Goal: Task Accomplishment & Management: Use online tool/utility

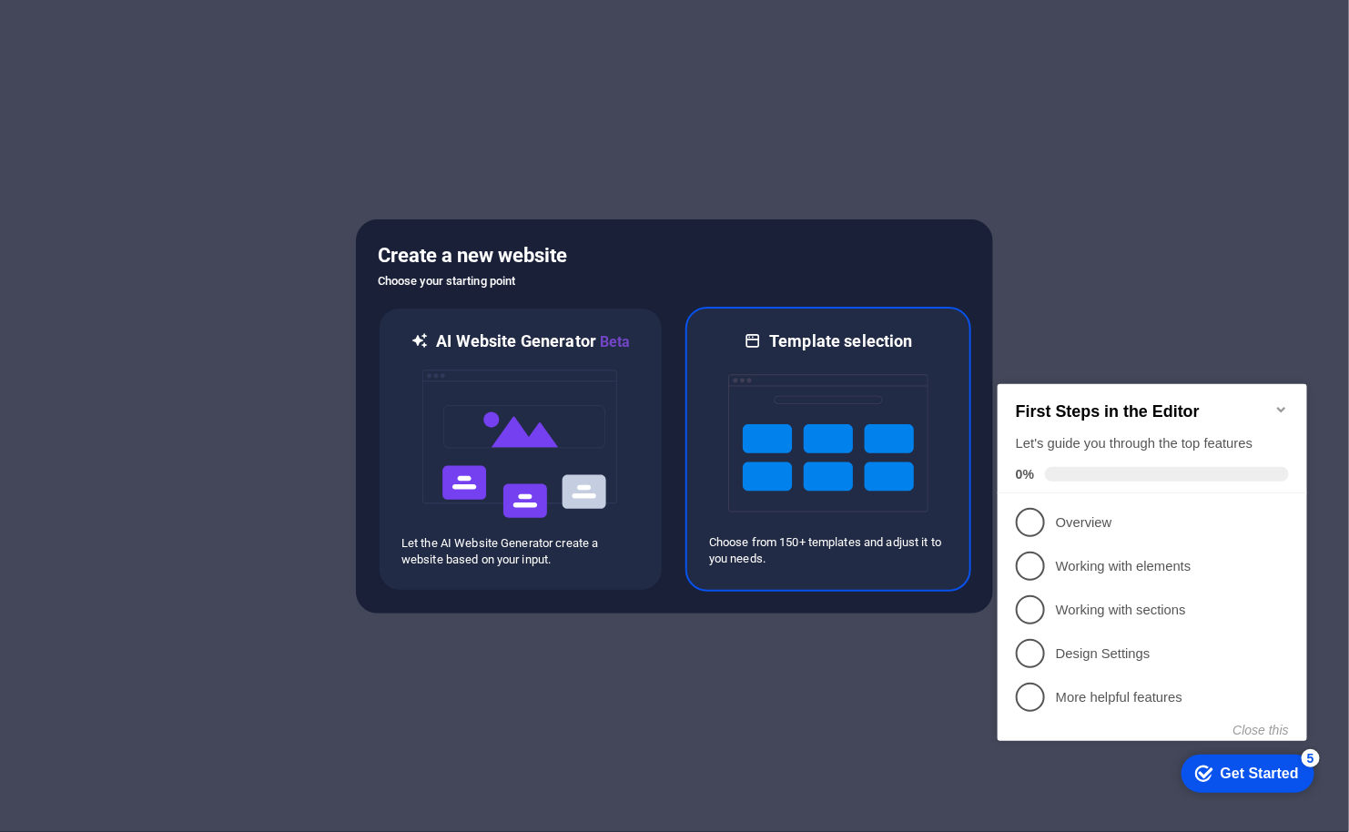
click at [845, 434] on img at bounding box center [828, 443] width 200 height 182
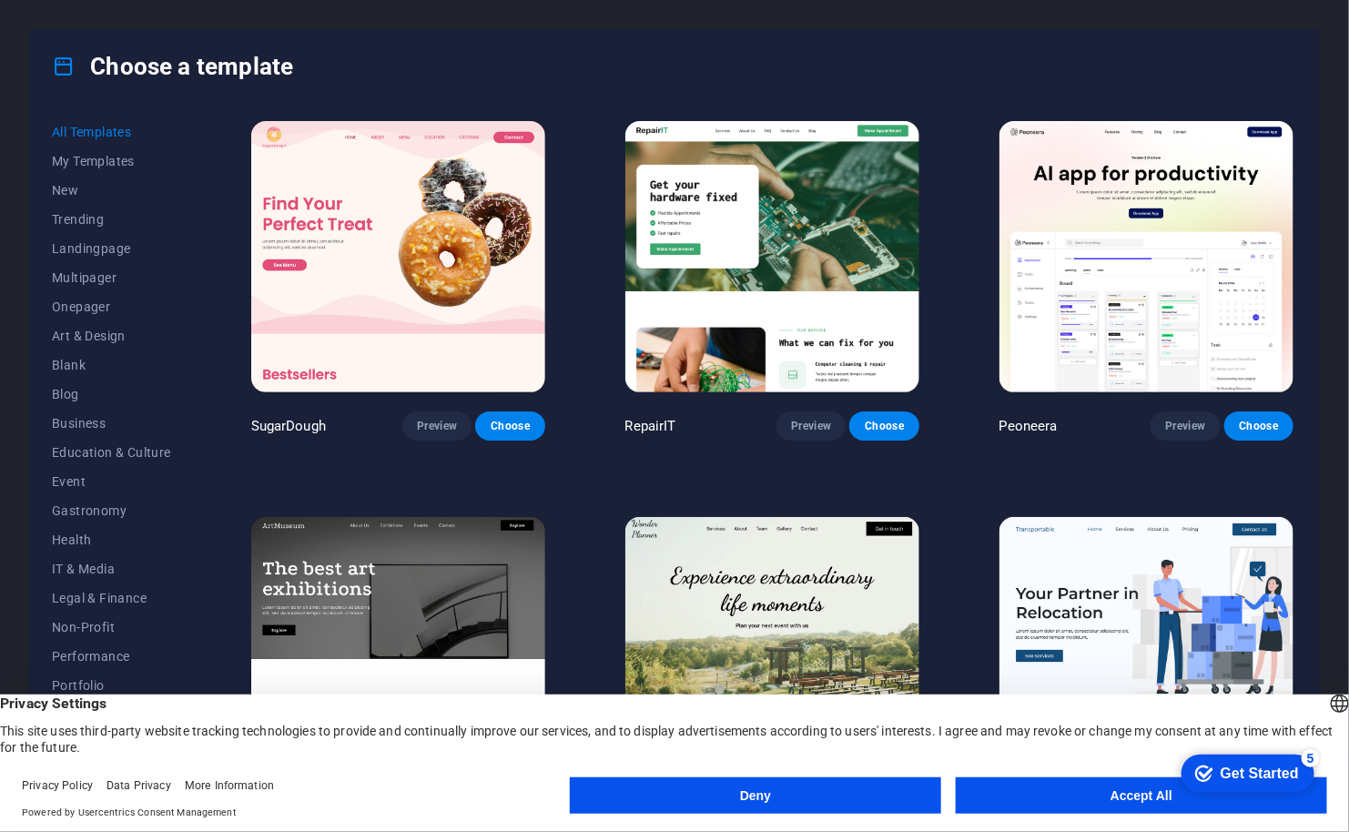
click at [1058, 789] on button "Accept All" at bounding box center [1141, 795] width 371 height 36
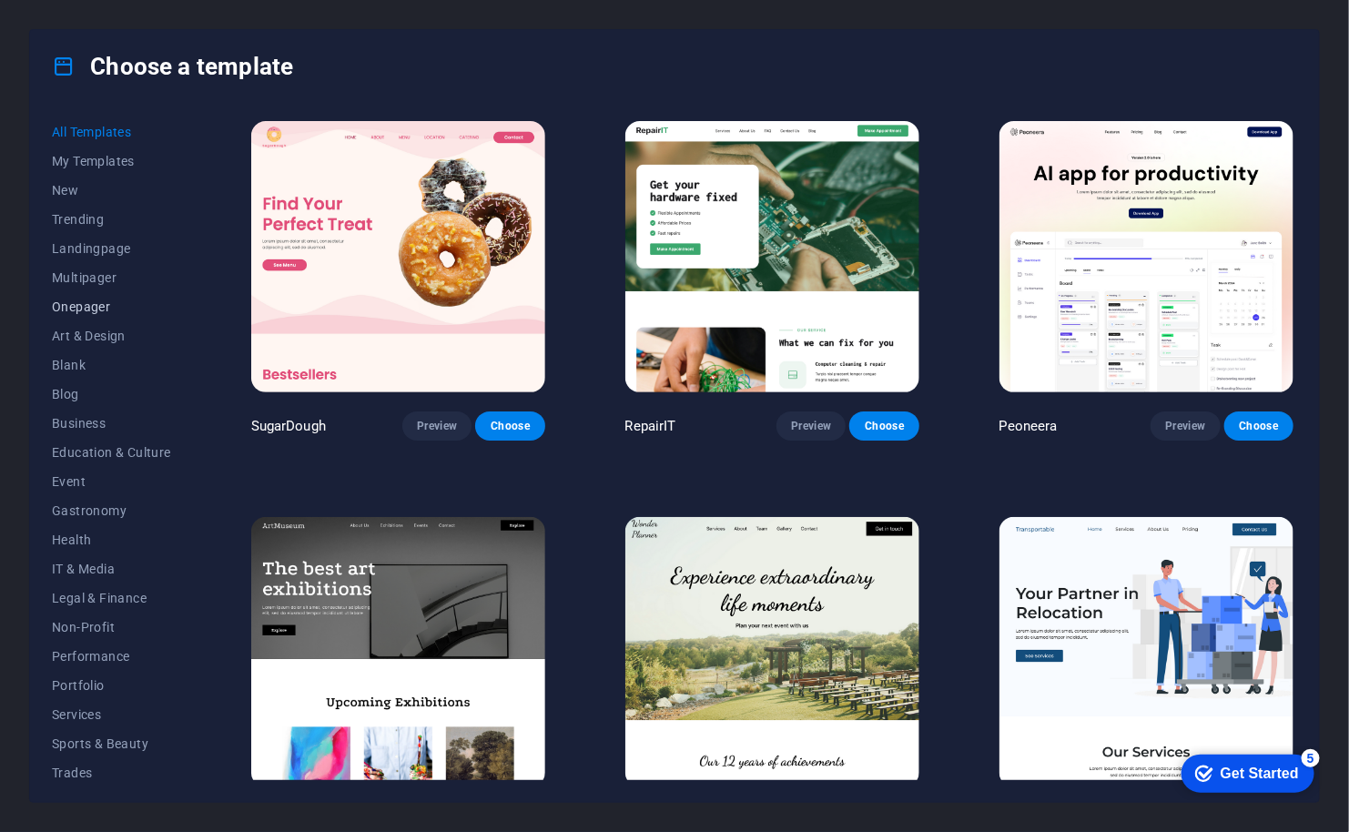
click at [90, 300] on span "Onepager" at bounding box center [111, 306] width 119 height 15
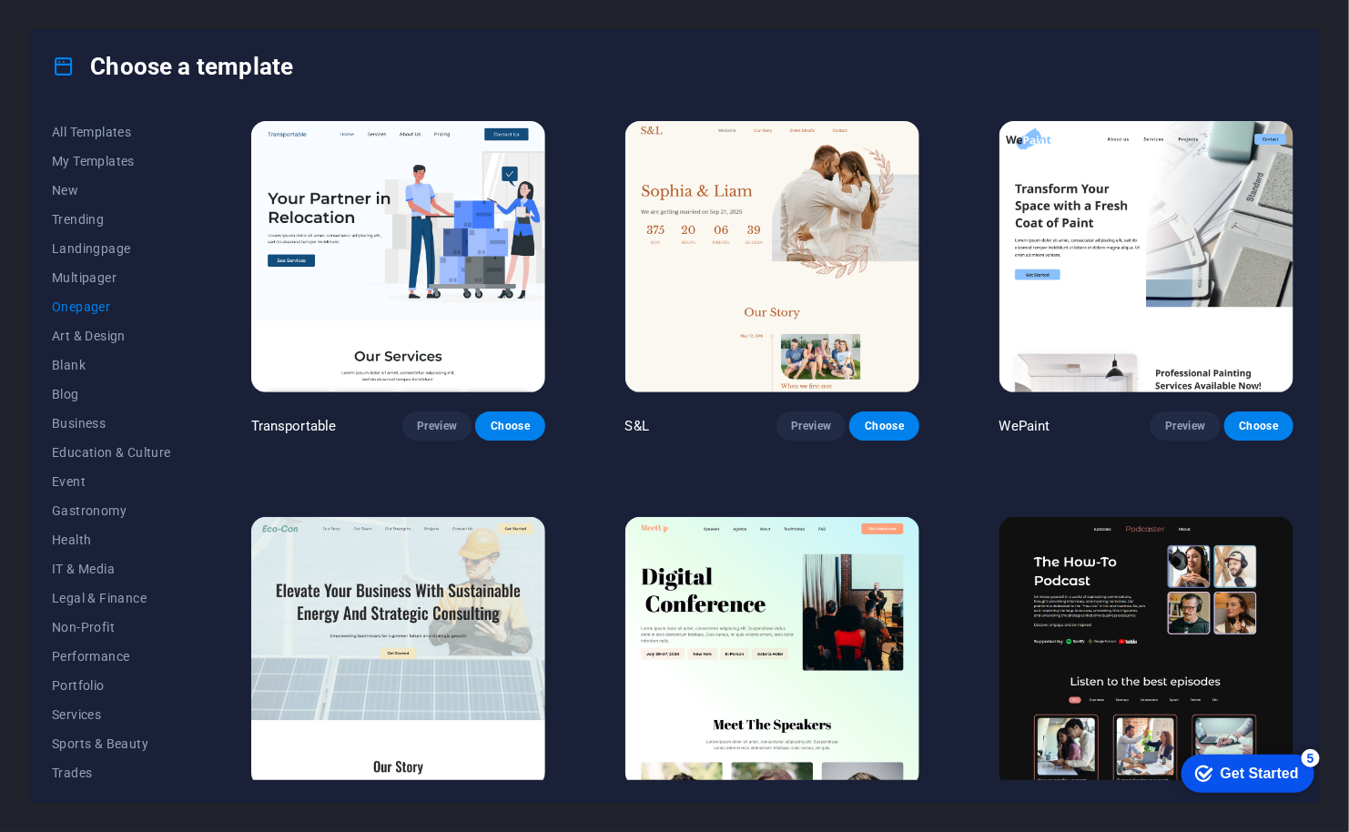
click at [85, 310] on span "Onepager" at bounding box center [111, 306] width 119 height 15
click at [96, 244] on span "Landingpage" at bounding box center [111, 248] width 119 height 15
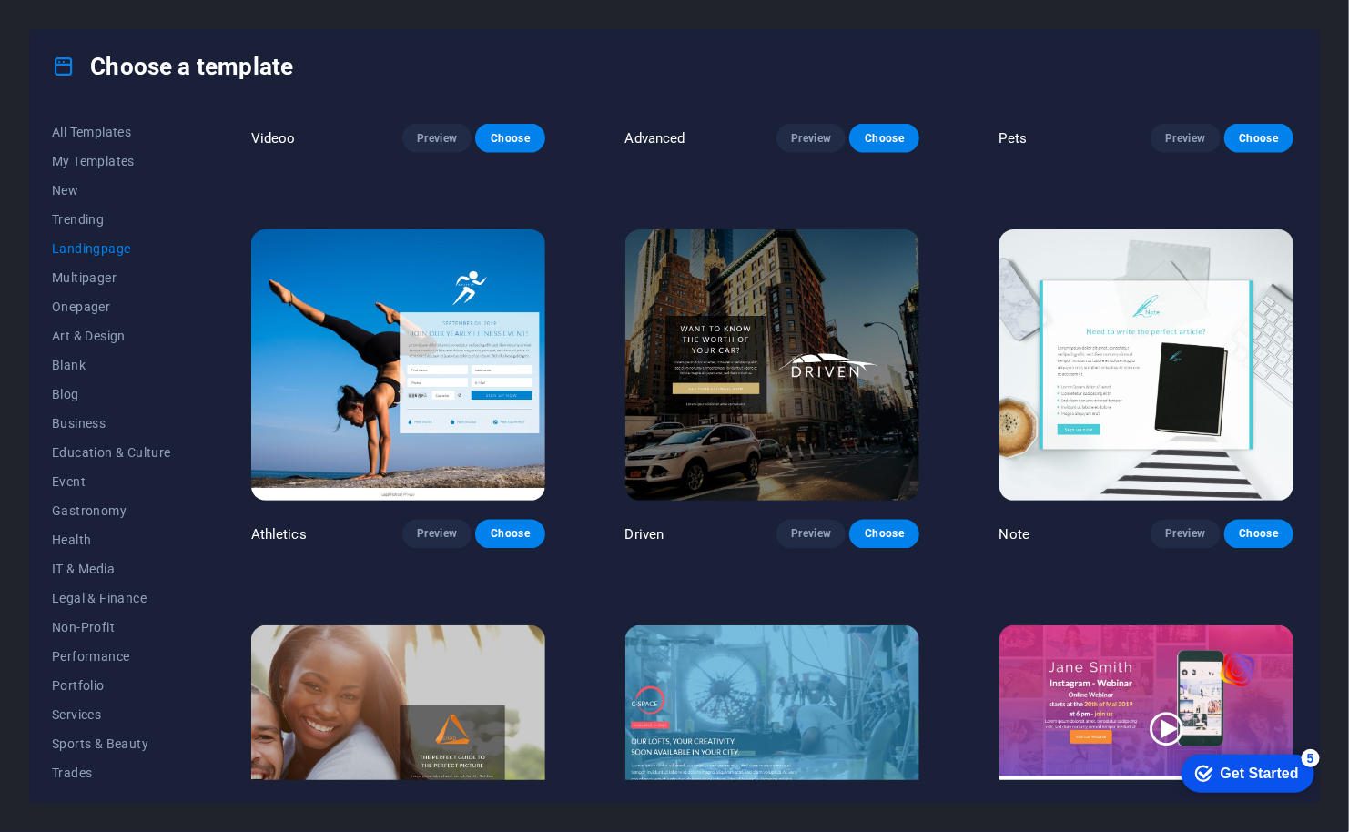
scroll to position [1076, 0]
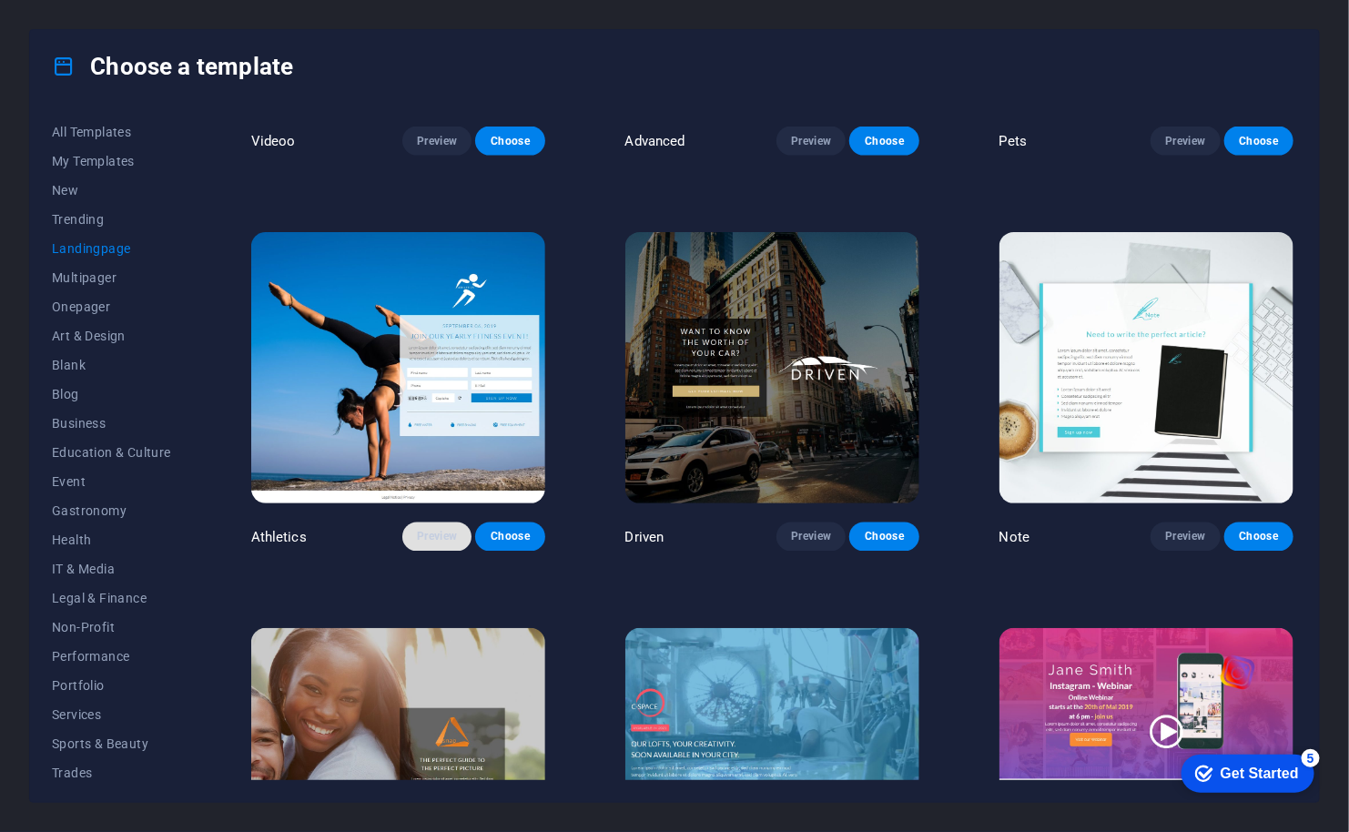
click at [450, 530] on span "Preview" at bounding box center [437, 537] width 40 height 15
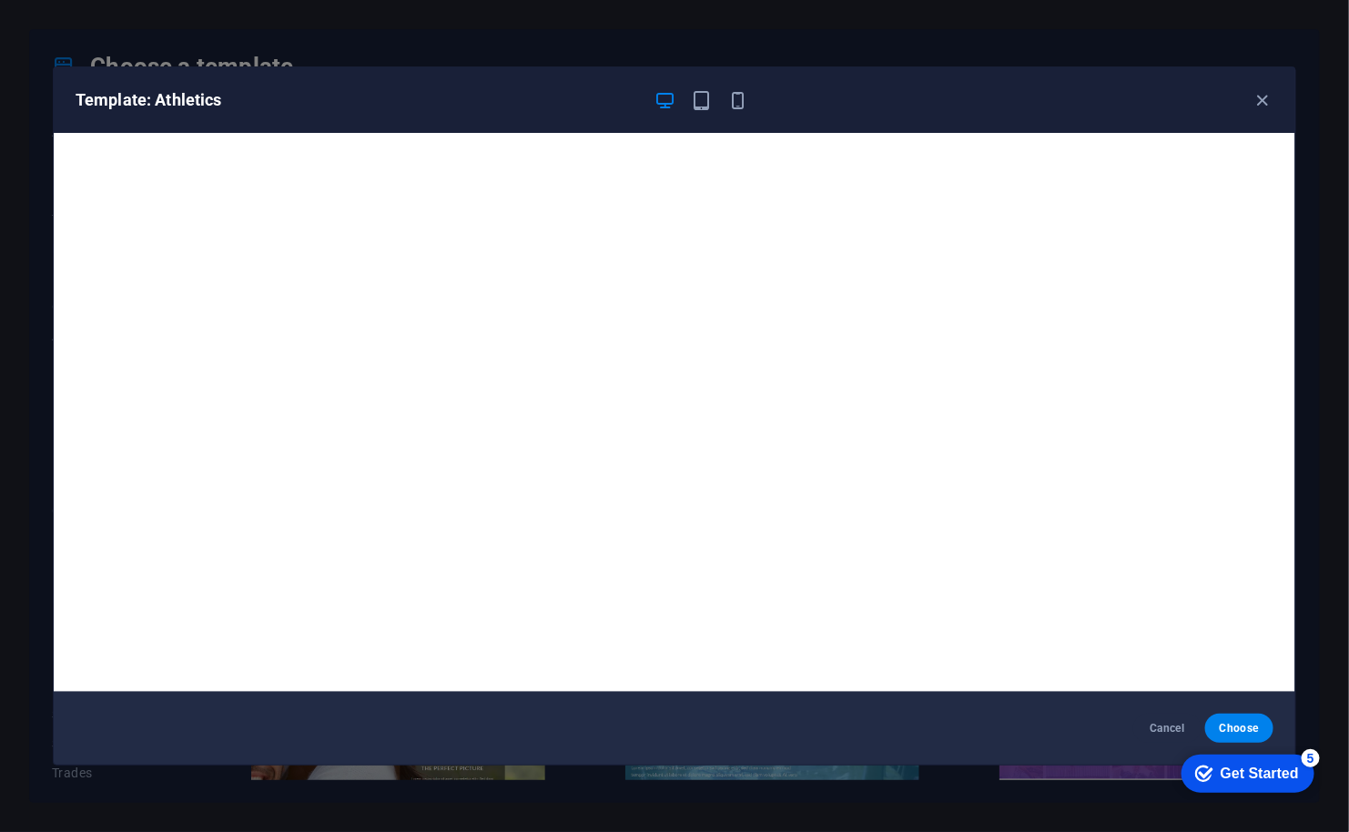
scroll to position [4, 0]
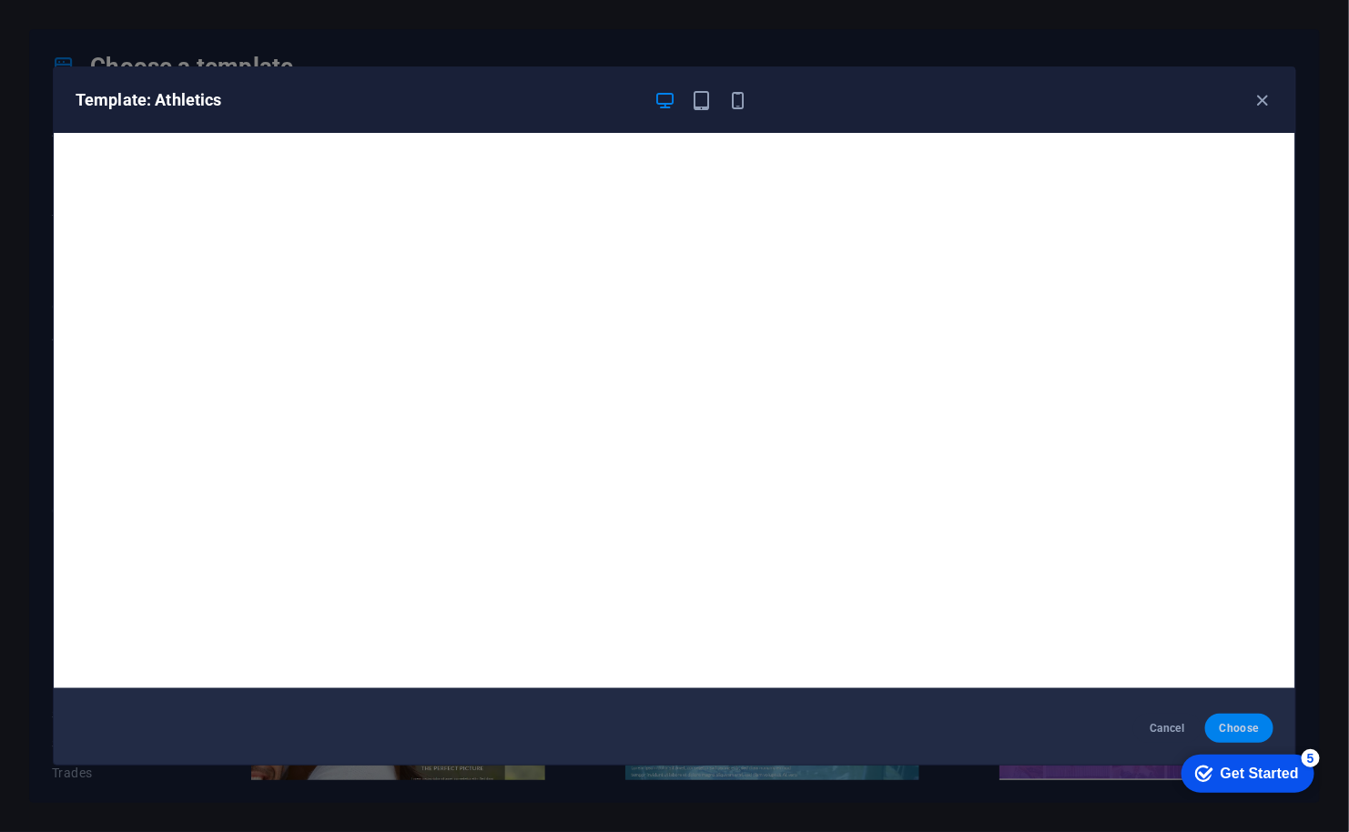
click at [1230, 729] on span "Choose" at bounding box center [1238, 728] width 39 height 15
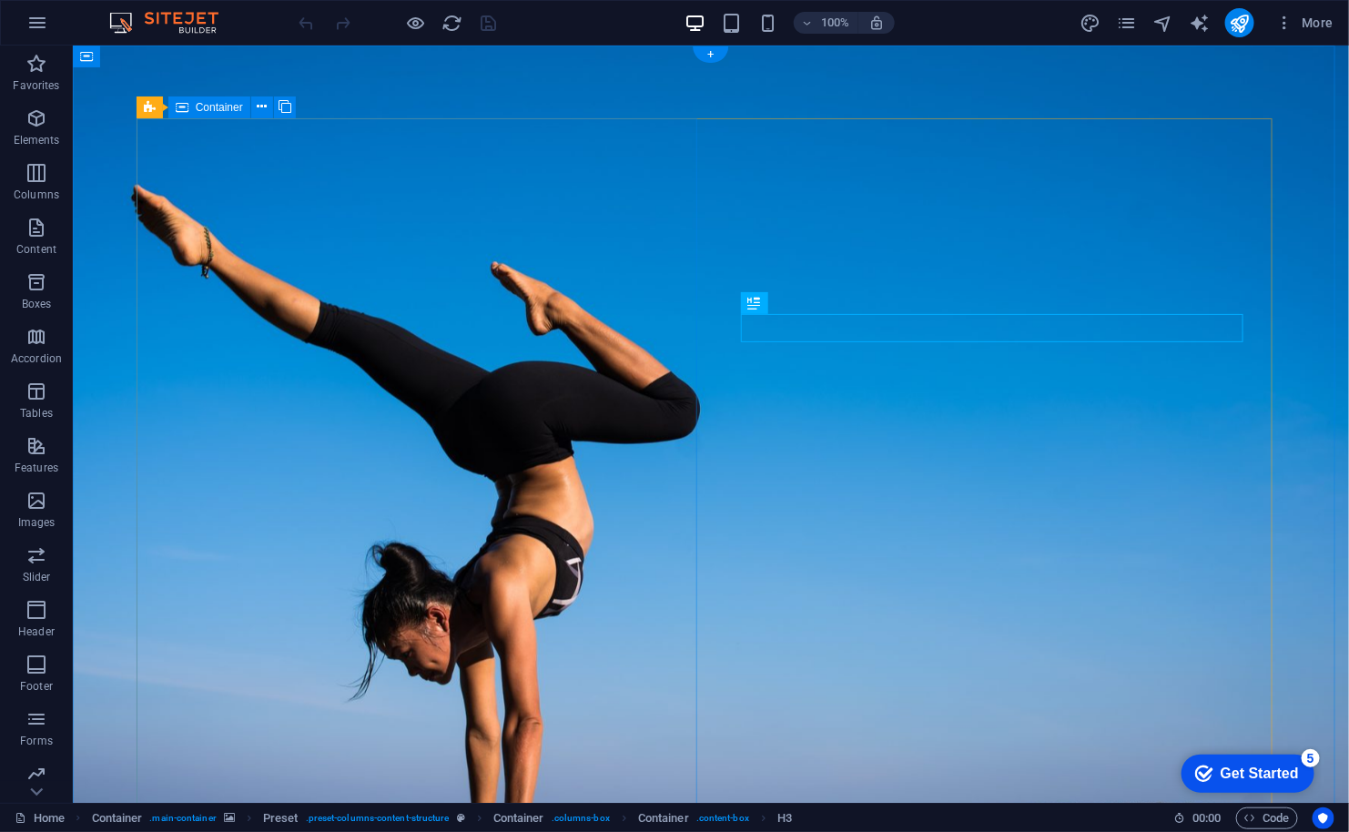
scroll to position [136, 0]
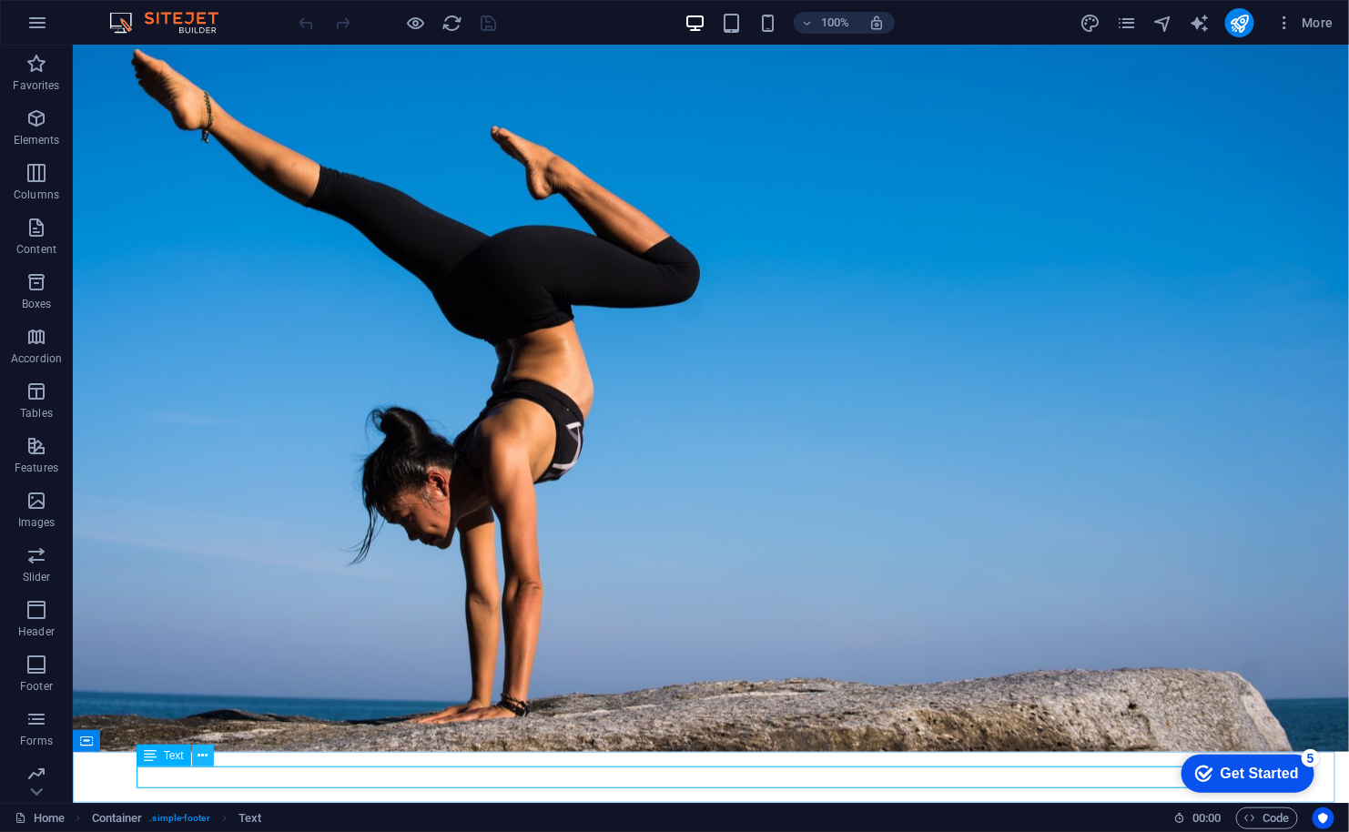
click at [203, 755] on icon at bounding box center [202, 755] width 10 height 19
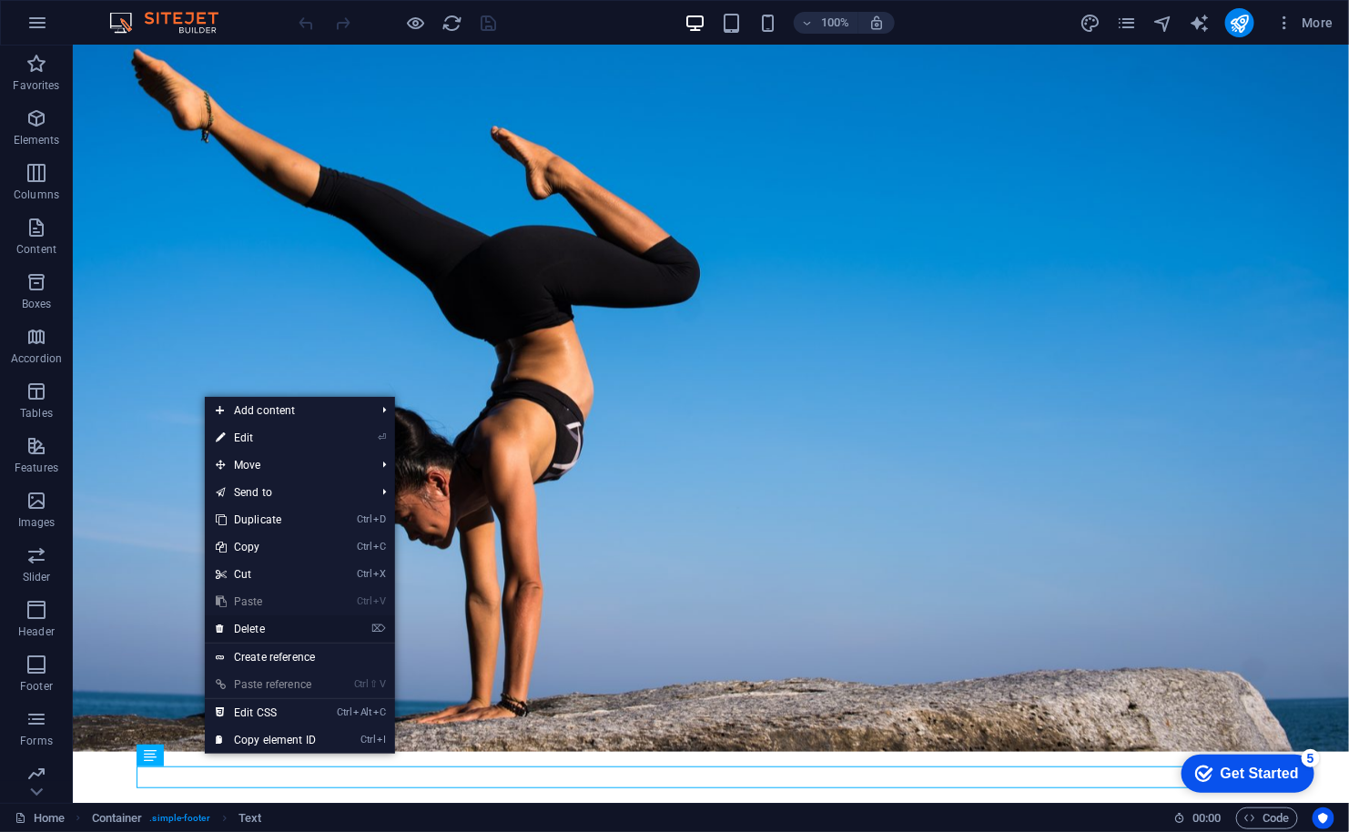
click at [271, 629] on link "⌦ Delete" at bounding box center [266, 628] width 122 height 27
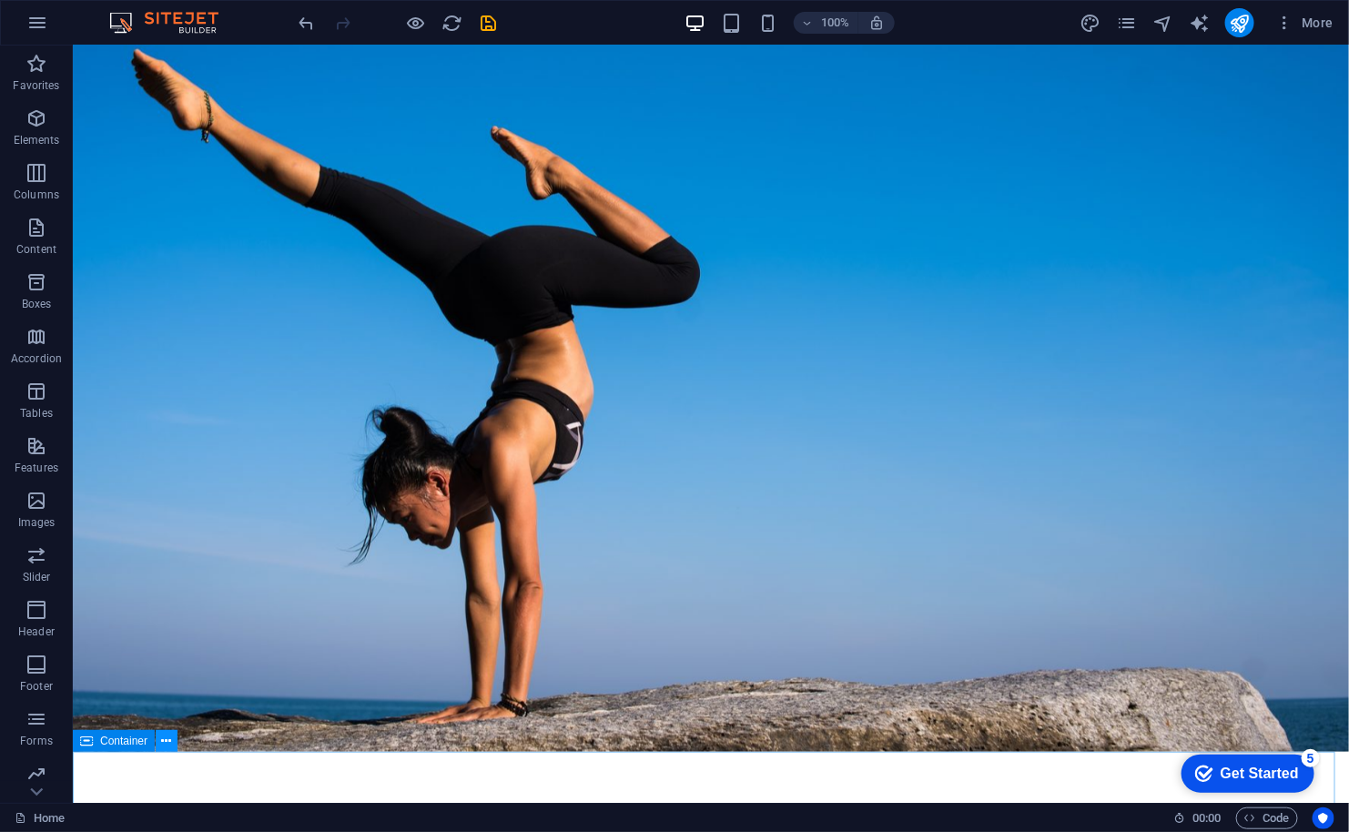
click at [164, 738] on icon at bounding box center [167, 741] width 10 height 19
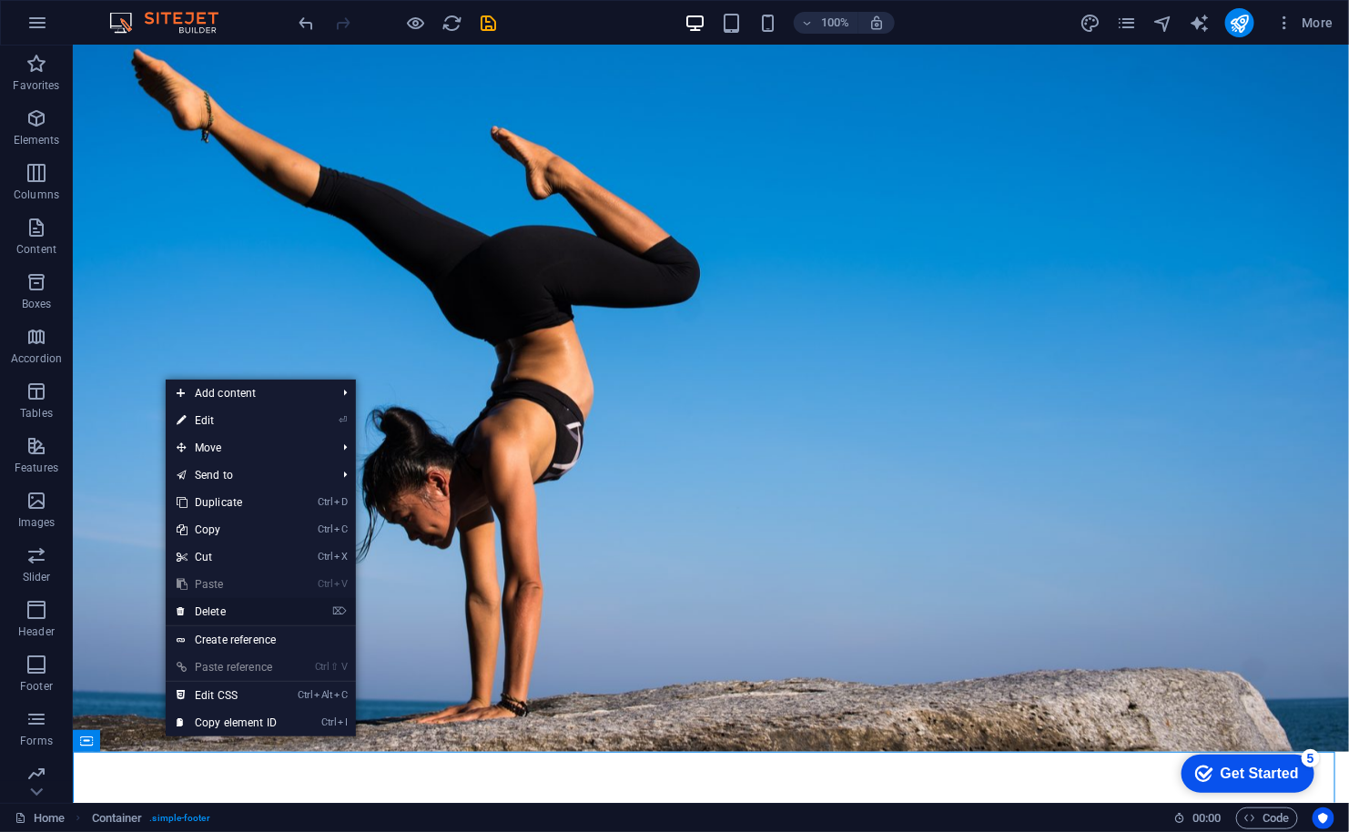
click at [215, 613] on link "⌦ Delete" at bounding box center [227, 611] width 122 height 27
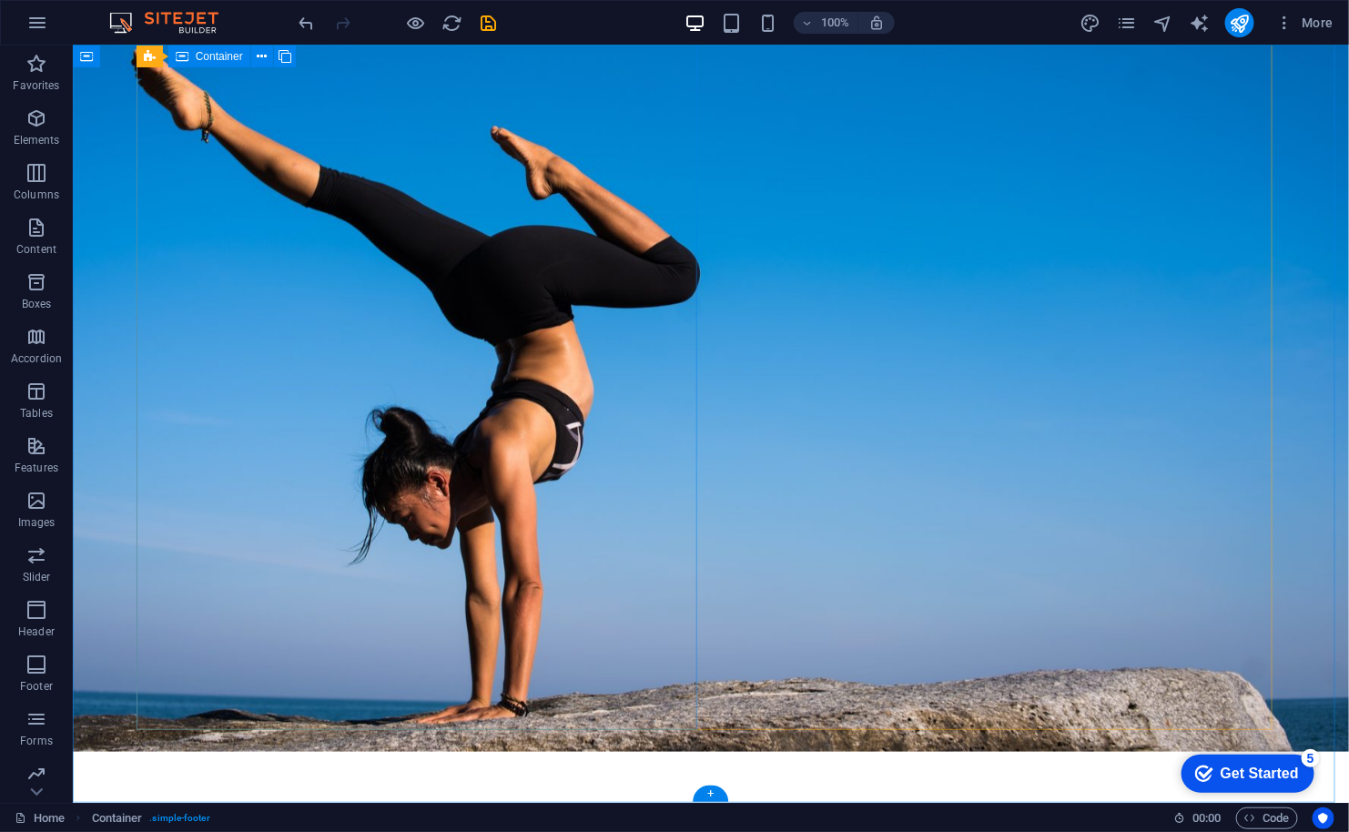
scroll to position [85, 0]
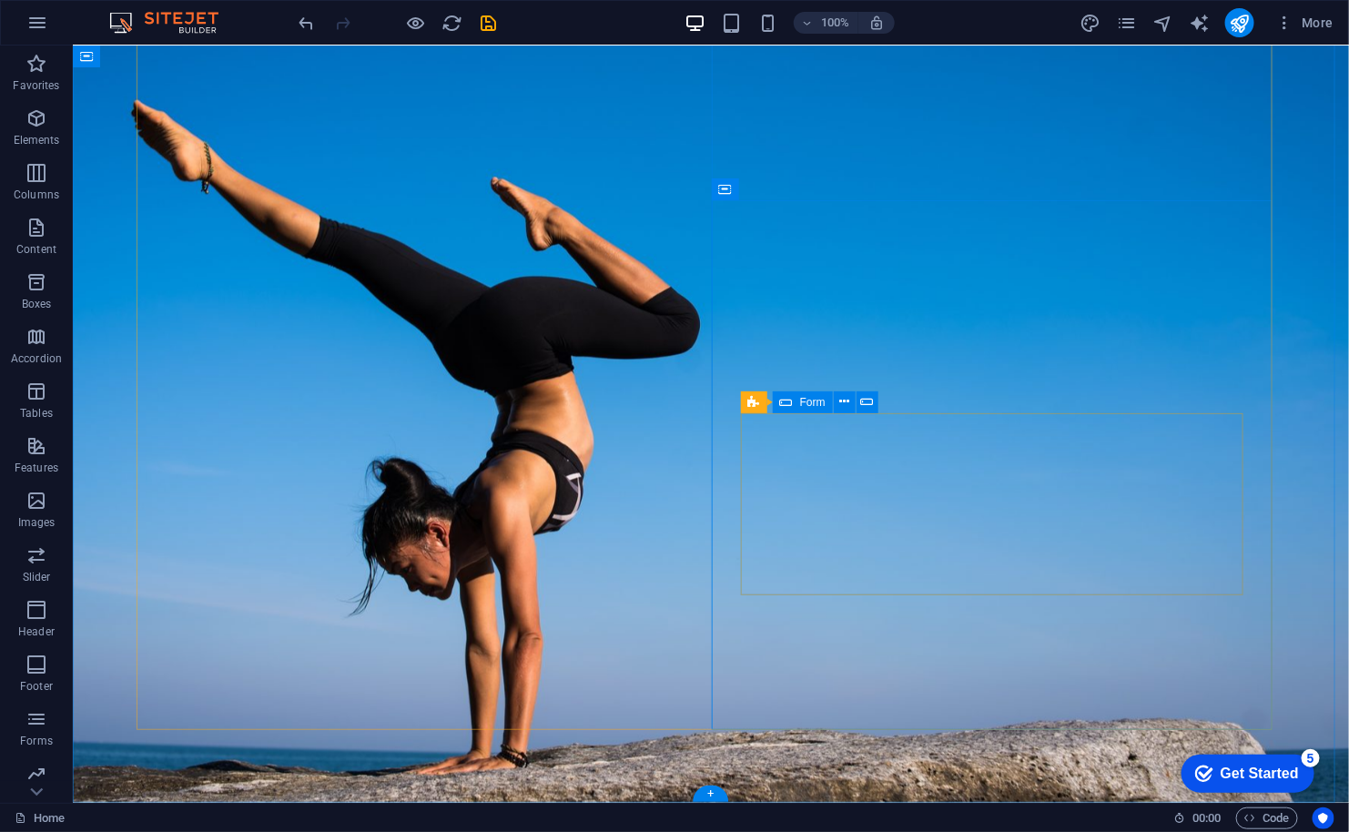
click div "I have read and understand the privacy policy. Unreadable? Load new Sign up now"
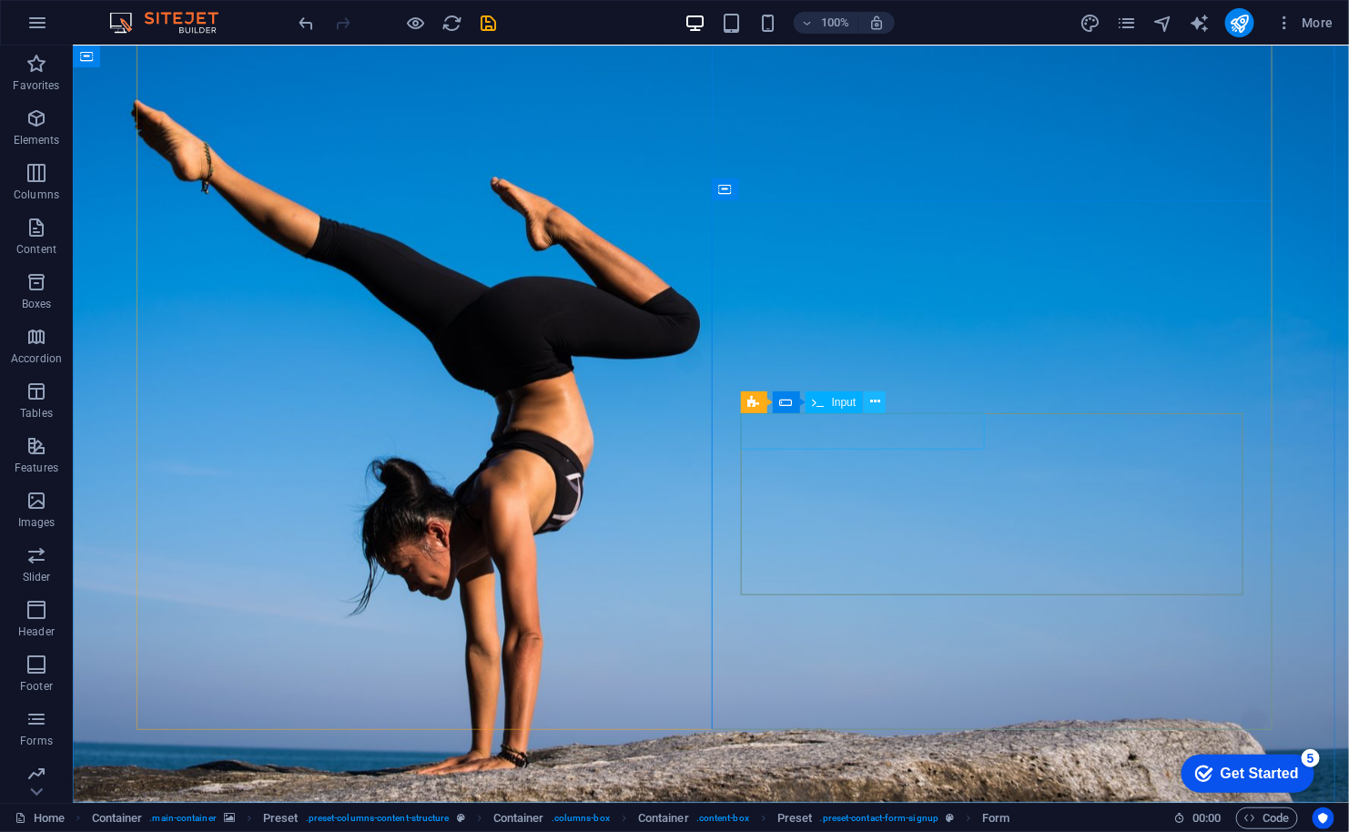
click at [875, 400] on icon at bounding box center [875, 401] width 10 height 19
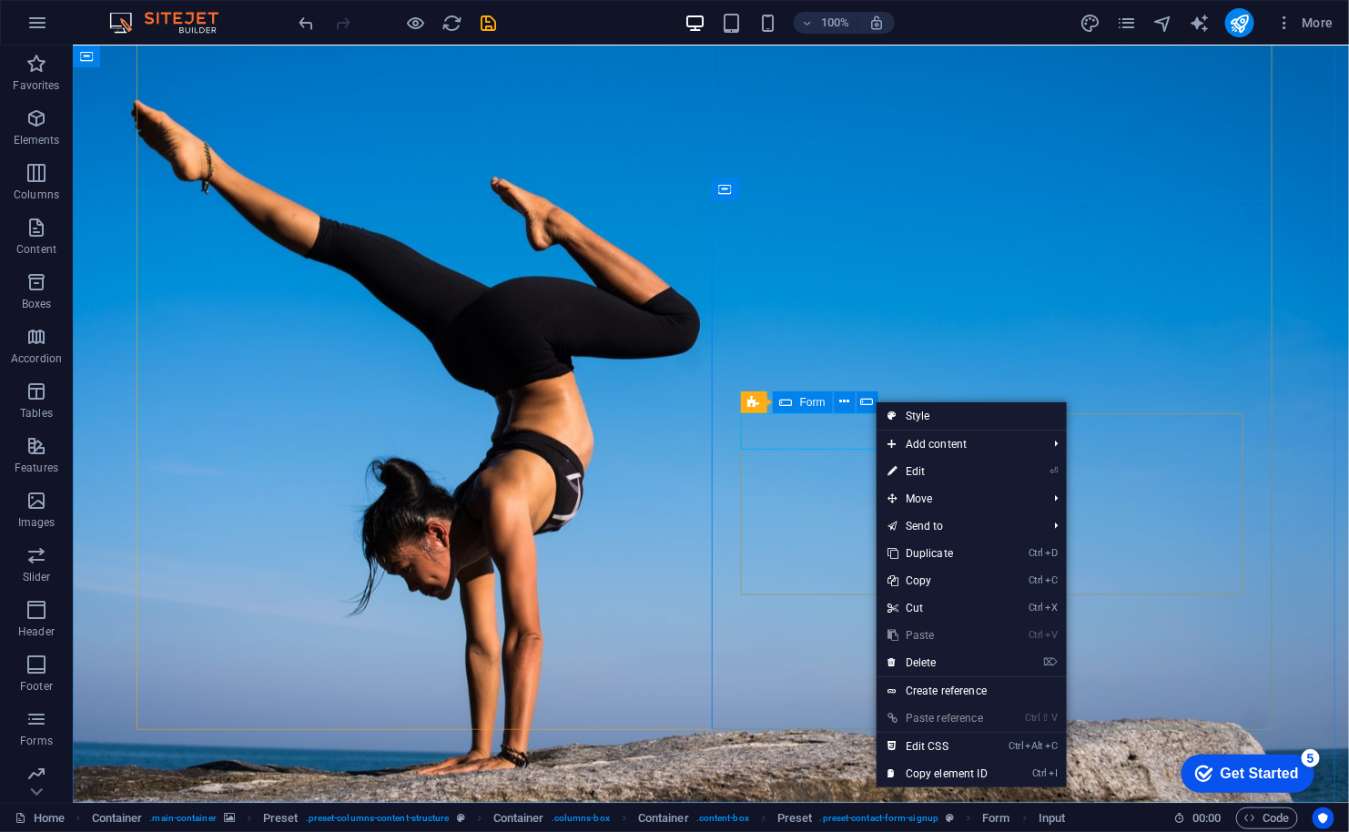
click at [793, 404] on div "Form" at bounding box center [803, 402] width 60 height 22
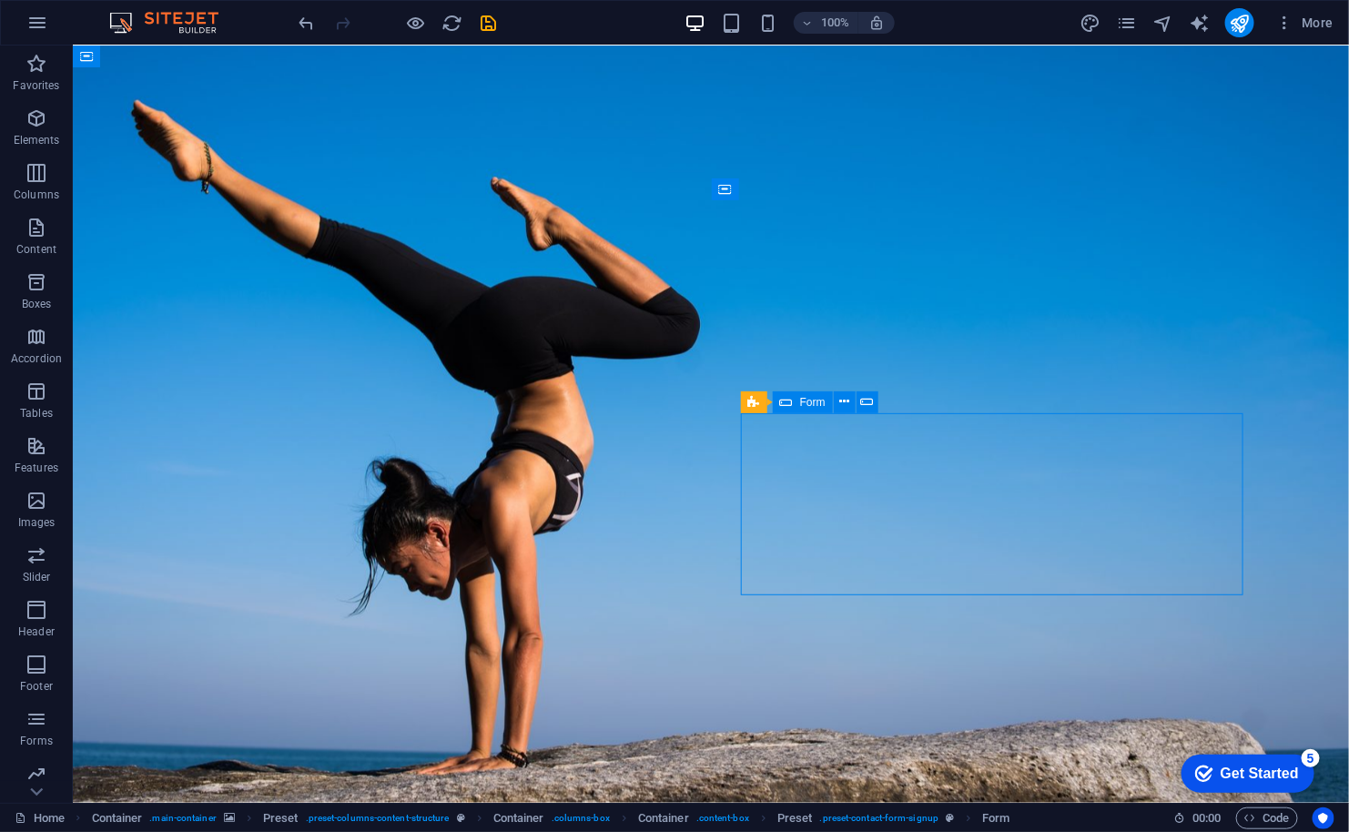
click at [815, 404] on span "Form" at bounding box center [812, 402] width 25 height 11
click at [845, 402] on icon at bounding box center [844, 401] width 10 height 19
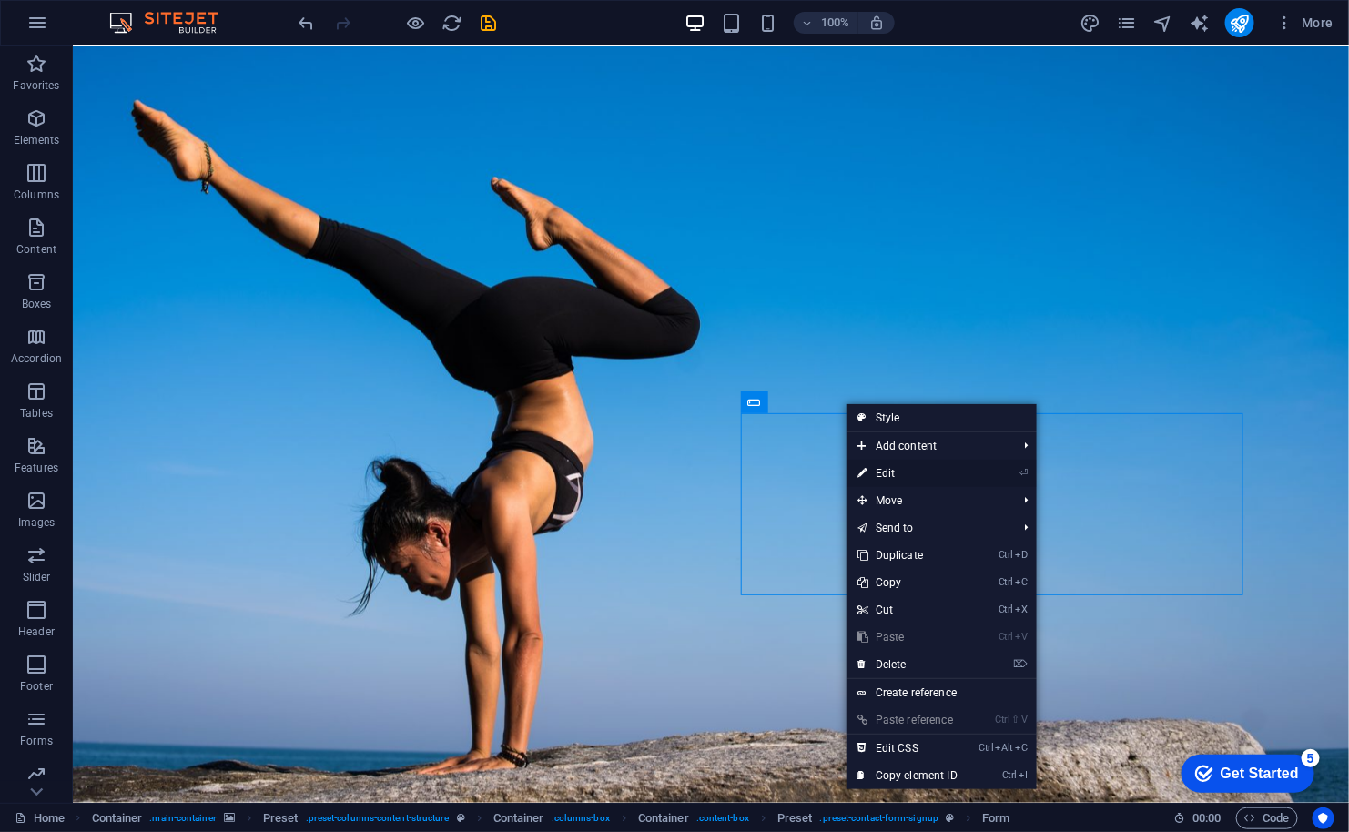
click at [865, 467] on icon at bounding box center [861, 473] width 9 height 27
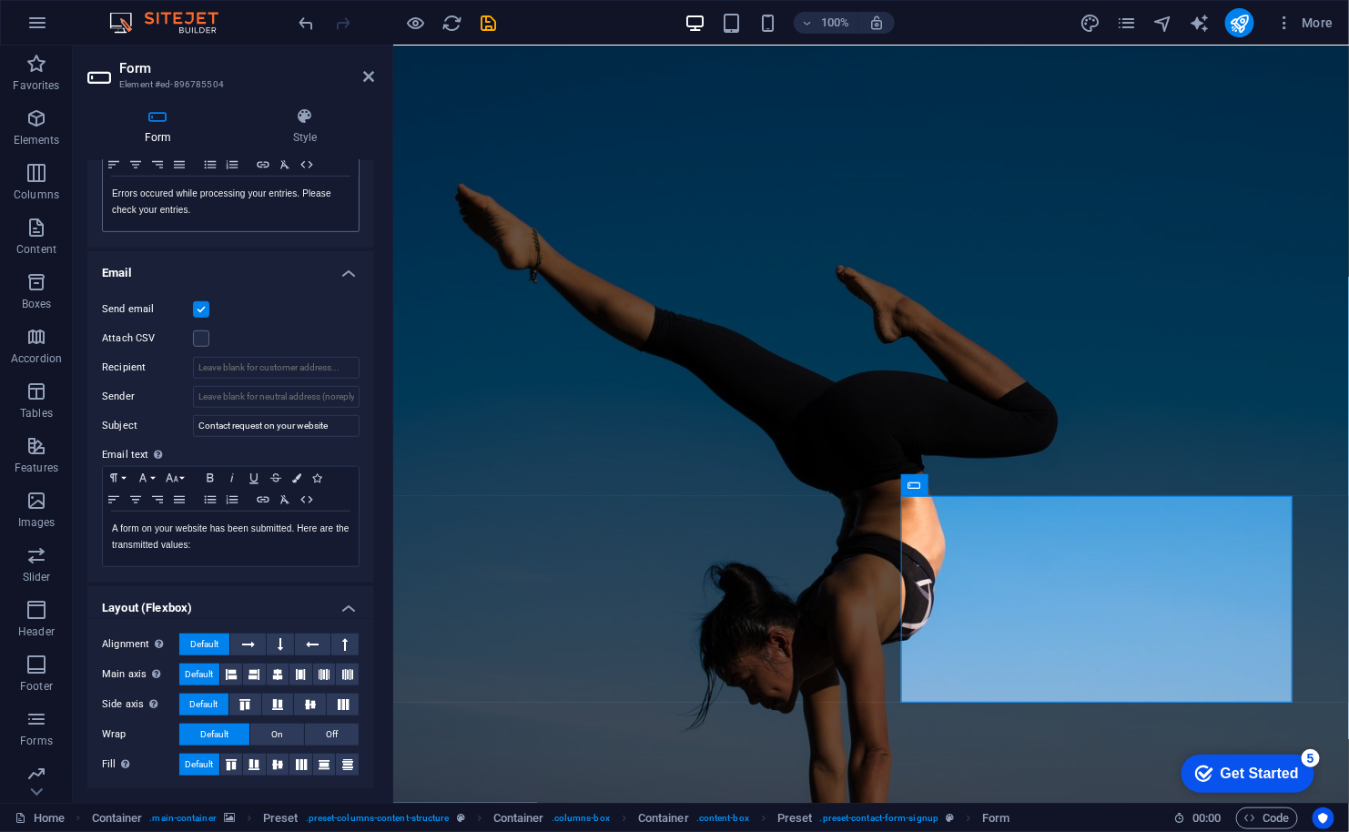
scroll to position [0, 0]
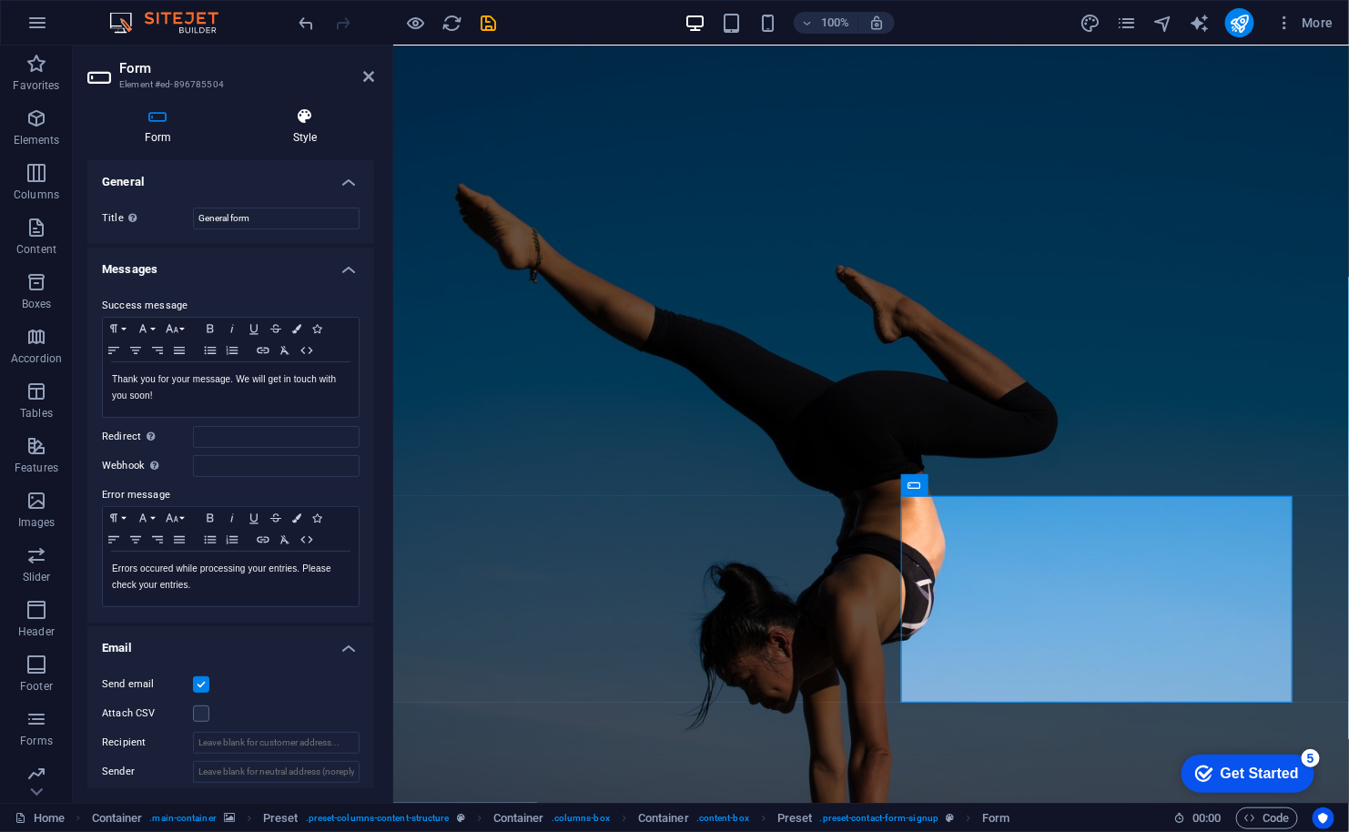
click at [295, 124] on icon at bounding box center [305, 116] width 138 height 18
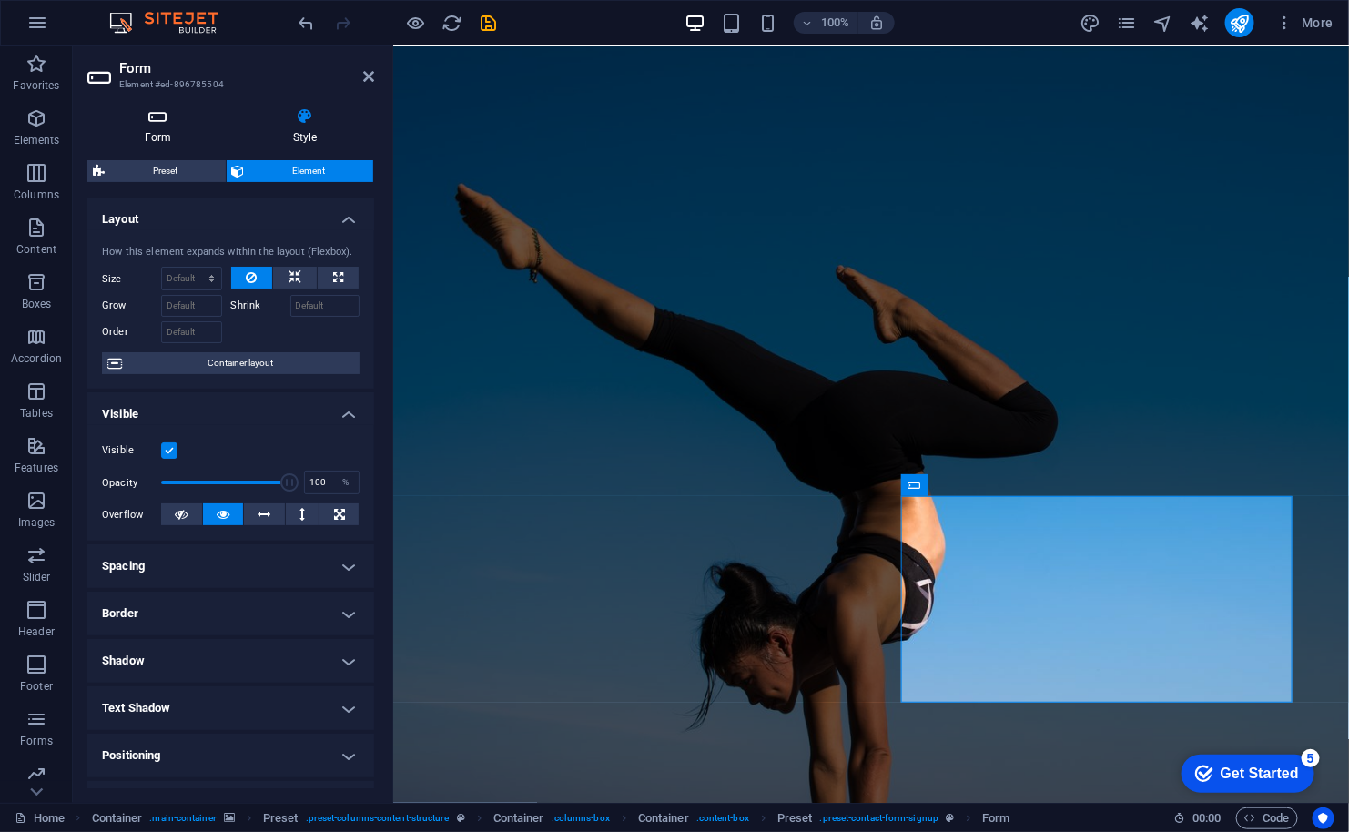
click at [153, 116] on icon at bounding box center [157, 116] width 141 height 18
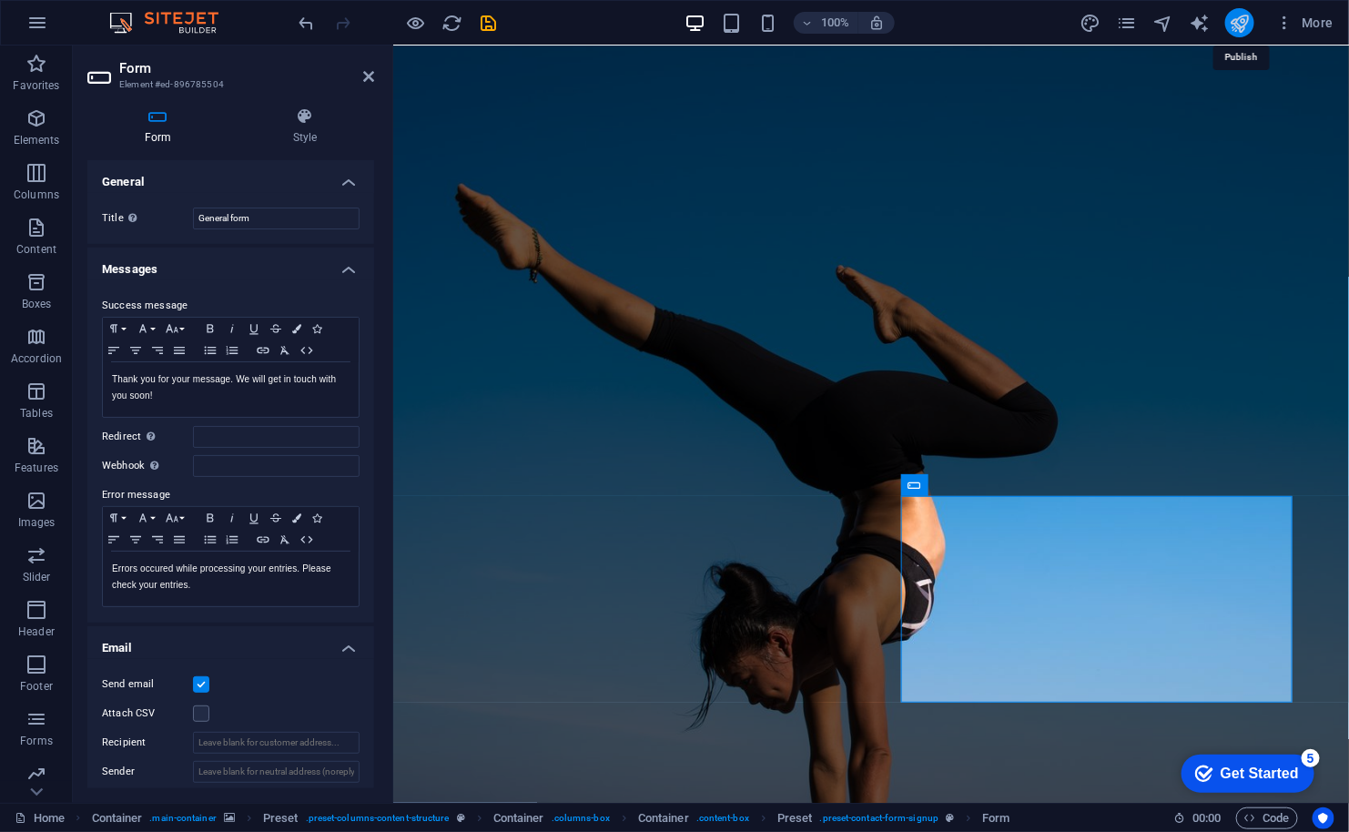
click at [1247, 23] on icon "publish" at bounding box center [1239, 23] width 21 height 21
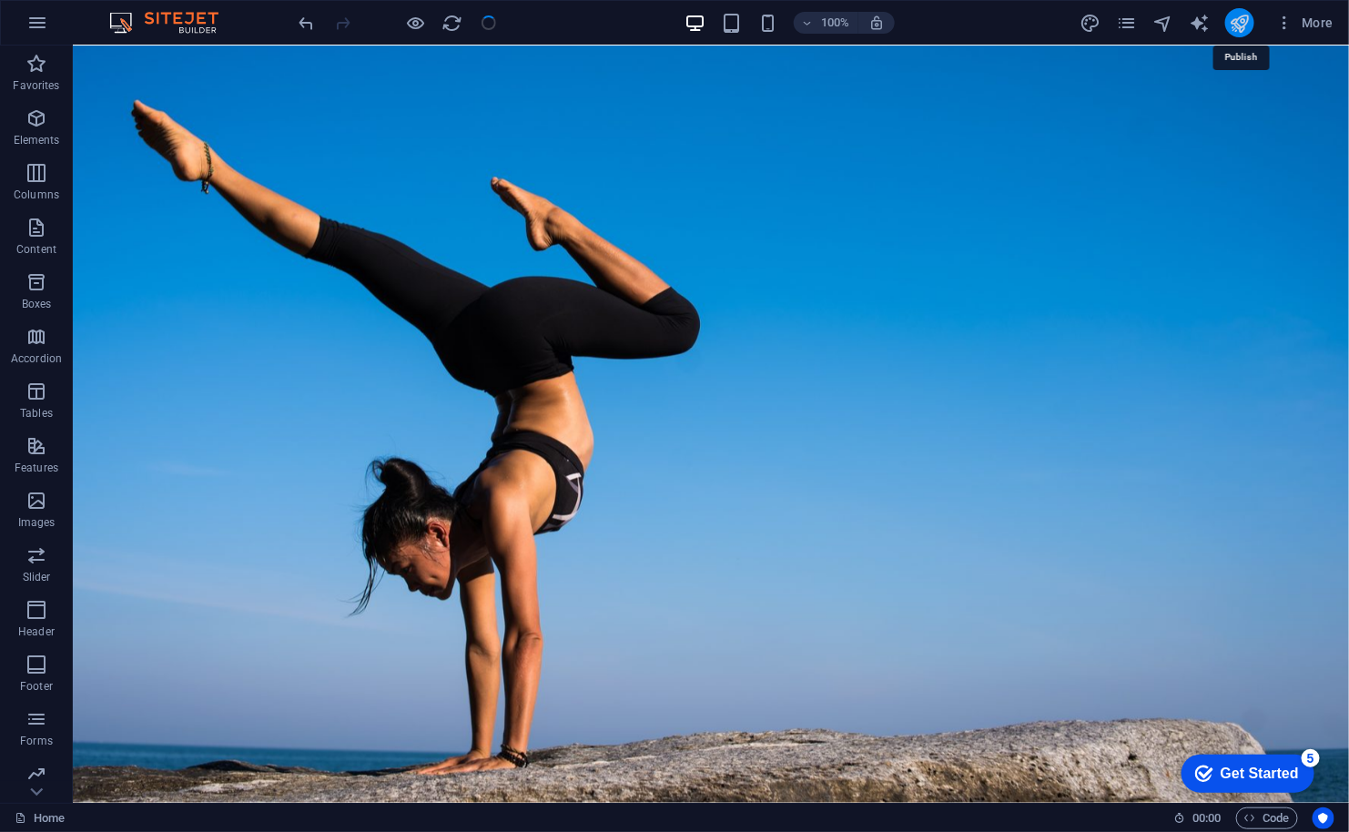
click at [1247, 23] on icon "publish" at bounding box center [1239, 23] width 21 height 21
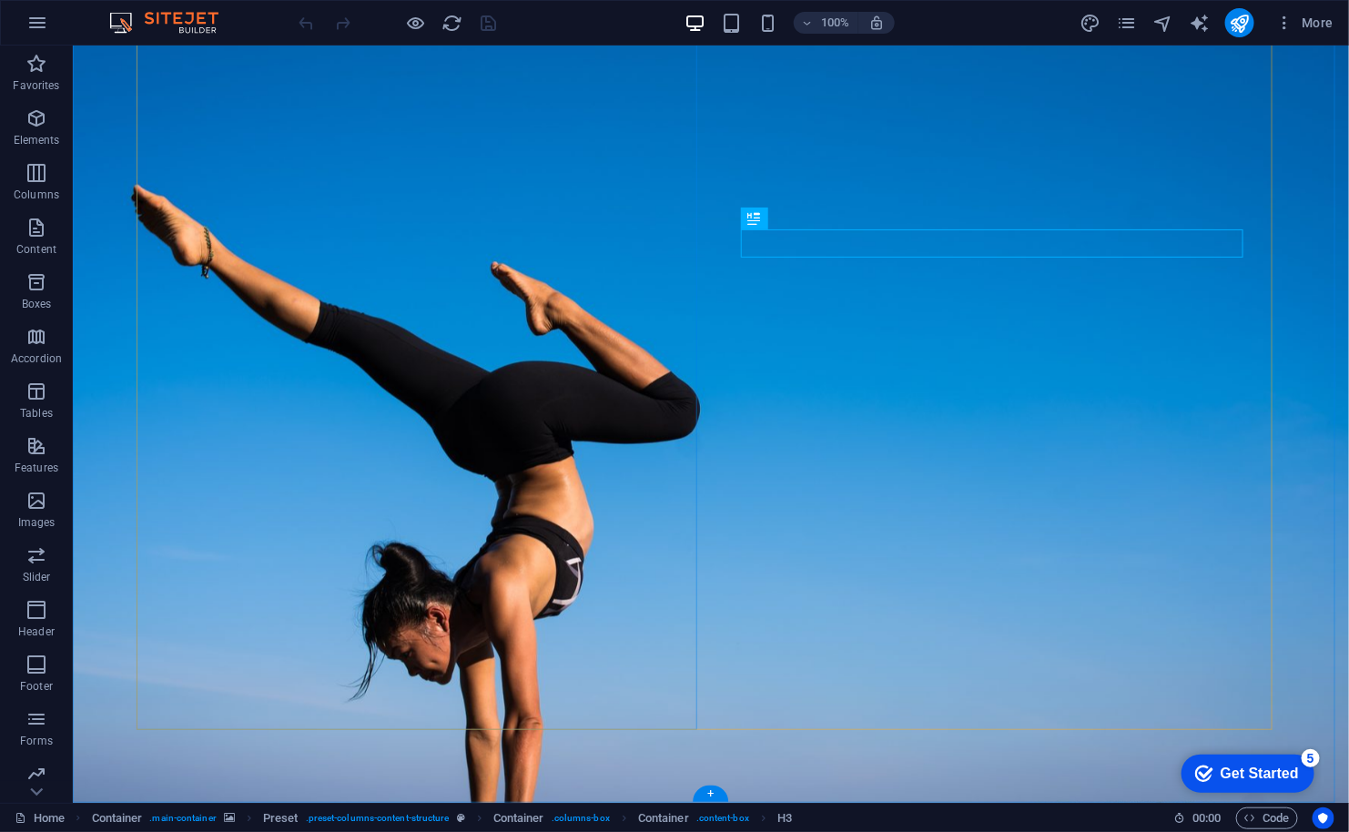
scroll to position [85, 0]
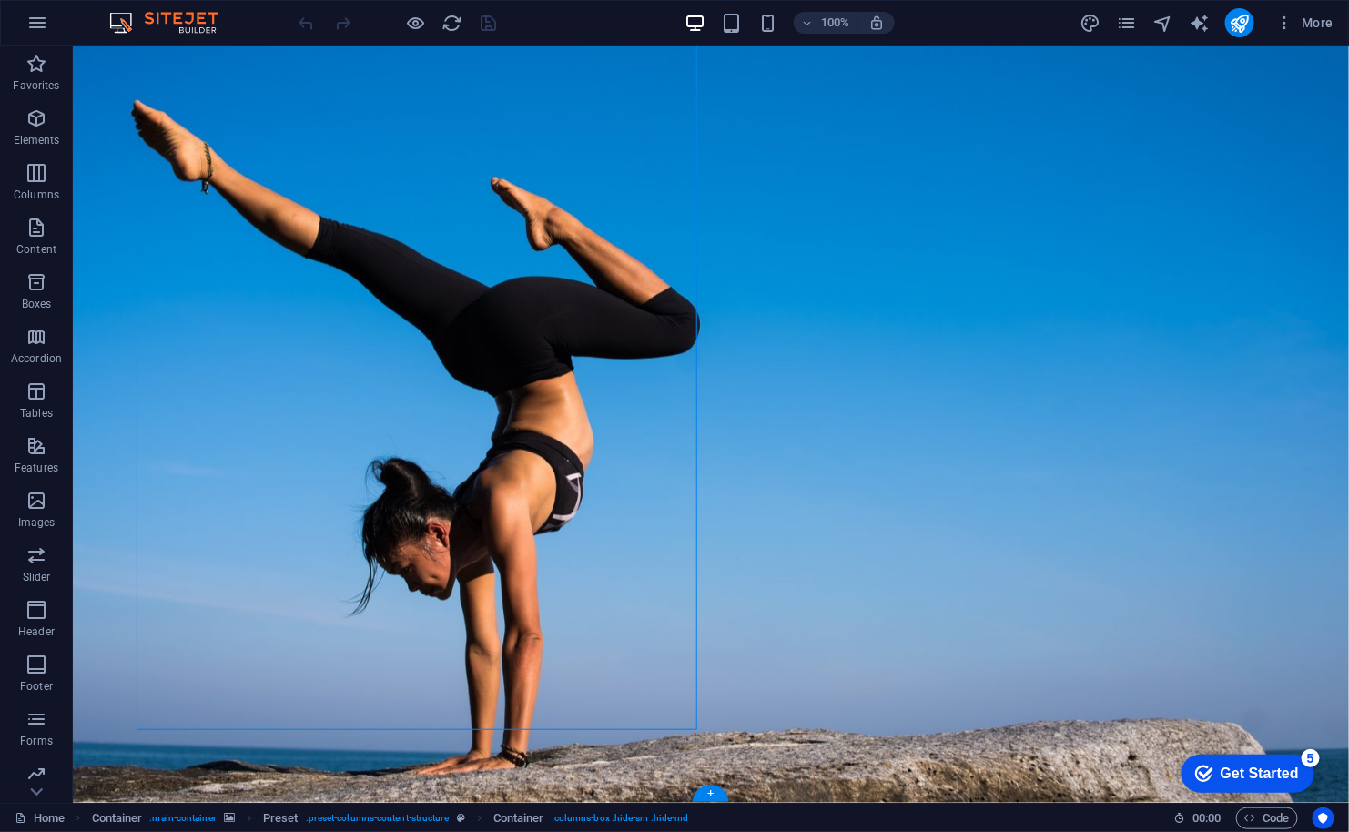
click at [106, 140] on figure at bounding box center [710, 381] width 1276 height 842
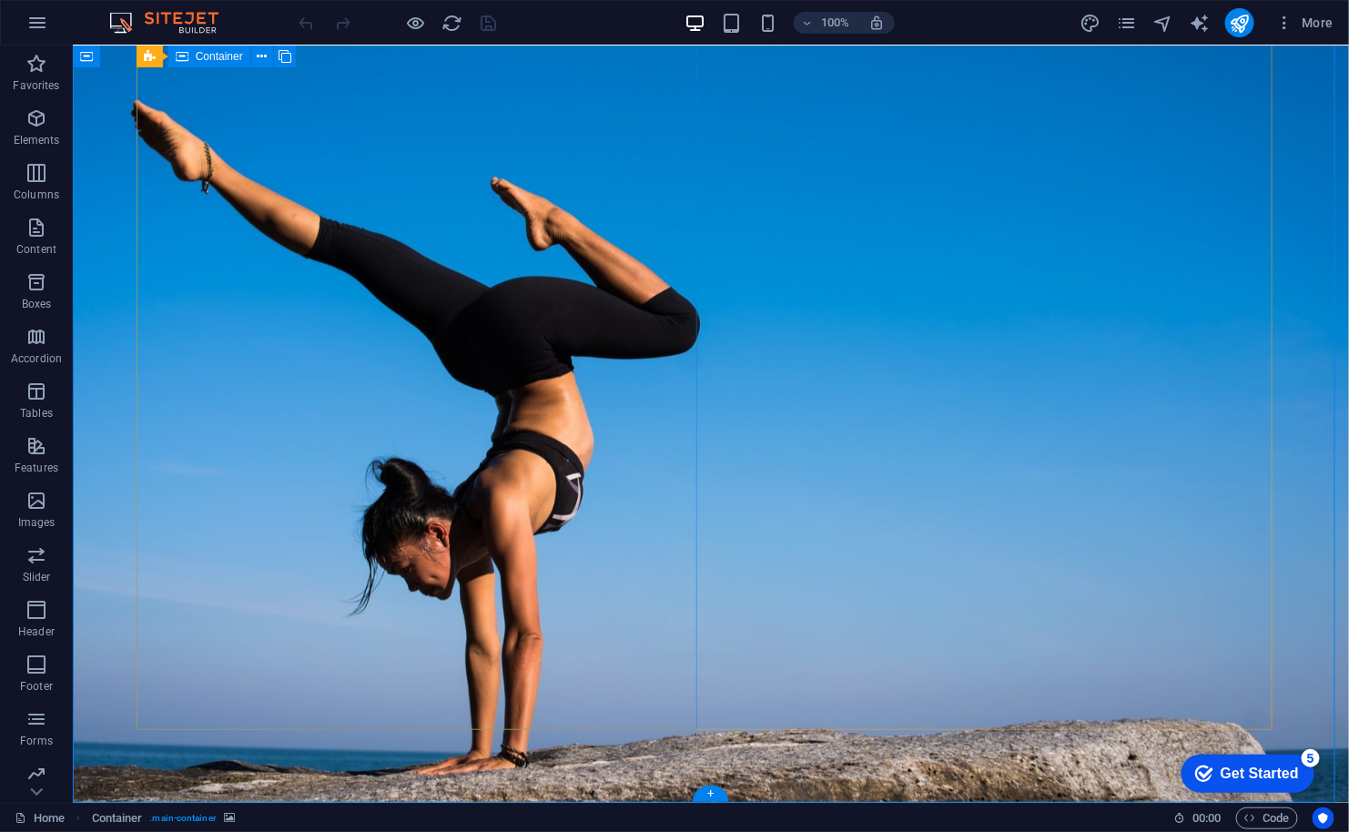
click at [227, 56] on span "Container" at bounding box center [219, 56] width 47 height 11
click at [259, 58] on icon at bounding box center [262, 56] width 10 height 19
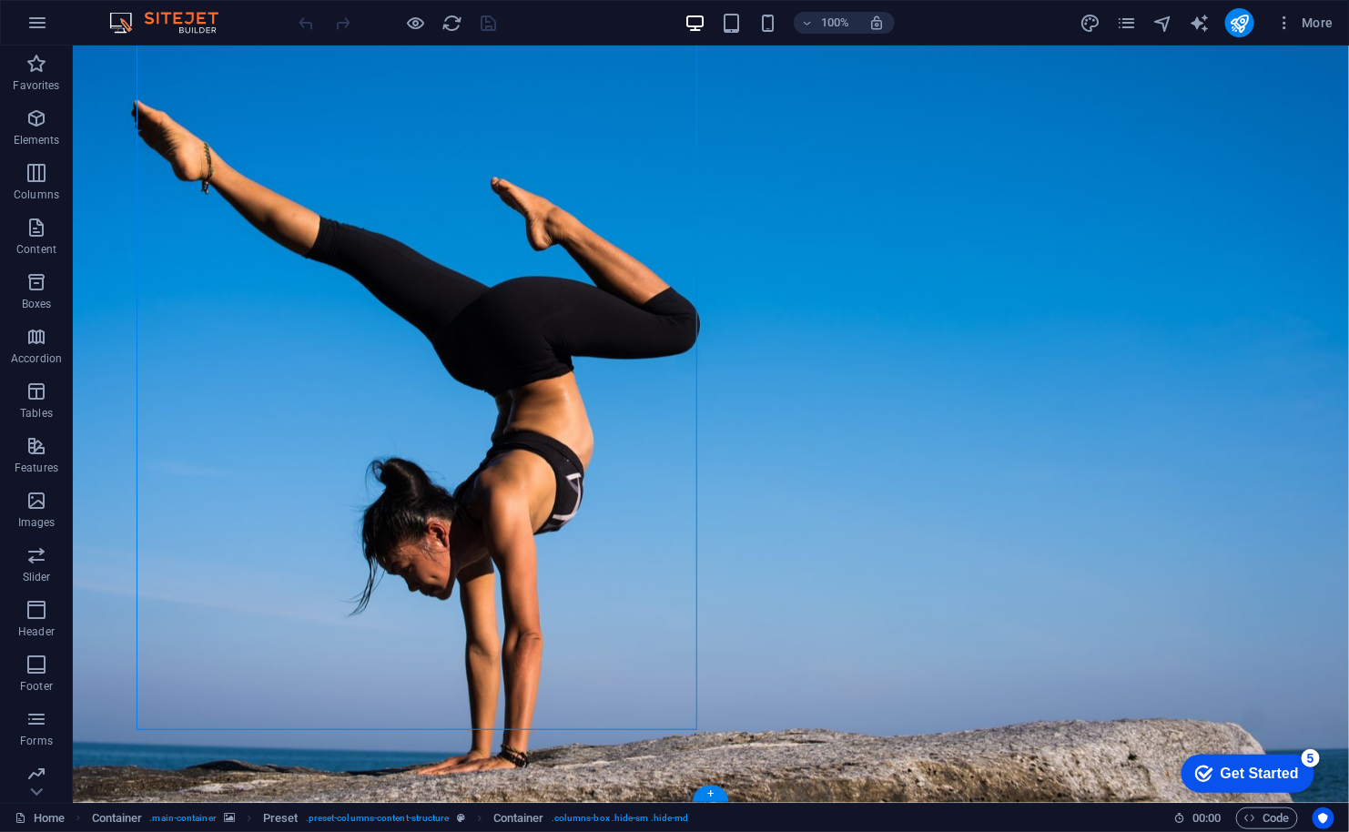
click at [432, 757] on figure at bounding box center [710, 381] width 1276 height 842
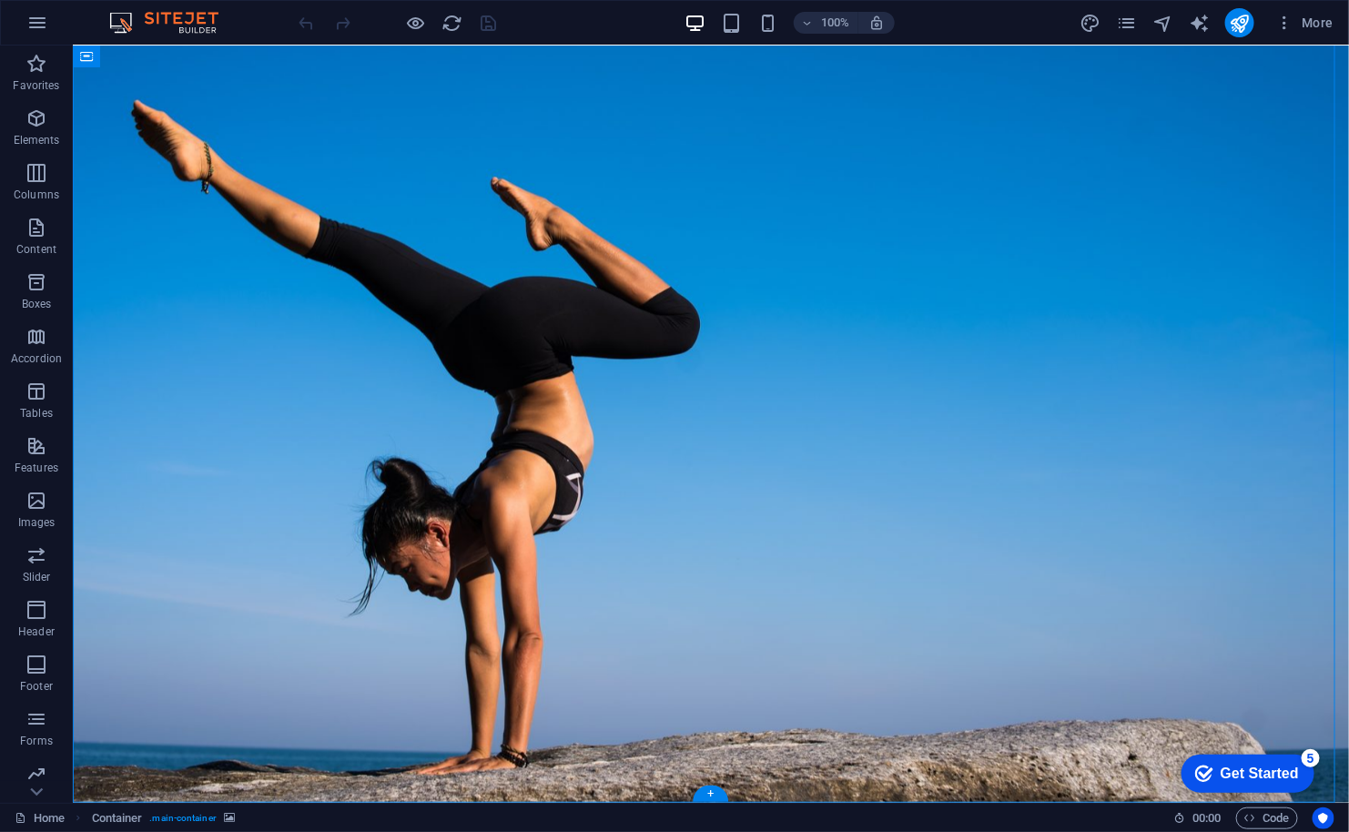
click at [432, 757] on figure at bounding box center [710, 381] width 1276 height 842
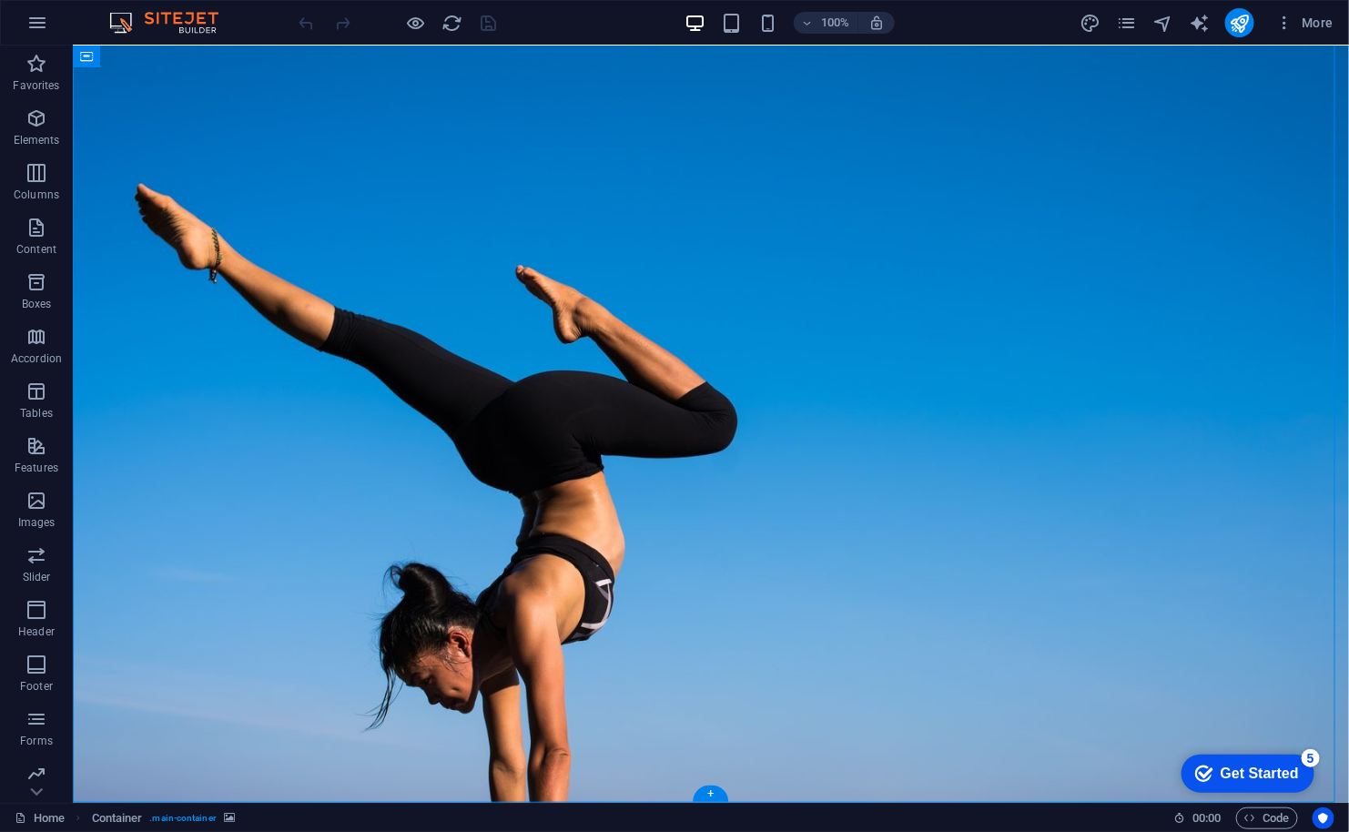
select select "%"
select select "vh"
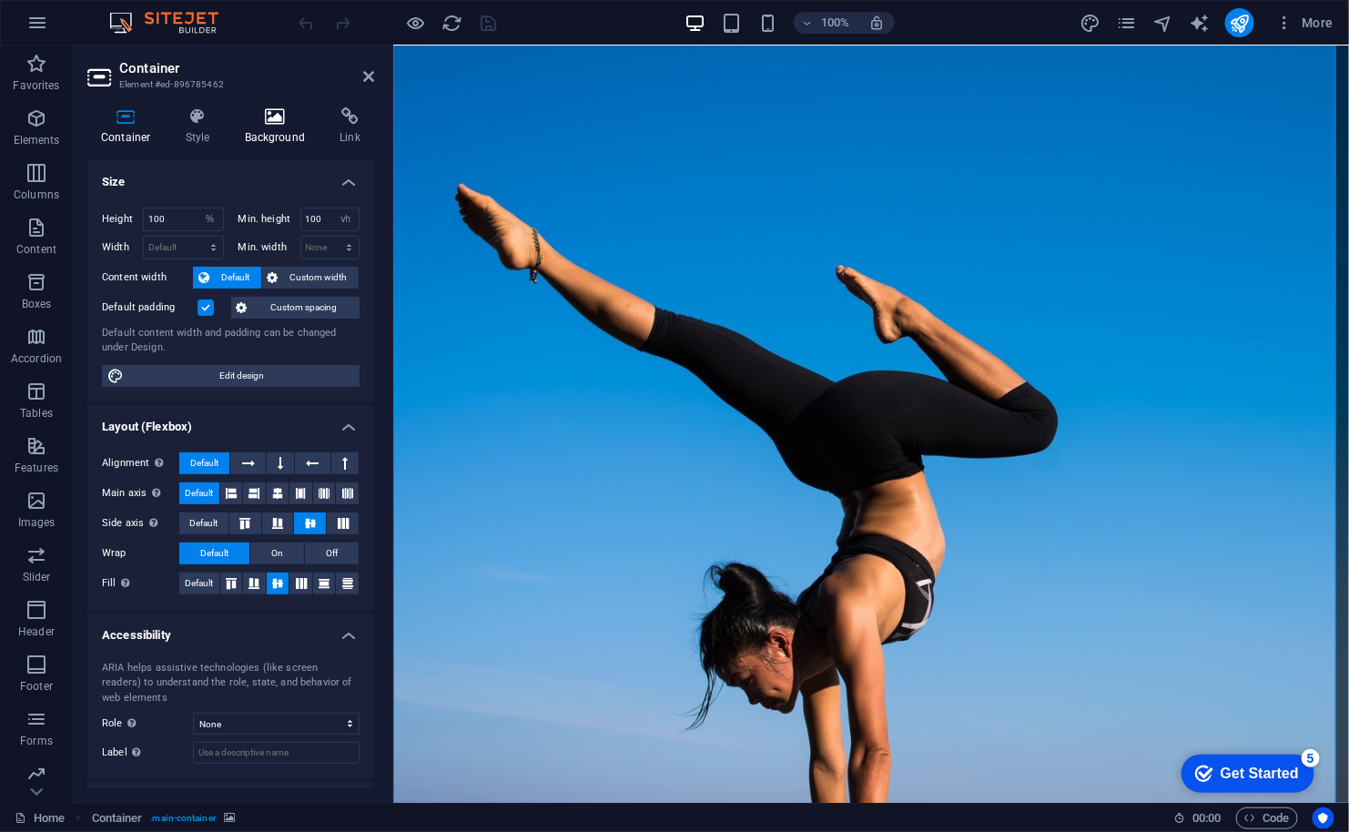
click at [274, 119] on icon at bounding box center [275, 116] width 88 height 18
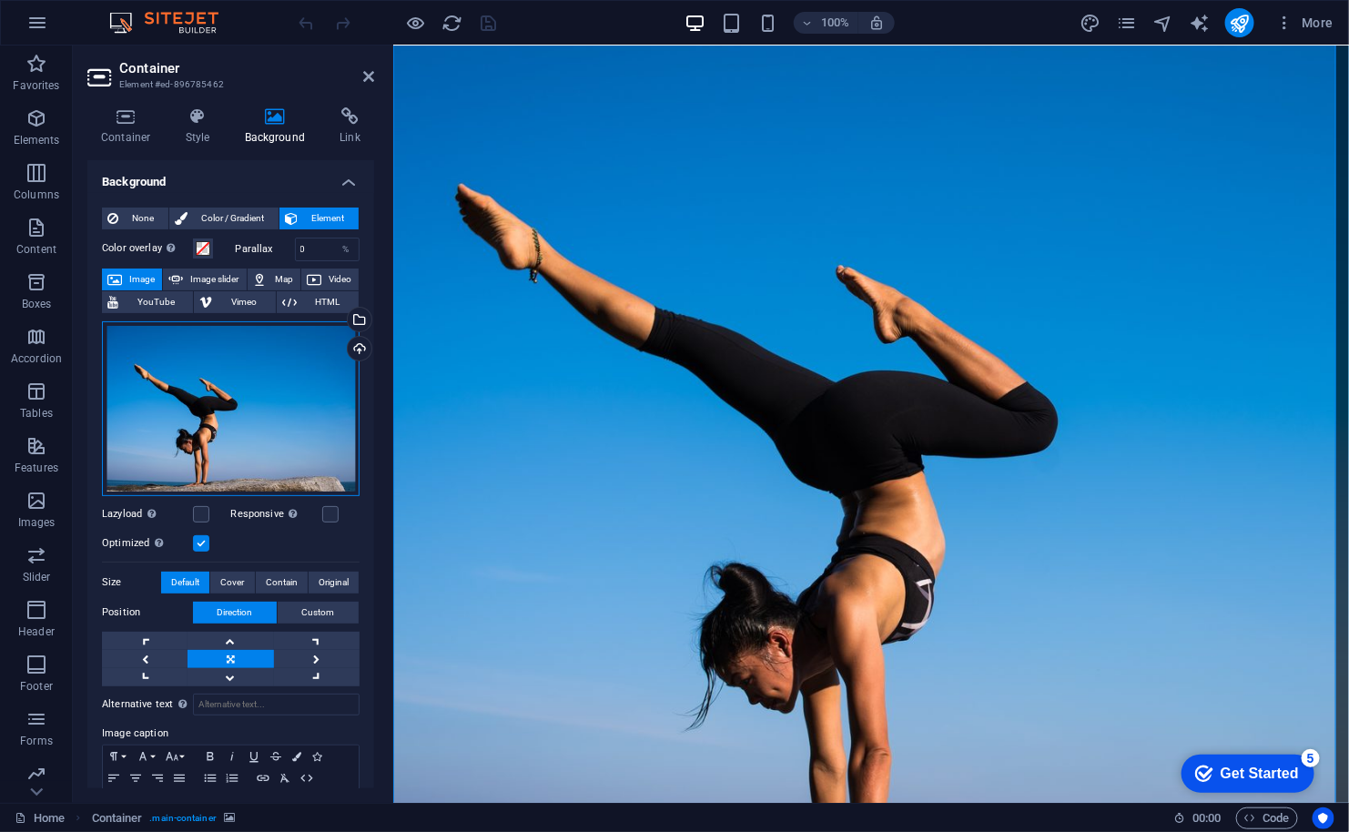
click at [250, 372] on div "Drag files here, click to choose files or select files from Files or our free s…" at bounding box center [231, 408] width 258 height 175
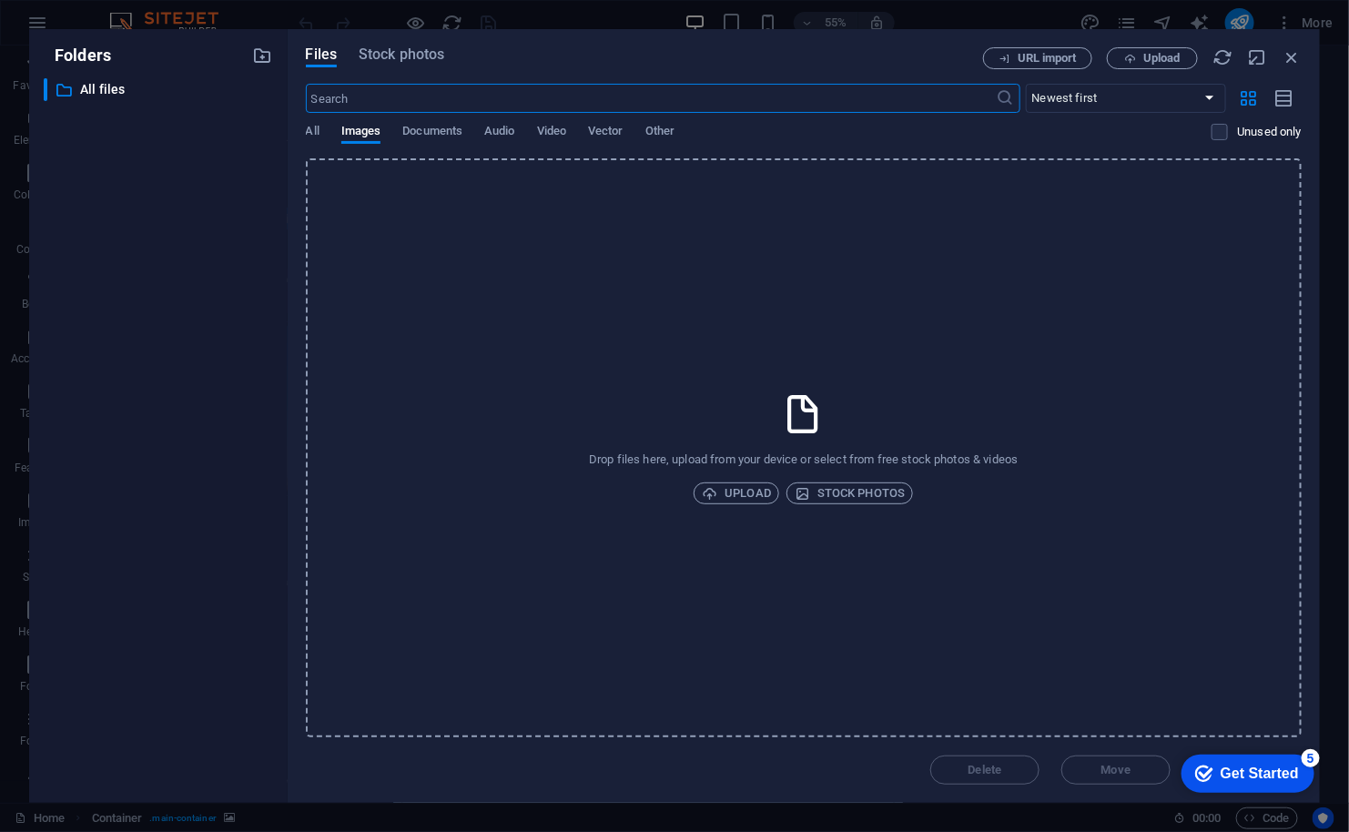
scroll to position [0, 0]
click at [761, 498] on span "Upload" at bounding box center [736, 493] width 69 height 22
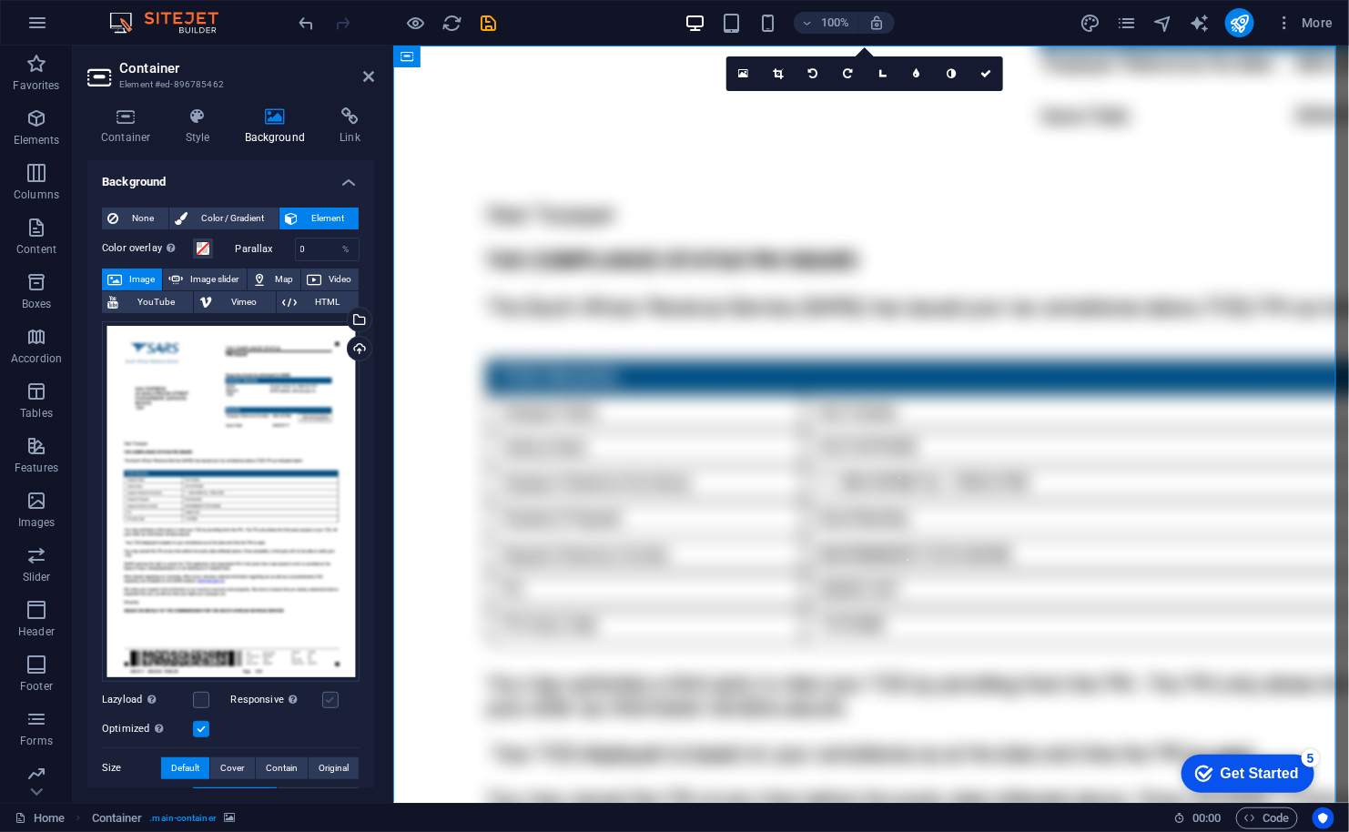
click at [322, 699] on label at bounding box center [330, 700] width 16 height 16
click at [0, 0] on input "Responsive Automatically load retina image and smartphone optimized sizes." at bounding box center [0, 0] width 0 height 0
click at [201, 725] on label at bounding box center [201, 729] width 16 height 16
click at [0, 0] on input "Optimized Images are compressed to improve page speed." at bounding box center [0, 0] width 0 height 0
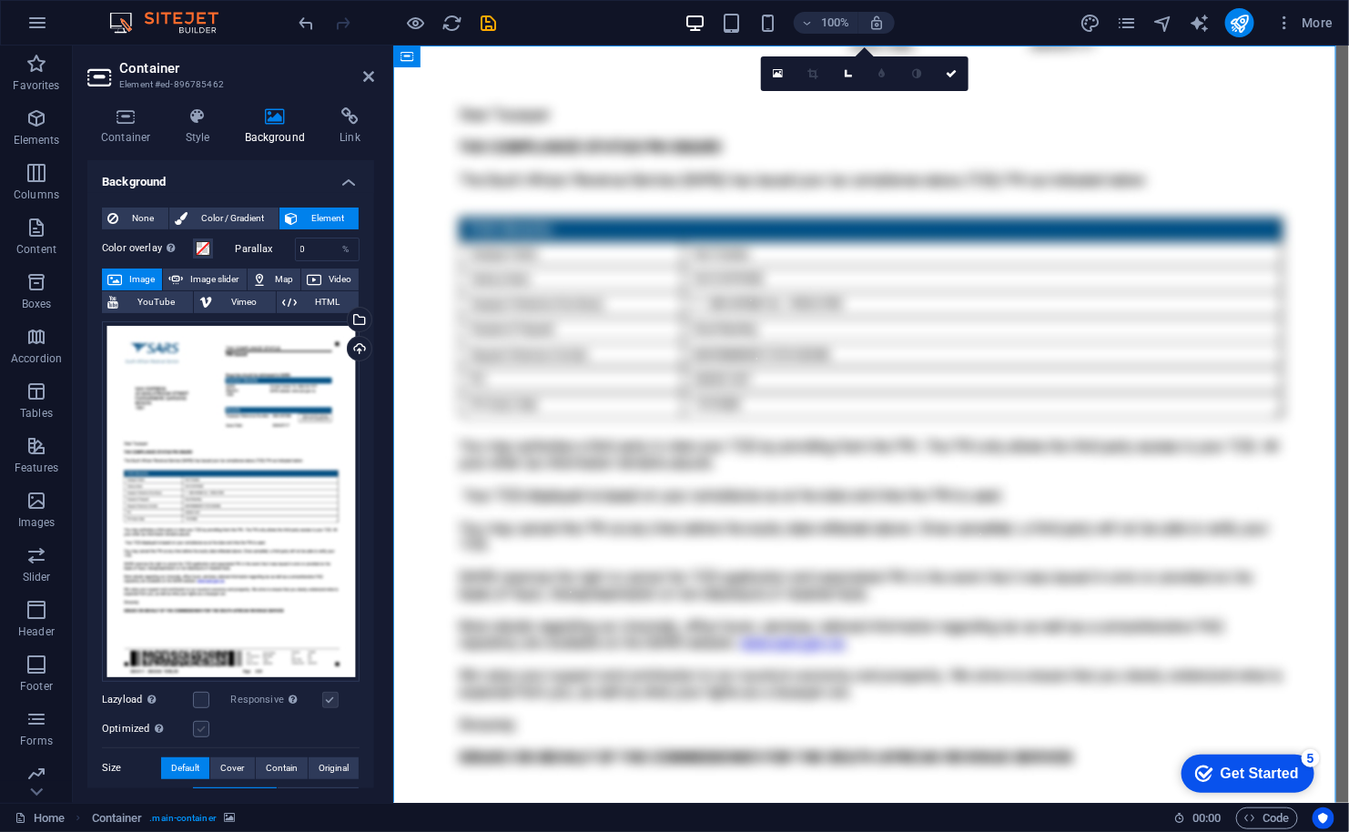
click at [197, 721] on label at bounding box center [201, 729] width 16 height 16
click at [0, 0] on input "Optimized Images are compressed to improve page speed." at bounding box center [0, 0] width 0 height 0
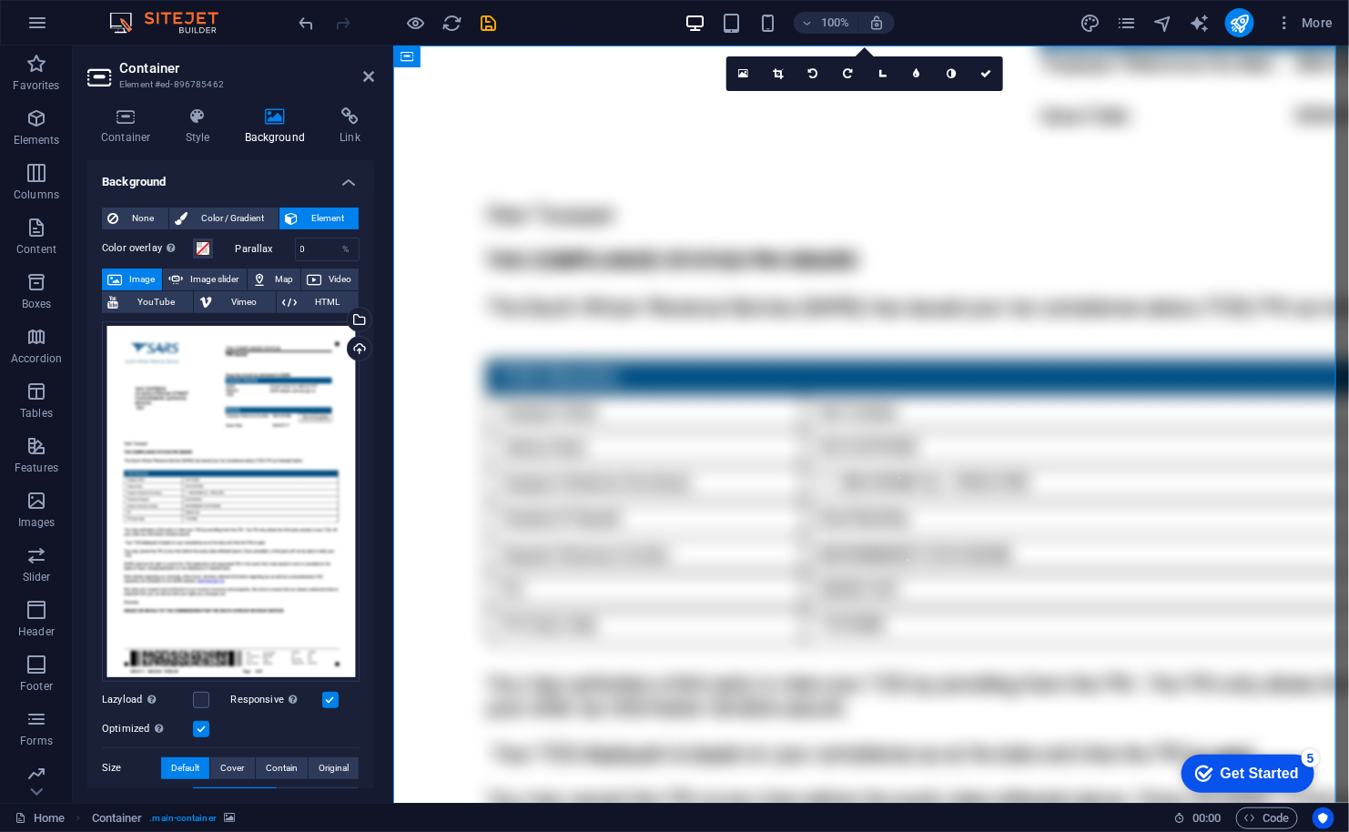
click at [197, 721] on label at bounding box center [201, 729] width 16 height 16
click at [0, 0] on input "Optimized Images are compressed to improve page speed." at bounding box center [0, 0] width 0 height 0
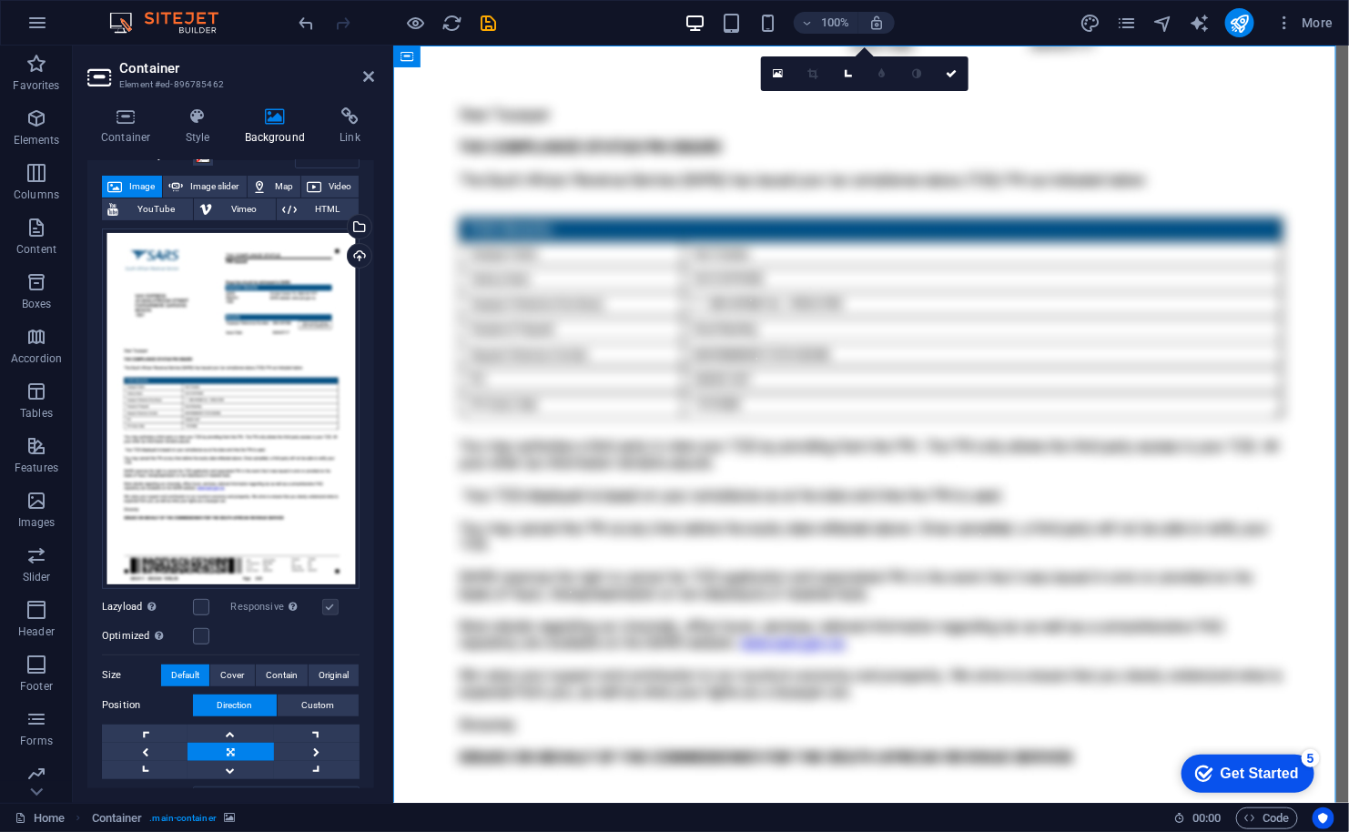
scroll to position [93, 0]
click at [342, 667] on span "Original" at bounding box center [334, 675] width 30 height 22
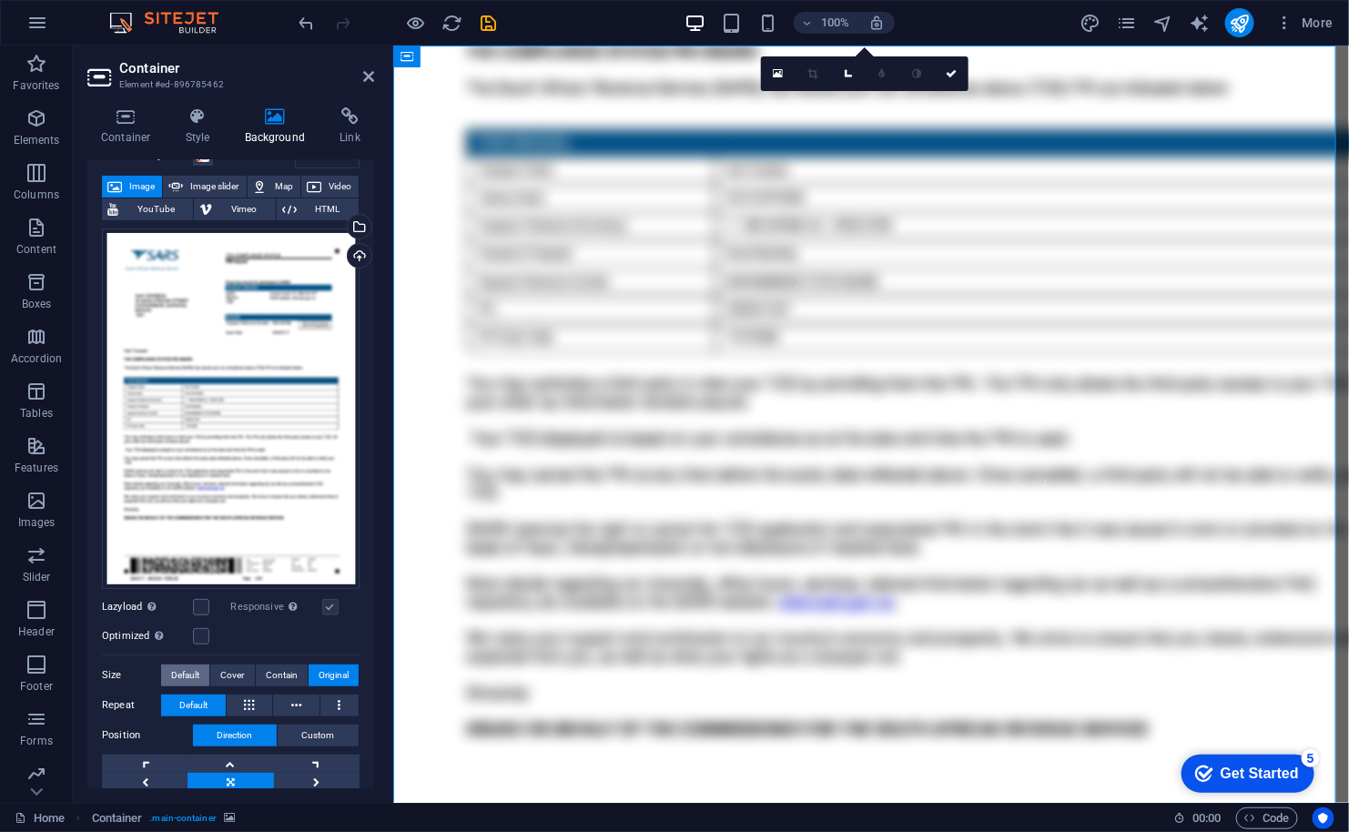
click at [185, 664] on span "Default" at bounding box center [185, 675] width 28 height 22
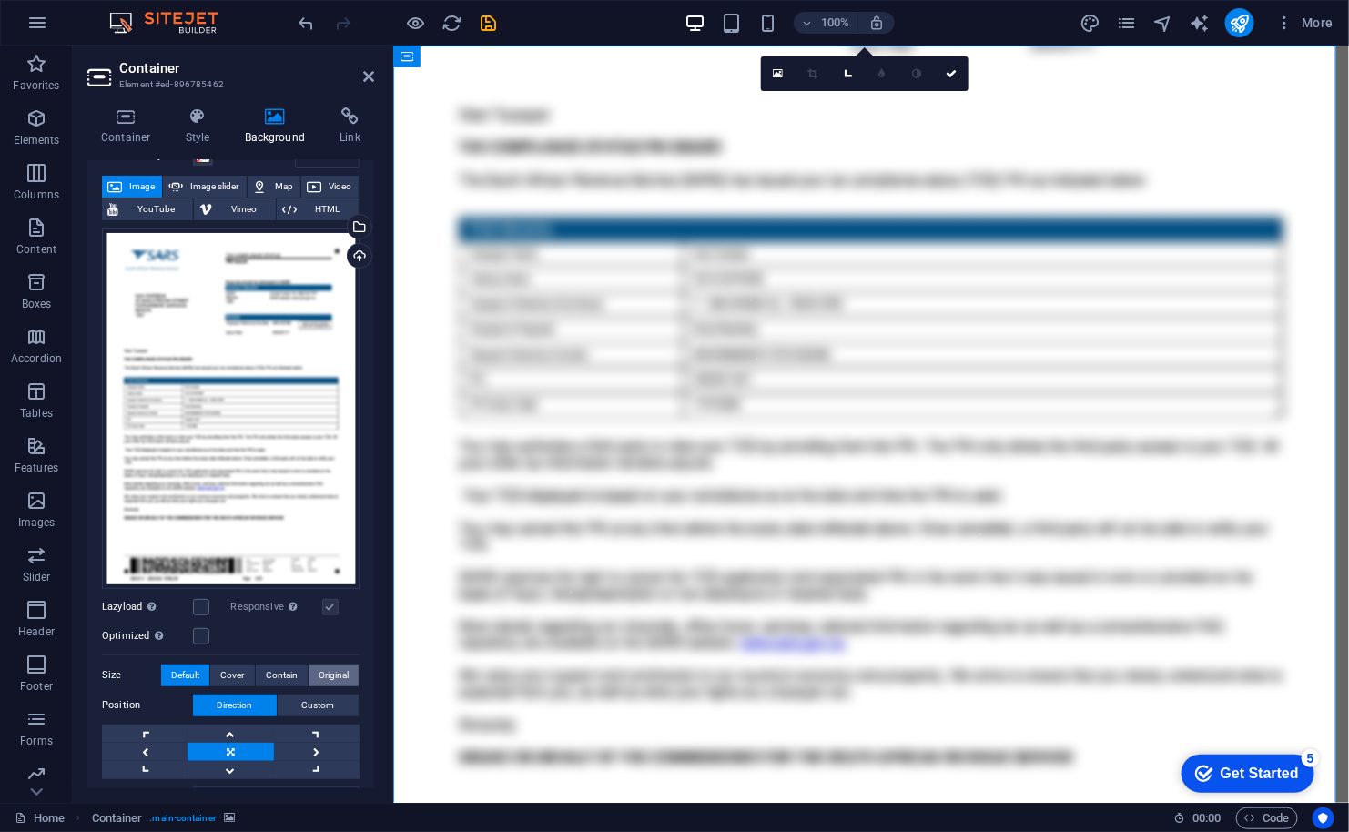
click at [325, 667] on span "Original" at bounding box center [334, 675] width 30 height 22
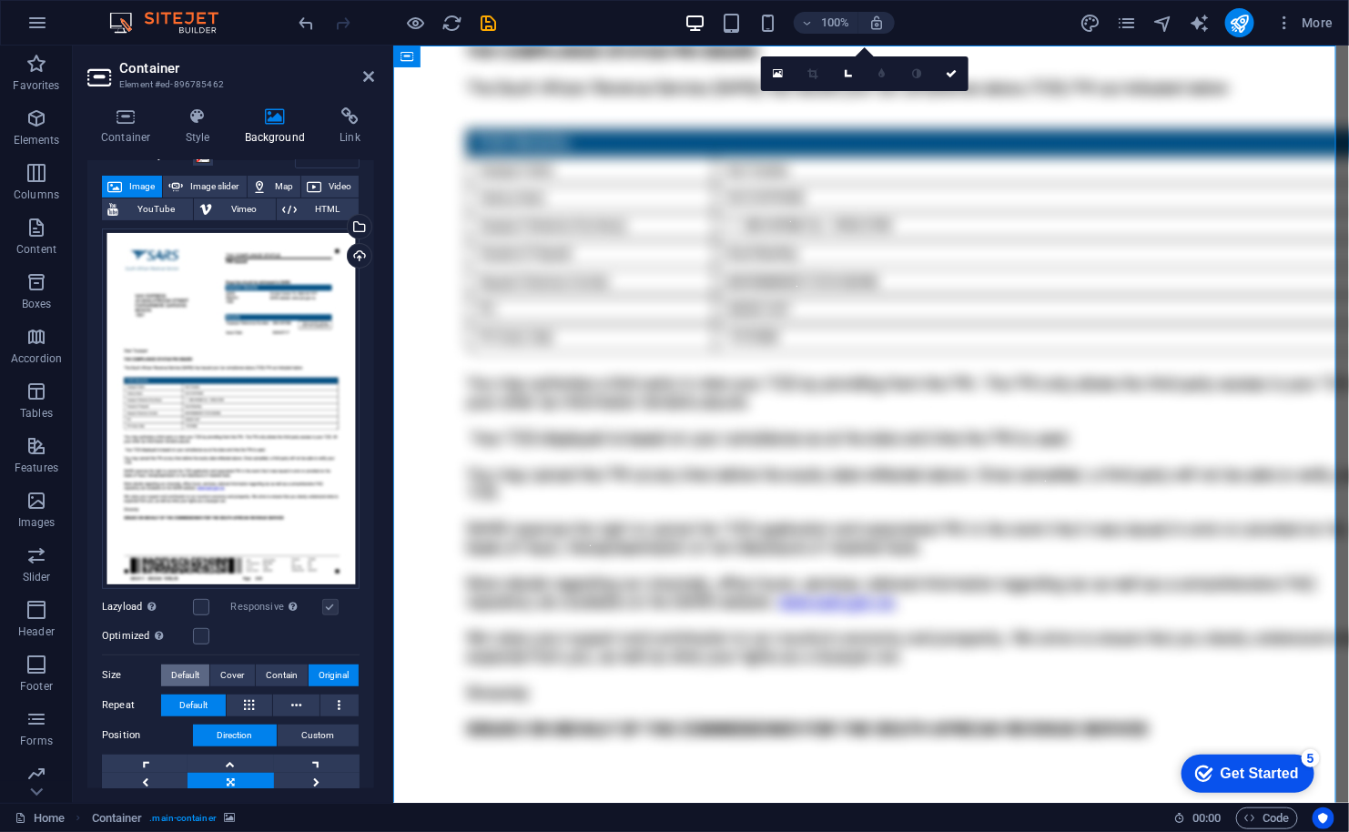
click at [187, 666] on span "Default" at bounding box center [185, 675] width 28 height 22
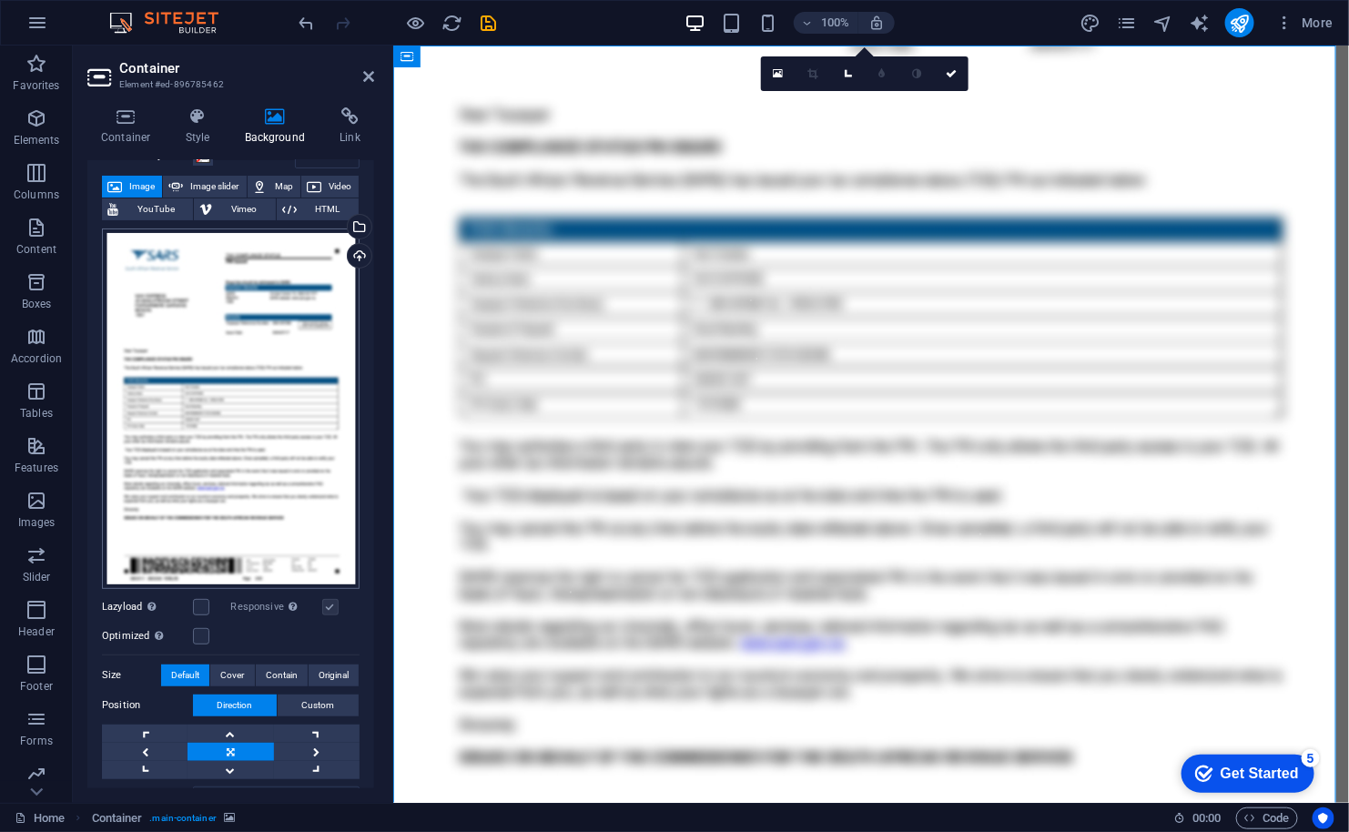
scroll to position [0, 0]
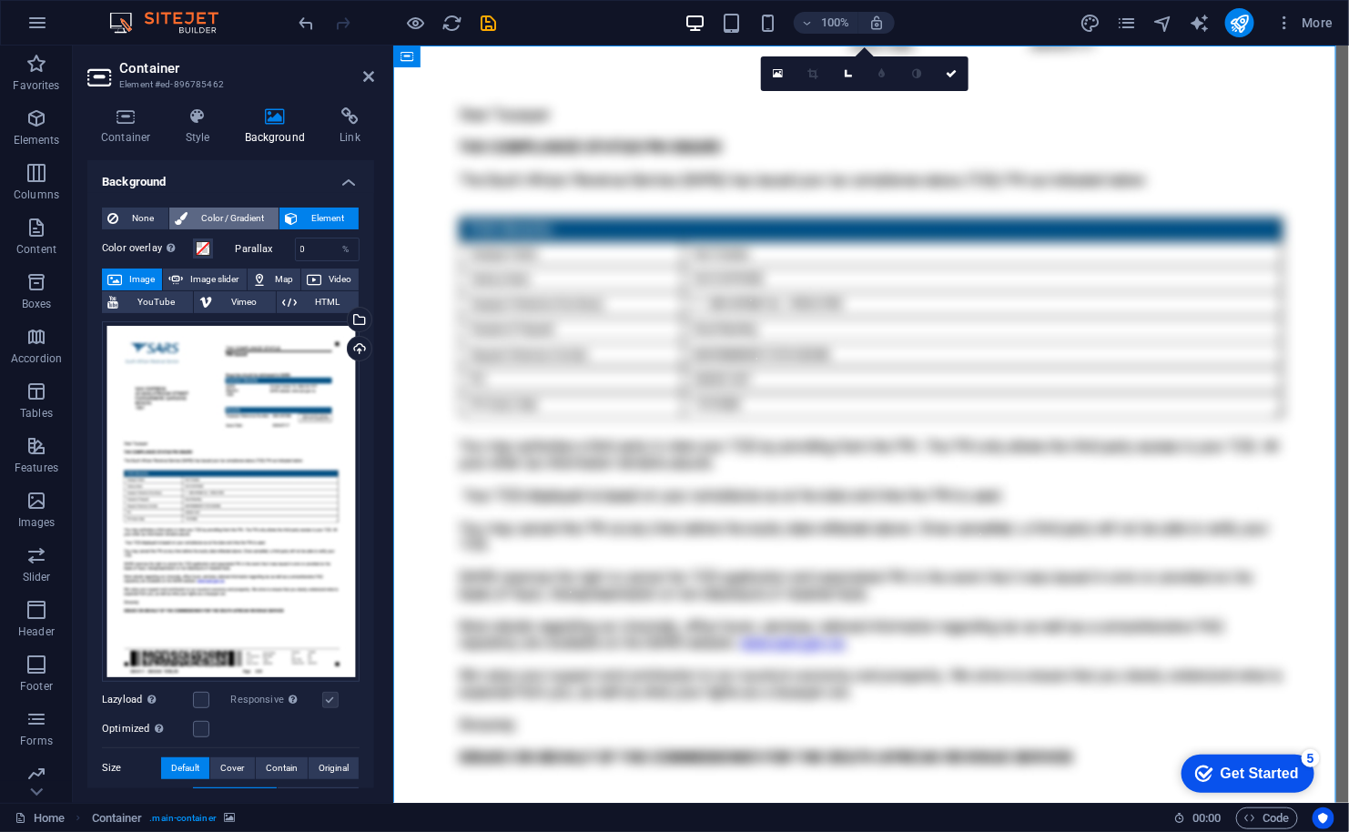
click at [215, 209] on span "Color / Gradient" at bounding box center [233, 218] width 80 height 22
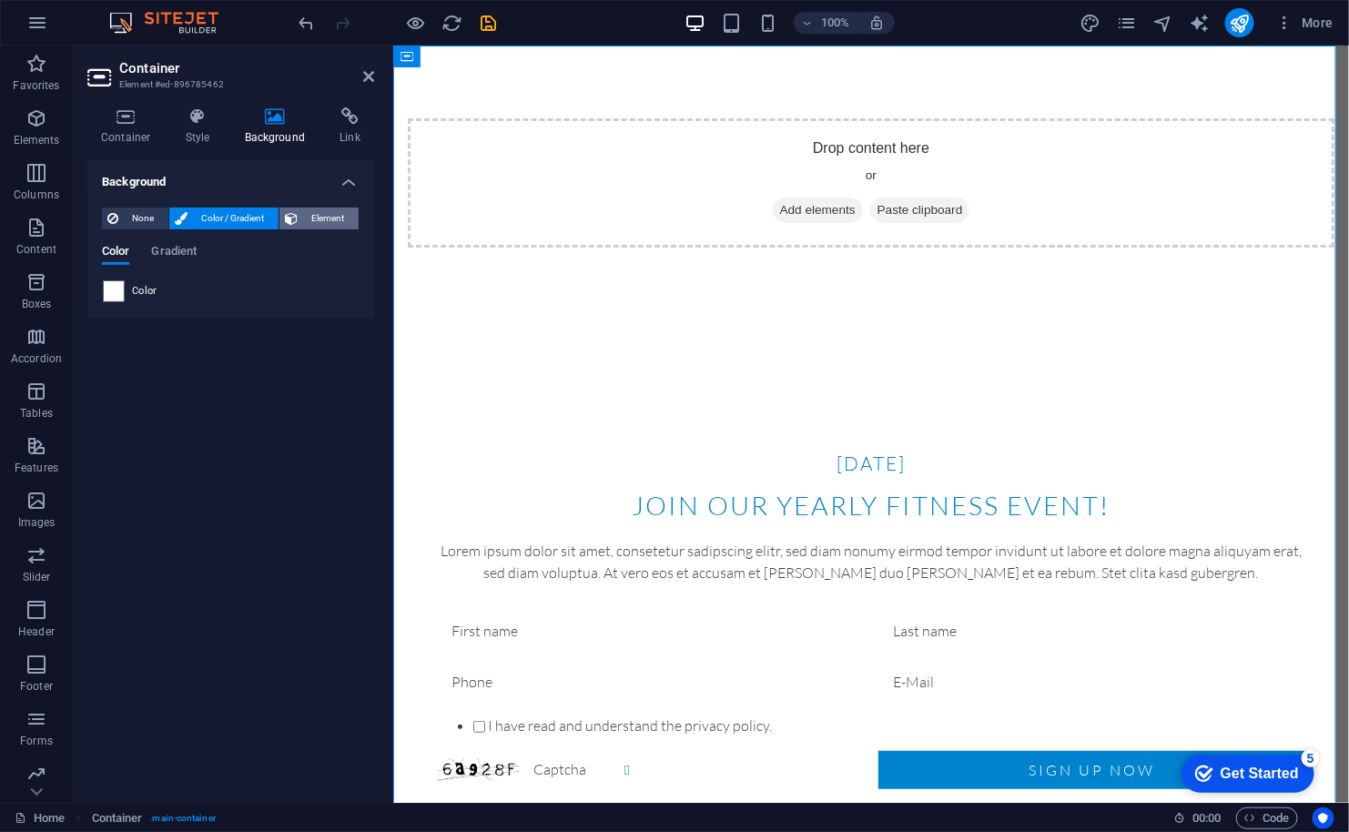
click at [321, 213] on span "Element" at bounding box center [328, 218] width 50 height 22
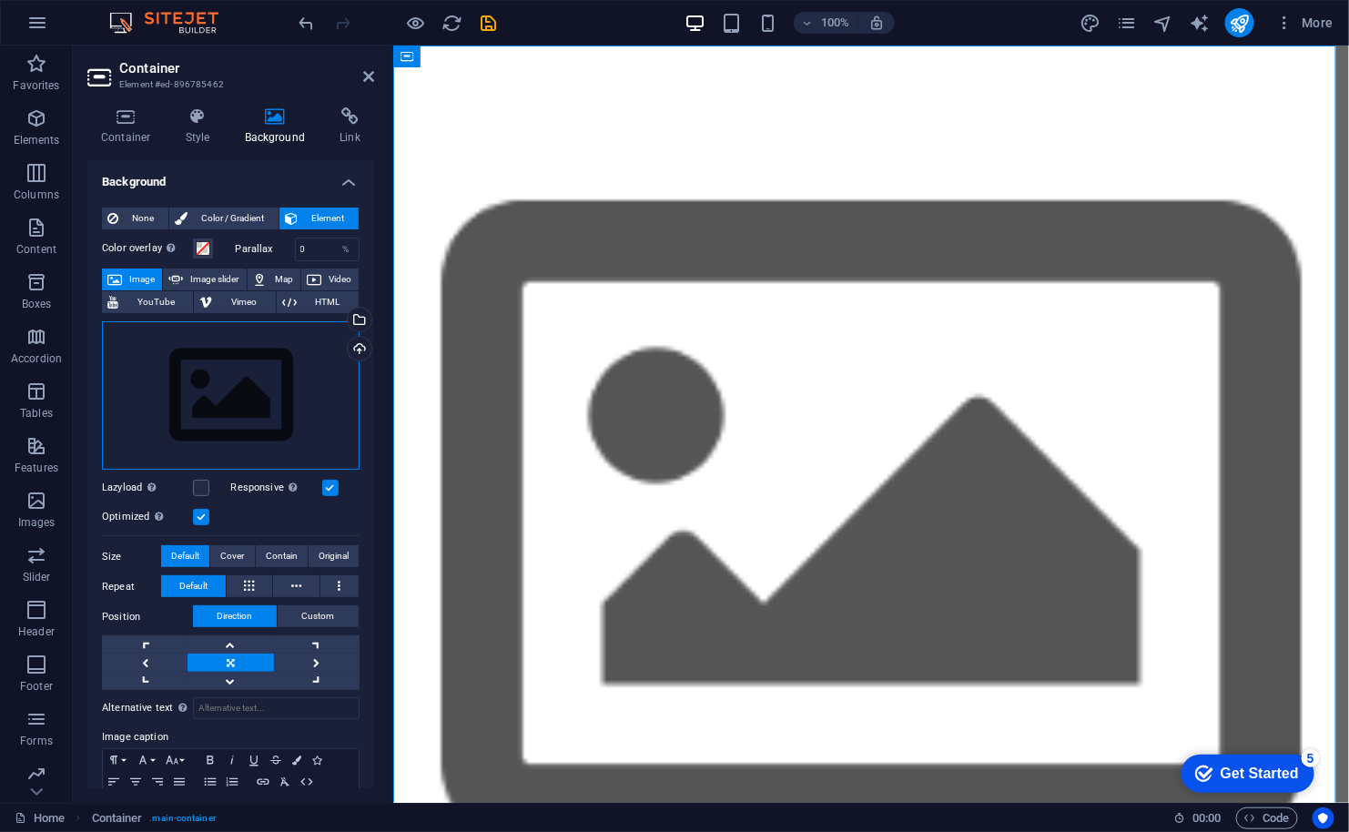
click at [195, 372] on div "Drag files here, click to choose files or select files from Files or our free s…" at bounding box center [231, 395] width 258 height 149
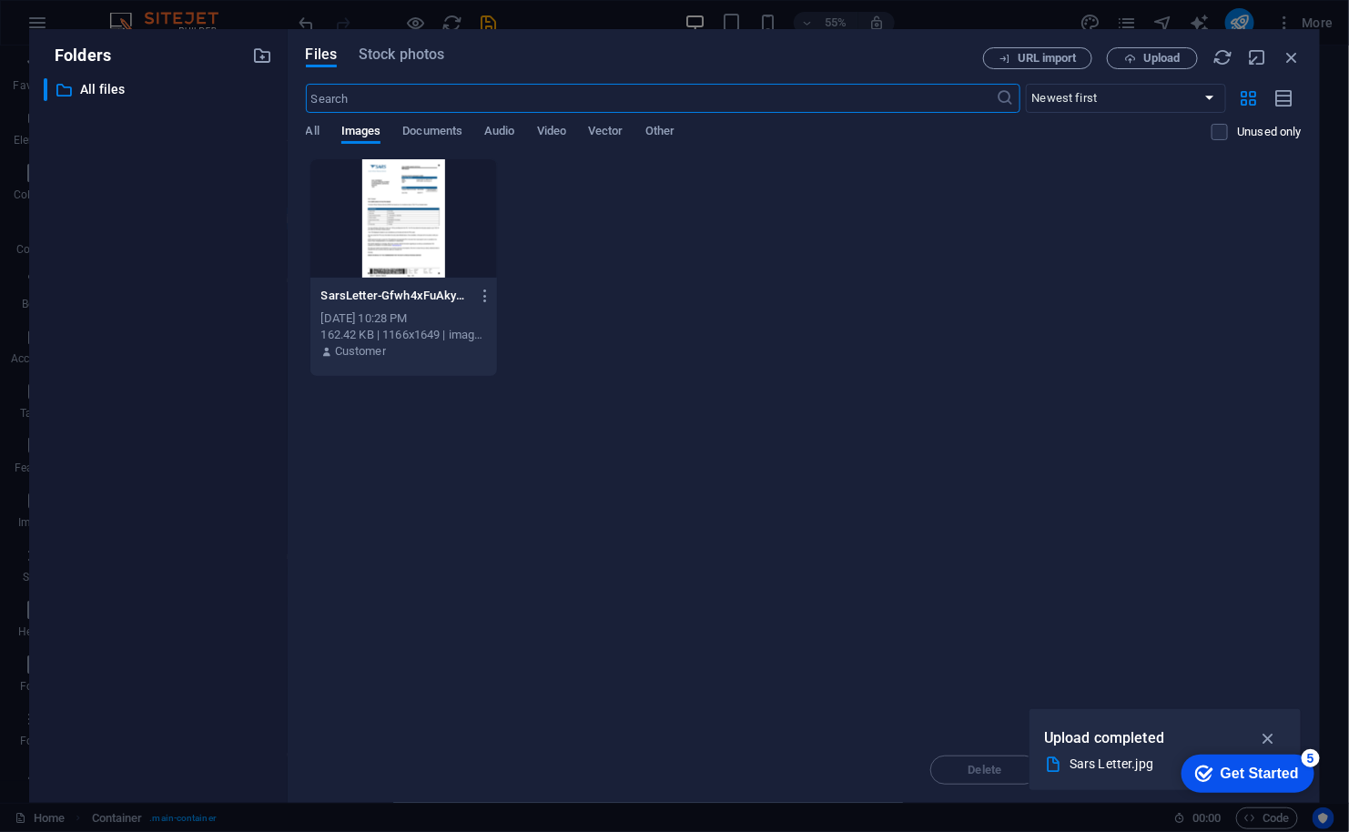
click at [400, 250] on div at bounding box center [403, 218] width 187 height 118
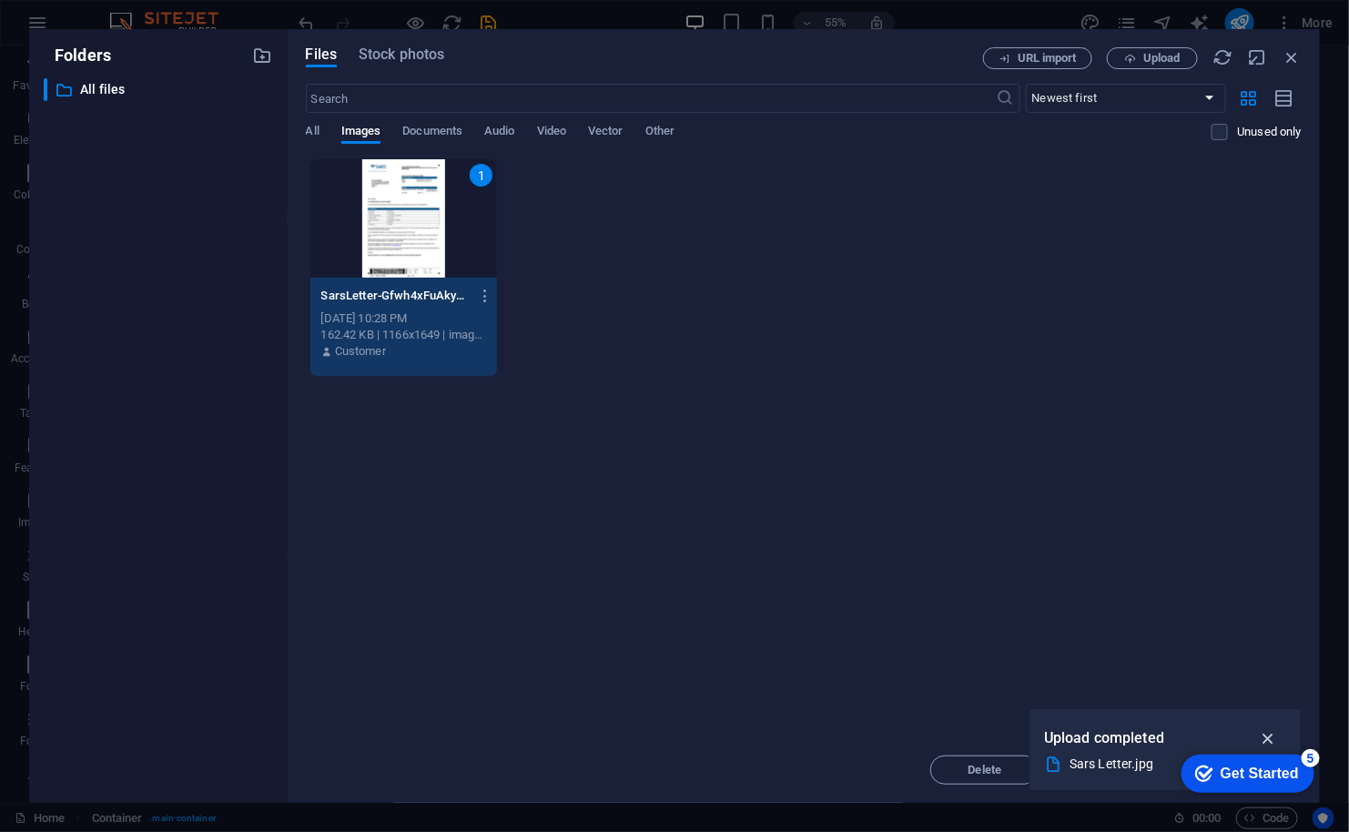
click at [1271, 740] on icon "button" at bounding box center [1268, 738] width 21 height 20
click at [417, 187] on div "1" at bounding box center [403, 218] width 187 height 118
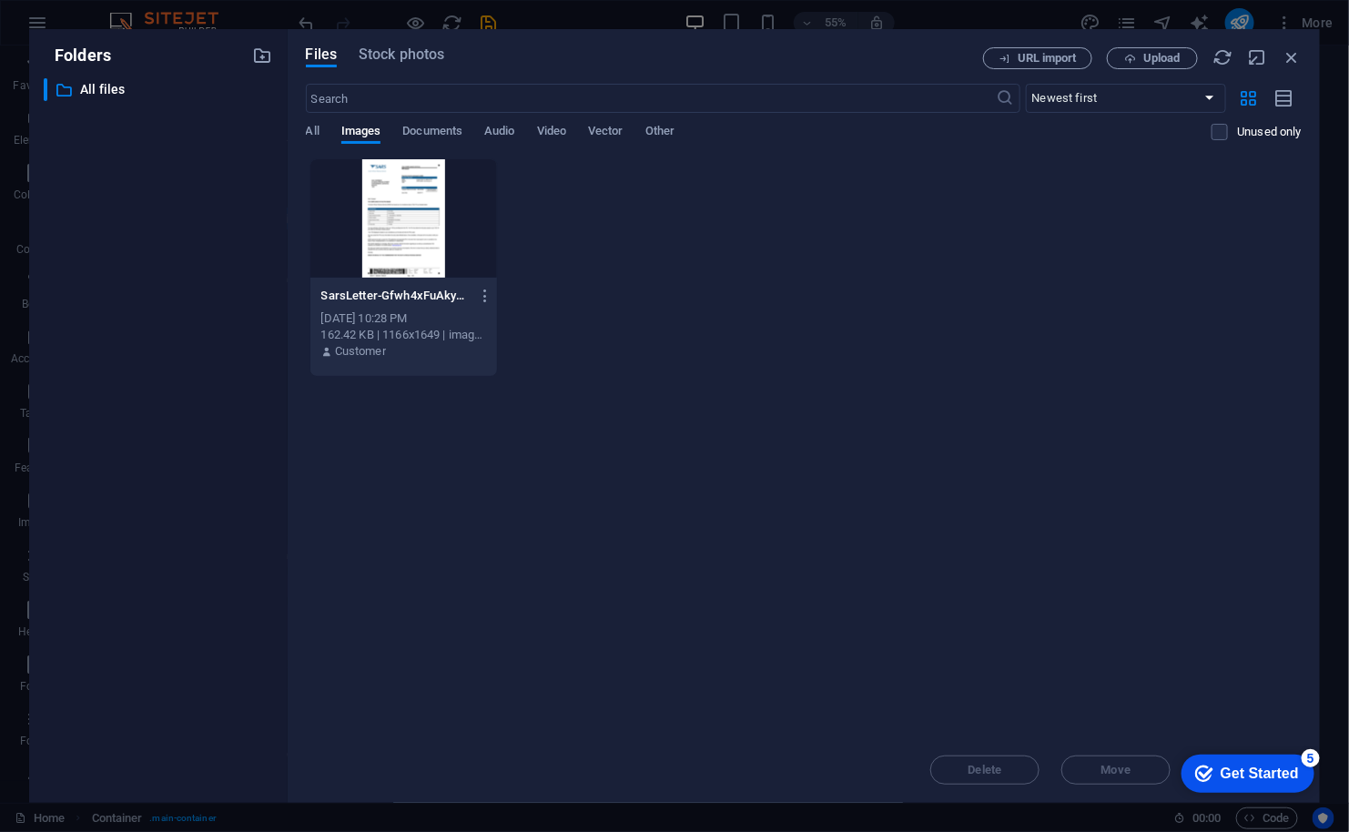
click at [417, 187] on div at bounding box center [403, 218] width 187 height 118
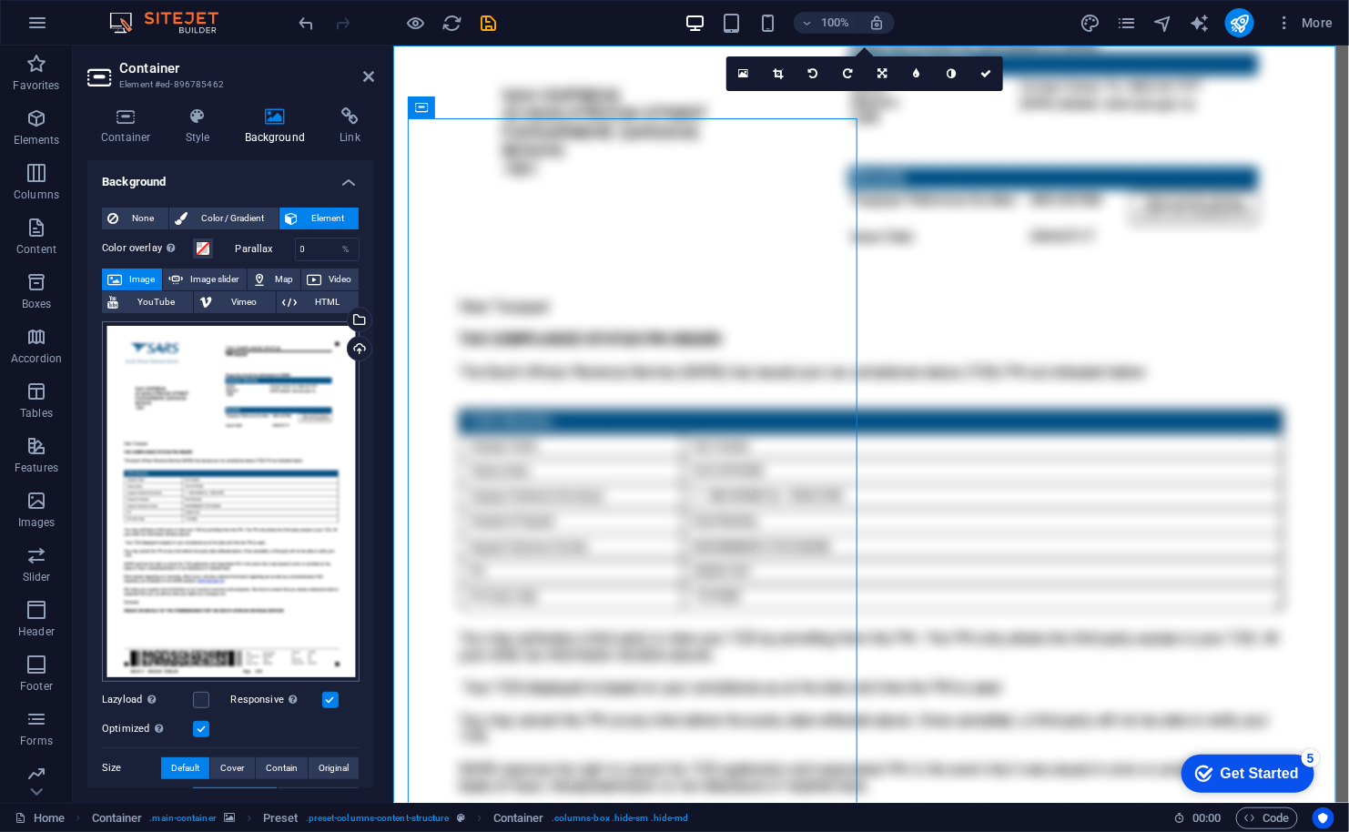
scroll to position [102, 0]
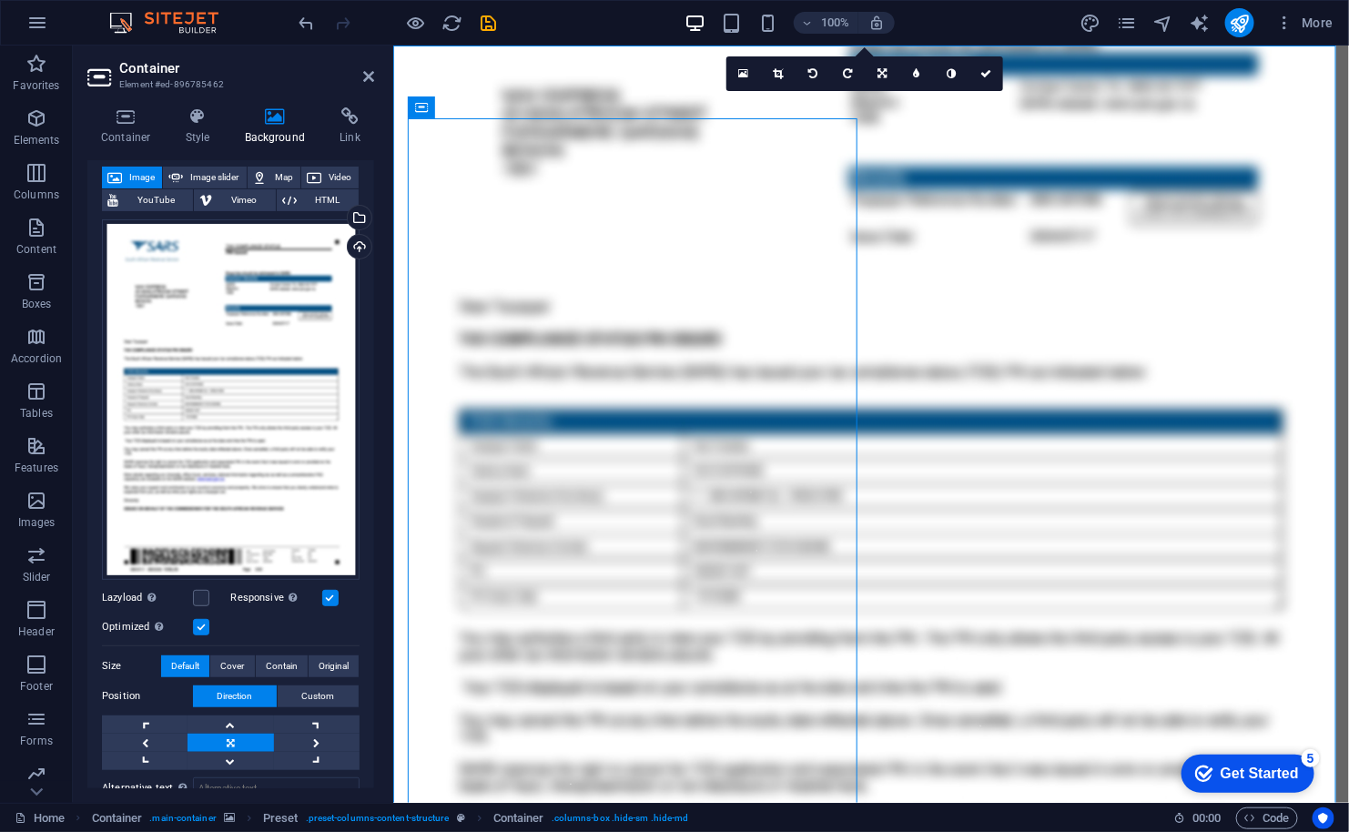
click at [194, 619] on label at bounding box center [201, 627] width 16 height 16
click at [0, 0] on input "Optimized Images are compressed to improve page speed." at bounding box center [0, 0] width 0 height 0
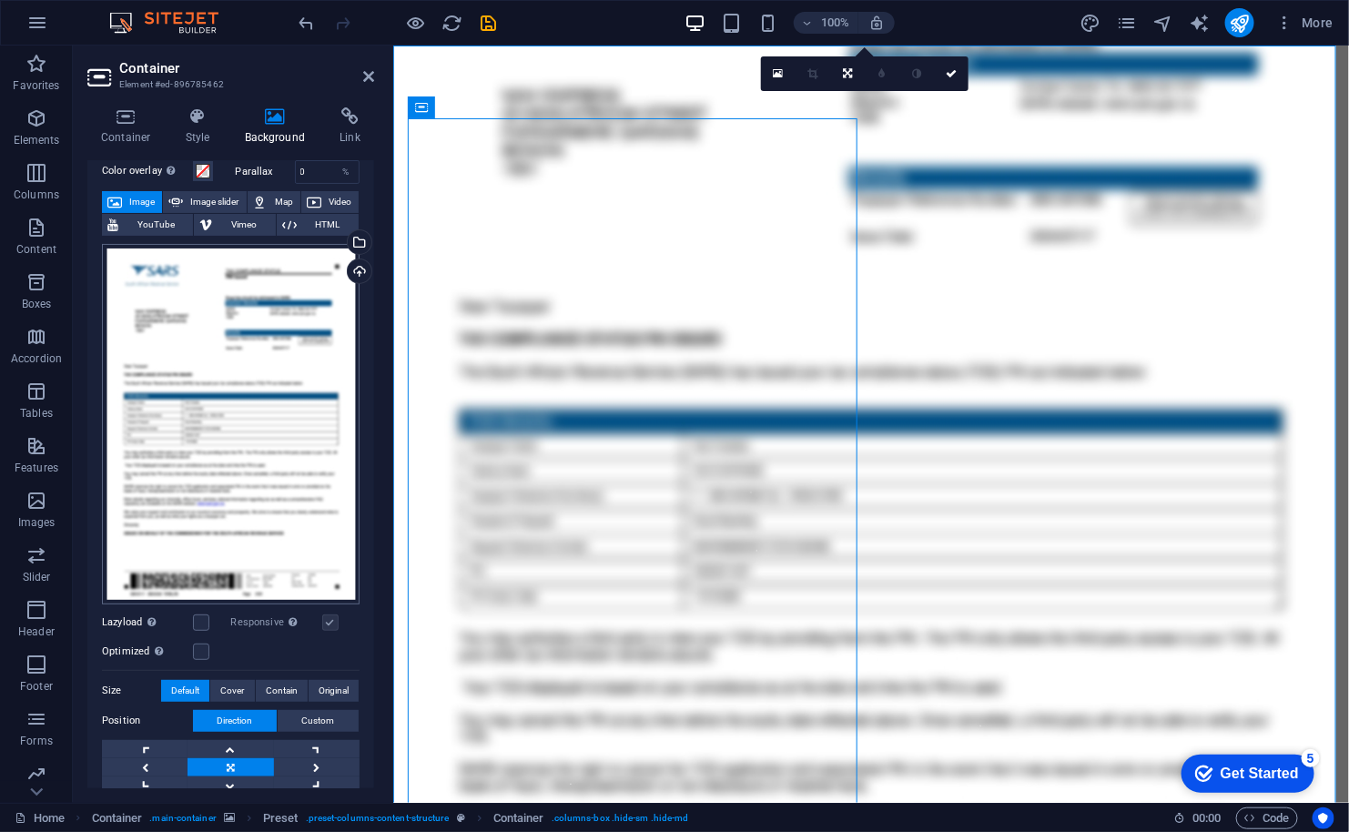
scroll to position [0, 0]
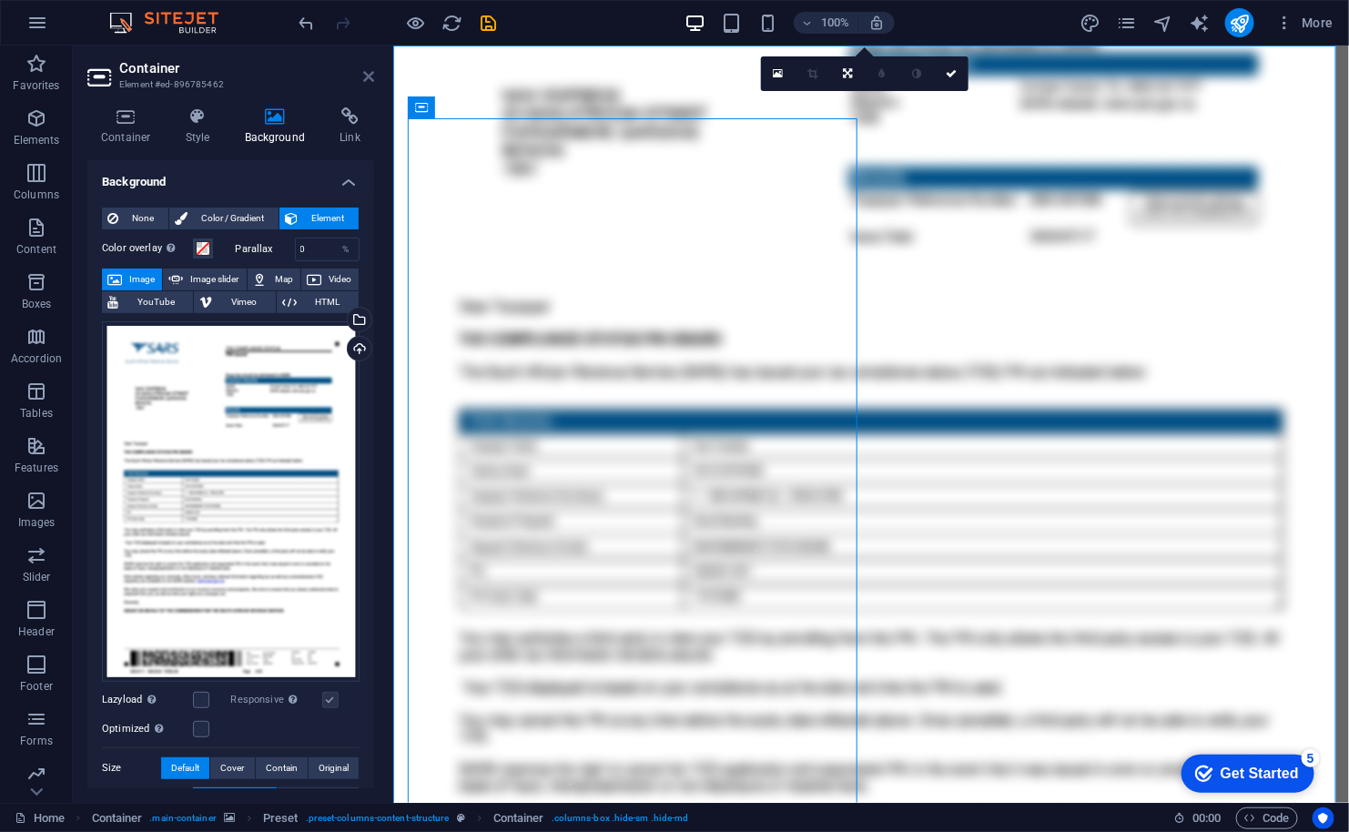
click at [370, 76] on icon at bounding box center [368, 76] width 11 height 15
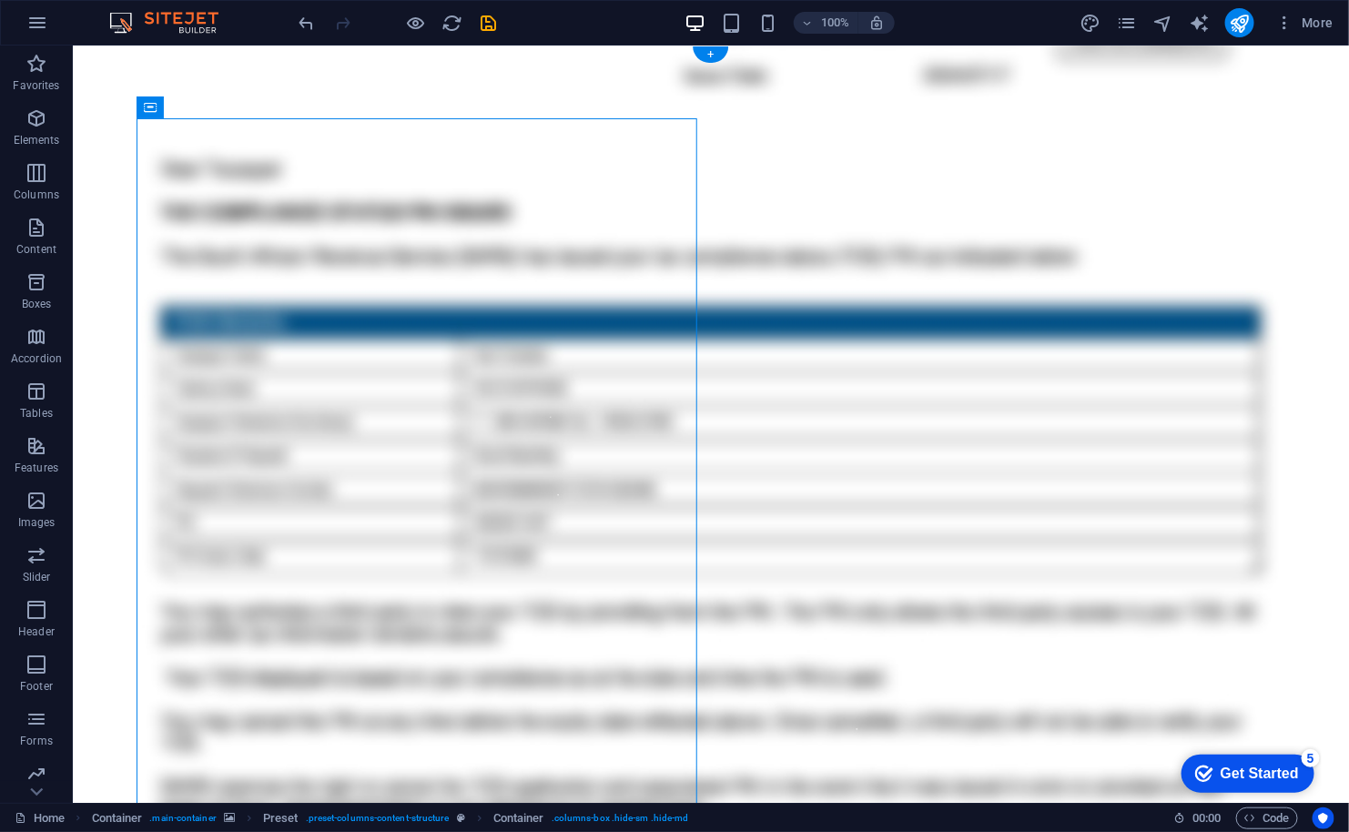
click at [579, 84] on figure at bounding box center [710, 466] width 1276 height 842
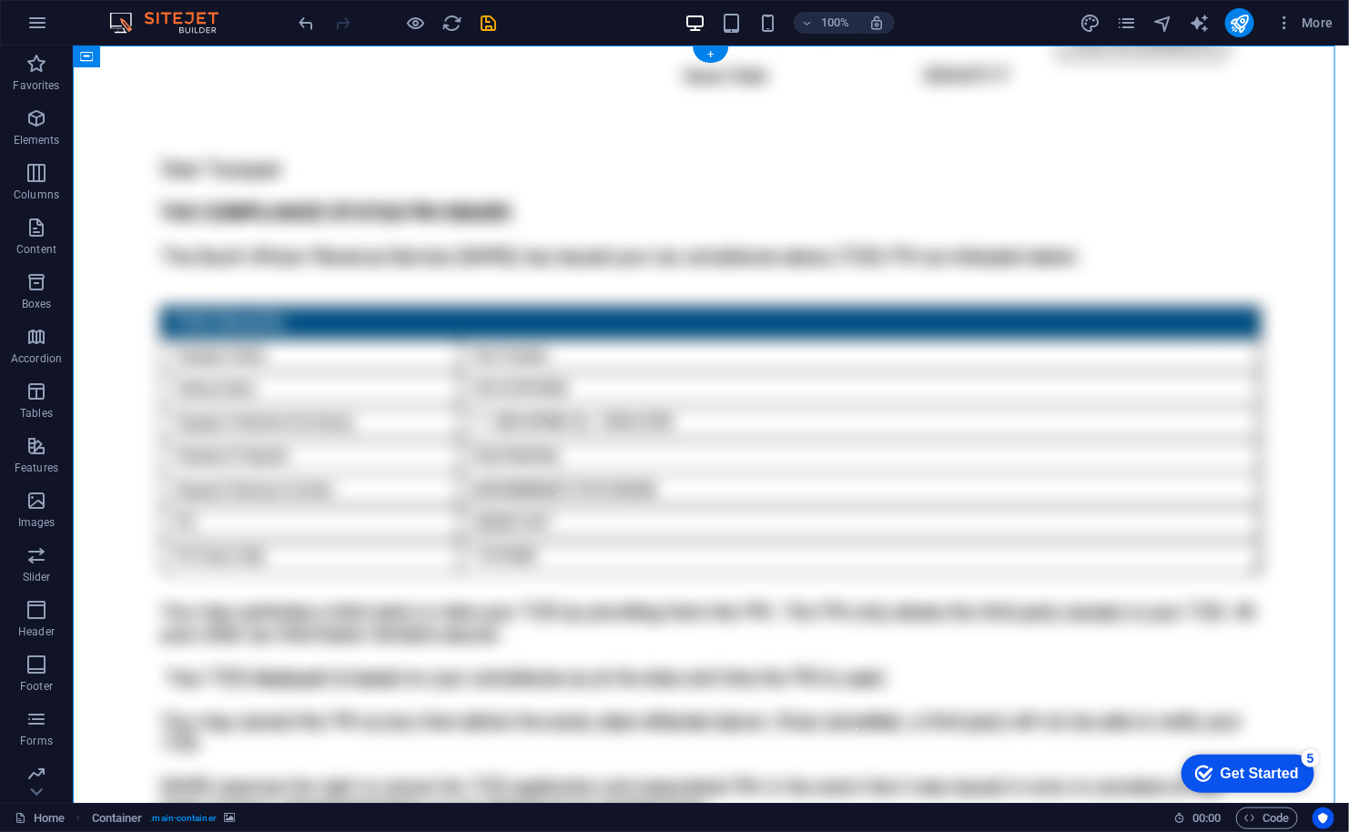
click at [456, 76] on figure at bounding box center [710, 466] width 1276 height 842
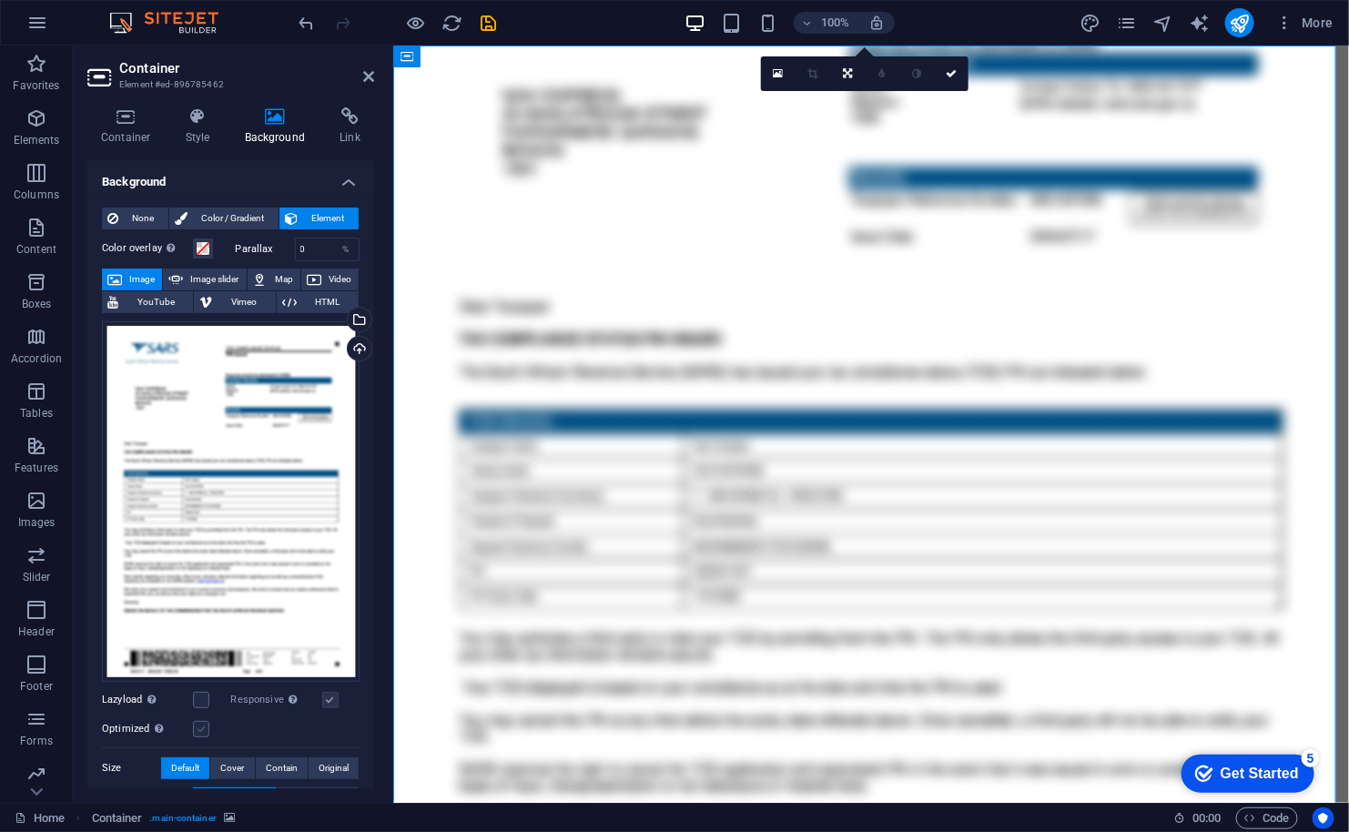
click at [205, 722] on label at bounding box center [201, 729] width 16 height 16
click at [0, 0] on input "Optimized Images are compressed to improve page speed." at bounding box center [0, 0] width 0 height 0
click at [201, 692] on label at bounding box center [201, 700] width 16 height 16
click at [0, 0] on input "Lazyload Loading images after the page loads improves page speed." at bounding box center [0, 0] width 0 height 0
click at [201, 692] on label at bounding box center [201, 700] width 16 height 16
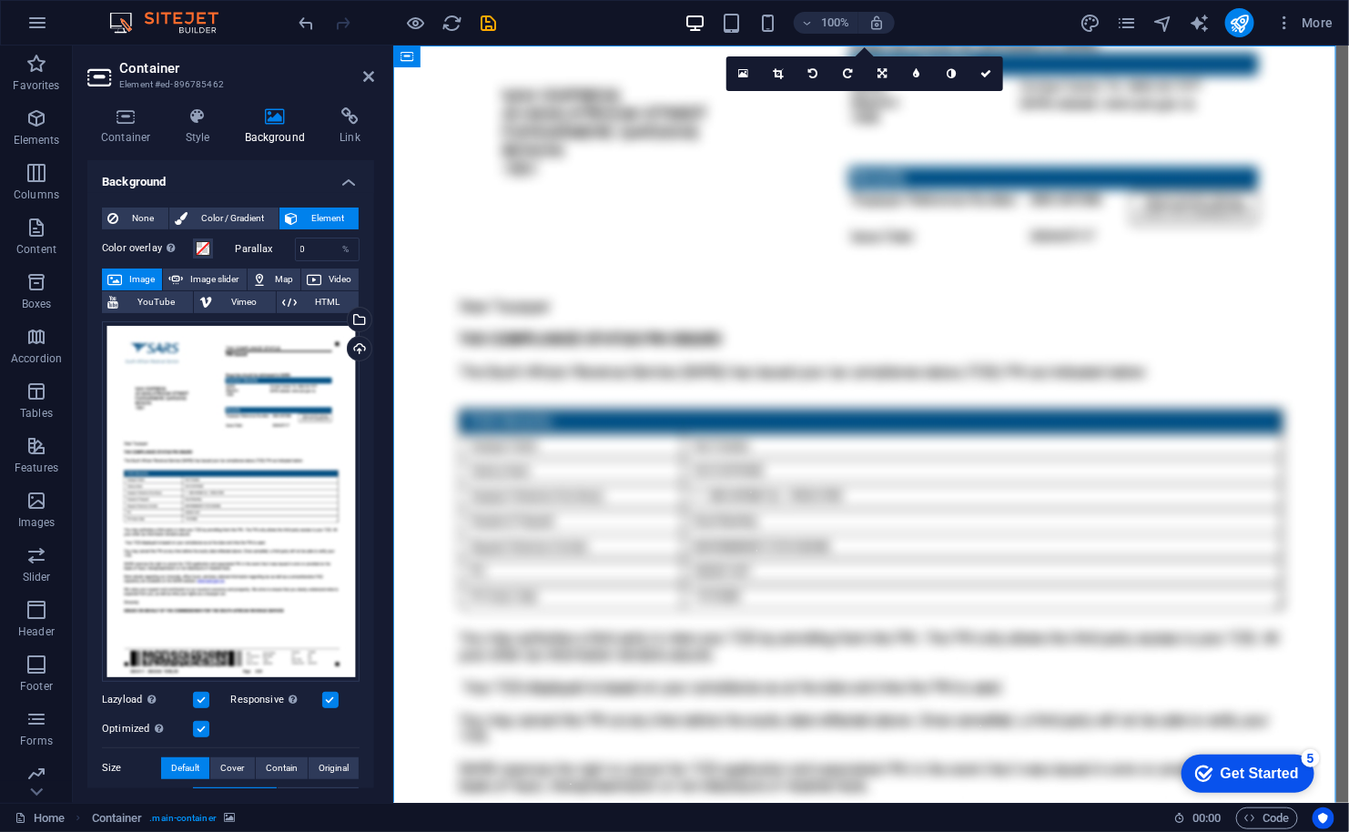
click at [0, 0] on input "Lazyload Loading images after the page loads improves page speed." at bounding box center [0, 0] width 0 height 0
click at [205, 244] on span at bounding box center [203, 248] width 15 height 15
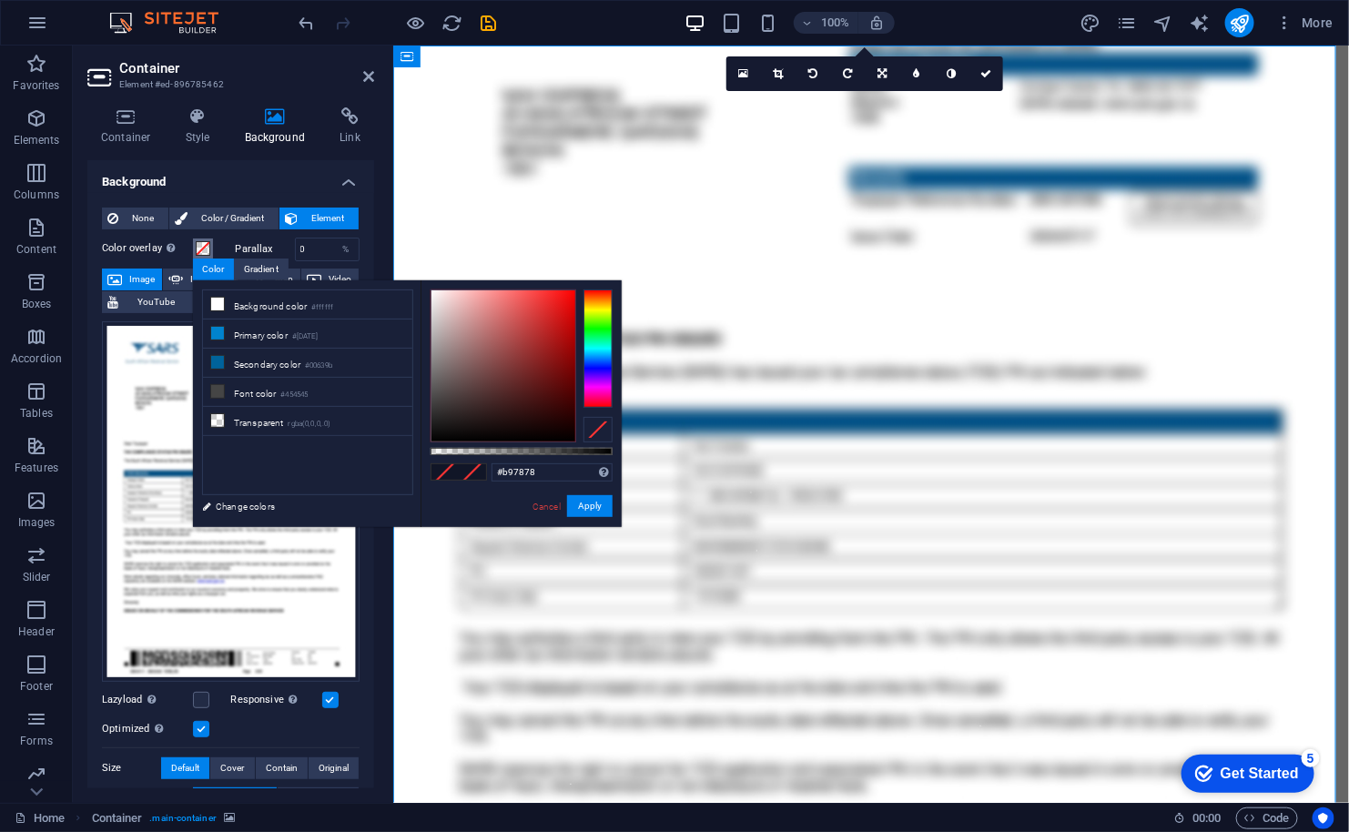
click at [481, 330] on div at bounding box center [503, 365] width 144 height 151
type input "#d5d5d5"
drag, startPoint x: 481, startPoint y: 330, endPoint x: 415, endPoint y: 314, distance: 68.4
click at [415, 314] on div "less Background color #ffffff Primary color #0083ce Secondary color #00639b Fon…" at bounding box center [407, 403] width 429 height 247
click at [547, 507] on link "Cancel" at bounding box center [547, 507] width 32 height 14
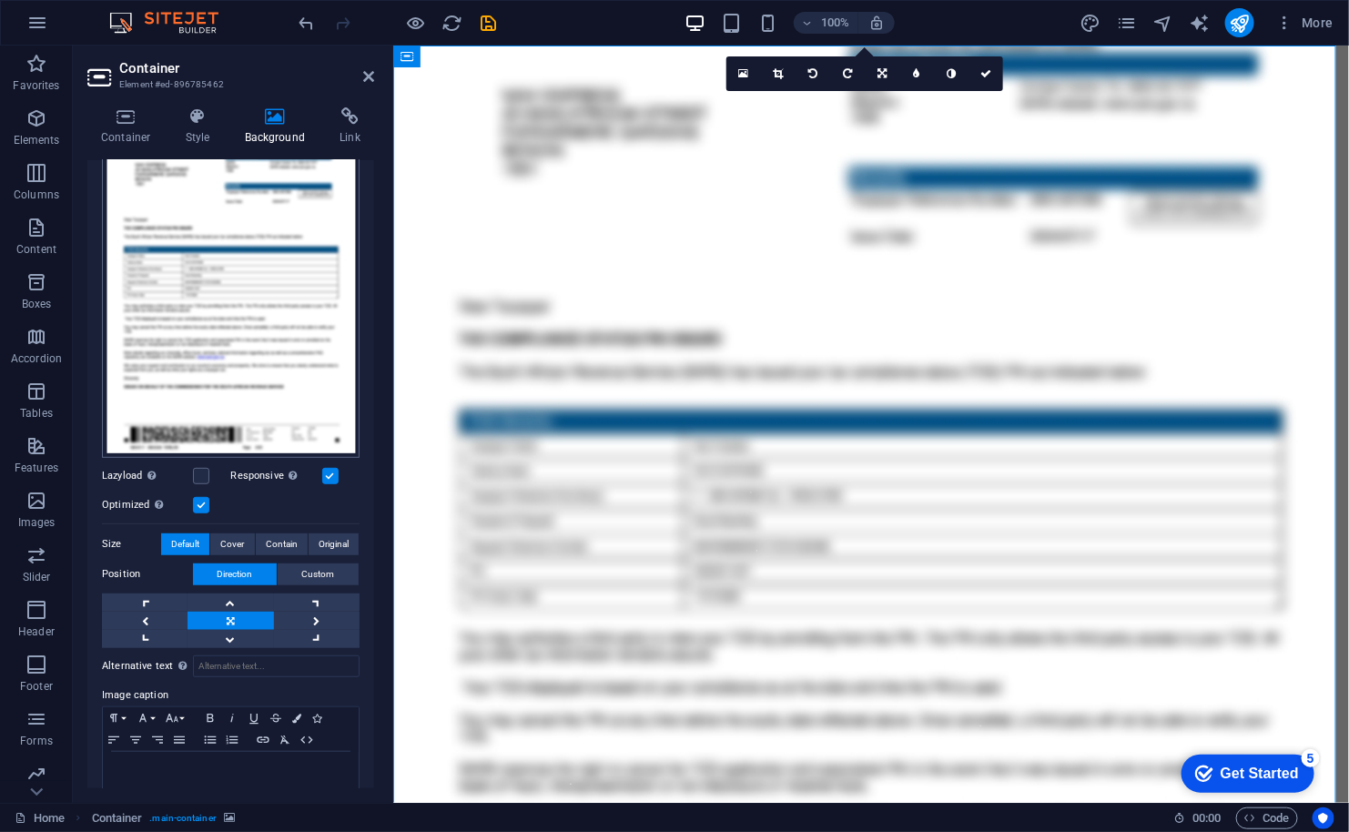
scroll to position [252, 0]
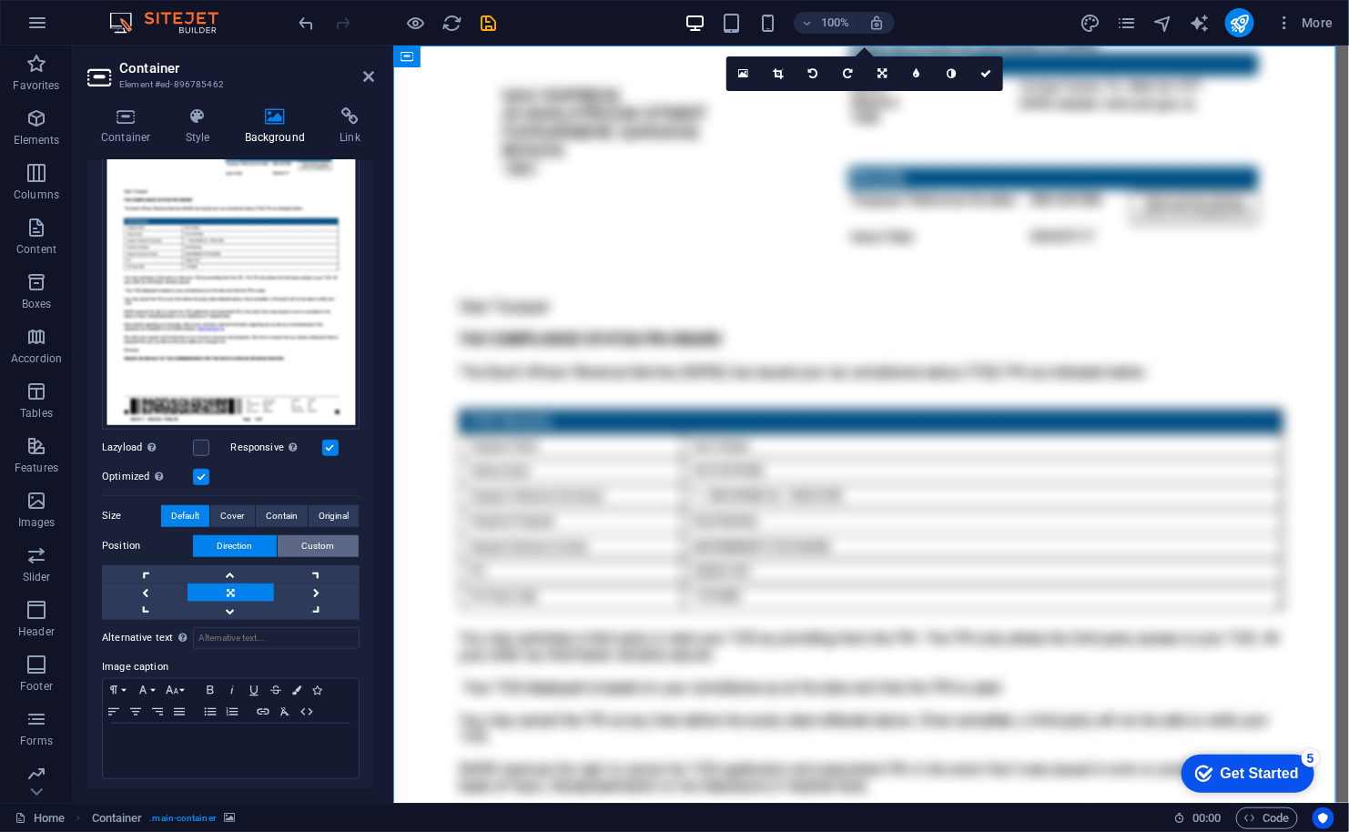
click at [316, 541] on span "Custom" at bounding box center [318, 546] width 33 height 22
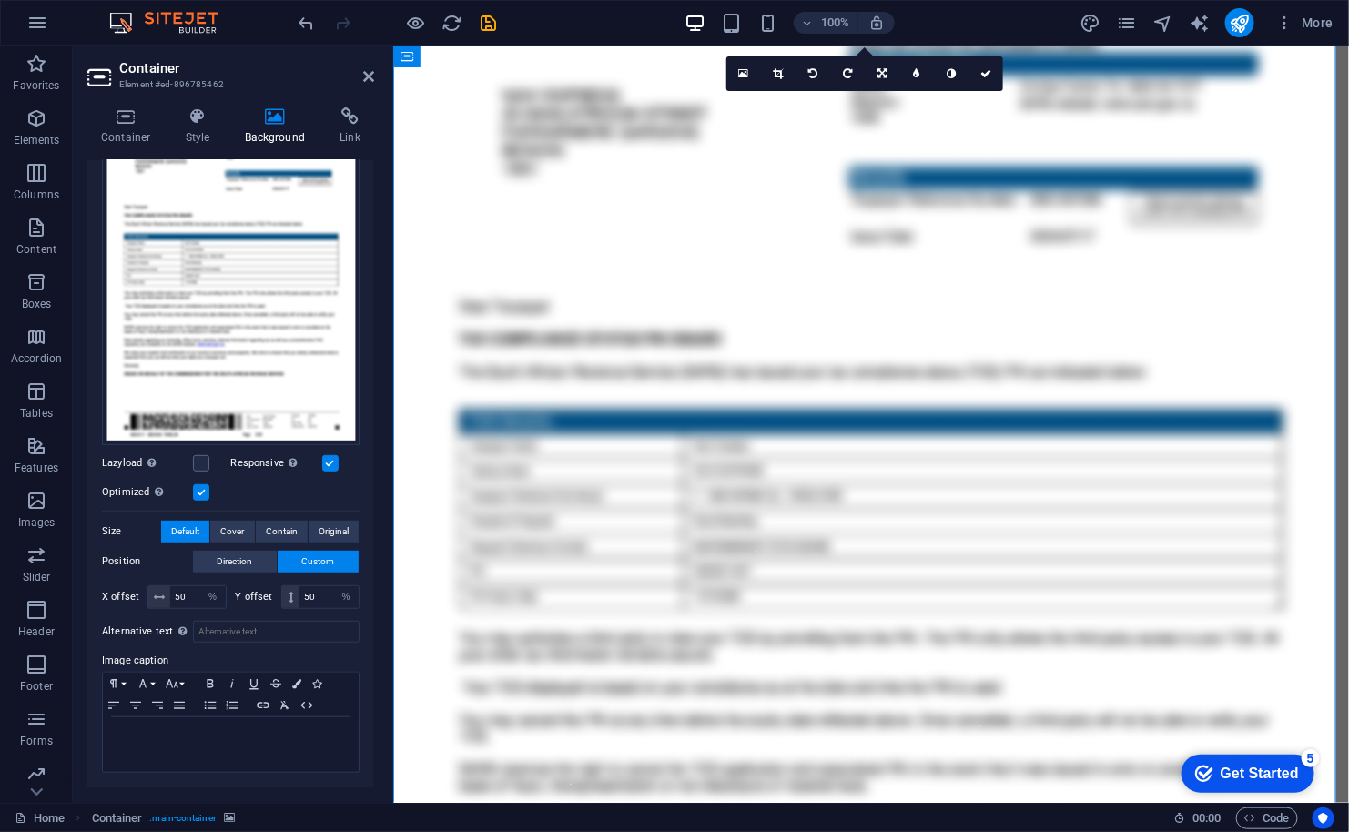
scroll to position [229, 0]
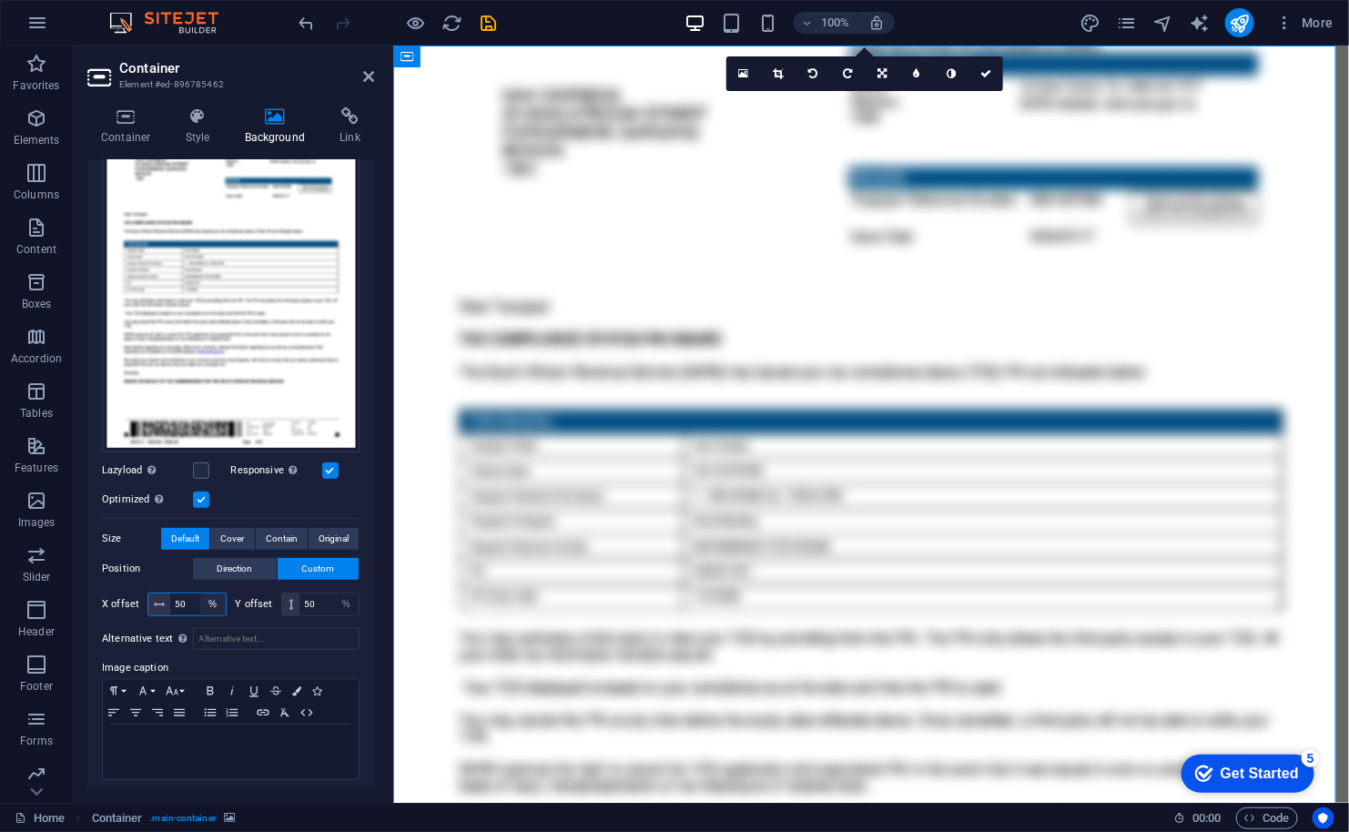
click at [211, 601] on select "px rem % vh vw" at bounding box center [212, 604] width 25 height 22
click at [150, 597] on span at bounding box center [159, 604] width 22 height 22
click at [256, 564] on button "Direction" at bounding box center [235, 569] width 84 height 22
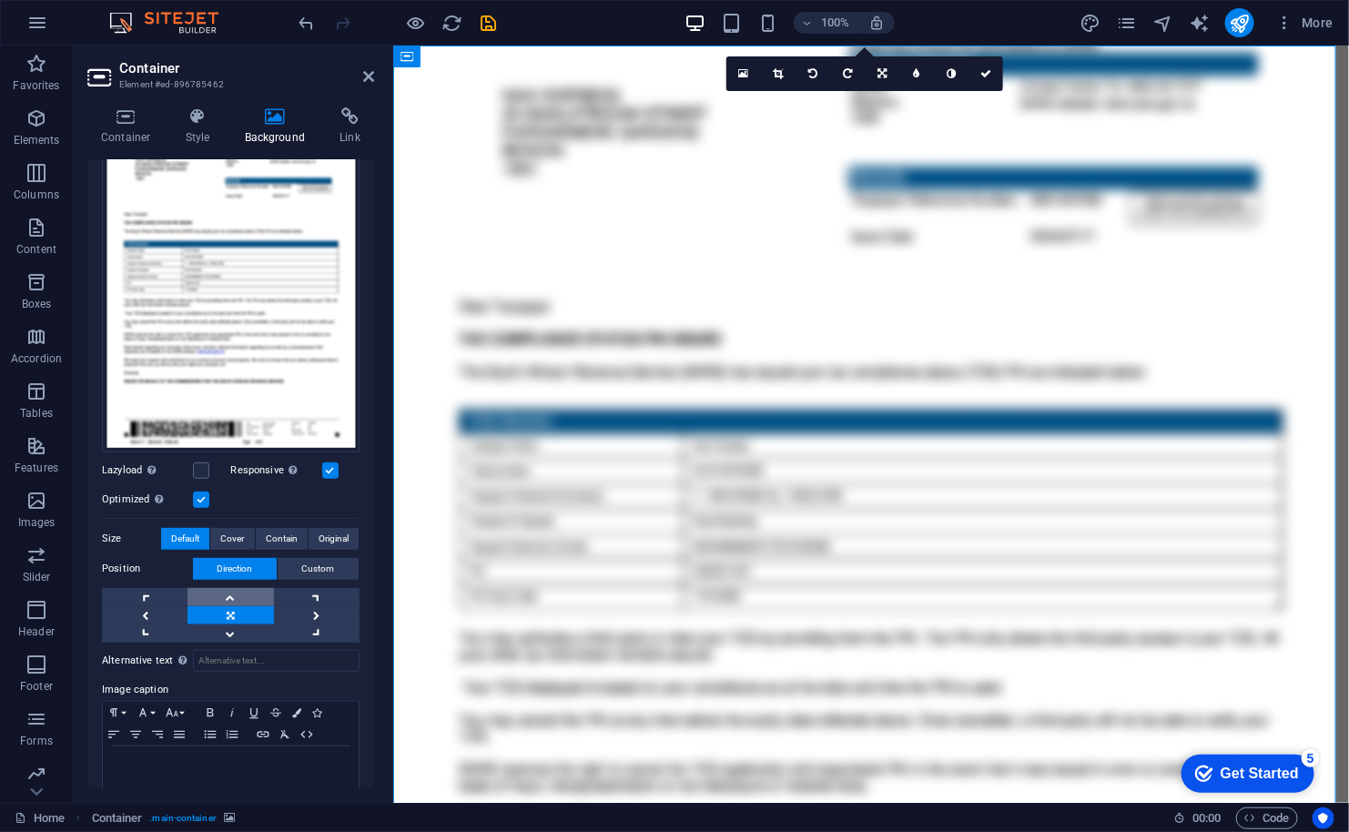
click at [232, 588] on link at bounding box center [230, 597] width 86 height 18
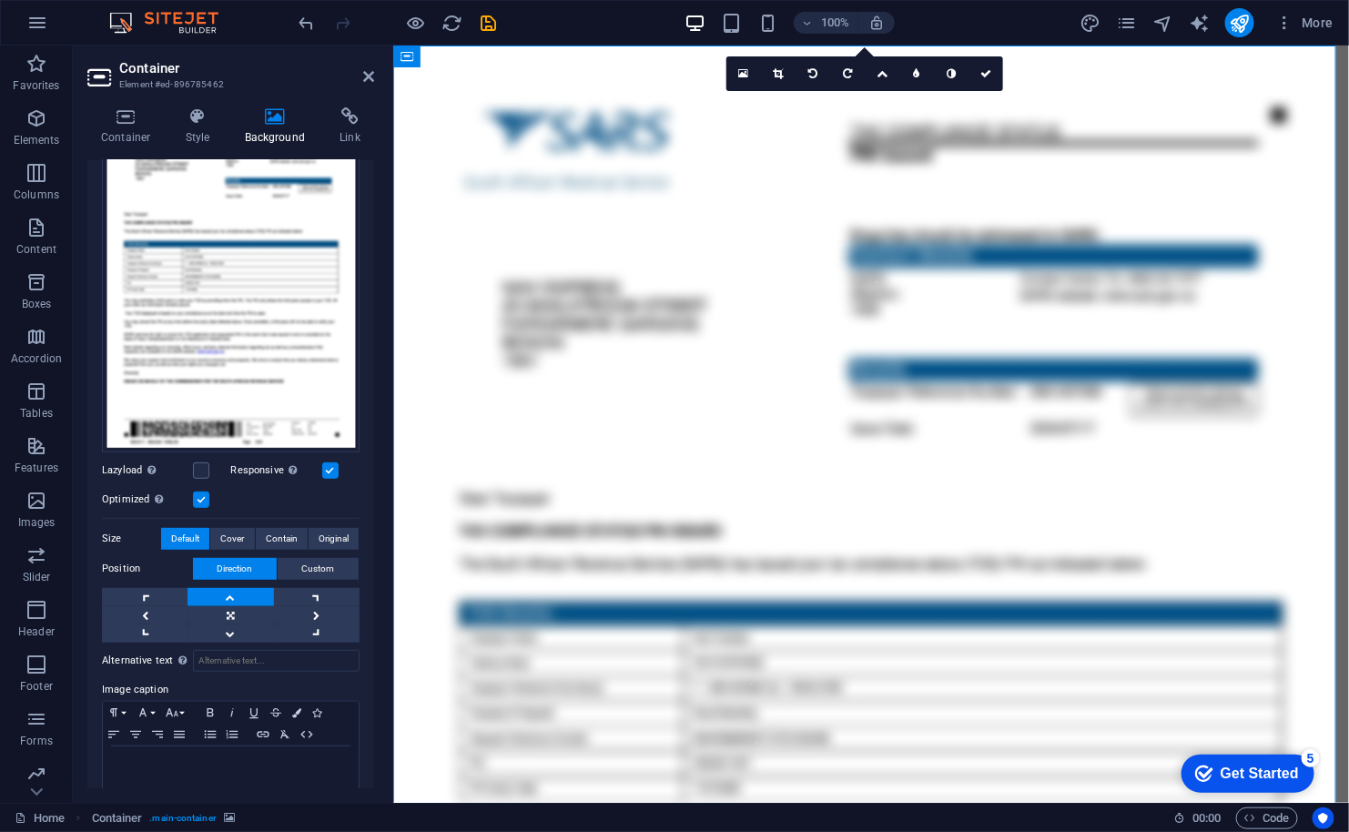
click at [232, 588] on link at bounding box center [230, 597] width 86 height 18
click at [312, 606] on link at bounding box center [317, 615] width 86 height 18
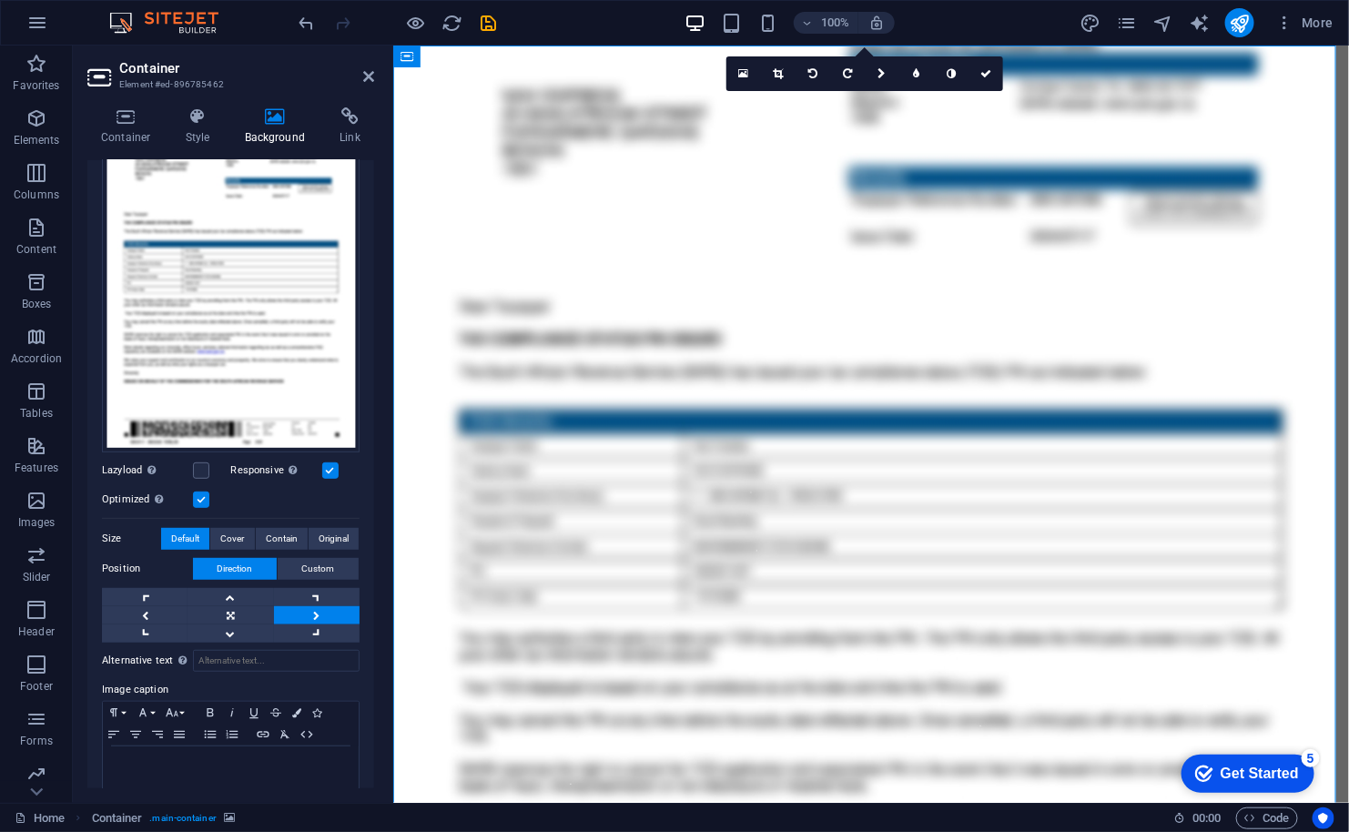
click at [312, 606] on link at bounding box center [317, 615] width 86 height 18
click at [233, 588] on link at bounding box center [230, 597] width 86 height 18
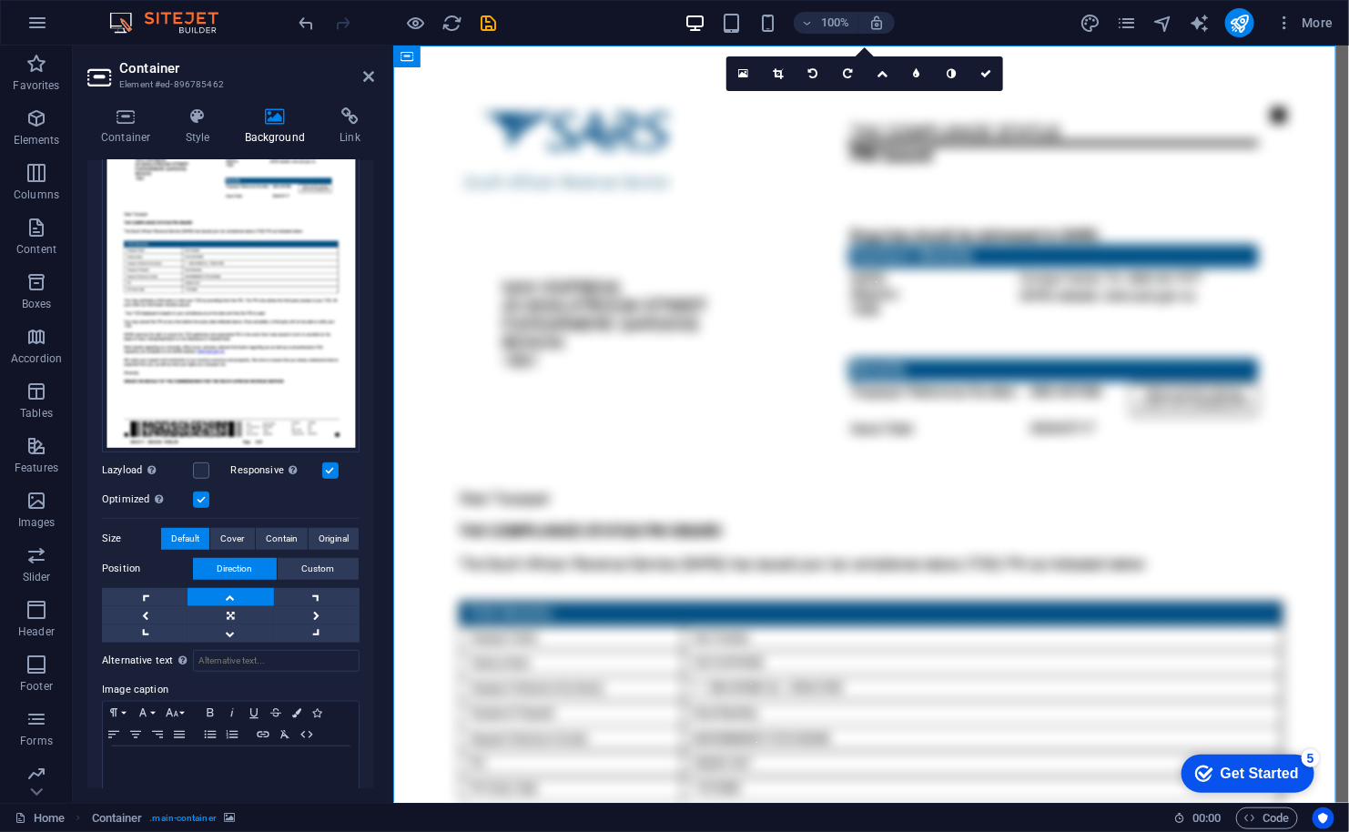
click at [233, 588] on link at bounding box center [230, 597] width 86 height 18
click at [232, 615] on link at bounding box center [230, 615] width 86 height 18
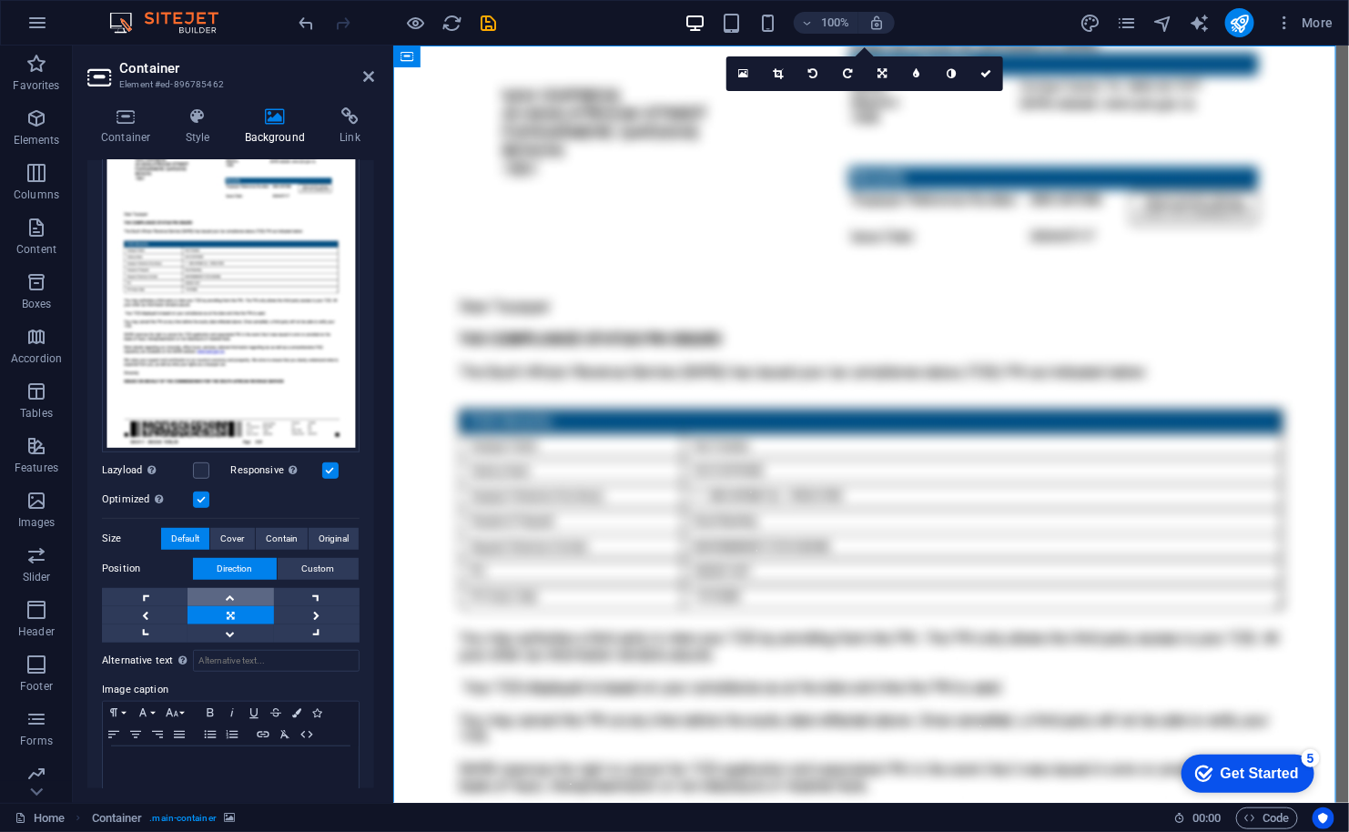
click at [229, 590] on link at bounding box center [230, 597] width 86 height 18
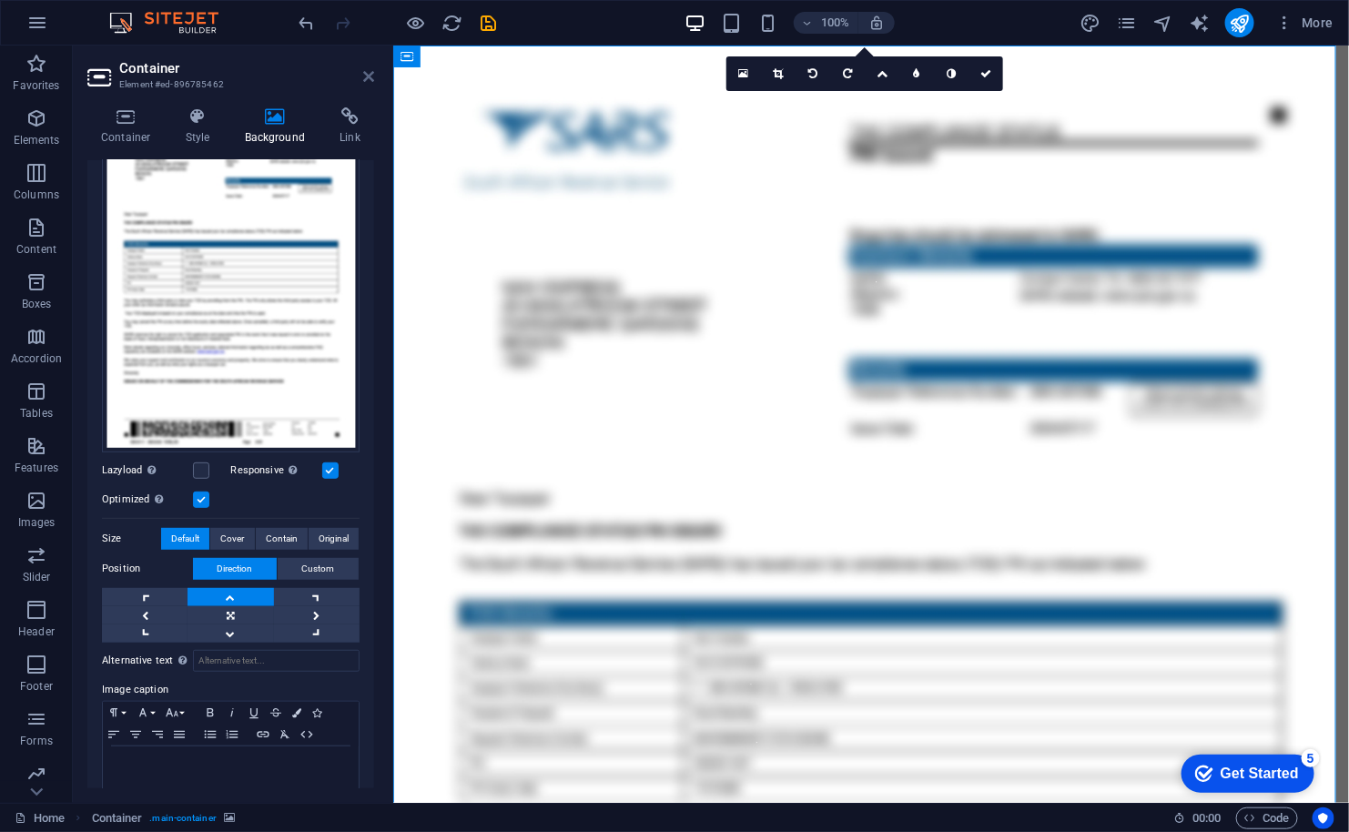
click at [370, 77] on icon at bounding box center [368, 76] width 11 height 15
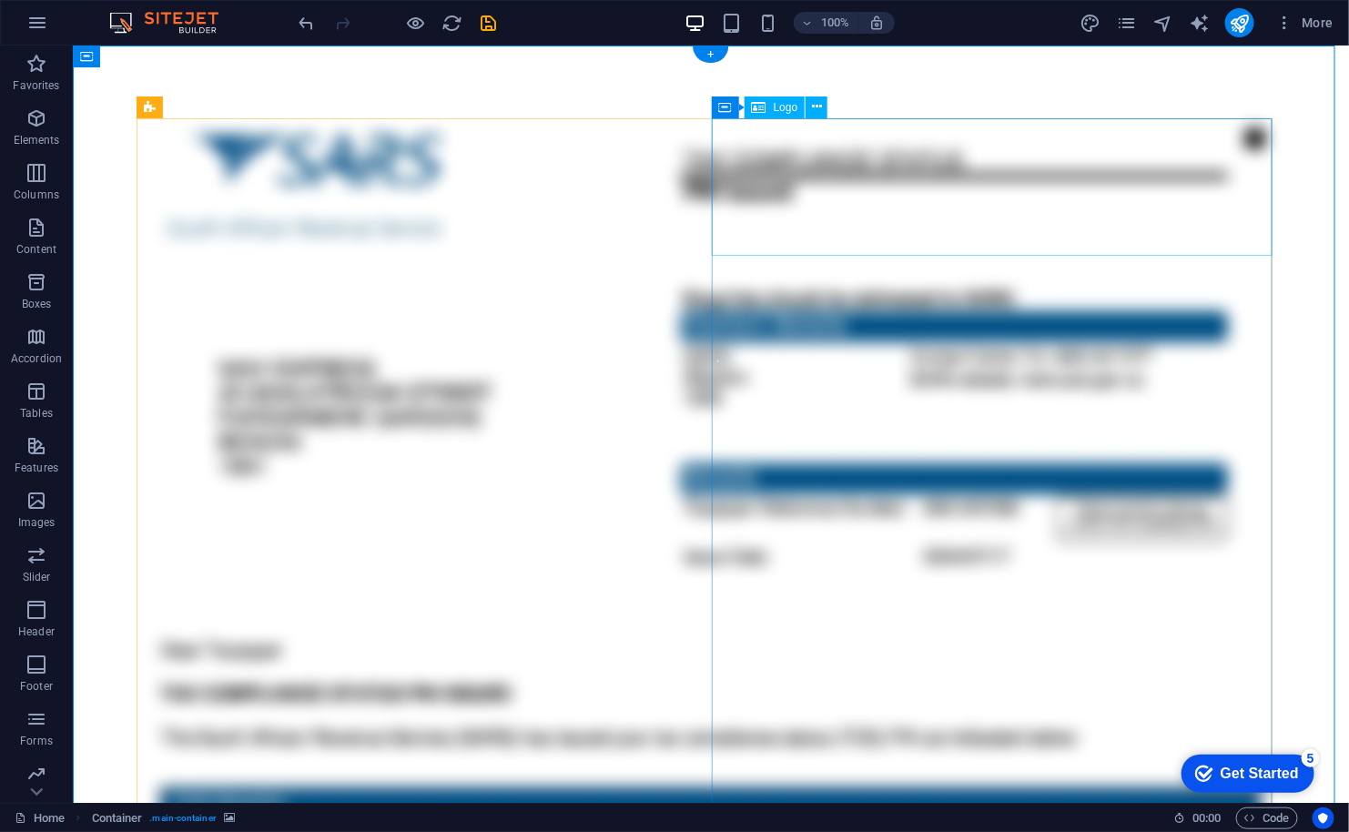
click at [817, 109] on icon at bounding box center [817, 106] width 10 height 19
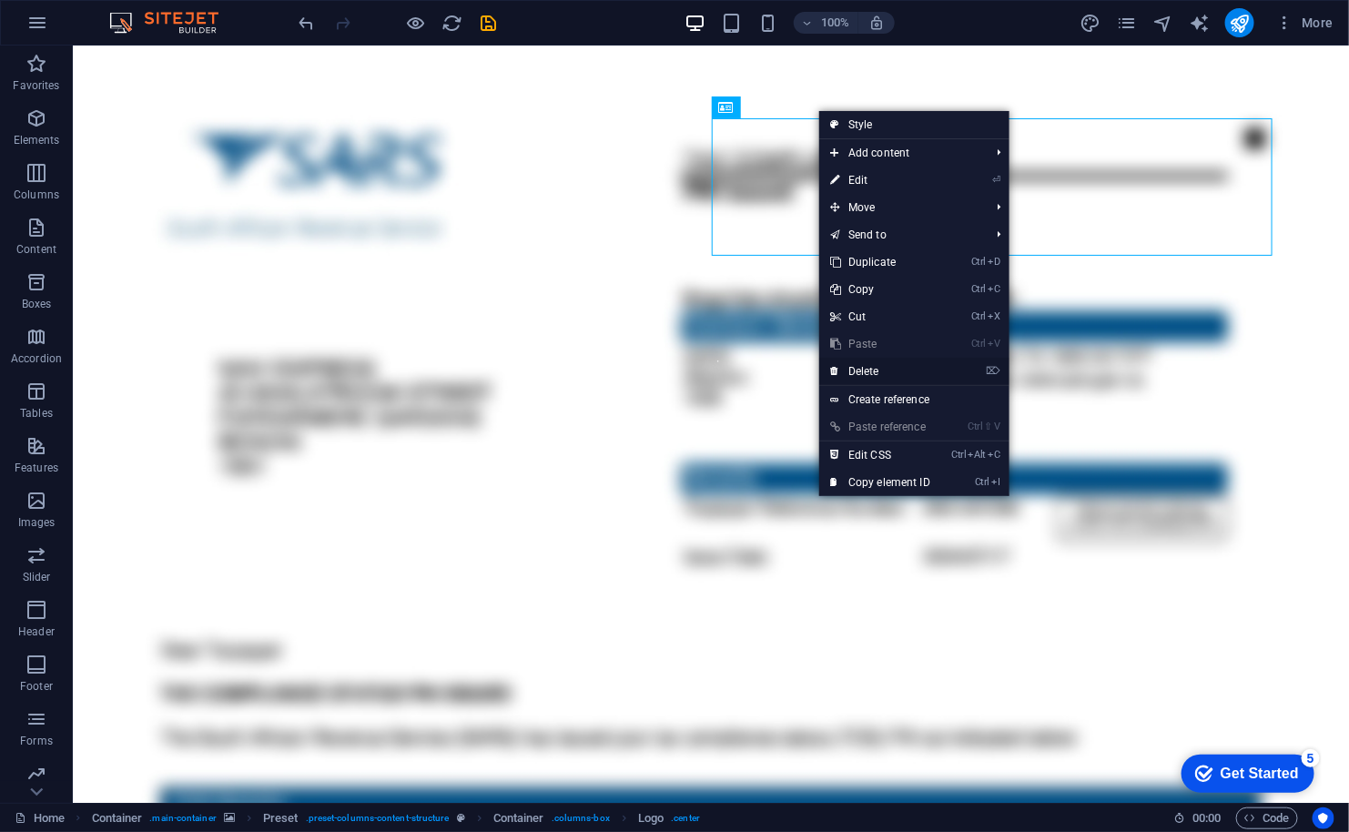
click at [877, 374] on link "⌦ Delete" at bounding box center [880, 371] width 122 height 27
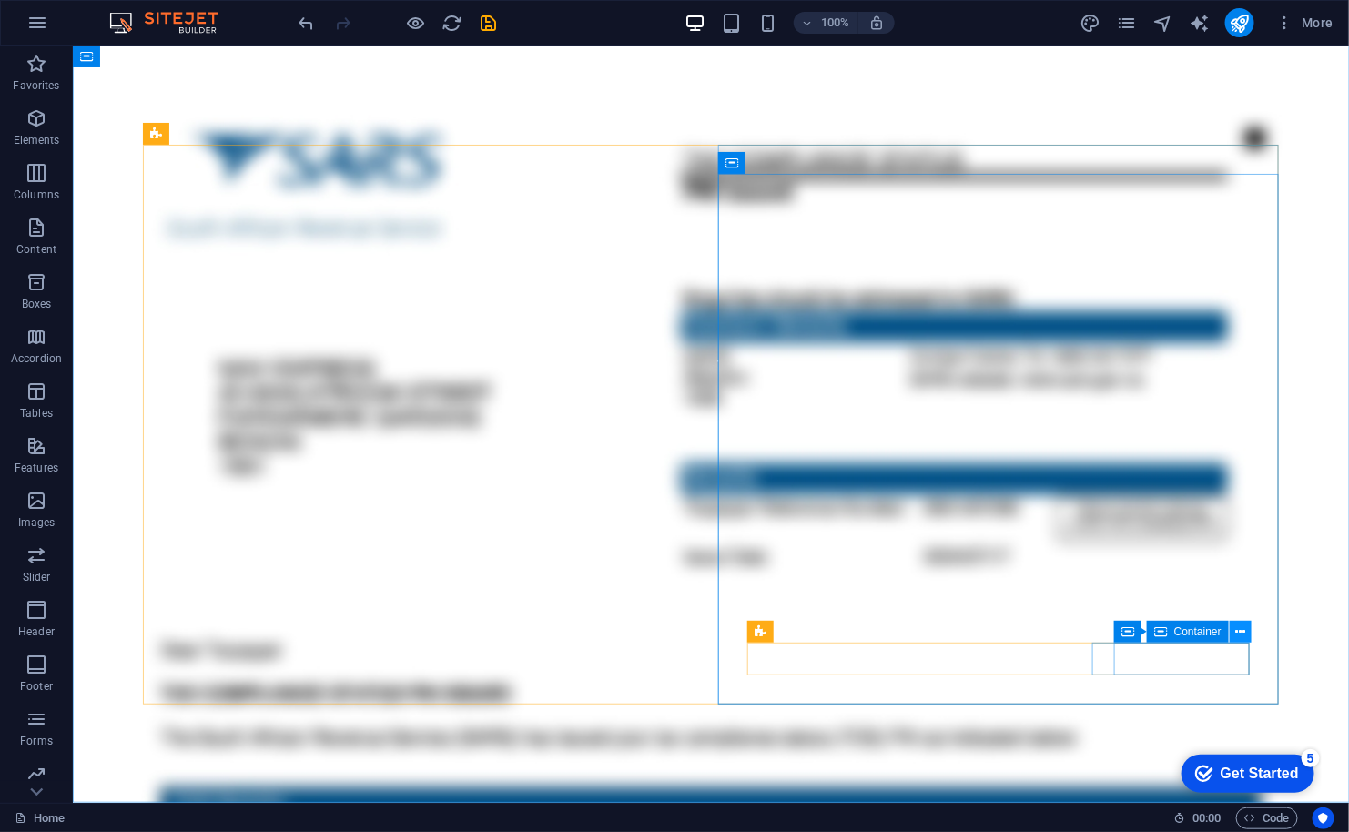
click at [1245, 627] on icon at bounding box center [1241, 631] width 10 height 19
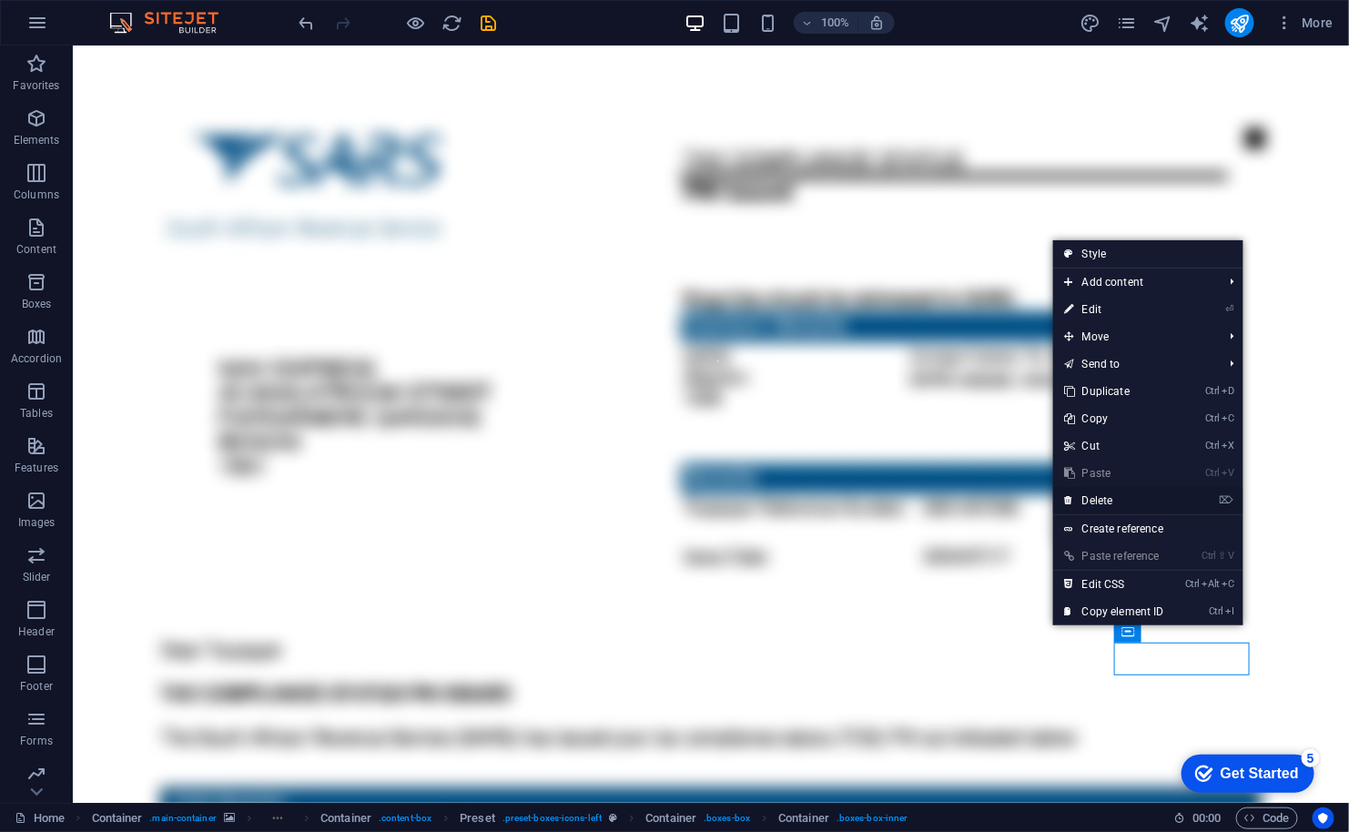
click at [1117, 501] on link "⌦ Delete" at bounding box center [1114, 500] width 122 height 27
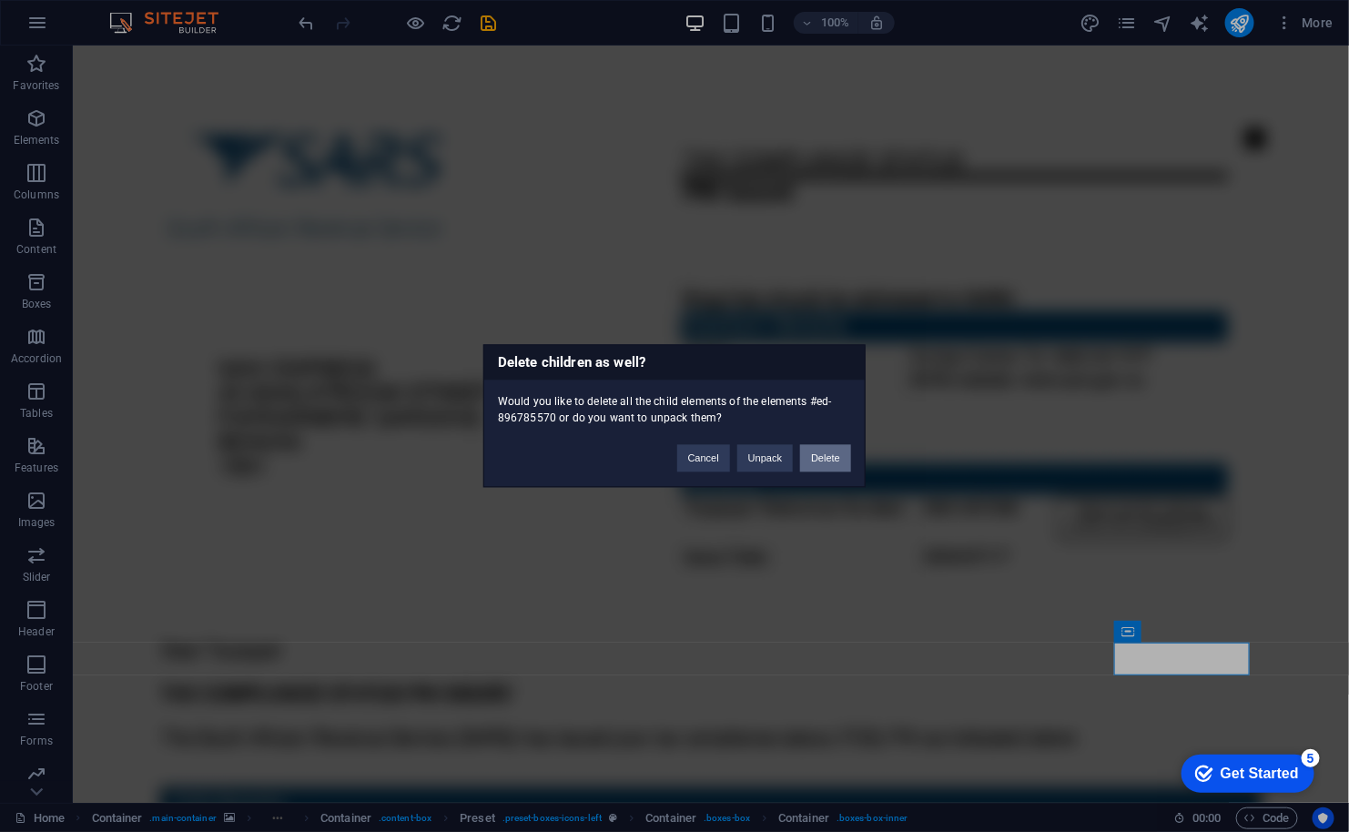
click at [825, 457] on button "Delete" at bounding box center [825, 458] width 51 height 27
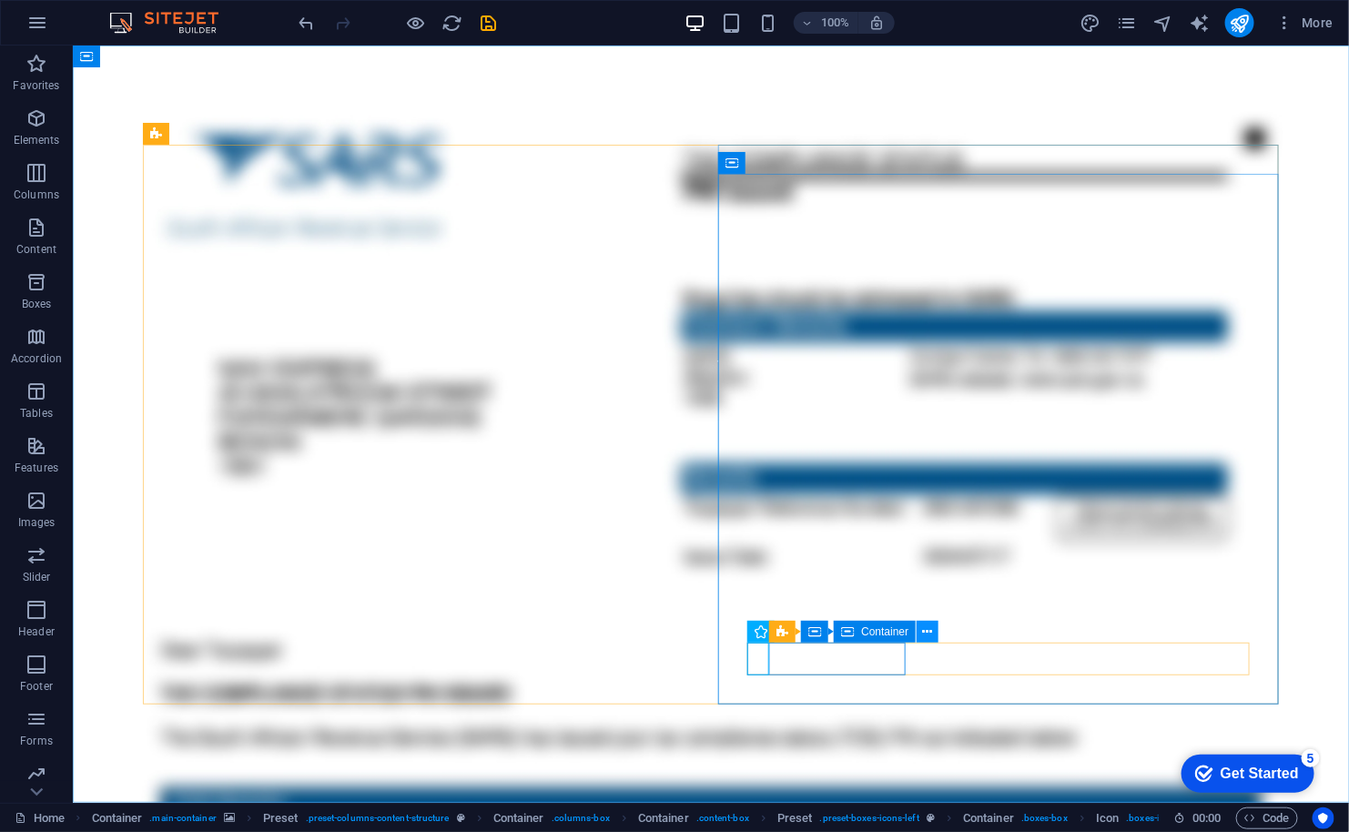
click at [932, 629] on icon at bounding box center [928, 631] width 10 height 19
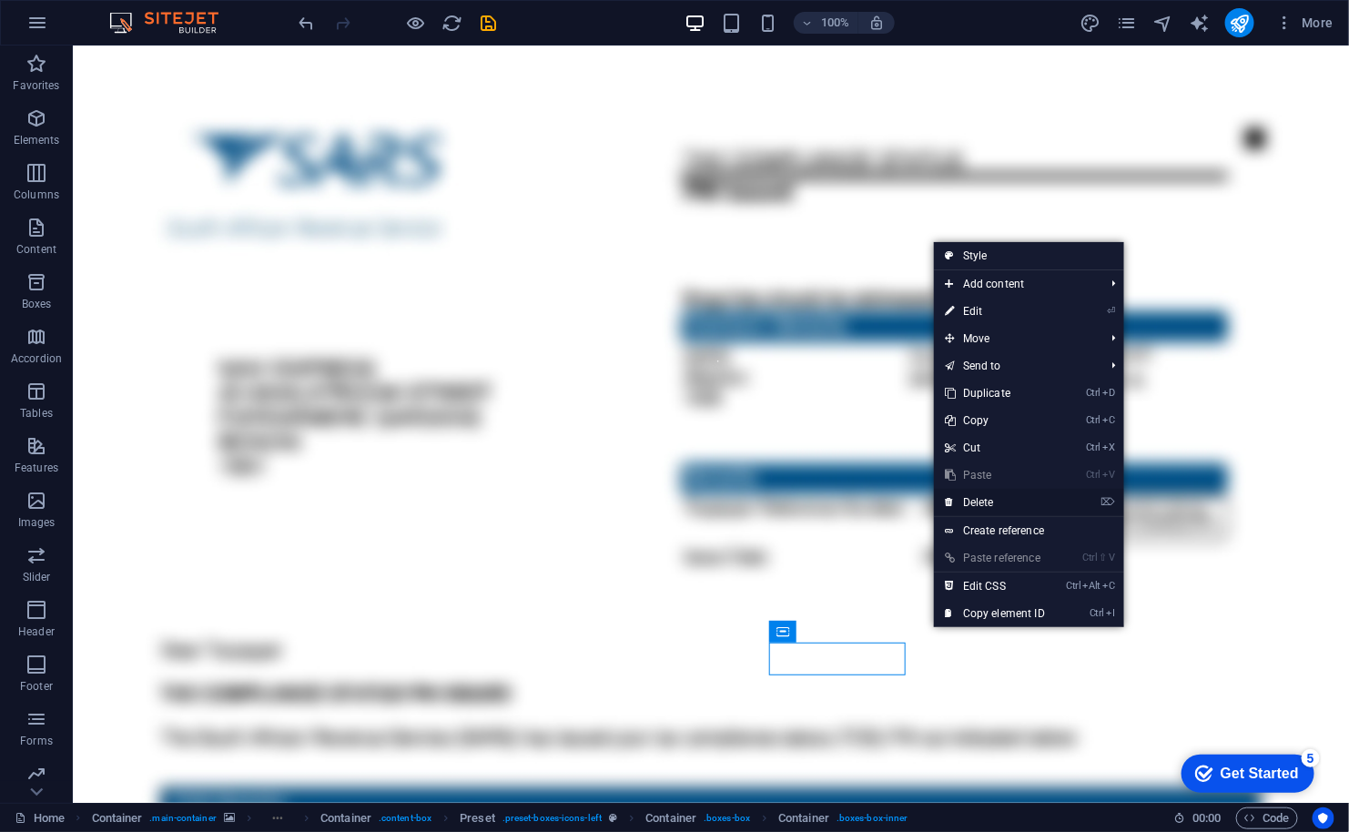
click at [994, 509] on link "⌦ Delete" at bounding box center [995, 502] width 122 height 27
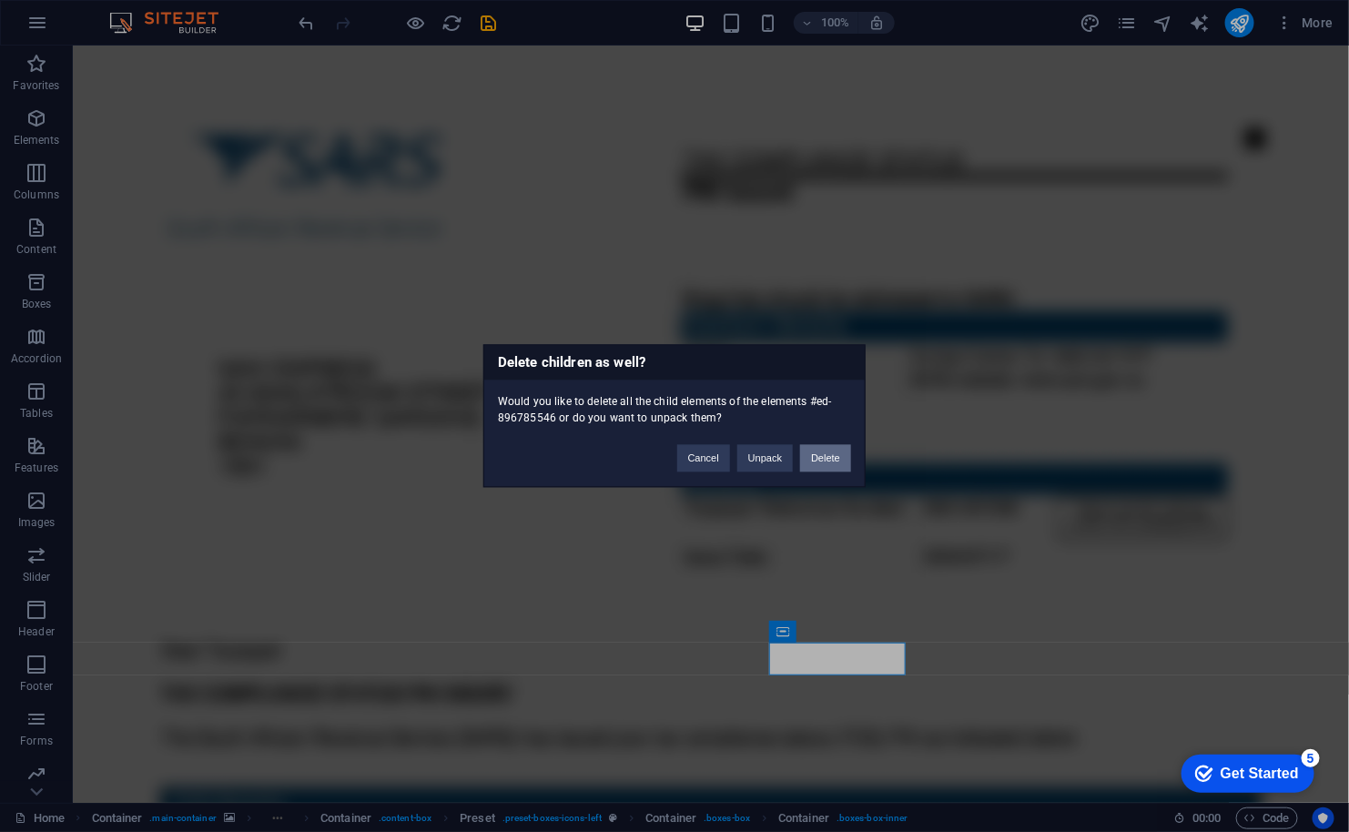
click at [828, 460] on button "Delete" at bounding box center [825, 458] width 51 height 27
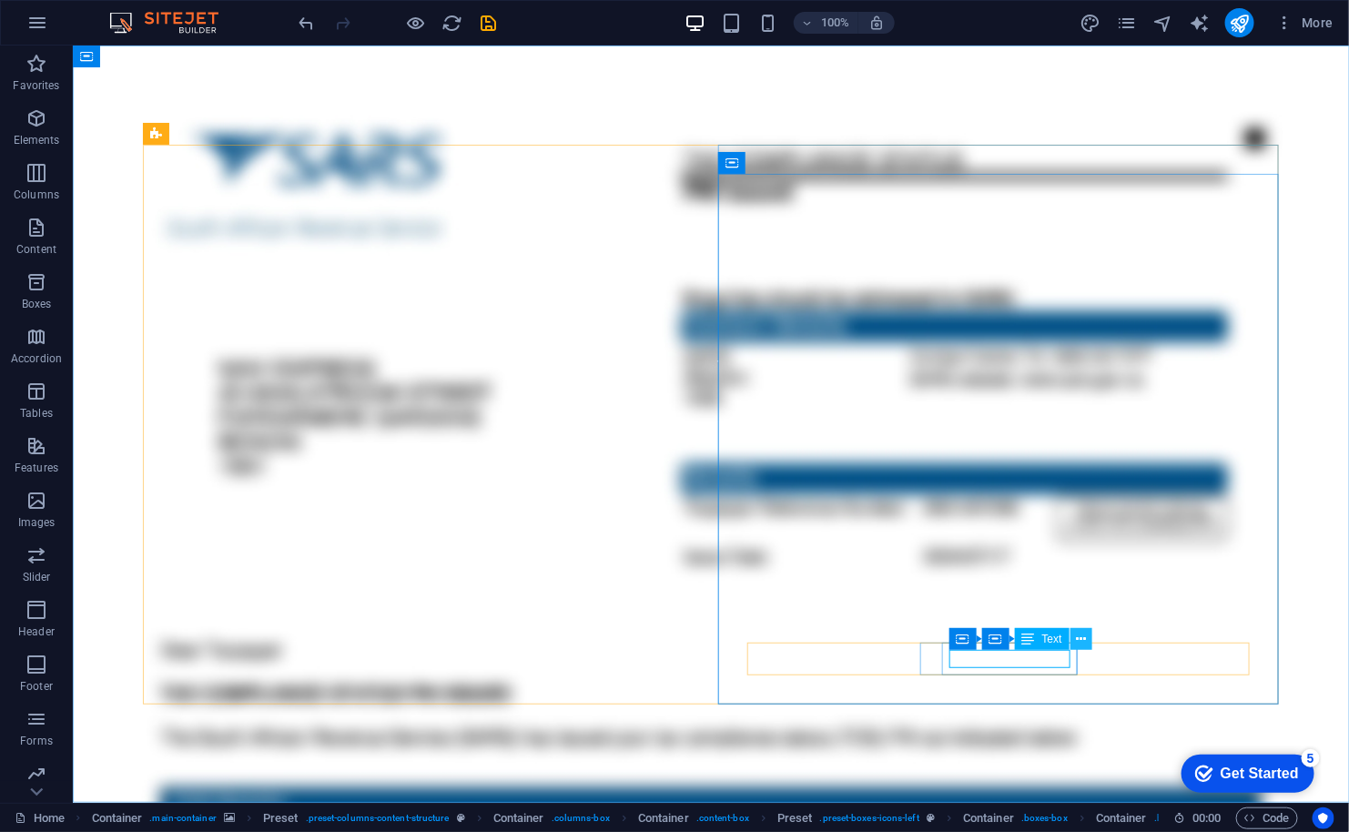
click at [1088, 637] on button at bounding box center [1081, 639] width 22 height 22
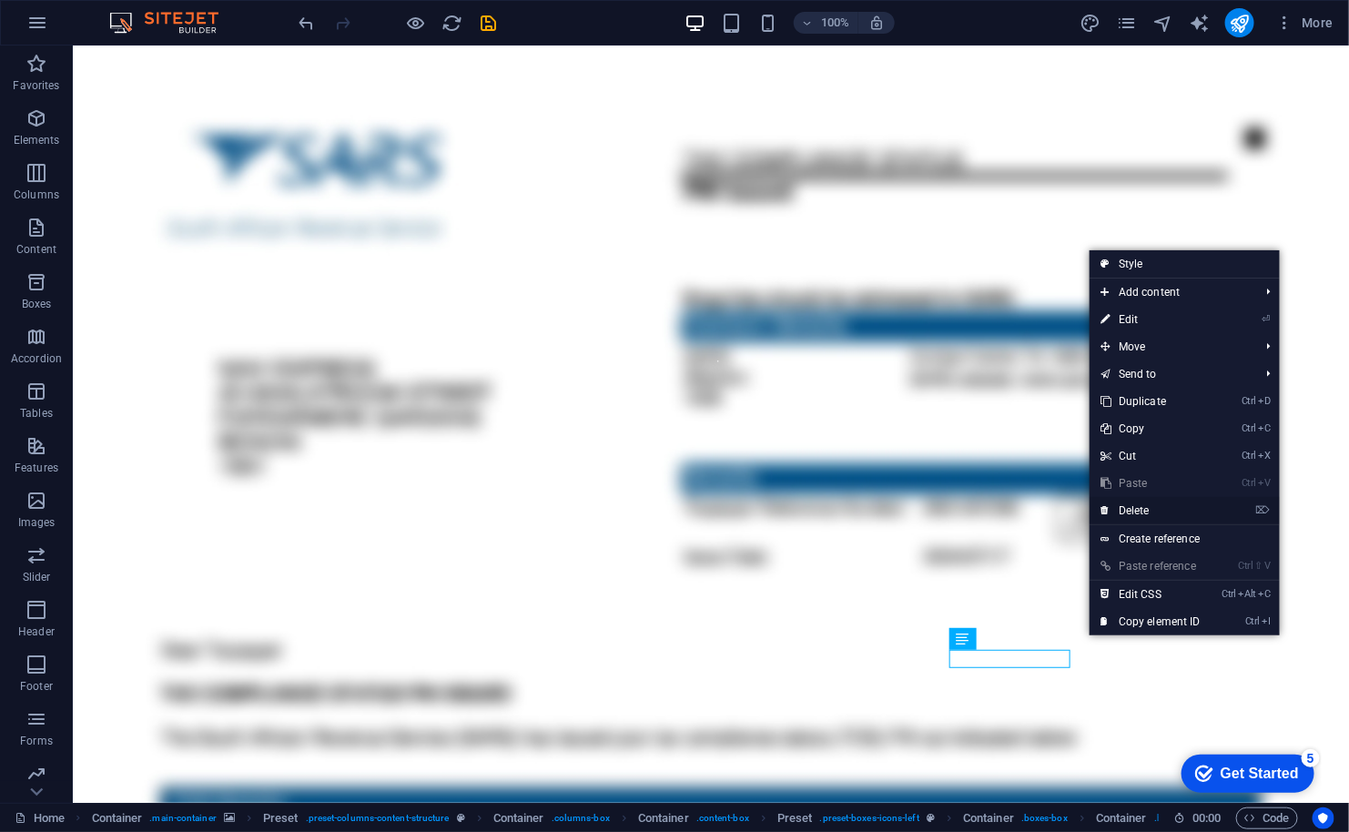
click at [1150, 509] on link "⌦ Delete" at bounding box center [1150, 510] width 122 height 27
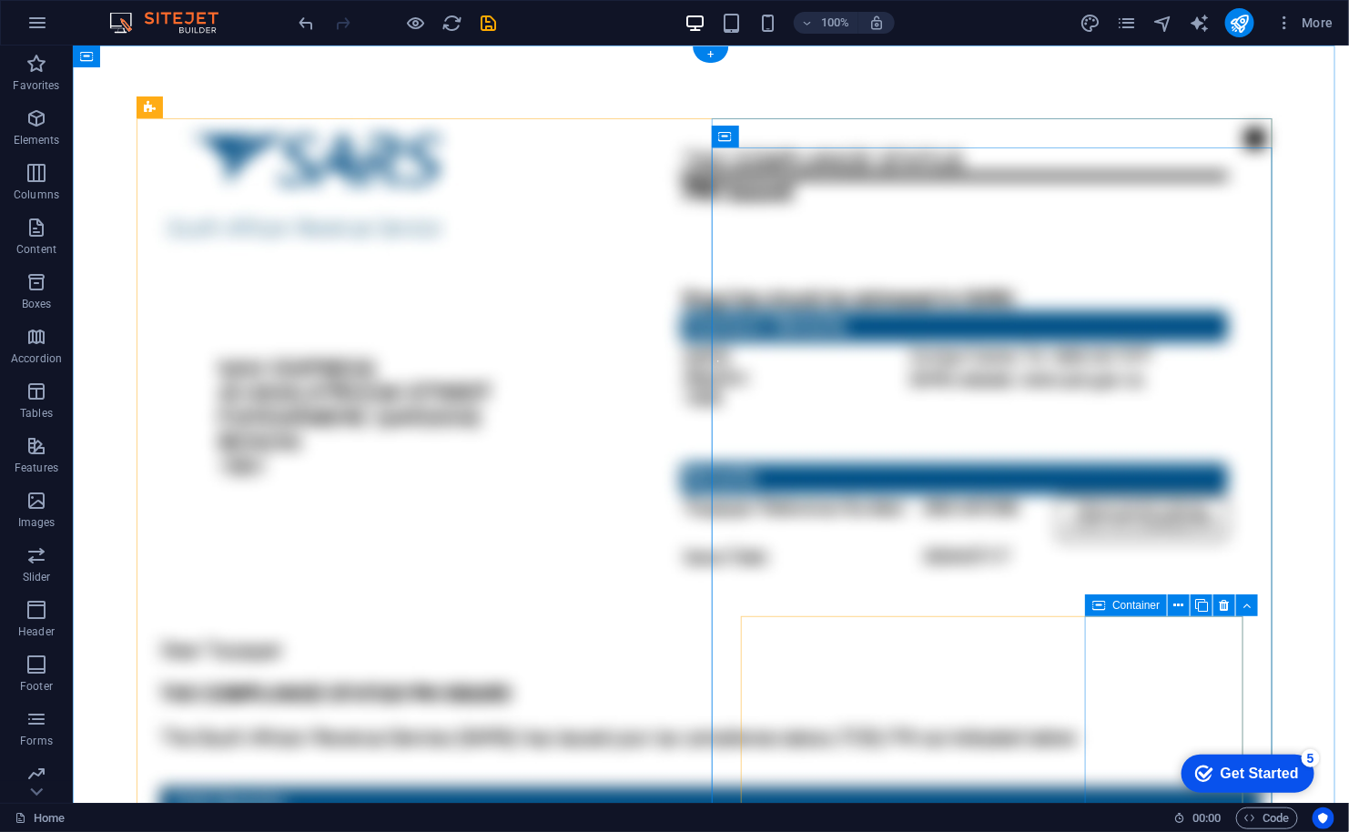
scroll to position [145, 0]
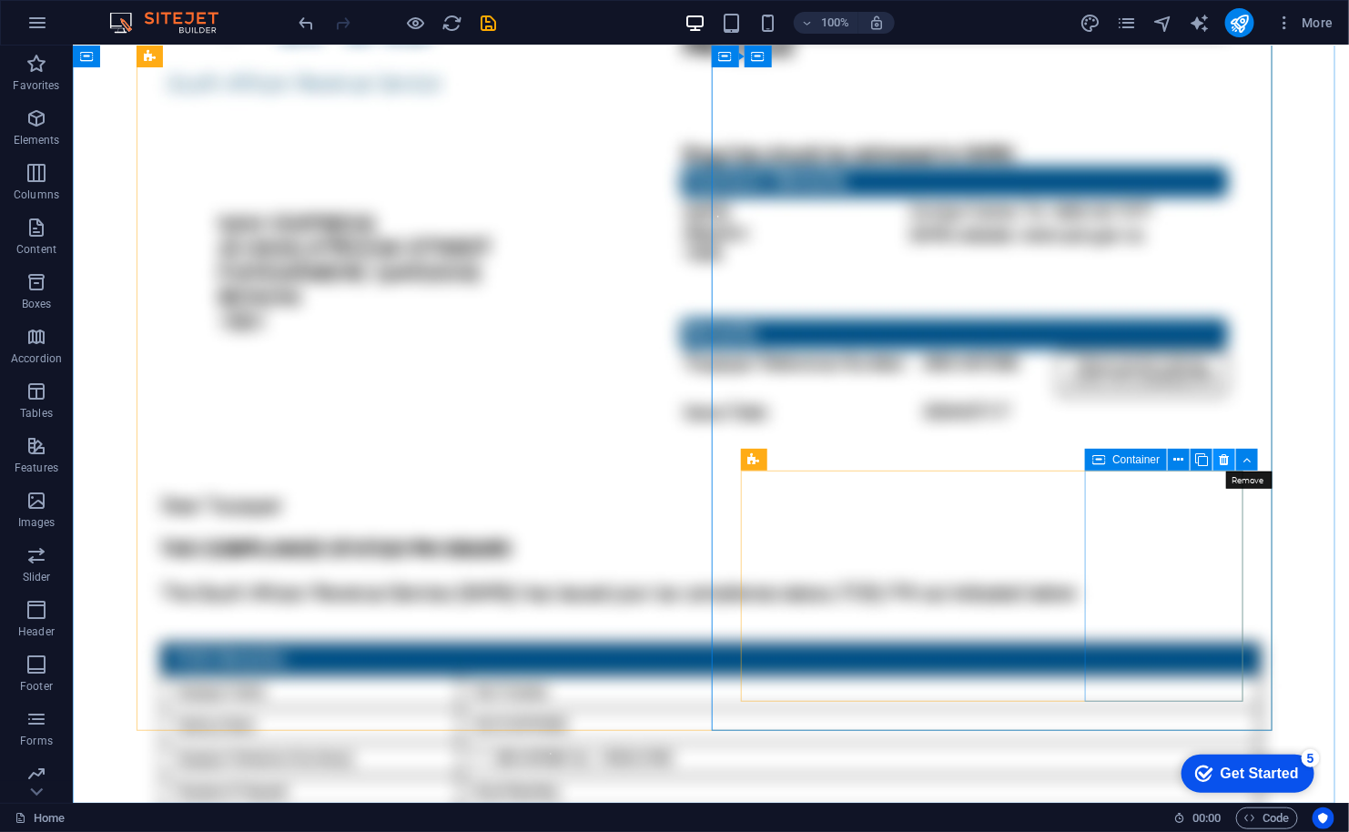
click at [1221, 463] on icon at bounding box center [1224, 459] width 10 height 19
click at [1059, 468] on icon at bounding box center [1062, 459] width 10 height 19
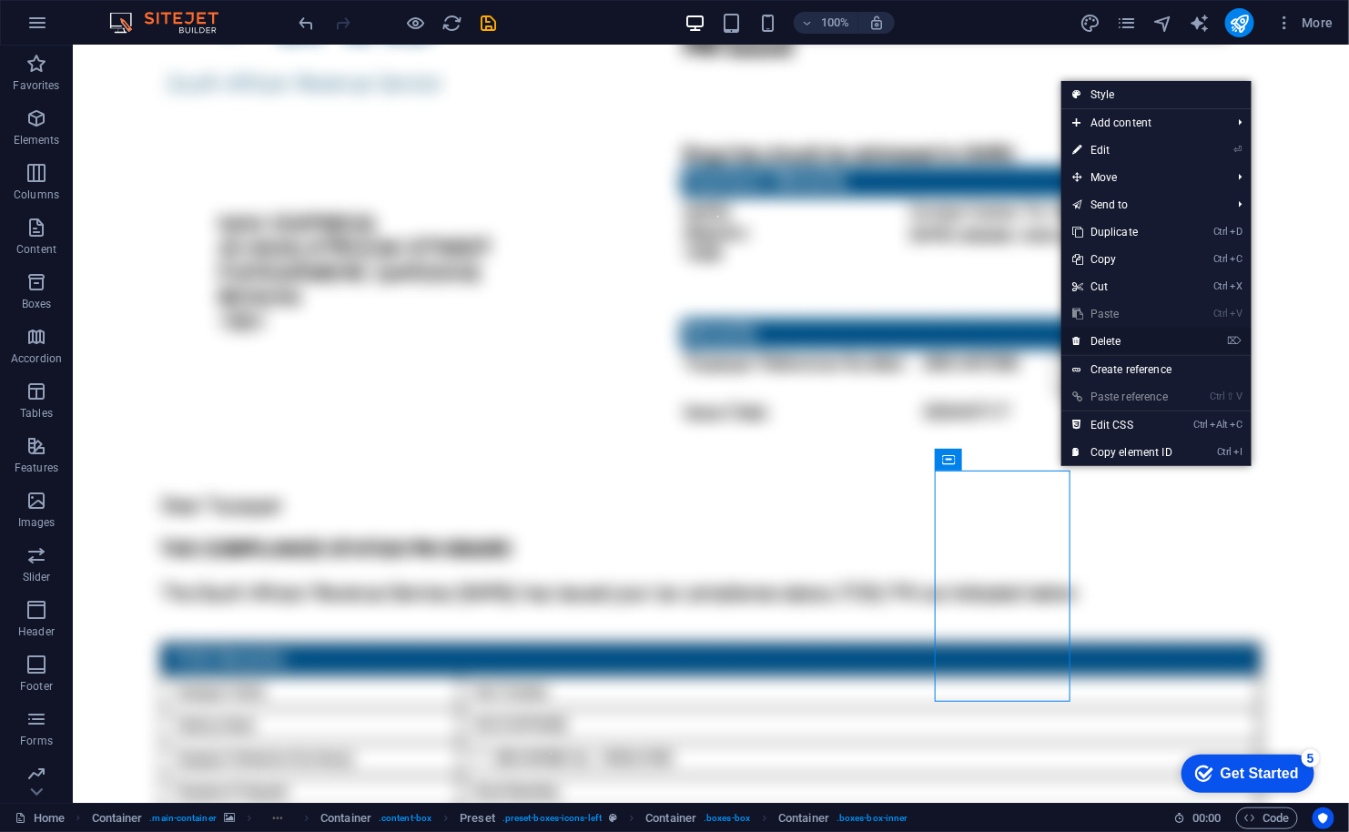
click at [1102, 344] on link "⌦ Delete" at bounding box center [1122, 341] width 122 height 27
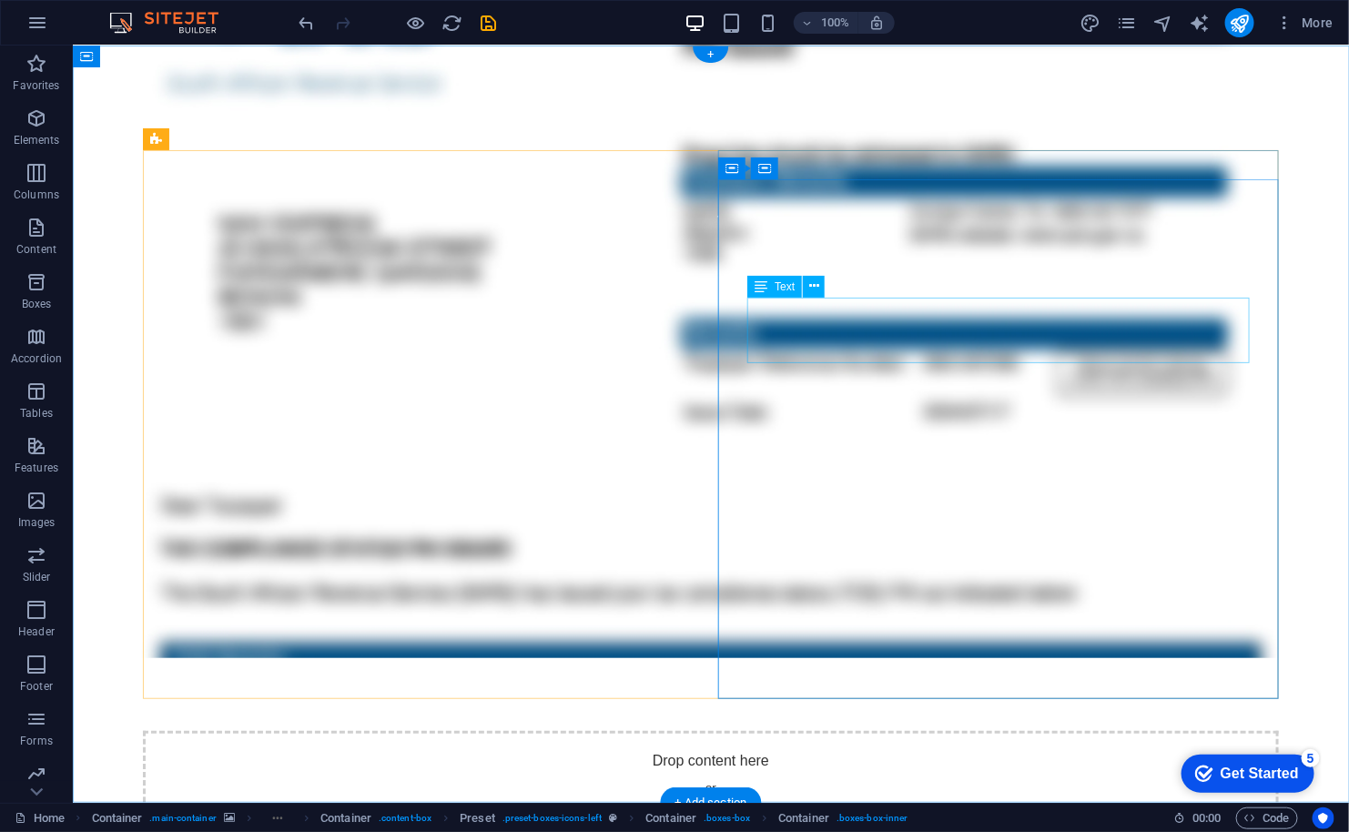
scroll to position [0, 0]
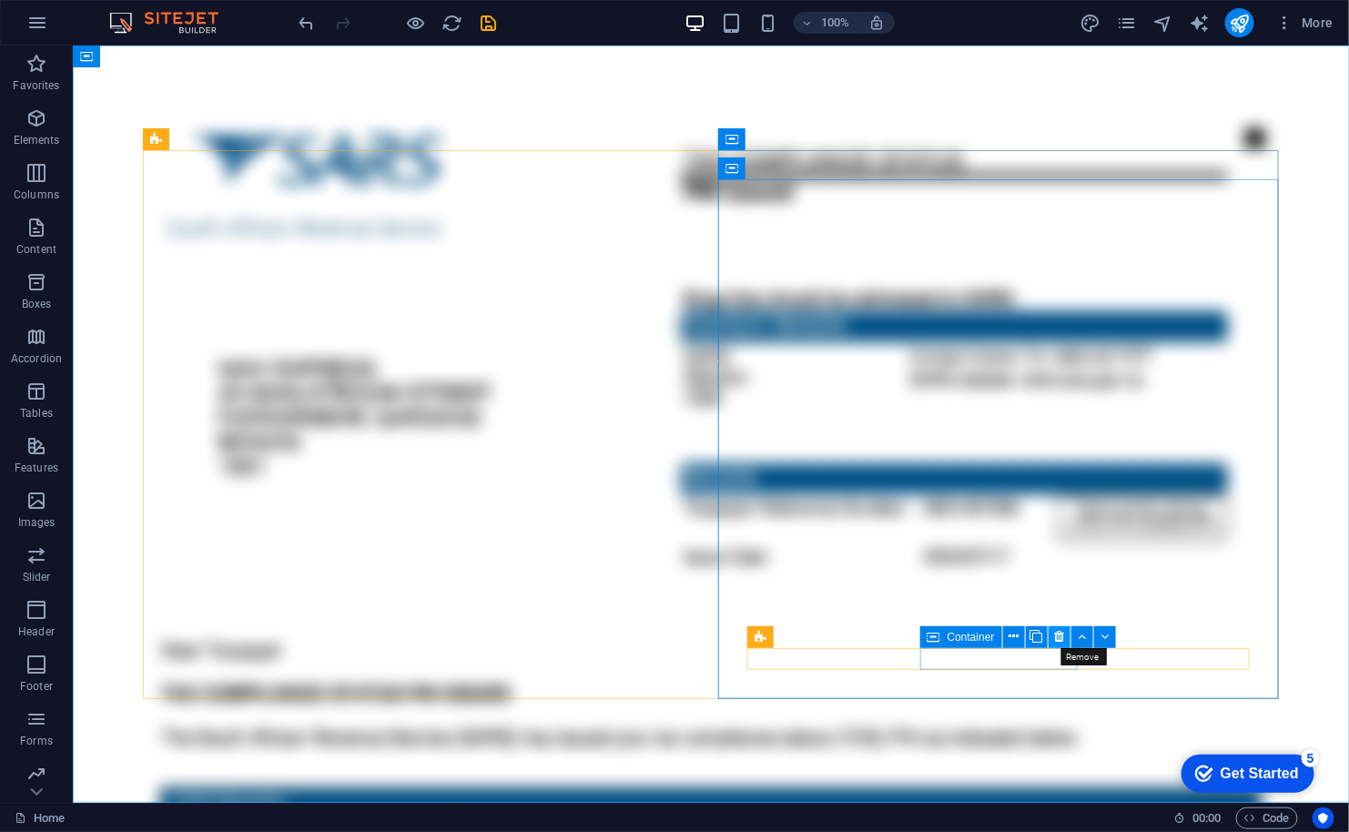
click at [1057, 633] on icon at bounding box center [1059, 636] width 10 height 19
click at [914, 637] on icon at bounding box center [919, 636] width 10 height 19
click at [916, 635] on icon at bounding box center [919, 636] width 10 height 19
click at [922, 633] on icon at bounding box center [919, 636] width 10 height 19
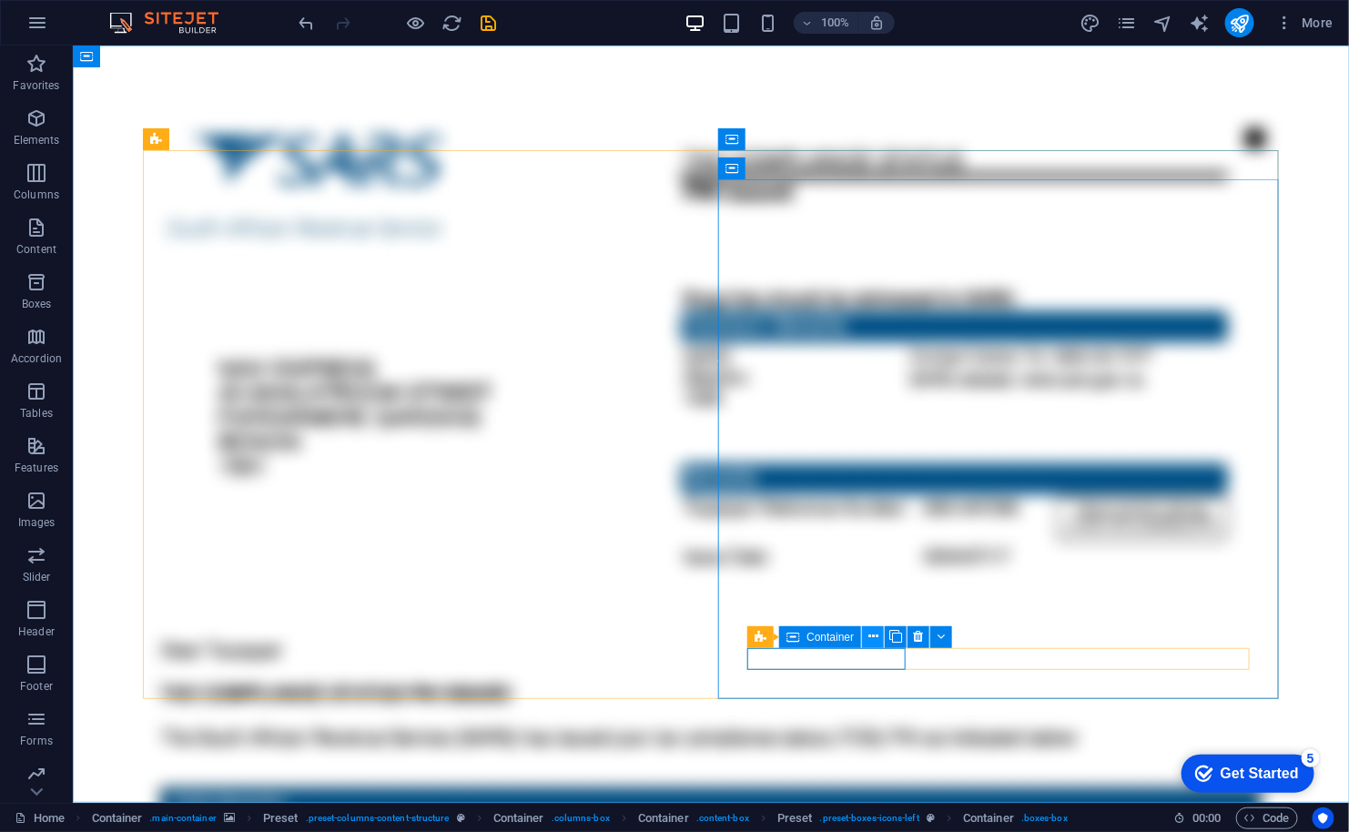
click at [880, 630] on button at bounding box center [873, 637] width 22 height 22
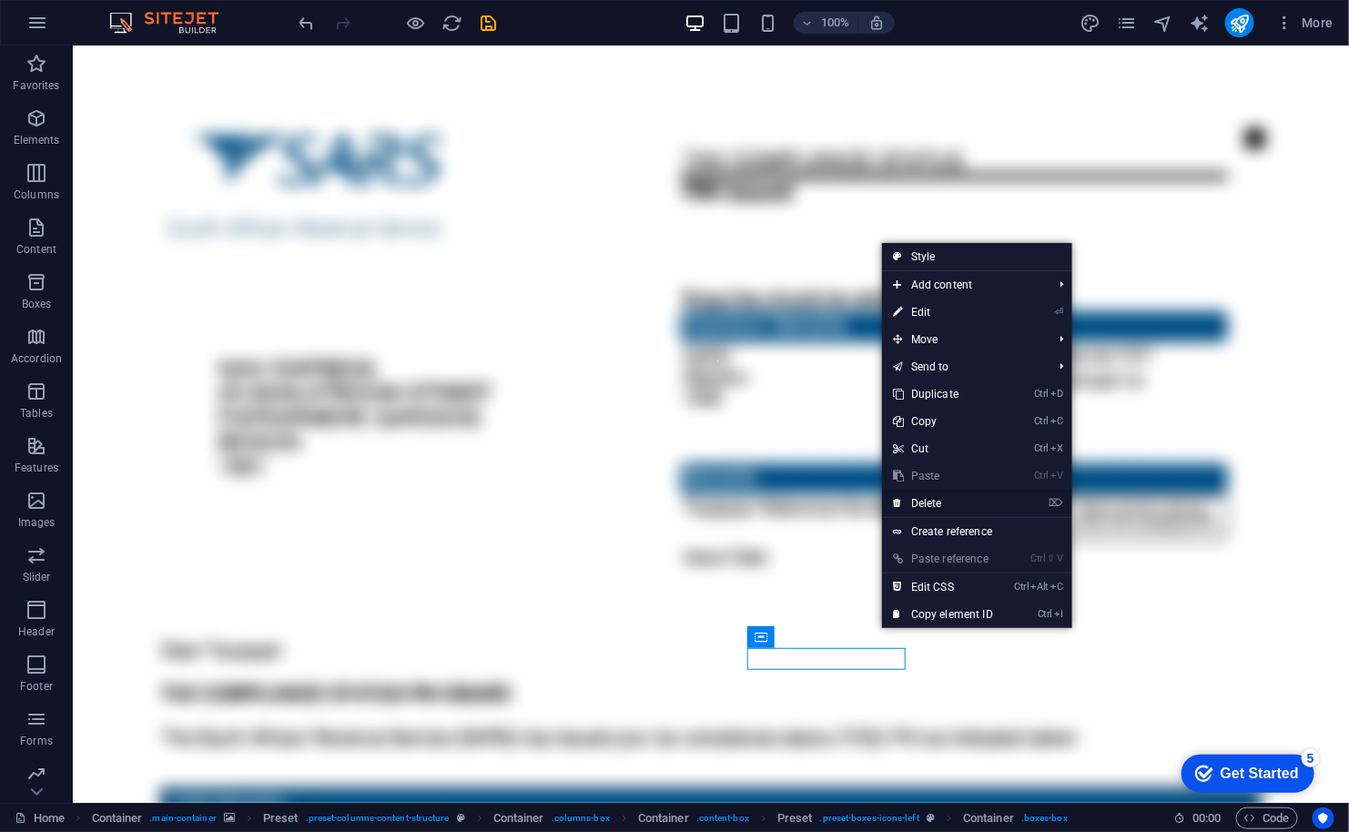
click at [915, 499] on link "⌦ Delete" at bounding box center [943, 503] width 122 height 27
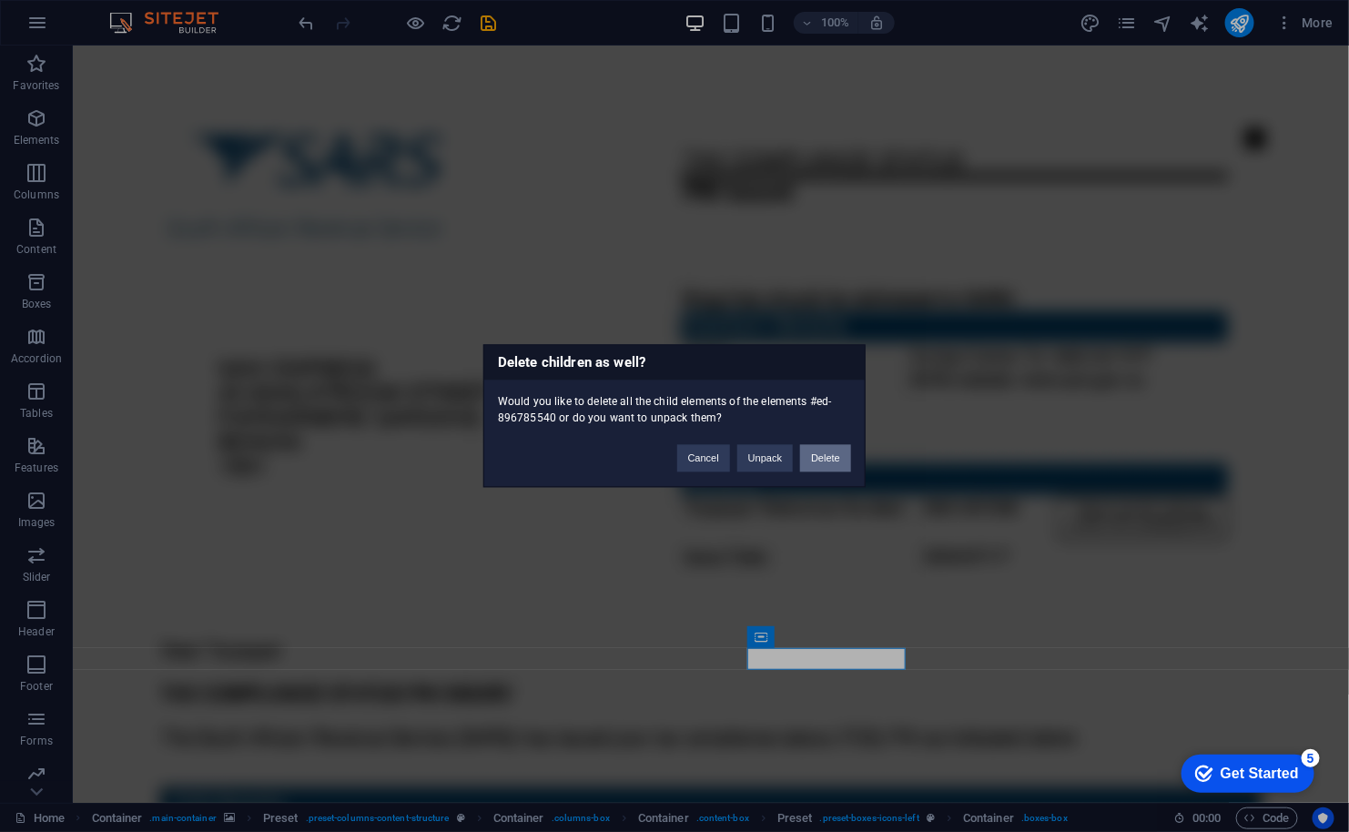
click at [831, 459] on button "Delete" at bounding box center [825, 458] width 51 height 27
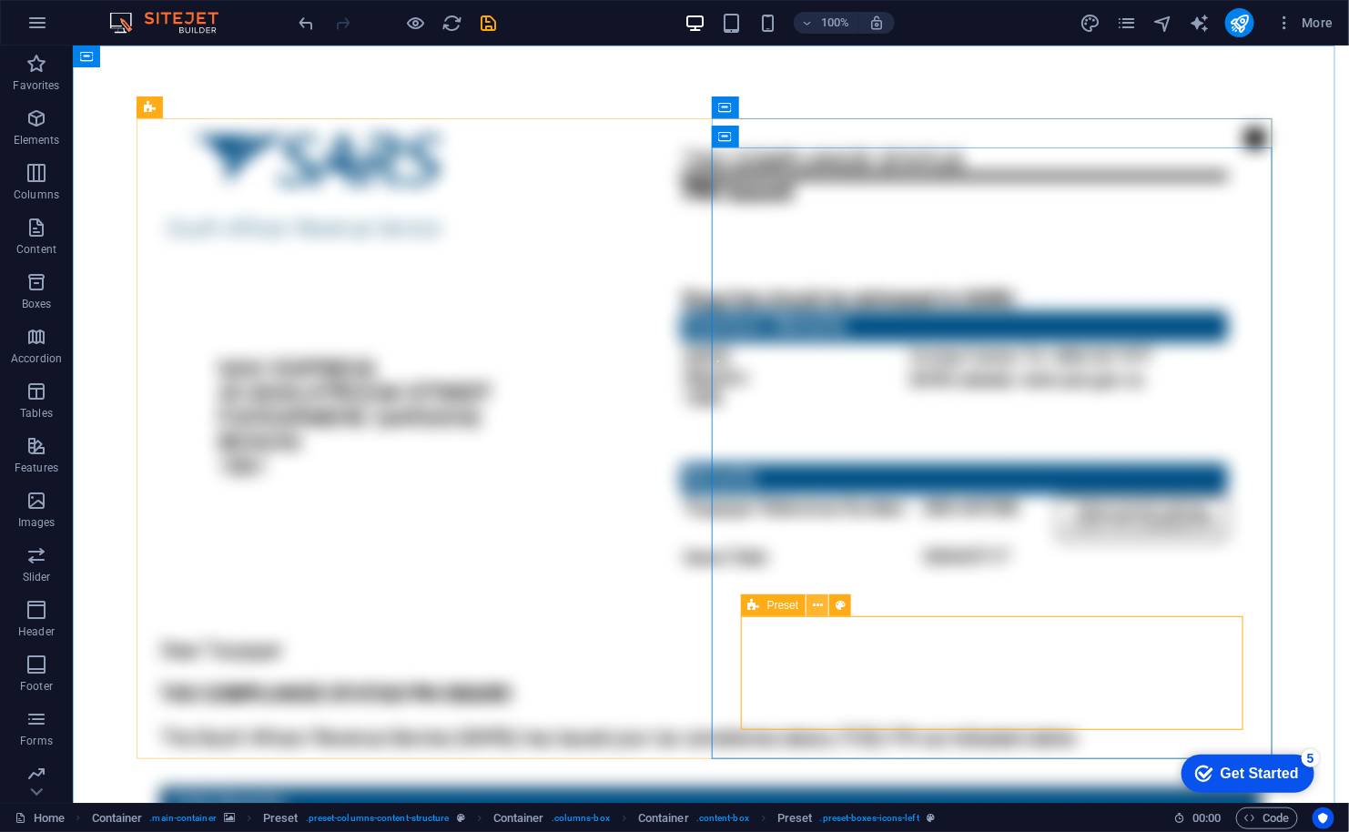
click at [815, 605] on icon at bounding box center [818, 605] width 10 height 19
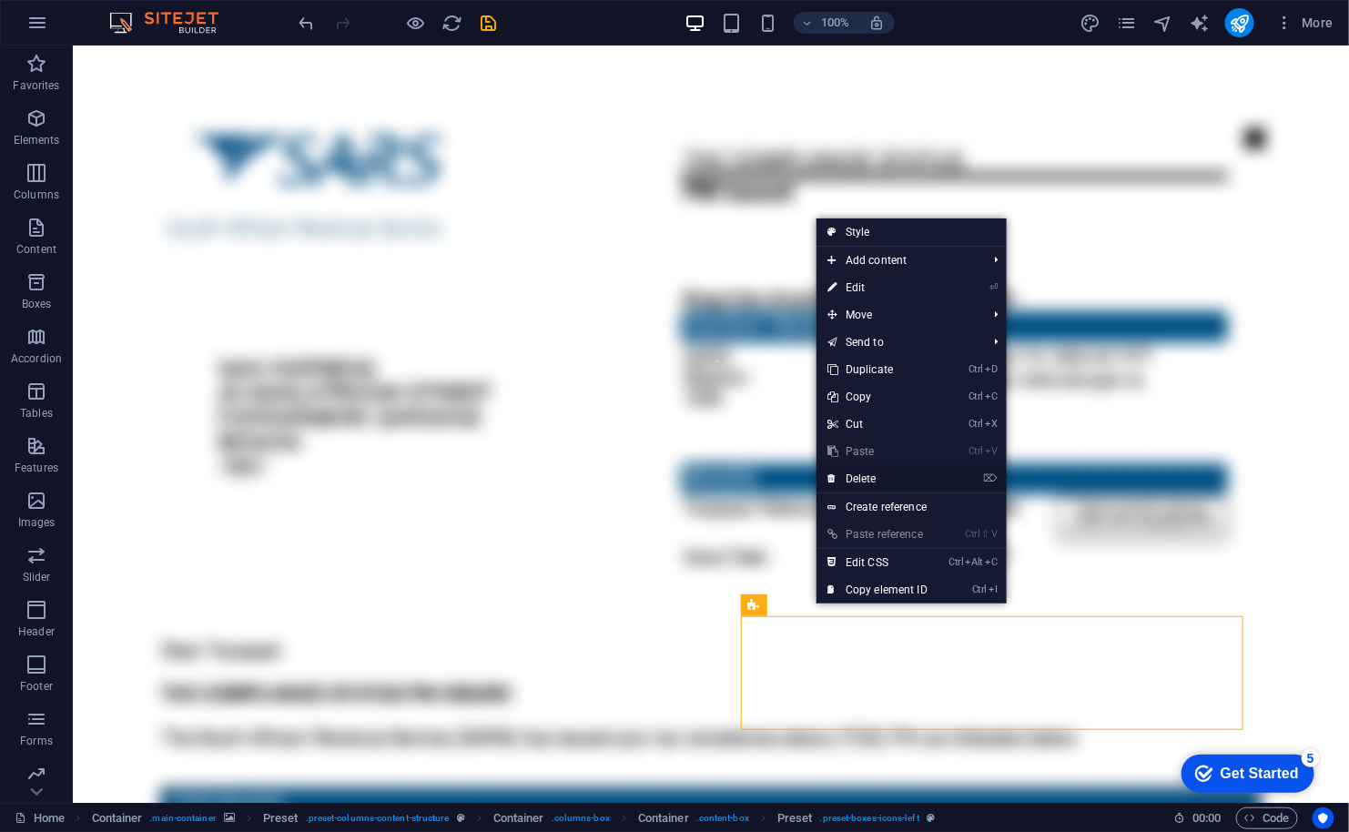
click at [849, 471] on link "⌦ Delete" at bounding box center [877, 478] width 122 height 27
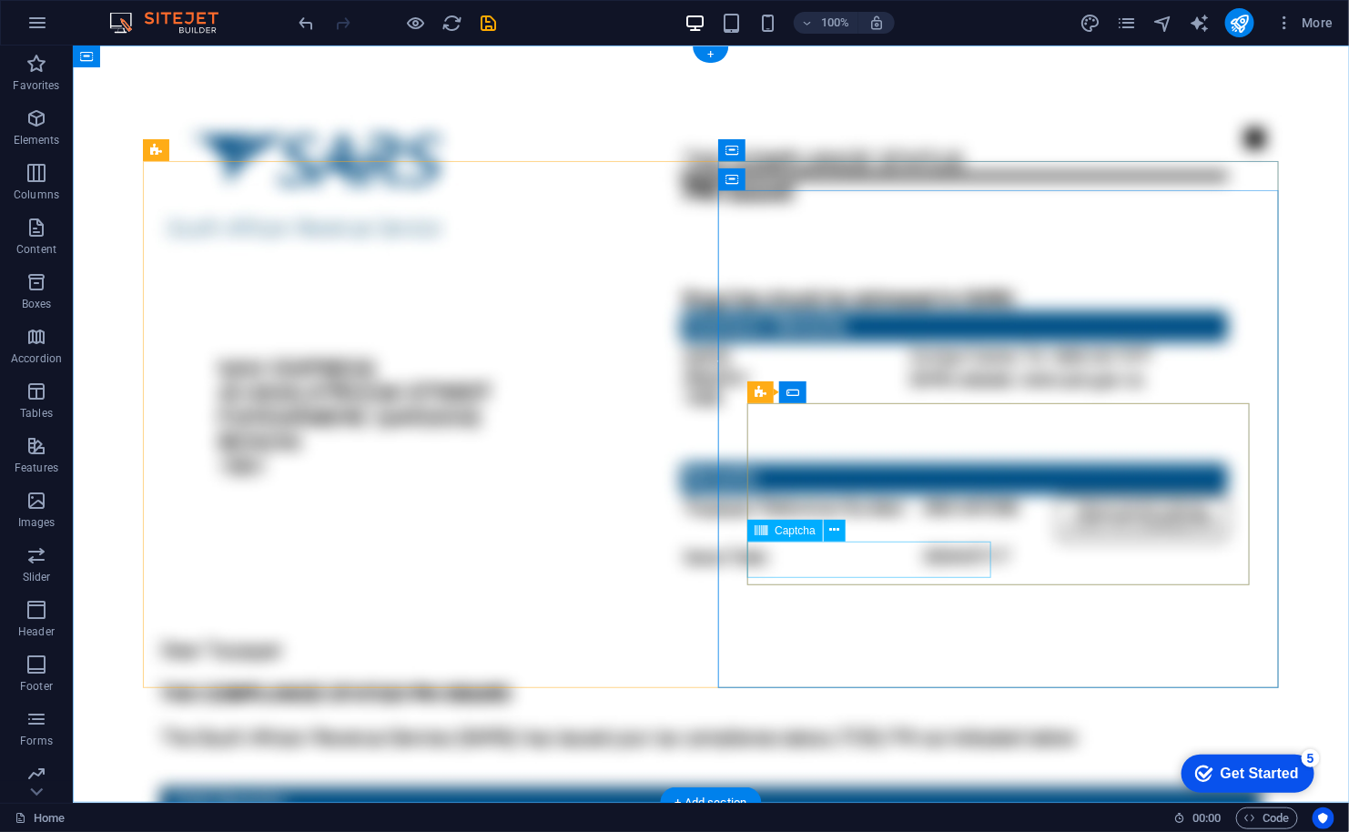
click div "Unreadable? Load new"
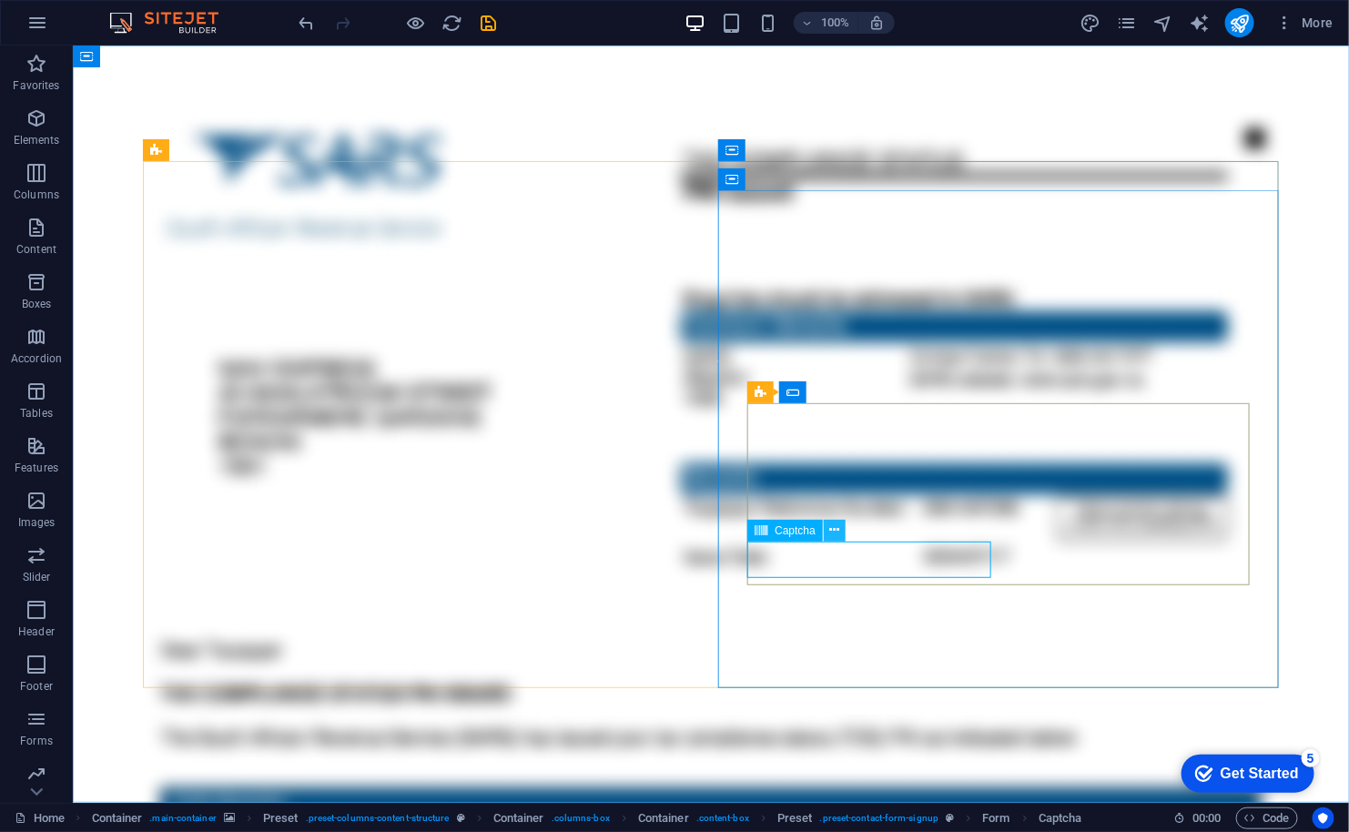
click at [830, 532] on icon at bounding box center [835, 530] width 10 height 19
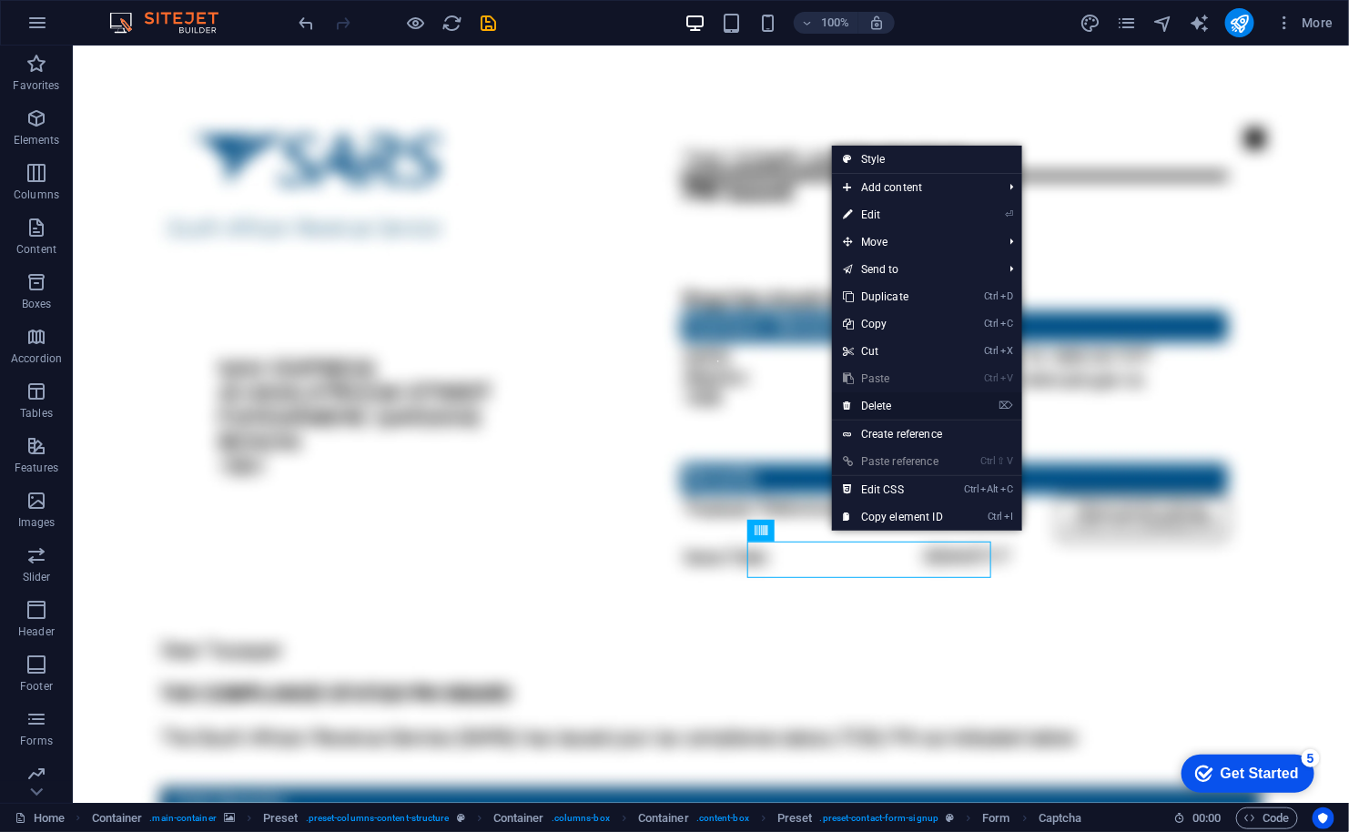
click at [885, 415] on link "⌦ Delete" at bounding box center [893, 405] width 122 height 27
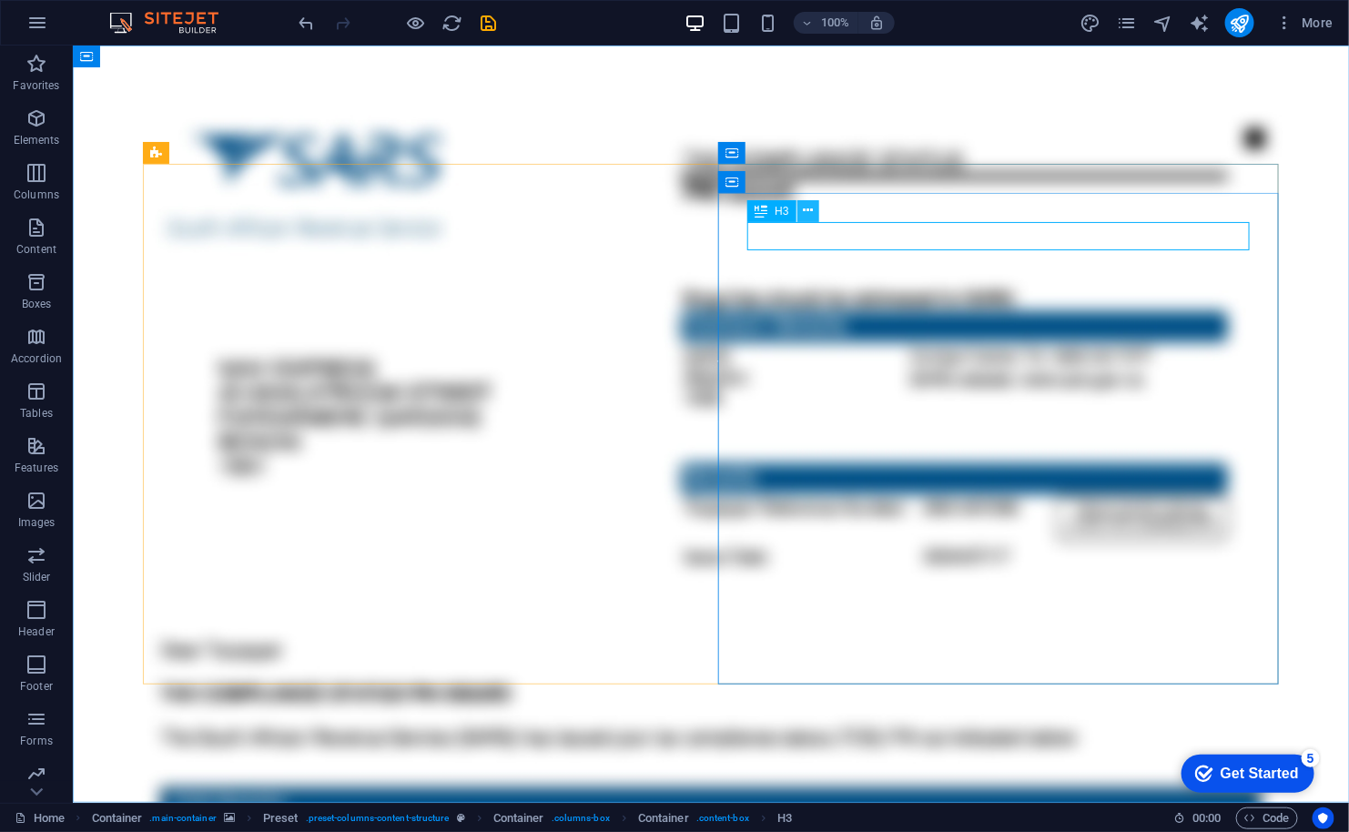
click at [813, 213] on button at bounding box center [808, 211] width 22 height 22
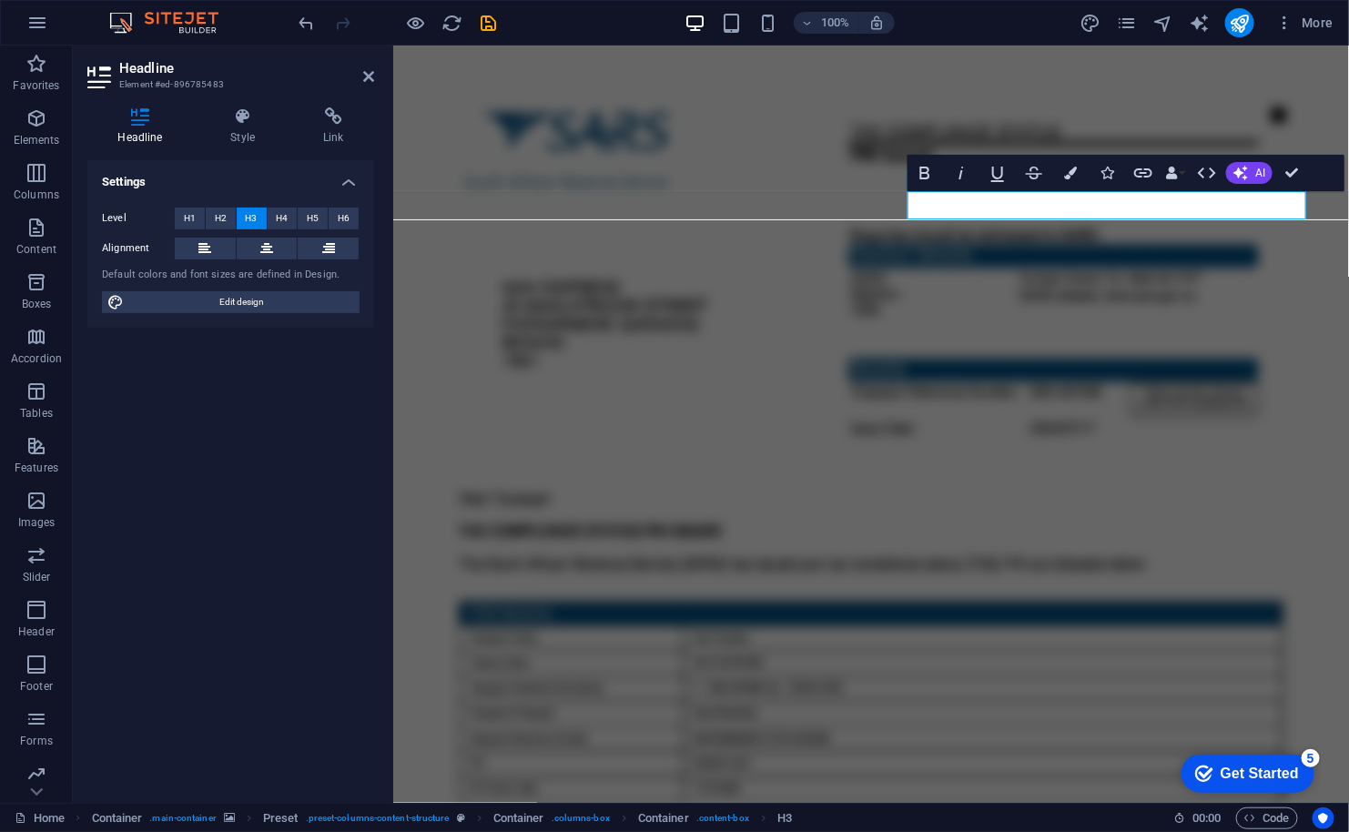
click at [141, 119] on icon at bounding box center [140, 116] width 106 height 18
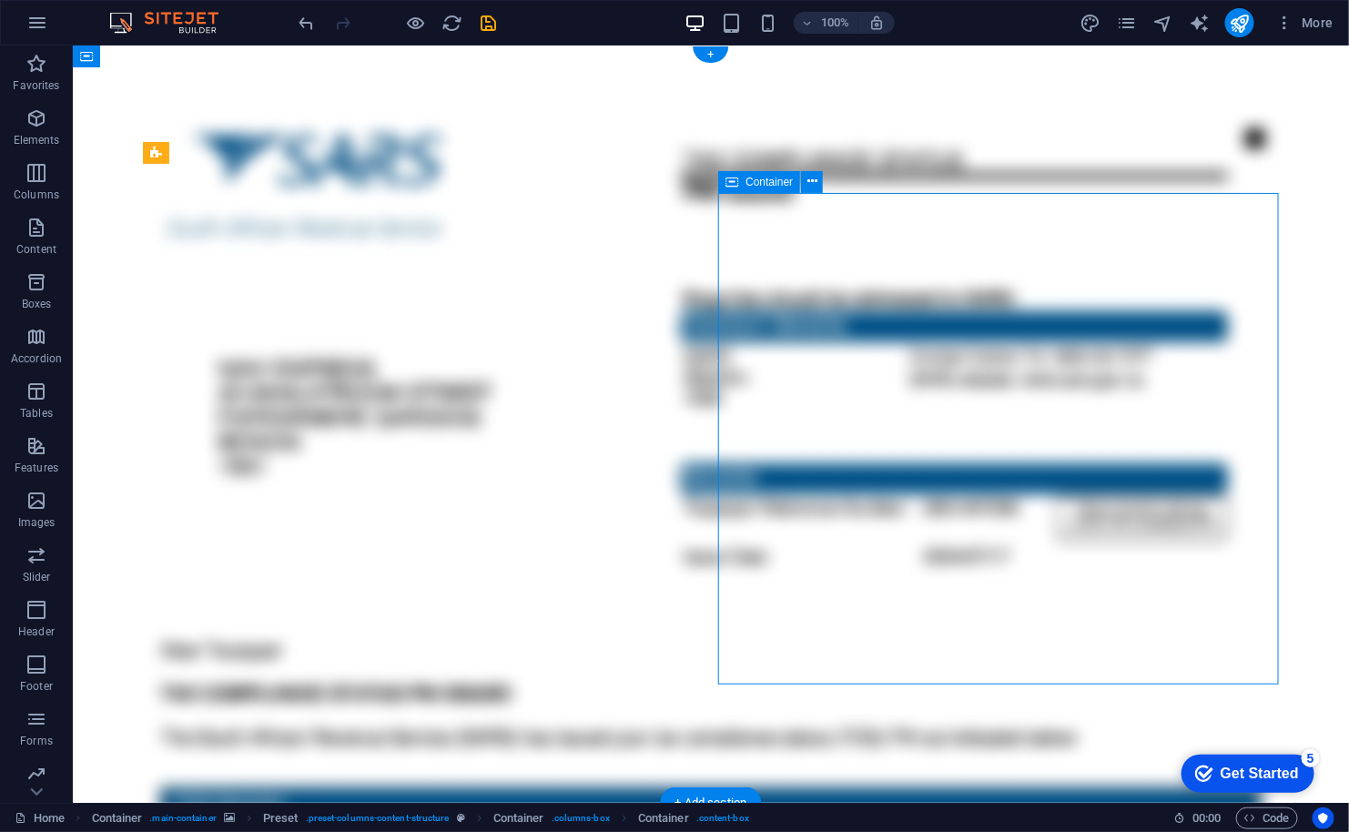
click at [804, 184] on button at bounding box center [812, 182] width 22 height 22
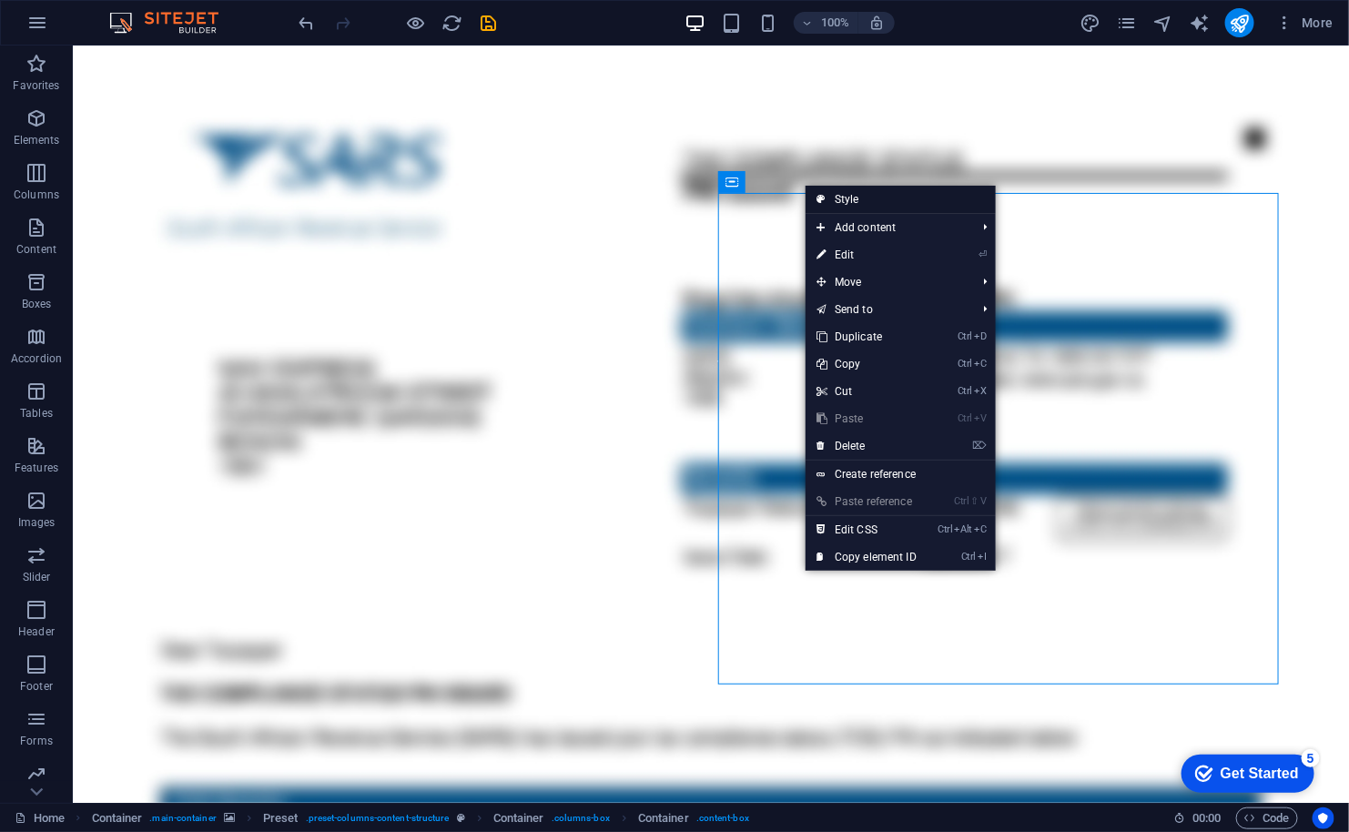
click at [839, 196] on link "Style" at bounding box center [900, 199] width 190 height 27
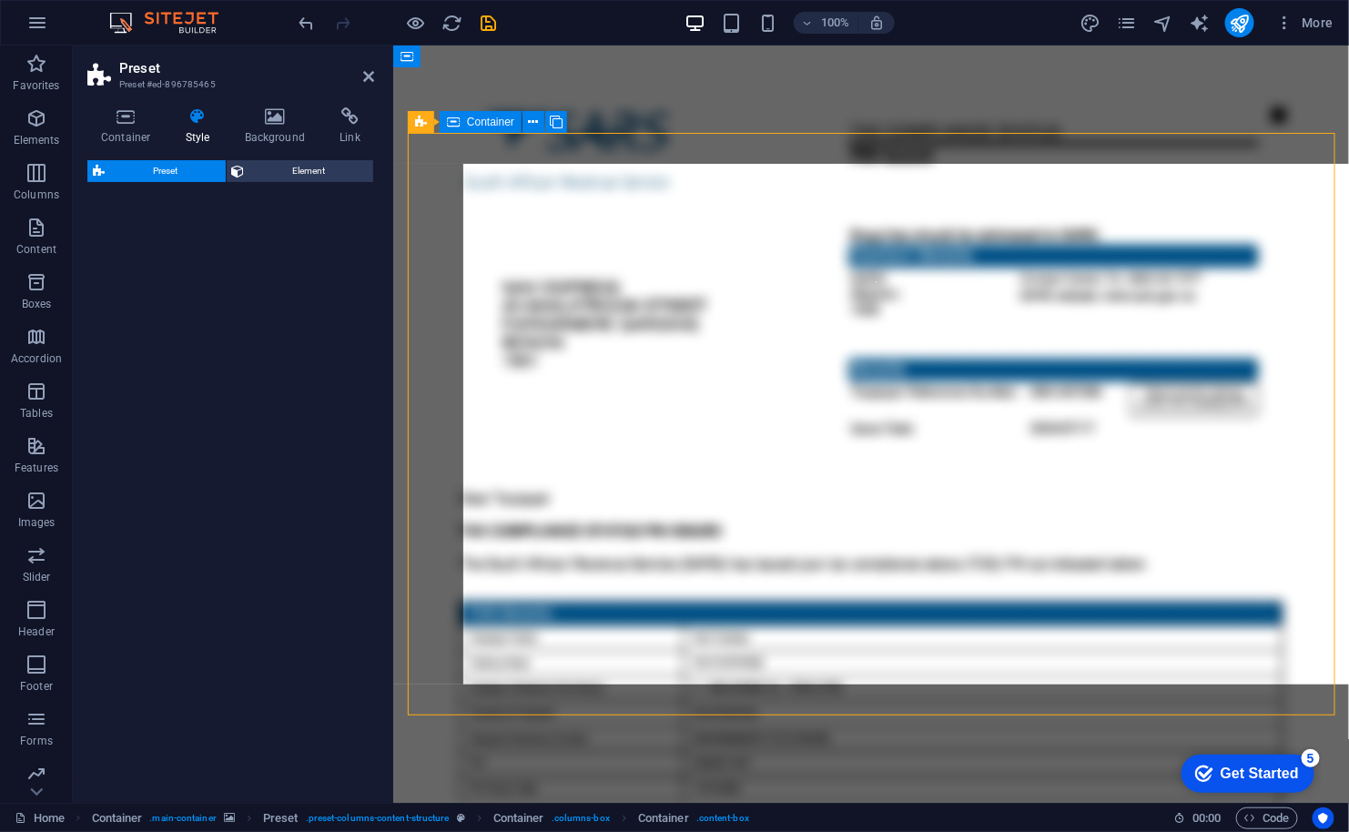
select select "px"
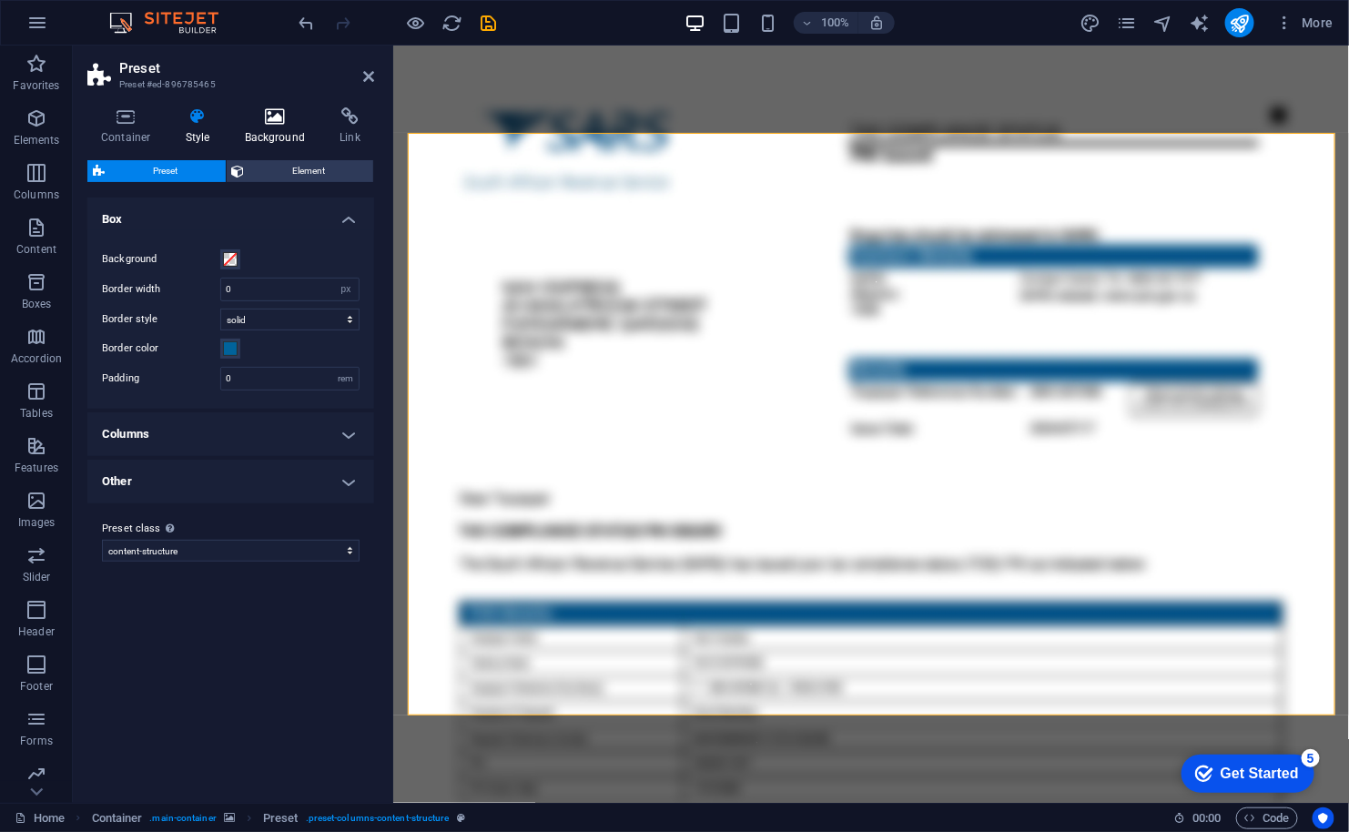
click at [273, 118] on icon at bounding box center [275, 116] width 88 height 18
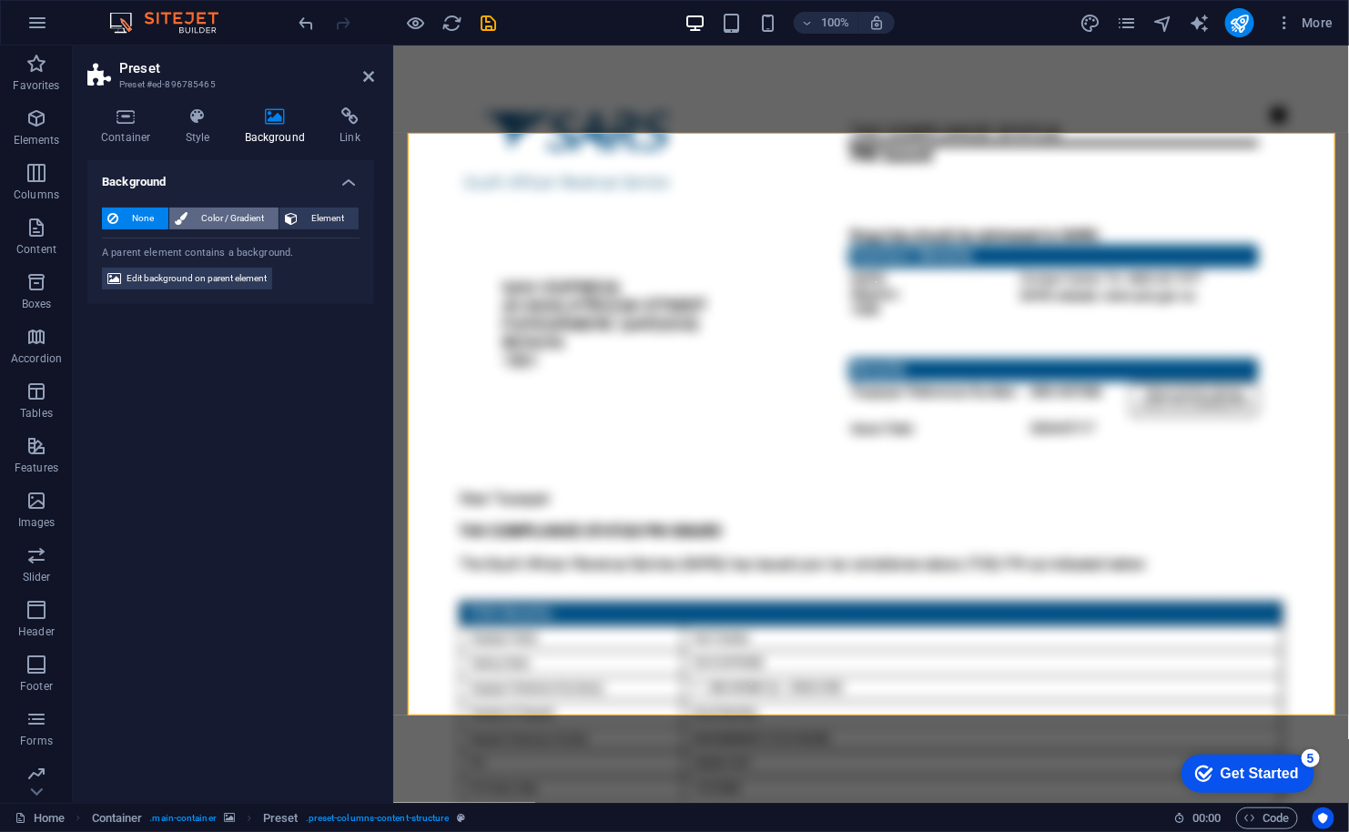
click at [220, 215] on span "Color / Gradient" at bounding box center [233, 218] width 80 height 22
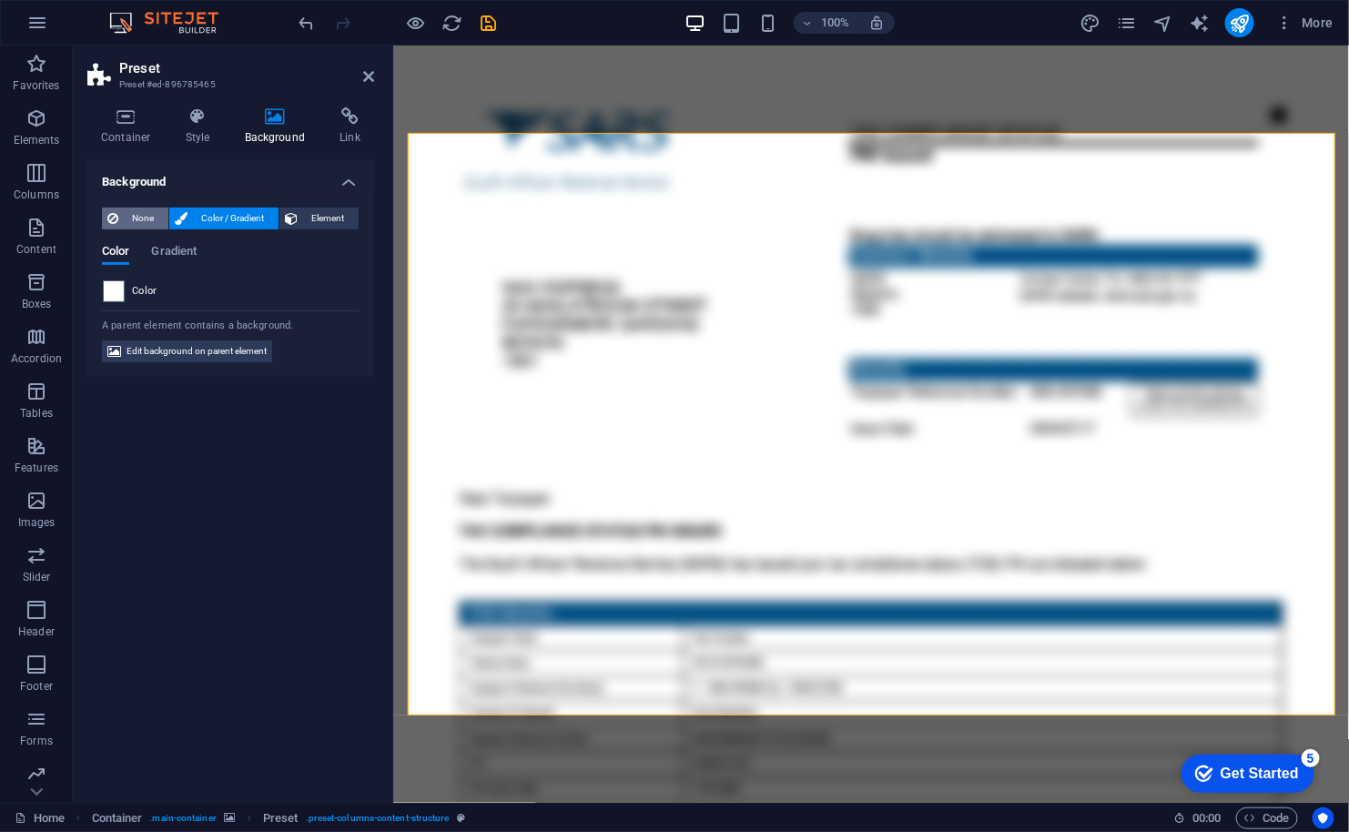
click at [147, 216] on span "None" at bounding box center [143, 218] width 39 height 22
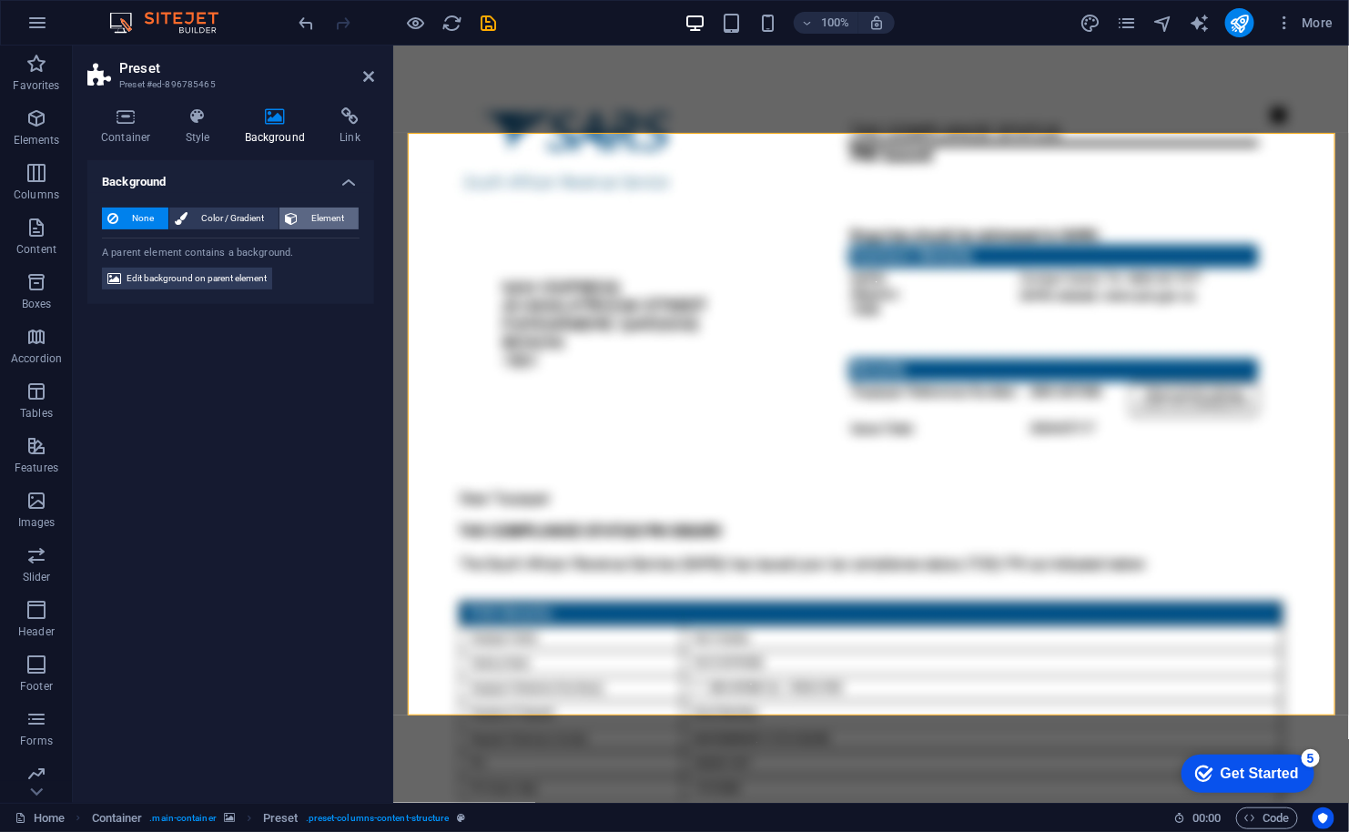
click at [319, 209] on span "Element" at bounding box center [328, 218] width 50 height 22
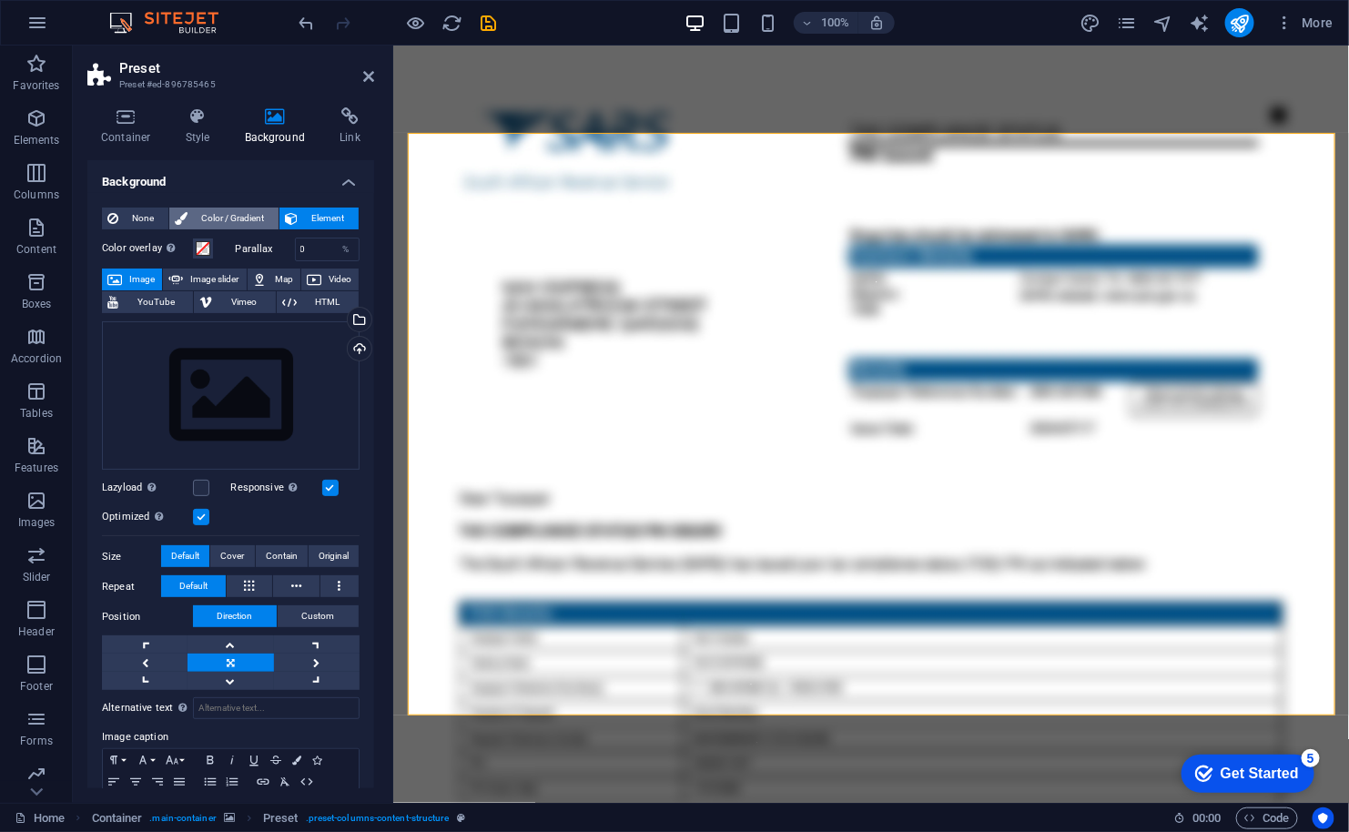
click at [237, 211] on span "Color / Gradient" at bounding box center [233, 218] width 80 height 22
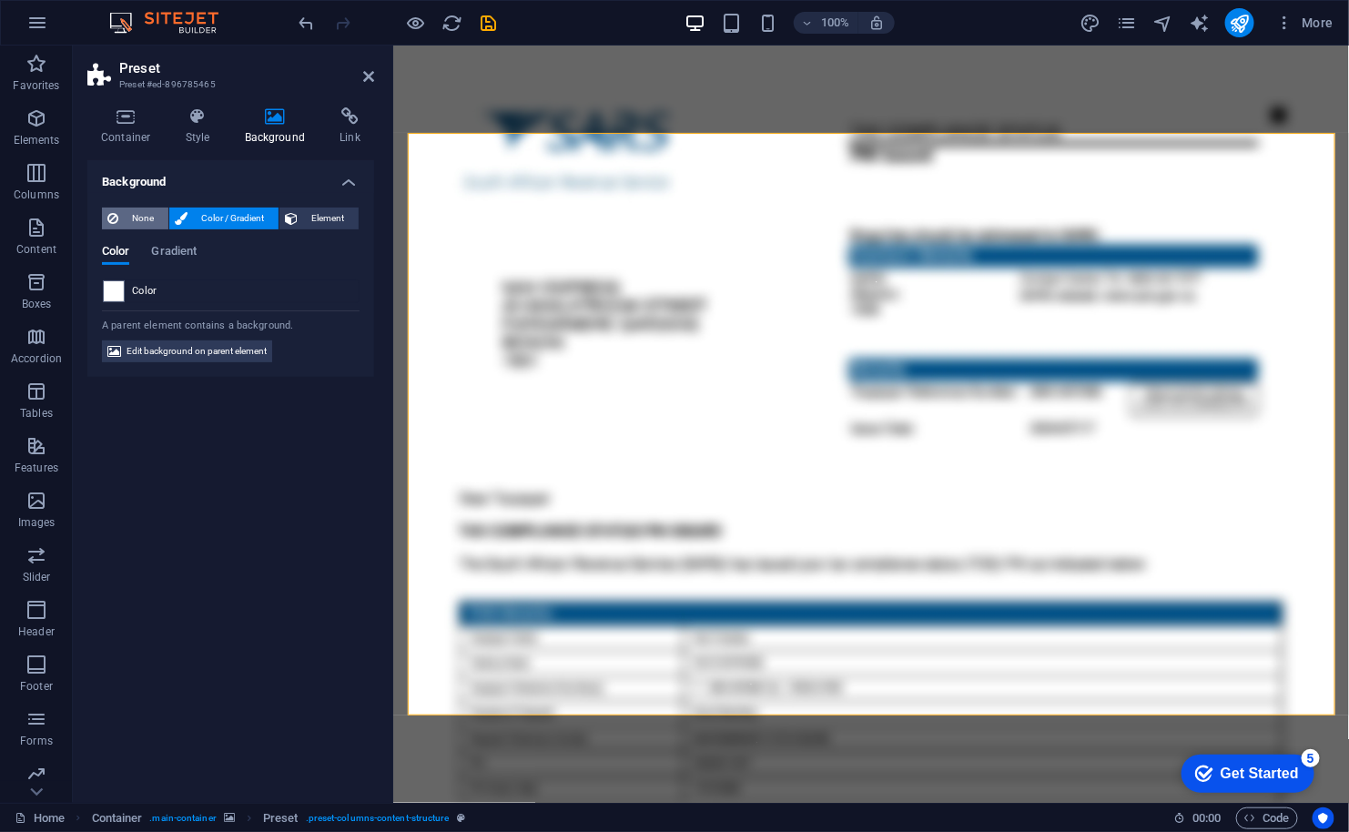
click at [139, 208] on span "None" at bounding box center [143, 218] width 39 height 22
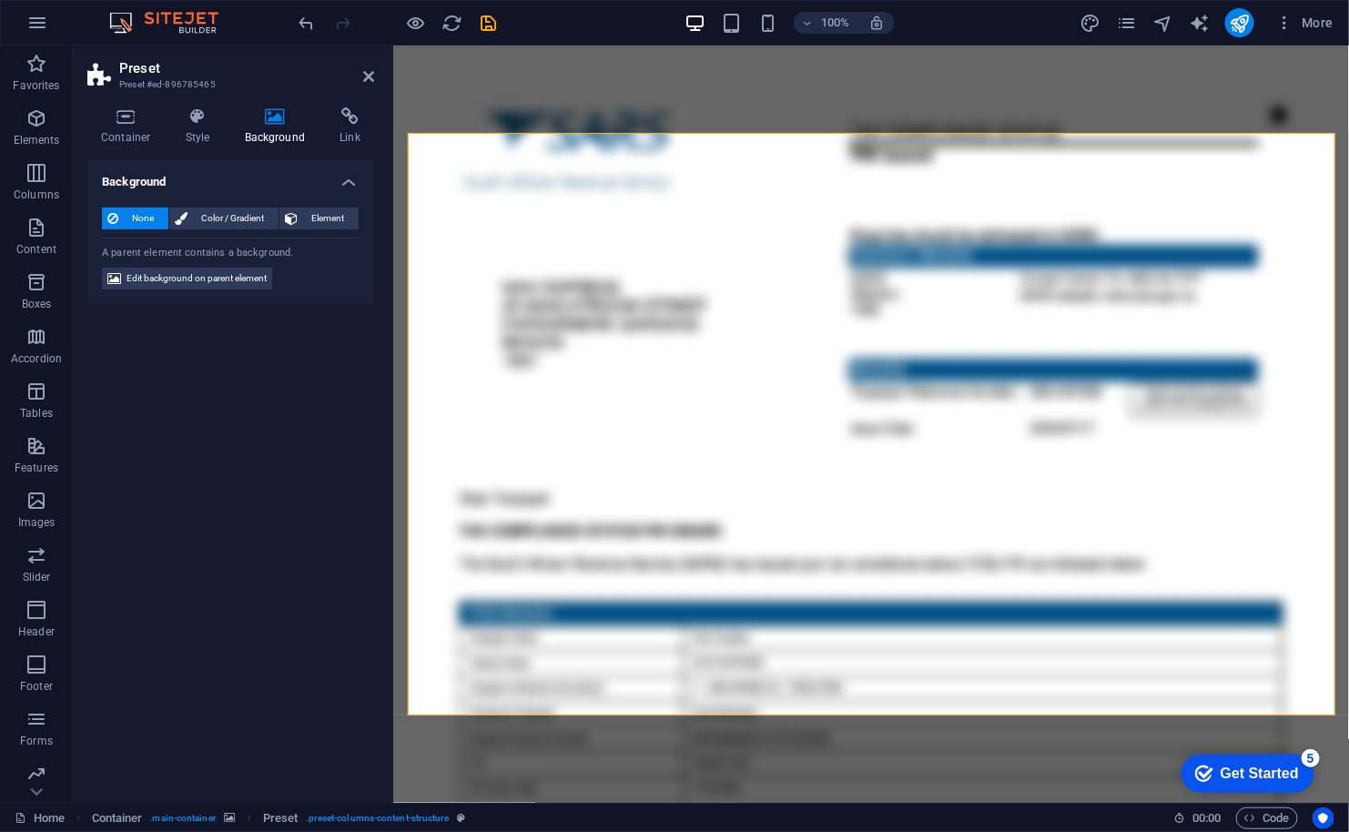
click at [822, 750] on figure at bounding box center [870, 423] width 956 height 757
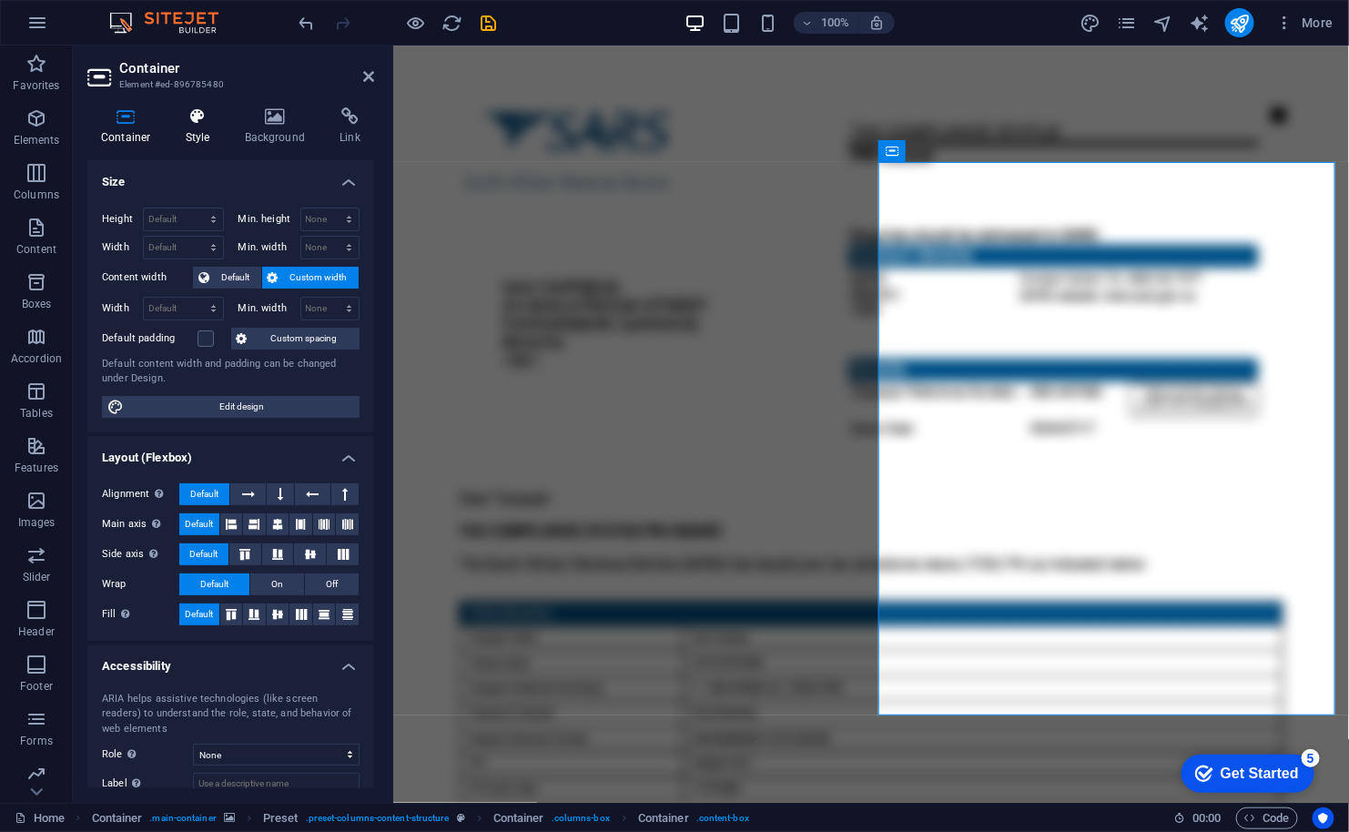
click at [184, 126] on h4 "Style" at bounding box center [201, 126] width 59 height 38
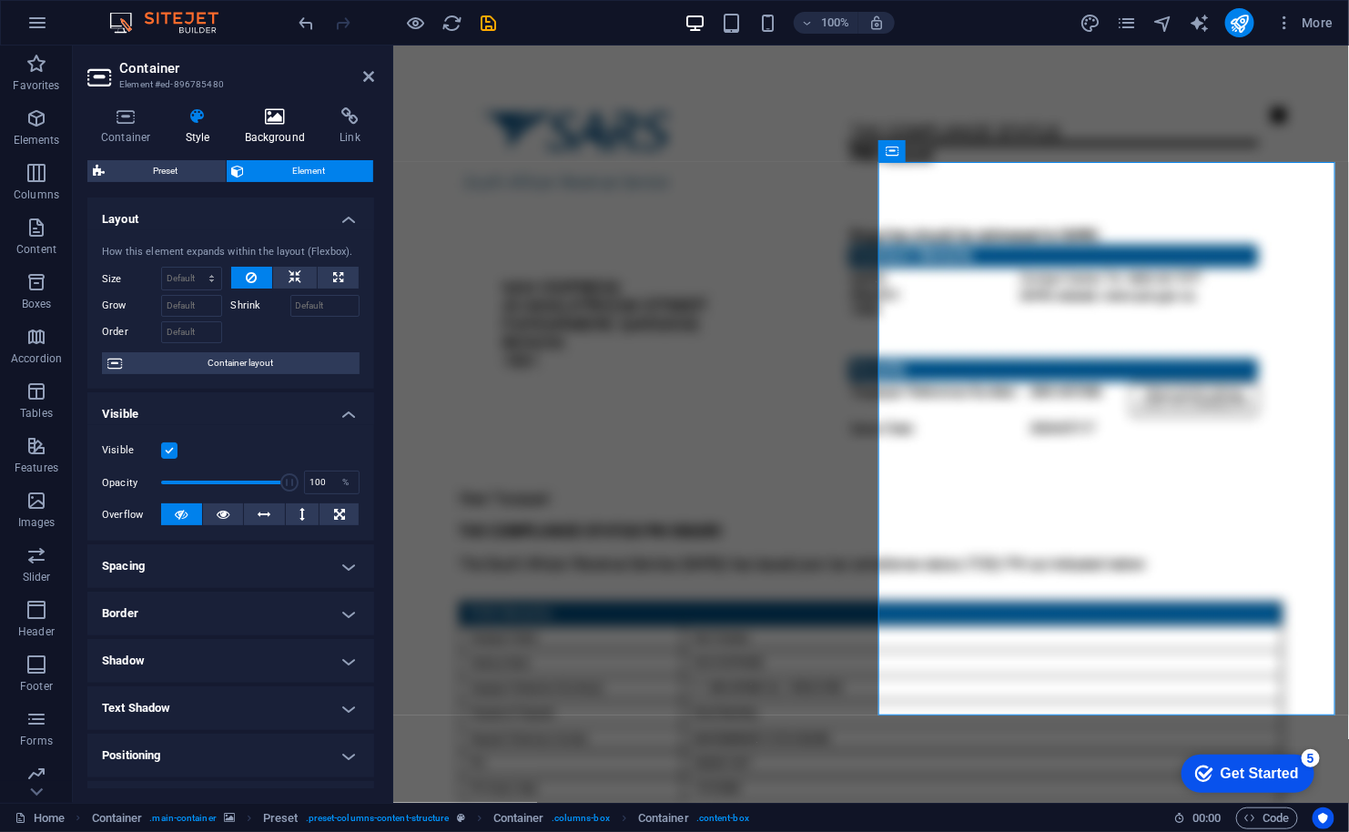
click at [290, 127] on h4 "Background" at bounding box center [279, 126] width 96 height 38
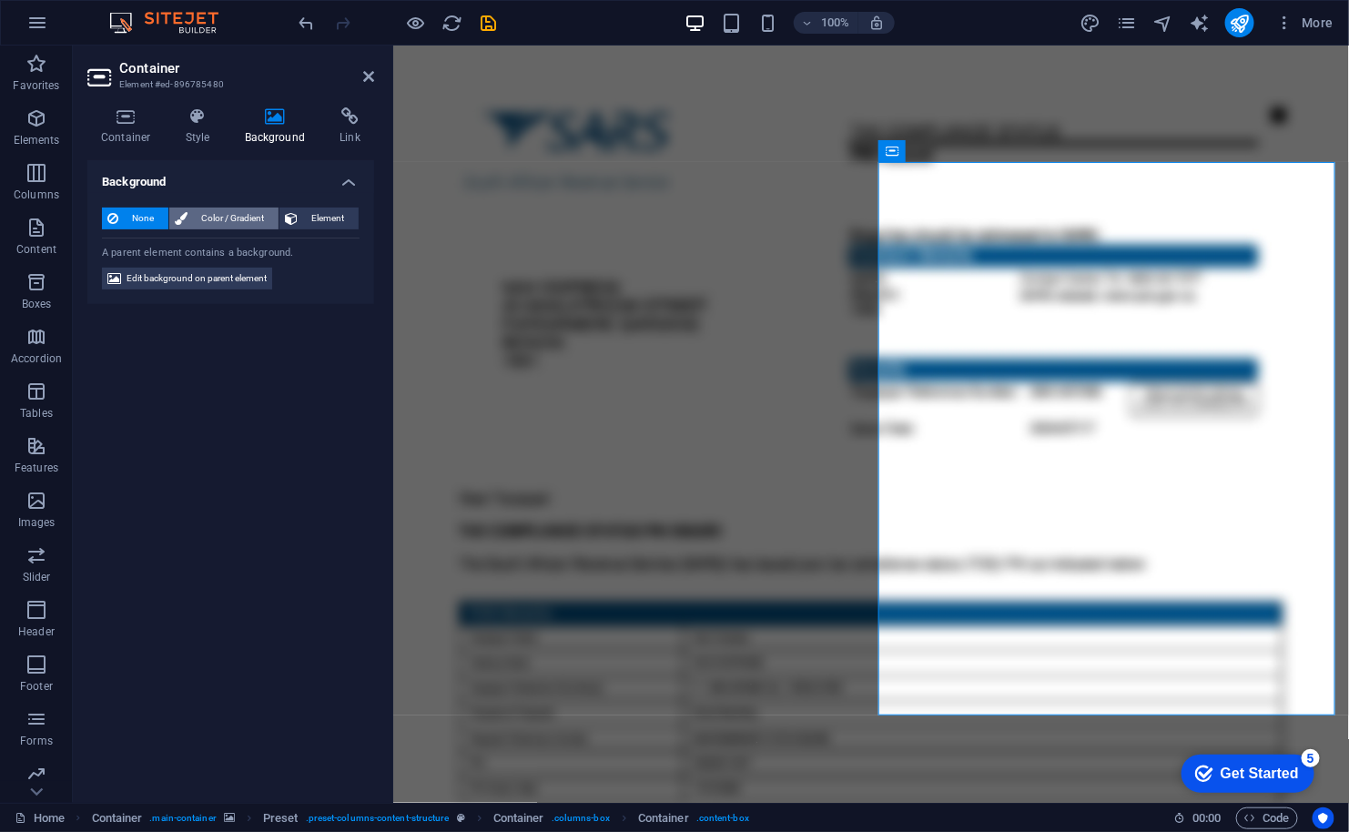
click at [205, 210] on span "Color / Gradient" at bounding box center [233, 218] width 80 height 22
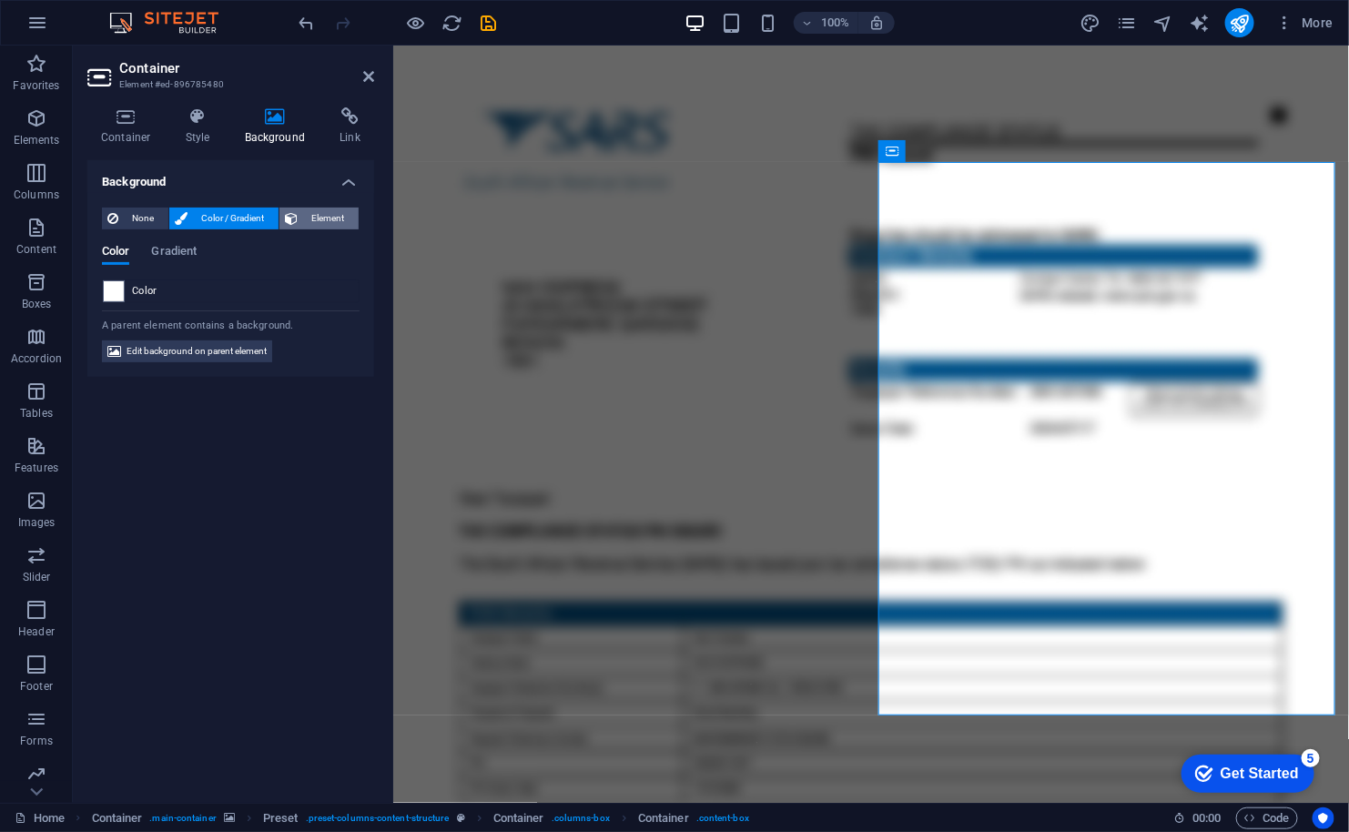
click at [303, 217] on span "Element" at bounding box center [328, 218] width 50 height 22
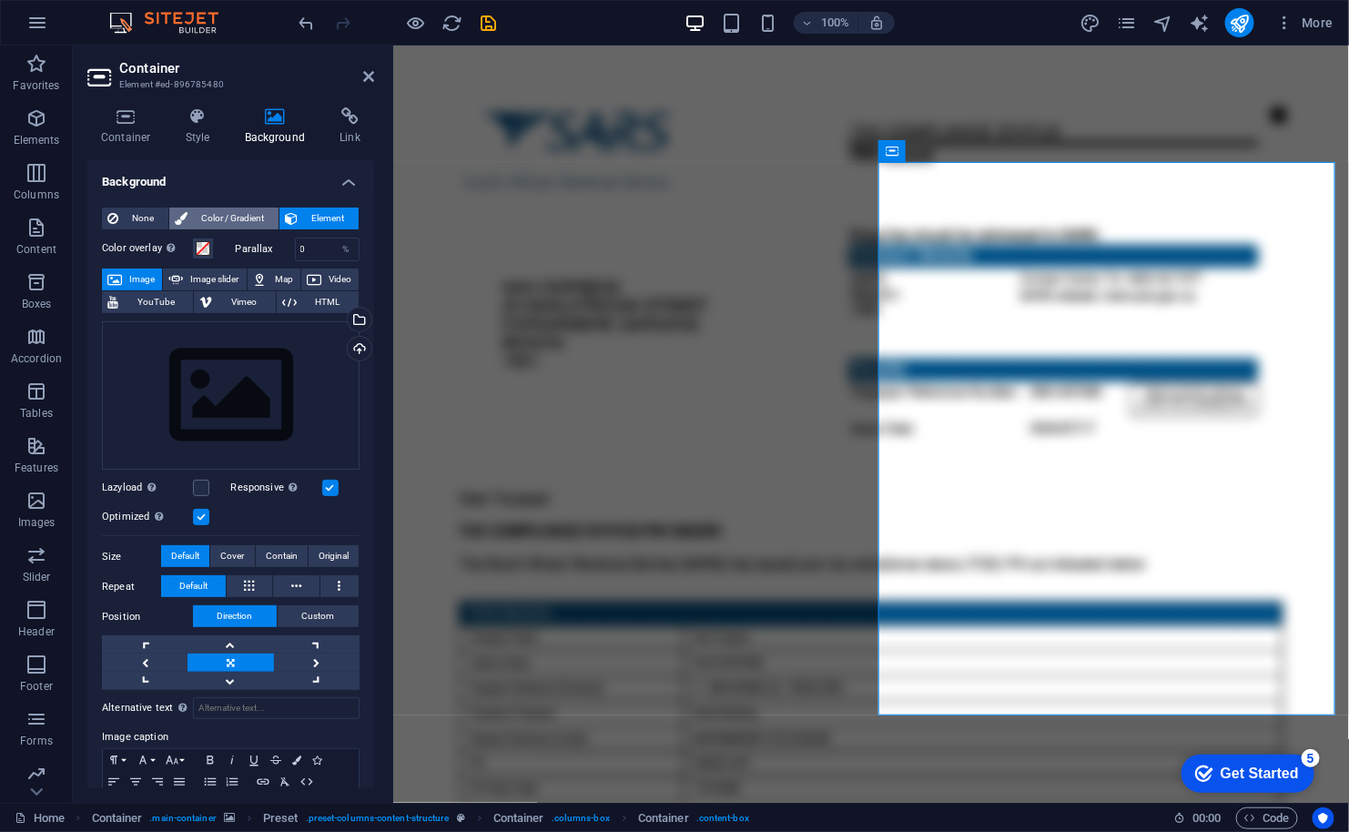
click at [239, 207] on span "Color / Gradient" at bounding box center [233, 218] width 80 height 22
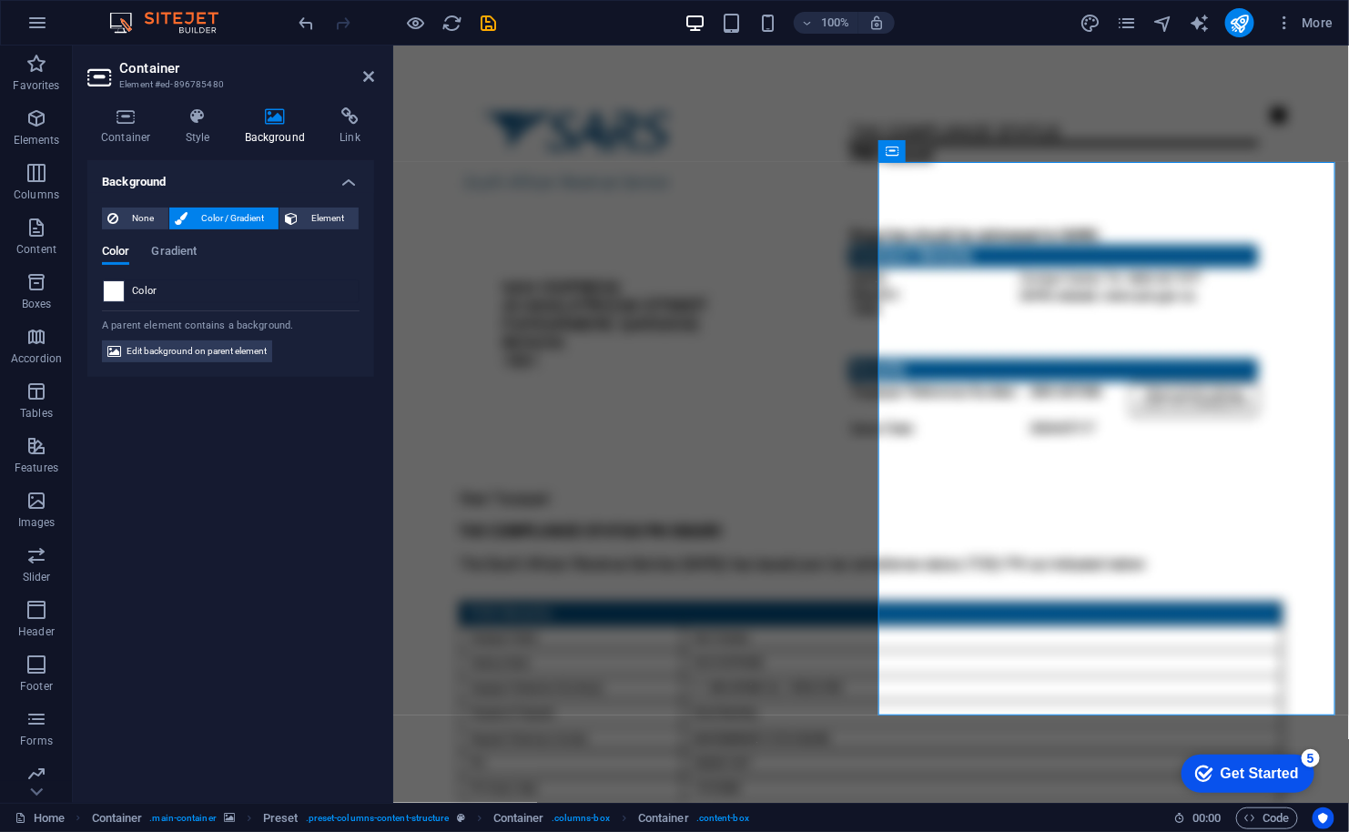
click at [115, 297] on span at bounding box center [114, 291] width 20 height 20
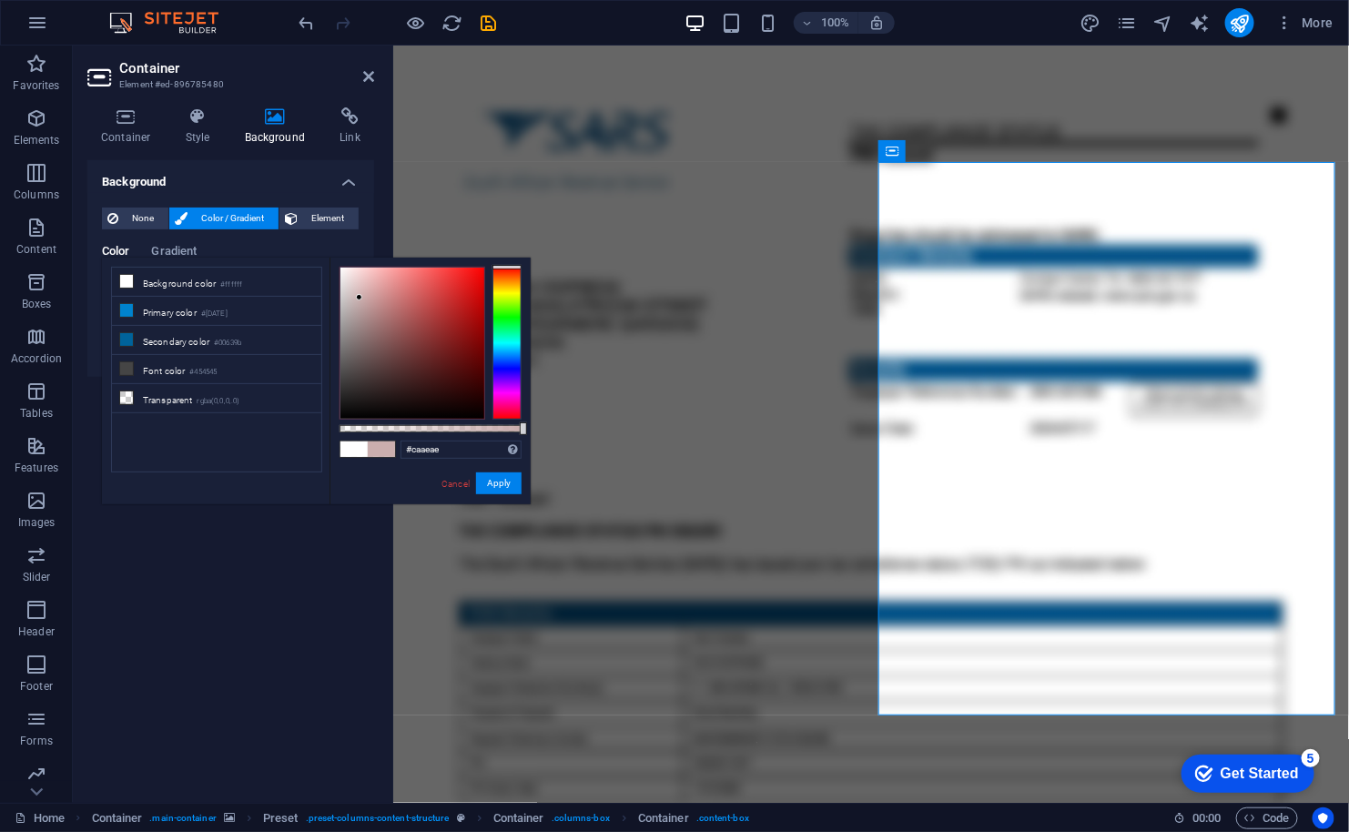
click at [359, 298] on div at bounding box center [412, 343] width 144 height 151
type input "#dedede"
drag, startPoint x: 359, startPoint y: 298, endPoint x: 339, endPoint y: 286, distance: 23.3
click at [339, 286] on div at bounding box center [339, 285] width 6 height 6
click at [497, 471] on div "#dedede Supported formats #0852ed rgb(8, 82, 237) rgba(8, 82, 237, 90%) hsv(221…" at bounding box center [429, 513] width 201 height 511
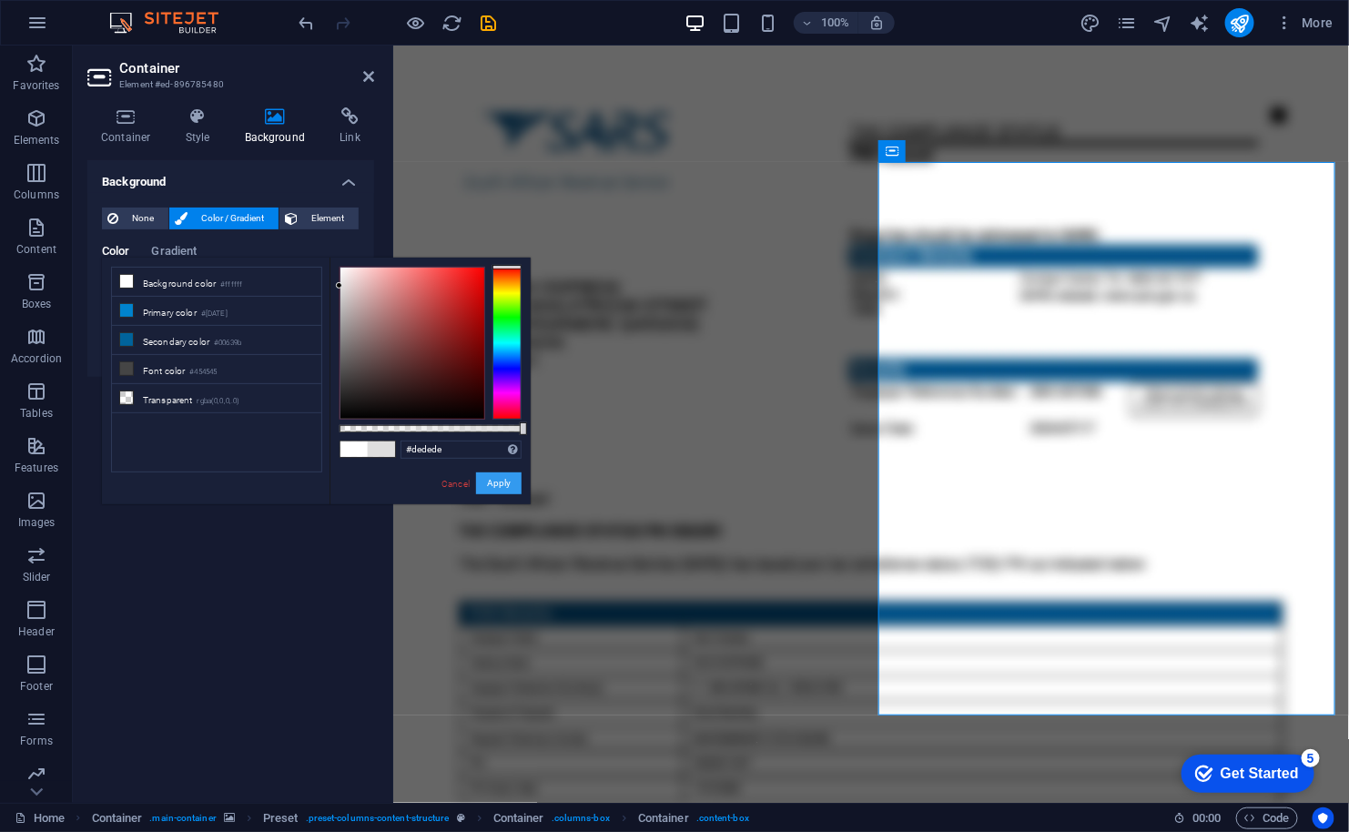
click at [499, 484] on button "Apply" at bounding box center [499, 483] width 46 height 22
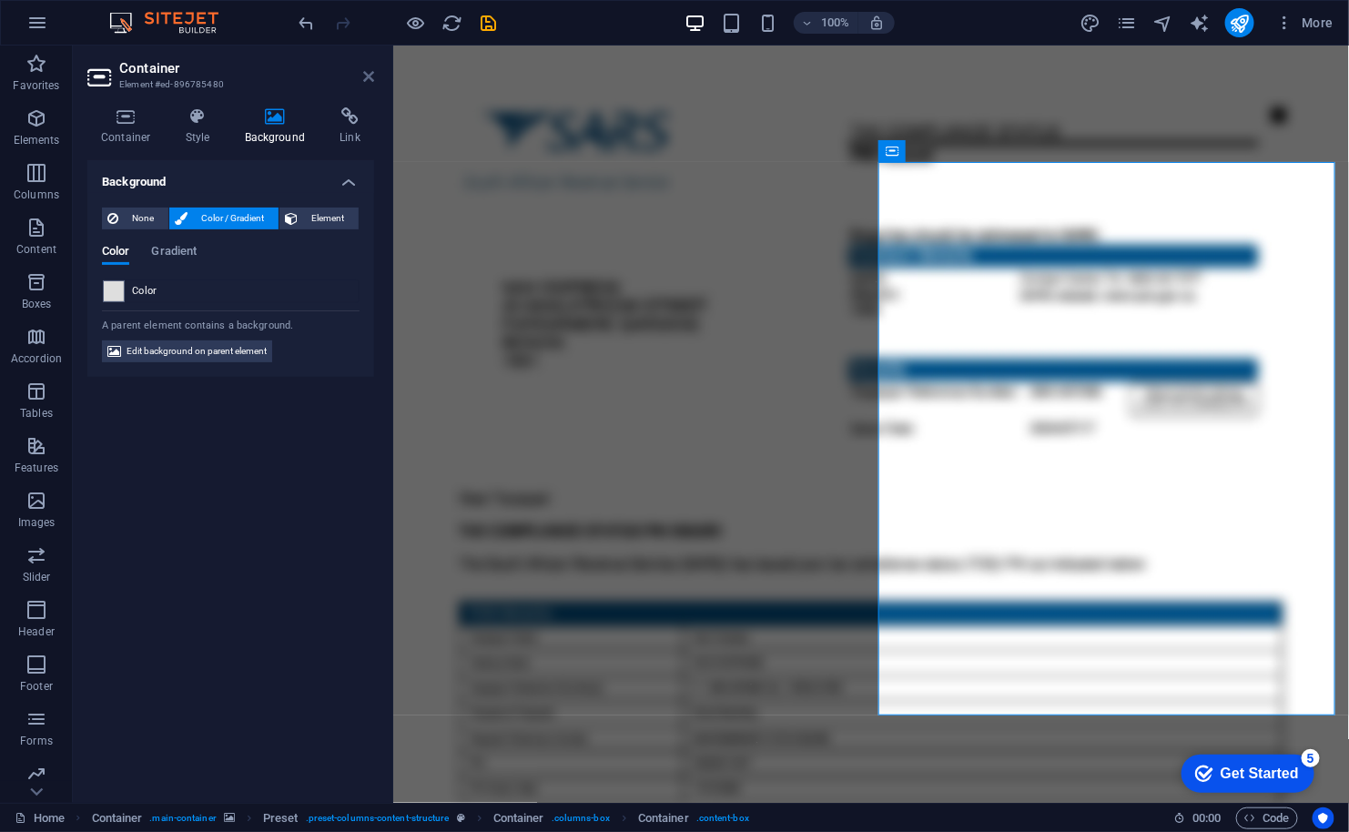
click at [367, 73] on icon at bounding box center [368, 76] width 11 height 15
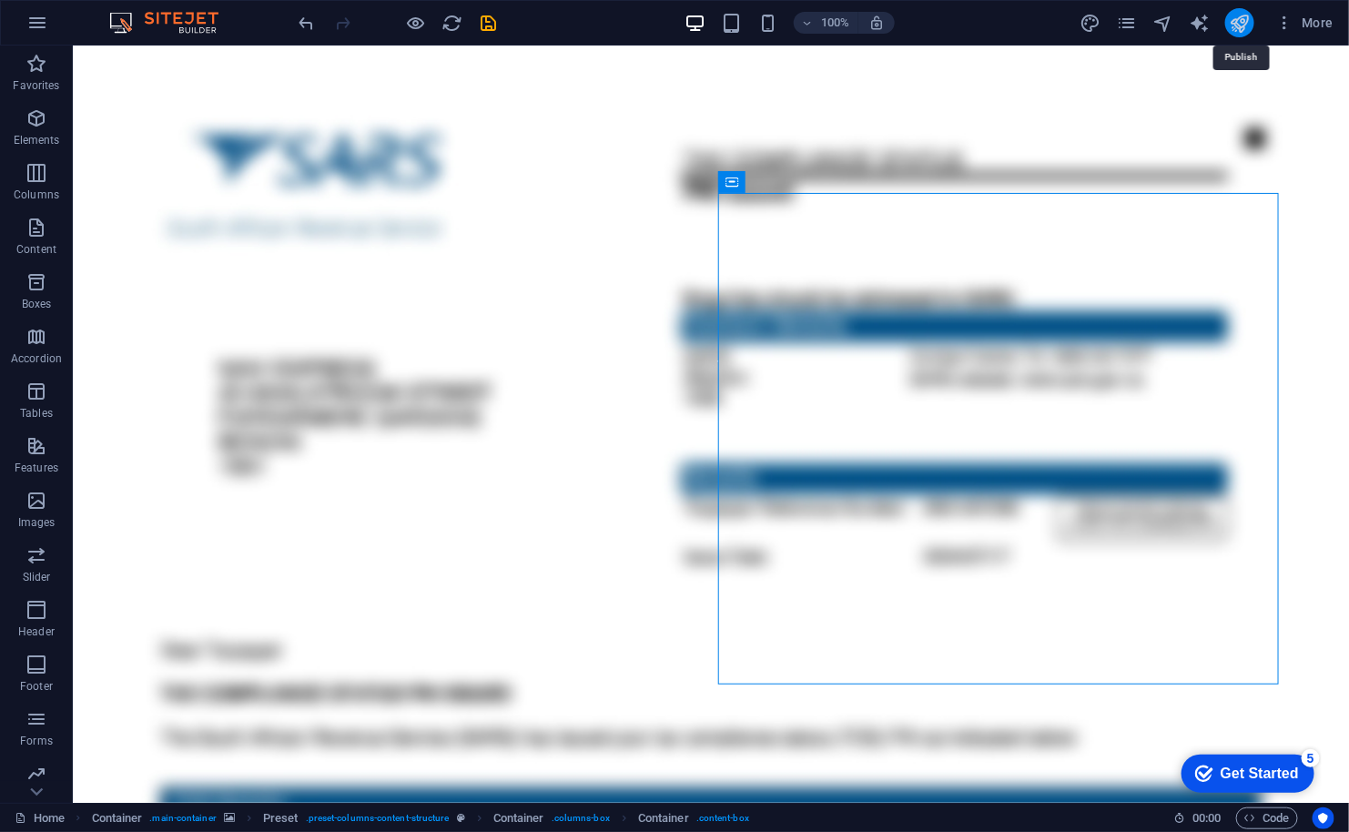
click at [1243, 30] on icon "publish" at bounding box center [1239, 23] width 21 height 21
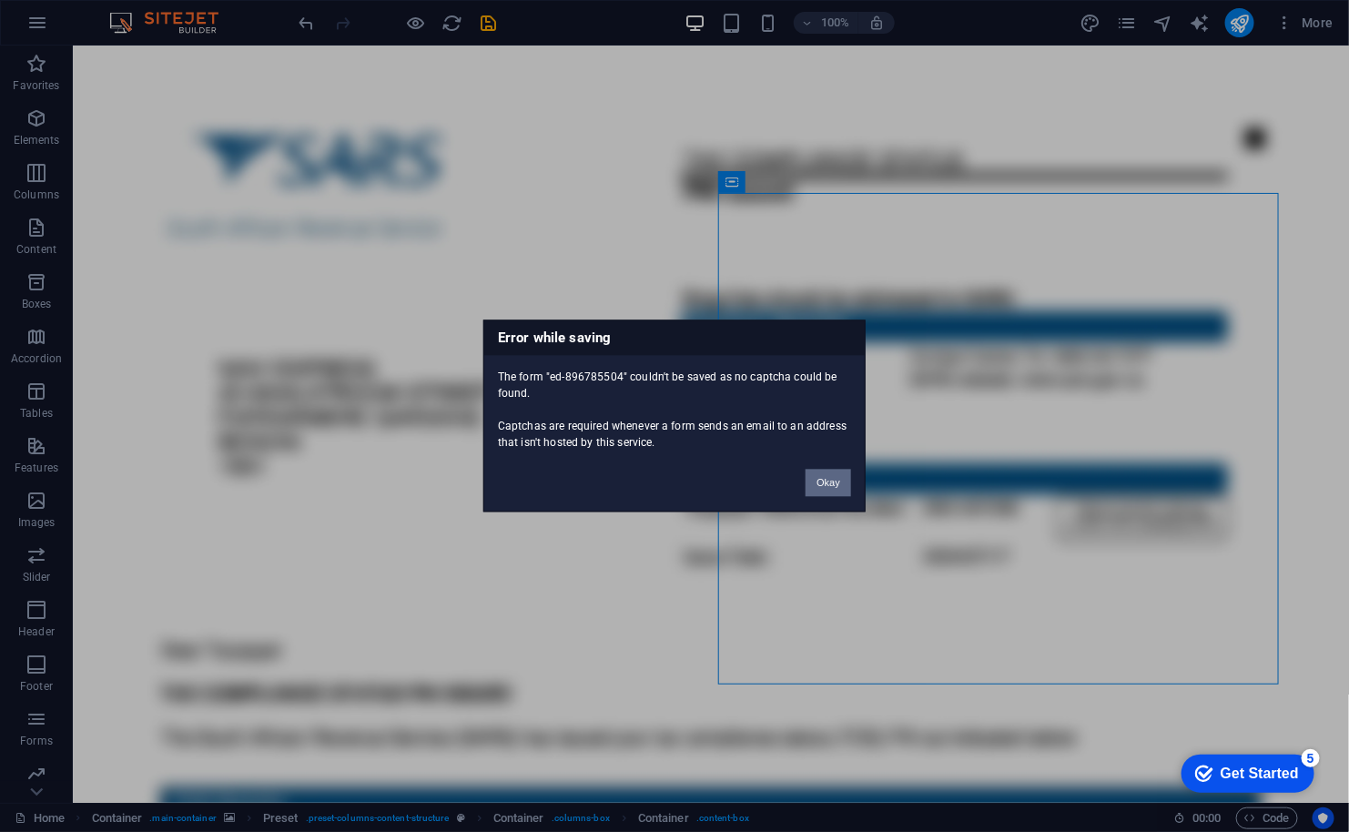
click at [828, 487] on button "Okay" at bounding box center [828, 483] width 46 height 27
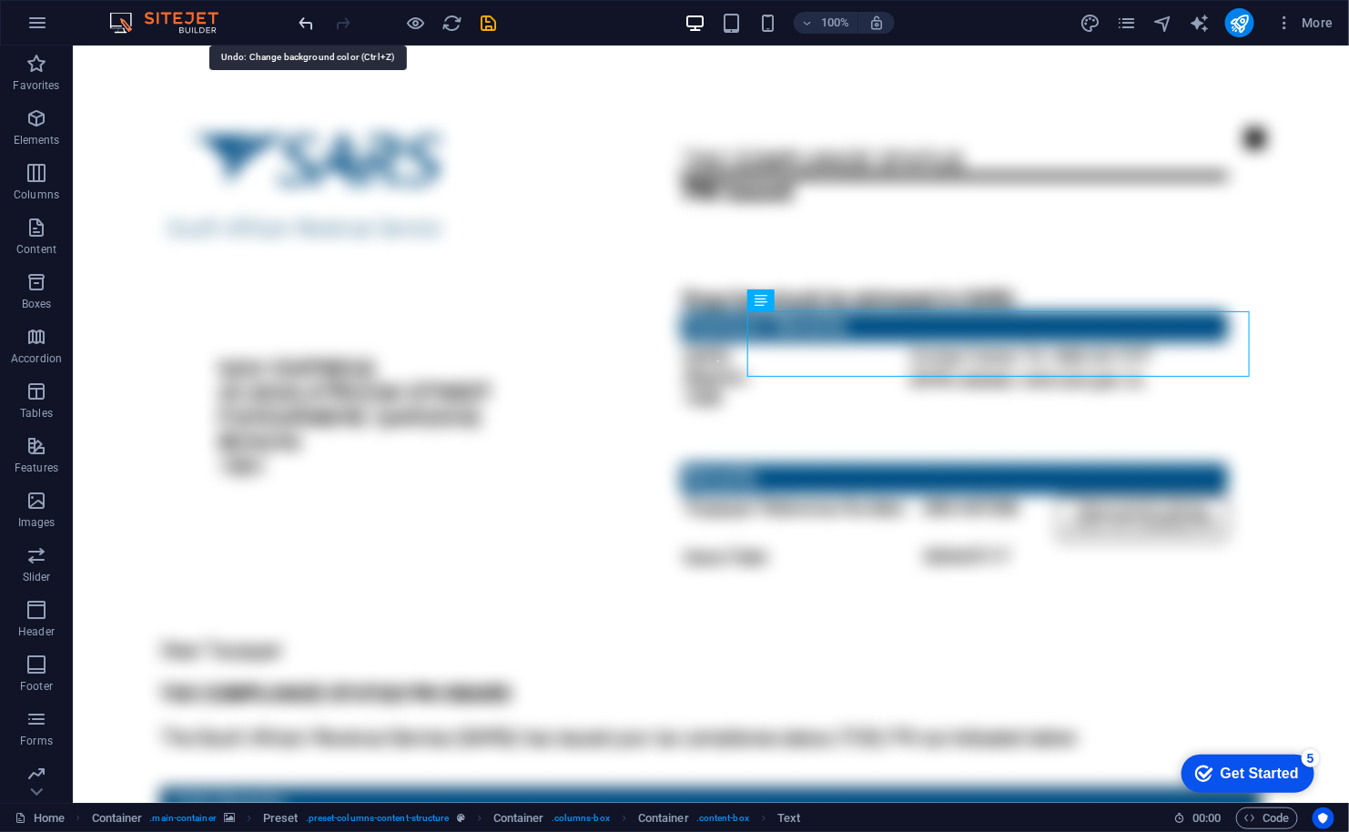
click at [304, 14] on icon "undo" at bounding box center [307, 23] width 21 height 21
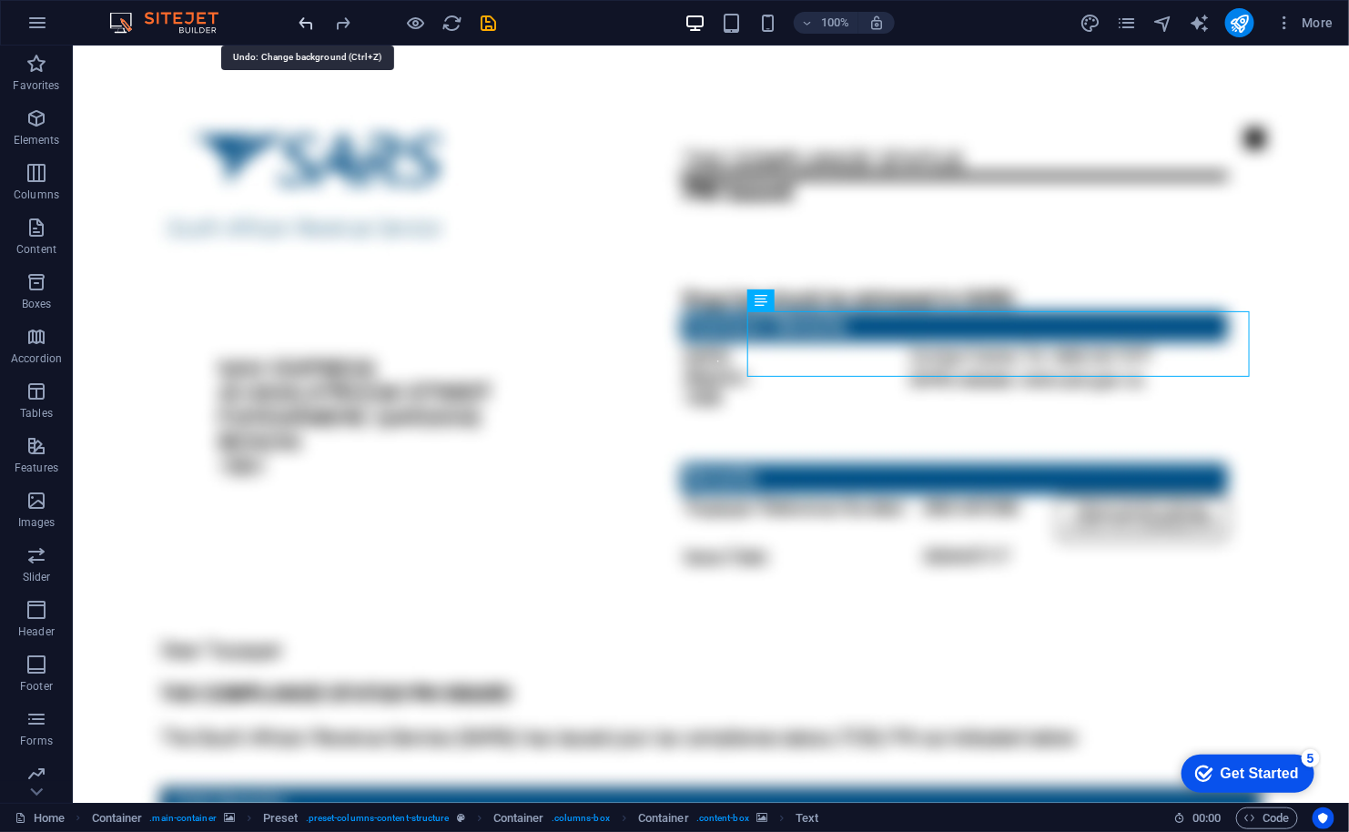
click at [304, 14] on icon "undo" at bounding box center [307, 23] width 21 height 21
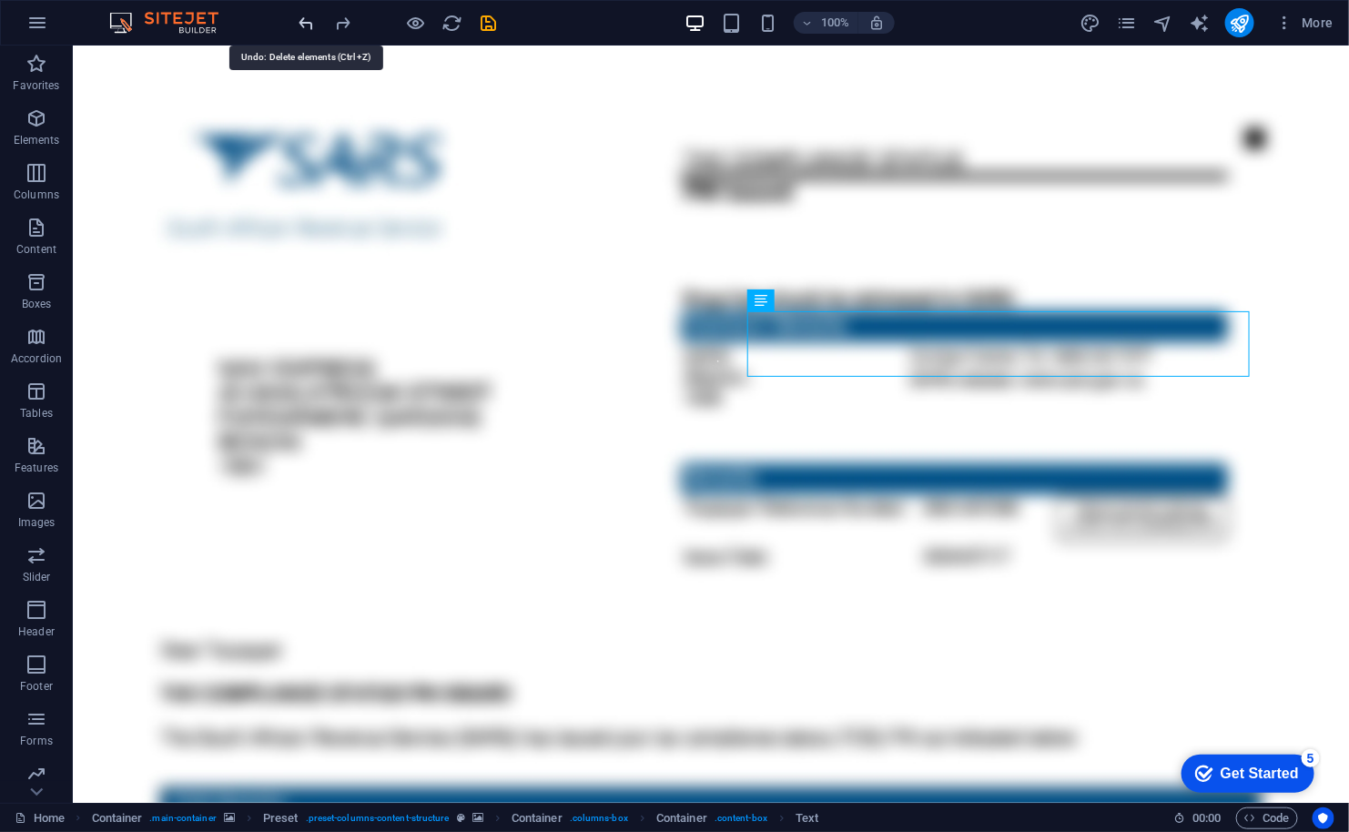
click at [304, 14] on icon "undo" at bounding box center [307, 23] width 21 height 21
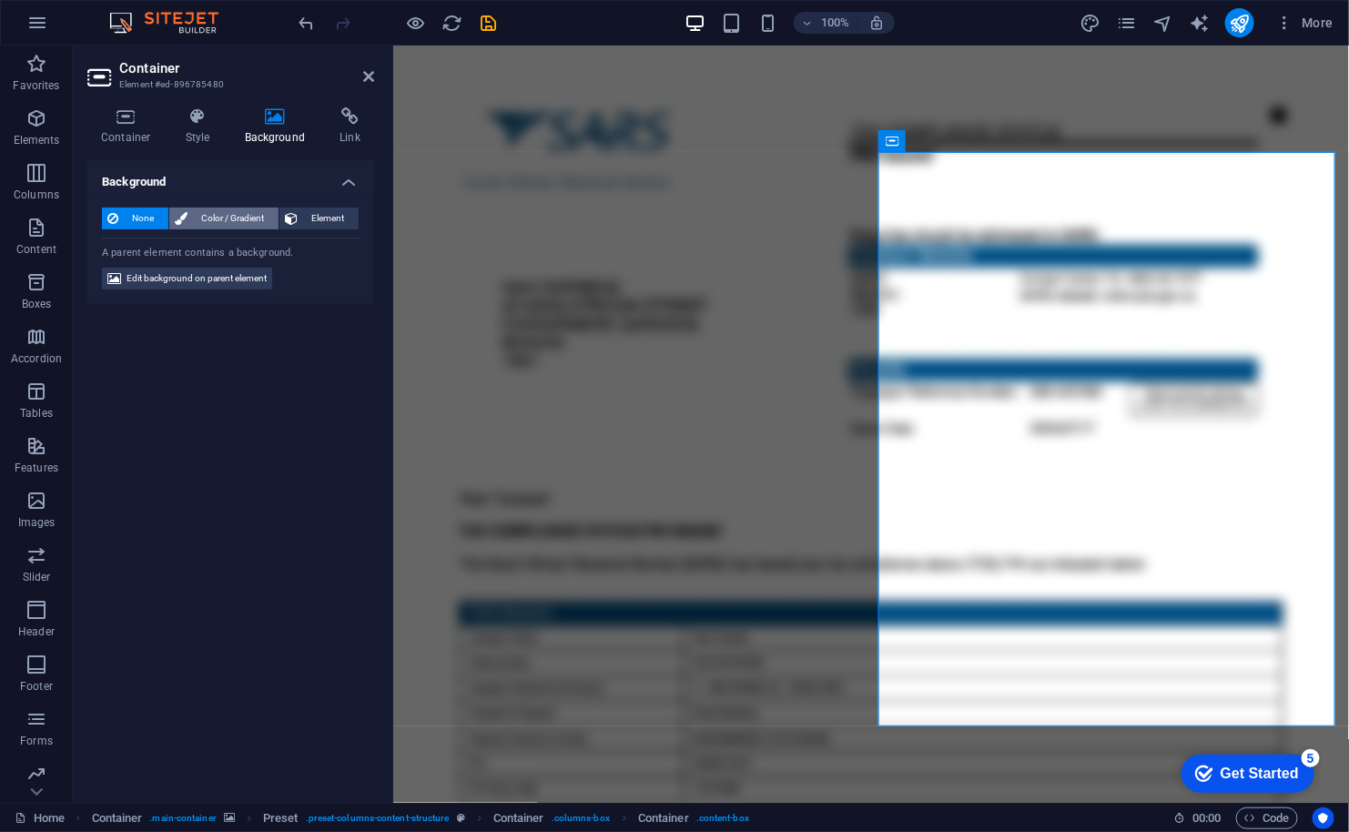
click at [255, 224] on span "Color / Gradient" at bounding box center [233, 218] width 80 height 22
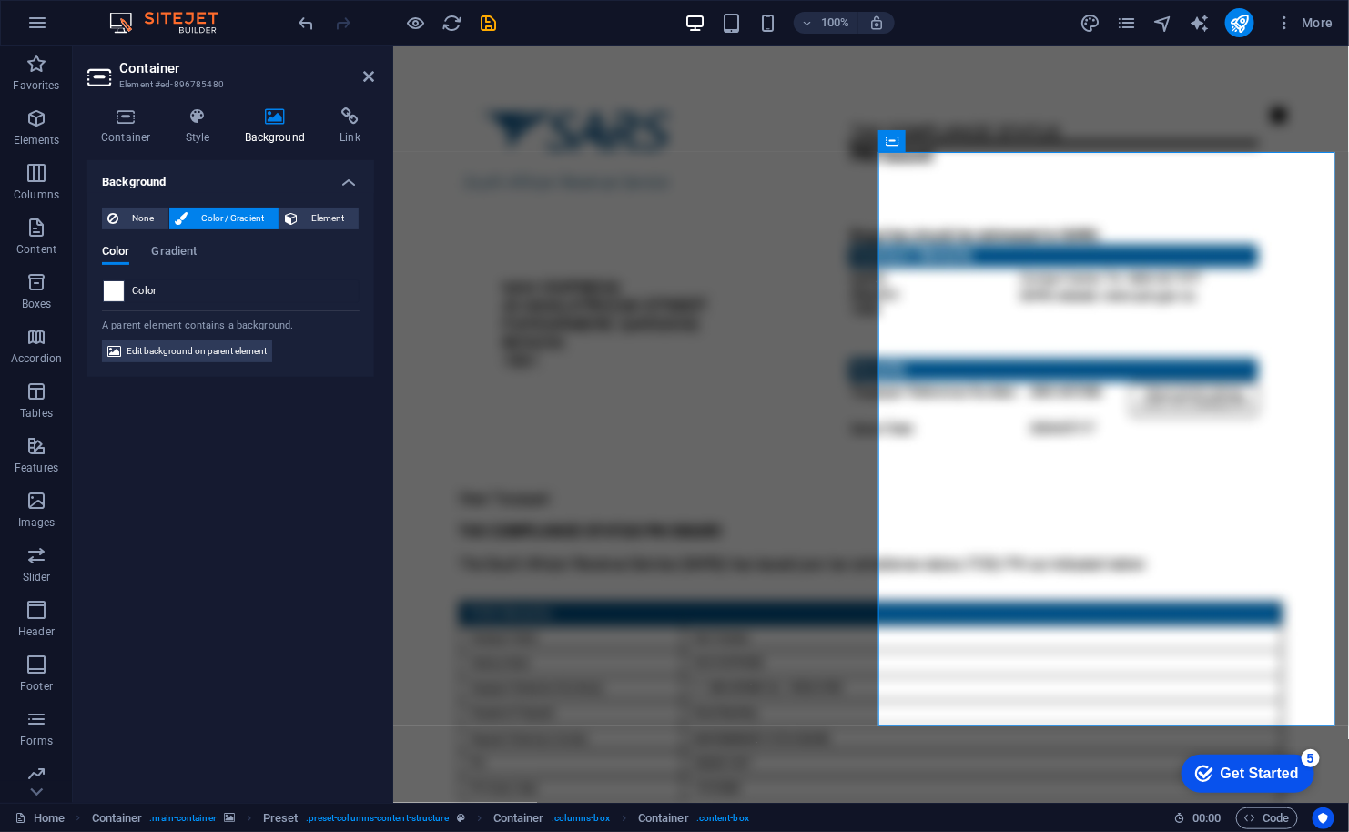
click at [118, 297] on span at bounding box center [114, 291] width 20 height 20
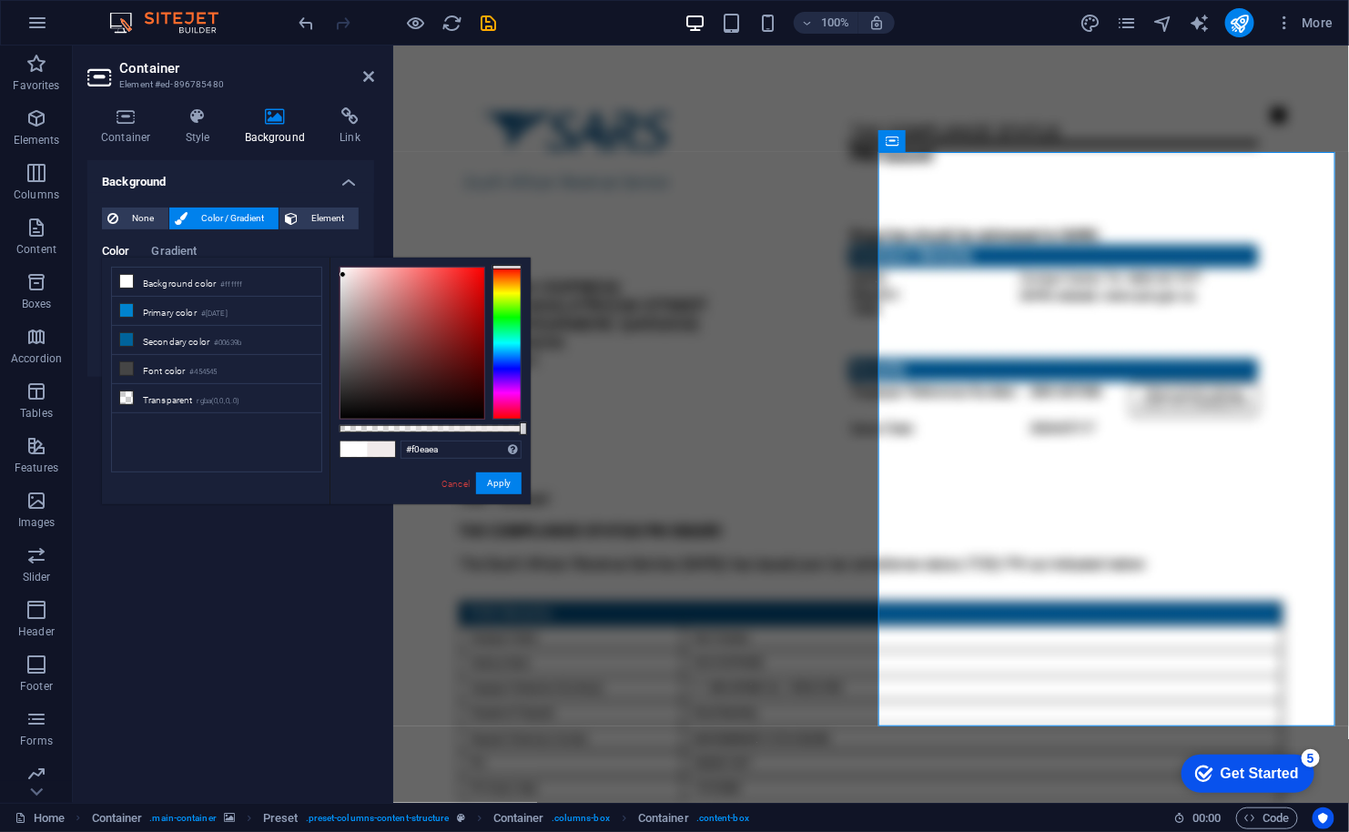
click at [343, 275] on div at bounding box center [412, 343] width 144 height 151
type input "#e0dada"
drag, startPoint x: 343, startPoint y: 275, endPoint x: 343, endPoint y: 285, distance: 10.0
click at [343, 285] on div at bounding box center [342, 284] width 6 height 6
click at [483, 483] on button "Apply" at bounding box center [499, 483] width 46 height 22
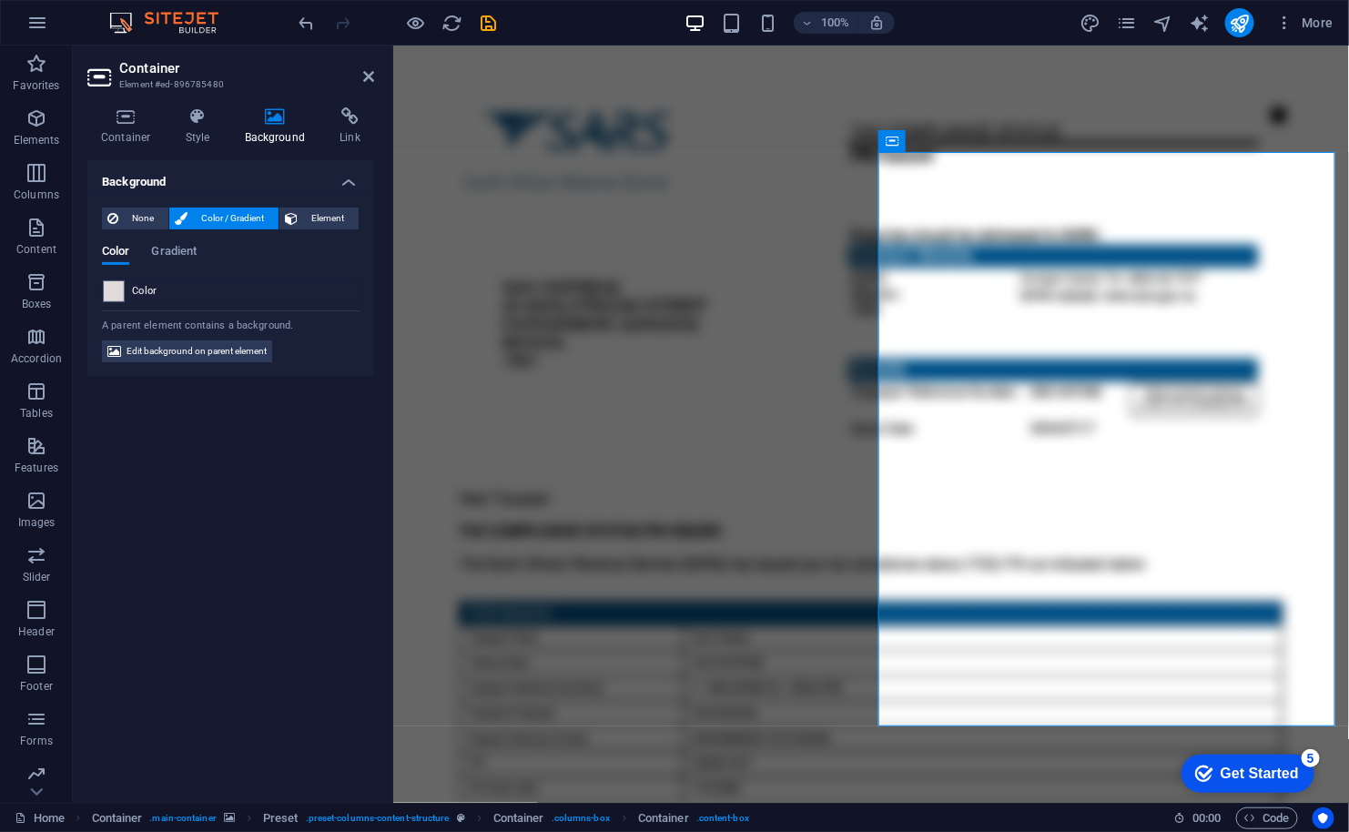
click at [375, 77] on aside "Container Element #ed-896785480 Container Style Background Link Size Height Def…" at bounding box center [233, 424] width 320 height 757
click at [367, 76] on icon at bounding box center [368, 76] width 11 height 15
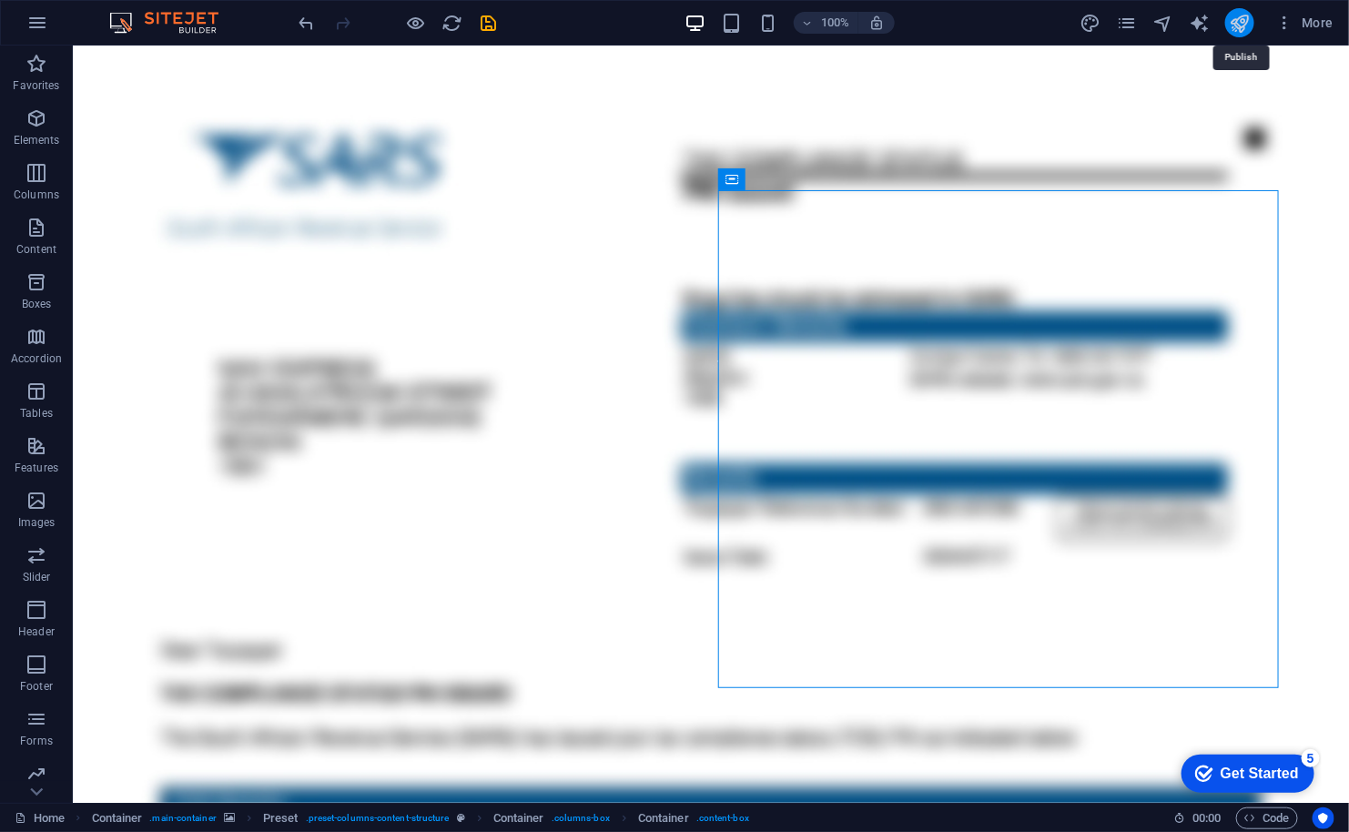
click at [1233, 24] on icon "publish" at bounding box center [1239, 23] width 21 height 21
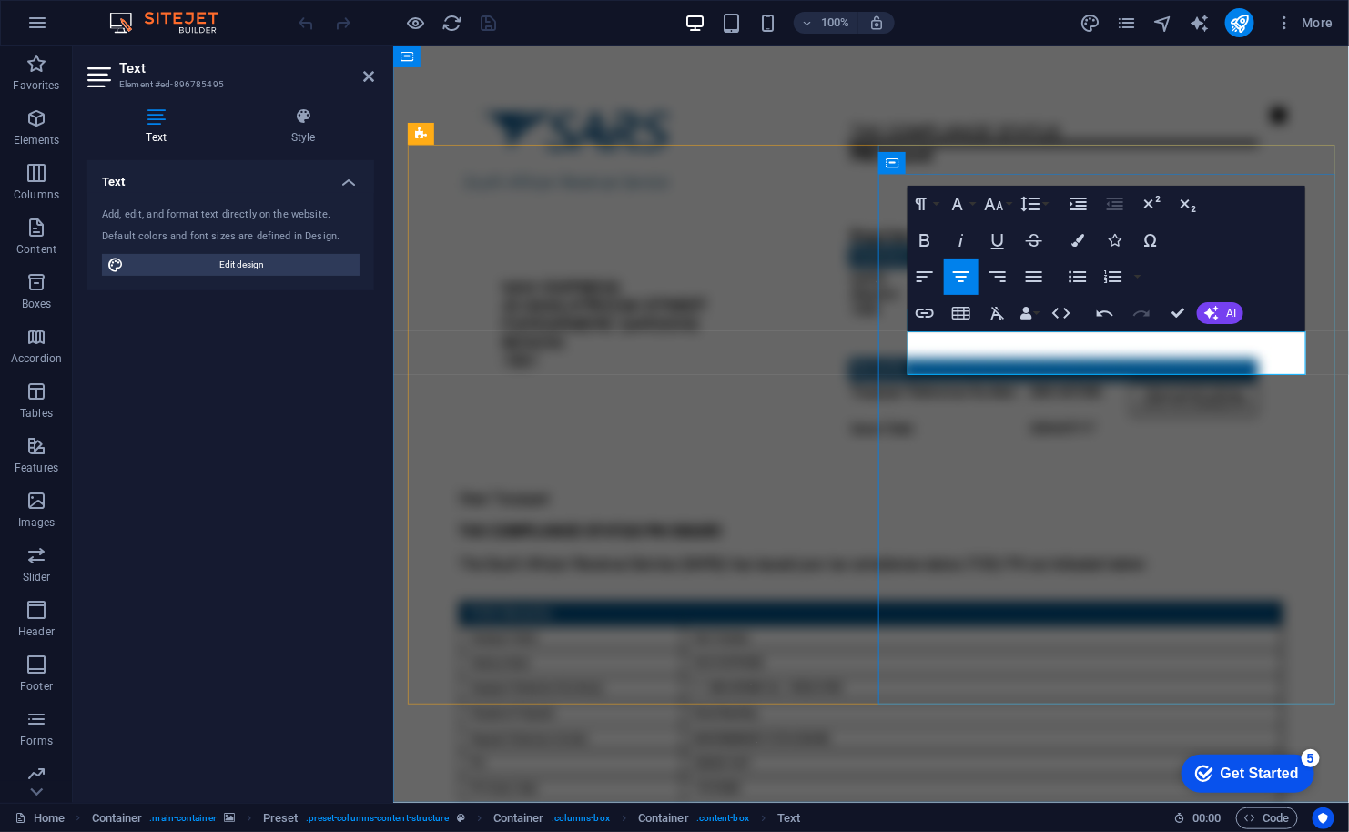
scroll to position [606, 3]
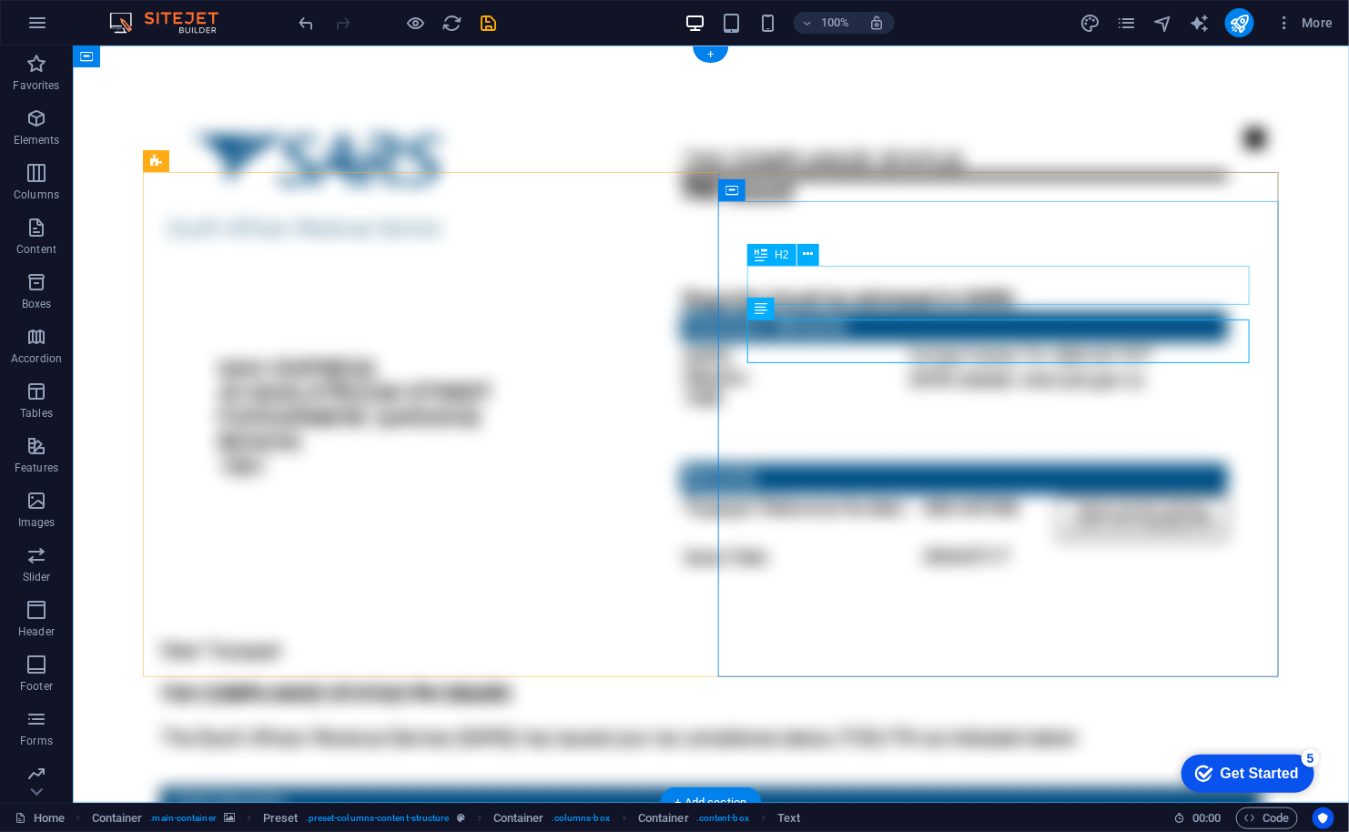
click at [802, 254] on button at bounding box center [808, 255] width 22 height 22
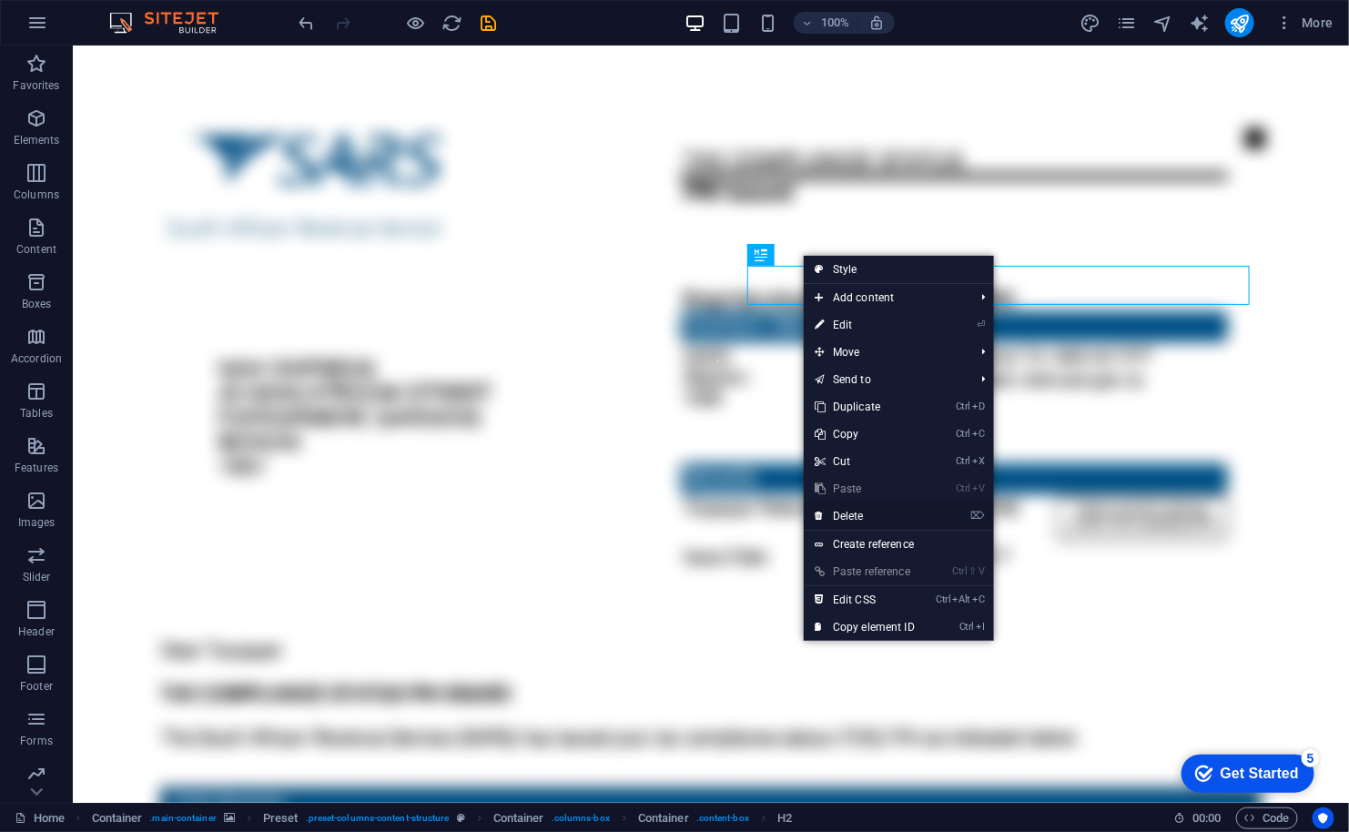
click at [855, 521] on link "⌦ Delete" at bounding box center [865, 515] width 122 height 27
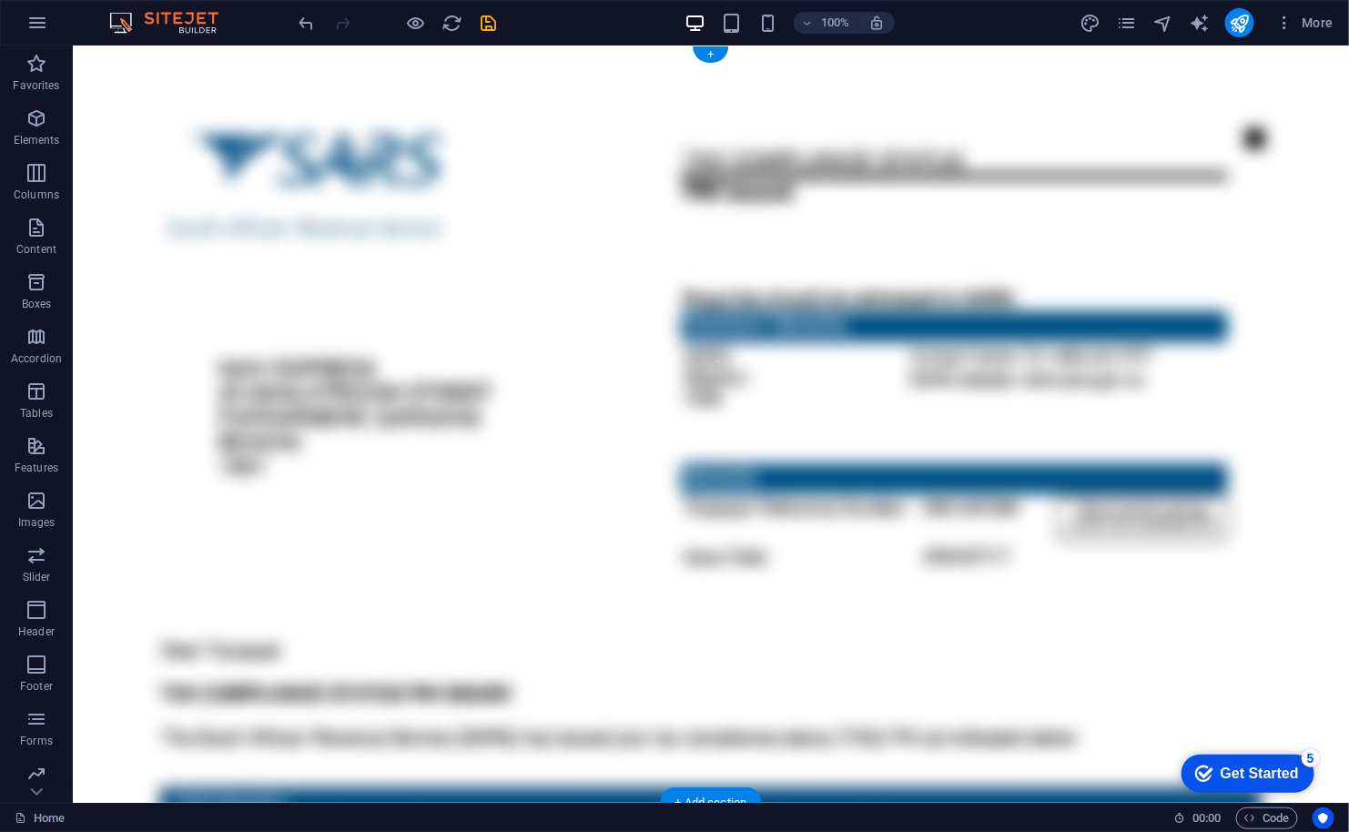
click at [991, 723] on figure at bounding box center [710, 423] width 1276 height 757
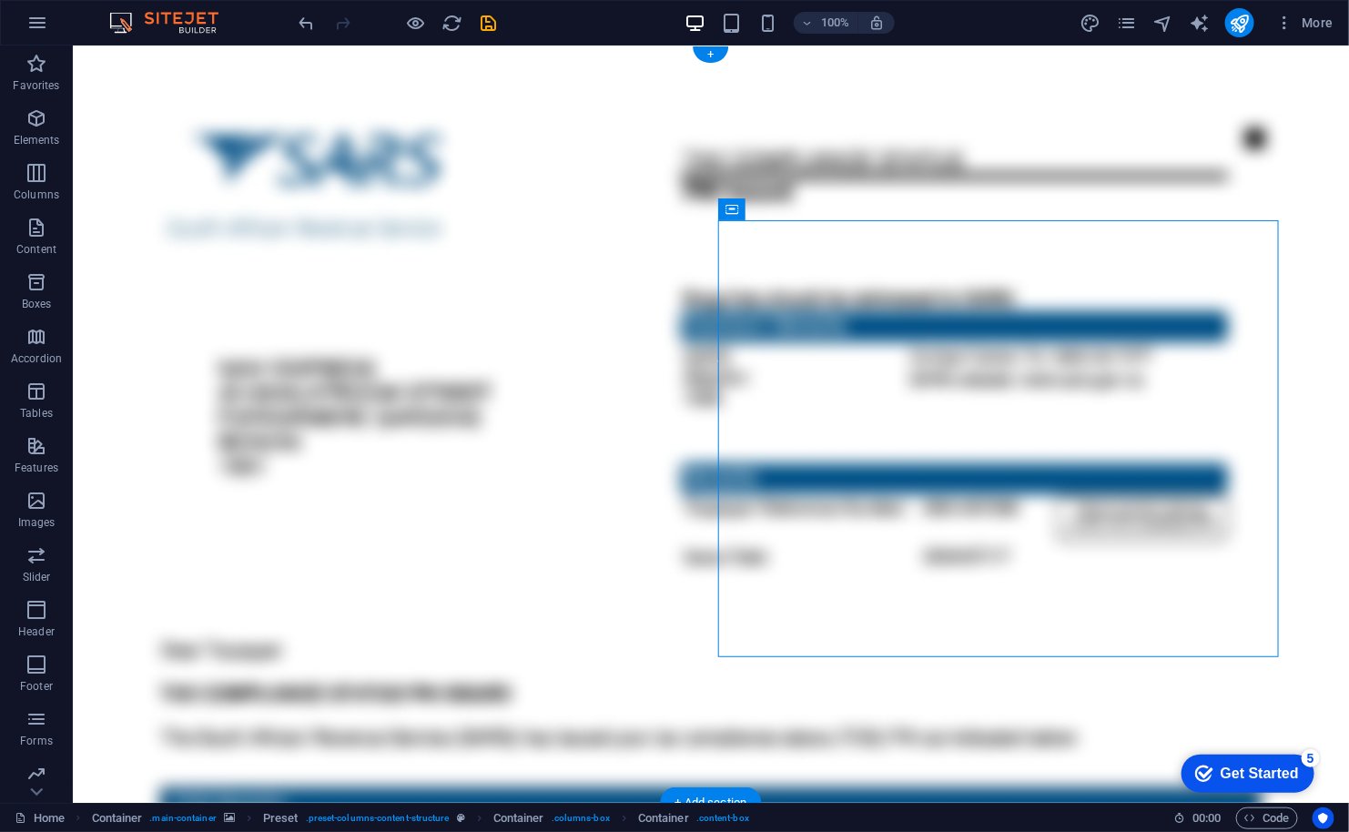
drag, startPoint x: 805, startPoint y: 255, endPoint x: 454, endPoint y: 363, distance: 366.7
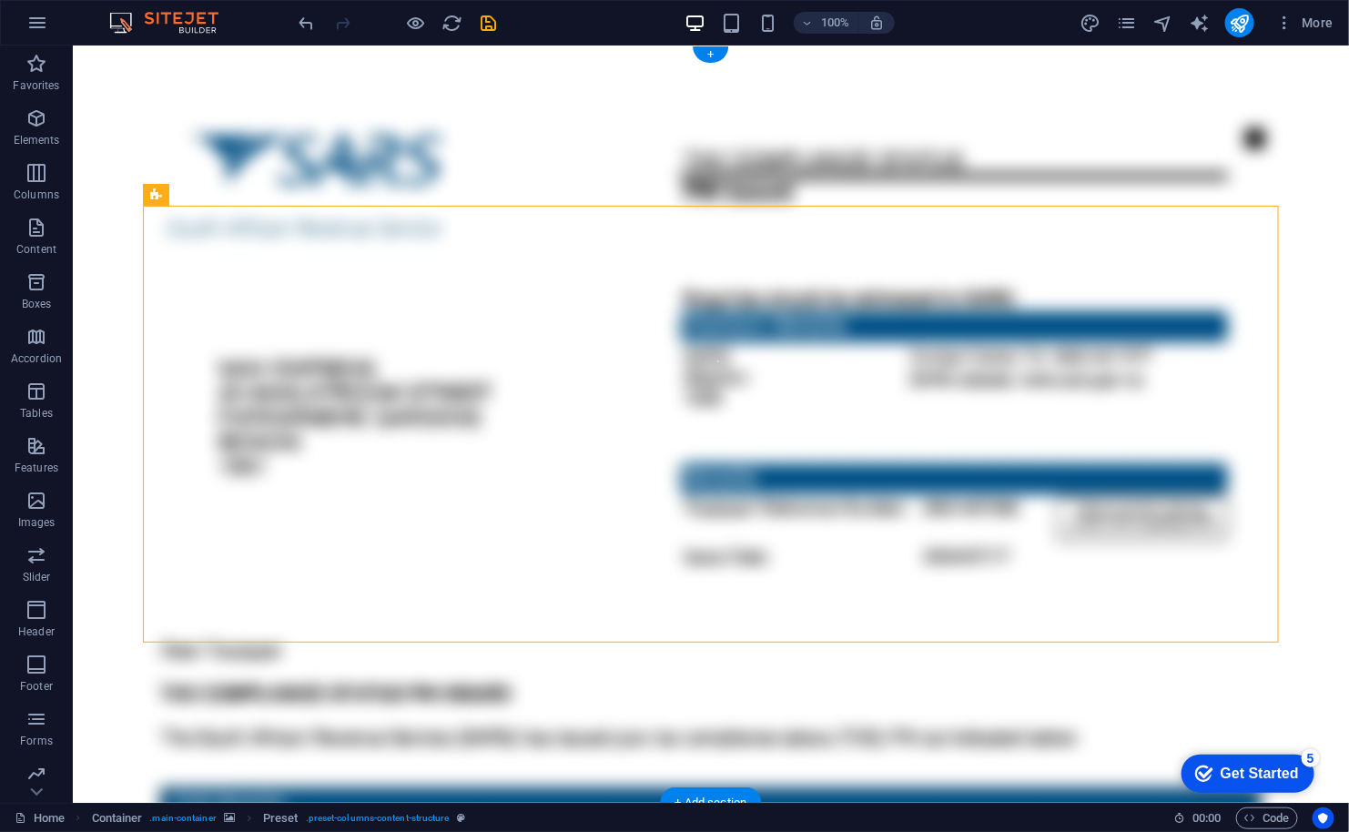
drag, startPoint x: 259, startPoint y: 236, endPoint x: 635, endPoint y: 217, distance: 376.3
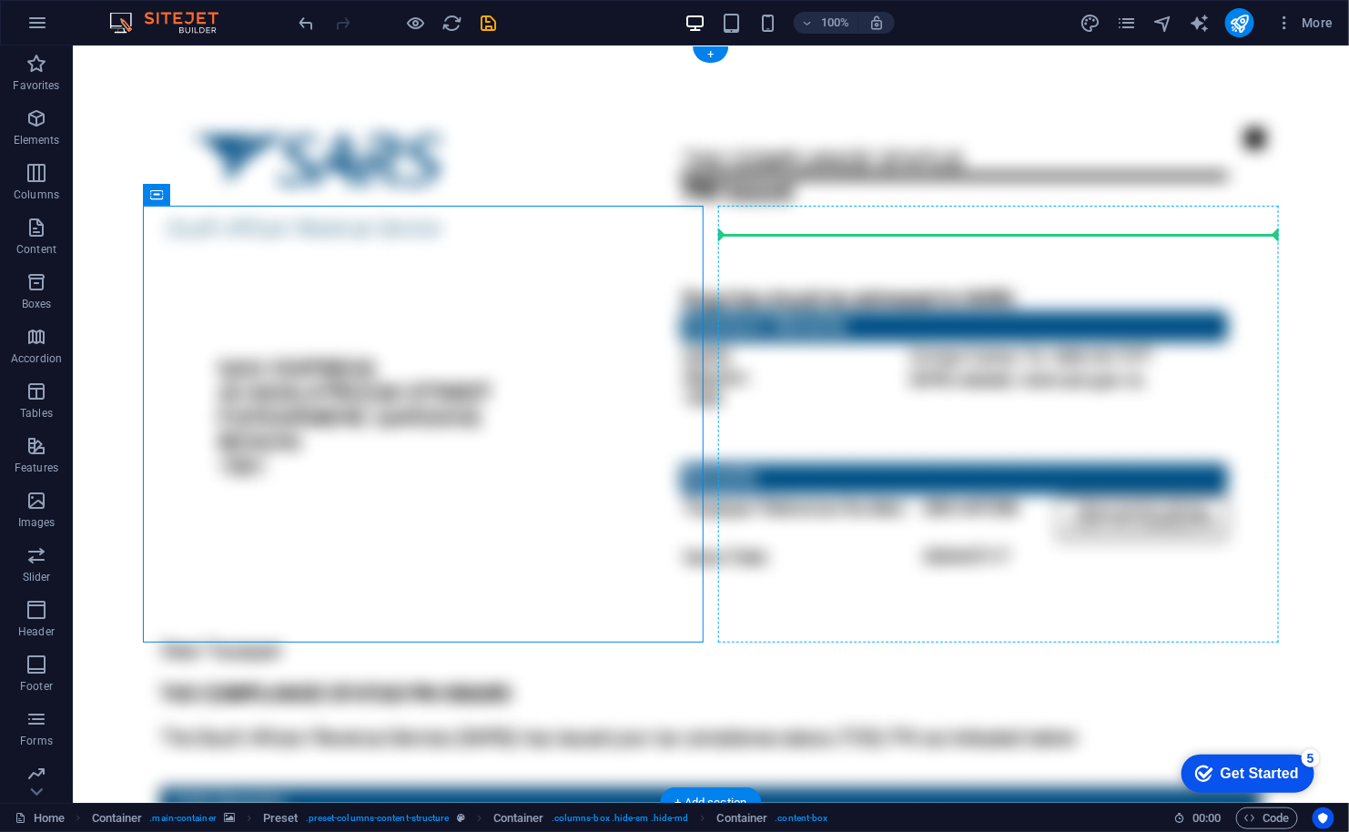
drag, startPoint x: 315, startPoint y: 231, endPoint x: 864, endPoint y: 225, distance: 548.8
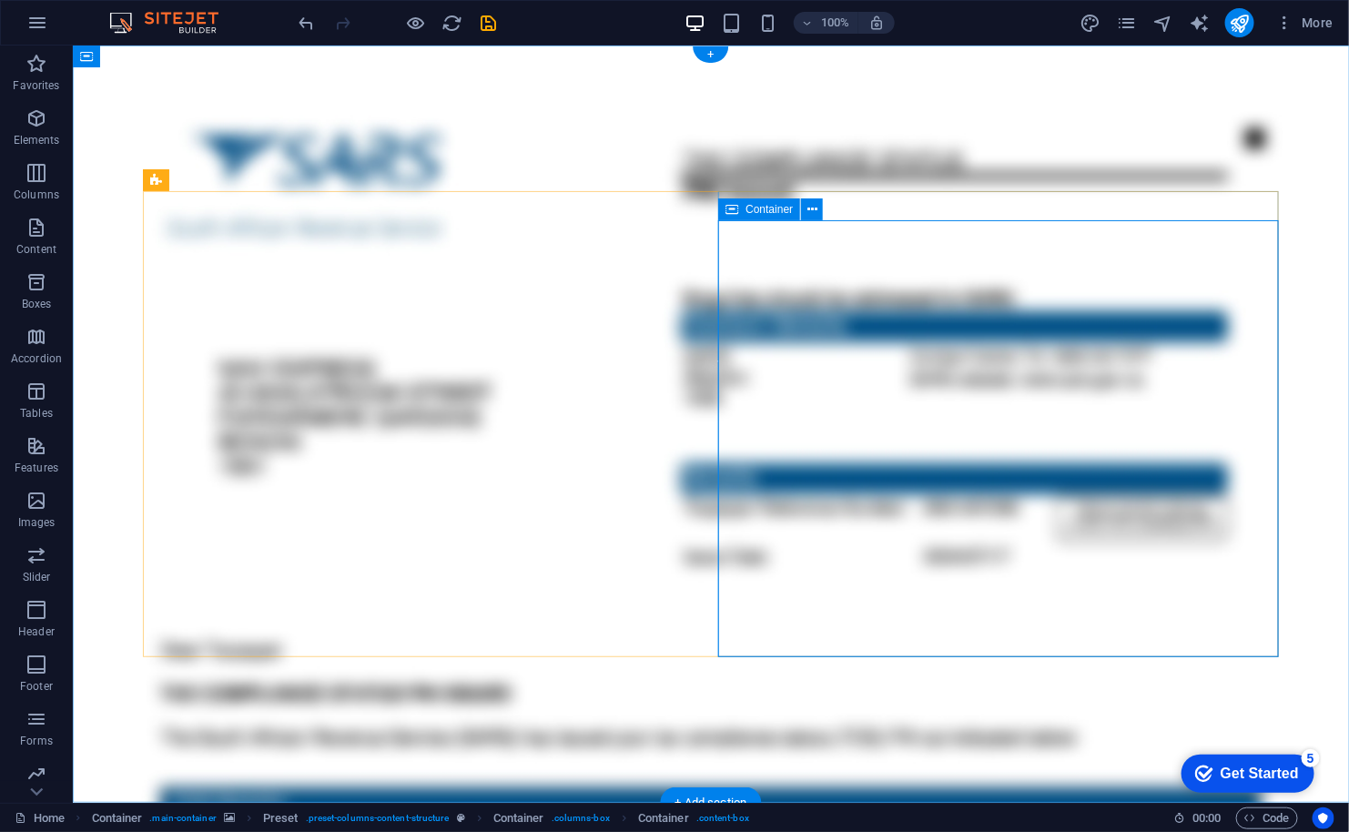
click at [729, 211] on icon at bounding box center [731, 209] width 13 height 22
click at [814, 209] on icon at bounding box center [812, 209] width 10 height 19
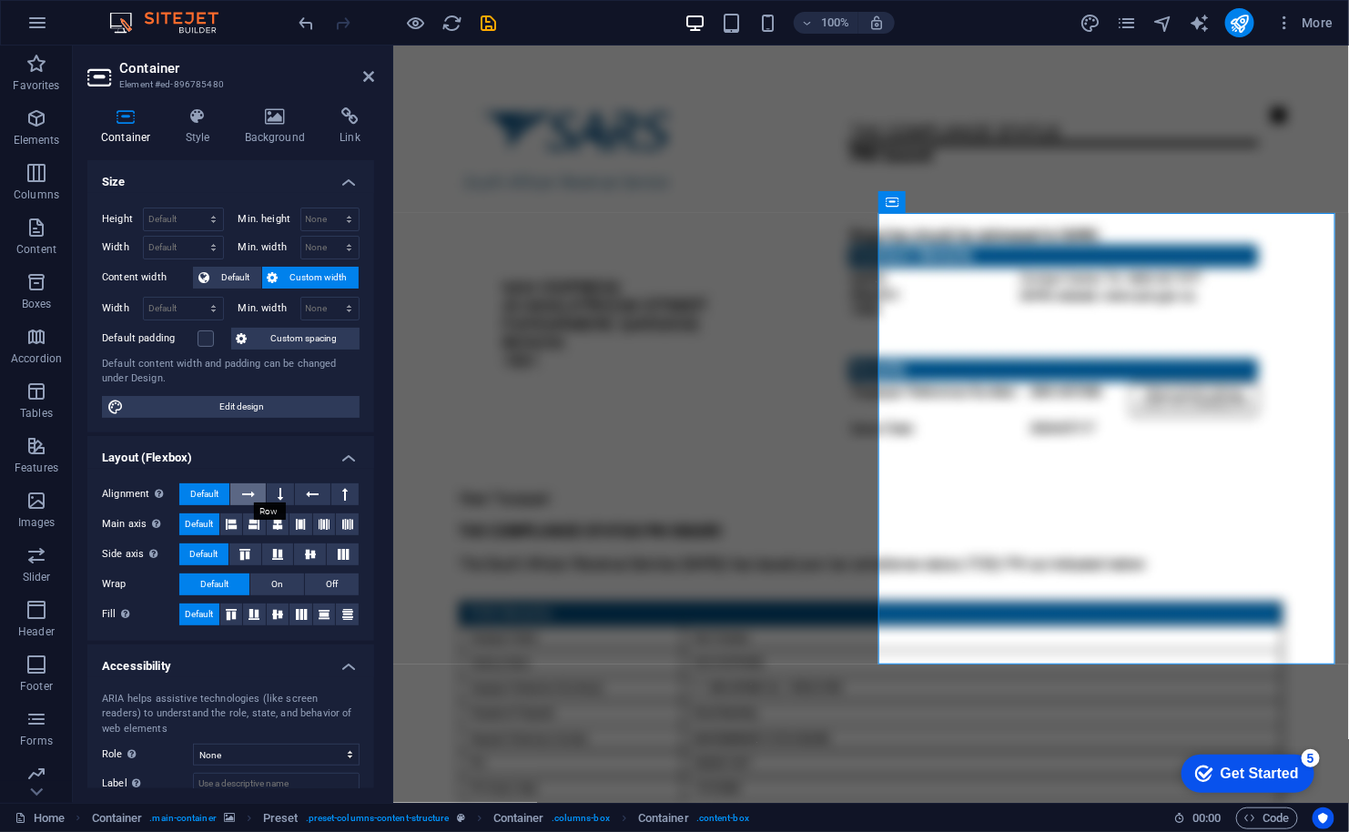
click at [242, 490] on icon at bounding box center [248, 494] width 13 height 22
click at [213, 487] on span "Default" at bounding box center [204, 494] width 28 height 22
click at [290, 279] on span "Custom width" at bounding box center [319, 278] width 70 height 22
click at [346, 220] on select "None px rem % vh vw" at bounding box center [330, 219] width 58 height 22
click at [295, 385] on div "Height Default px rem % vh vw Min. height None px rem % vh vw Width Default px …" at bounding box center [230, 312] width 287 height 239
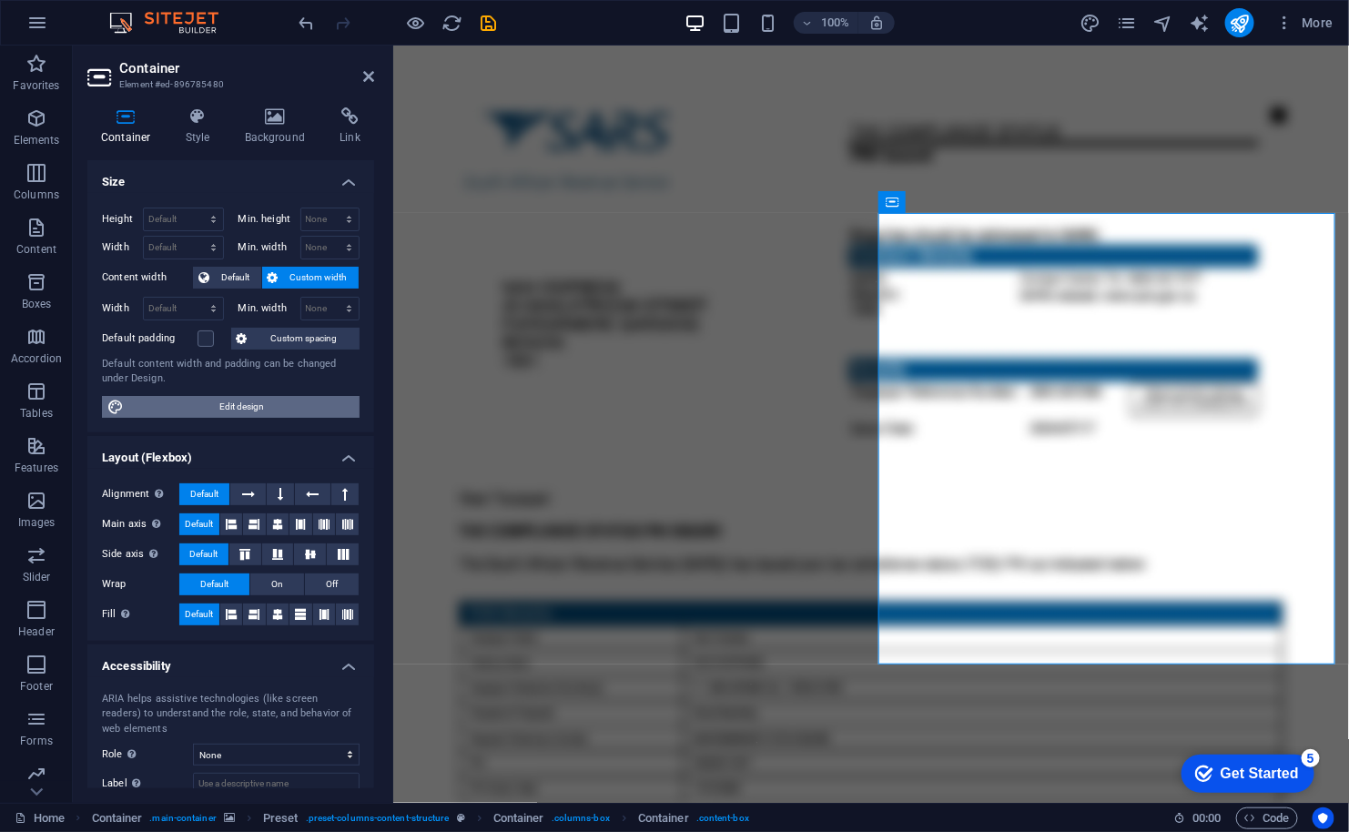
click at [271, 401] on span "Edit design" at bounding box center [241, 407] width 225 height 22
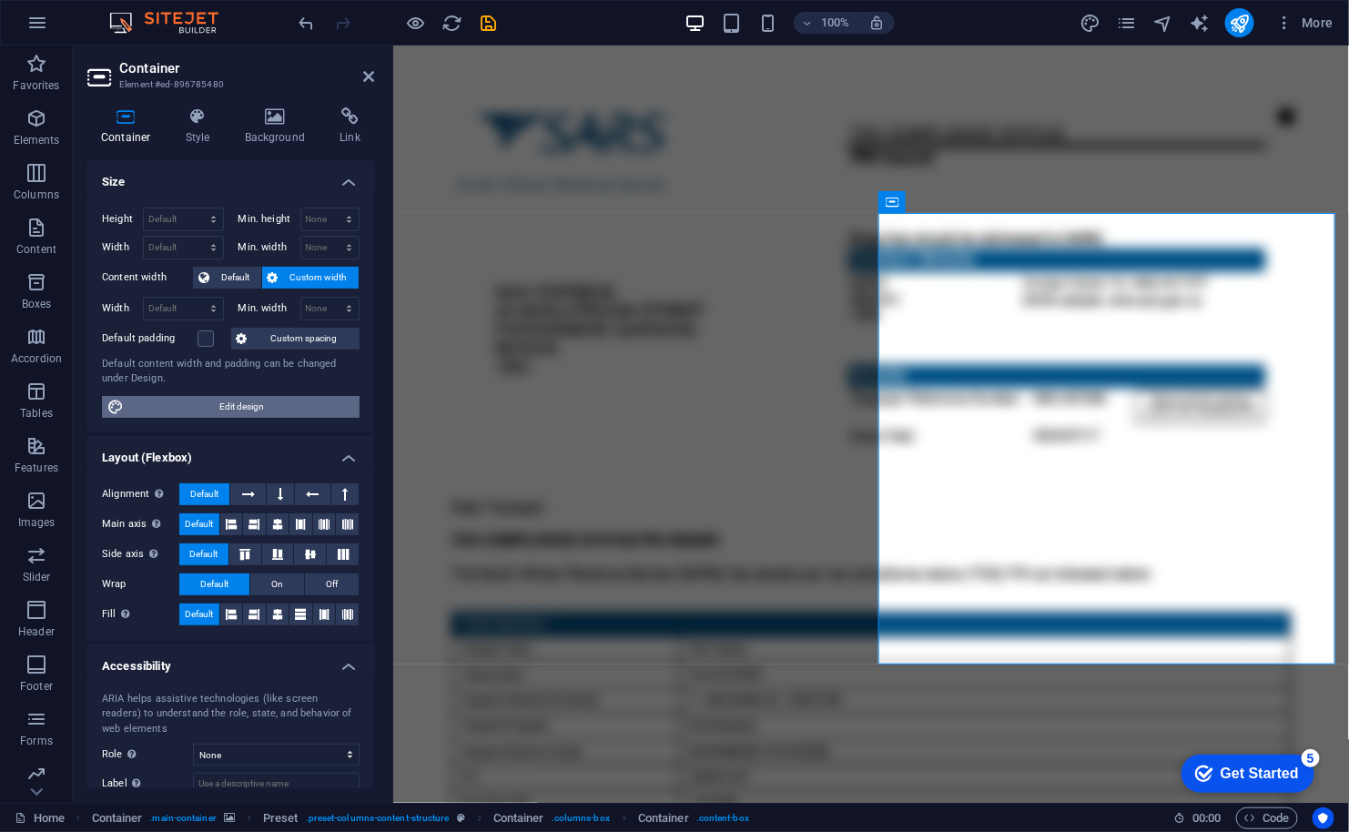
select select "rem"
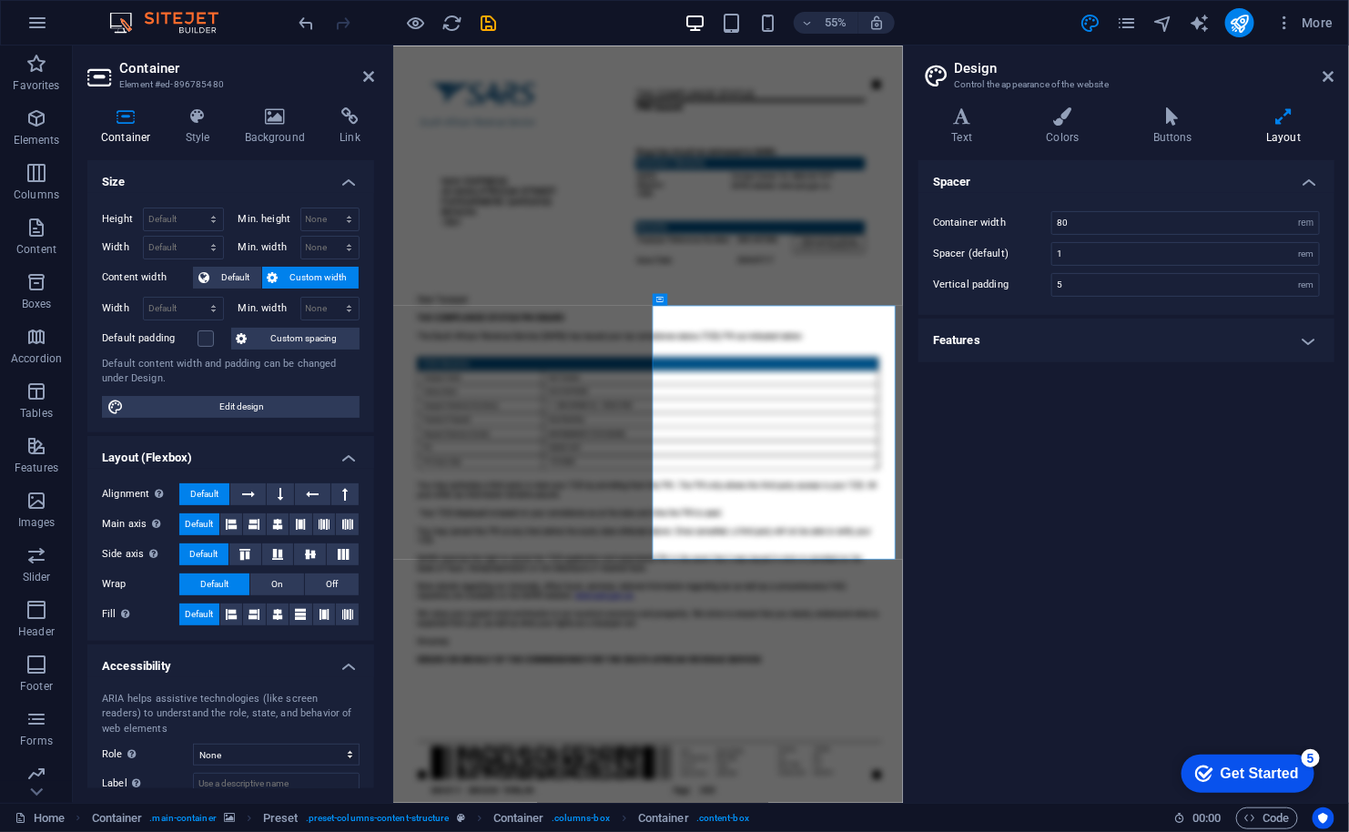
click at [1281, 126] on h4 "Layout" at bounding box center [1283, 126] width 101 height 38
click at [1115, 222] on input "80" at bounding box center [1185, 223] width 267 height 22
type input "8"
type input "65"
click at [1259, 66] on h2 "Design" at bounding box center [1144, 68] width 380 height 16
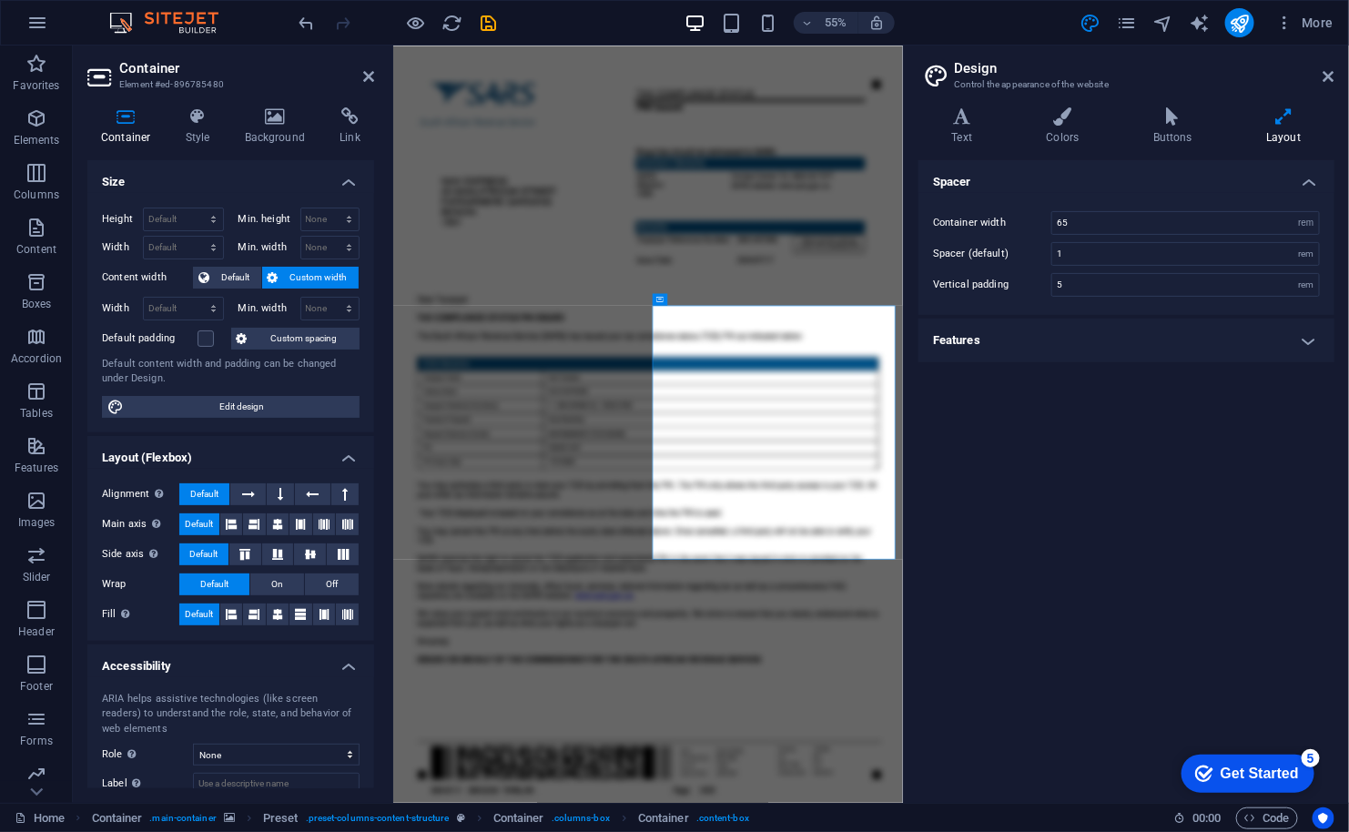
click at [1109, 333] on h4 "Features" at bounding box center [1126, 341] width 416 height 44
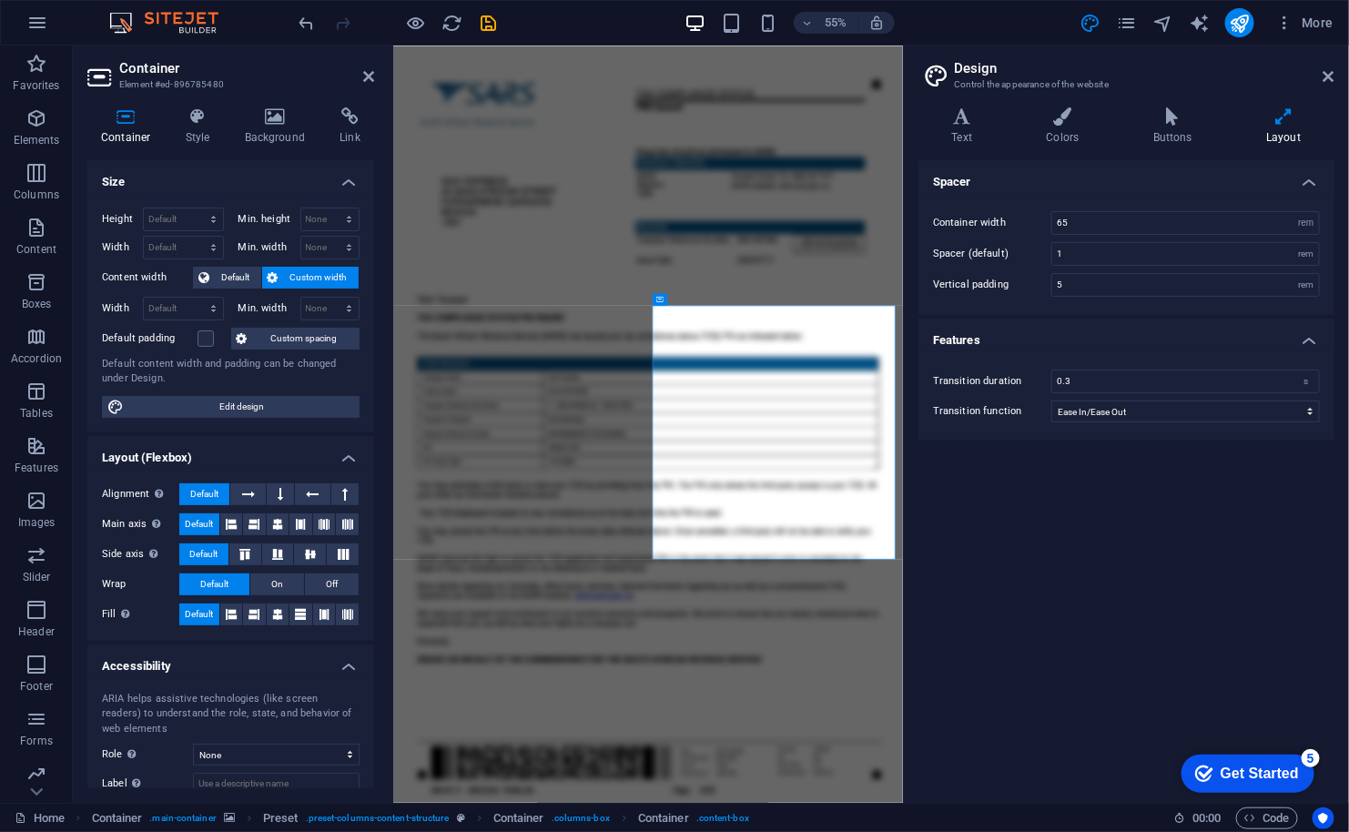
click at [1109, 333] on h4 "Features" at bounding box center [1126, 335] width 416 height 33
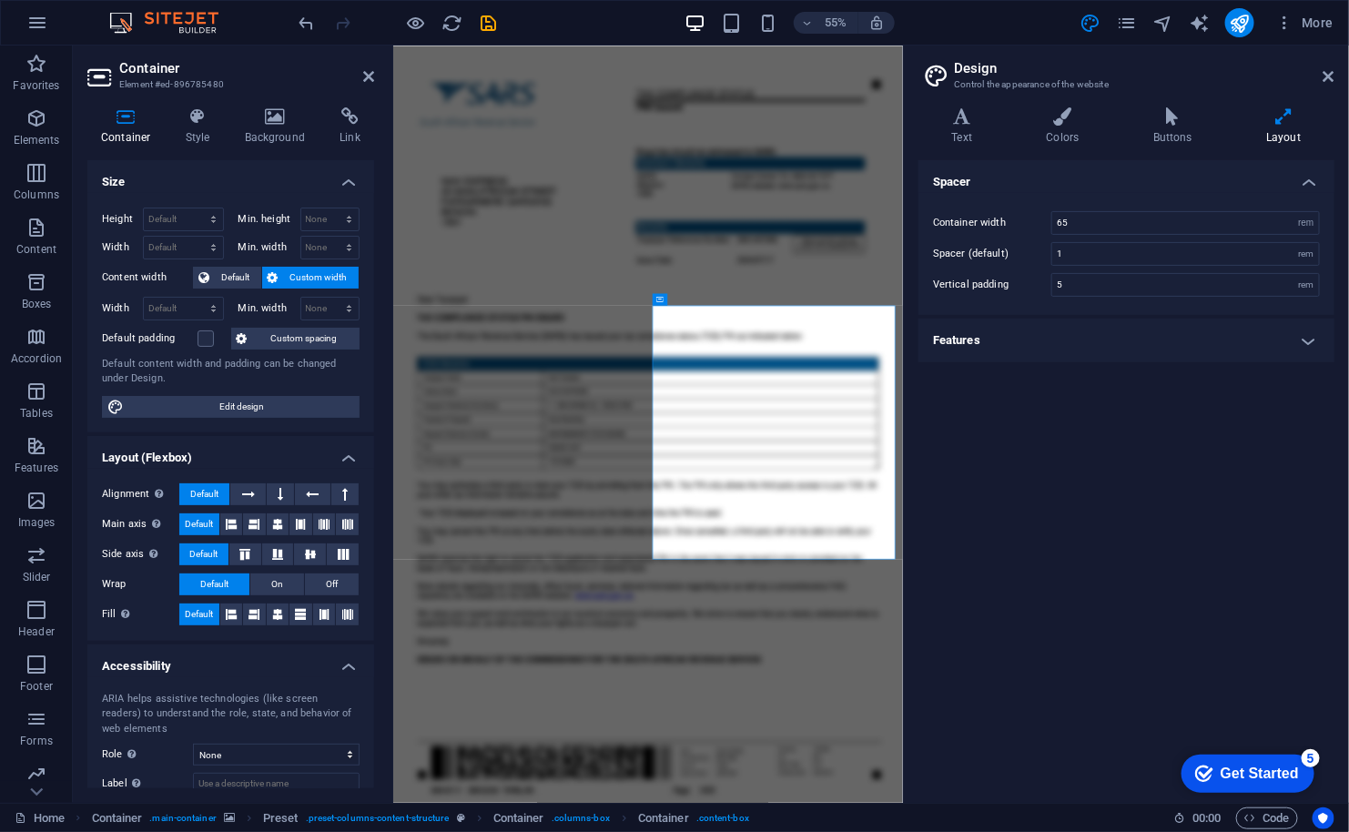
click at [283, 180] on h4 "Size" at bounding box center [230, 176] width 287 height 33
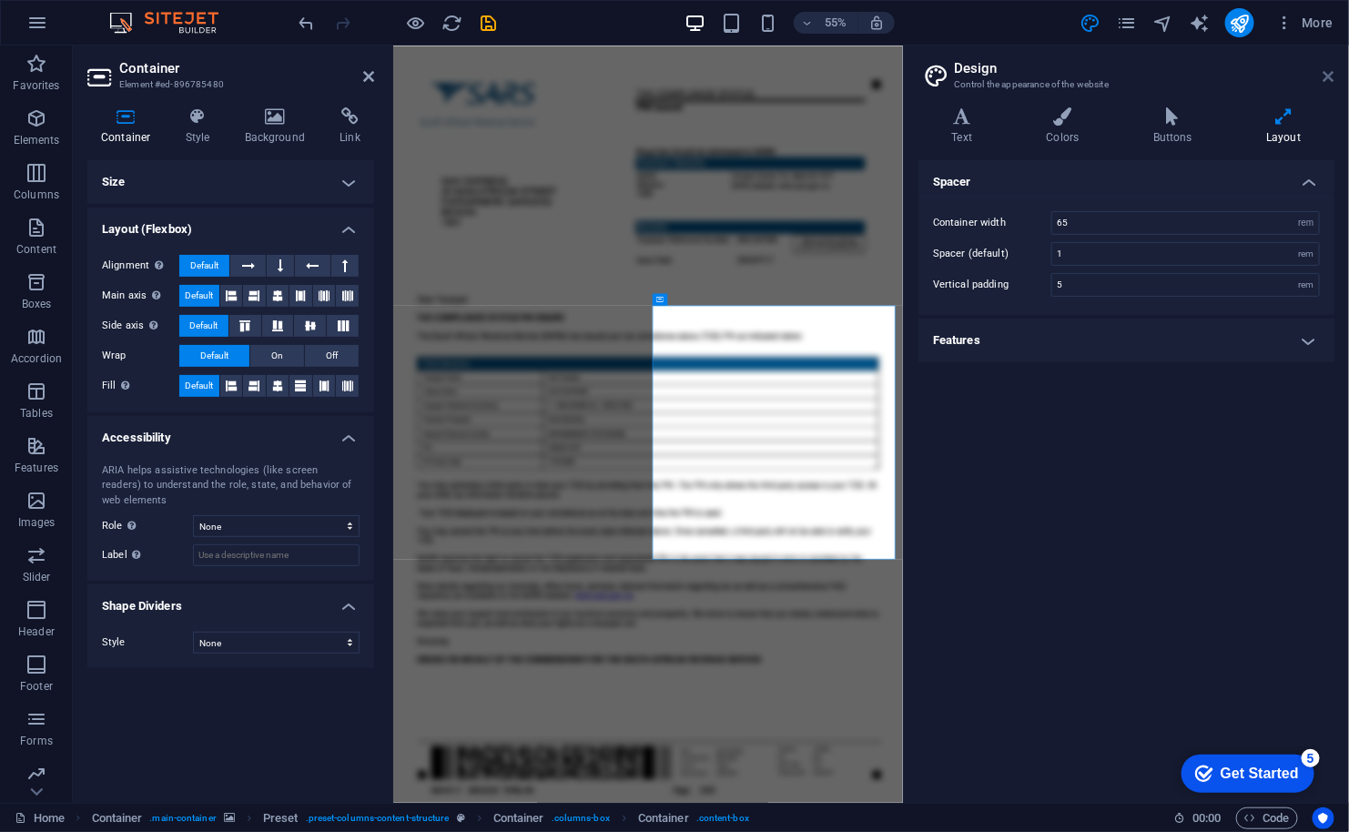
click at [1324, 73] on icon at bounding box center [1328, 76] width 11 height 15
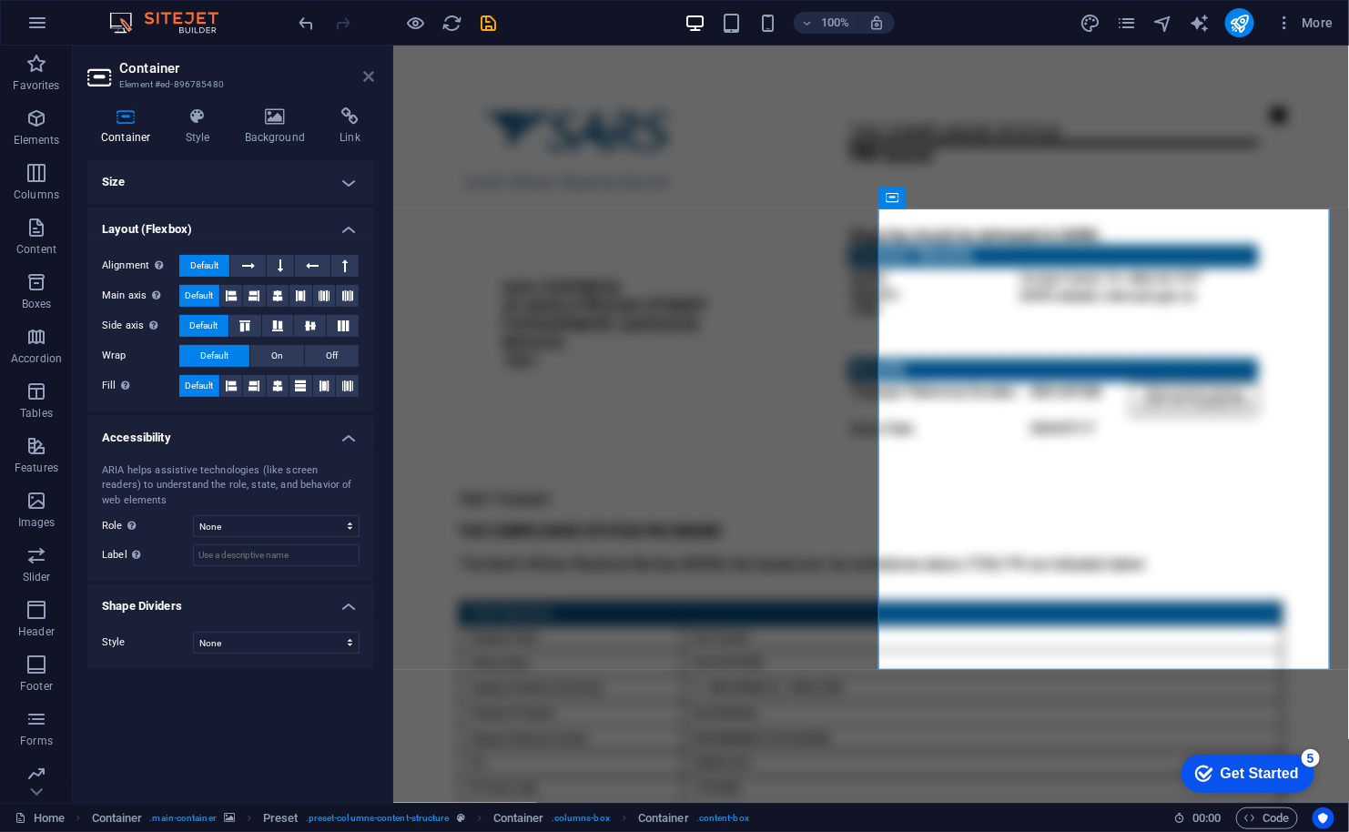
click at [367, 73] on icon at bounding box center [368, 76] width 11 height 15
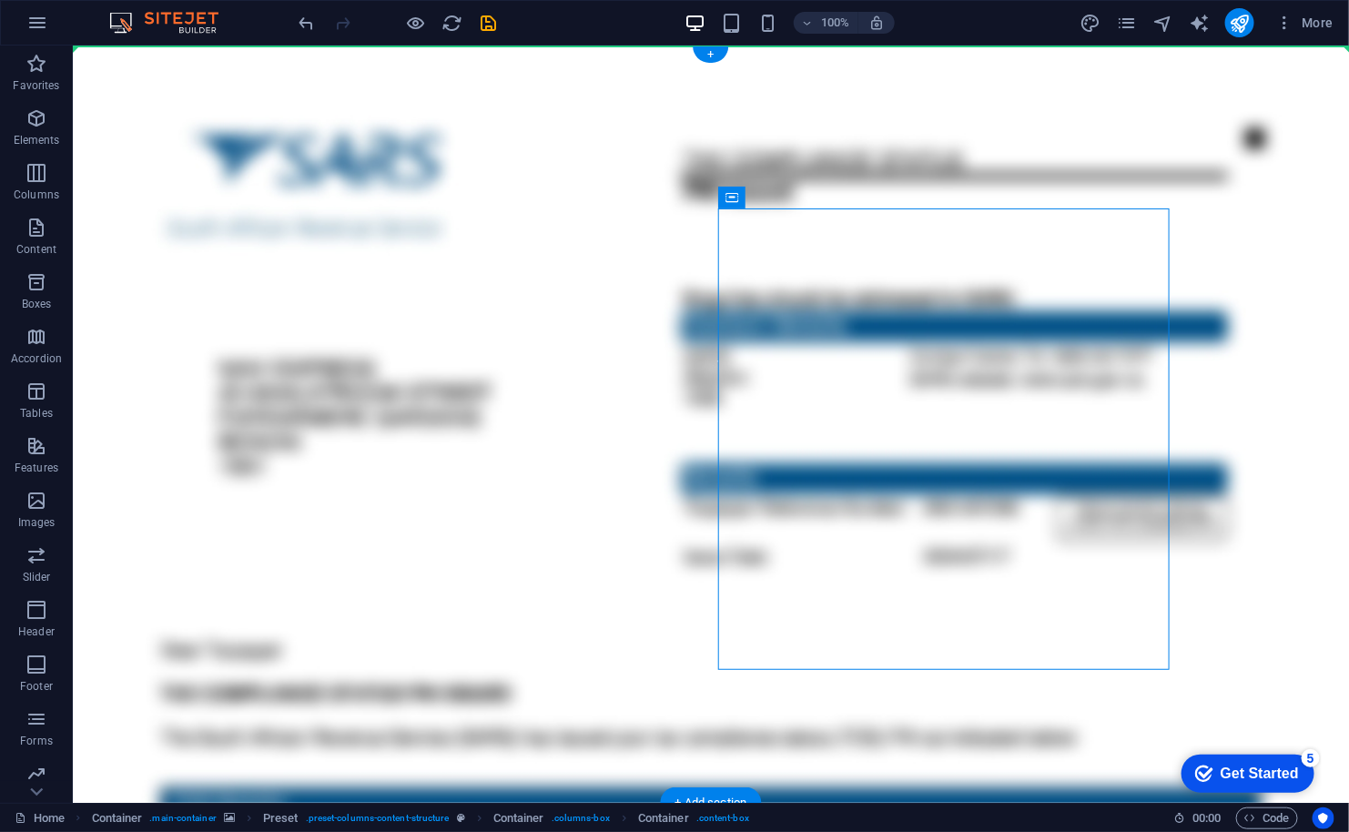
drag, startPoint x: 838, startPoint y: 244, endPoint x: 1068, endPoint y: 167, distance: 241.7
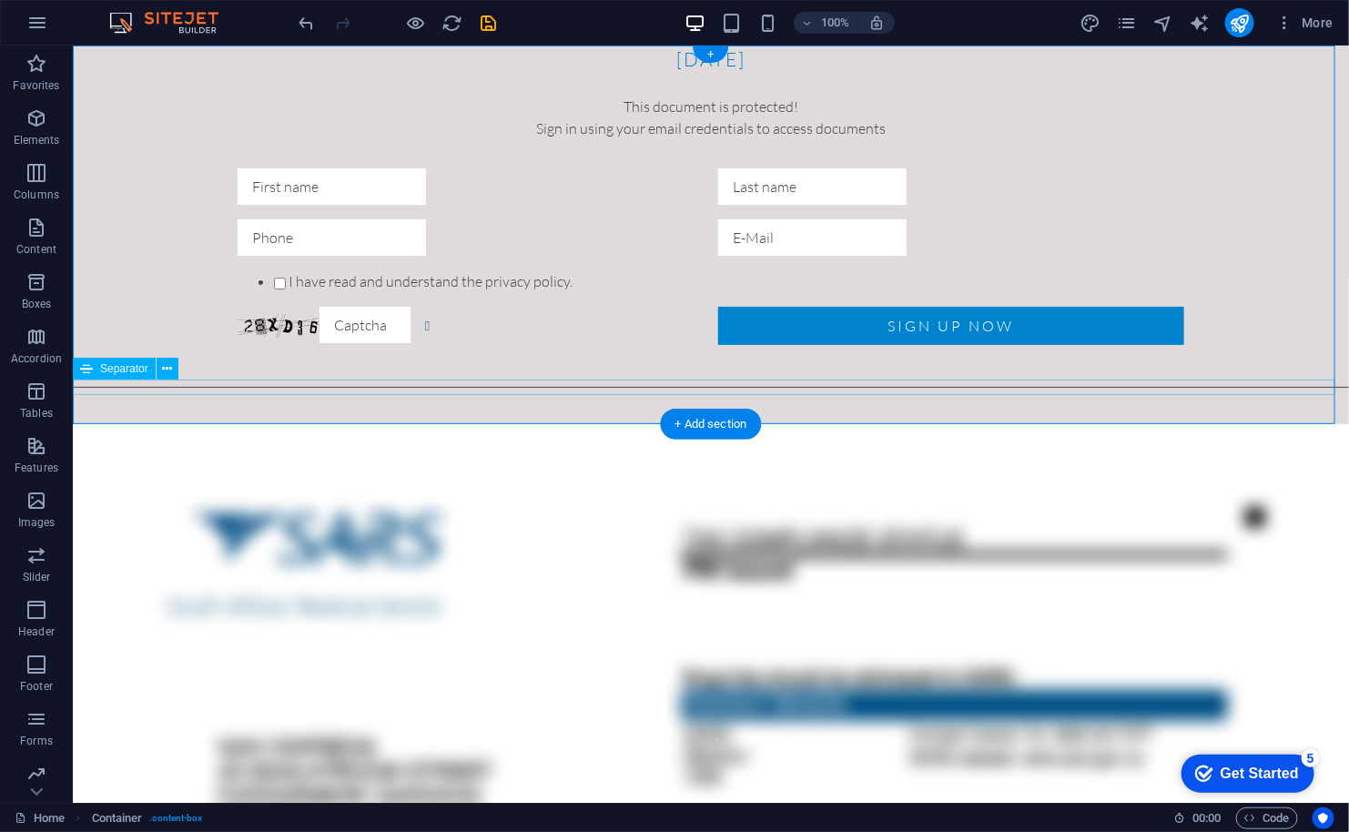
drag, startPoint x: 288, startPoint y: 107, endPoint x: 576, endPoint y: 382, distance: 397.8
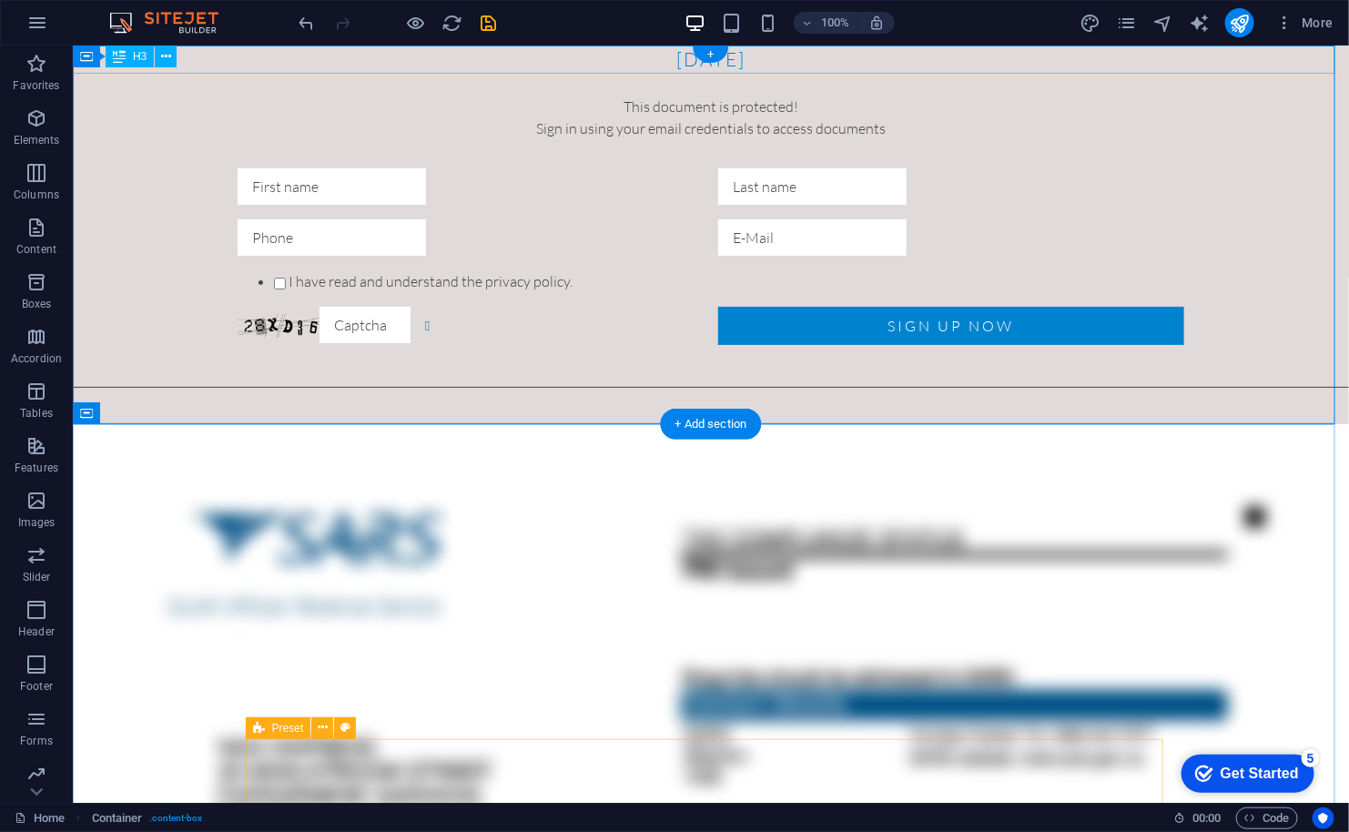
click at [227, 58] on div "[DATE]" at bounding box center [710, 59] width 1276 height 28
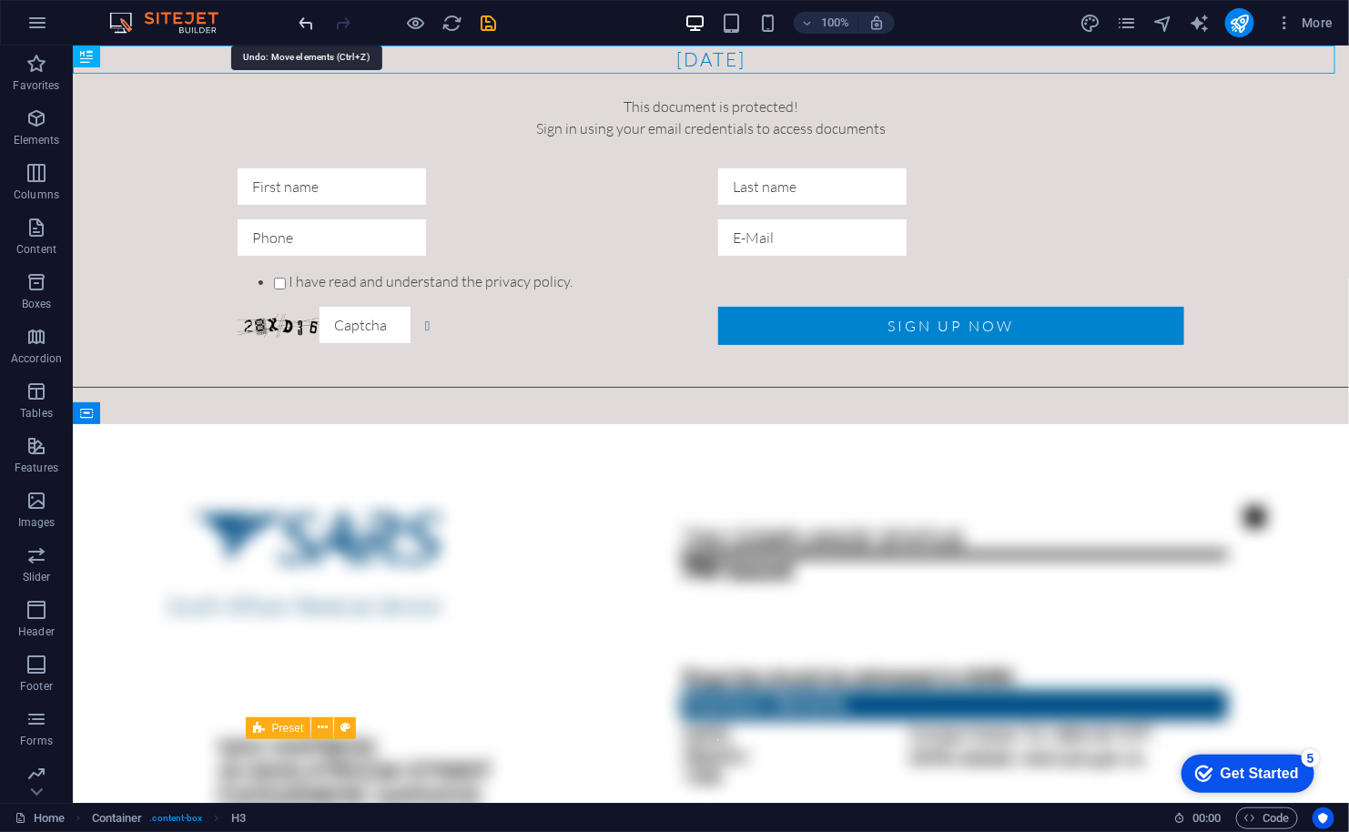
click at [304, 19] on icon "undo" at bounding box center [307, 23] width 21 height 21
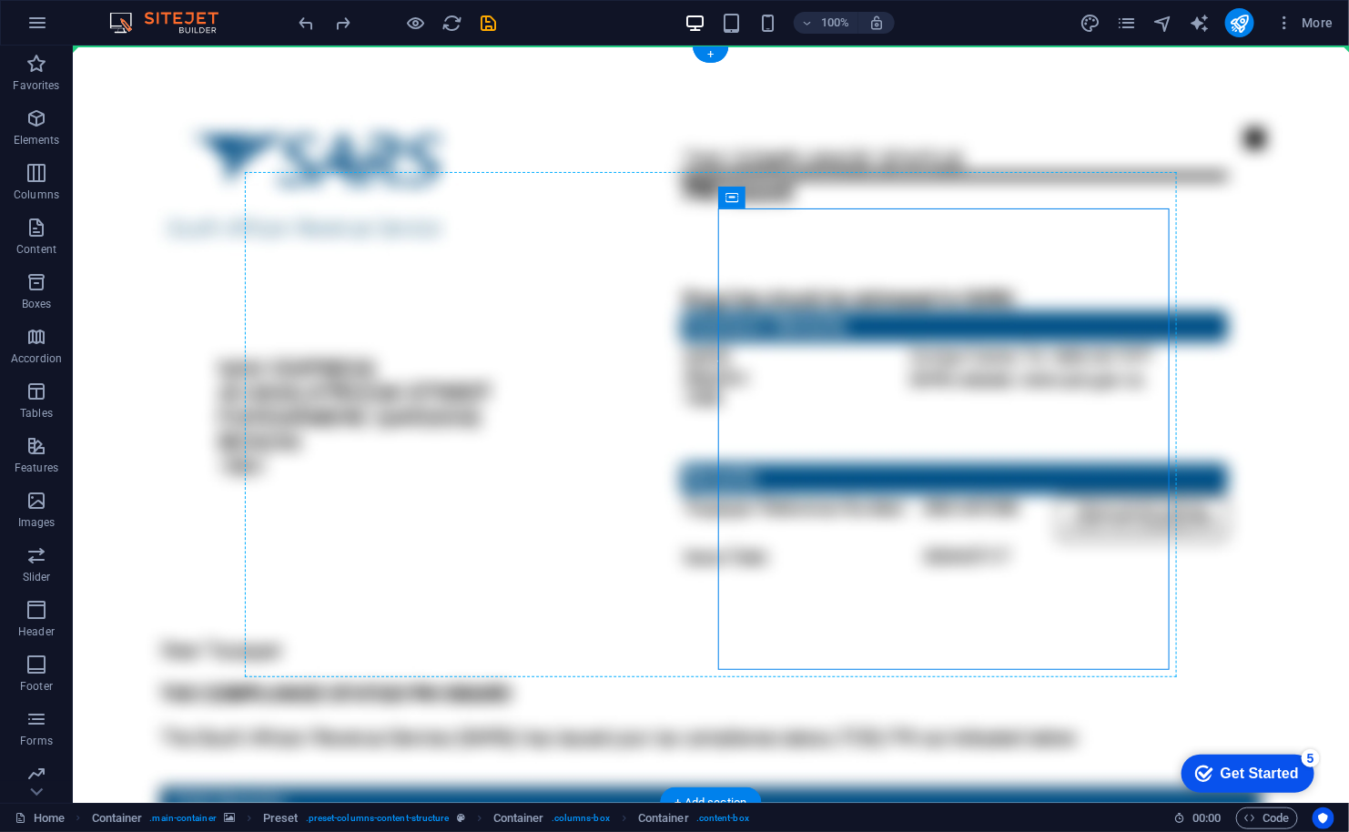
drag, startPoint x: 843, startPoint y: 238, endPoint x: 630, endPoint y: 267, distance: 214.8
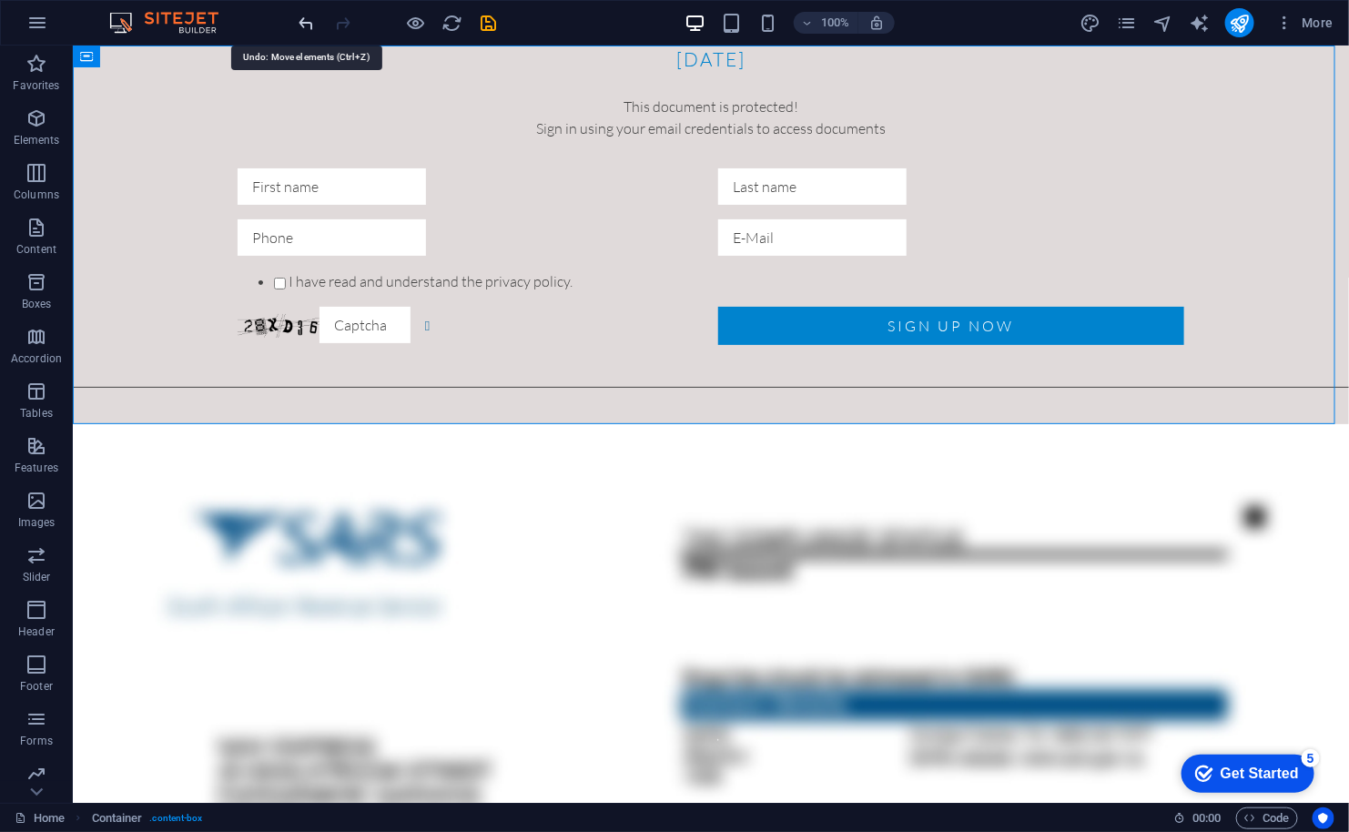
click at [314, 24] on icon "undo" at bounding box center [307, 23] width 21 height 21
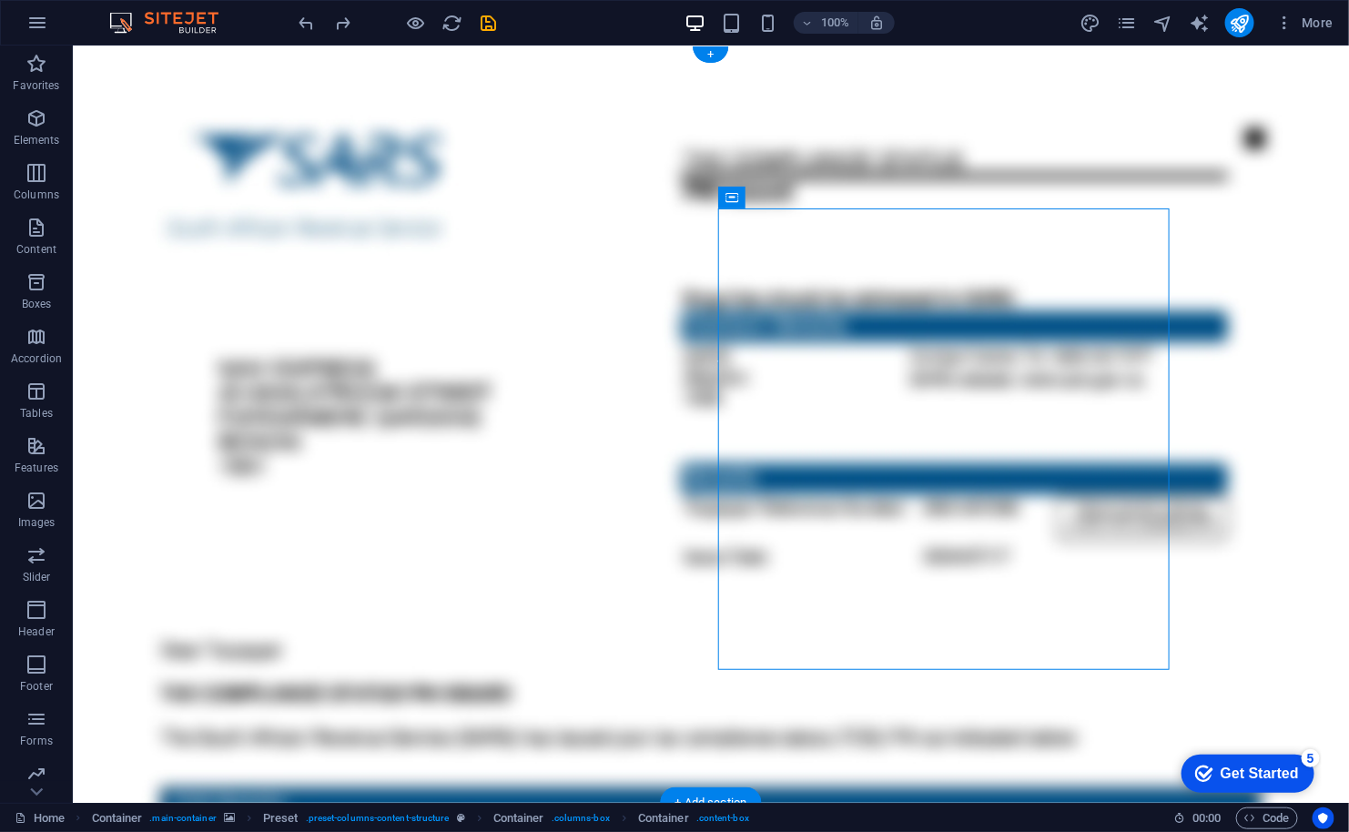
drag, startPoint x: 848, startPoint y: 244, endPoint x: 645, endPoint y: 391, distance: 250.8
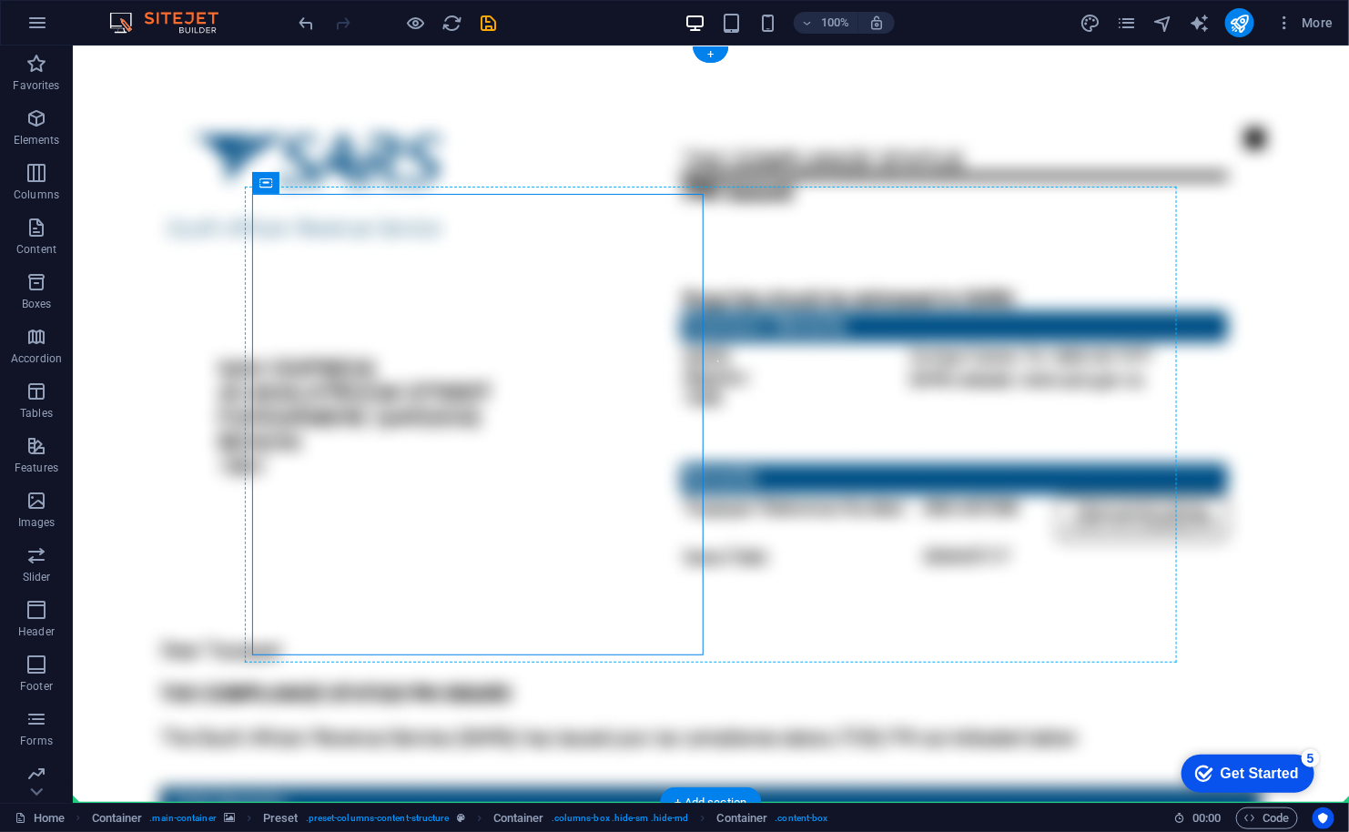
drag, startPoint x: 448, startPoint y: 229, endPoint x: 775, endPoint y: 640, distance: 525.2
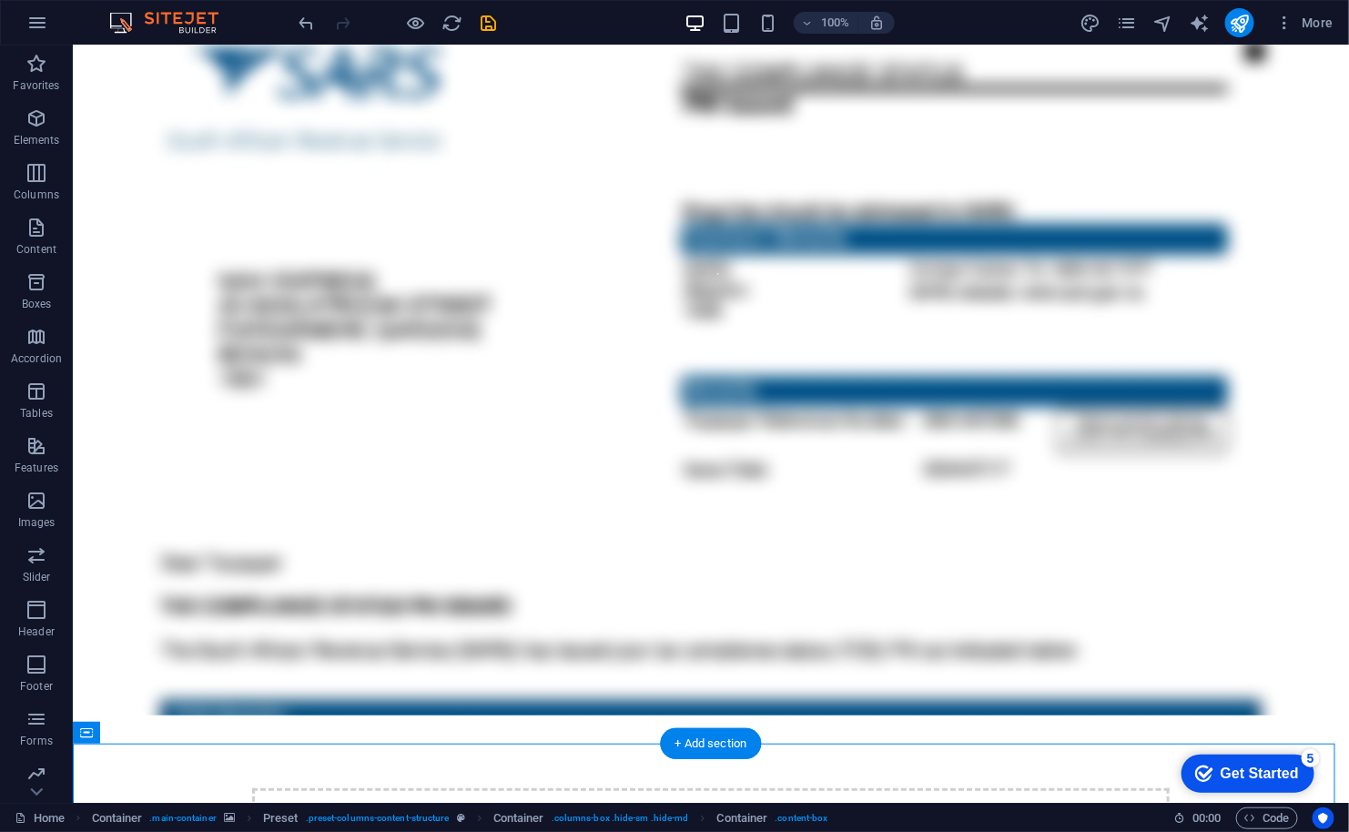
scroll to position [378, 0]
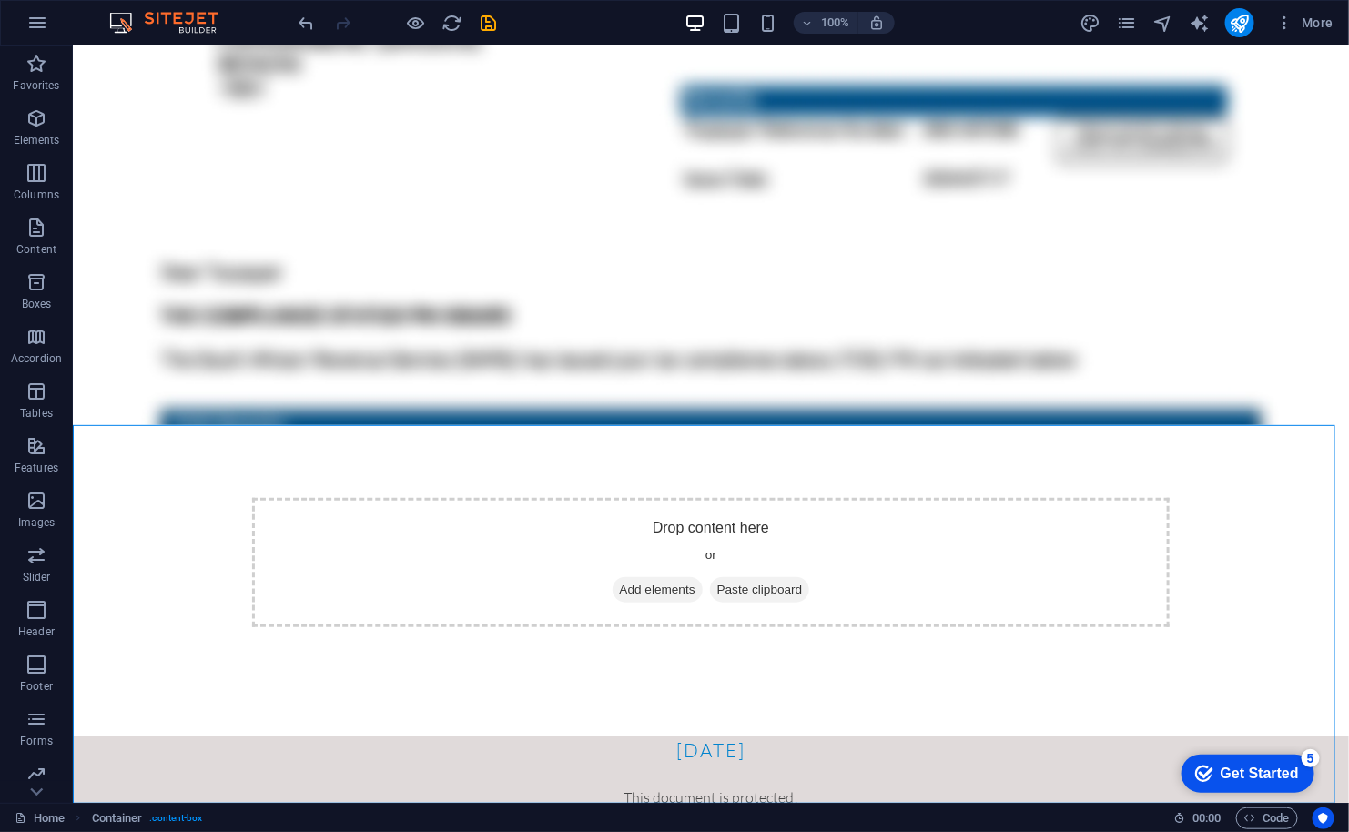
click at [291, 16] on div "100% More" at bounding box center [674, 23] width 1347 height 44
click at [303, 25] on icon "undo" at bounding box center [307, 23] width 21 height 21
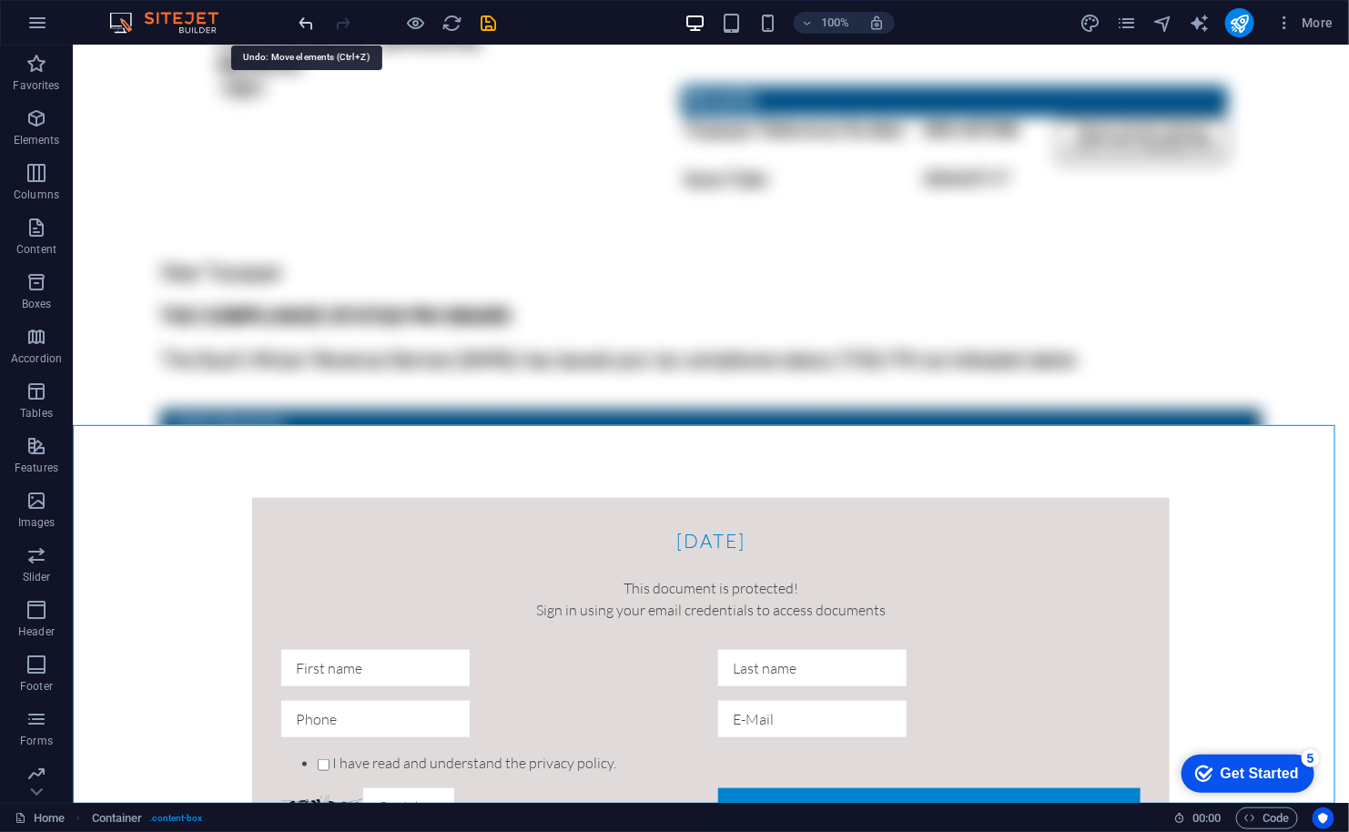
scroll to position [0, 0]
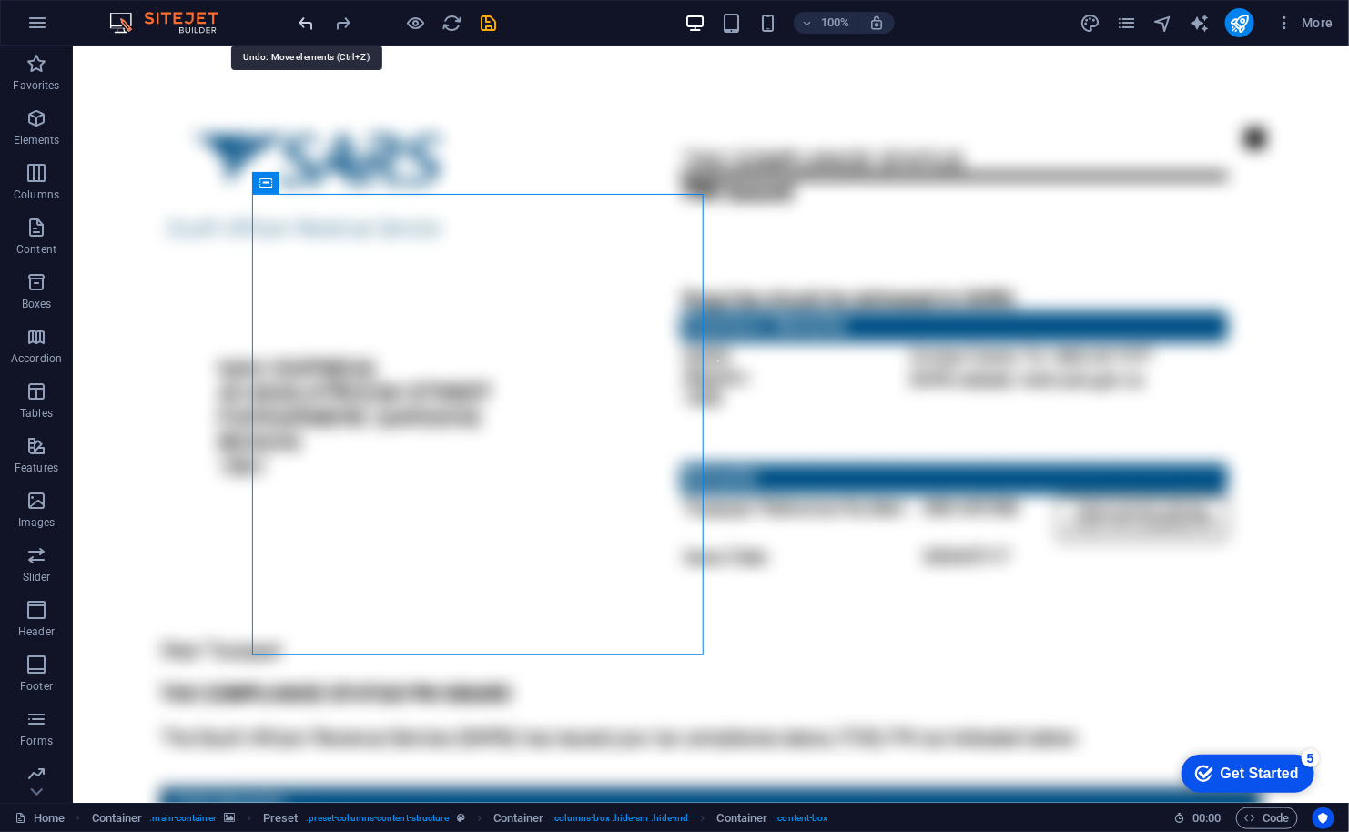
click at [300, 27] on icon "undo" at bounding box center [307, 23] width 21 height 21
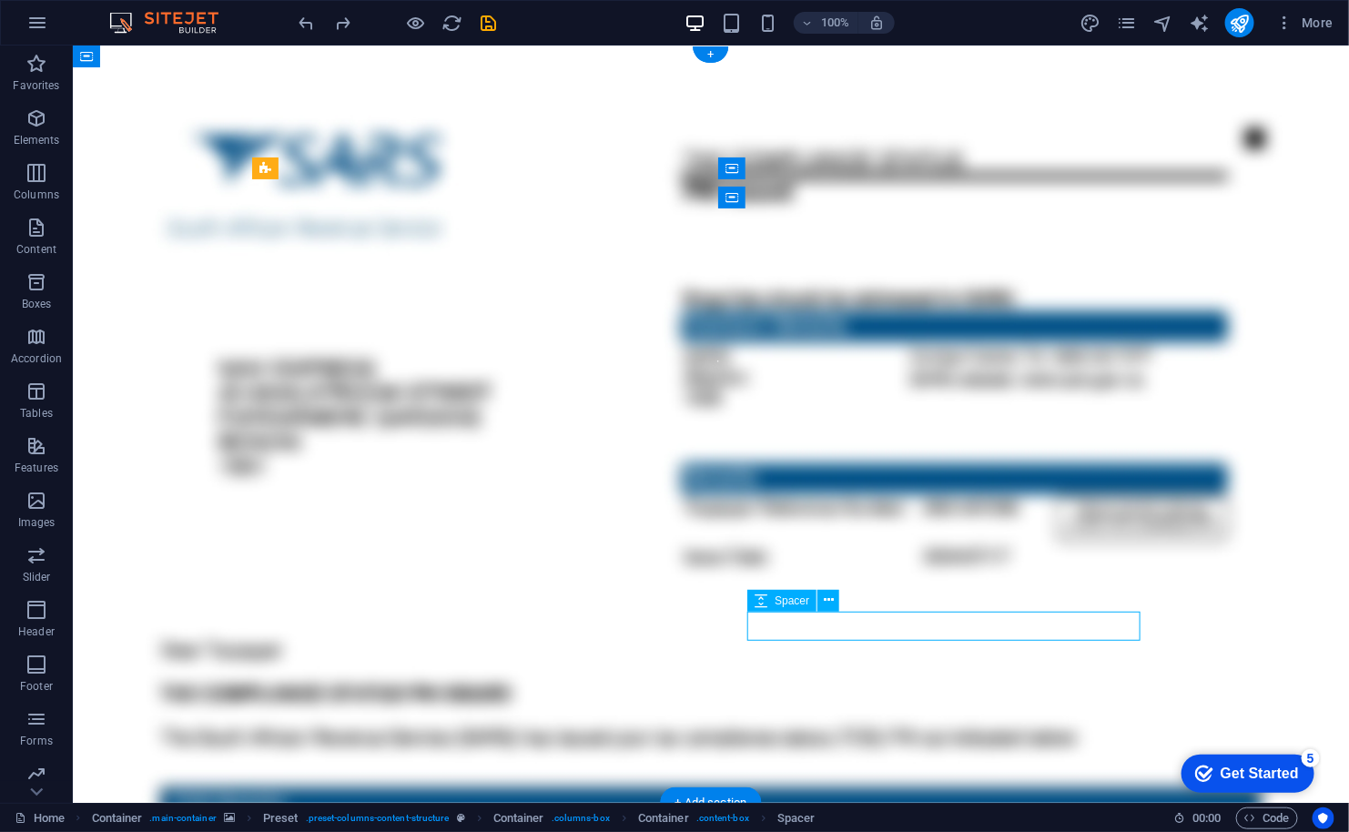
select select "rem"
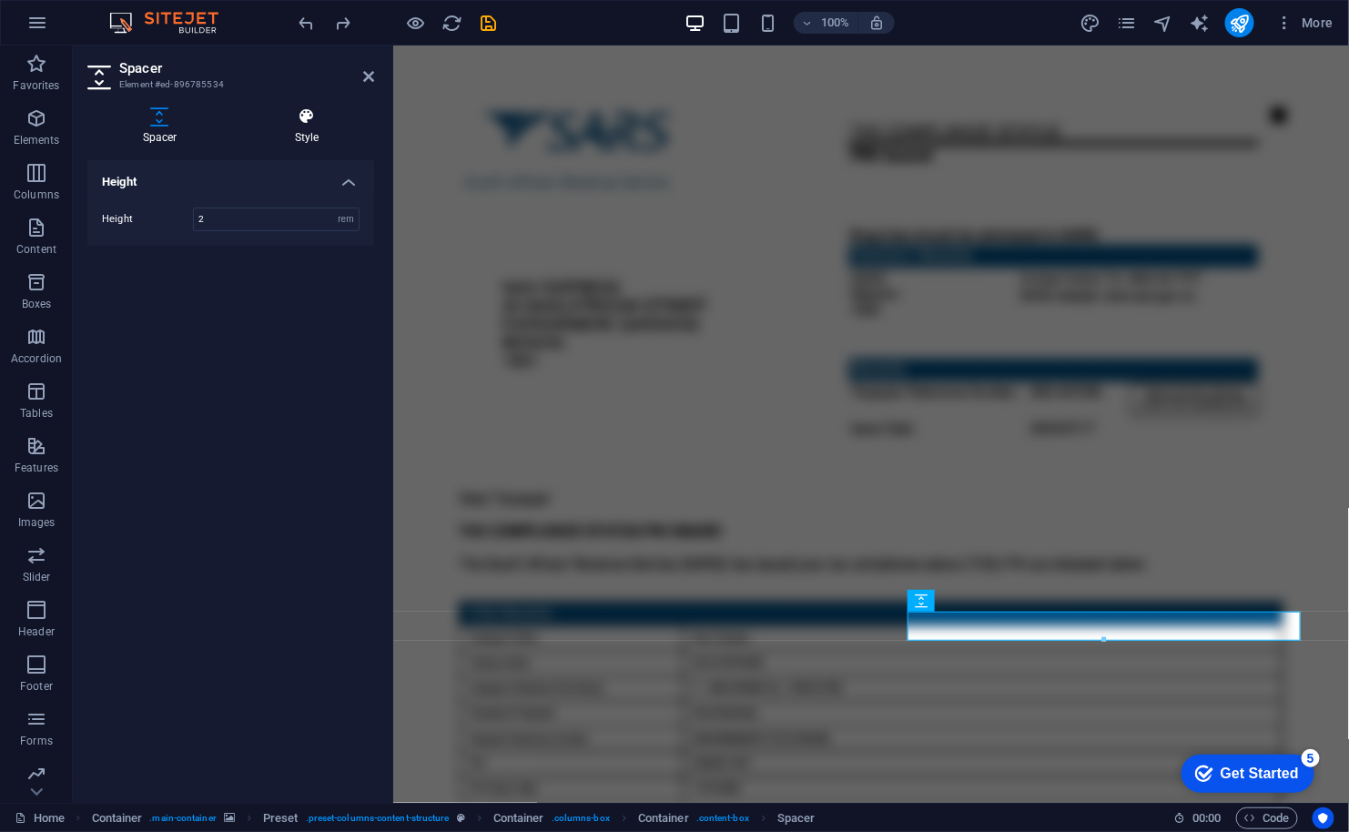
click at [304, 128] on h4 "Style" at bounding box center [306, 126] width 135 height 38
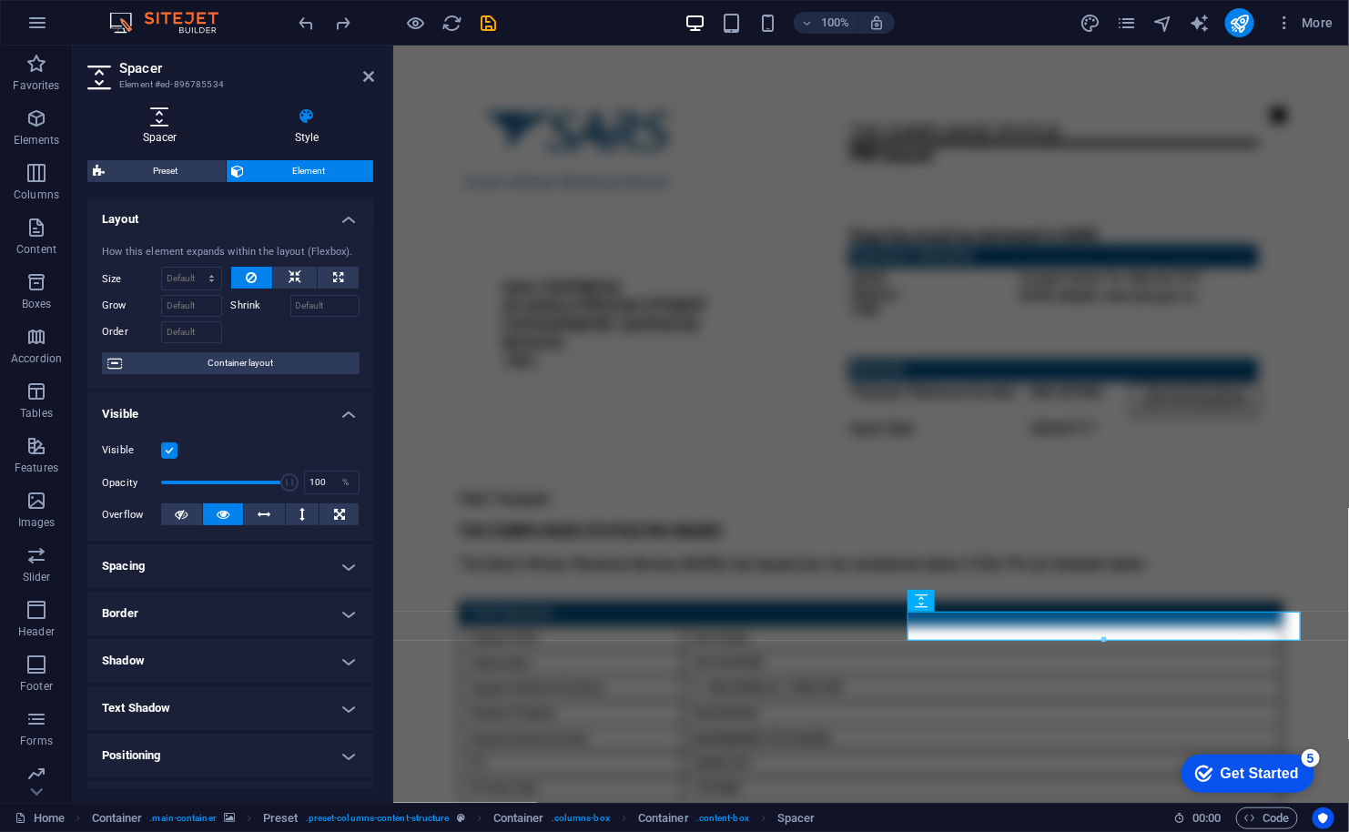
click at [154, 123] on icon at bounding box center [159, 116] width 145 height 18
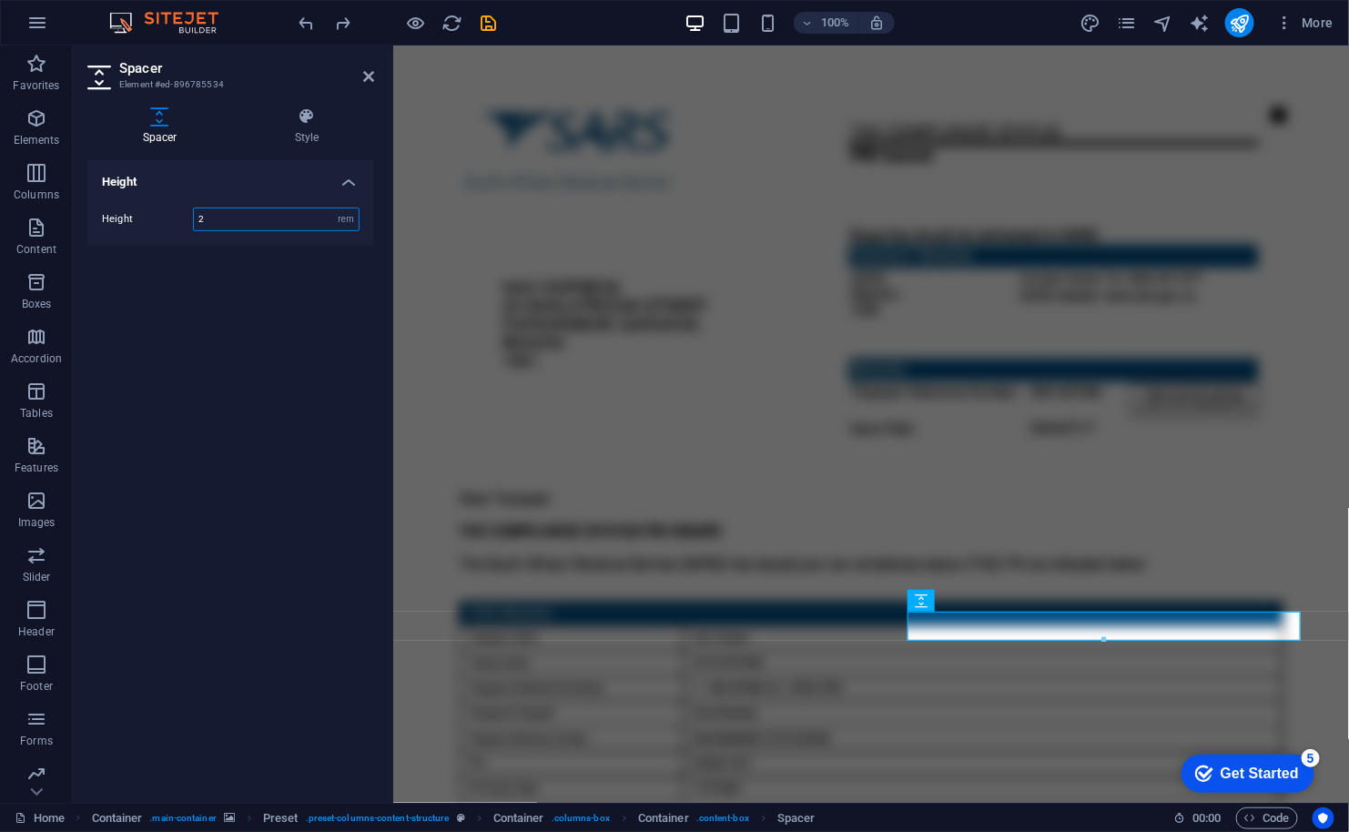
click at [236, 222] on input "2" at bounding box center [276, 219] width 165 height 22
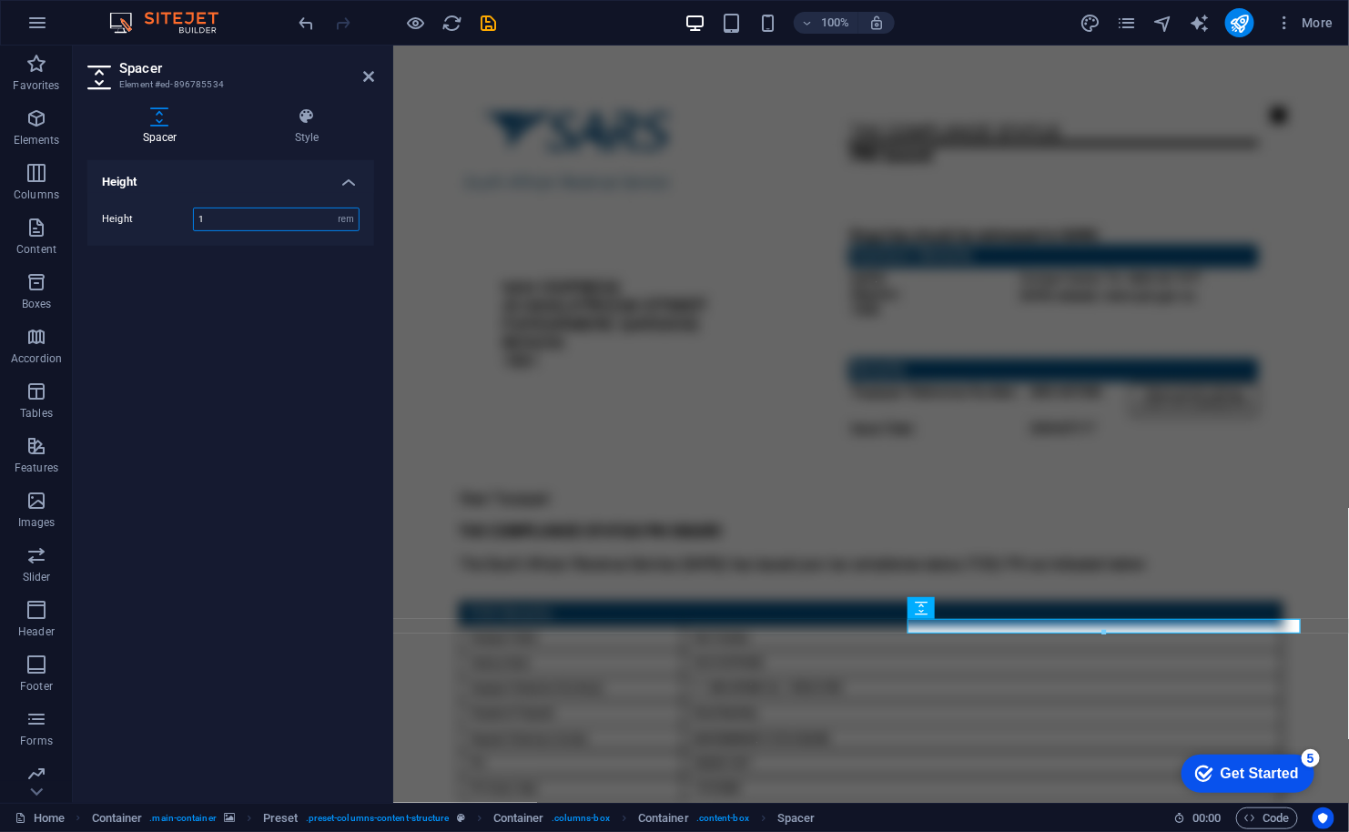
type input "1"
click at [310, 68] on h2 "Spacer" at bounding box center [246, 68] width 255 height 16
click at [367, 76] on icon at bounding box center [368, 76] width 11 height 15
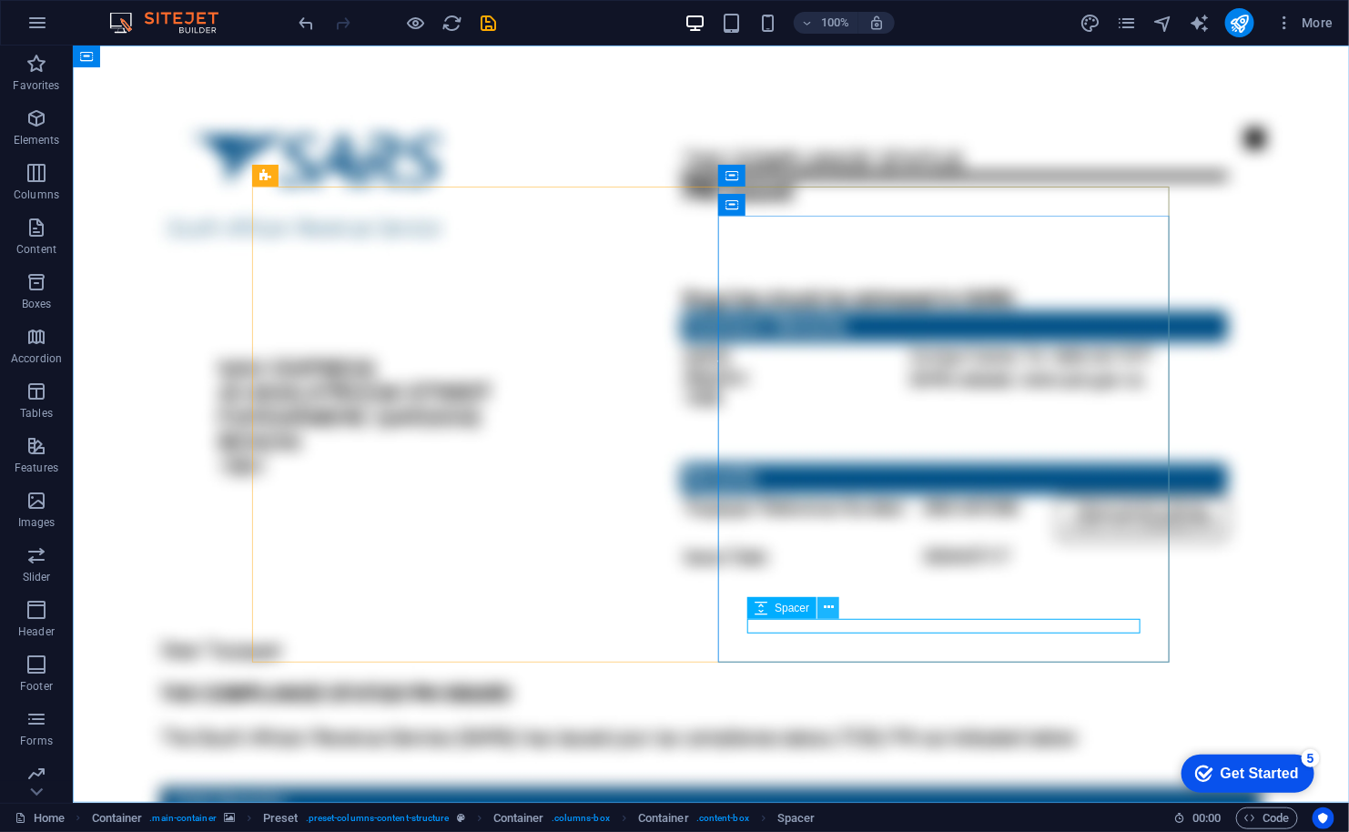
click at [826, 605] on icon at bounding box center [829, 607] width 10 height 19
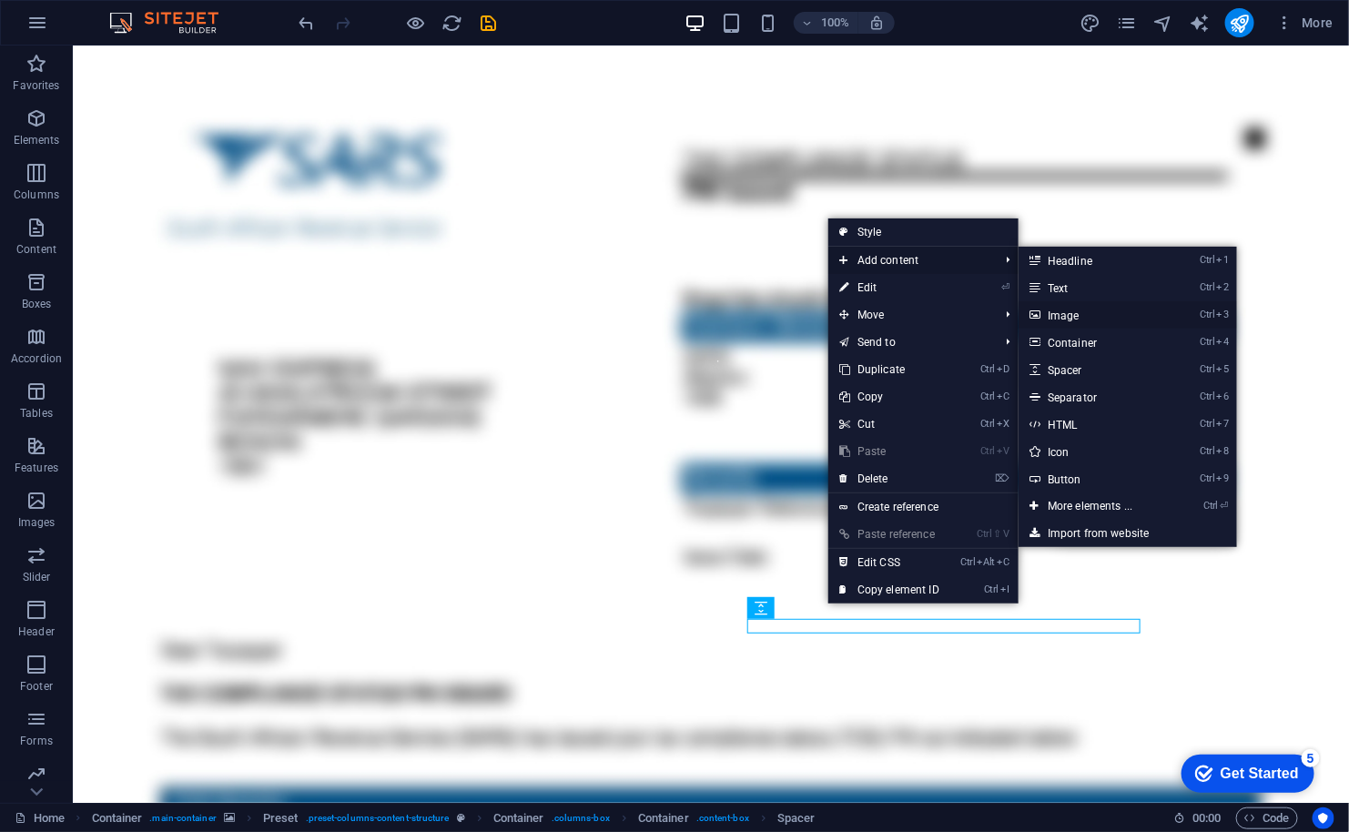
click at [1072, 319] on link "Ctrl 3 Image" at bounding box center [1093, 314] width 150 height 27
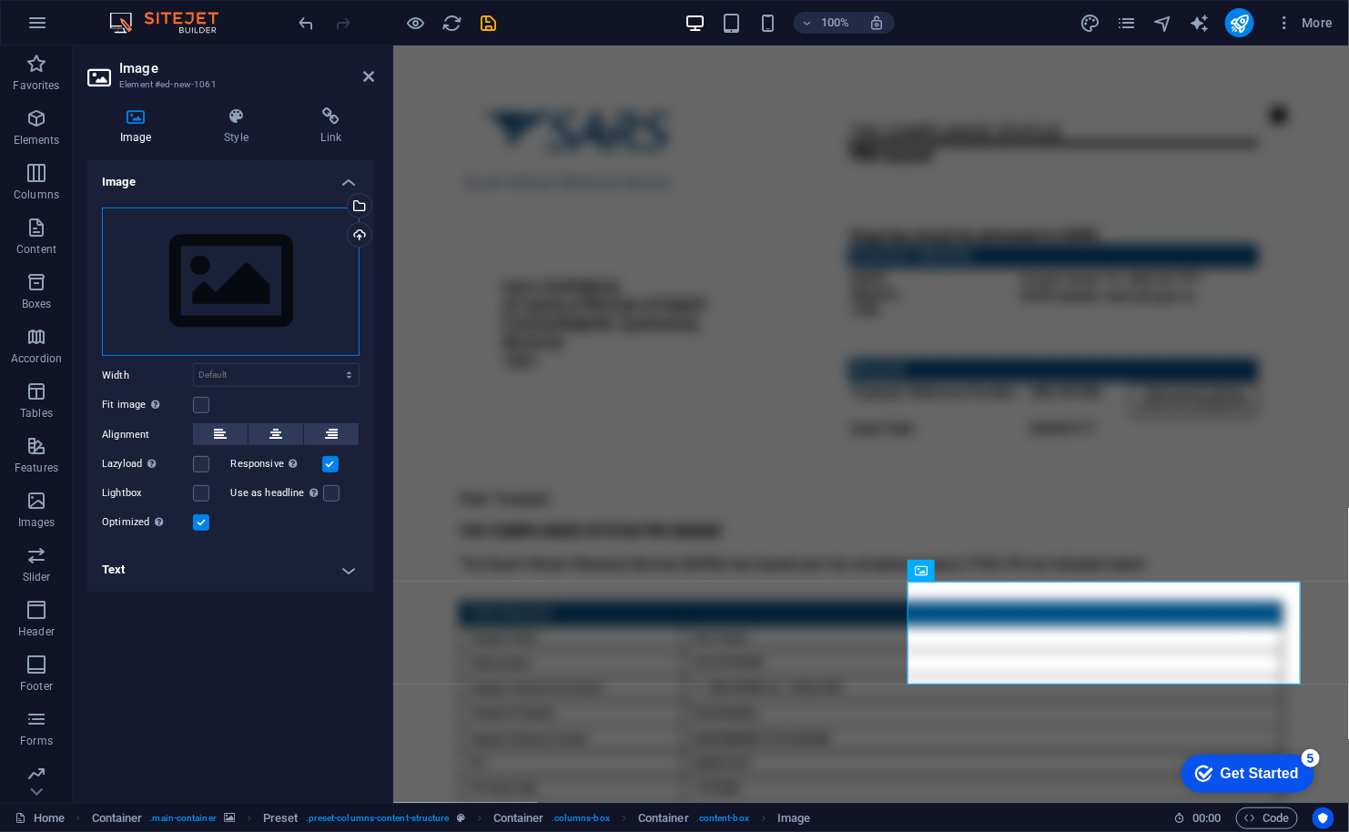
click at [201, 278] on div "Drag files here, click to choose files or select files from Files or our free s…" at bounding box center [231, 281] width 258 height 149
click at [201, 278] on body "mwebber.org.ng Home Favorites Elements Columns Content Boxes Accordion Tables F…" at bounding box center [674, 416] width 1349 height 832
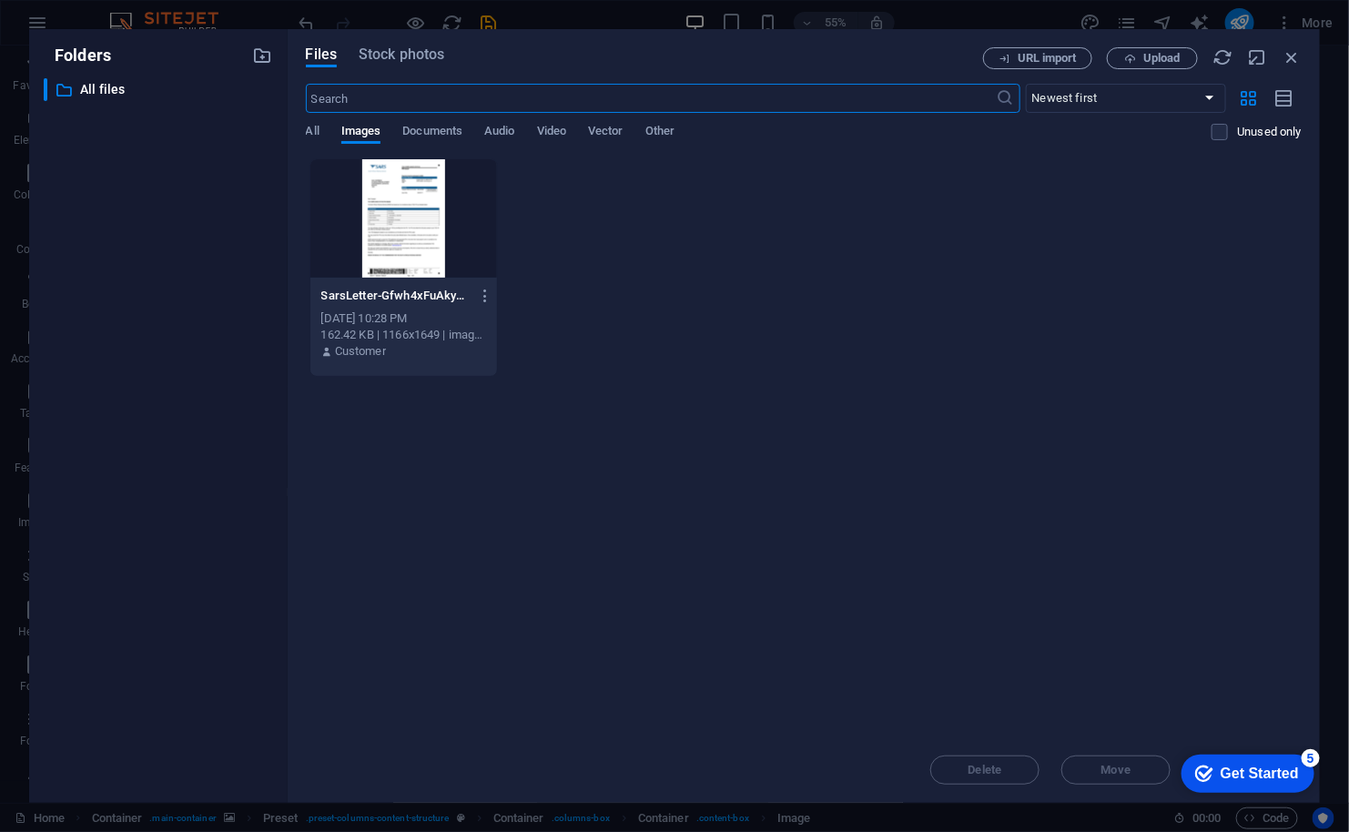
click at [320, 127] on div "All Images Documents Audio Video Vector Other" at bounding box center [759, 141] width 906 height 35
click at [317, 127] on span "All" at bounding box center [313, 132] width 14 height 25
click at [367, 128] on span "Images" at bounding box center [361, 132] width 40 height 25
click at [1164, 57] on span "Upload" at bounding box center [1161, 58] width 37 height 11
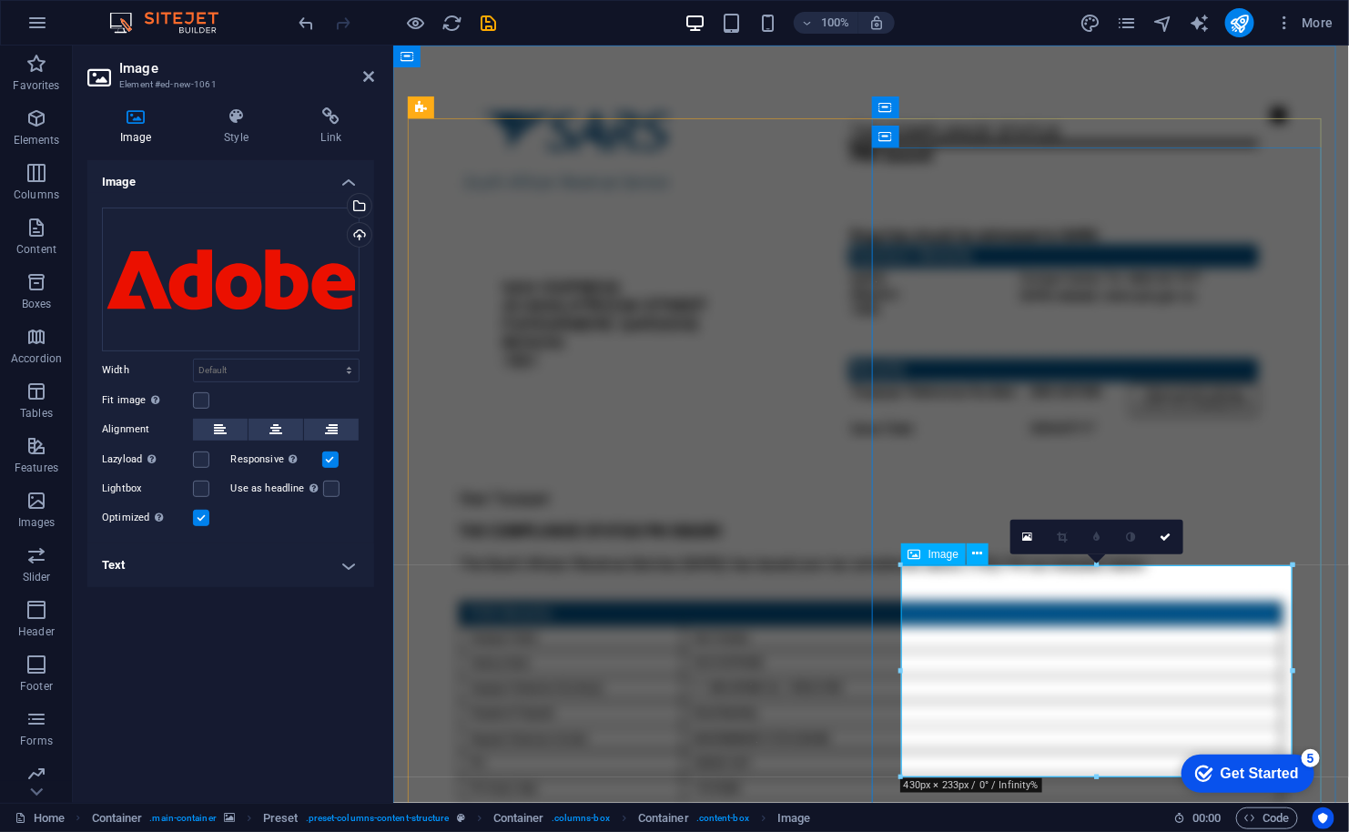
drag, startPoint x: 1488, startPoint y: 609, endPoint x: 1088, endPoint y: 636, distance: 401.4
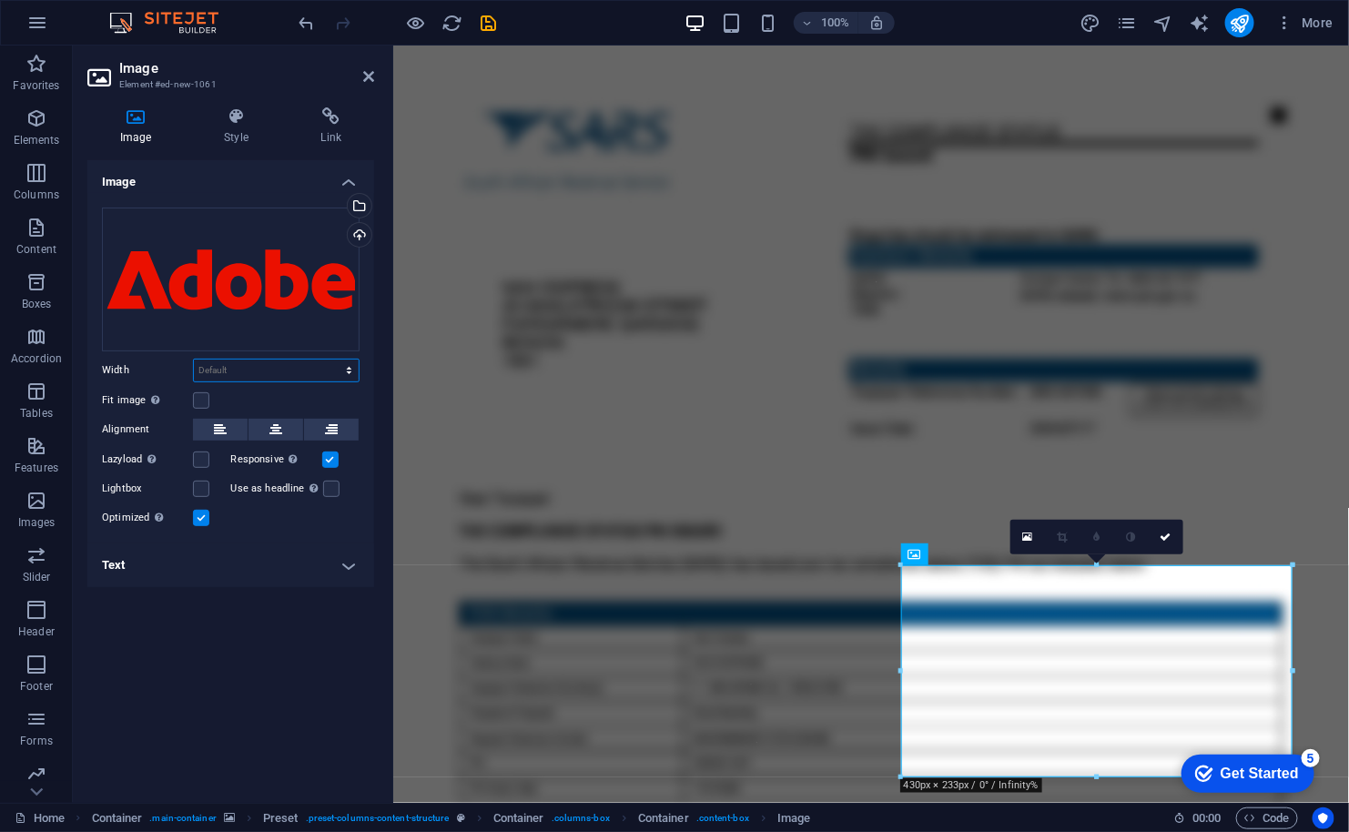
click at [249, 366] on select "Default auto px rem % em vh vw" at bounding box center [276, 370] width 165 height 22
click at [194, 359] on select "Default auto px rem % em vh vw" at bounding box center [276, 370] width 165 height 22
select select "DISABLED_OPTION_VALUE"
click at [235, 365] on select "Default auto px rem % em vh vw" at bounding box center [276, 370] width 165 height 22
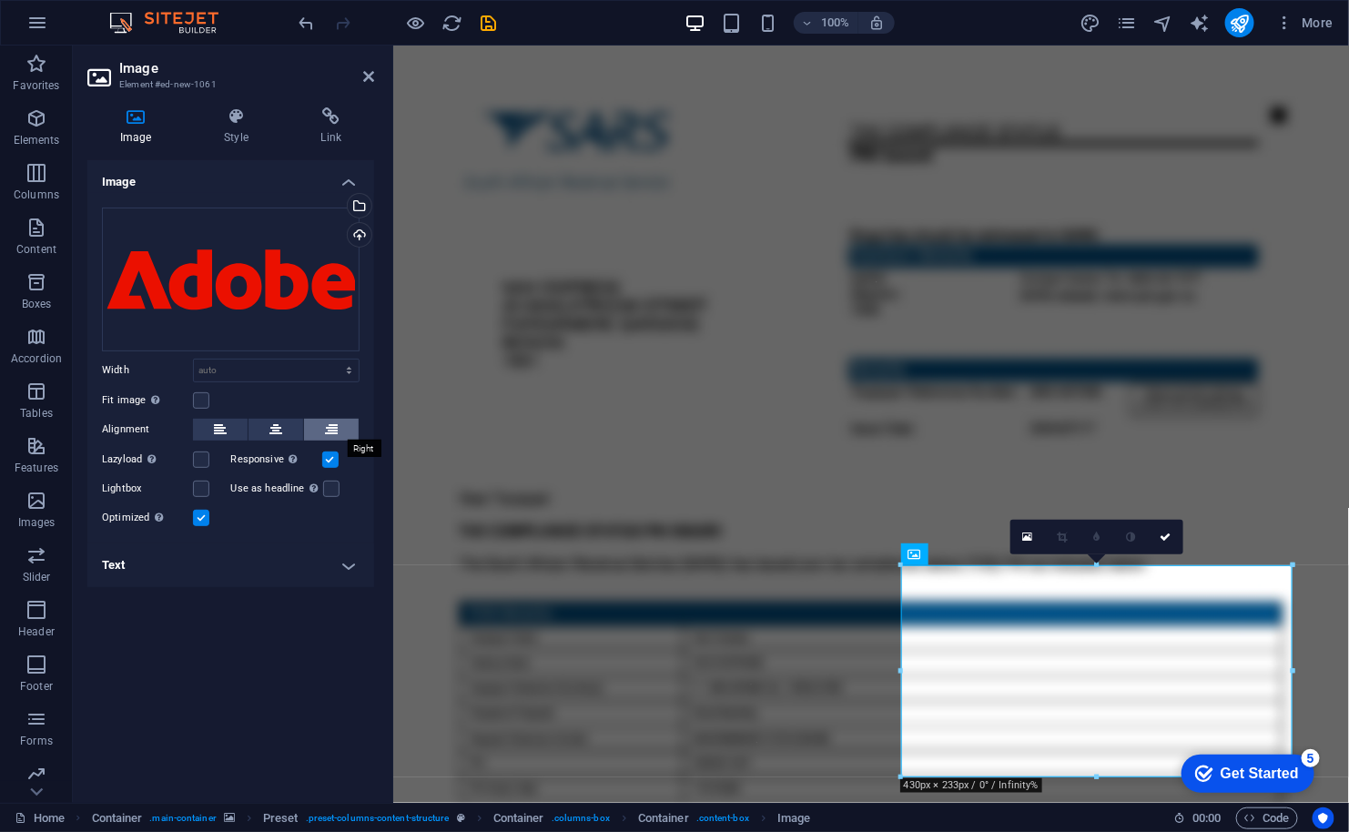
click at [323, 425] on button at bounding box center [331, 430] width 55 height 22
click at [329, 488] on label at bounding box center [331, 489] width 16 height 16
click at [0, 0] on input "Use as headline The image will be wrapped in an H1 headline tag. Useful for giv…" at bounding box center [0, 0] width 0 height 0
click at [329, 488] on label at bounding box center [331, 489] width 16 height 16
click at [0, 0] on input "Use as headline The image will be wrapped in an H1 headline tag. Useful for giv…" at bounding box center [0, 0] width 0 height 0
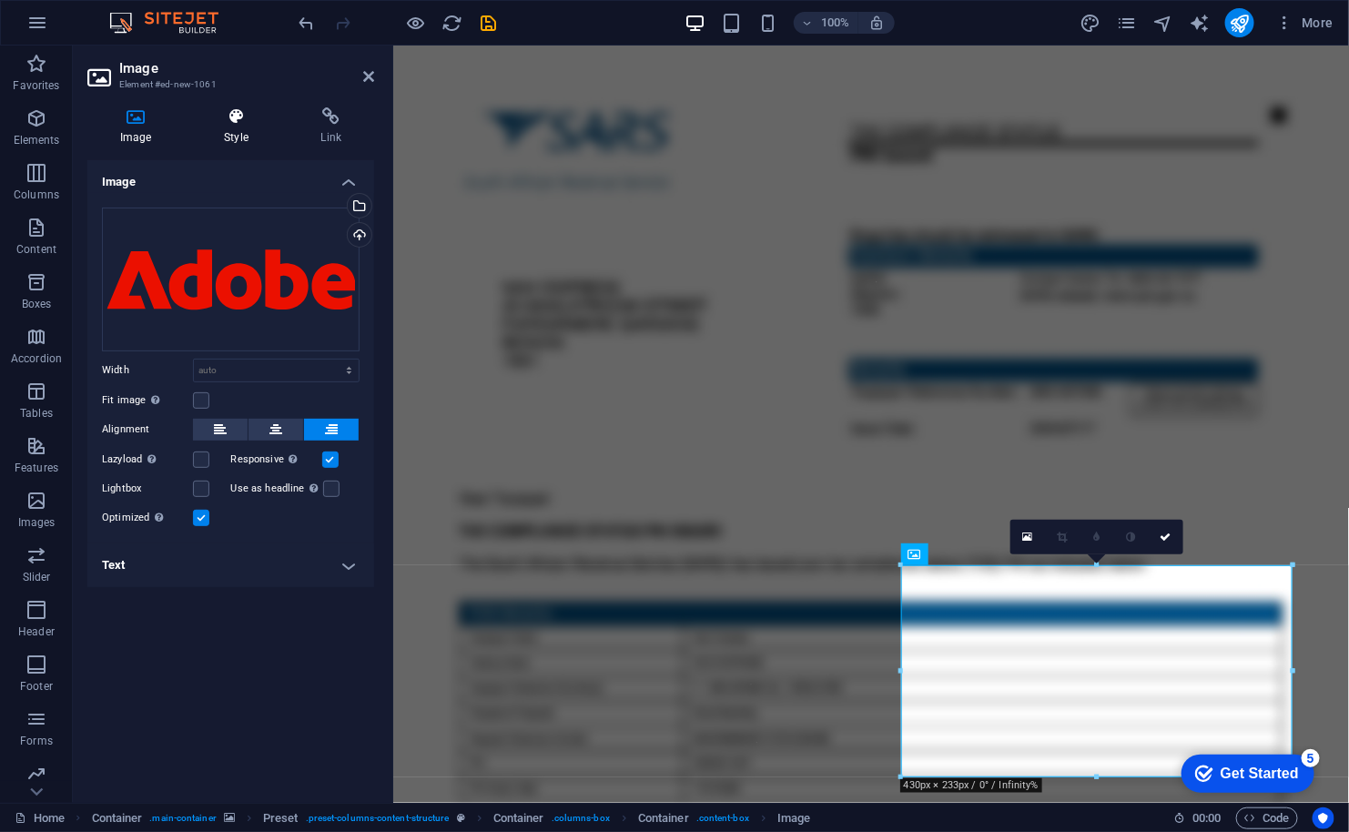
click at [235, 119] on icon at bounding box center [235, 116] width 89 height 18
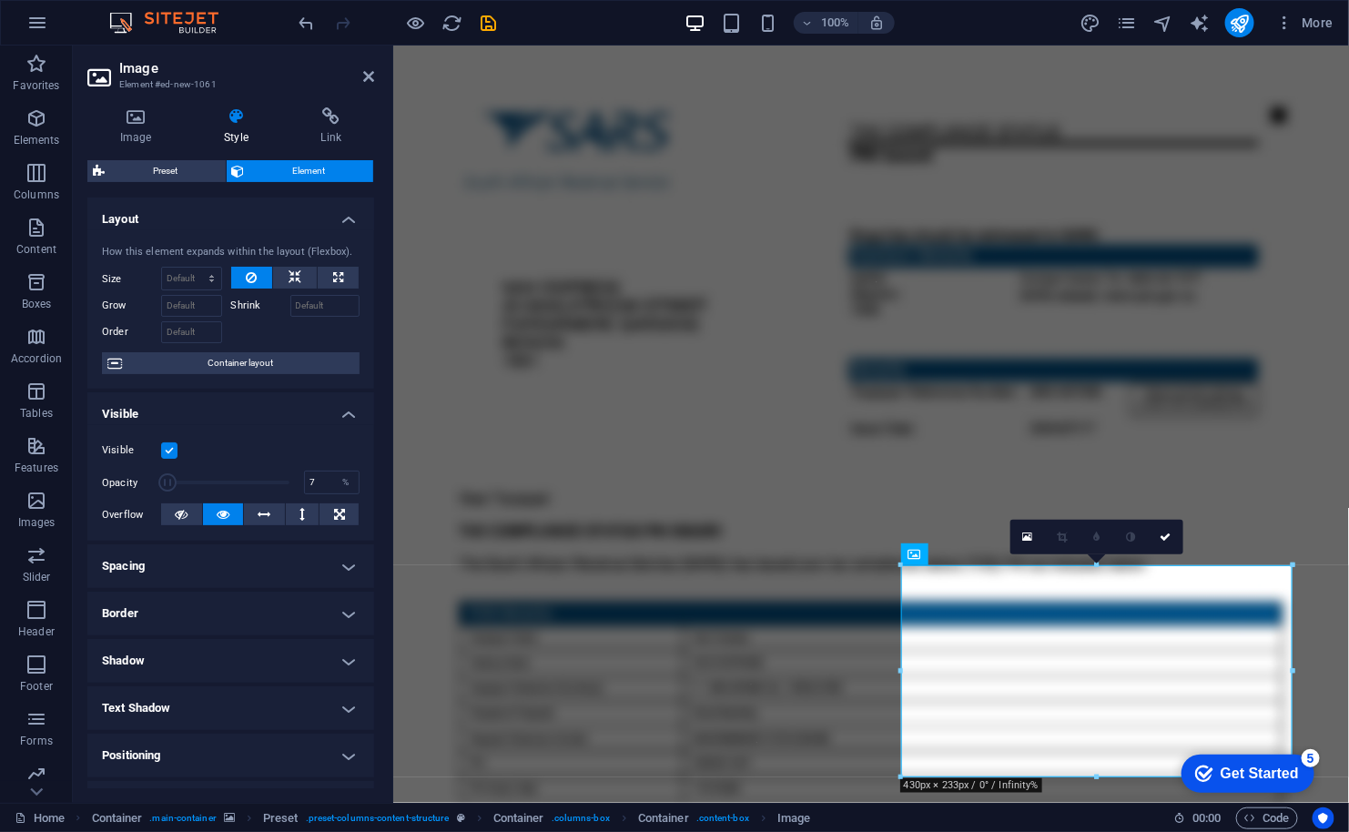
drag, startPoint x: 284, startPoint y: 481, endPoint x: 168, endPoint y: 489, distance: 115.8
click at [168, 489] on span at bounding box center [167, 482] width 18 height 18
type input "100"
drag, startPoint x: 168, startPoint y: 489, endPoint x: 320, endPoint y: 498, distance: 152.3
click at [320, 498] on div "Visible Opacity 100 % Overflow" at bounding box center [230, 483] width 287 height 116
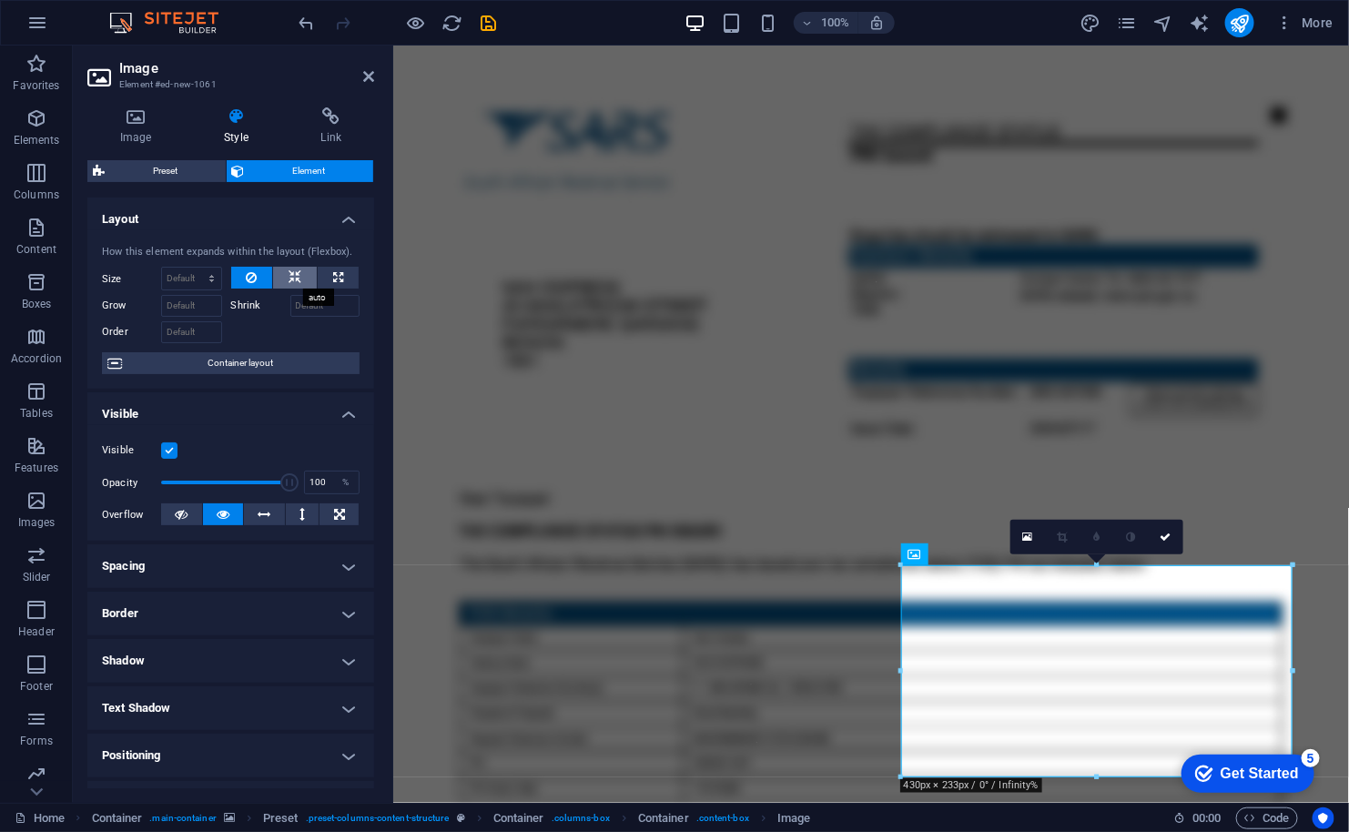
click at [289, 281] on icon at bounding box center [294, 278] width 13 height 22
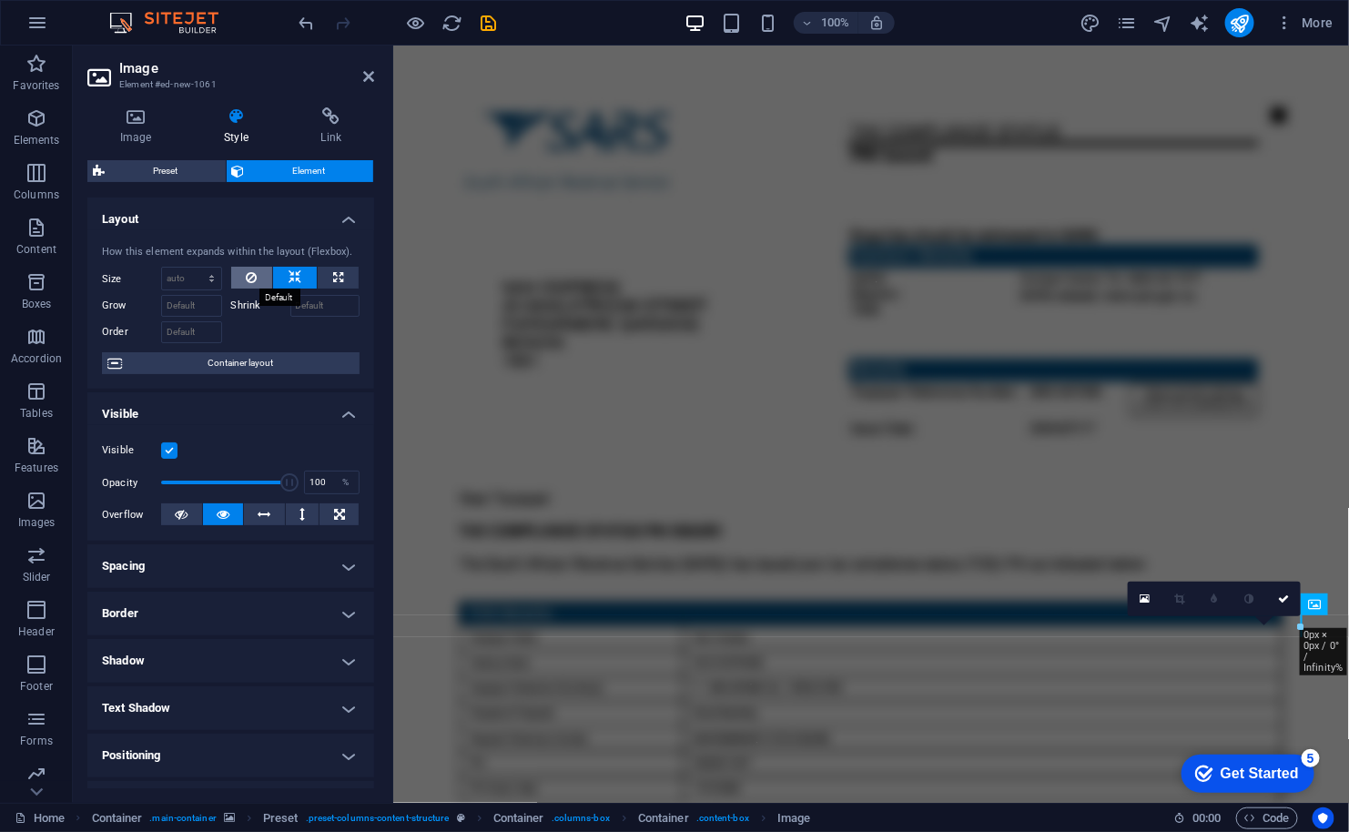
click at [246, 273] on icon at bounding box center [251, 278] width 11 height 22
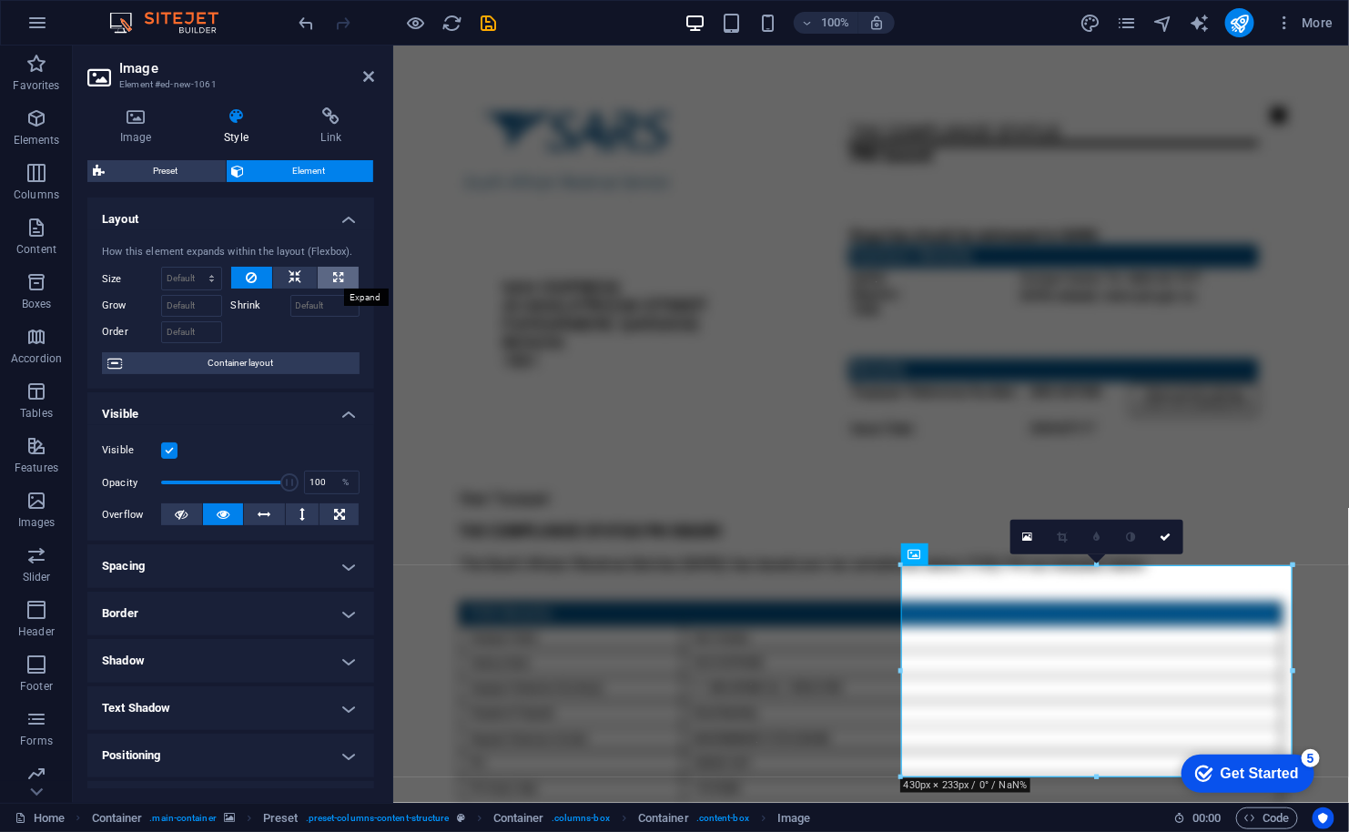
click at [333, 277] on icon at bounding box center [338, 278] width 10 height 22
type input "100"
select select "%"
click at [282, 279] on button at bounding box center [295, 278] width 44 height 22
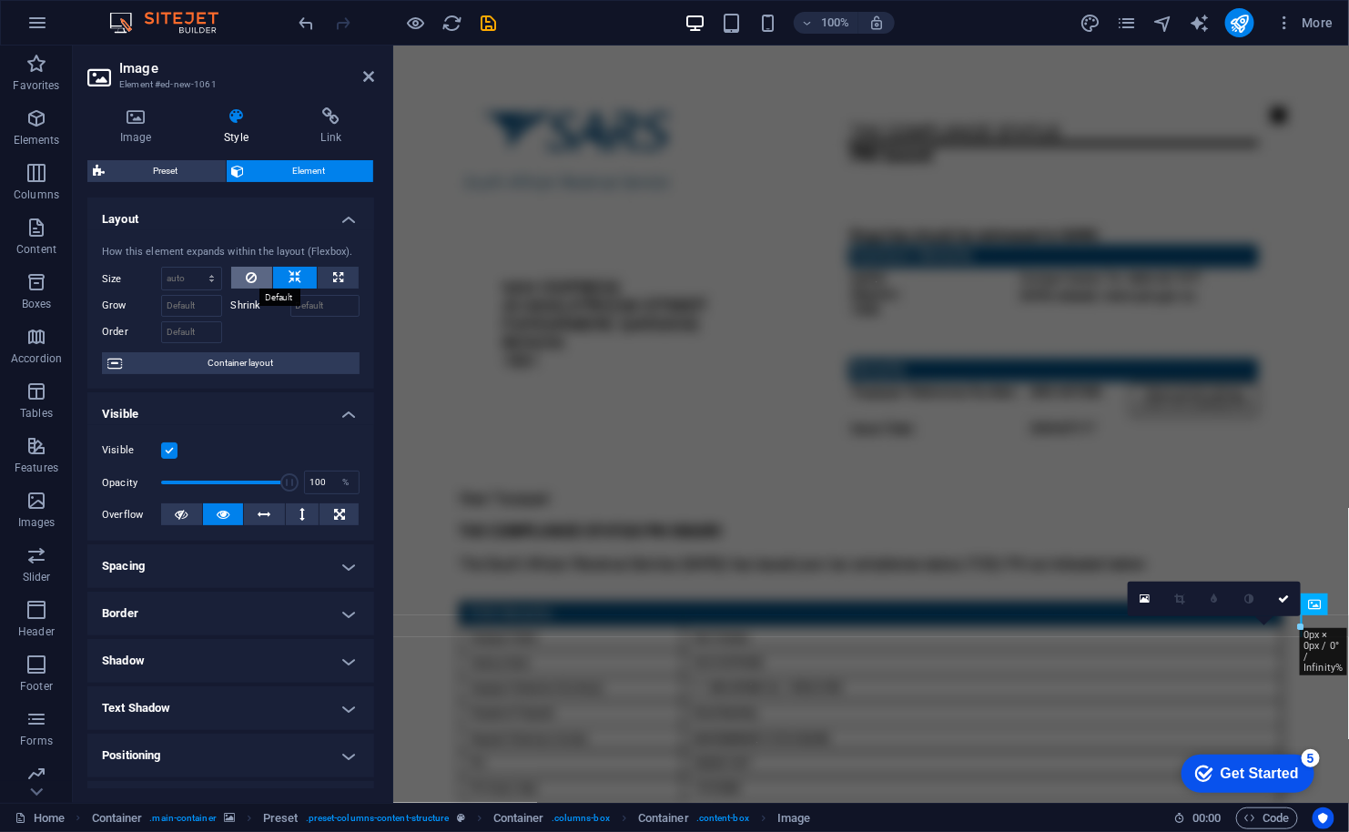
click at [254, 278] on icon at bounding box center [251, 278] width 11 height 22
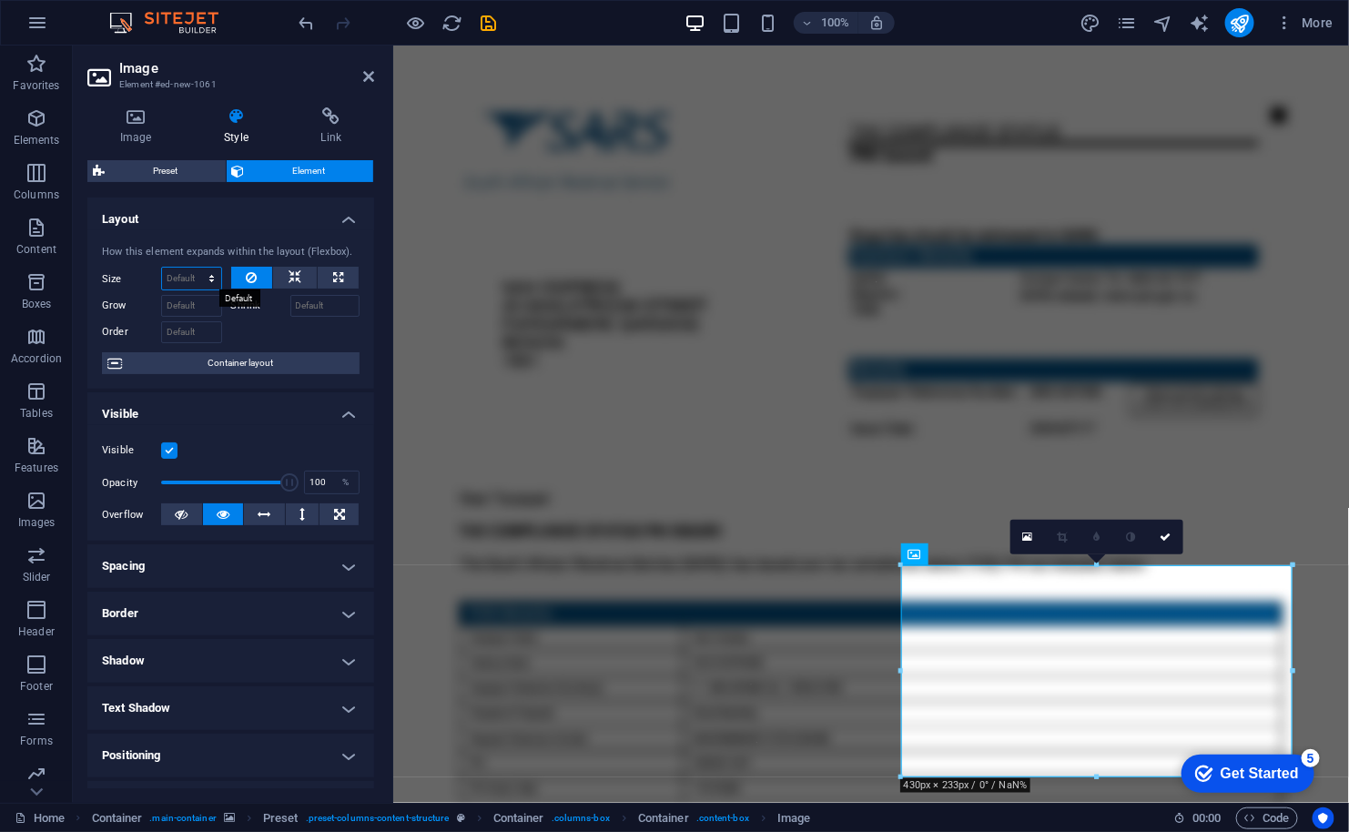
click at [194, 275] on select "Default auto px % 1/1 1/2 1/3 1/4 1/5 1/6 1/7 1/8 1/9 1/10" at bounding box center [191, 279] width 59 height 22
select select "1/3"
click at [194, 268] on select "Default auto px % 1/1 1/2 1/3 1/4 1/5 1/6 1/7 1/8 1/9 1/10" at bounding box center [191, 279] width 59 height 22
type input "33.33"
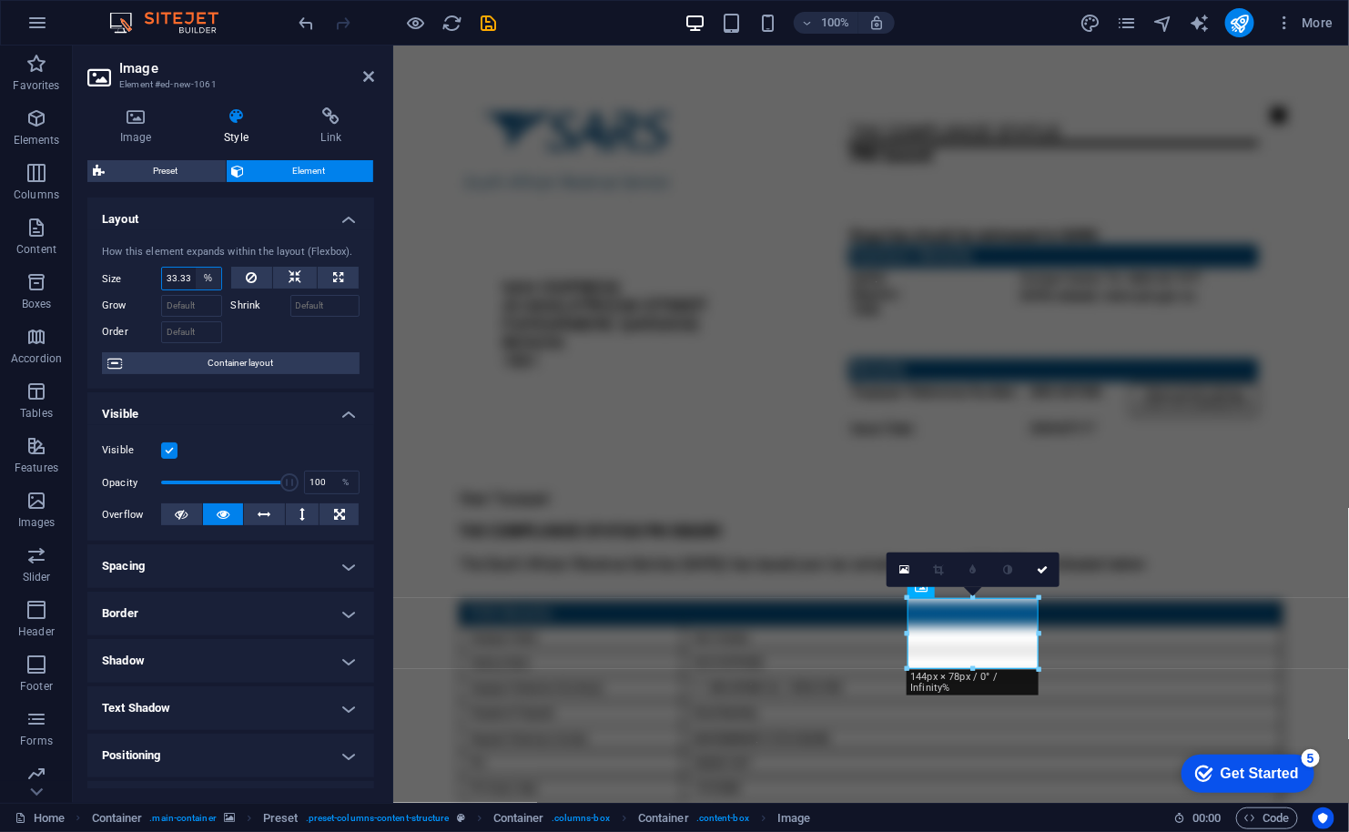
click at [209, 278] on select "Default auto px % 1/1 1/2 1/3 1/4 1/5 1/6 1/7 1/8 1/9 1/10" at bounding box center [208, 279] width 25 height 22
select select "1/1"
click at [196, 268] on select "Default auto px % 1/1 1/2 1/3 1/4 1/5 1/6 1/7 1/8 1/9 1/10" at bounding box center [208, 279] width 25 height 22
type input "100"
select select "%"
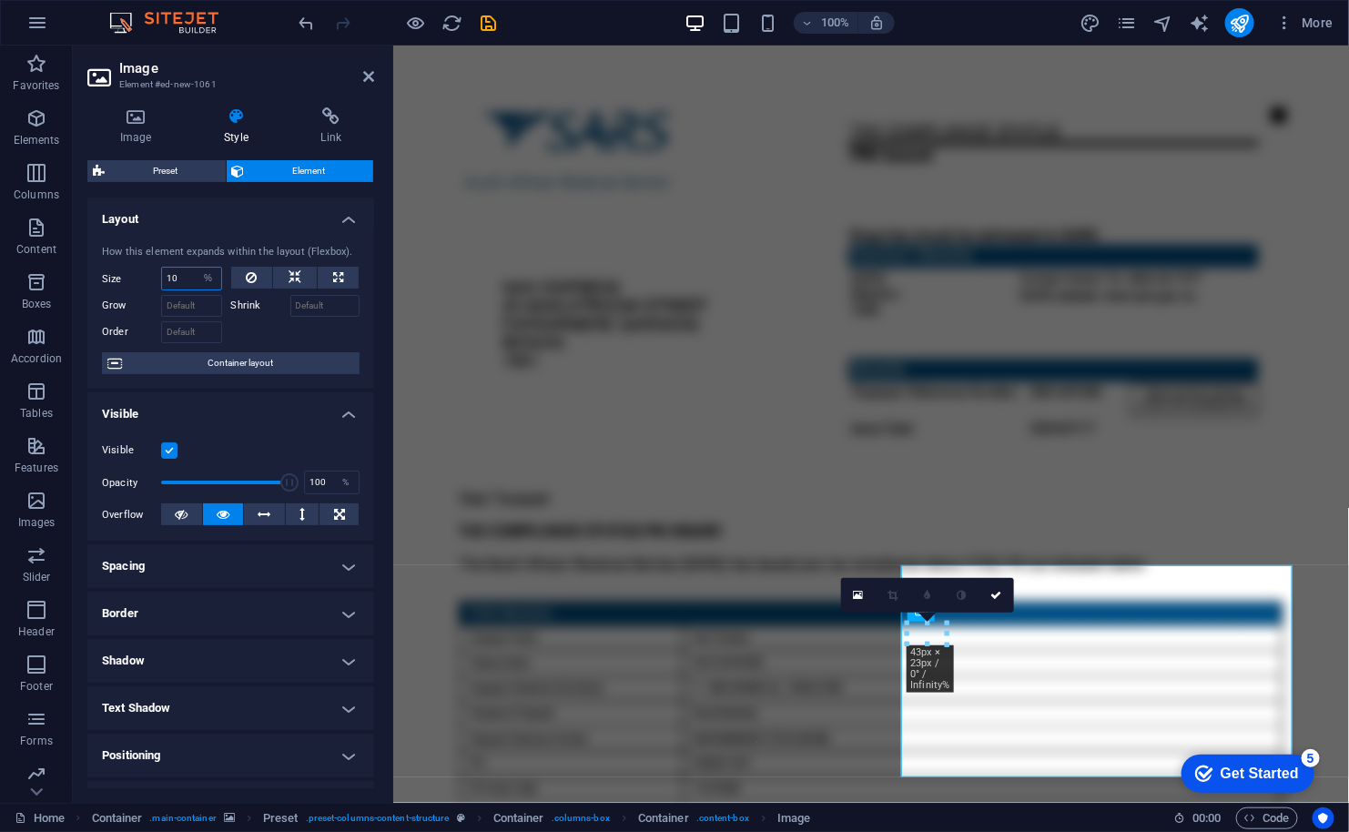
type input "10"
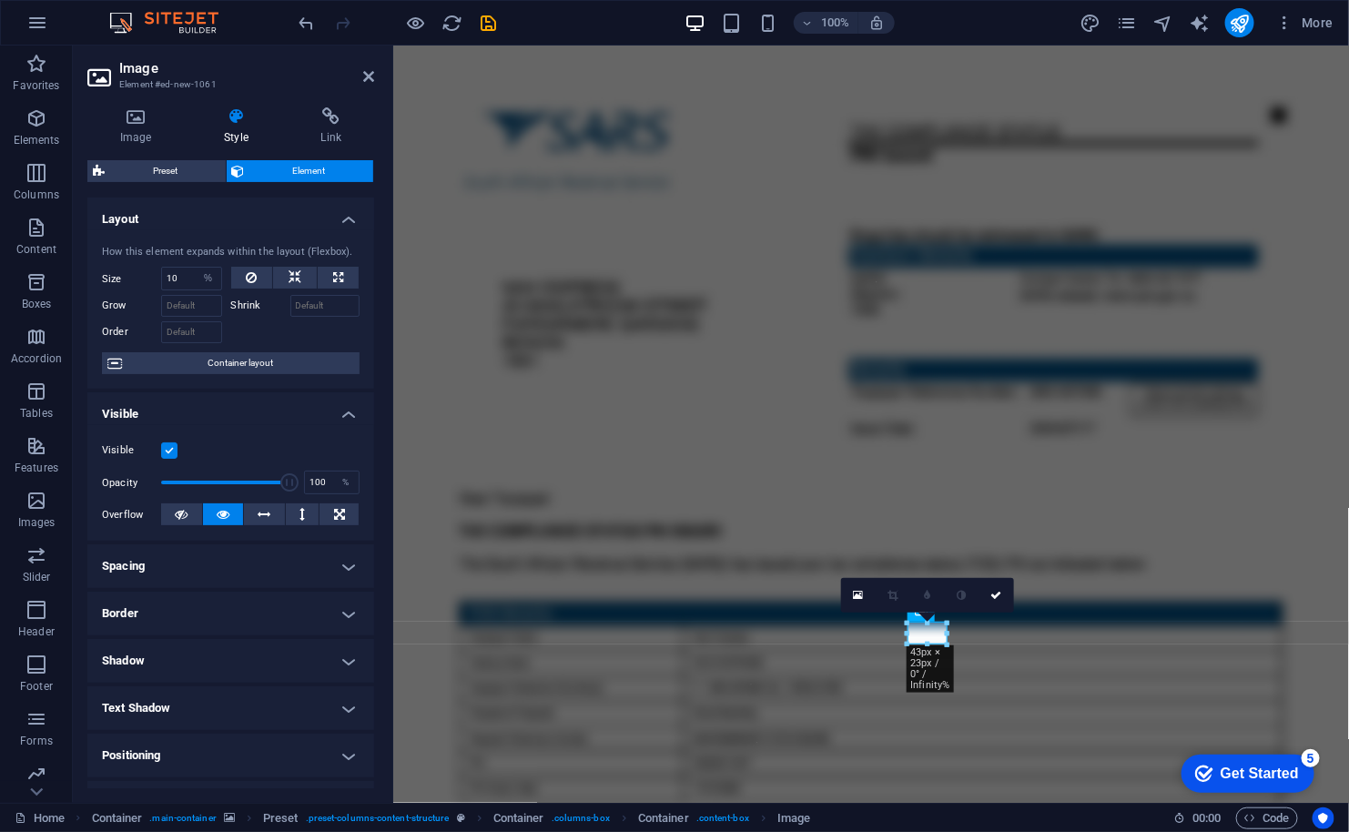
click at [249, 329] on div at bounding box center [295, 330] width 129 height 26
click at [365, 78] on icon at bounding box center [368, 76] width 11 height 15
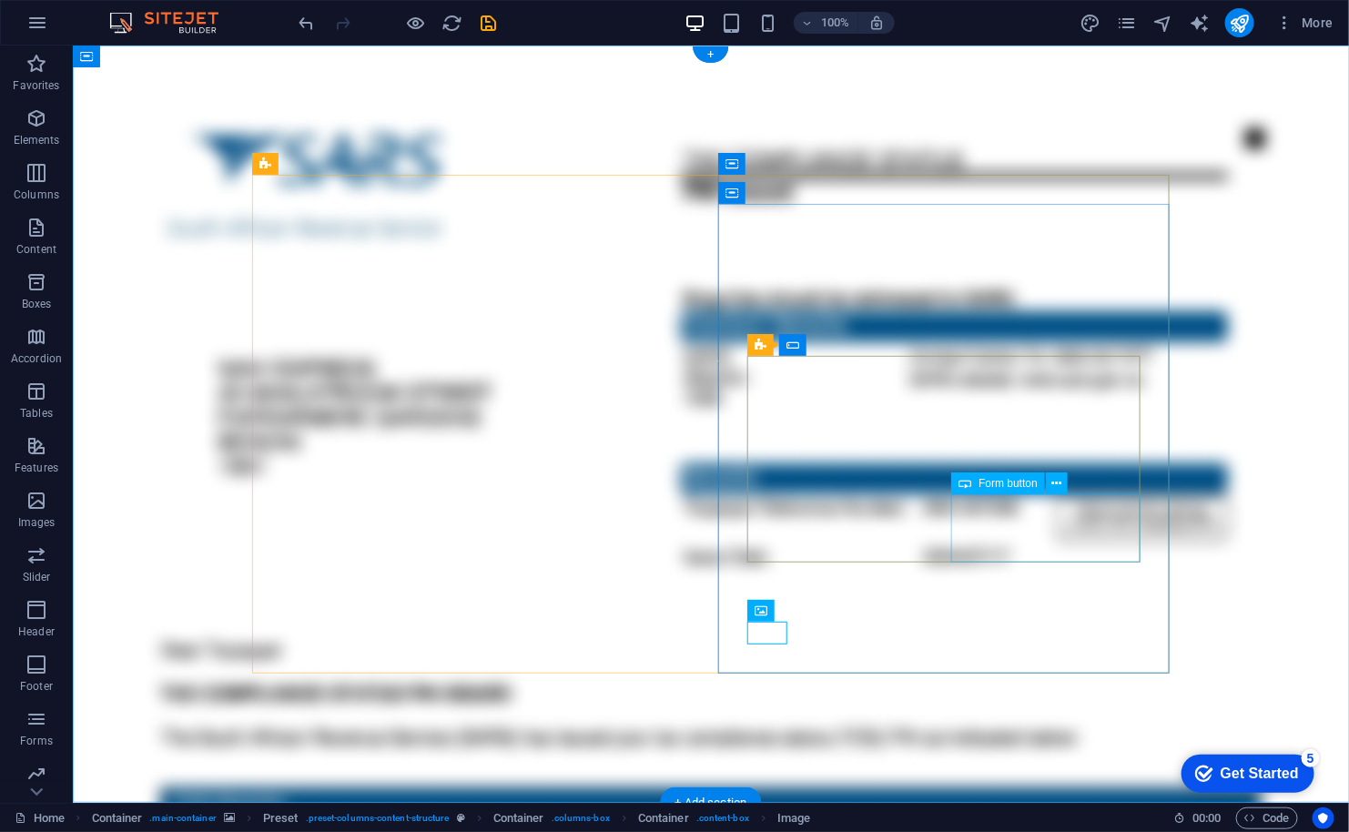
click div "Sign up now"
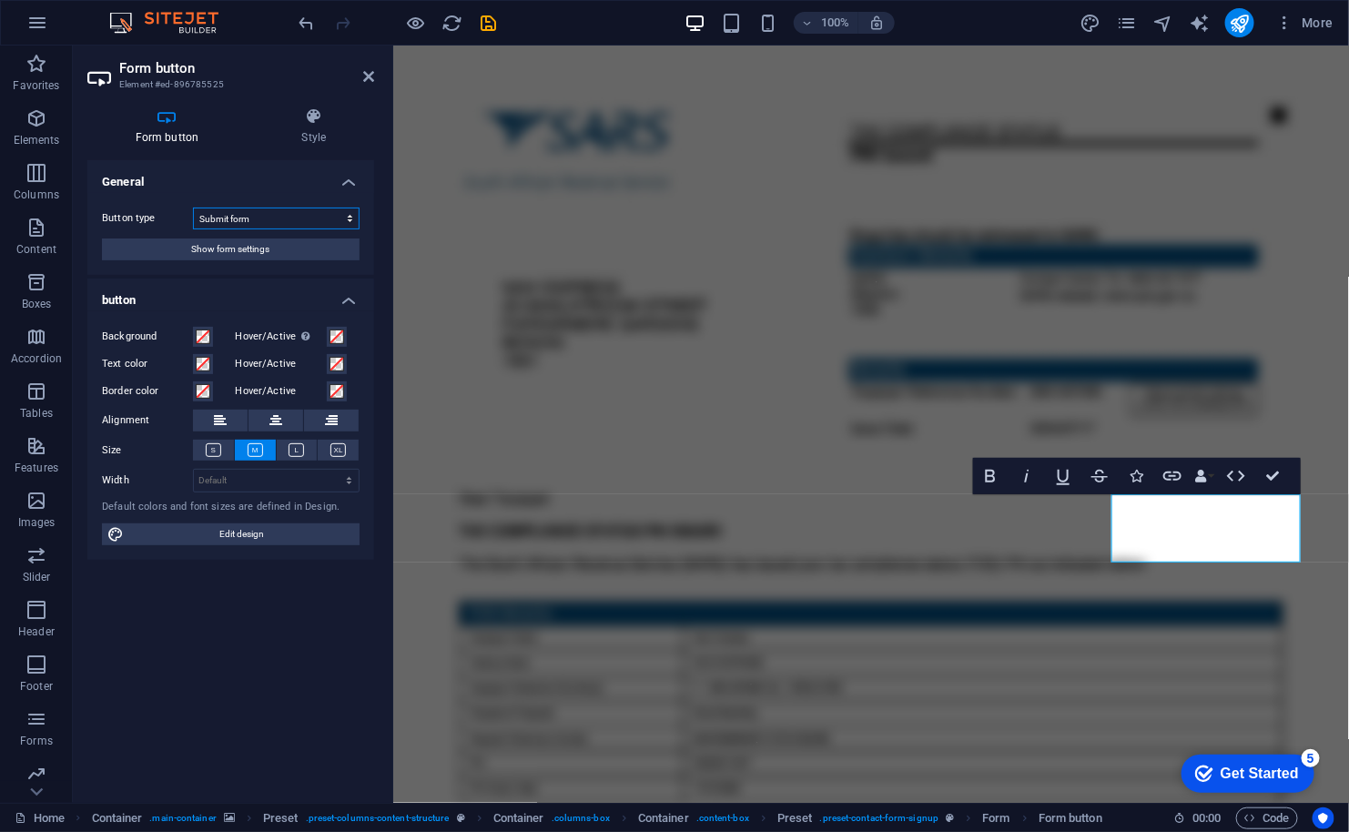
click at [266, 218] on select "Submit form Reset form No action" at bounding box center [276, 218] width 167 height 22
click at [251, 252] on span "Show form settings" at bounding box center [231, 249] width 78 height 22
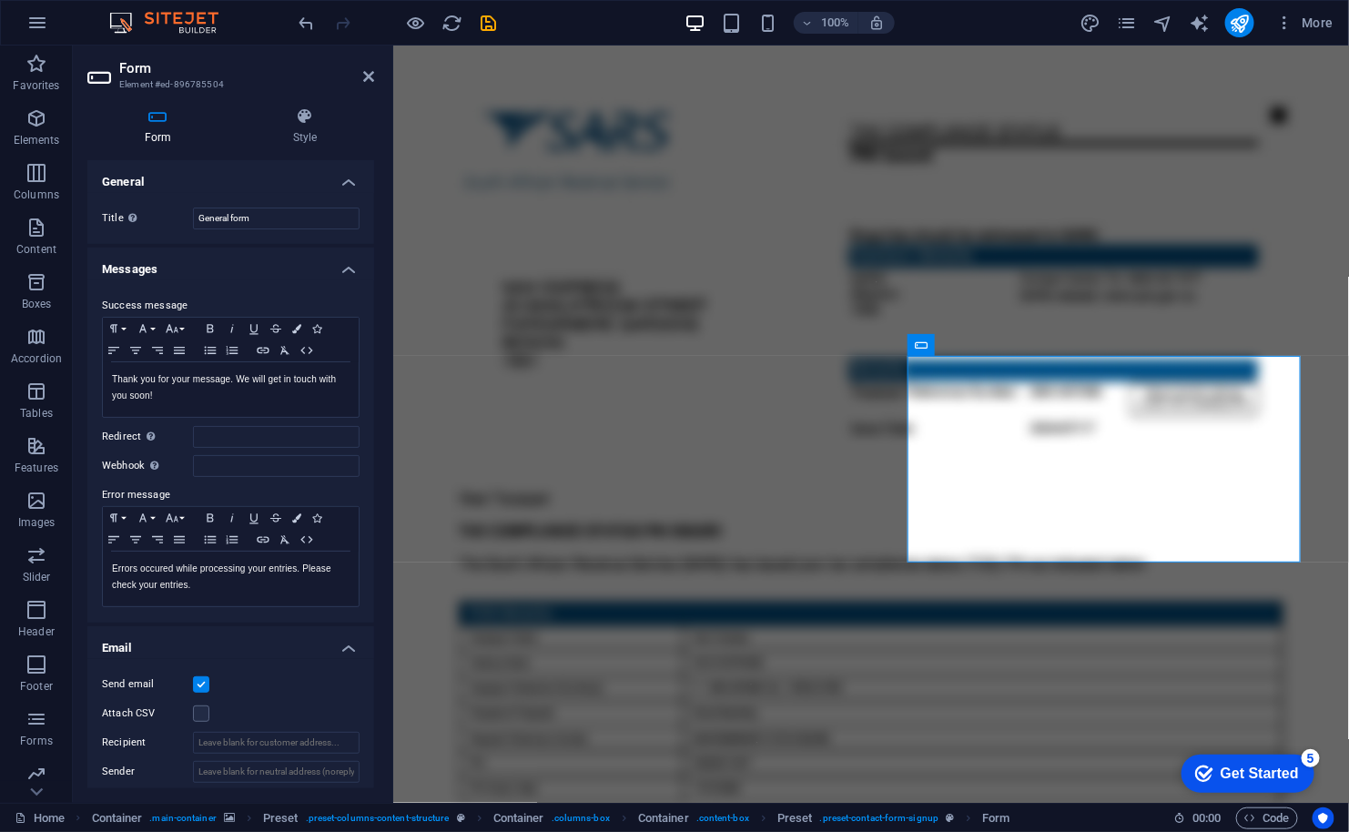
click at [165, 137] on h4 "Form" at bounding box center [161, 126] width 148 height 38
click div "Sign up now"
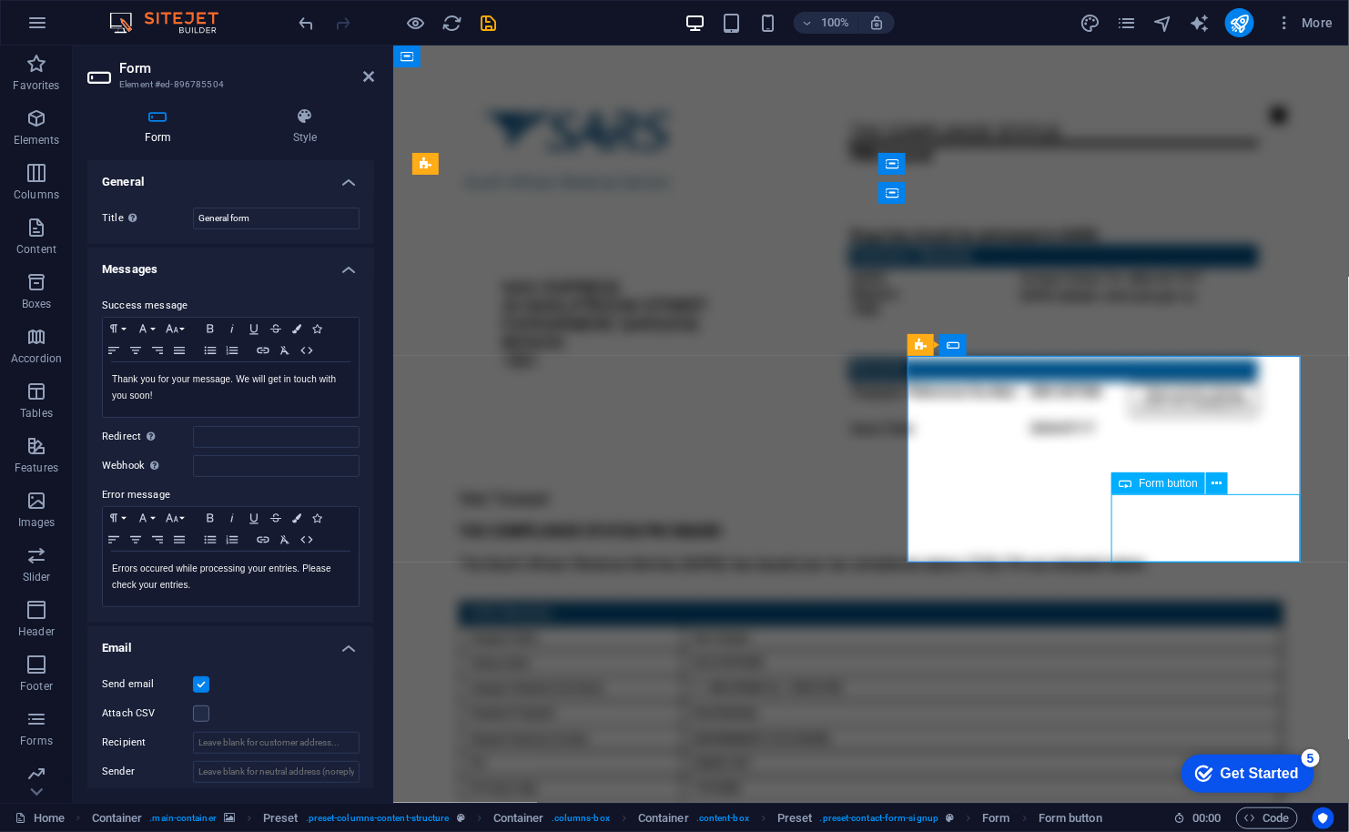
click div "Sign up now"
click at [1217, 481] on icon at bounding box center [1217, 483] width 10 height 19
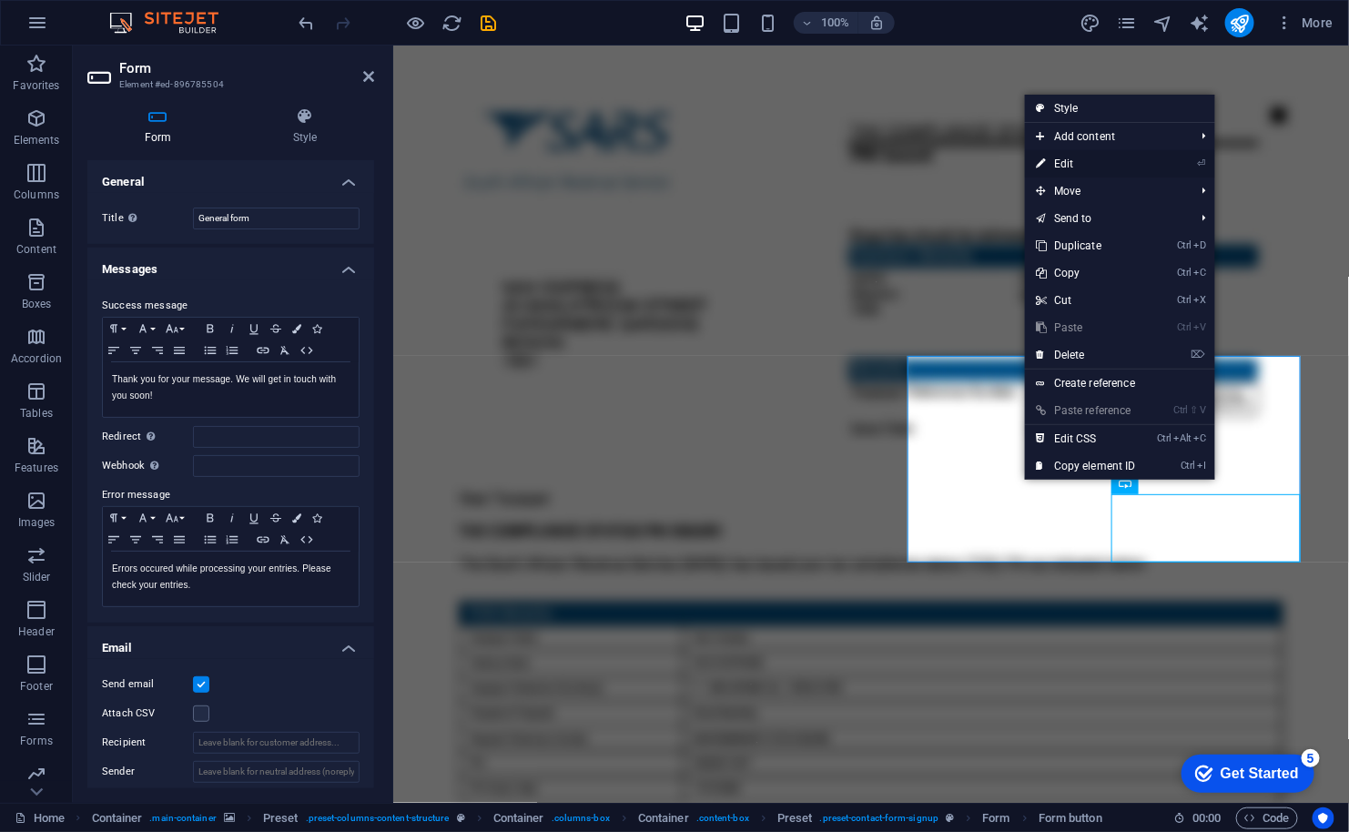
click at [1098, 162] on link "⏎ Edit" at bounding box center [1086, 163] width 122 height 27
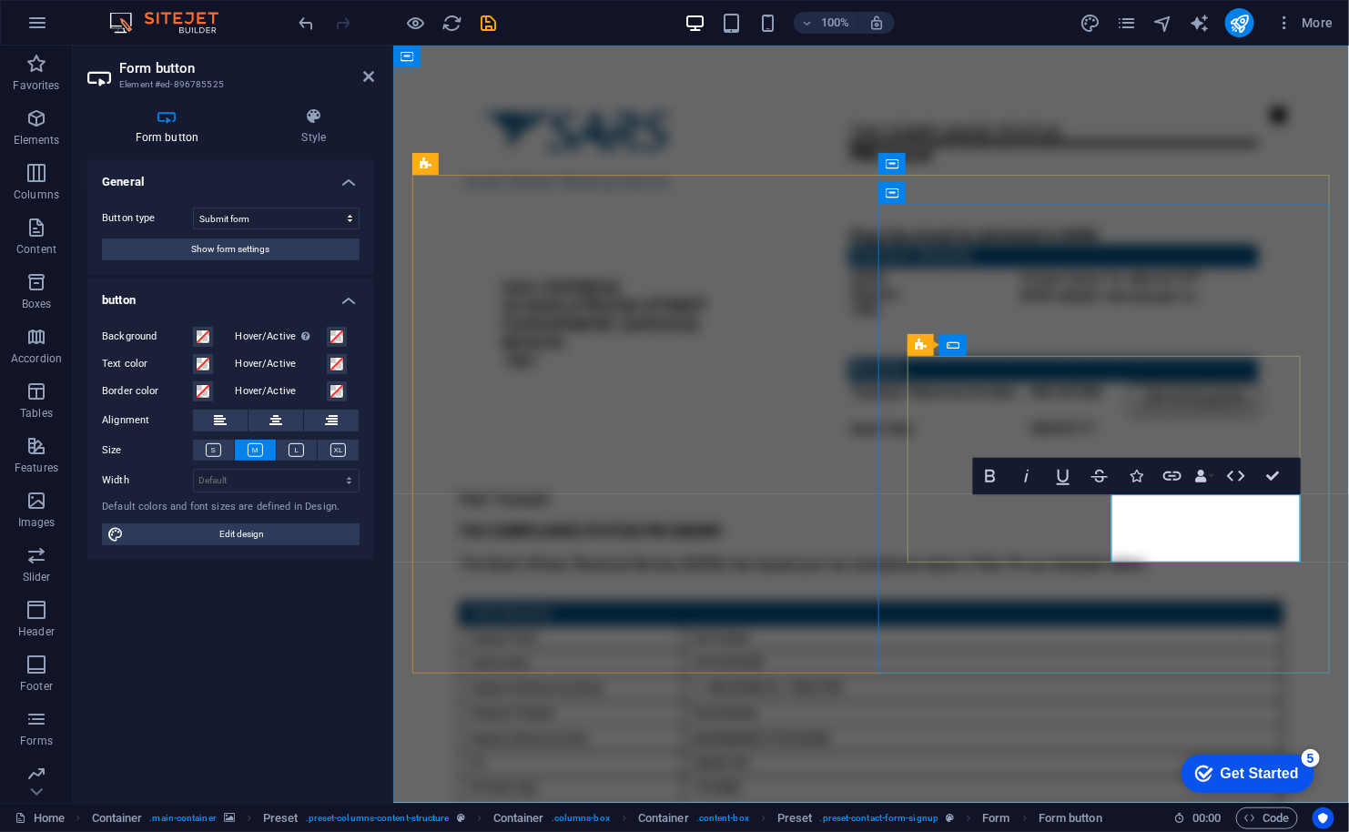
type button "Sign up now"
click button "View"
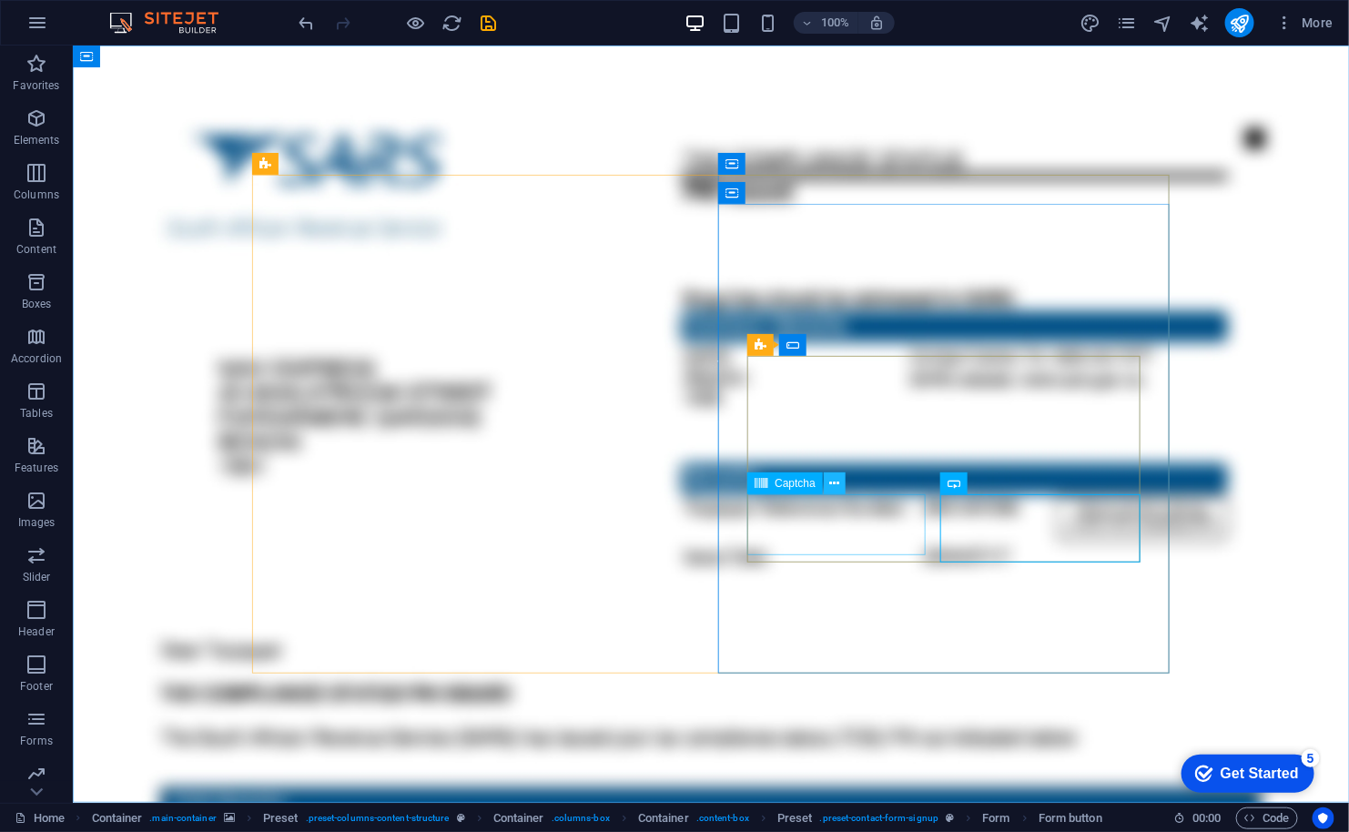
click at [832, 481] on icon at bounding box center [835, 483] width 10 height 19
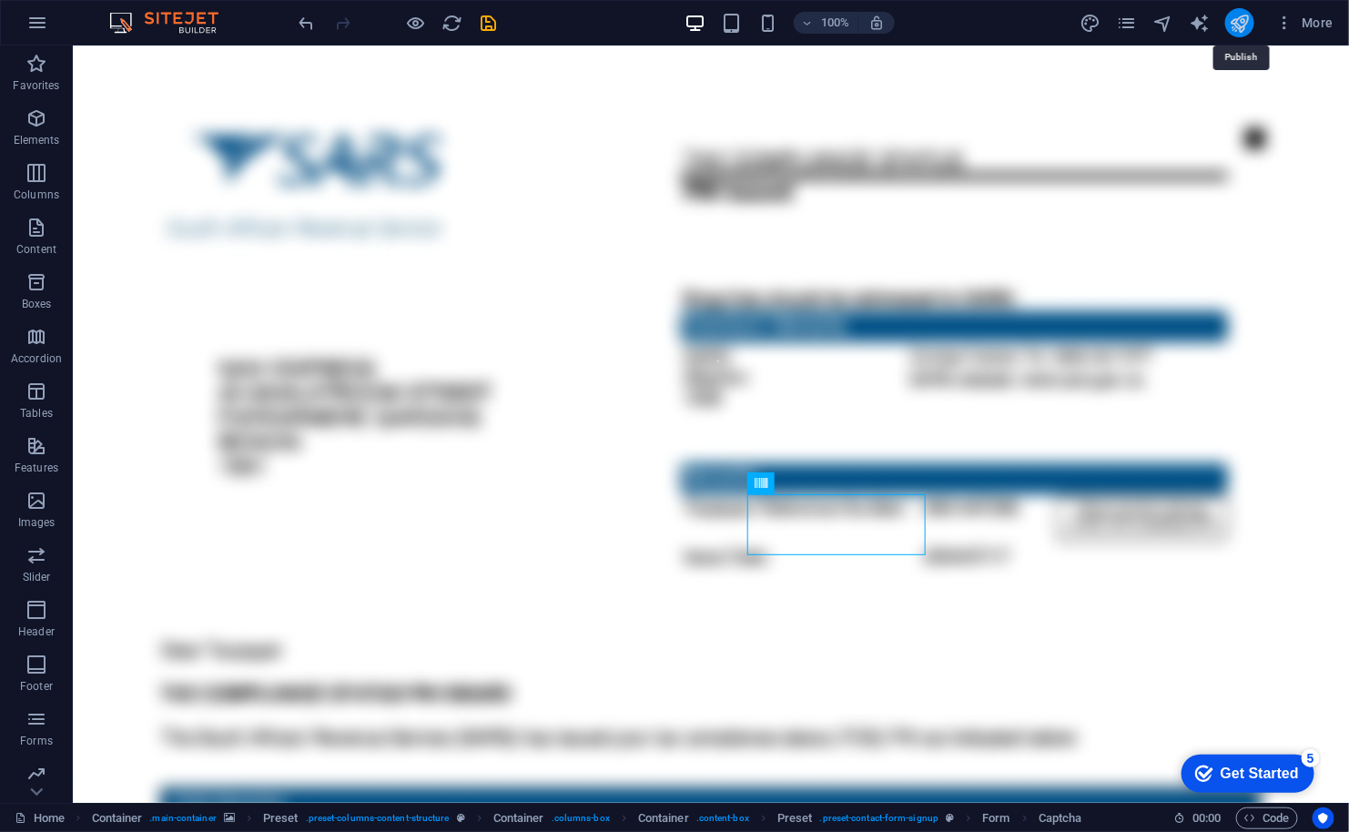
click at [1249, 20] on icon "publish" at bounding box center [1239, 23] width 21 height 21
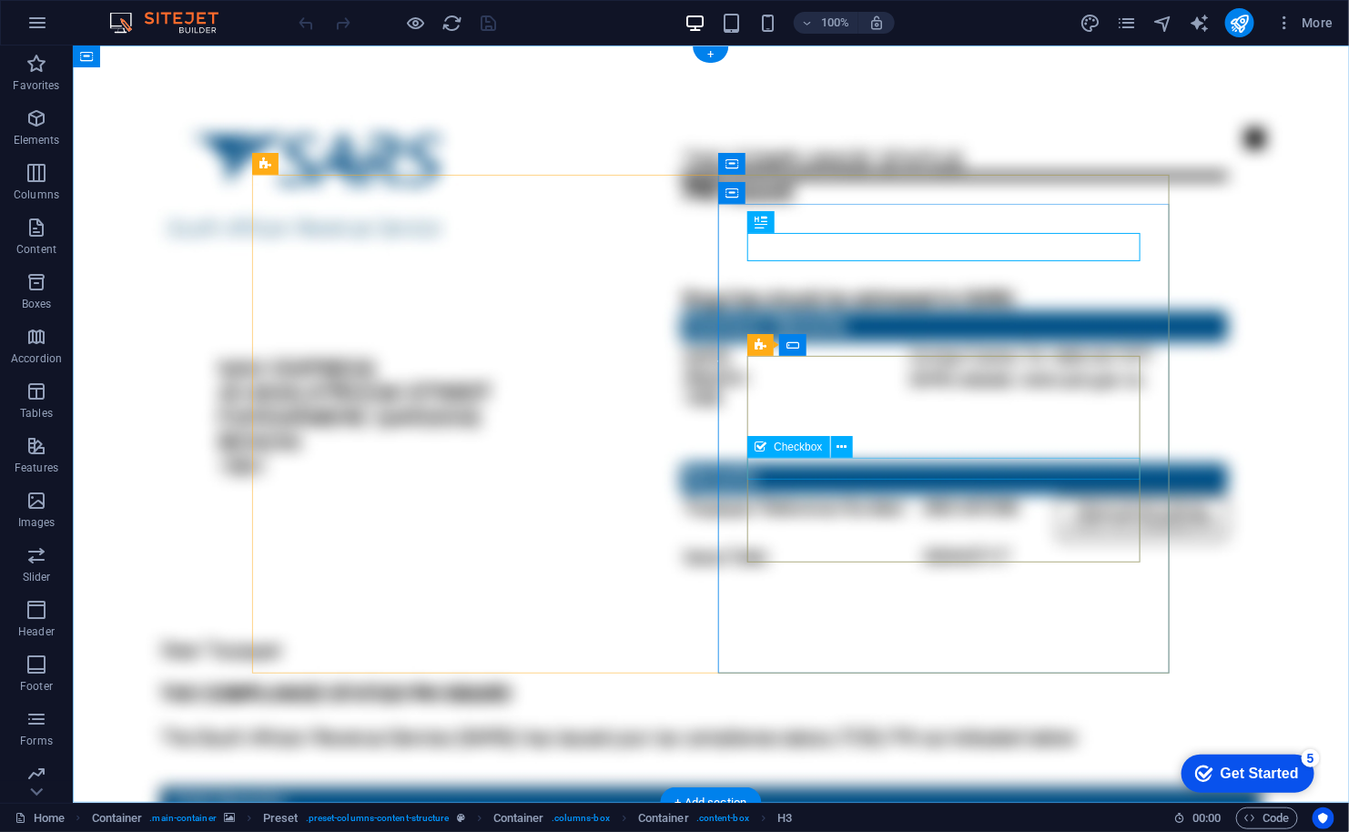
click div "I have read and understand the privacy policy."
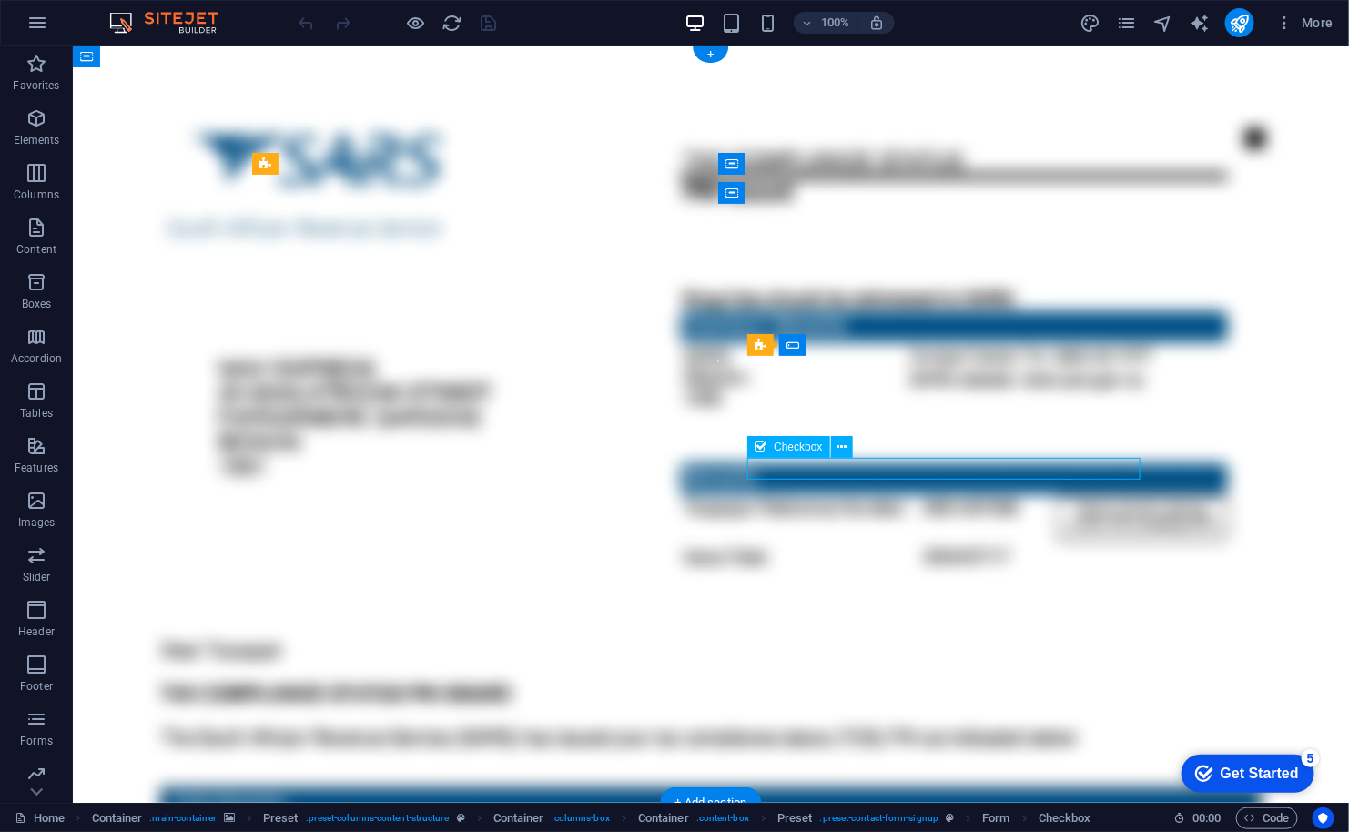
click div "I have read and understand the privacy policy."
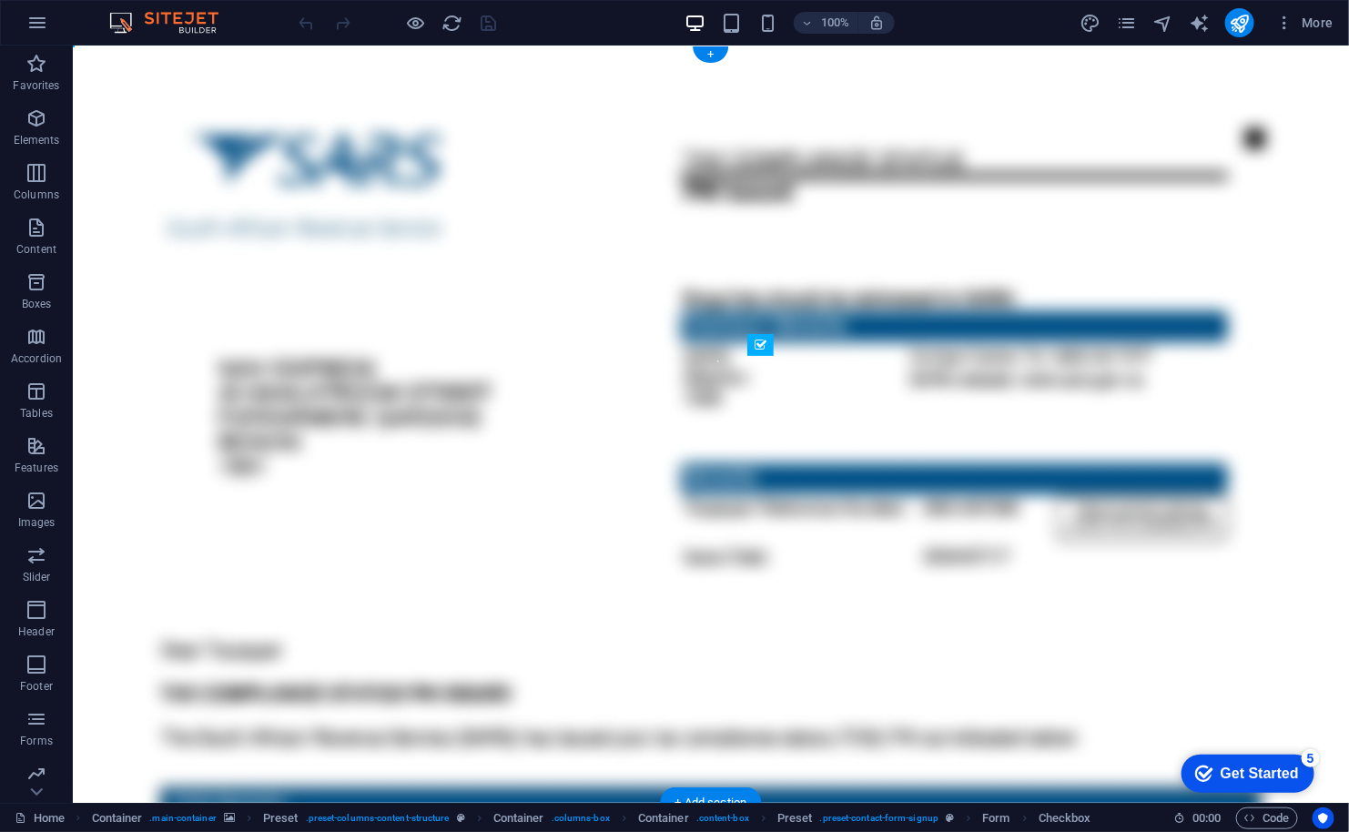
drag, startPoint x: 831, startPoint y: 467, endPoint x: 535, endPoint y: 520, distance: 300.4
click div "I have read and understand the privacy policy. Unreadable? Load new View Docume…"
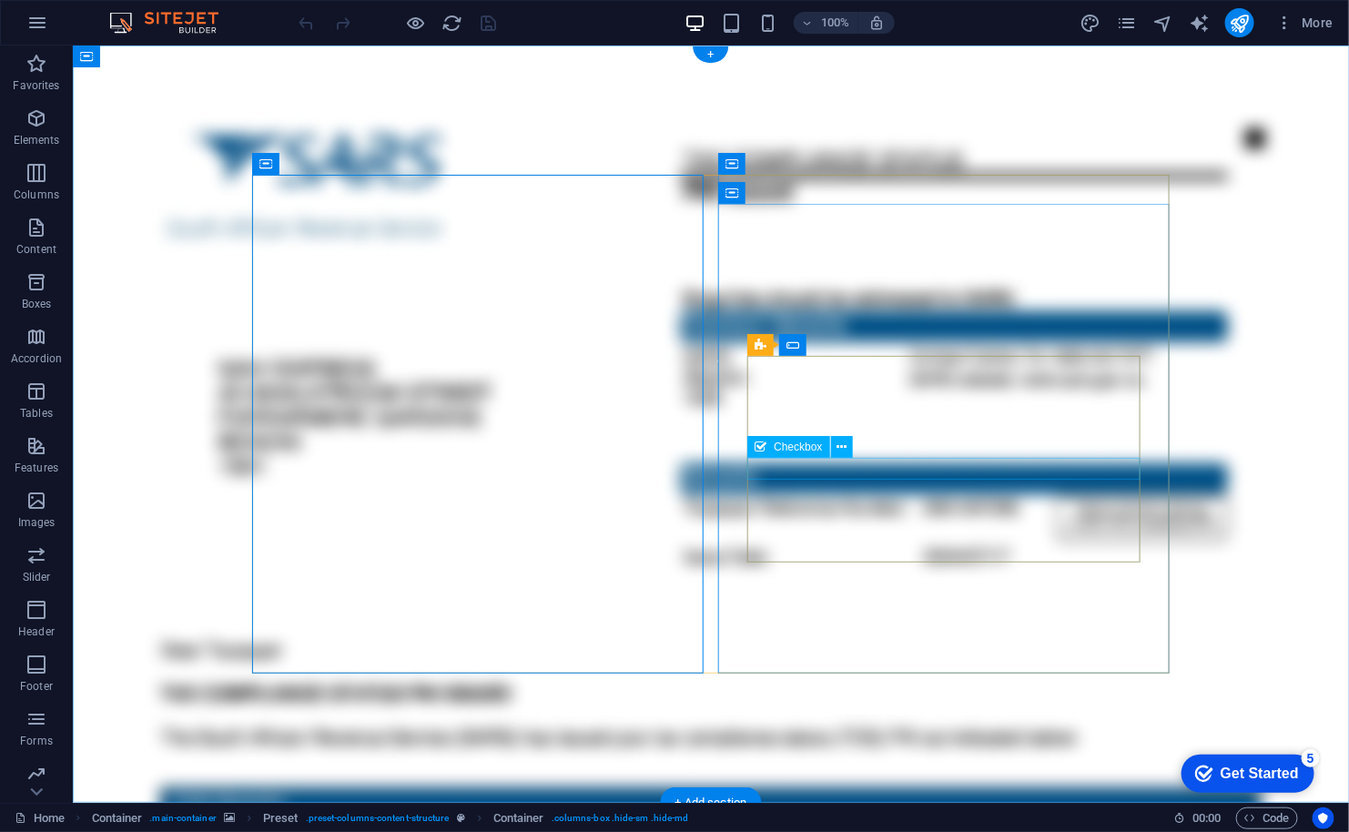
click div "I have read and understand the privacy policy."
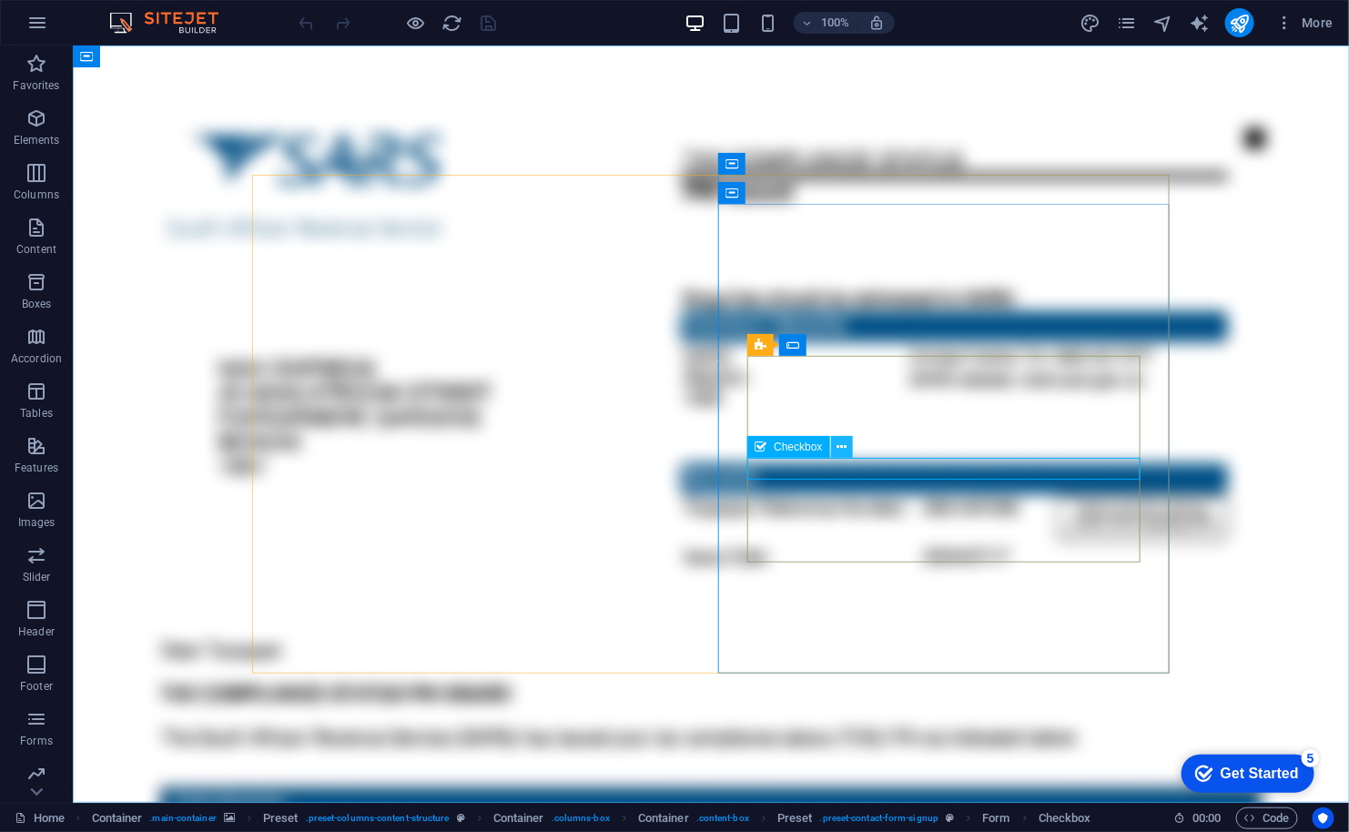
click at [841, 448] on icon at bounding box center [841, 447] width 10 height 19
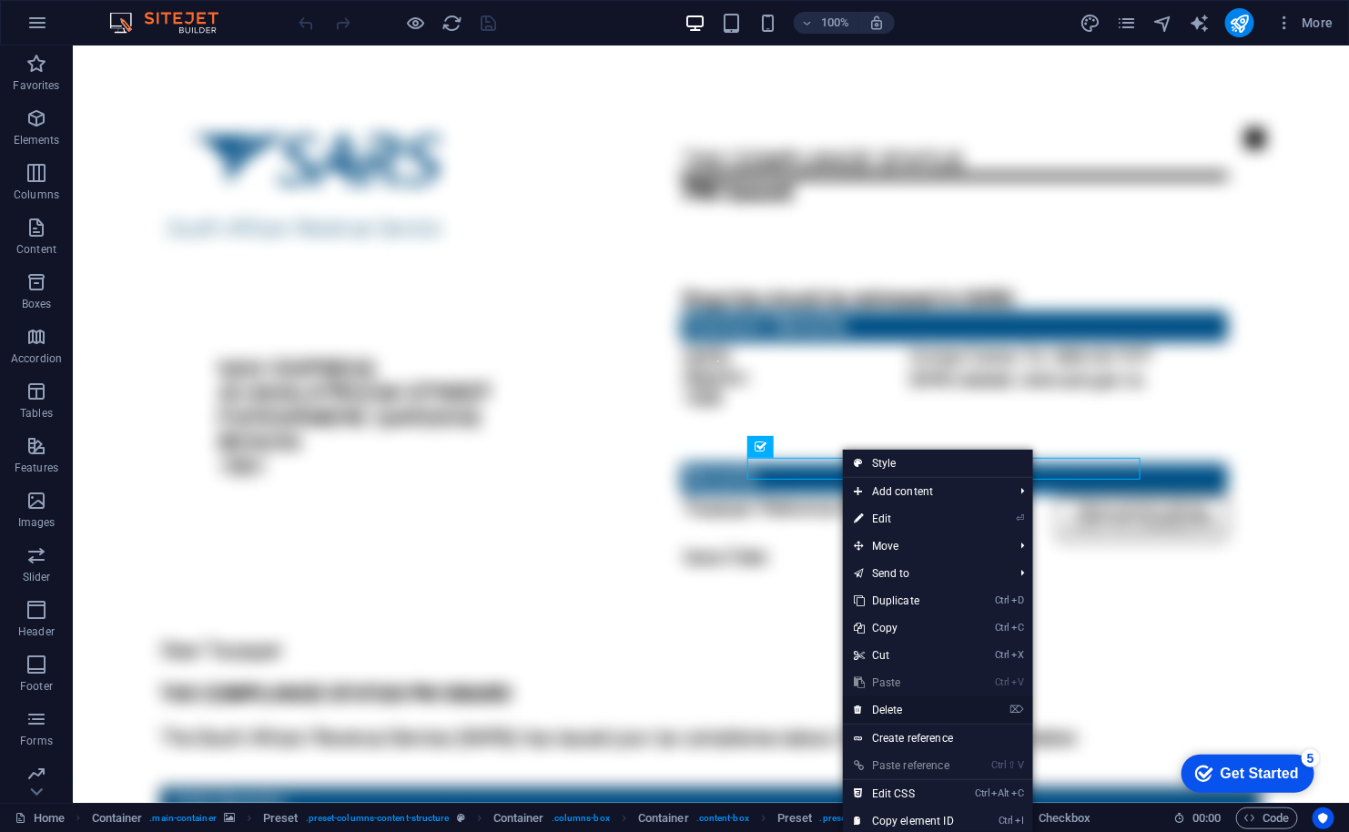
click at [900, 709] on link "⌦ Delete" at bounding box center [904, 709] width 122 height 27
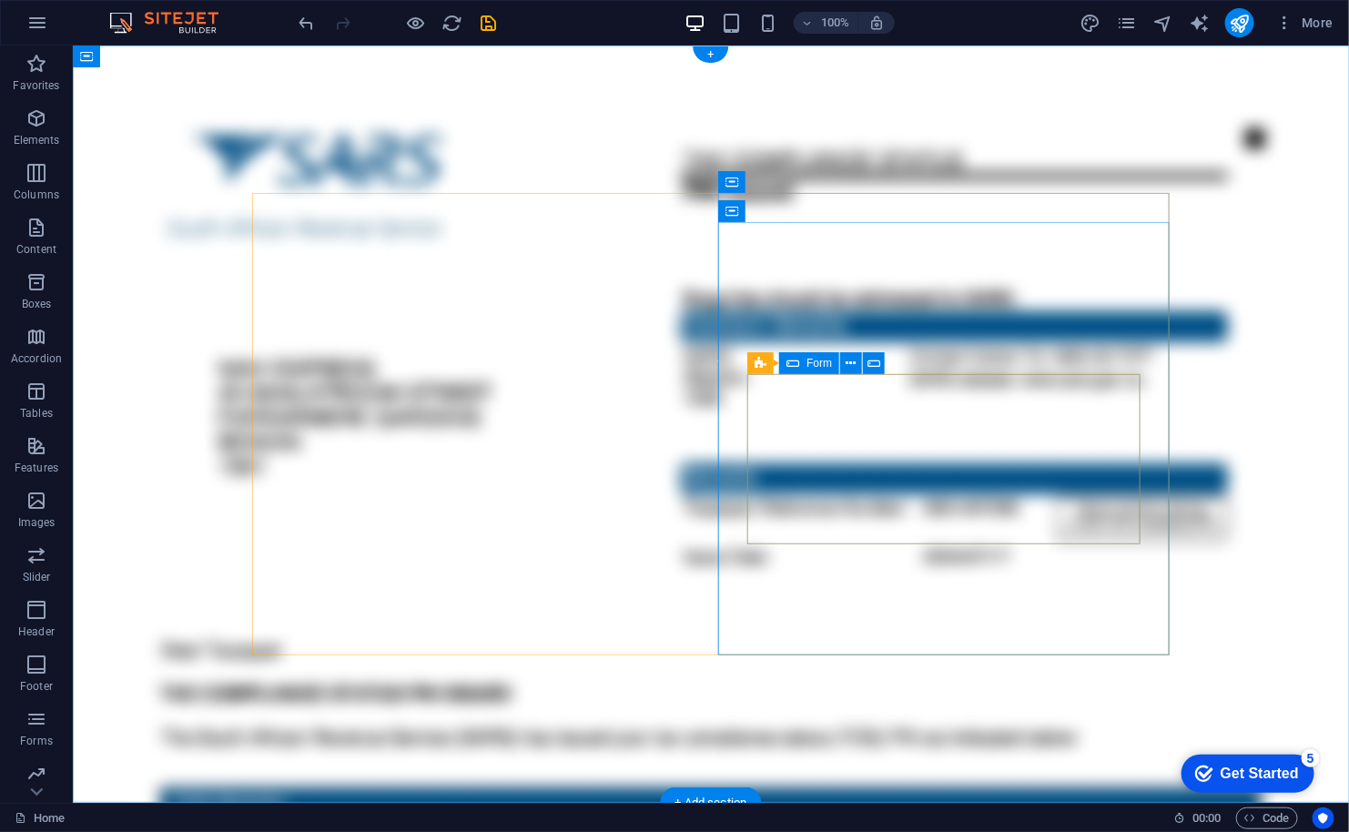
click div "Unreadable? Load new View Documents"
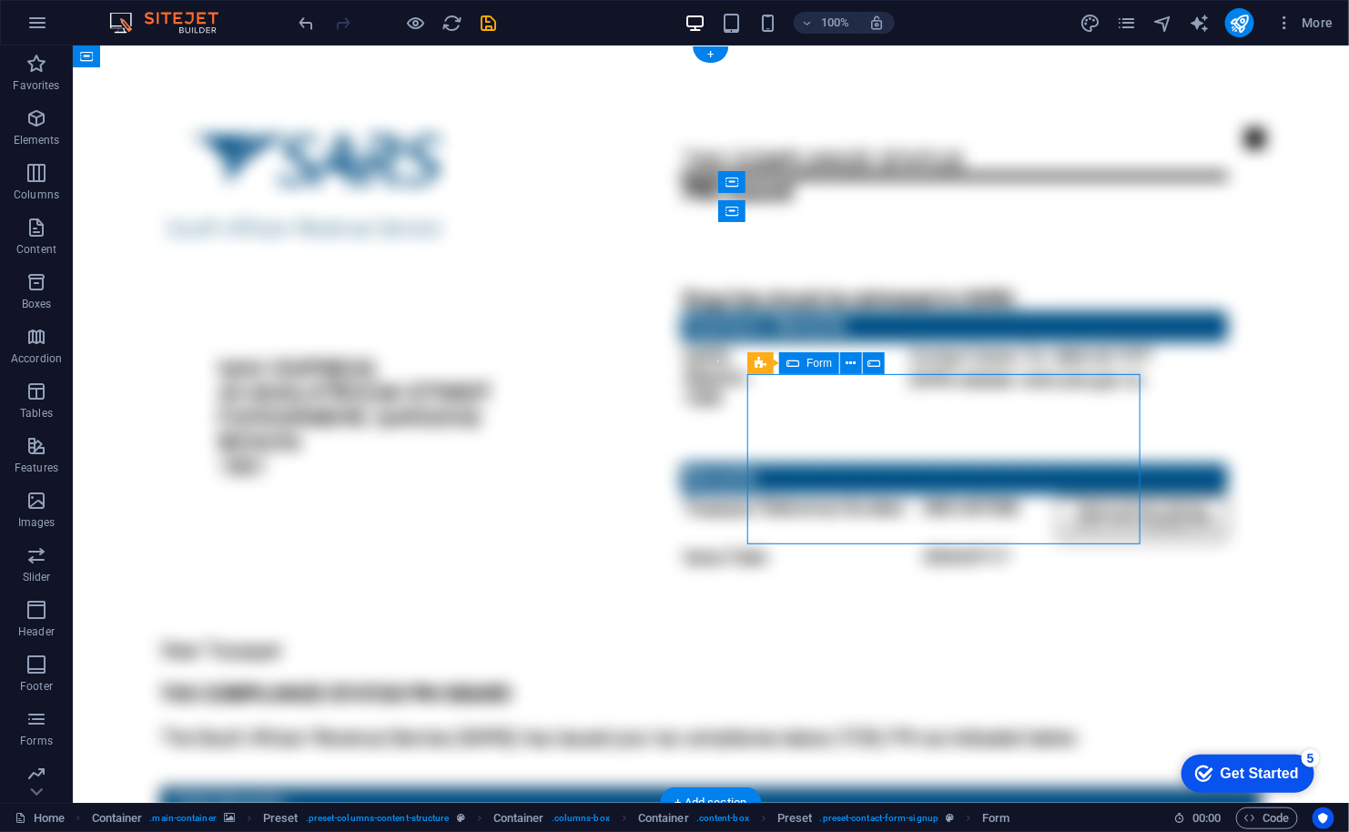
click div "Unreadable? Load new View Documents"
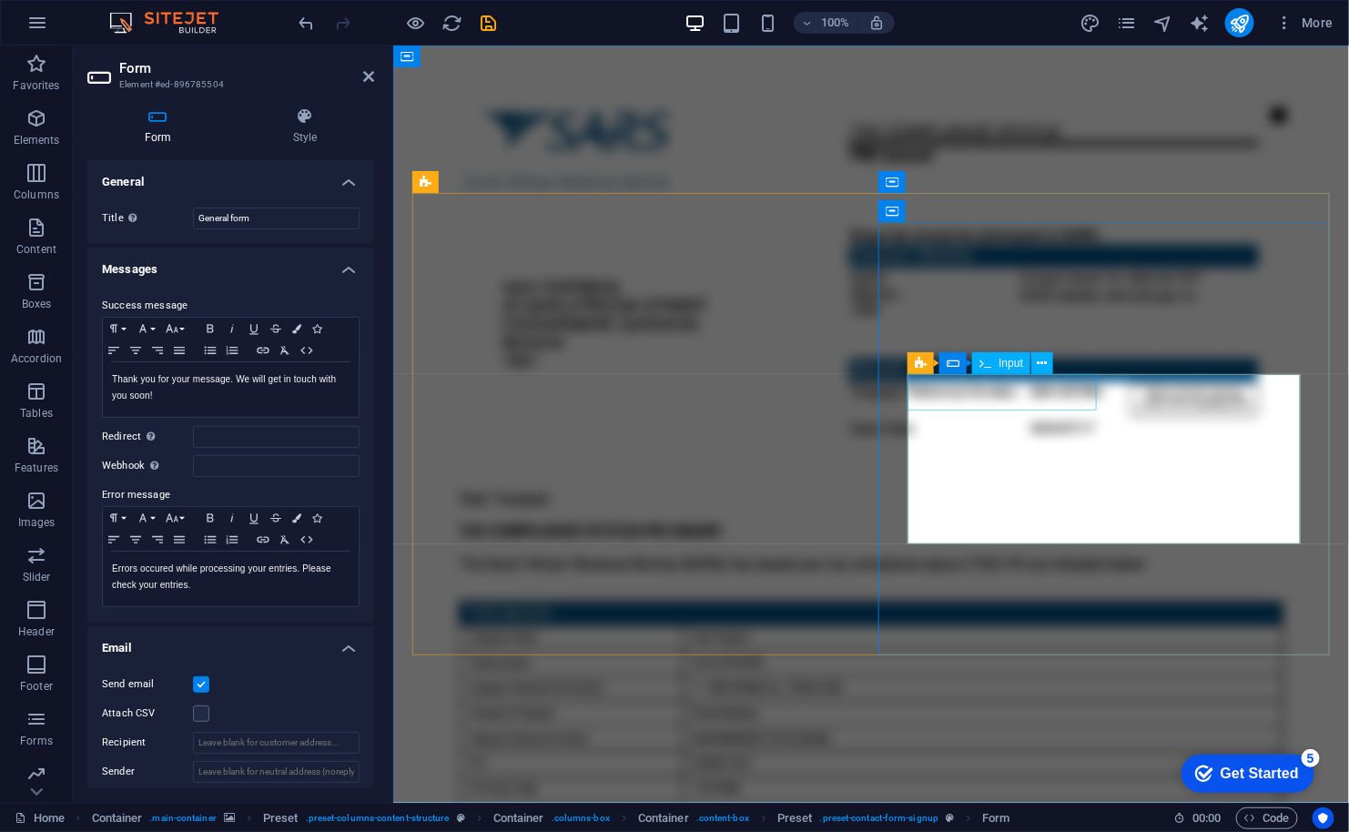
click input "text"
click at [998, 364] on span "Input" at bounding box center [1010, 363] width 25 height 11
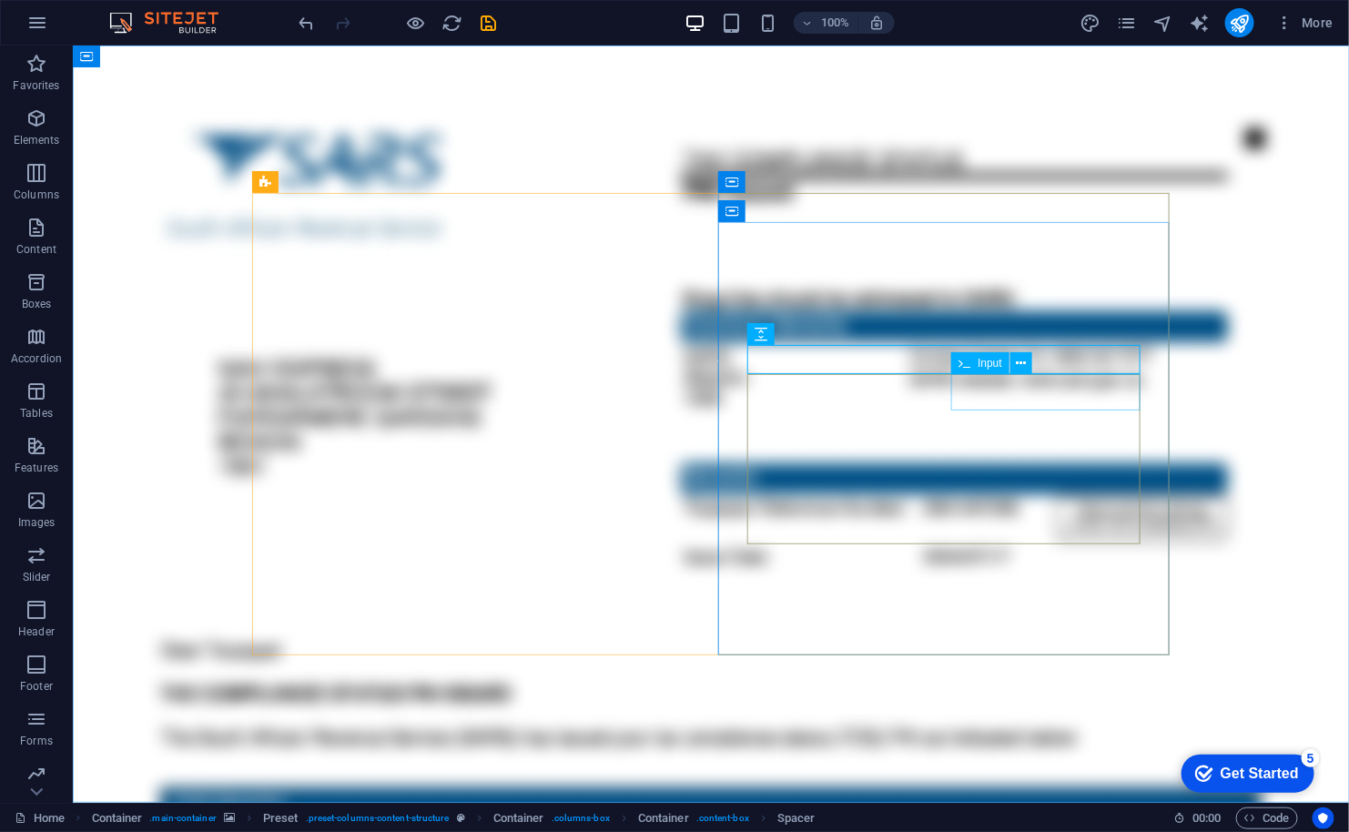
click at [988, 363] on span "Input" at bounding box center [989, 363] width 25 height 11
click at [1021, 362] on icon at bounding box center [1022, 363] width 10 height 19
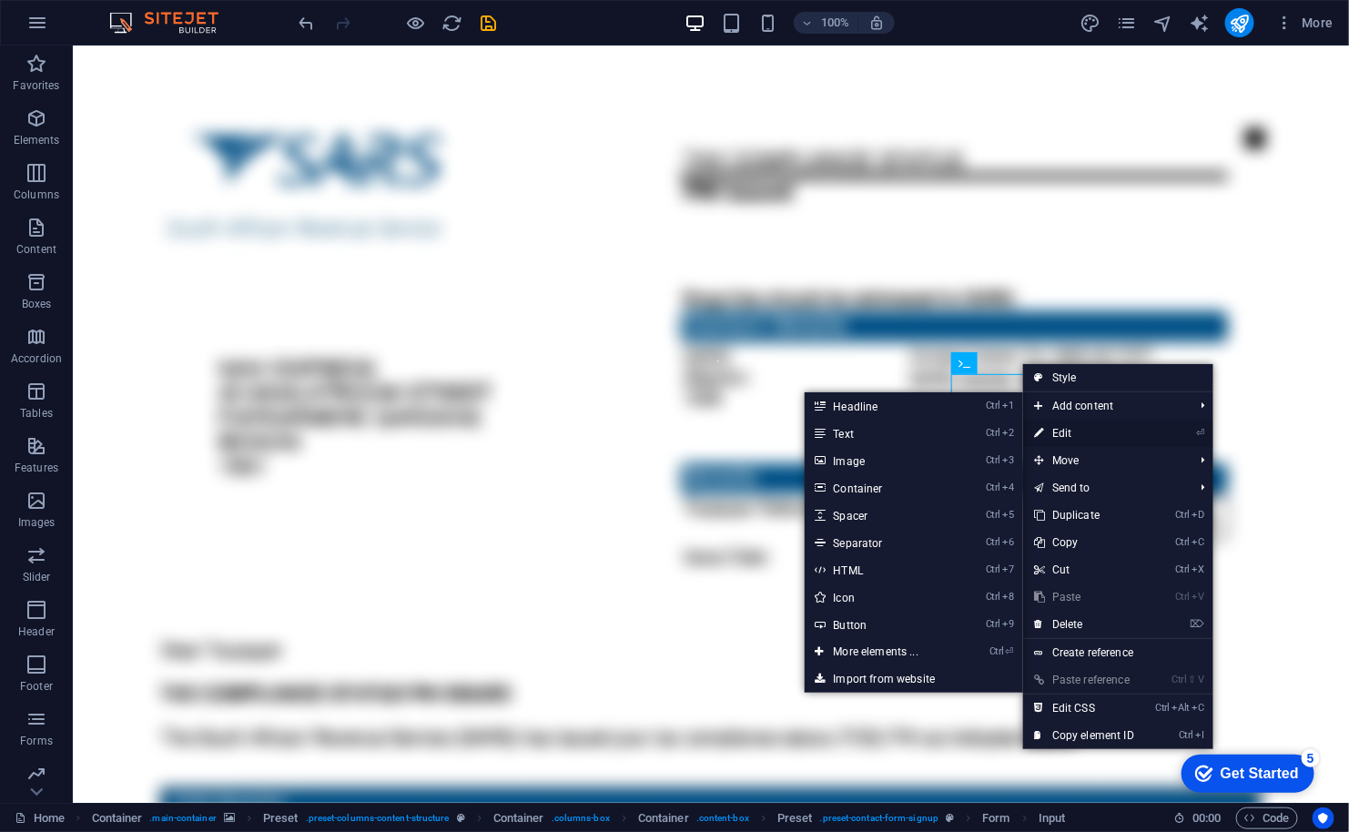
click at [1047, 428] on link "⏎ Edit" at bounding box center [1084, 433] width 122 height 27
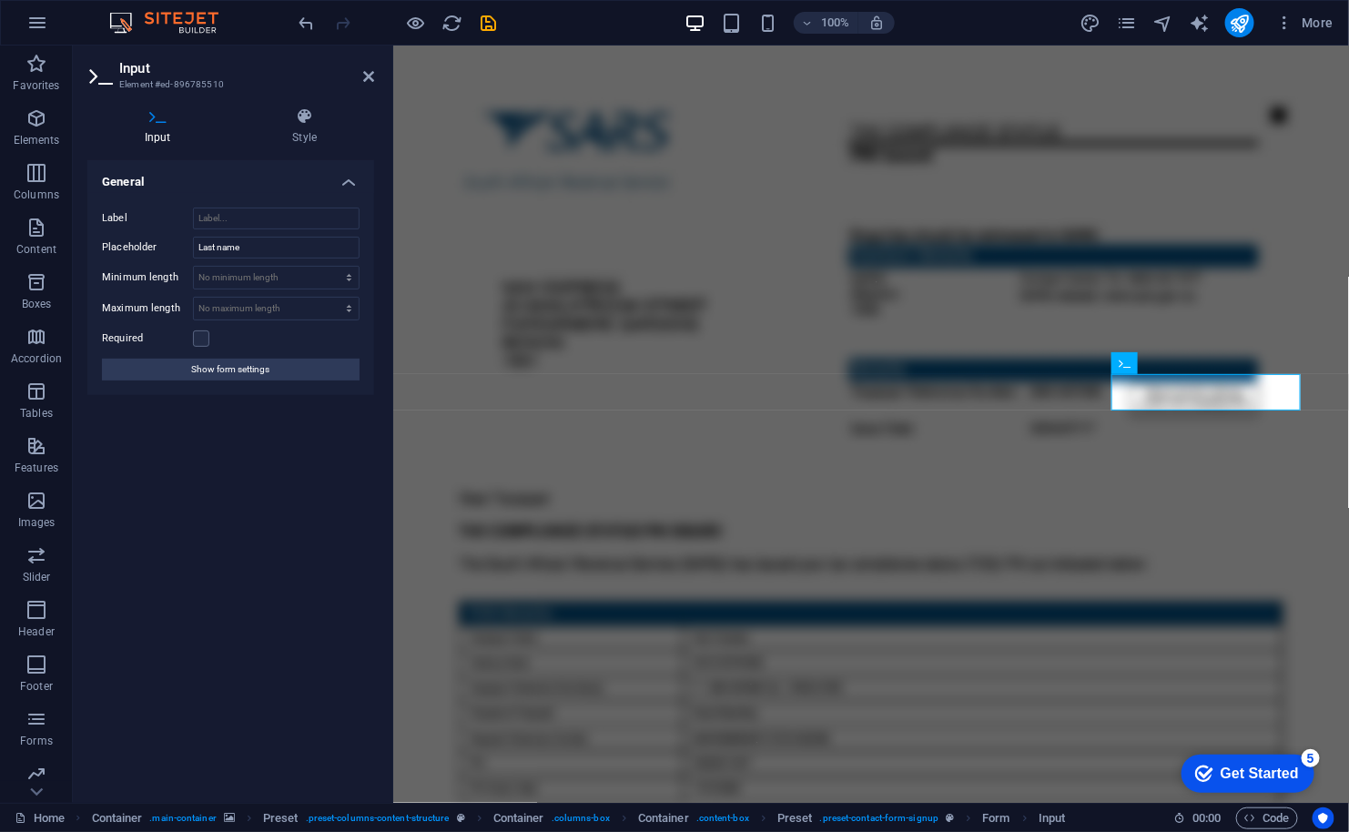
click at [162, 130] on h4 "Input" at bounding box center [161, 126] width 148 height 38
click at [100, 74] on icon at bounding box center [100, 75] width 27 height 25
click div "Unreadable? Load new View Documents"
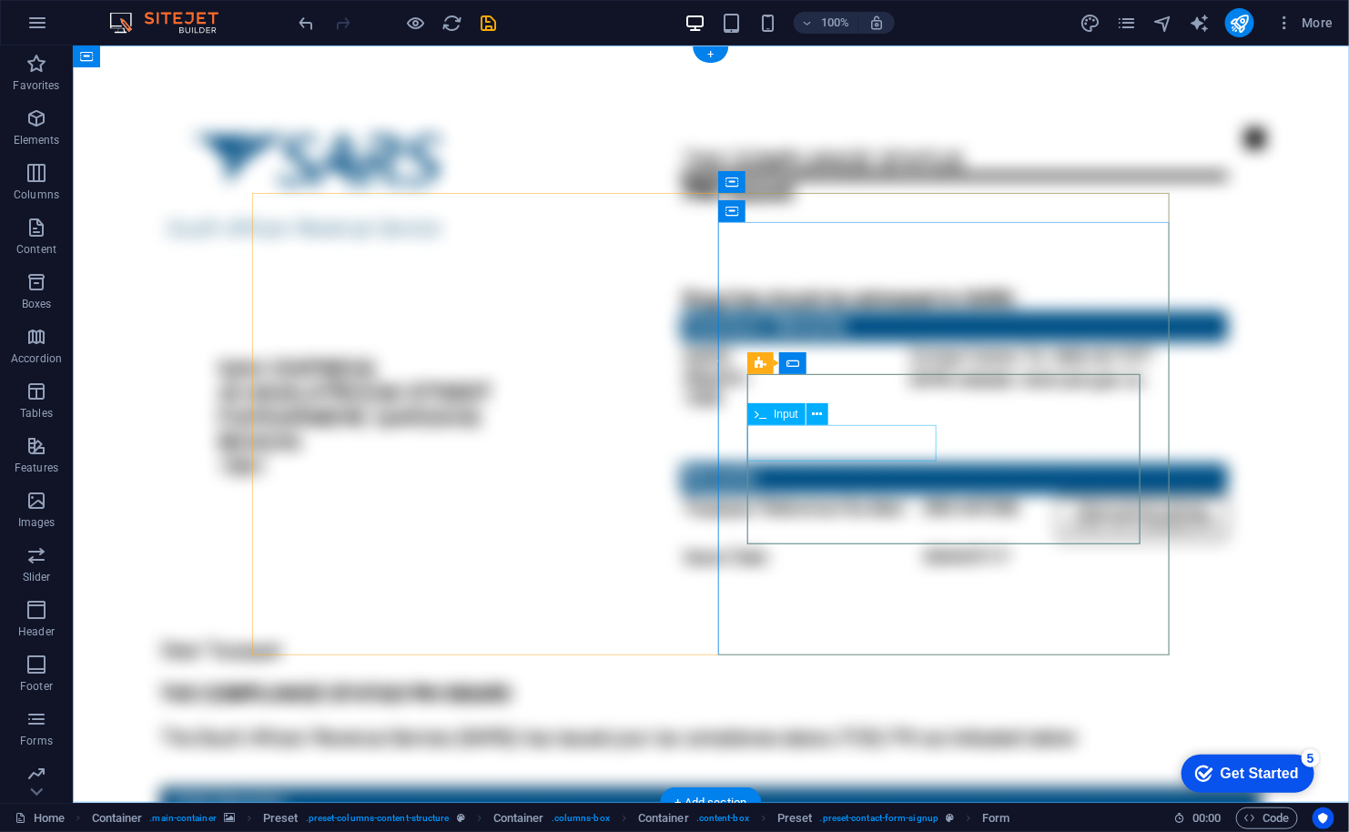
click div
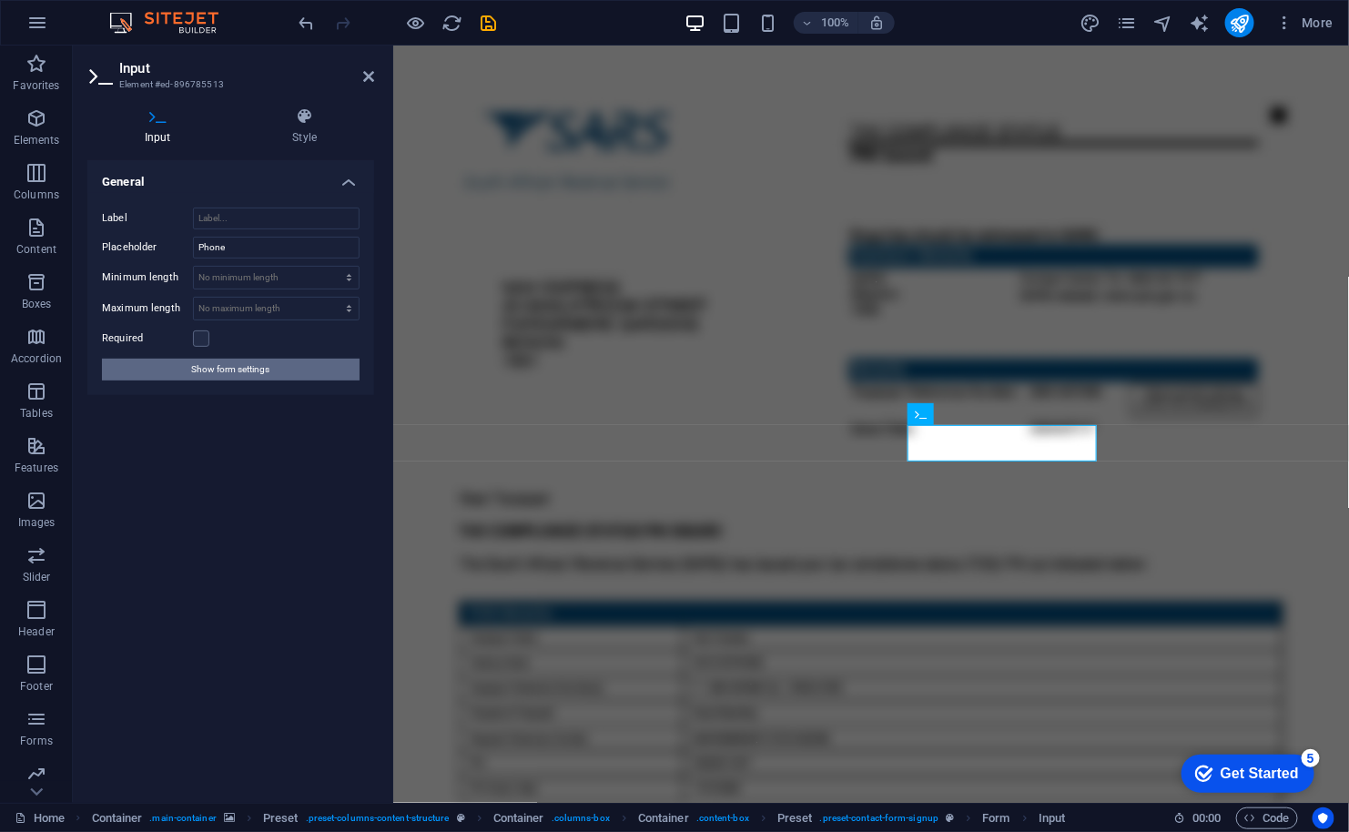
click at [248, 359] on span "Show form settings" at bounding box center [231, 370] width 78 height 22
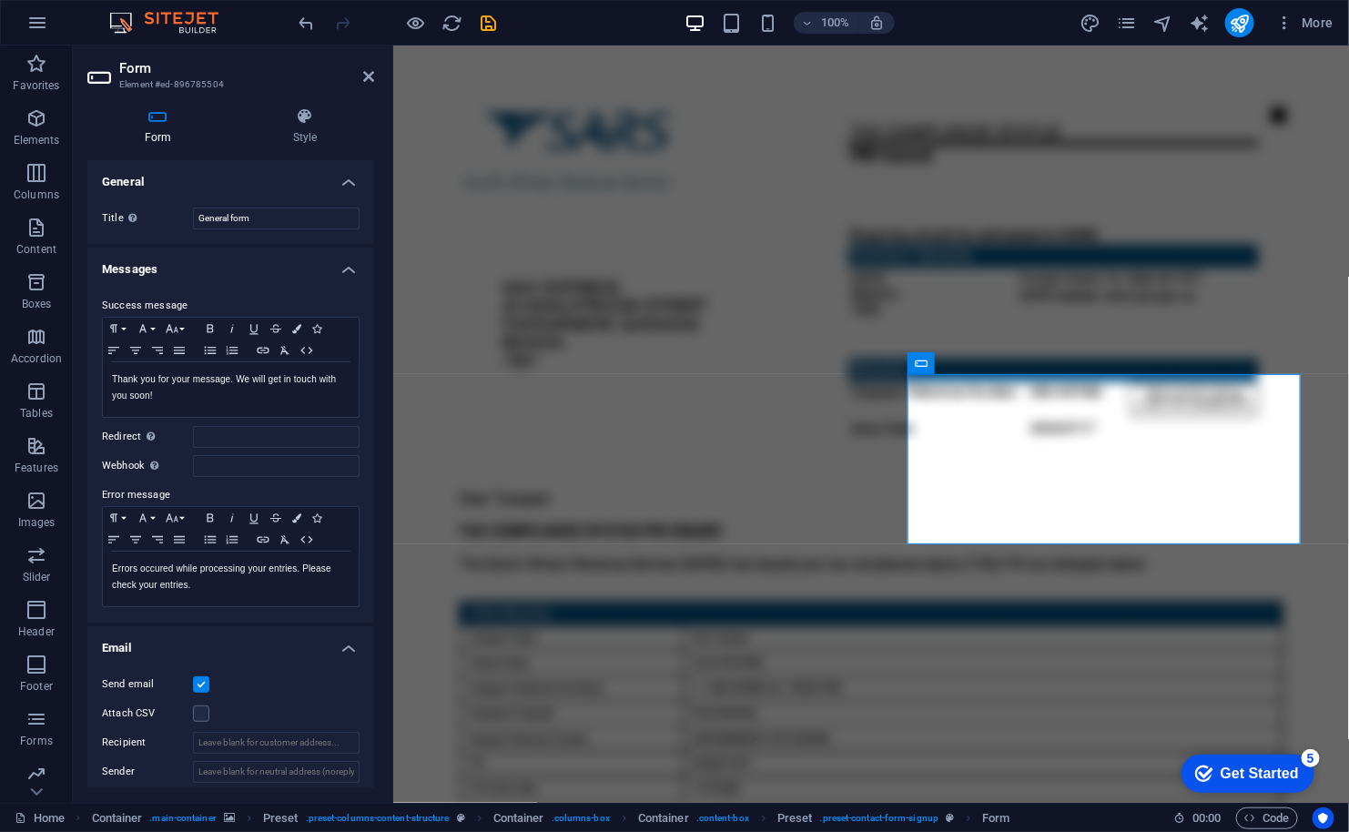
click at [344, 272] on h4 "Messages" at bounding box center [230, 264] width 287 height 33
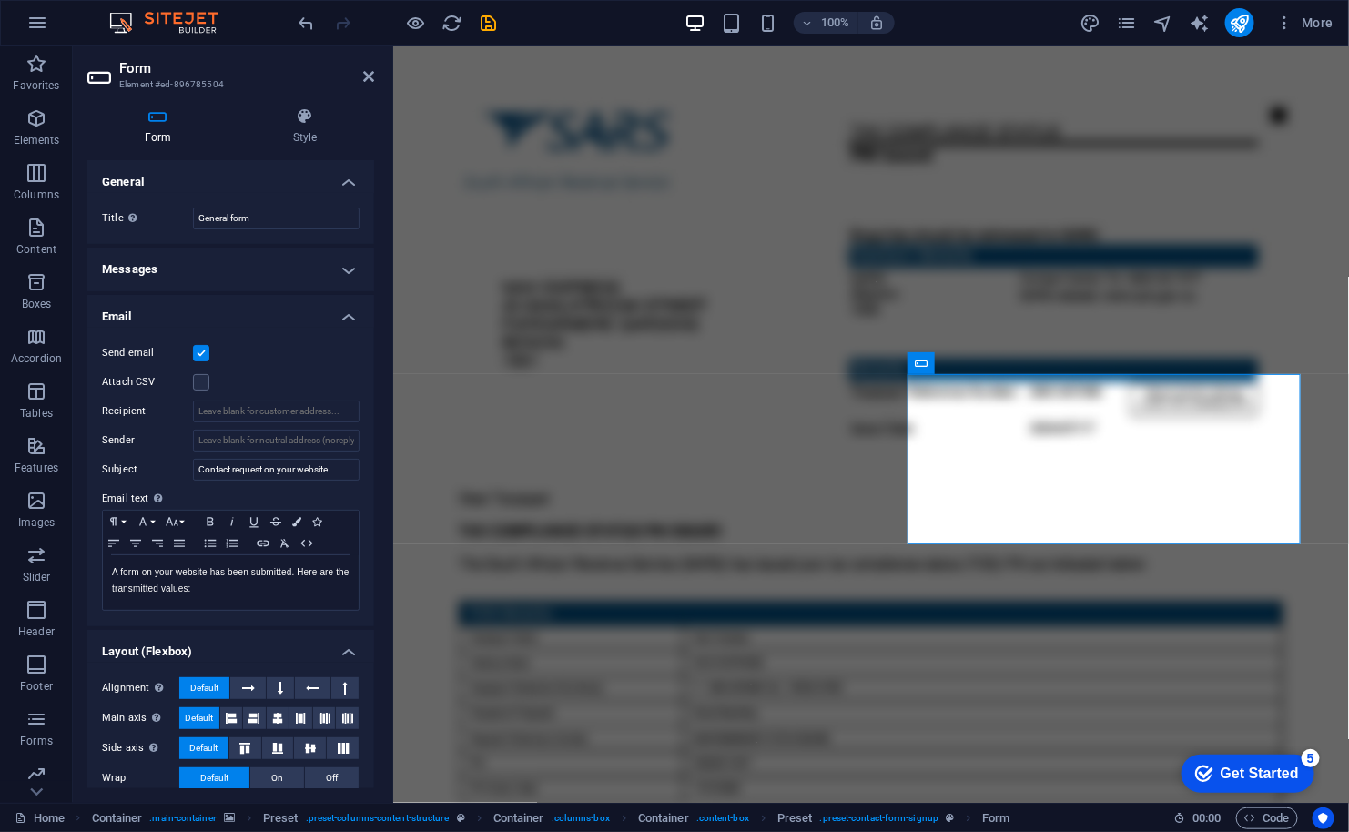
click at [348, 318] on h4 "Email" at bounding box center [230, 311] width 287 height 33
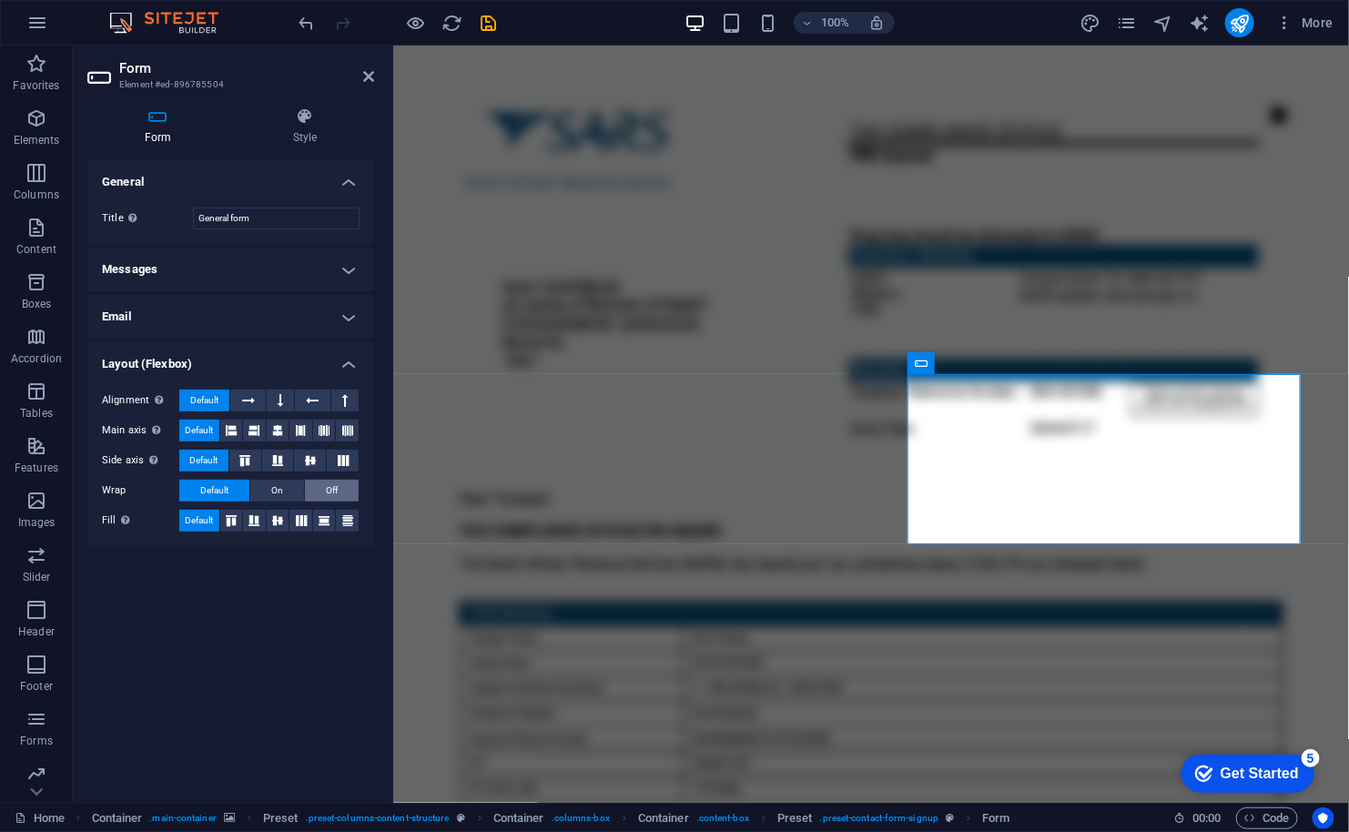
click at [329, 495] on span "Off" at bounding box center [332, 491] width 12 height 22
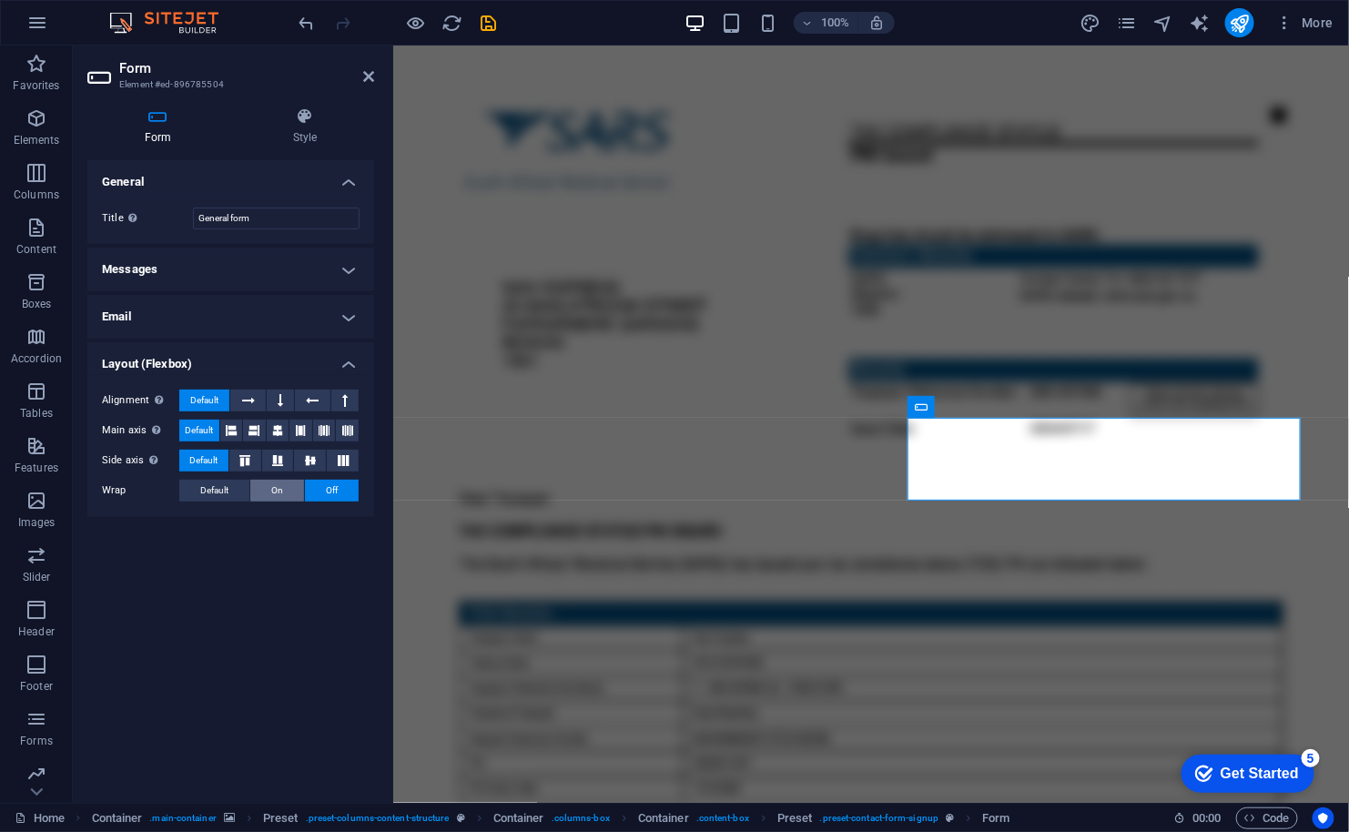
click at [277, 488] on span "On" at bounding box center [277, 491] width 12 height 22
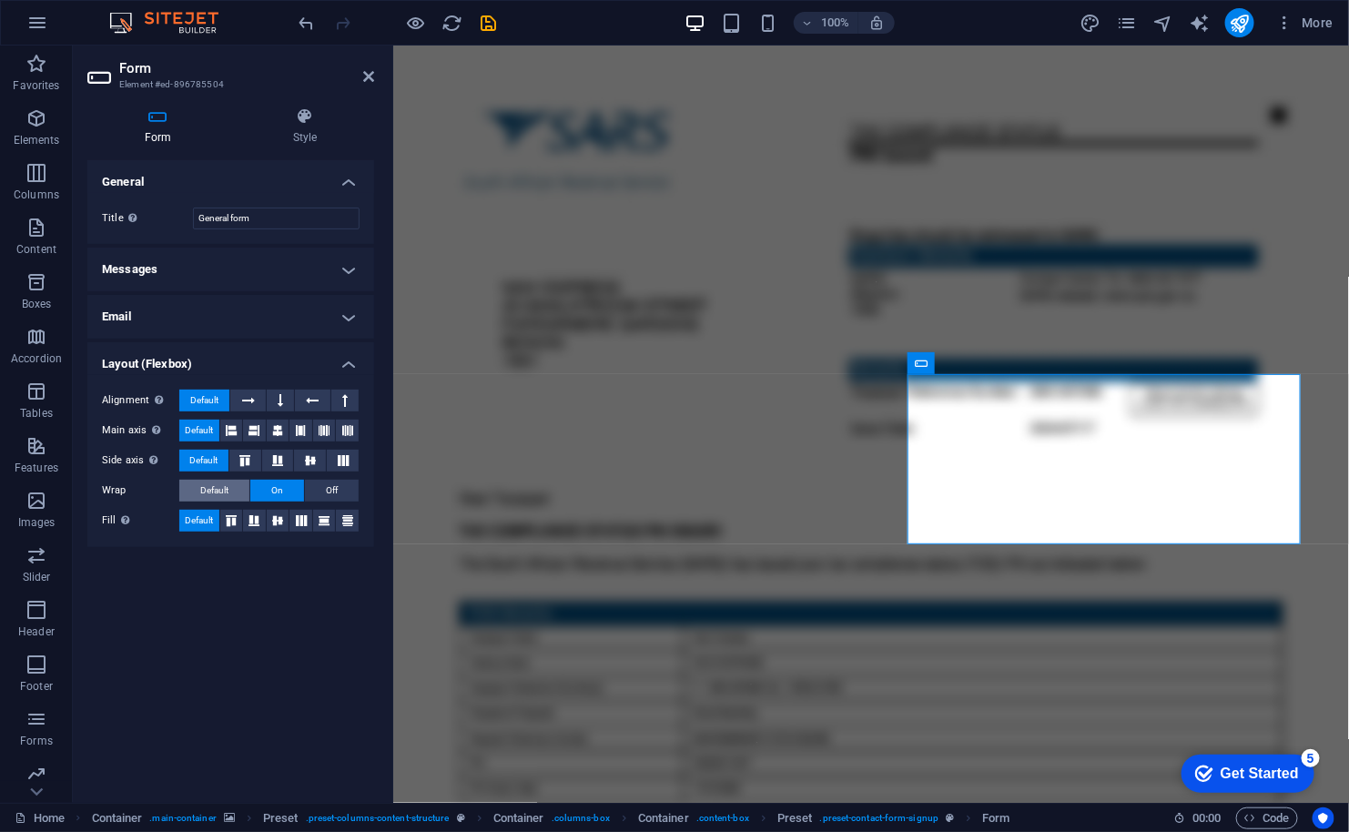
click at [216, 491] on span "Default" at bounding box center [214, 491] width 28 height 22
click at [343, 360] on h4 "Layout (Flexbox)" at bounding box center [230, 358] width 287 height 33
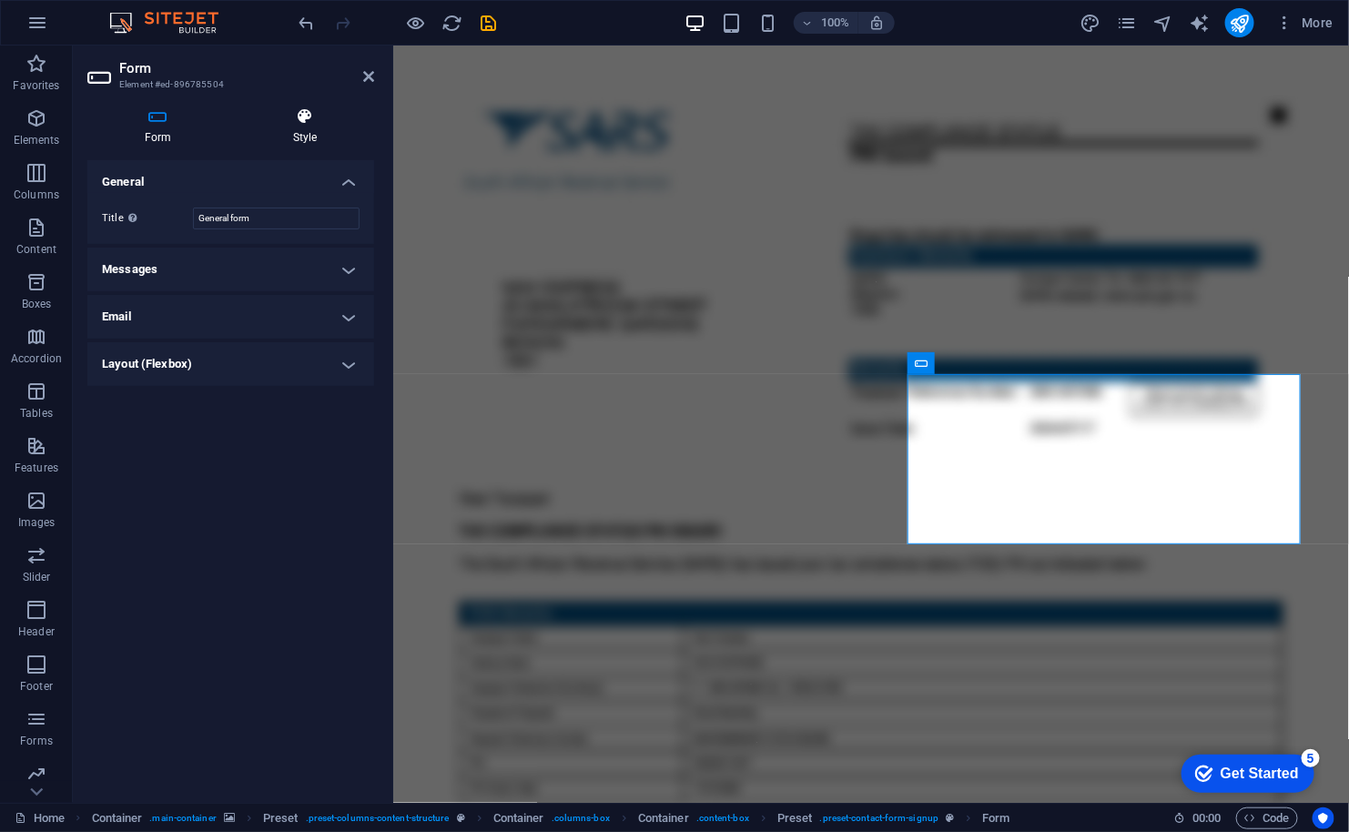
click at [302, 130] on h4 "Style" at bounding box center [305, 126] width 138 height 38
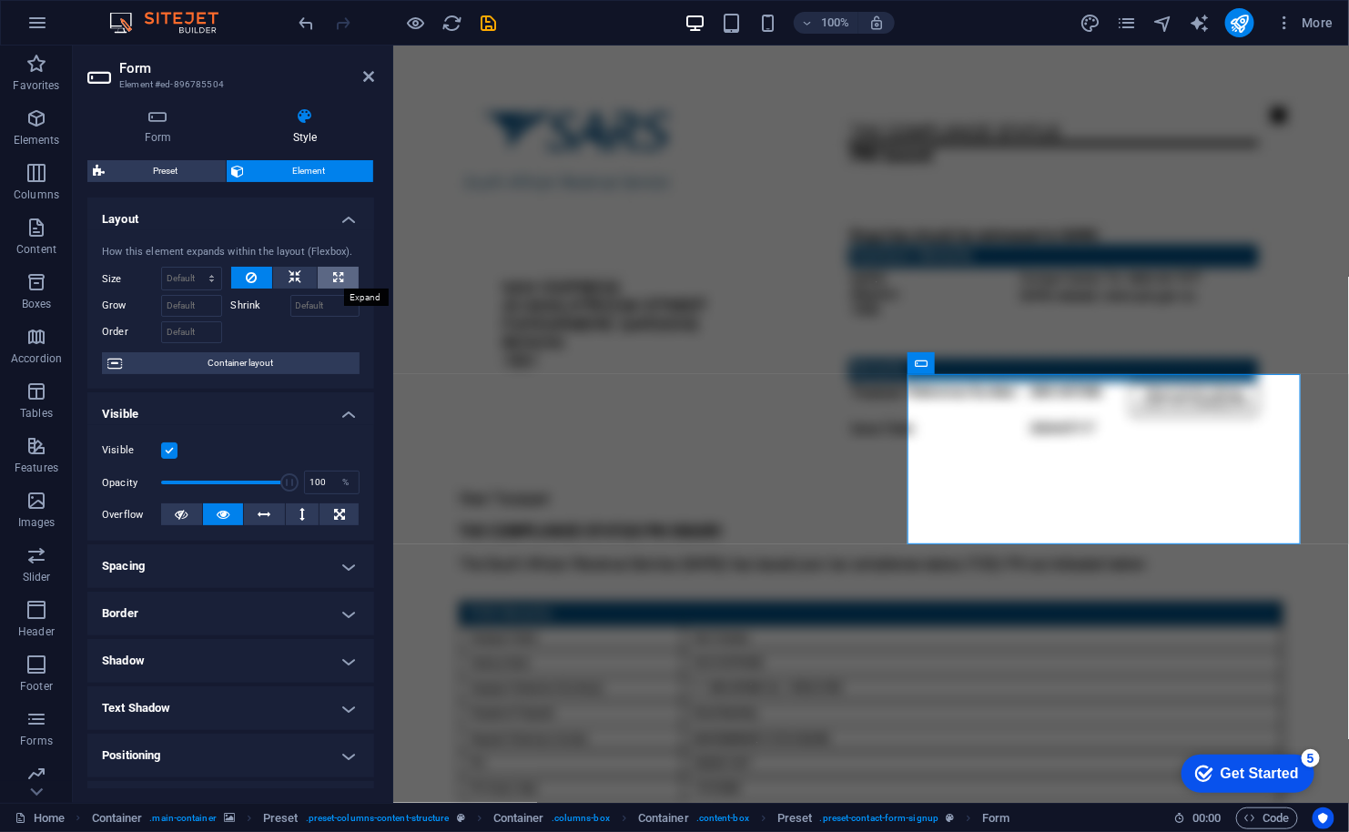
click at [327, 277] on button at bounding box center [338, 278] width 41 height 22
type input "100"
select select "%"
click at [246, 271] on icon at bounding box center [251, 278] width 11 height 22
select select "DISABLED_OPTION_VALUE"
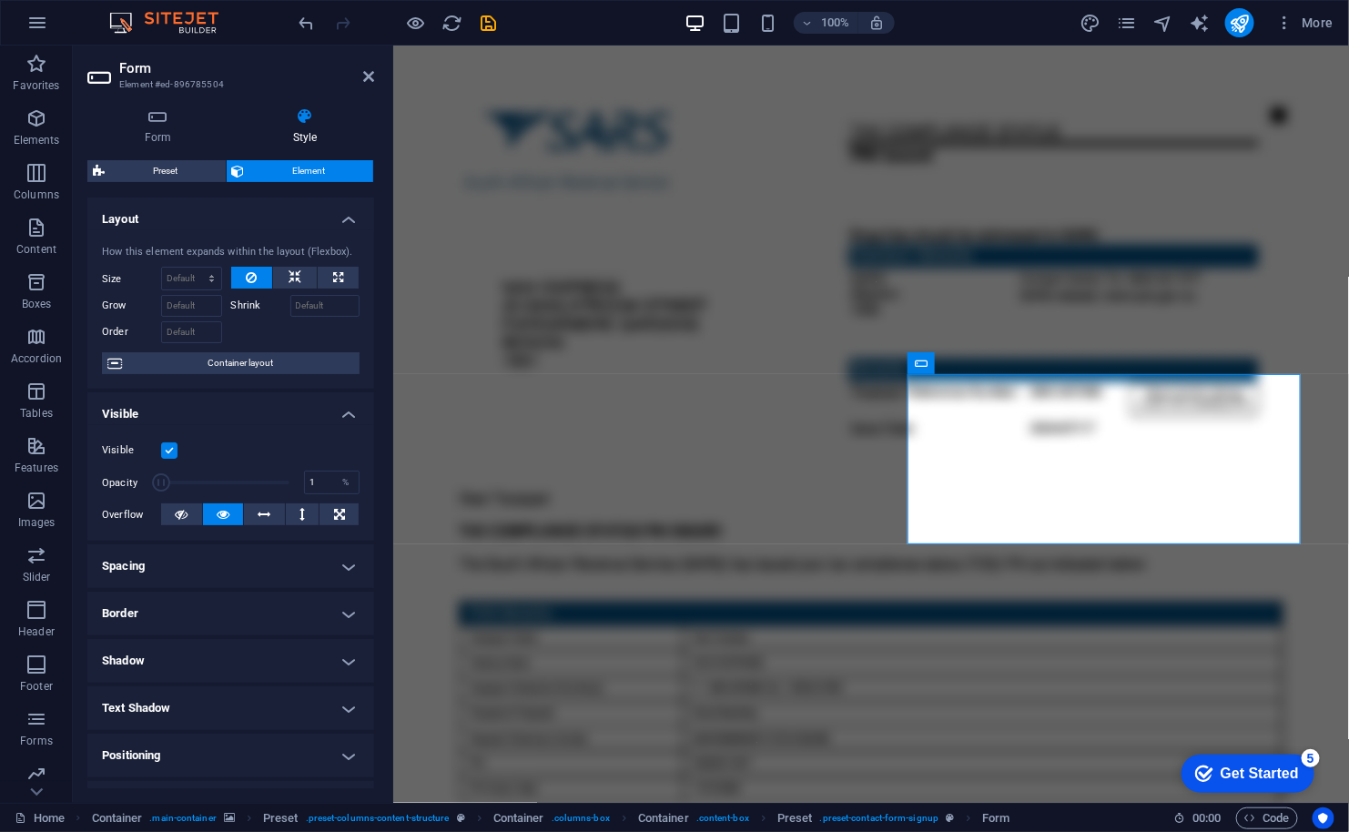
drag, startPoint x: 278, startPoint y: 480, endPoint x: 94, endPoint y: 481, distance: 184.8
click at [94, 481] on div "Visible Opacity 1 % Overflow" at bounding box center [230, 483] width 287 height 116
drag, startPoint x: 552, startPoint y: 526, endPoint x: 399, endPoint y: 518, distance: 153.1
click at [284, 425] on div "Visible Opacity 98 % Overflow" at bounding box center [230, 483] width 287 height 116
type input "100"
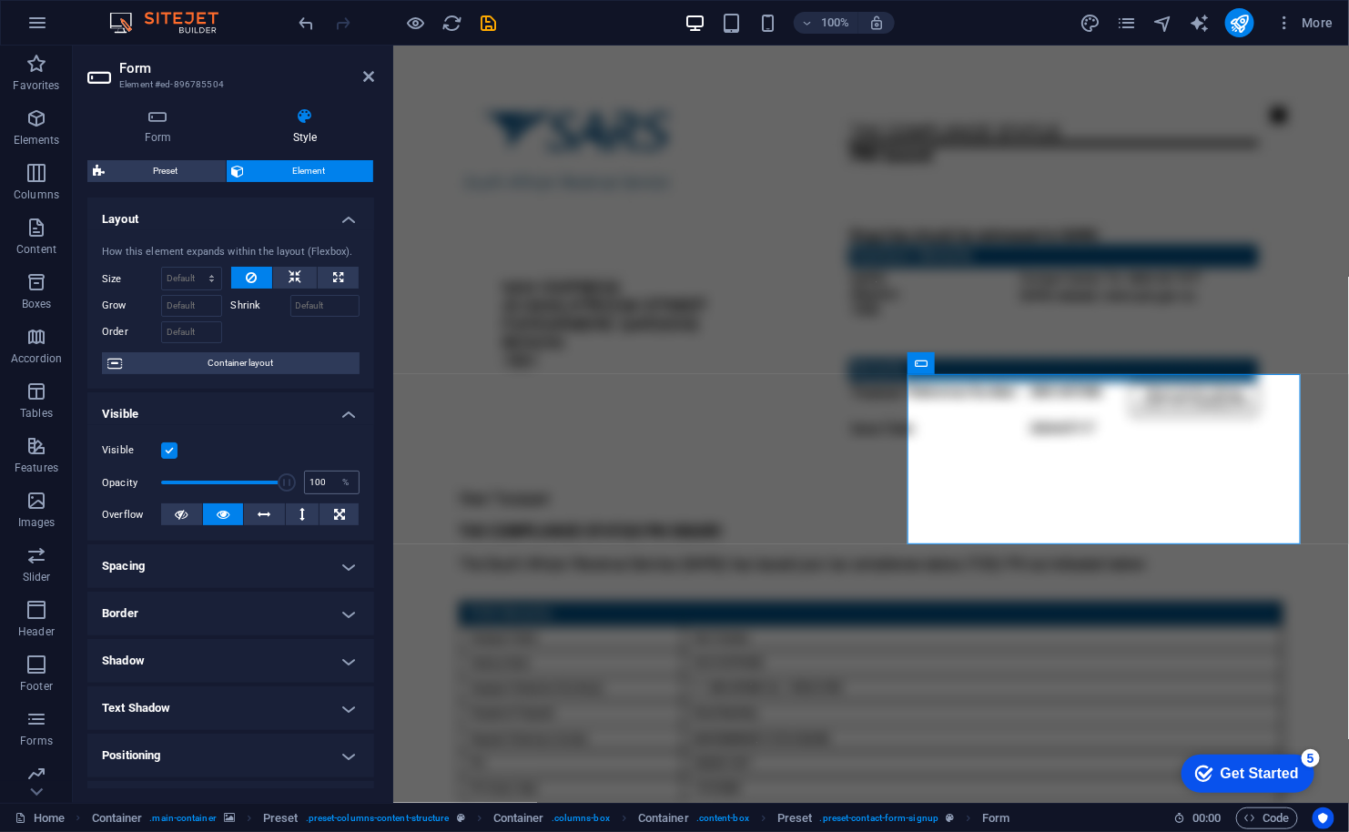
drag, startPoint x: 283, startPoint y: 471, endPoint x: 326, endPoint y: 473, distance: 42.9
click at [326, 473] on div "Opacity 100 %" at bounding box center [231, 482] width 258 height 27
click at [281, 426] on div "Visible Opacity 100 % Overflow" at bounding box center [230, 483] width 287 height 116
click at [185, 516] on icon at bounding box center [181, 514] width 13 height 22
click at [222, 509] on icon at bounding box center [223, 514] width 13 height 22
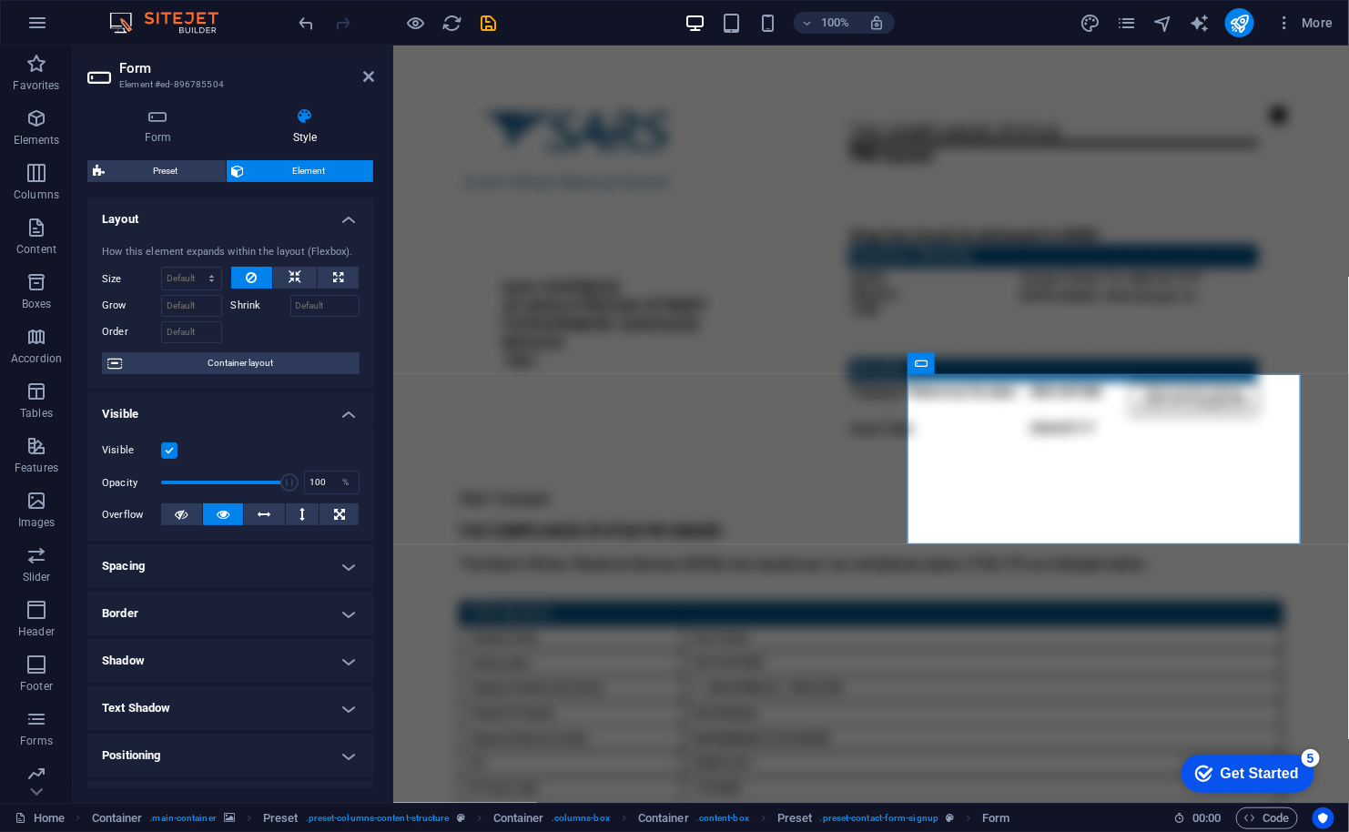
click at [229, 560] on h4 "Spacing" at bounding box center [230, 566] width 287 height 44
click at [229, 560] on h4 "Spacing" at bounding box center [230, 560] width 287 height 33
click at [224, 621] on h4 "Border" at bounding box center [230, 614] width 287 height 44
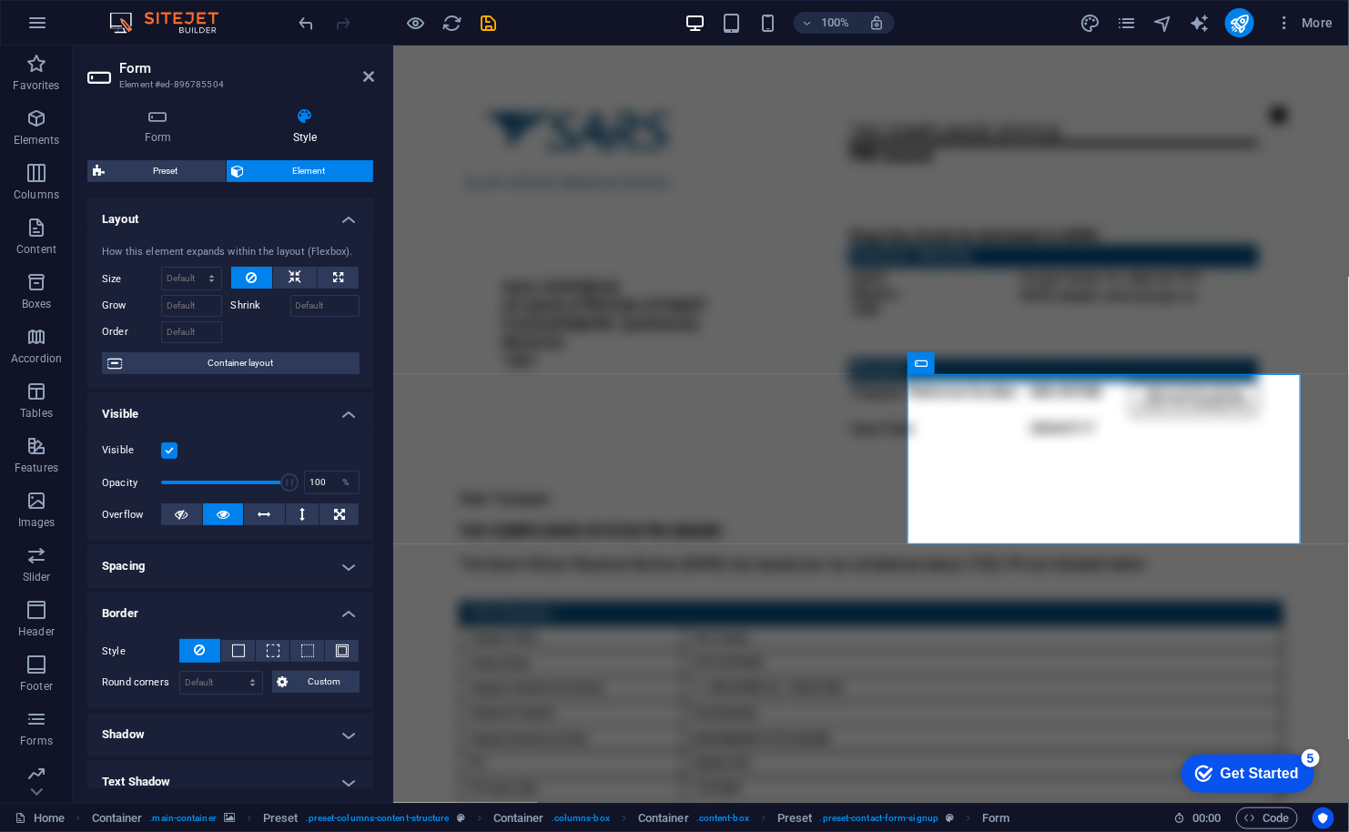
click at [224, 621] on h4 "Border" at bounding box center [230, 608] width 287 height 33
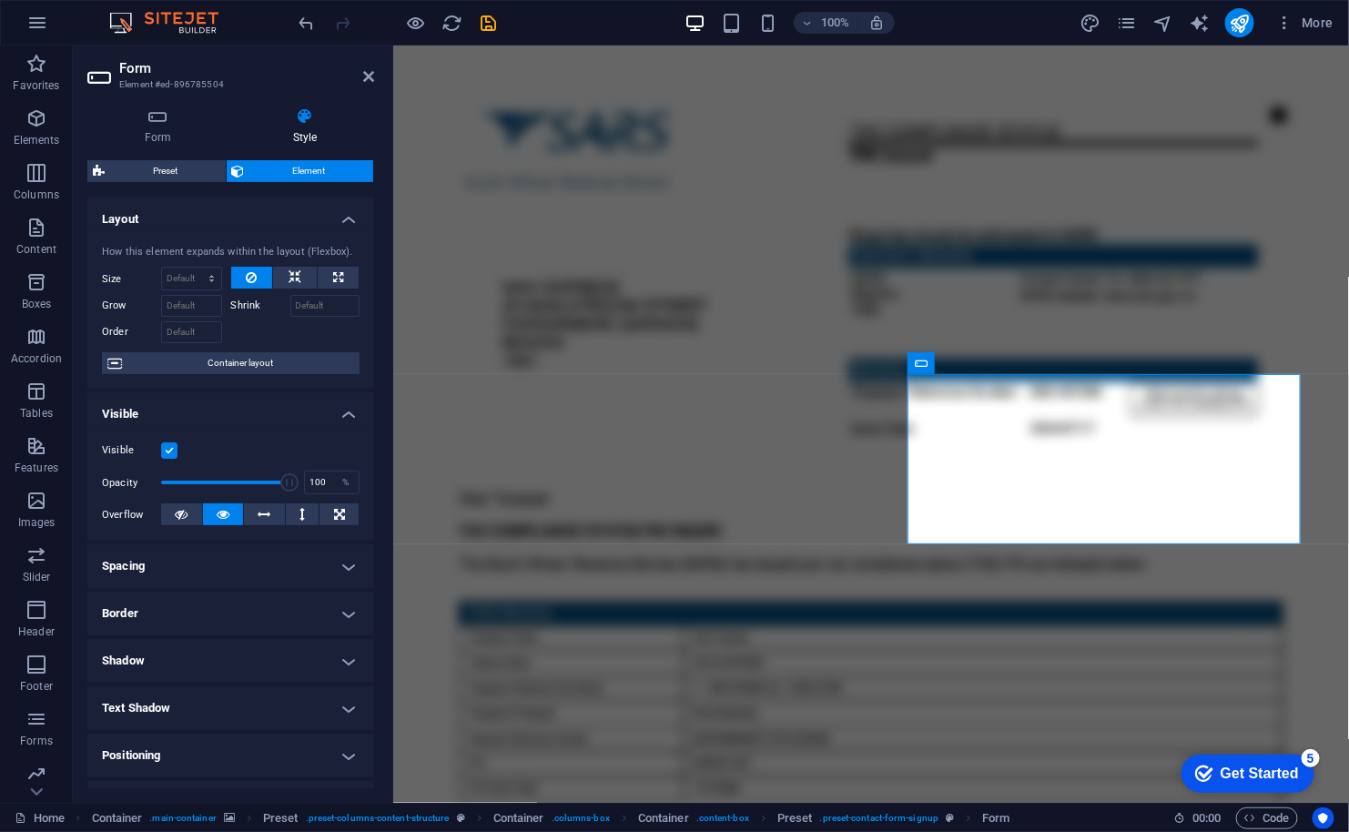
click at [221, 662] on h4 "Shadow" at bounding box center [230, 661] width 287 height 44
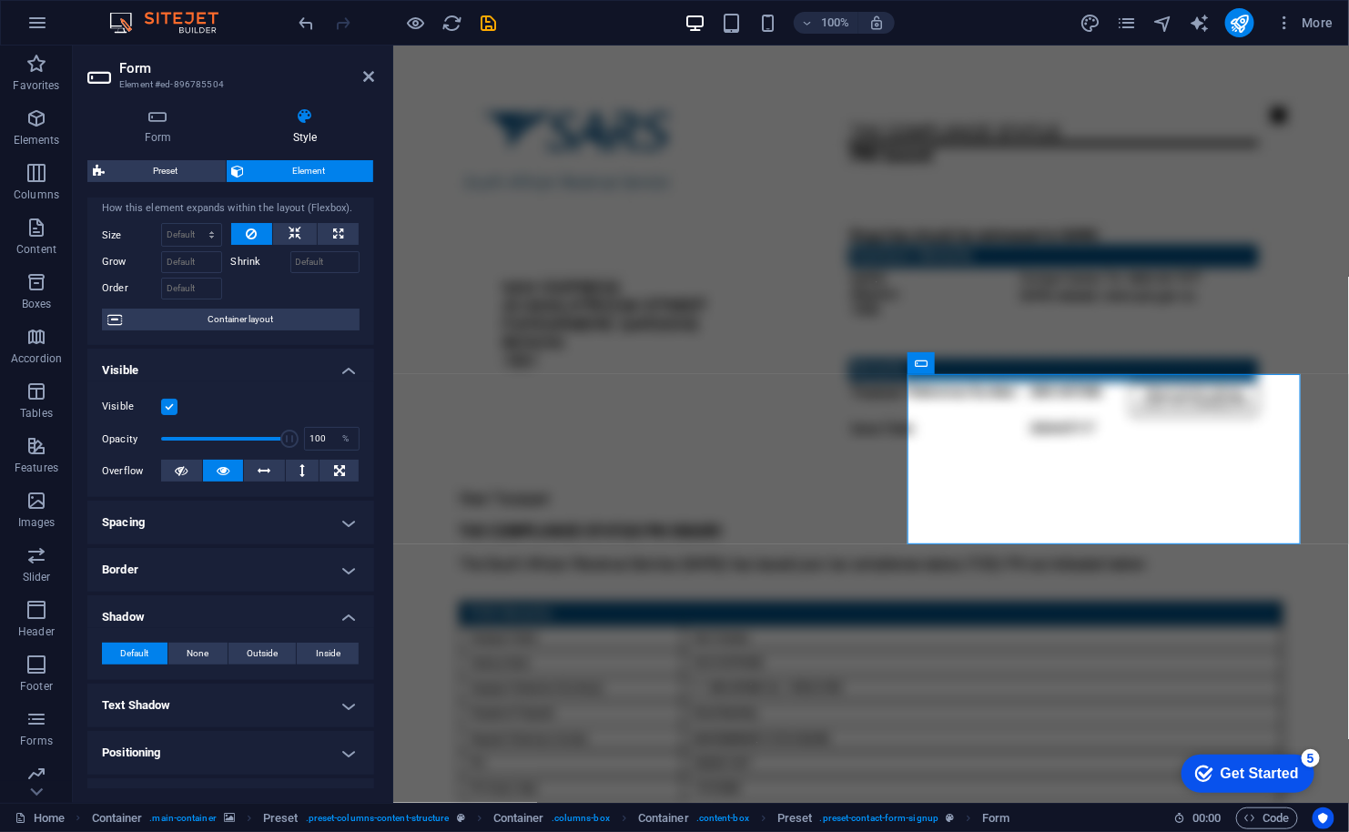
scroll to position [53, 0]
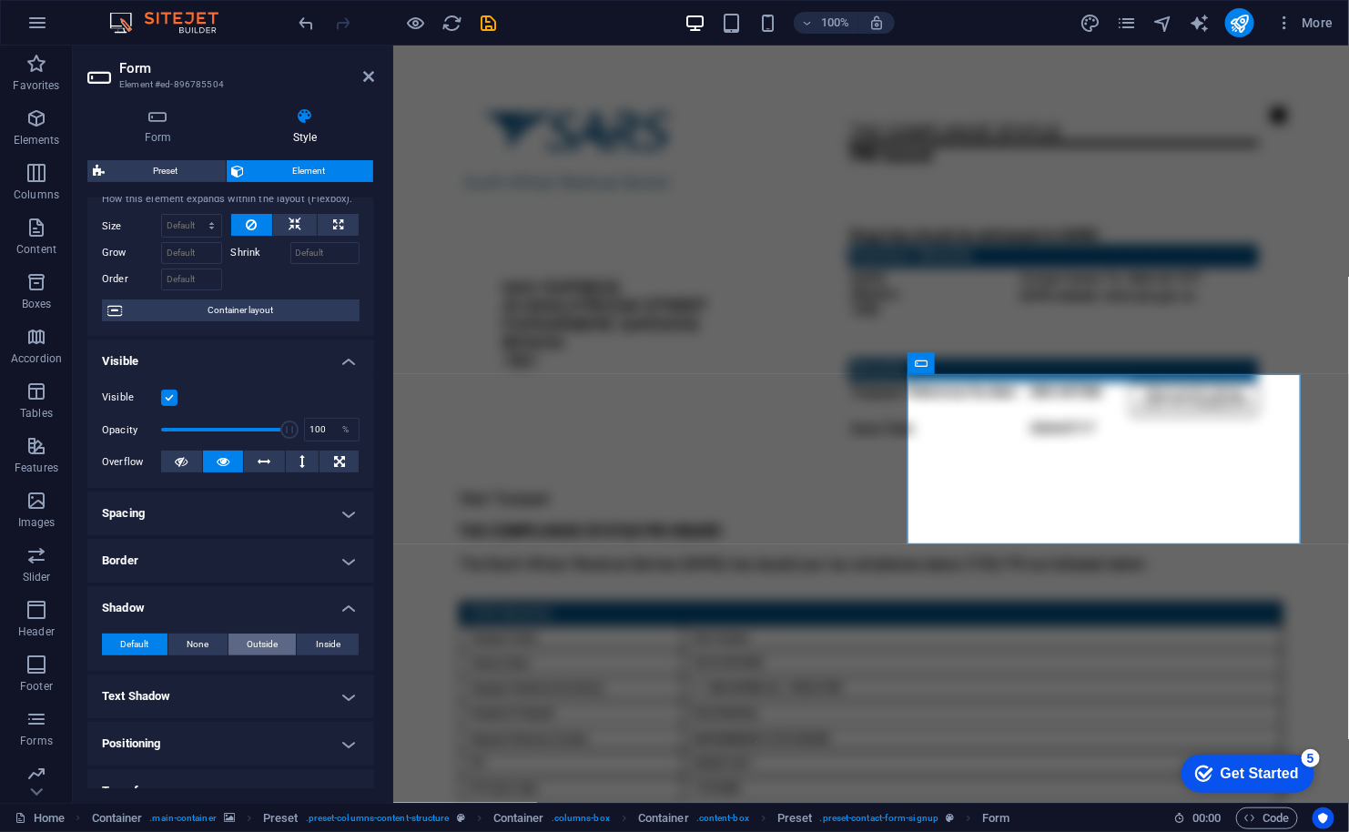
click at [263, 639] on span "Outside" at bounding box center [262, 644] width 31 height 22
type input "2"
type input "4"
click at [248, 609] on h4 "Shadow" at bounding box center [230, 602] width 287 height 33
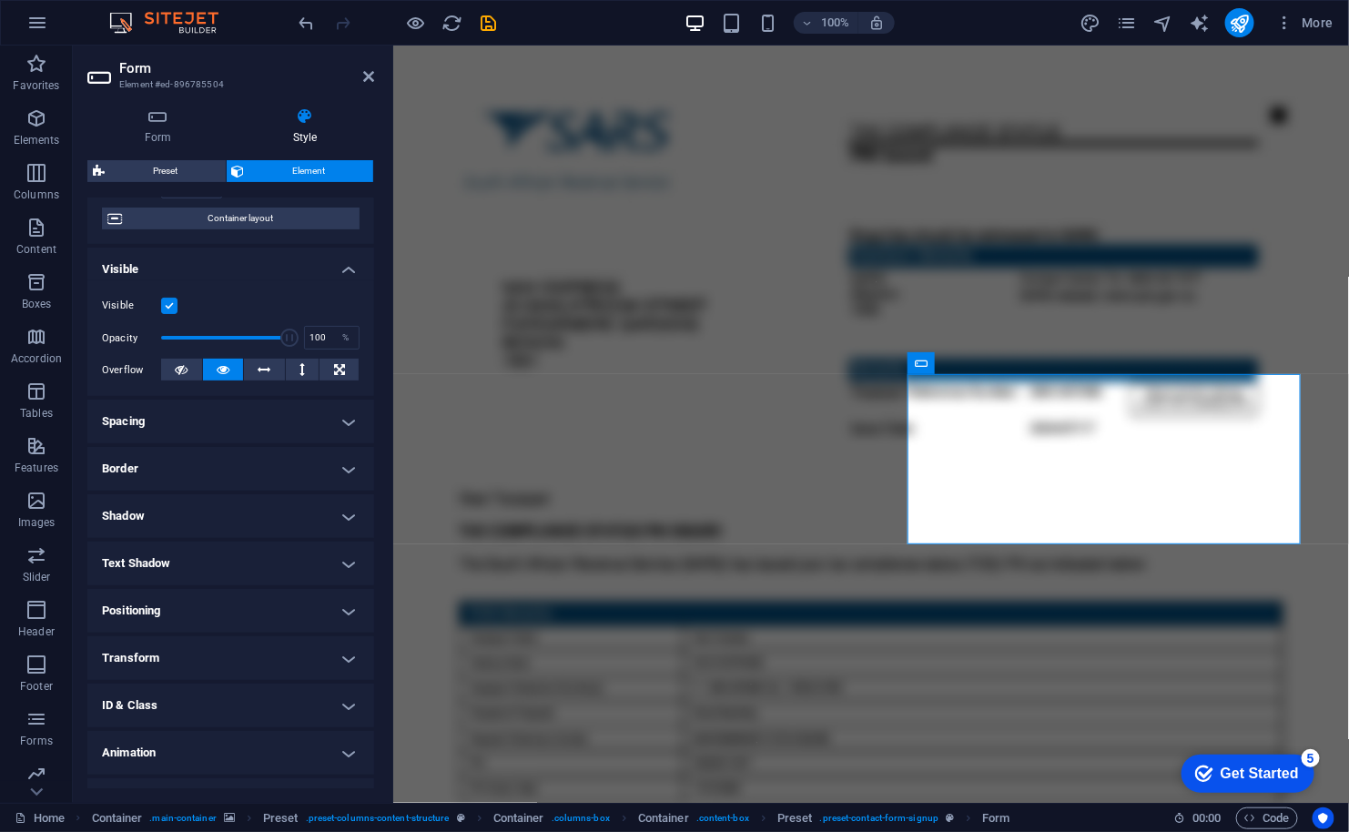
scroll to position [177, 0]
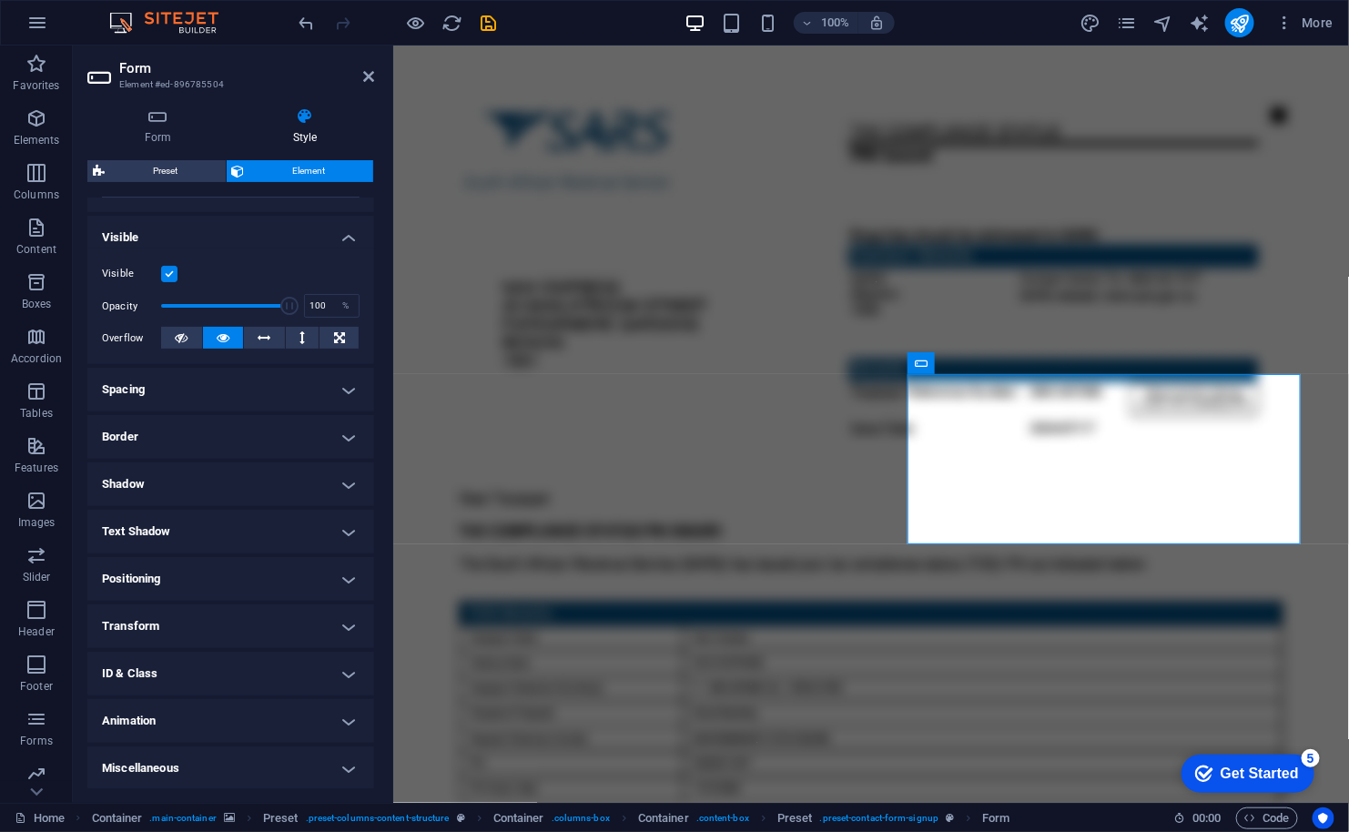
click at [235, 601] on ul "Layout How this element expands within the layout (Flexbox). Size Default auto …" at bounding box center [230, 406] width 287 height 770
click at [235, 620] on h4 "Transform" at bounding box center [230, 626] width 287 height 44
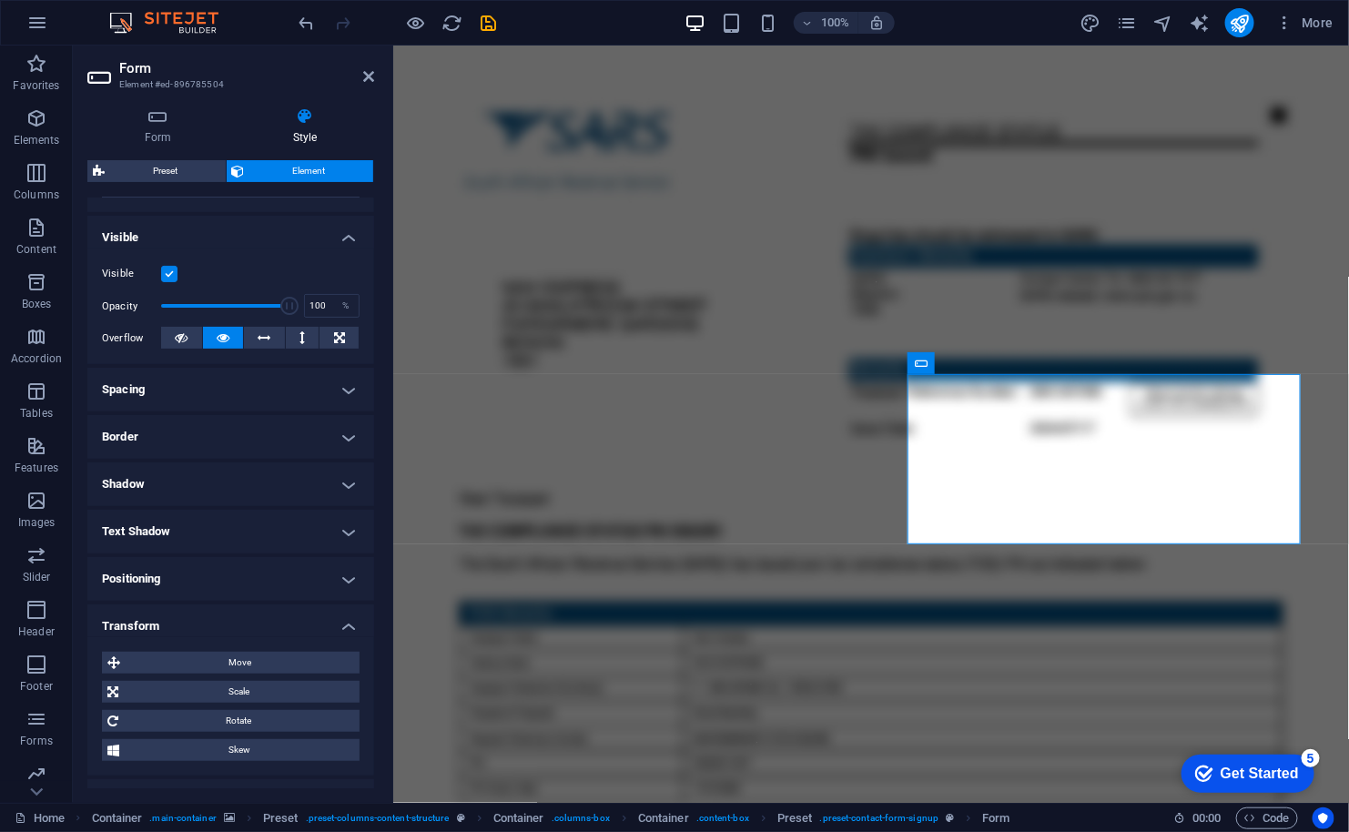
click at [235, 620] on h4 "Transform" at bounding box center [230, 620] width 287 height 33
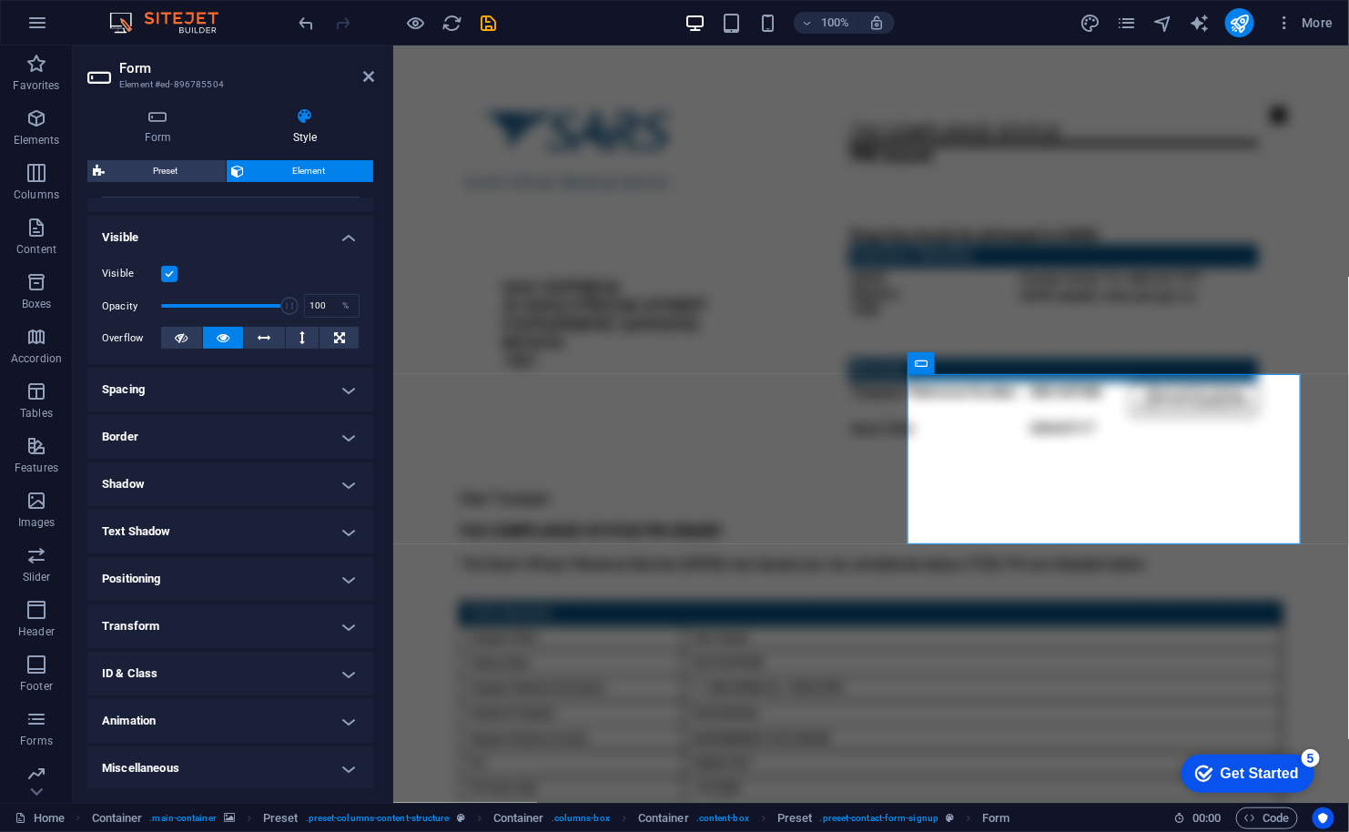
click at [215, 708] on h4 "Animation" at bounding box center [230, 721] width 287 height 44
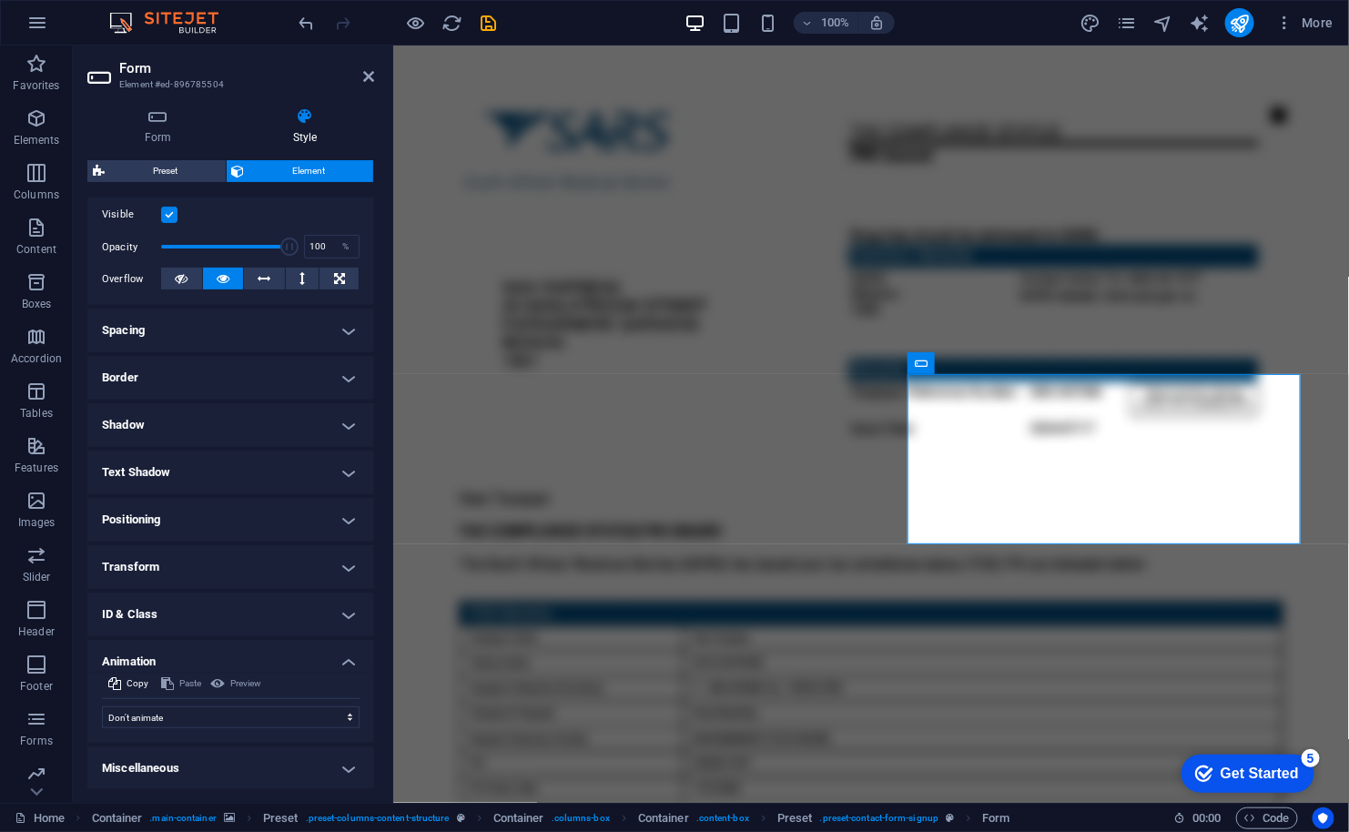
click at [235, 685] on div "Preview" at bounding box center [235, 684] width 56 height 22
click at [234, 681] on div "Preview" at bounding box center [235, 684] width 56 height 22
click at [179, 681] on div "Paste" at bounding box center [181, 684] width 46 height 22
click at [141, 712] on select "Don't animate Show / Hide Slide up/down Zoom in/out Slide left to right Slide r…" at bounding box center [231, 717] width 258 height 22
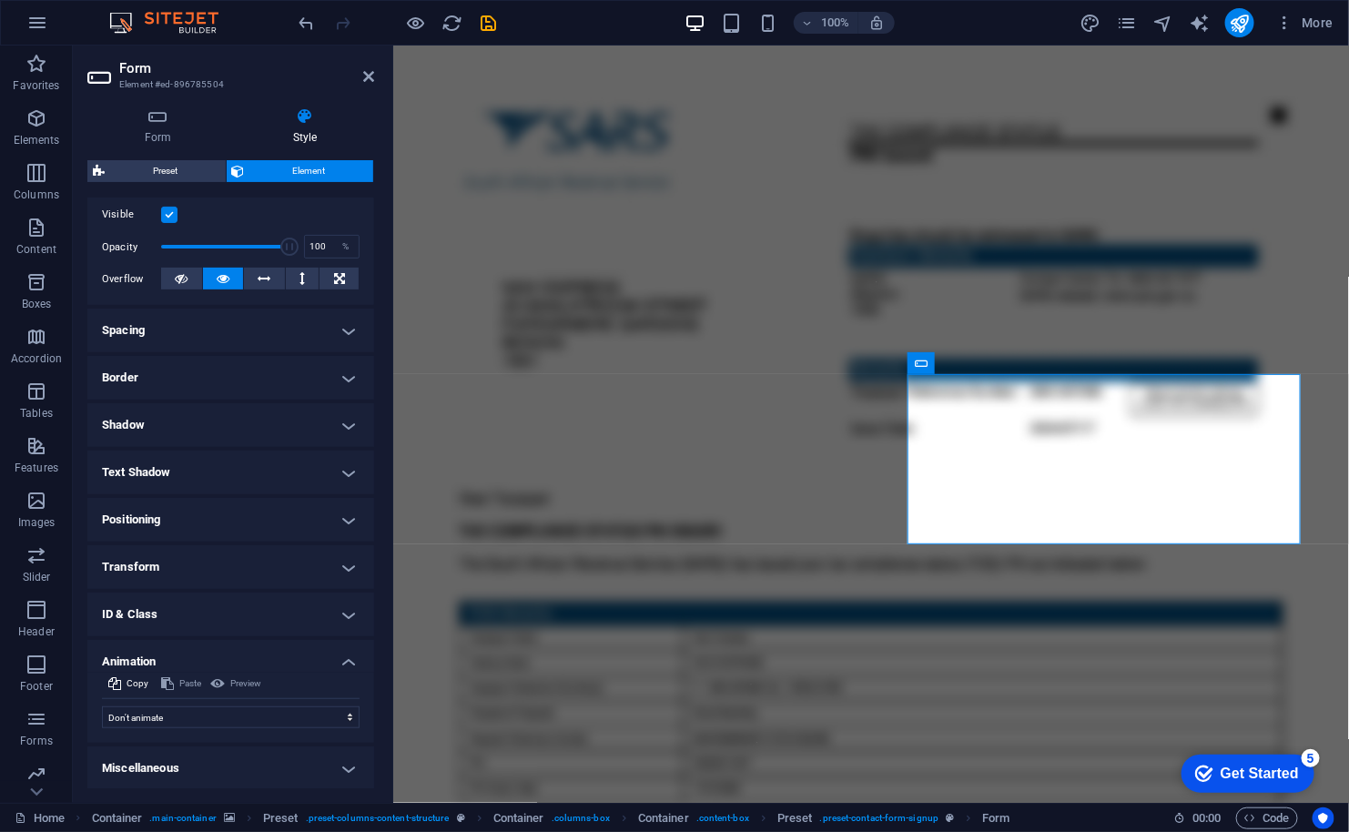
click at [143, 777] on h4 "Miscellaneous" at bounding box center [230, 768] width 287 height 44
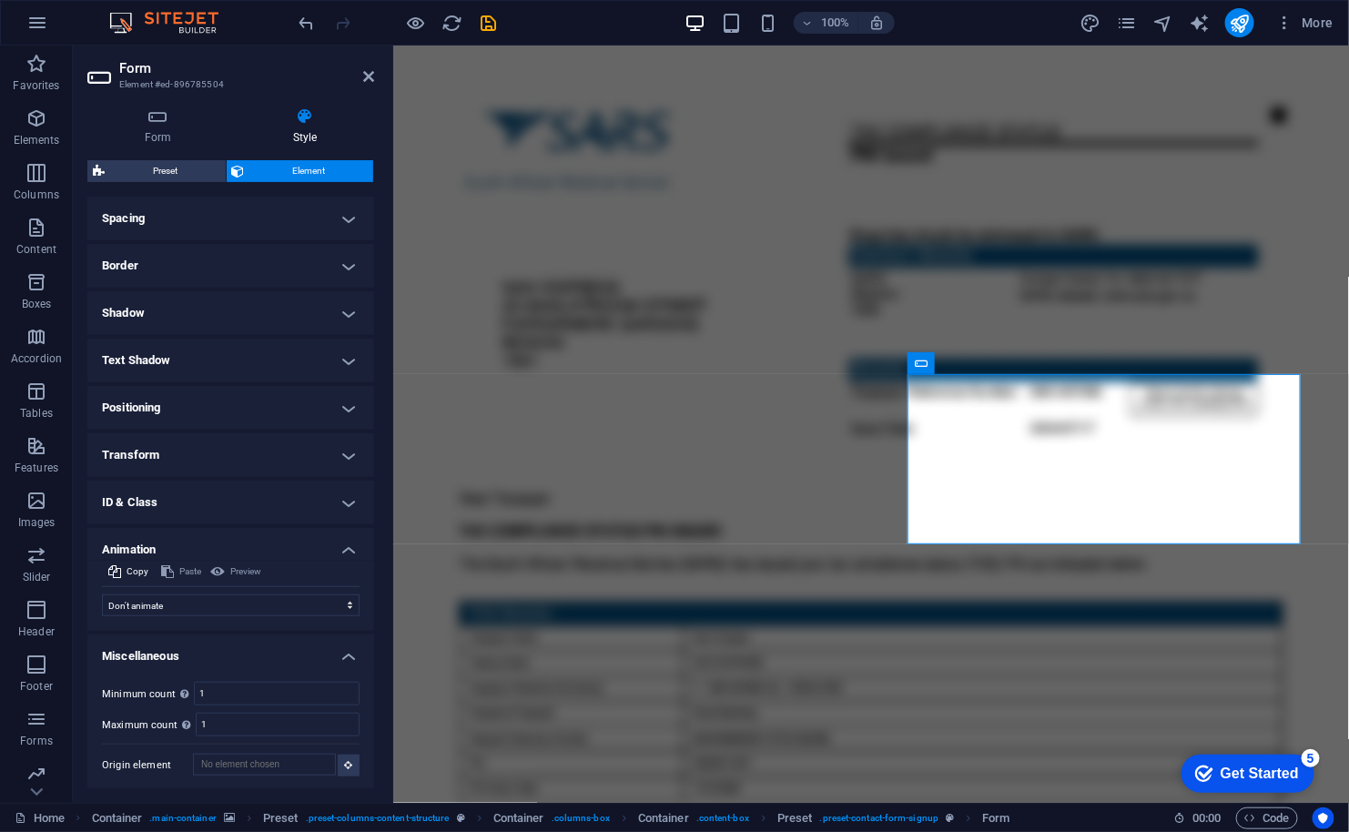
scroll to position [0, 0]
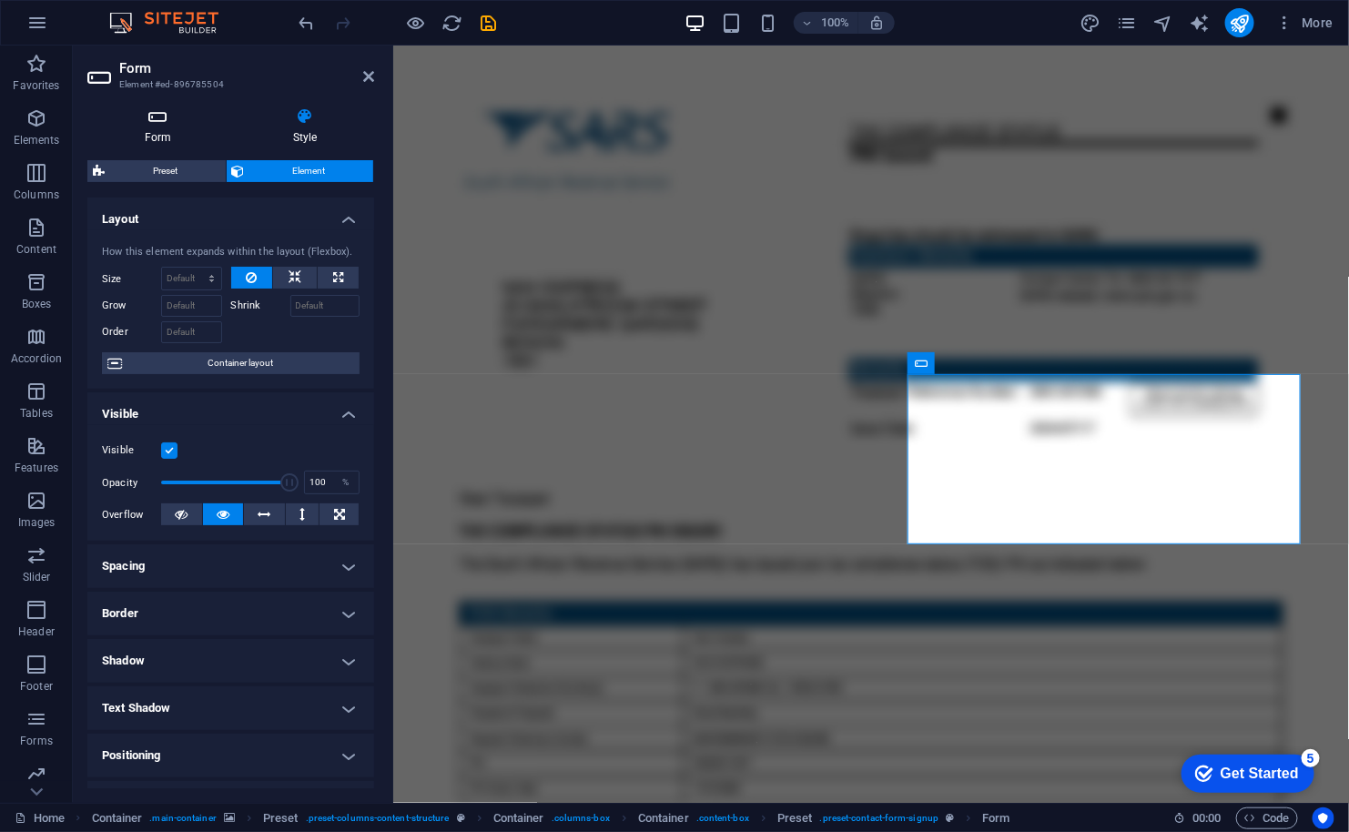
click at [158, 135] on h4 "Form" at bounding box center [161, 126] width 148 height 38
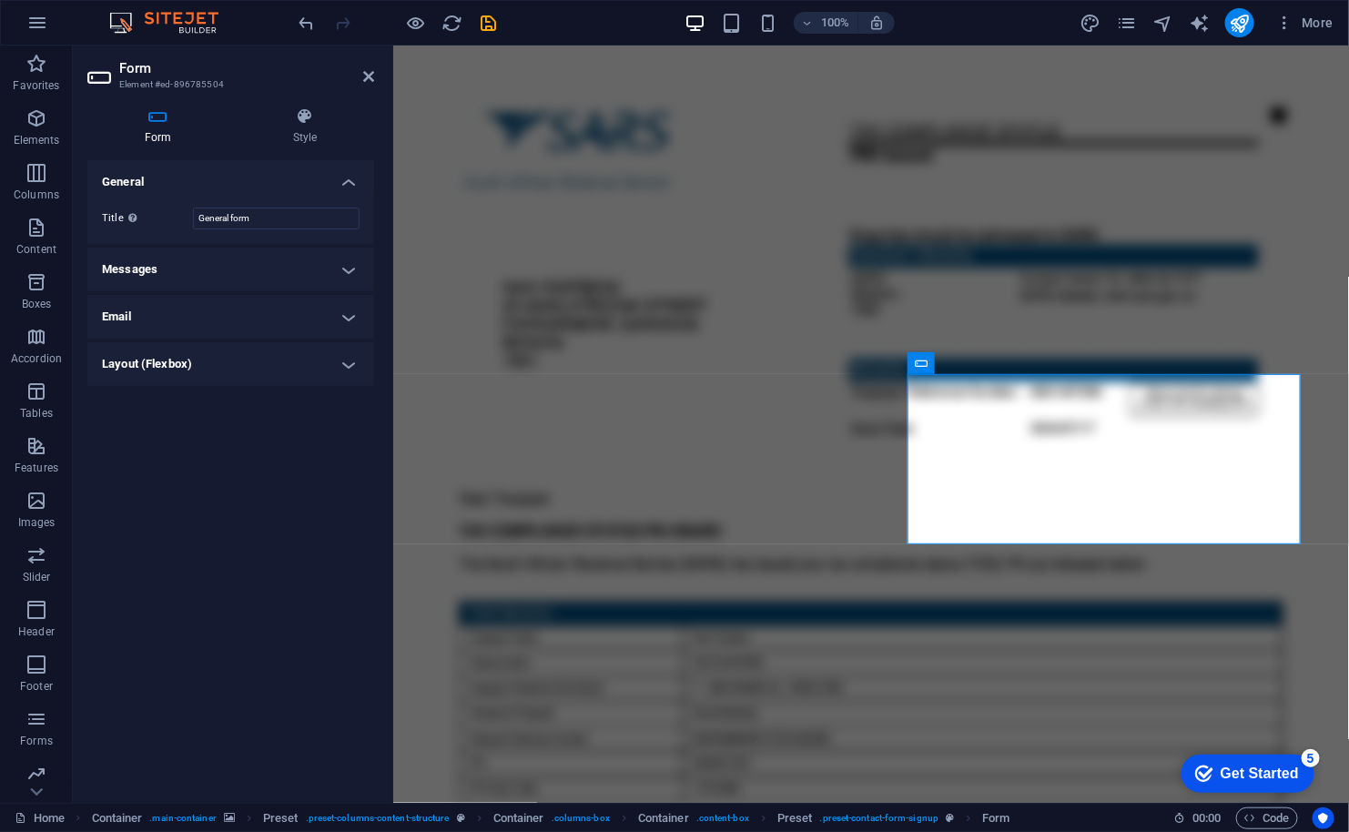
click at [271, 267] on h4 "Messages" at bounding box center [230, 270] width 287 height 44
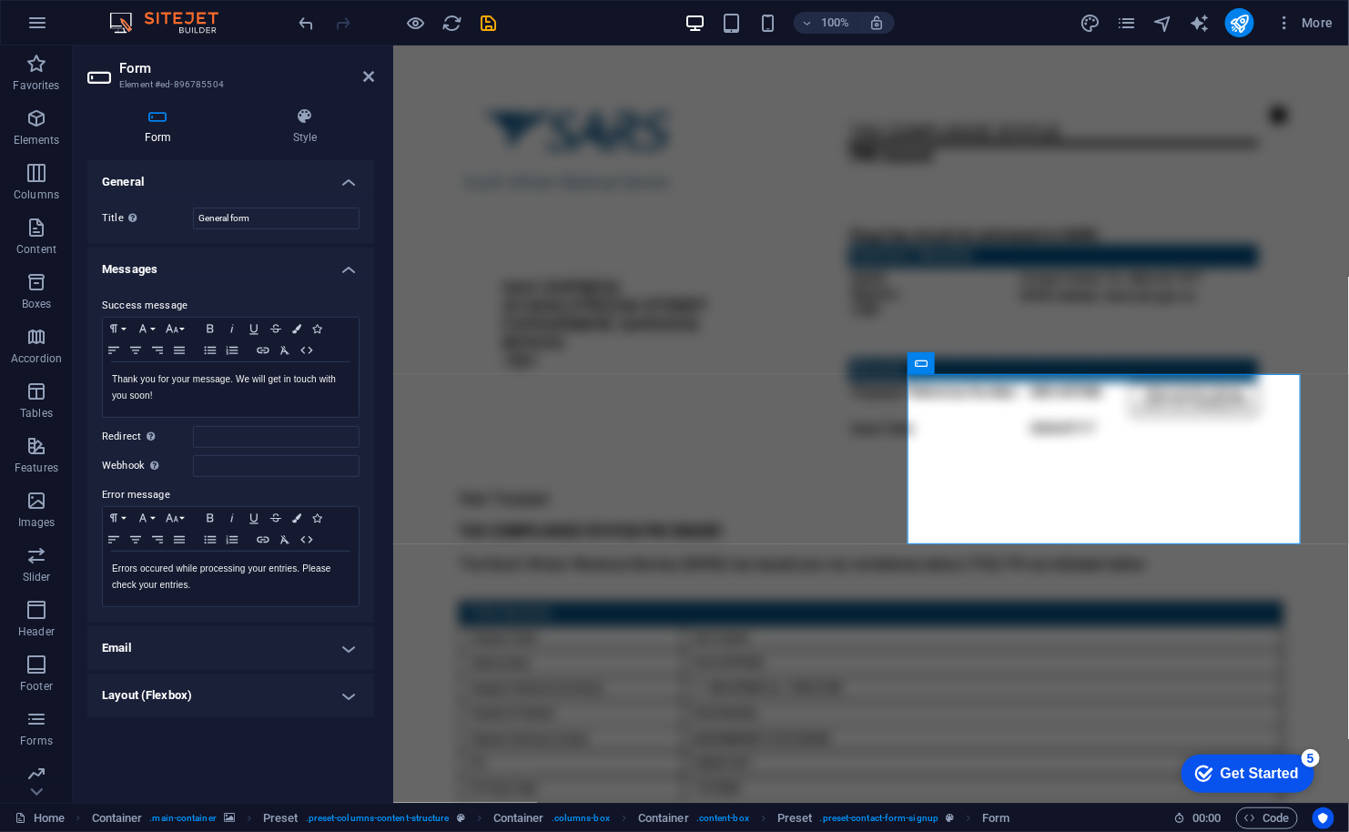
click at [270, 278] on h4 "Messages" at bounding box center [230, 264] width 287 height 33
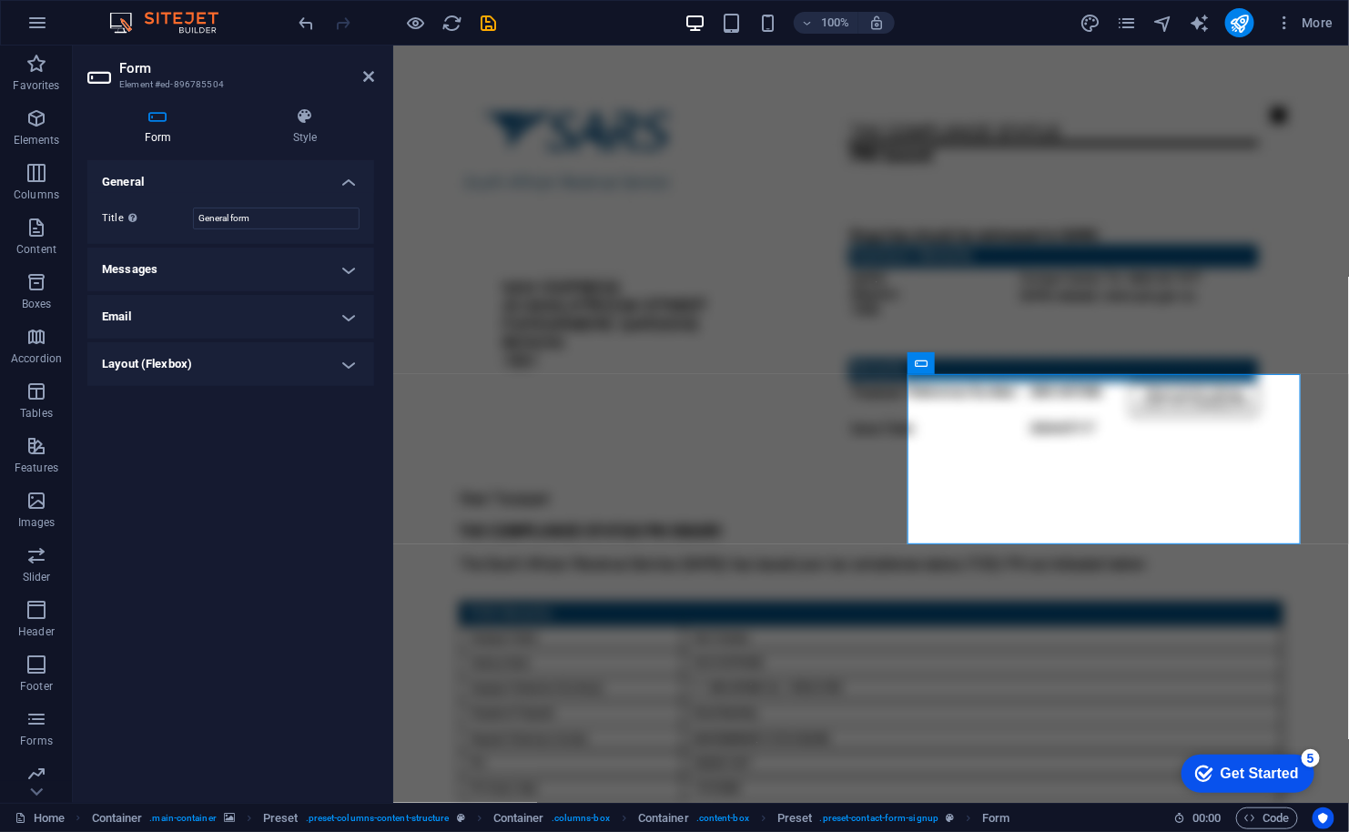
click at [239, 315] on h4 "Email" at bounding box center [230, 317] width 287 height 44
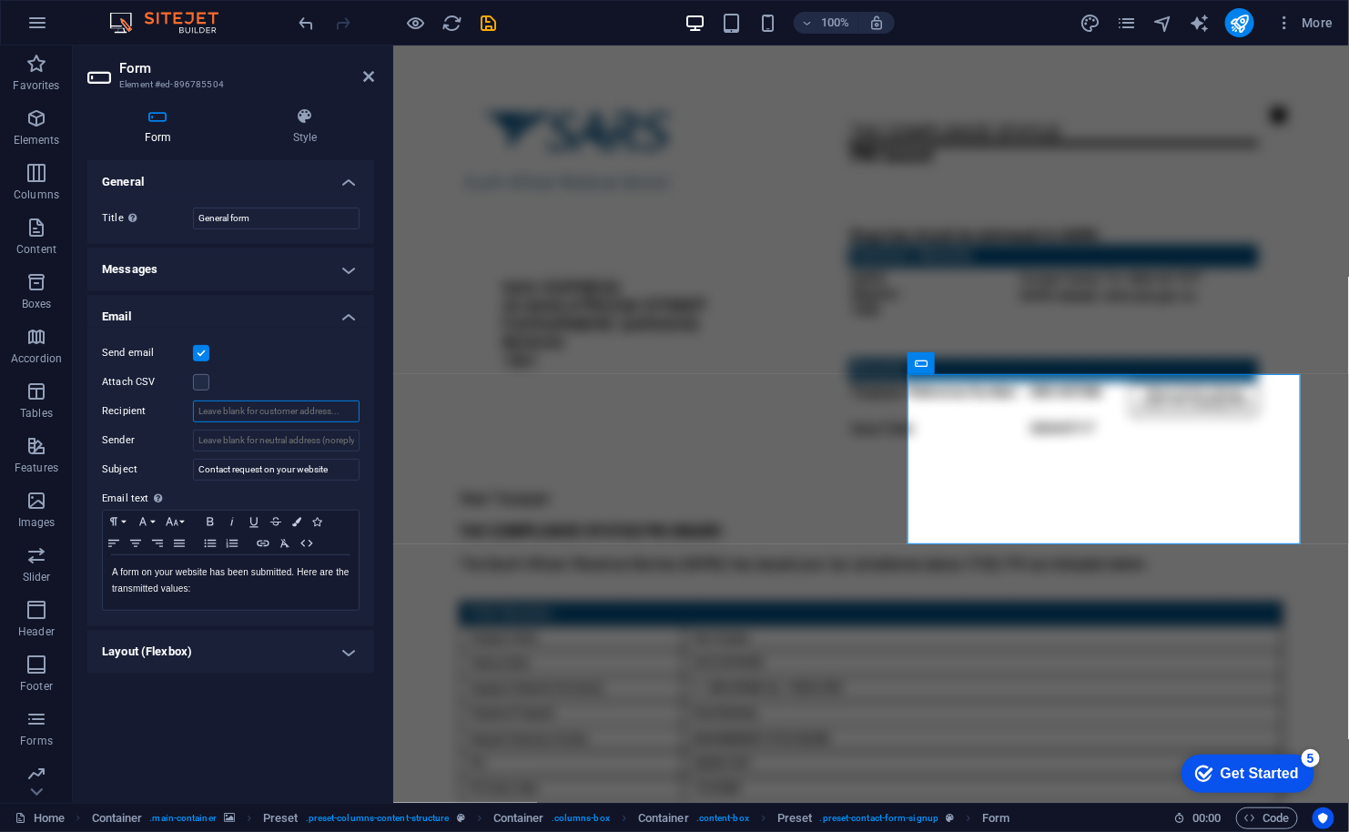
click at [241, 406] on input "Recipient" at bounding box center [276, 411] width 167 height 22
paste input "usang06060@gmail.com"
type input "busang06060@gmail.com"
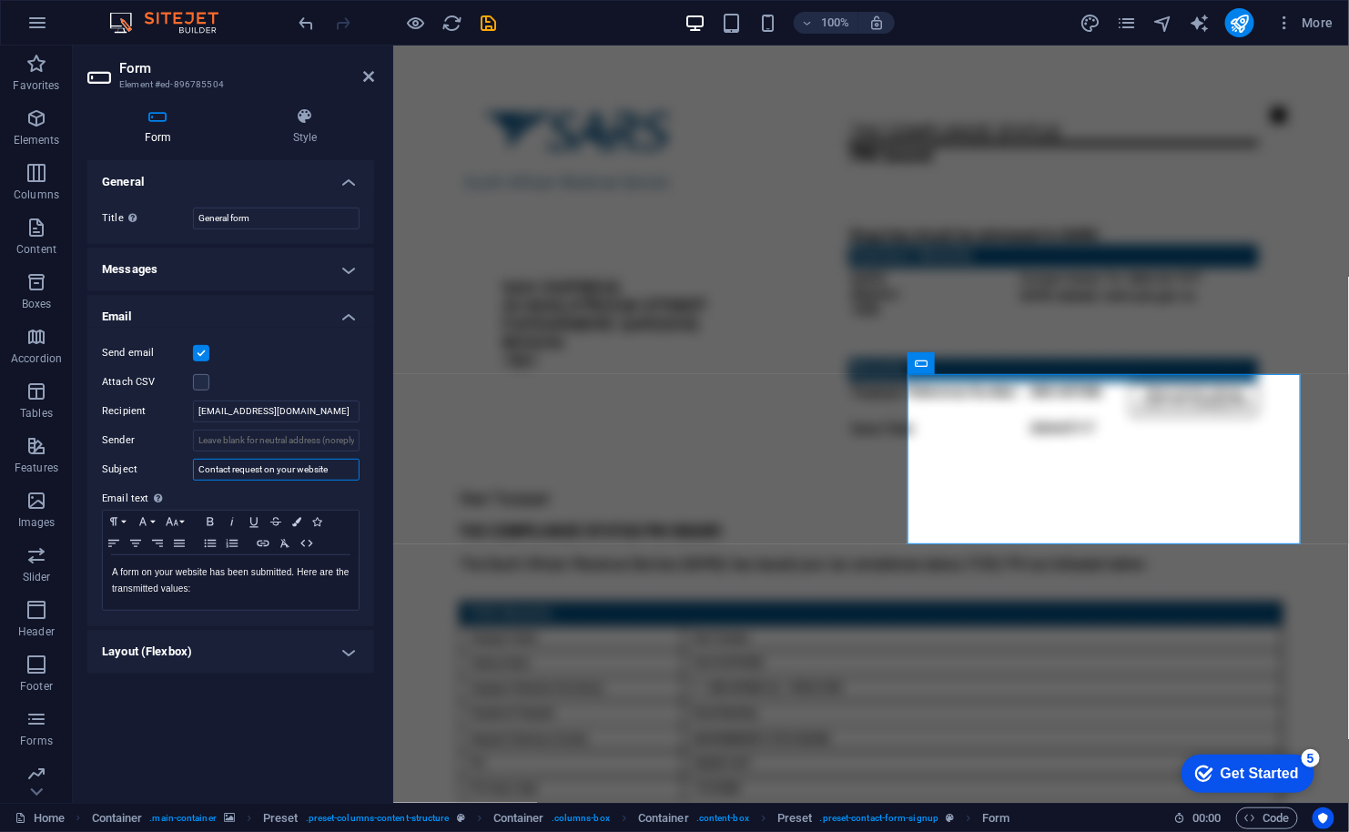
click at [331, 468] on input "Contact request on your website" at bounding box center [276, 470] width 167 height 22
type input "Contact request on your website Mwebber"
click at [260, 650] on h4 "Layout (Flexbox)" at bounding box center [230, 652] width 287 height 44
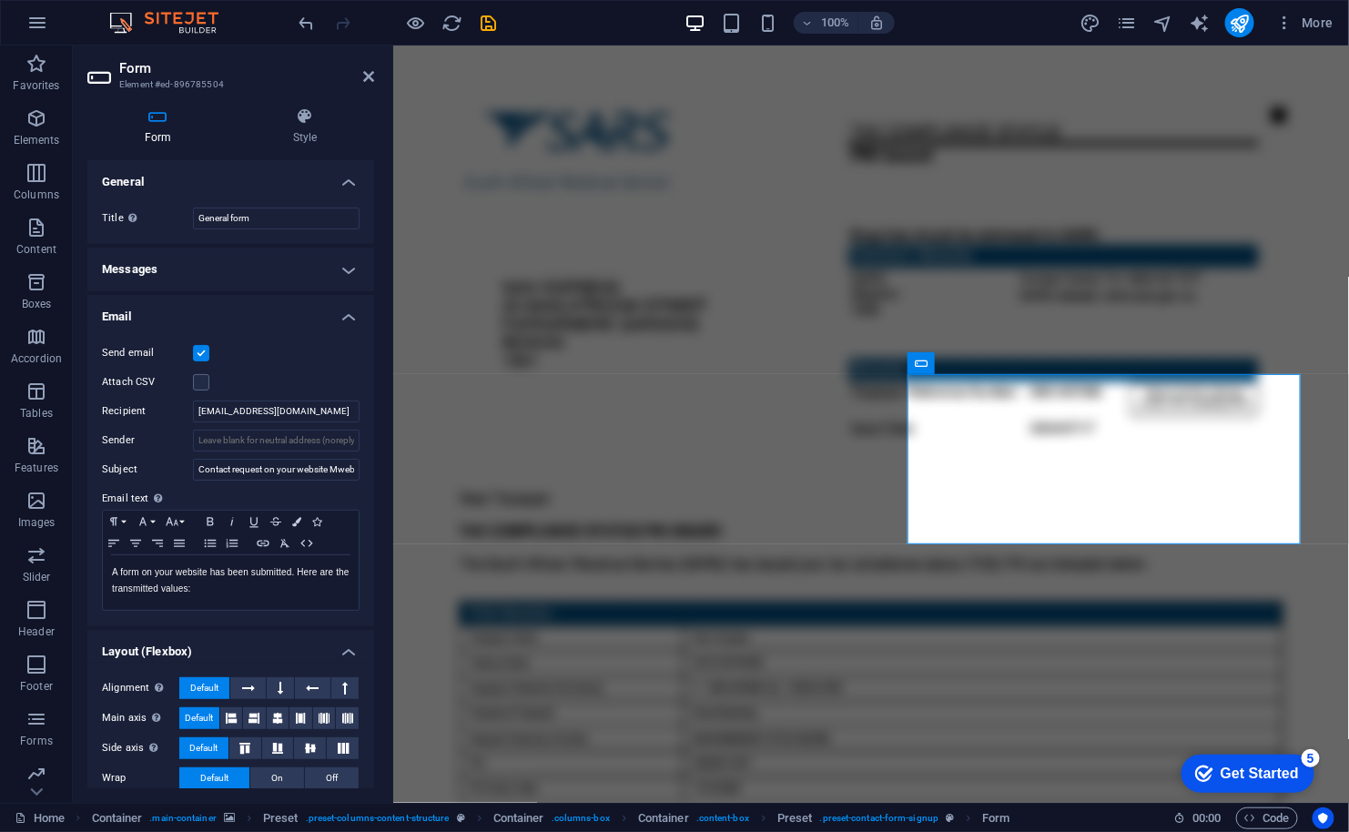
click at [260, 650] on h4 "Layout (Flexbox)" at bounding box center [230, 646] width 287 height 33
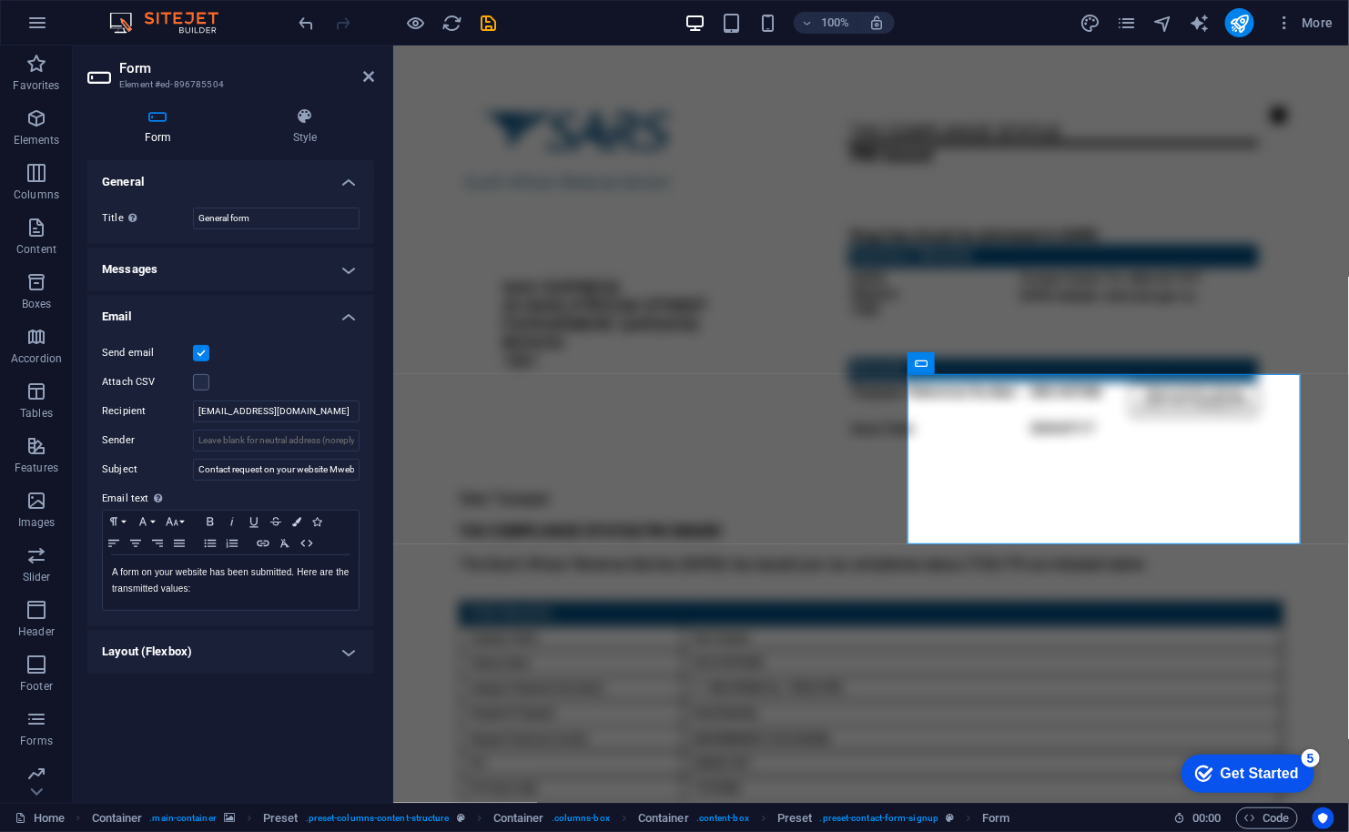
click at [252, 339] on div "Send email Attach CSV Recipient busang06060@gmail.com Sender Subject Contact re…" at bounding box center [230, 477] width 287 height 299
click at [247, 310] on h4 "Email" at bounding box center [230, 311] width 287 height 33
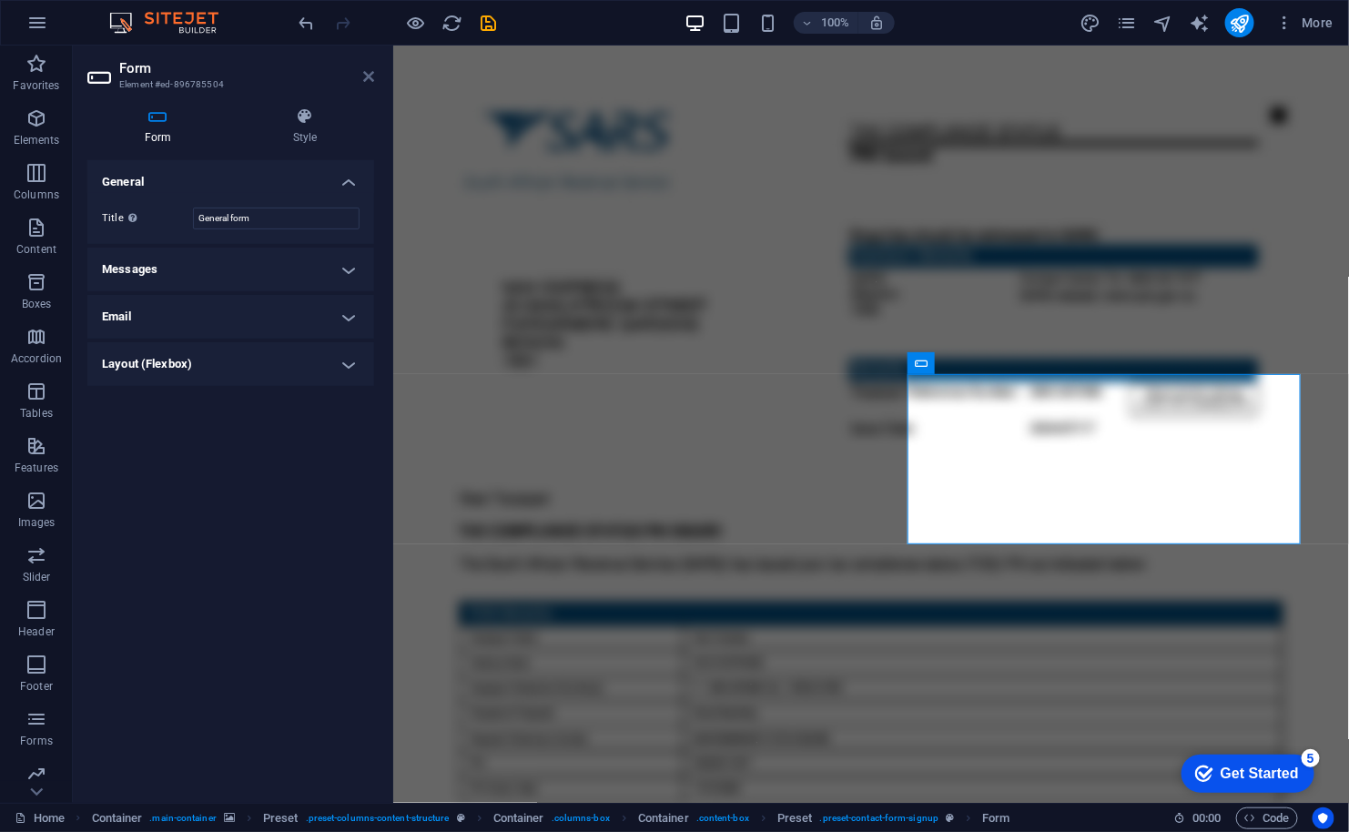
click at [365, 75] on icon at bounding box center [368, 76] width 11 height 15
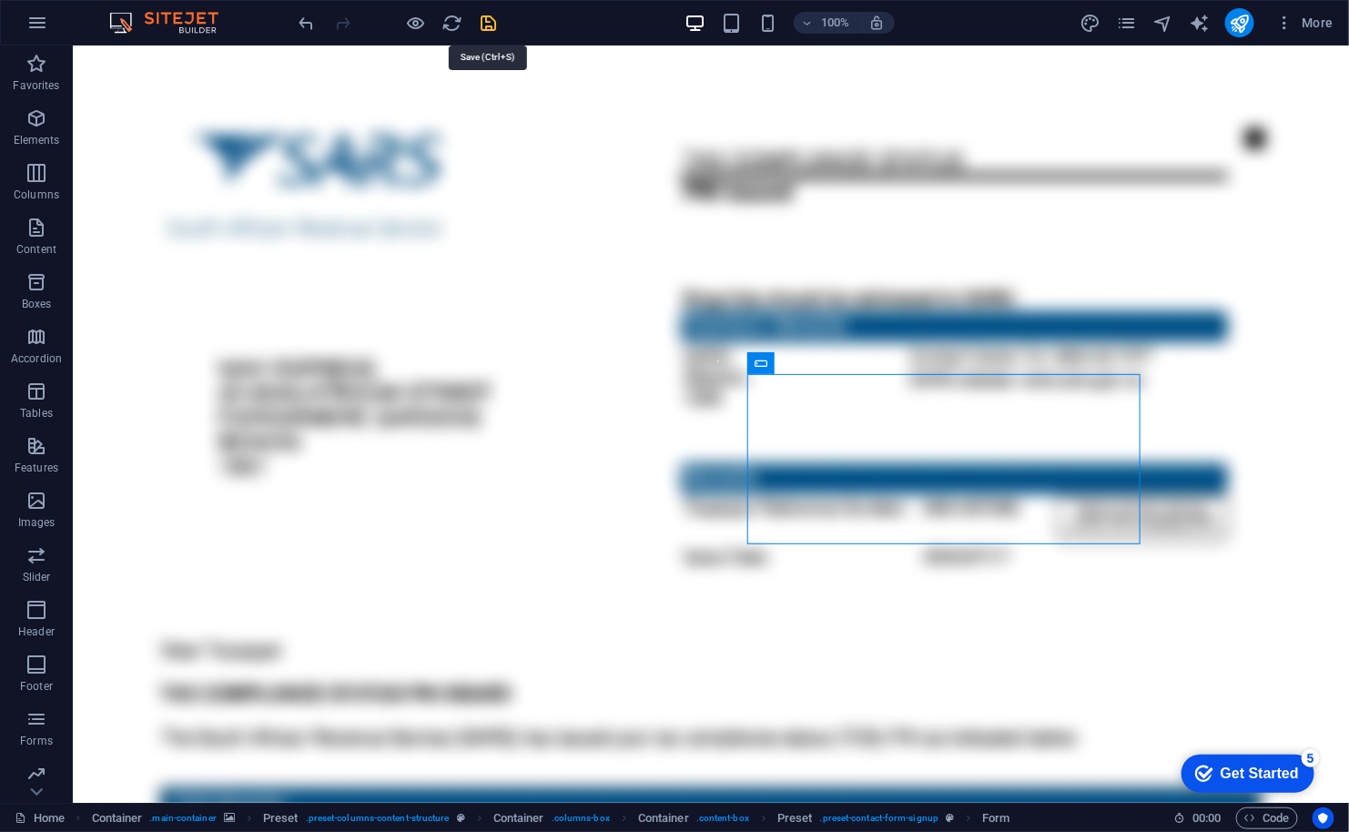
click at [482, 23] on icon "save" at bounding box center [489, 23] width 21 height 21
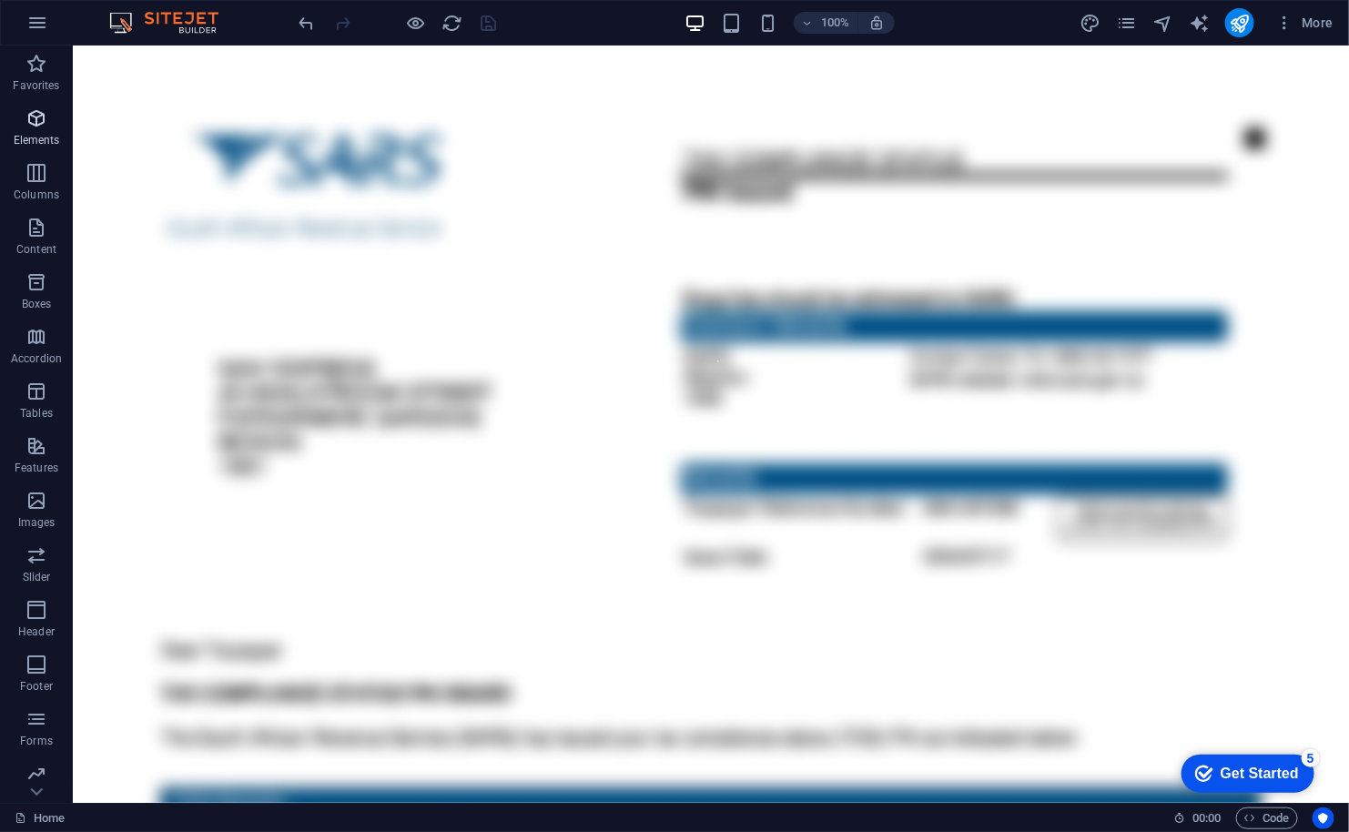
click at [39, 116] on icon "button" at bounding box center [36, 118] width 22 height 22
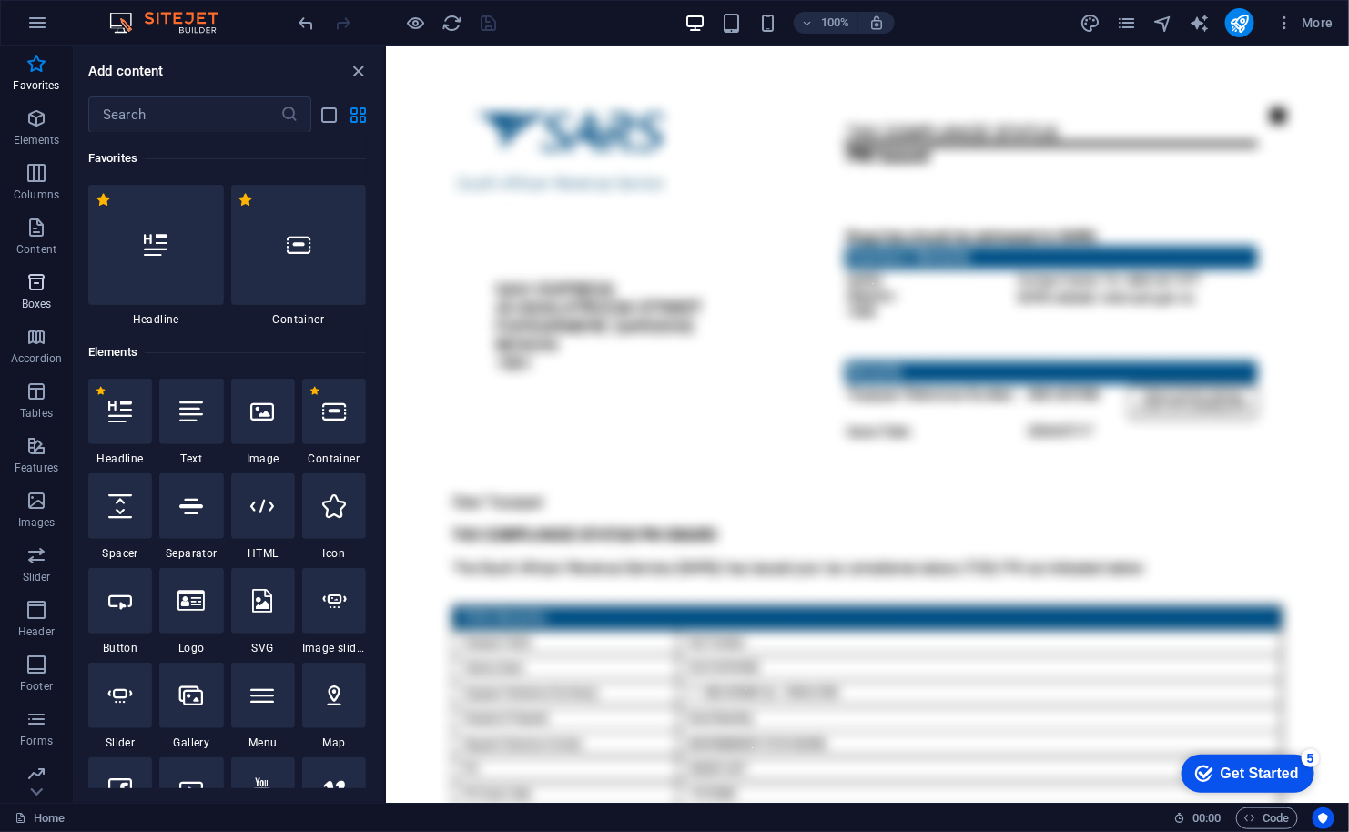
click at [39, 284] on icon "button" at bounding box center [36, 282] width 22 height 22
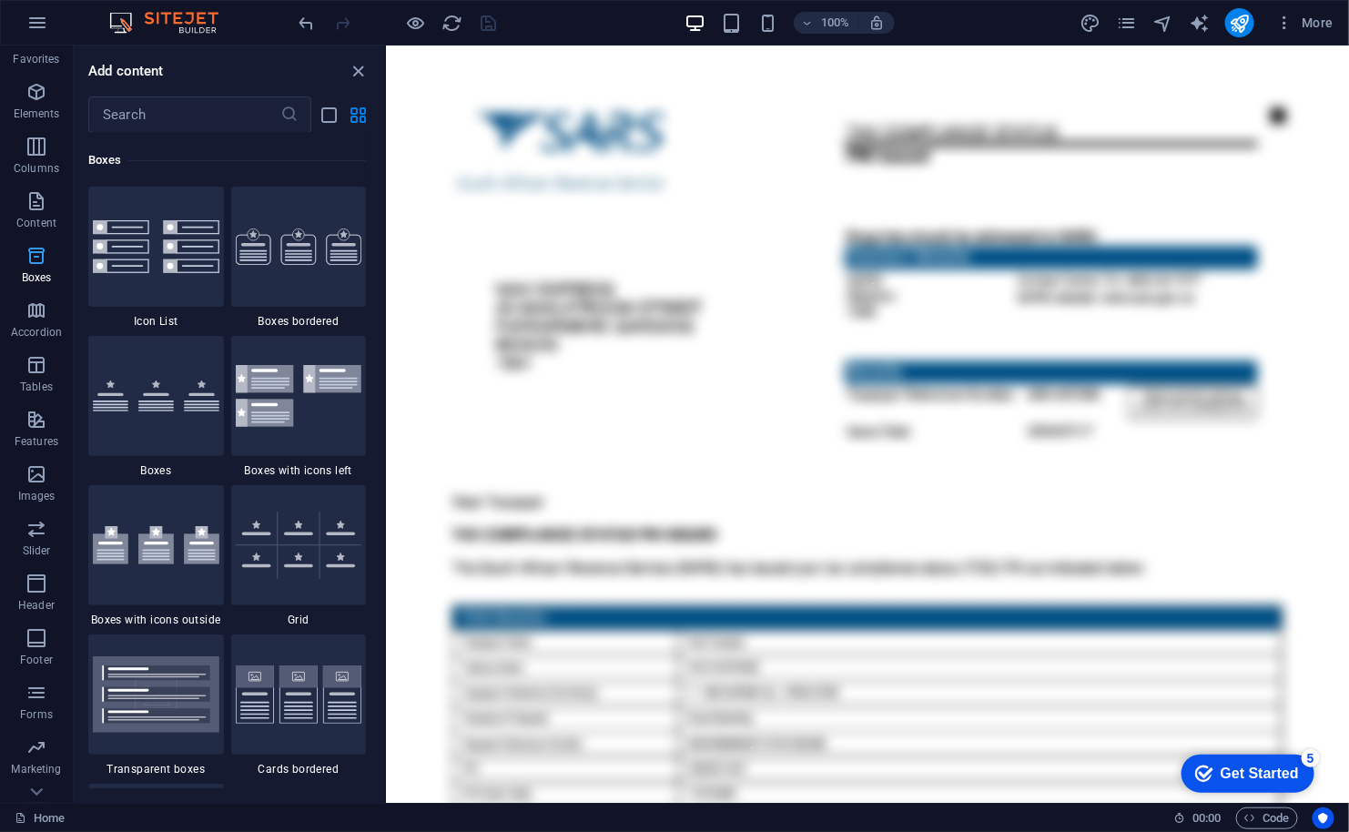
scroll to position [26, 0]
click at [30, 204] on icon "button" at bounding box center [36, 201] width 22 height 22
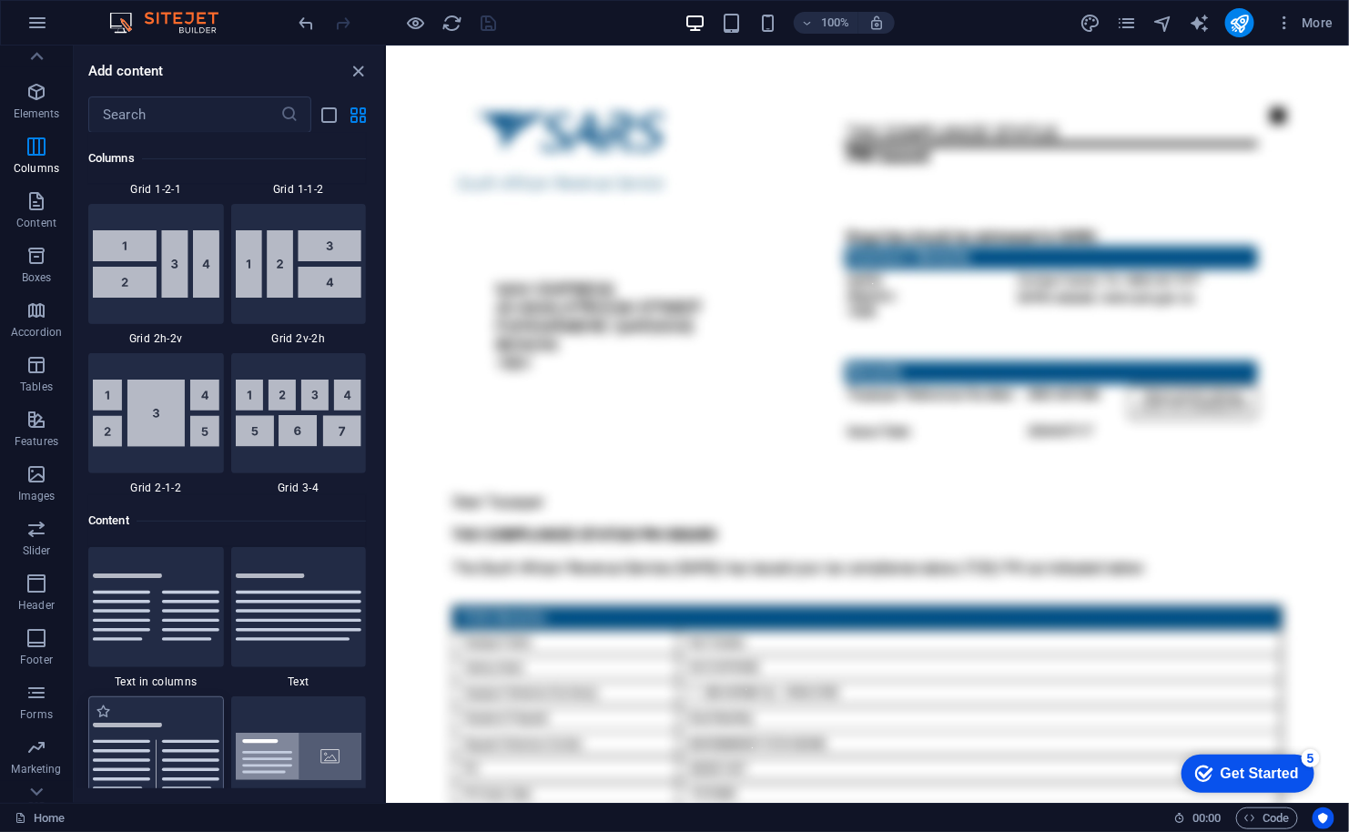
scroll to position [2804, 0]
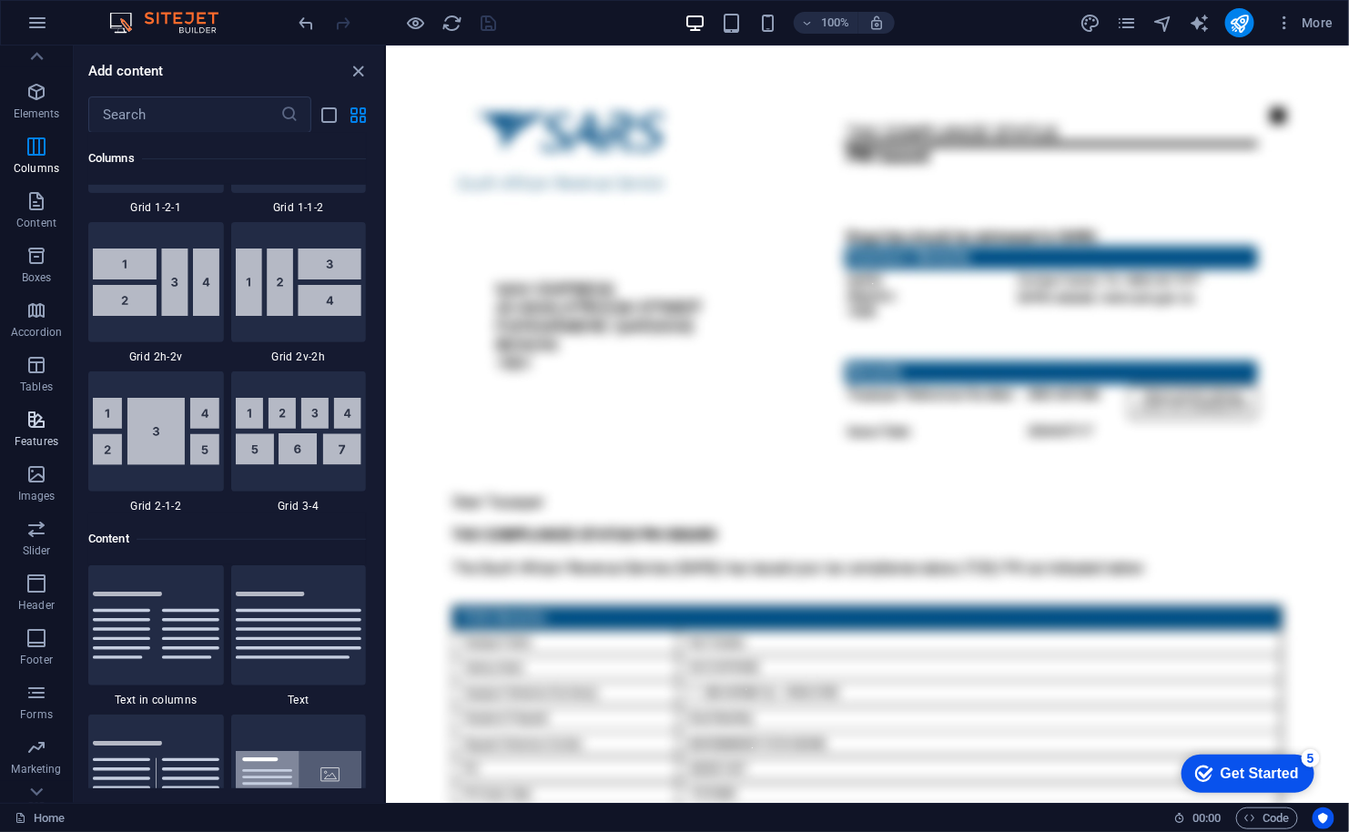
click at [40, 435] on p "Features" at bounding box center [37, 441] width 44 height 15
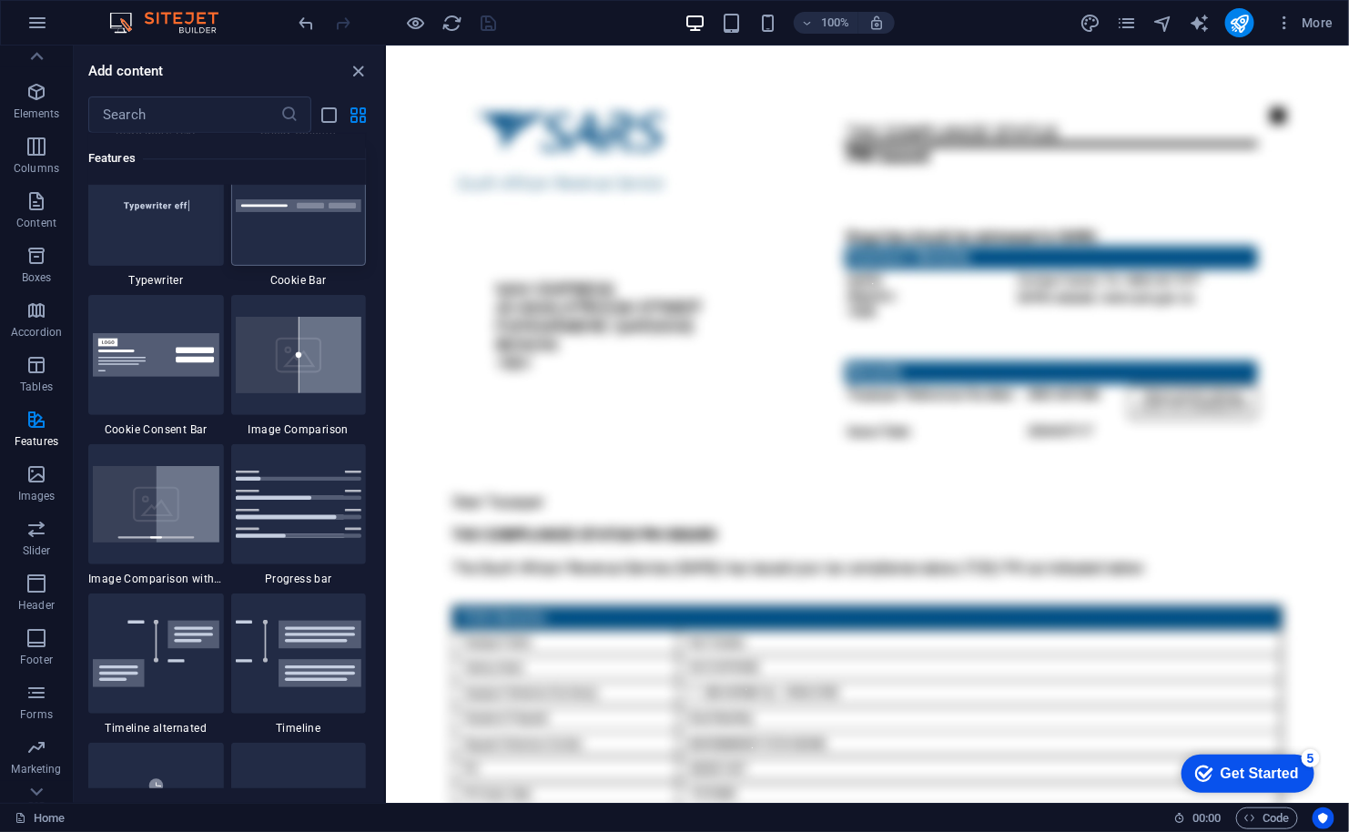
scroll to position [7261, 0]
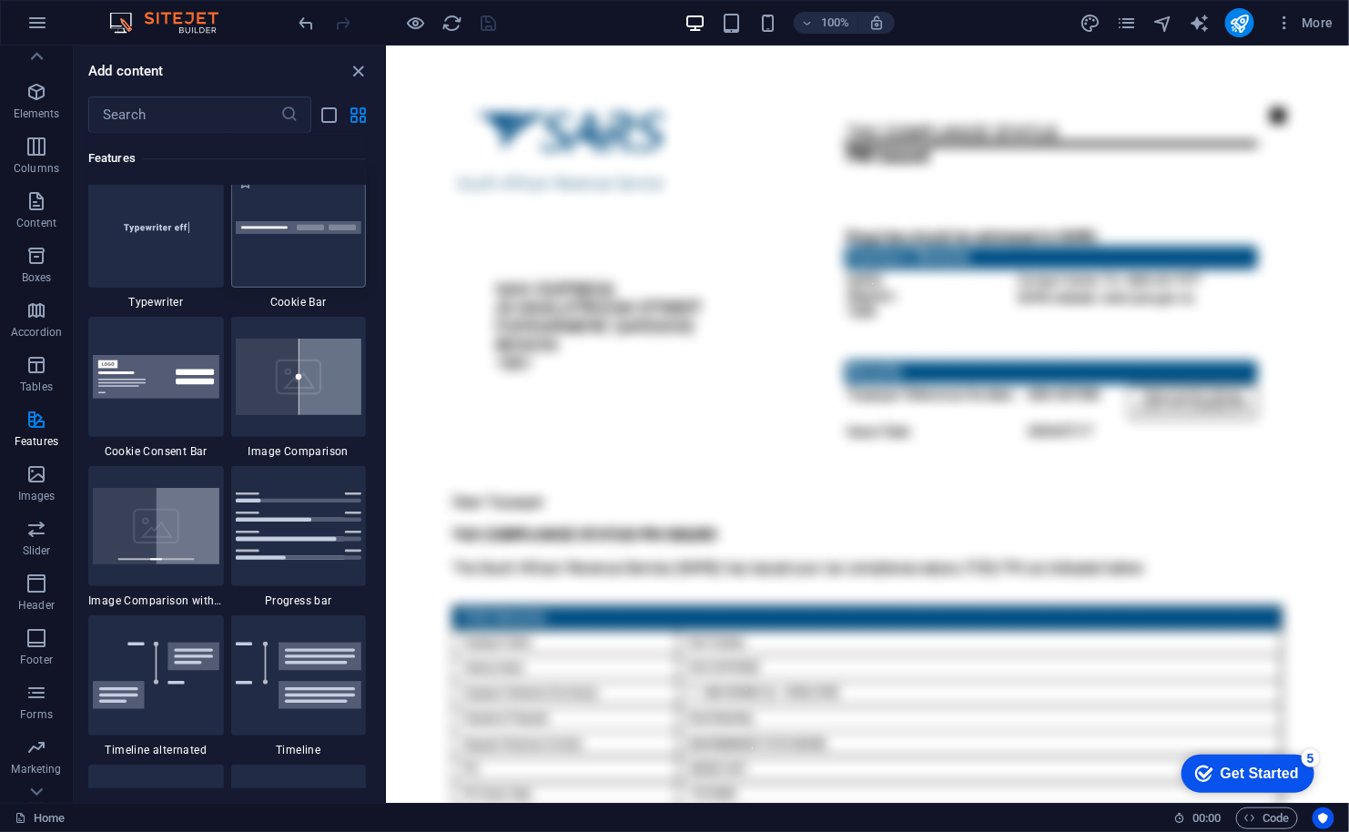
click at [322, 250] on div at bounding box center [299, 227] width 136 height 120
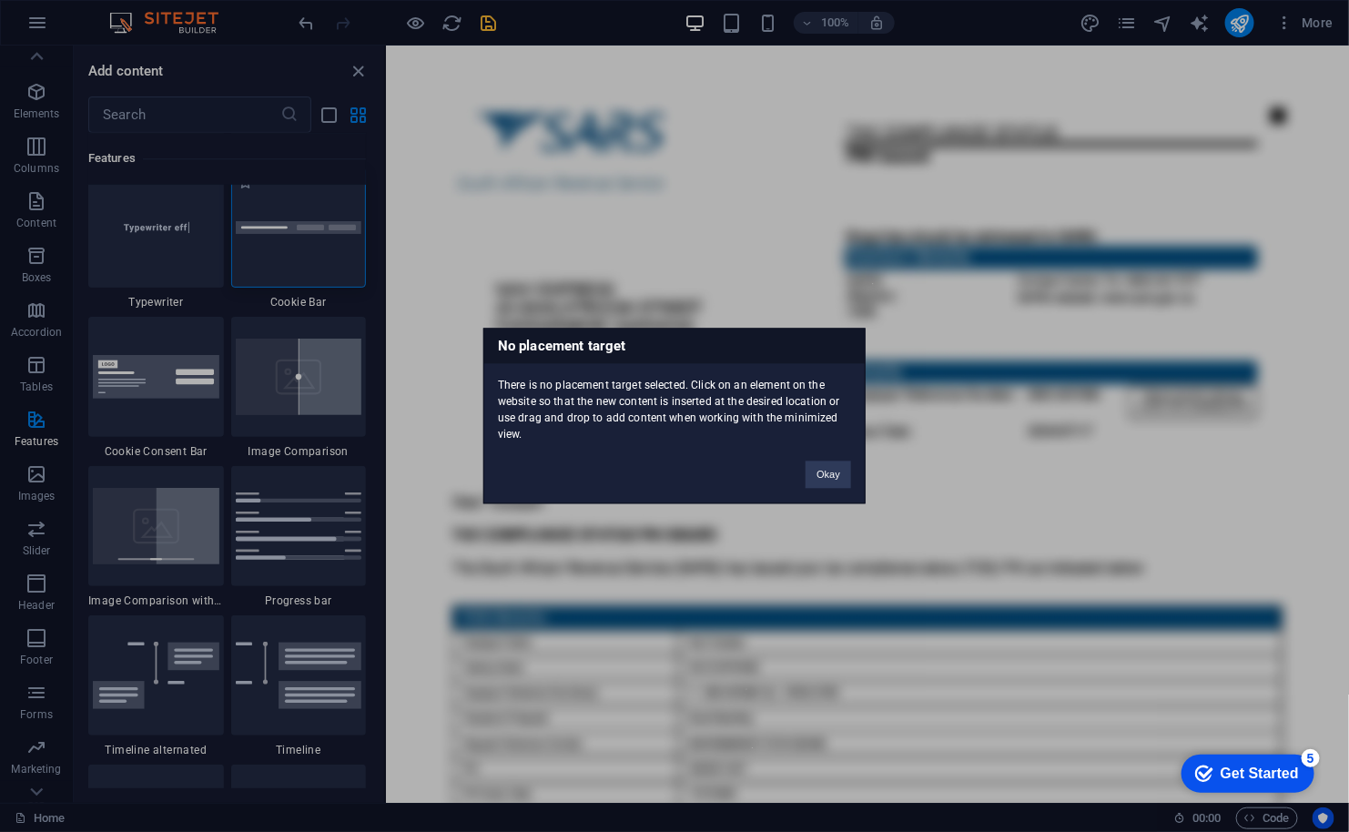
click at [322, 250] on div "No placement target There is no placement target selected. Click on an element …" at bounding box center [674, 416] width 1349 height 832
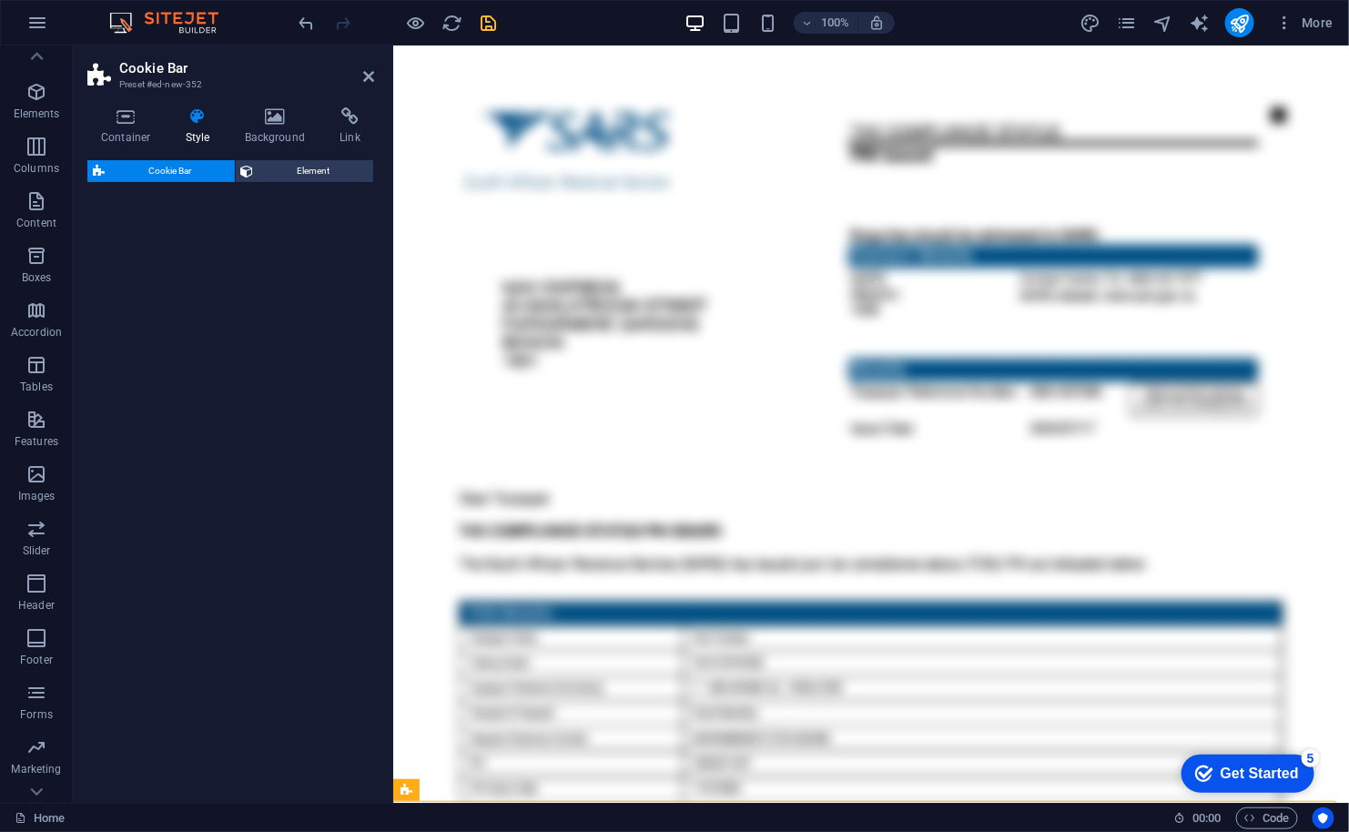
scroll to position [59, 0]
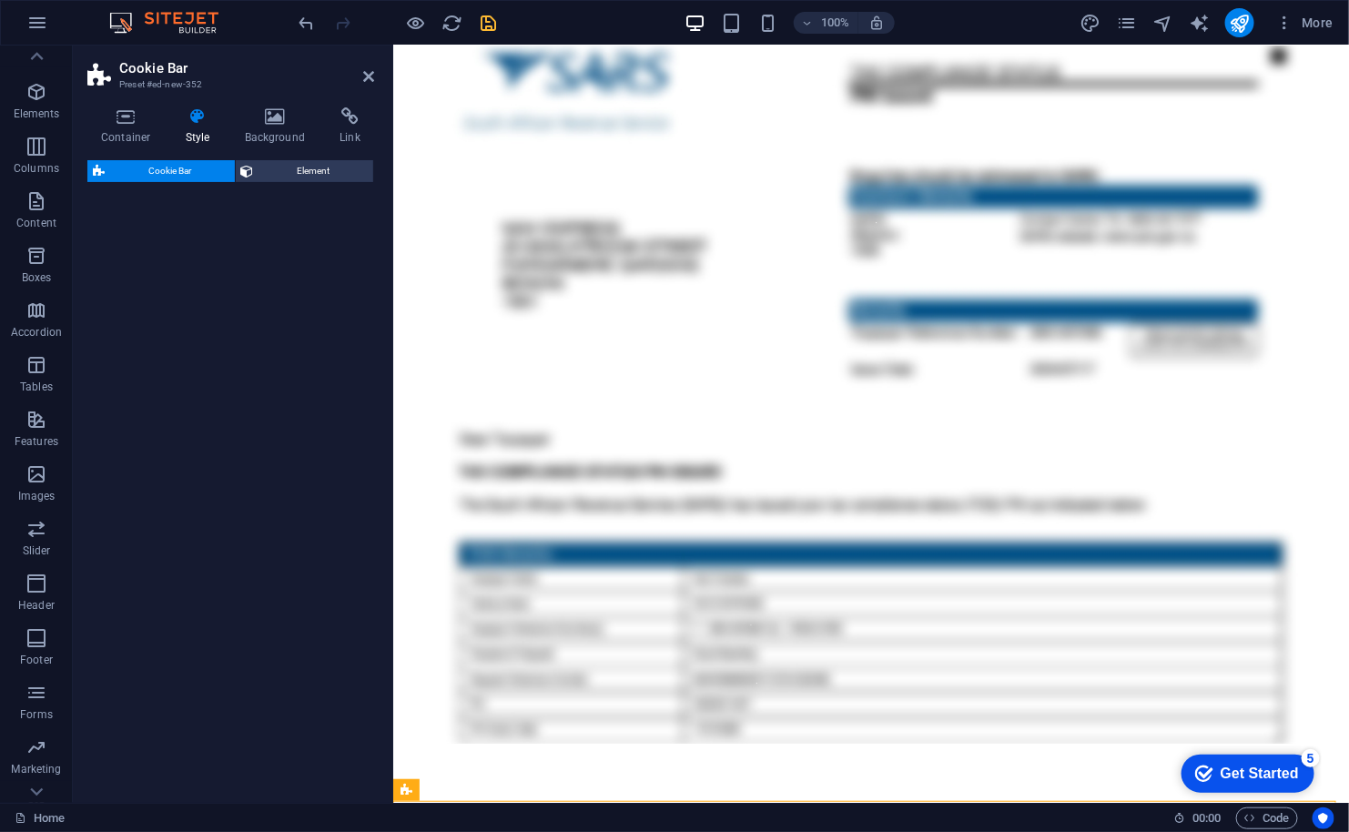
select select "px"
select select "rem"
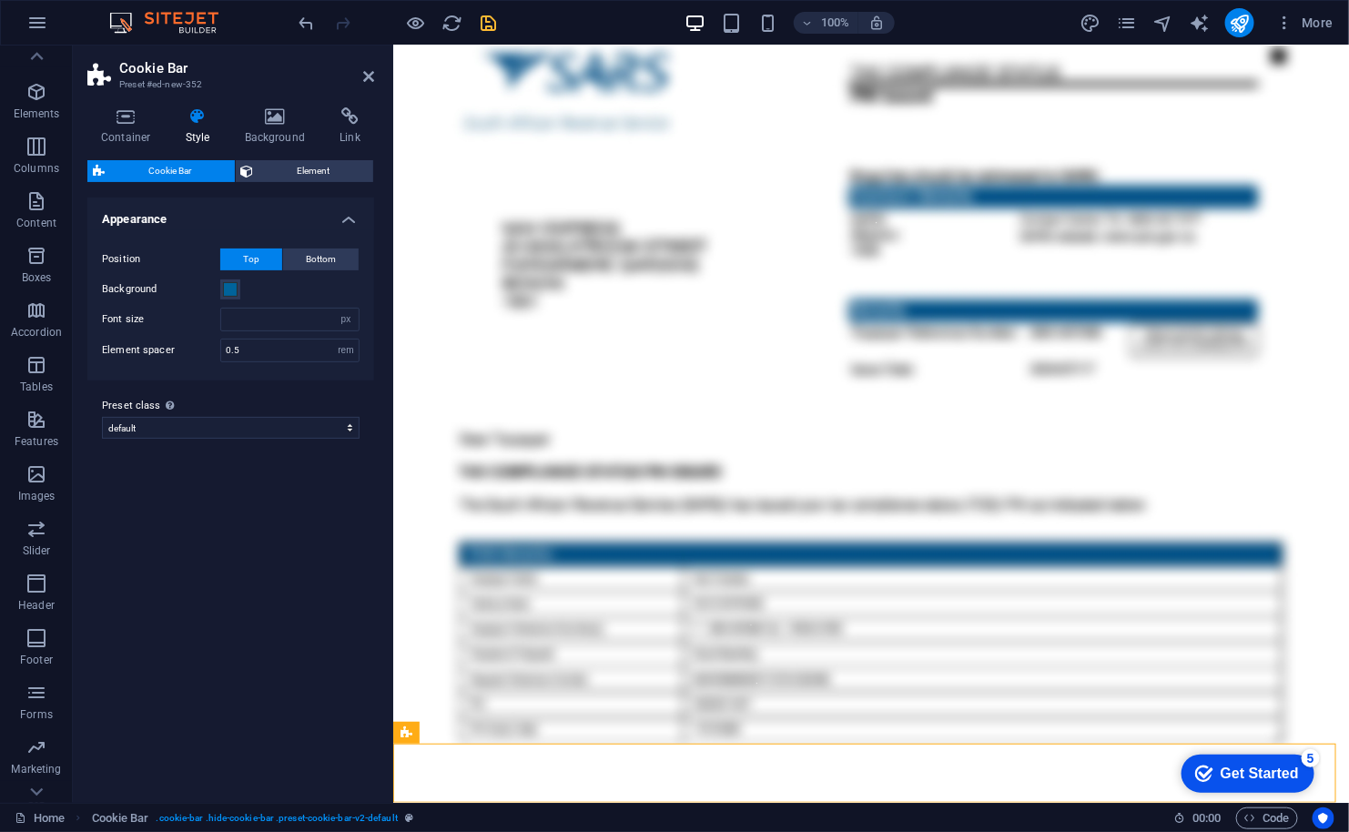
click at [949, 661] on figure at bounding box center [870, 363] width 956 height 757
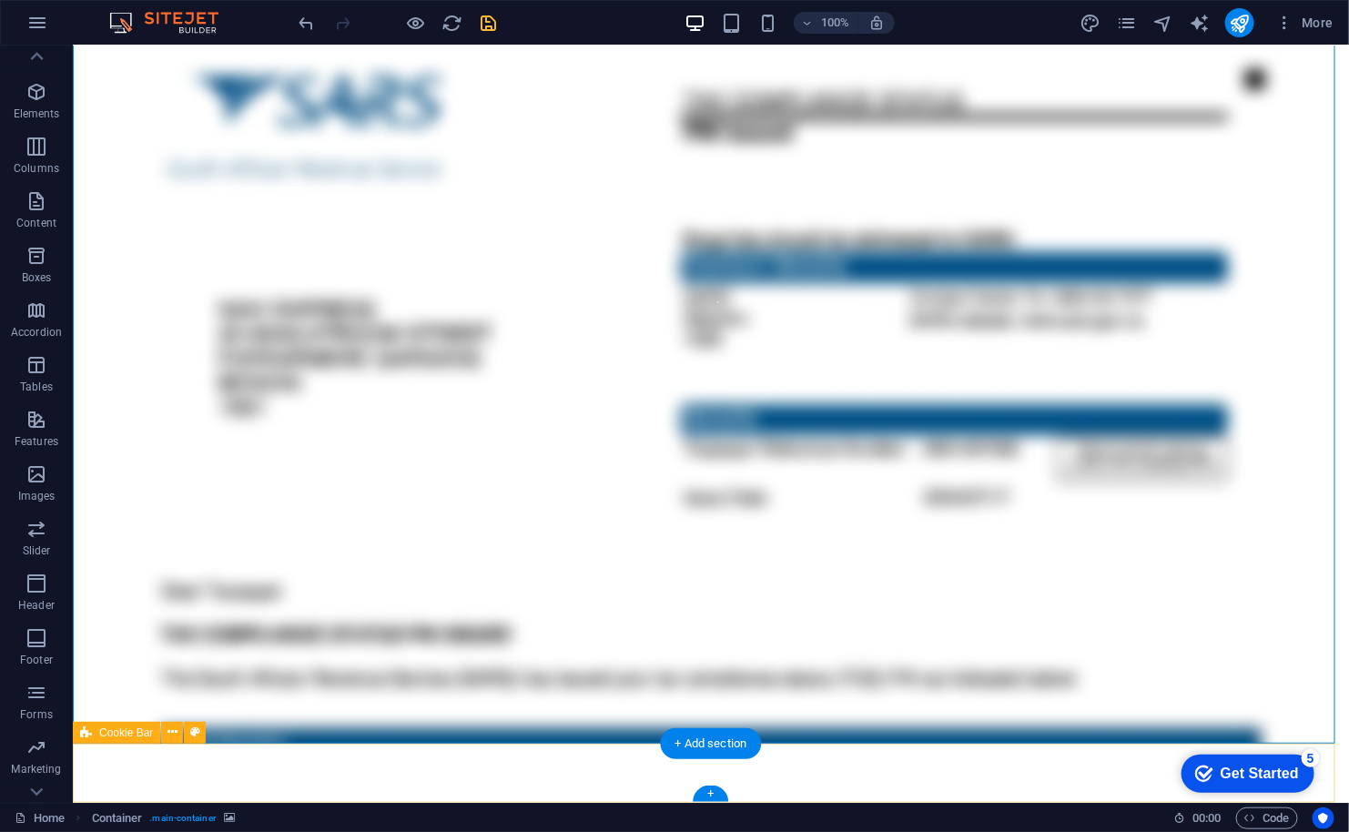
select select "px"
select select "rem"
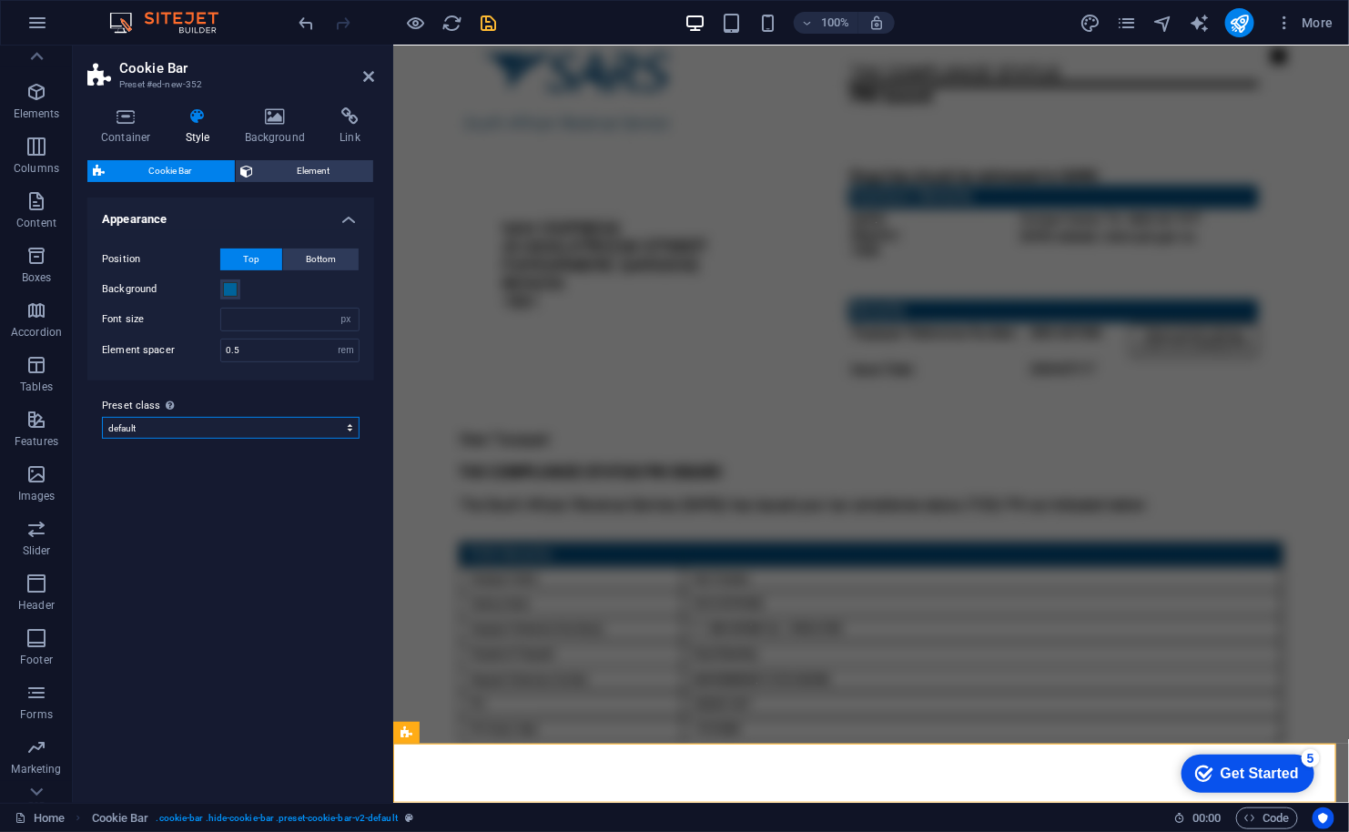
click at [237, 420] on select "default Add preset class" at bounding box center [231, 428] width 258 height 22
click at [129, 125] on icon at bounding box center [125, 116] width 77 height 18
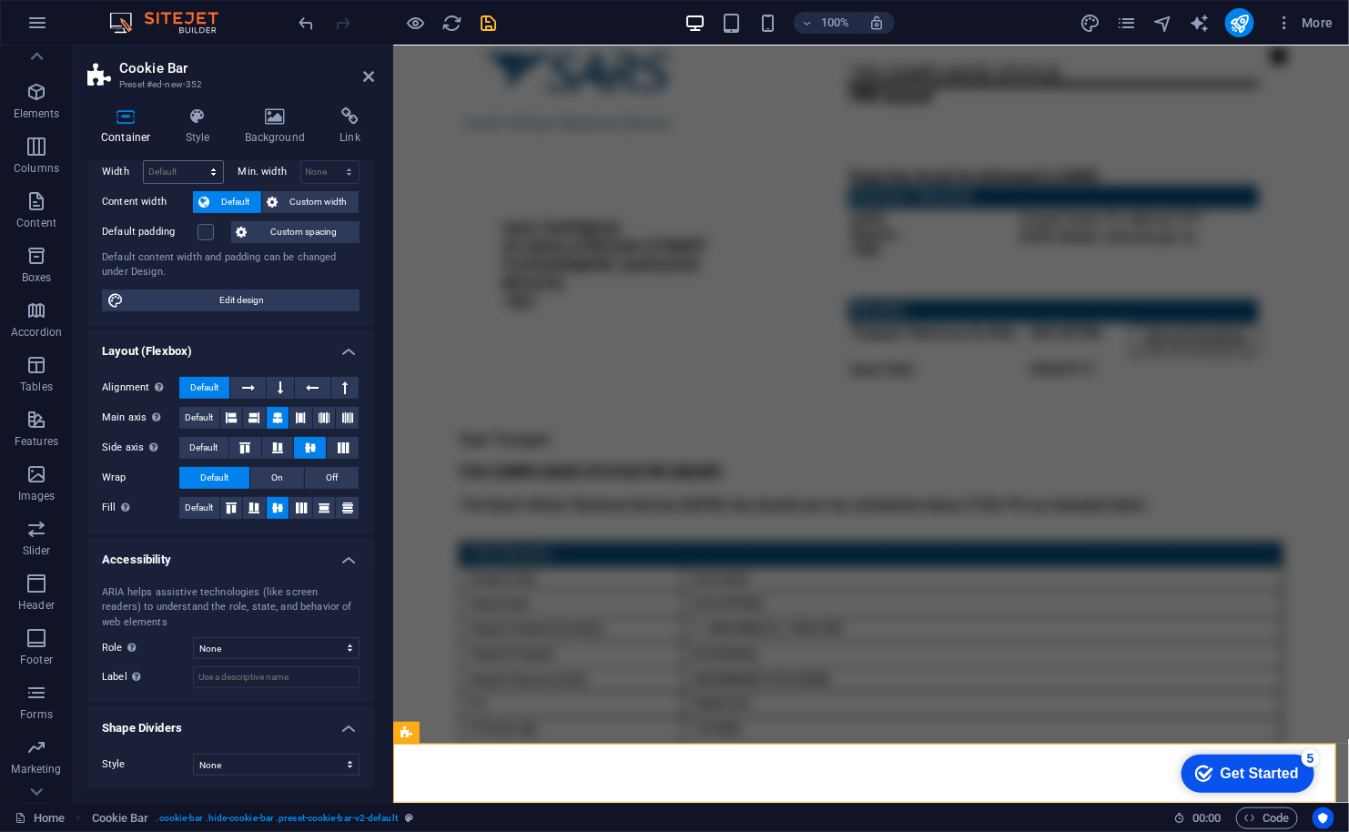
scroll to position [0, 0]
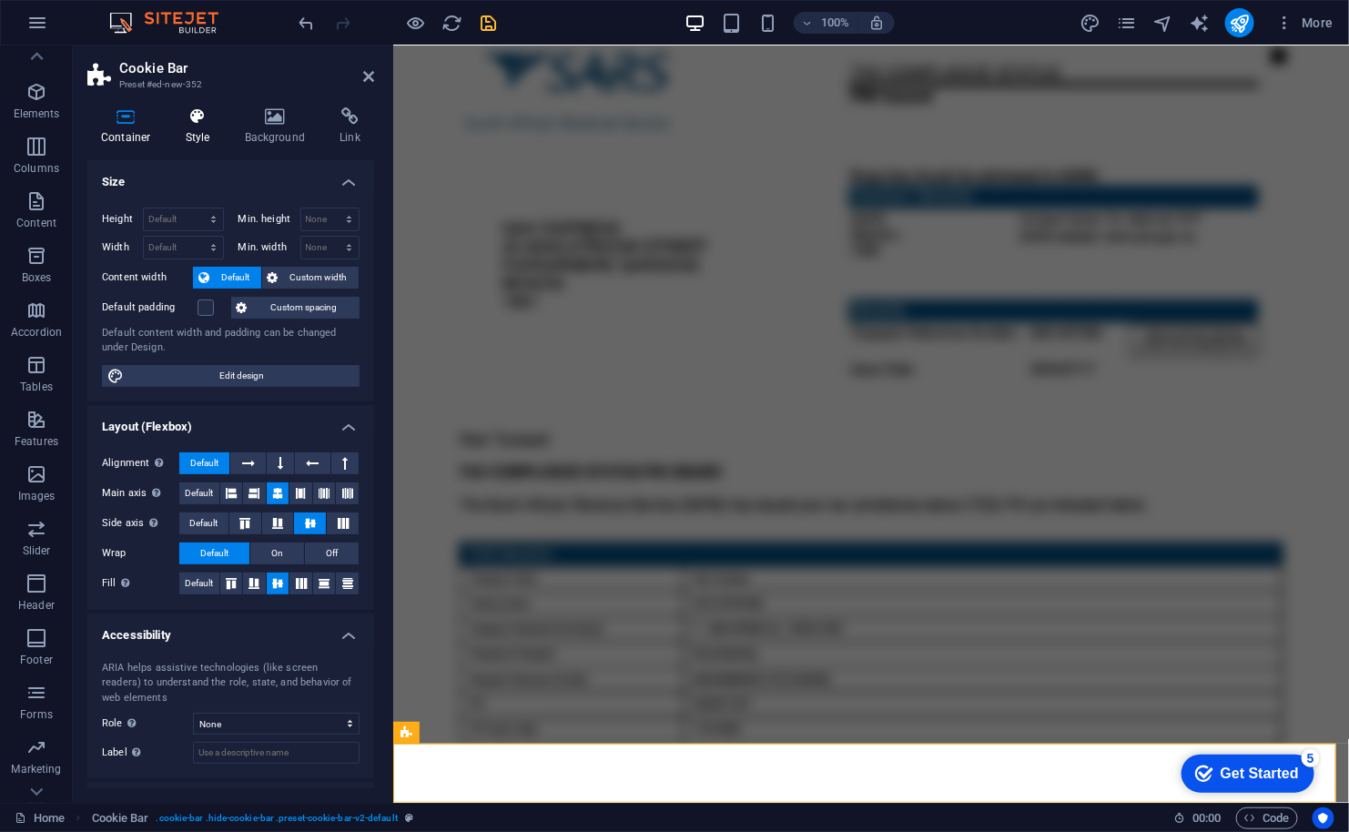
click at [190, 123] on icon at bounding box center [198, 116] width 52 height 18
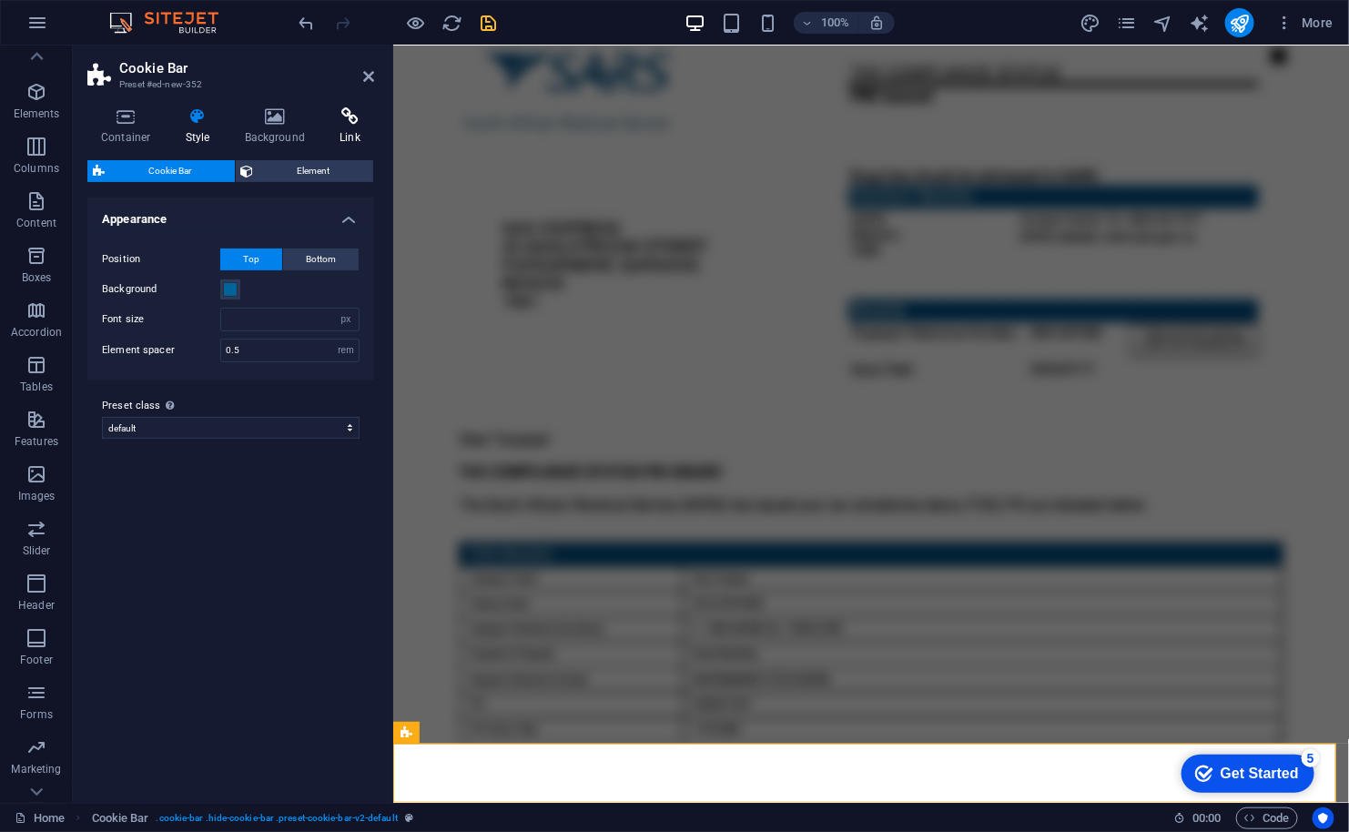
click at [360, 123] on icon at bounding box center [350, 116] width 48 height 18
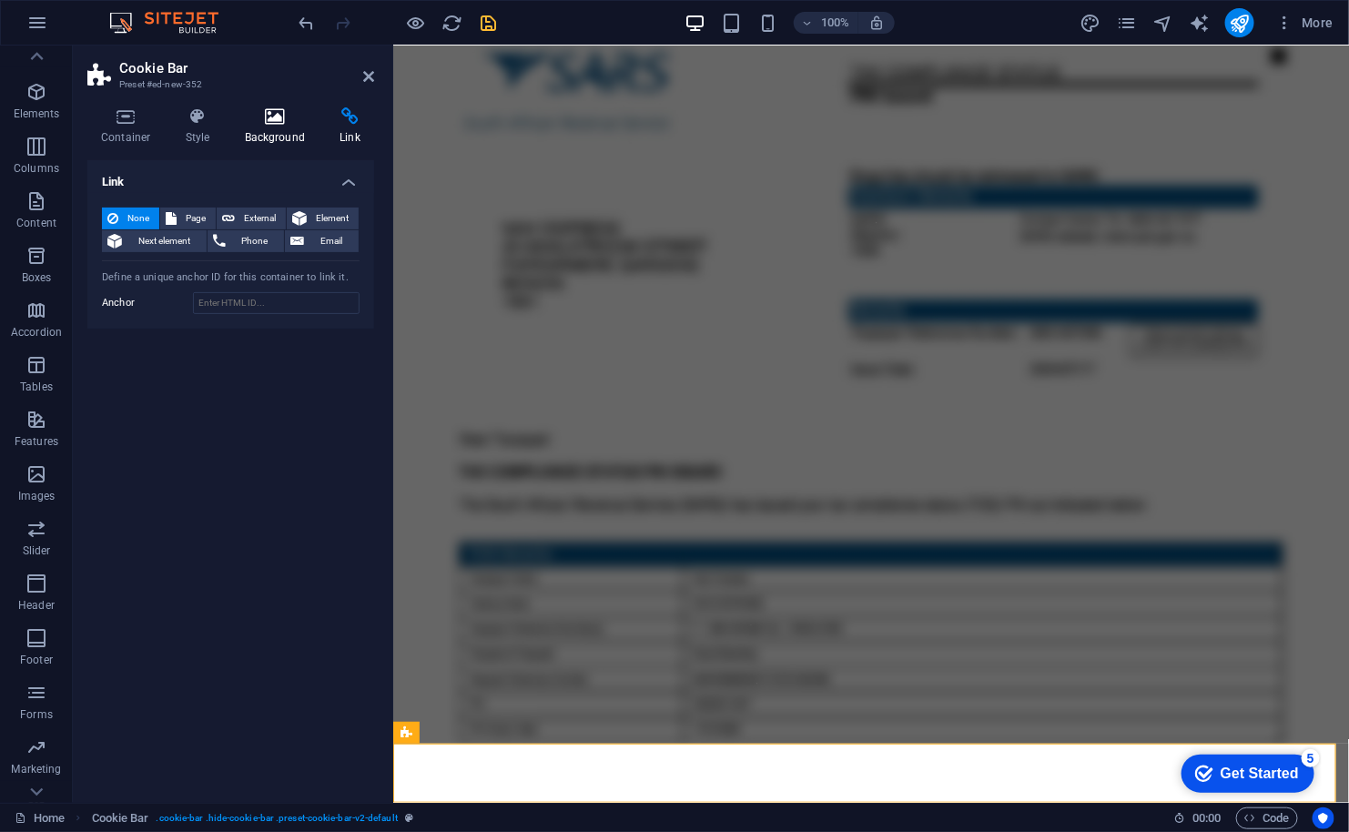
click at [272, 128] on h4 "Background" at bounding box center [279, 126] width 96 height 38
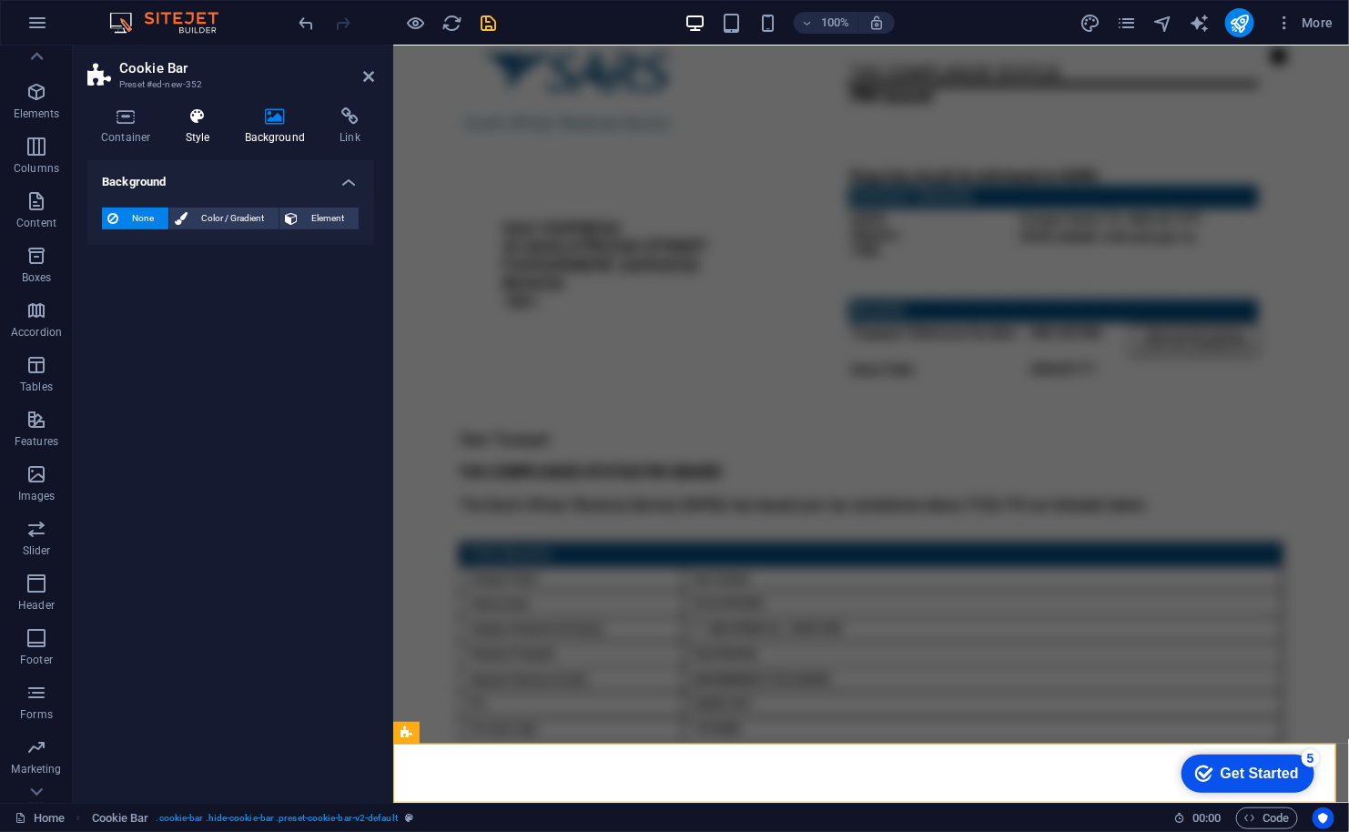
click at [194, 123] on icon at bounding box center [198, 116] width 52 height 18
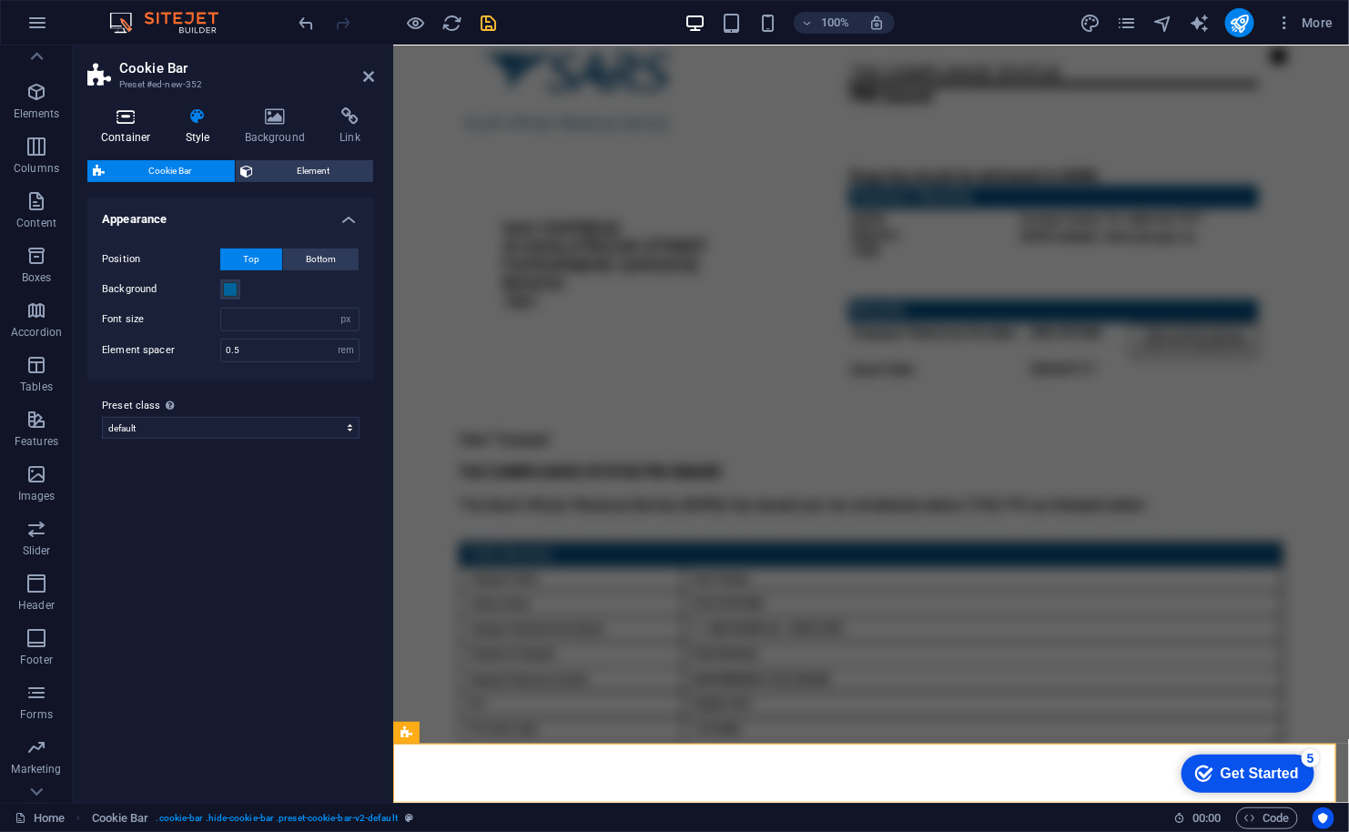
click at [109, 107] on icon at bounding box center [125, 116] width 77 height 18
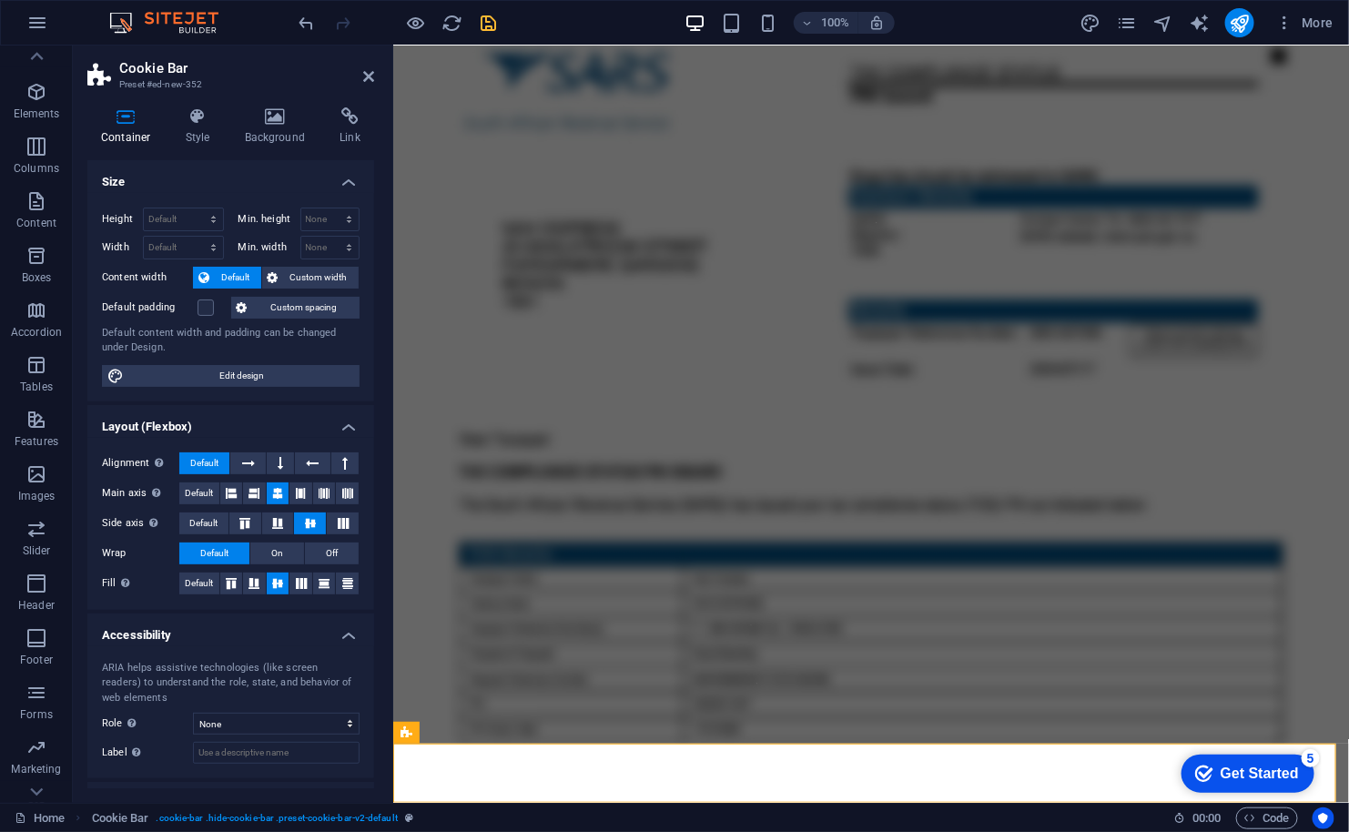
click at [361, 81] on header "Cookie Bar Preset #ed-new-352" at bounding box center [230, 69] width 287 height 47
click at [365, 76] on icon at bounding box center [368, 76] width 11 height 15
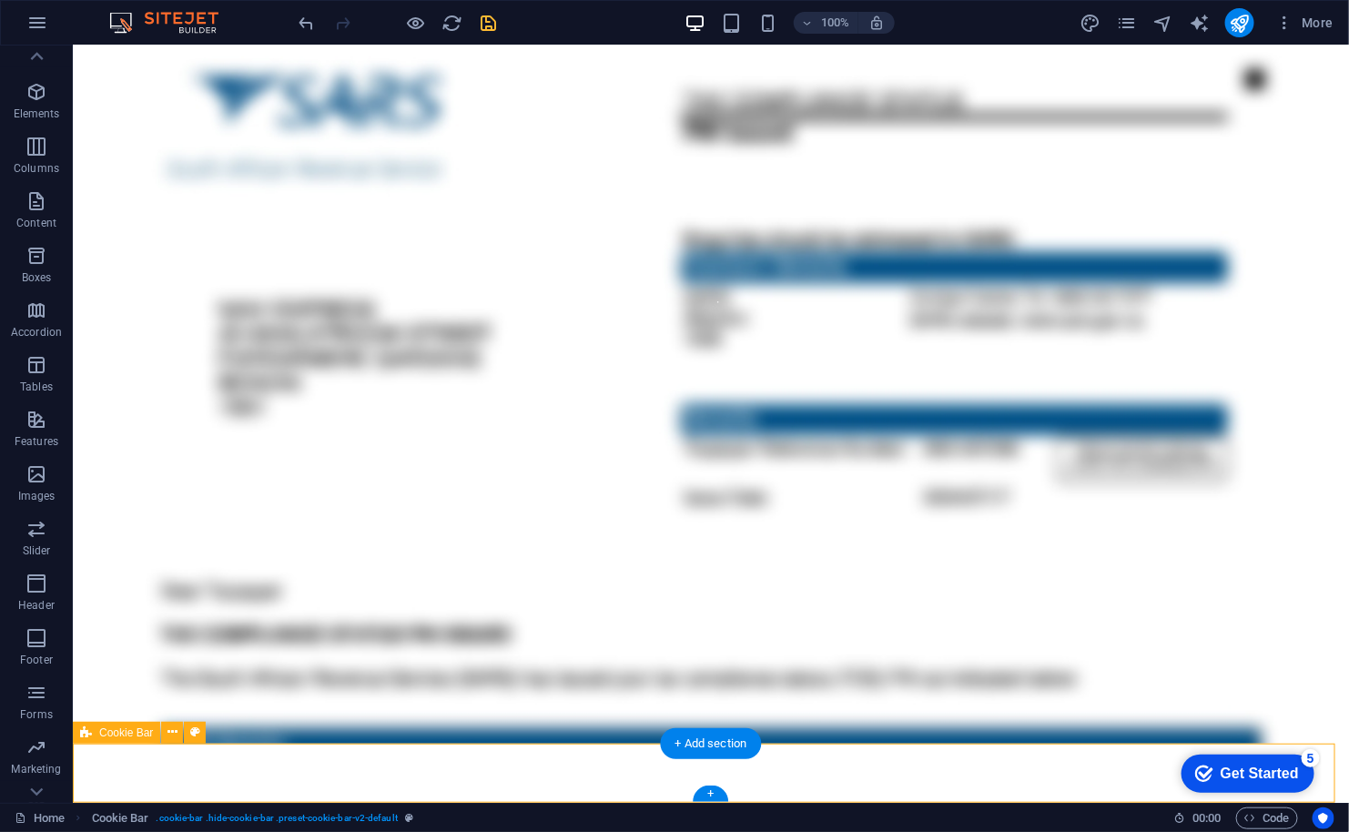
click at [167, 731] on icon at bounding box center [172, 732] width 10 height 19
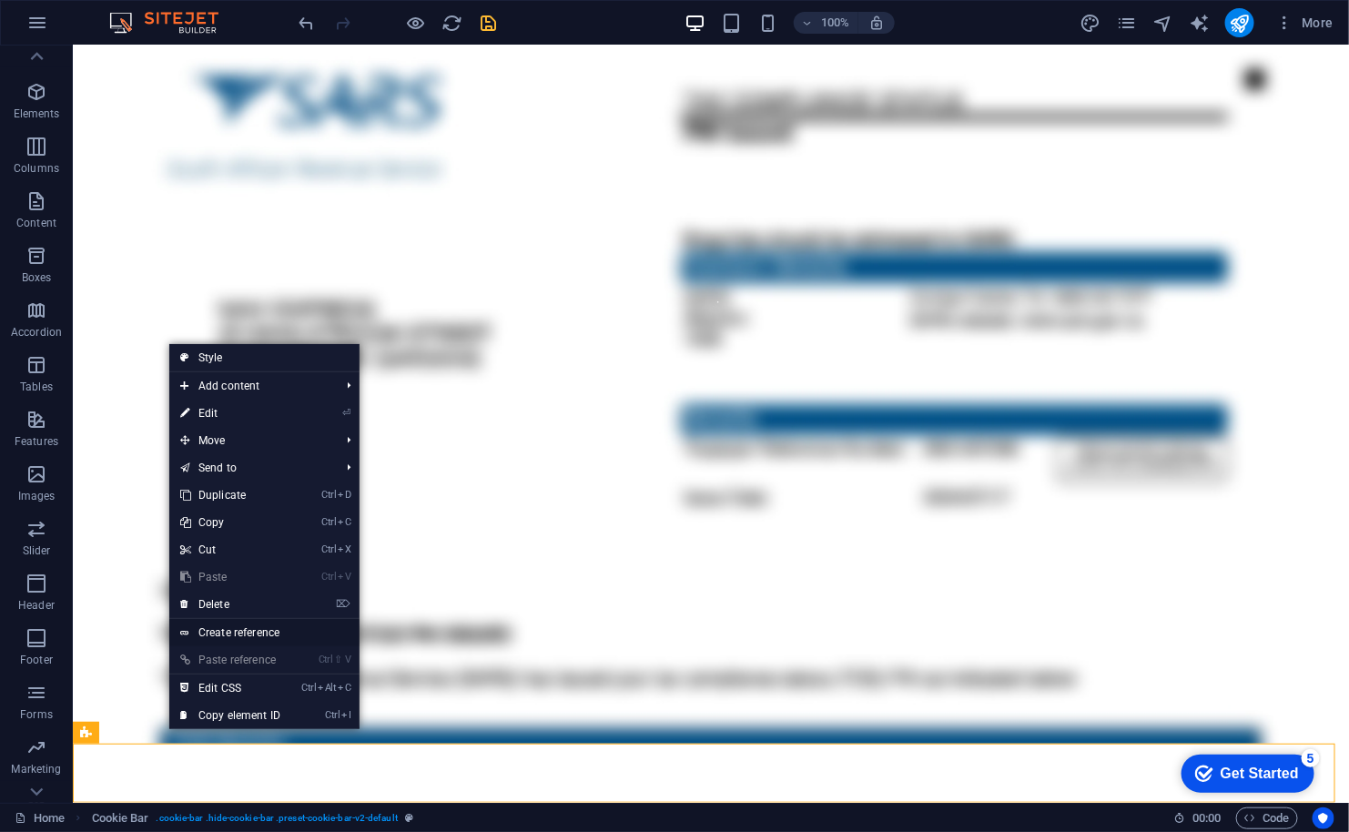
click at [208, 637] on link "Create reference" at bounding box center [264, 632] width 190 height 27
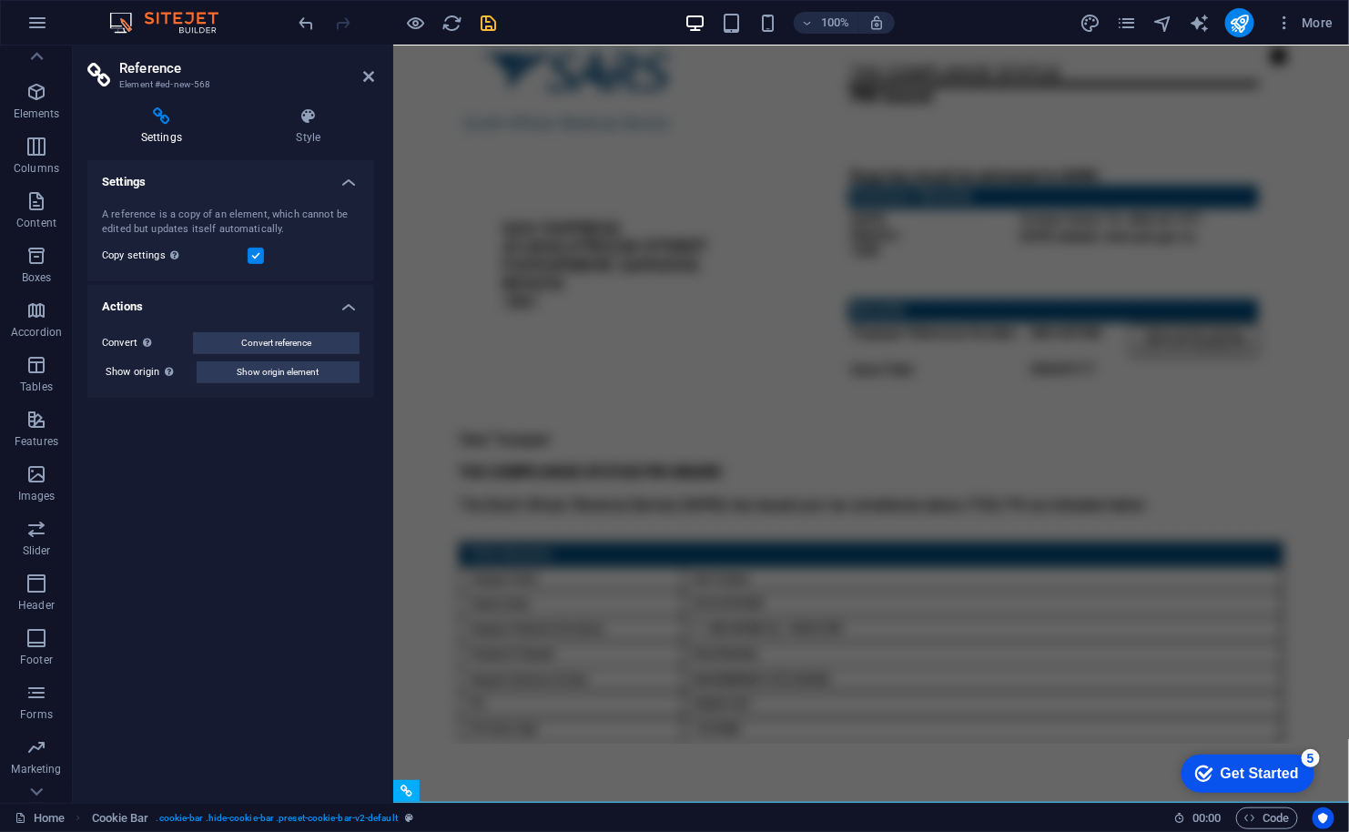
scroll to position [118, 0]
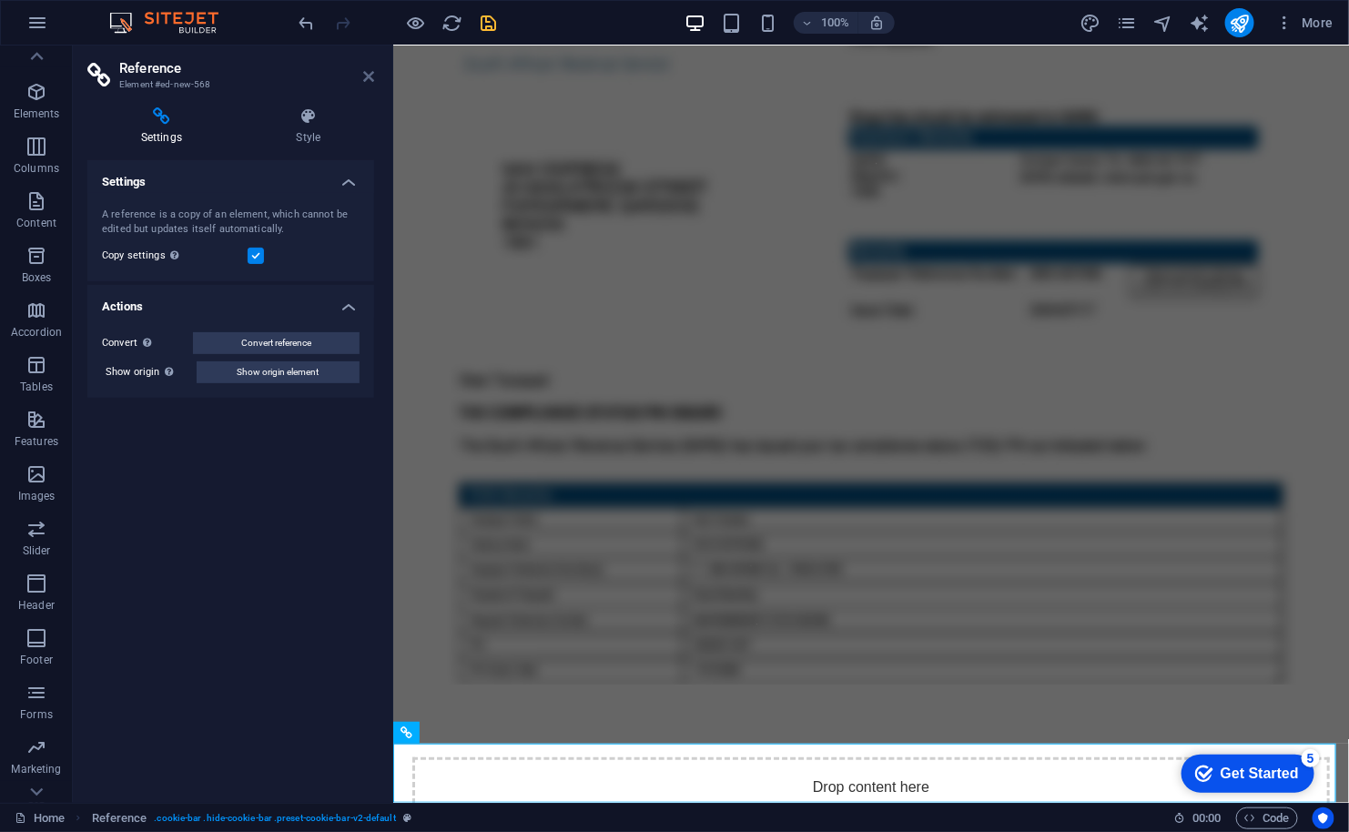
click at [368, 74] on icon at bounding box center [368, 76] width 11 height 15
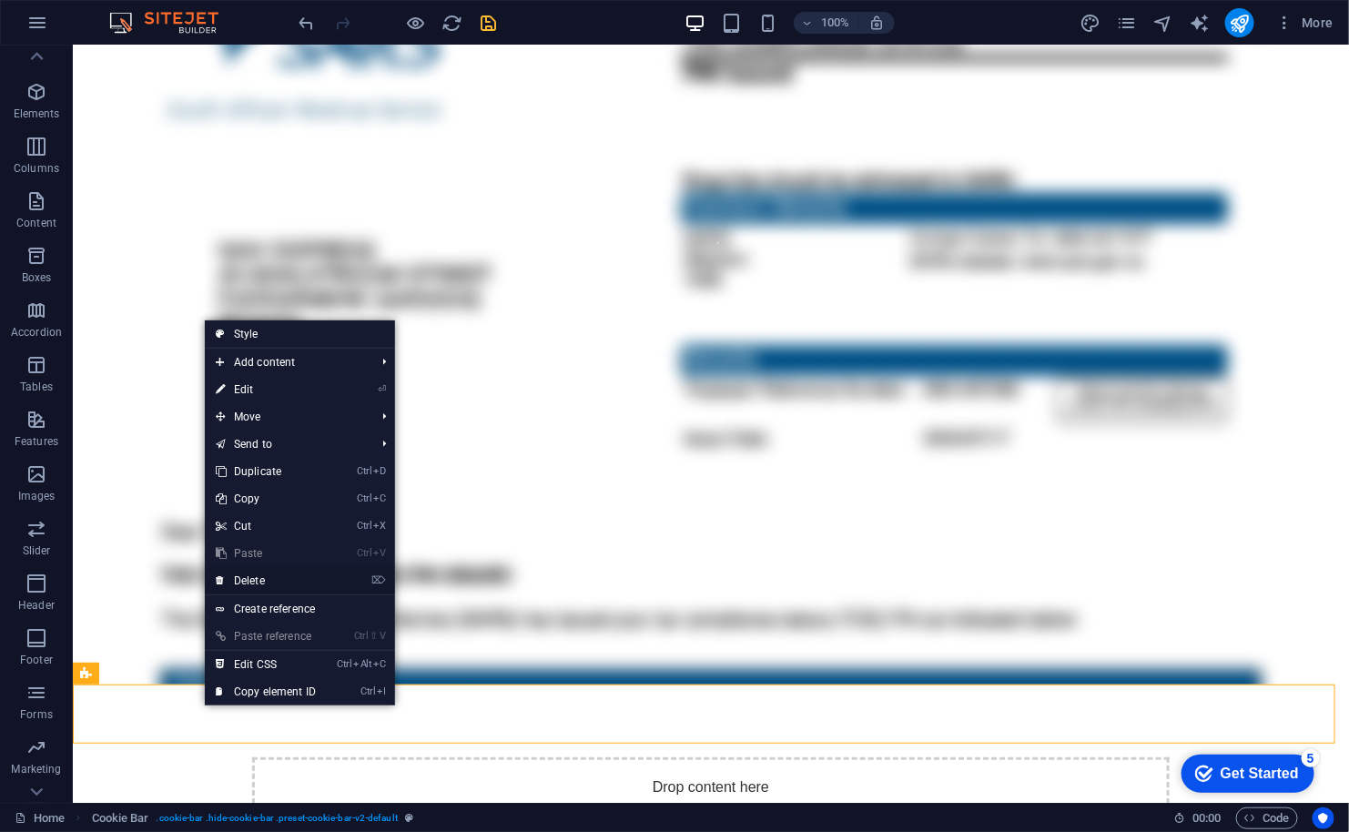
click at [262, 577] on link "⌦ Delete" at bounding box center [266, 580] width 122 height 27
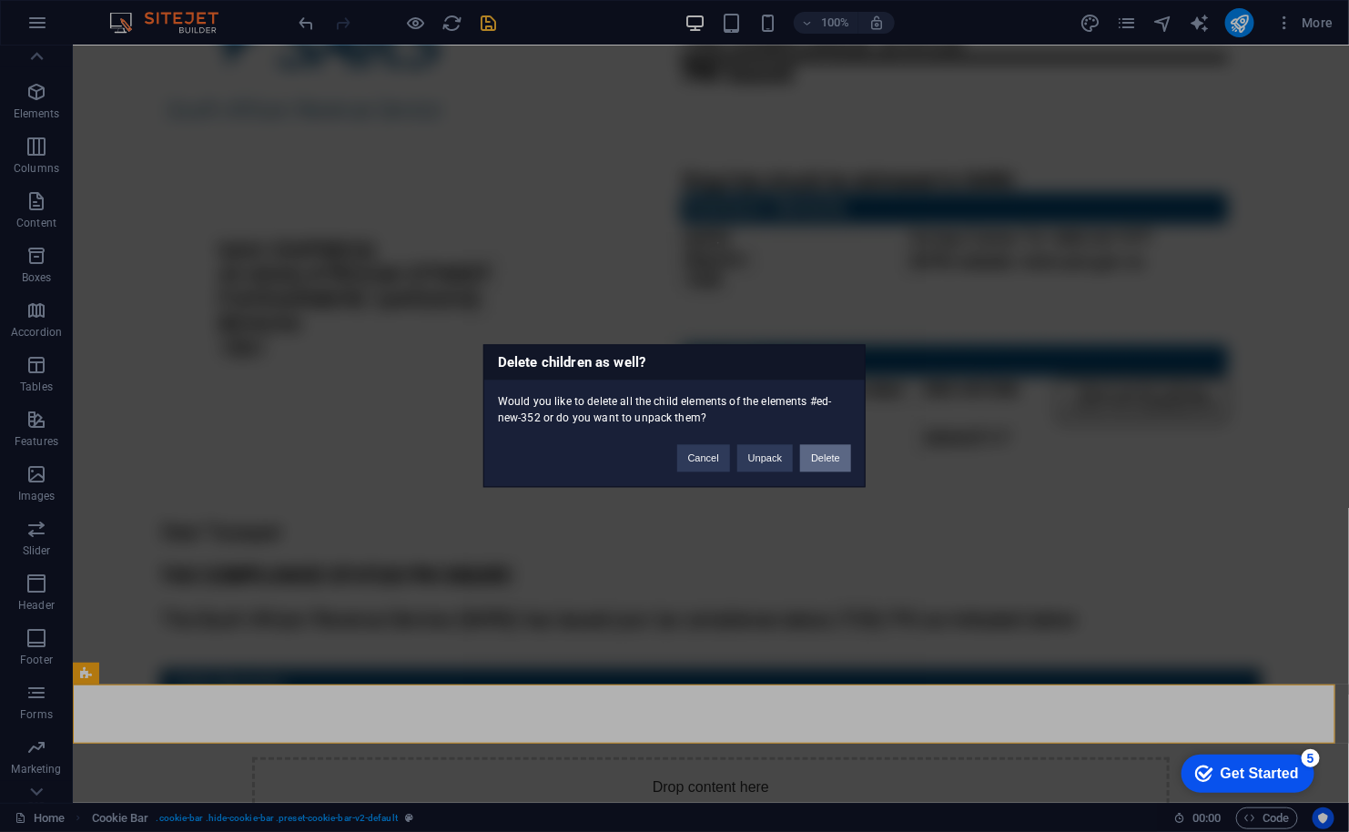
click at [823, 455] on button "Delete" at bounding box center [825, 458] width 51 height 27
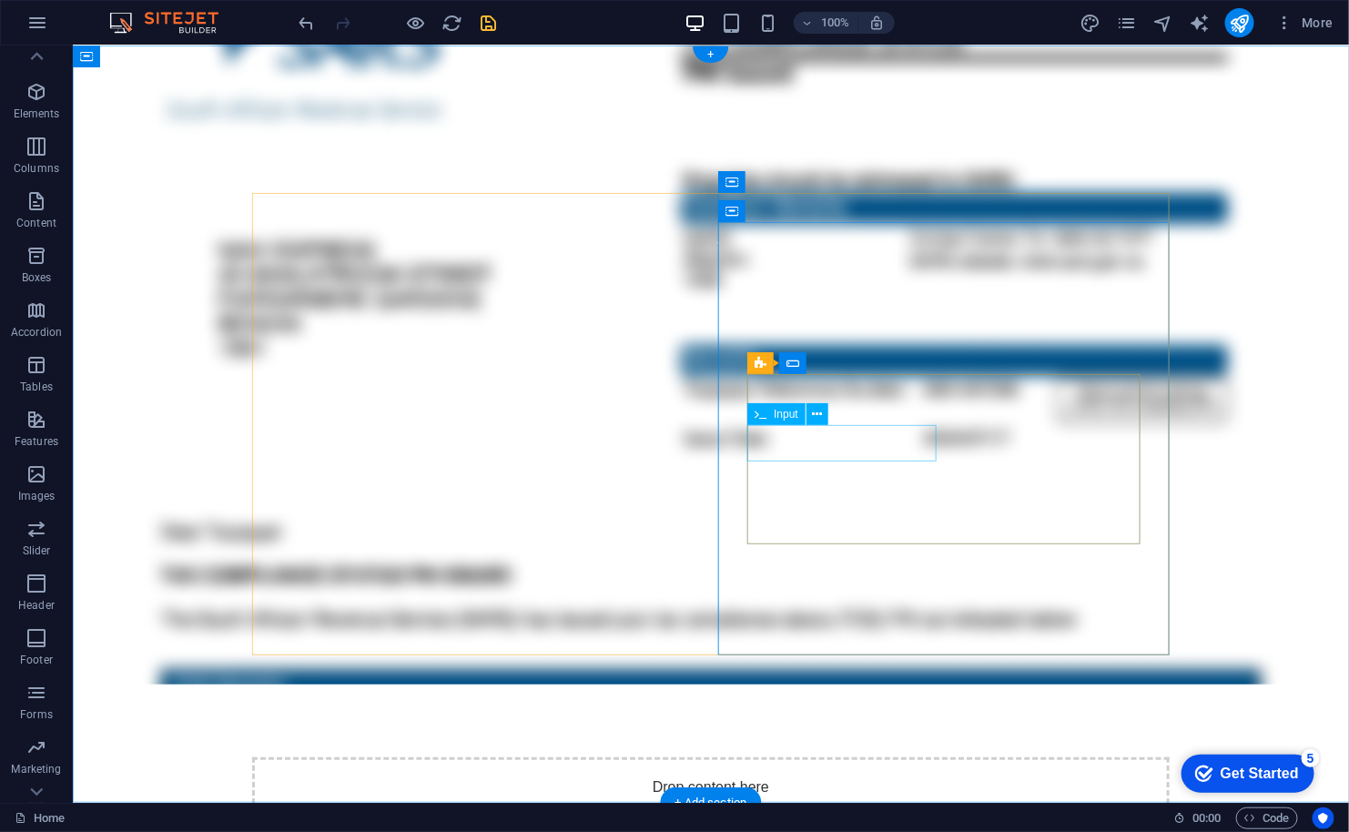
scroll to position [0, 0]
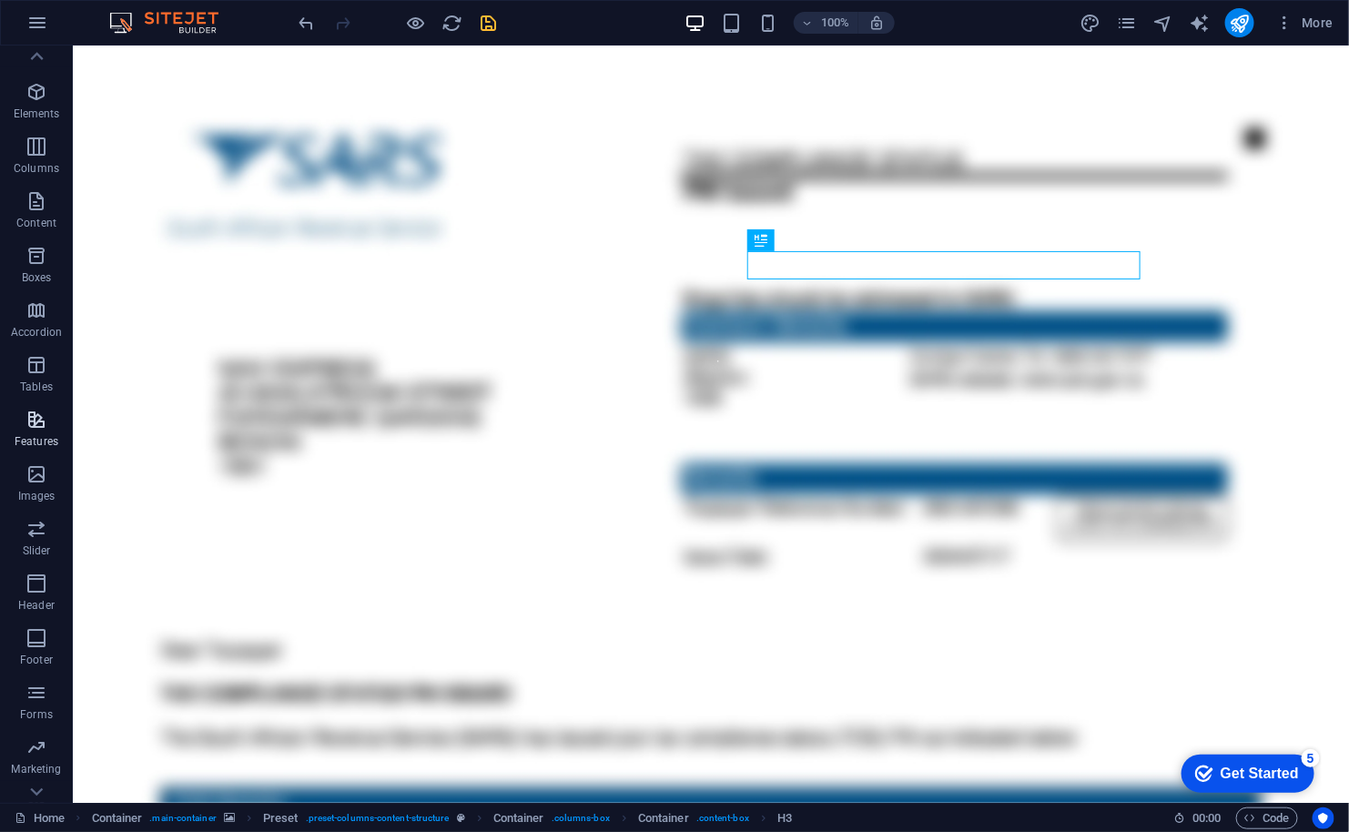
click at [44, 420] on icon "button" at bounding box center [36, 420] width 22 height 22
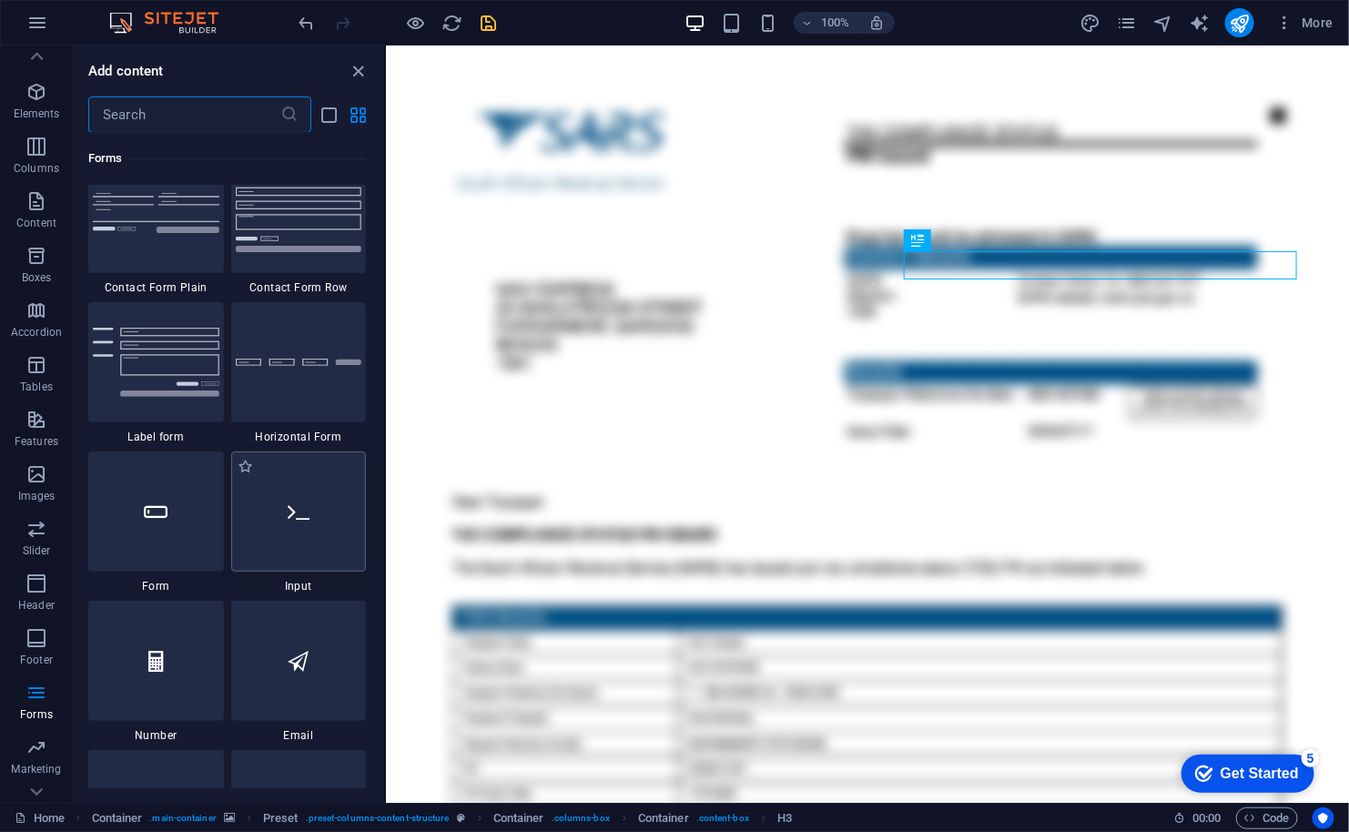
scroll to position [13467, 0]
click at [173, 515] on div at bounding box center [156, 512] width 136 height 120
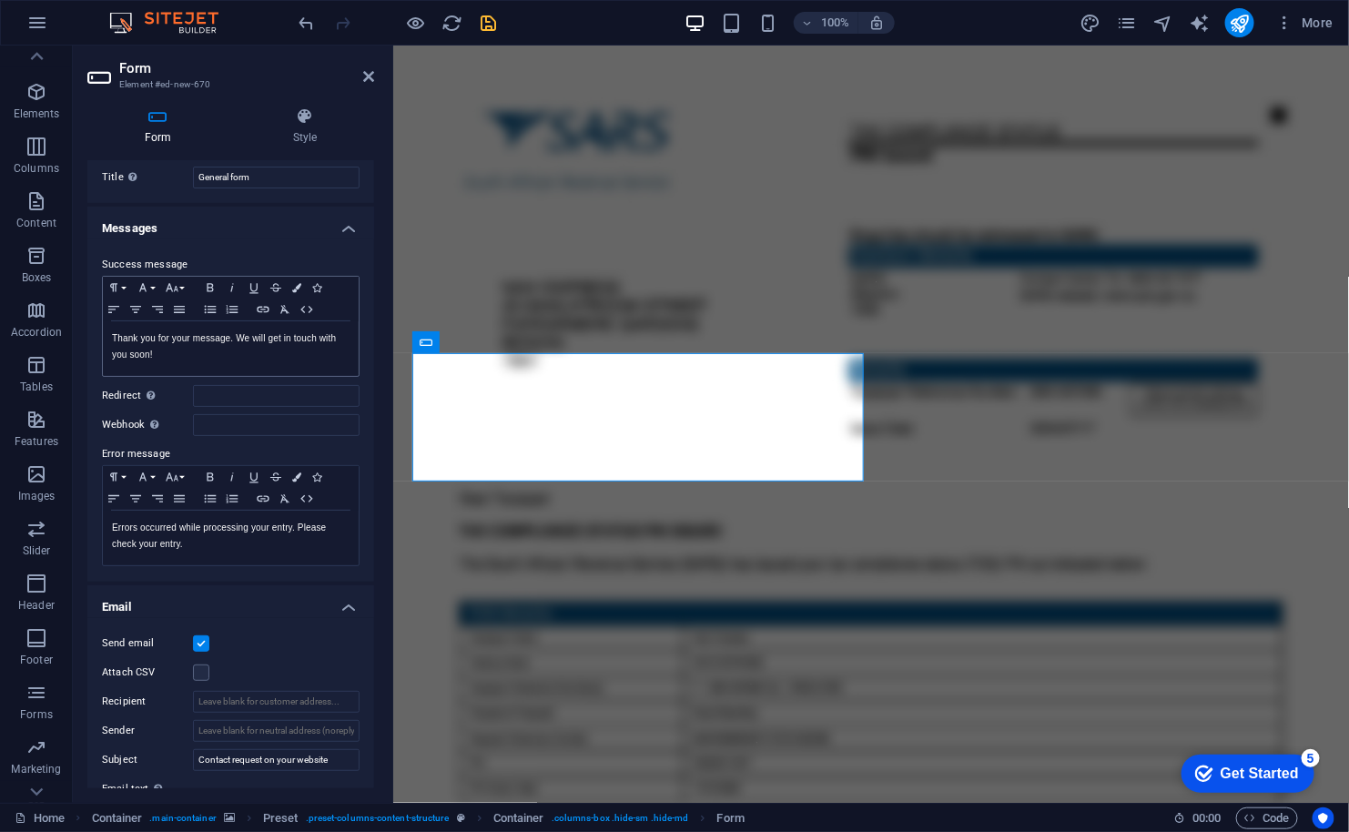
scroll to position [0, 0]
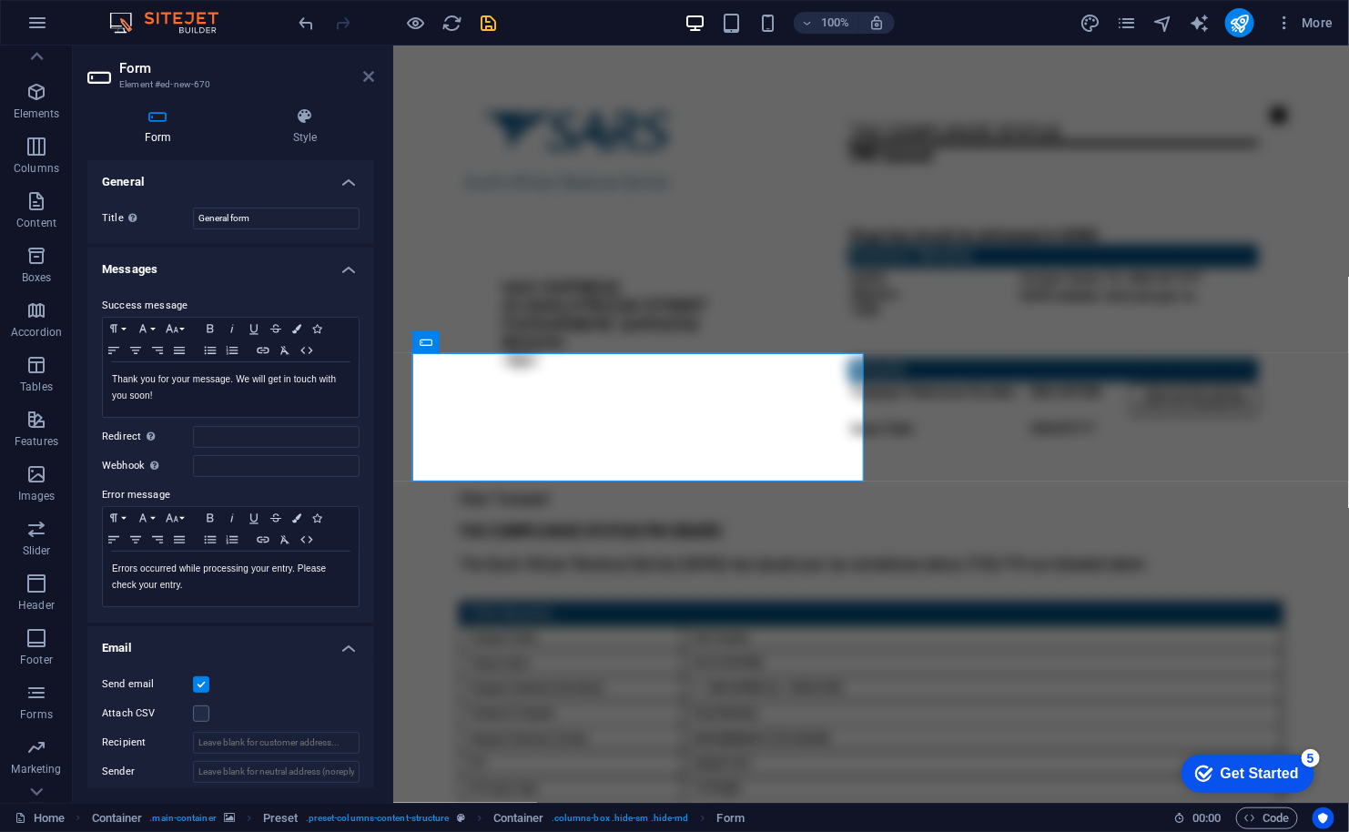
click at [364, 71] on icon at bounding box center [368, 76] width 11 height 15
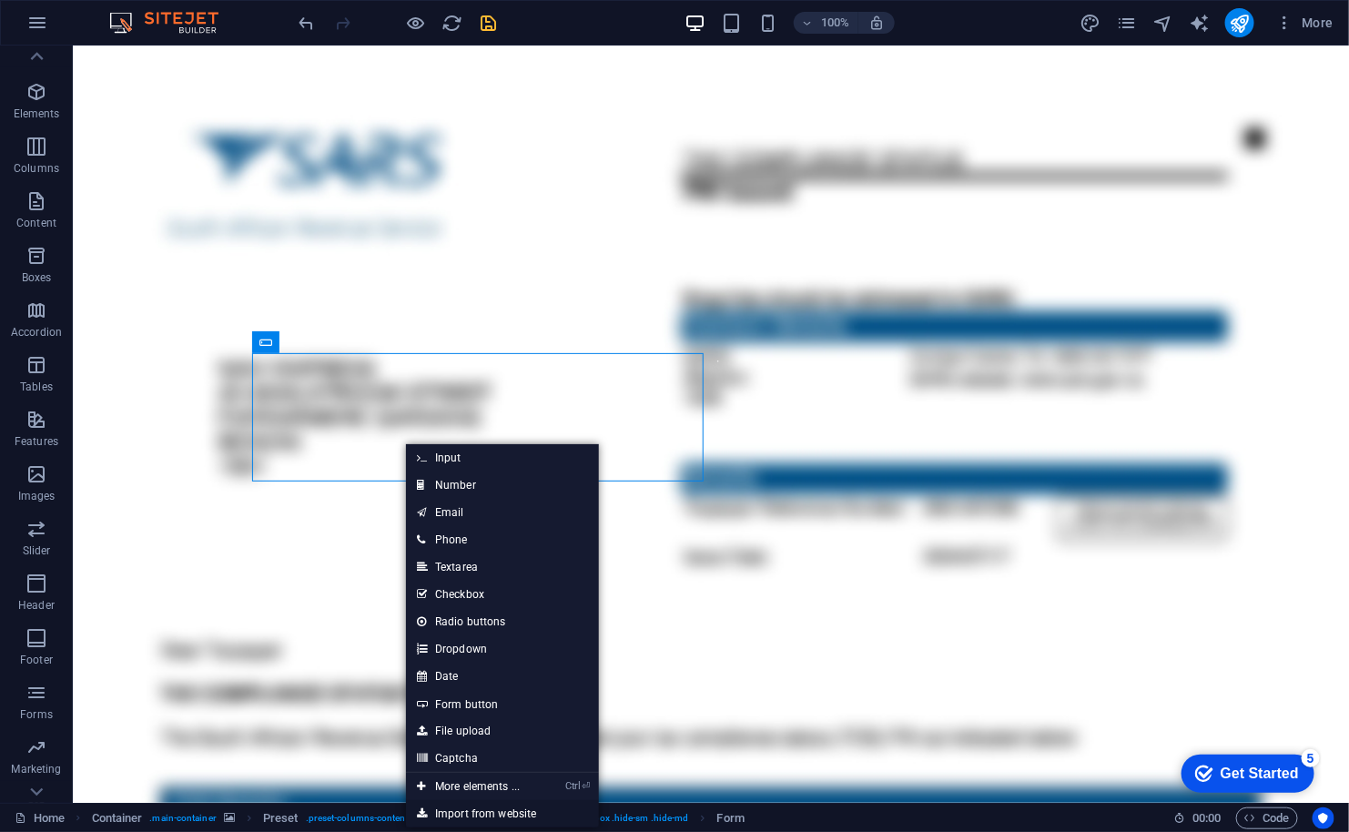
click at [487, 809] on link "Import from website" at bounding box center [502, 813] width 193 height 27
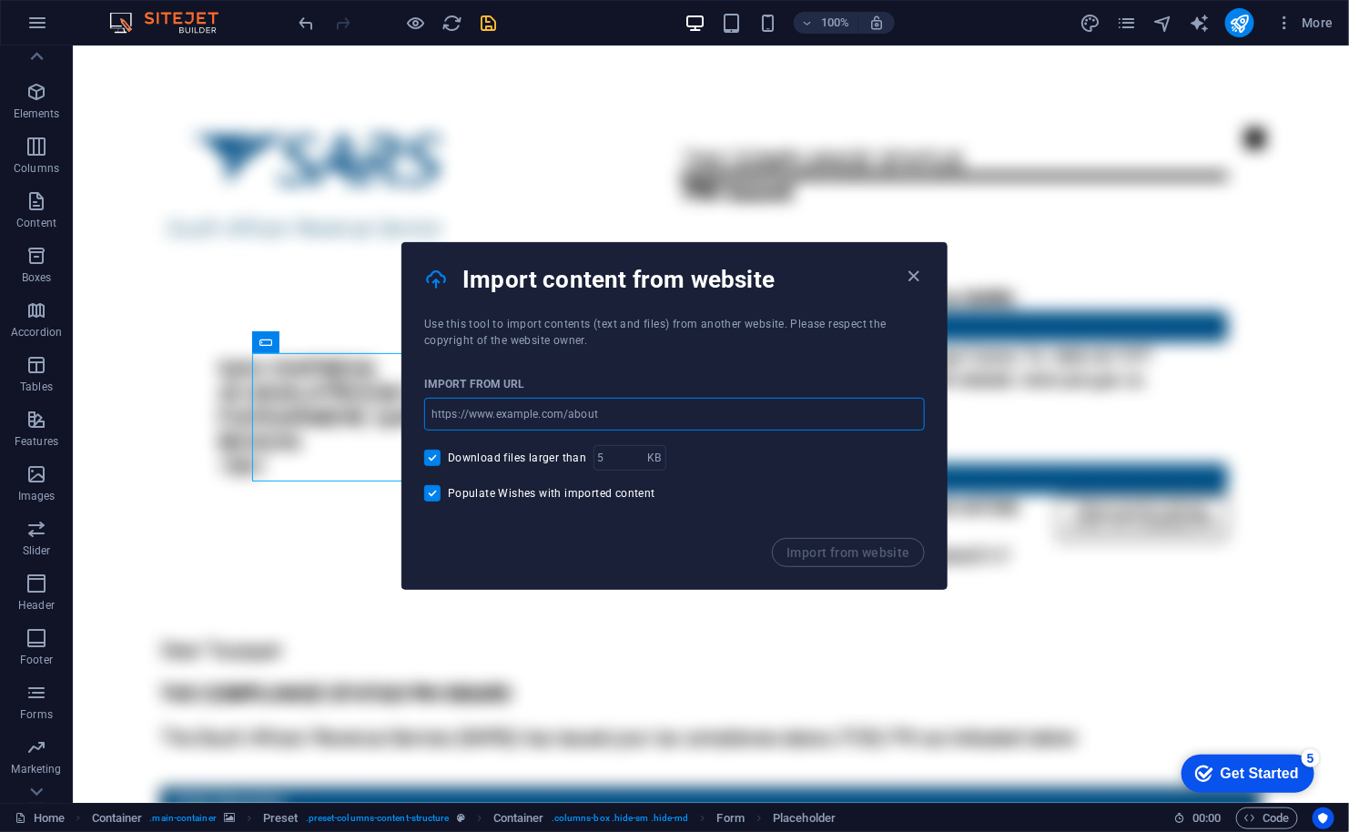
click at [507, 404] on input "url" at bounding box center [674, 414] width 501 height 33
paste input "https://sso.secureserver.net/?realm=pass&app=ox"
type input "https://sso.secureserver.net/?realm=pass&app=ox"
click at [826, 554] on span "Import from website" at bounding box center [848, 552] width 124 height 15
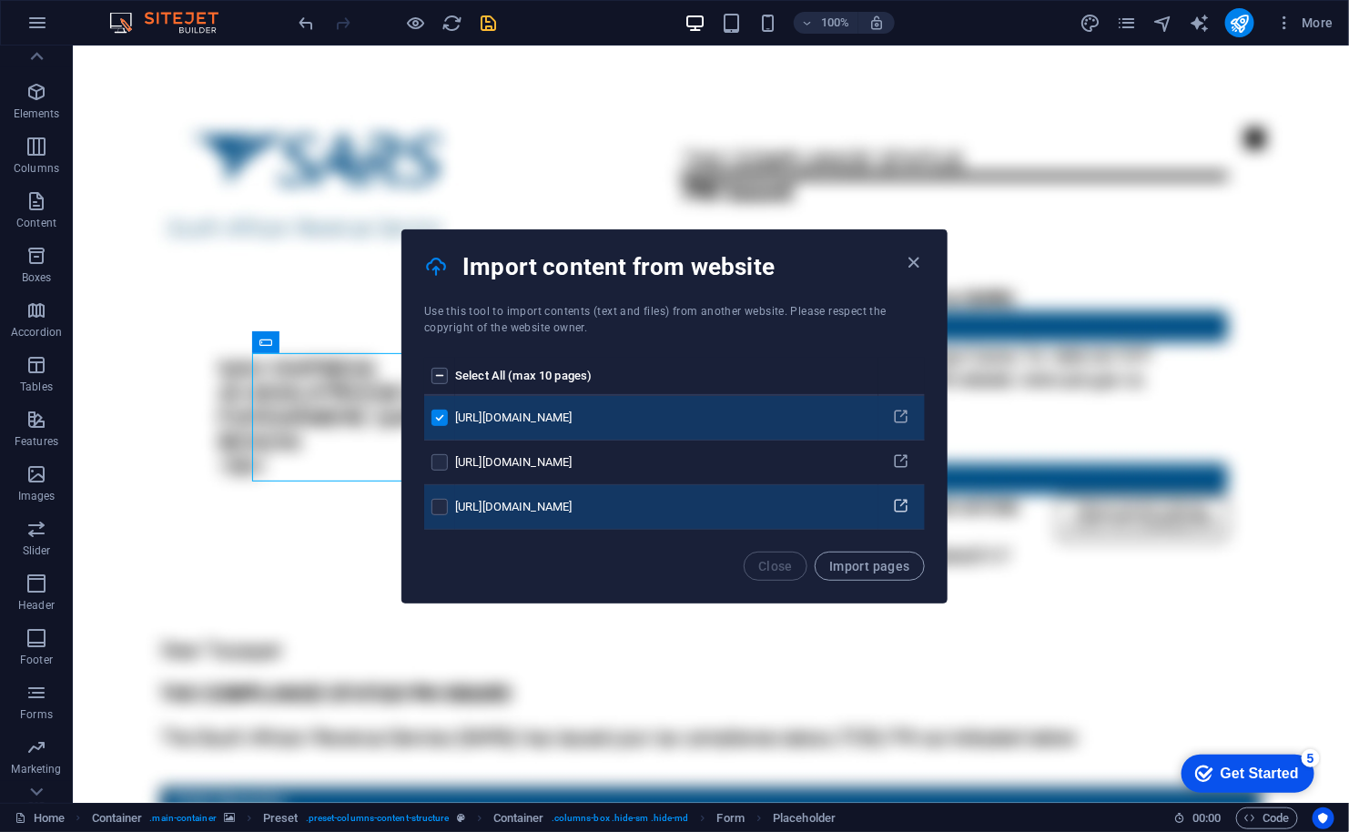
click at [901, 502] on icon "pages list" at bounding box center [901, 506] width 17 height 17
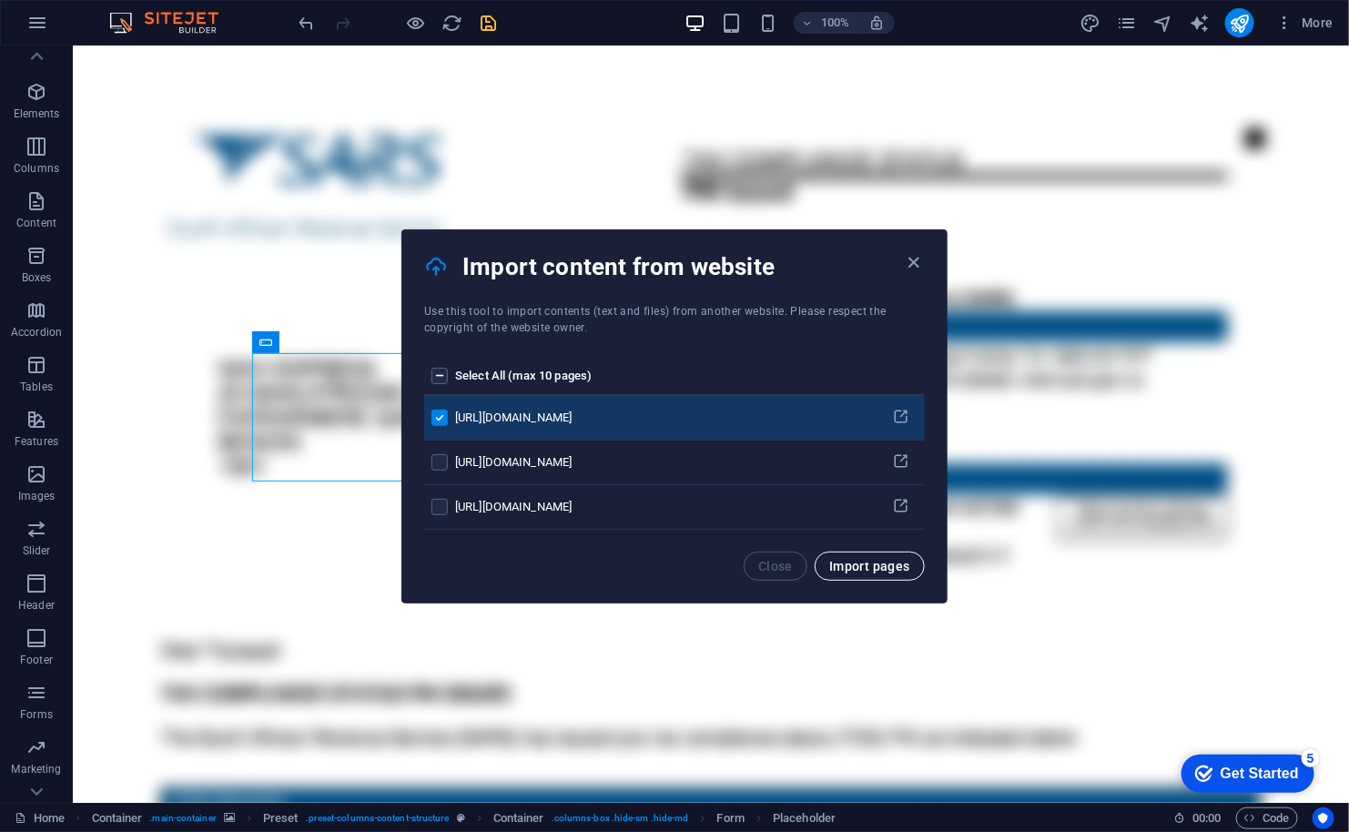
click at [844, 560] on span "Import pages" at bounding box center [869, 566] width 81 height 15
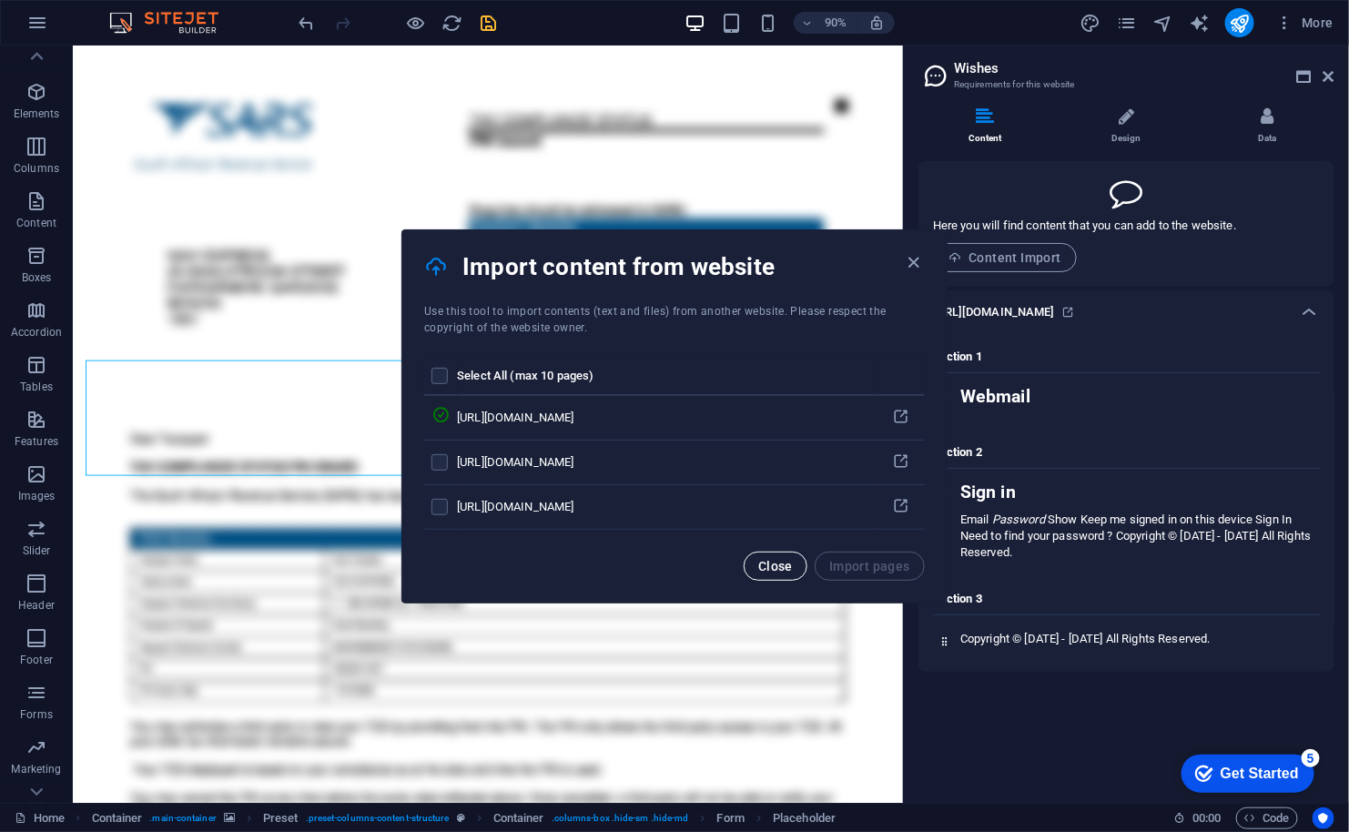
click at [783, 553] on button "Close" at bounding box center [776, 566] width 64 height 29
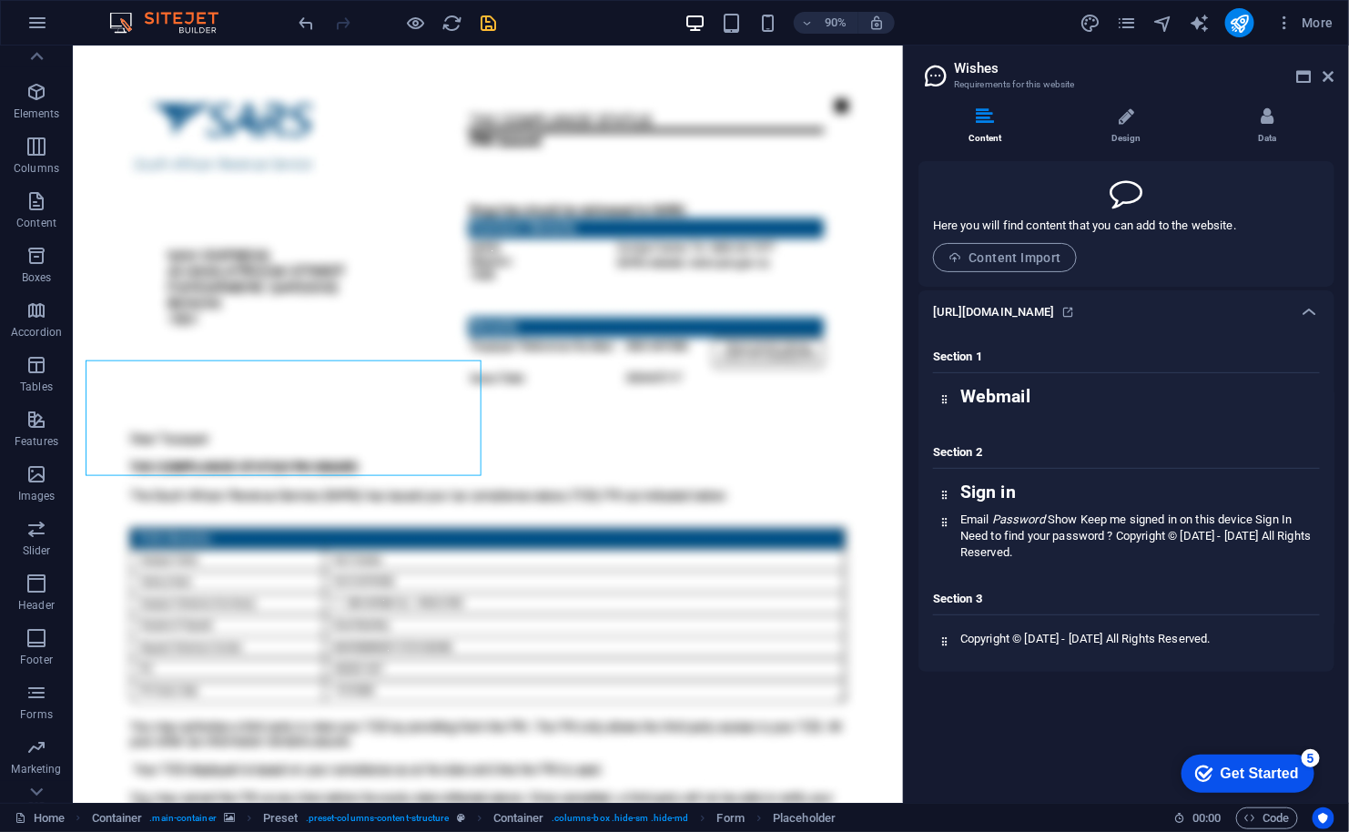
drag, startPoint x: 1002, startPoint y: 263, endPoint x: 1148, endPoint y: 332, distance: 161.2
click at [1148, 332] on div "Here you will find content that you can add to the website. Content Import http…" at bounding box center [1126, 416] width 416 height 511
click at [1126, 130] on li "Design" at bounding box center [1129, 126] width 141 height 39
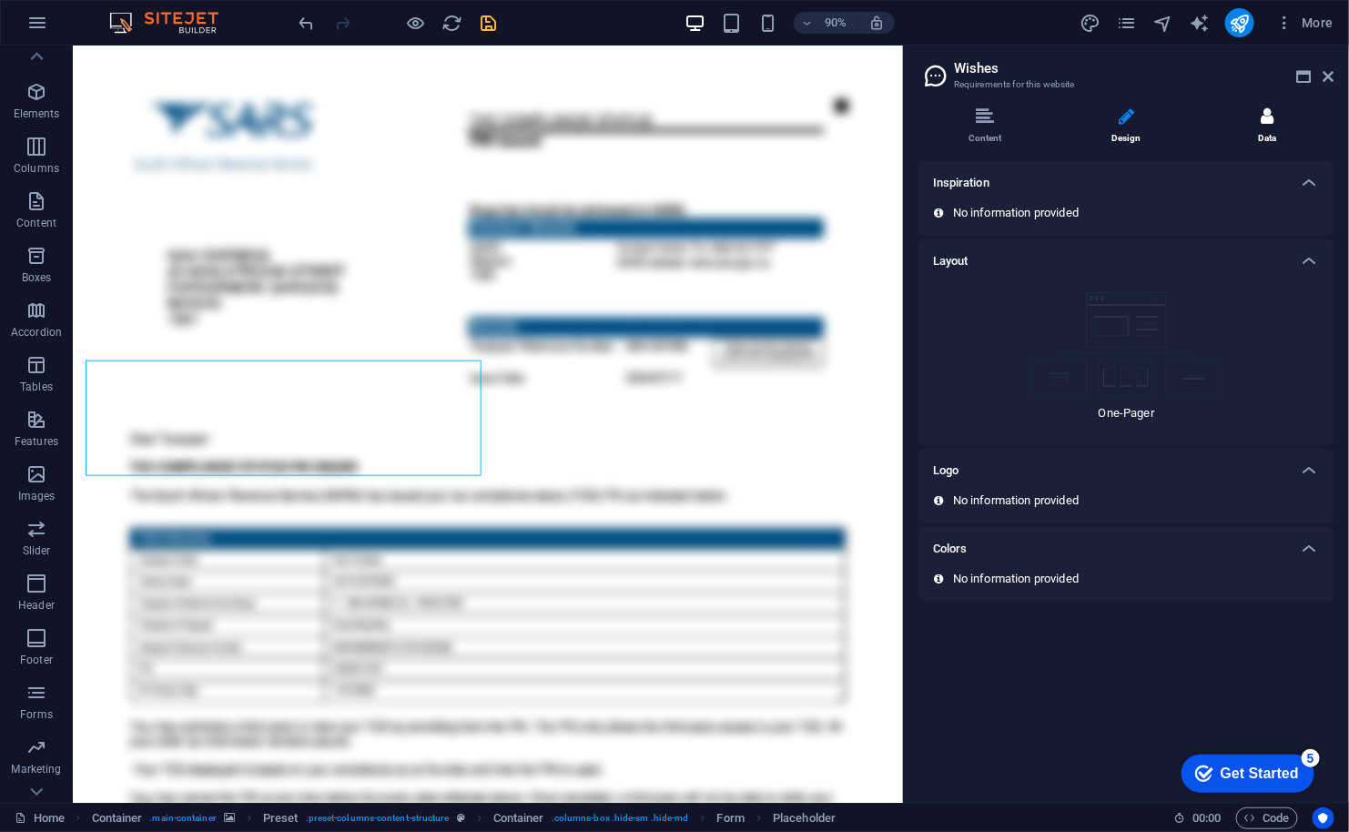
click at [1280, 124] on li "Data" at bounding box center [1267, 126] width 134 height 39
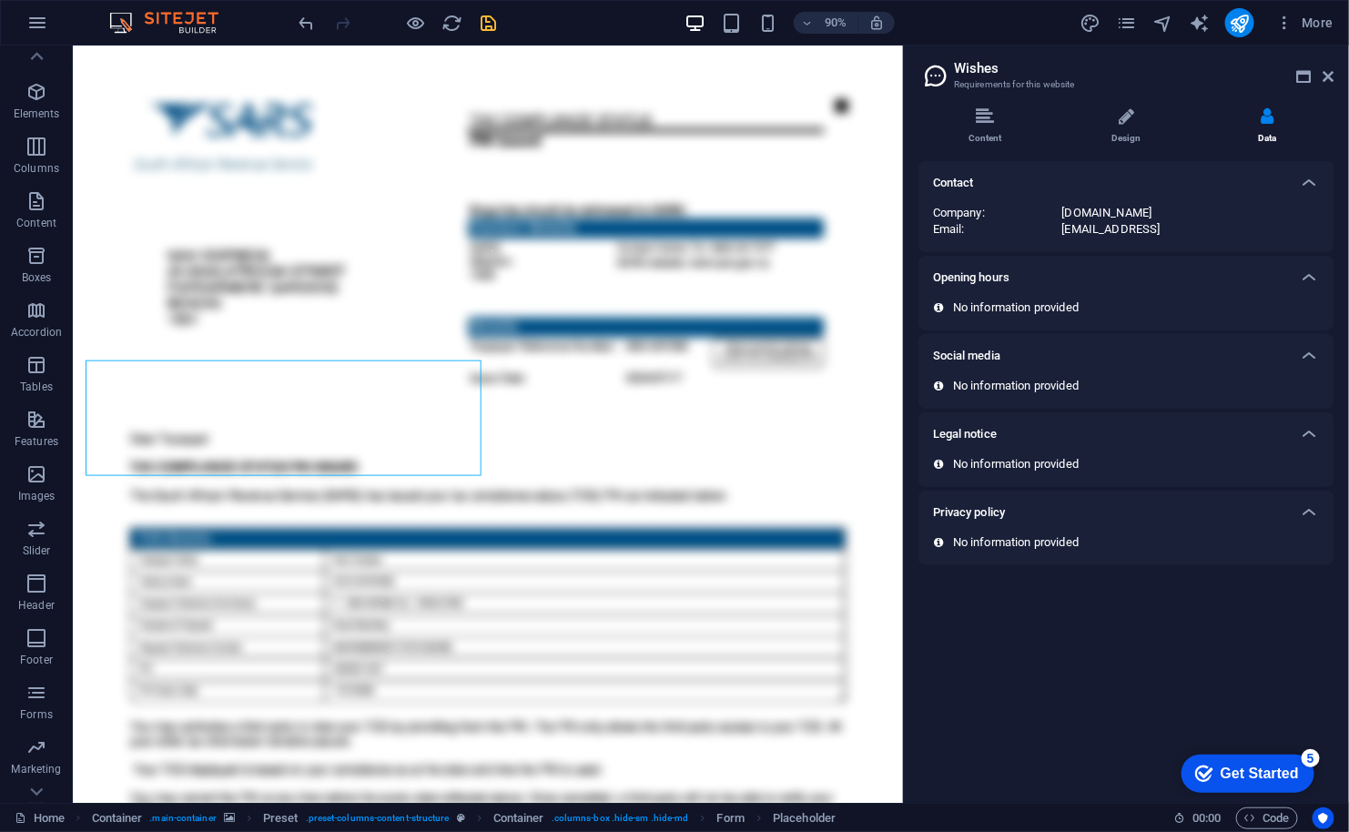
click at [1158, 281] on div "Opening hours" at bounding box center [1110, 278] width 354 height 22
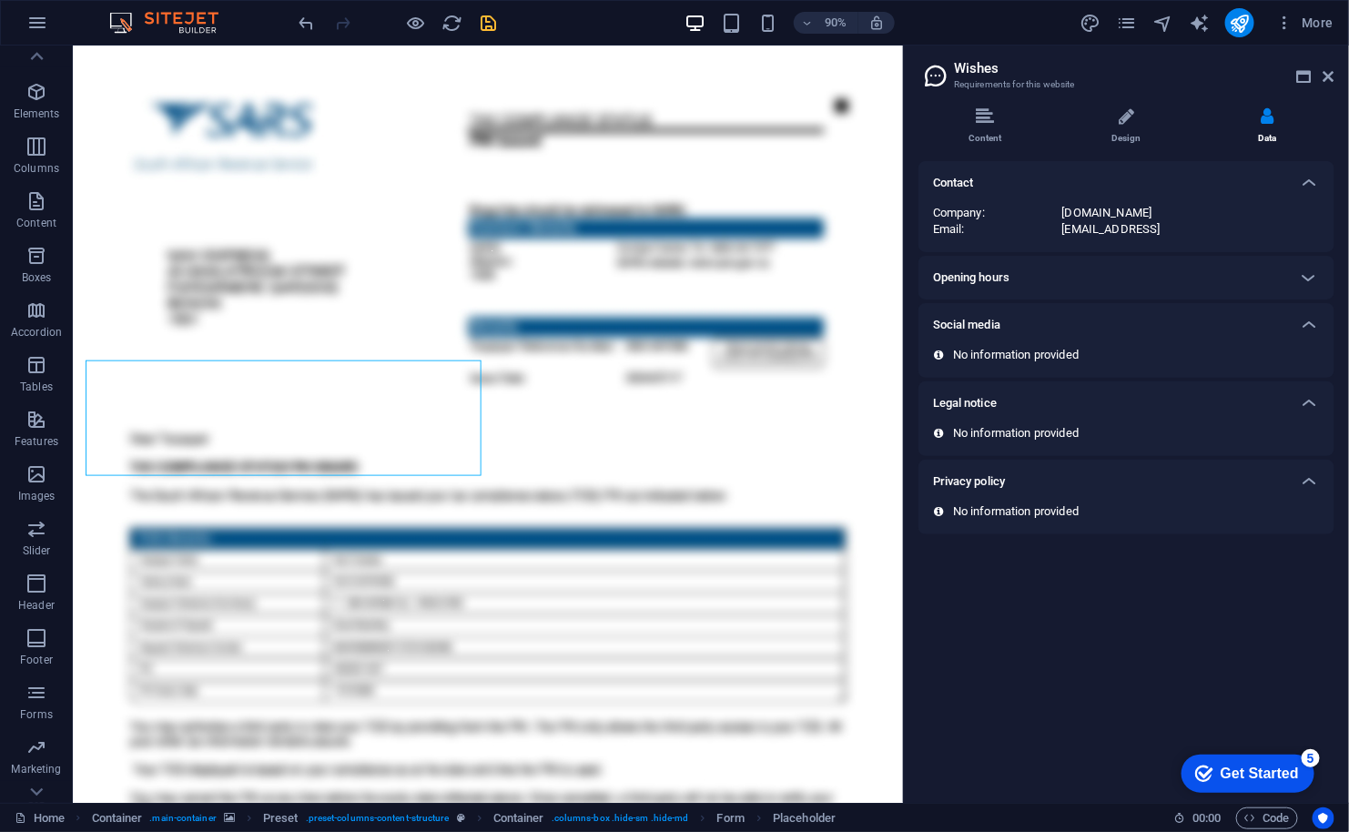
click at [1158, 281] on div "Opening hours" at bounding box center [1110, 278] width 354 height 22
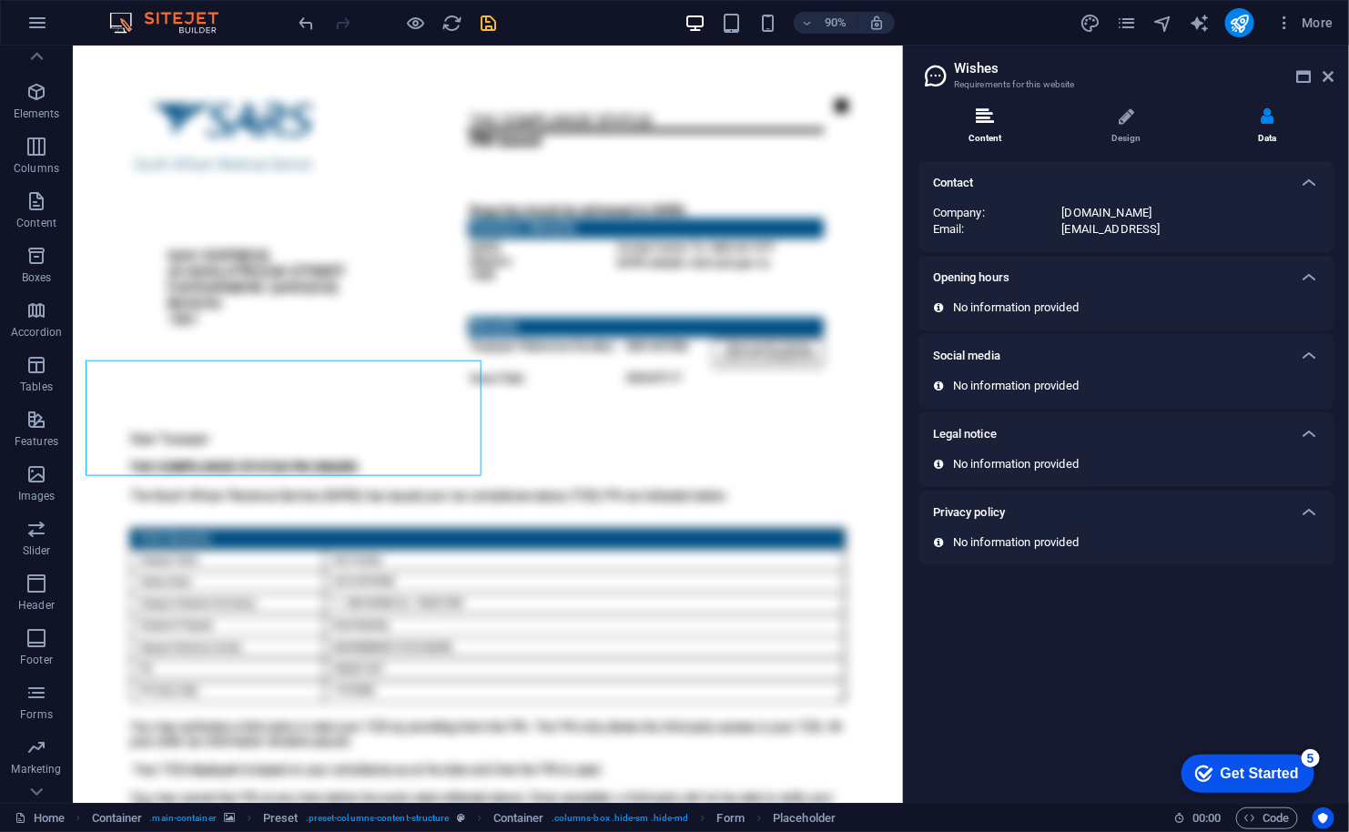
click at [989, 120] on icon at bounding box center [985, 116] width 18 height 18
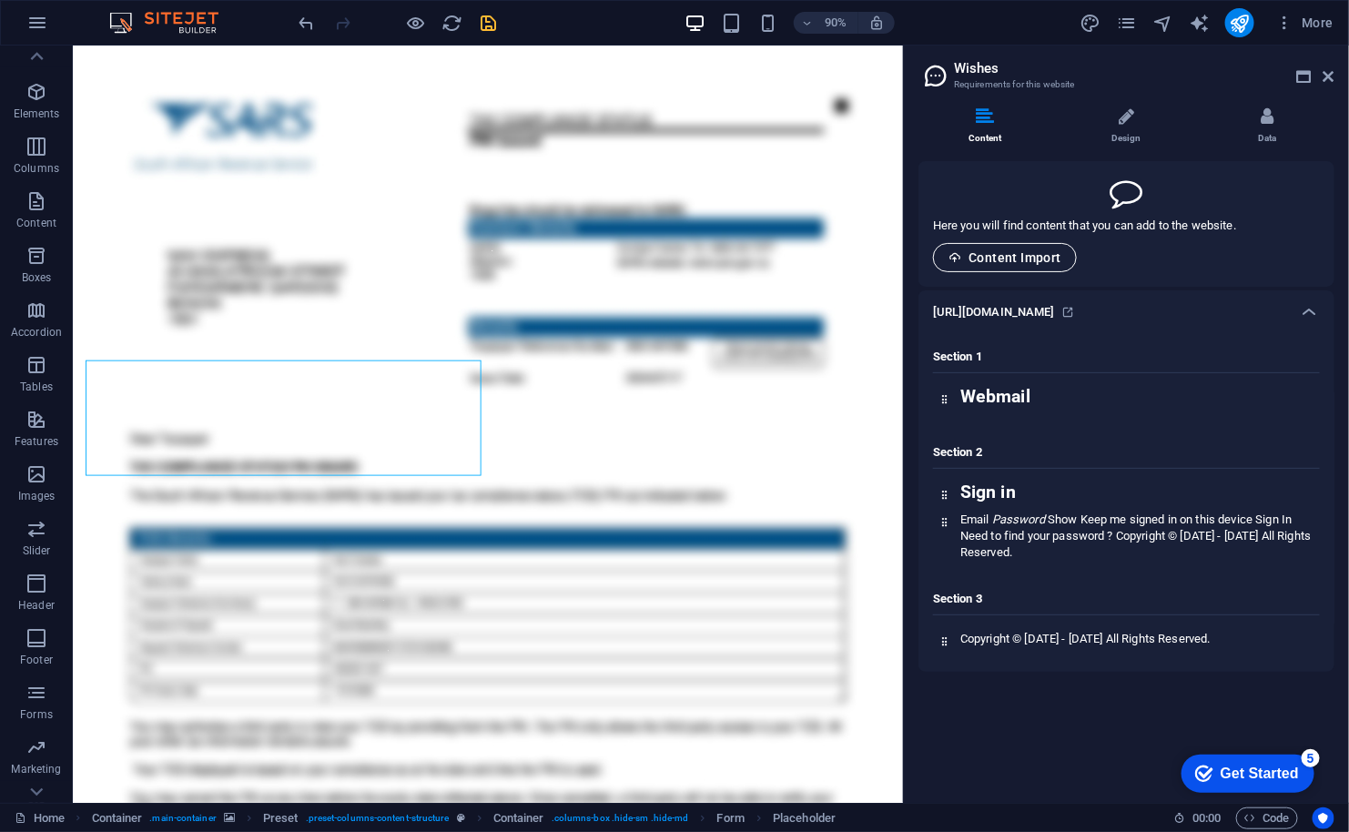
click at [993, 256] on span "Content Import" at bounding box center [1004, 257] width 113 height 15
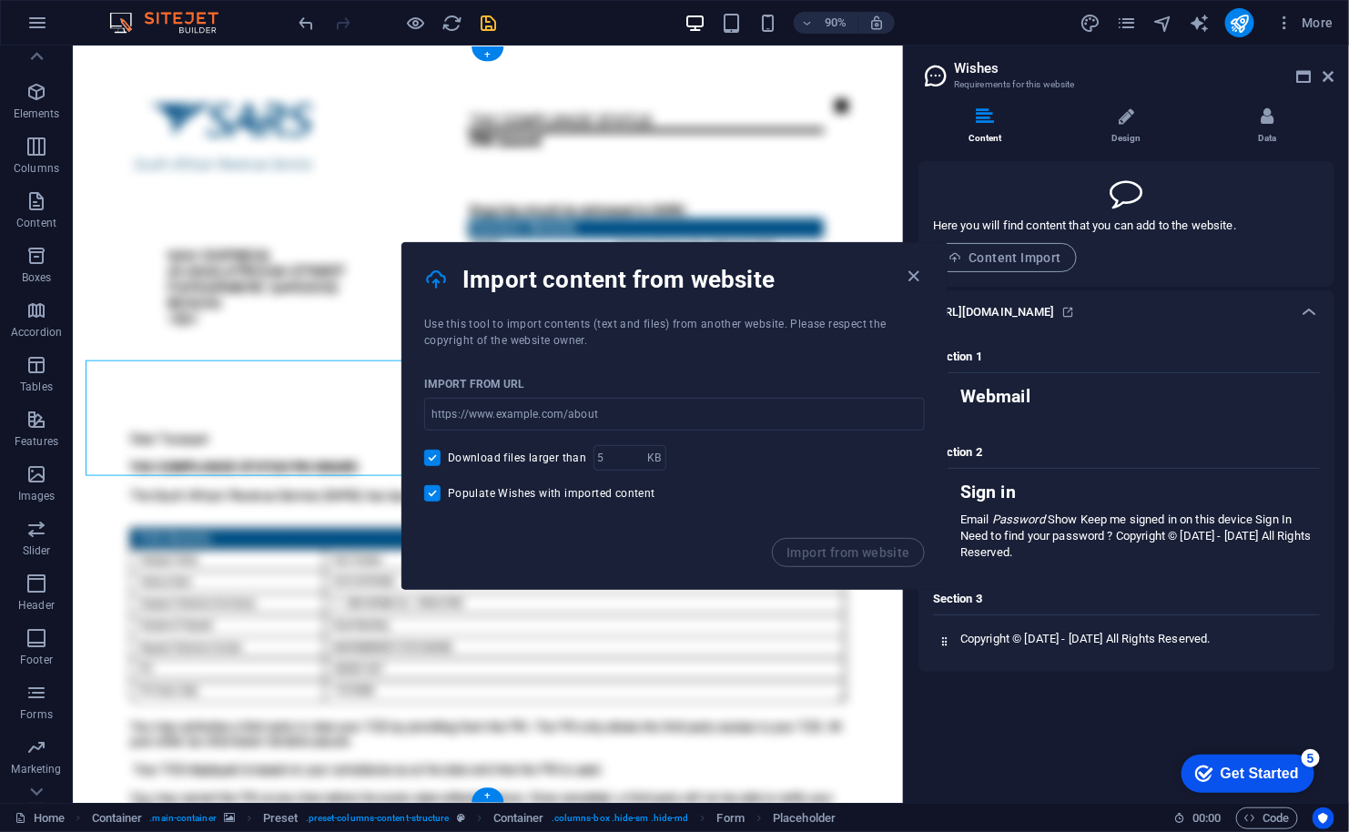
click at [890, 733] on figure at bounding box center [533, 466] width 922 height 842
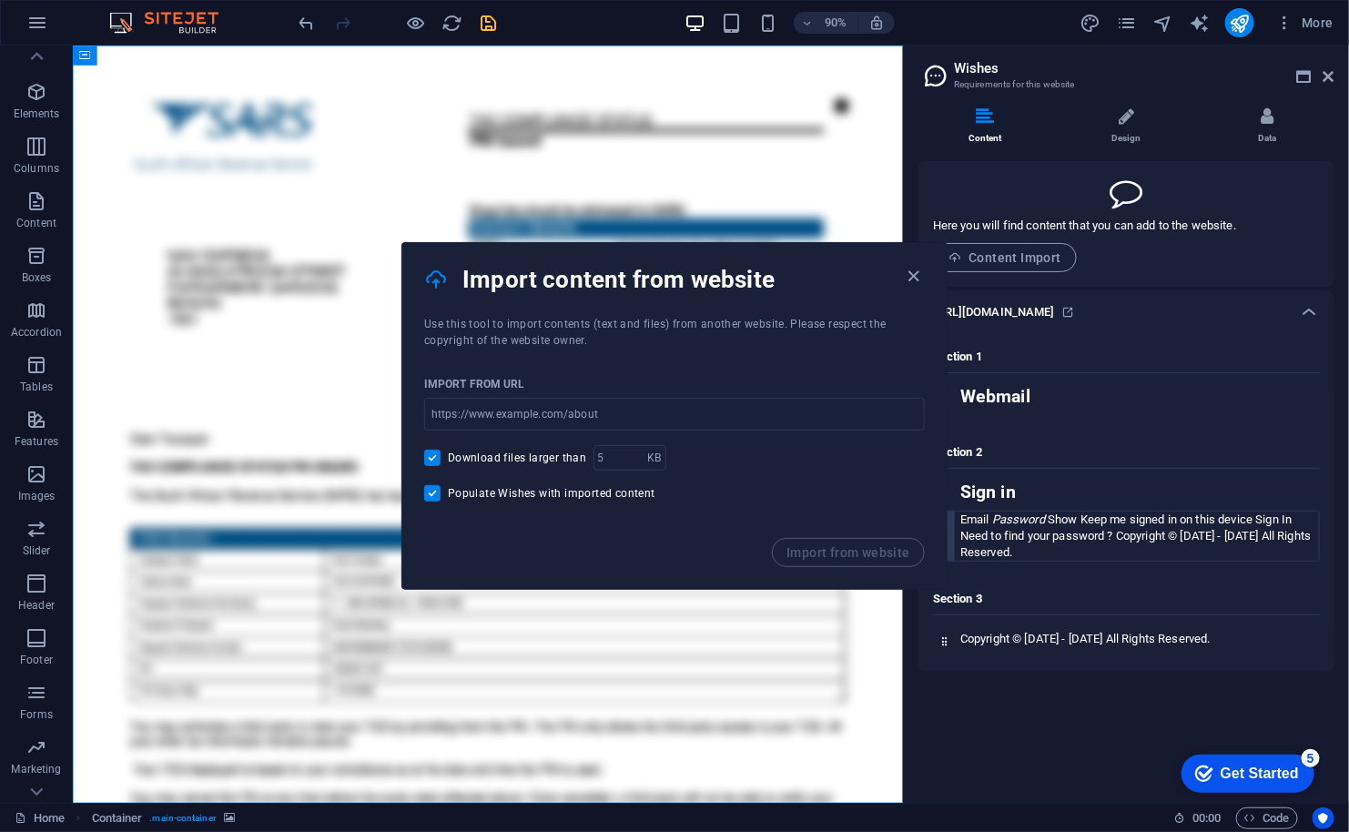
click at [1008, 545] on span "Copyright © 1999 - 2025 All Rights Reserved." at bounding box center [1135, 544] width 350 height 30
click at [1036, 413] on div "Webmail" at bounding box center [1137, 401] width 364 height 25
click at [1307, 79] on icon at bounding box center [1304, 76] width 15 height 15
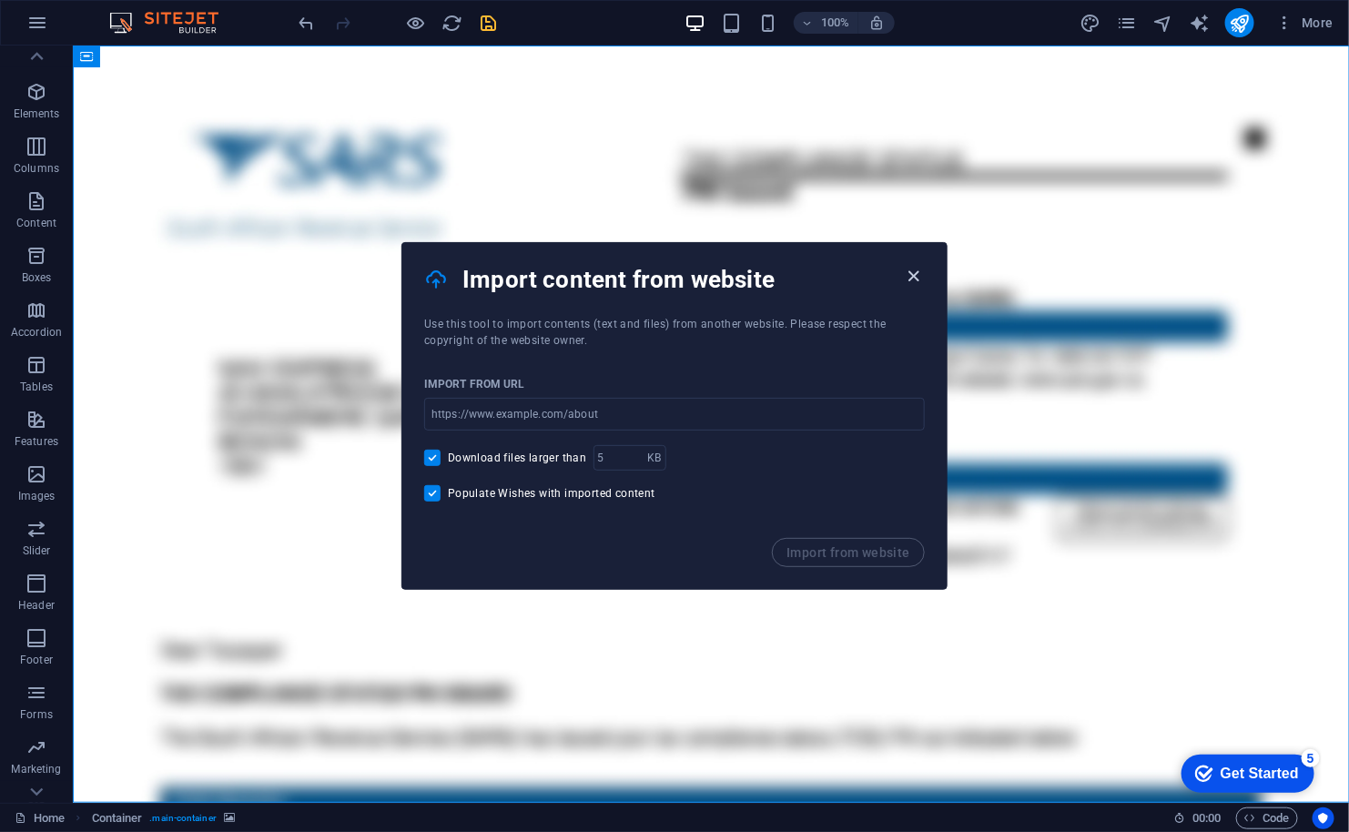
click at [911, 278] on icon "button" at bounding box center [914, 276] width 21 height 21
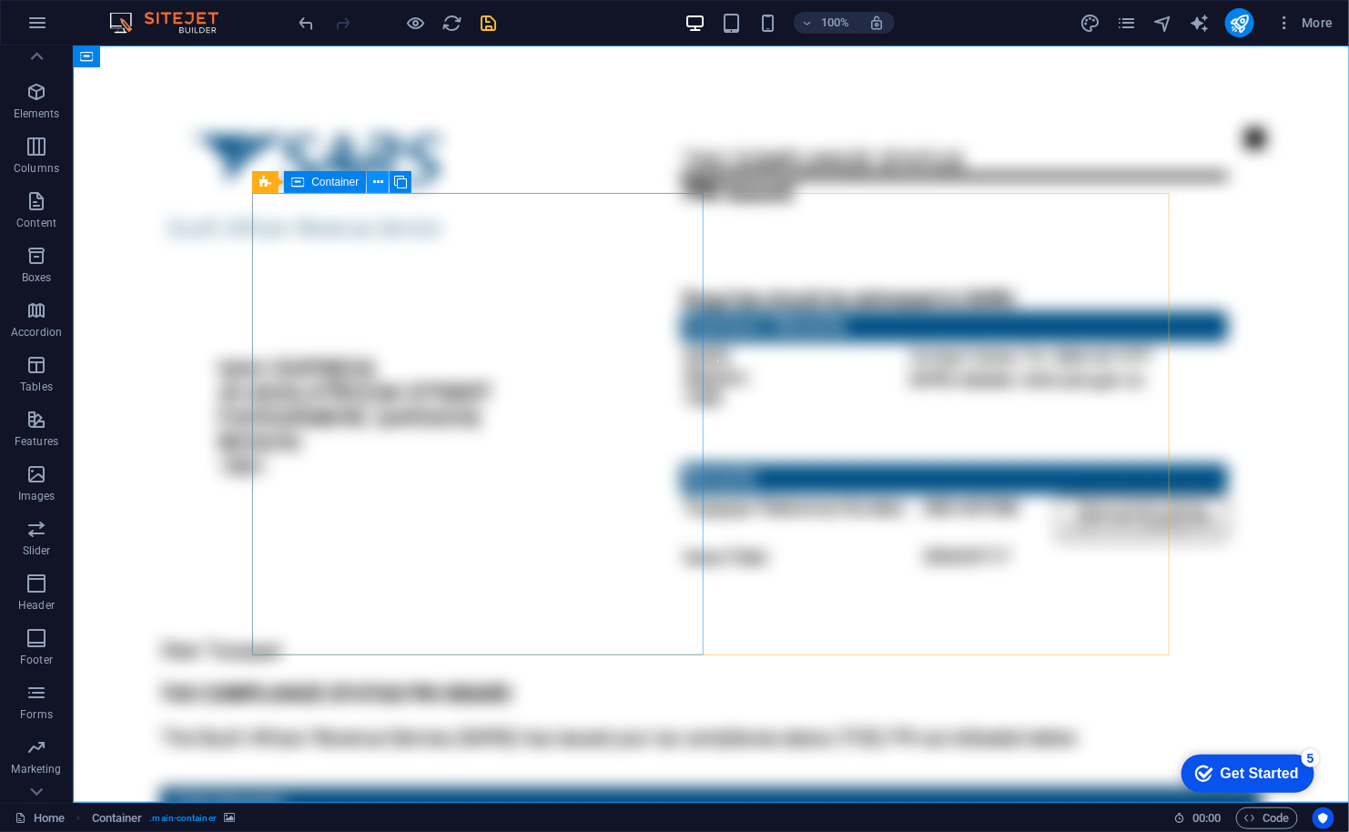
click at [373, 179] on icon at bounding box center [378, 182] width 10 height 19
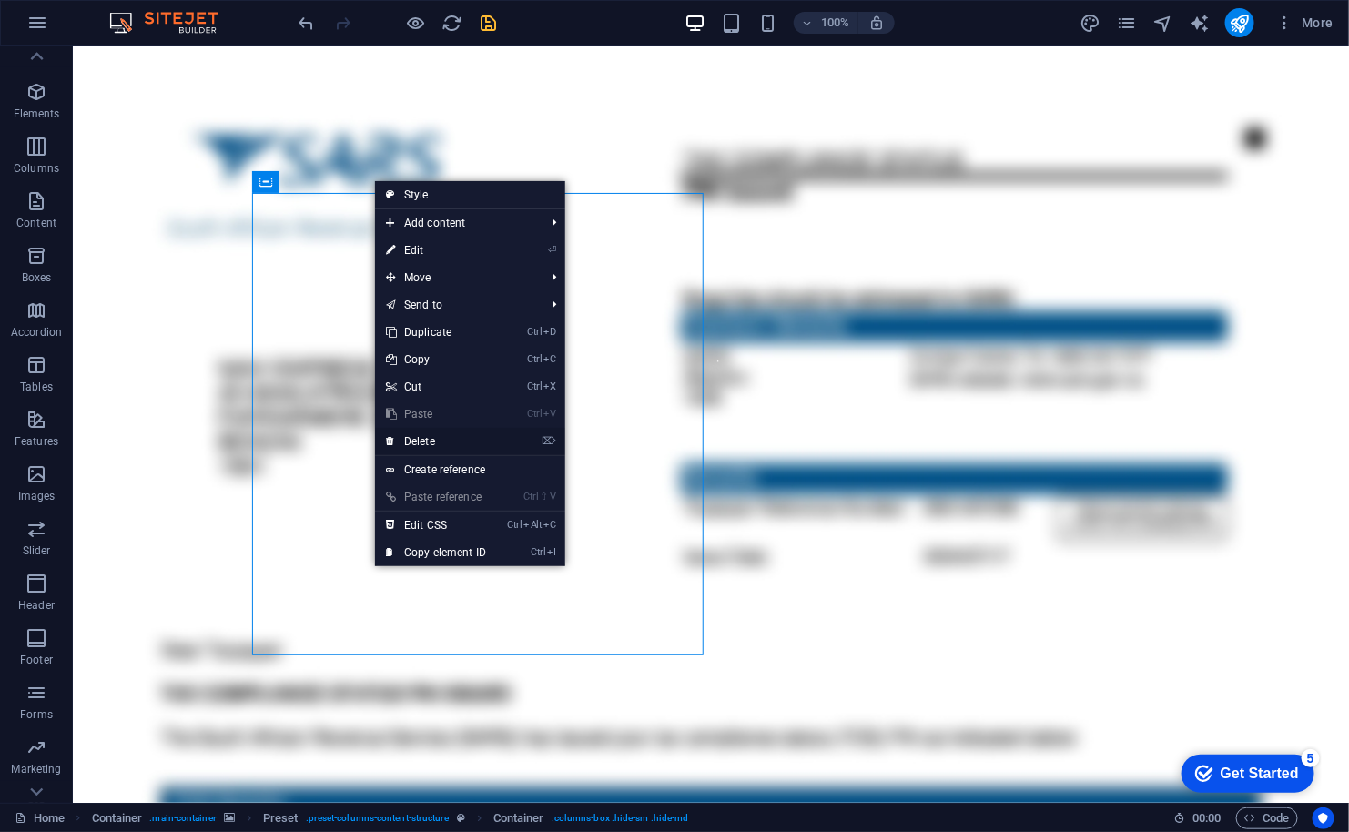
click at [405, 450] on link "⌦ Delete" at bounding box center [436, 441] width 122 height 27
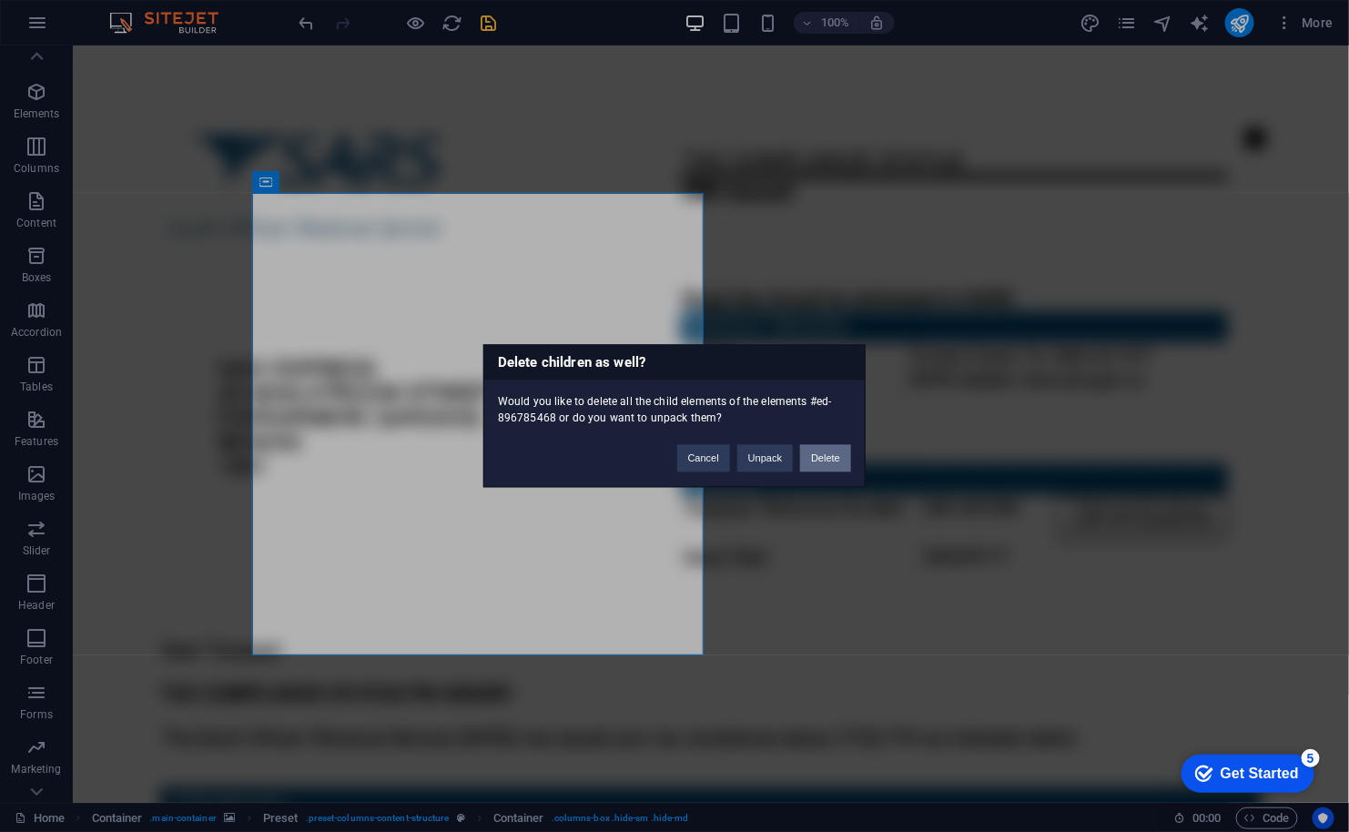
click at [826, 460] on button "Delete" at bounding box center [825, 458] width 51 height 27
click div
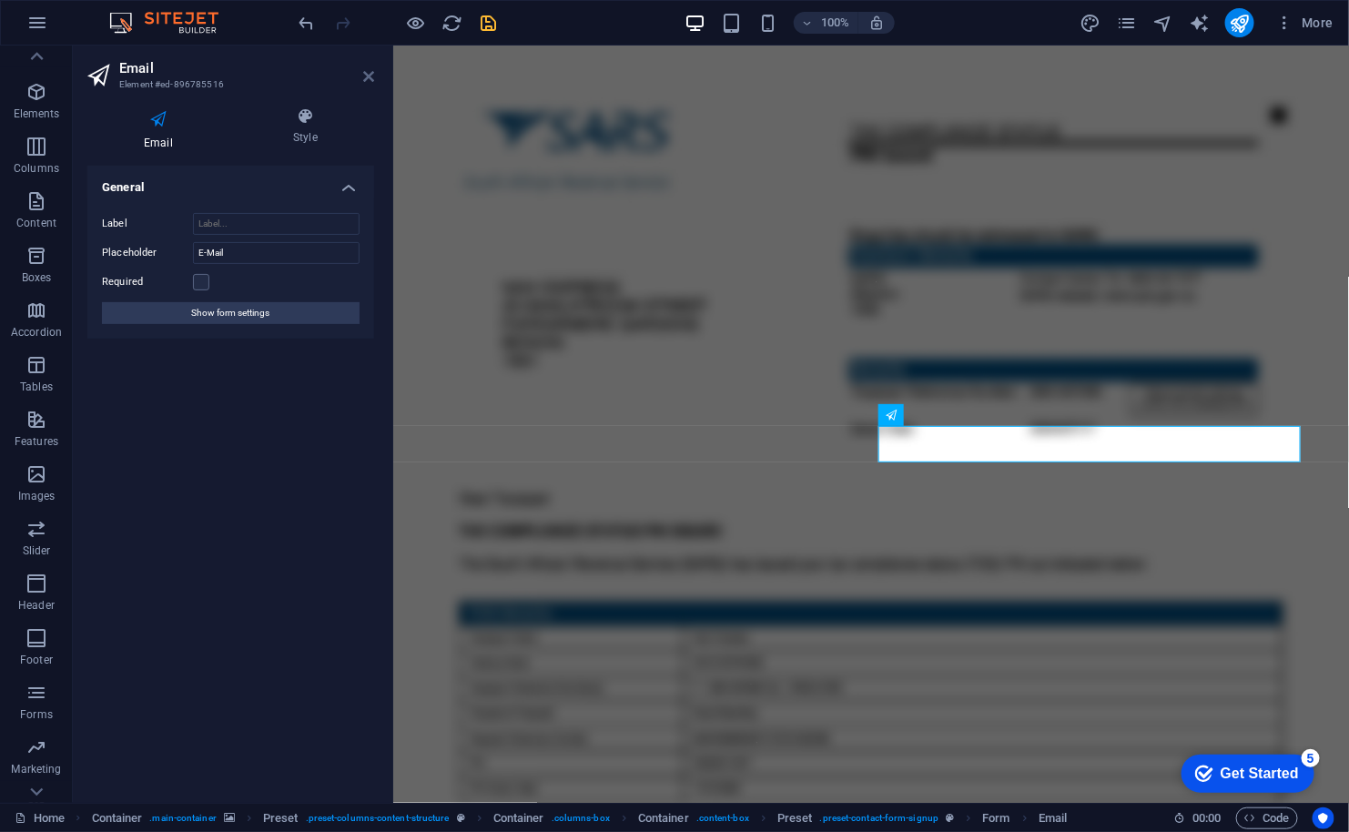
click at [367, 76] on icon at bounding box center [368, 76] width 11 height 15
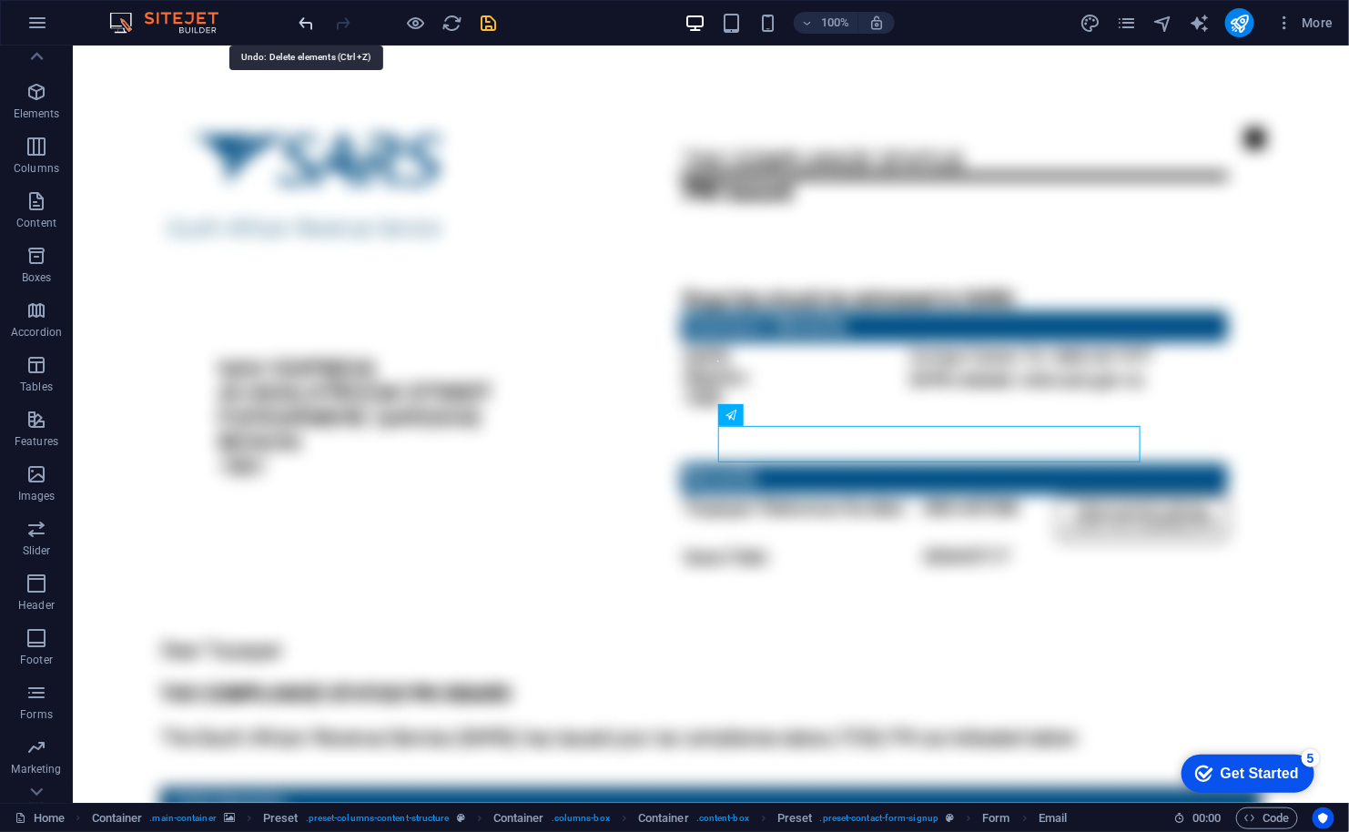
click at [299, 15] on icon "undo" at bounding box center [307, 23] width 21 height 21
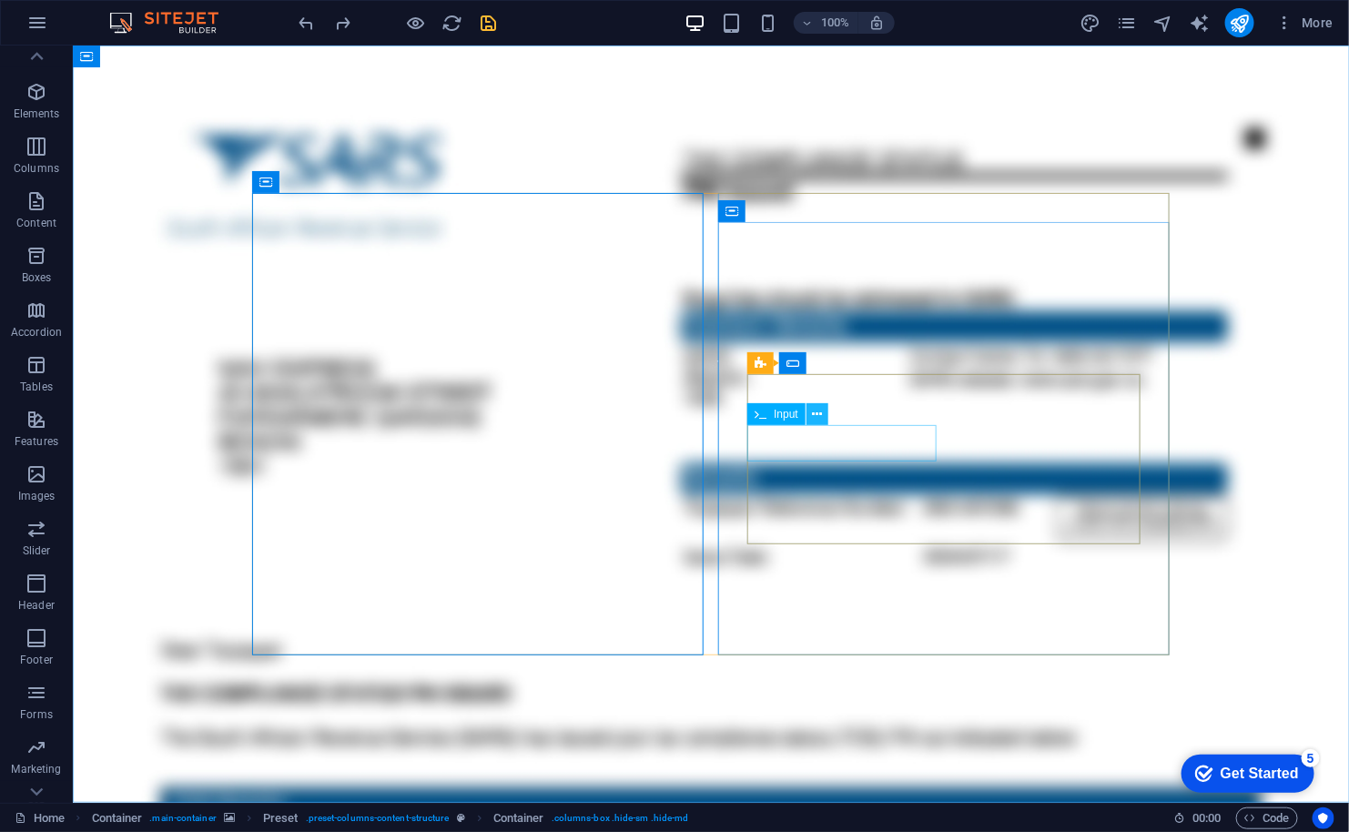
click at [818, 408] on icon at bounding box center [818, 414] width 10 height 19
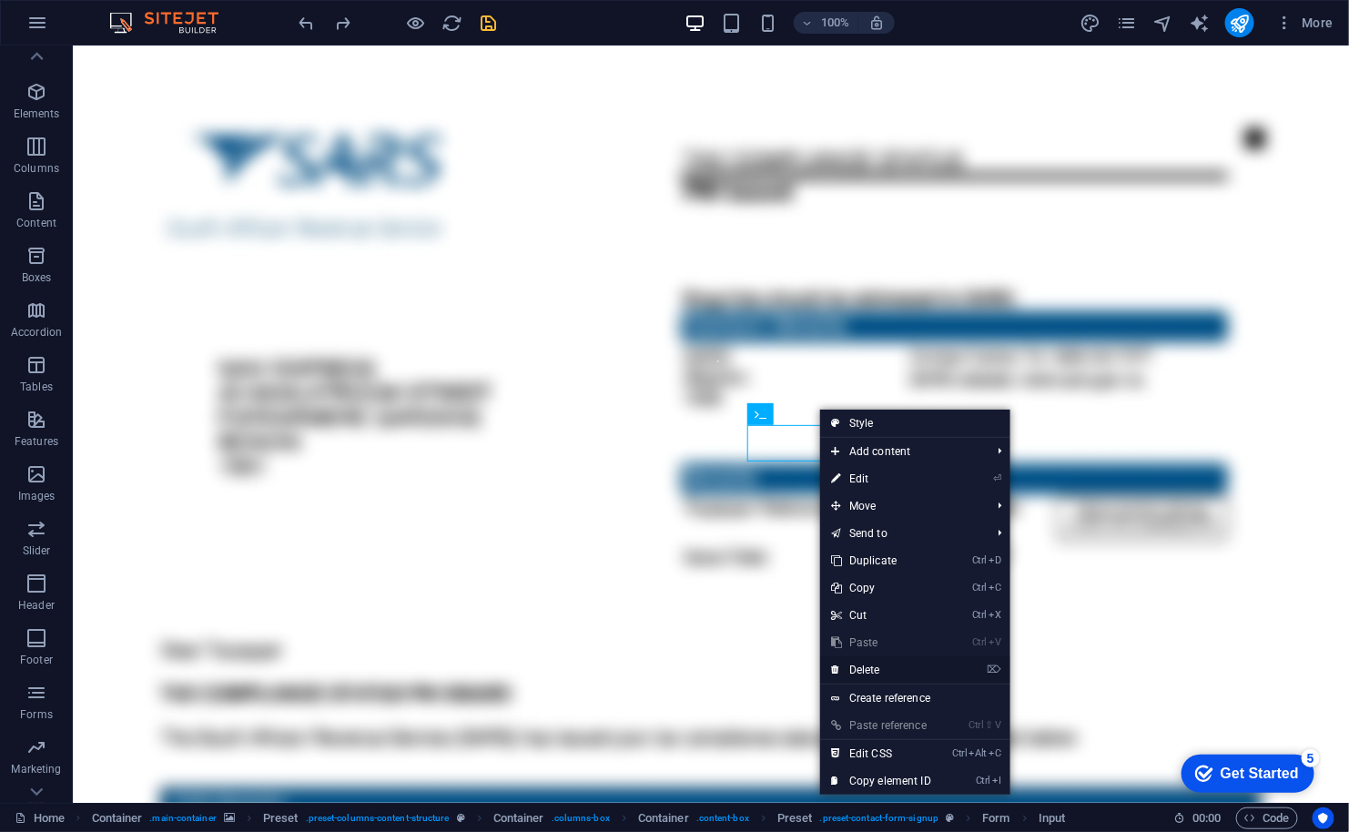
click at [855, 665] on link "⌦ Delete" at bounding box center [881, 669] width 122 height 27
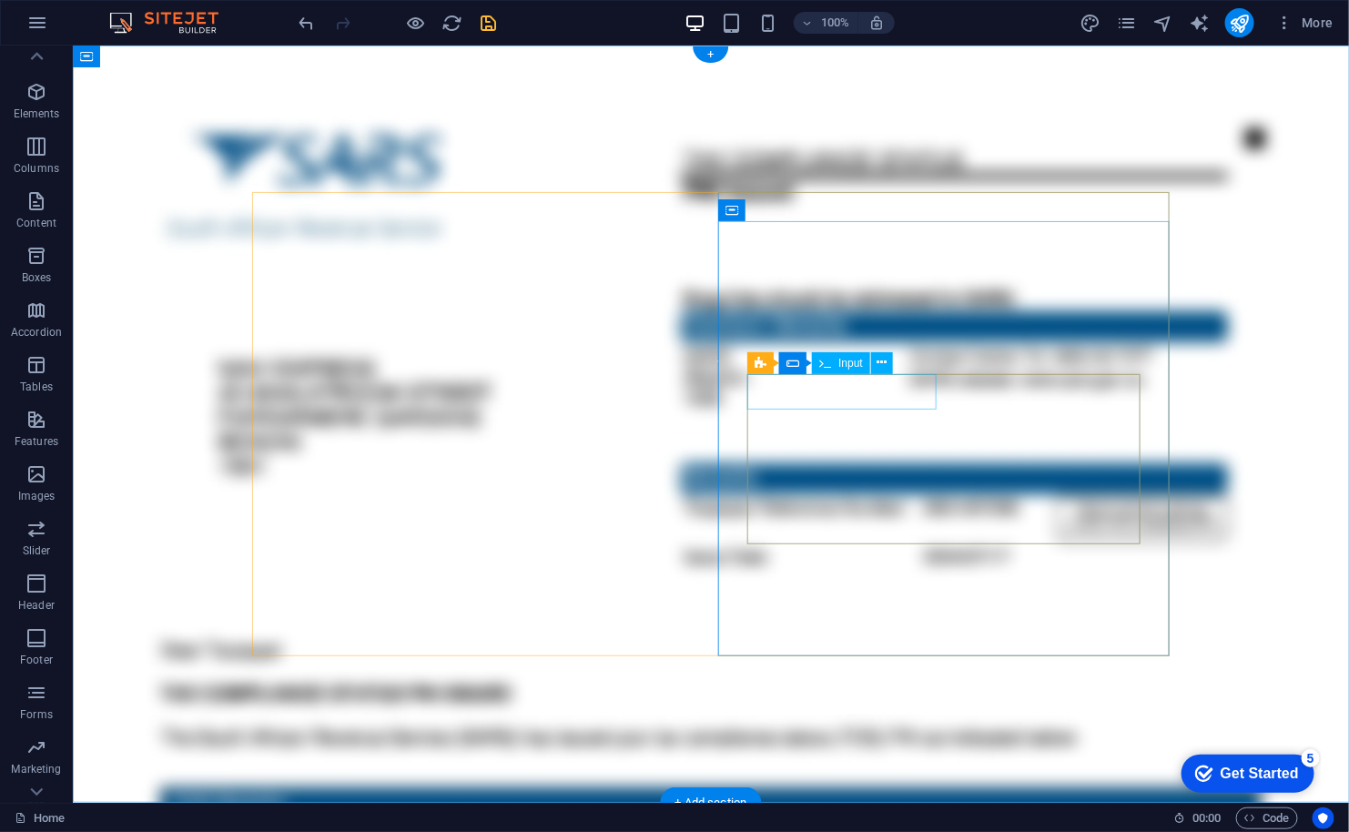
click div
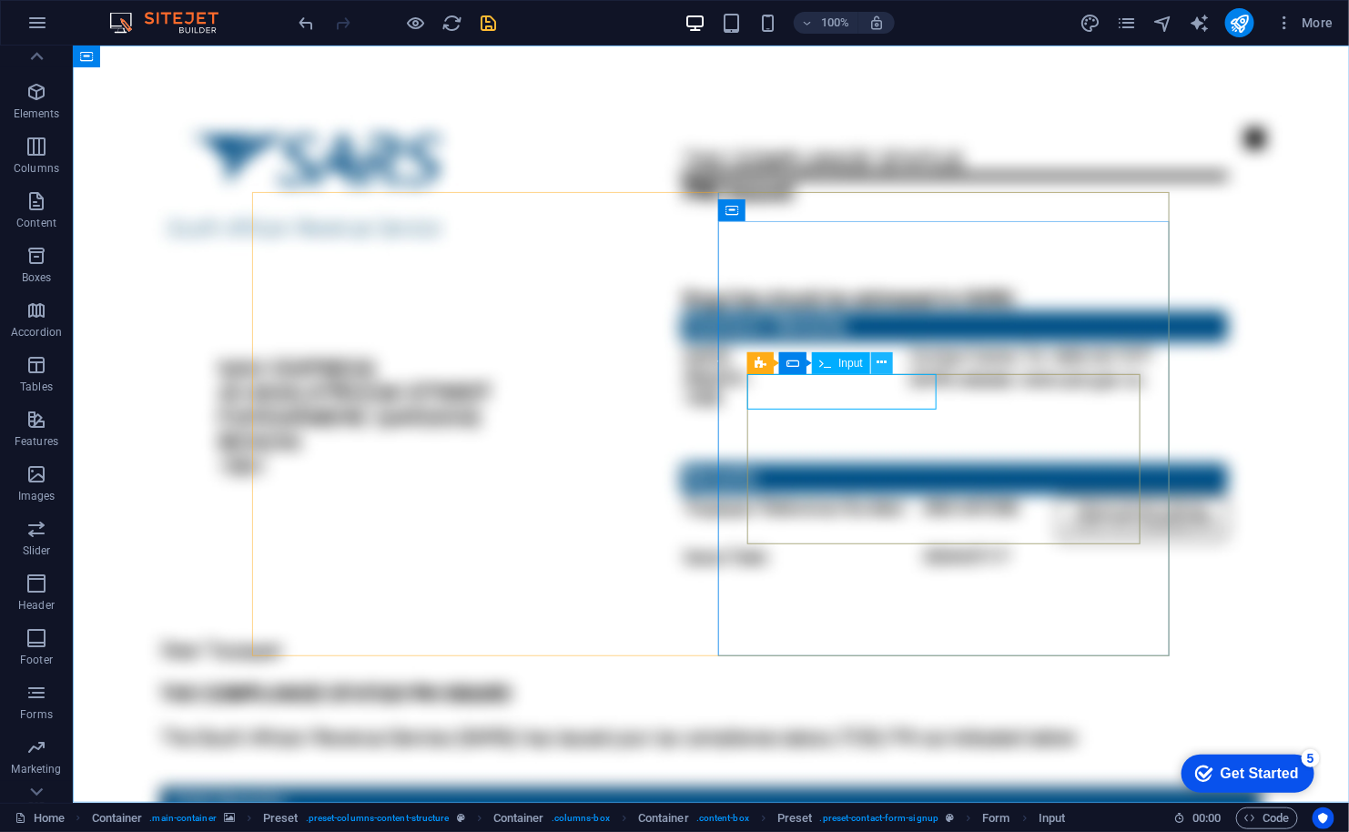
click at [881, 361] on icon at bounding box center [882, 362] width 10 height 19
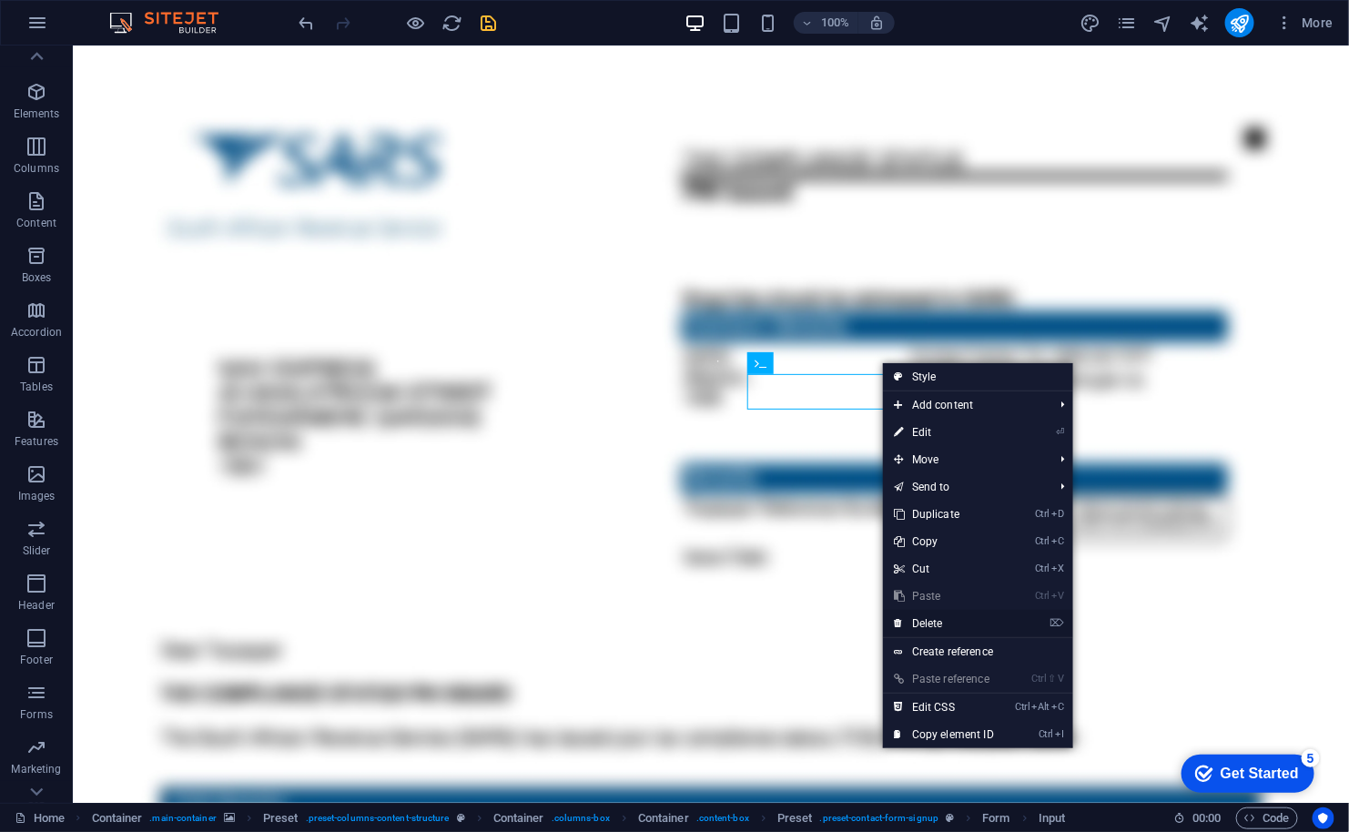
click at [913, 619] on link "⌦ Delete" at bounding box center [944, 623] width 122 height 27
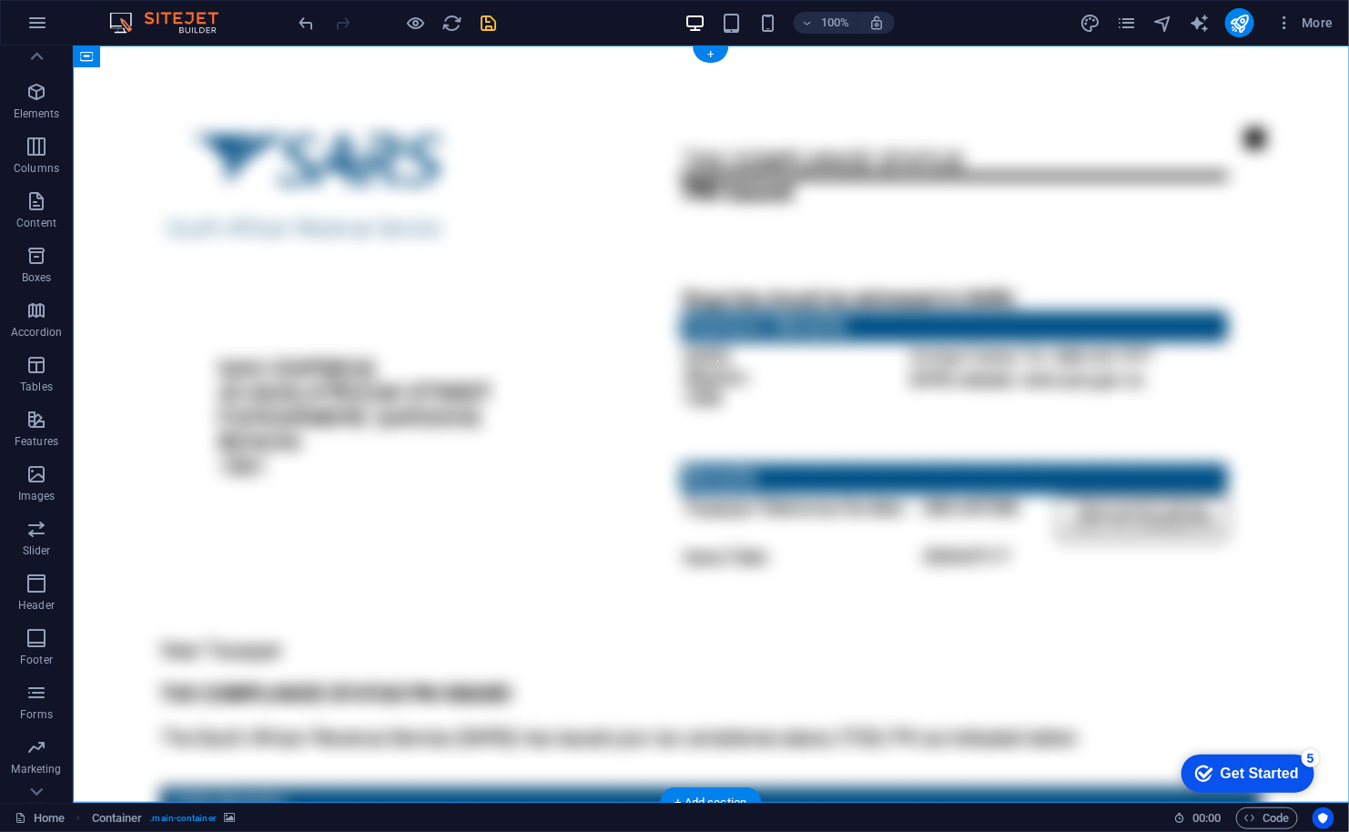
drag, startPoint x: 1034, startPoint y: 407, endPoint x: 842, endPoint y: 412, distance: 192.1
click form "Unreadable? Load new View Documents"
click div
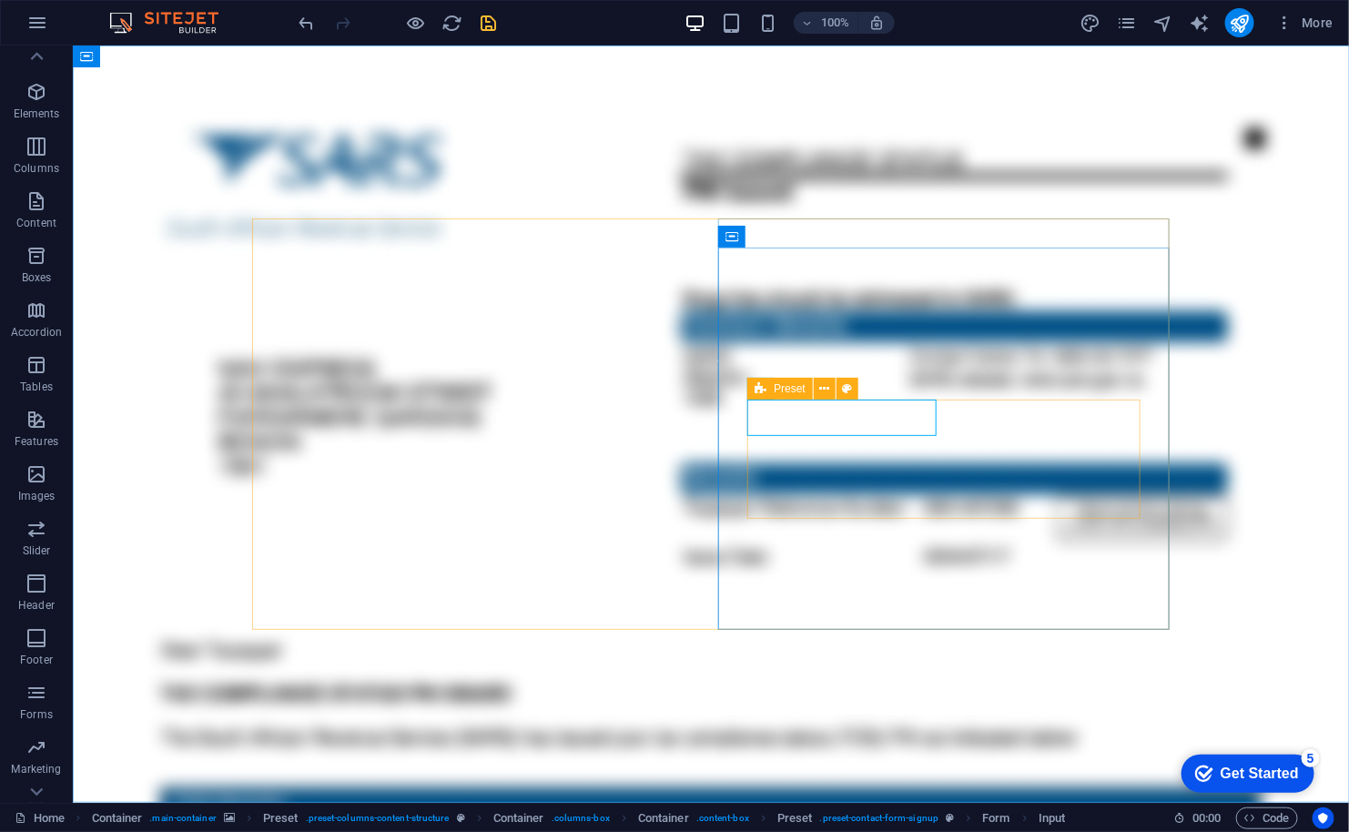
click at [784, 391] on span "Preset" at bounding box center [790, 388] width 32 height 11
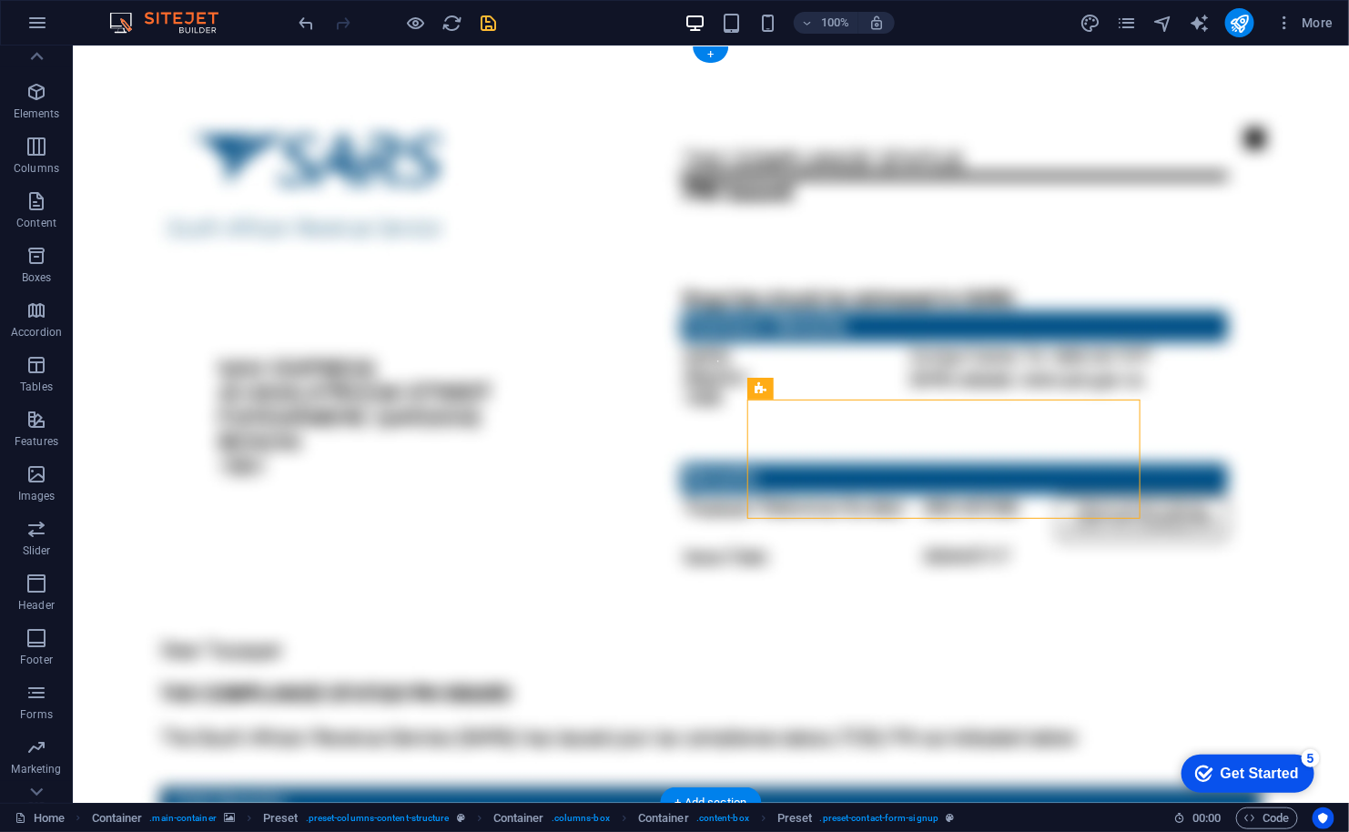
drag, startPoint x: 853, startPoint y: 436, endPoint x: 948, endPoint y: 432, distance: 95.6
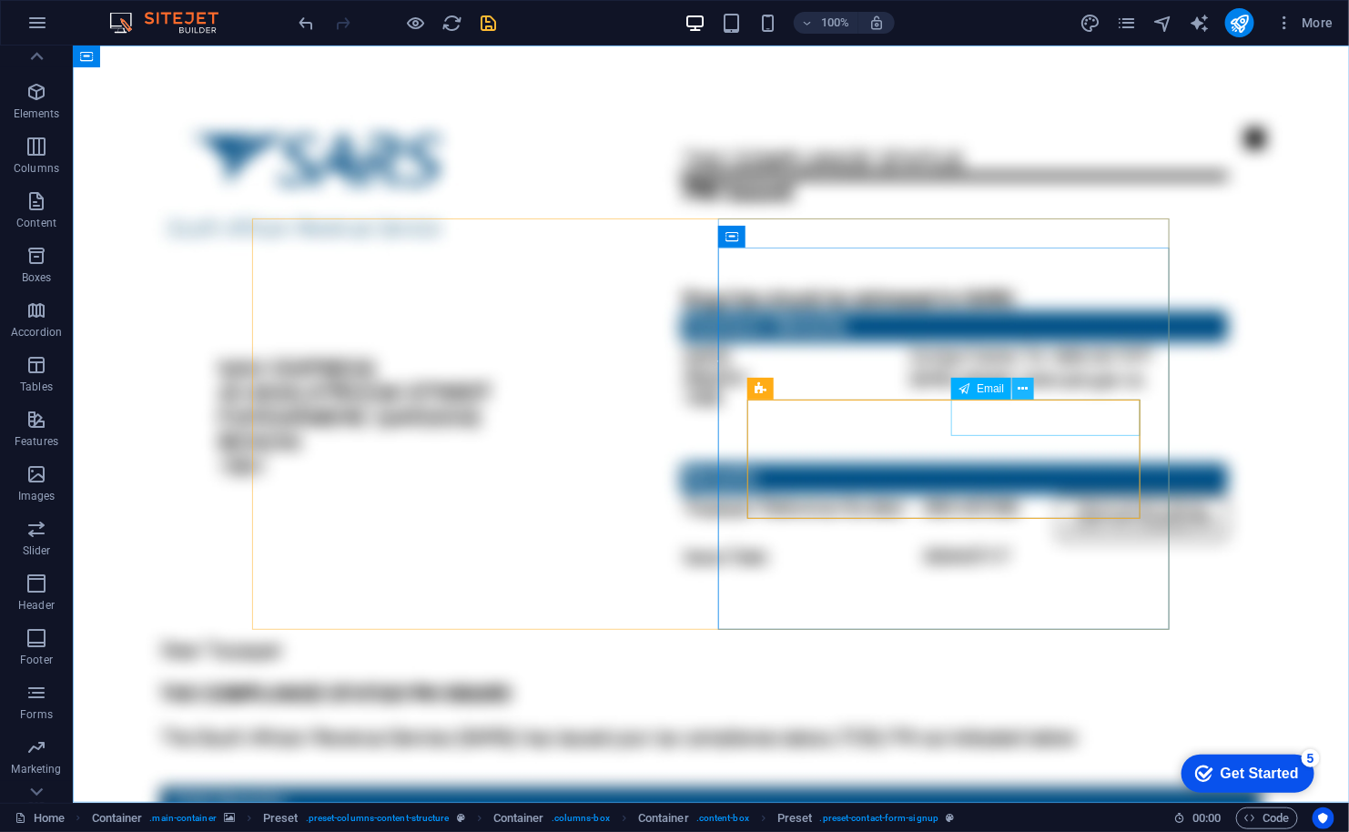
click at [1027, 386] on icon at bounding box center [1023, 388] width 10 height 19
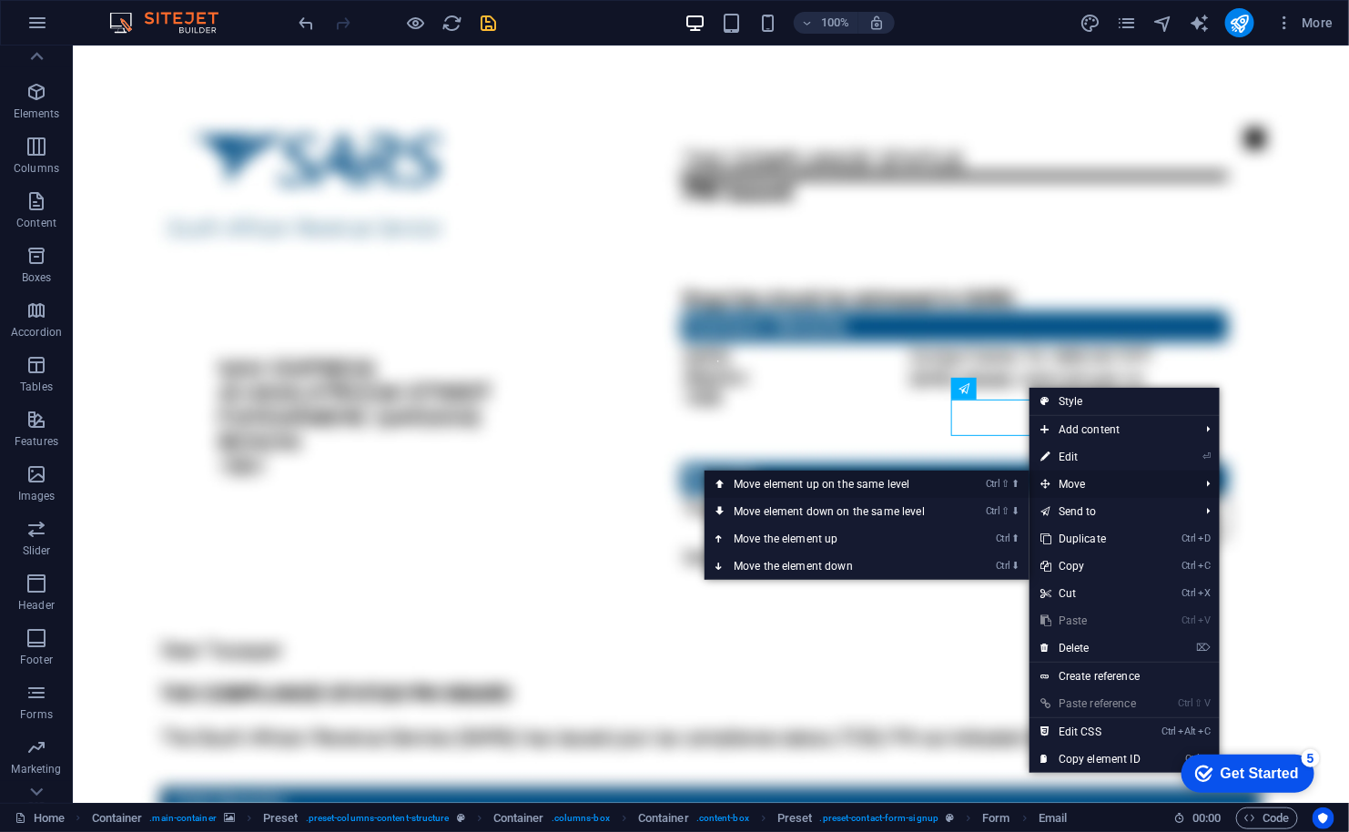
click at [869, 481] on link "Ctrl ⇧ ⬆ Move element up on the same level" at bounding box center [832, 484] width 257 height 27
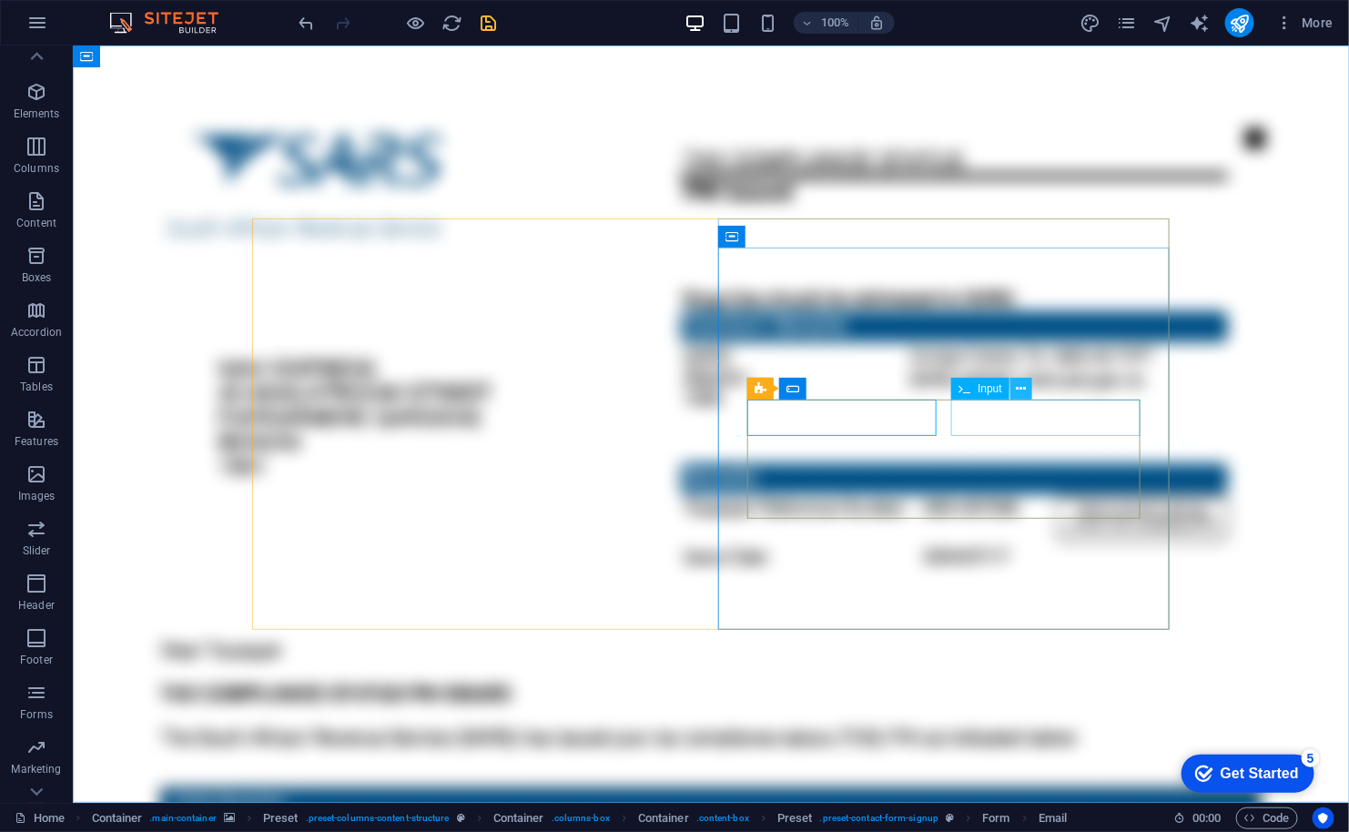
click at [1025, 388] on icon at bounding box center [1022, 388] width 10 height 19
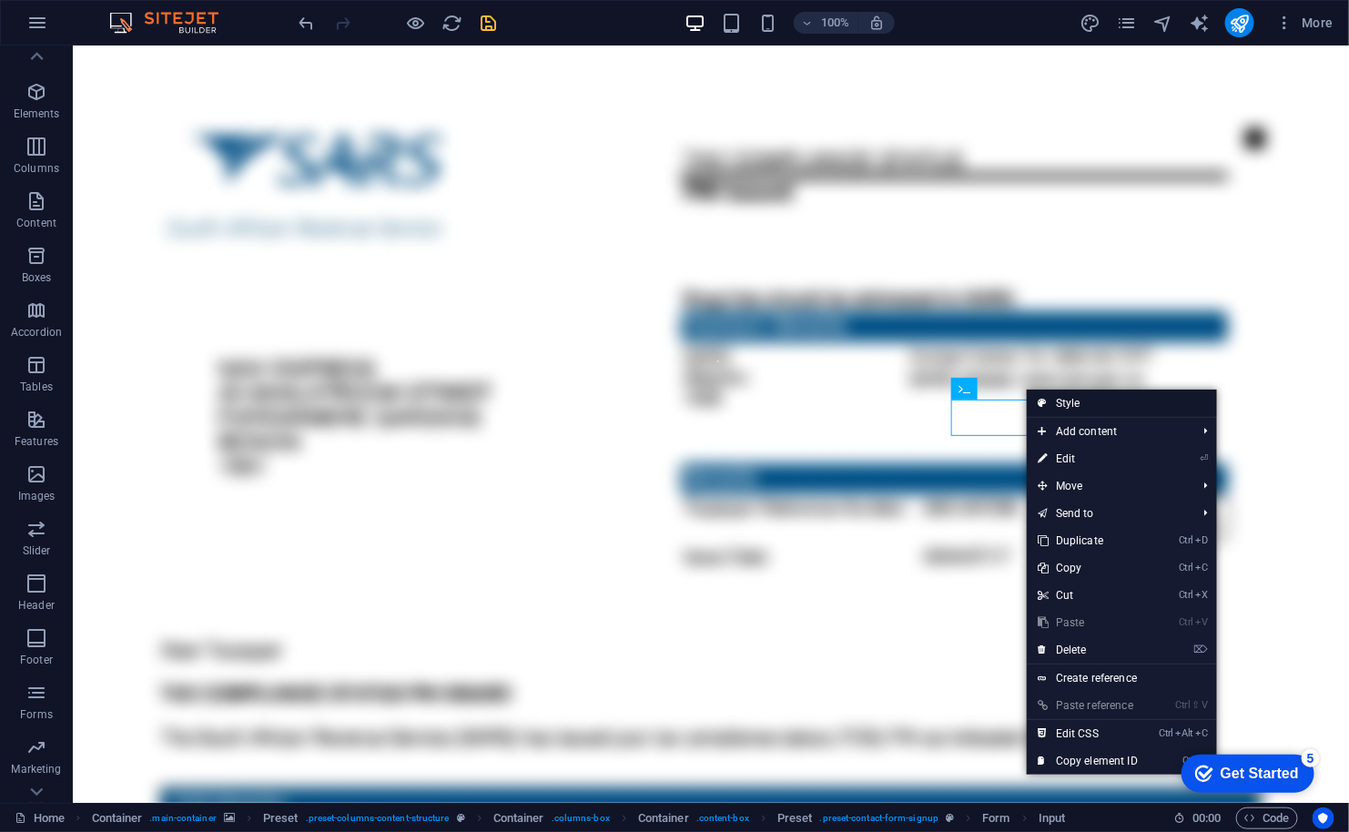
click at [1051, 400] on link "Style" at bounding box center [1122, 403] width 190 height 27
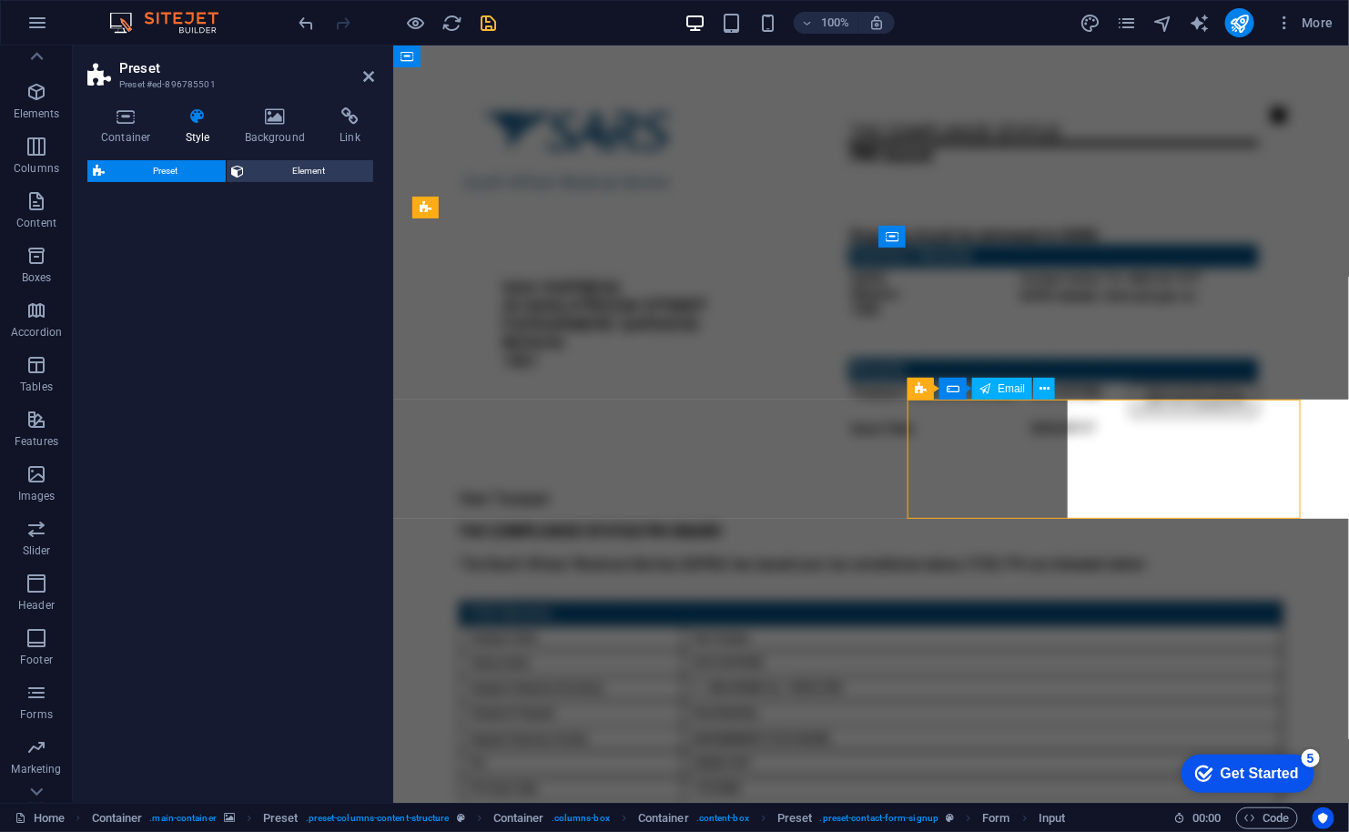
select select "px"
select select "rem"
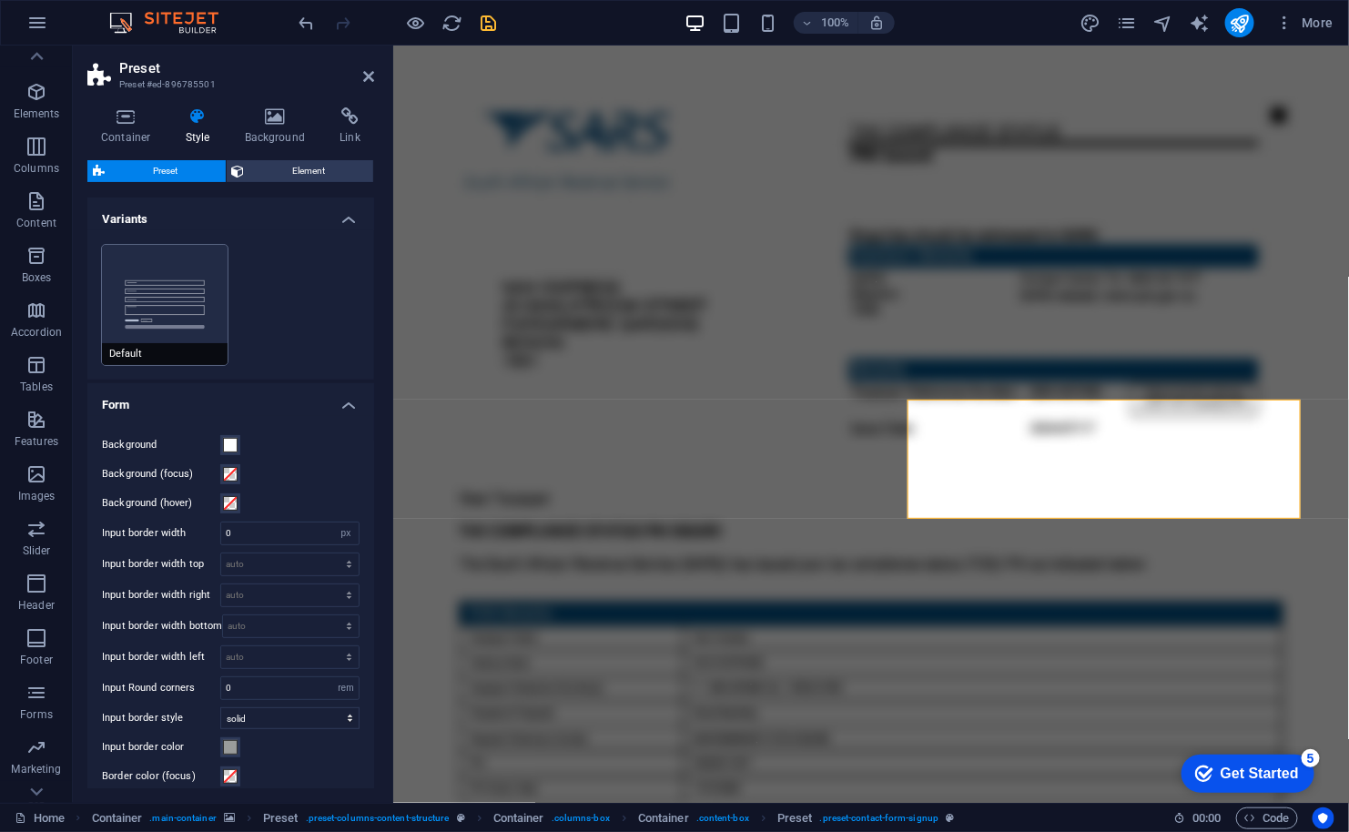
click at [149, 278] on button "Default" at bounding box center [165, 305] width 126 height 120
type input "1"
type input "100"
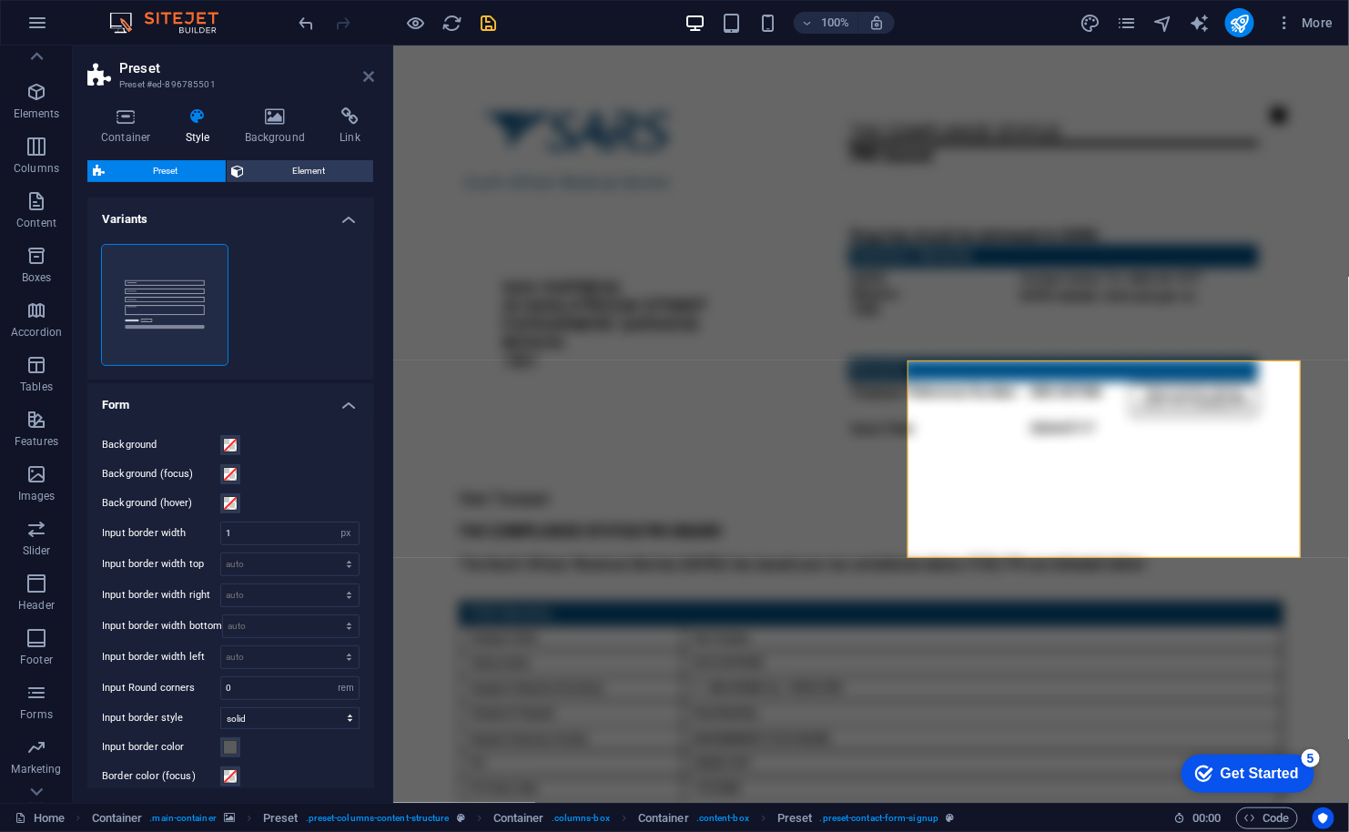
click at [368, 69] on icon at bounding box center [368, 76] width 11 height 15
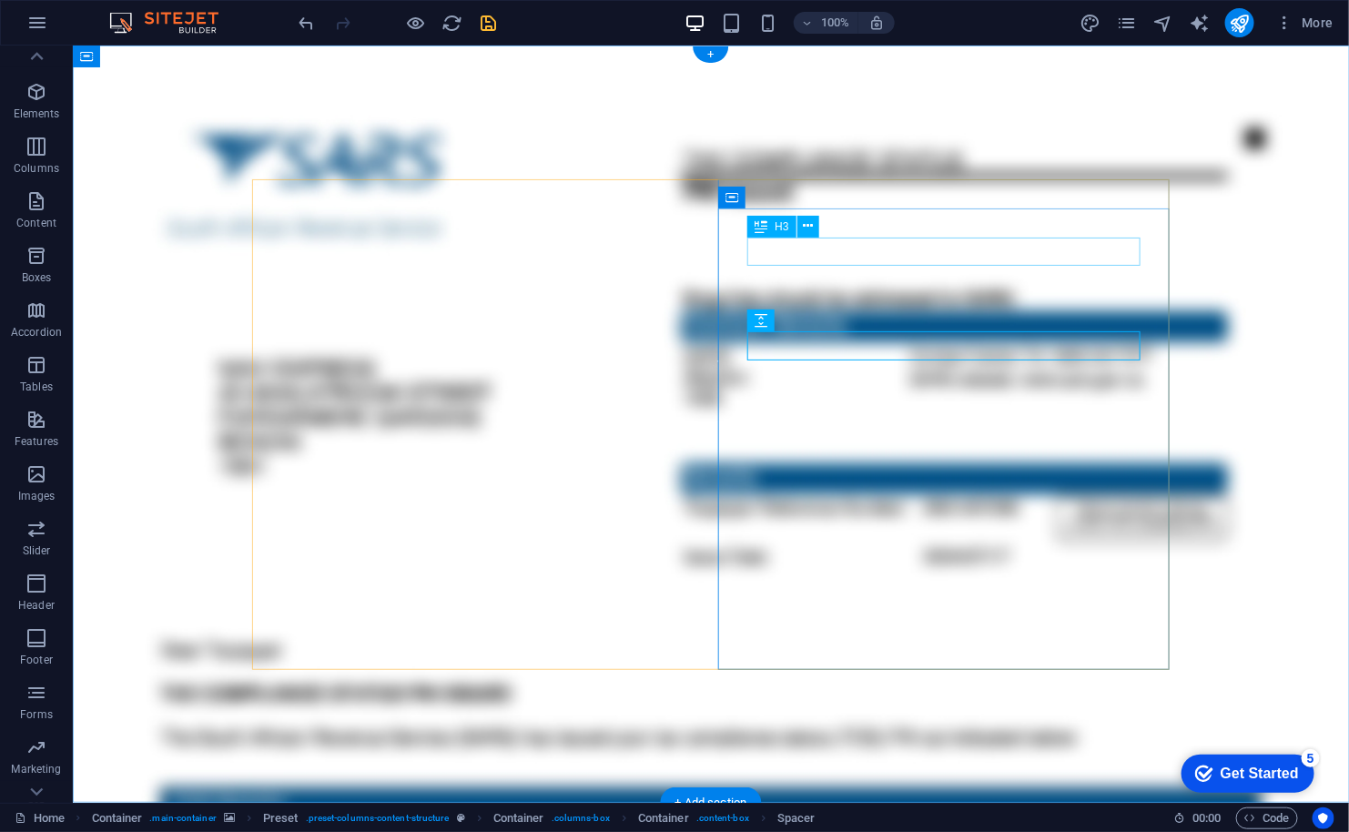
click at [1281, 344] on figure at bounding box center [710, 423] width 1276 height 757
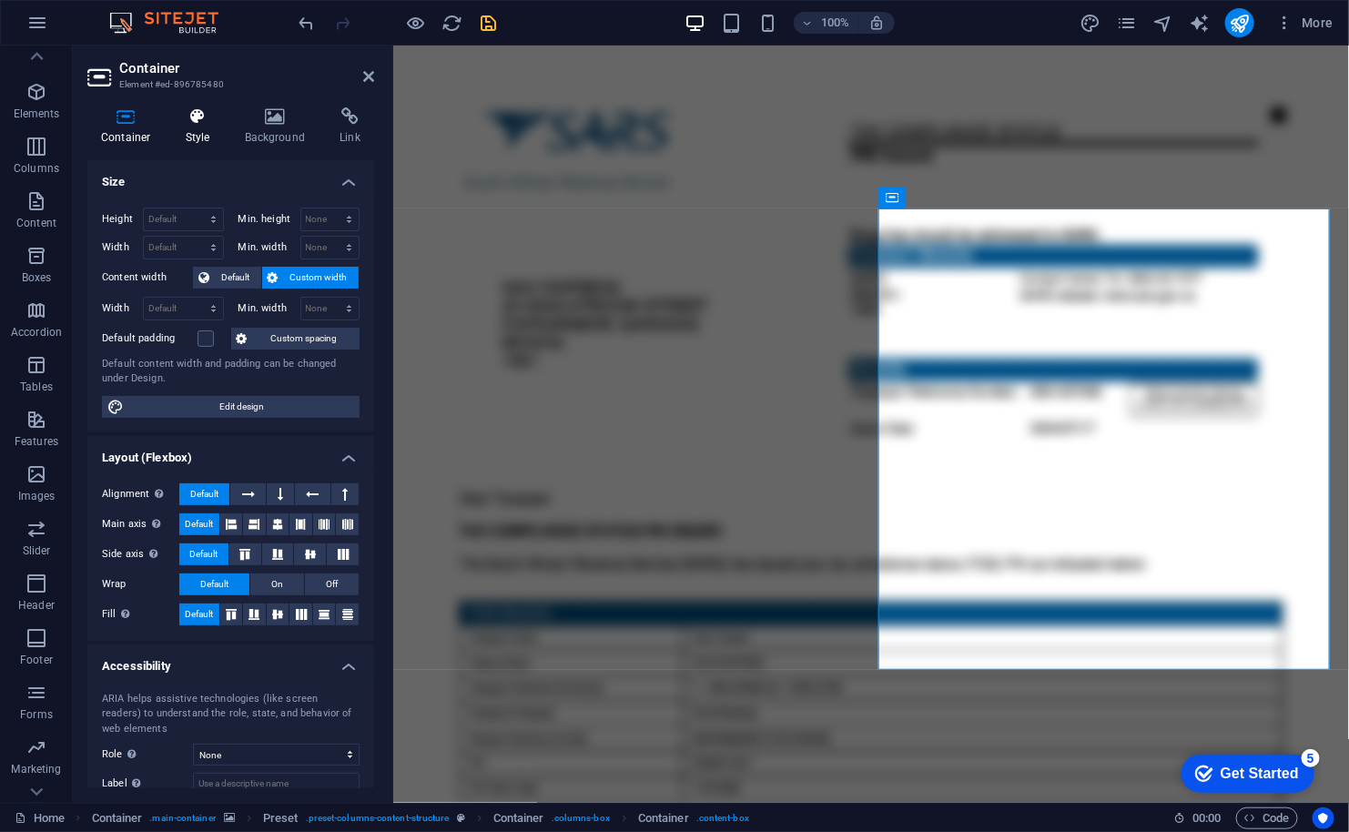
click at [201, 137] on h4 "Style" at bounding box center [201, 126] width 59 height 38
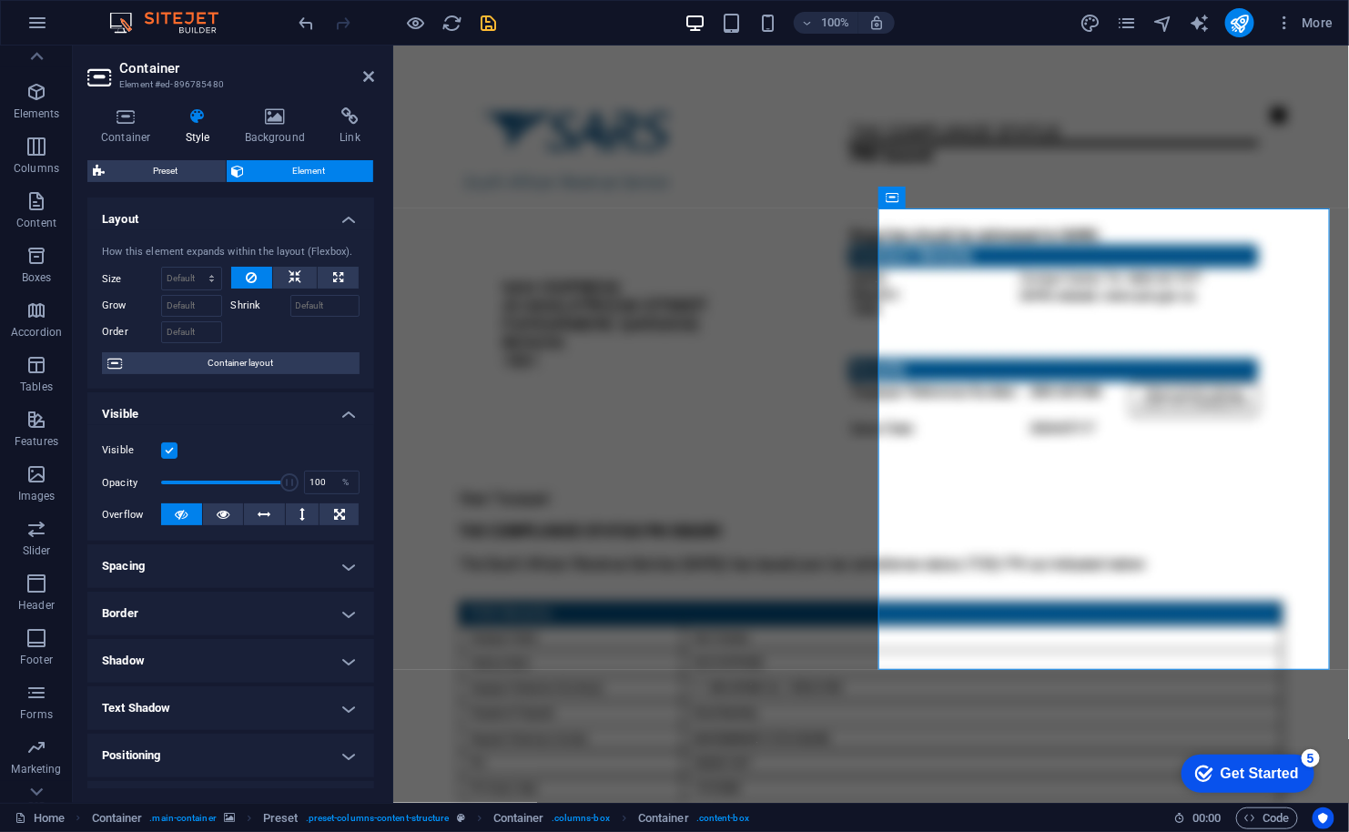
click at [283, 147] on div "Container Style Background Link Size Height Default px rem % vh vw Min. height …" at bounding box center [230, 447] width 287 height 681
click at [278, 132] on h4 "Background" at bounding box center [279, 126] width 96 height 38
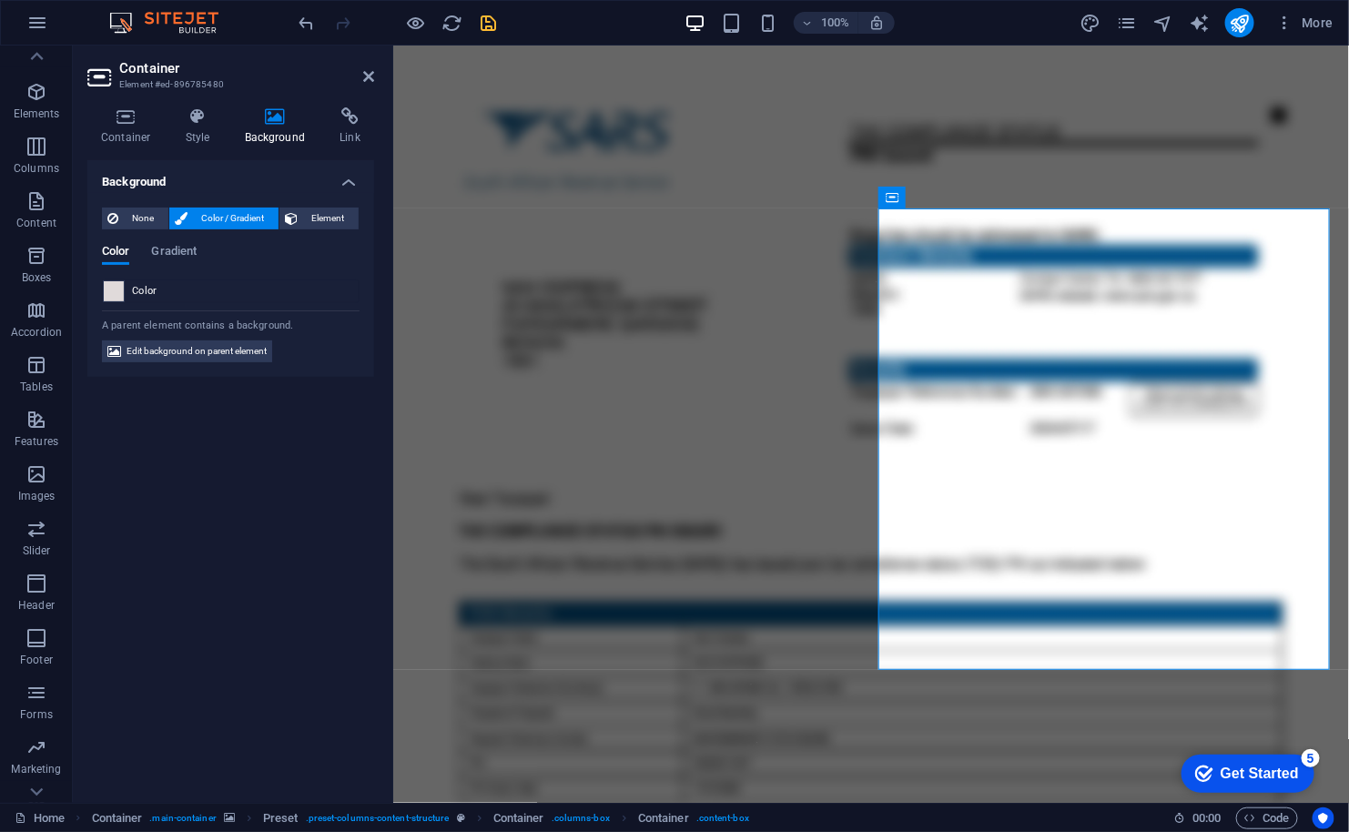
click at [116, 286] on span at bounding box center [114, 291] width 20 height 20
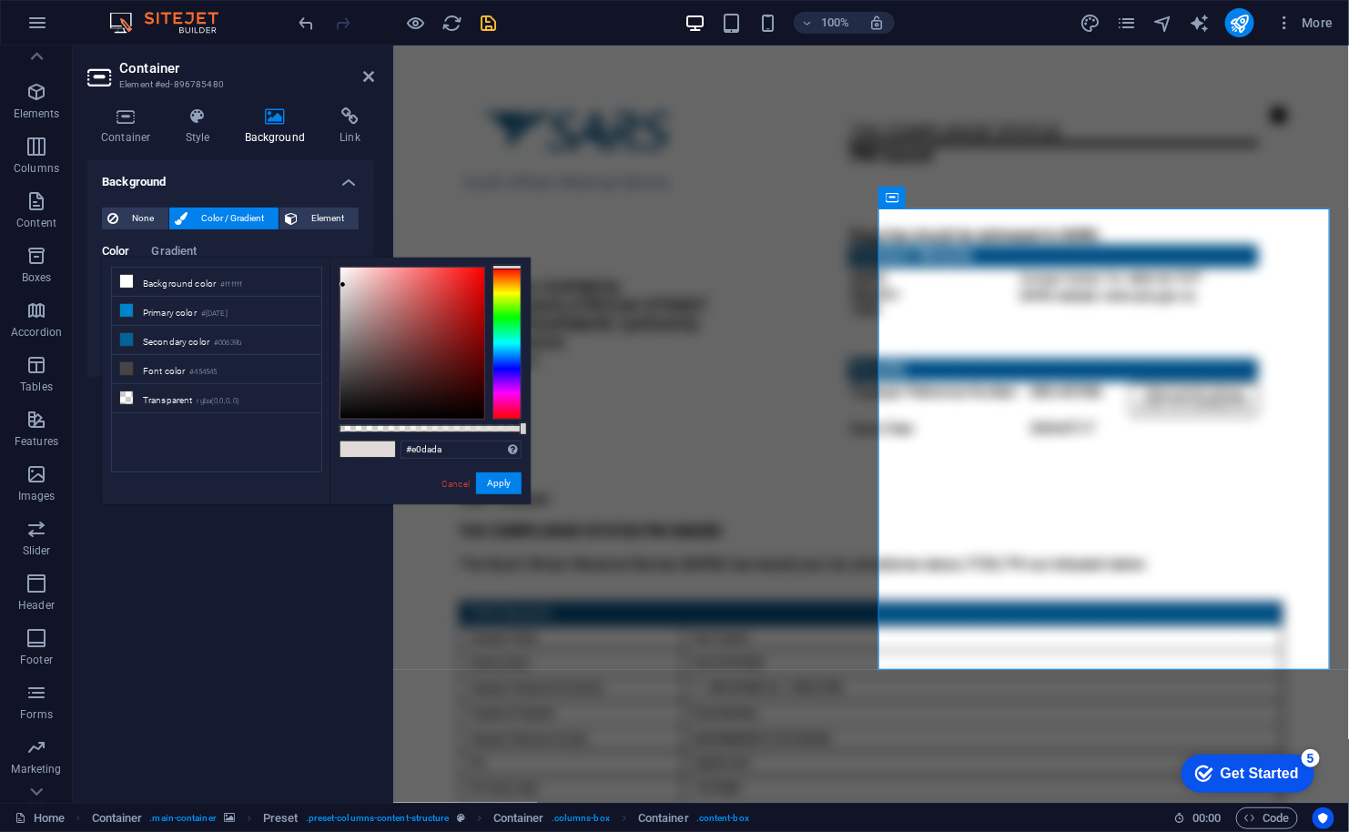
drag, startPoint x: 338, startPoint y: 279, endPoint x: 378, endPoint y: 261, distance: 44.0
click at [378, 261] on div "#e0dada Supported formats #0852ed rgb(8, 82, 237) rgba(8, 82, 237, 90%) hsv(221…" at bounding box center [429, 513] width 201 height 511
drag, startPoint x: 368, startPoint y: 280, endPoint x: 274, endPoint y: 280, distance: 93.7
click at [274, 280] on div "less Background color #ffffff Primary color #0083ce Secondary color #00639b Fon…" at bounding box center [316, 381] width 429 height 247
click at [501, 485] on button "Apply" at bounding box center [499, 483] width 46 height 22
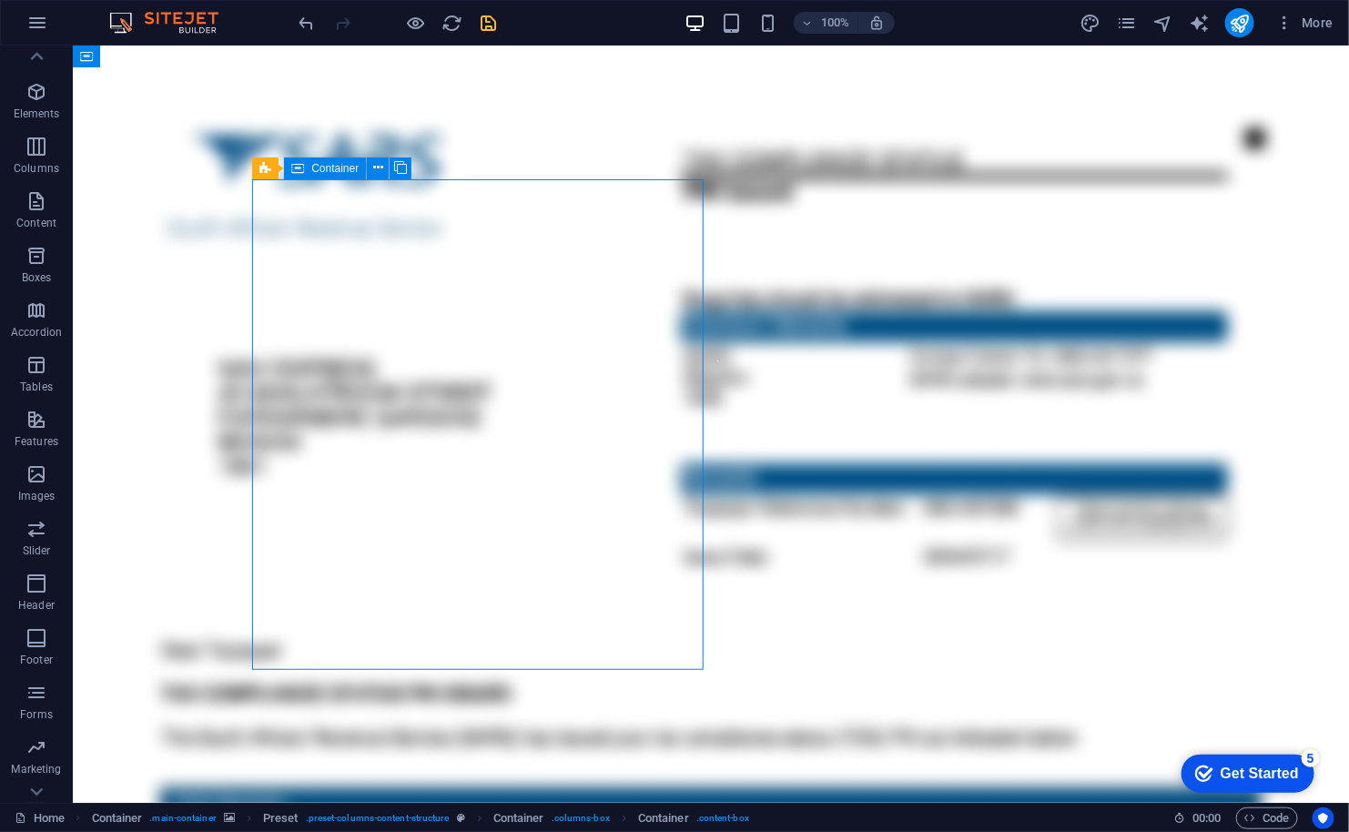
drag, startPoint x: 573, startPoint y: 530, endPoint x: 599, endPoint y: 587, distance: 62.7
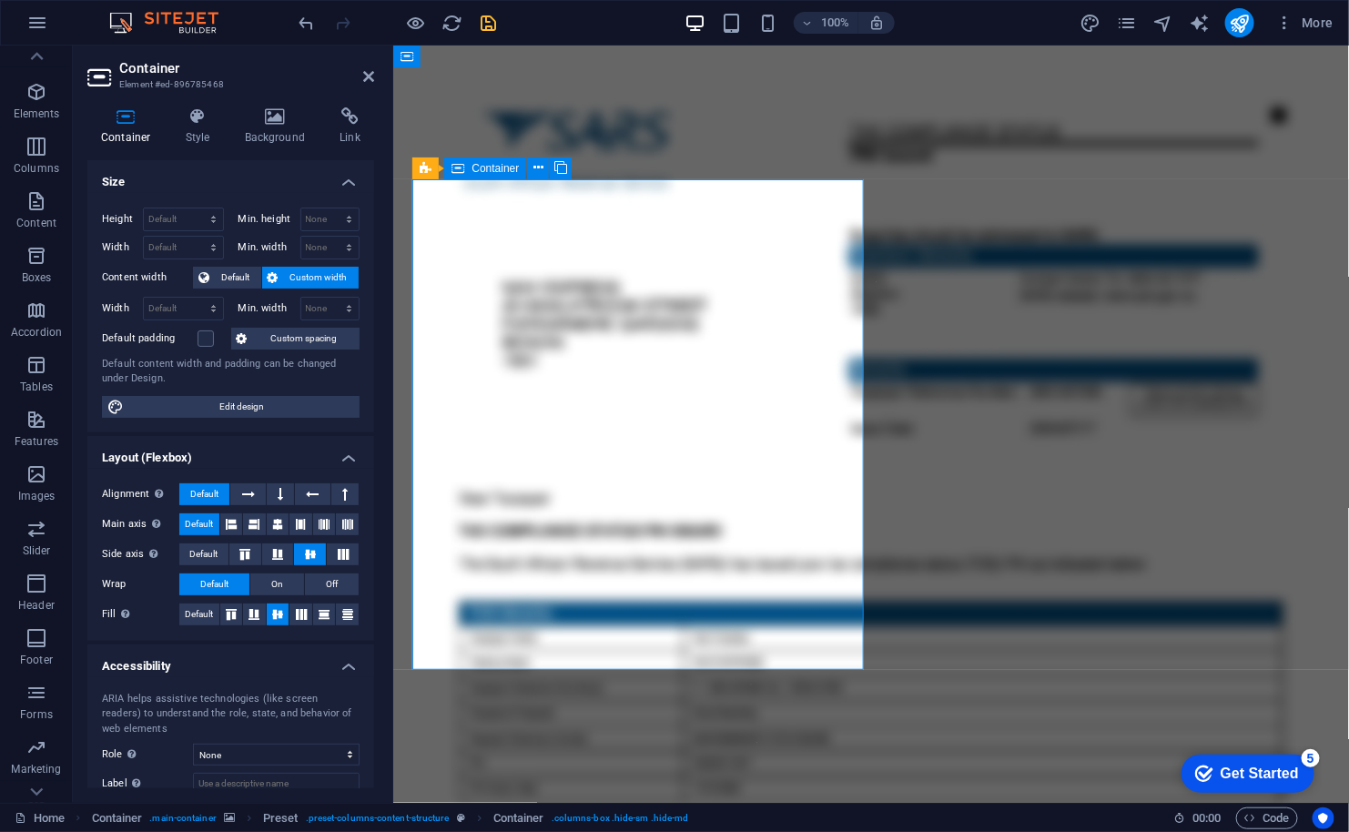
click at [608, 696] on figure at bounding box center [870, 423] width 956 height 757
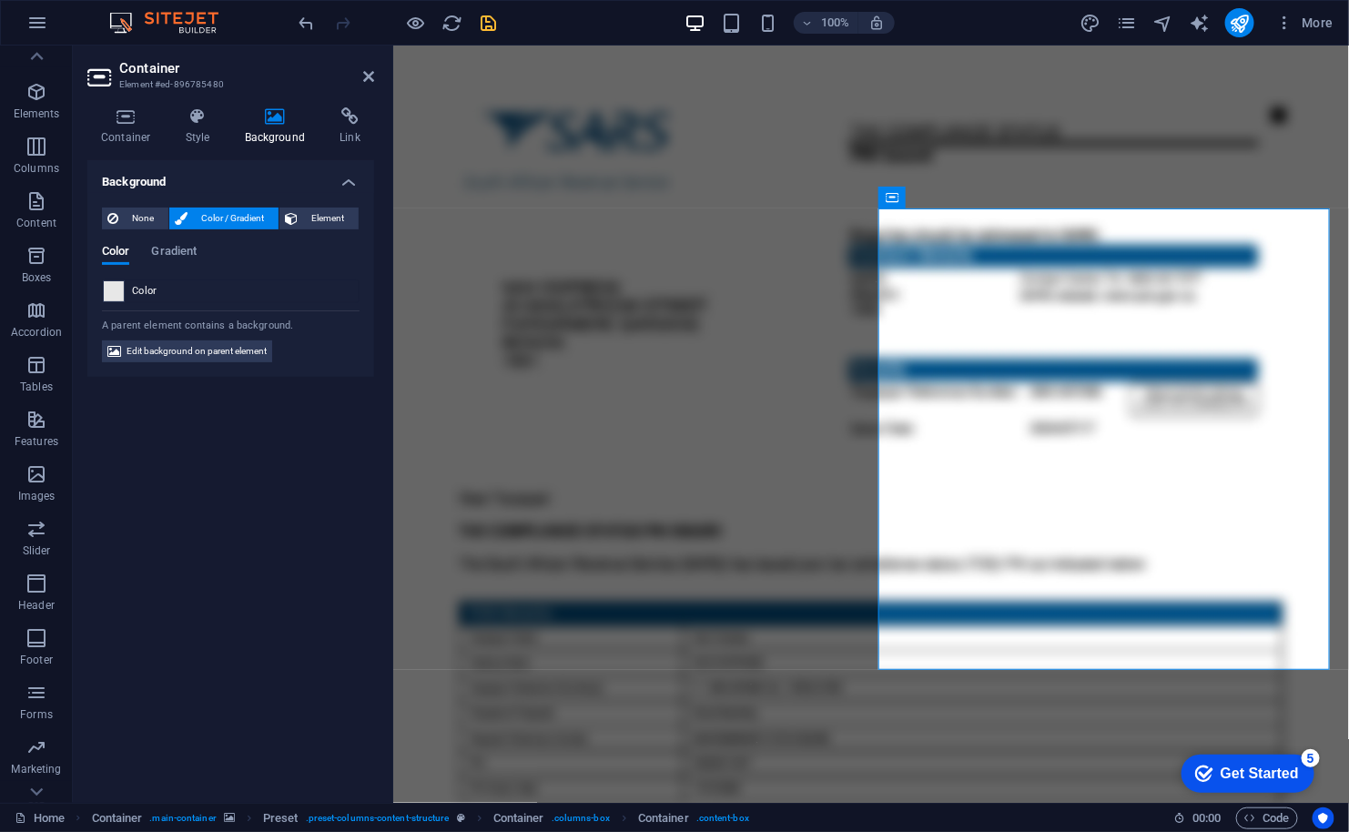
click at [118, 288] on span at bounding box center [114, 291] width 20 height 20
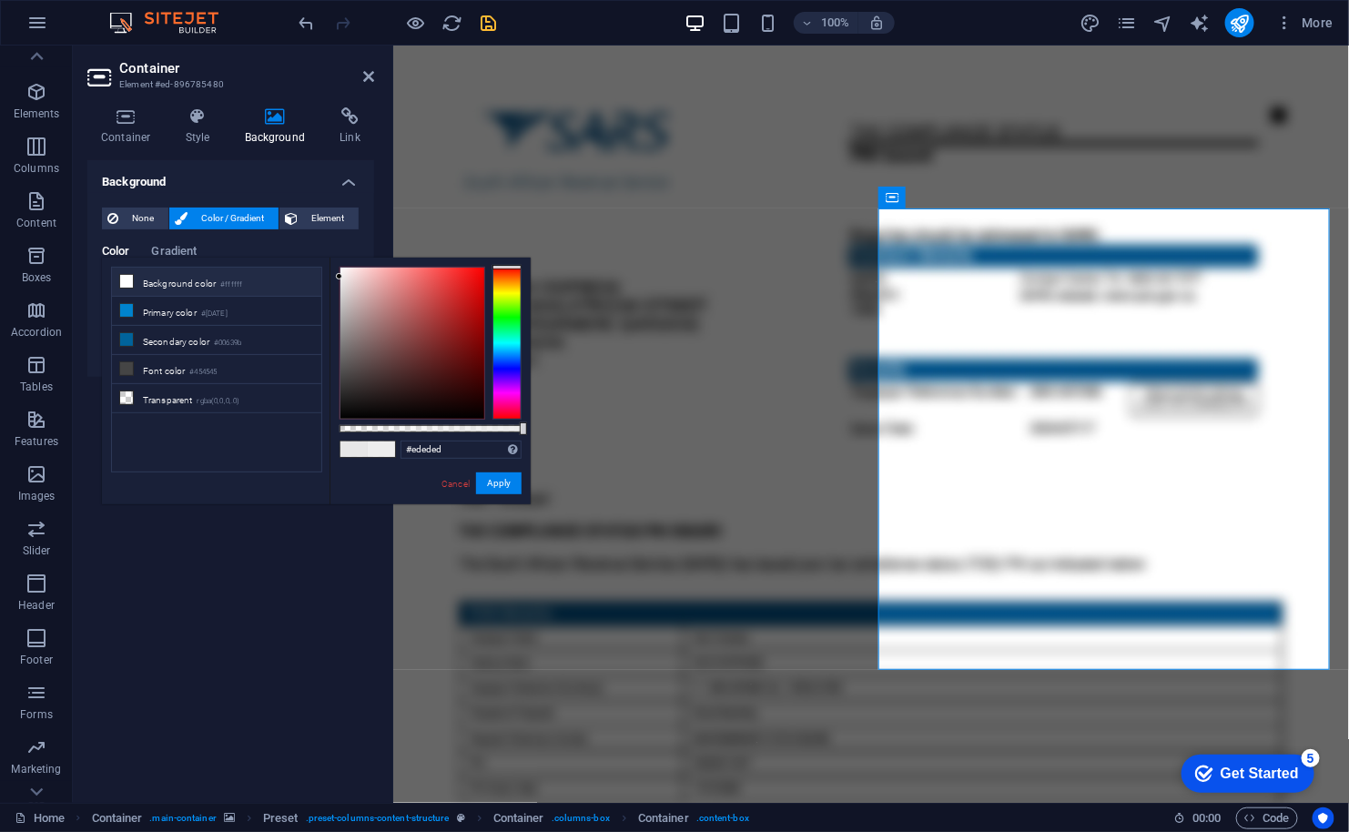
type input "#ececec"
drag, startPoint x: 339, startPoint y: 278, endPoint x: 309, endPoint y: 278, distance: 29.1
click at [309, 278] on div "less Background color #ffffff Primary color #0083ce Secondary color #00639b Fon…" at bounding box center [316, 381] width 429 height 247
click at [491, 473] on button "Apply" at bounding box center [499, 483] width 46 height 22
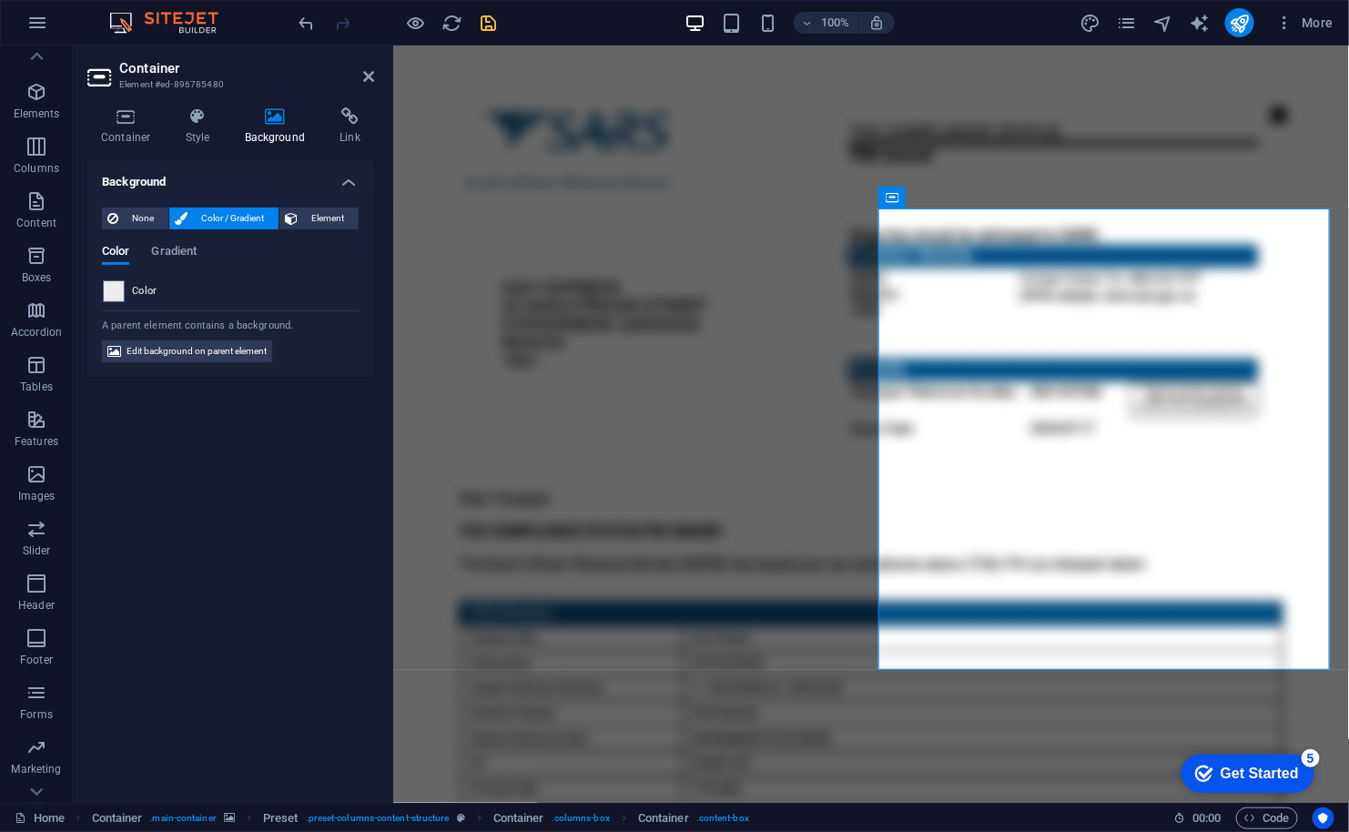
click at [595, 707] on figure at bounding box center [870, 423] width 956 height 757
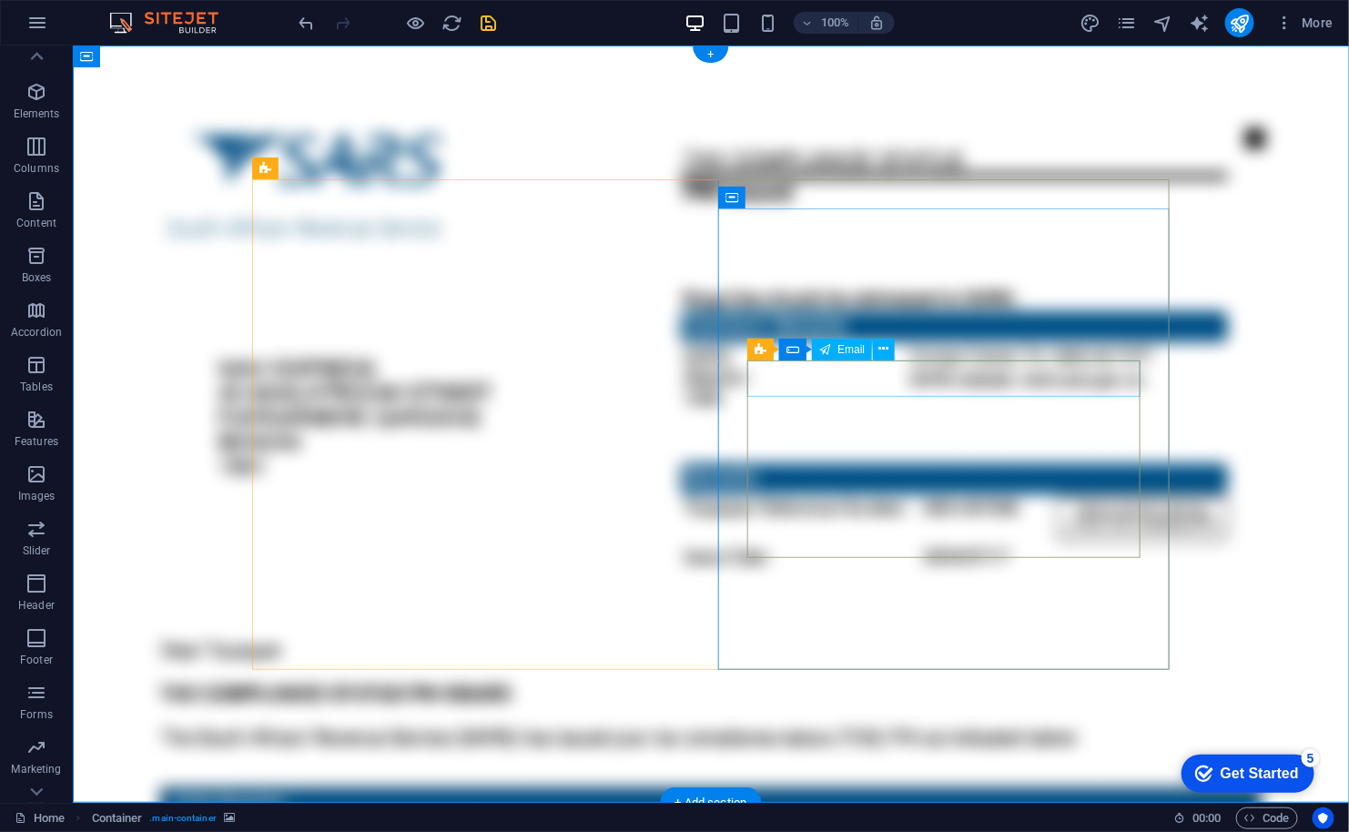
click div
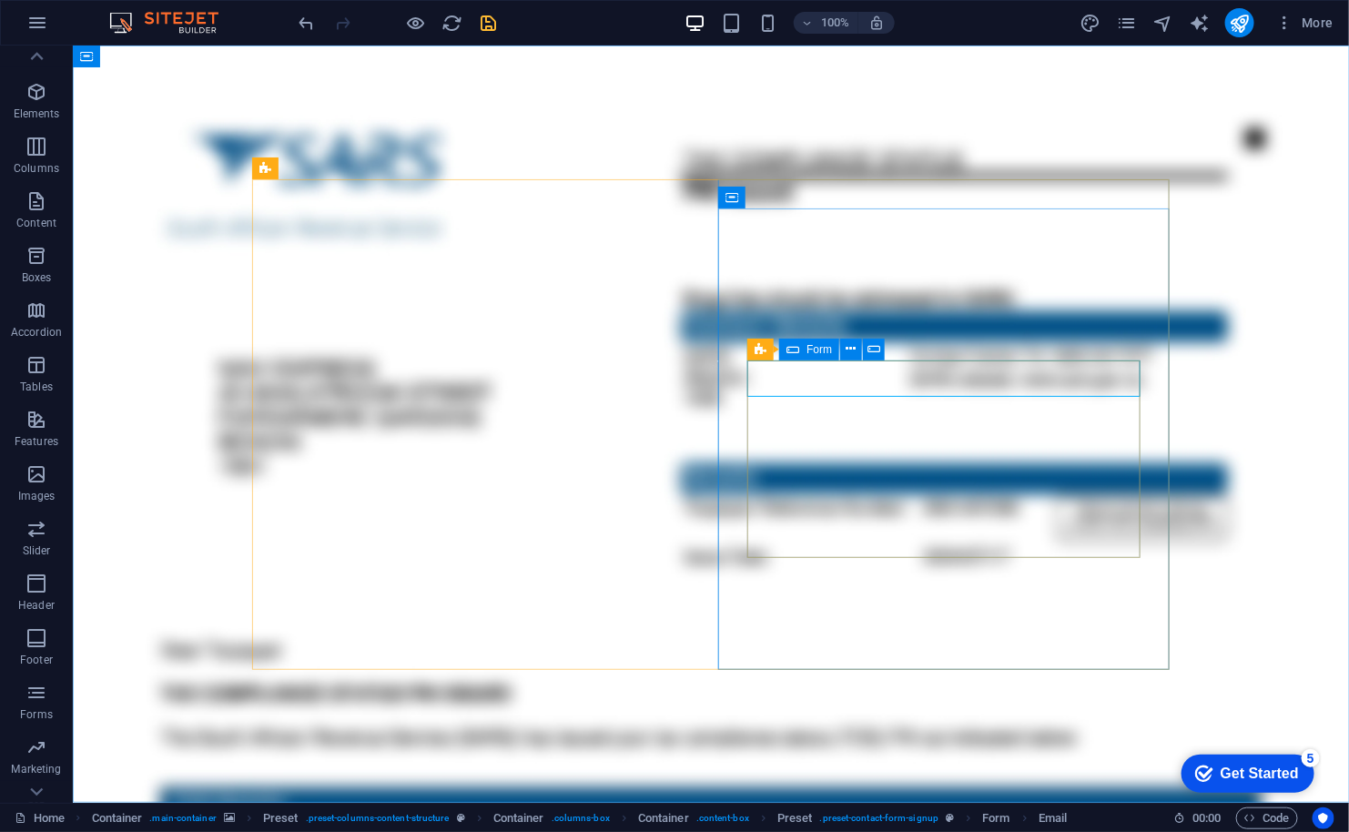
click at [798, 351] on icon at bounding box center [792, 350] width 13 height 22
click at [873, 348] on icon at bounding box center [873, 348] width 13 height 19
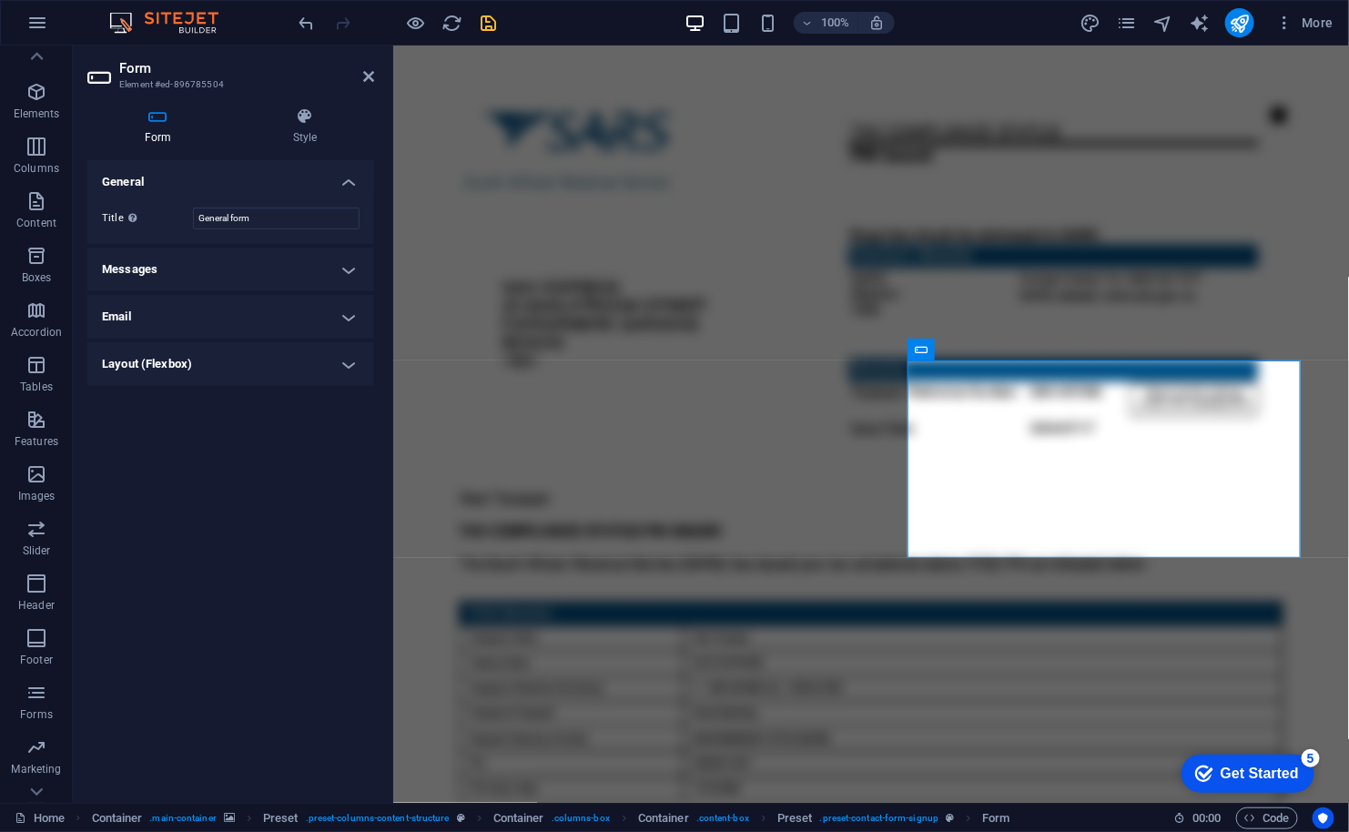
click at [214, 321] on h4 "Email" at bounding box center [230, 317] width 287 height 44
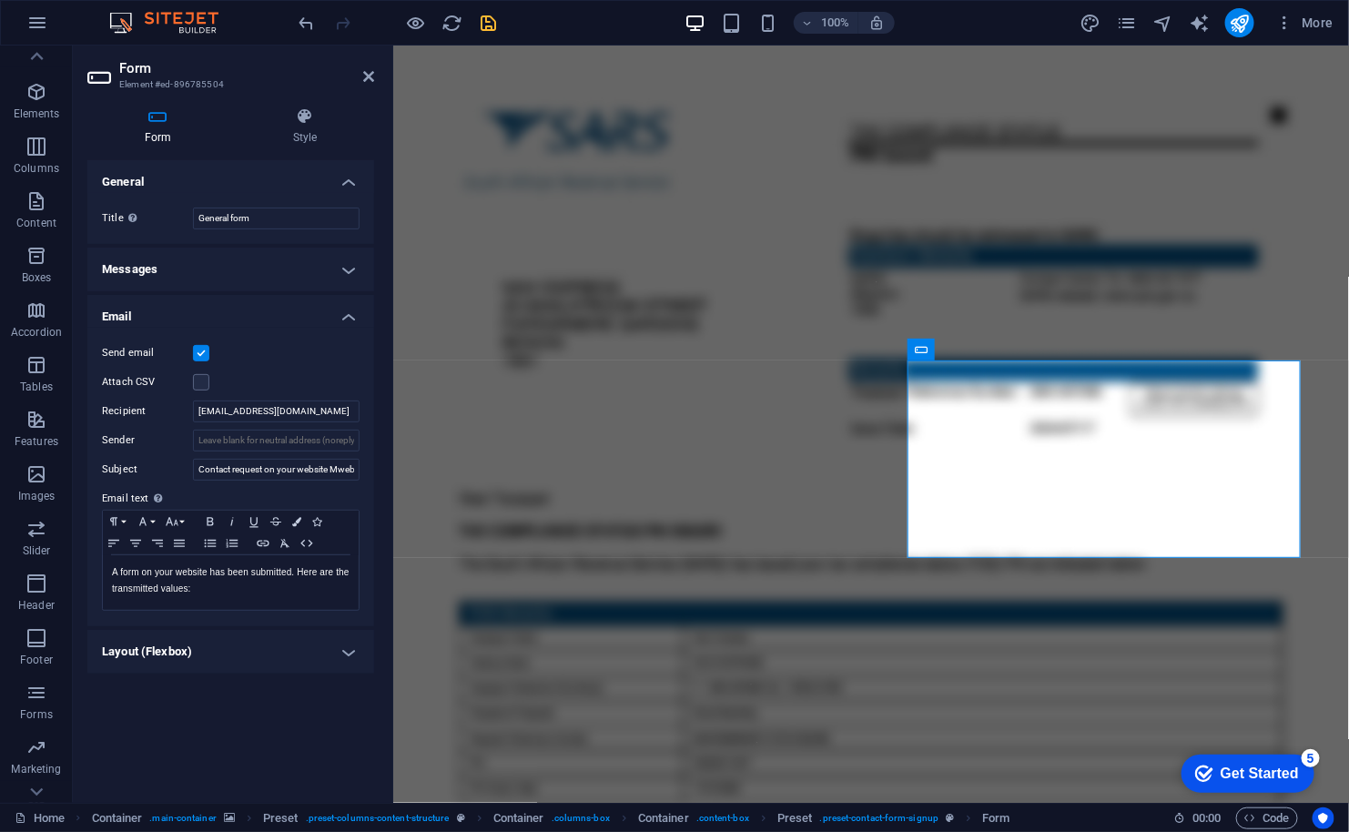
click at [214, 321] on h4 "Email" at bounding box center [230, 311] width 287 height 33
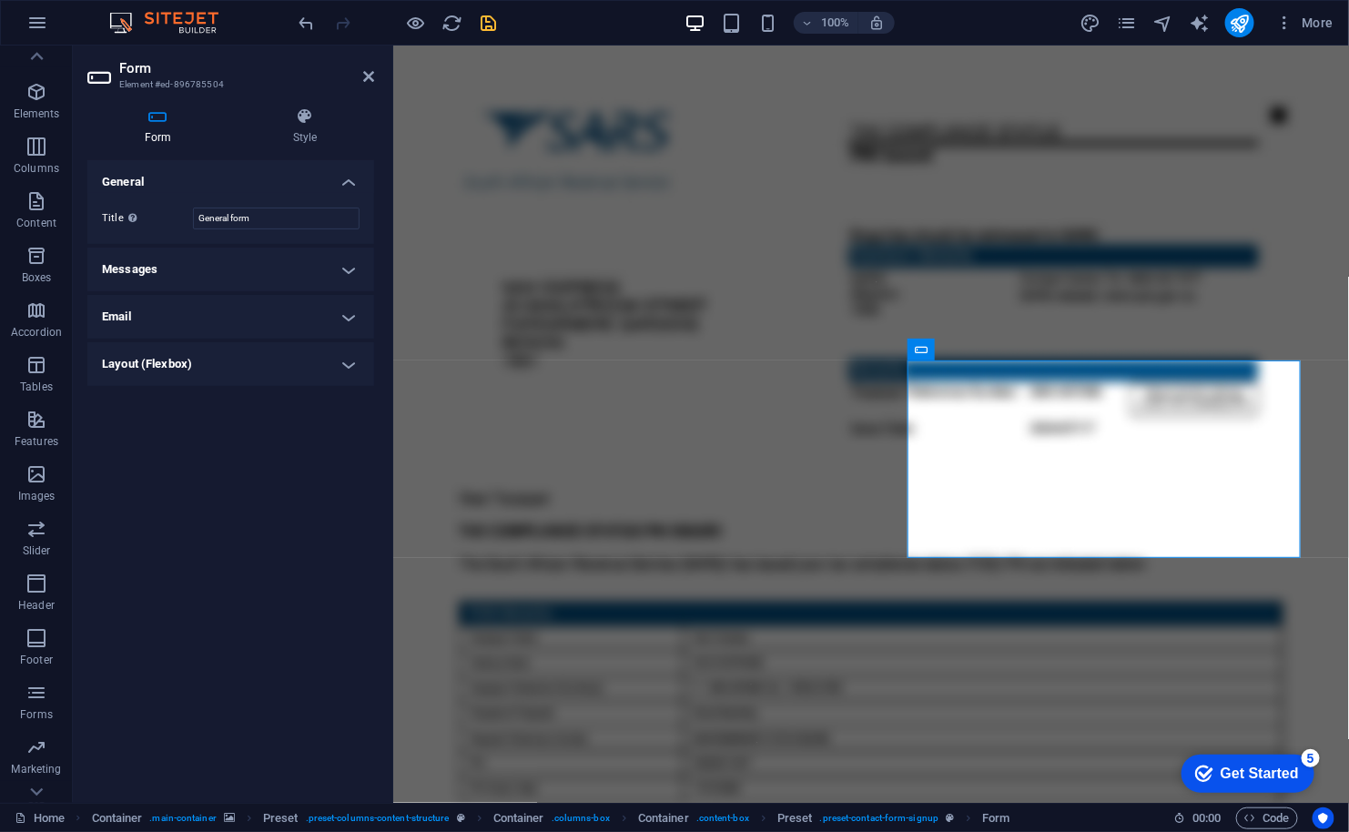
click at [360, 81] on header "Form Element #ed-896785504" at bounding box center [230, 69] width 287 height 47
click at [372, 73] on icon at bounding box center [368, 76] width 11 height 15
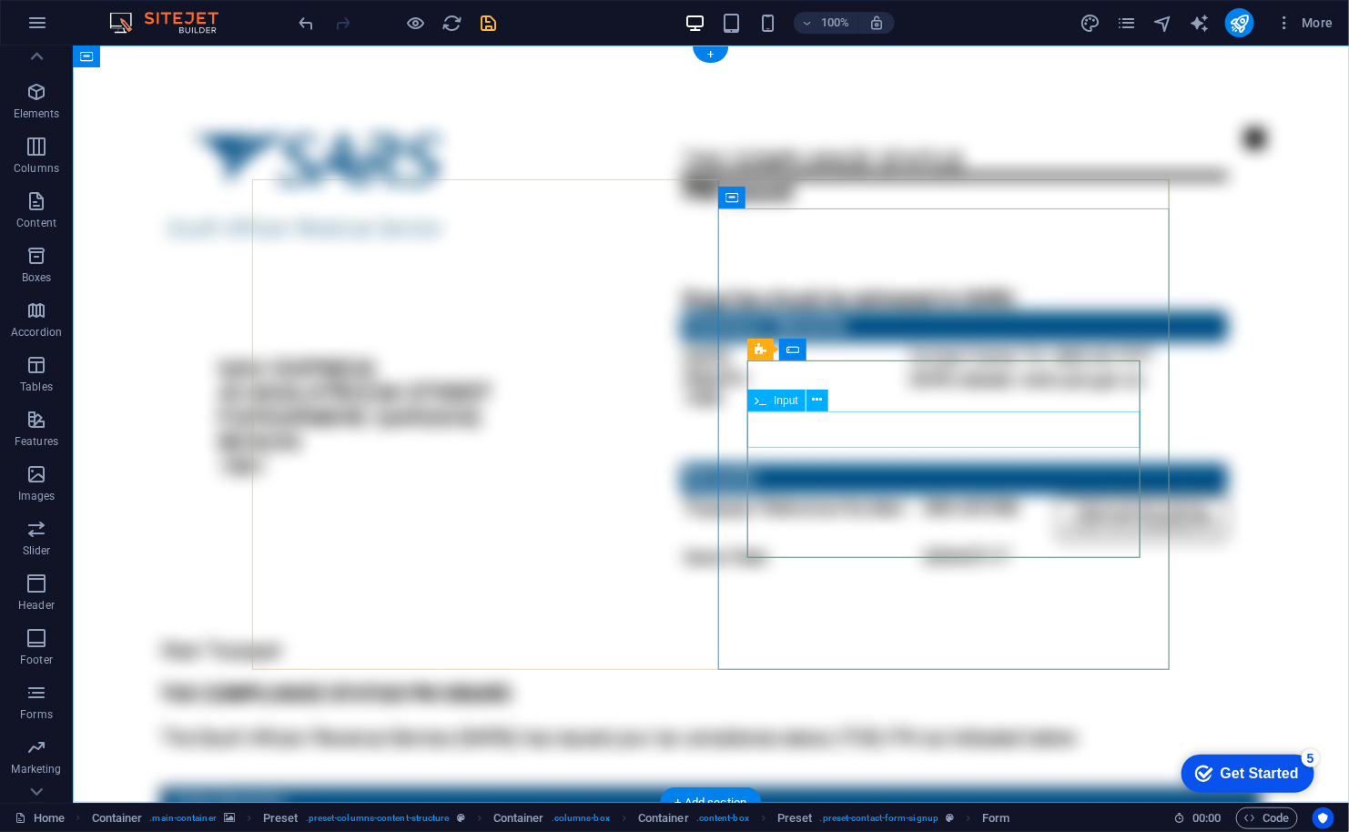
click div
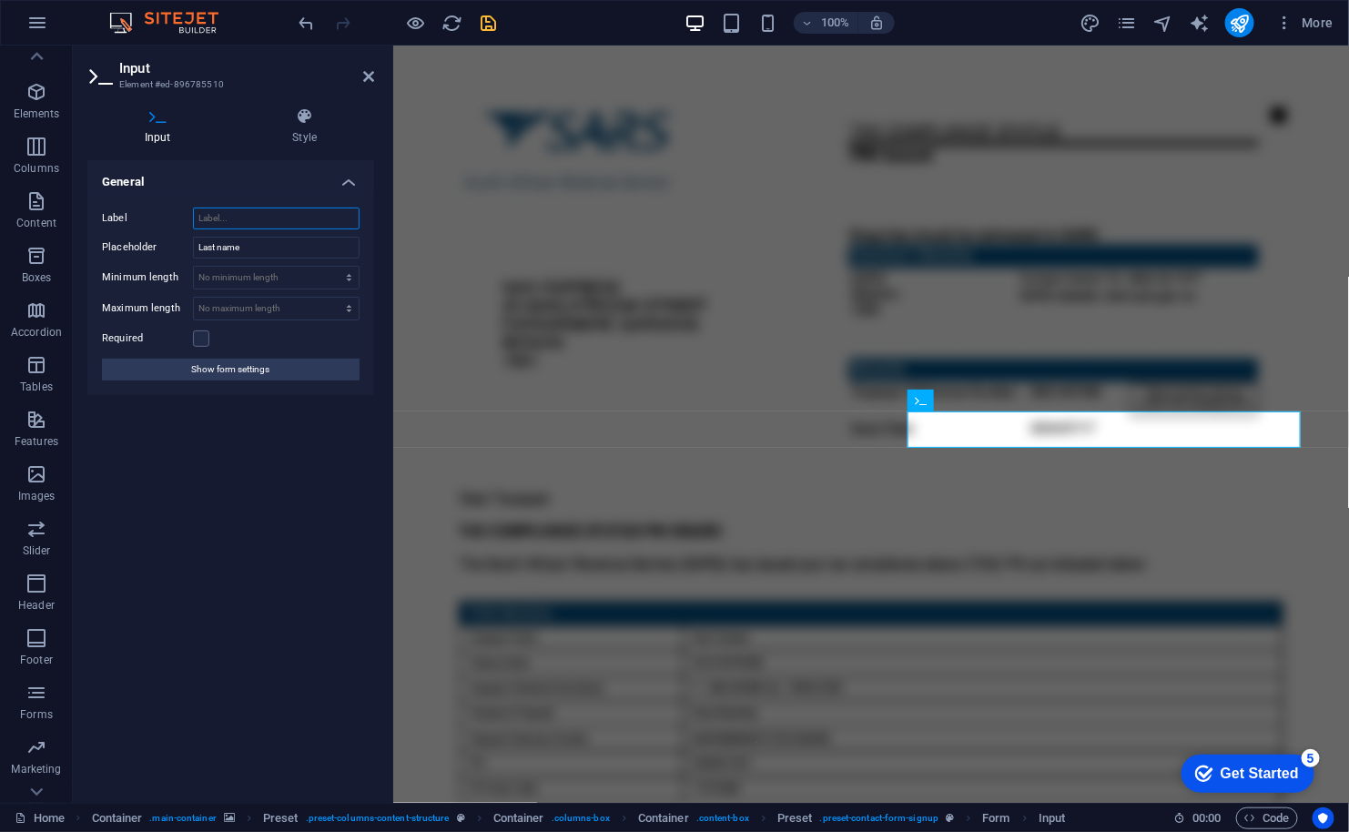
click at [238, 222] on input "Label" at bounding box center [276, 218] width 167 height 22
click at [236, 215] on input "Label" at bounding box center [276, 218] width 167 height 22
click at [261, 222] on input "Label" at bounding box center [276, 218] width 167 height 22
paste input "𝐏"
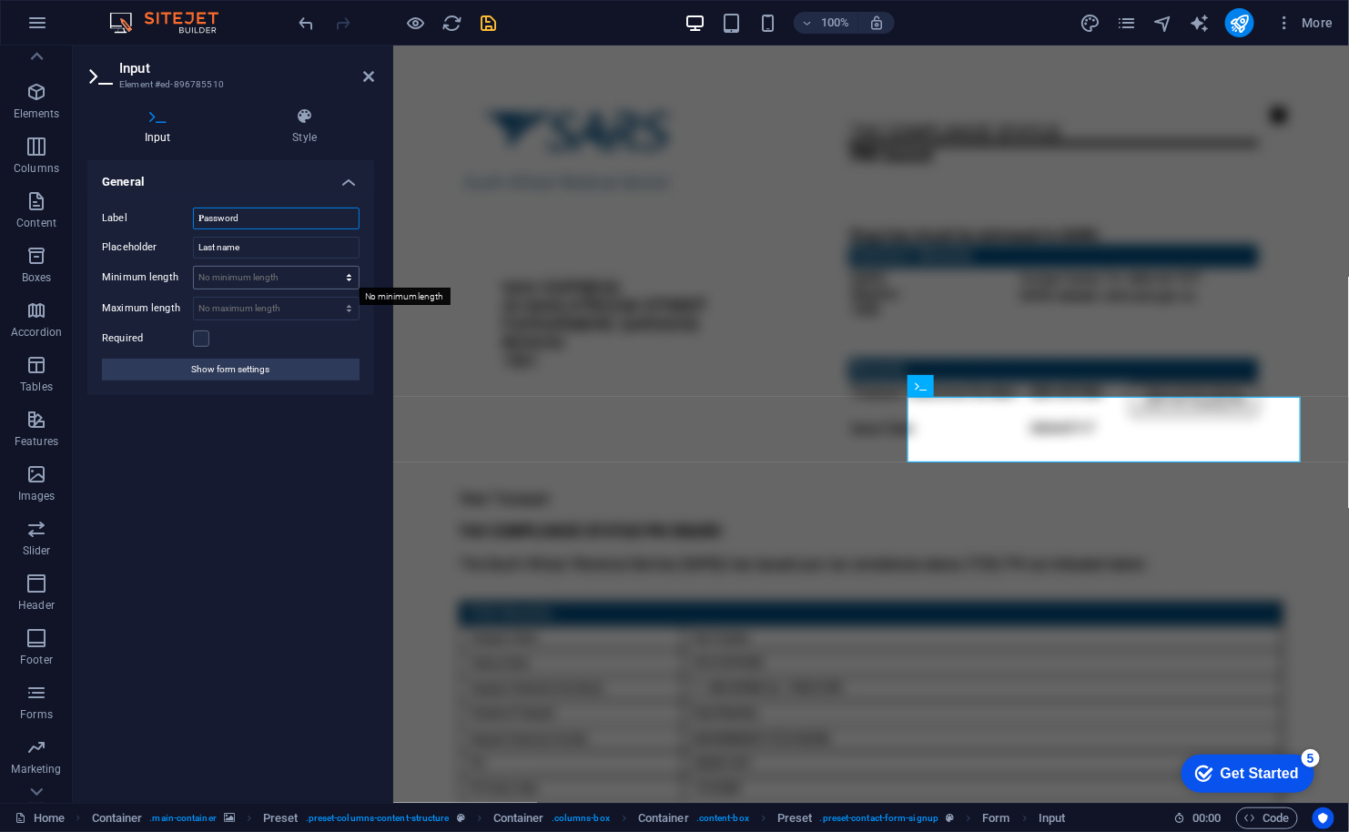
type input "𝐏assword"
click at [295, 277] on select "No minimum length chars" at bounding box center [276, 278] width 165 height 22
click at [201, 337] on label at bounding box center [201, 338] width 16 height 16
click at [0, 0] on input "Required" at bounding box center [0, 0] width 0 height 0
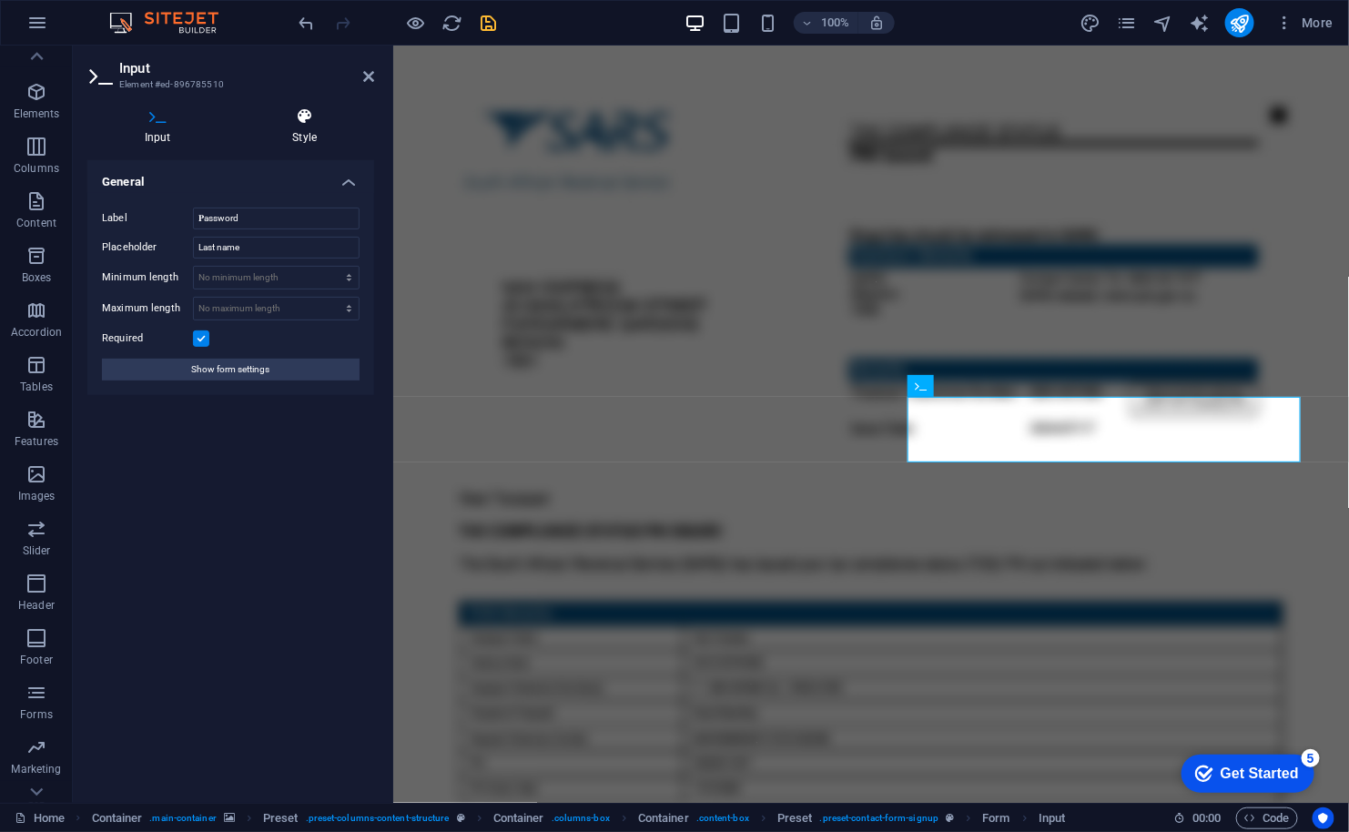
click at [310, 126] on h4 "Style" at bounding box center [305, 126] width 139 height 38
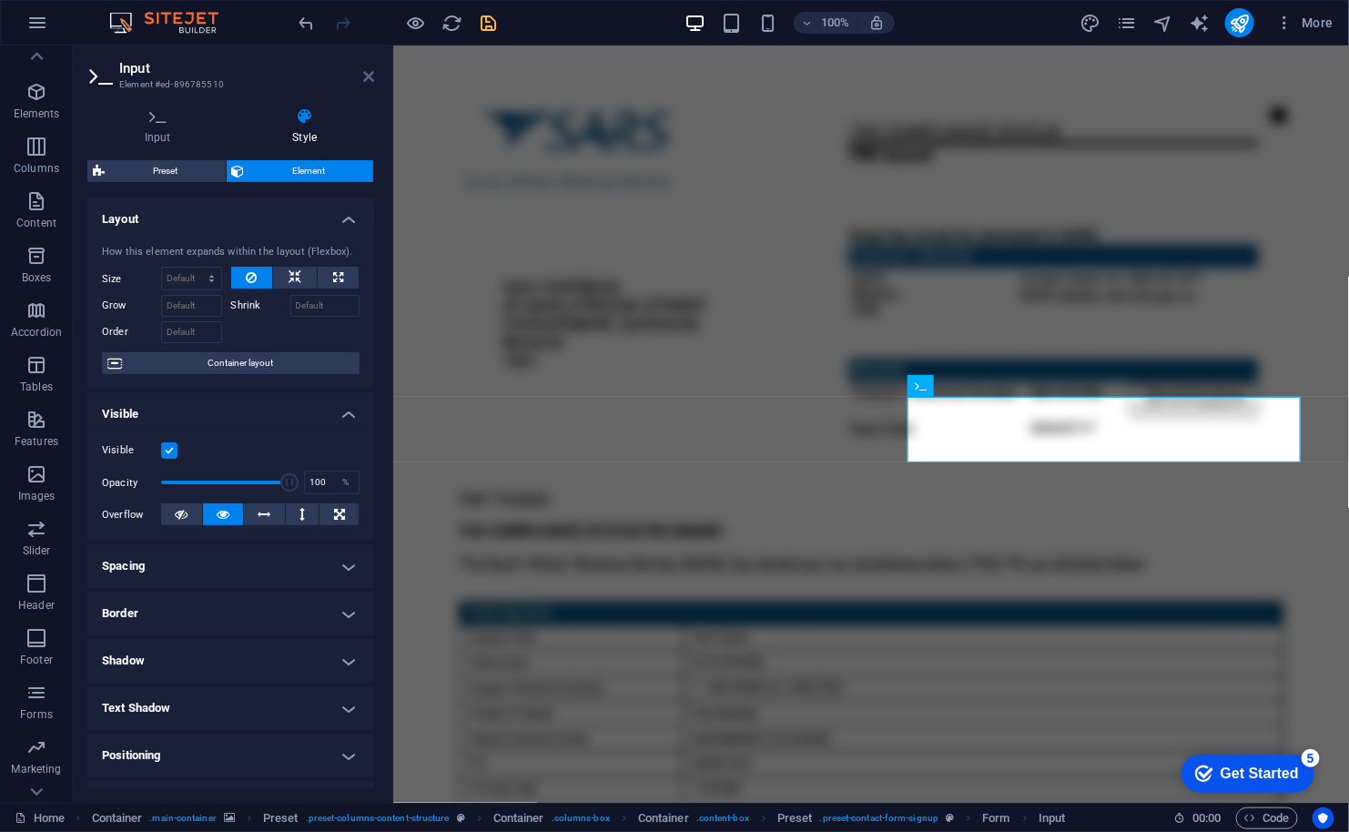
click at [363, 77] on icon at bounding box center [368, 76] width 11 height 15
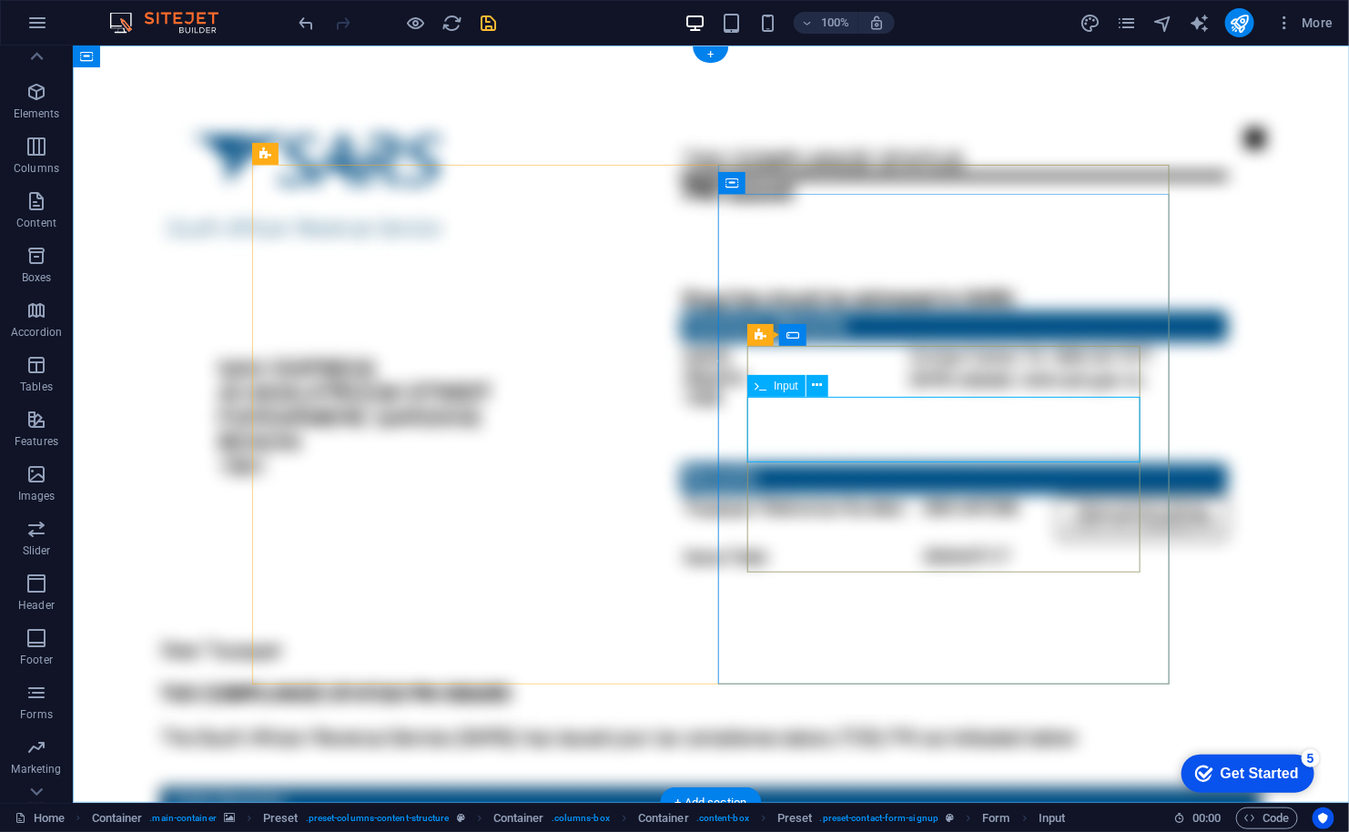
click div "𝐏assword"
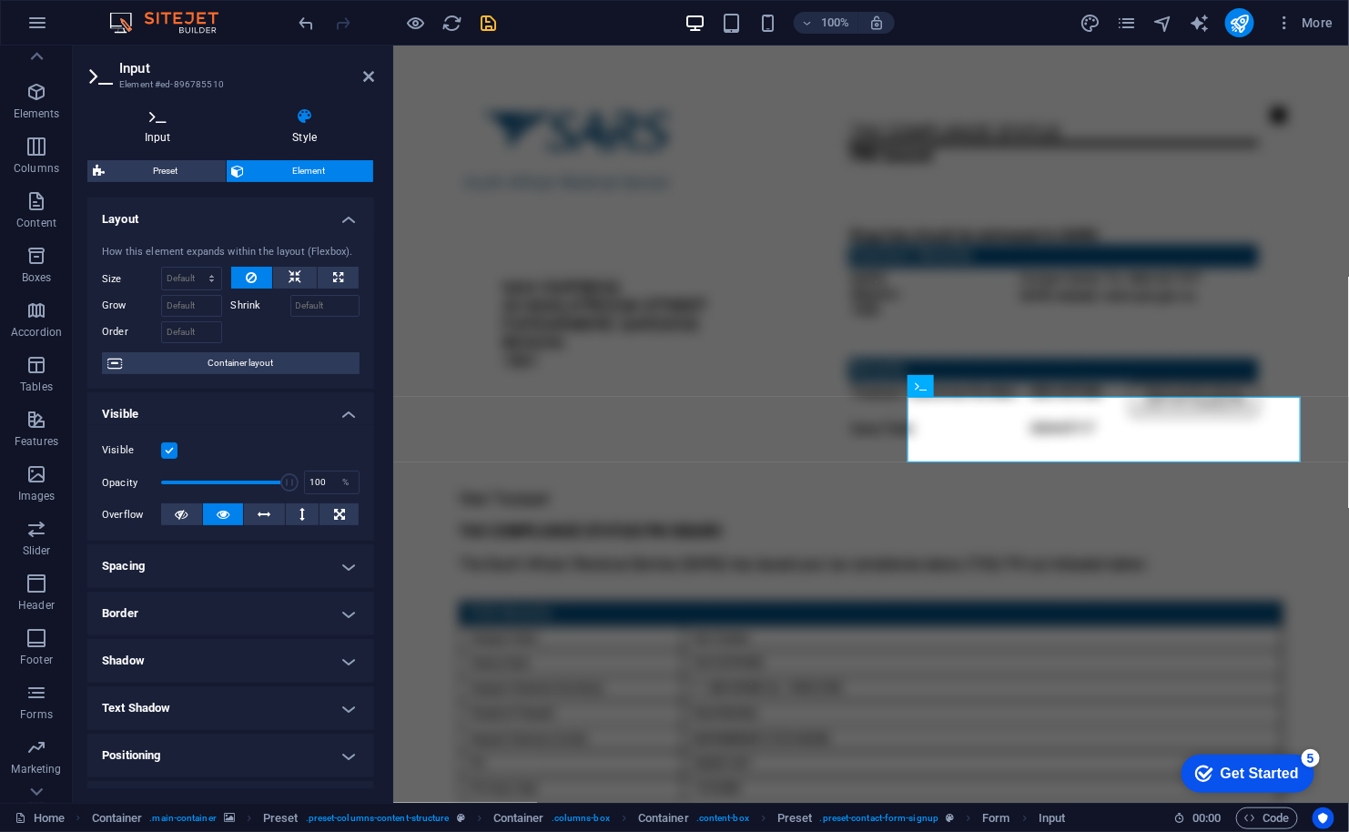
click at [139, 125] on icon at bounding box center [157, 116] width 141 height 18
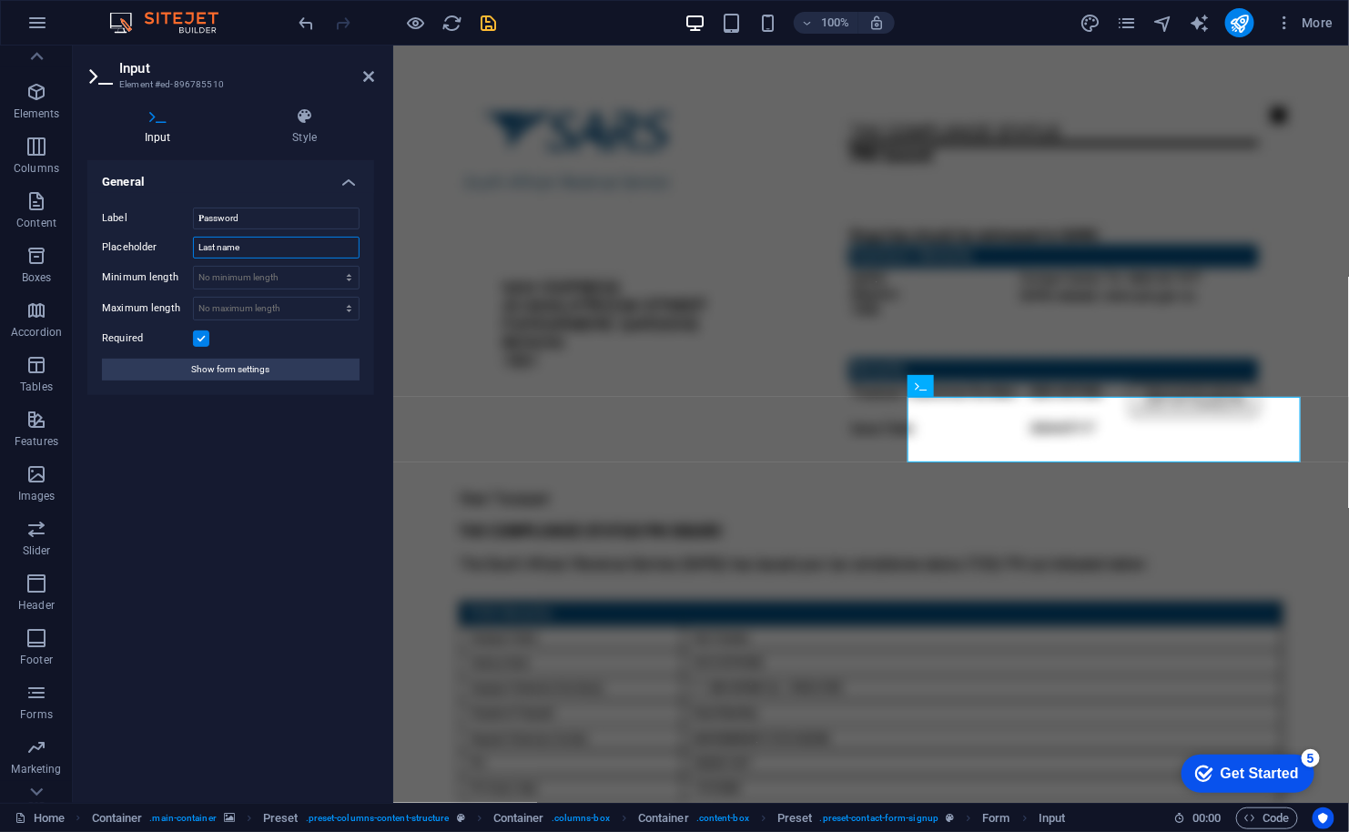
click at [255, 248] on input "Last name" at bounding box center [276, 248] width 167 height 22
type input "********"
click at [370, 75] on icon at bounding box center [368, 76] width 11 height 15
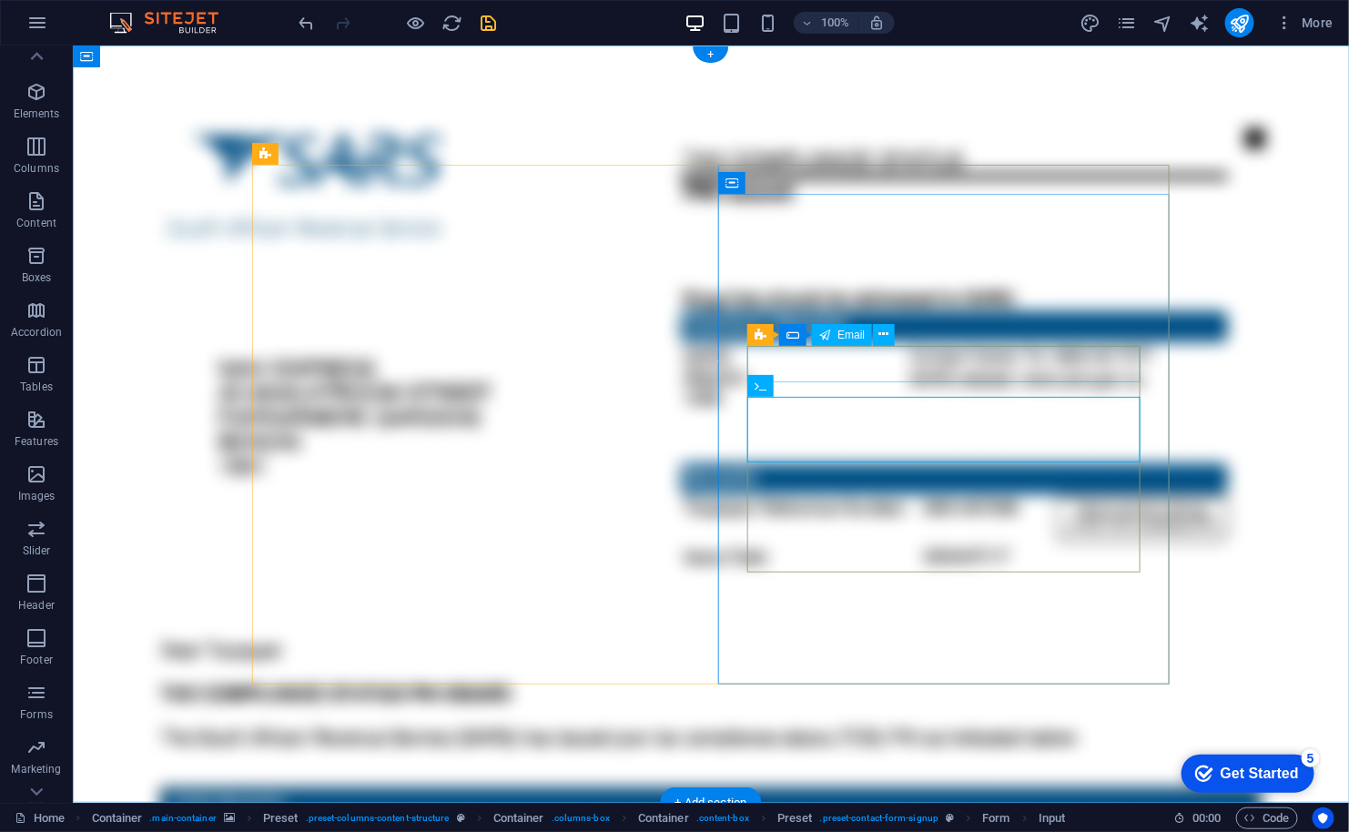
click div
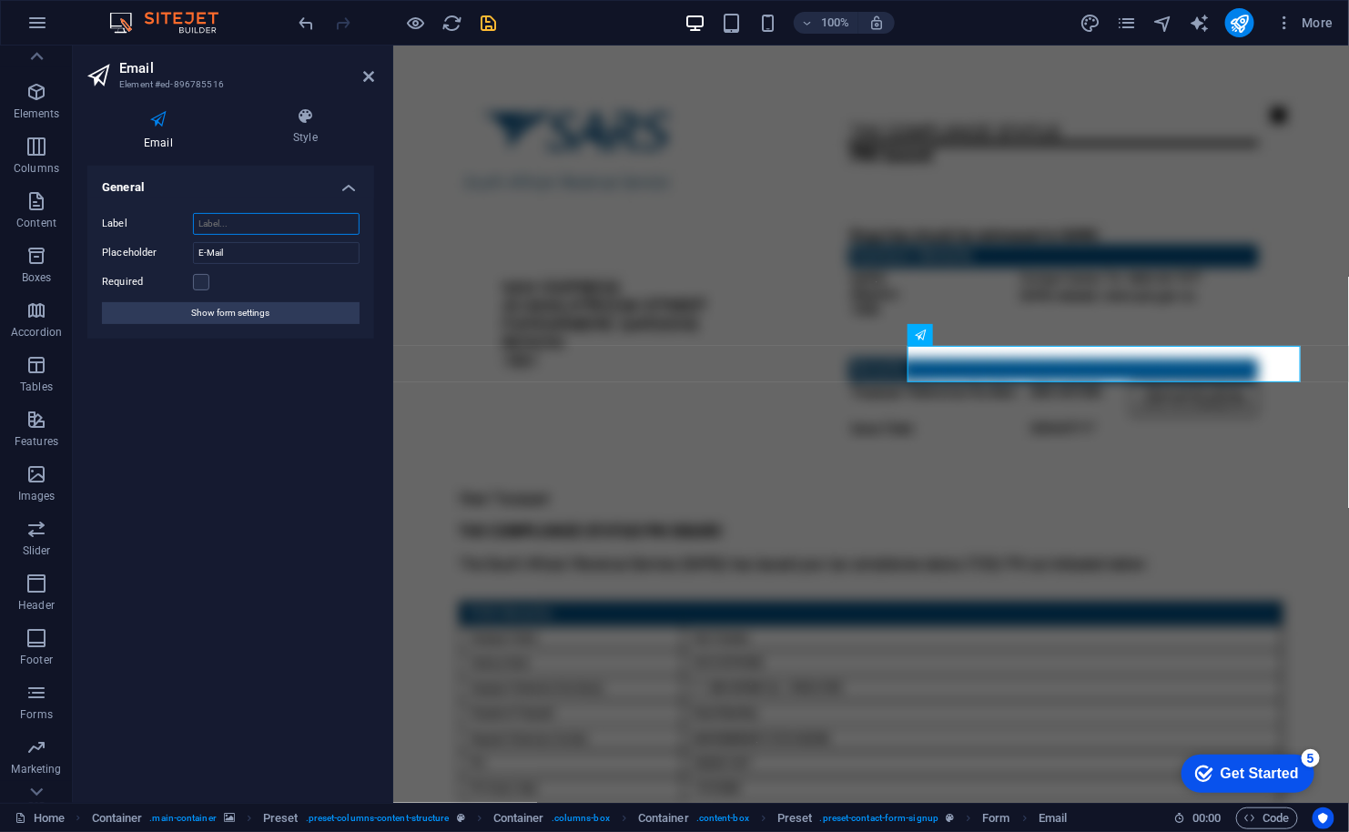
click at [258, 221] on input "Label" at bounding box center [276, 224] width 167 height 22
click at [205, 280] on label at bounding box center [201, 282] width 16 height 16
click at [0, 0] on input "Required" at bounding box center [0, 0] width 0 height 0
click at [233, 224] on input "Label" at bounding box center [276, 224] width 167 height 22
paste input "Email Address"
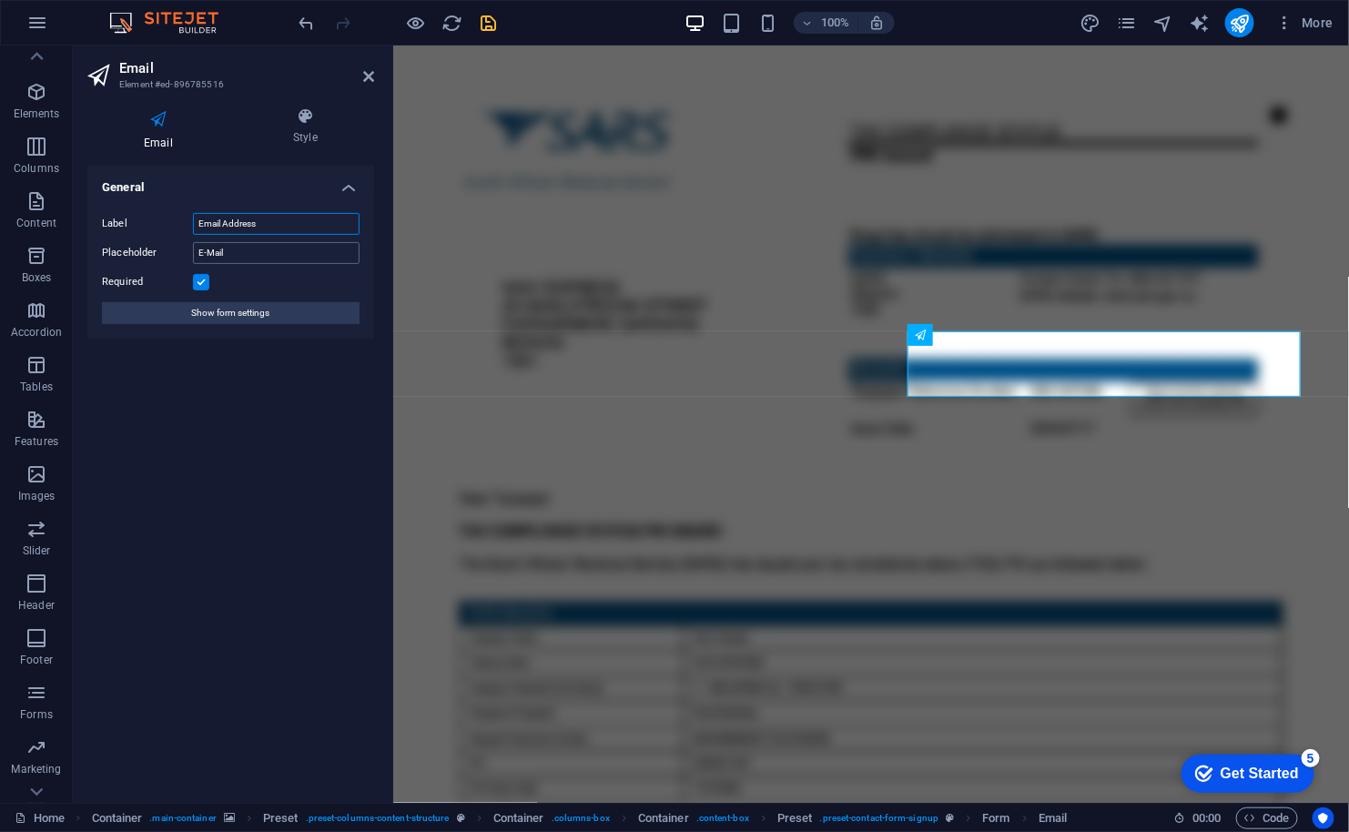
type input "Email Address"
drag, startPoint x: 245, startPoint y: 253, endPoint x: 128, endPoint y: 244, distance: 116.8
click at [128, 244] on div "Placeholder E-Mail" at bounding box center [231, 253] width 258 height 22
type input "username@domain.ext"
click at [367, 77] on icon at bounding box center [368, 76] width 11 height 15
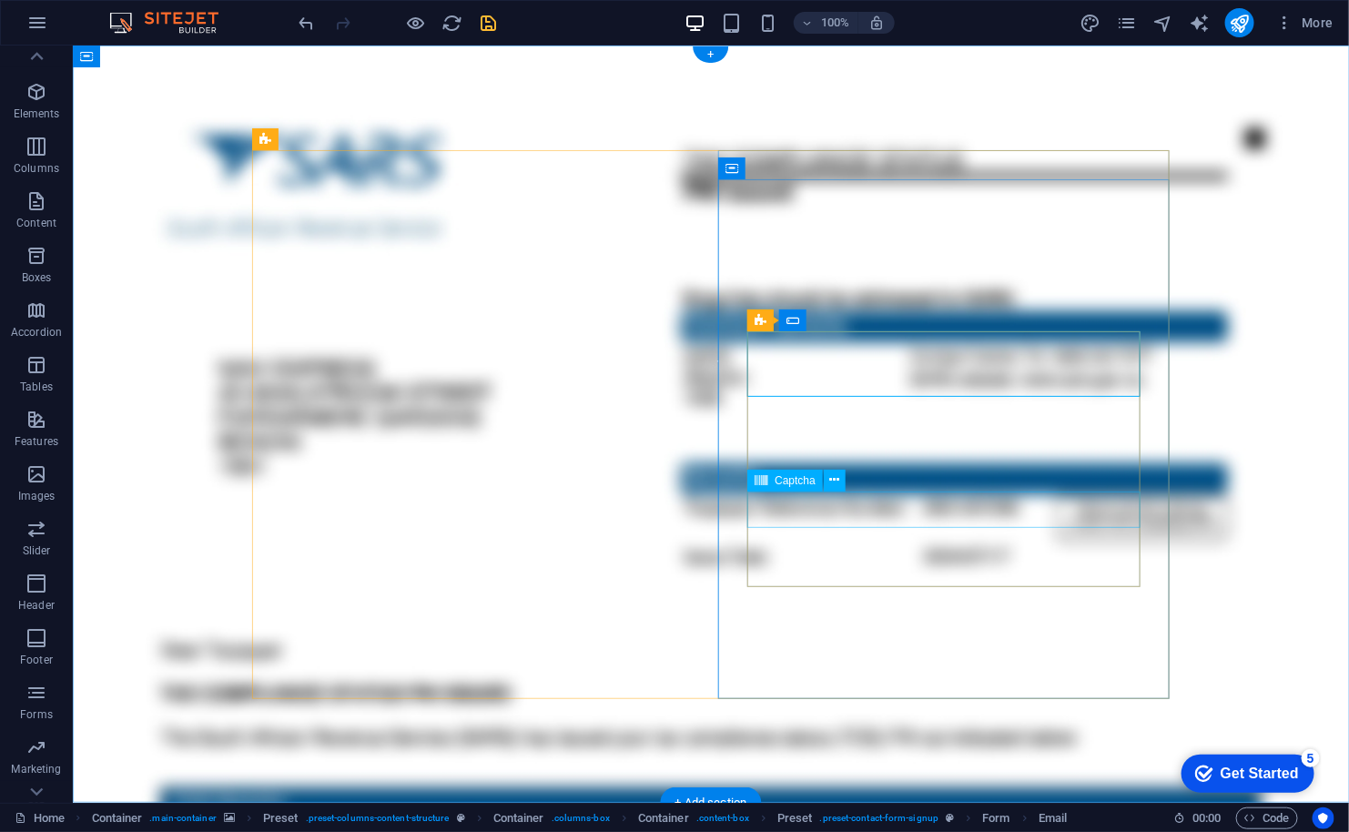
click div "Unreadable? Load new"
click at [832, 482] on icon at bounding box center [835, 480] width 10 height 19
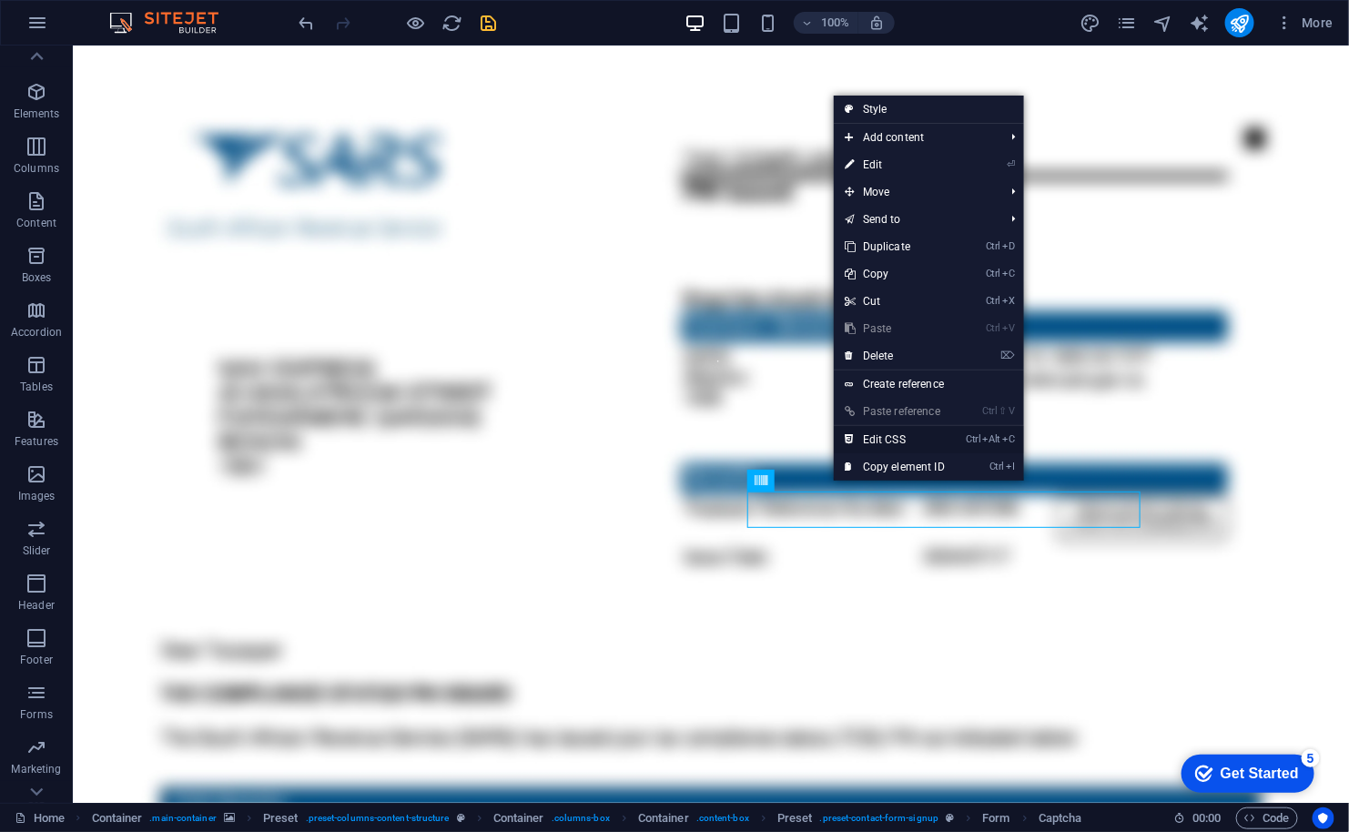
click at [887, 442] on link "Ctrl Alt C Edit CSS" at bounding box center [895, 439] width 122 height 27
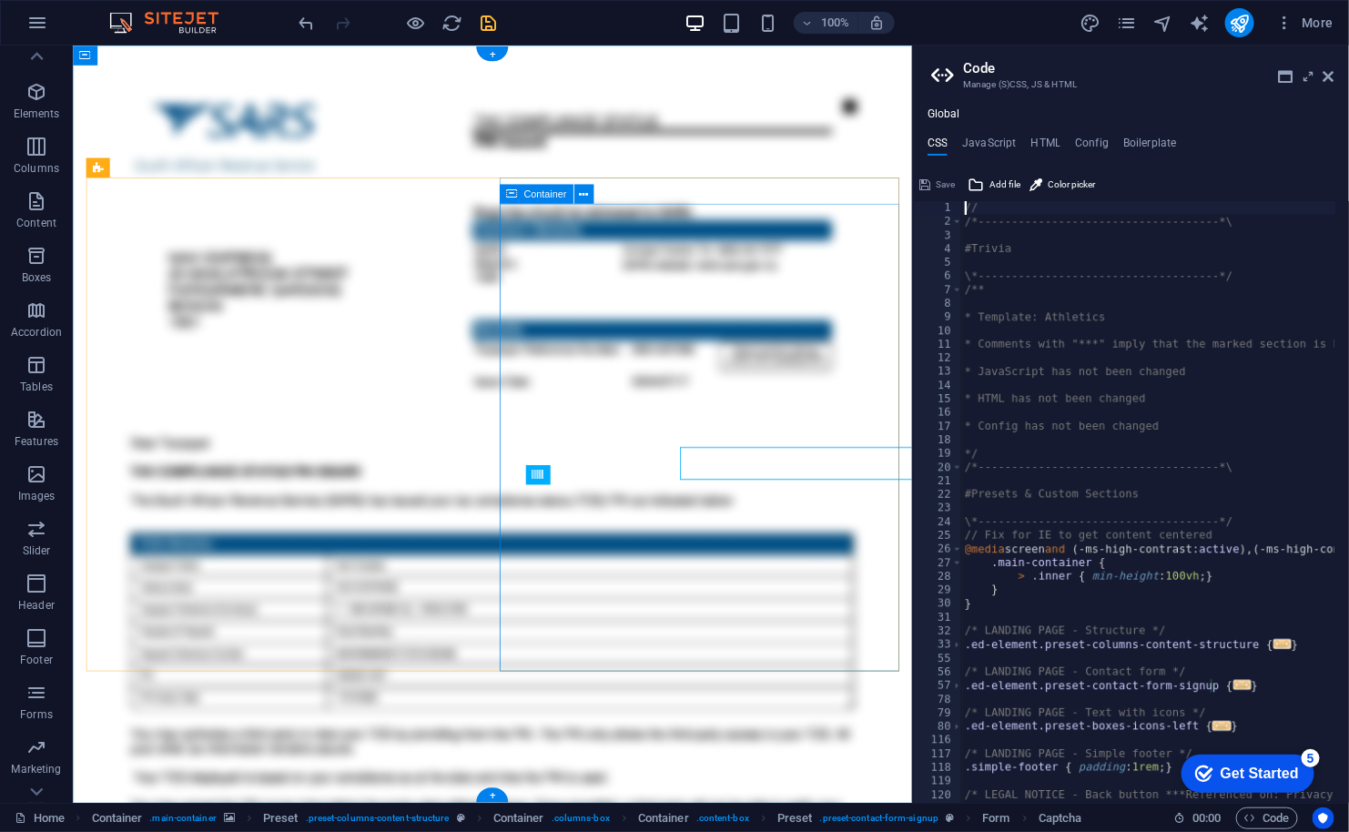
type textarea "img { width: 90px; }"
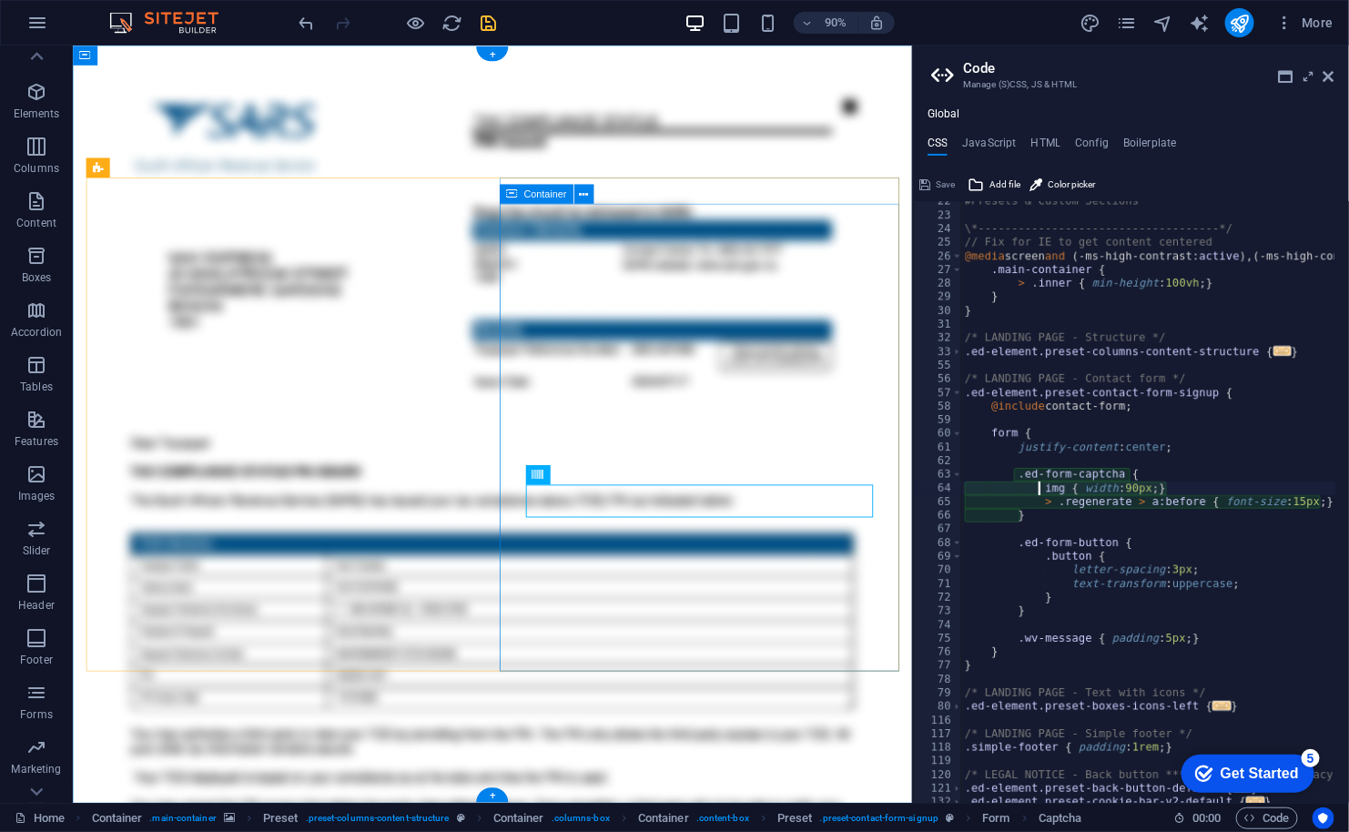
scroll to position [293, 0]
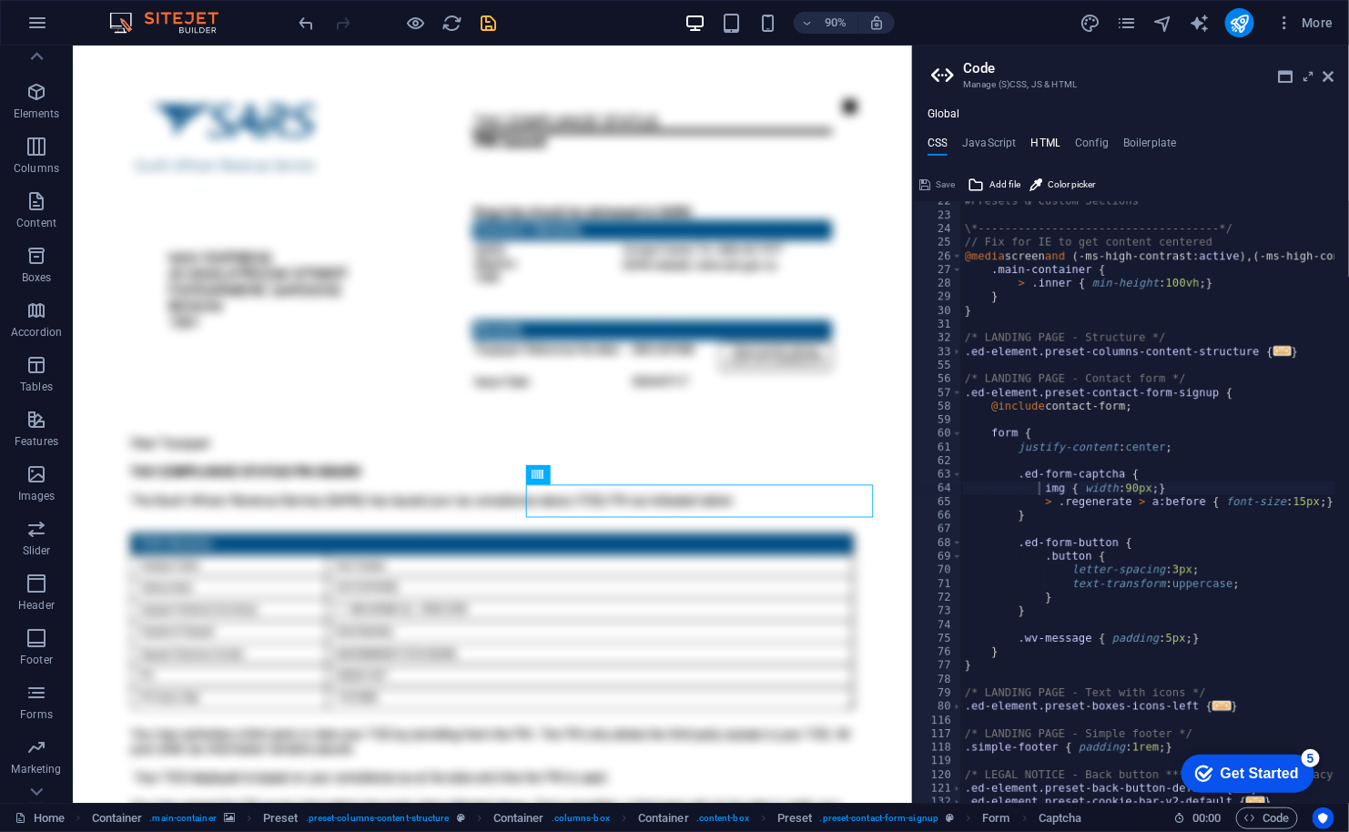
click at [1042, 139] on h4 "HTML" at bounding box center [1046, 147] width 30 height 20
type textarea "<a href="#main-content" class="wv-link-content button">Skip to main content</a>"
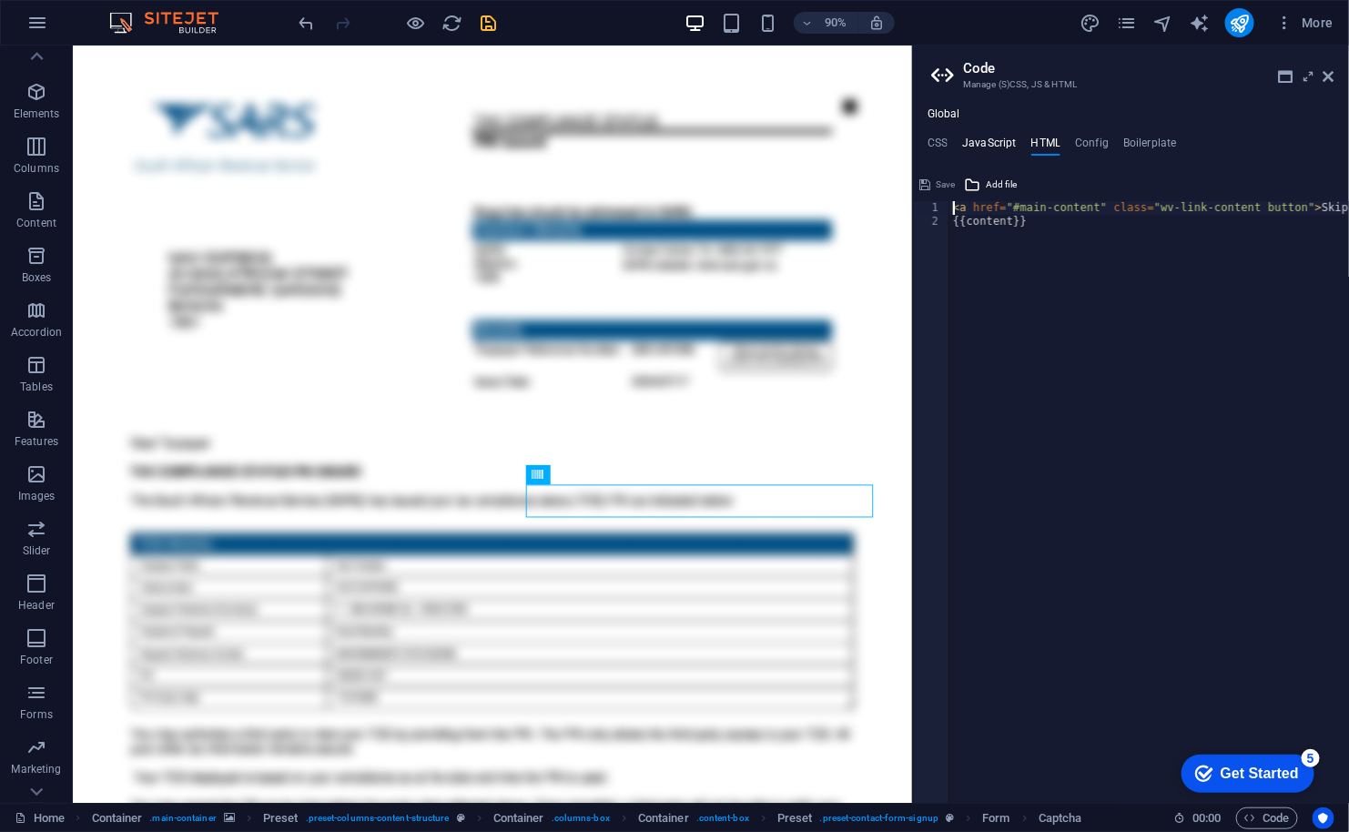
click at [998, 144] on h4 "JavaScript" at bounding box center [989, 147] width 54 height 20
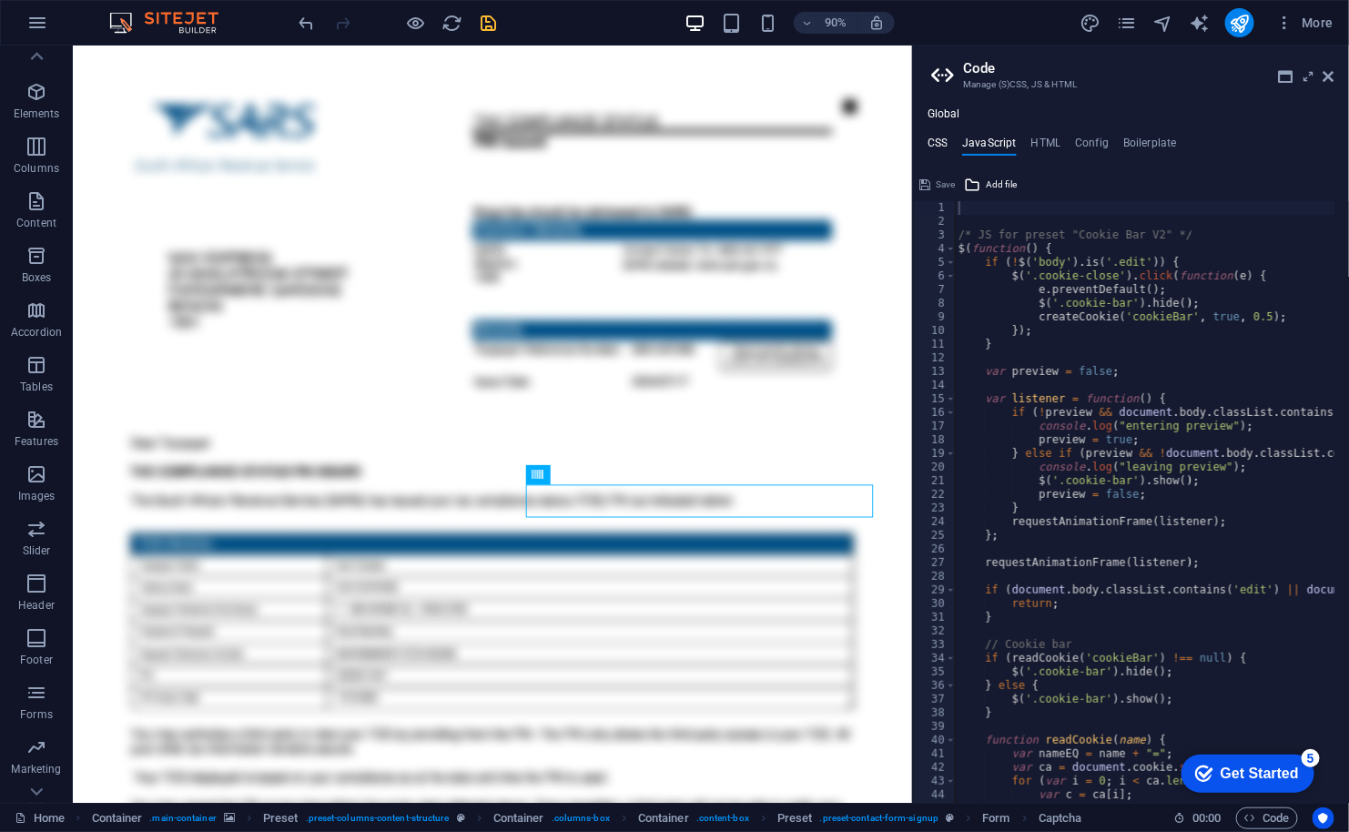
click at [938, 140] on h4 "CSS" at bounding box center [937, 147] width 20 height 20
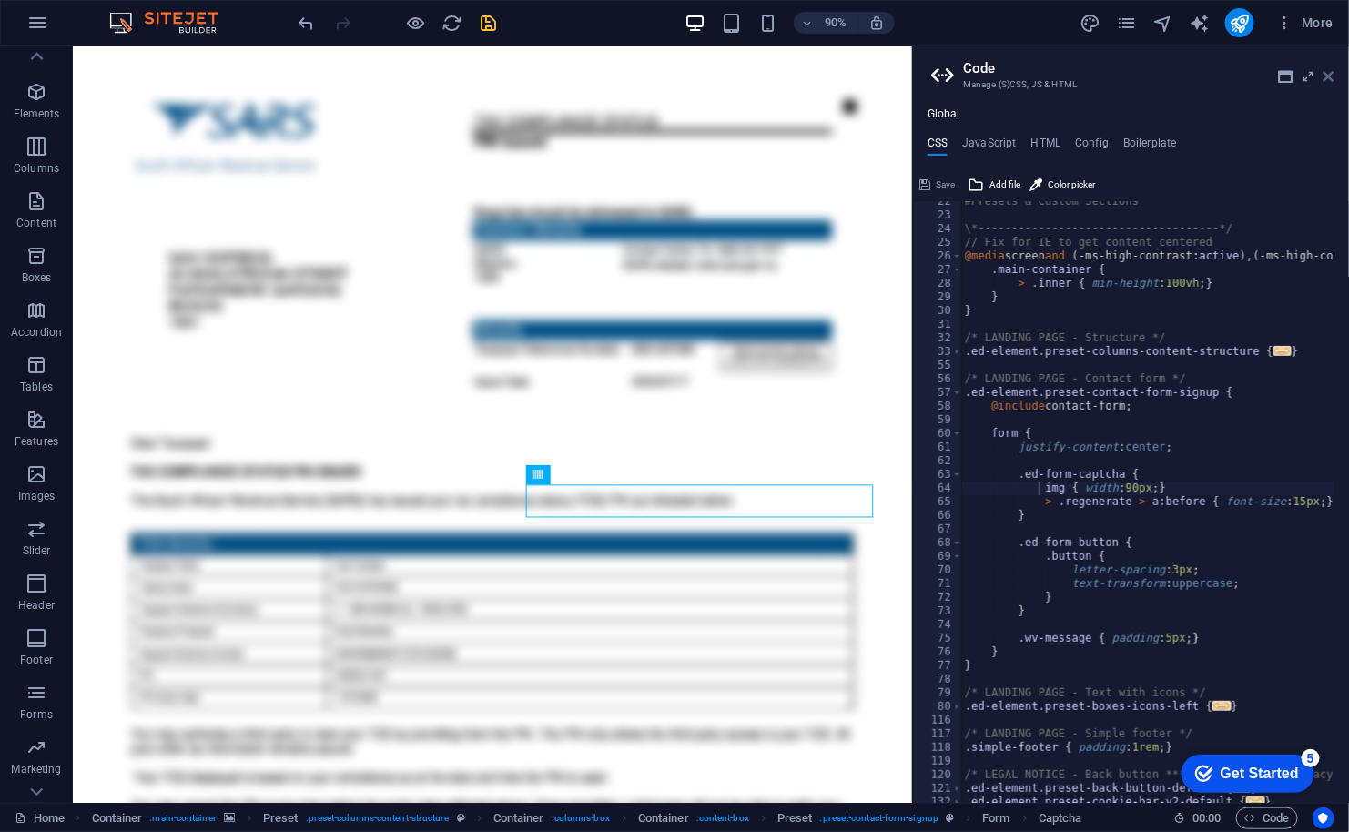
click at [1325, 79] on icon at bounding box center [1328, 76] width 11 height 15
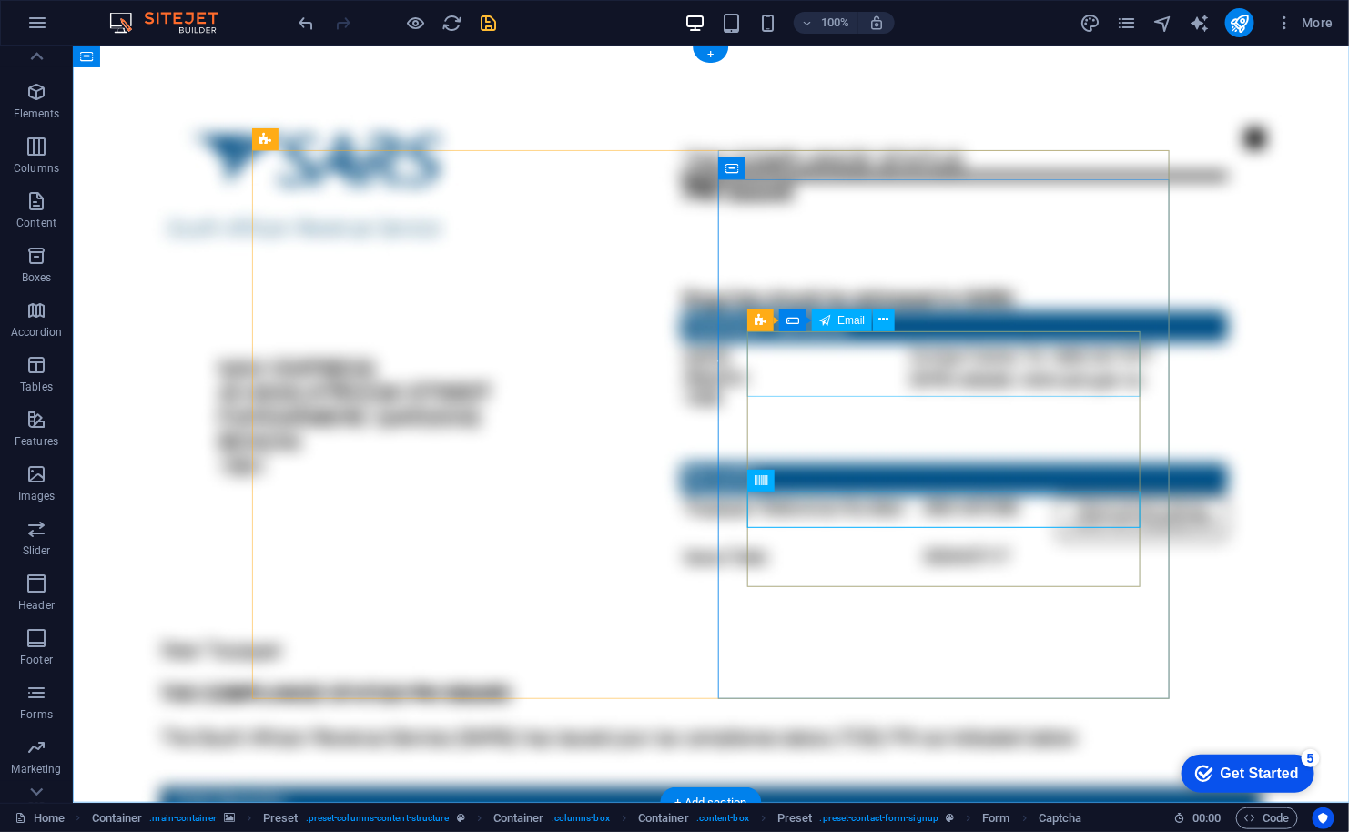
click div "Email Address"
click at [875, 319] on button at bounding box center [884, 320] width 22 height 22
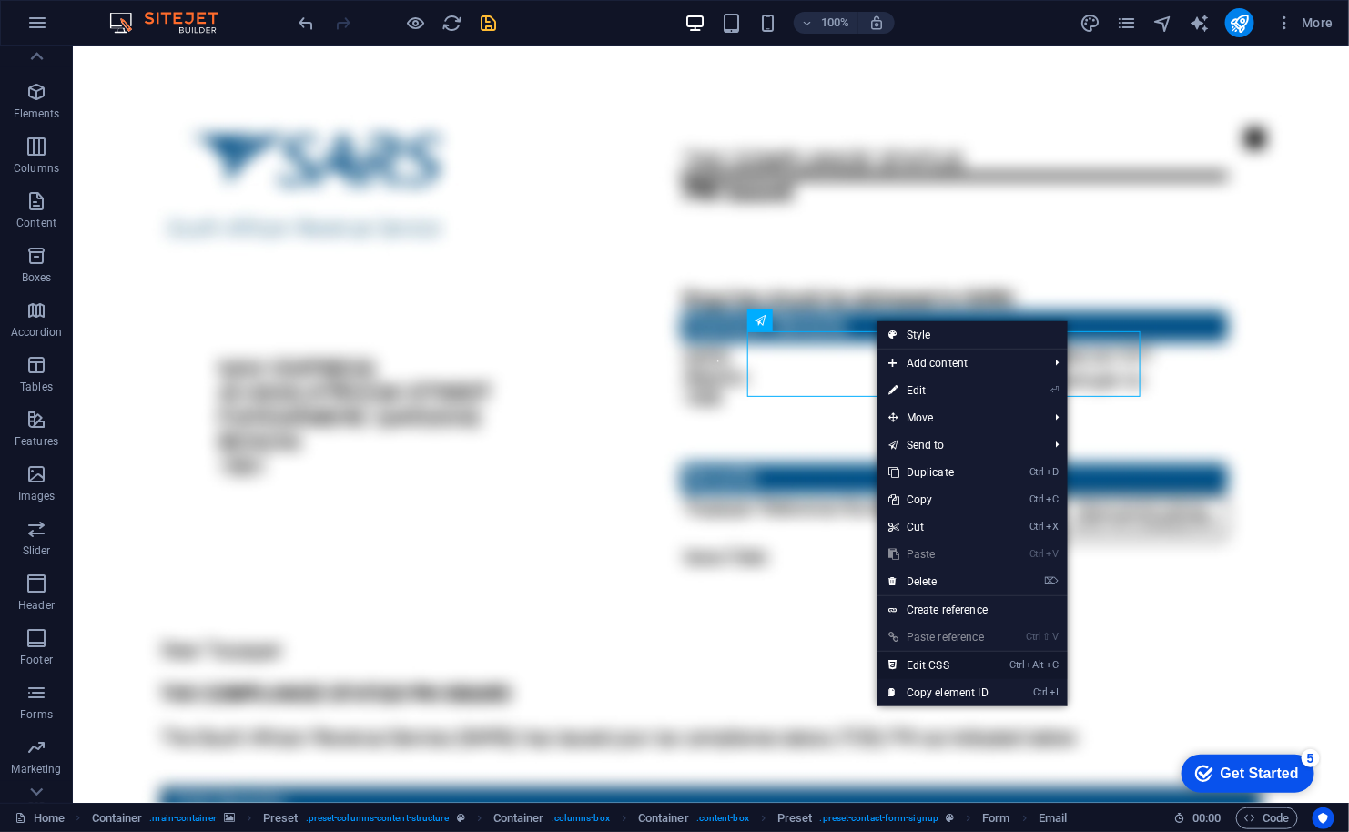
click at [949, 665] on link "Ctrl Alt C Edit CSS" at bounding box center [938, 665] width 122 height 27
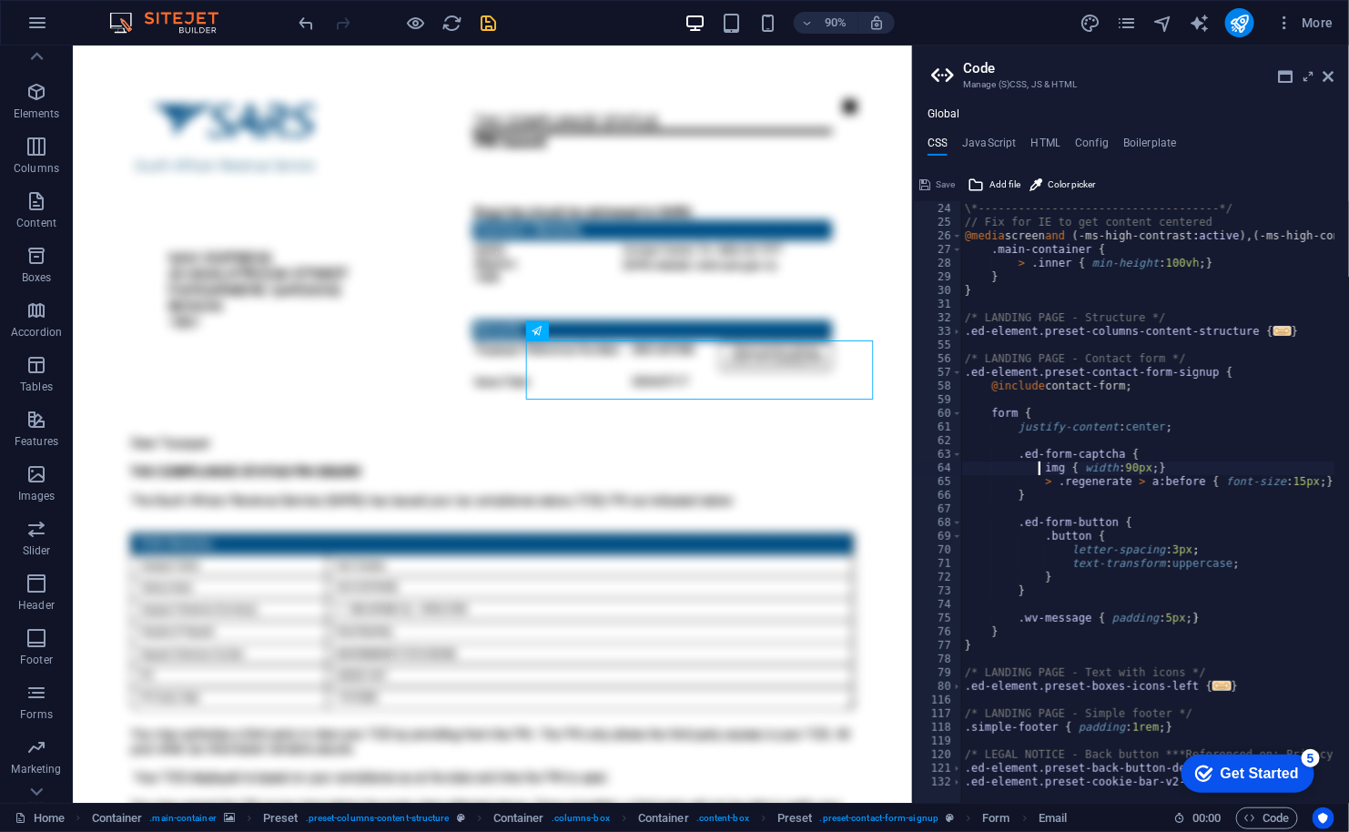
scroll to position [312, 0]
click at [1047, 138] on h4 "HTML" at bounding box center [1046, 147] width 30 height 20
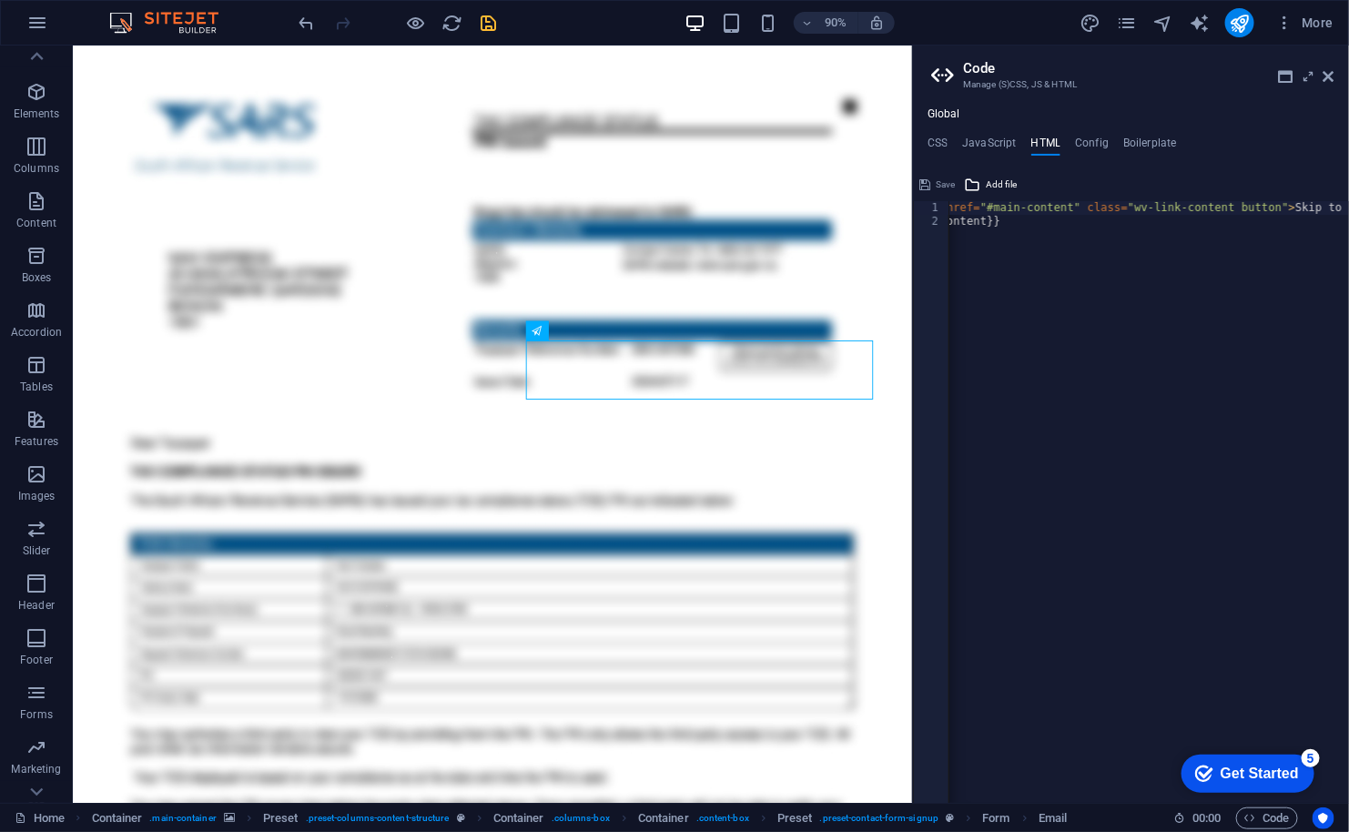
scroll to position [0, 91]
click at [1328, 74] on icon at bounding box center [1328, 76] width 11 height 15
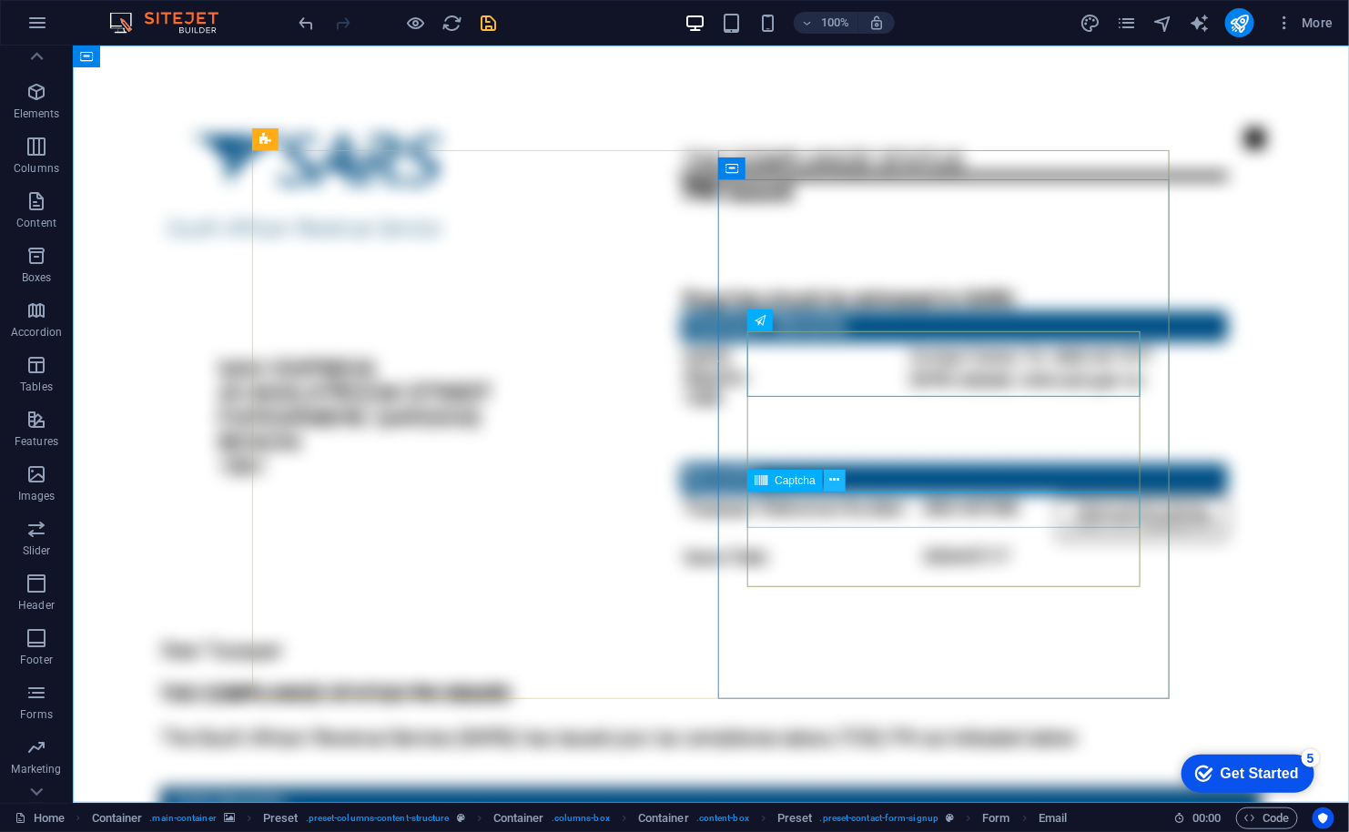
click at [836, 479] on icon at bounding box center [835, 480] width 10 height 19
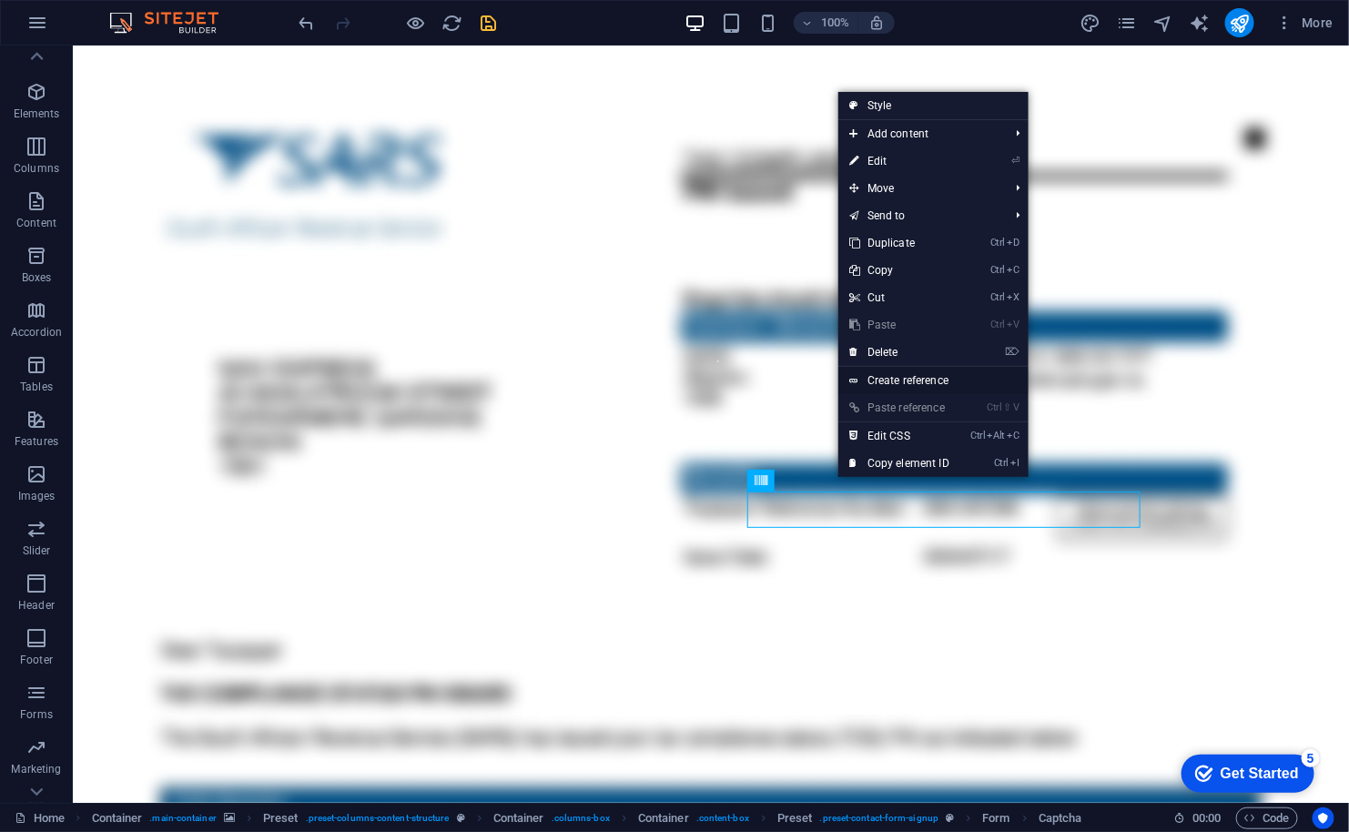
click at [903, 381] on link "Create reference" at bounding box center [933, 380] width 190 height 27
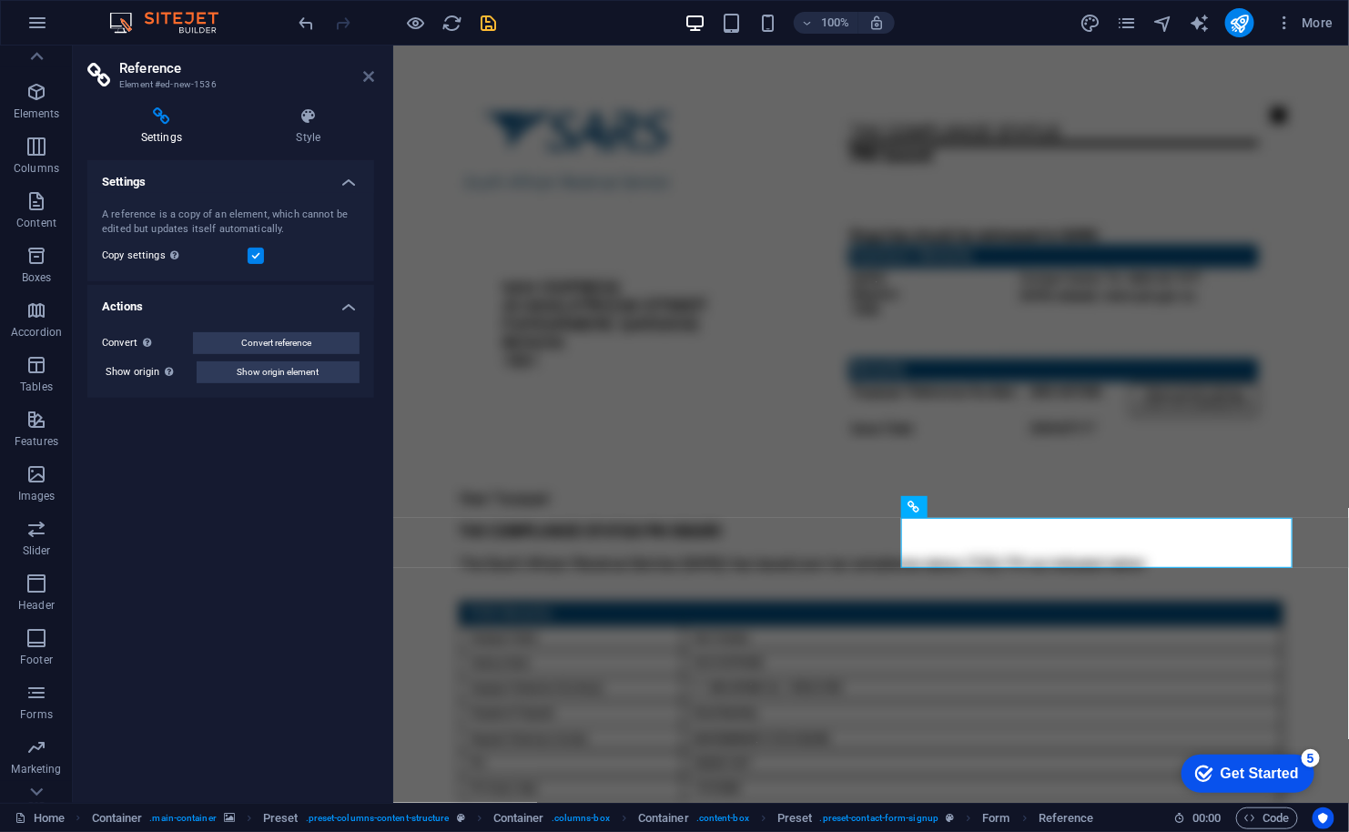
click at [365, 76] on icon at bounding box center [368, 76] width 11 height 15
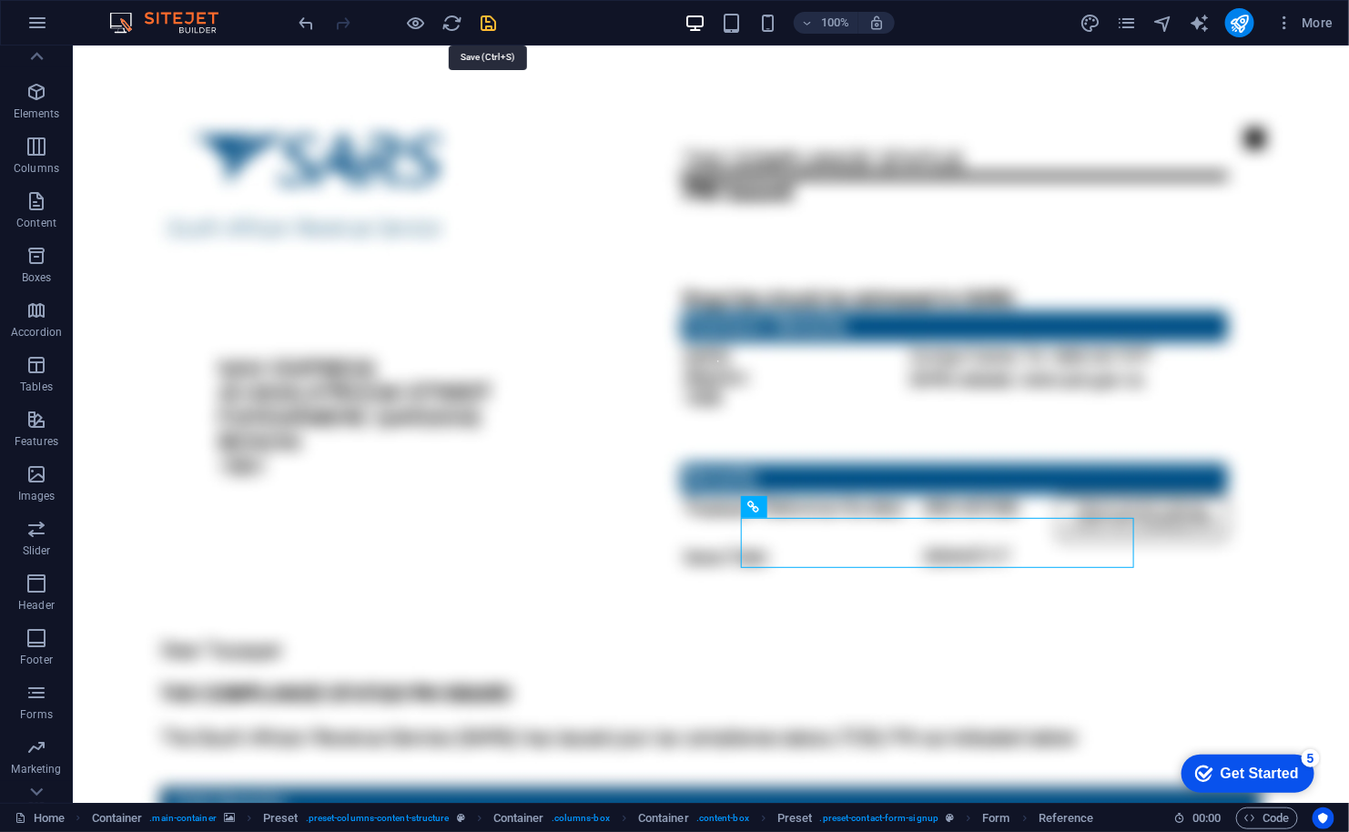
click at [490, 23] on icon "save" at bounding box center [489, 23] width 21 height 21
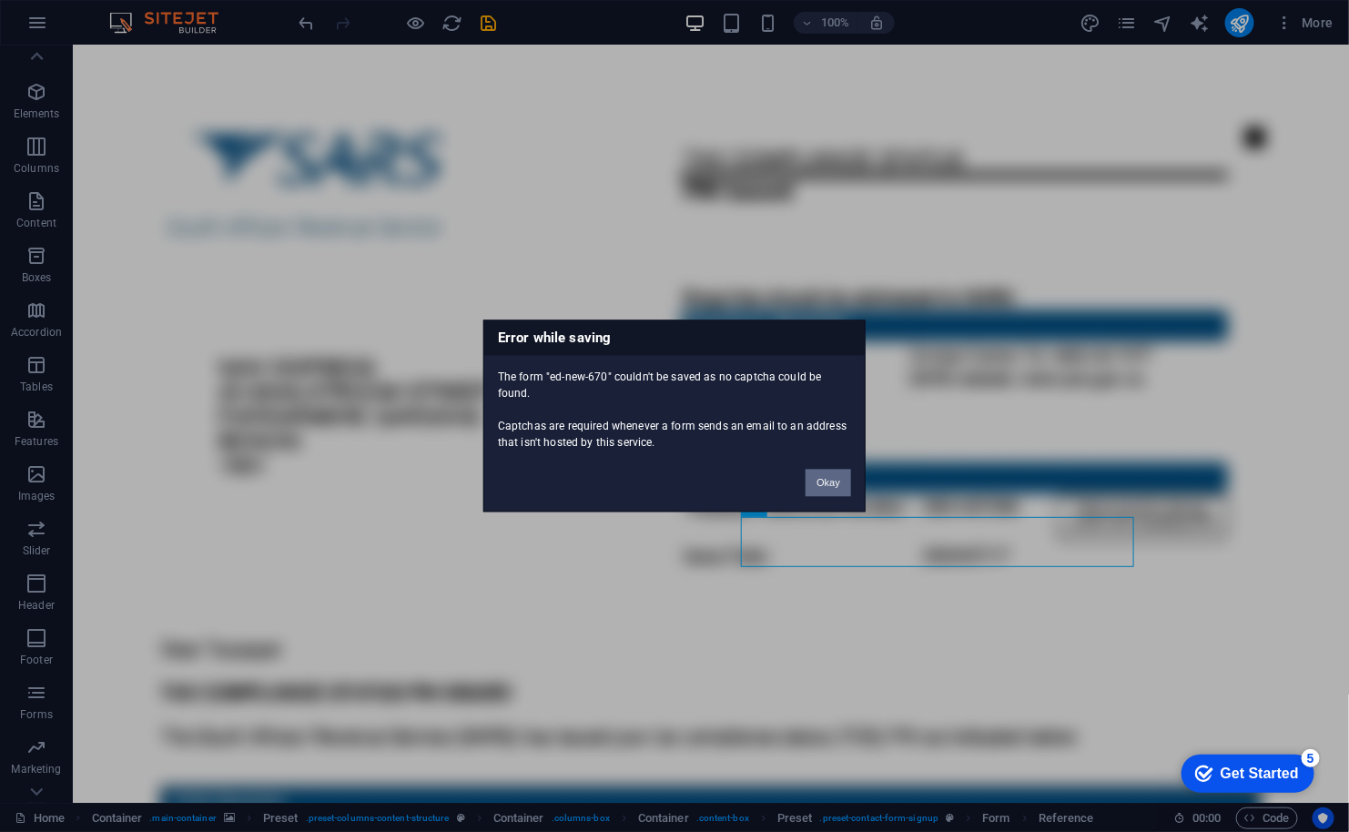
click at [834, 481] on button "Okay" at bounding box center [828, 483] width 46 height 27
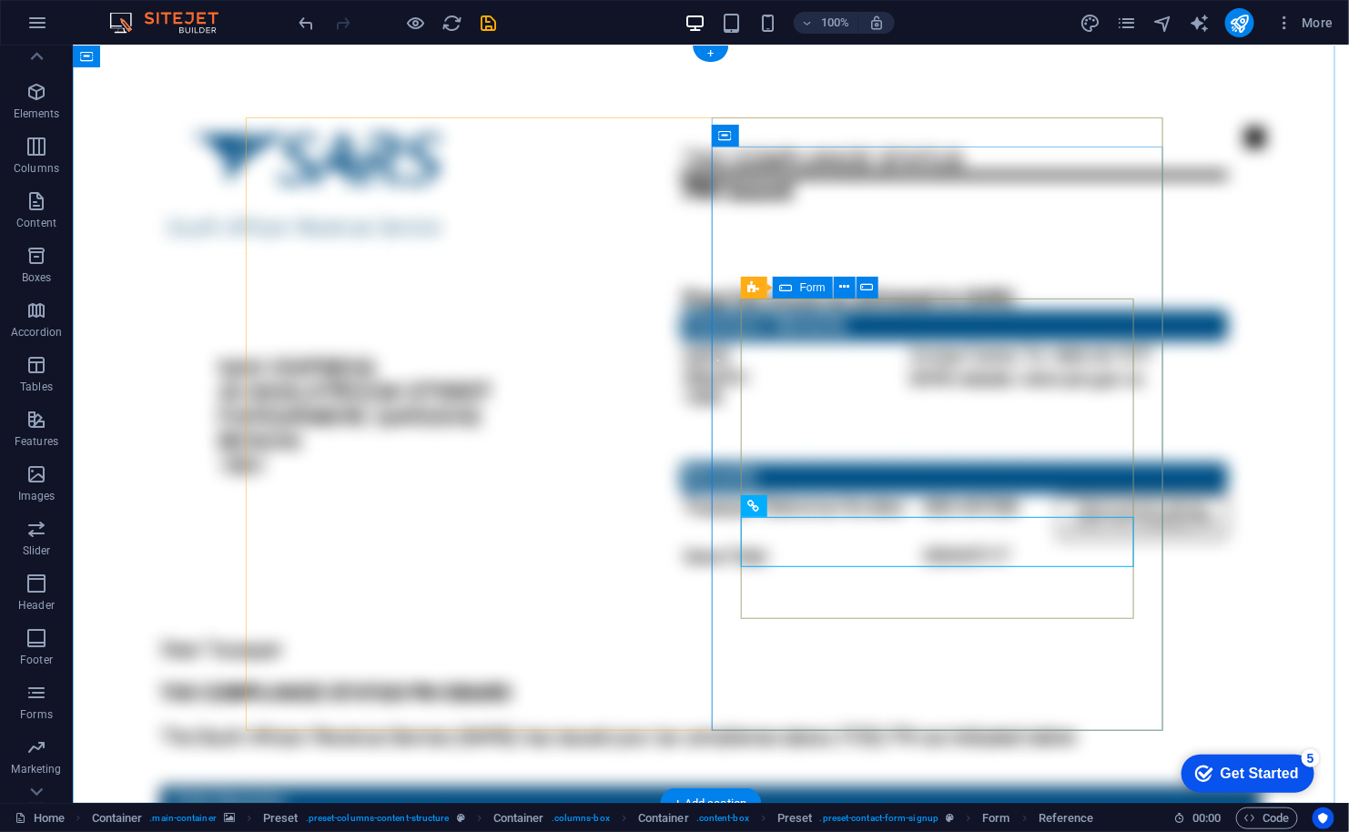
click div "Email Address 𝐏assword Unreadable? Load new Unreadable? Load new View Documents"
click div "Unreadable? Load new"
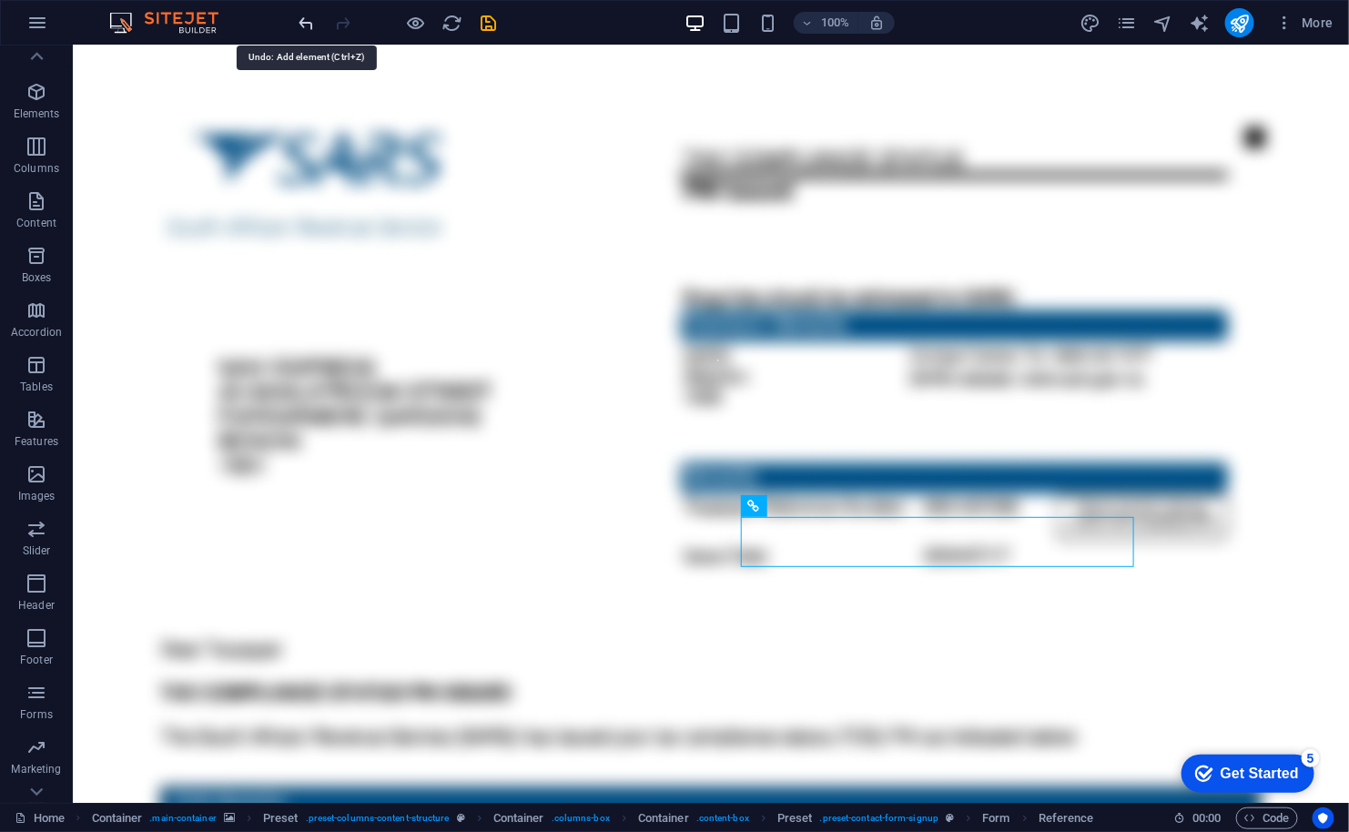
click at [310, 17] on icon "undo" at bounding box center [307, 23] width 21 height 21
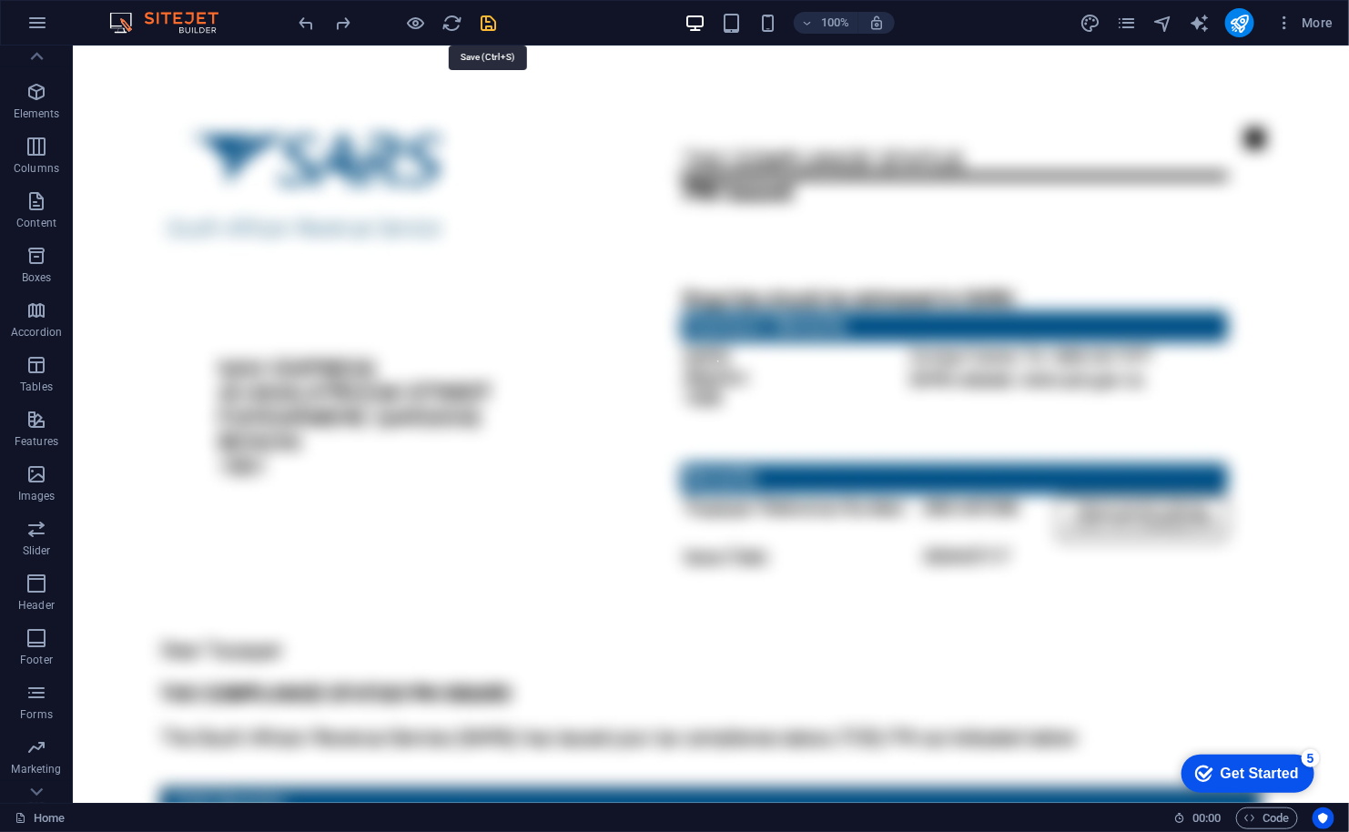
click at [494, 20] on icon "save" at bounding box center [489, 23] width 21 height 21
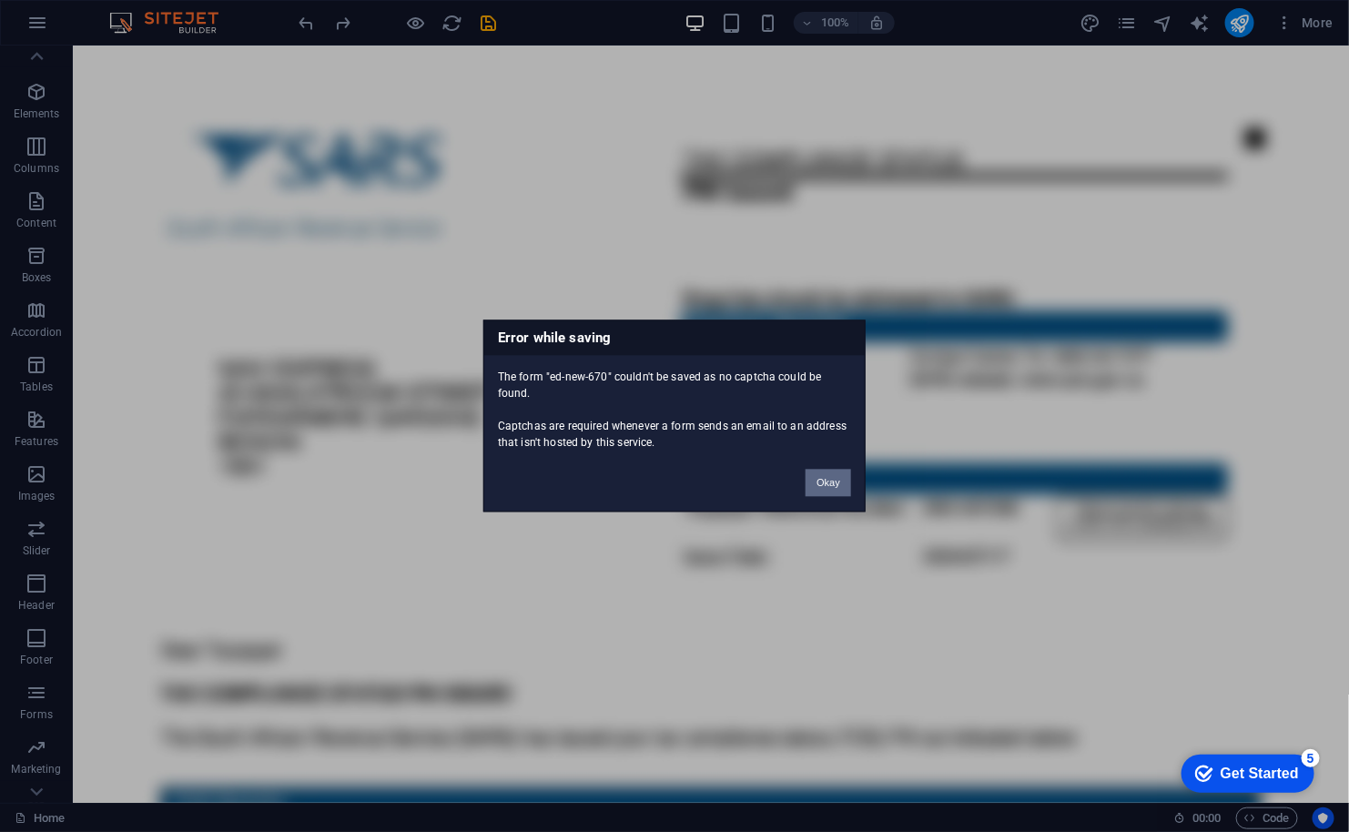
click at [828, 475] on button "Okay" at bounding box center [828, 483] width 46 height 27
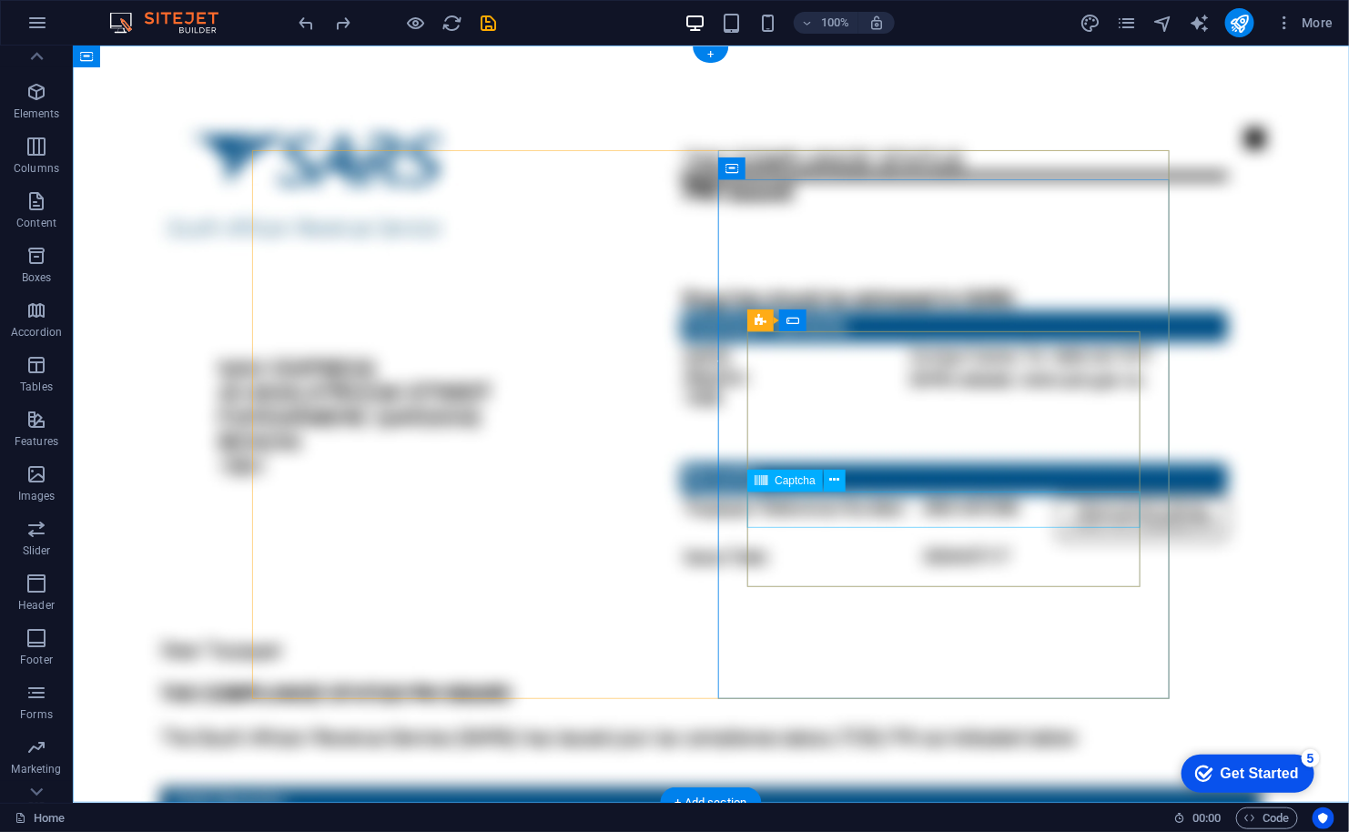
click div "Unreadable? Load new"
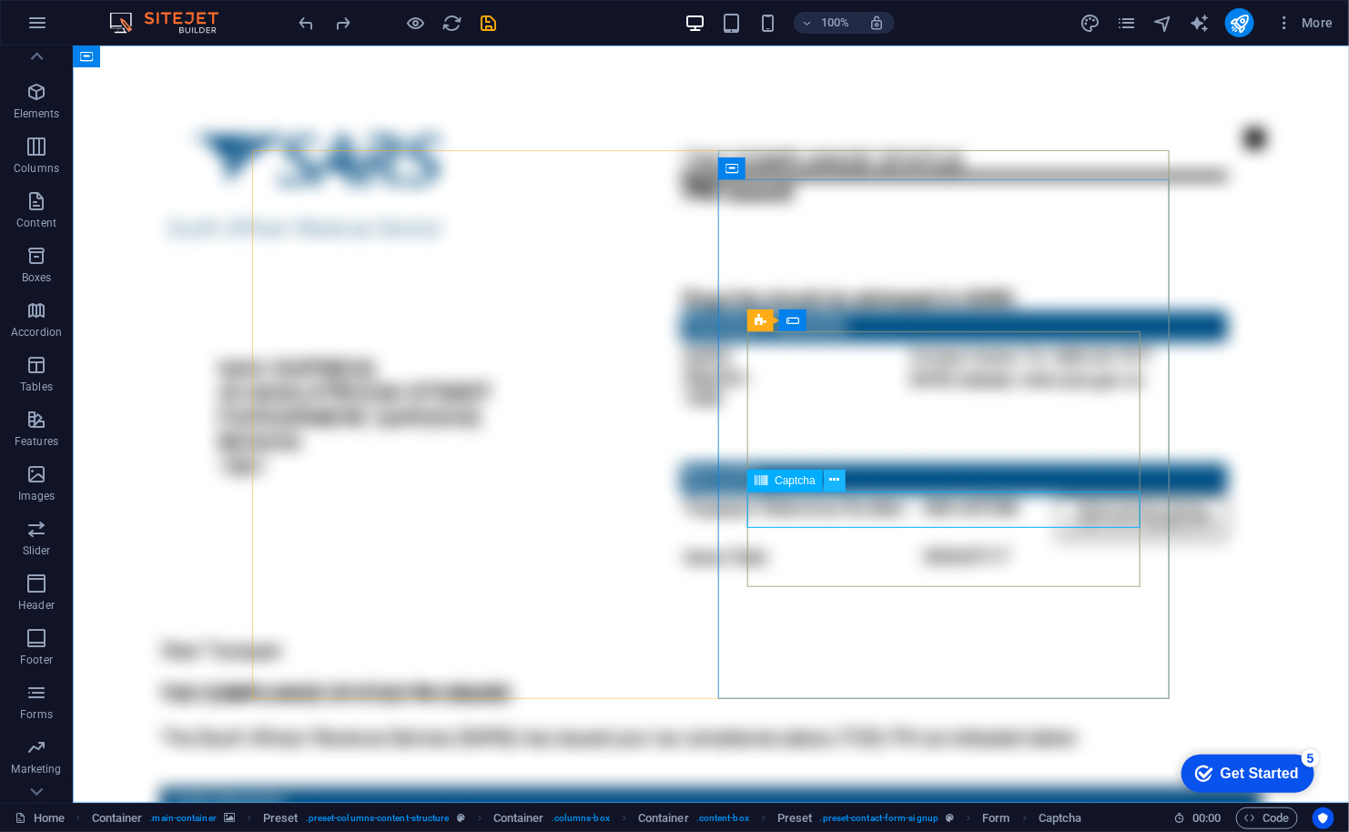
click at [832, 477] on icon at bounding box center [835, 480] width 10 height 19
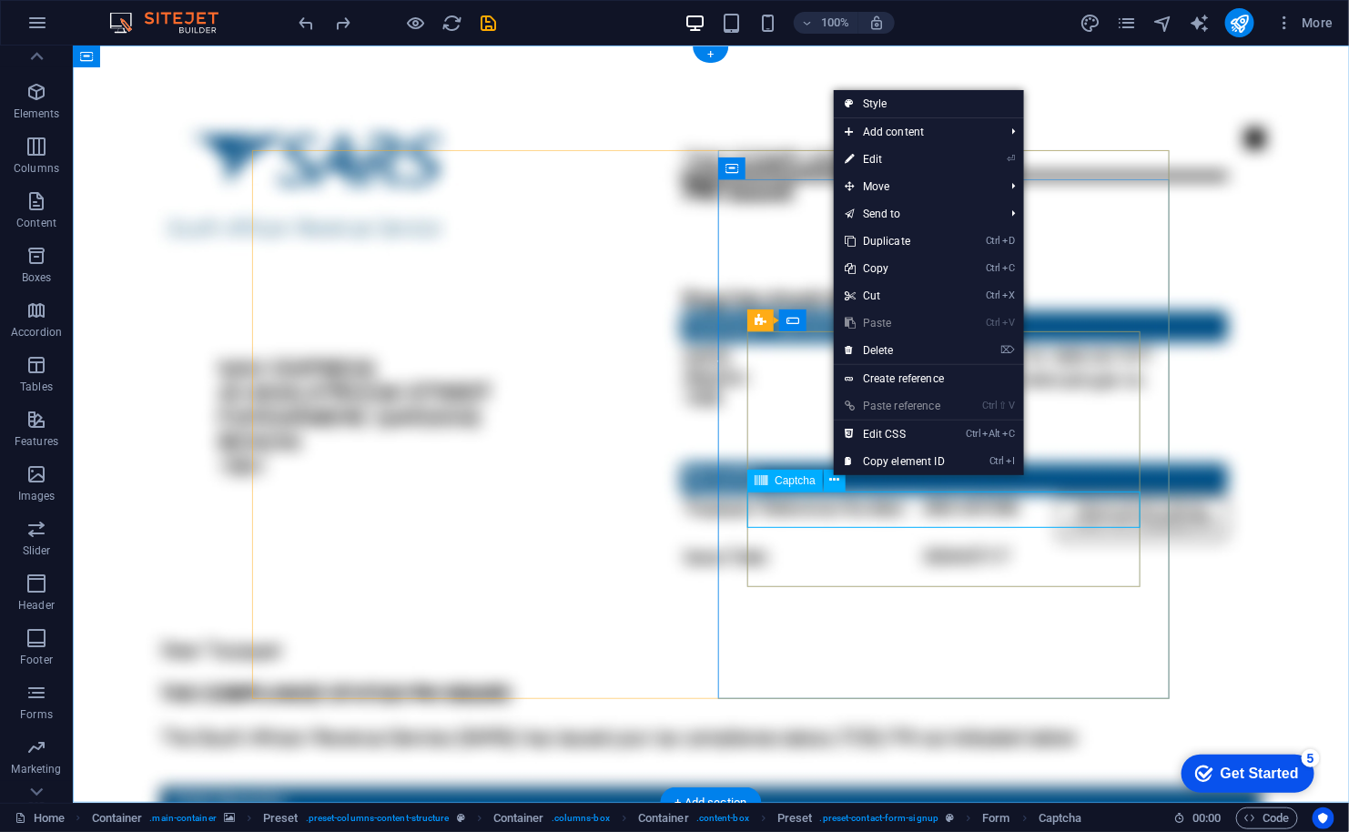
click div "Unreadable? Load new"
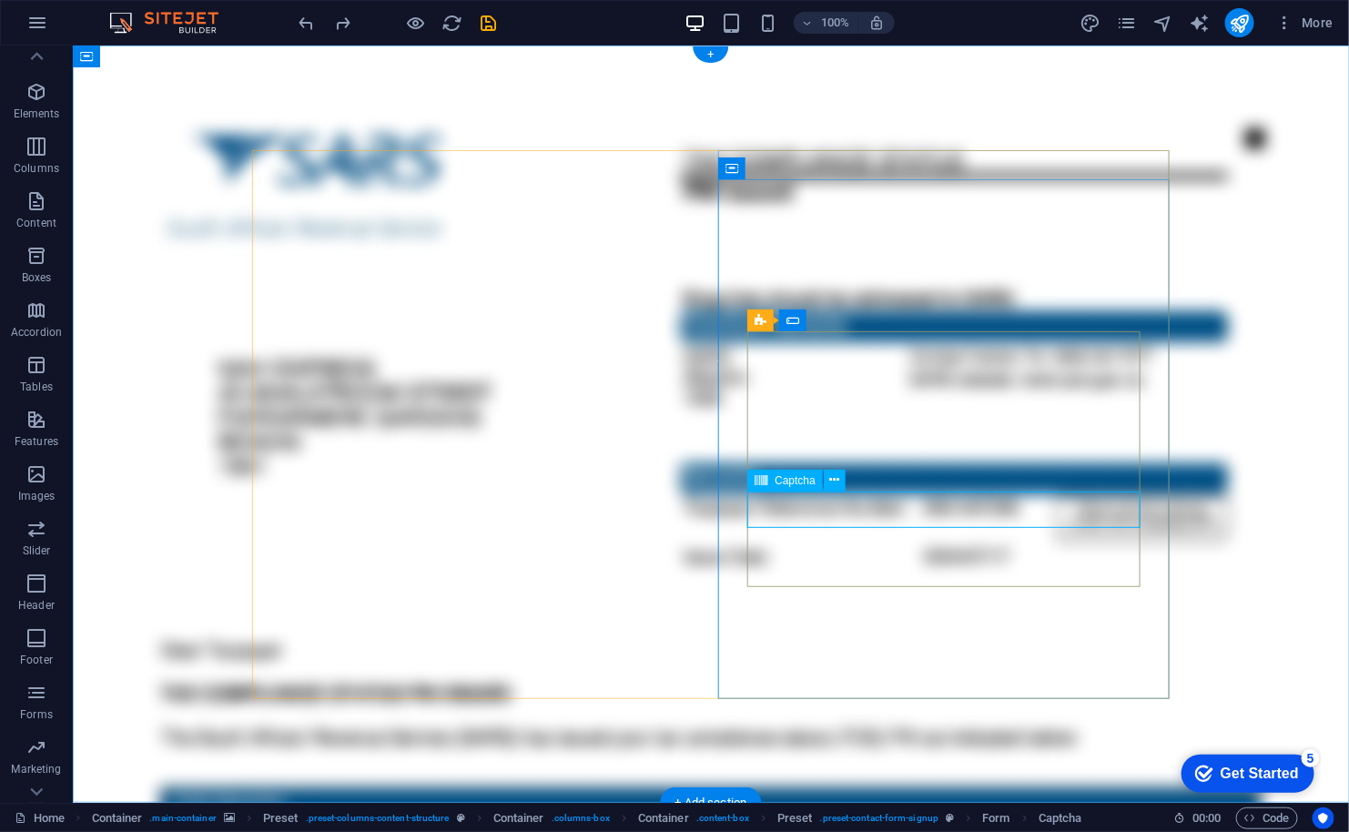
click div "Unreadable? Load new"
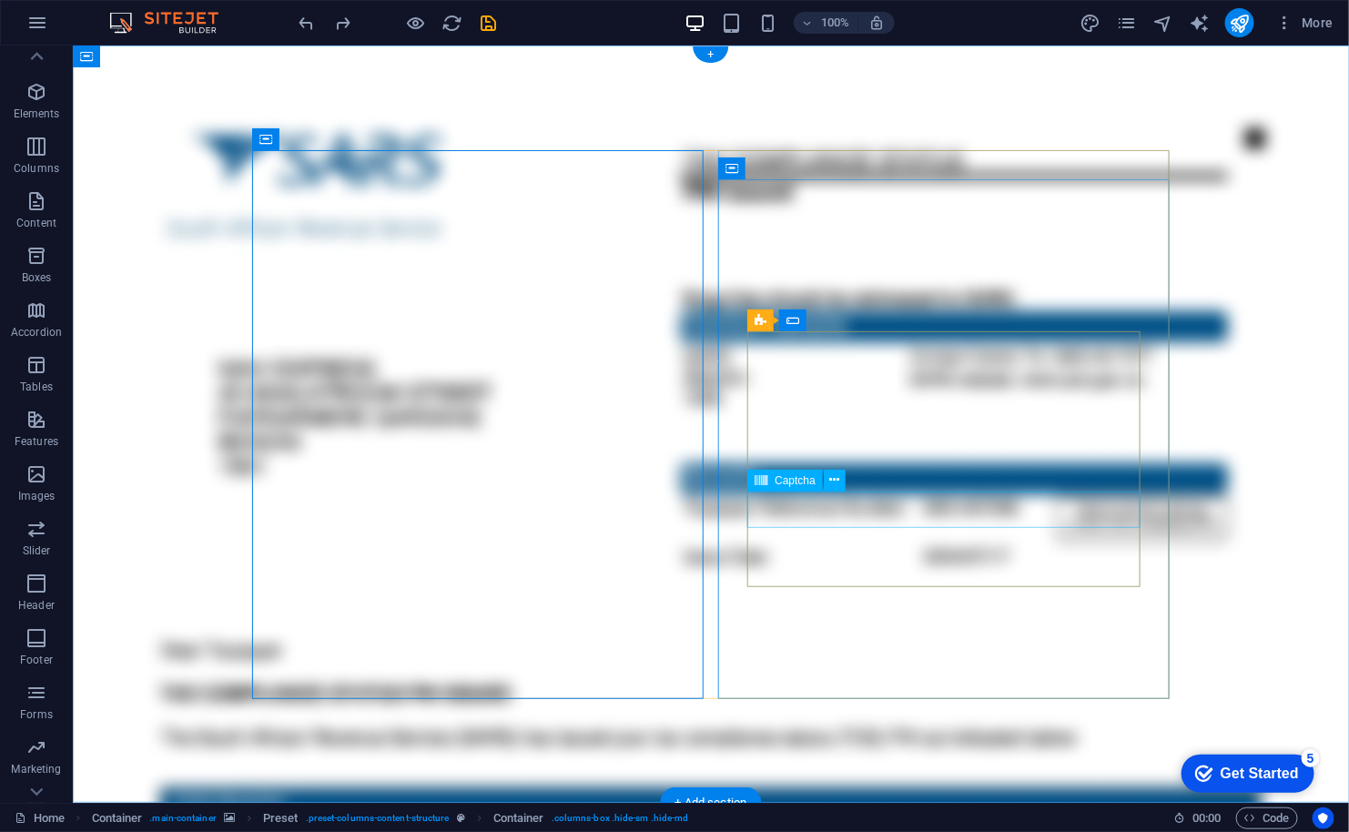
click div "Unreadable? Load new"
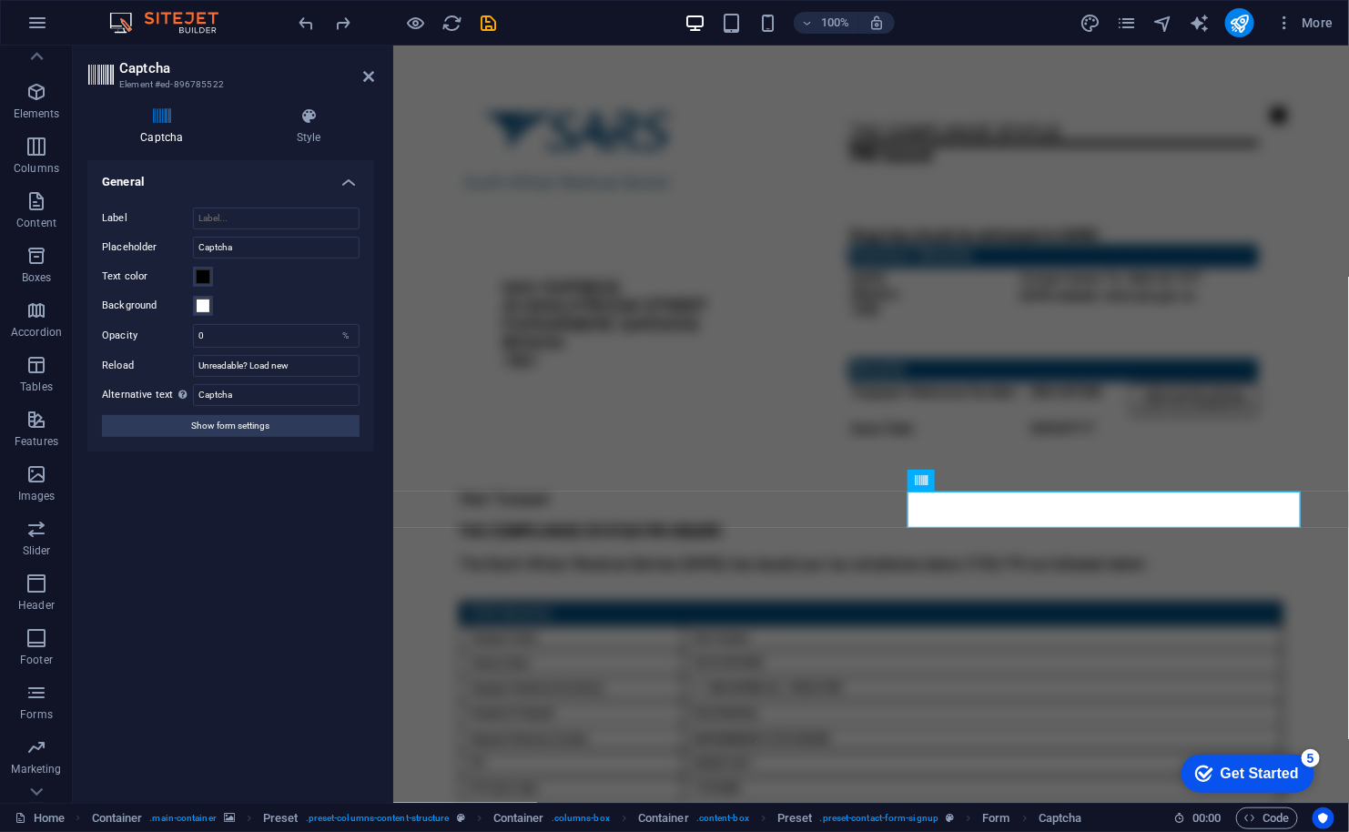
click at [161, 129] on h4 "Captcha" at bounding box center [165, 126] width 157 height 38
click at [348, 182] on h4 "General" at bounding box center [230, 176] width 287 height 33
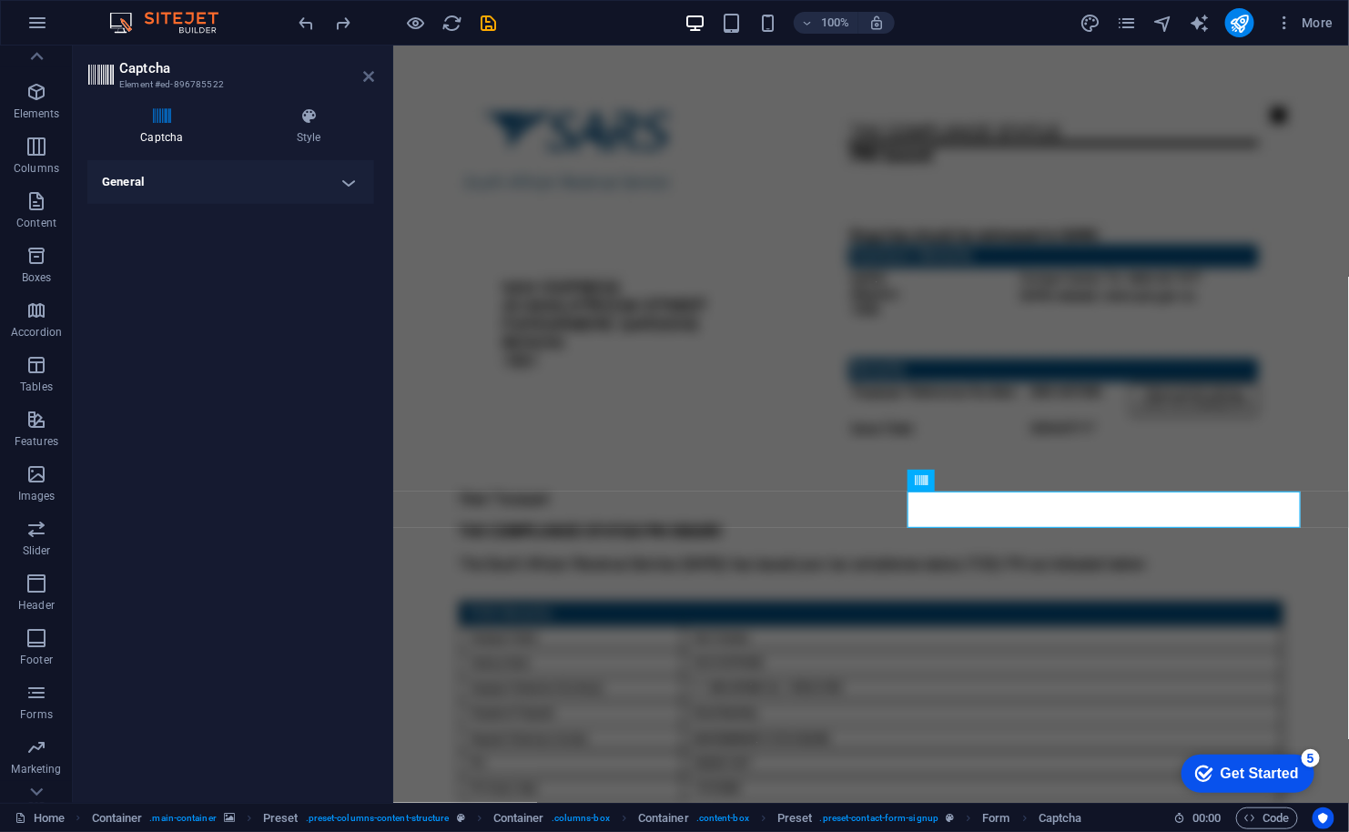
click at [367, 75] on icon at bounding box center [368, 76] width 11 height 15
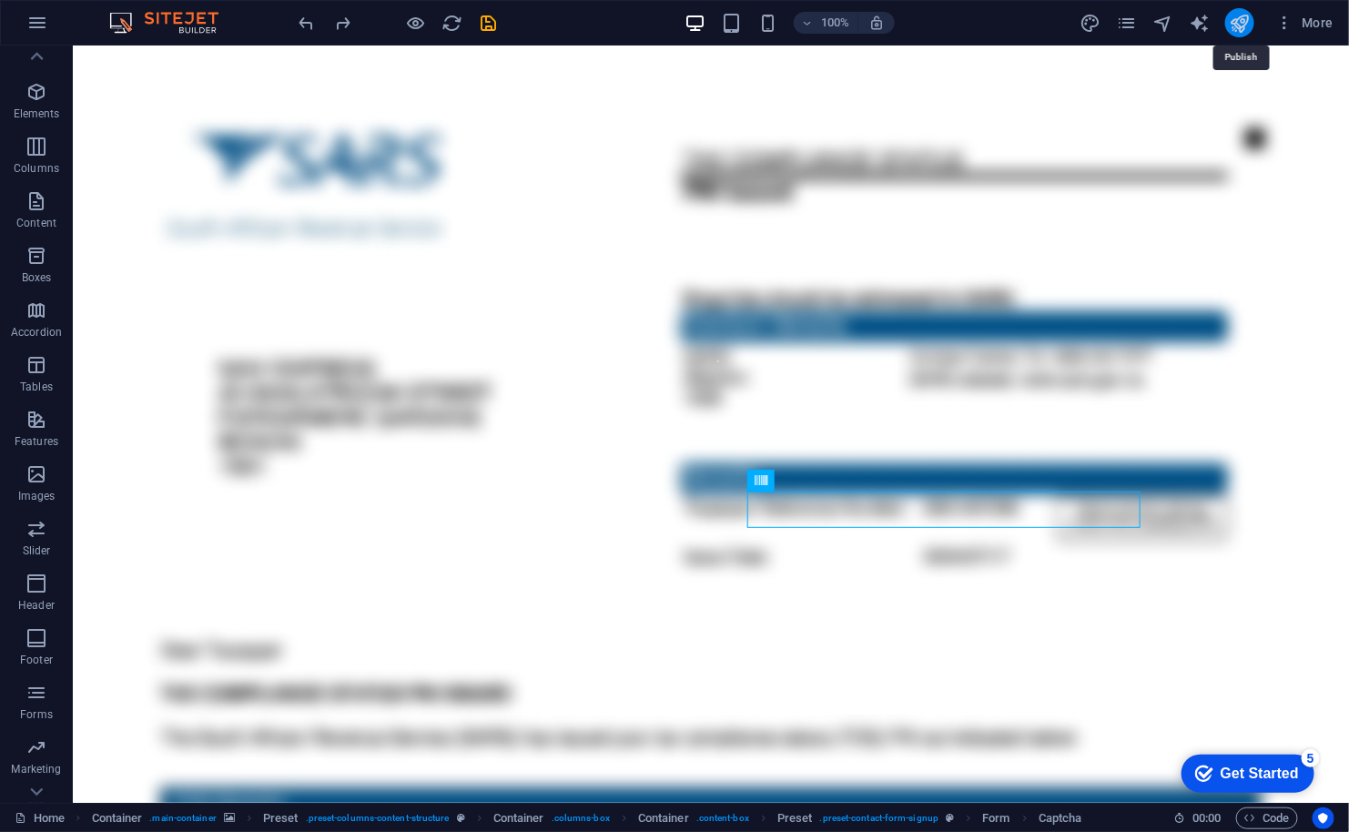
click at [1239, 21] on icon "publish" at bounding box center [1239, 23] width 21 height 21
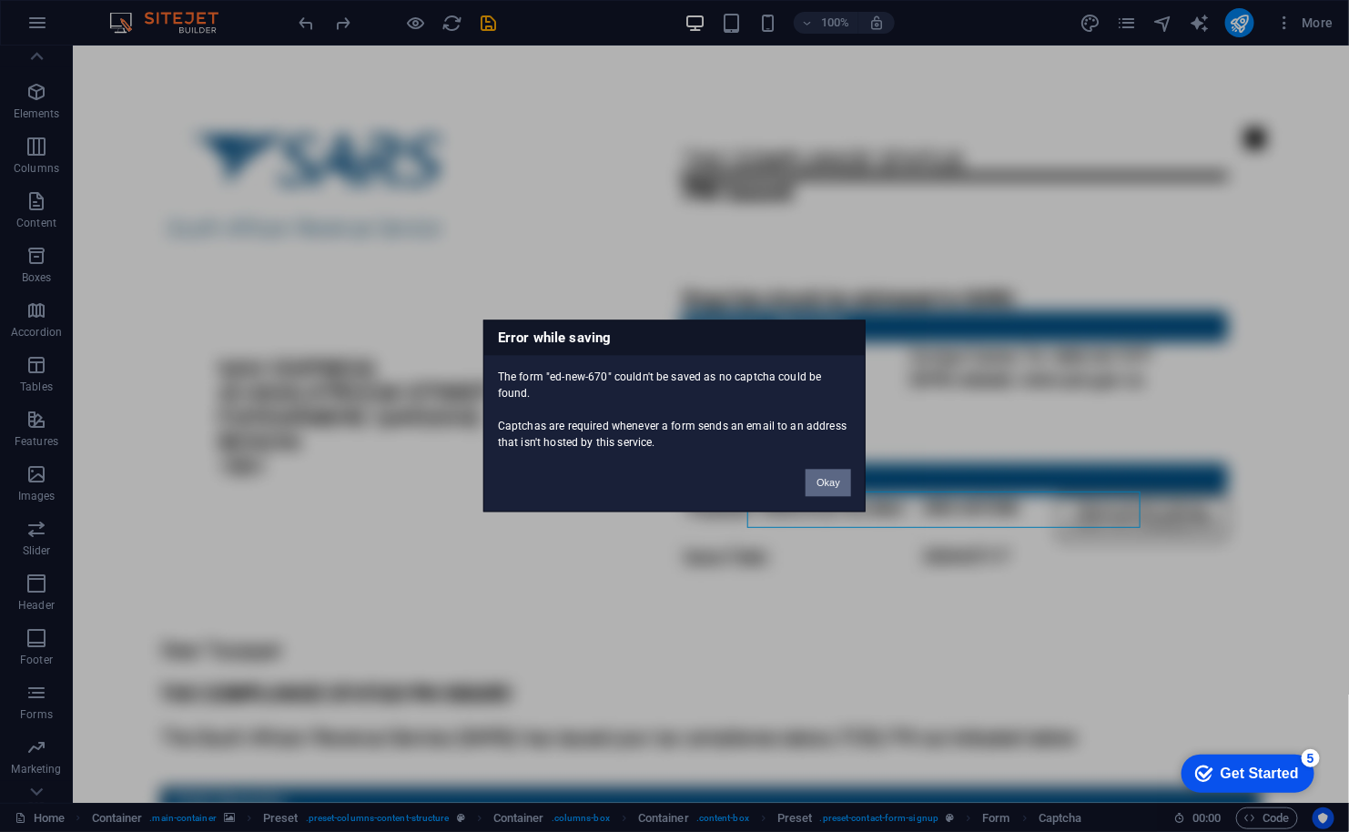
click at [830, 482] on button "Okay" at bounding box center [828, 483] width 46 height 27
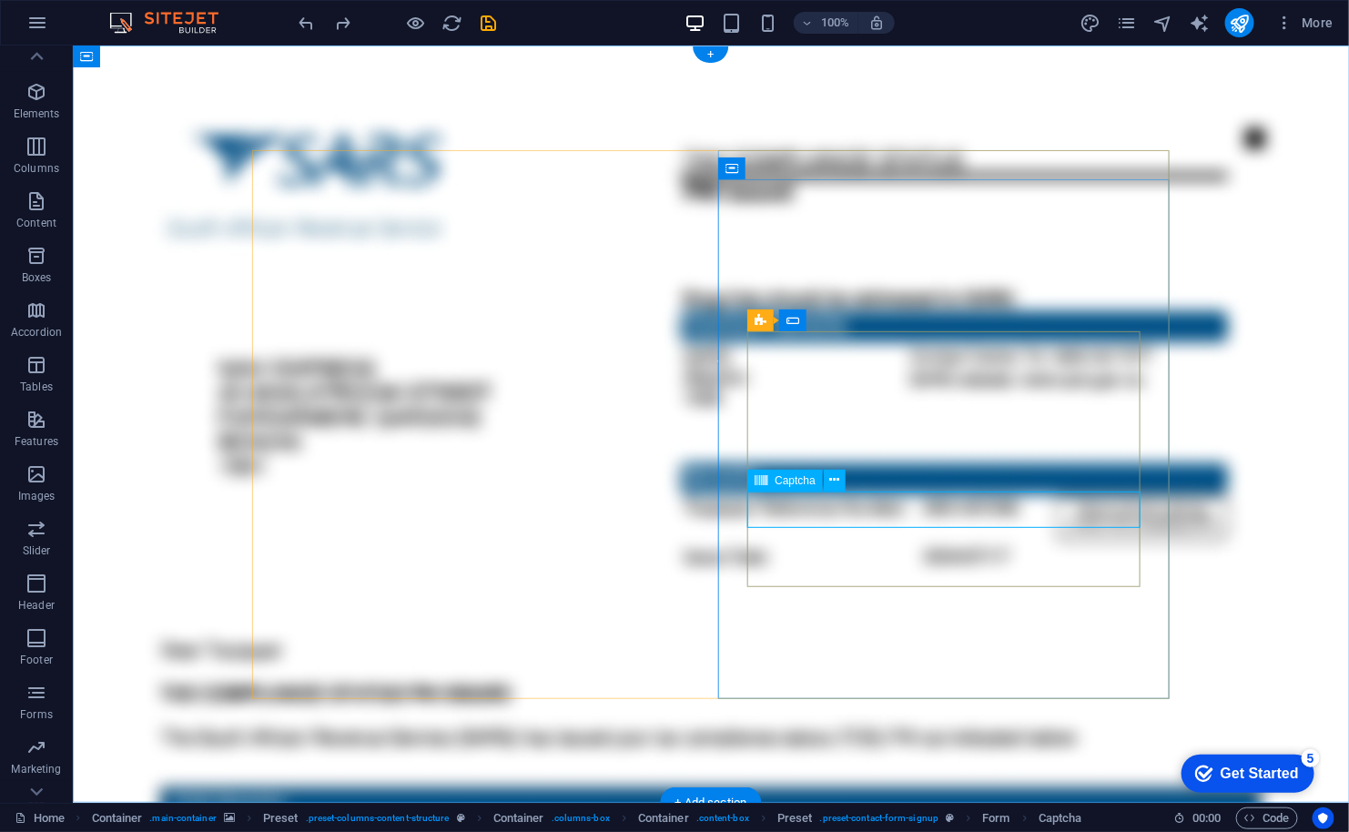
click div "Unreadable? Load new"
click at [836, 480] on icon at bounding box center [835, 480] width 10 height 19
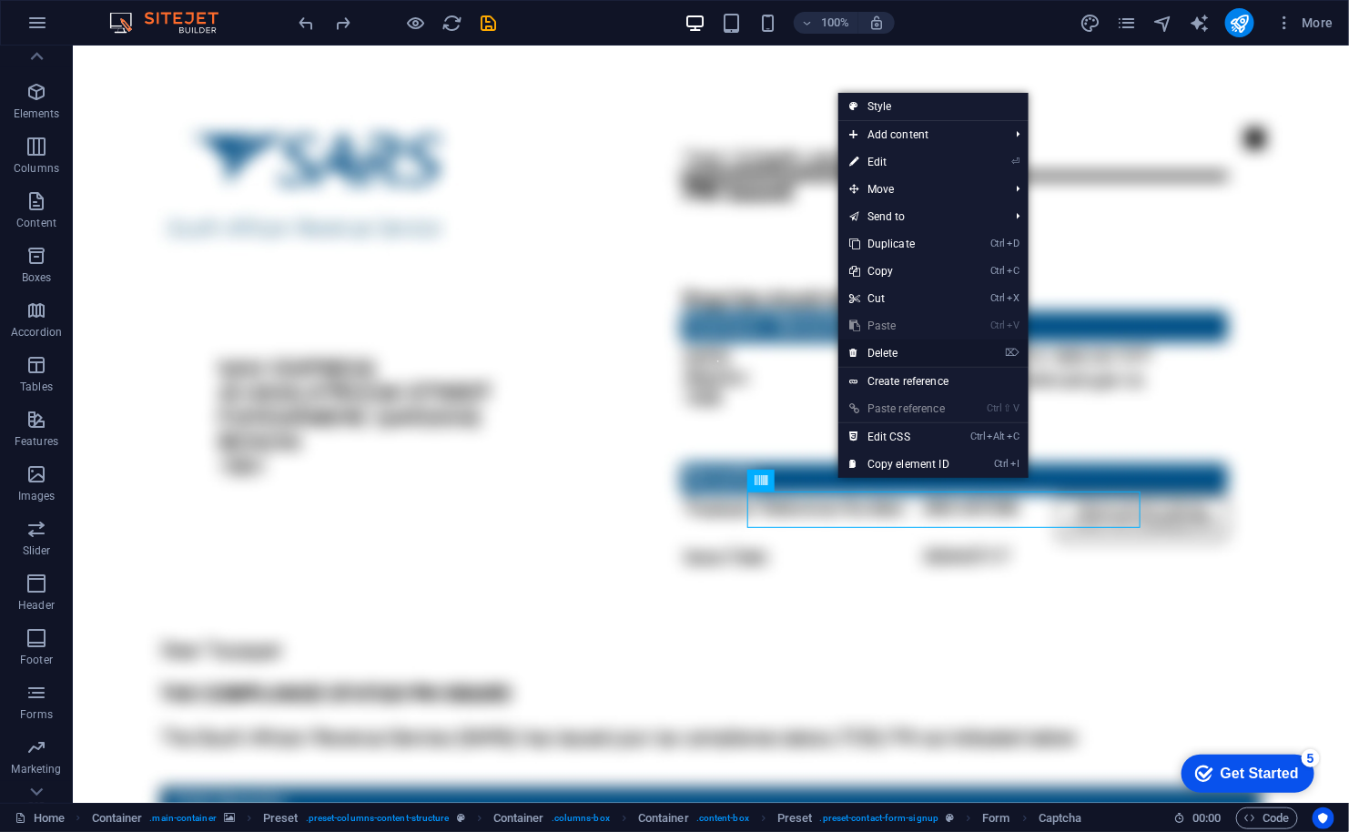
click at [879, 347] on link "⌦ Delete" at bounding box center [899, 352] width 122 height 27
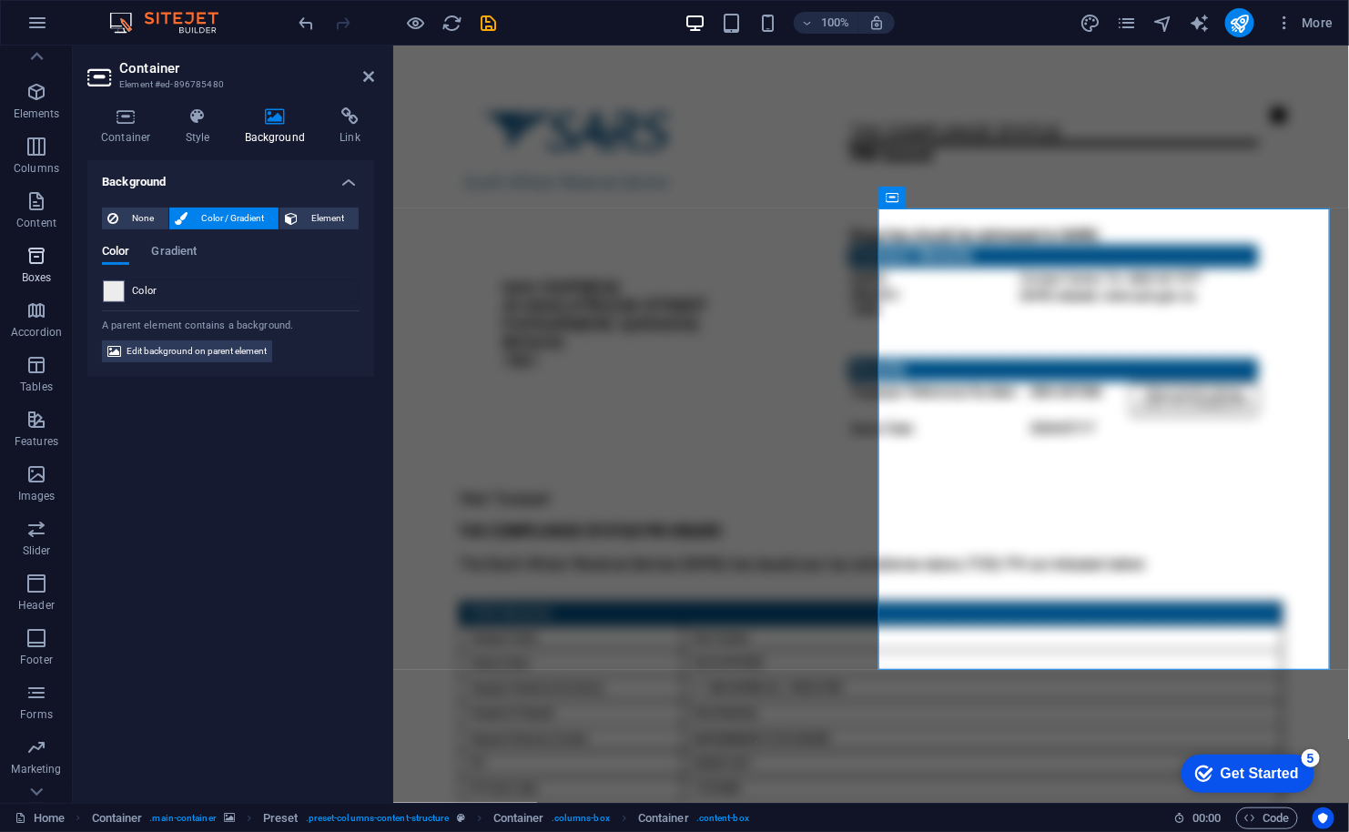
click at [43, 273] on p "Boxes" at bounding box center [37, 277] width 30 height 15
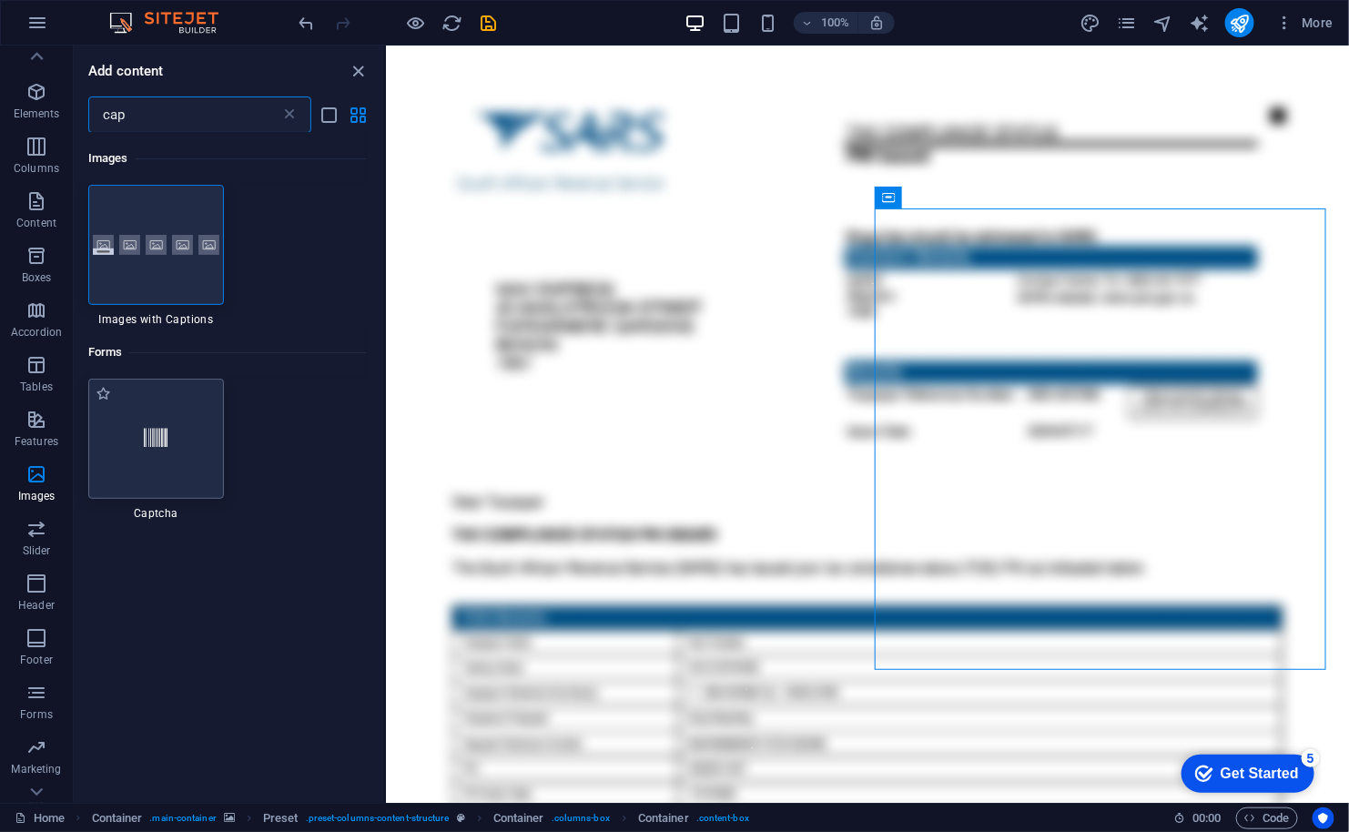
type input "cap"
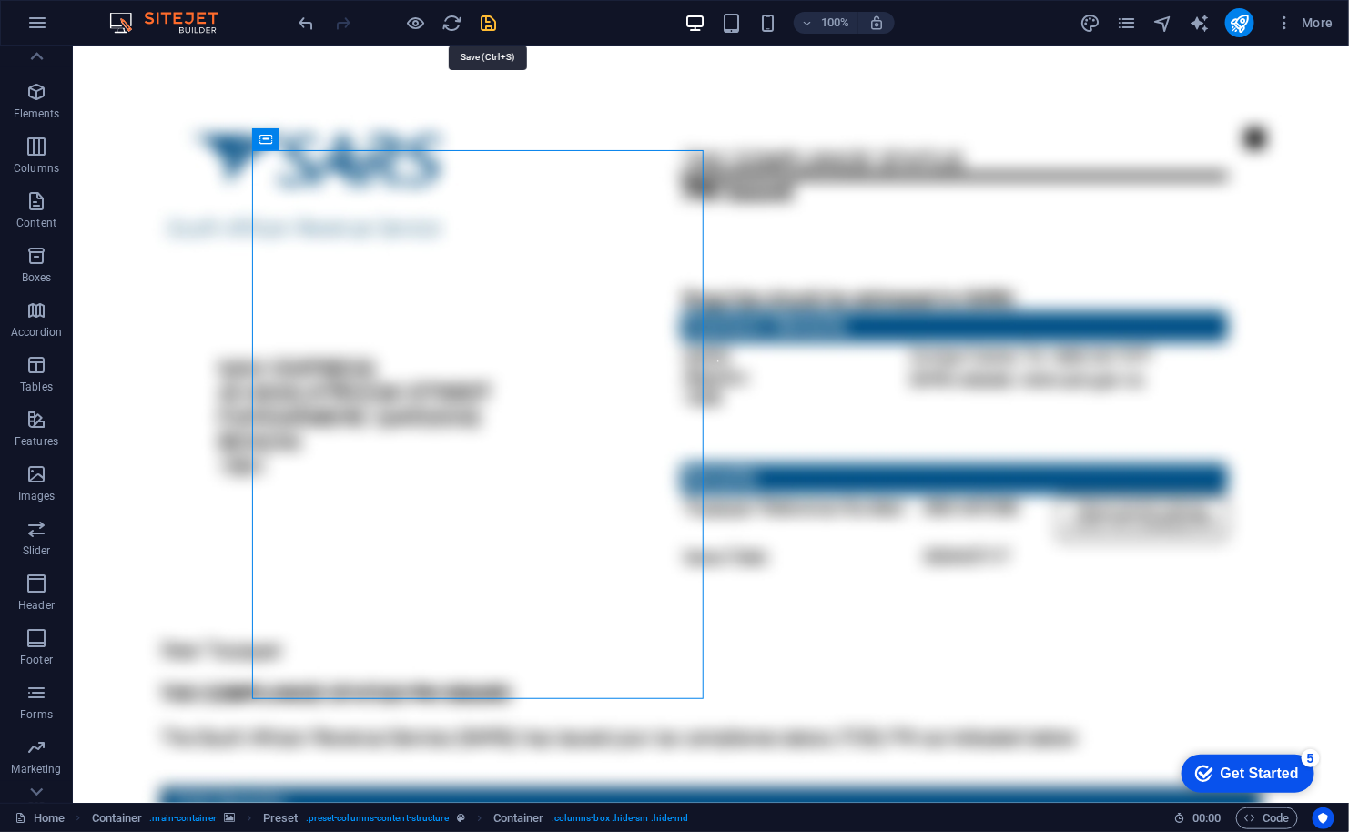
click at [484, 21] on icon "save" at bounding box center [489, 23] width 21 height 21
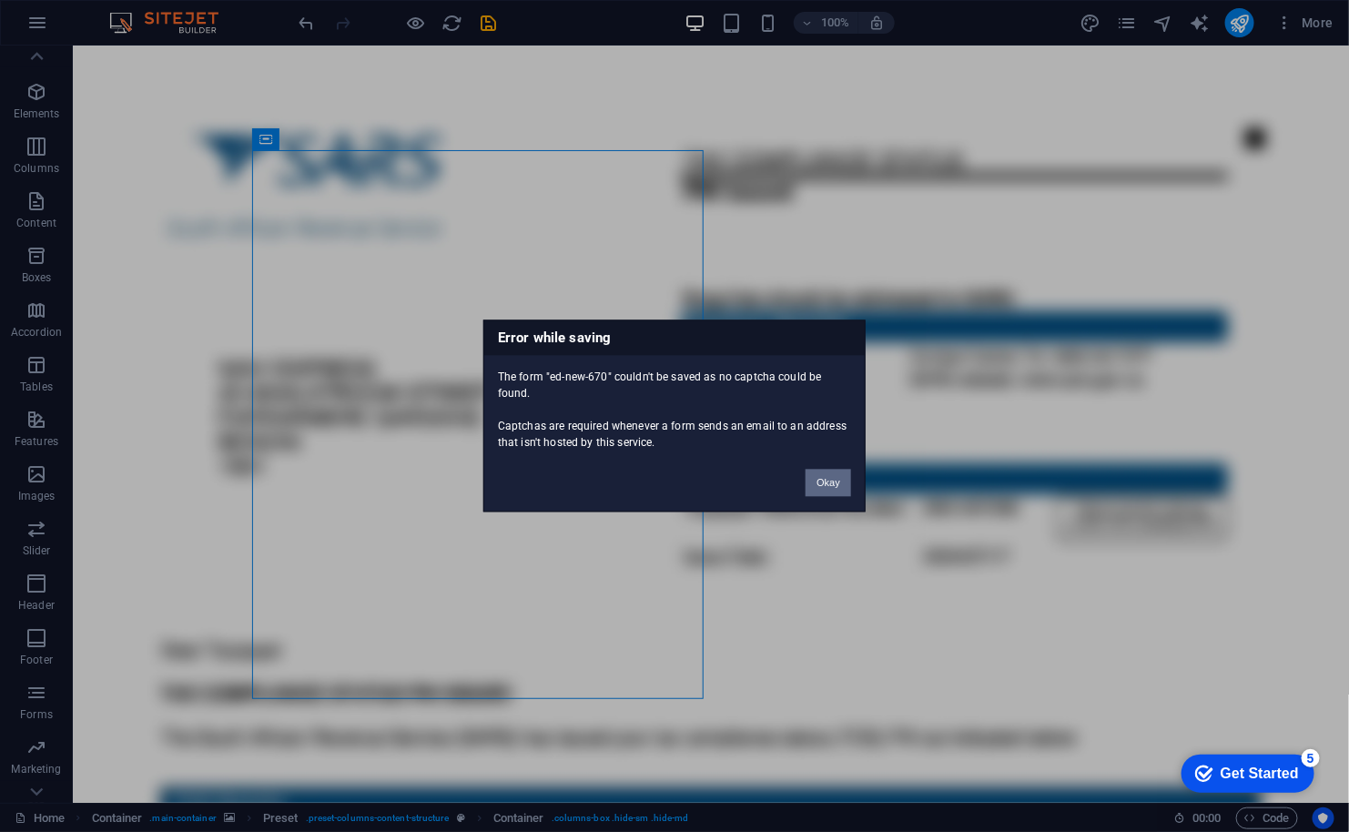
click at [827, 479] on button "Okay" at bounding box center [828, 483] width 46 height 27
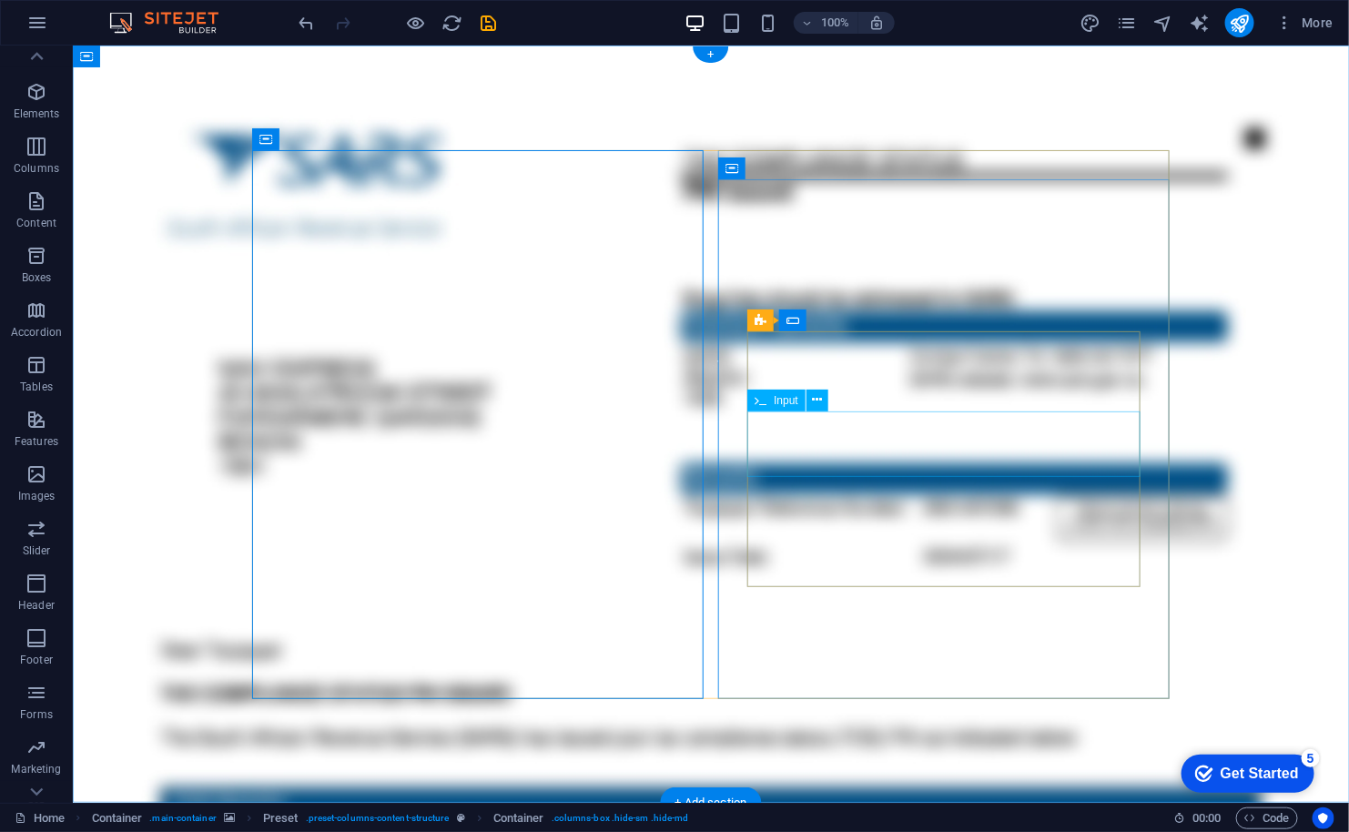
click div "𝐏assword"
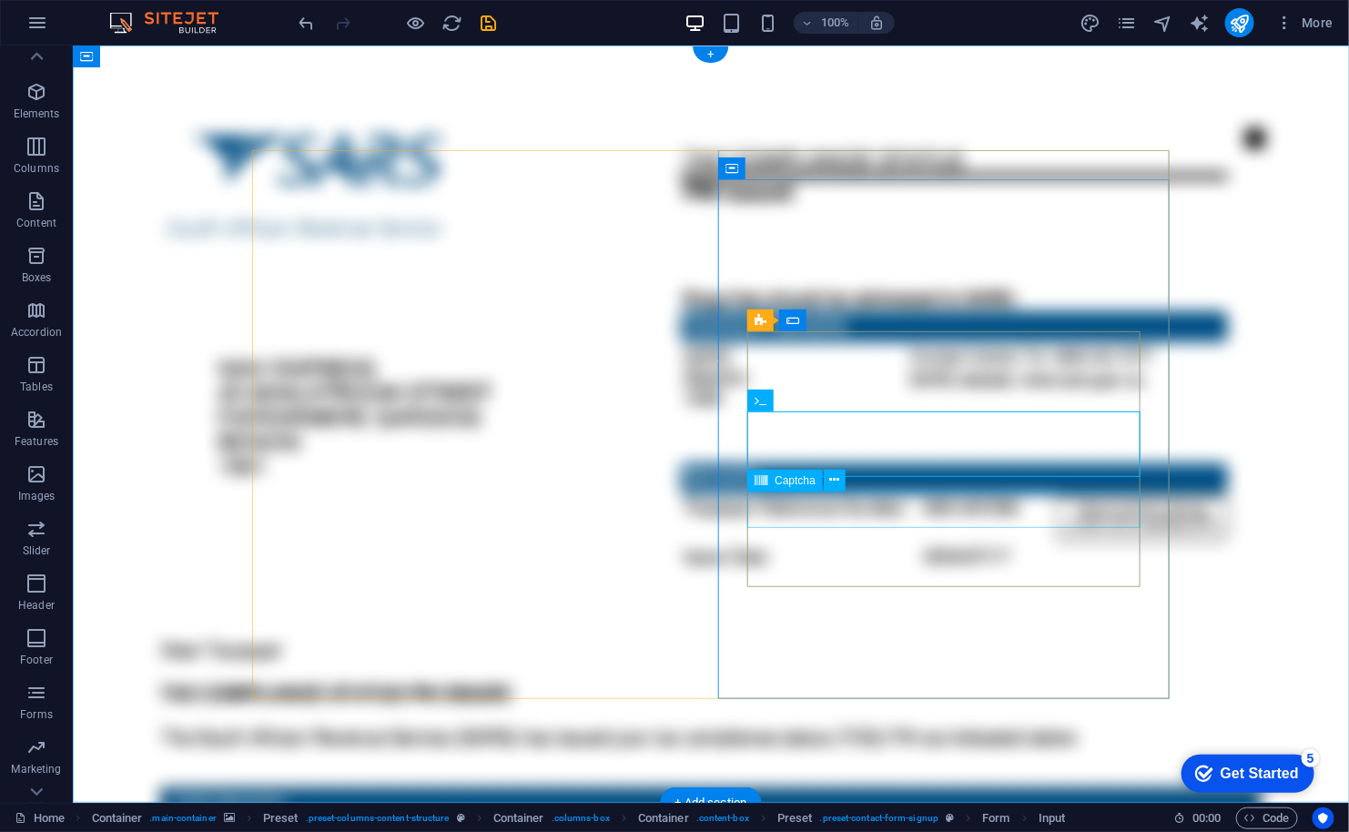
click div "Unreadable? Load new"
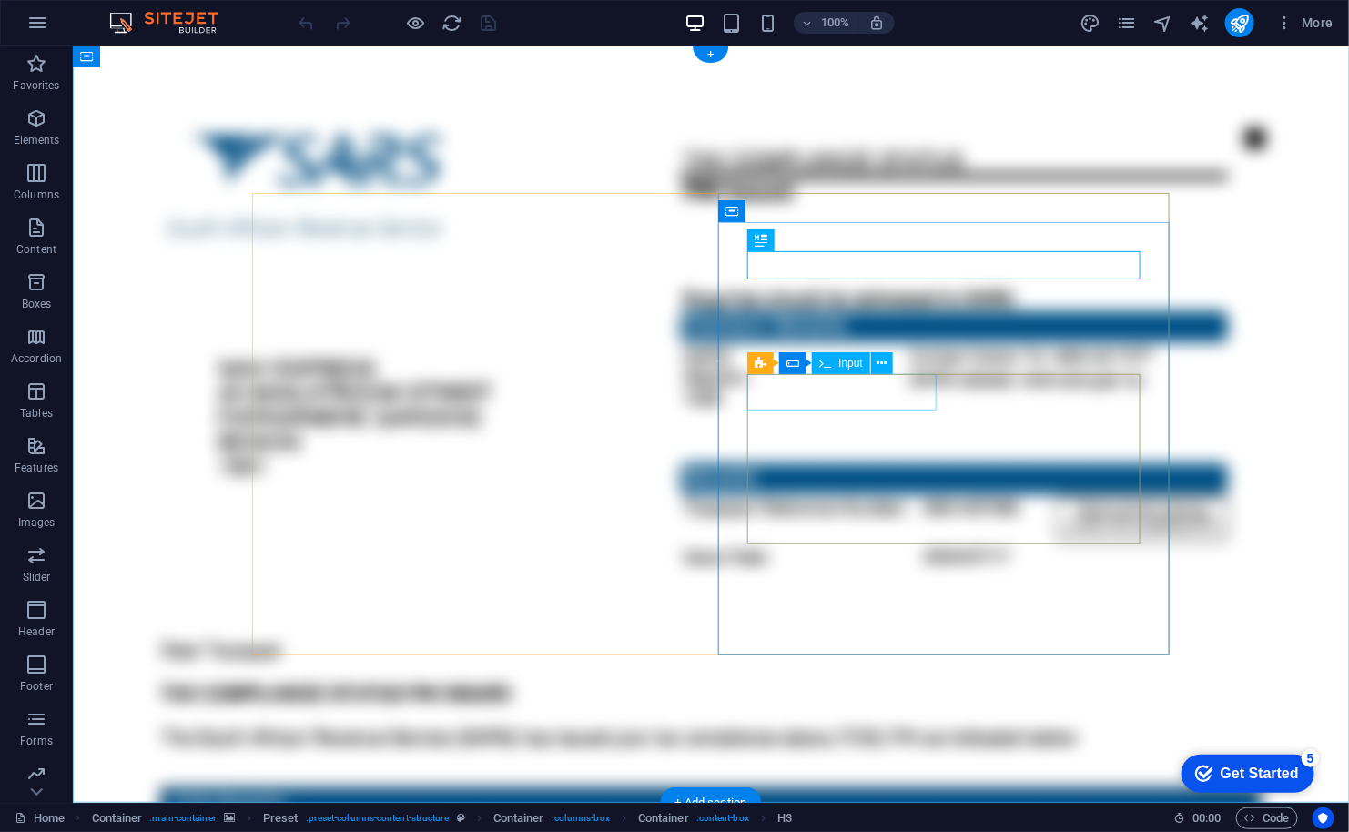
click div
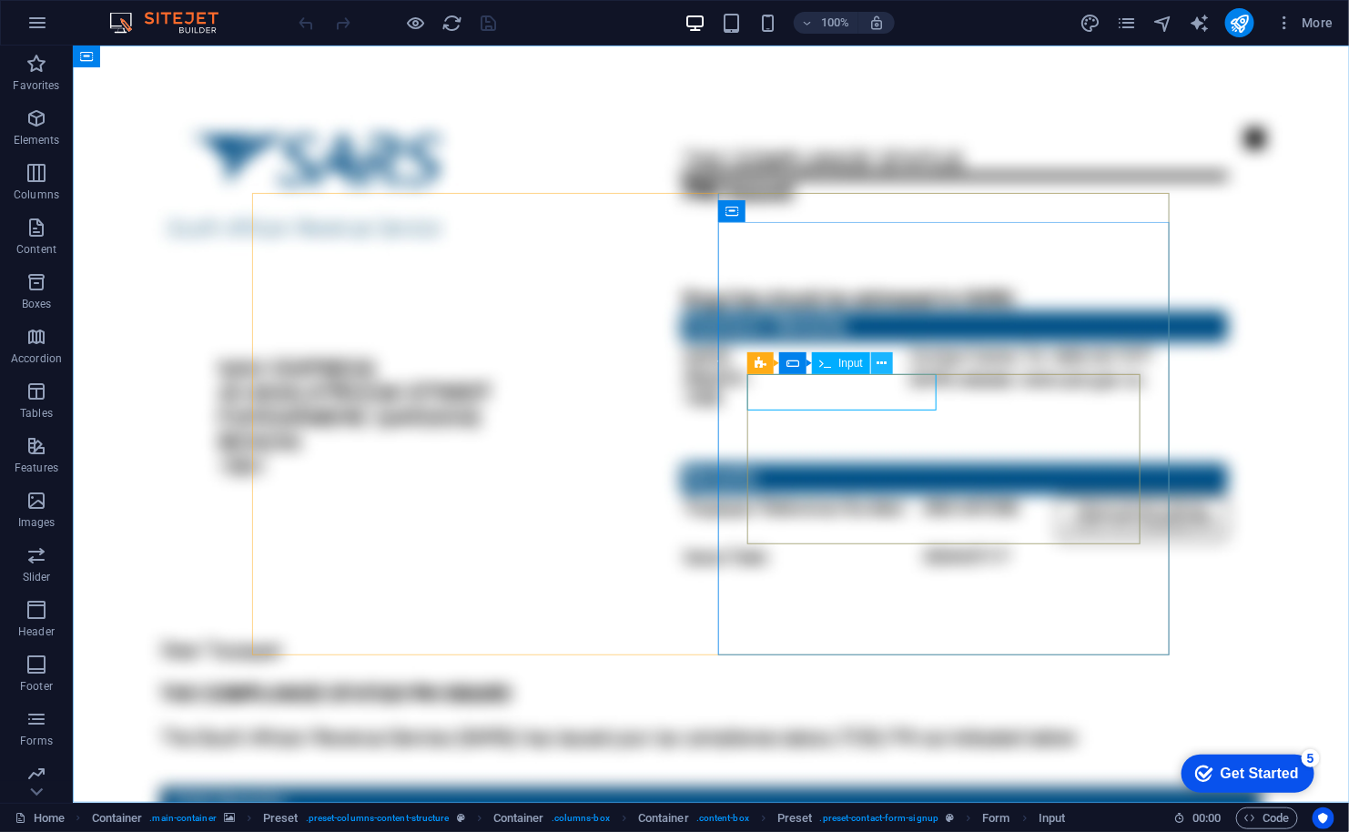
click at [885, 356] on icon at bounding box center [882, 363] width 10 height 19
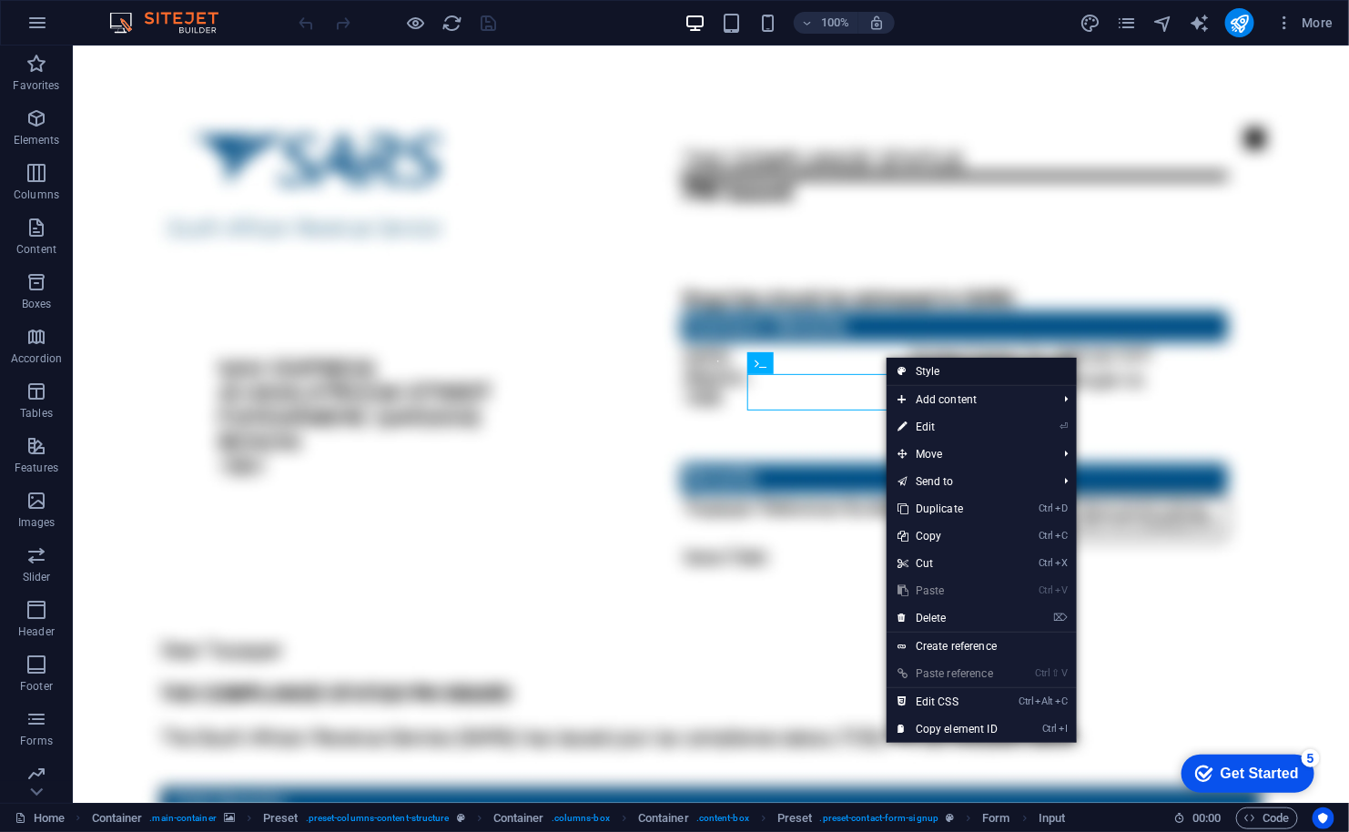
click at [920, 370] on link "Style" at bounding box center [981, 371] width 190 height 27
select select "px"
select select "rem"
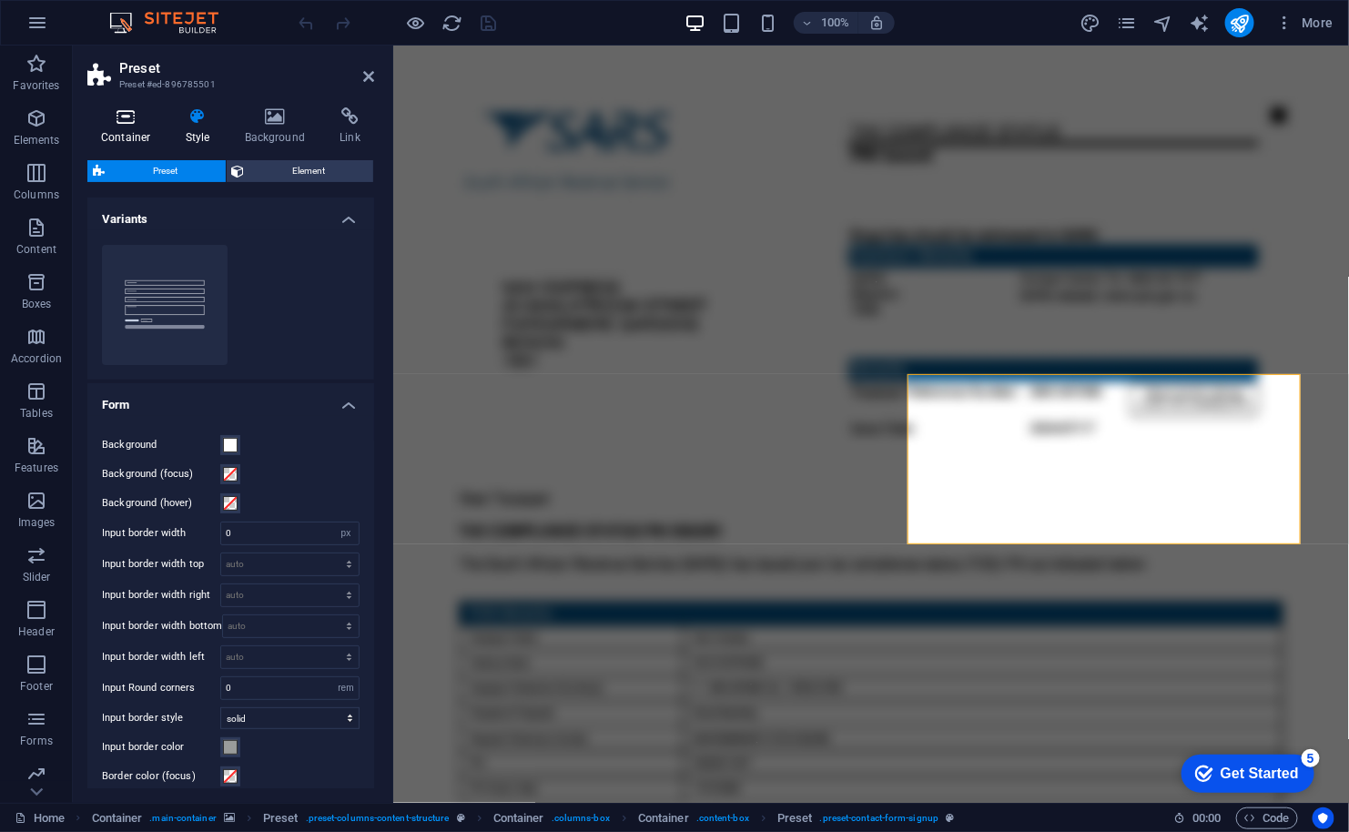
click at [134, 116] on icon at bounding box center [125, 116] width 77 height 18
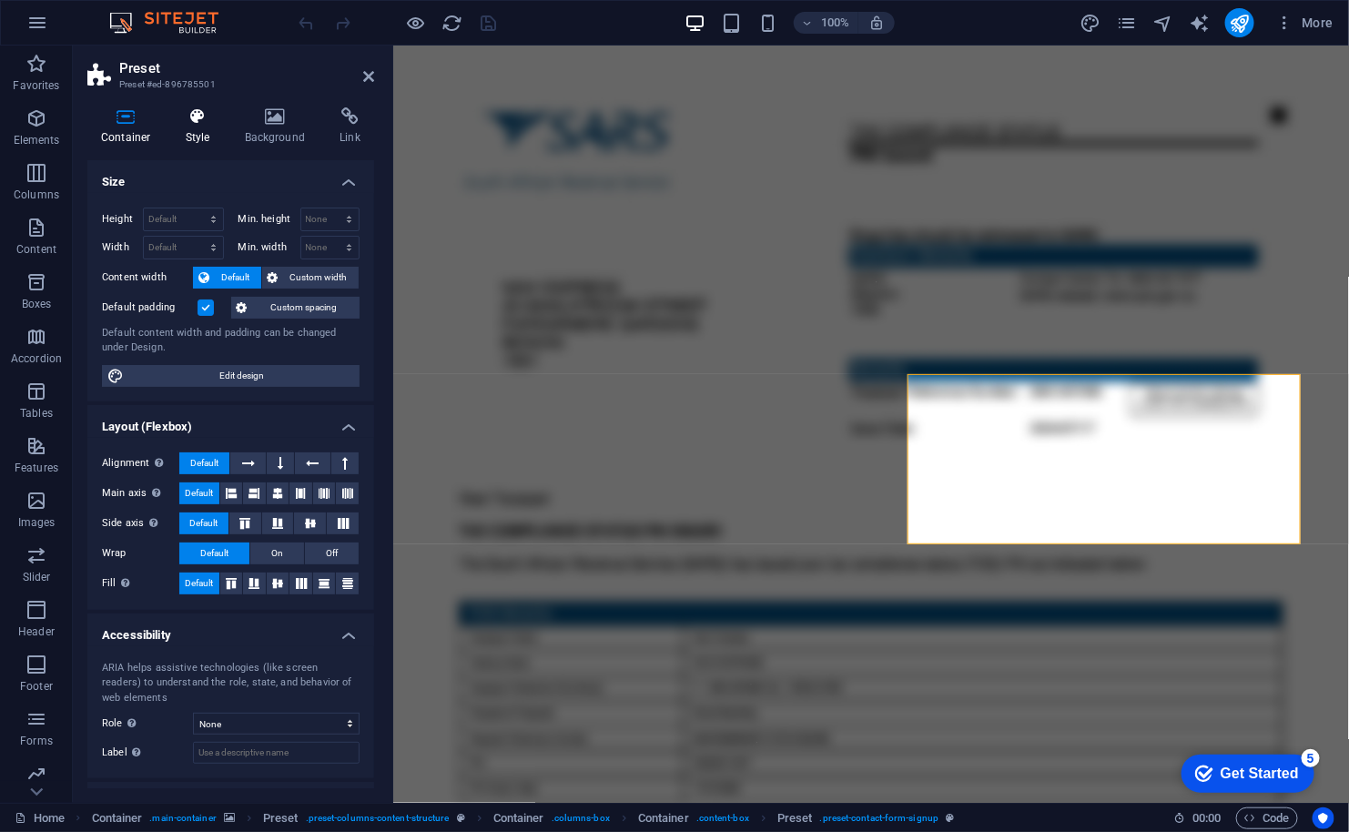
click at [203, 122] on icon at bounding box center [198, 116] width 52 height 18
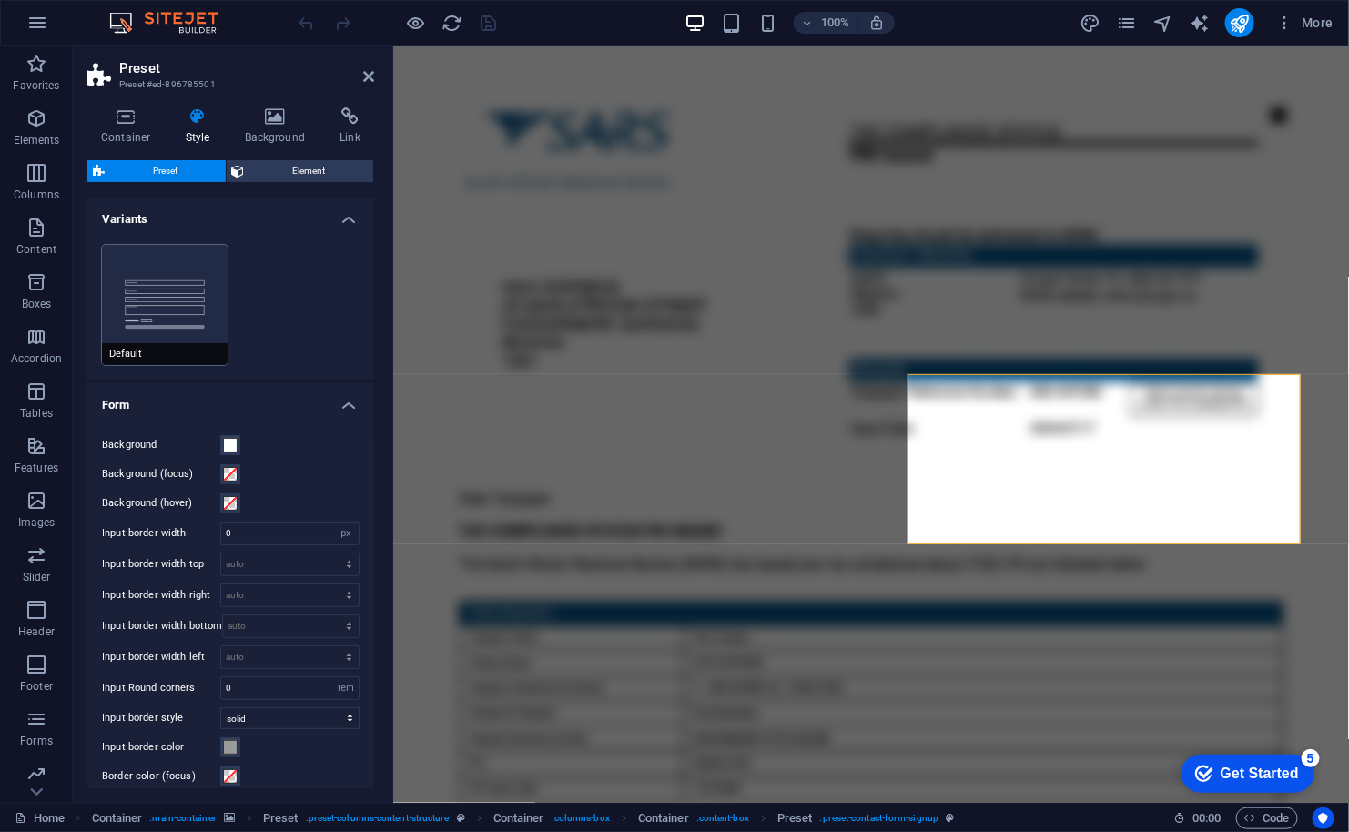
click at [169, 272] on button "Default" at bounding box center [165, 305] width 126 height 120
type input "1"
type input "100"
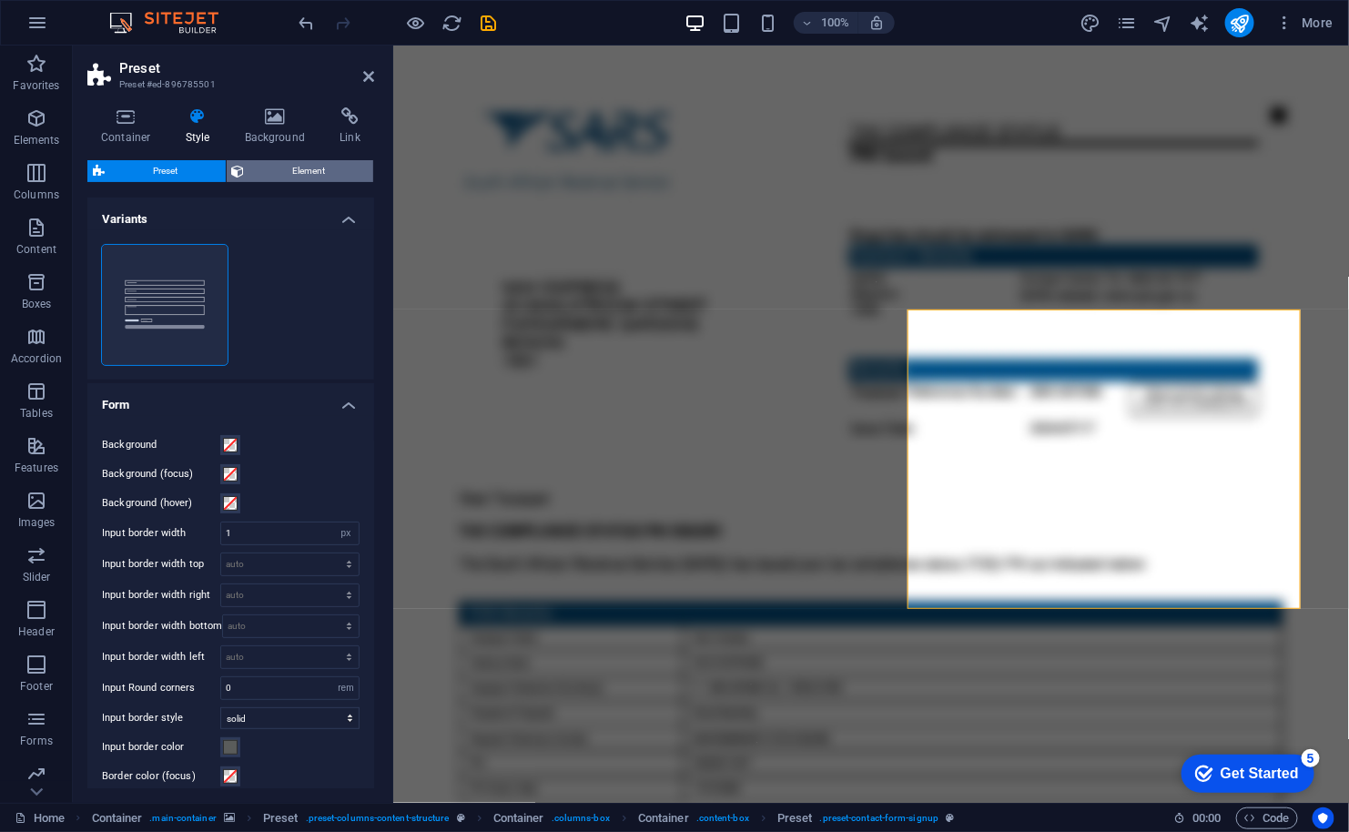
click at [277, 167] on span "Element" at bounding box center [309, 171] width 118 height 22
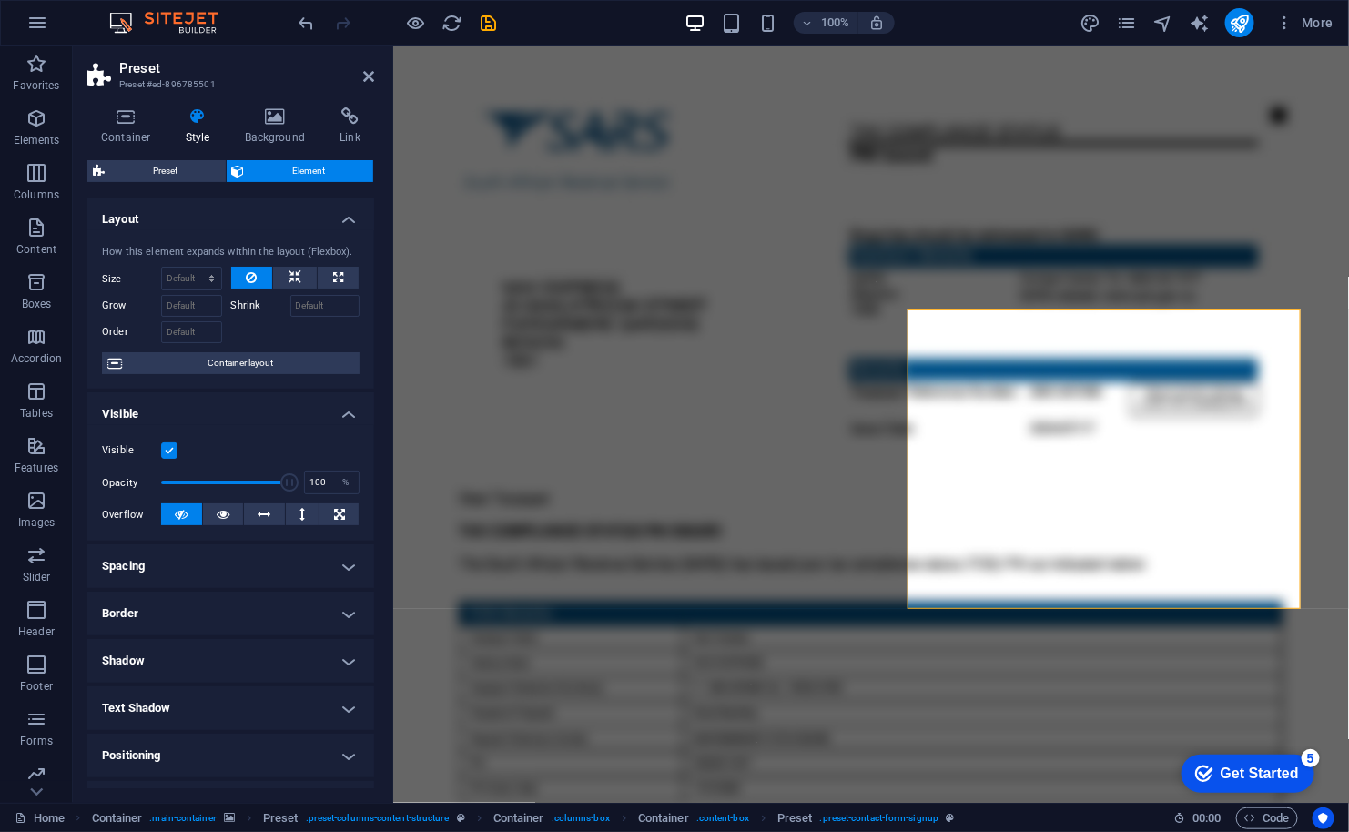
click at [171, 183] on div "Preset Element Layout How this element expands within the layout (Flexbox). Siz…" at bounding box center [230, 474] width 287 height 628
click at [167, 170] on span "Preset" at bounding box center [165, 171] width 110 height 22
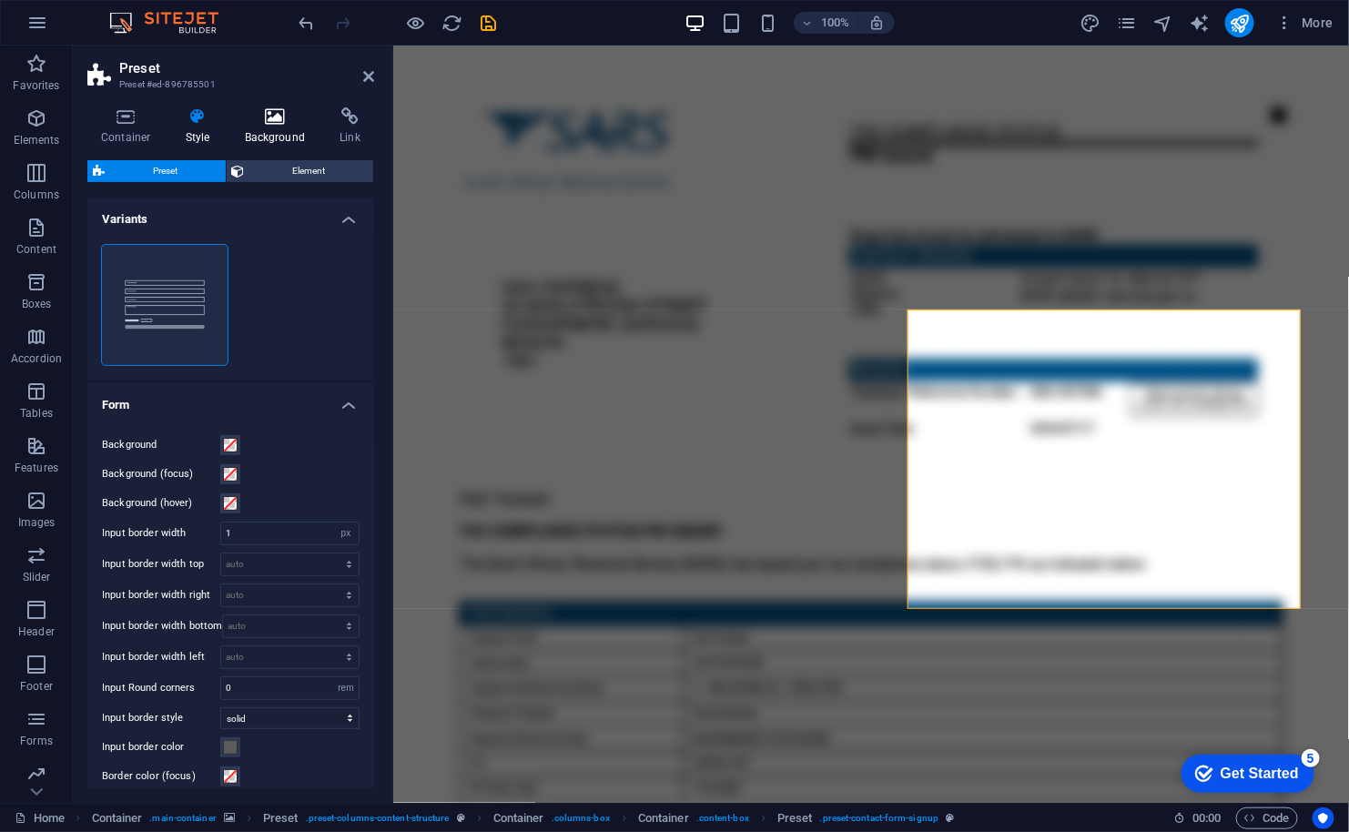
click at [264, 134] on h4 "Background" at bounding box center [279, 126] width 96 height 38
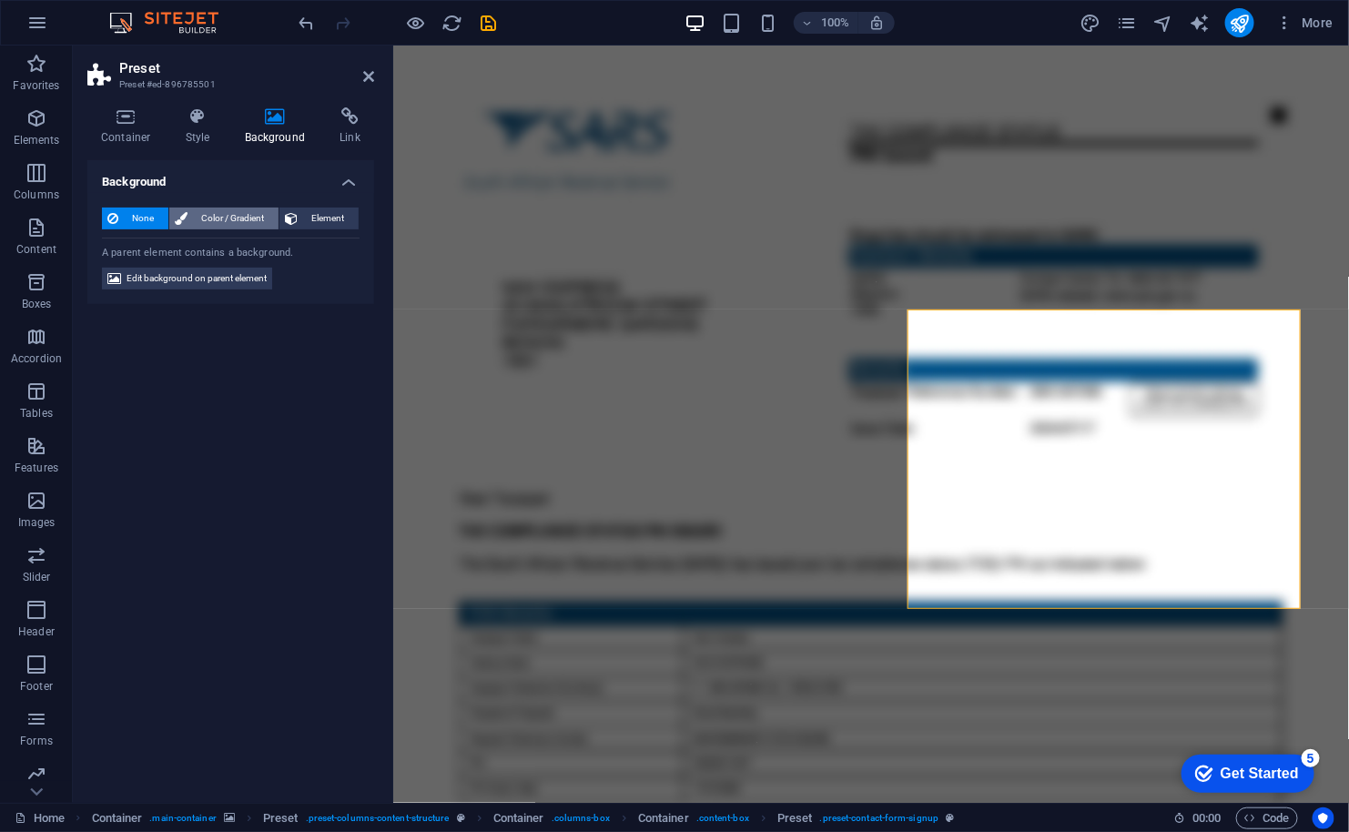
click at [231, 217] on span "Color / Gradient" at bounding box center [233, 218] width 80 height 22
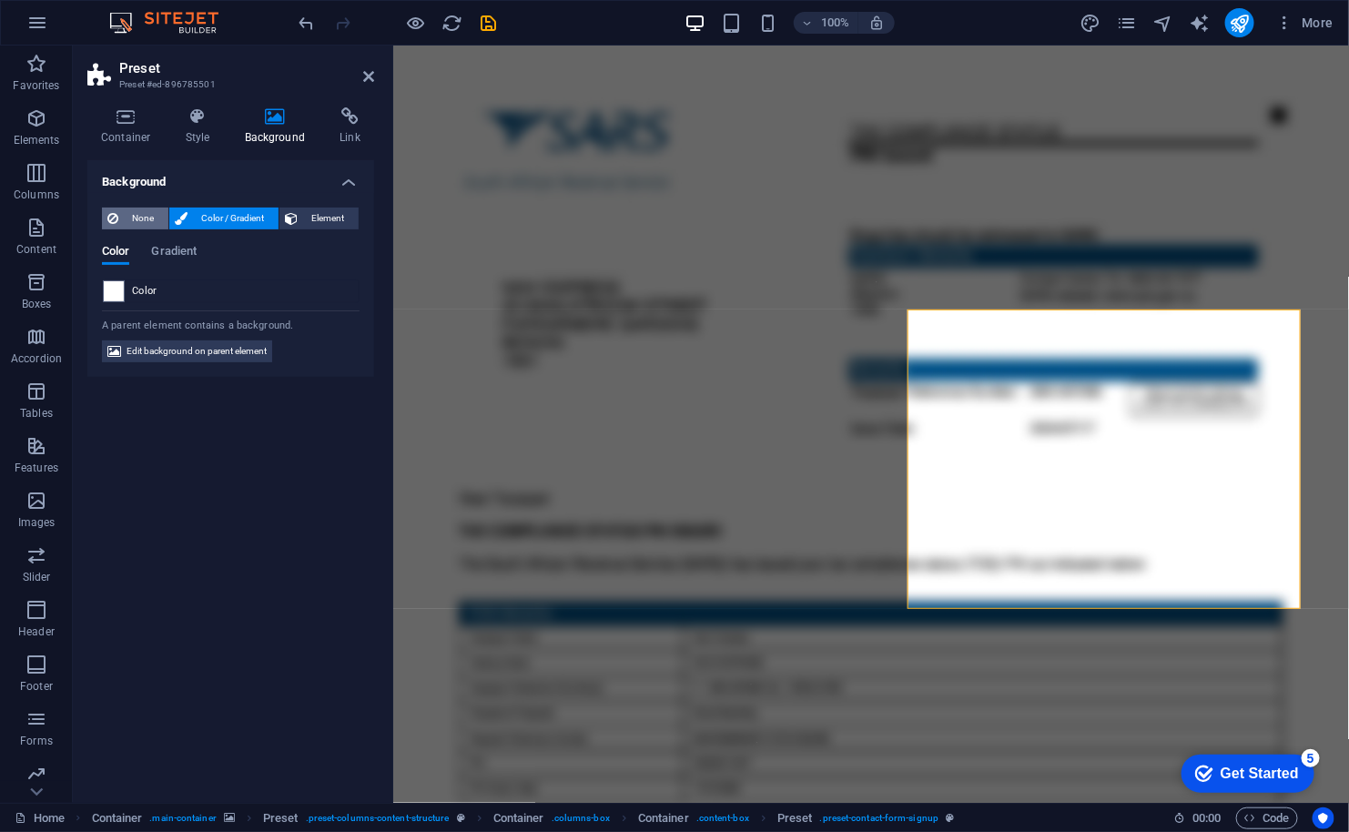
click at [152, 218] on span "None" at bounding box center [143, 218] width 39 height 22
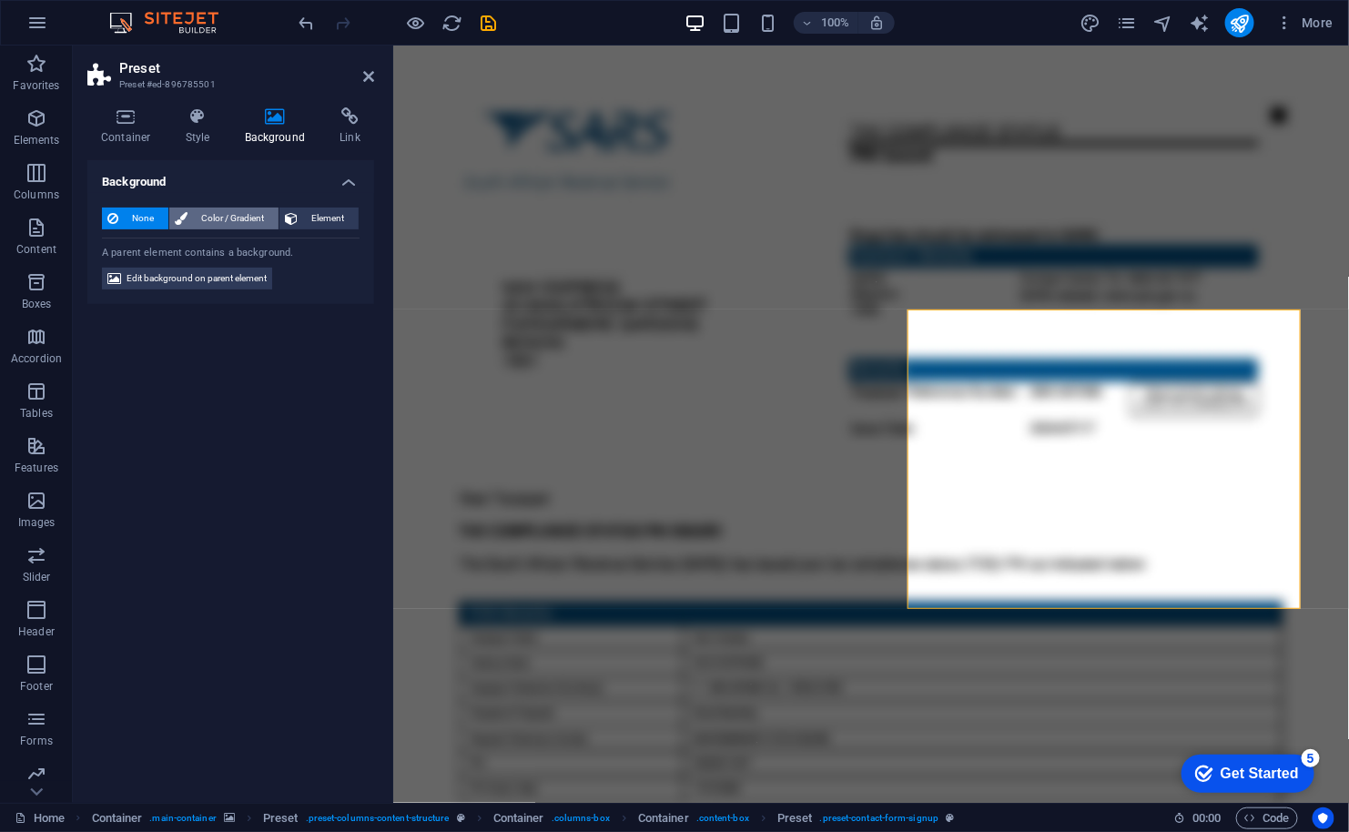
click at [224, 221] on span "Color / Gradient" at bounding box center [233, 218] width 80 height 22
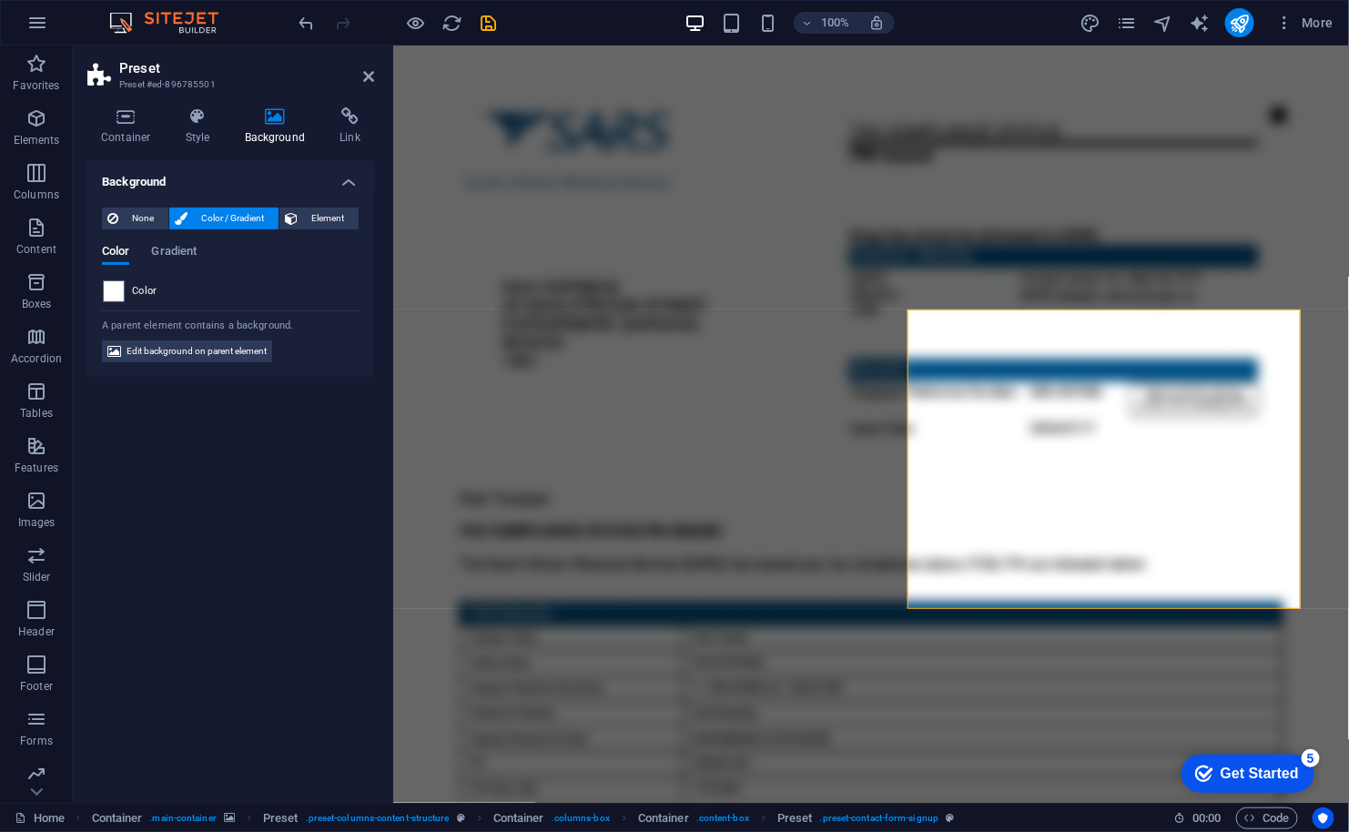
click at [224, 221] on span "Color / Gradient" at bounding box center [233, 218] width 80 height 22
click at [367, 81] on icon at bounding box center [368, 76] width 11 height 15
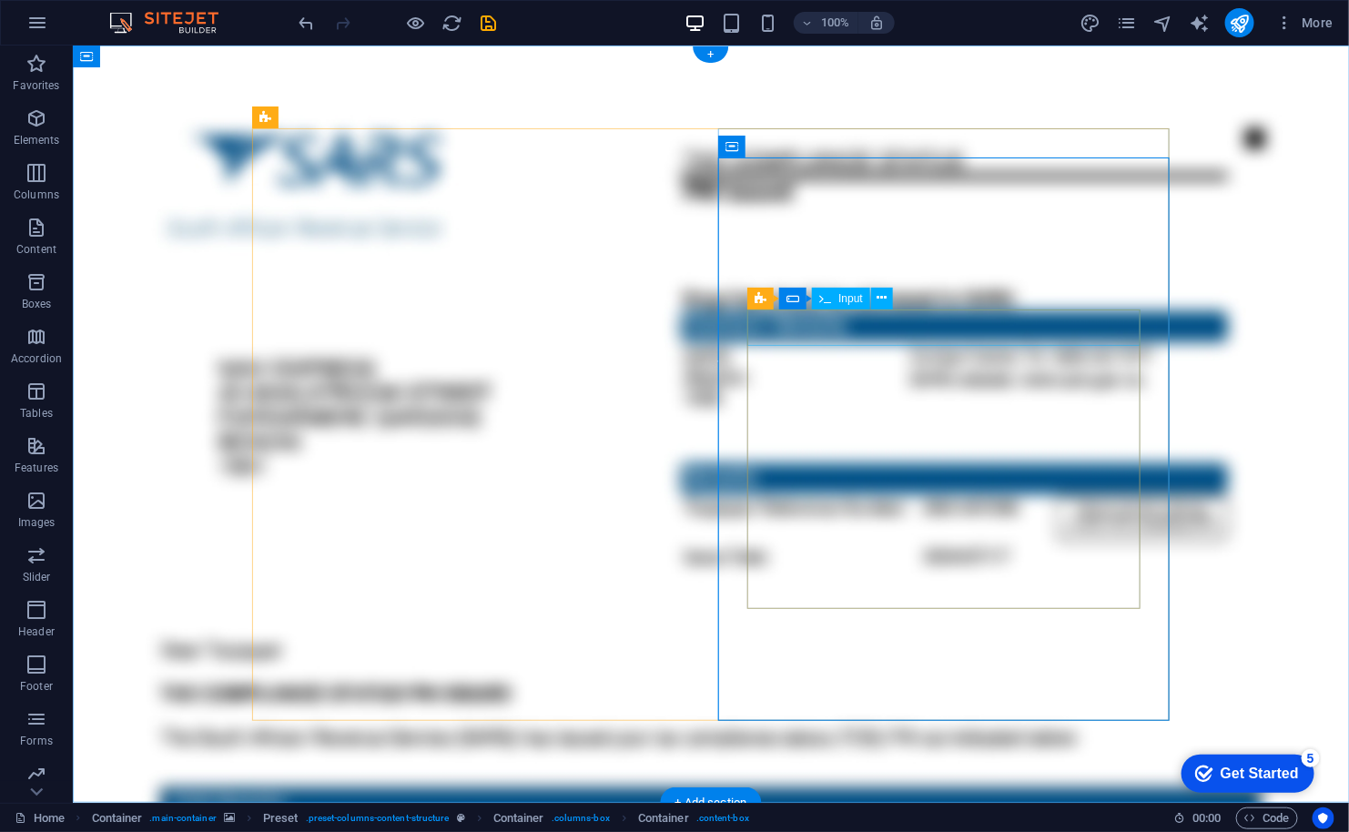
click div
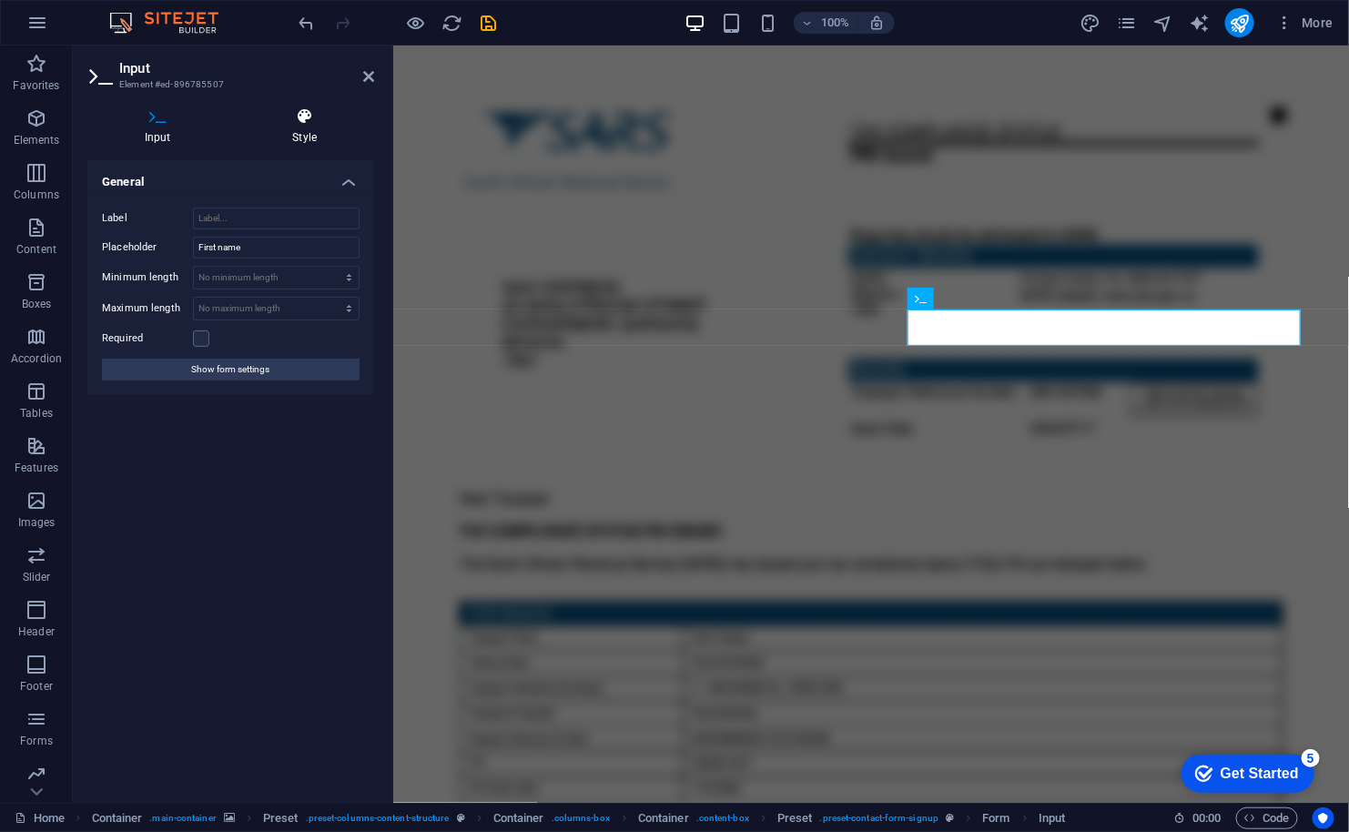
click at [270, 130] on h4 "Style" at bounding box center [305, 126] width 139 height 38
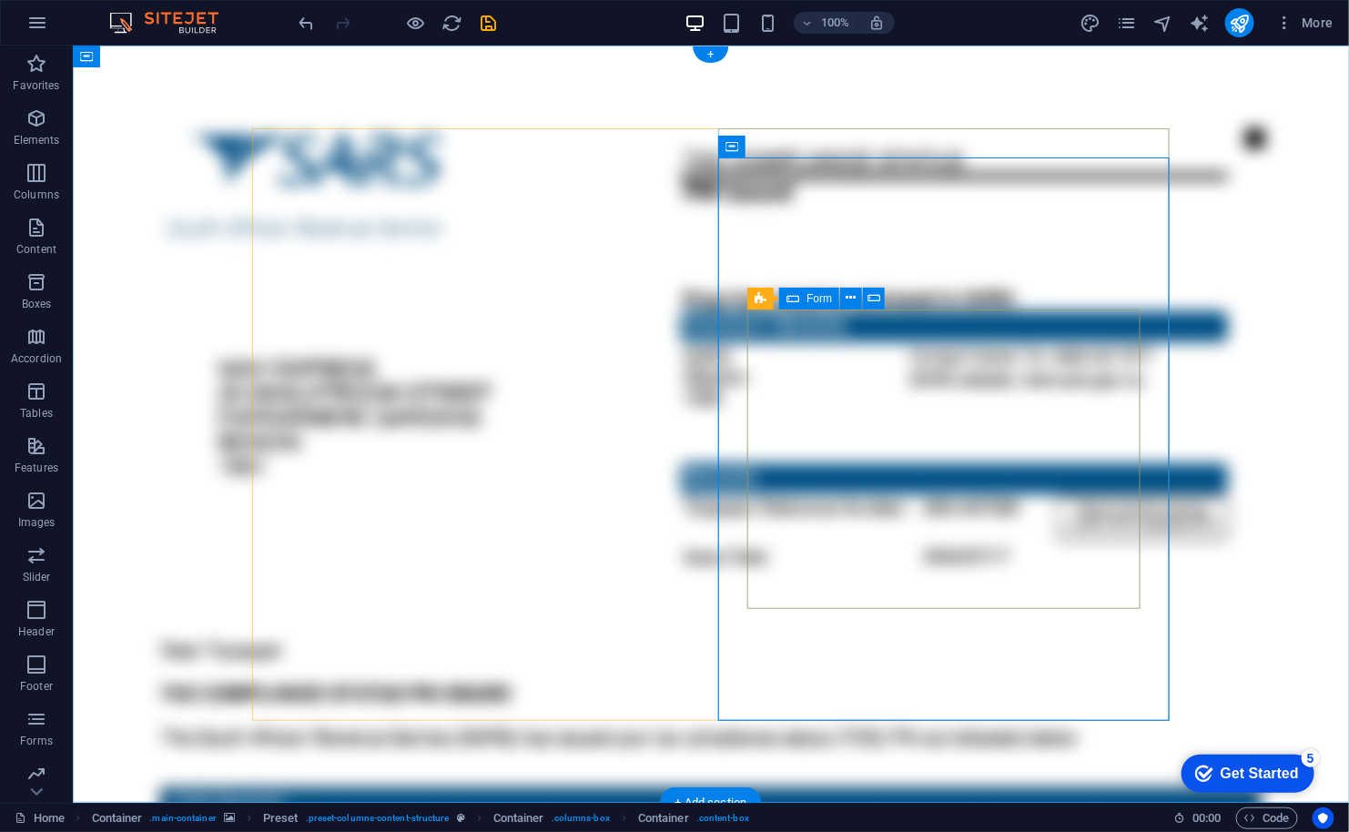
click div "Unreadable? Load new View Documents"
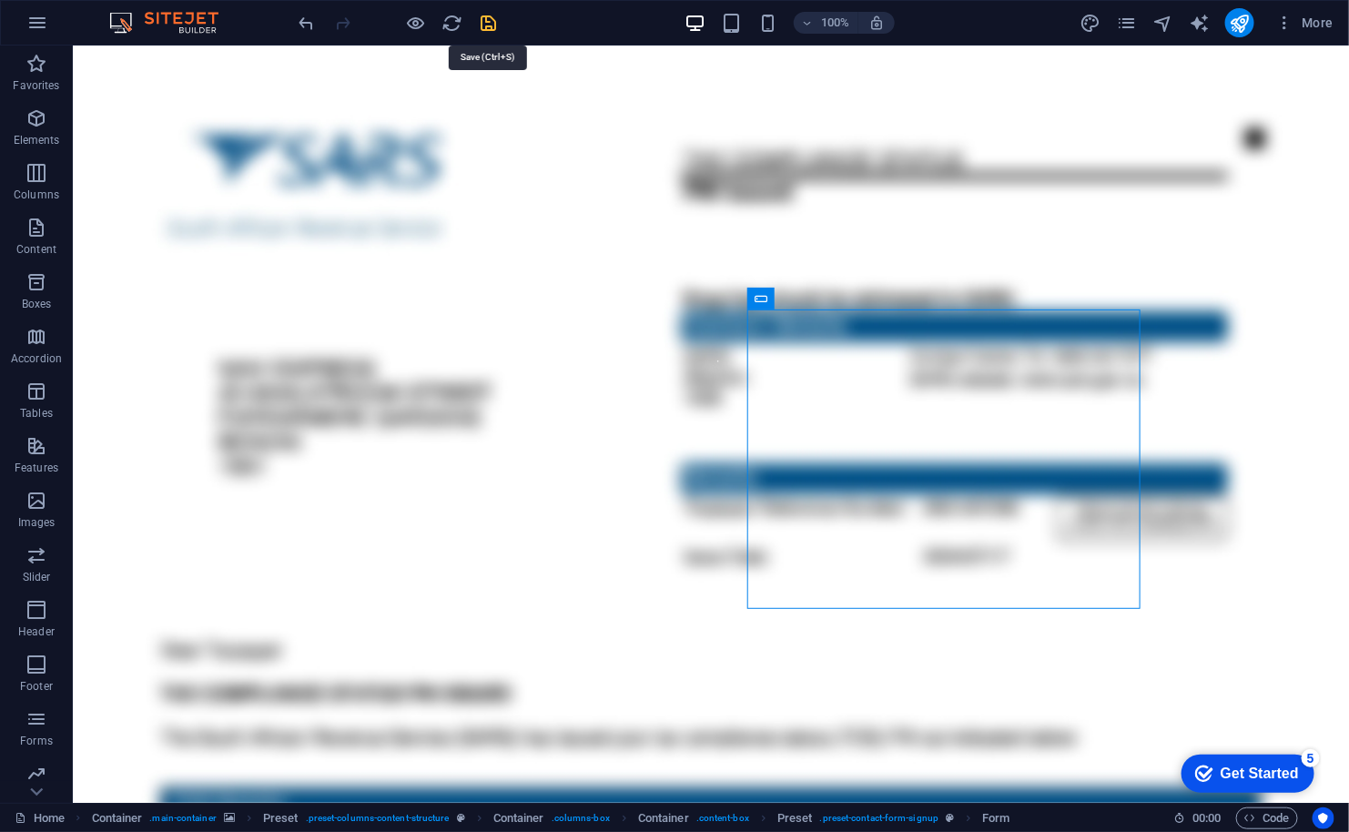
click at [491, 14] on icon "save" at bounding box center [489, 23] width 21 height 21
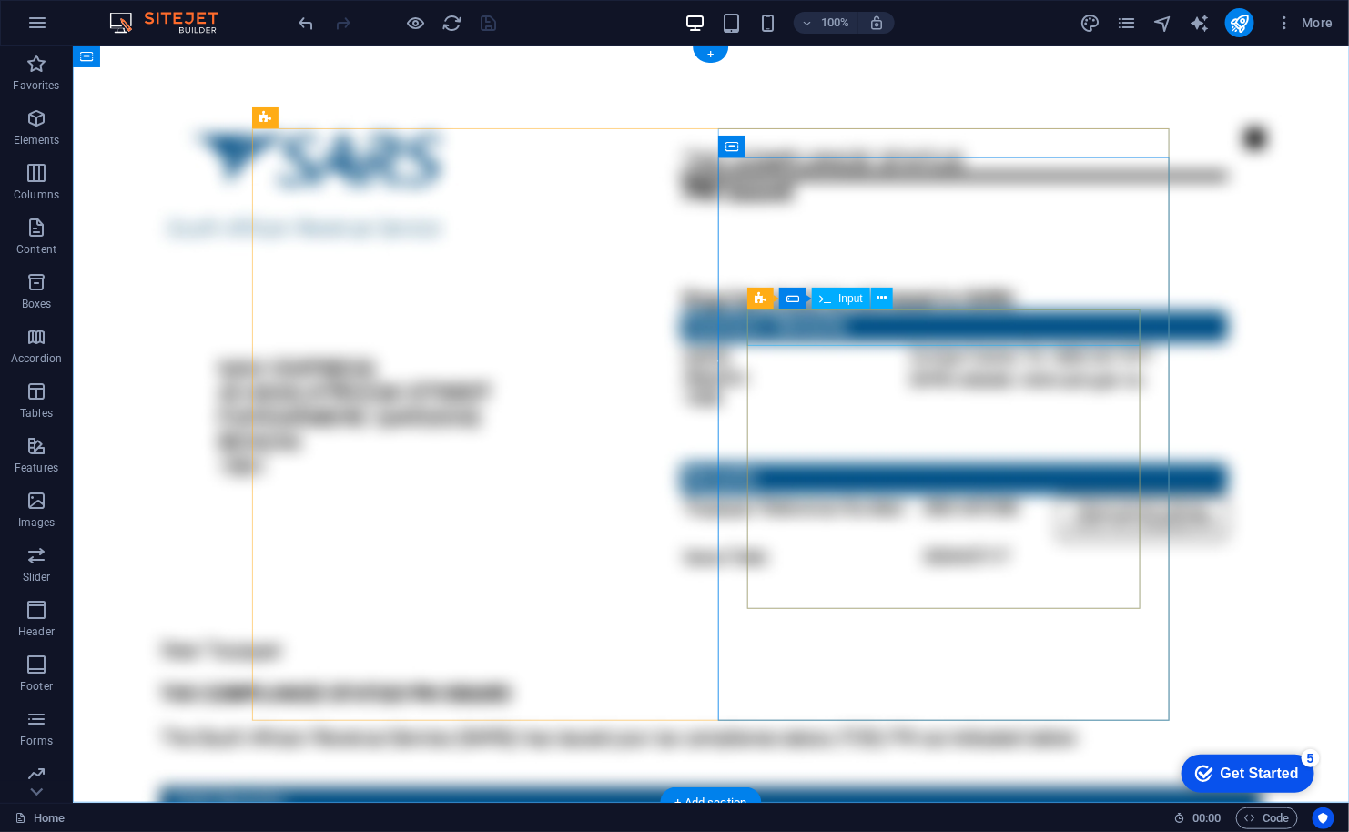
click div
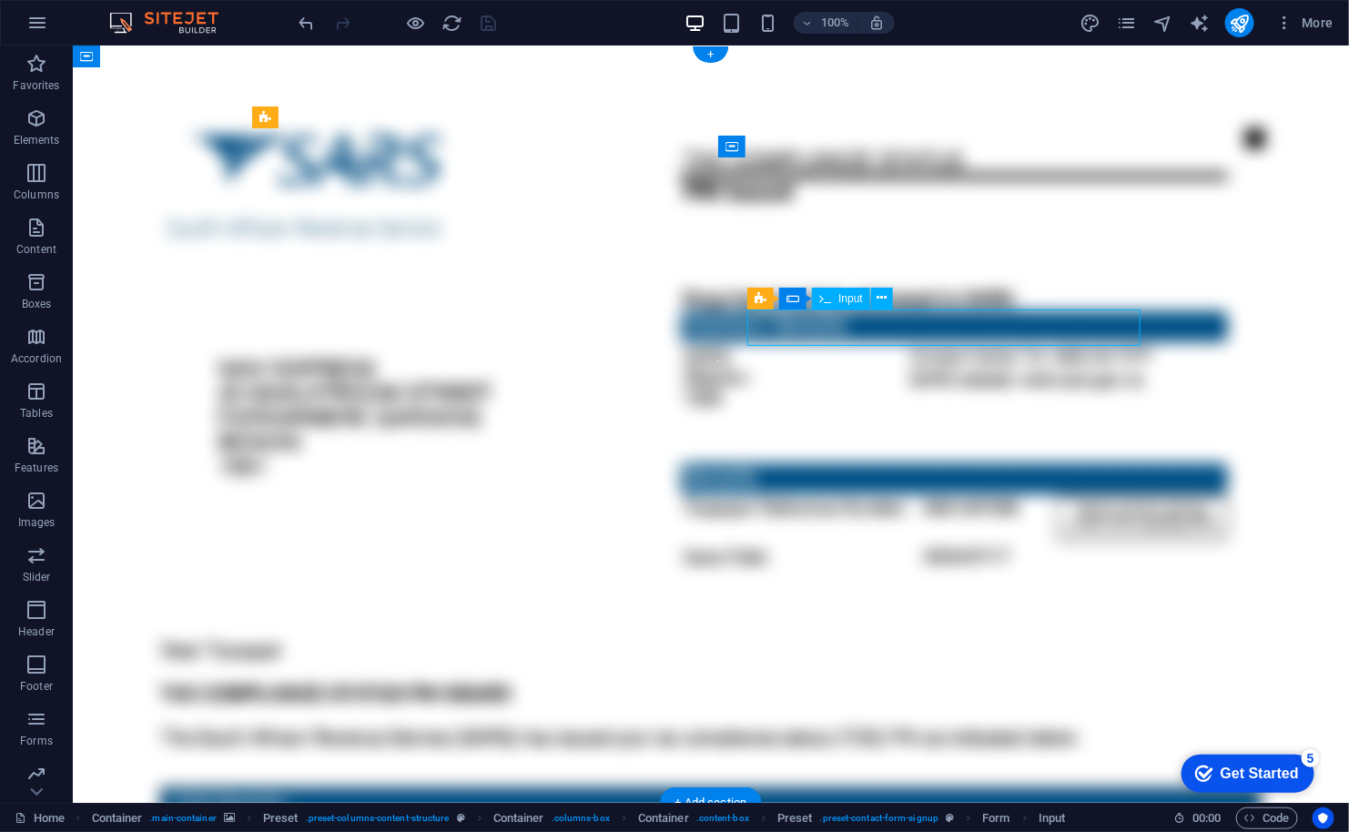
click div
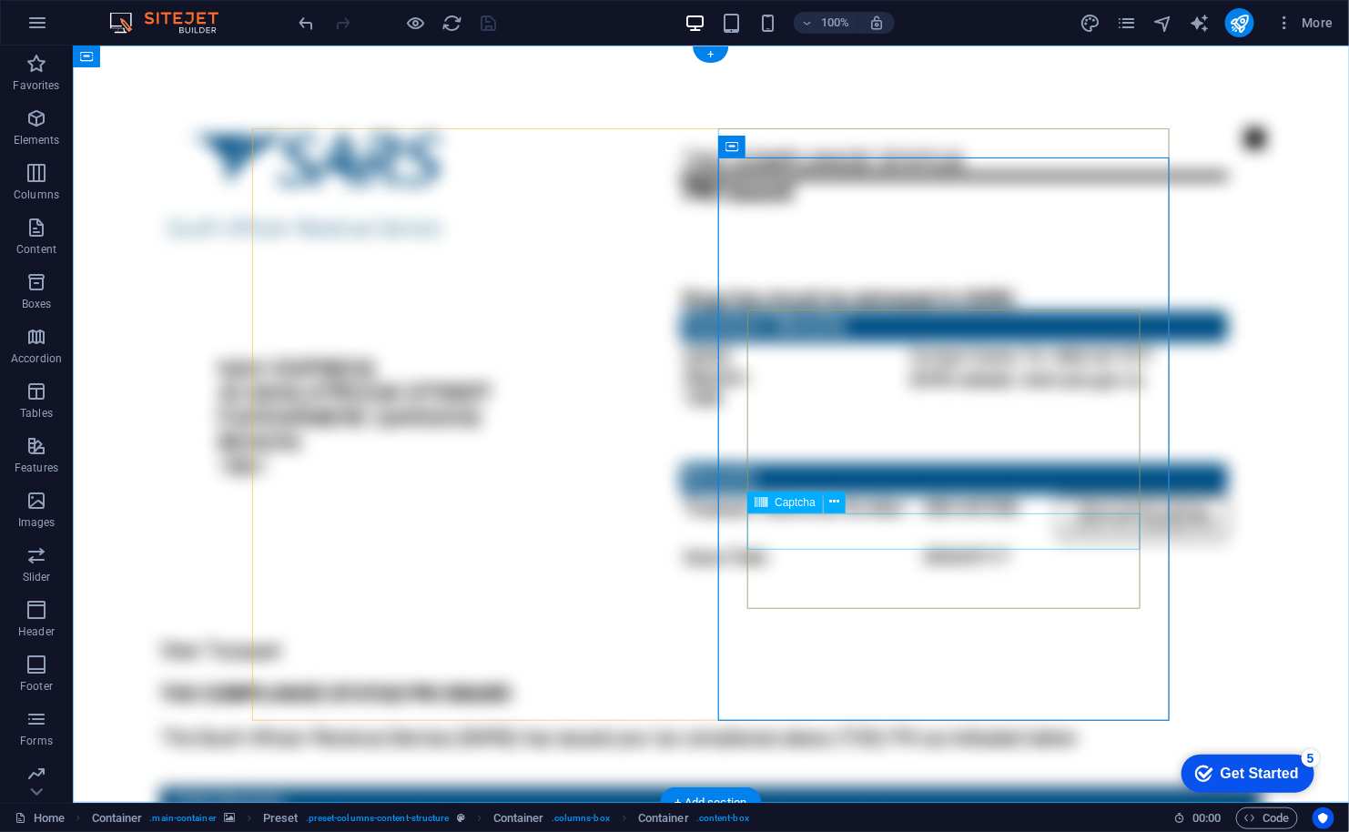
click div "Unreadable? Load new"
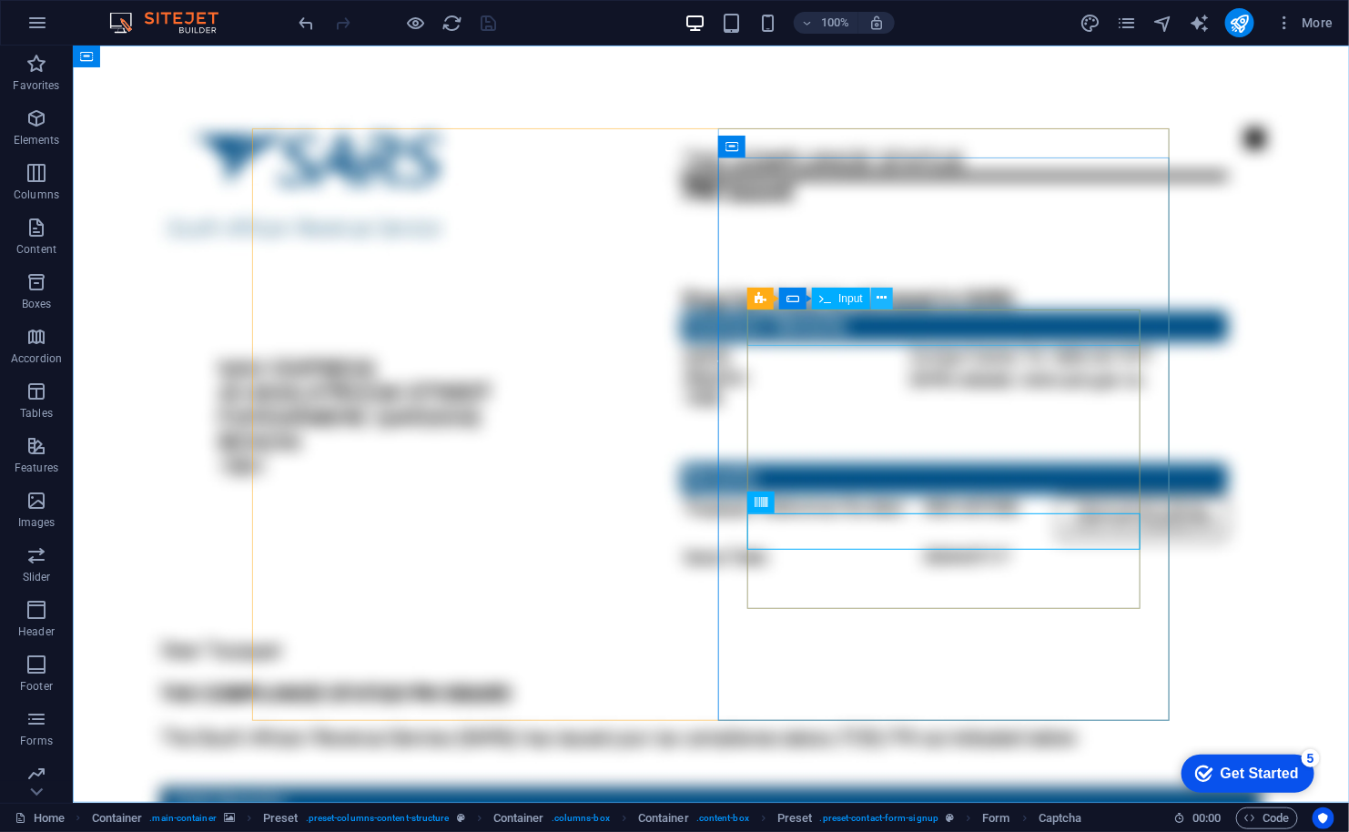
click at [881, 291] on icon at bounding box center [882, 297] width 10 height 19
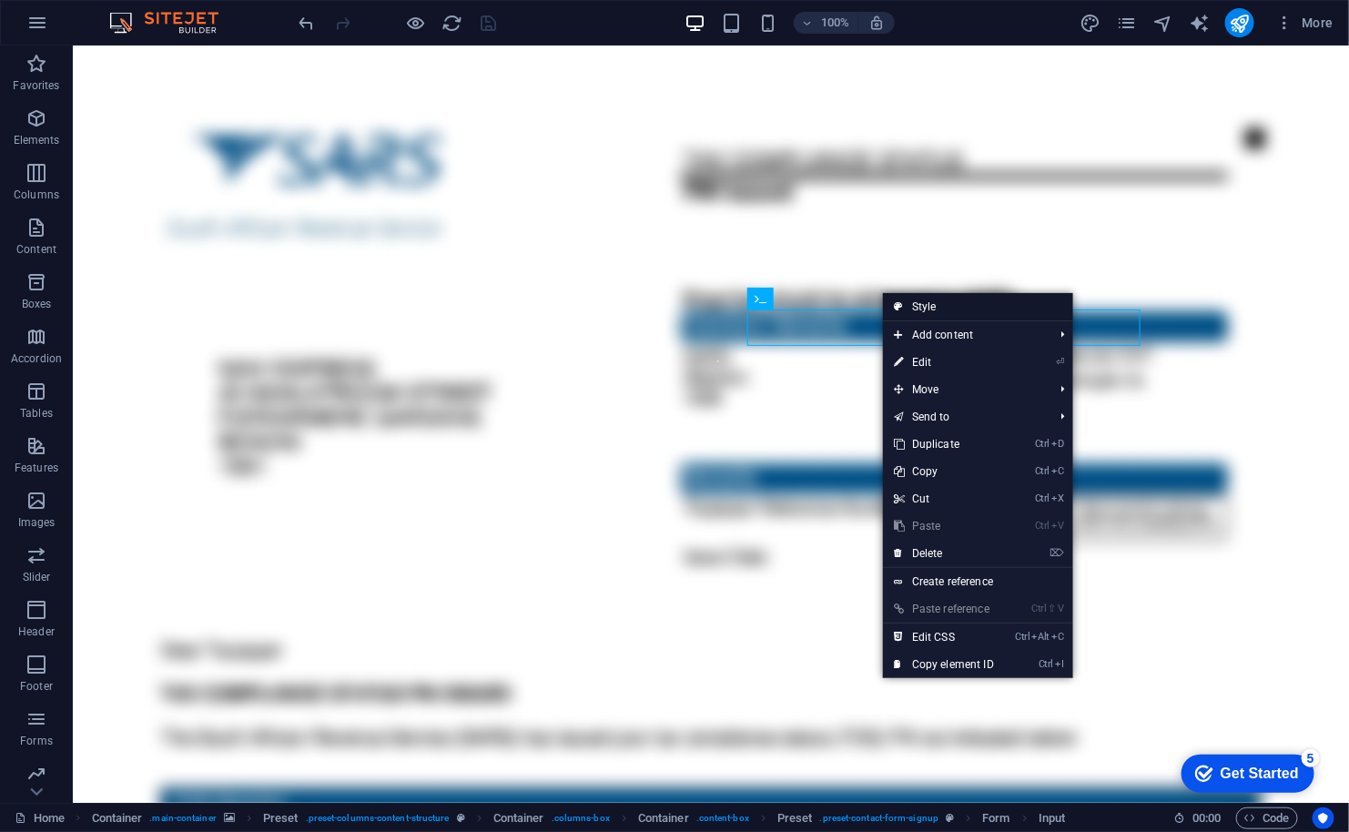
click at [911, 300] on link "Style" at bounding box center [978, 306] width 190 height 27
select select "px"
select select "rem"
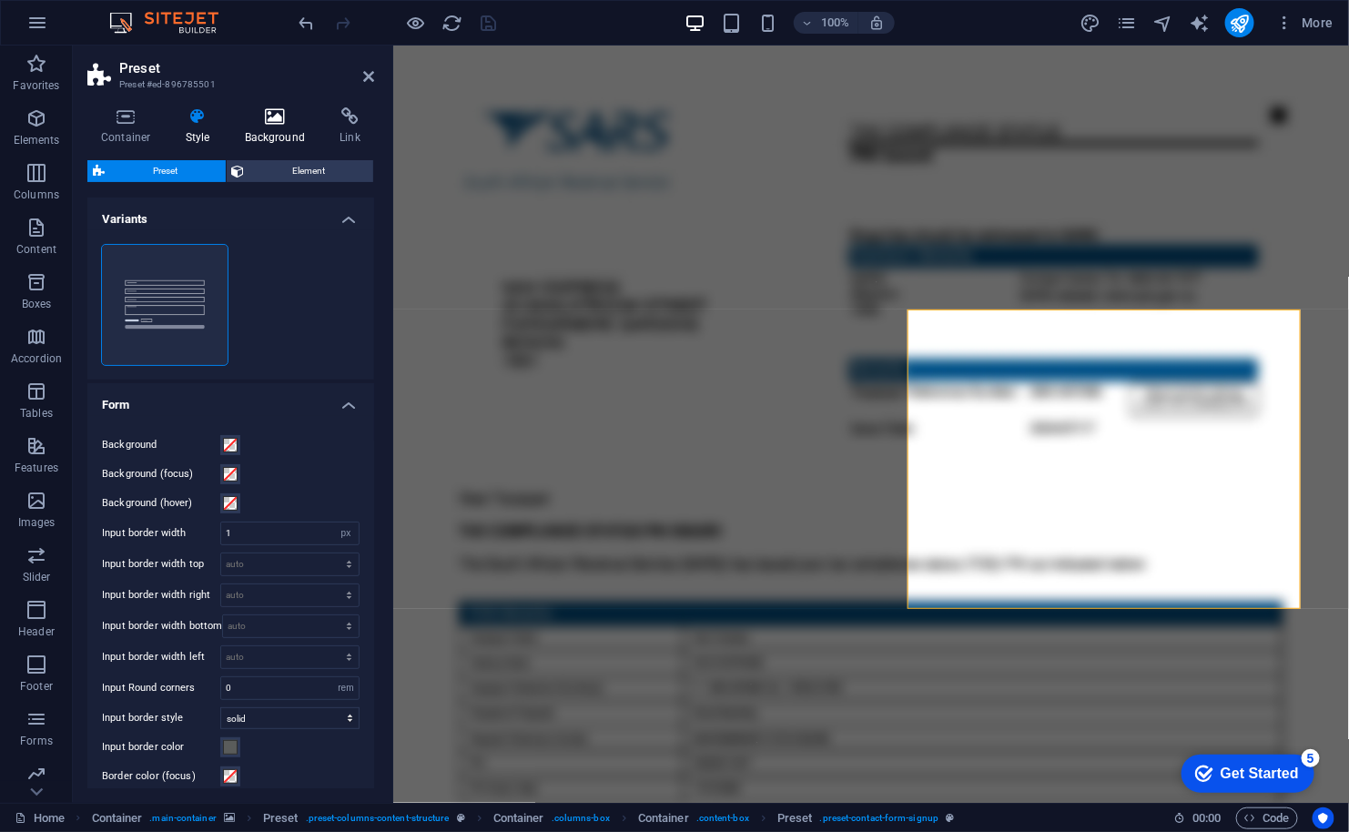
click at [264, 132] on h4 "Background" at bounding box center [279, 126] width 96 height 38
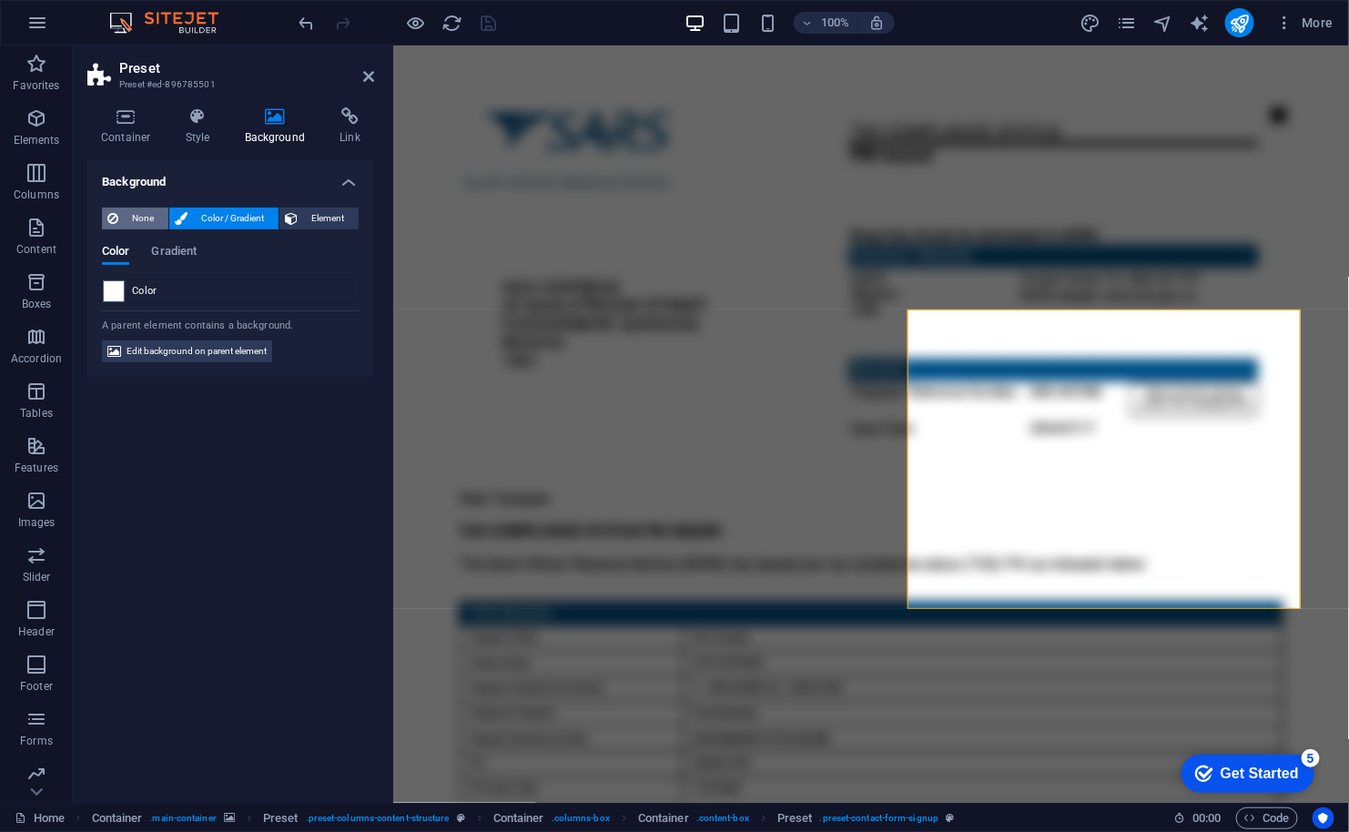
click at [134, 213] on span "None" at bounding box center [143, 218] width 39 height 22
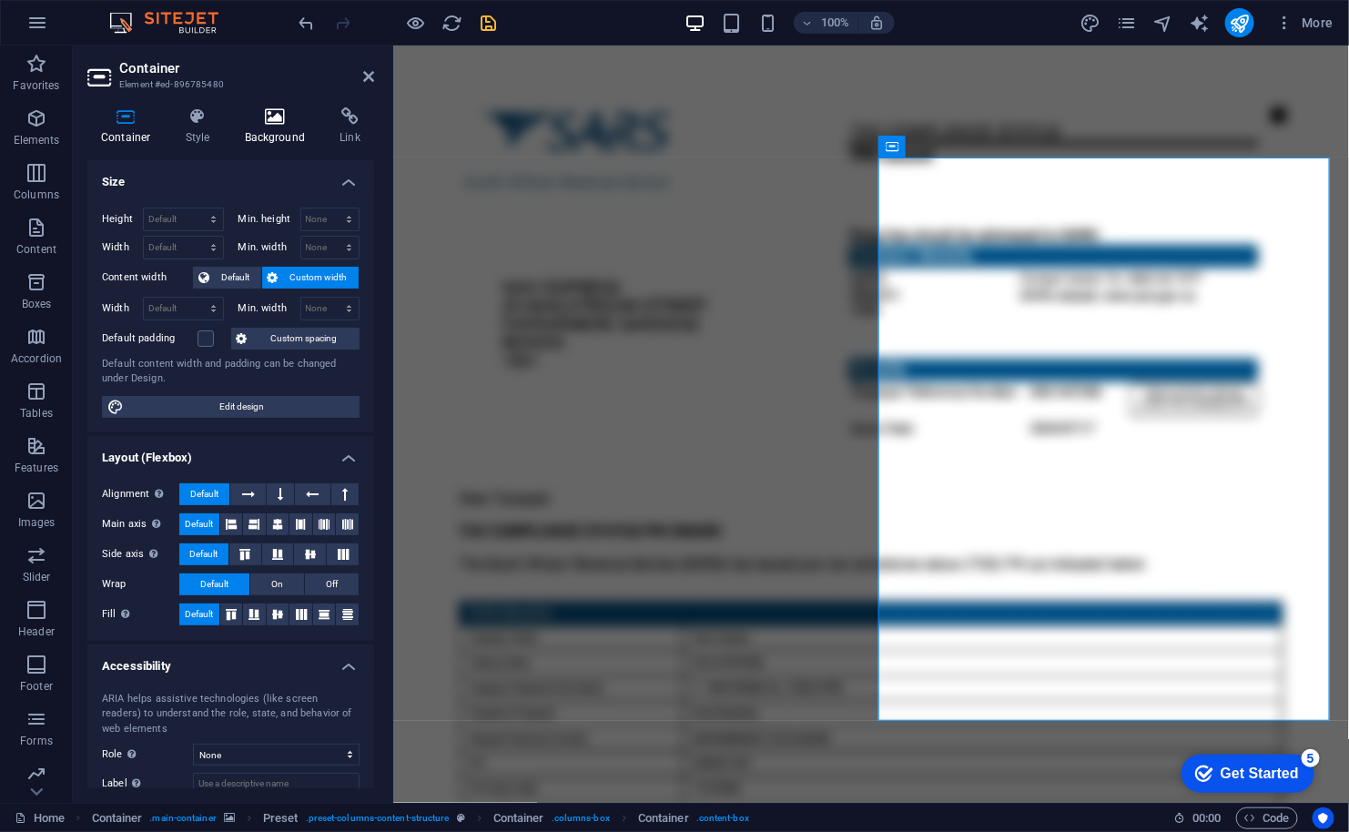
click at [278, 115] on icon at bounding box center [275, 116] width 88 height 18
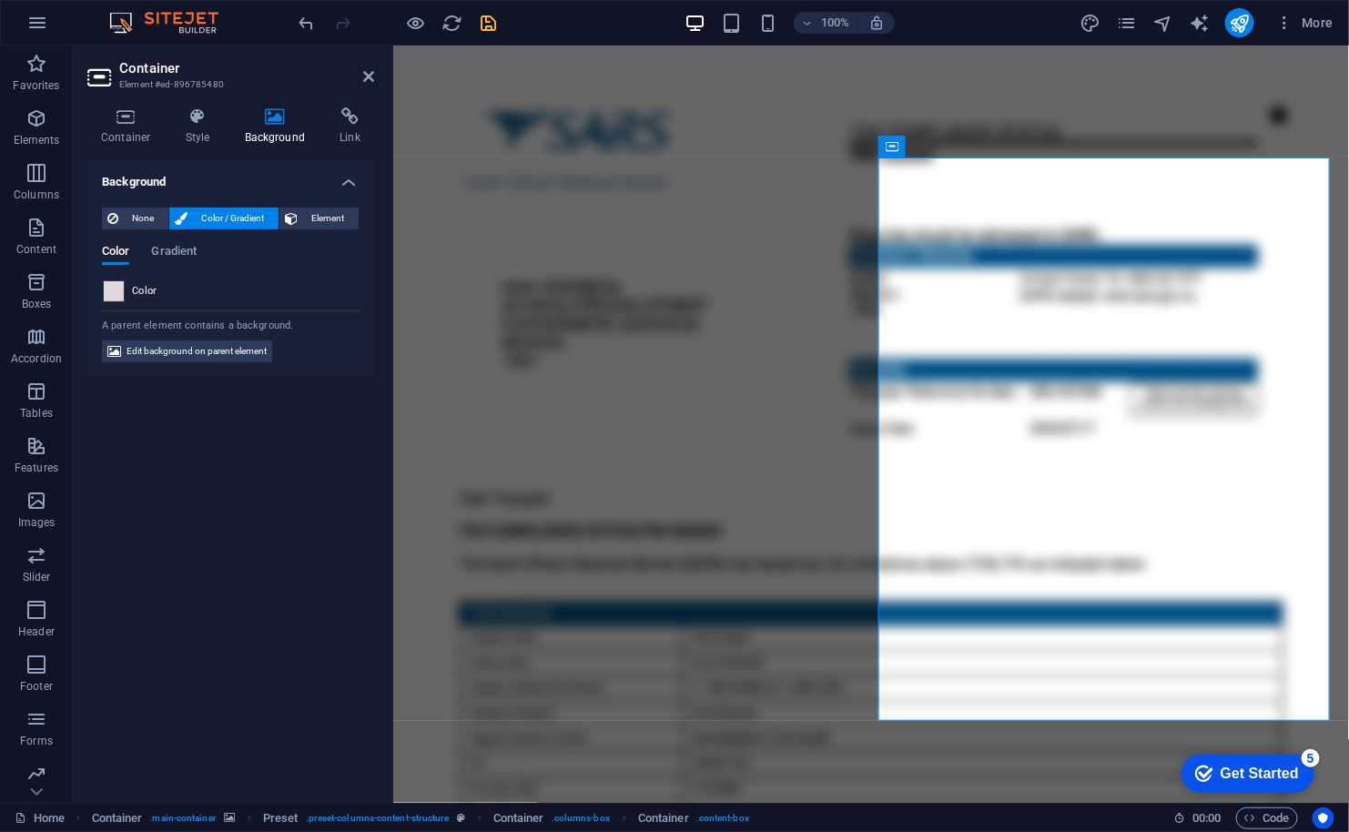
click at [114, 284] on span at bounding box center [114, 291] width 20 height 20
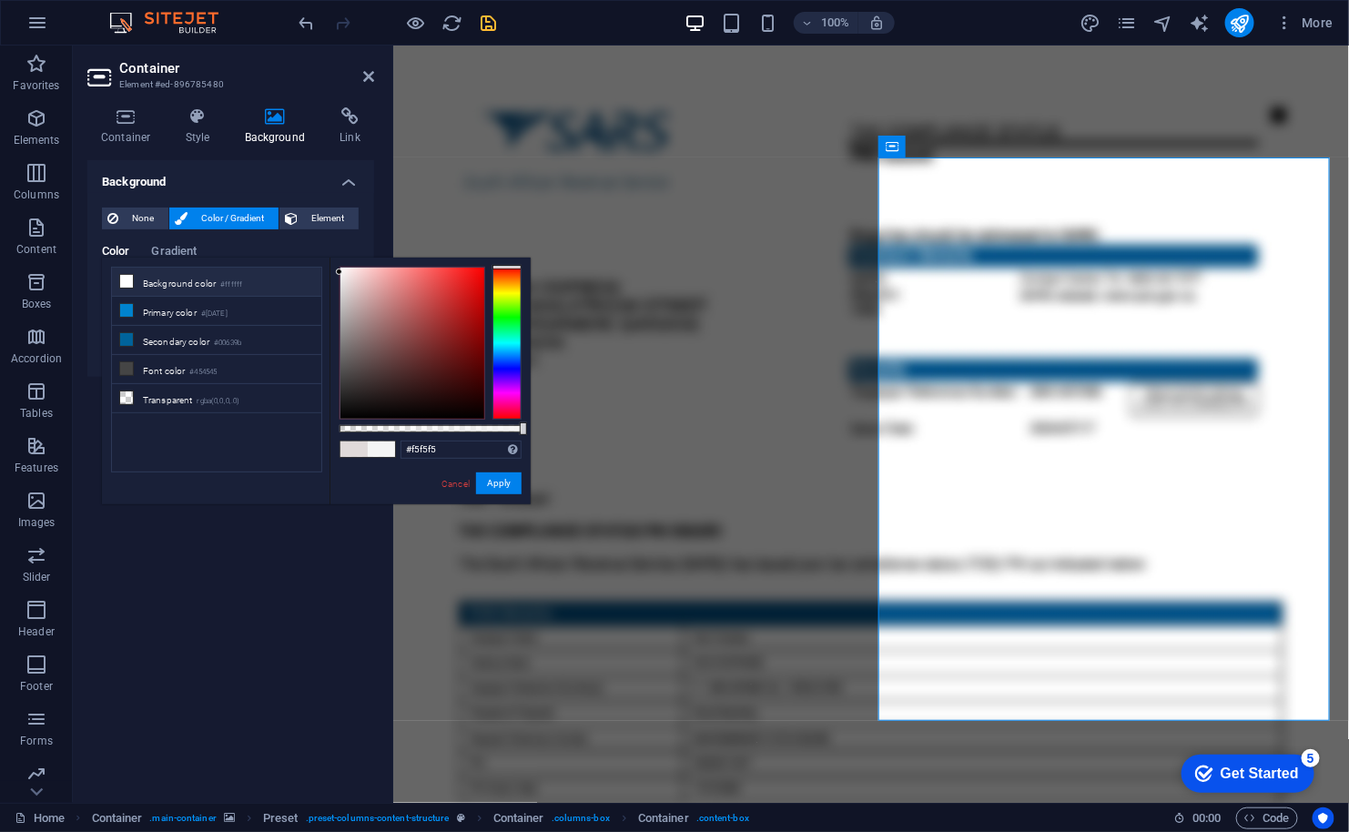
type input "#f4f4f4"
drag, startPoint x: 339, startPoint y: 280, endPoint x: 296, endPoint y: 273, distance: 44.3
click at [296, 273] on div "less Background color #ffffff Primary color #[DATE] Secondary color #00639b Fon…" at bounding box center [316, 381] width 429 height 247
click at [494, 483] on button "Apply" at bounding box center [499, 483] width 46 height 22
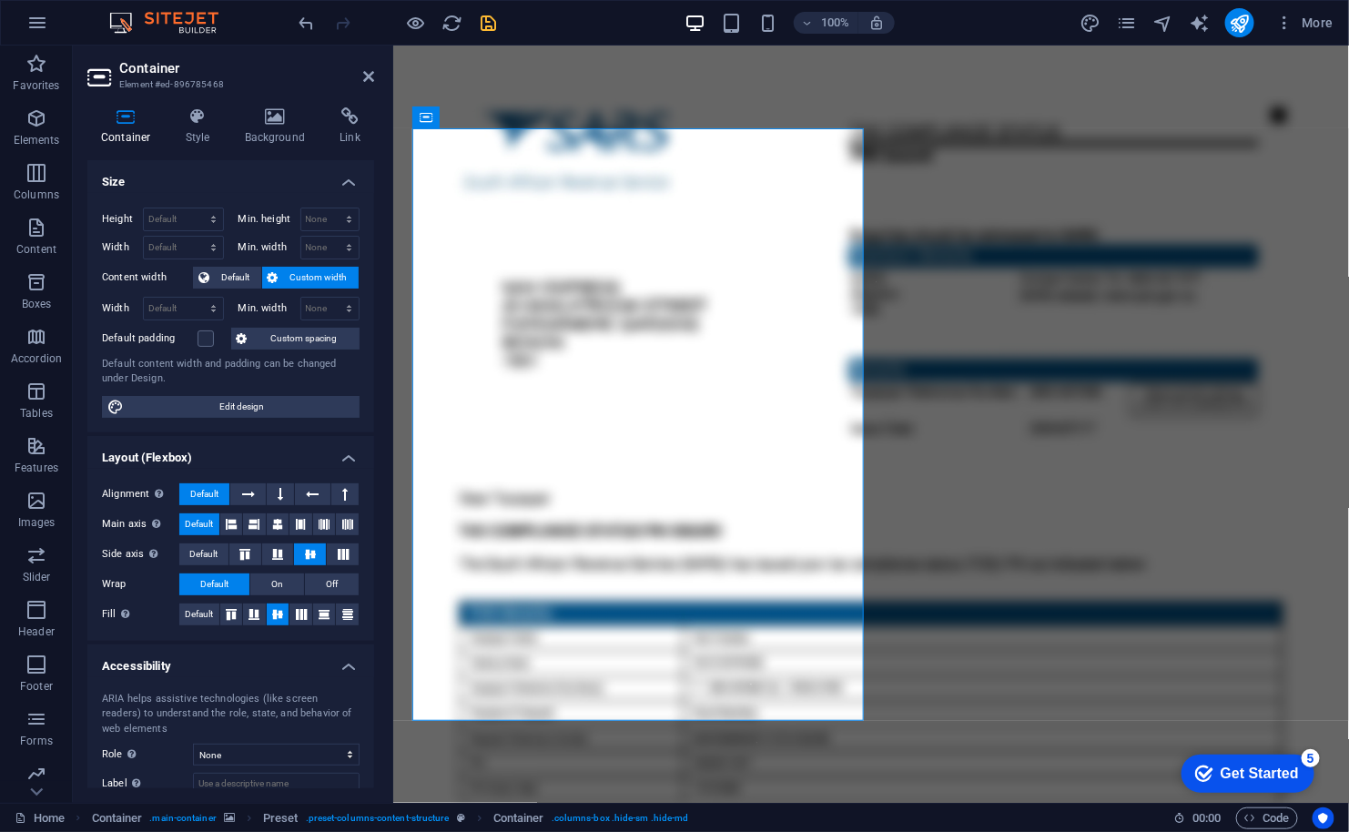
click at [882, 101] on figure at bounding box center [870, 423] width 956 height 757
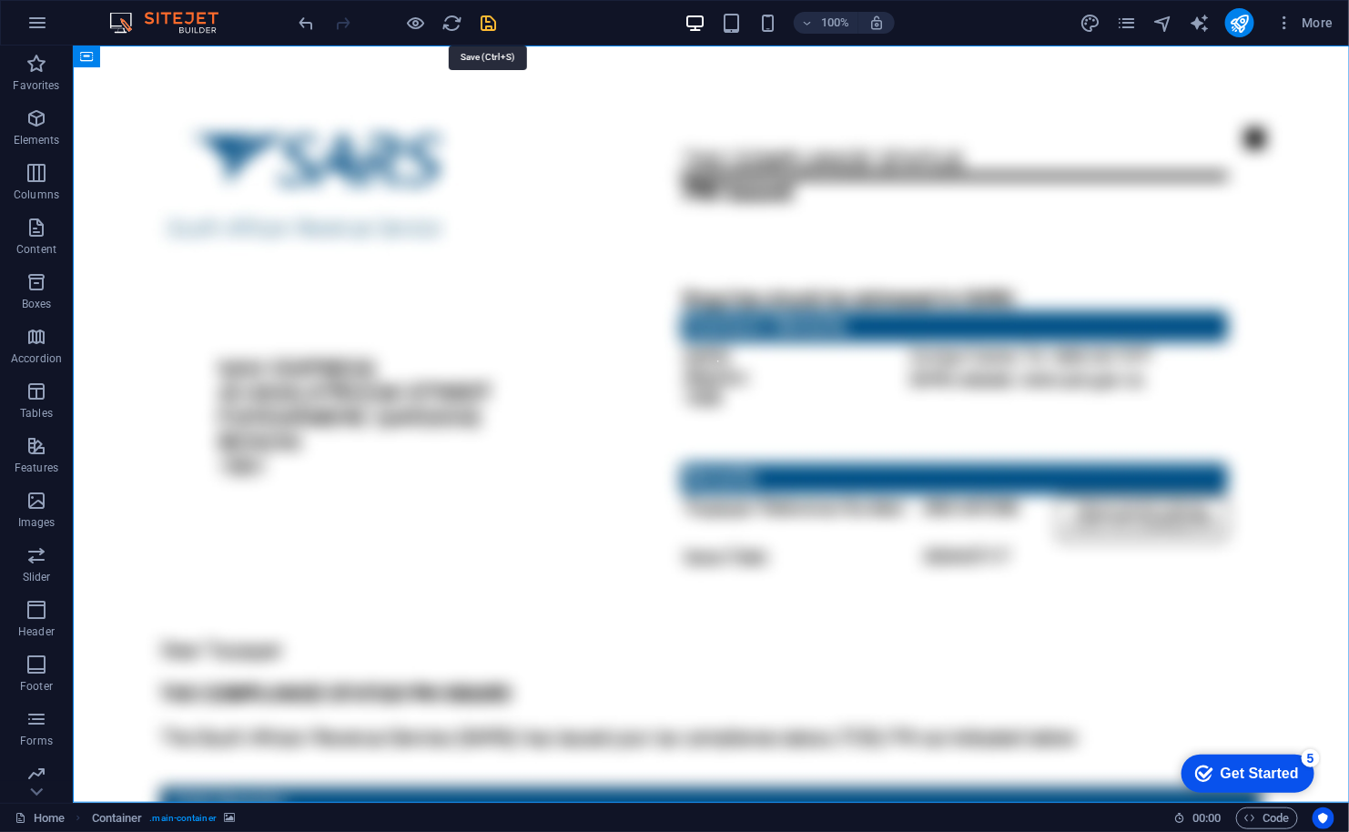
click at [490, 18] on icon "save" at bounding box center [489, 23] width 21 height 21
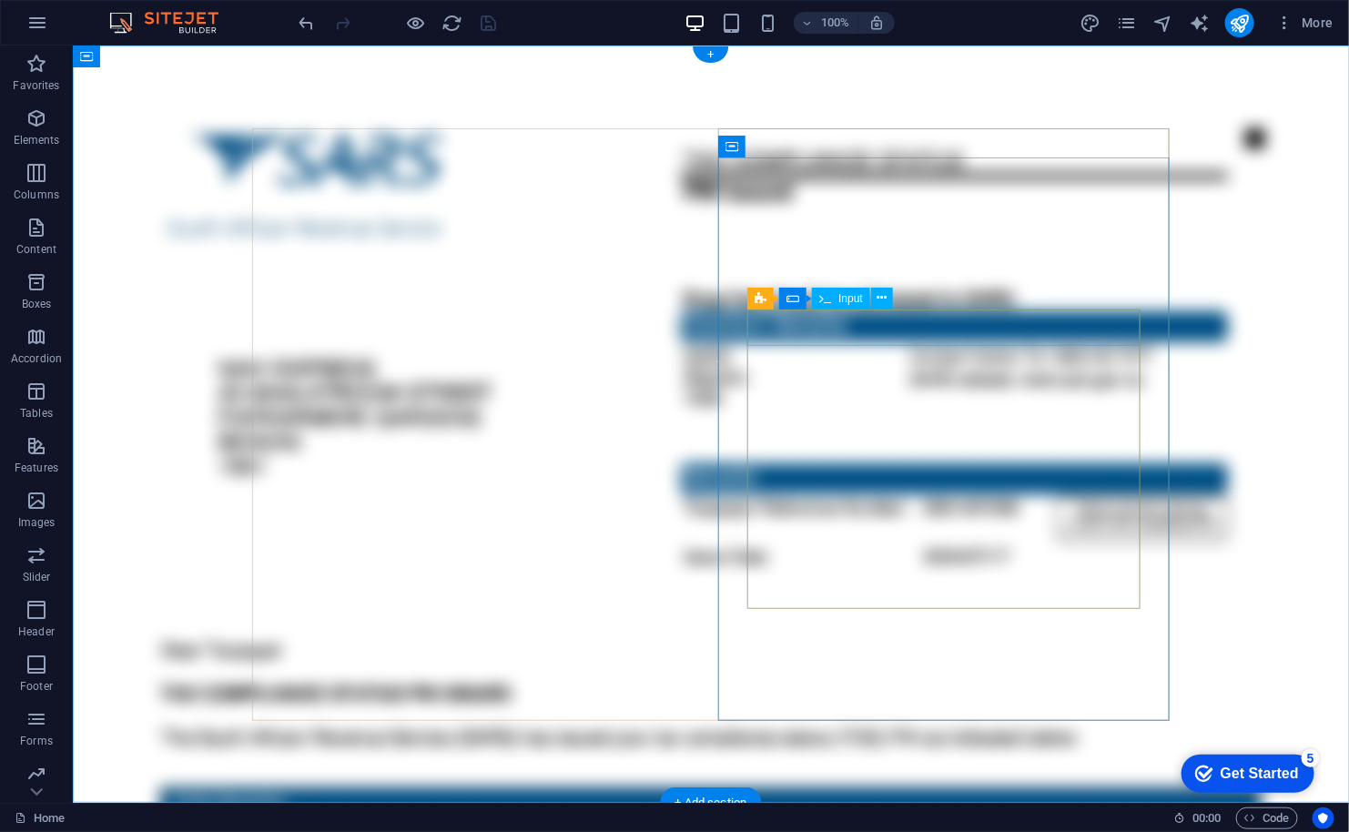
click div
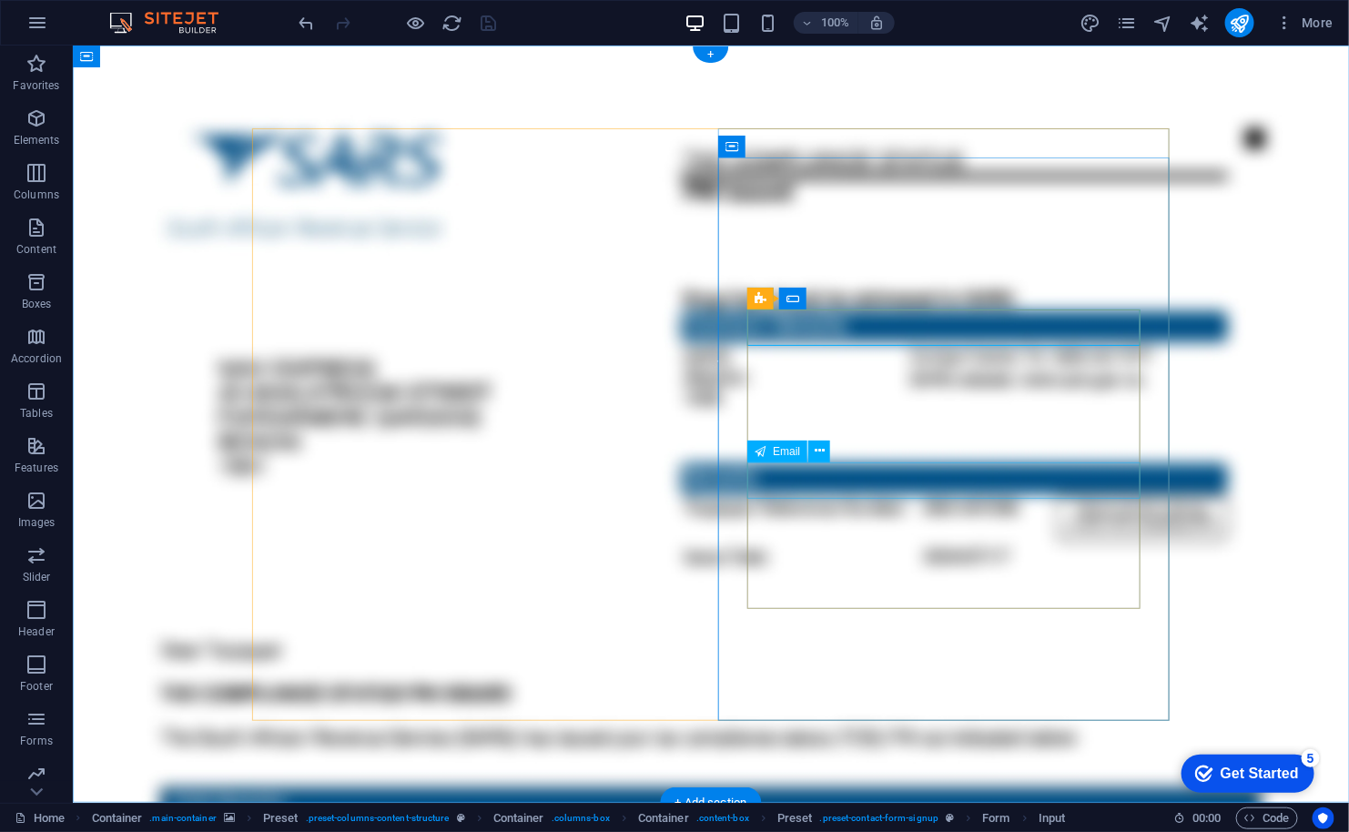
click div
click at [817, 455] on icon at bounding box center [820, 450] width 10 height 19
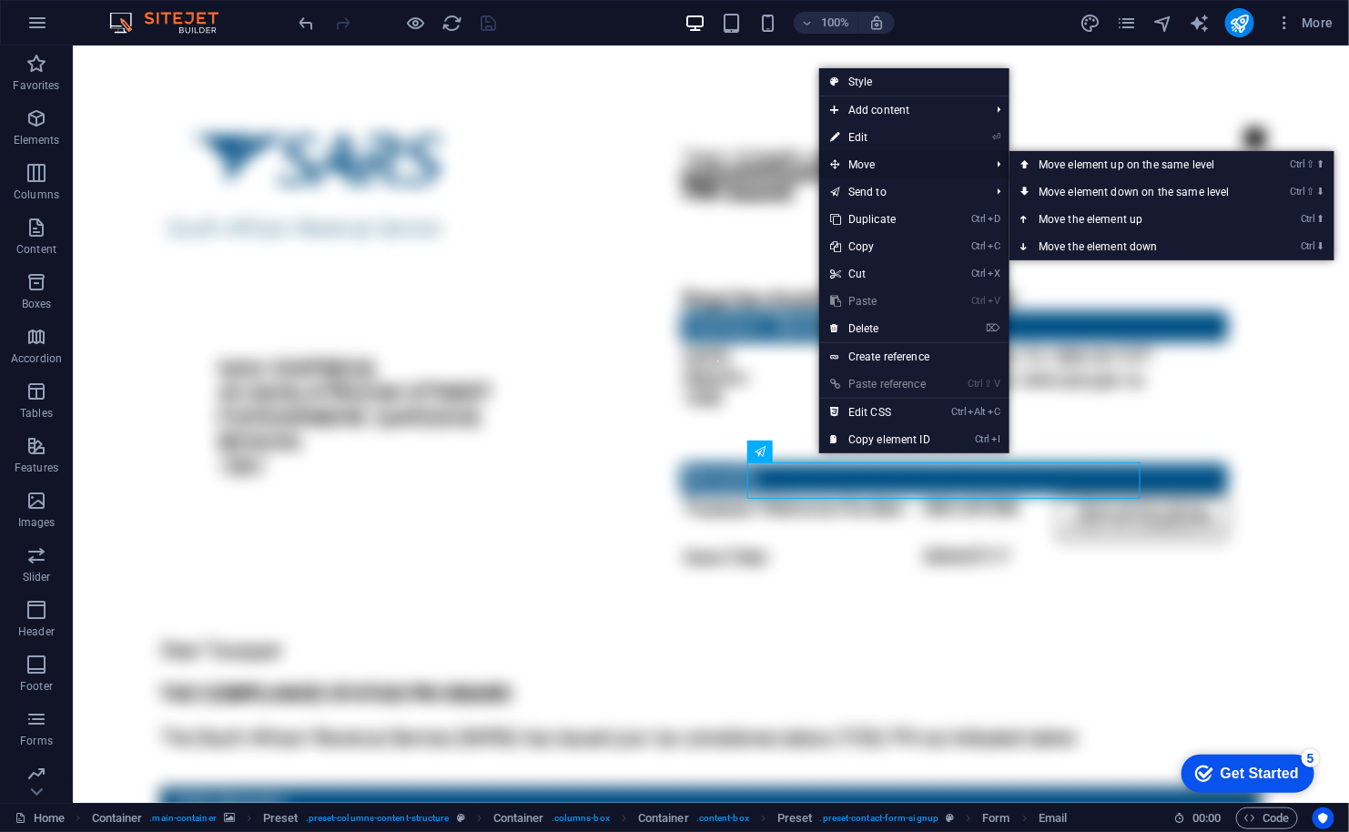
click at [880, 168] on span "Move" at bounding box center [900, 164] width 163 height 27
click at [1139, 213] on link "Ctrl ⬆ Move the element up" at bounding box center [1137, 219] width 257 height 27
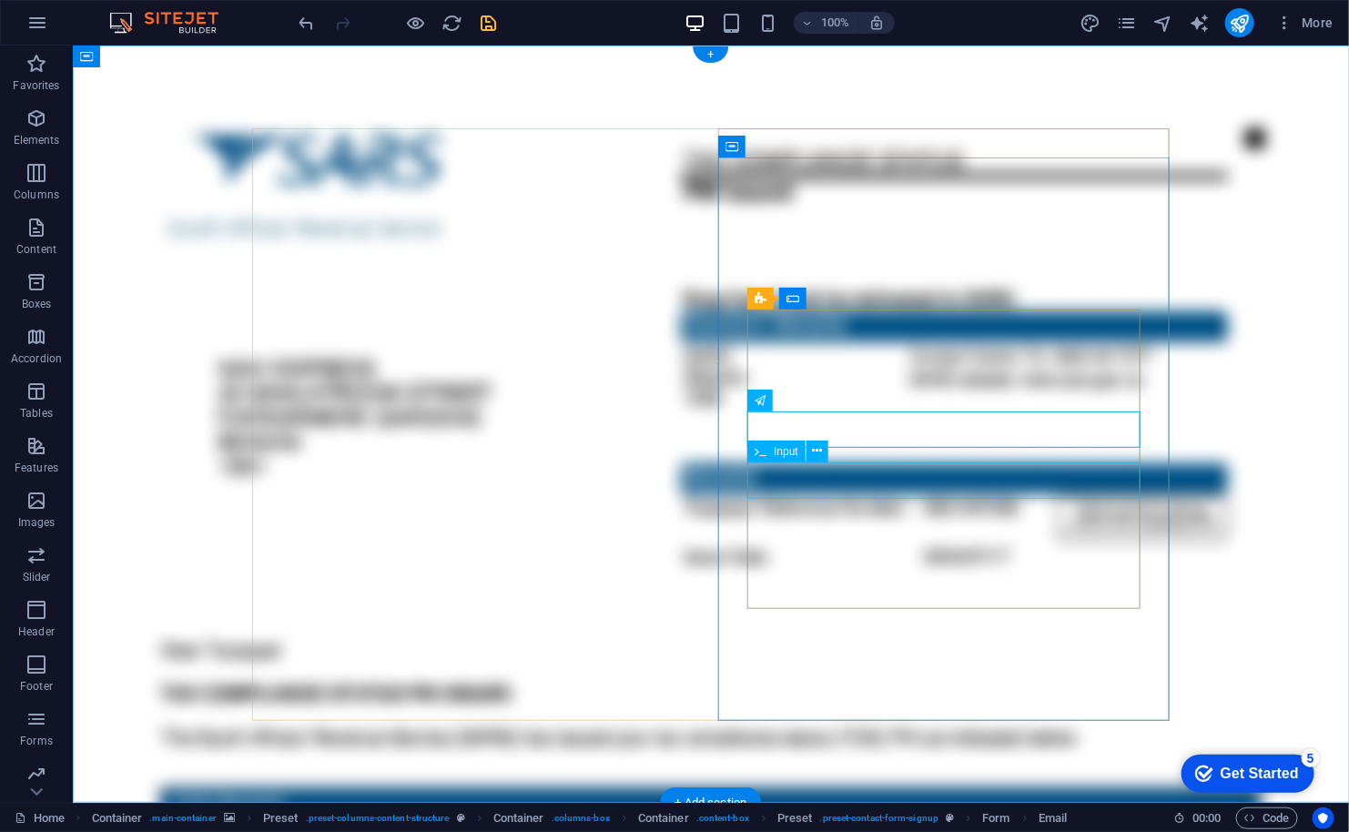
click div
click at [815, 455] on icon at bounding box center [818, 450] width 10 height 19
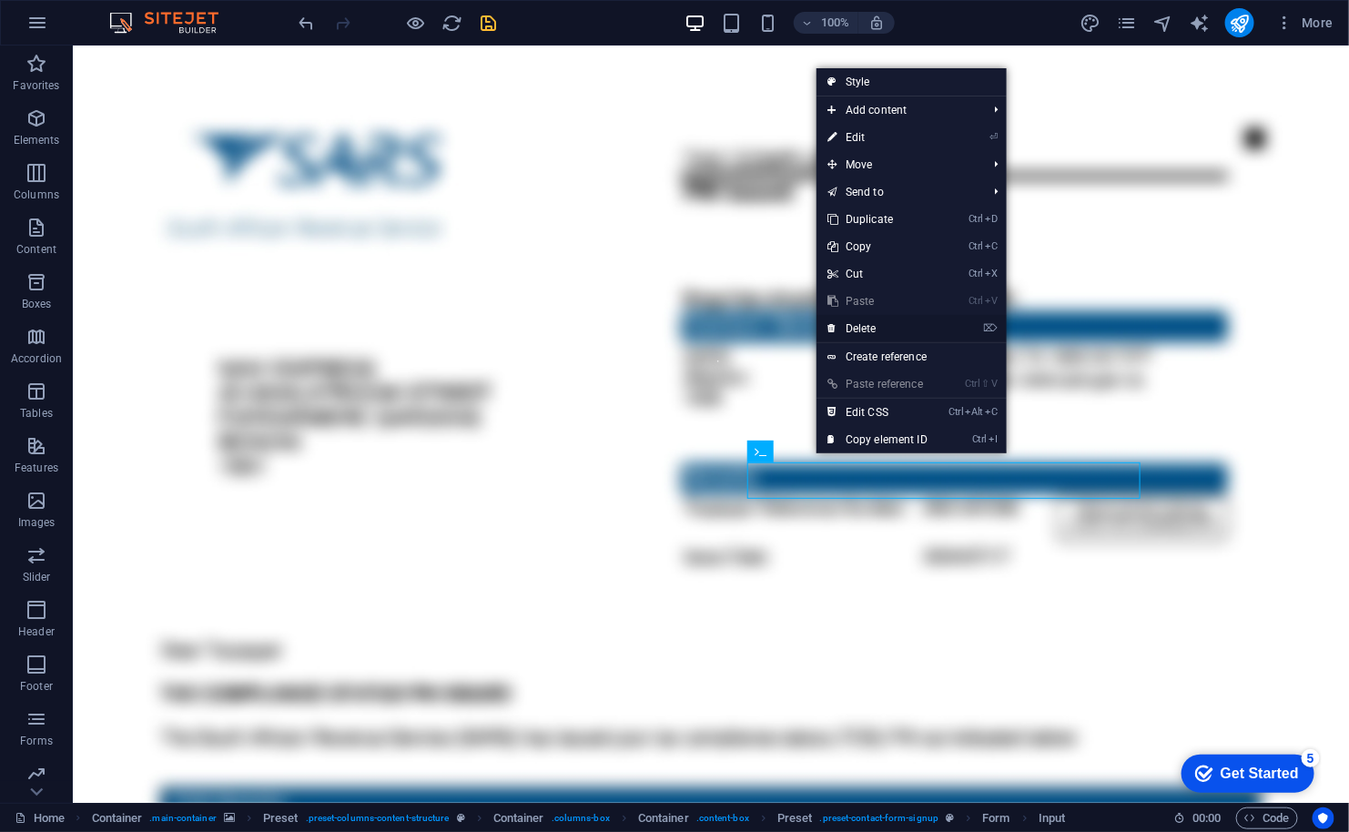
click at [871, 334] on link "⌦ Delete" at bounding box center [877, 328] width 122 height 27
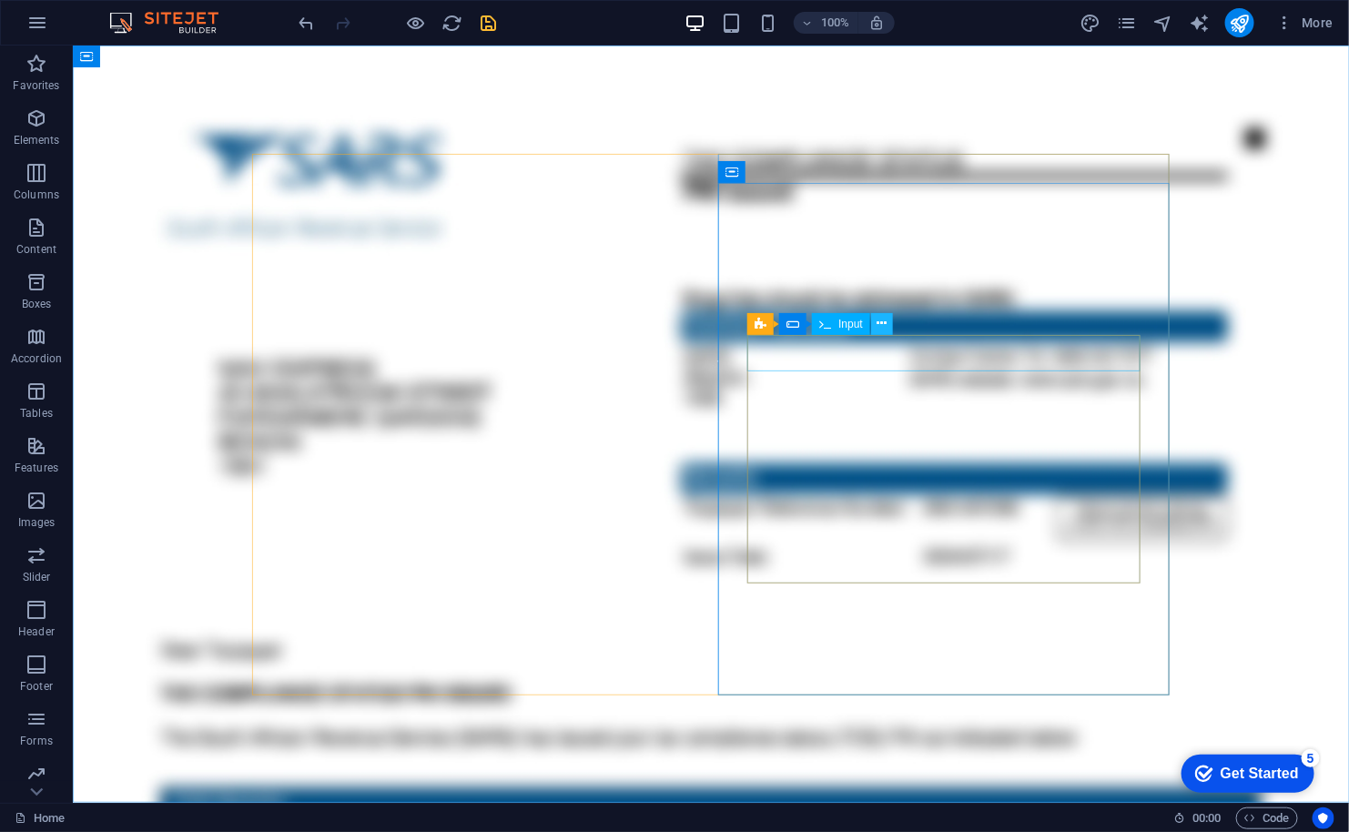
click at [880, 328] on icon at bounding box center [882, 323] width 10 height 19
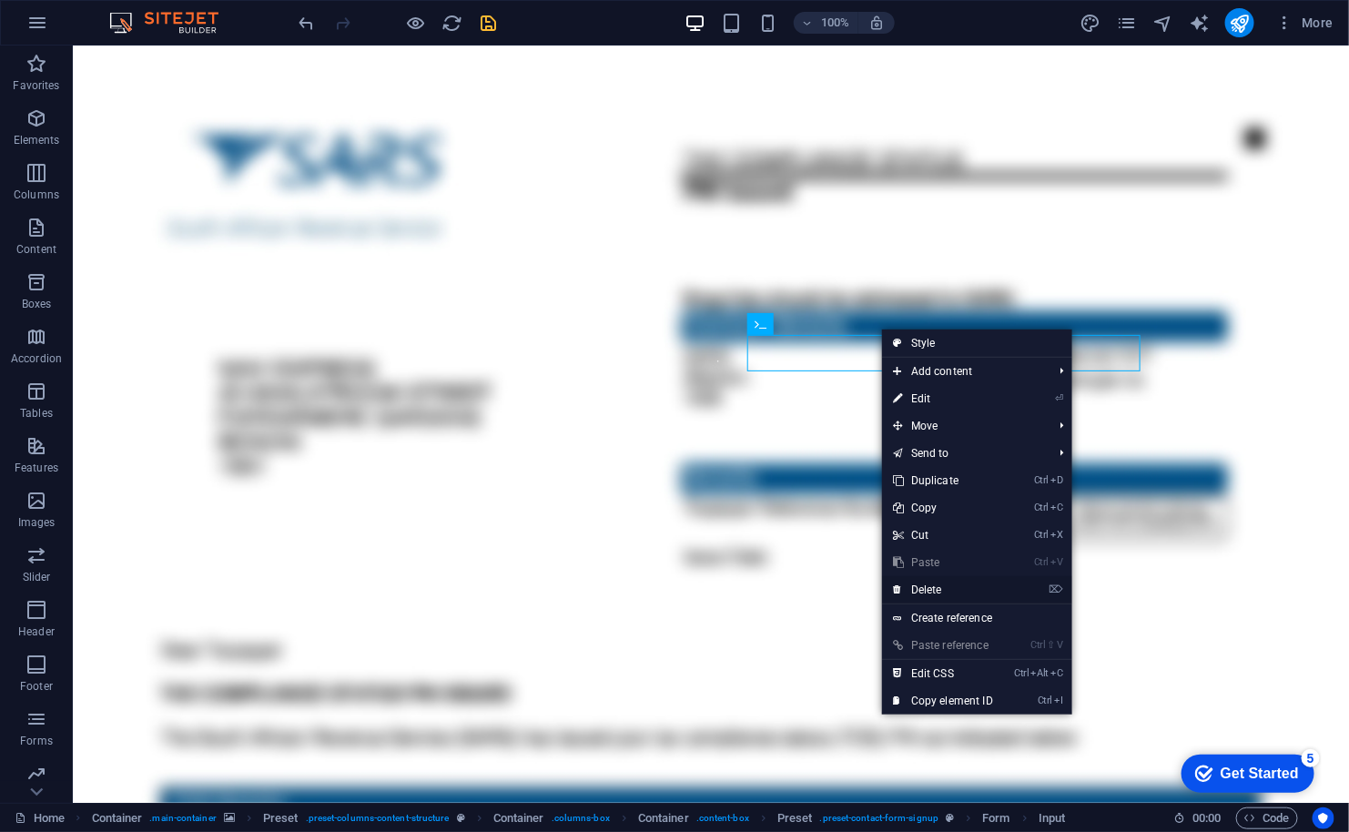
click at [922, 589] on link "⌦ Delete" at bounding box center [943, 589] width 122 height 27
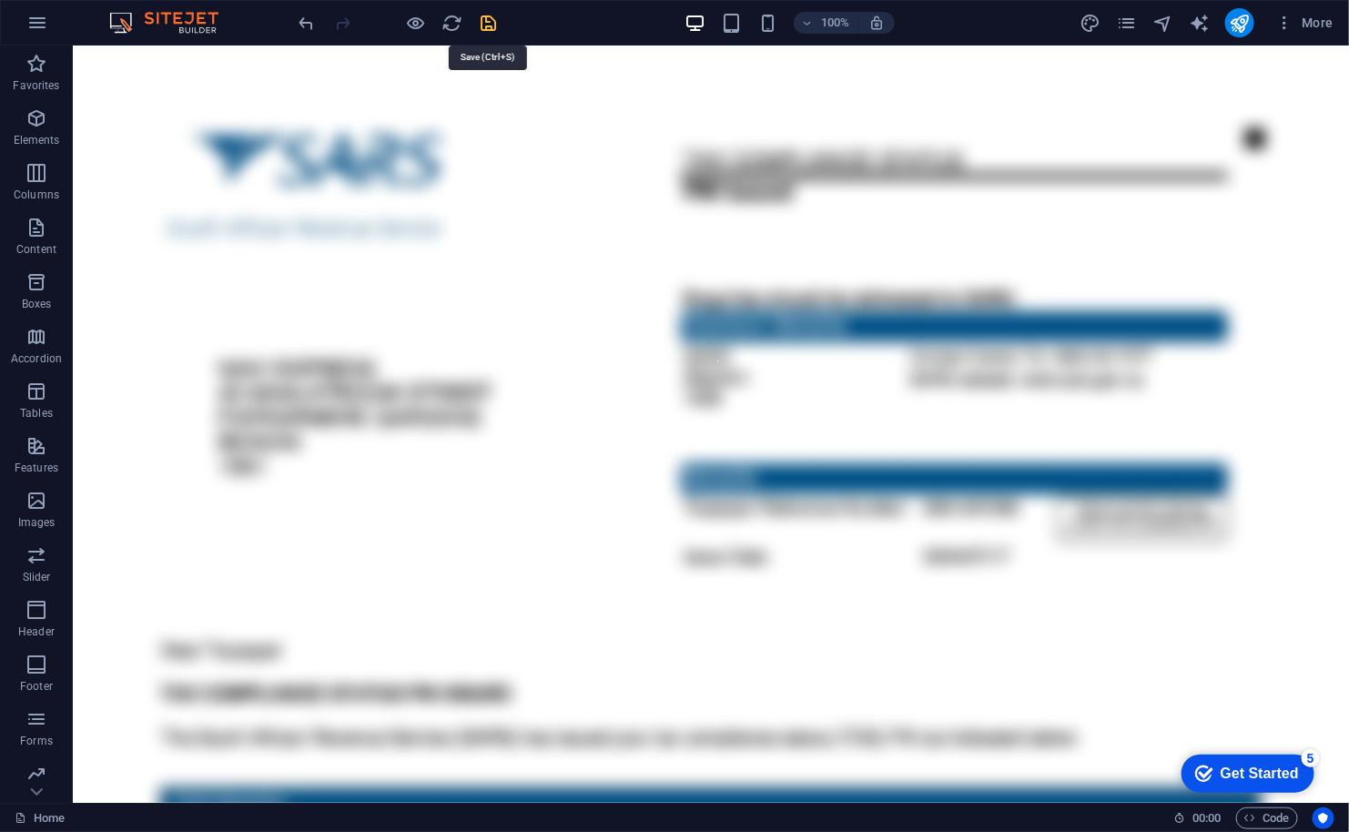
click at [497, 20] on icon "save" at bounding box center [489, 23] width 21 height 21
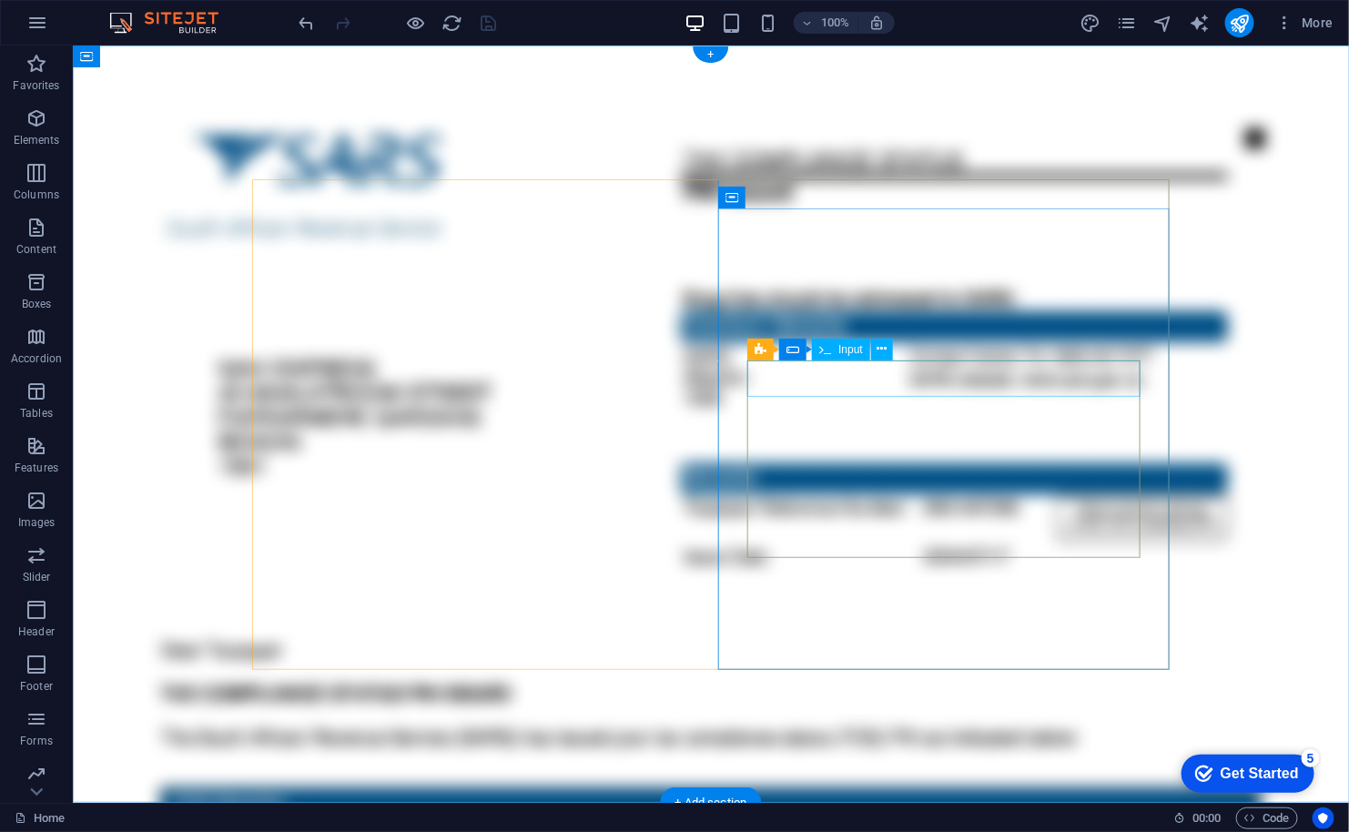
click div
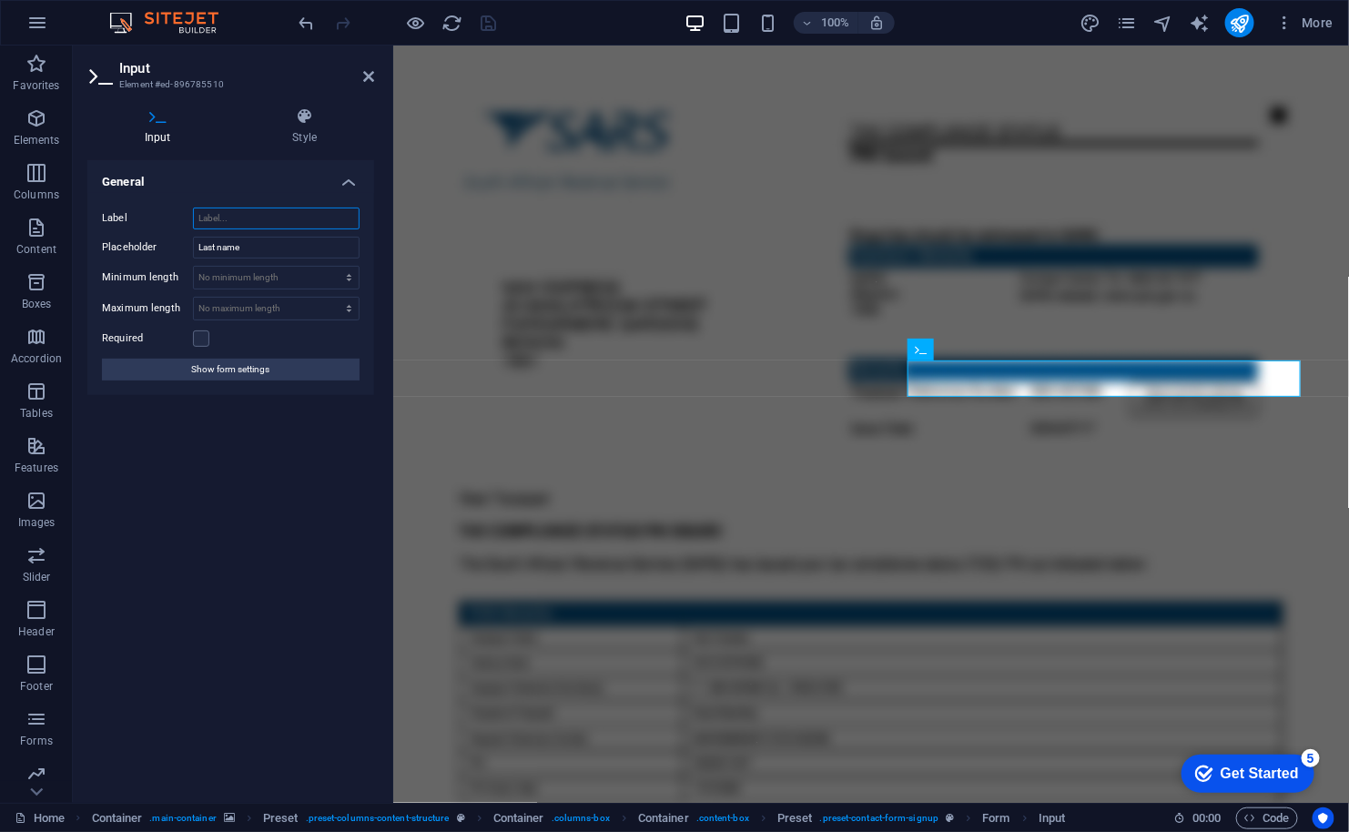
click at [253, 214] on input "Label" at bounding box center [276, 218] width 167 height 22
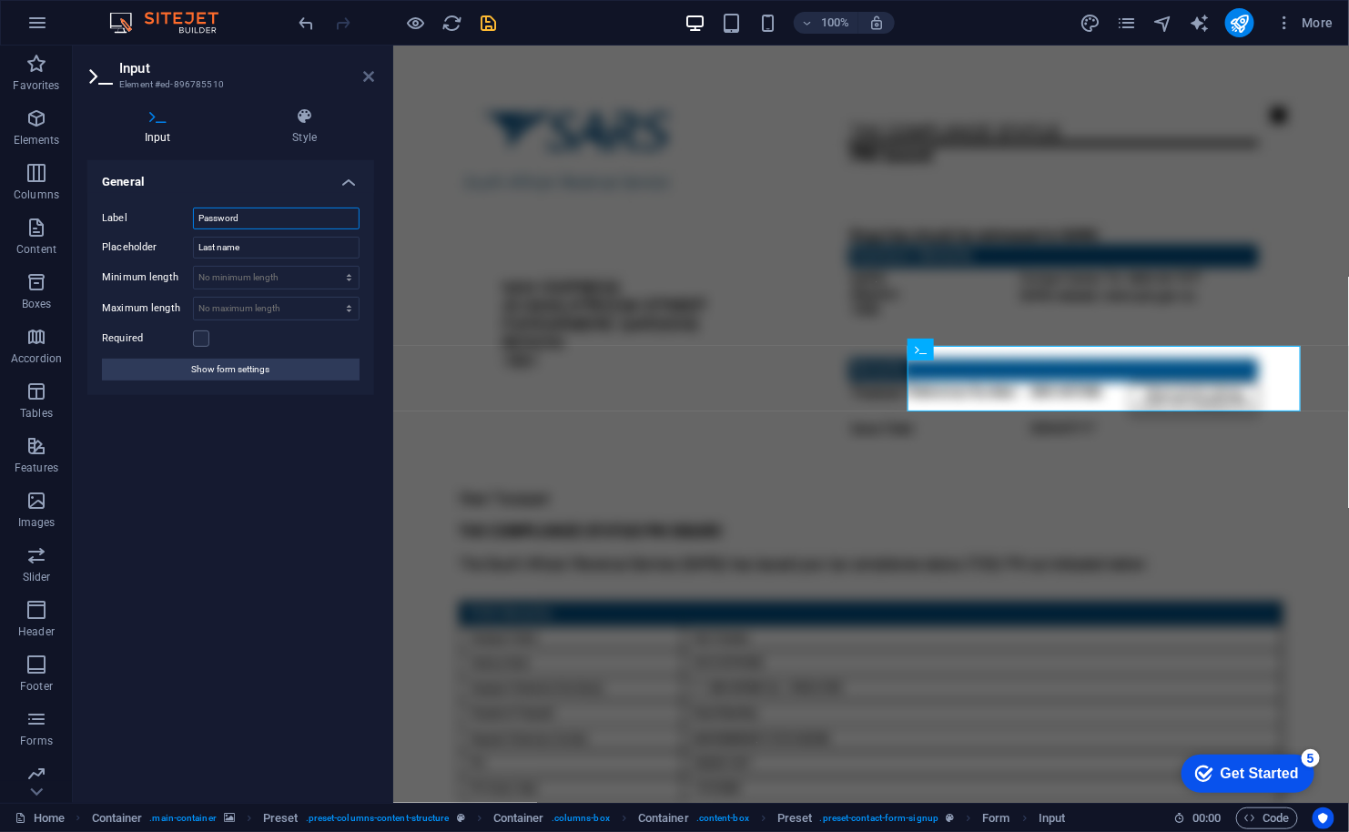
type input "Password"
click at [369, 70] on icon at bounding box center [368, 76] width 11 height 15
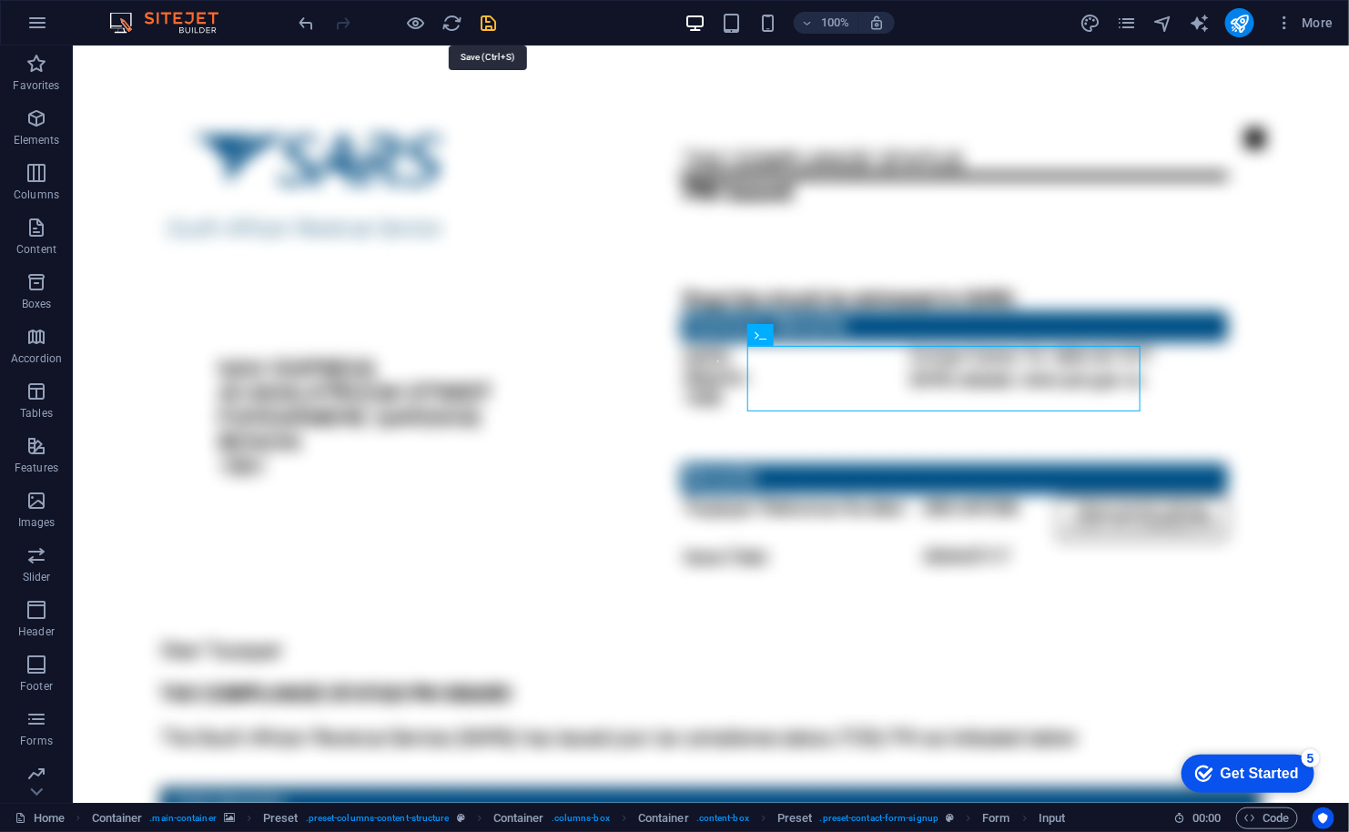
click at [485, 23] on icon "save" at bounding box center [489, 23] width 21 height 21
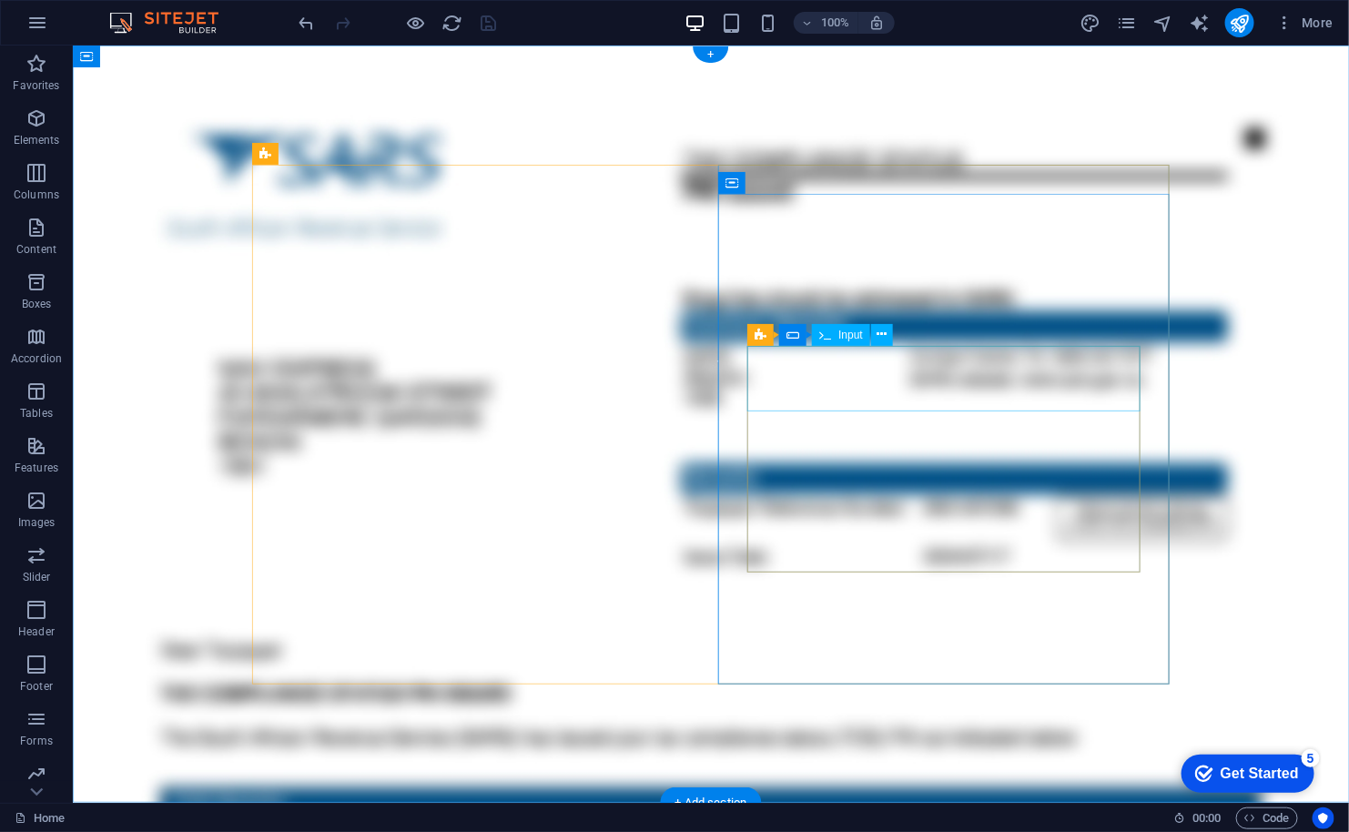
click div "Password"
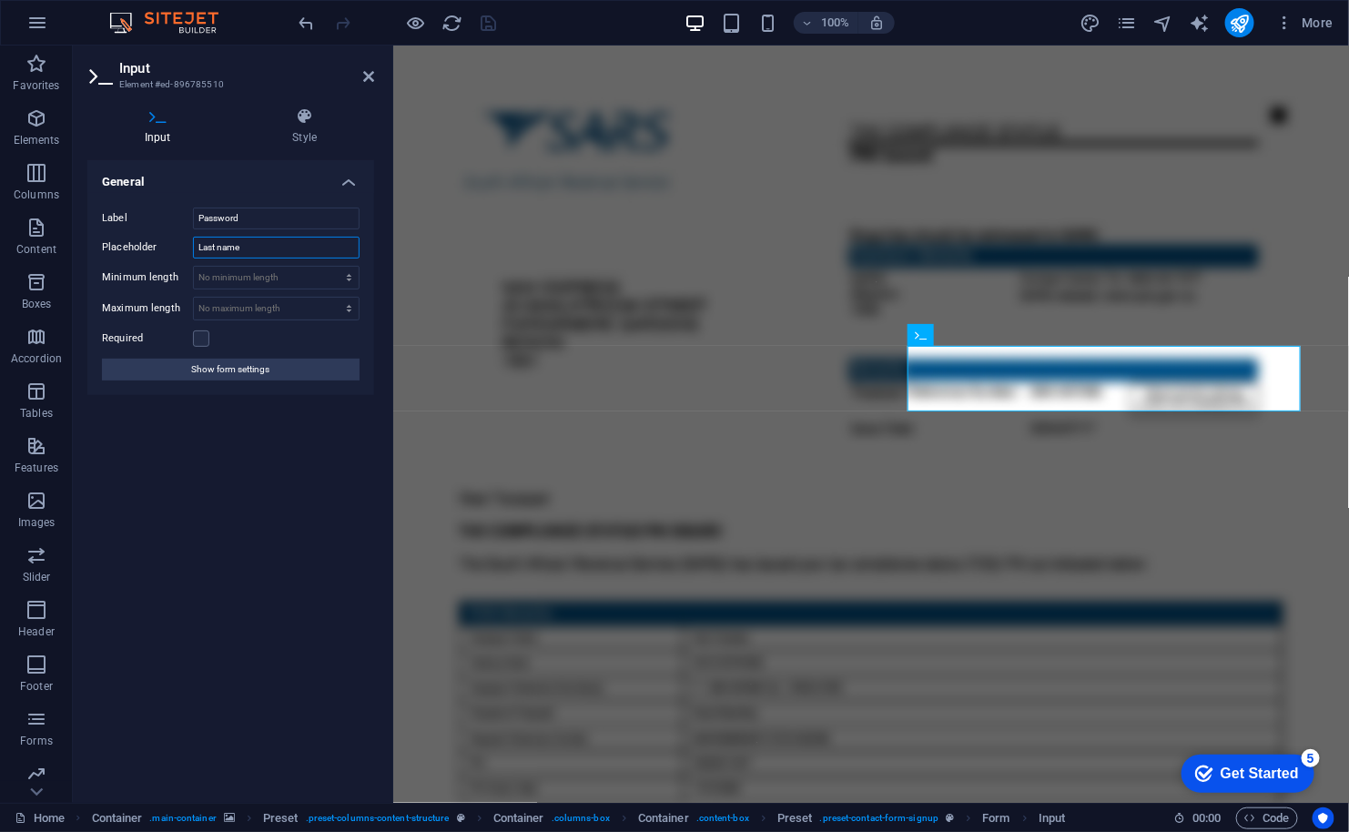
click at [273, 248] on input "Last name" at bounding box center [276, 248] width 167 height 22
type input "********"
click at [492, 24] on icon "save" at bounding box center [489, 23] width 21 height 21
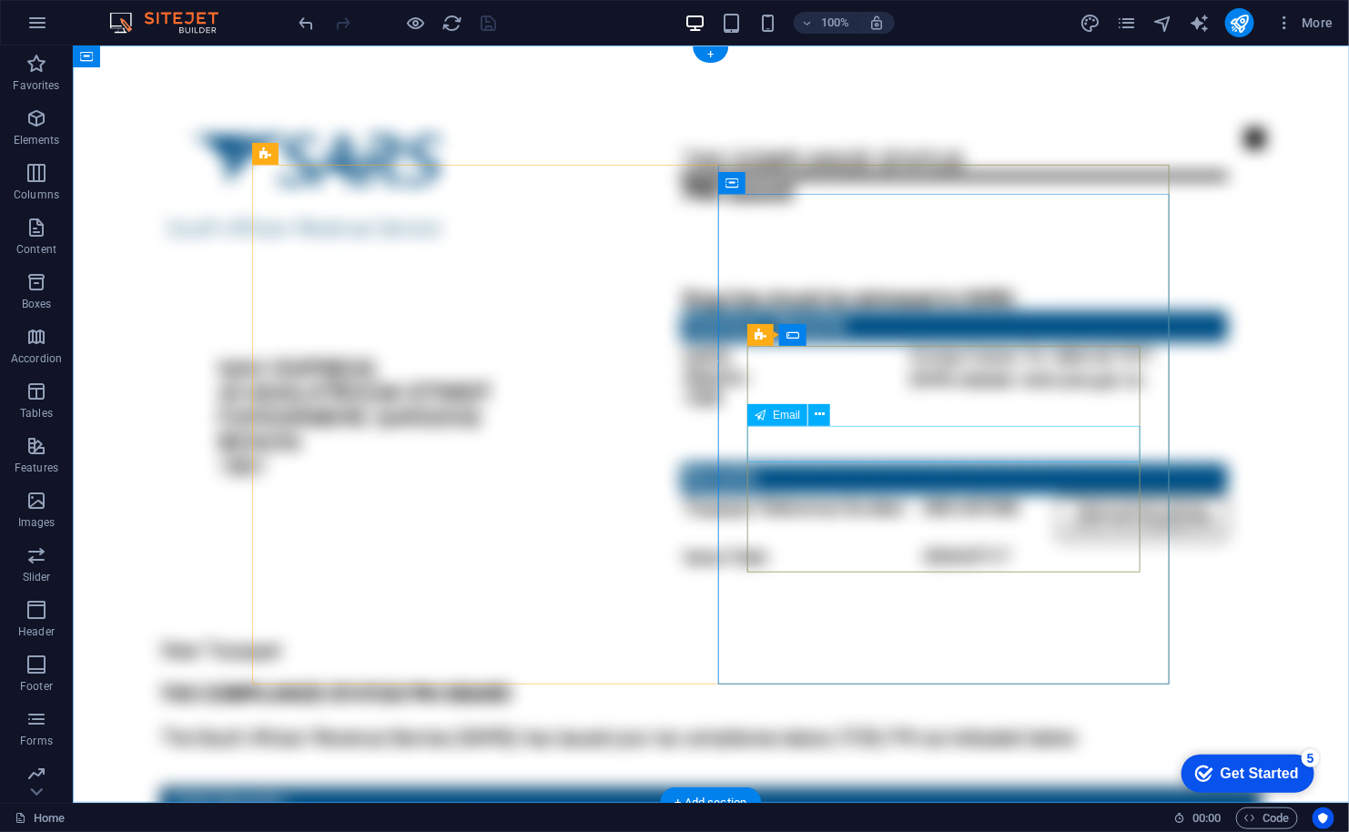
click div
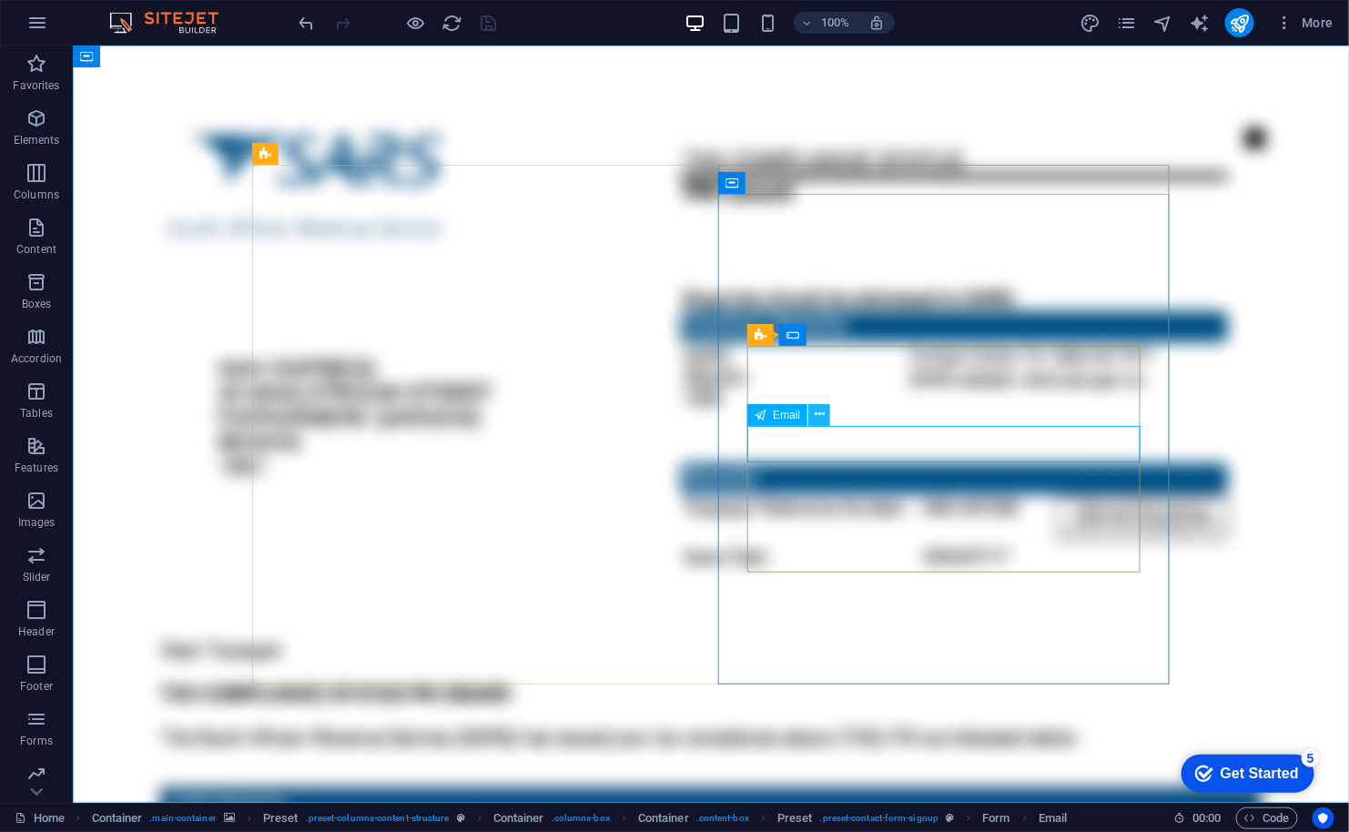
click at [827, 413] on button at bounding box center [819, 415] width 22 height 22
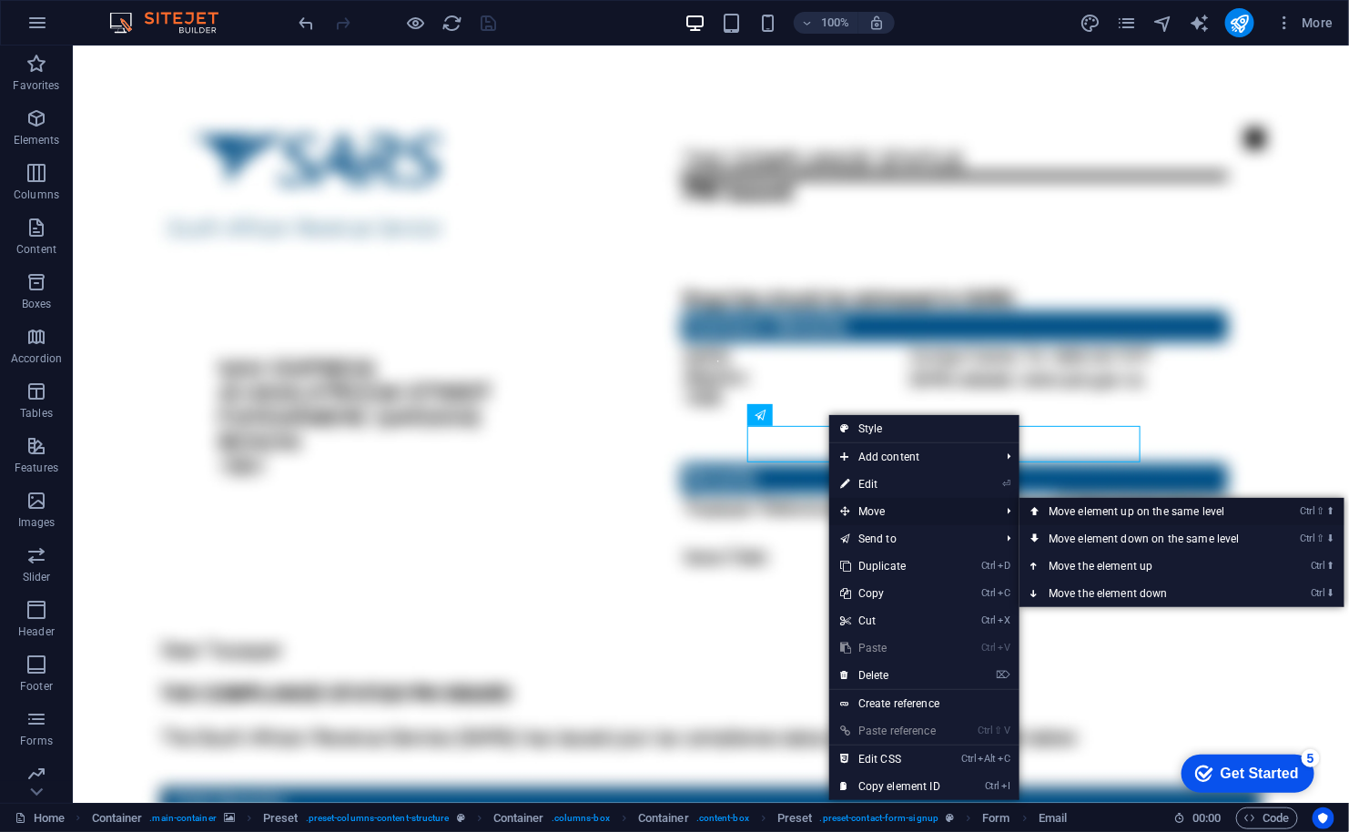
click at [1059, 510] on link "Ctrl ⇧ ⬆ Move element up on the same level" at bounding box center [1147, 511] width 257 height 27
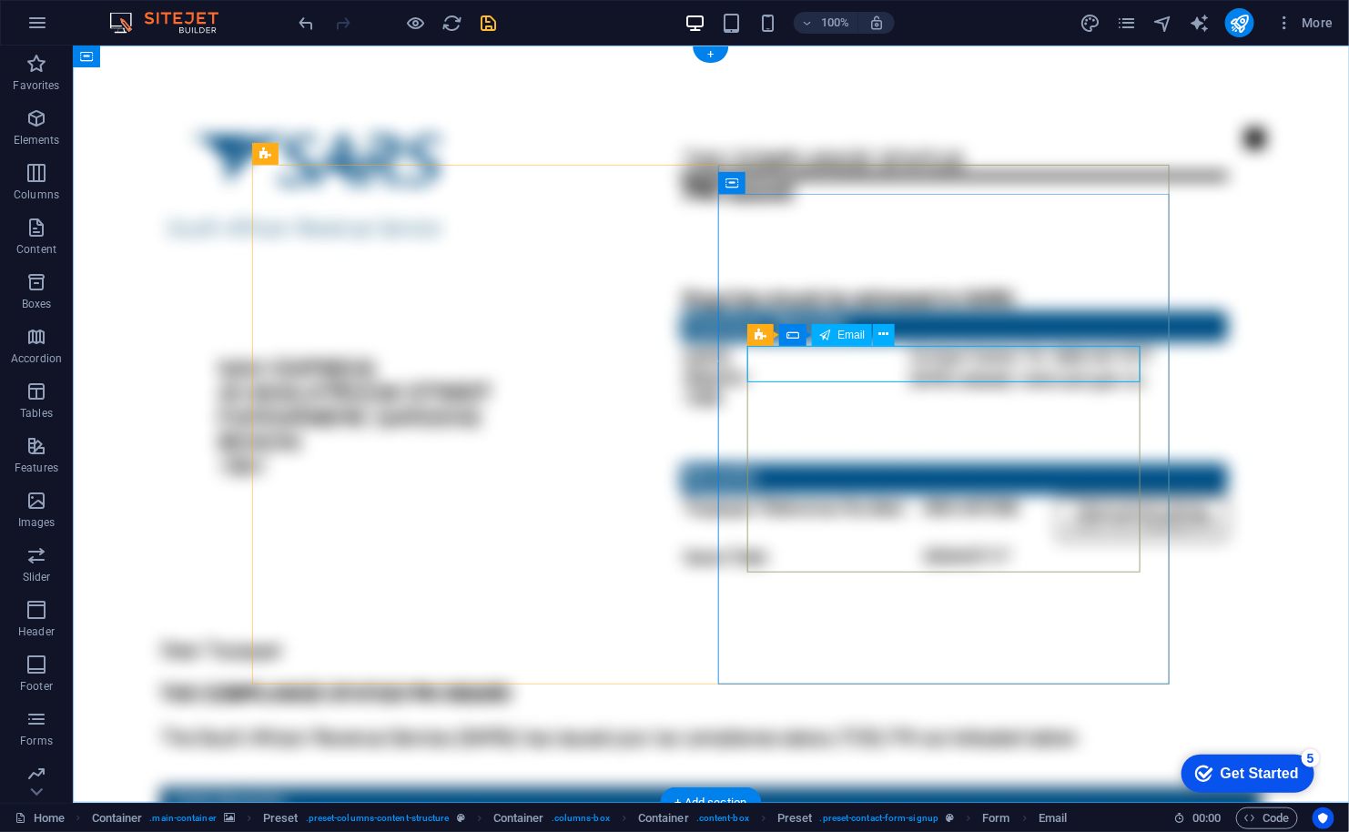
click div
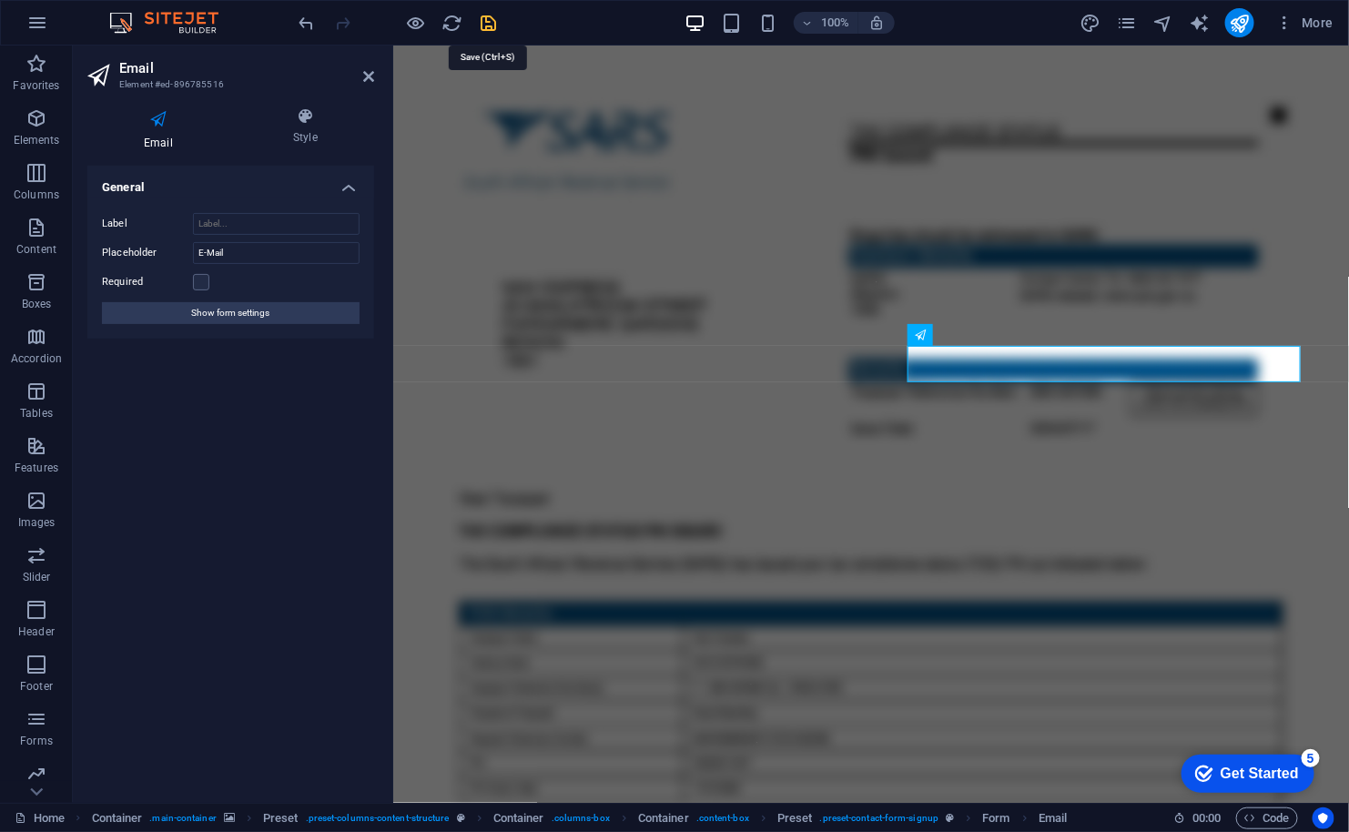
click at [489, 24] on icon "save" at bounding box center [489, 23] width 21 height 21
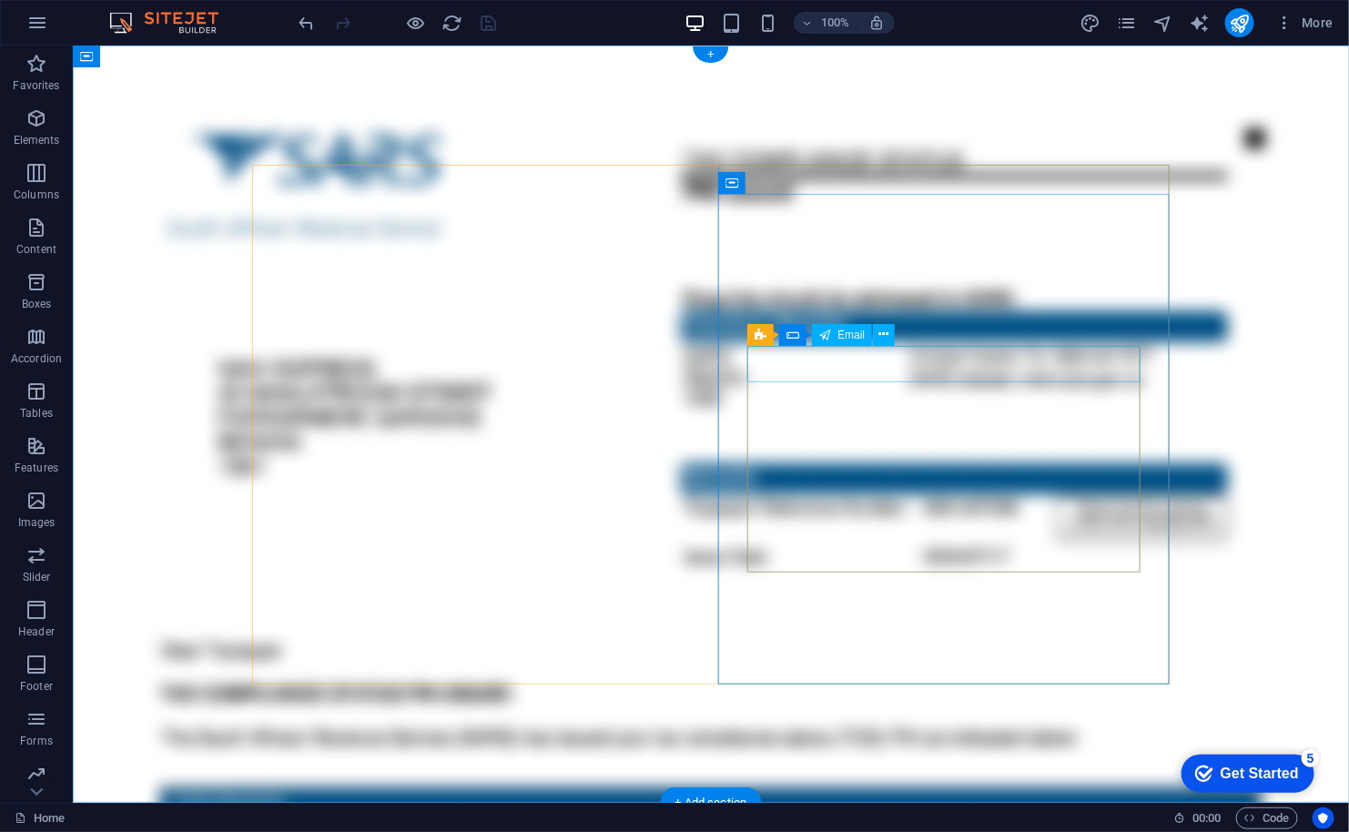
click div
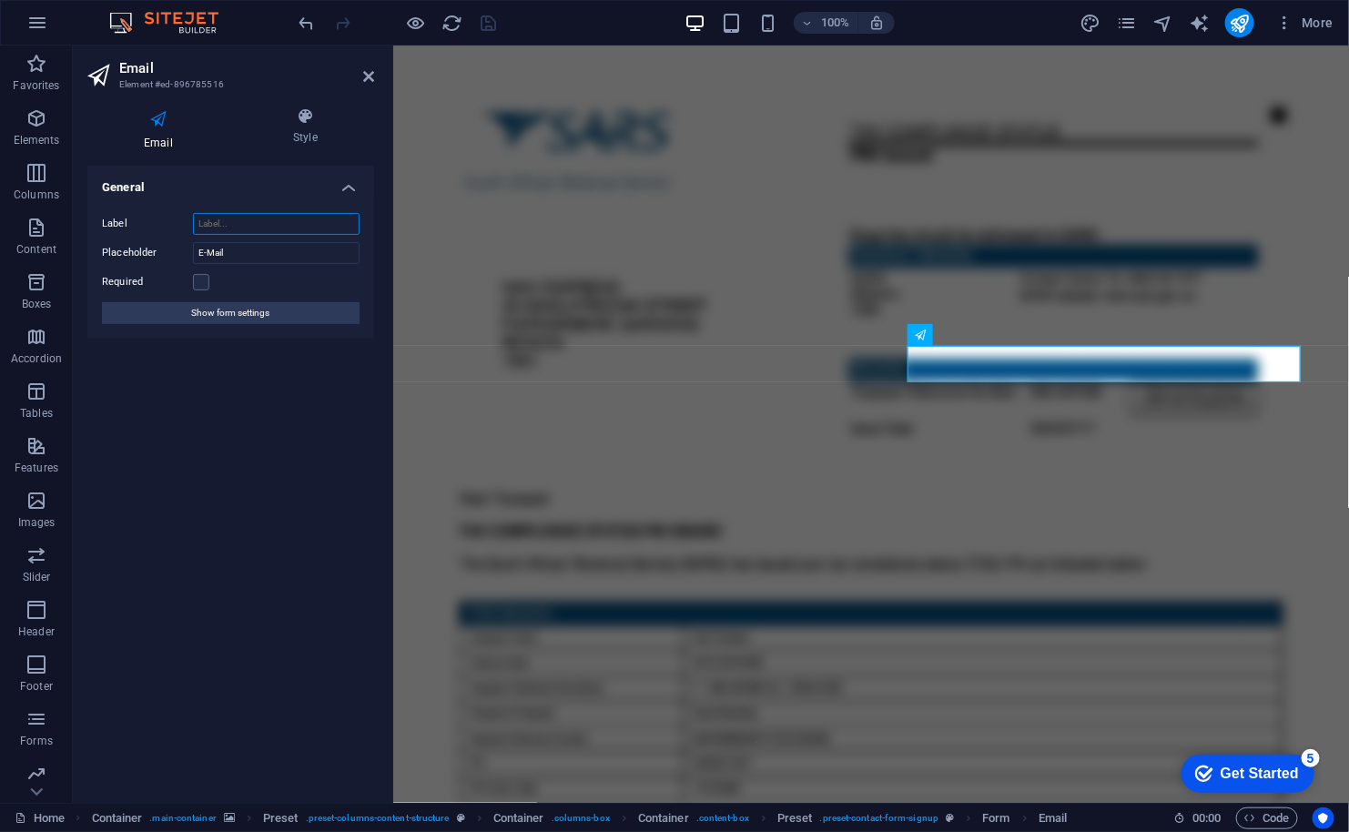
click at [208, 218] on input "Label" at bounding box center [276, 224] width 167 height 22
paste input "Email address"
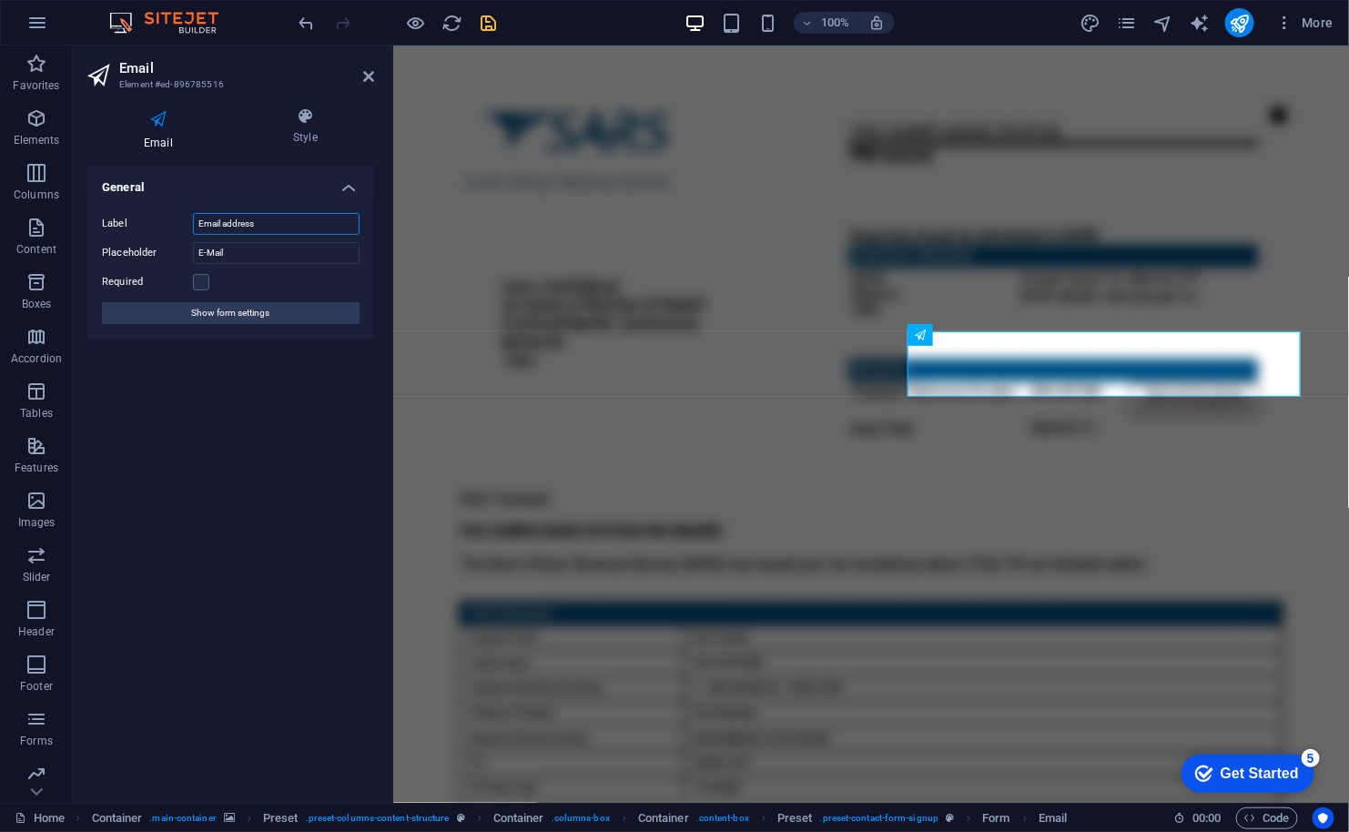
click at [227, 224] on input "Email address" at bounding box center [276, 224] width 167 height 22
type input "Email Address"
click at [268, 247] on input "E-Mail" at bounding box center [276, 253] width 167 height 22
click at [233, 245] on input "E-Mail" at bounding box center [276, 253] width 167 height 22
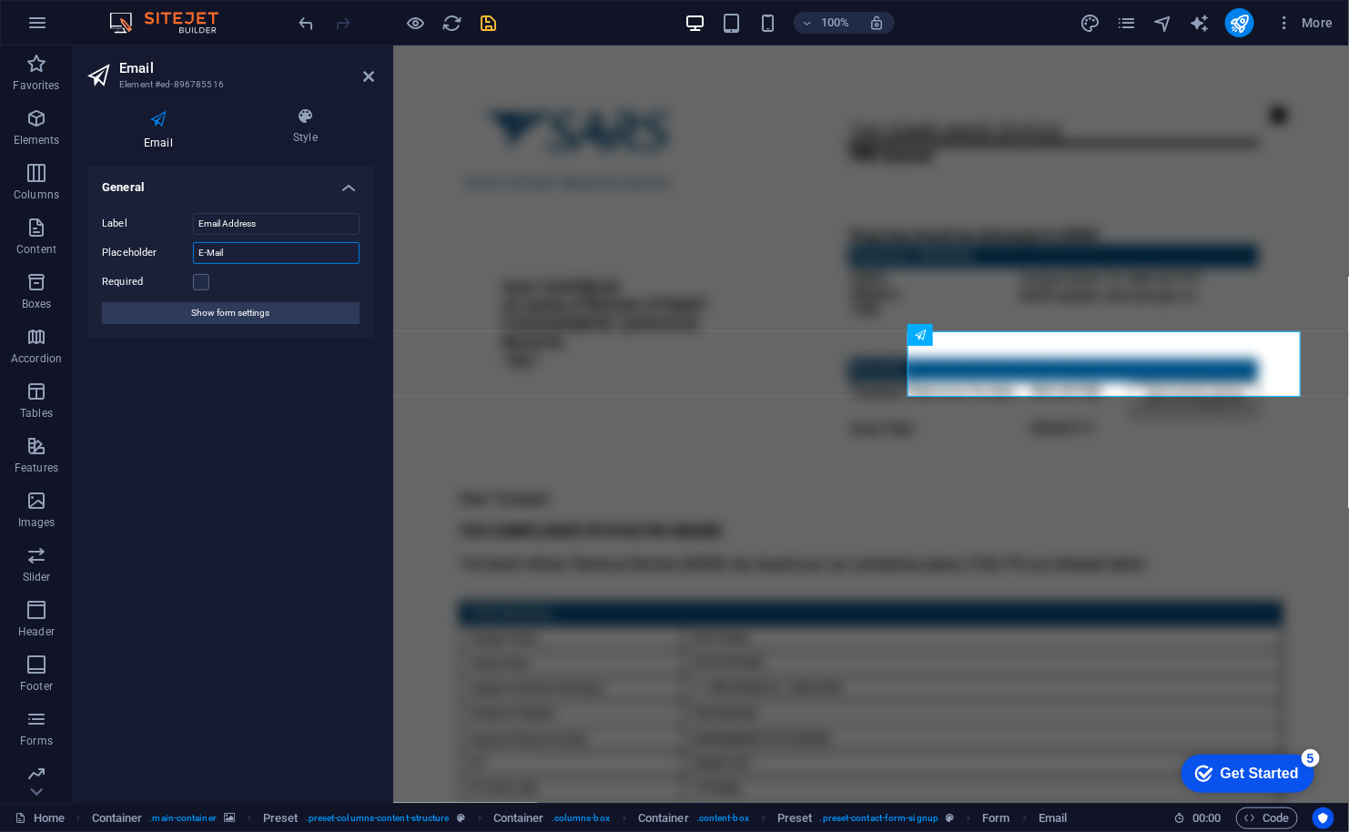
click at [233, 245] on input "E-Mail" at bounding box center [276, 253] width 167 height 22
paste input "Email Address"
type input "Email Address"
click at [277, 372] on div "General Label Email Address Placeholder Email Address Required Show form settin…" at bounding box center [230, 477] width 287 height 622
click at [207, 288] on label at bounding box center [201, 282] width 16 height 16
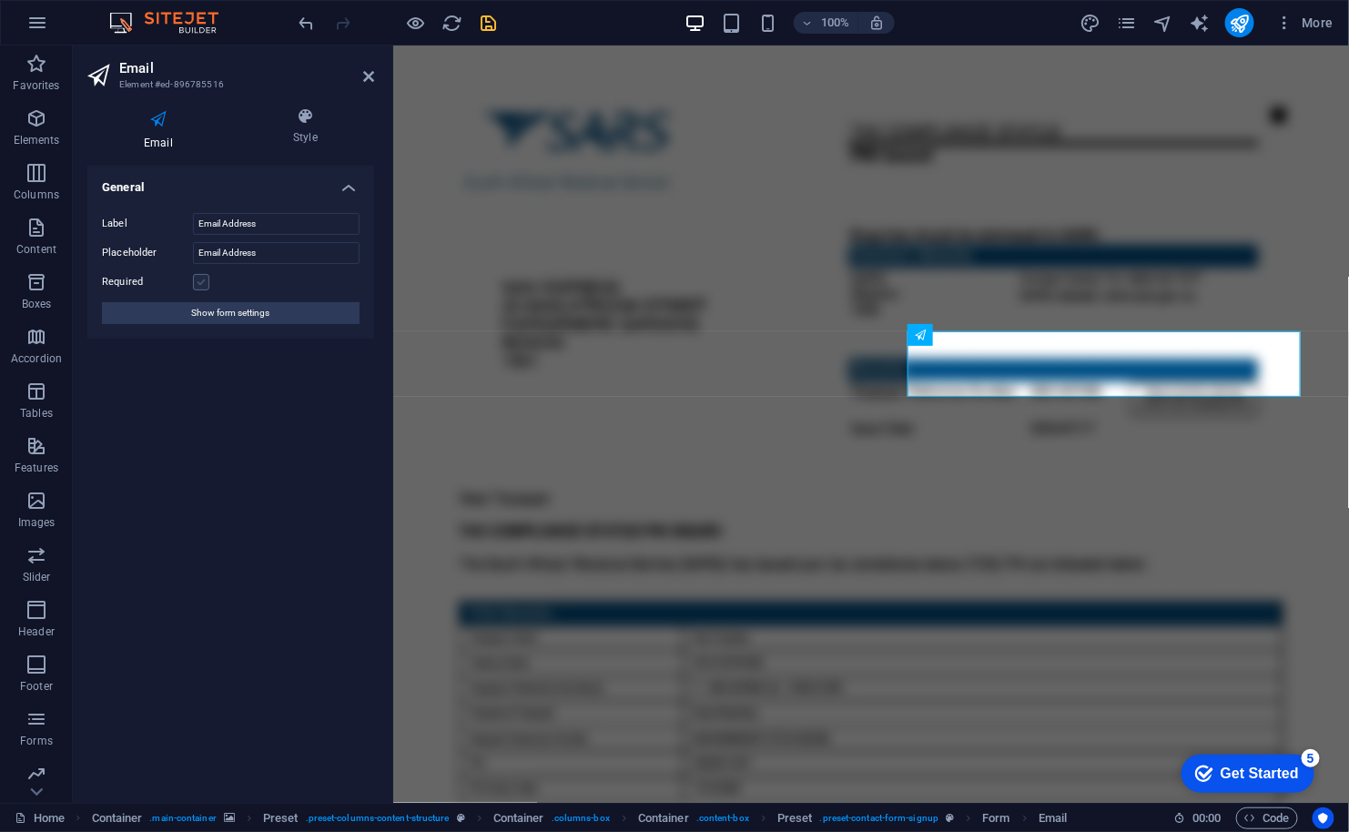
click at [0, 0] on input "Required" at bounding box center [0, 0] width 0 height 0
click at [256, 356] on div "General Label Email Address Placeholder Email Address Required Show form settin…" at bounding box center [230, 477] width 287 height 622
click at [367, 78] on icon at bounding box center [368, 76] width 11 height 15
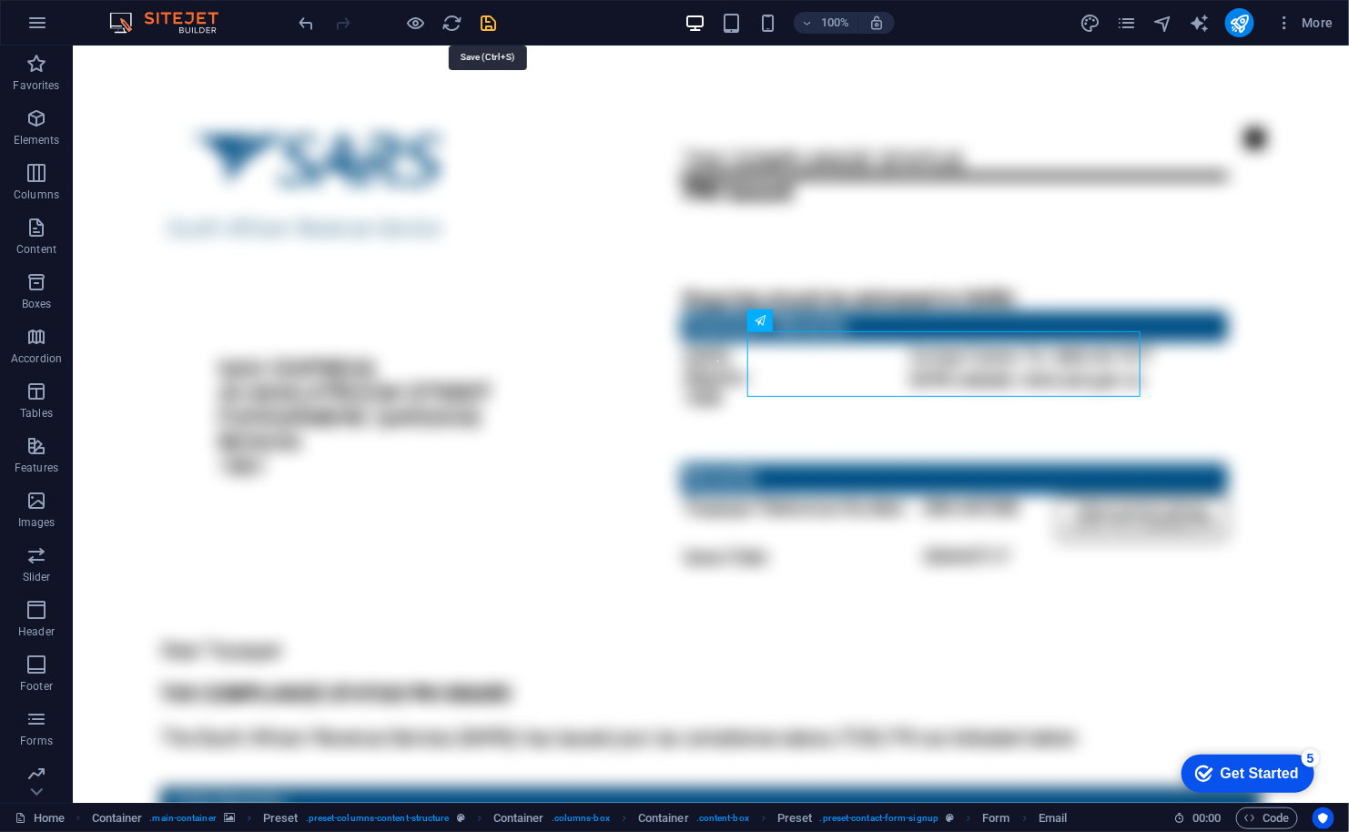
click at [484, 13] on icon "save" at bounding box center [489, 23] width 21 height 21
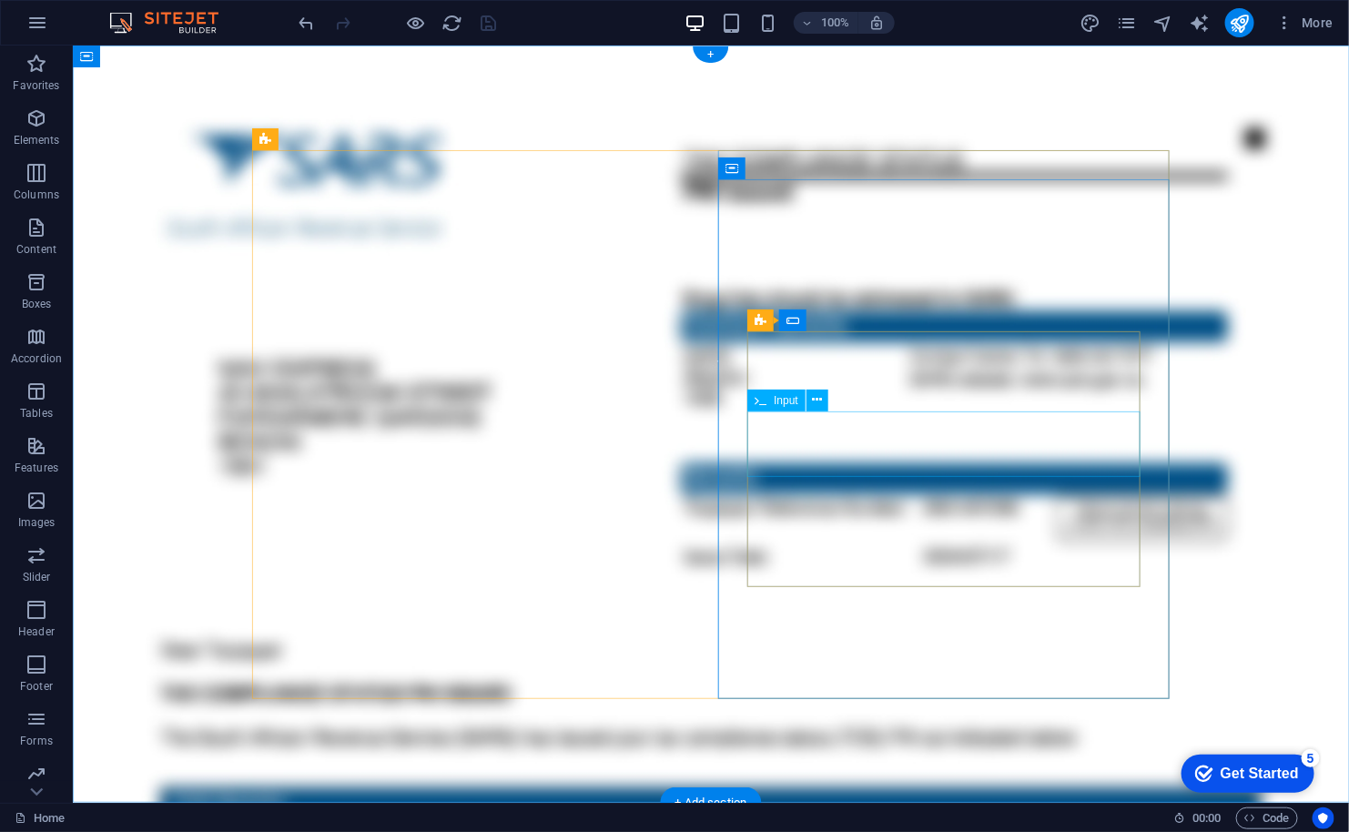
click div "Password"
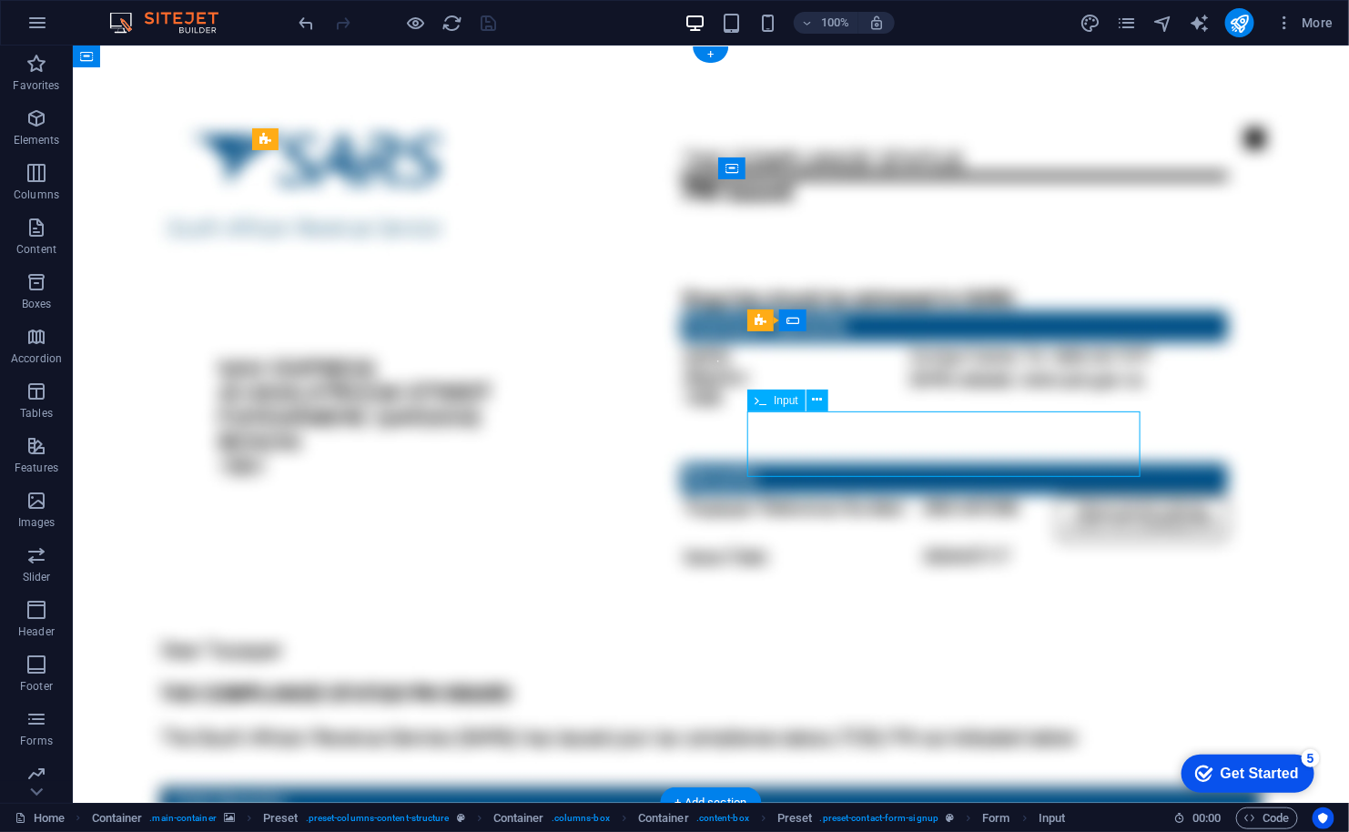
click div "Password"
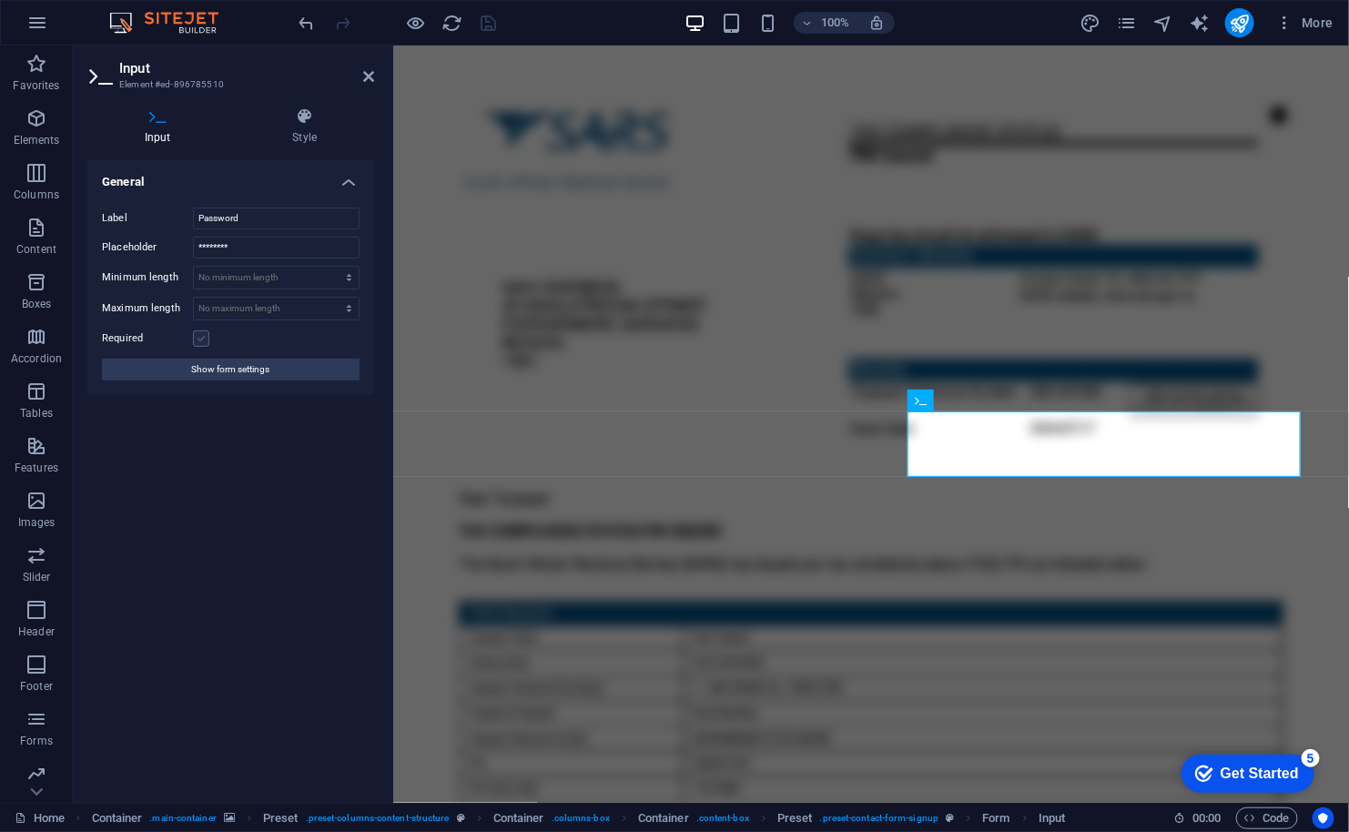
click at [203, 336] on label at bounding box center [201, 338] width 16 height 16
click at [0, 0] on input "Required" at bounding box center [0, 0] width 0 height 0
click at [369, 75] on icon at bounding box center [368, 76] width 11 height 15
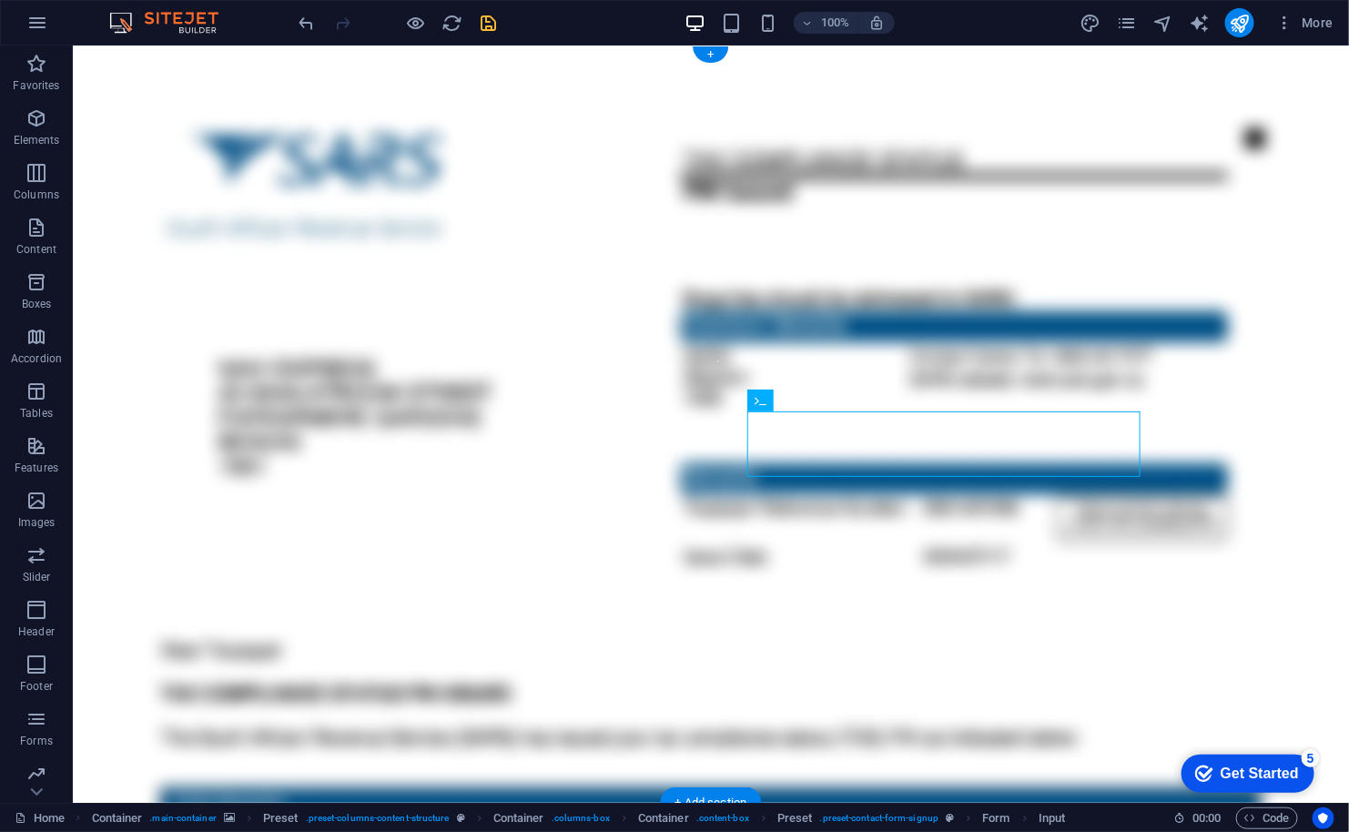
click at [368, 74] on figure at bounding box center [710, 423] width 1276 height 757
select select "%"
select select "vh"
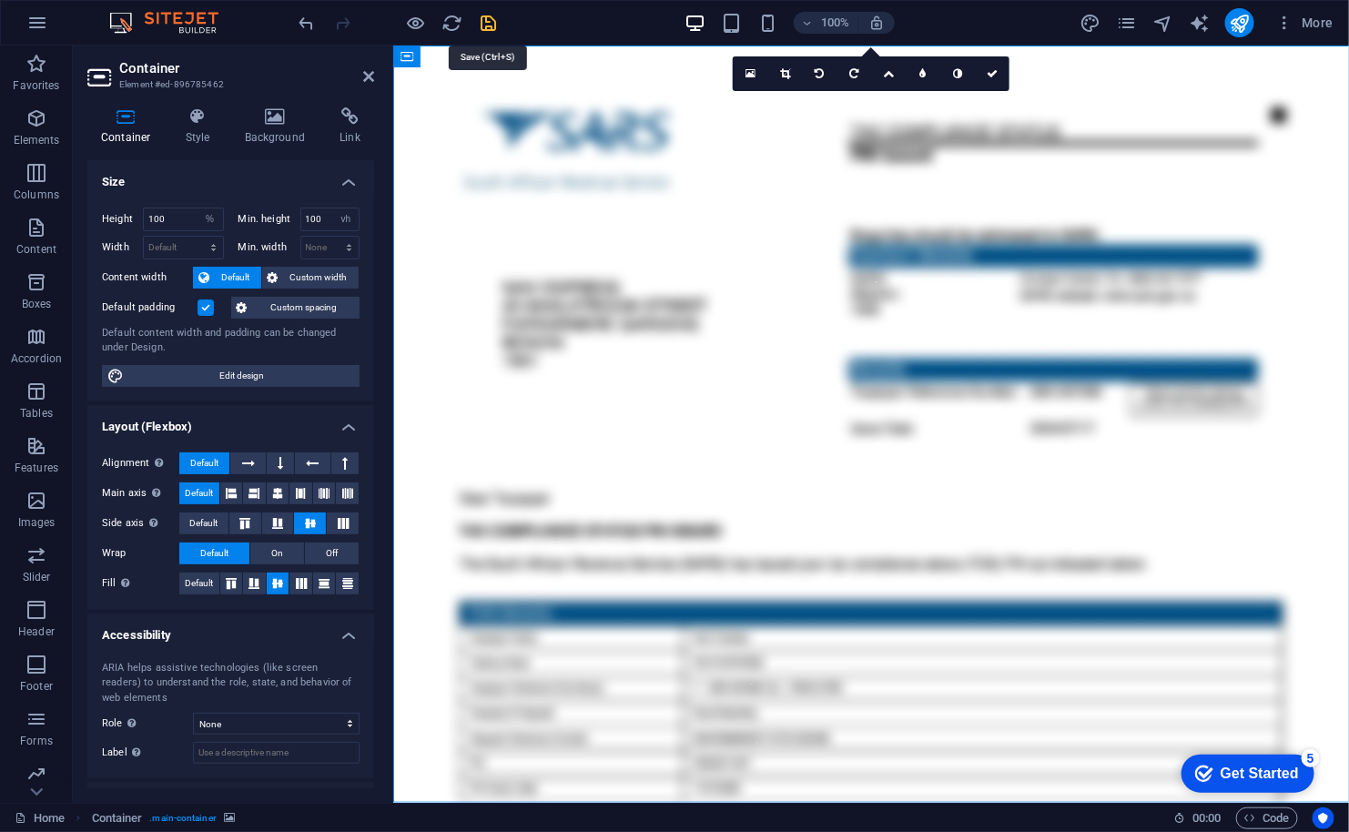
click at [487, 20] on icon "save" at bounding box center [489, 23] width 21 height 21
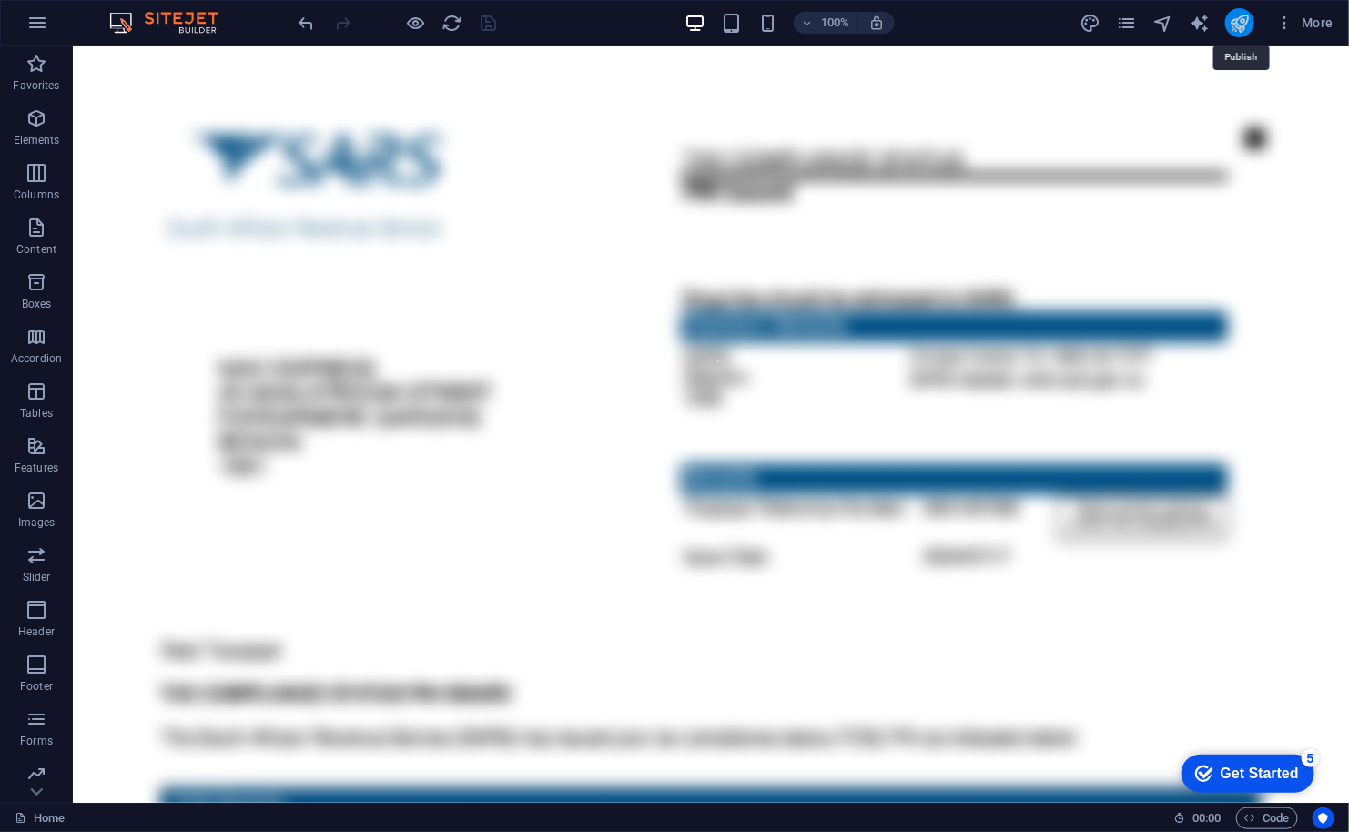
click at [1231, 24] on icon "publish" at bounding box center [1239, 23] width 21 height 21
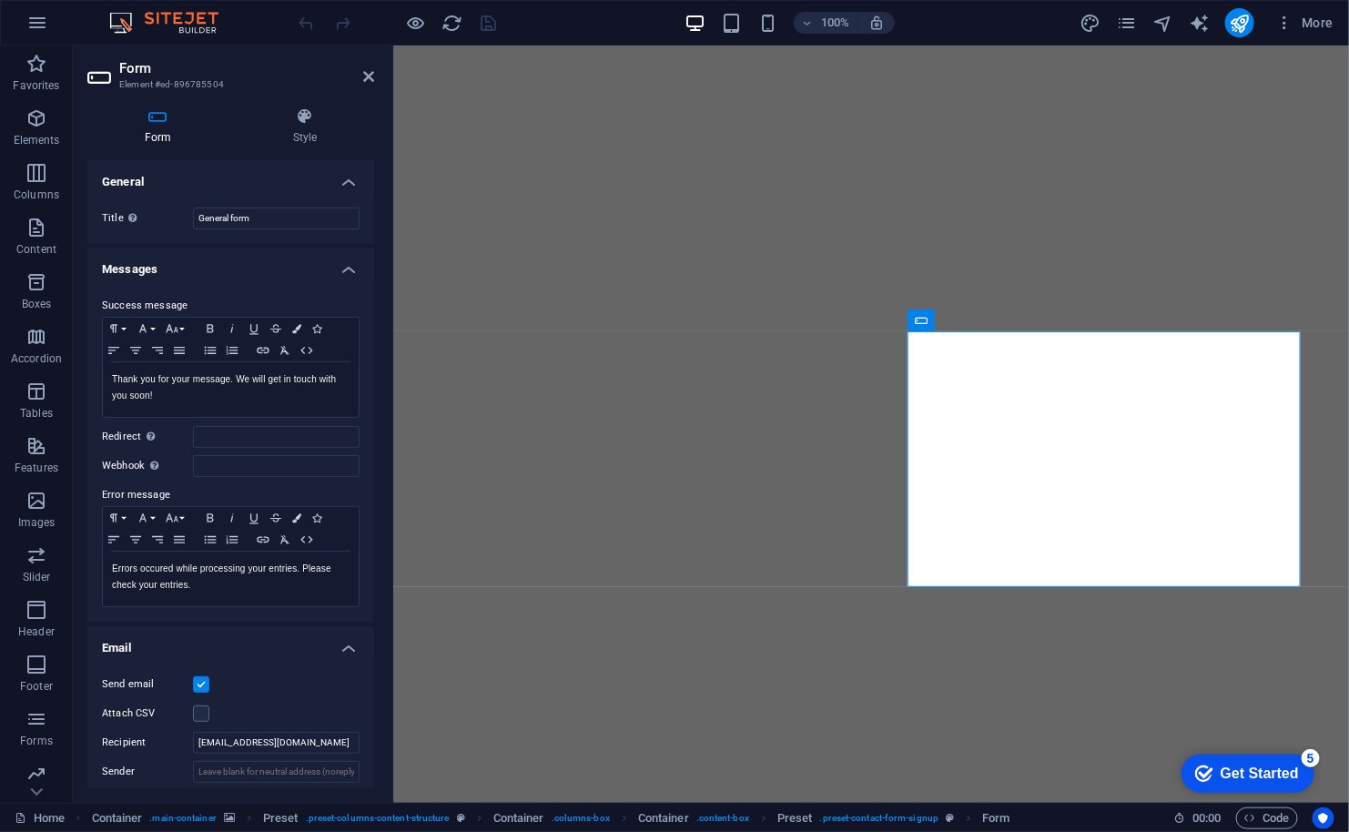
click at [155, 177] on h4 "General" at bounding box center [230, 176] width 287 height 33
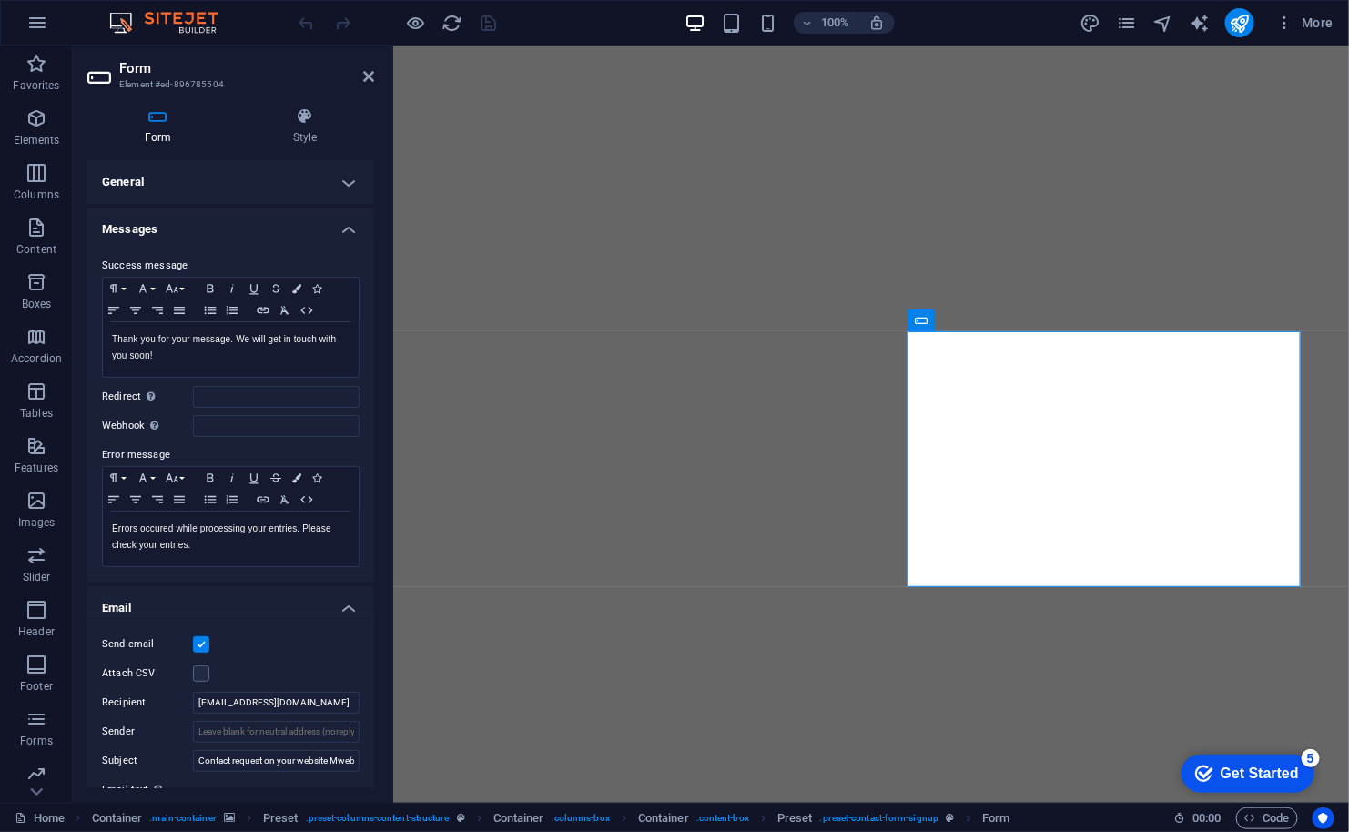
click at [273, 226] on h4 "Messages" at bounding box center [230, 223] width 287 height 33
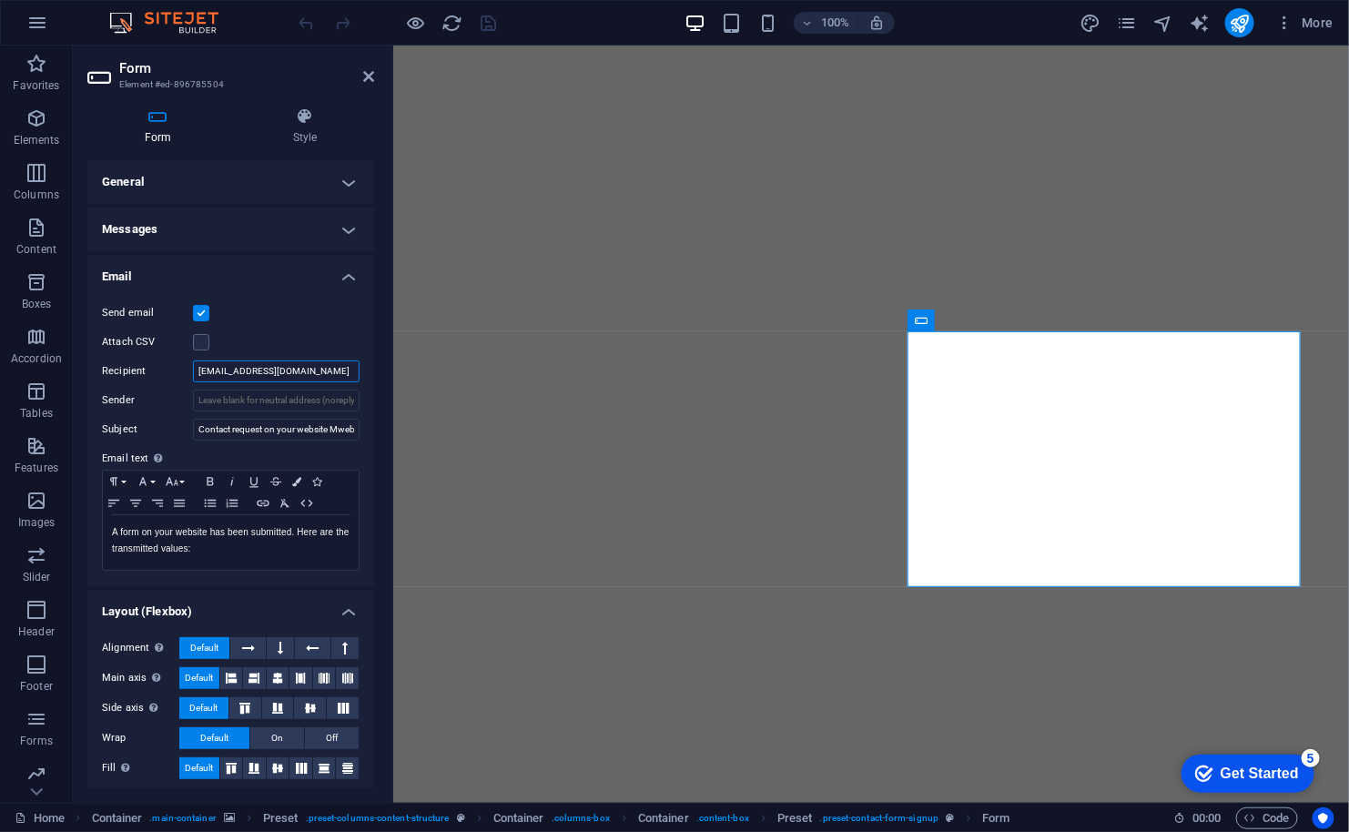
click at [314, 369] on input "[EMAIL_ADDRESS][DOMAIN_NAME]" at bounding box center [276, 371] width 167 height 22
click at [204, 334] on label at bounding box center [201, 342] width 16 height 16
click at [0, 0] on input "Attach CSV" at bounding box center [0, 0] width 0 height 0
click at [204, 334] on label at bounding box center [201, 342] width 16 height 16
click at [0, 0] on input "Attach CSV" at bounding box center [0, 0] width 0 height 0
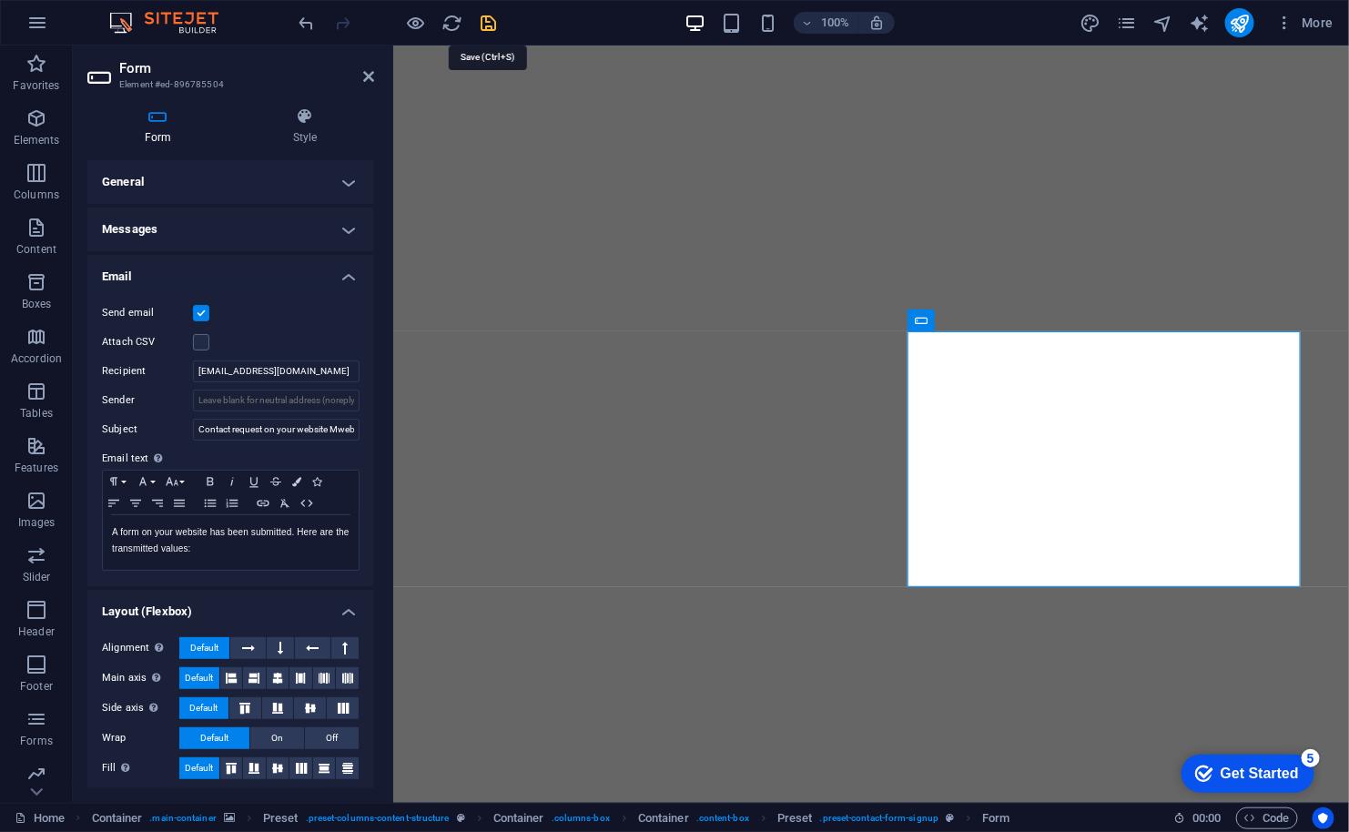
click at [491, 25] on icon "save" at bounding box center [489, 23] width 21 height 21
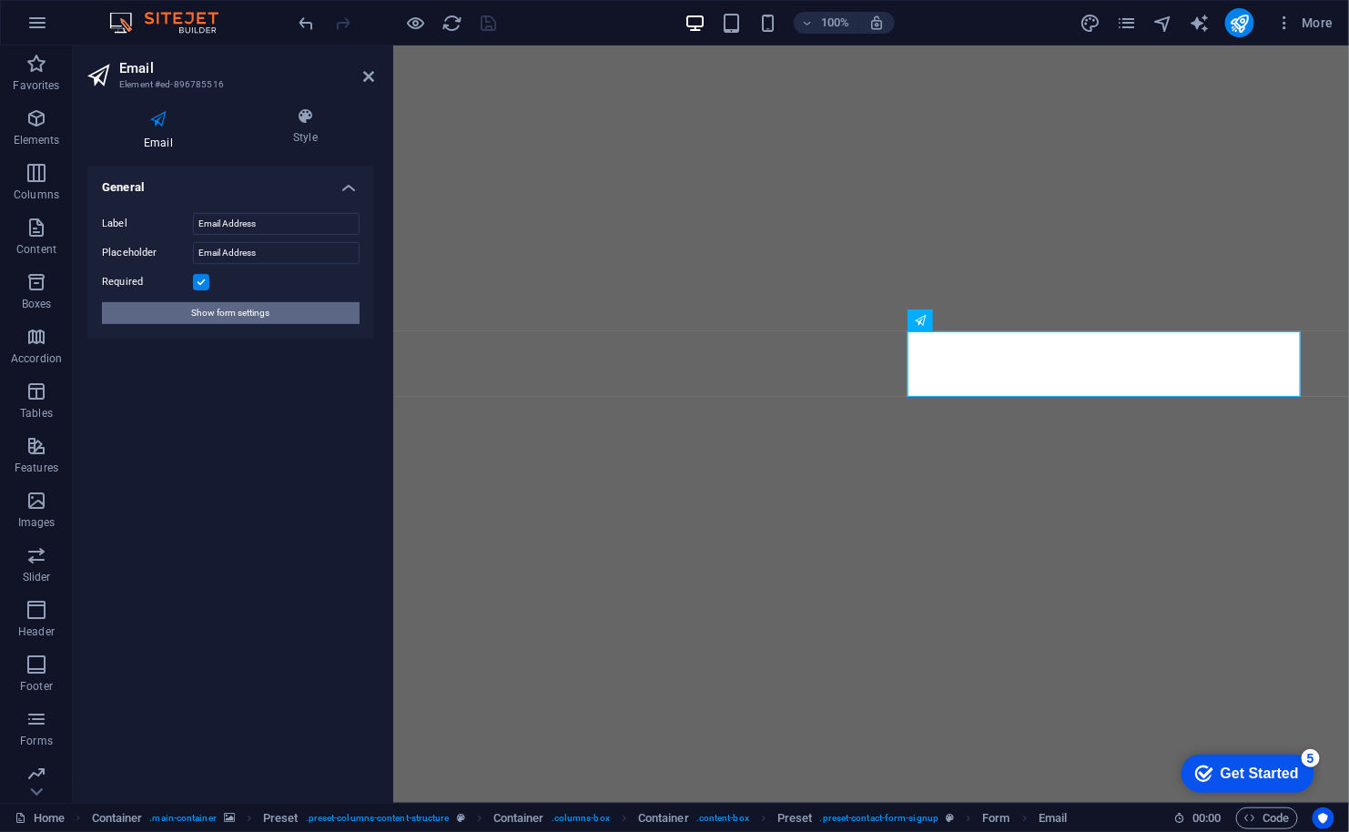
click at [255, 314] on span "Show form settings" at bounding box center [231, 313] width 78 height 22
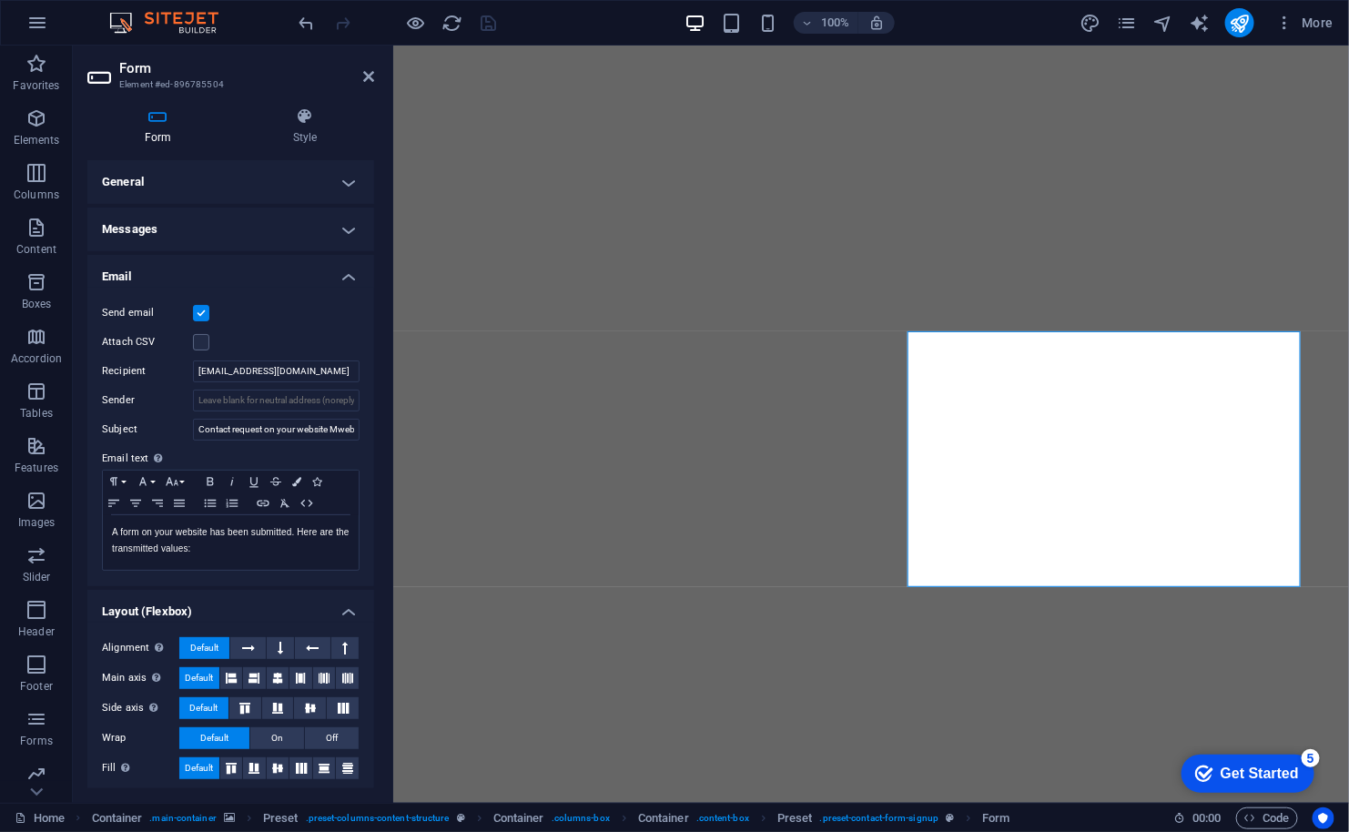
click at [197, 266] on h4 "Email" at bounding box center [230, 271] width 287 height 33
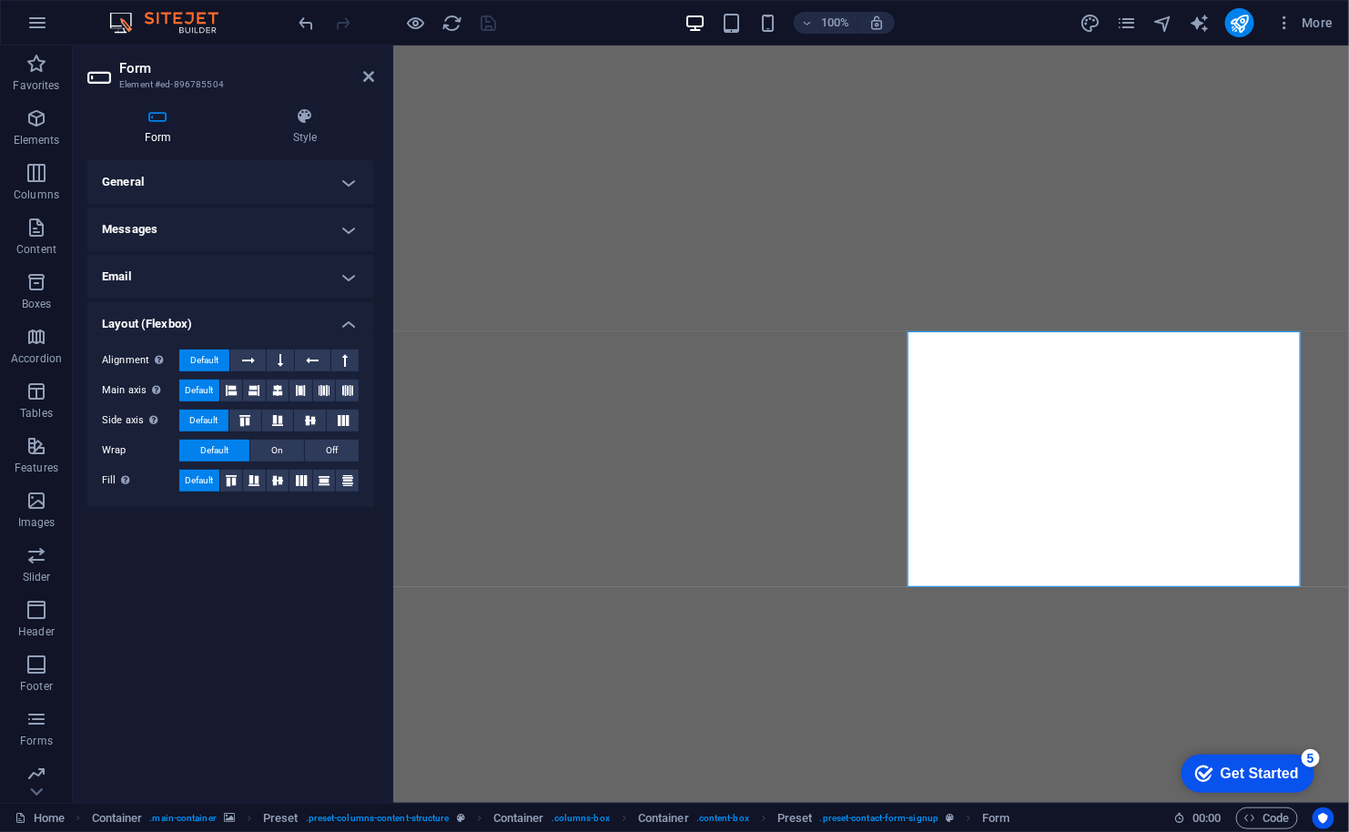
click at [203, 307] on h4 "Layout (Flexbox)" at bounding box center [230, 318] width 287 height 33
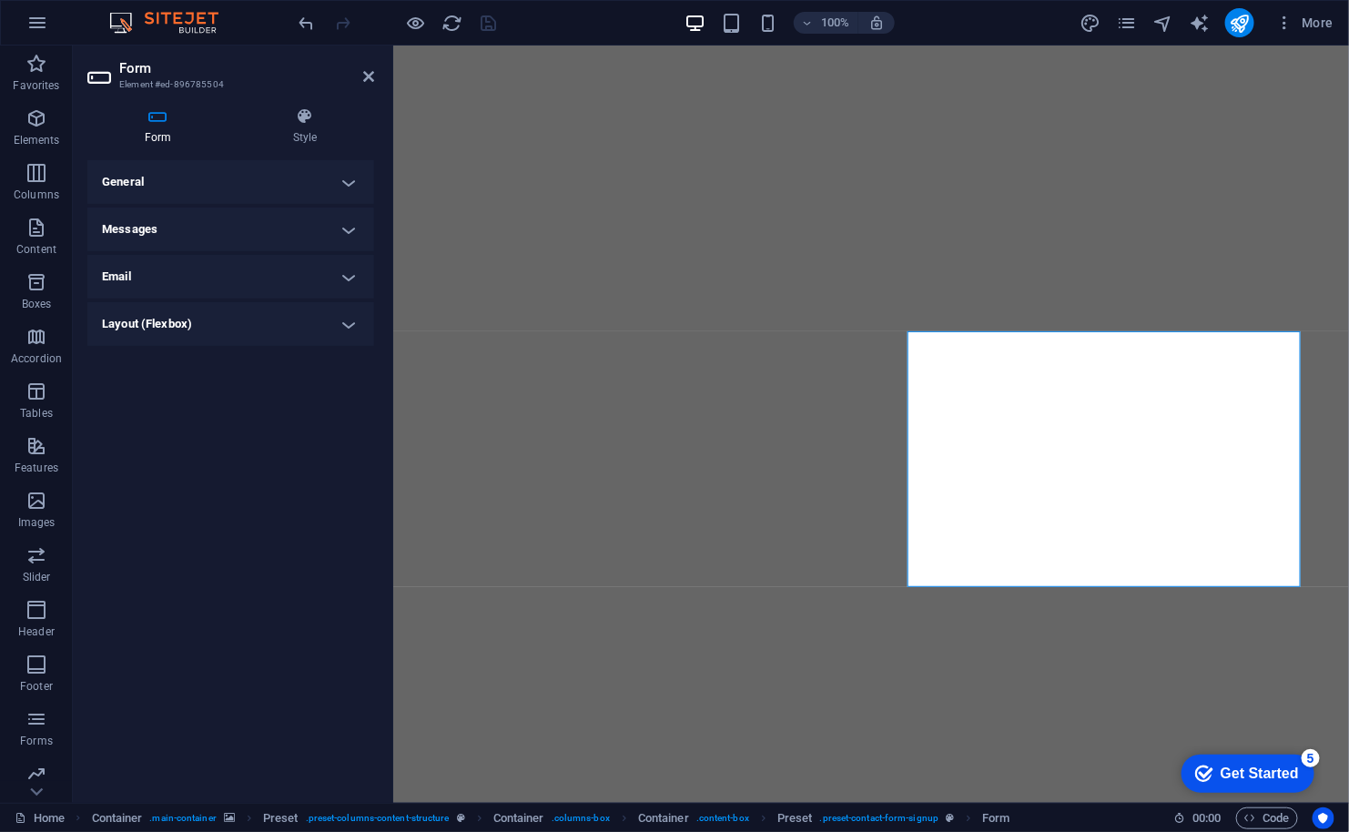
click at [177, 233] on h4 "Messages" at bounding box center [230, 229] width 287 height 44
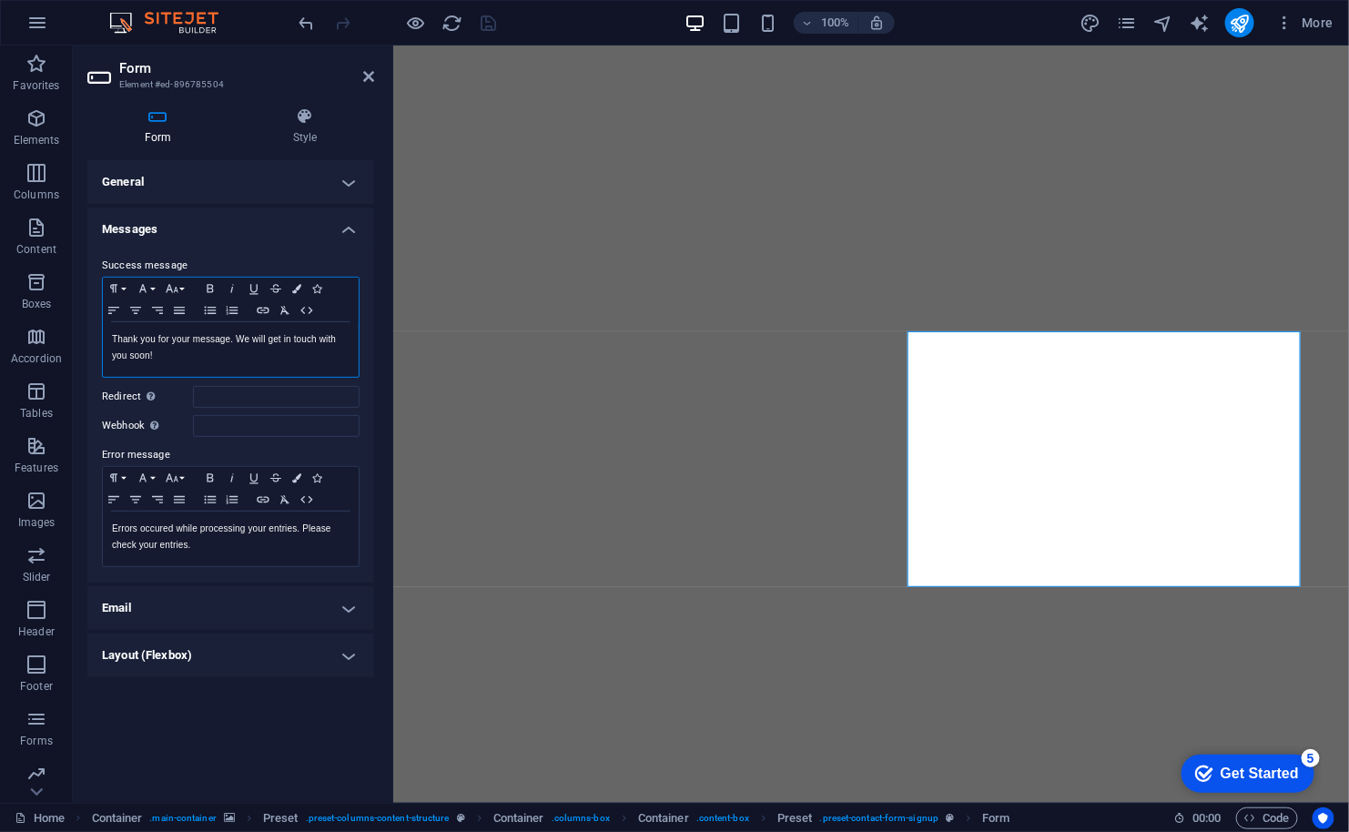
click at [203, 349] on p "Thank you for your message. We will get in touch with you soon!" at bounding box center [231, 347] width 238 height 33
click at [209, 394] on input "Redirect Define a redirect target upon successful form submission; for example,…" at bounding box center [276, 397] width 167 height 22
paste input "[URL][DOMAIN_NAME]"
type input "[URL][DOMAIN_NAME]"
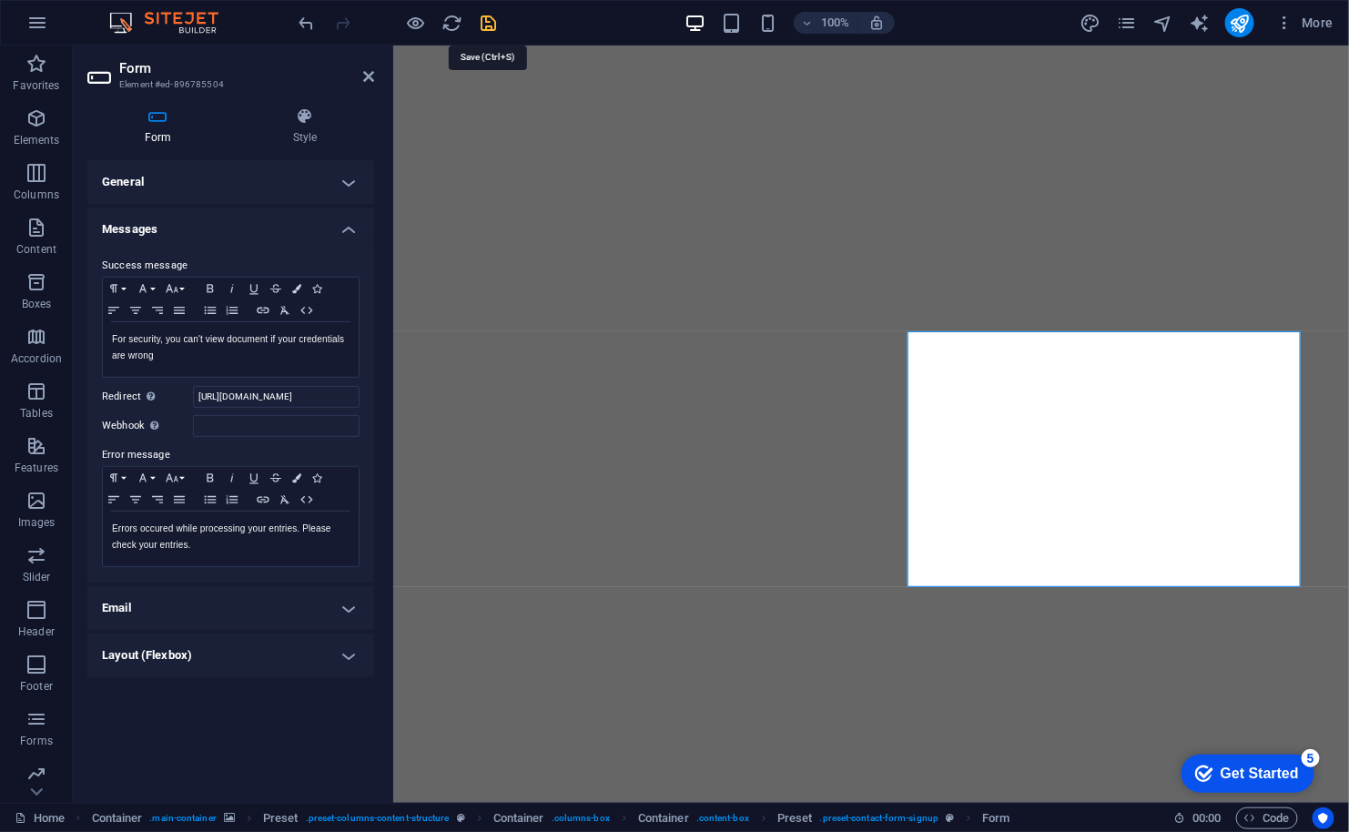
click at [487, 21] on icon "save" at bounding box center [489, 23] width 21 height 21
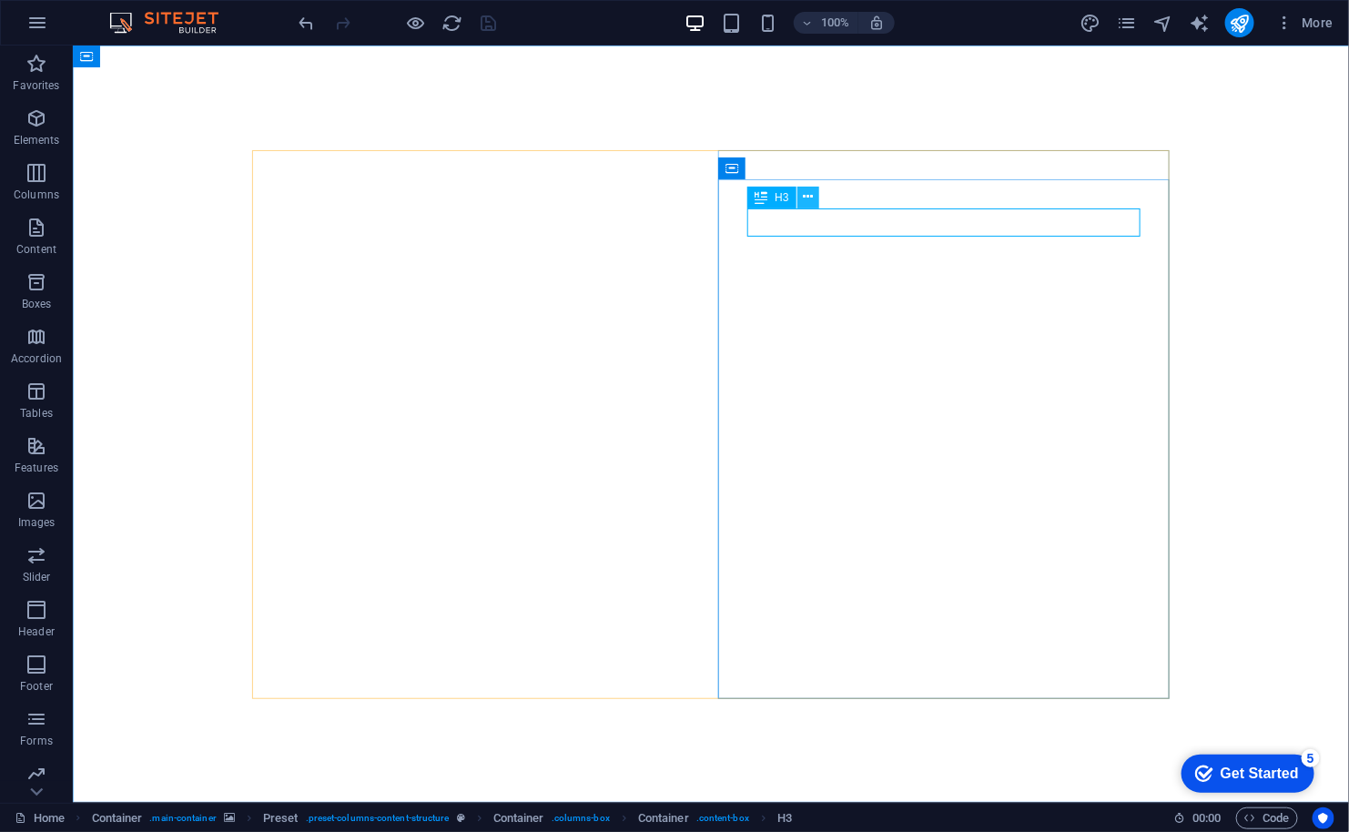
click at [807, 195] on icon at bounding box center [808, 196] width 10 height 19
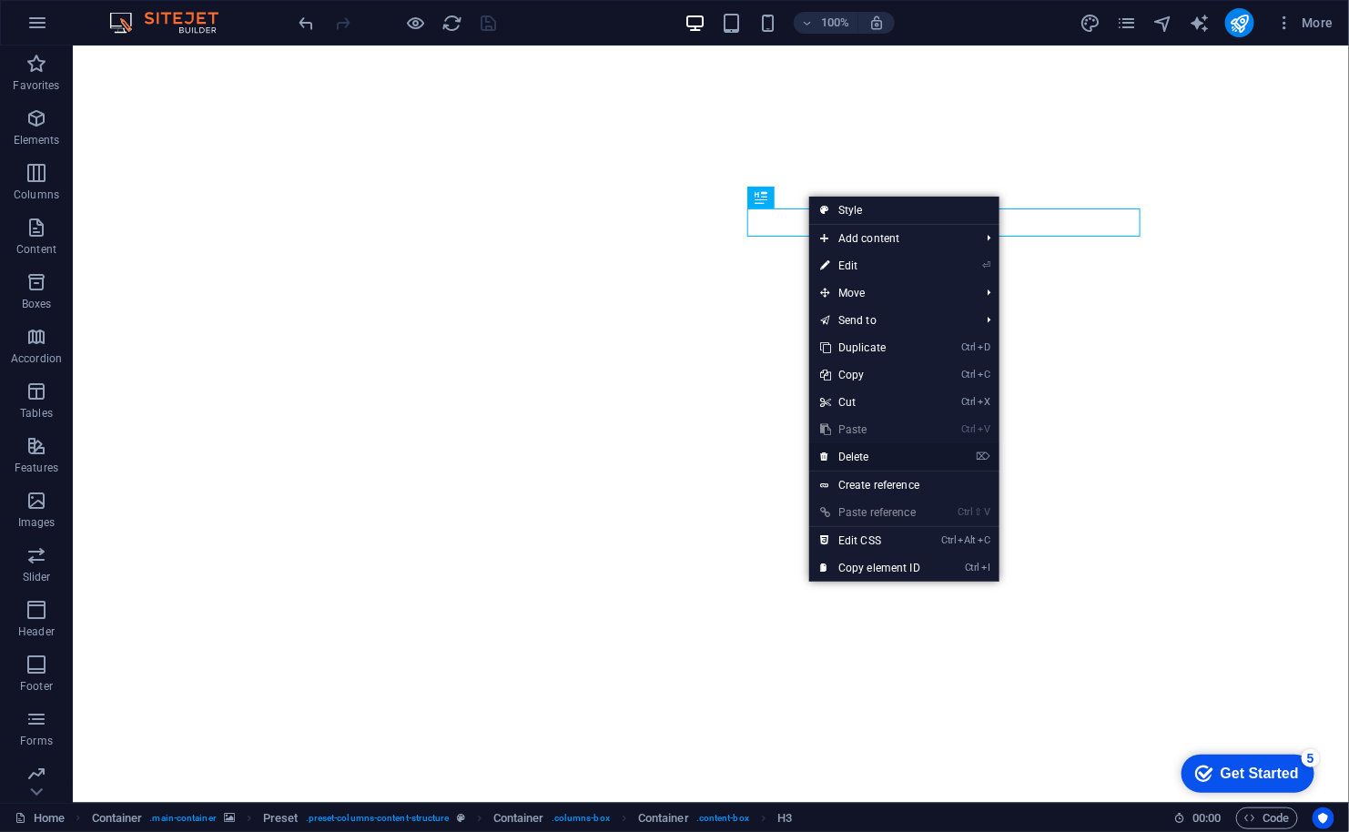
click at [870, 457] on link "⌦ Delete" at bounding box center [870, 456] width 122 height 27
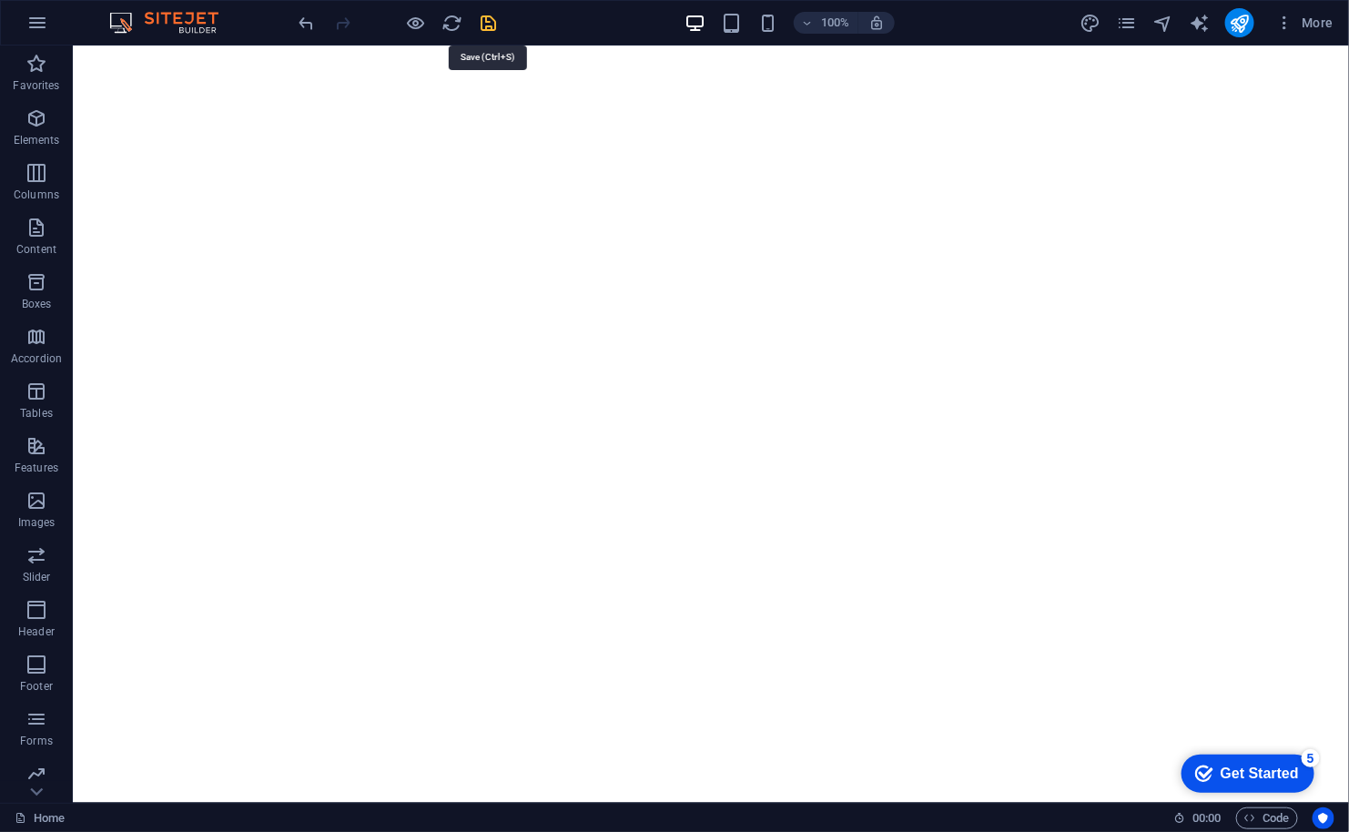
click at [489, 24] on icon "save" at bounding box center [489, 23] width 21 height 21
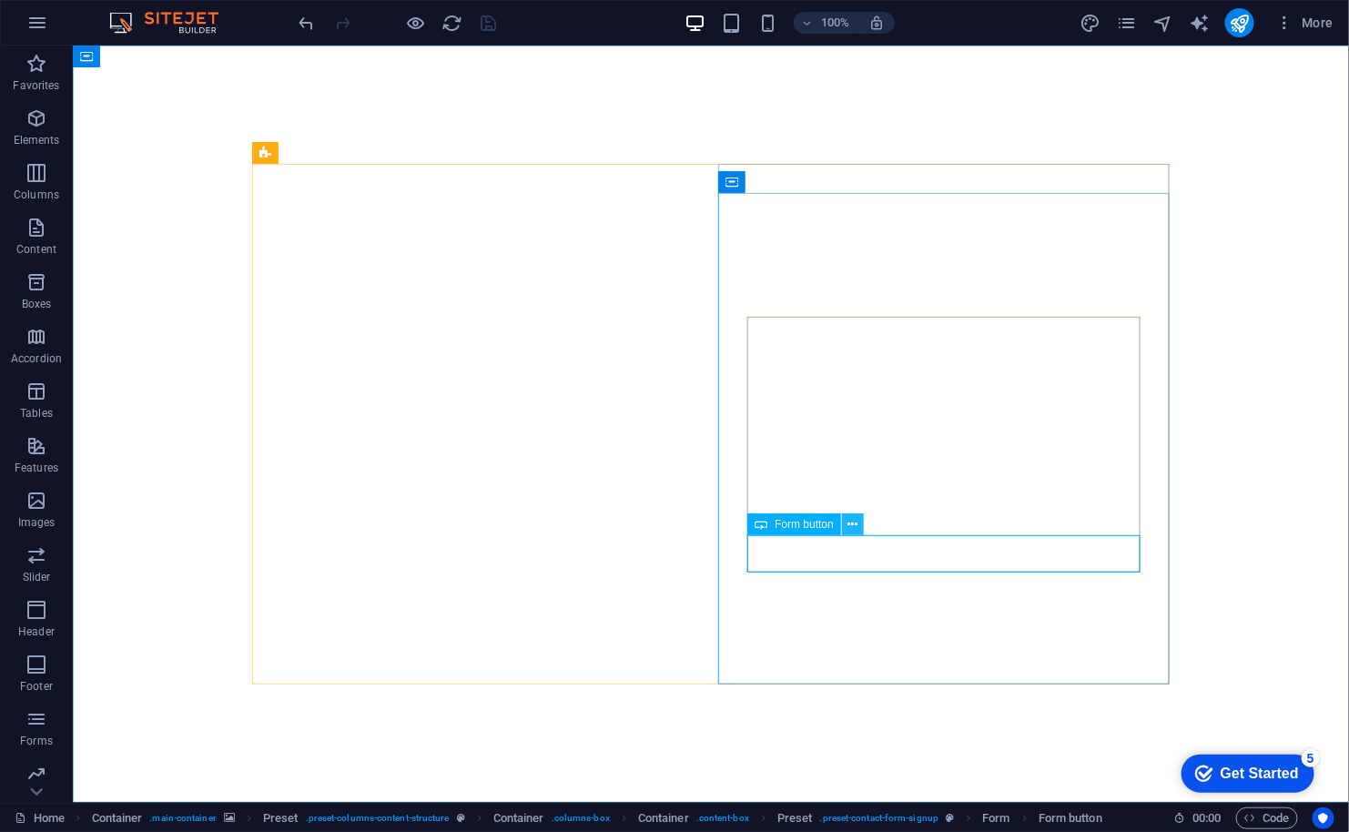
click at [855, 526] on icon at bounding box center [853, 524] width 10 height 19
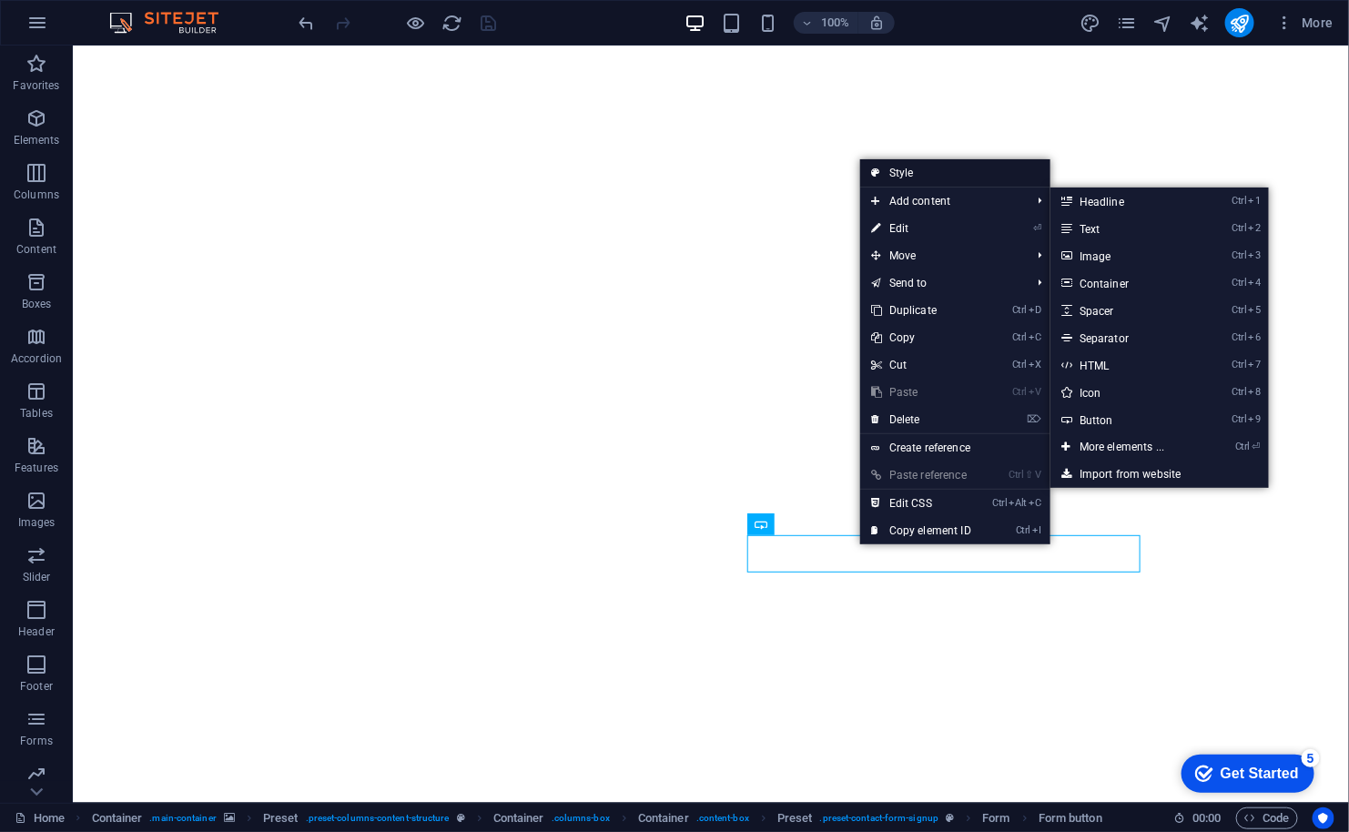
click at [931, 176] on link "Style" at bounding box center [955, 172] width 190 height 27
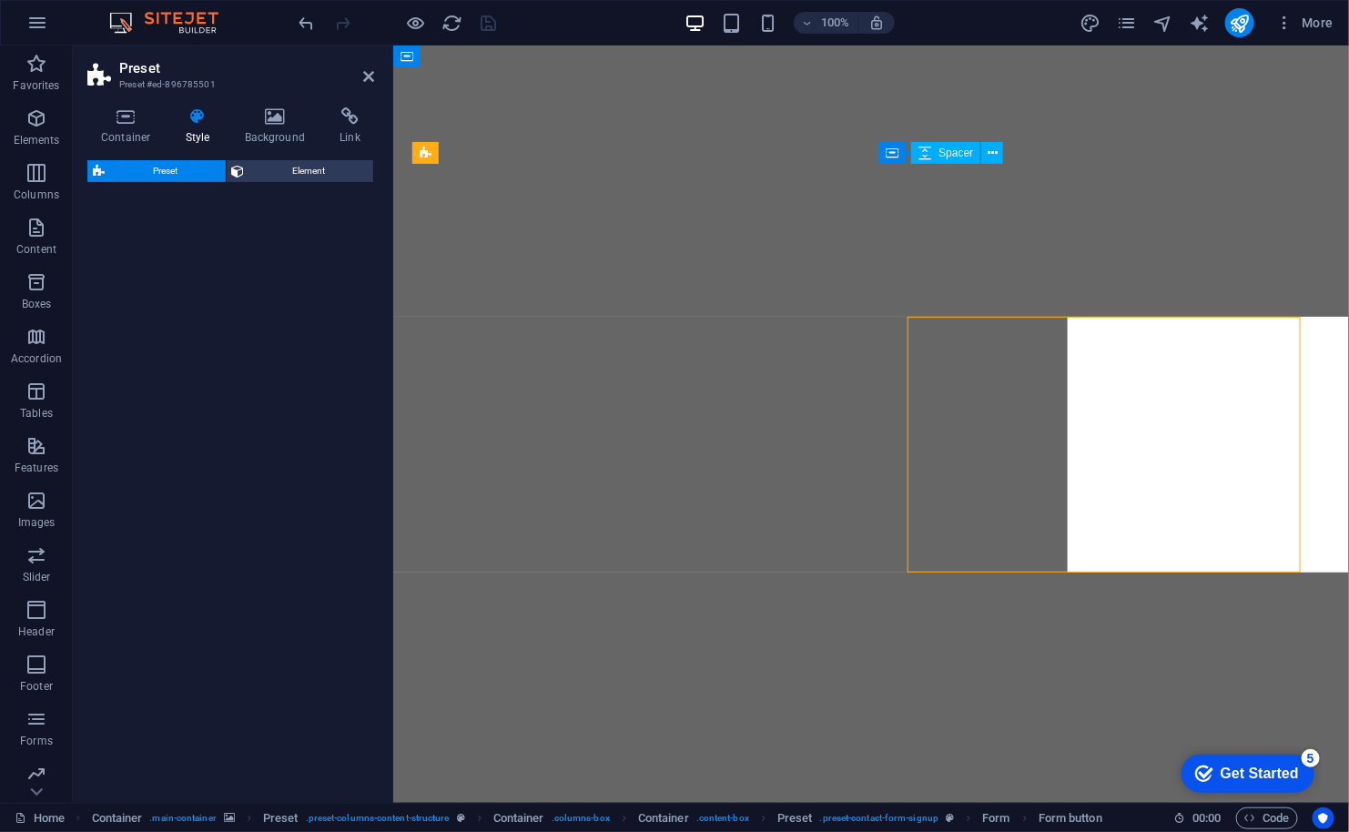
select select "px"
select select "rem"
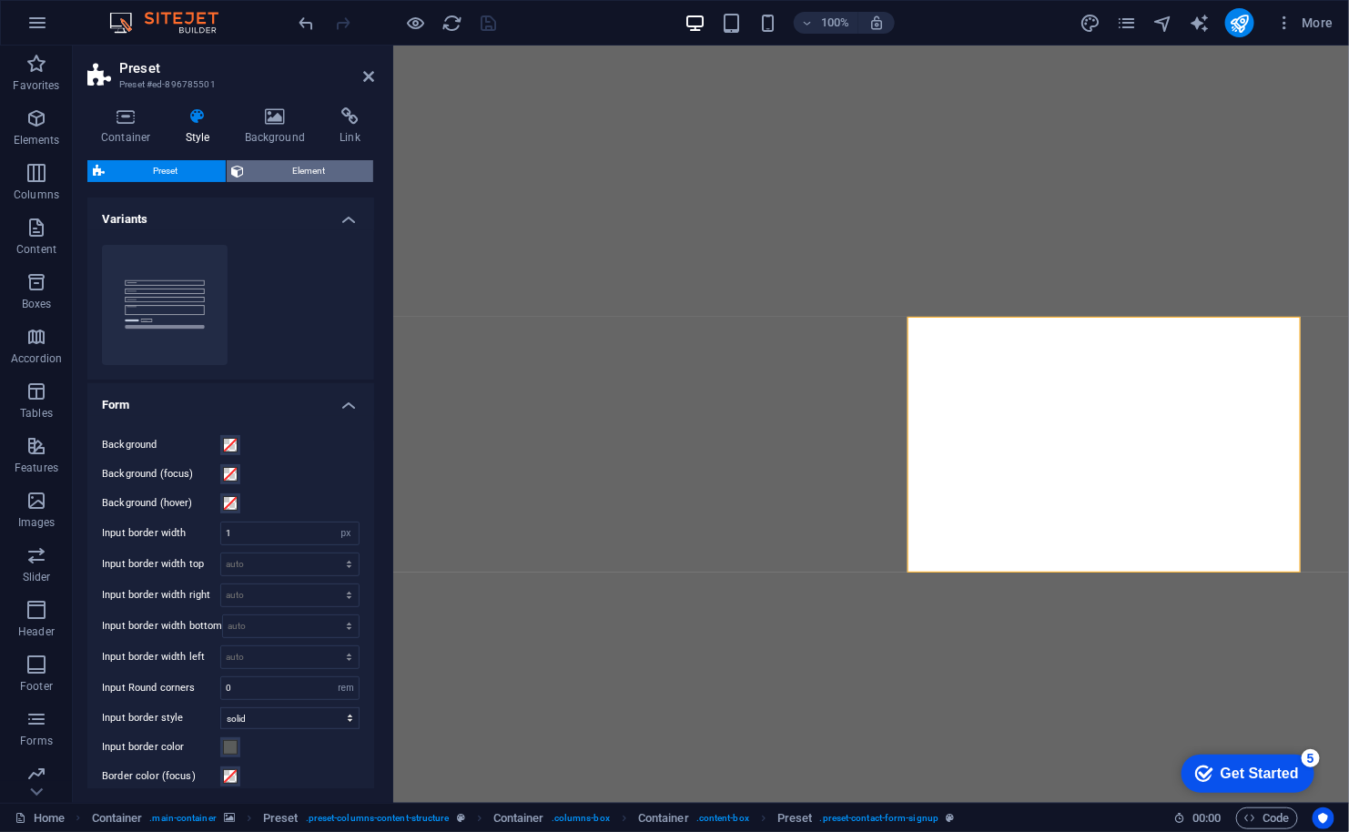
click at [246, 173] on button "Element" at bounding box center [300, 171] width 147 height 22
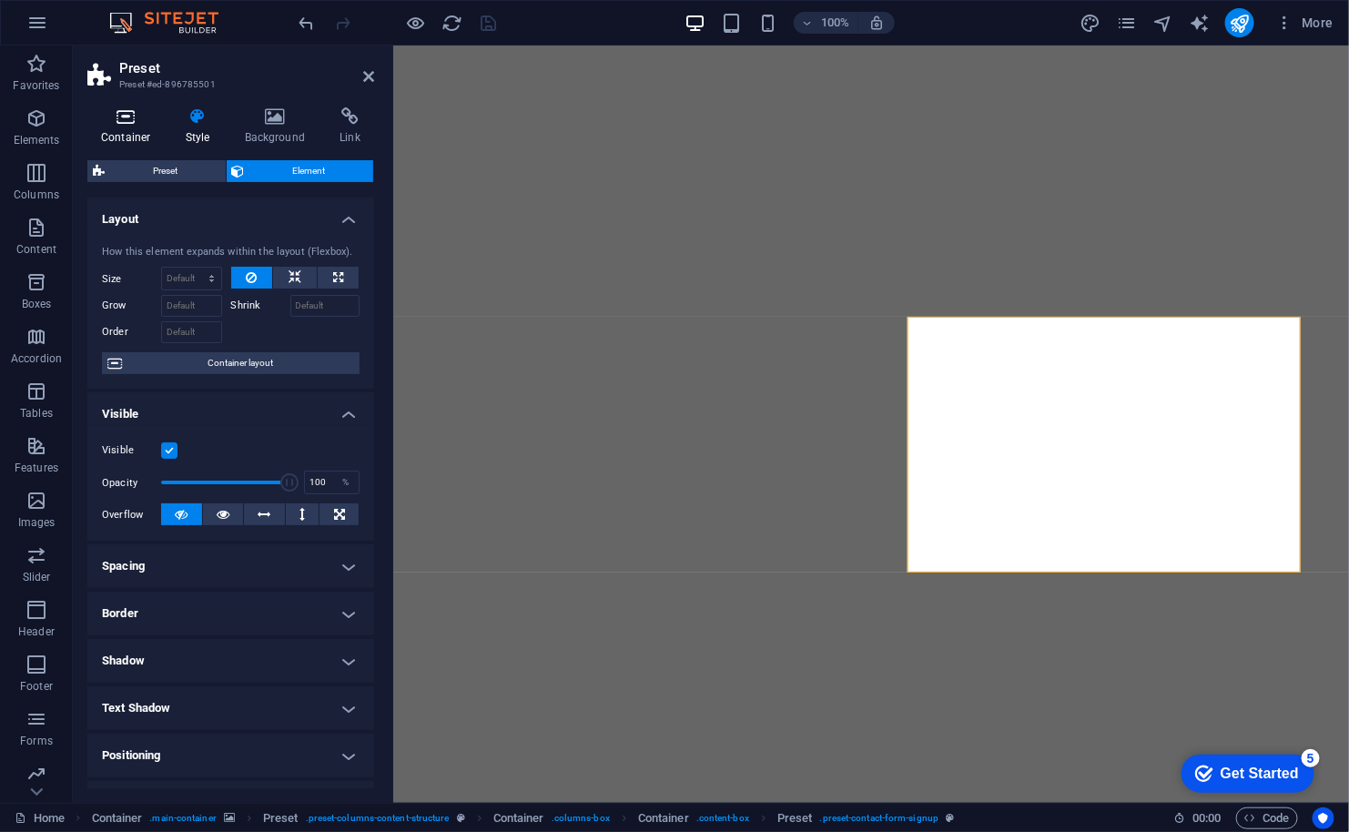
click at [123, 130] on h4 "Container" at bounding box center [129, 126] width 85 height 38
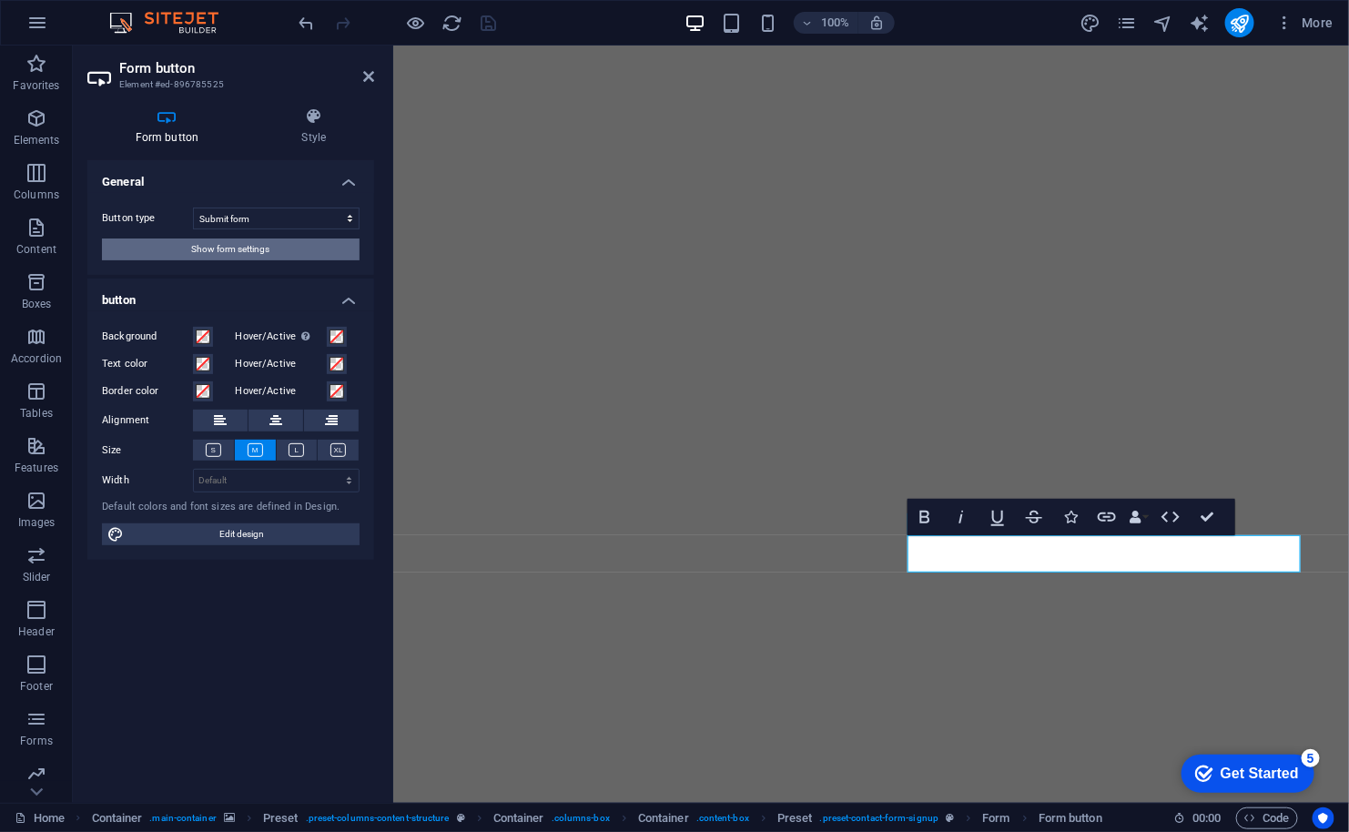
click at [254, 245] on span "Show form settings" at bounding box center [231, 249] width 78 height 22
click at [270, 420] on icon at bounding box center [275, 421] width 13 height 22
click at [281, 485] on select "Default px rem % em vh vw" at bounding box center [276, 481] width 165 height 22
click at [337, 363] on span at bounding box center [336, 364] width 15 height 15
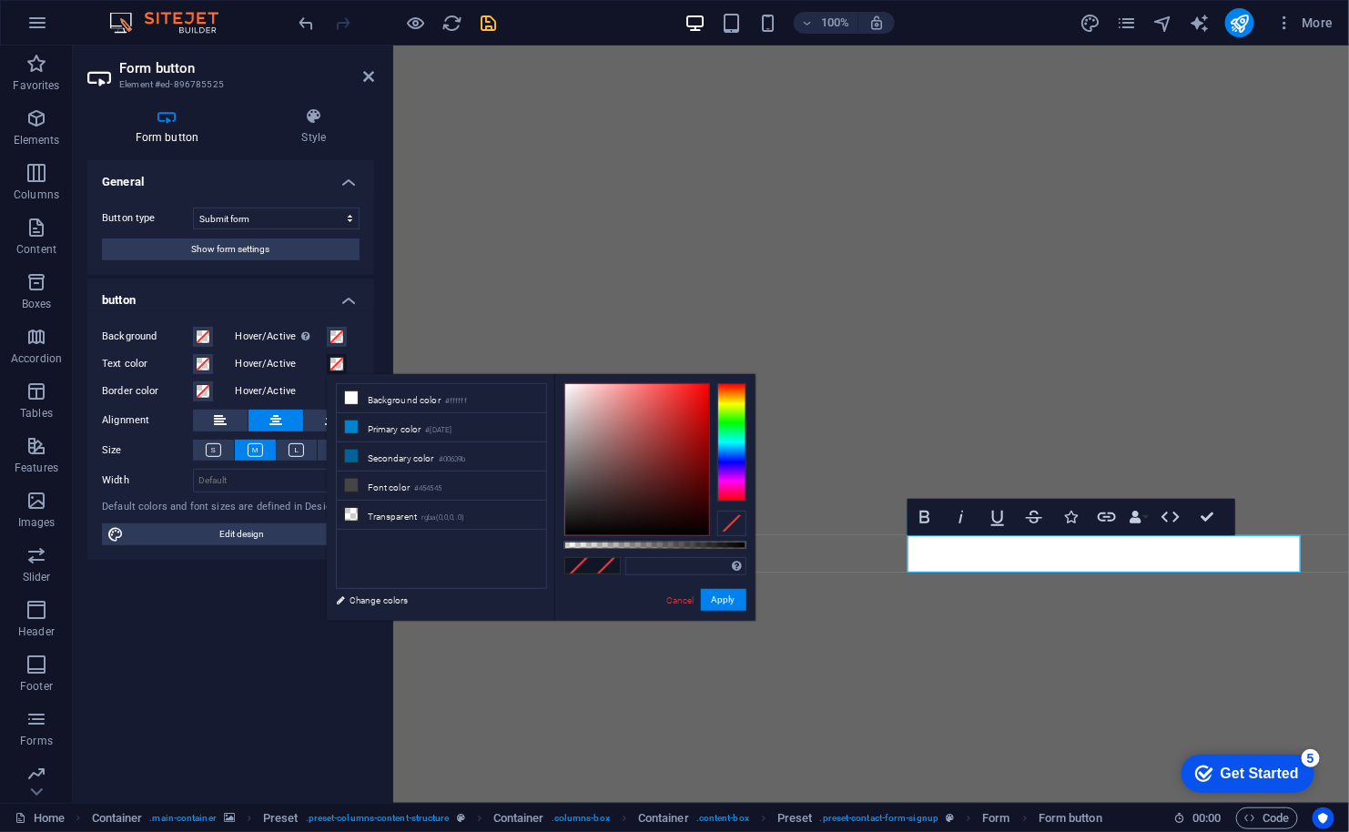
click at [337, 363] on span at bounding box center [336, 364] width 15 height 15
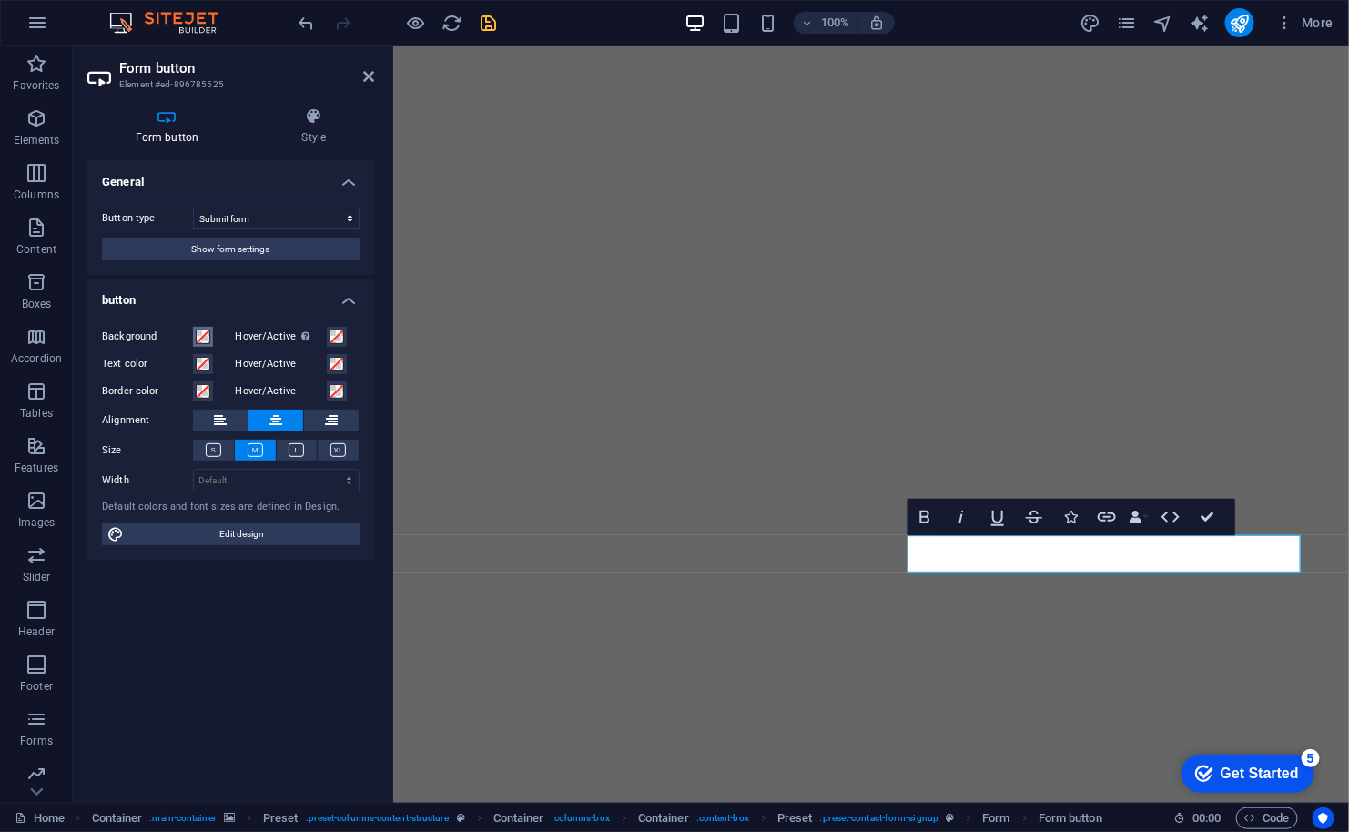
click at [205, 340] on span at bounding box center [203, 336] width 15 height 15
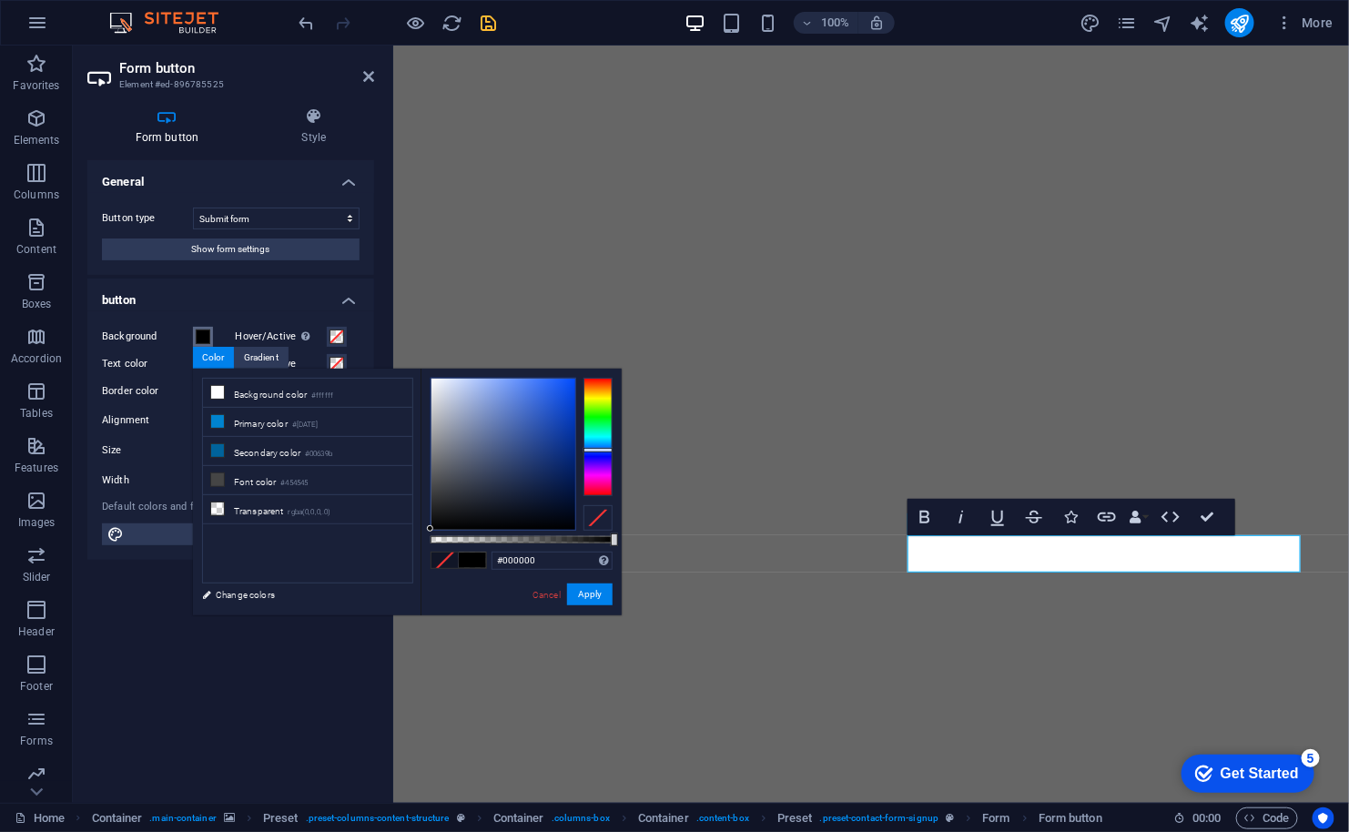
click at [599, 450] on div at bounding box center [597, 437] width 29 height 118
click at [598, 454] on div at bounding box center [597, 454] width 29 height 5
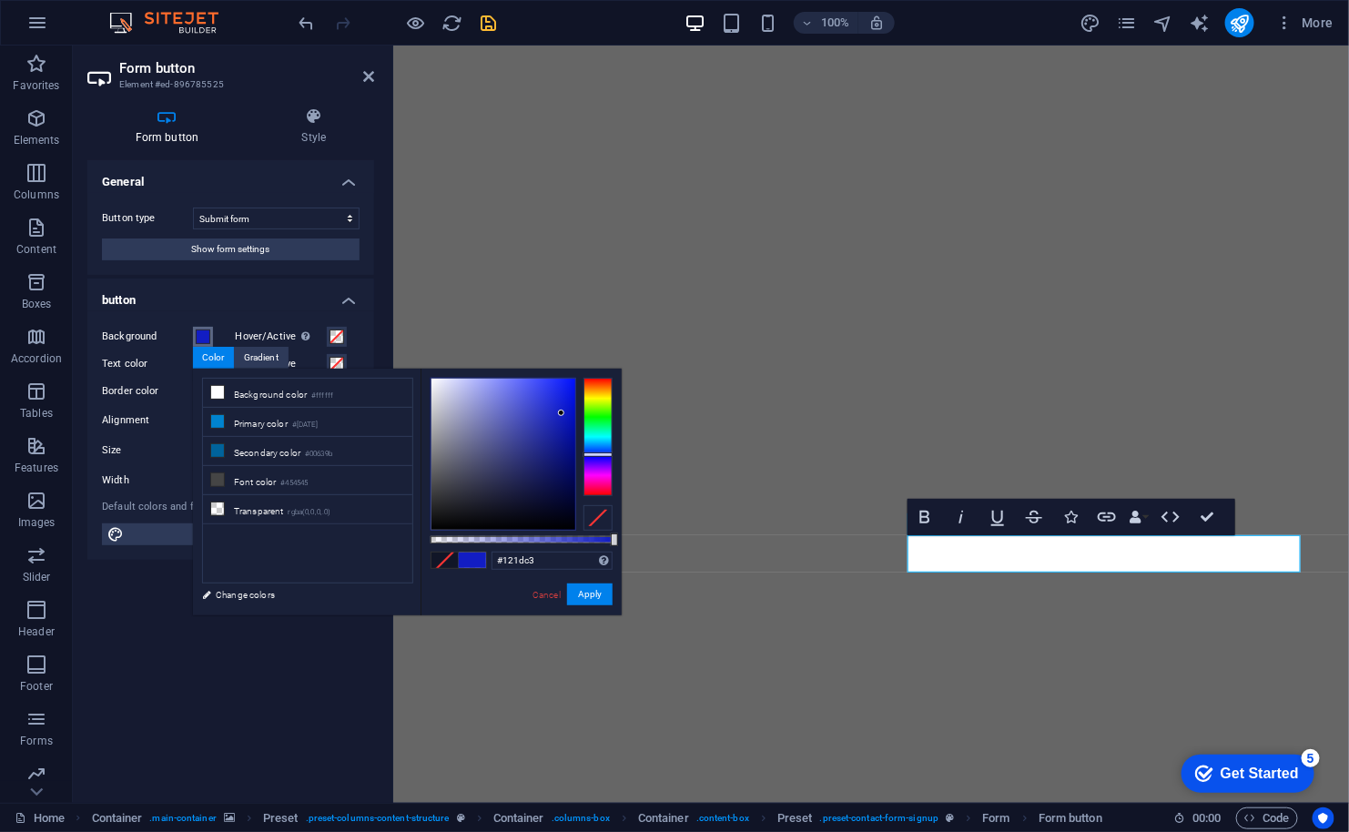
click at [562, 413] on div at bounding box center [503, 454] width 144 height 151
drag, startPoint x: 562, startPoint y: 413, endPoint x: 577, endPoint y: 431, distance: 23.9
click at [577, 431] on div at bounding box center [521, 454] width 182 height 153
click at [591, 597] on button "Apply" at bounding box center [590, 594] width 46 height 22
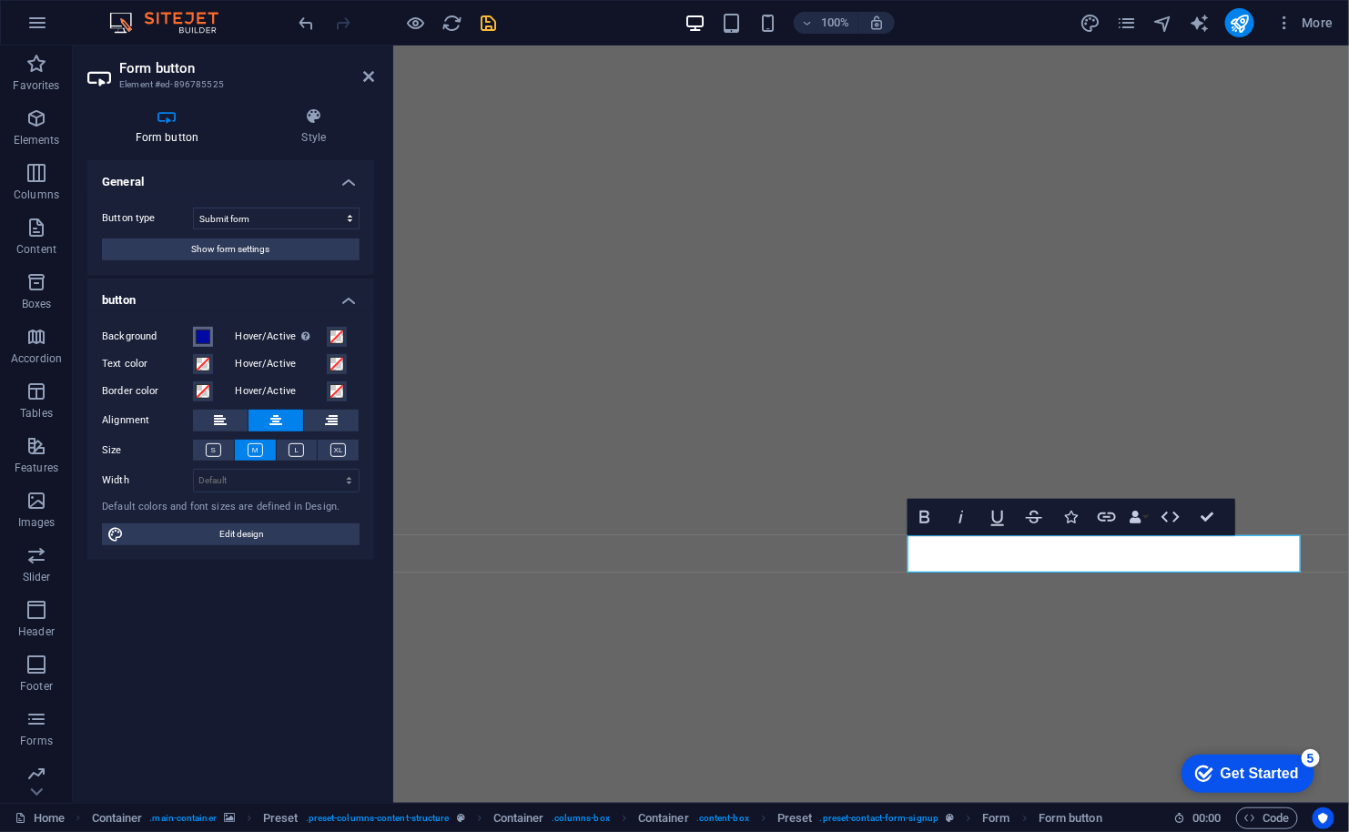
click at [206, 339] on span at bounding box center [203, 336] width 15 height 15
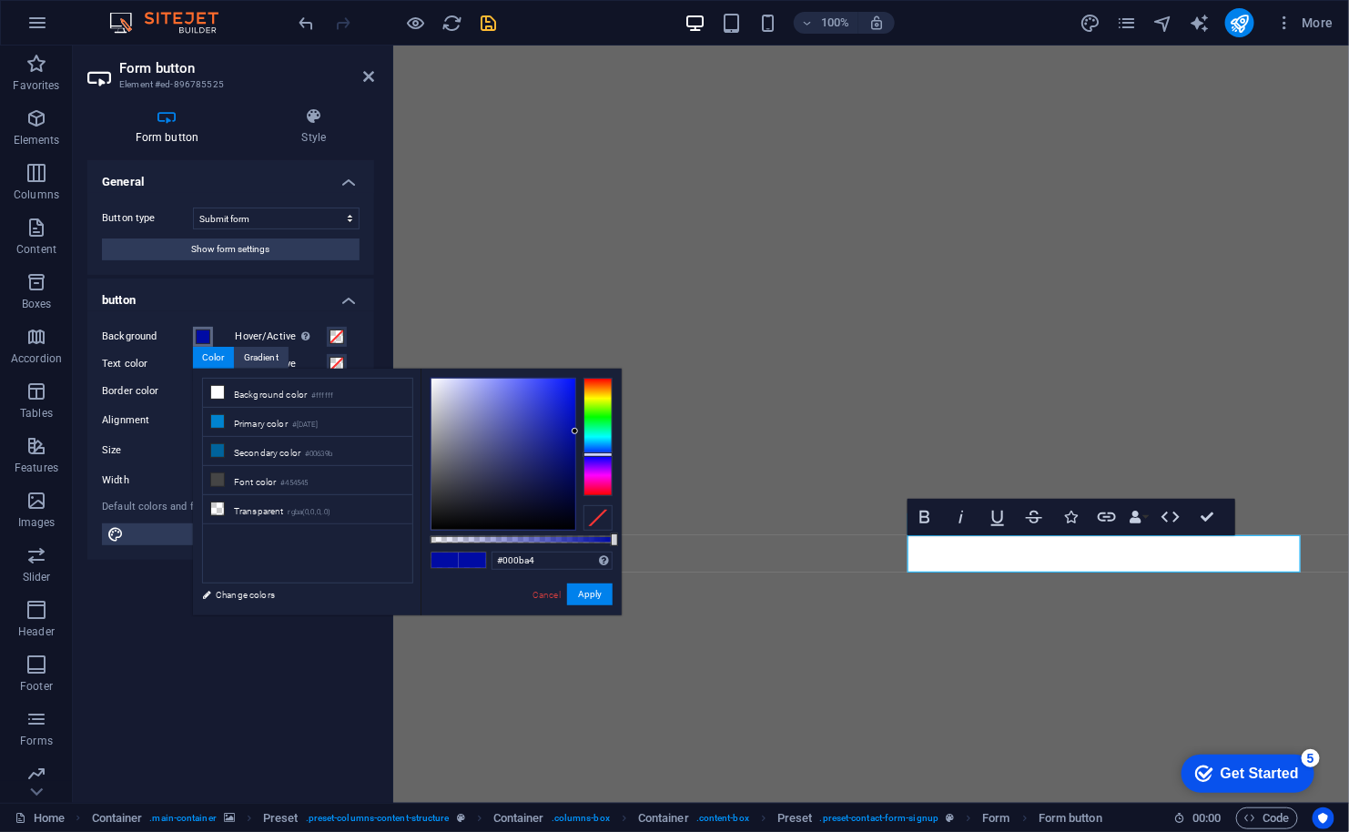
type input "#0a17c4"
click at [567, 412] on div at bounding box center [503, 454] width 144 height 151
click at [586, 595] on button "Apply" at bounding box center [590, 594] width 46 height 22
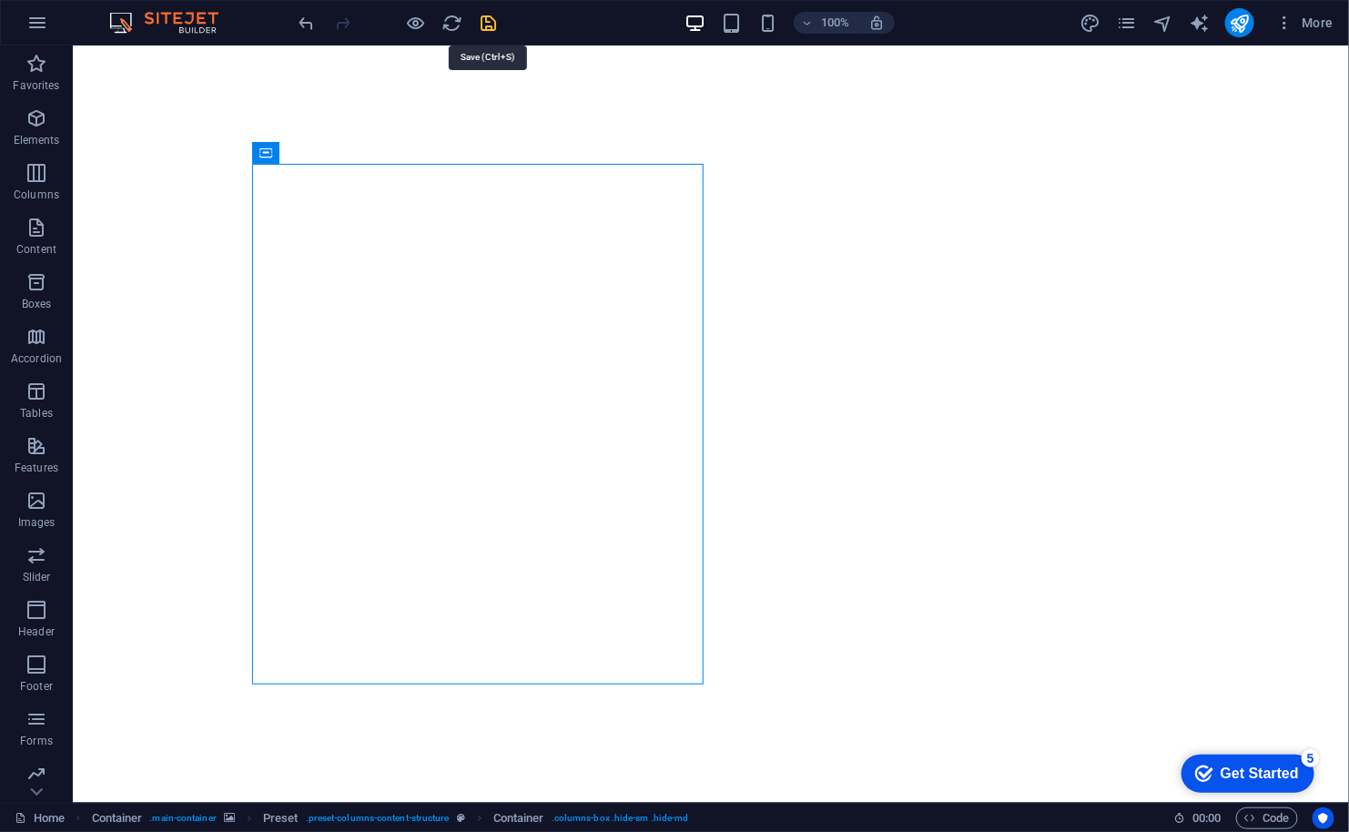
click at [494, 25] on icon "save" at bounding box center [489, 23] width 21 height 21
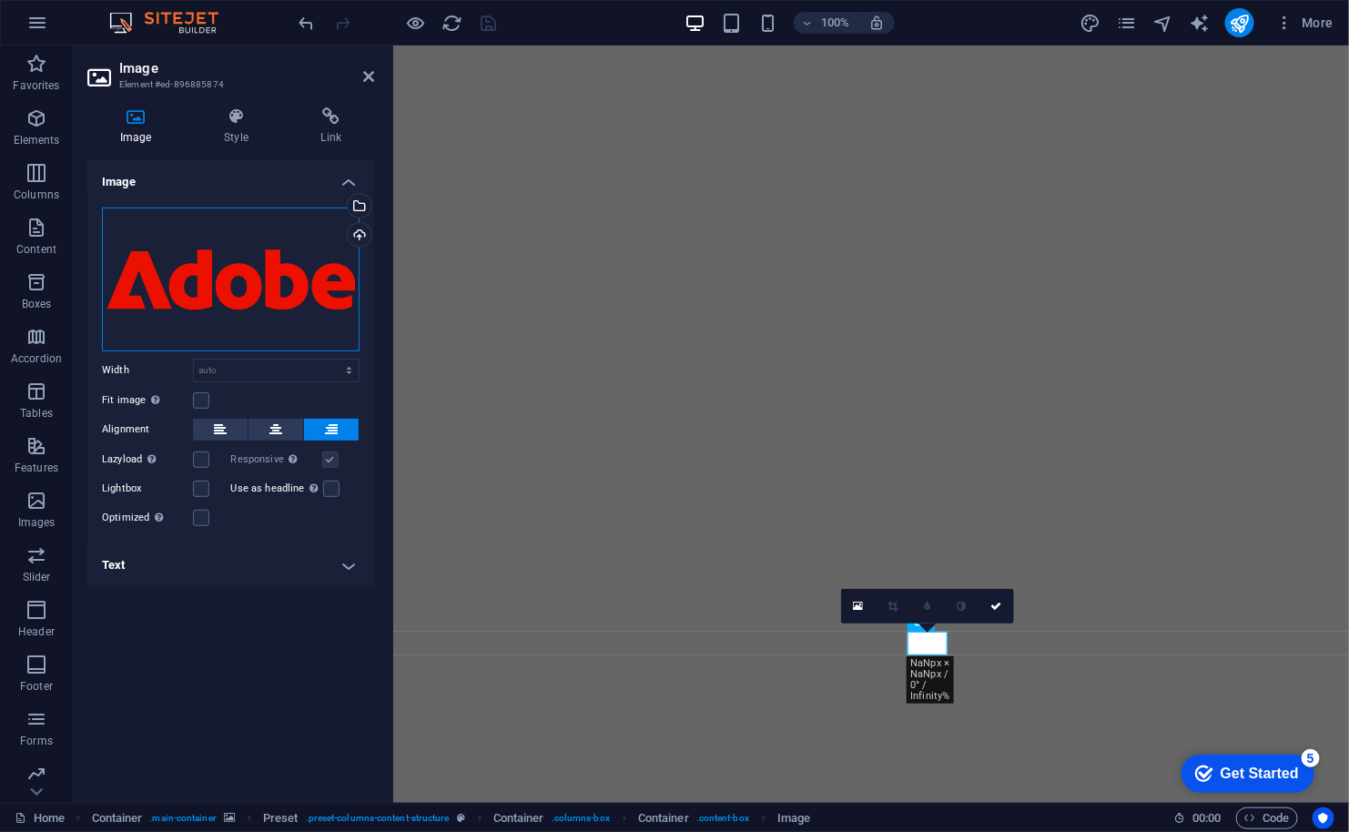
click at [230, 280] on div "Drag files here, click to choose files or select files from Files or our free s…" at bounding box center [231, 279] width 258 height 144
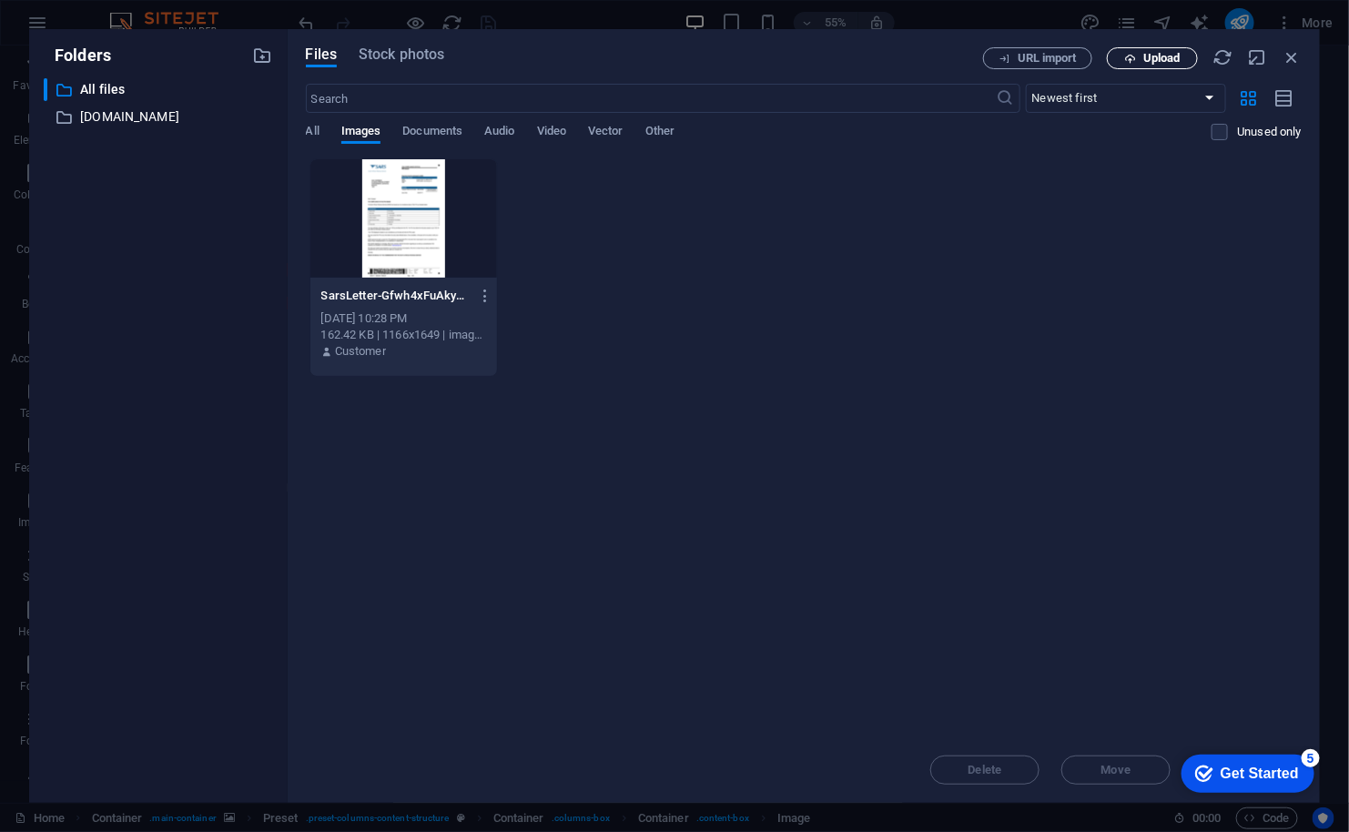
click at [1171, 53] on span "Upload" at bounding box center [1161, 58] width 37 height 11
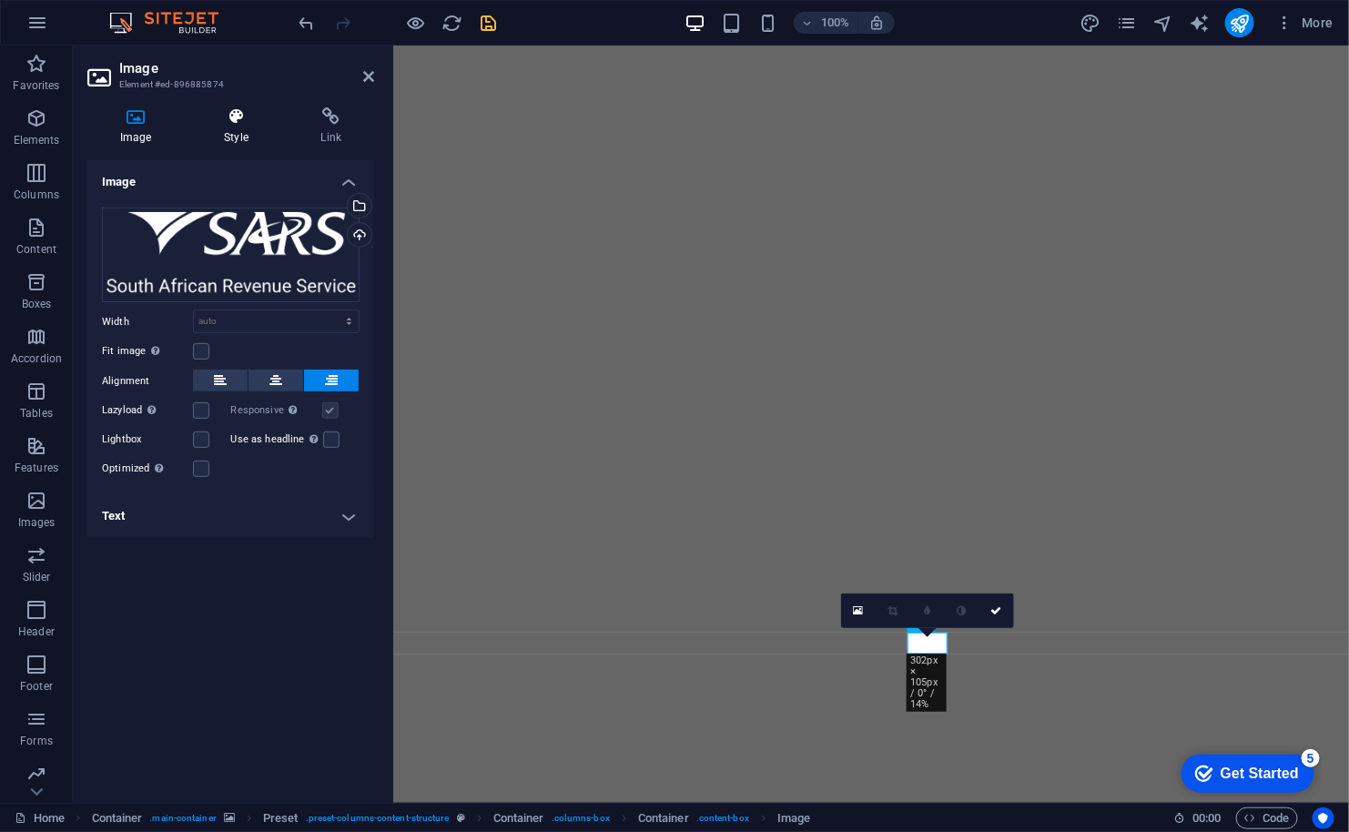
click at [239, 130] on h4 "Style" at bounding box center [239, 126] width 96 height 38
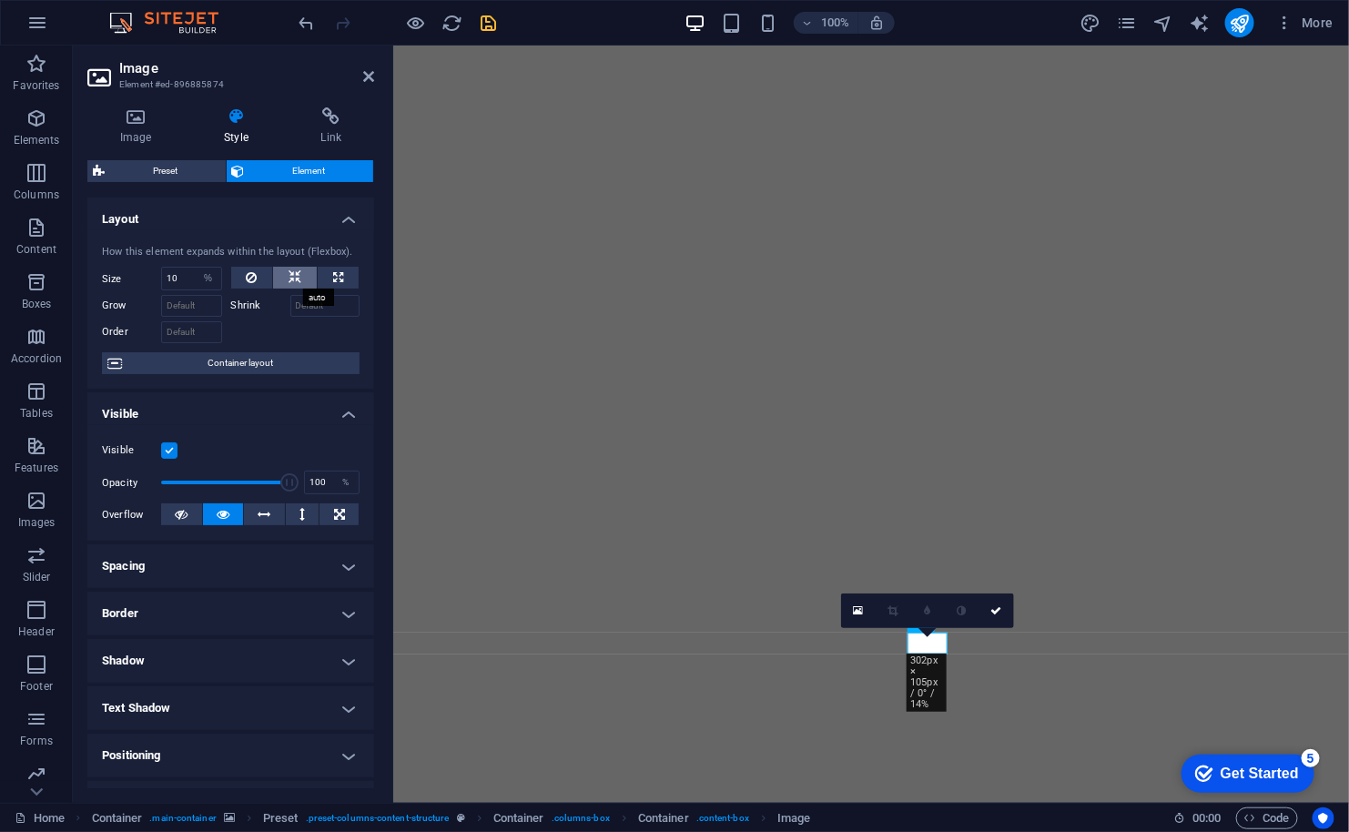
click at [290, 272] on icon at bounding box center [294, 278] width 13 height 22
select select "DISABLED_OPTION_VALUE"
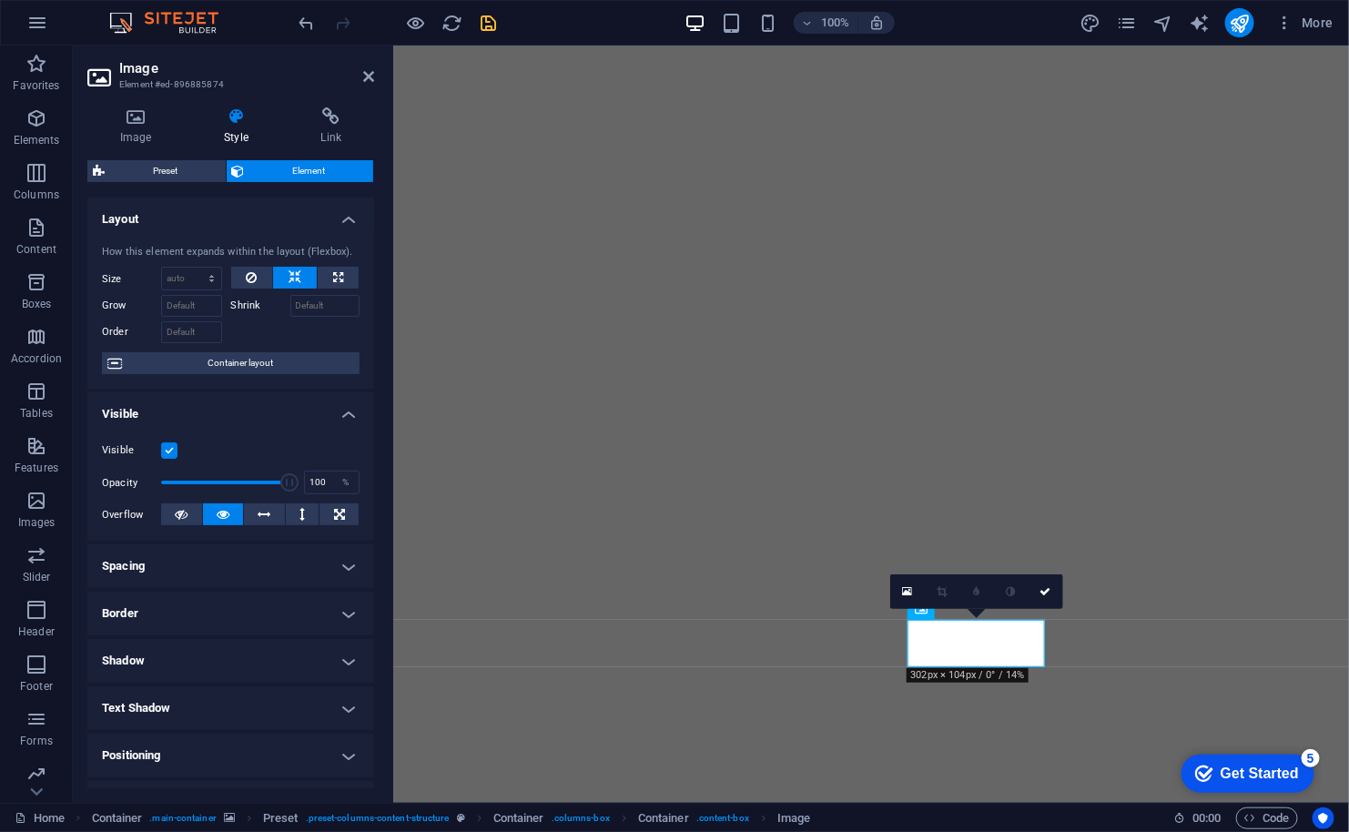
click at [290, 272] on icon at bounding box center [294, 278] width 13 height 22
click at [258, 272] on button at bounding box center [252, 278] width 42 height 22
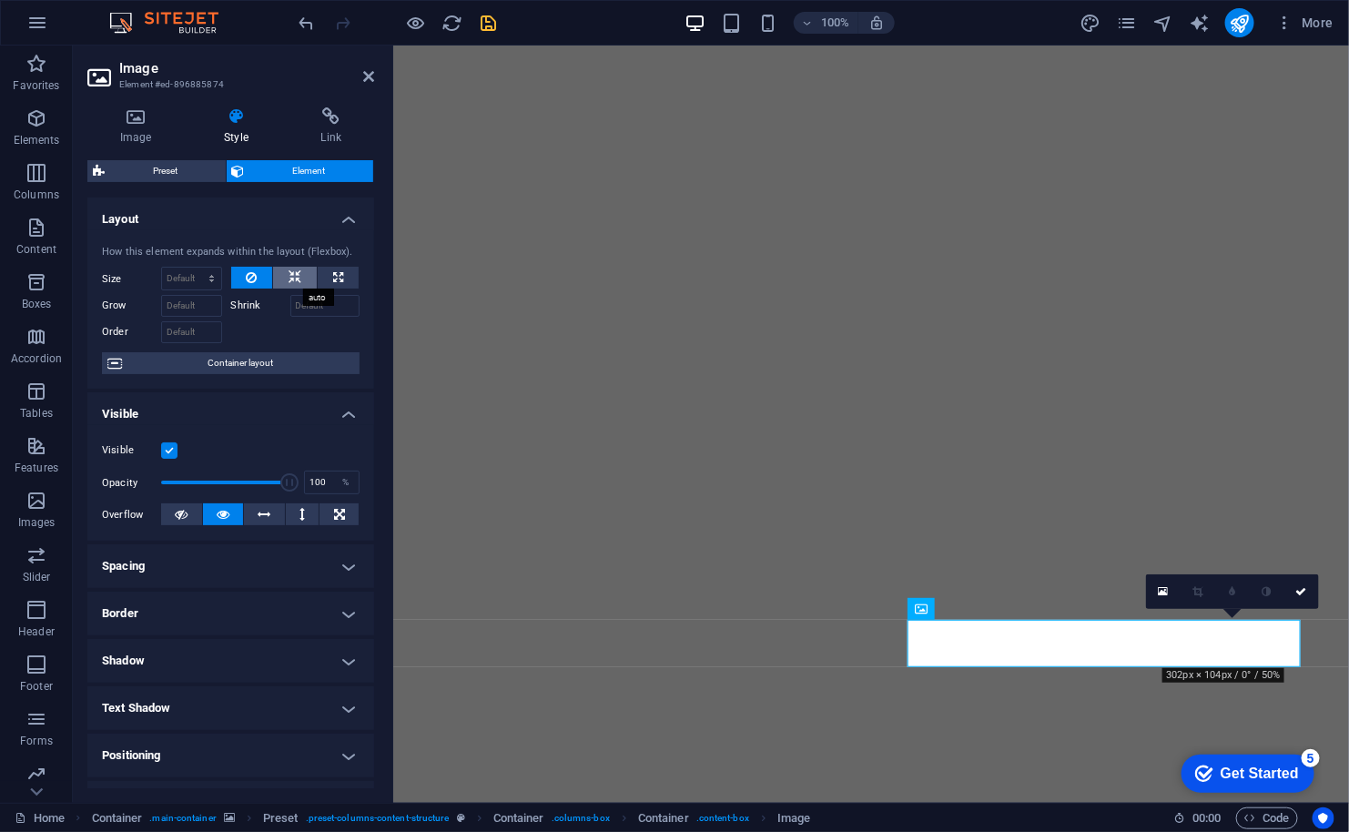
click at [289, 276] on icon at bounding box center [294, 278] width 13 height 22
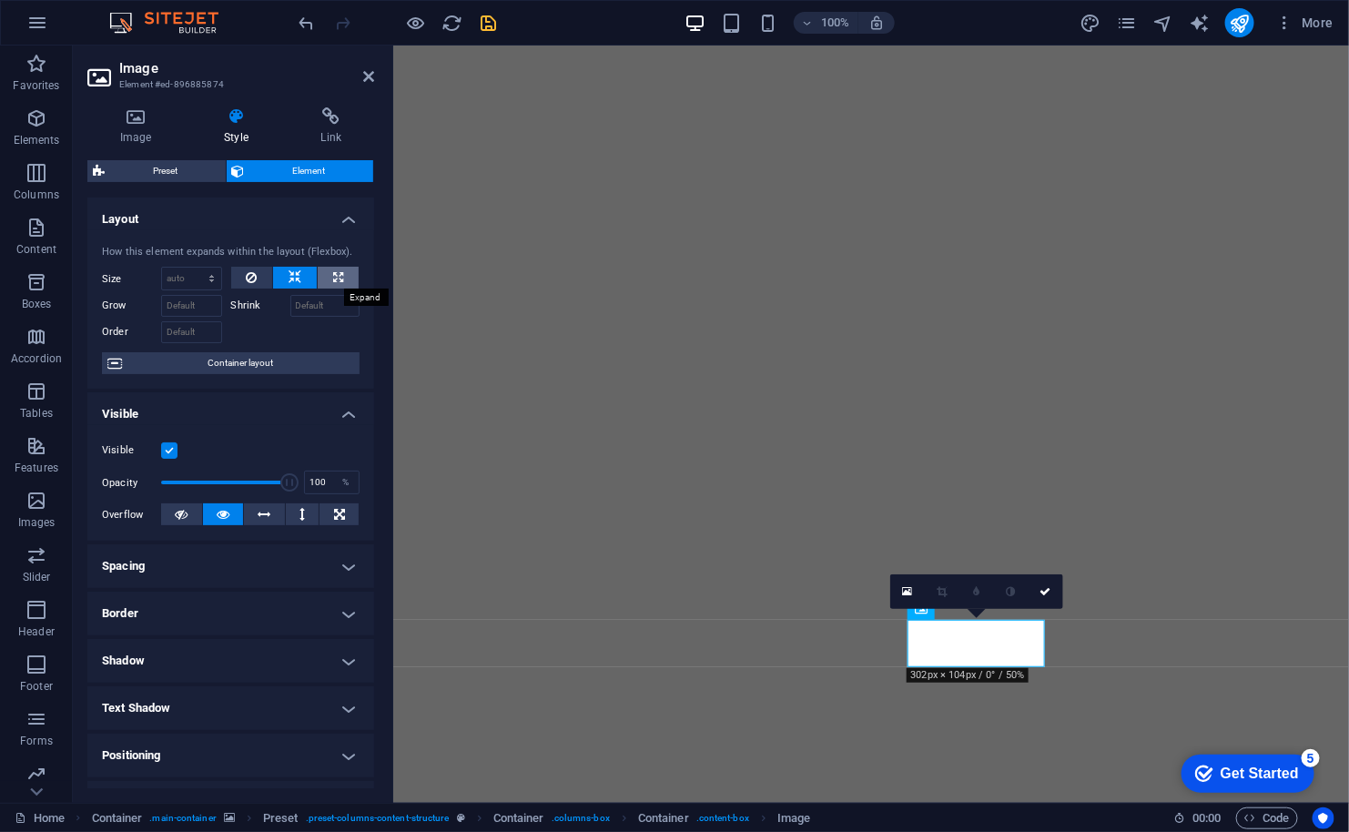
click at [335, 277] on icon at bounding box center [338, 278] width 10 height 22
type input "100"
select select "%"
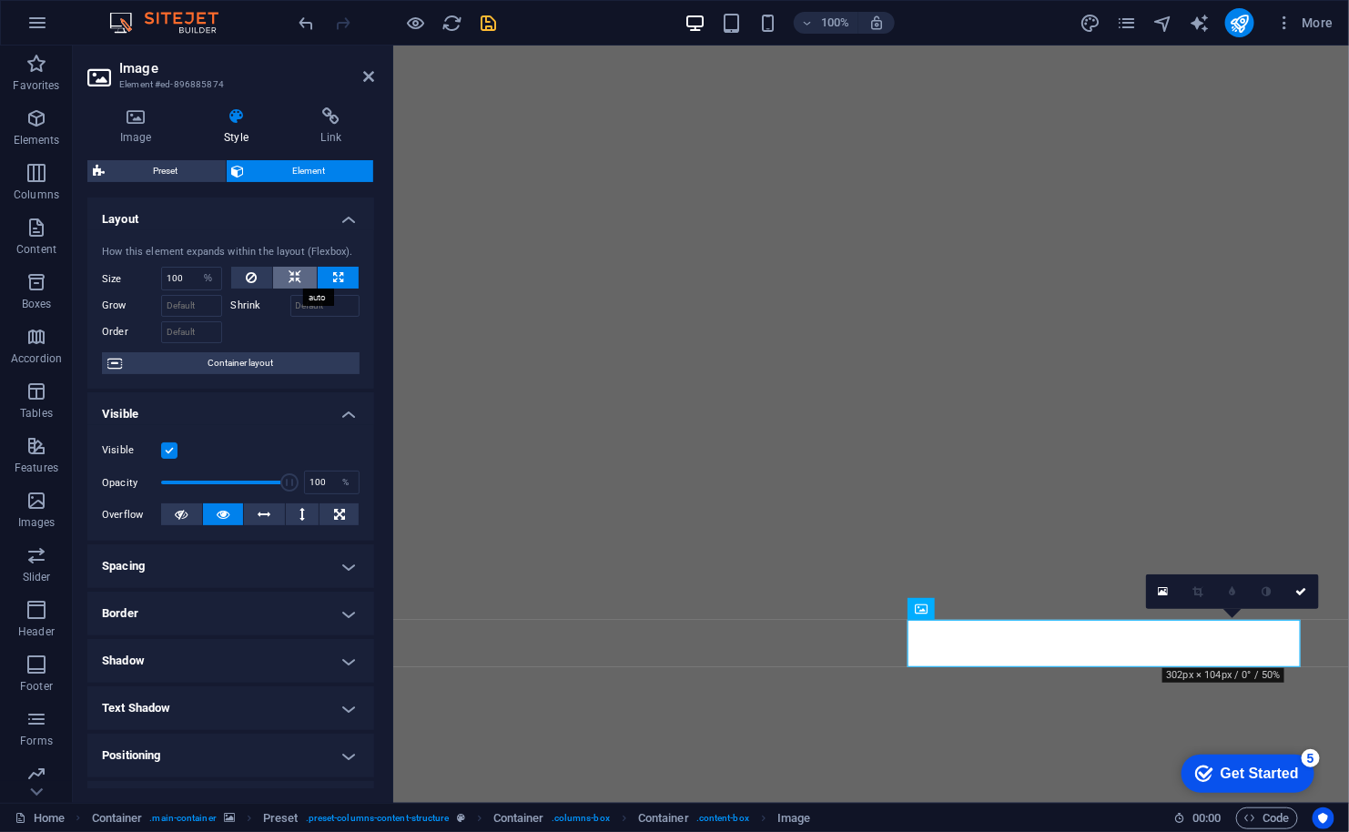
click at [293, 273] on icon at bounding box center [294, 278] width 13 height 22
select select "DISABLED_OPTION_VALUE"
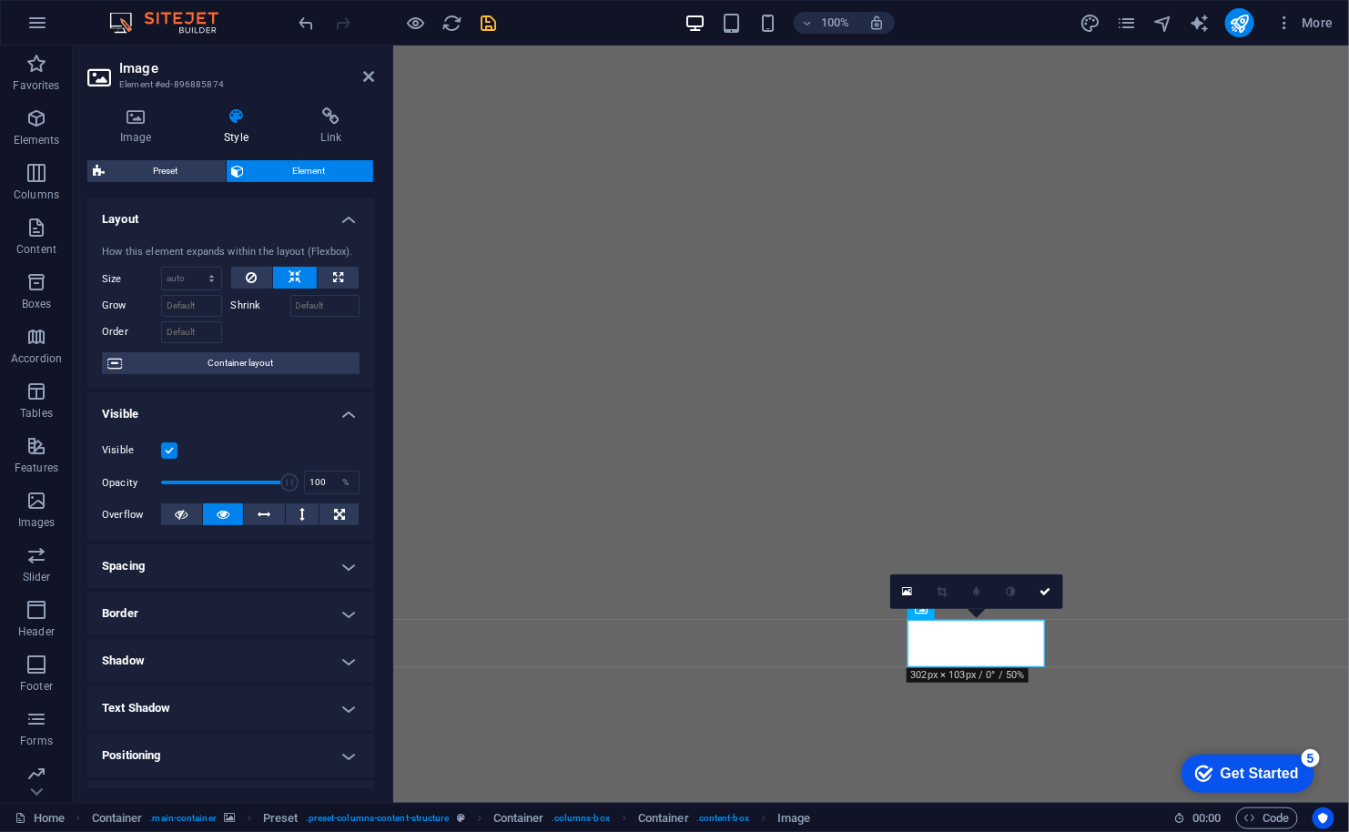
scroll to position [177, 0]
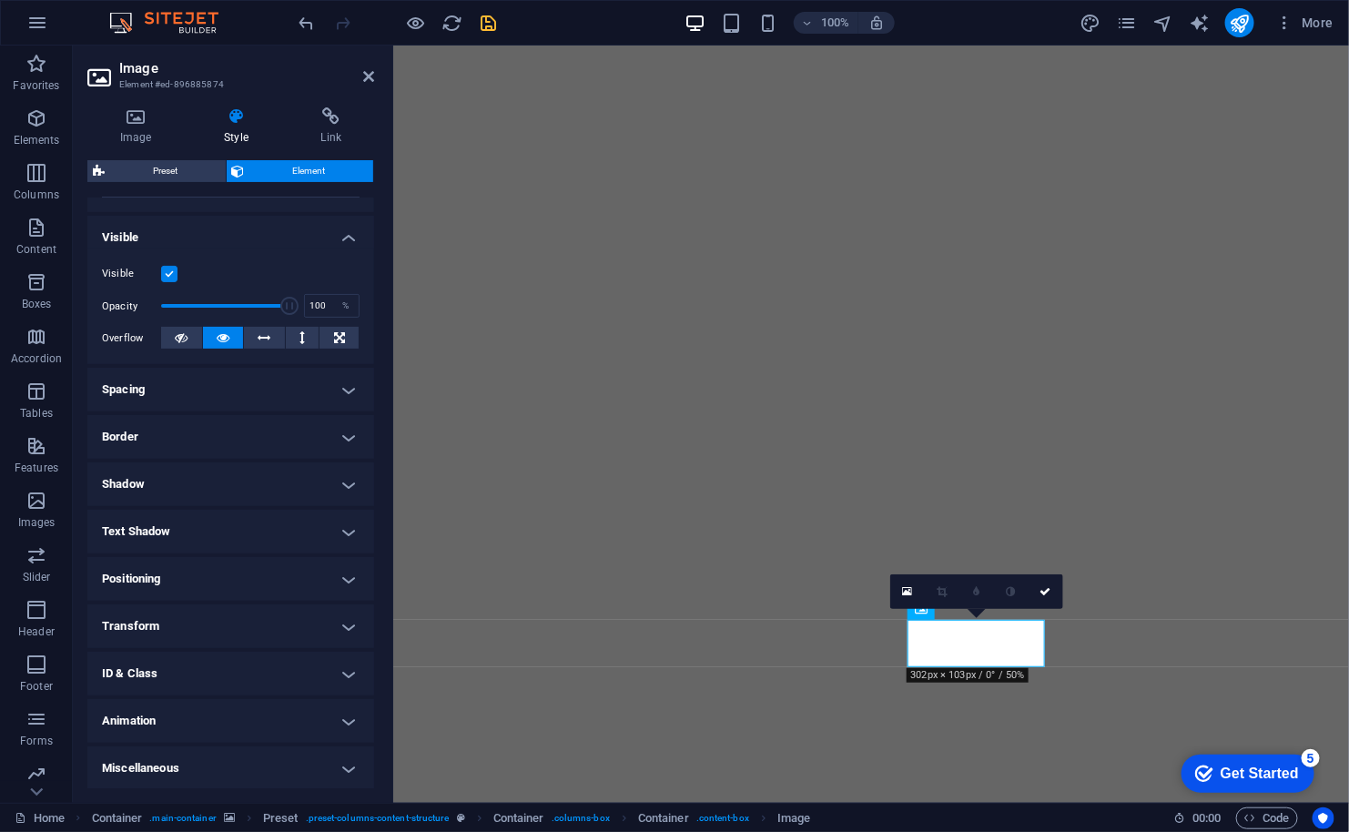
click at [215, 527] on h4 "Text Shadow" at bounding box center [230, 532] width 287 height 44
click at [215, 527] on h4 "Text Shadow" at bounding box center [230, 526] width 287 height 33
click at [201, 480] on h4 "Shadow" at bounding box center [230, 484] width 287 height 44
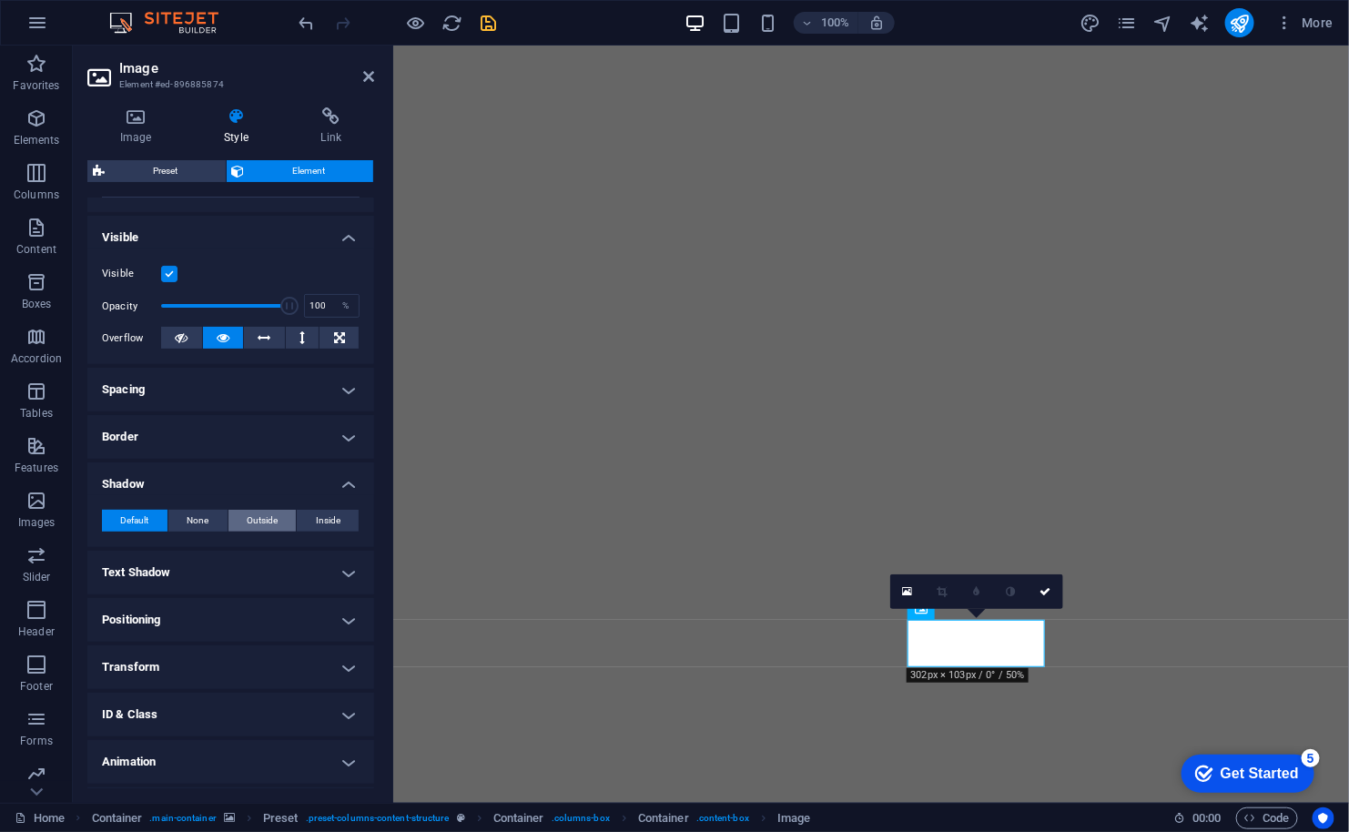
click at [264, 519] on span "Outside" at bounding box center [262, 521] width 31 height 22
type input "2"
type input "4"
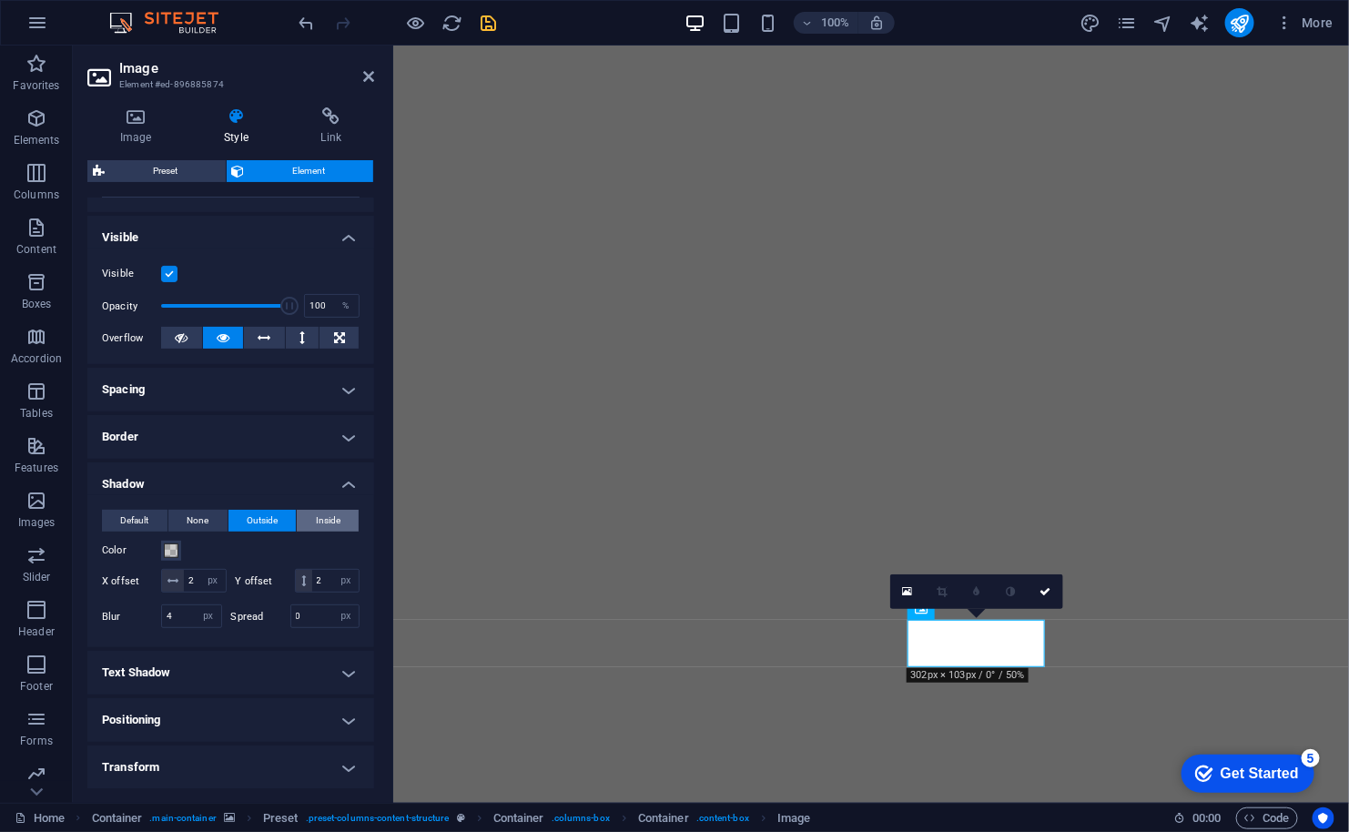
click at [326, 521] on span "Inside" at bounding box center [328, 521] width 25 height 22
click at [266, 517] on span "Outside" at bounding box center [262, 521] width 31 height 22
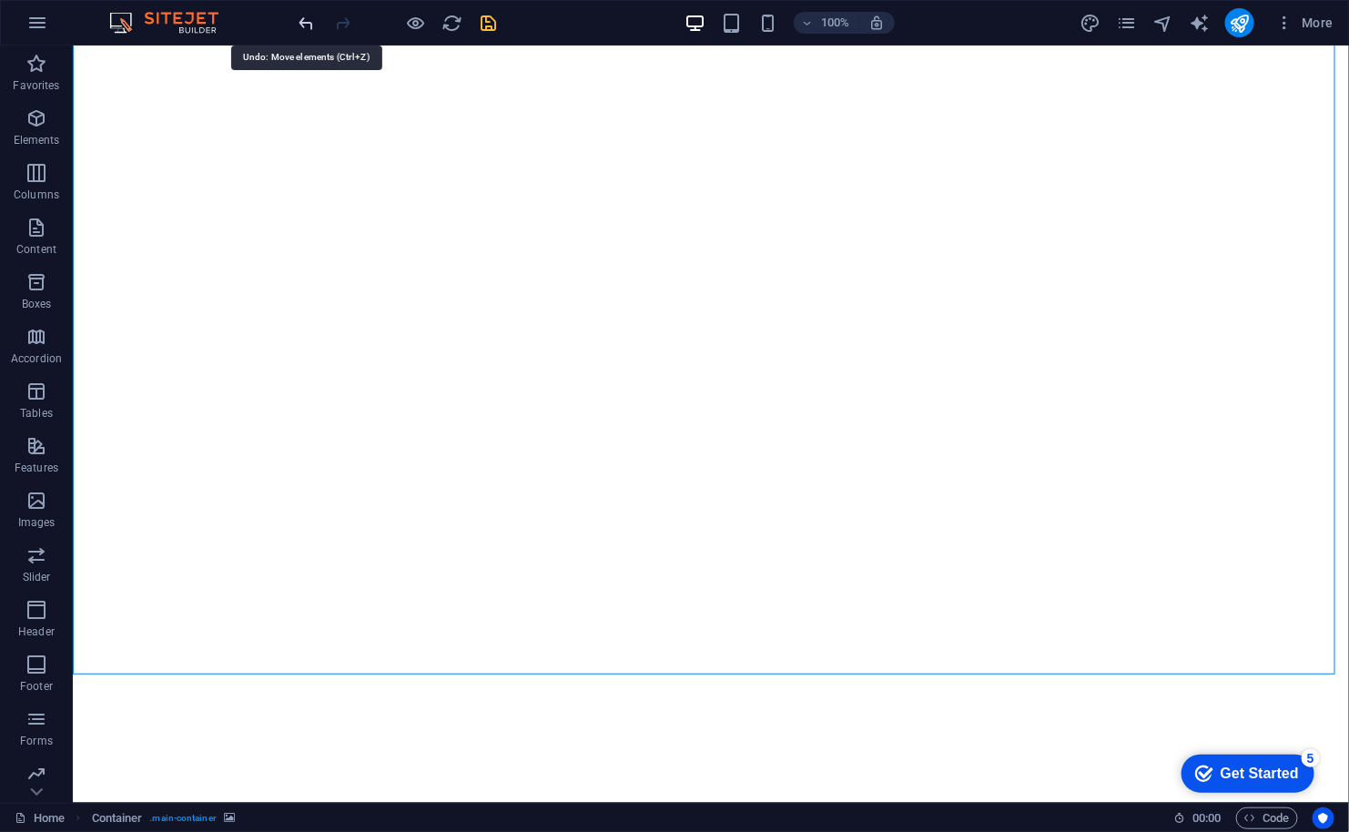
click at [310, 18] on icon "undo" at bounding box center [307, 23] width 21 height 21
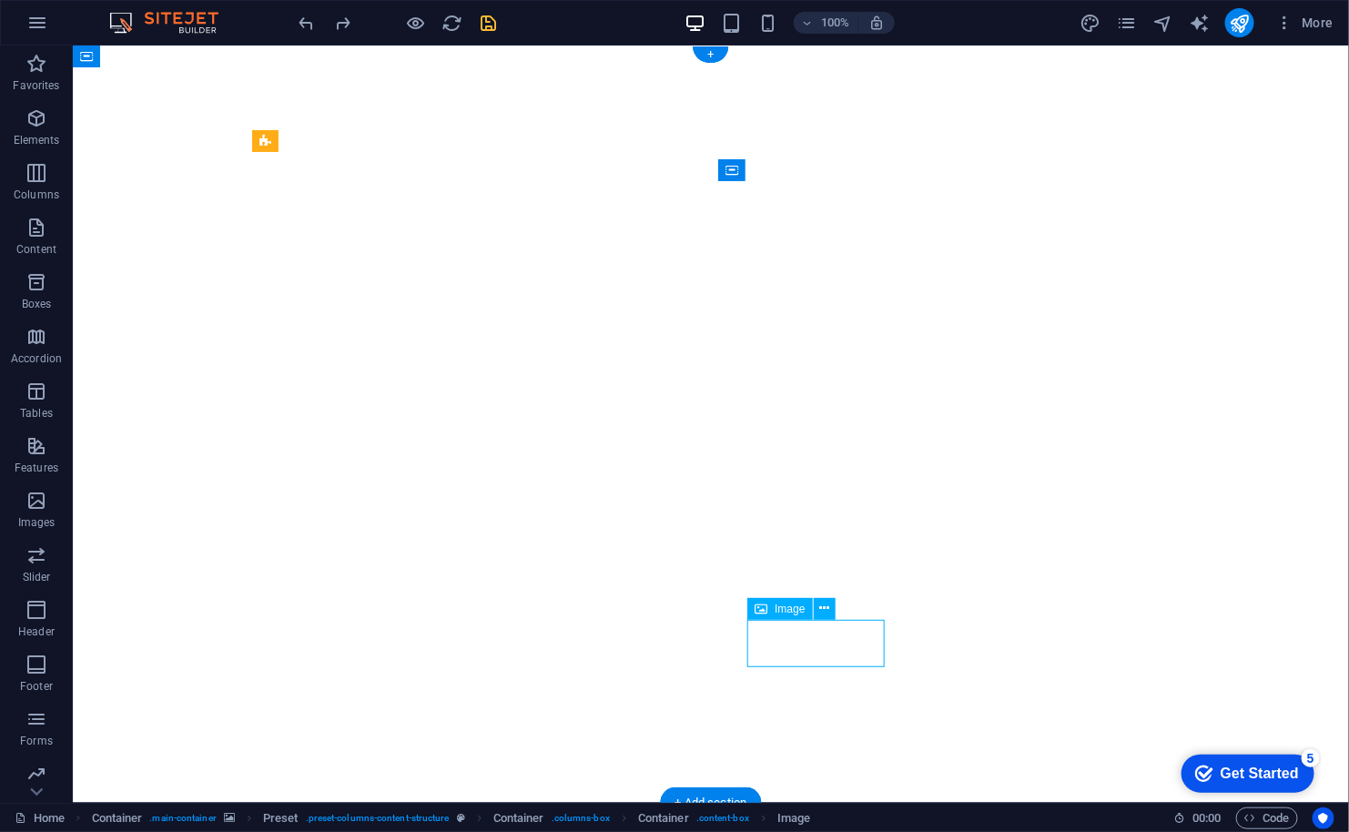
select select "px"
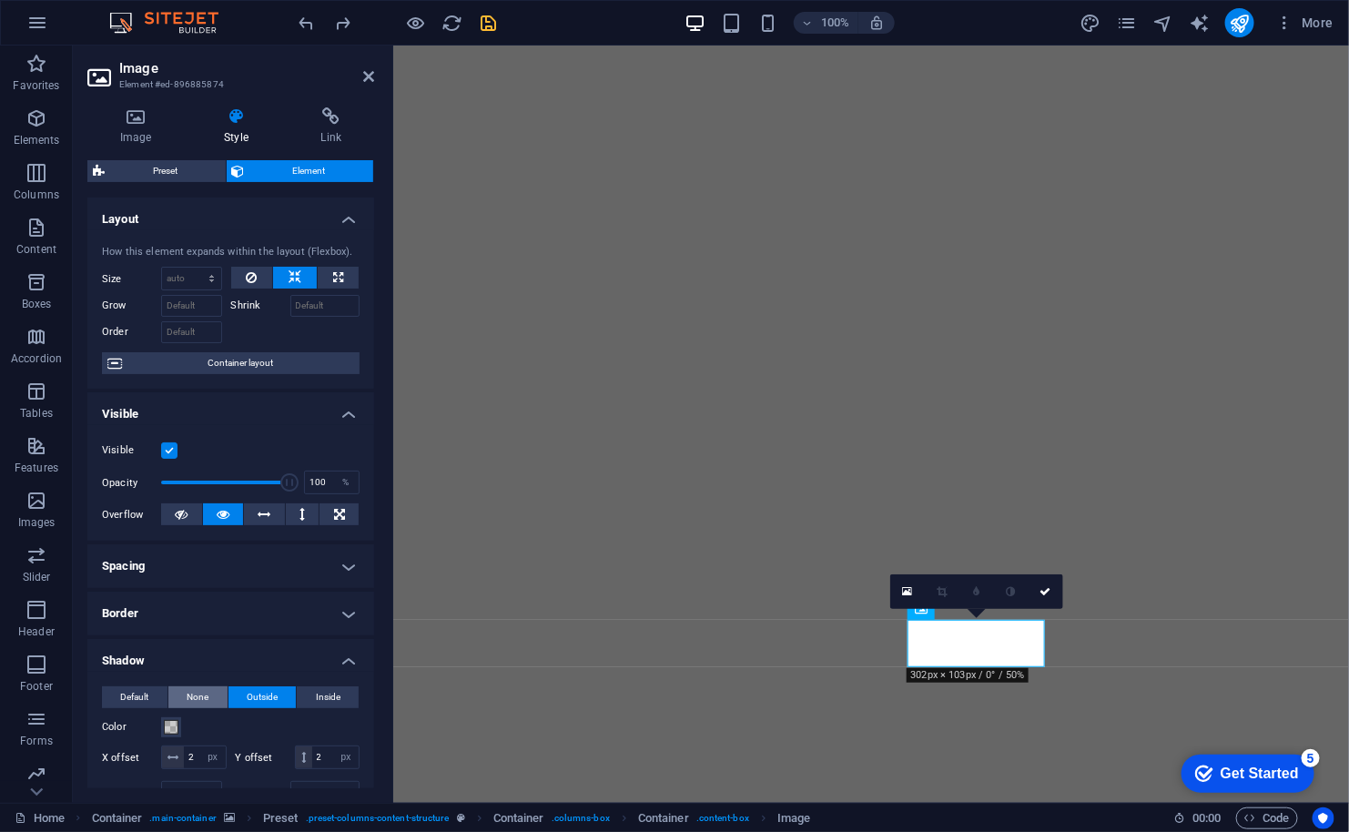
click at [192, 693] on span "None" at bounding box center [198, 697] width 22 height 22
click at [131, 689] on span "Default" at bounding box center [134, 697] width 28 height 22
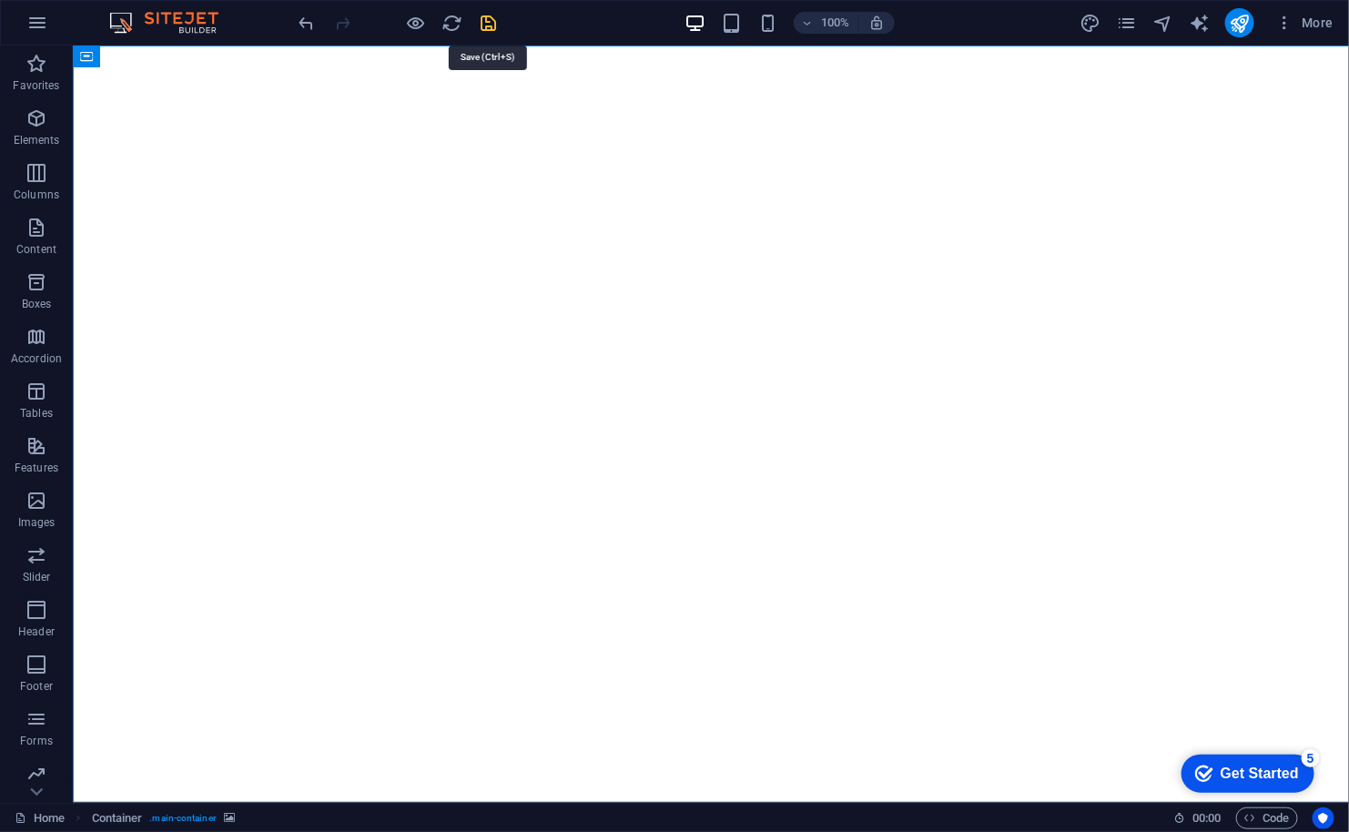
click at [487, 26] on icon "save" at bounding box center [489, 23] width 21 height 21
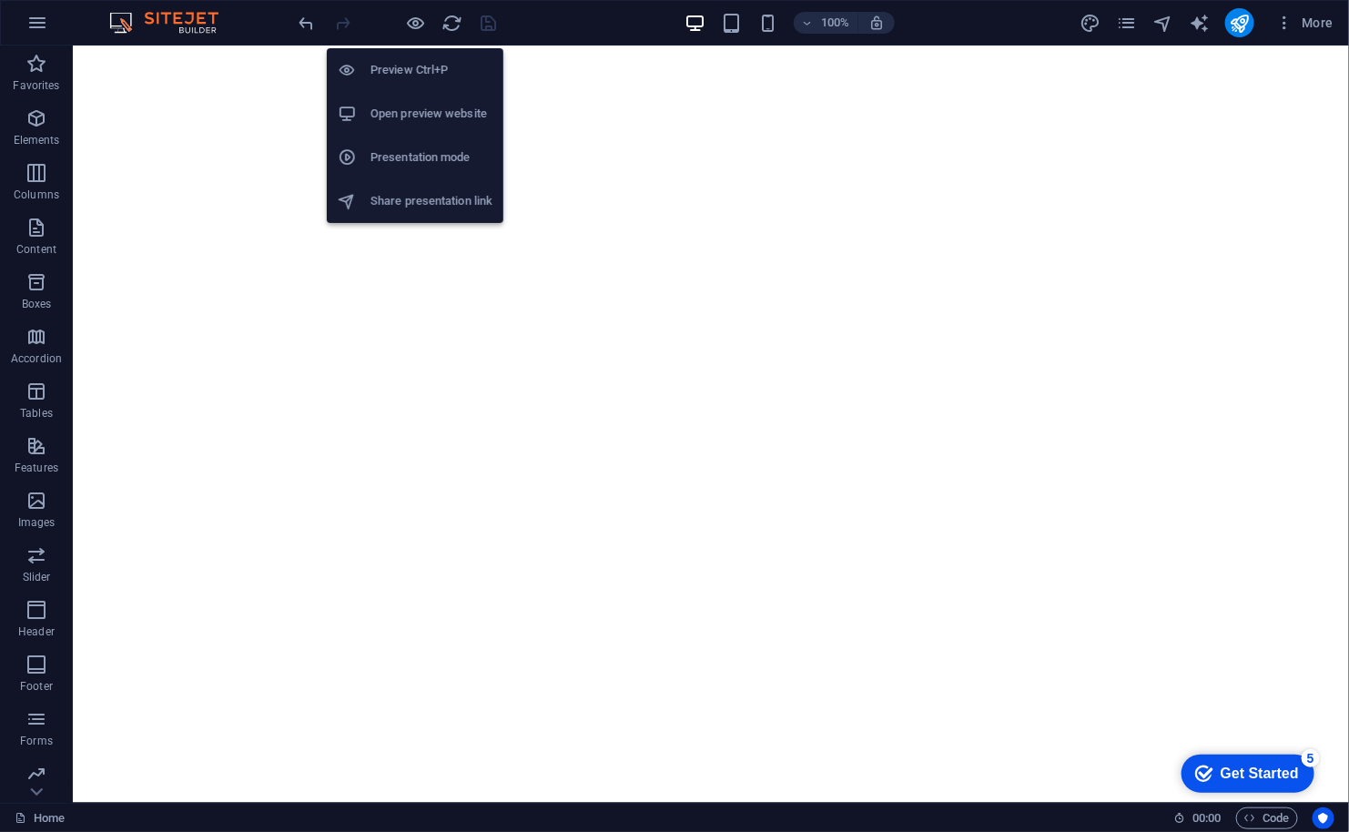
click at [425, 126] on li "Open preview website" at bounding box center [415, 114] width 177 height 44
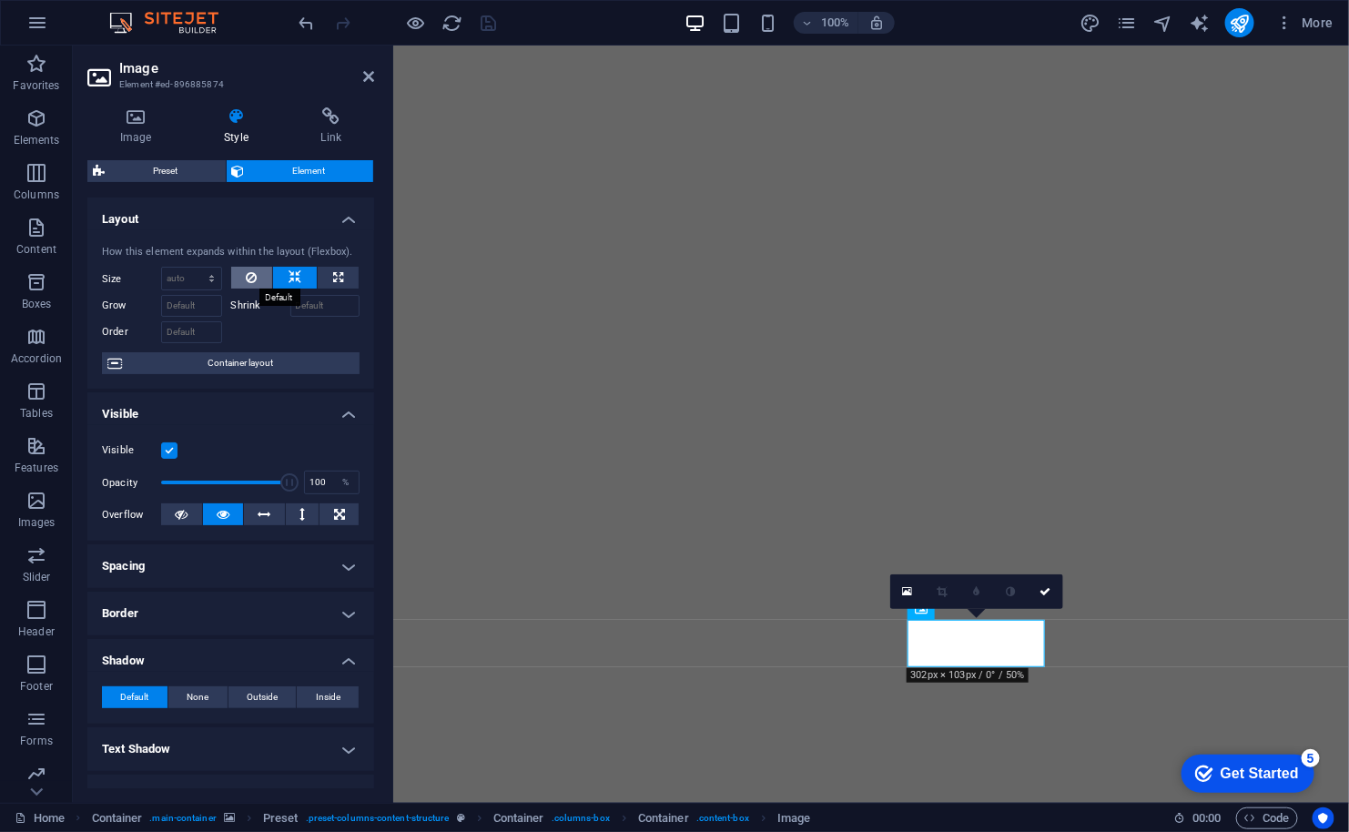
click at [250, 277] on icon at bounding box center [251, 278] width 11 height 22
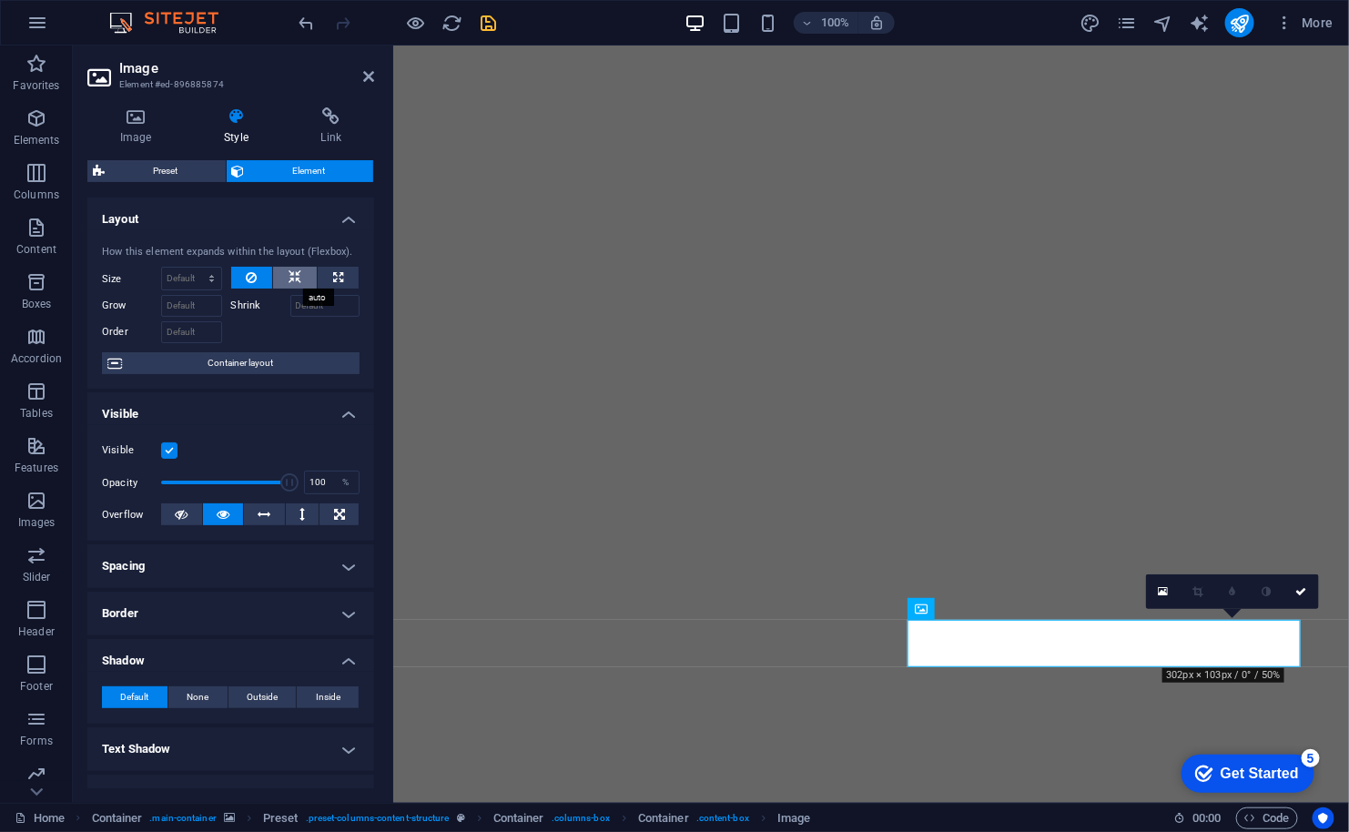
click at [294, 278] on icon at bounding box center [294, 278] width 13 height 22
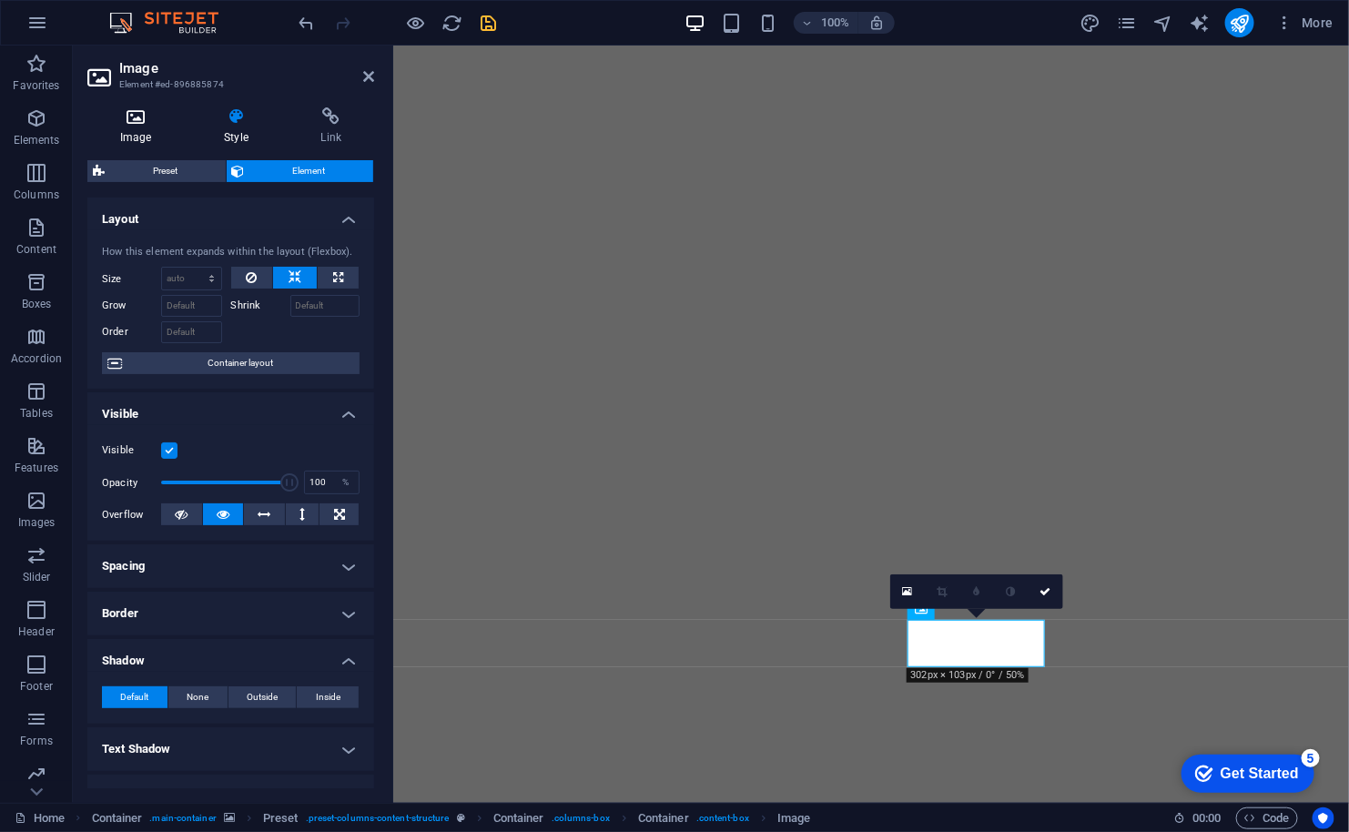
click at [145, 131] on h4 "Image" at bounding box center [139, 126] width 104 height 38
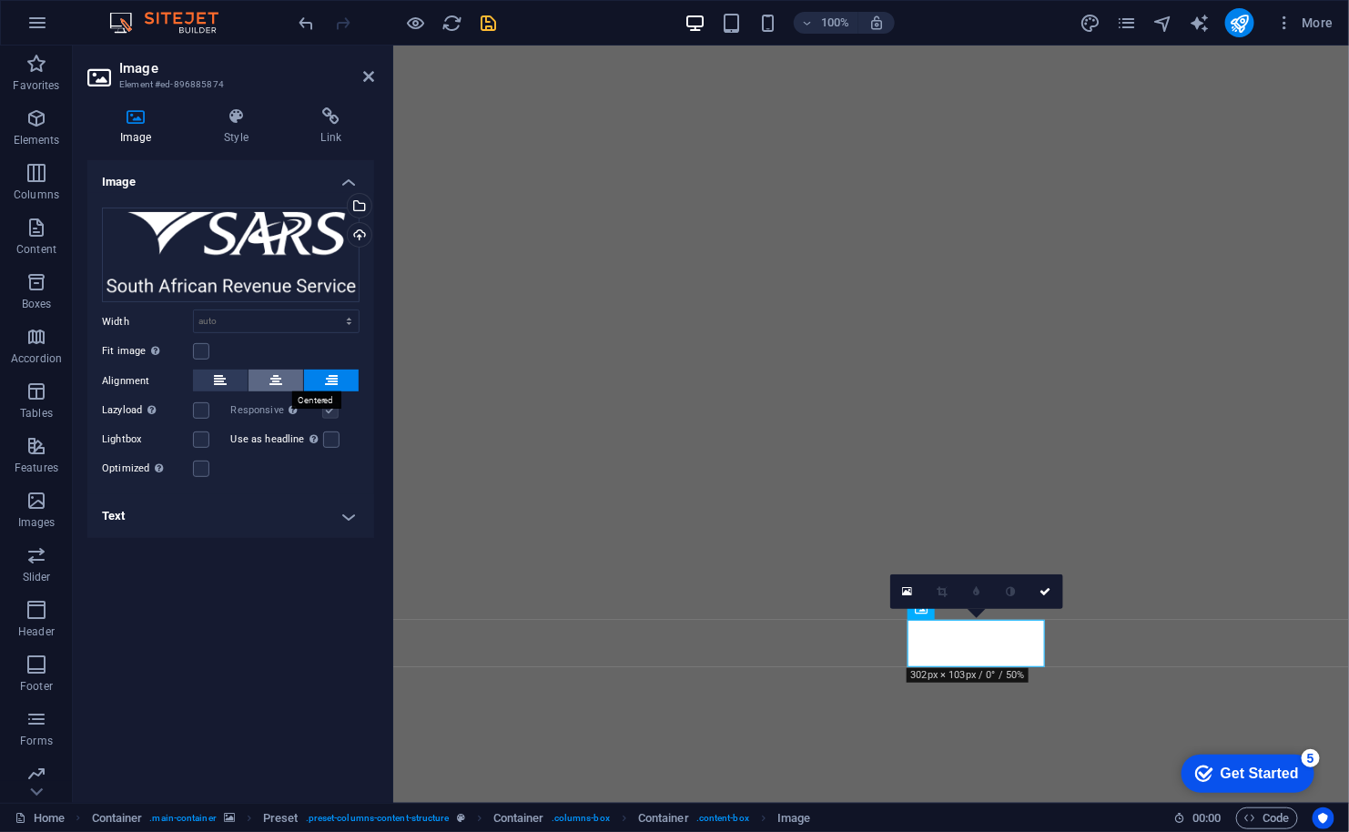
click at [275, 374] on icon at bounding box center [275, 380] width 13 height 22
click at [224, 376] on icon at bounding box center [220, 380] width 13 height 22
click at [268, 320] on select "Default auto px rem % em vh vw" at bounding box center [276, 321] width 165 height 22
click at [194, 310] on select "Default auto px rem % em vh vw" at bounding box center [276, 321] width 165 height 22
select select "DISABLED_OPTION_VALUE"
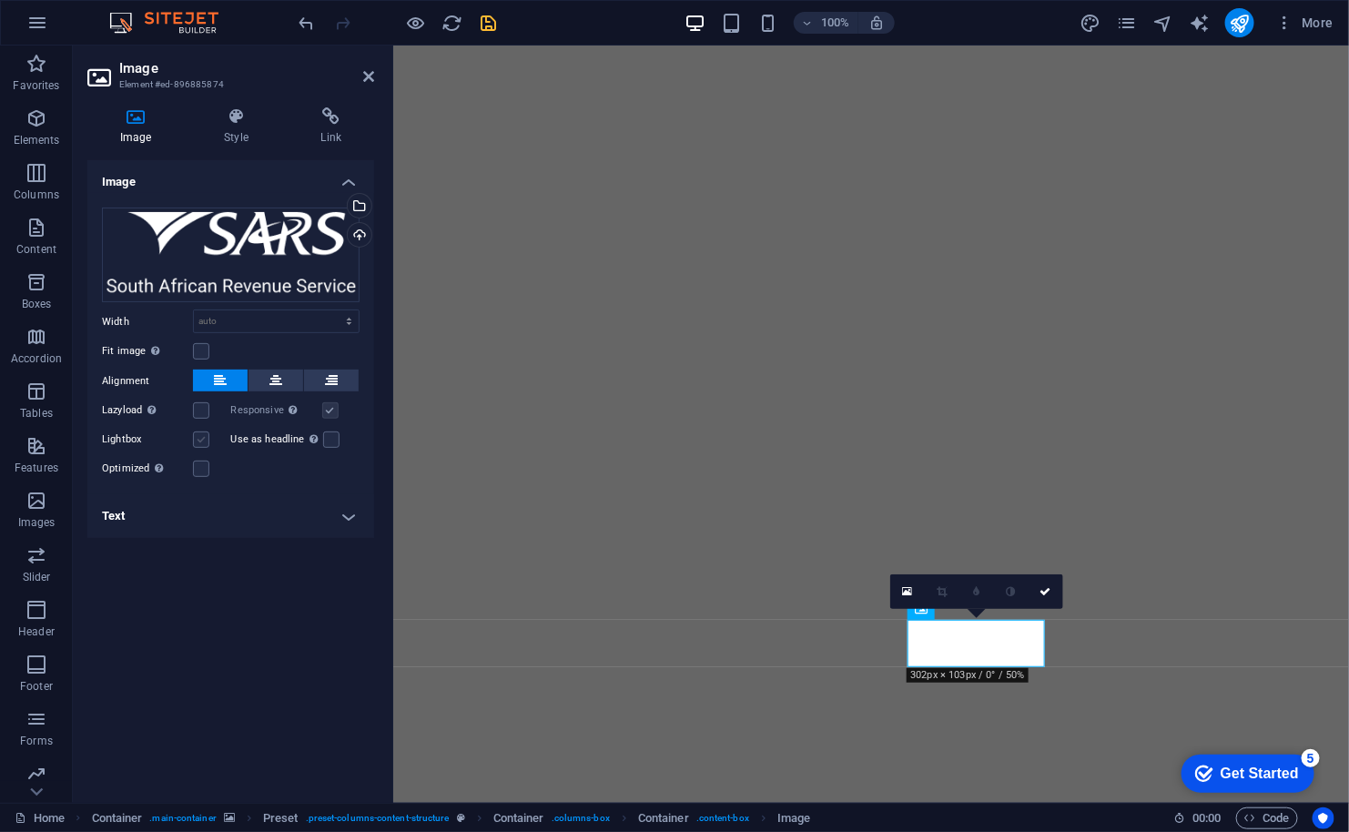
click at [201, 438] on label at bounding box center [201, 439] width 16 height 16
click at [0, 0] on input "Lightbox" at bounding box center [0, 0] width 0 height 0
click at [201, 408] on label at bounding box center [201, 410] width 16 height 16
click at [0, 0] on input "Lazyload Loading images after the page loads improves page speed." at bounding box center [0, 0] width 0 height 0
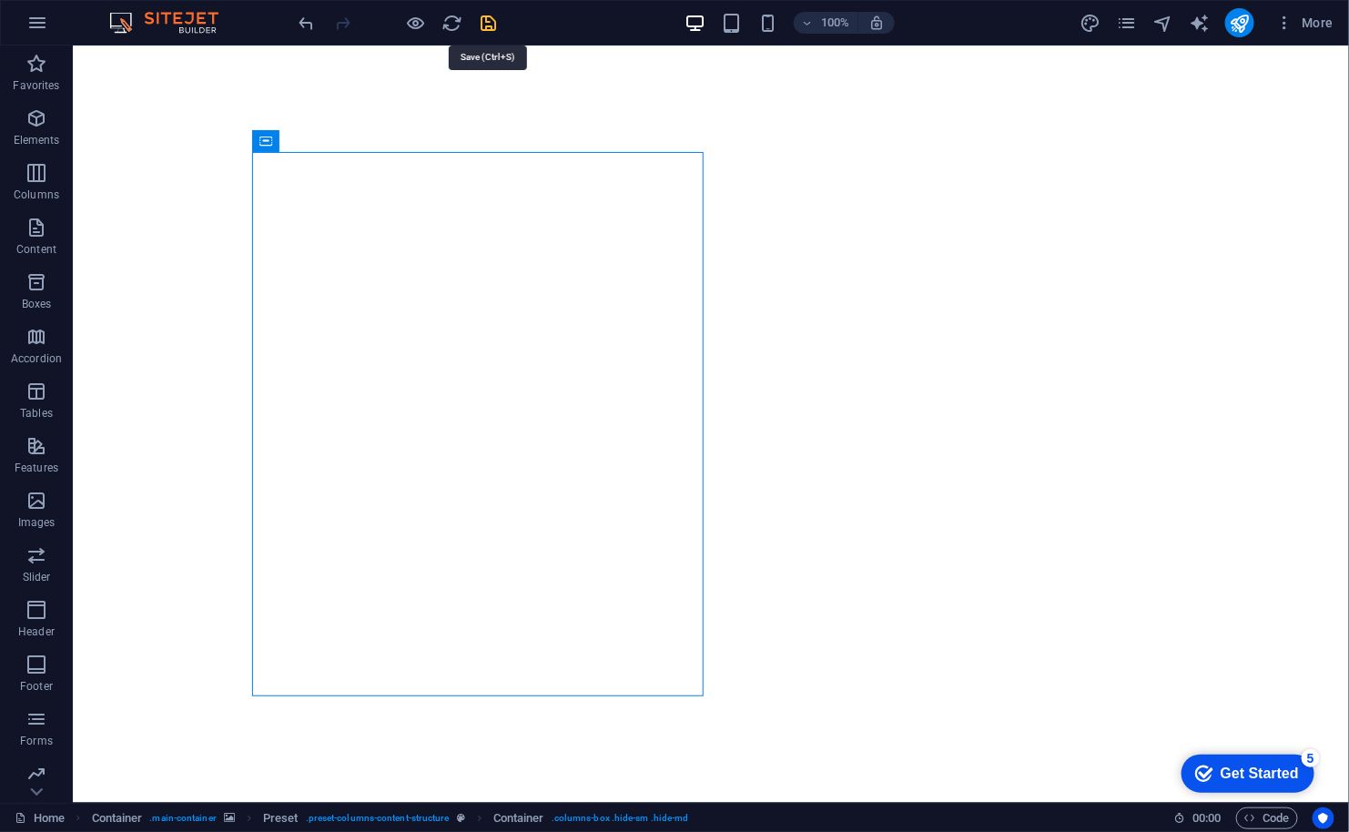
click at [493, 21] on icon "save" at bounding box center [489, 23] width 21 height 21
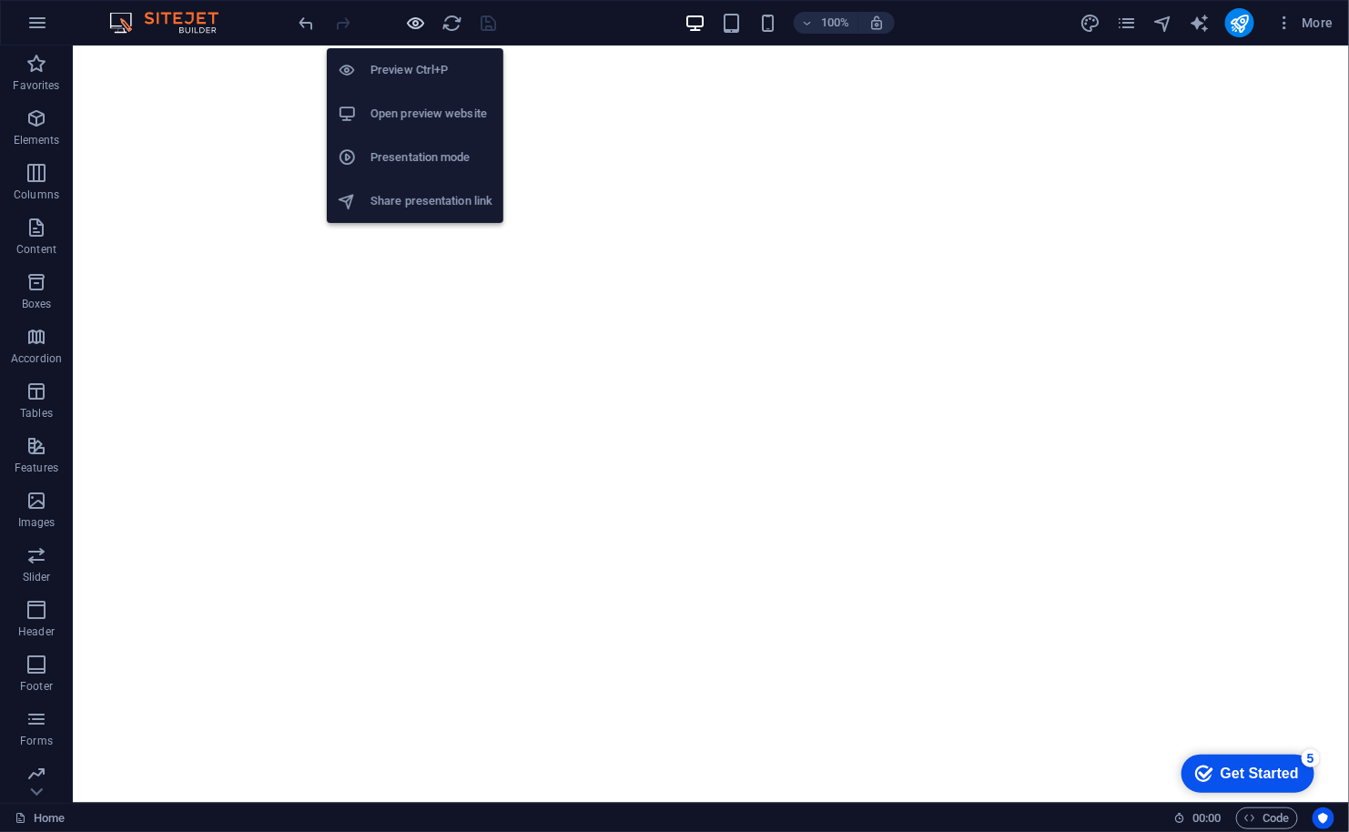
click at [420, 21] on icon "button" at bounding box center [416, 23] width 21 height 21
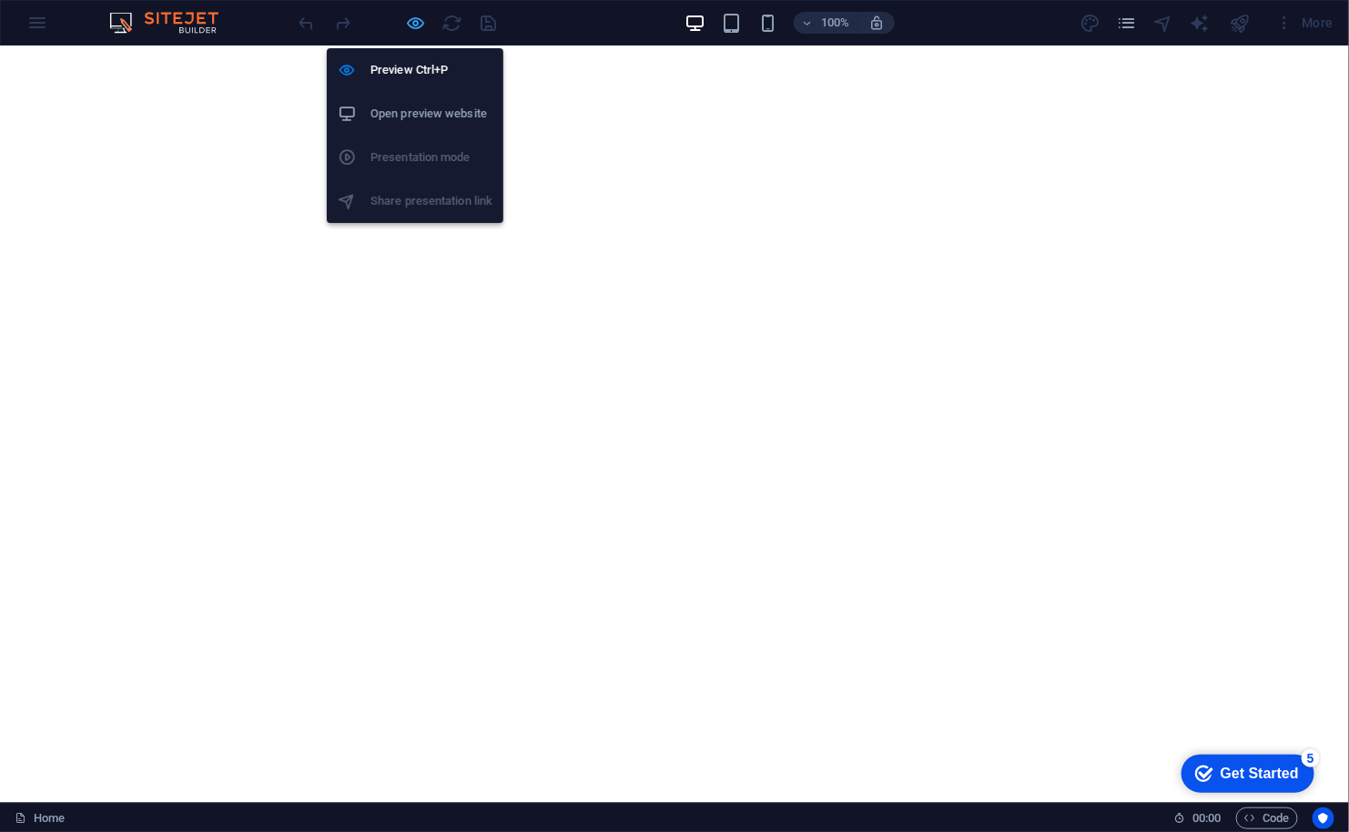
click at [415, 21] on icon "button" at bounding box center [416, 23] width 21 height 21
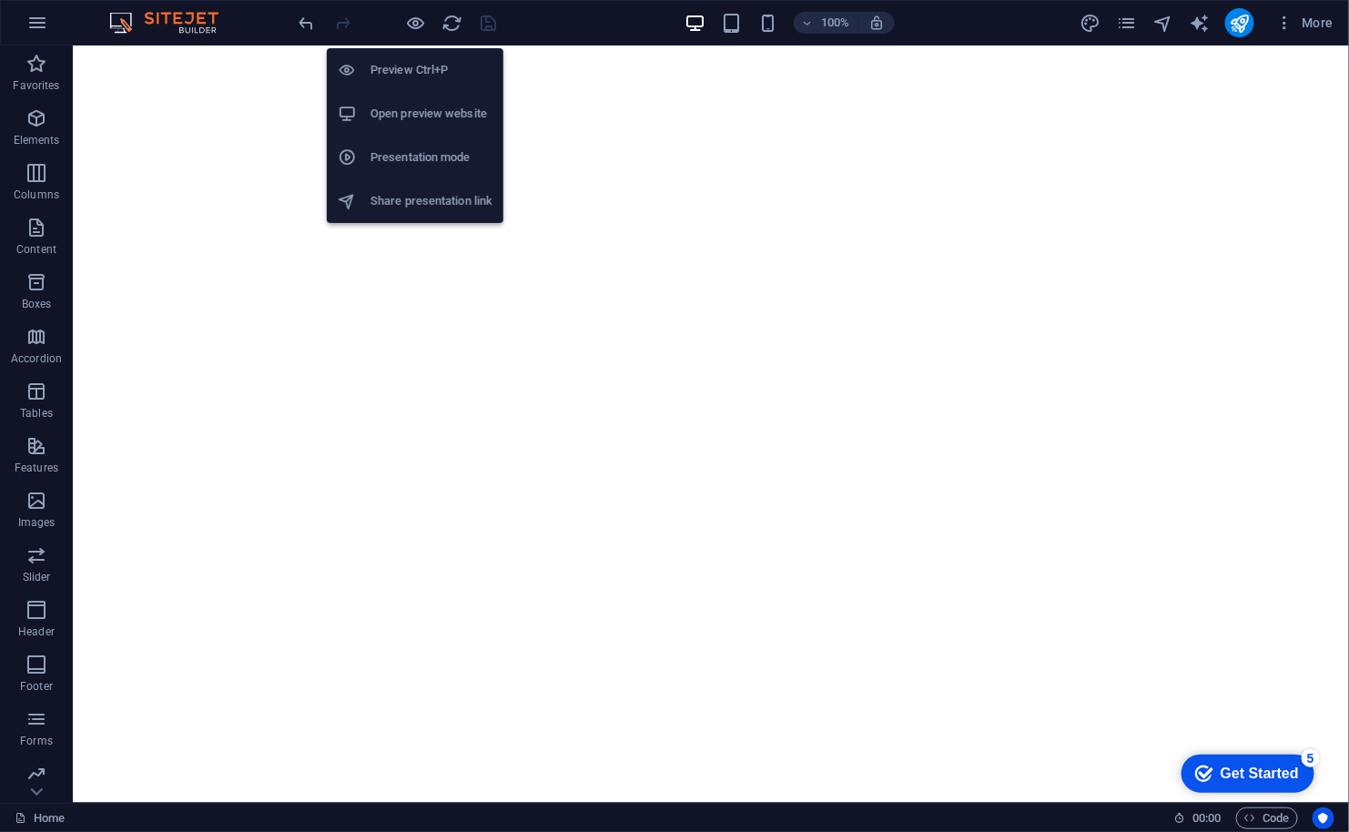
click at [420, 107] on h6 "Open preview website" at bounding box center [431, 114] width 122 height 22
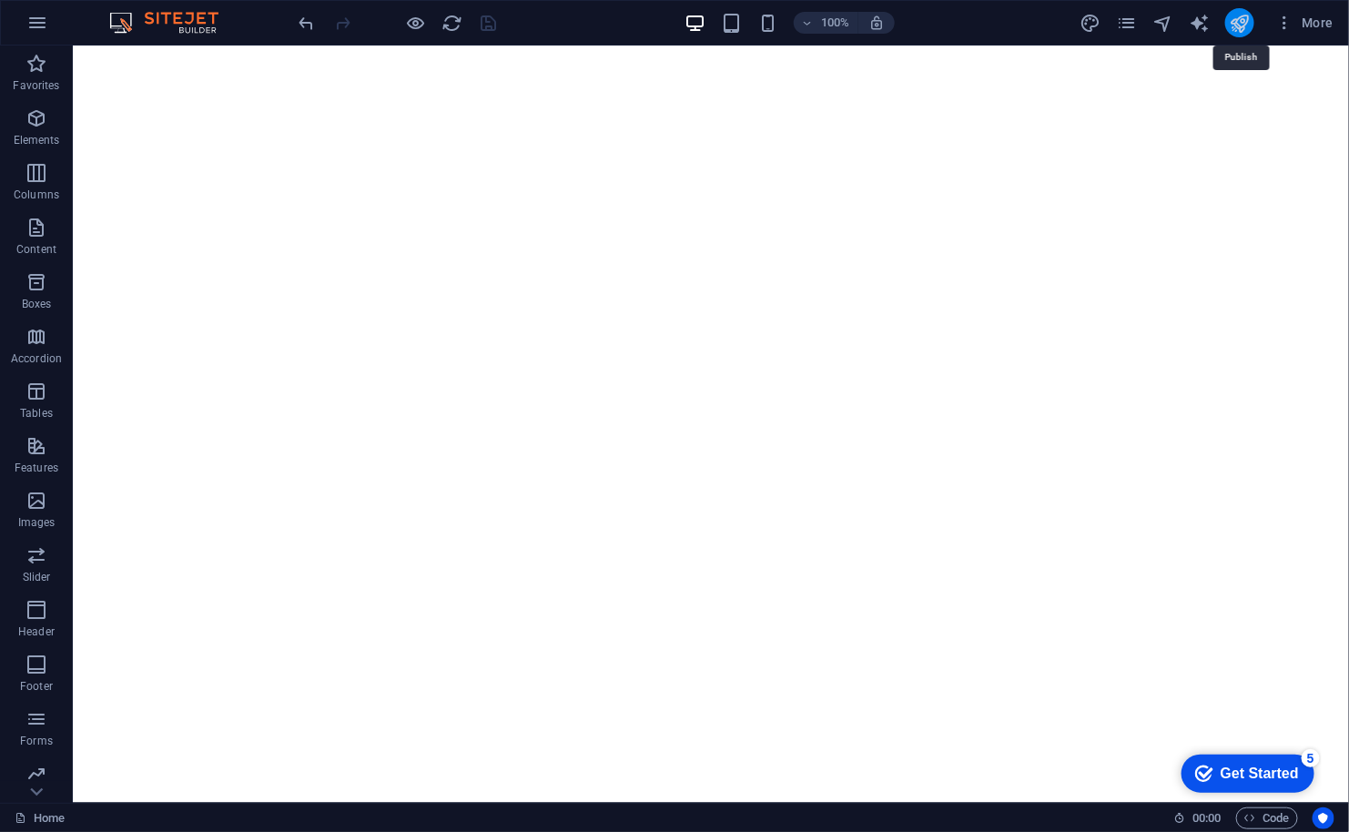
click at [1239, 31] on icon "publish" at bounding box center [1239, 23] width 21 height 21
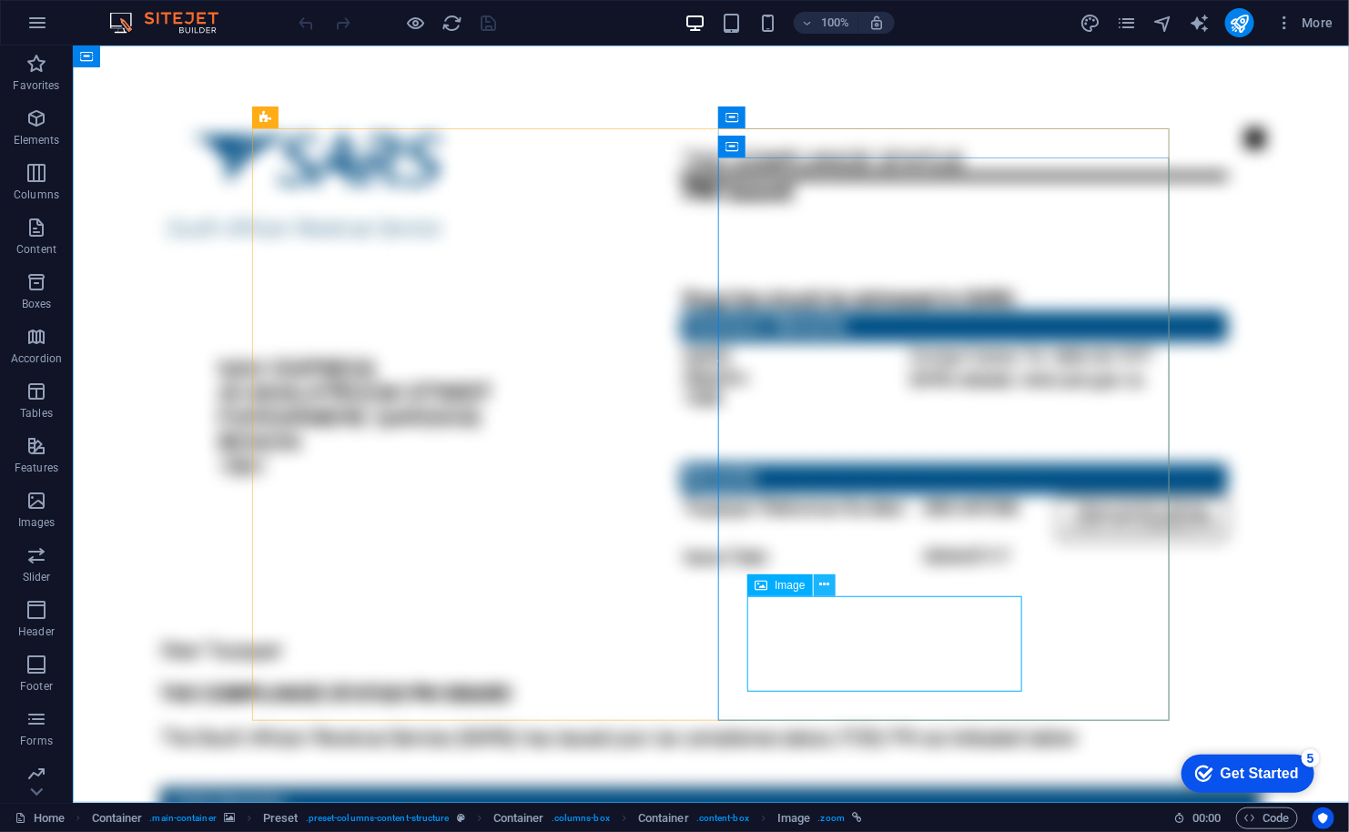
click at [823, 577] on icon at bounding box center [824, 584] width 10 height 19
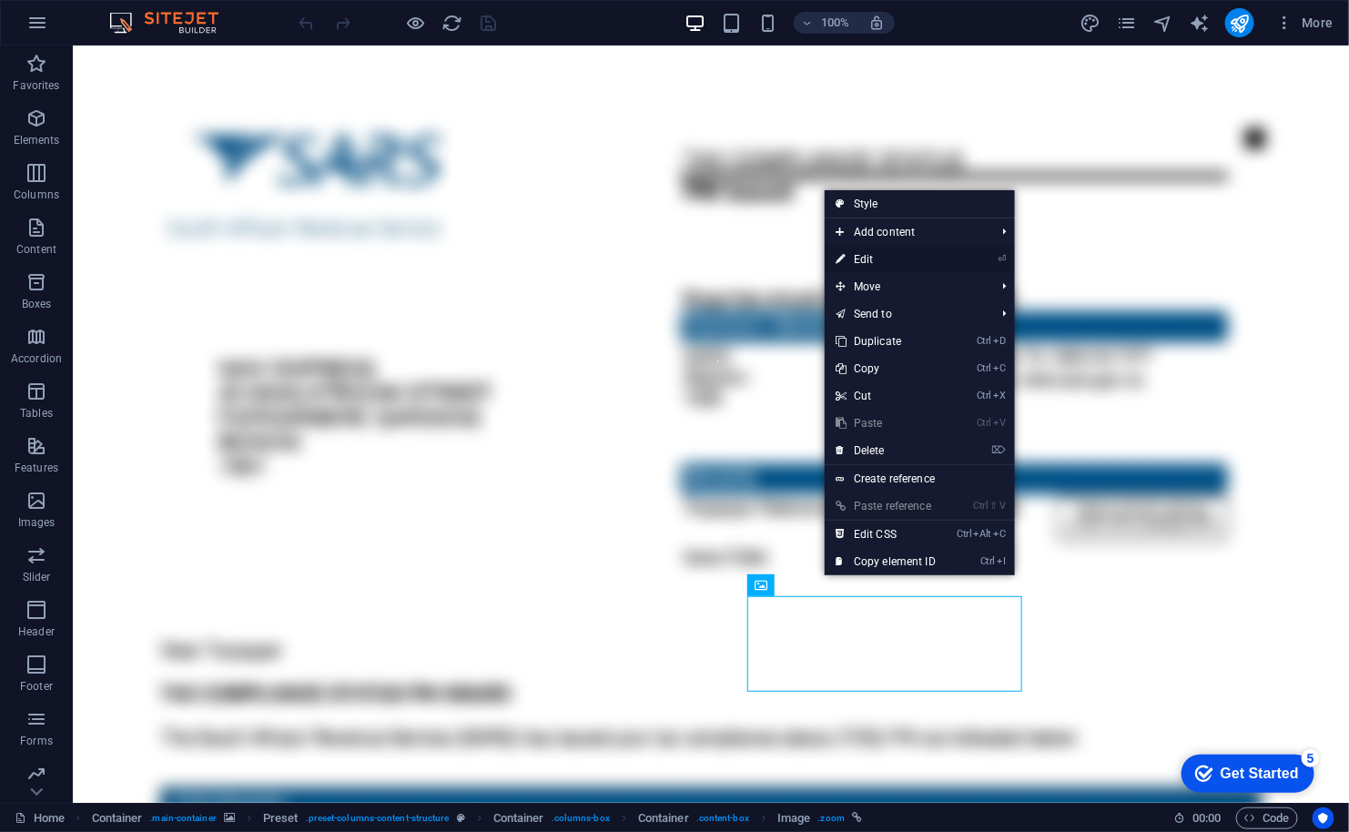
click at [871, 259] on link "⏎ Edit" at bounding box center [886, 259] width 122 height 27
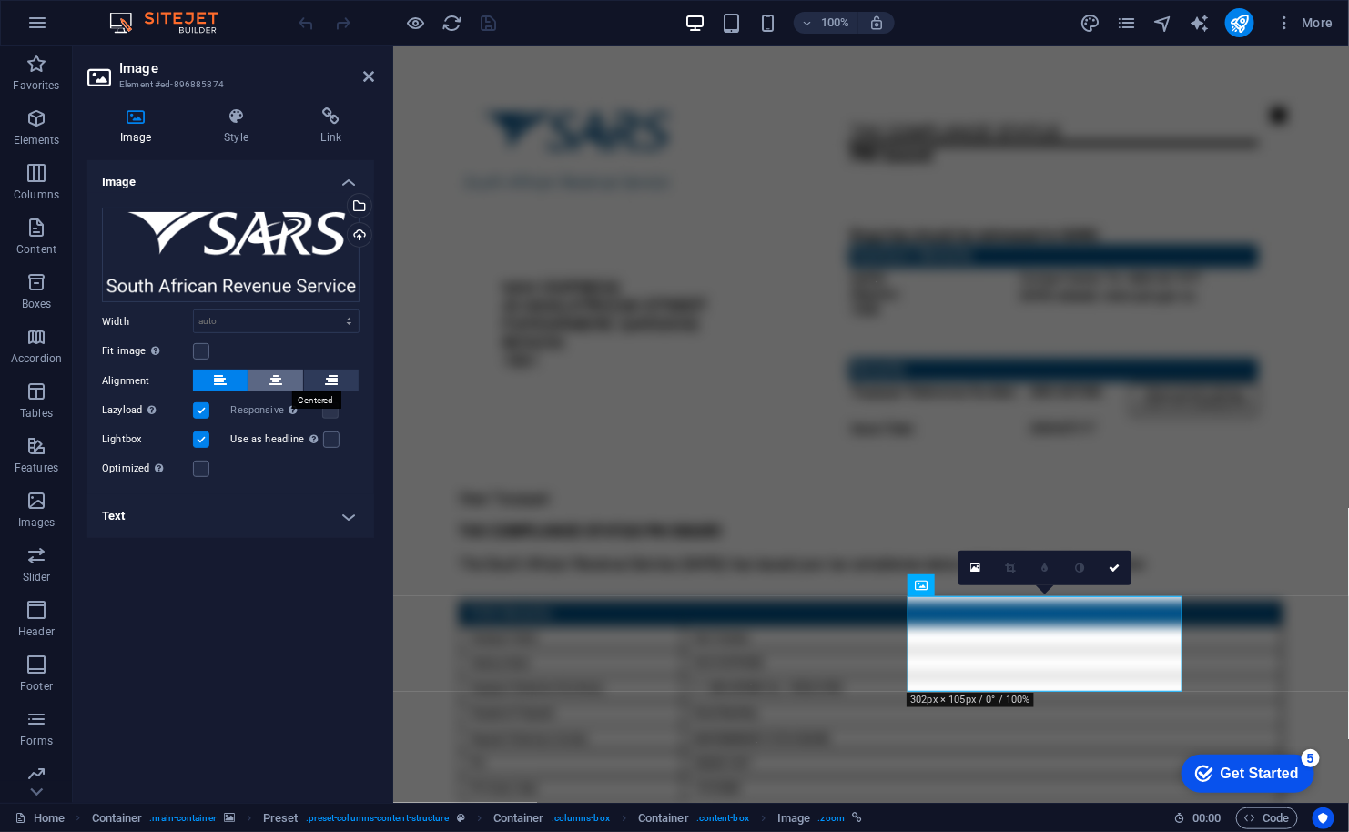
click at [278, 379] on icon at bounding box center [275, 380] width 13 height 22
click at [228, 371] on button at bounding box center [220, 380] width 55 height 22
click at [225, 134] on h4 "Style" at bounding box center [239, 126] width 96 height 38
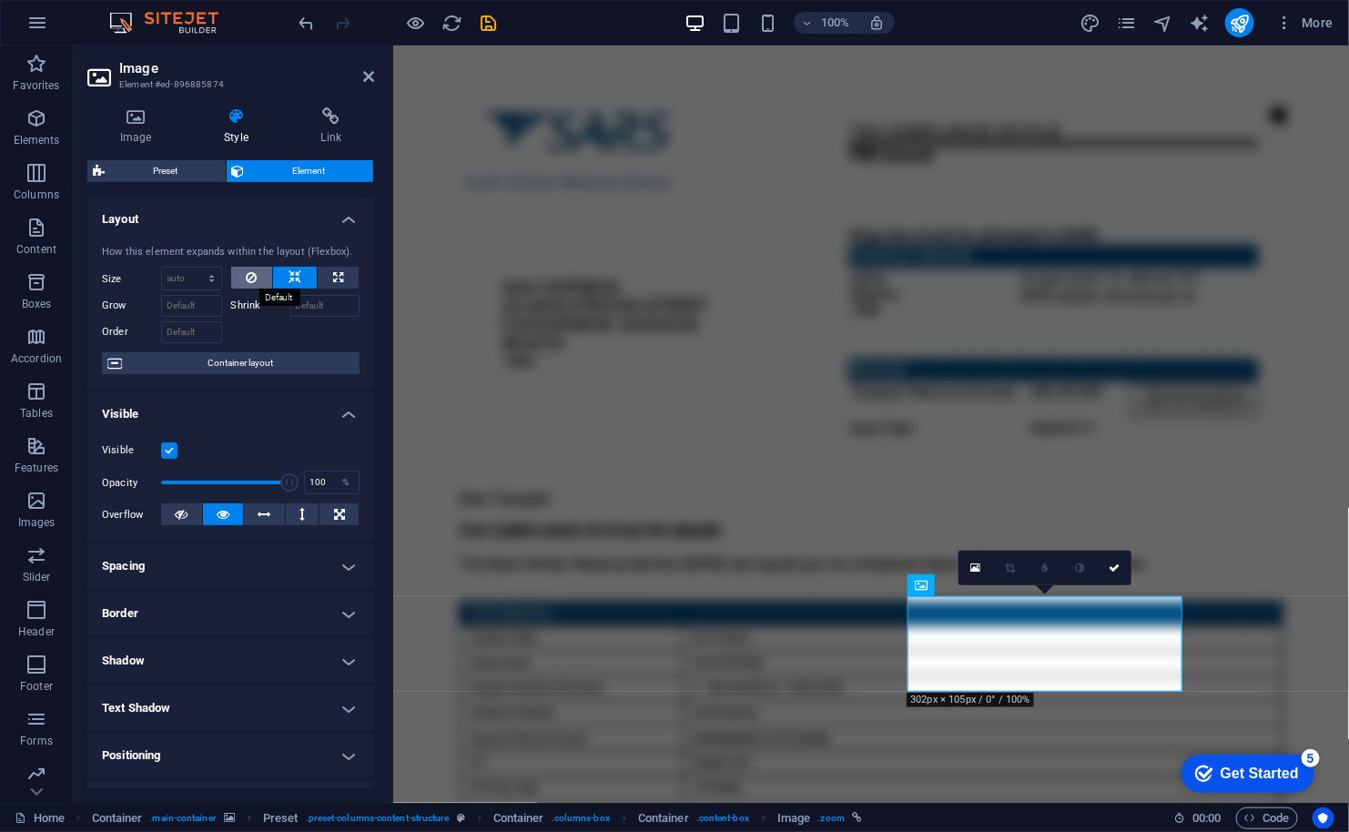
click at [250, 273] on icon at bounding box center [251, 278] width 11 height 22
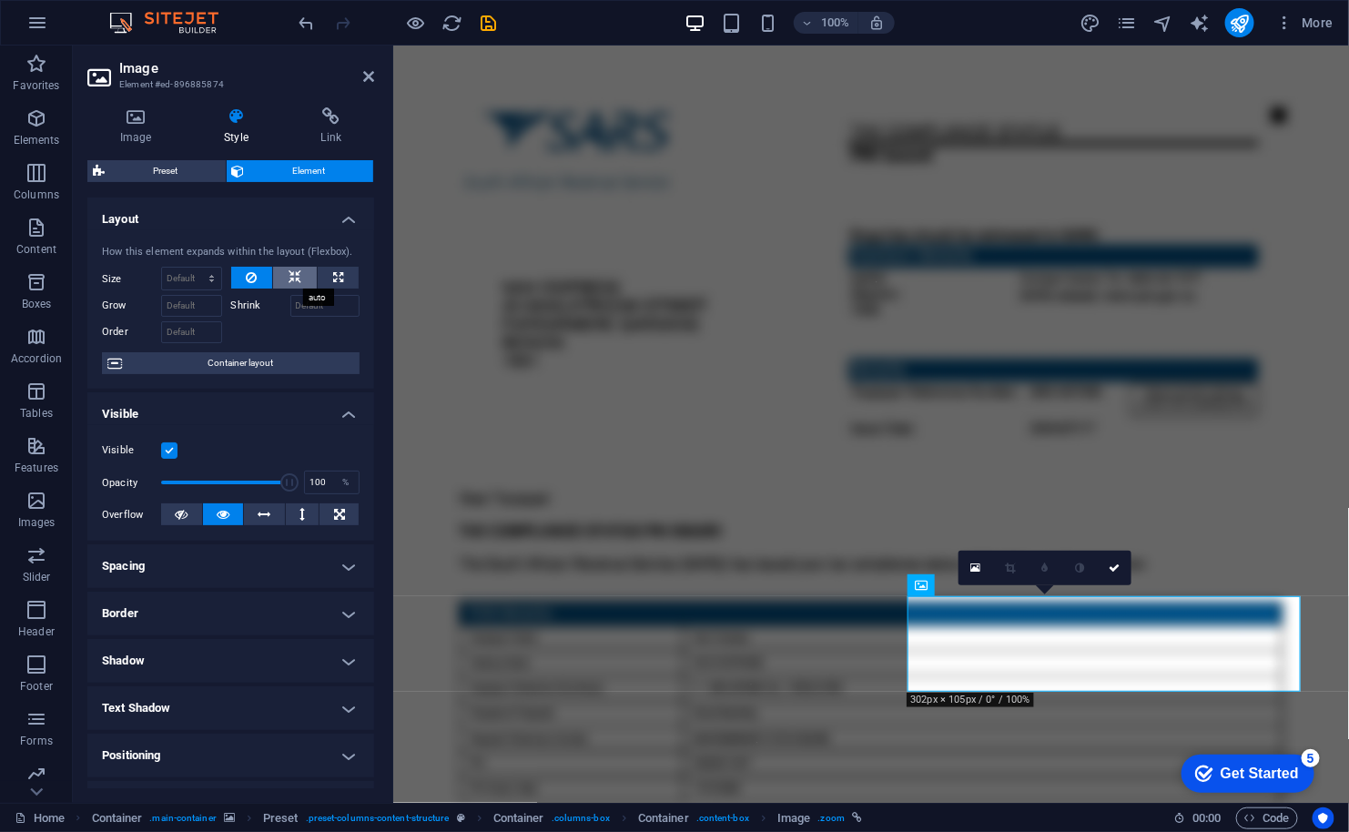
click at [285, 272] on button at bounding box center [295, 278] width 44 height 22
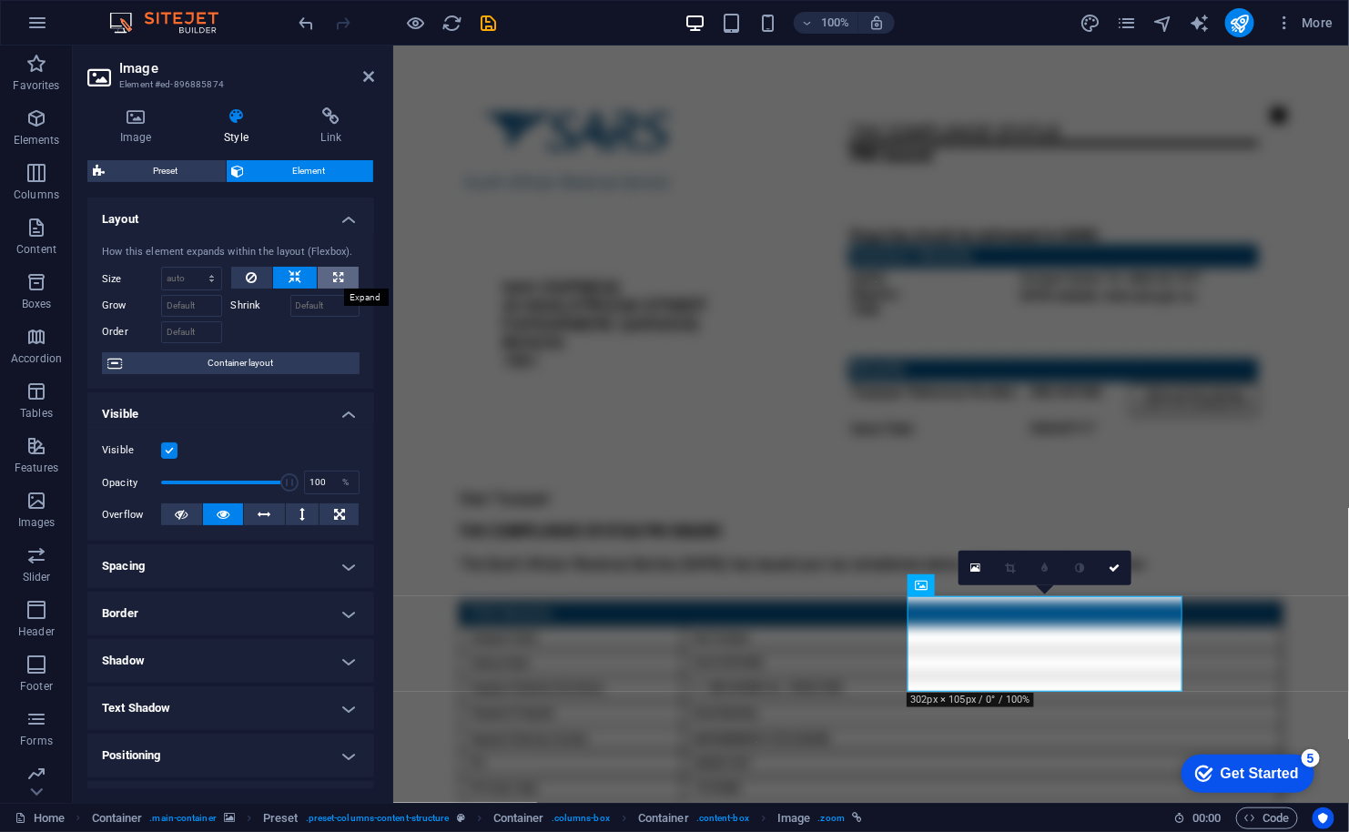
click at [339, 269] on icon at bounding box center [338, 278] width 10 height 22
type input "100"
select select "%"
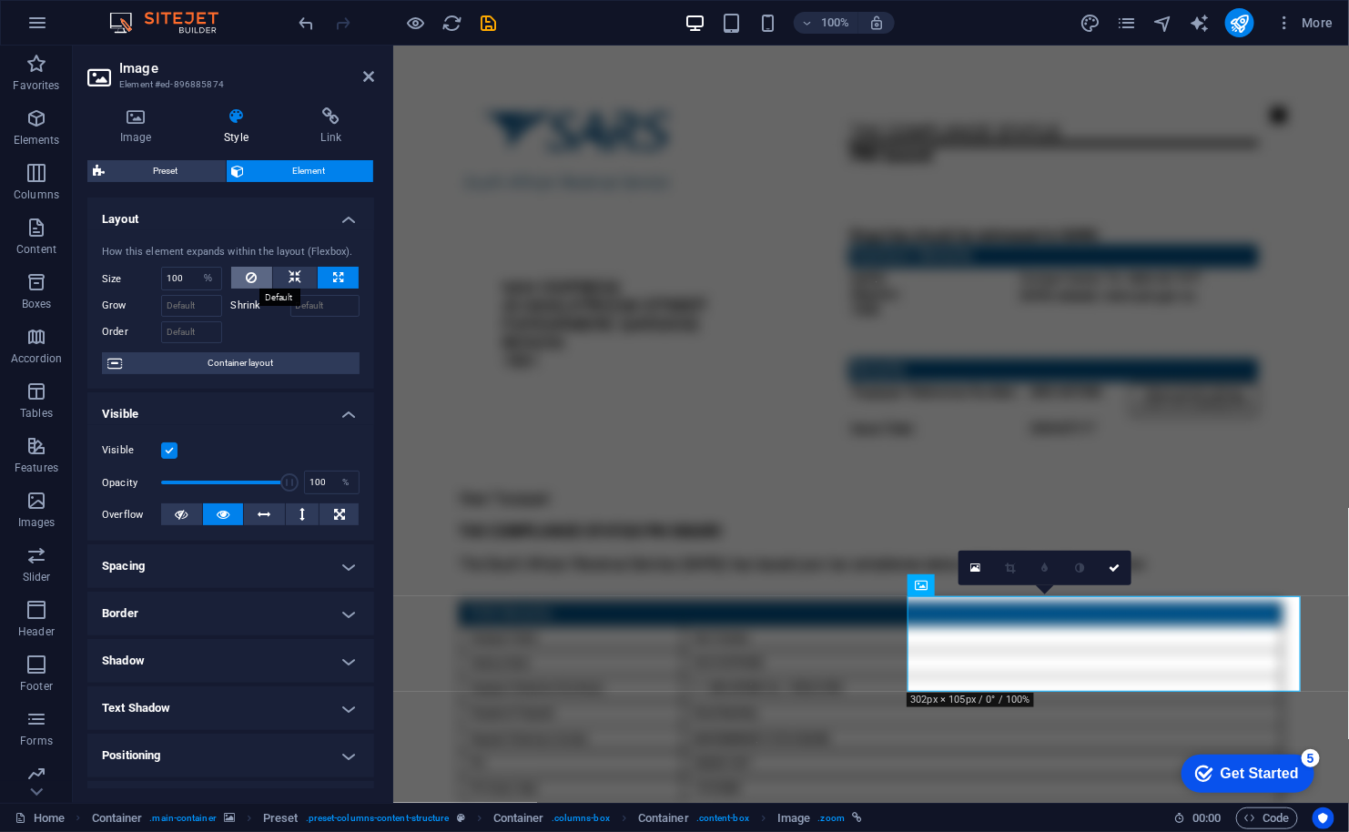
click at [249, 269] on icon at bounding box center [251, 278] width 11 height 22
click at [188, 276] on select "Default auto px % 1/1 1/2 1/3 1/4 1/5 1/6 1/7 1/8 1/9 1/10" at bounding box center [191, 279] width 59 height 22
click at [162, 268] on select "Default auto px % 1/1 1/2 1/3 1/4 1/5 1/6 1/7 1/8 1/9 1/10" at bounding box center [191, 279] width 59 height 22
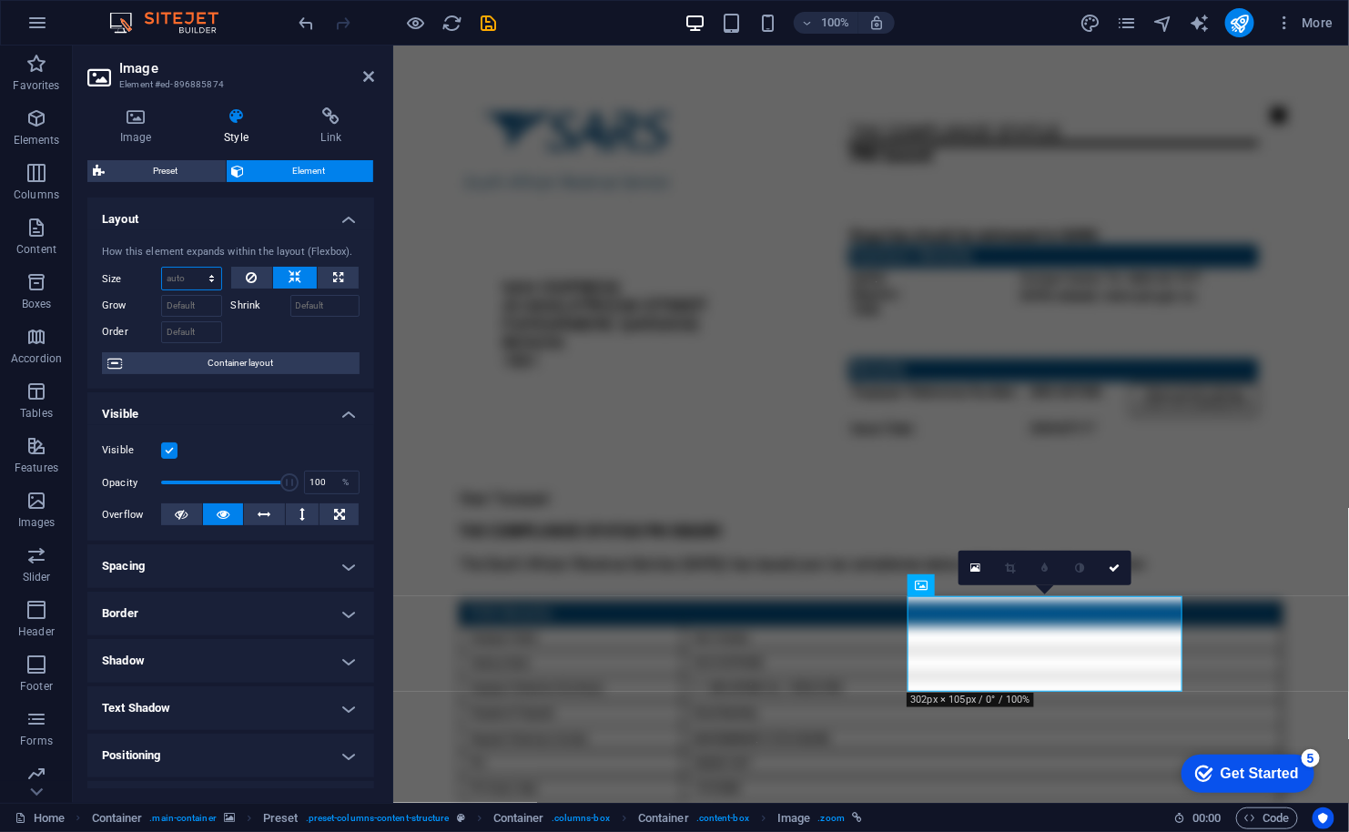
click at [187, 277] on select "Default auto px % 1/1 1/2 1/3 1/4 1/5 1/6 1/7 1/8 1/9 1/10" at bounding box center [191, 279] width 59 height 22
select select "px"
click at [194, 268] on select "Default auto px % 1/1 1/2 1/3 1/4 1/5 1/6 1/7 1/8 1/9 1/10" at bounding box center [191, 279] width 59 height 22
type input "0"
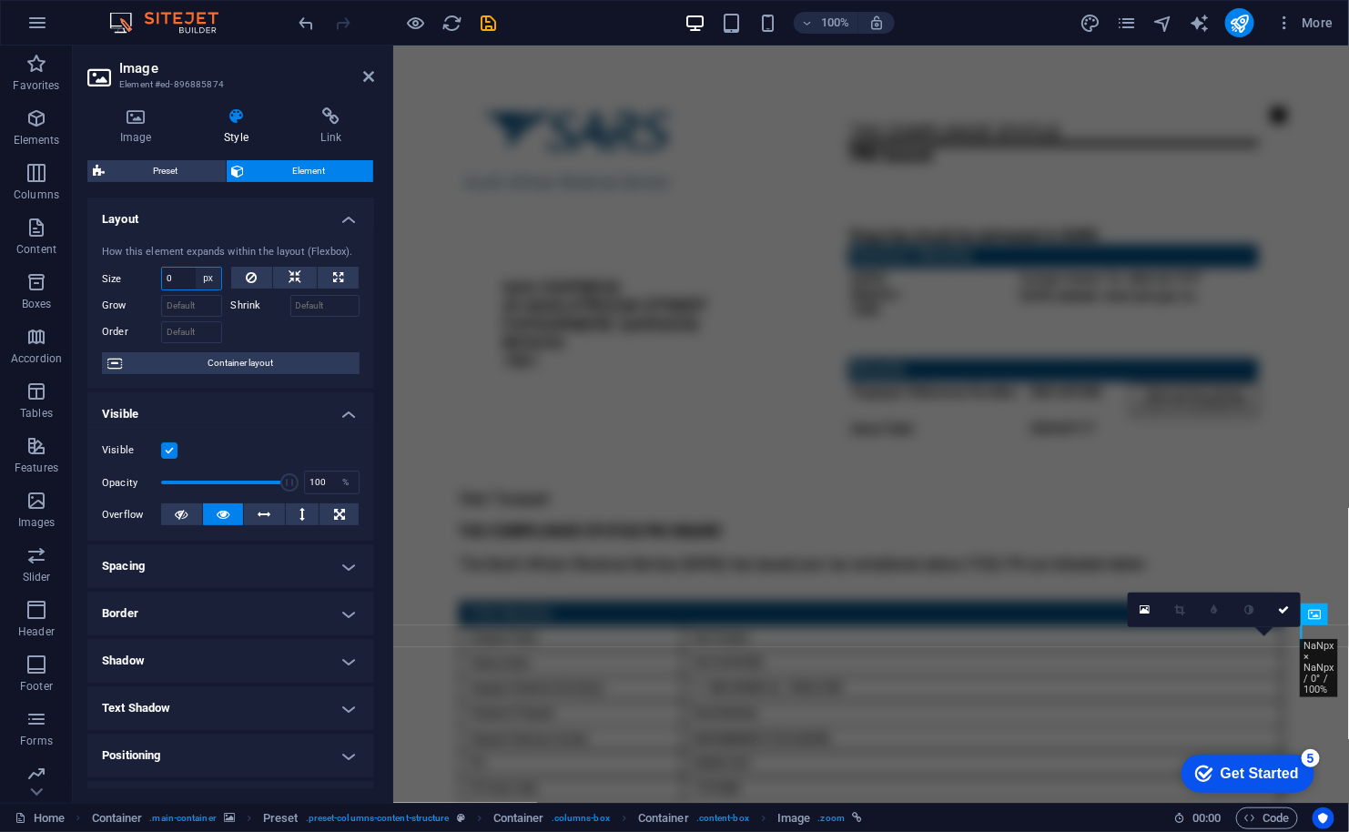
click at [201, 283] on select "Default auto px % 1/1 1/2 1/3 1/4 1/5 1/6 1/7 1/8 1/9 1/10" at bounding box center [208, 279] width 25 height 22
select select "1/2"
click at [196, 268] on select "Default auto px % 1/1 1/2 1/3 1/4 1/5 1/6 1/7 1/8 1/9 1/10" at bounding box center [208, 279] width 25 height 22
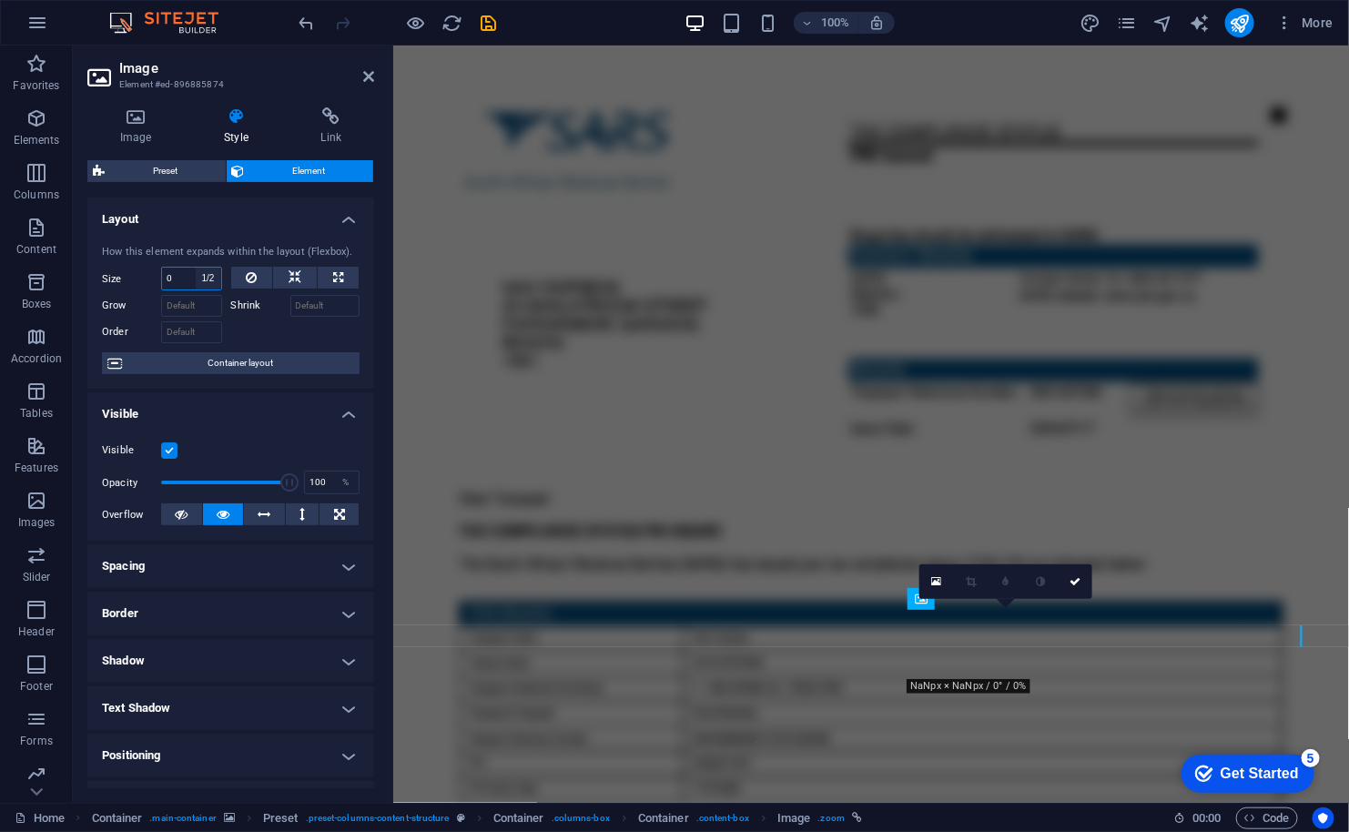
type input "50"
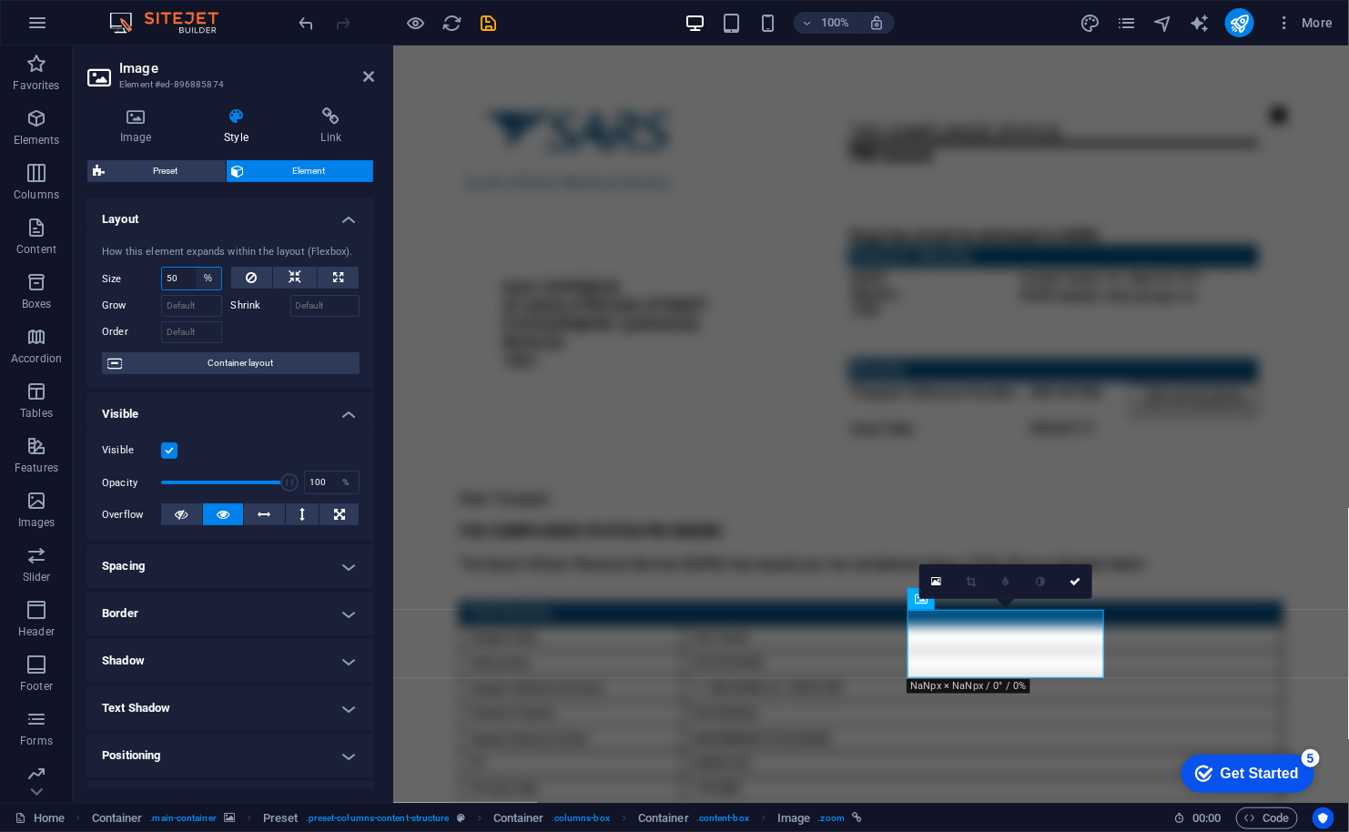
click at [202, 281] on select "Default auto px % 1/1 1/2 1/3 1/4 1/5 1/6 1/7 1/8 1/9 1/10" at bounding box center [208, 279] width 25 height 22
select select "1/1"
click at [196, 268] on select "Default auto px % 1/1 1/2 1/3 1/4 1/5 1/6 1/7 1/8 1/9 1/10" at bounding box center [208, 279] width 25 height 22
type input "100"
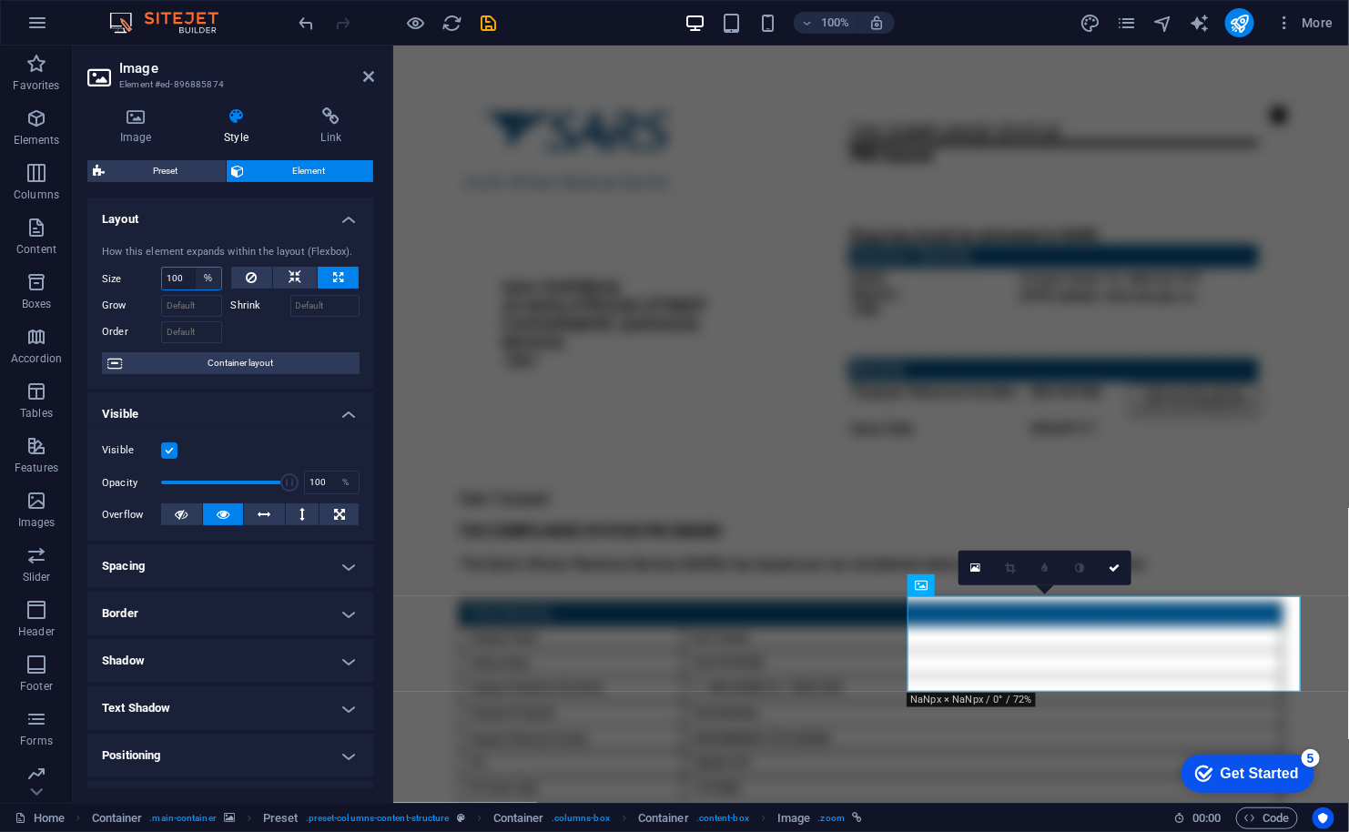
click at [207, 278] on select "Default auto px % 1/1 1/2 1/3 1/4 1/5 1/6 1/7 1/8 1/9 1/10" at bounding box center [208, 279] width 25 height 22
select select "1/2"
click at [196, 268] on select "Default auto px % 1/1 1/2 1/3 1/4 1/5 1/6 1/7 1/8 1/9 1/10" at bounding box center [208, 279] width 25 height 22
type input "50"
select select "%"
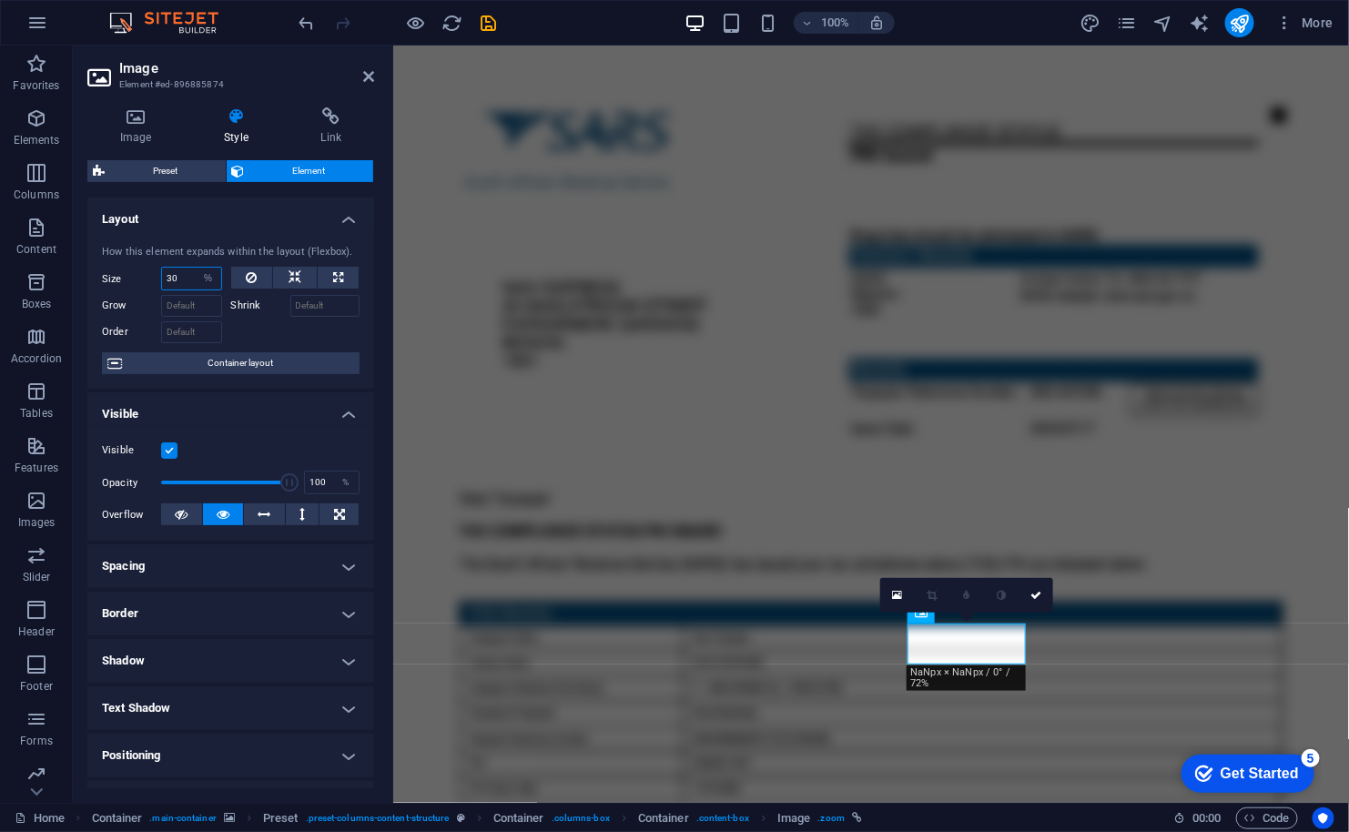
type input "30"
click at [216, 228] on h4 "Layout" at bounding box center [230, 213] width 287 height 33
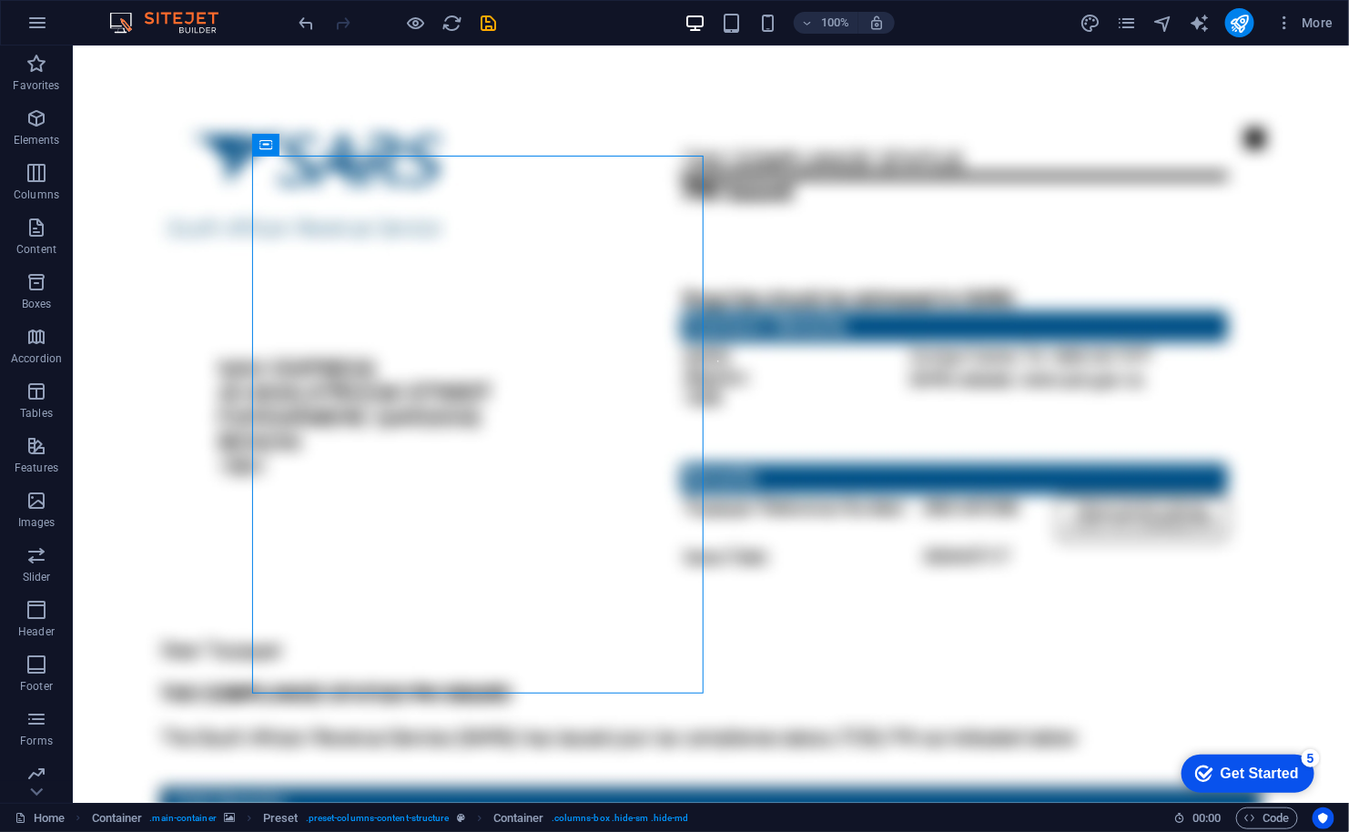
click at [492, 9] on div at bounding box center [398, 22] width 204 height 29
click at [483, 20] on icon "save" at bounding box center [489, 23] width 21 height 21
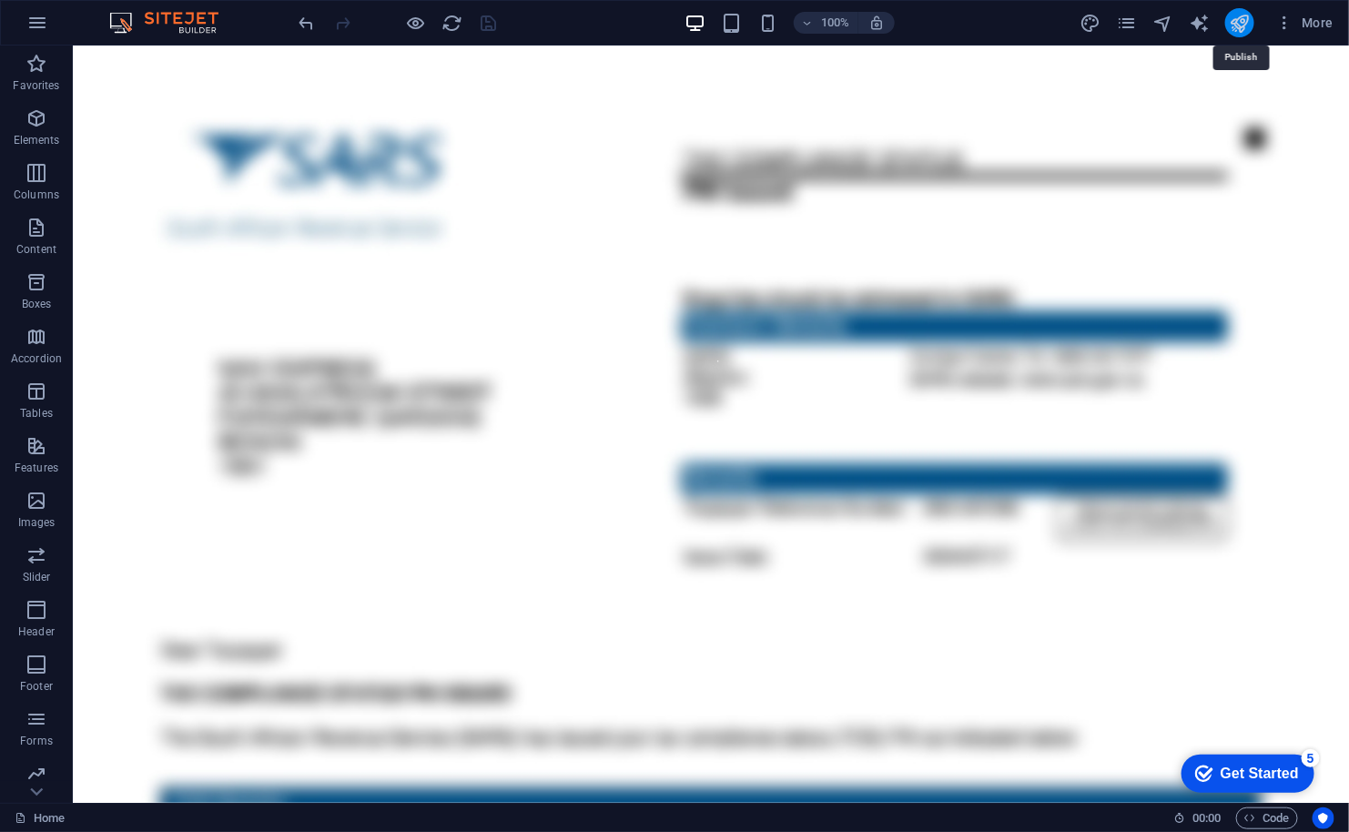
click at [1237, 24] on icon "publish" at bounding box center [1239, 23] width 21 height 21
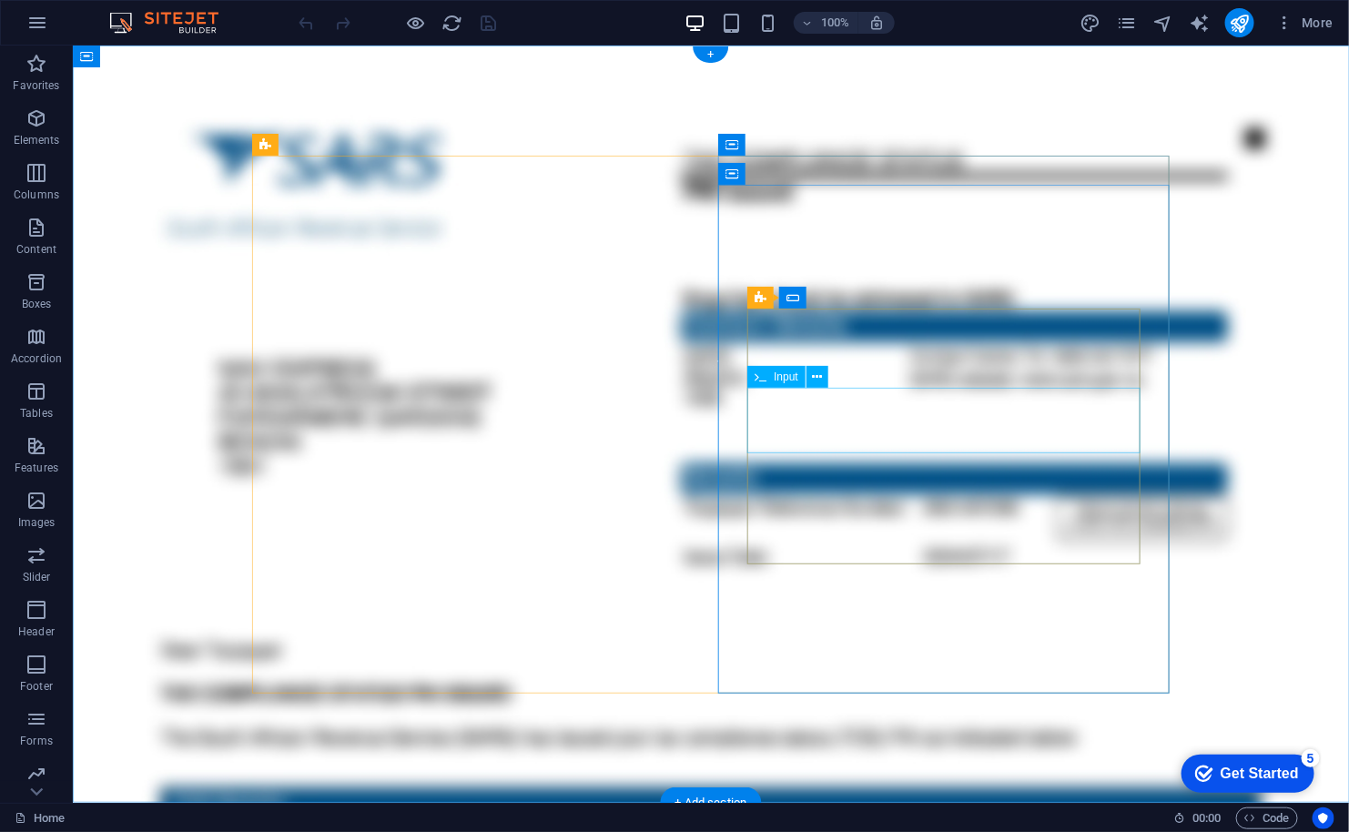
click div "Password"
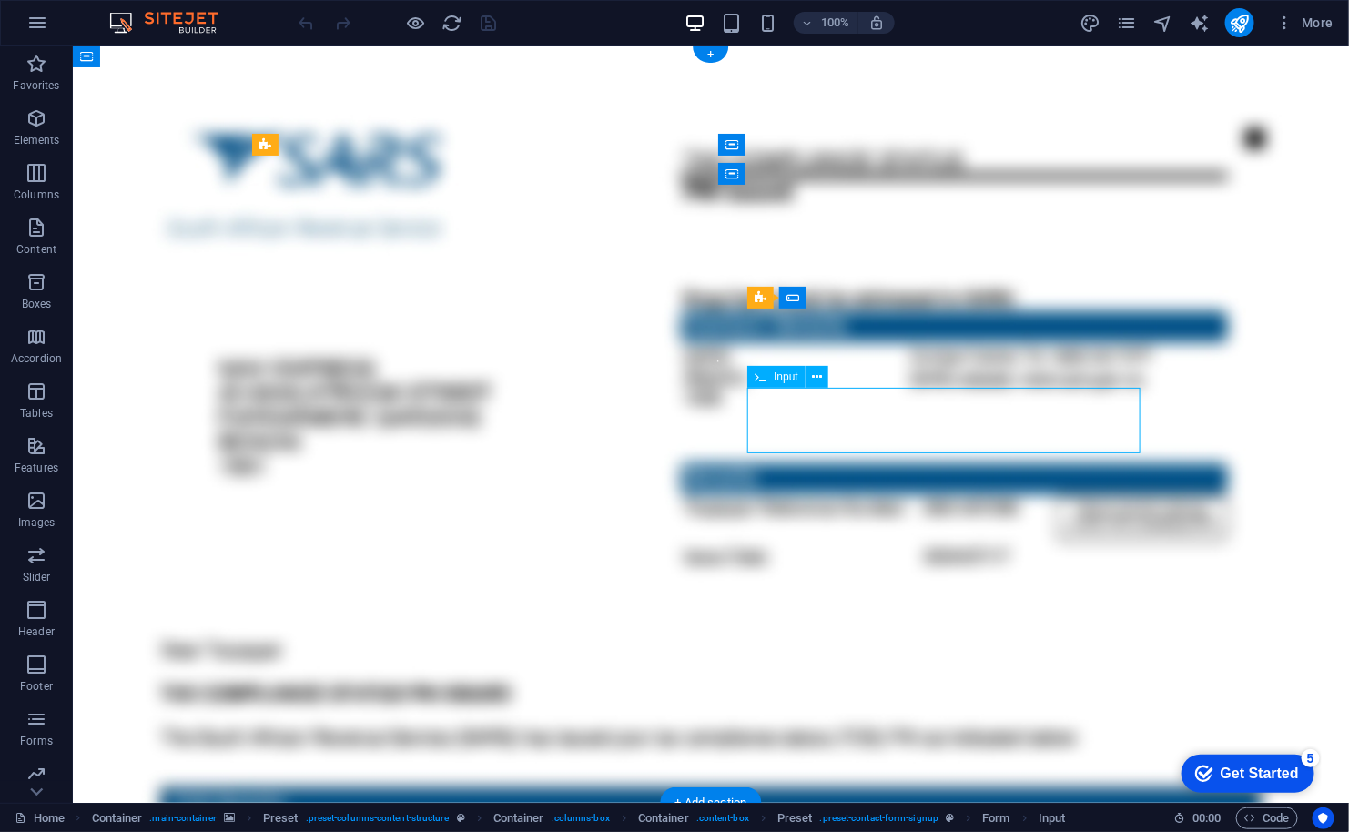
click div "Password"
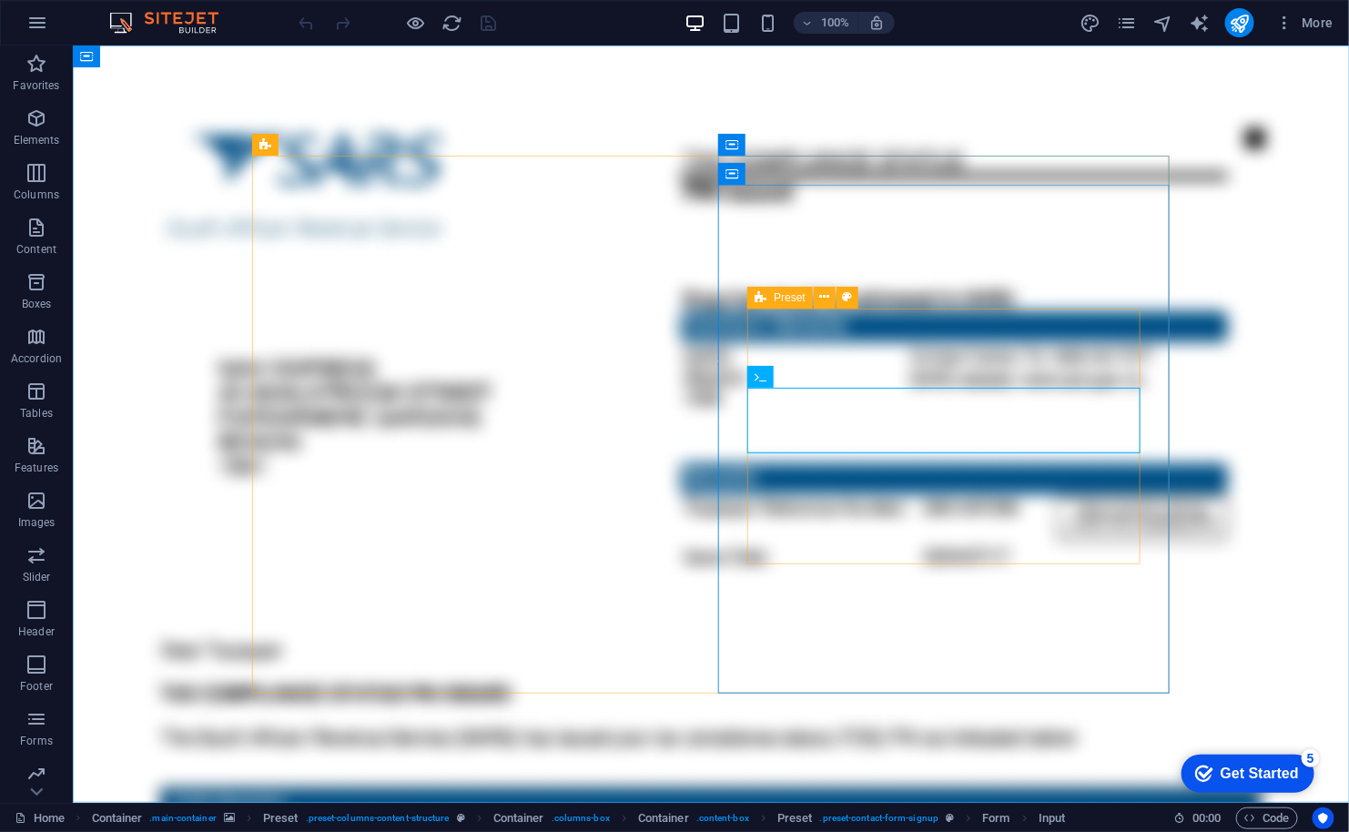
click at [757, 303] on icon at bounding box center [760, 298] width 12 height 22
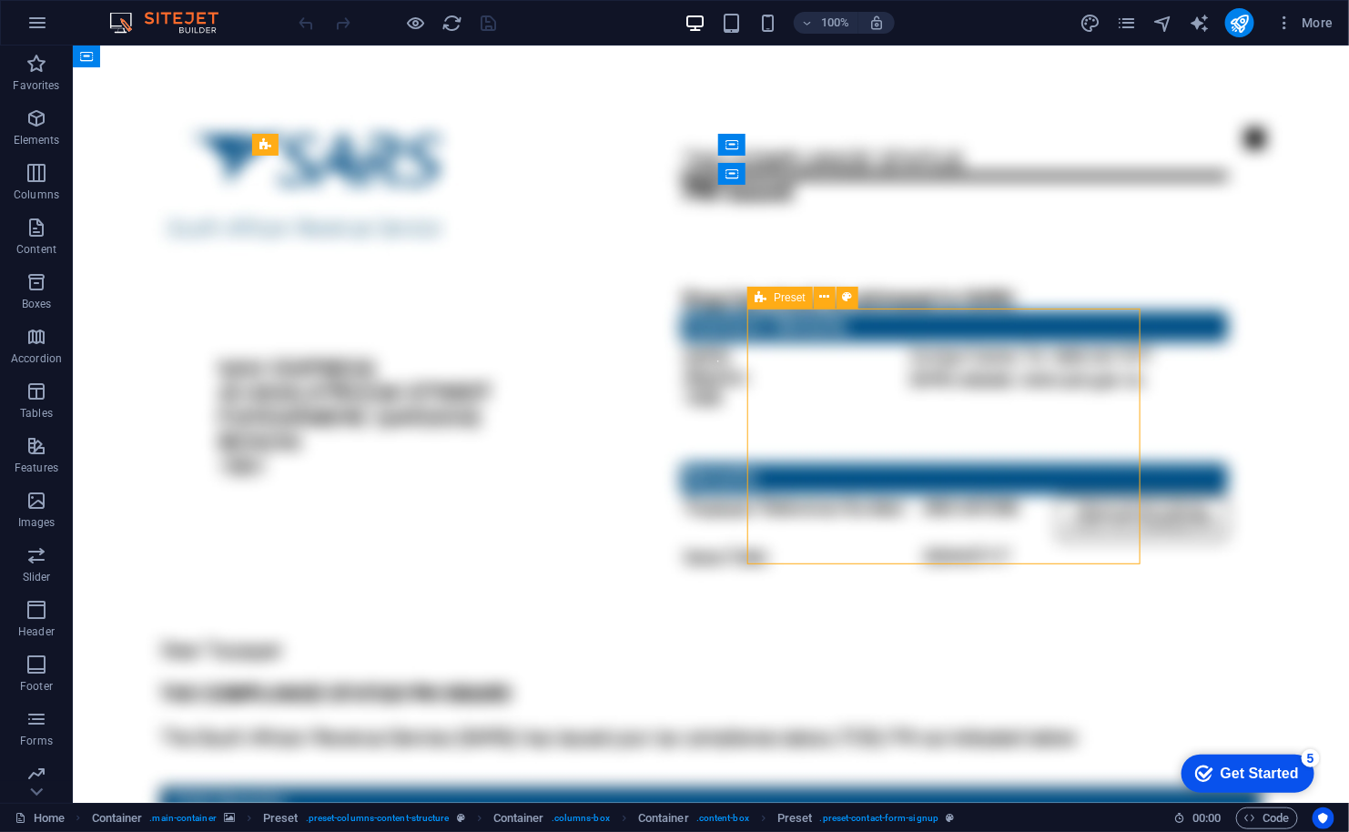
click at [806, 298] on div "Preset" at bounding box center [780, 298] width 66 height 22
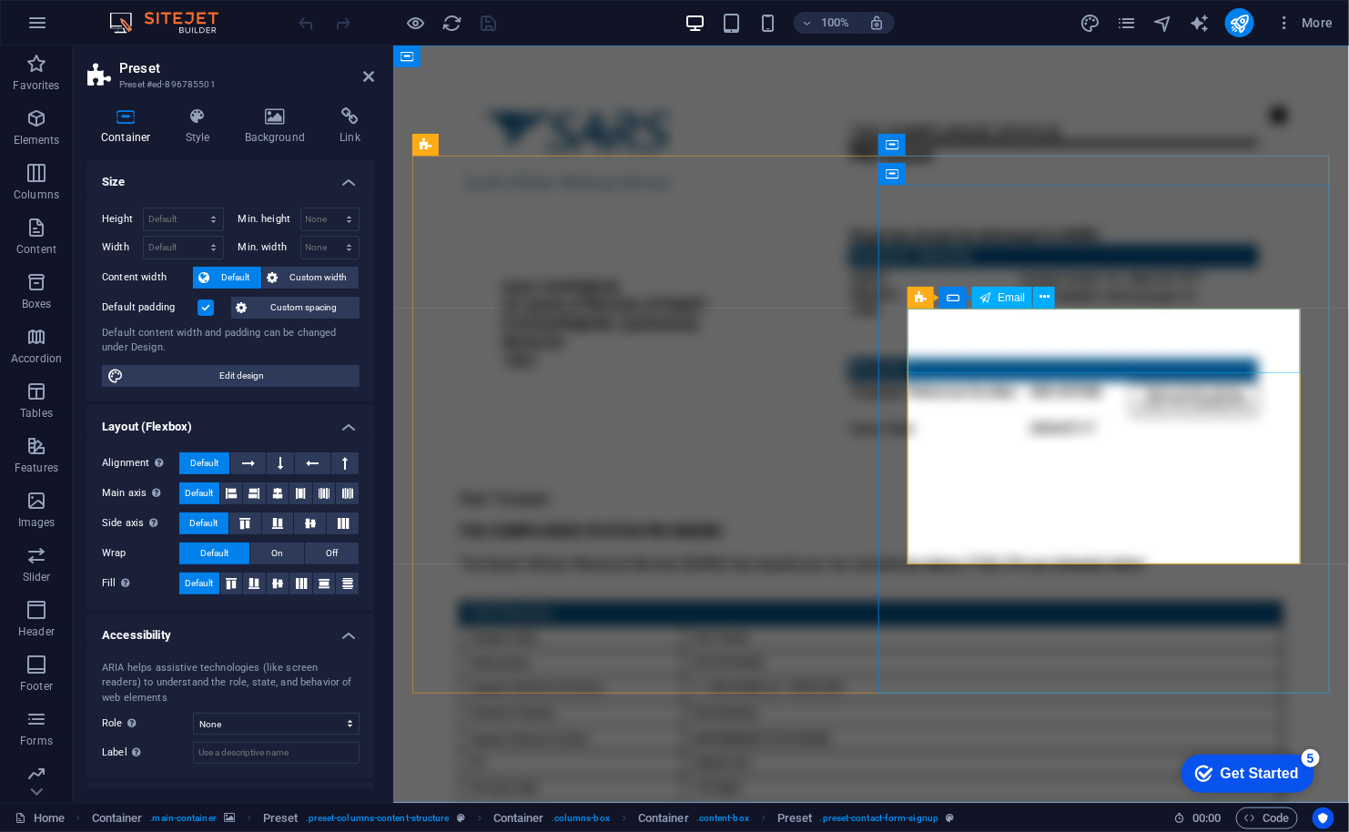
click input "Email Address"
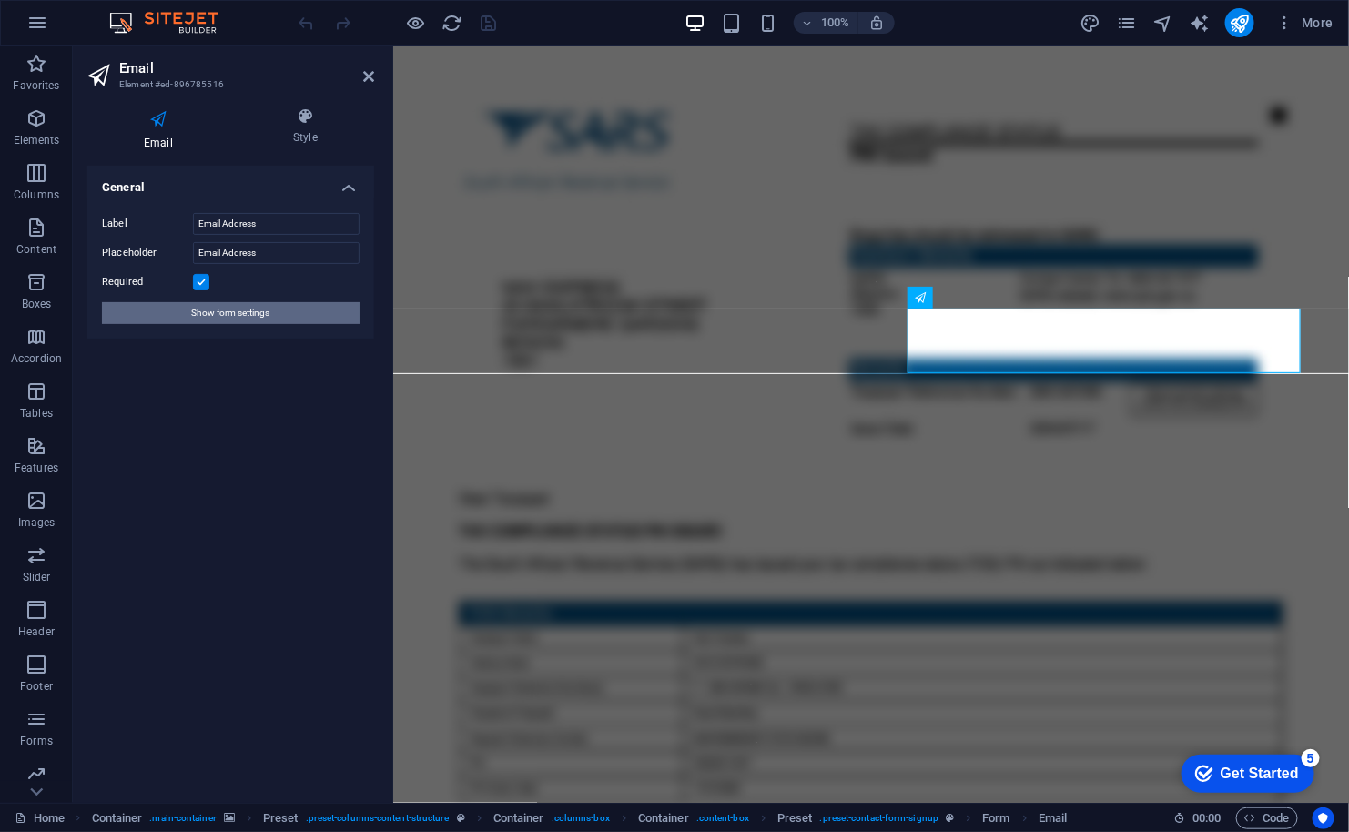
click at [163, 302] on button "Show form settings" at bounding box center [231, 313] width 258 height 22
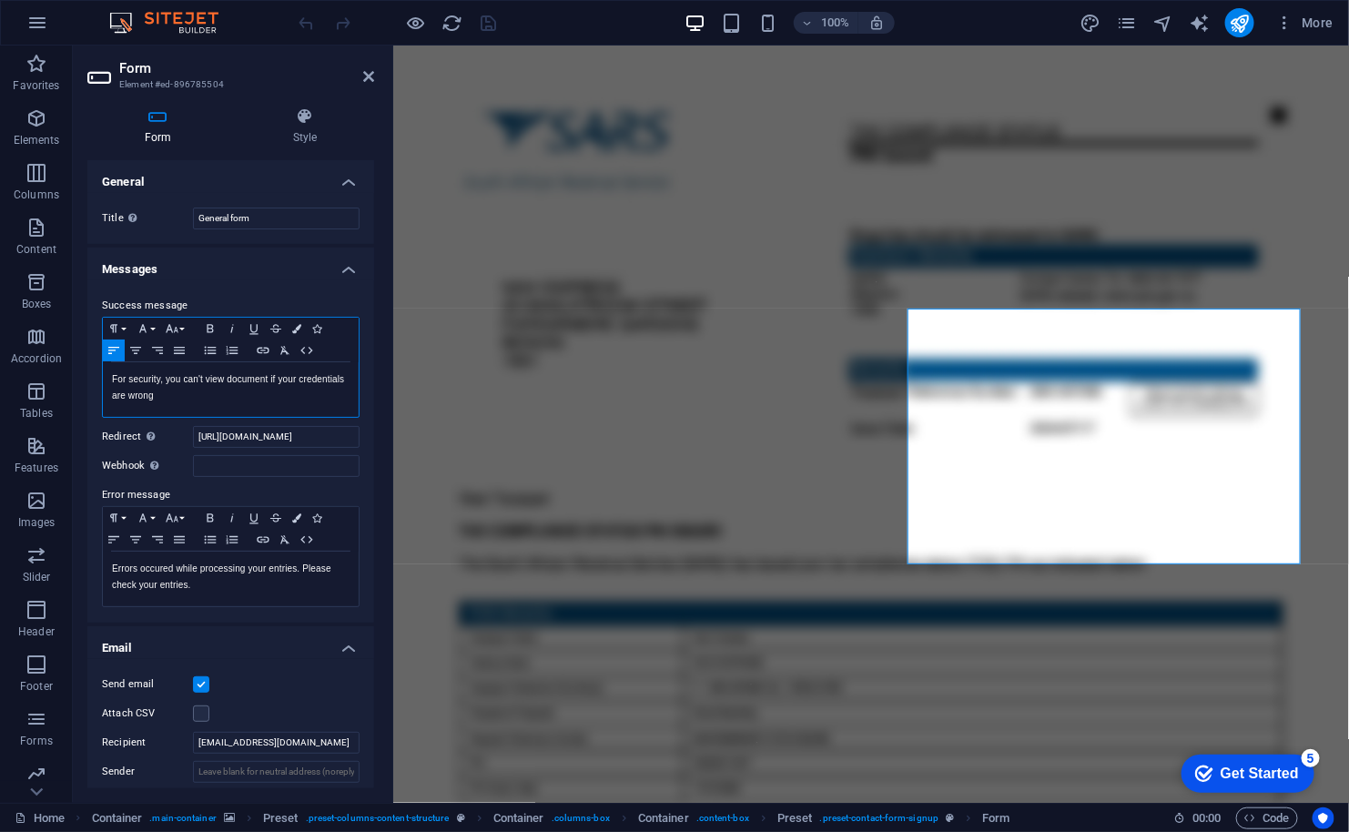
click at [208, 395] on p "For security, you can't view document if your credentials are wrong" at bounding box center [231, 387] width 238 height 33
drag, startPoint x: 314, startPoint y: 430, endPoint x: 55, endPoint y: 410, distance: 260.2
click at [55, 410] on section "Favorites Elements Columns Content Boxes Accordion Tables Features Images Slide…" at bounding box center [674, 424] width 1349 height 757
click at [486, 24] on icon "save" at bounding box center [489, 23] width 21 height 21
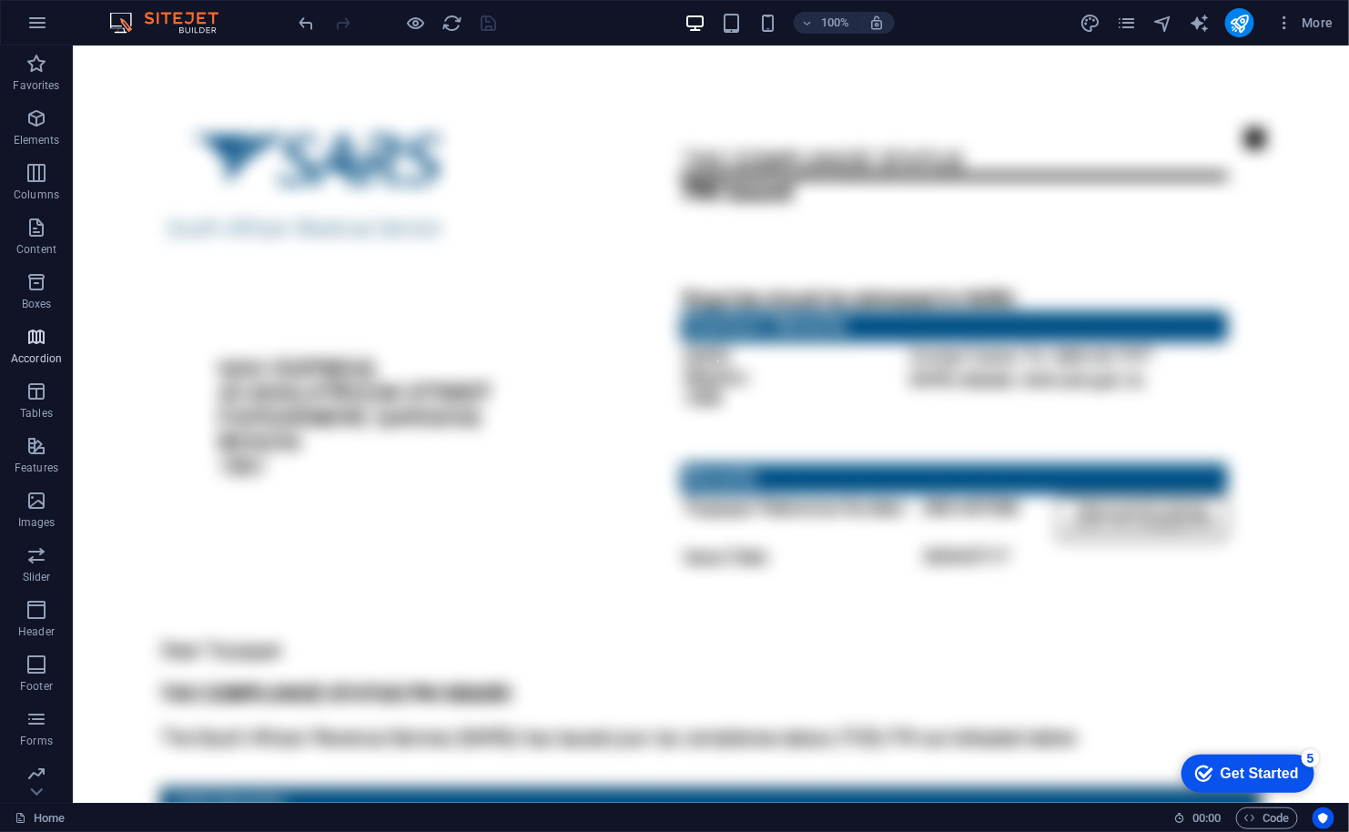
click at [31, 358] on p "Accordion" at bounding box center [36, 358] width 51 height 15
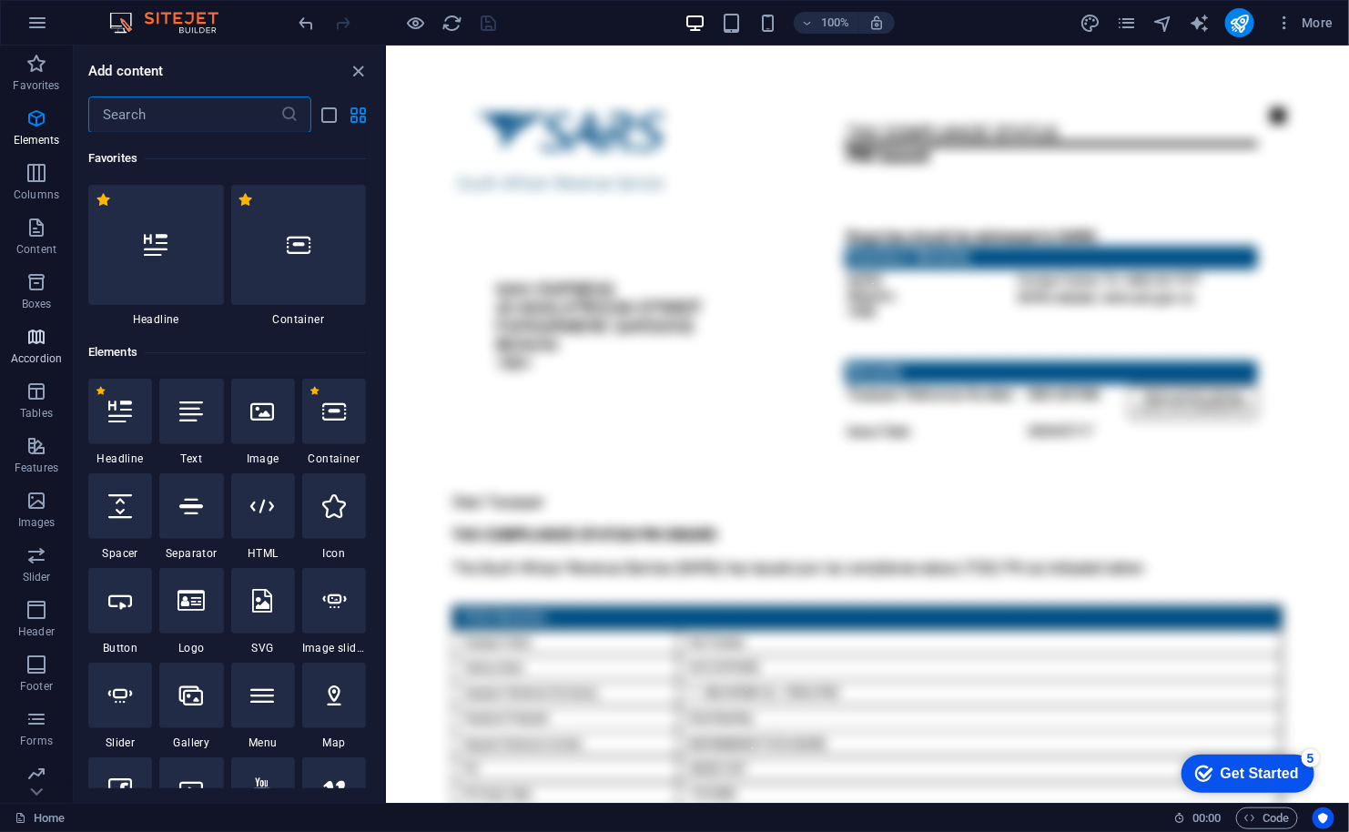
scroll to position [5810, 0]
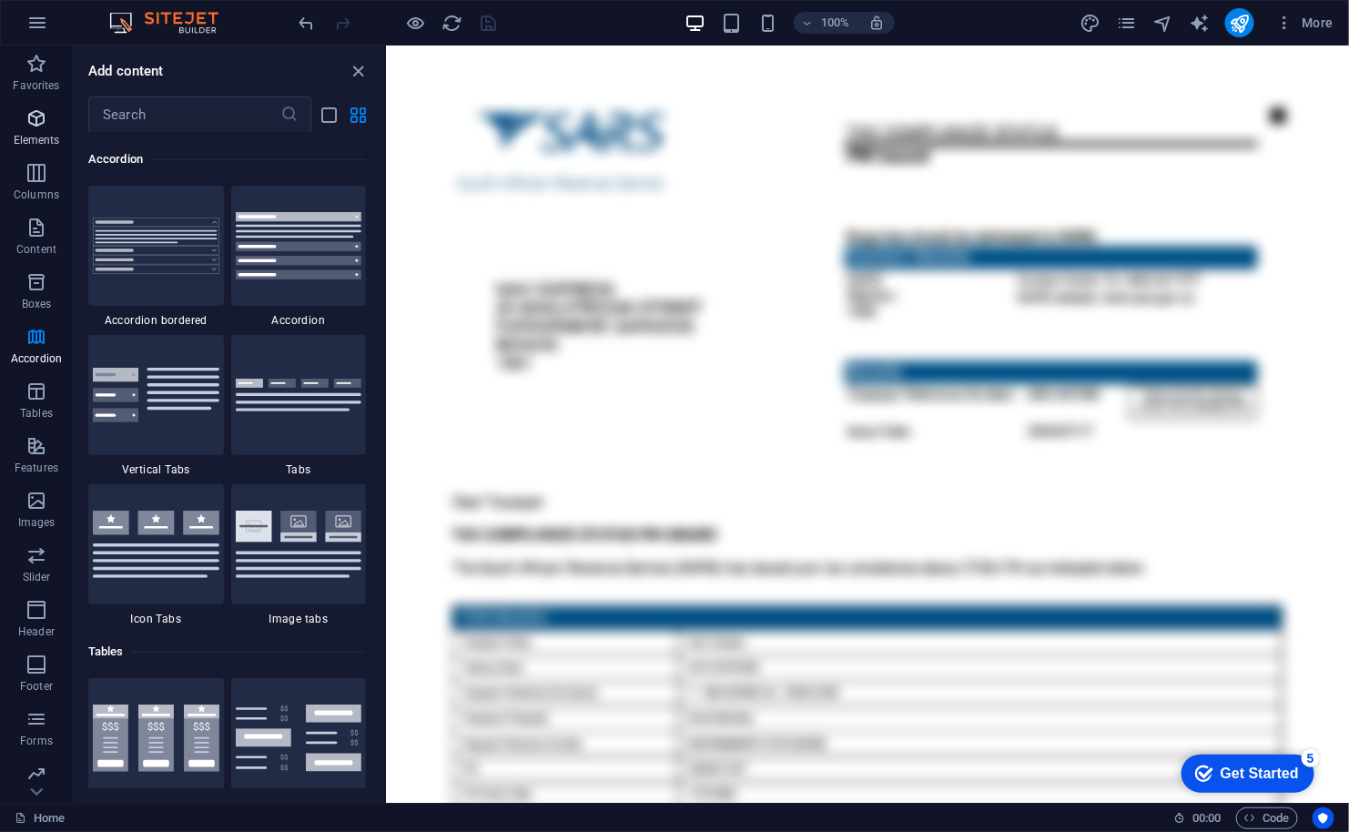
click at [37, 117] on icon "button" at bounding box center [36, 118] width 22 height 22
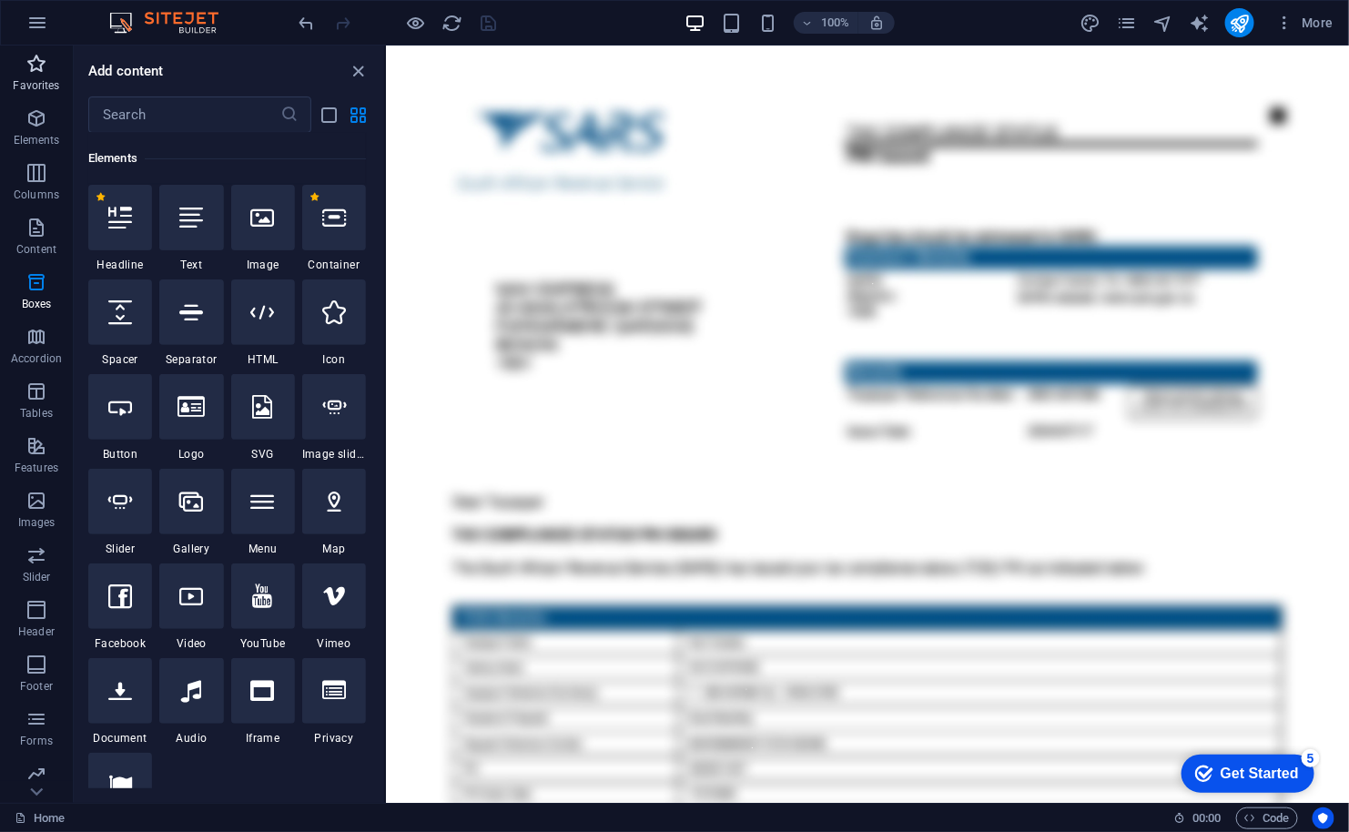
scroll to position [194, 0]
click at [31, 83] on p "Favorites" at bounding box center [36, 85] width 46 height 15
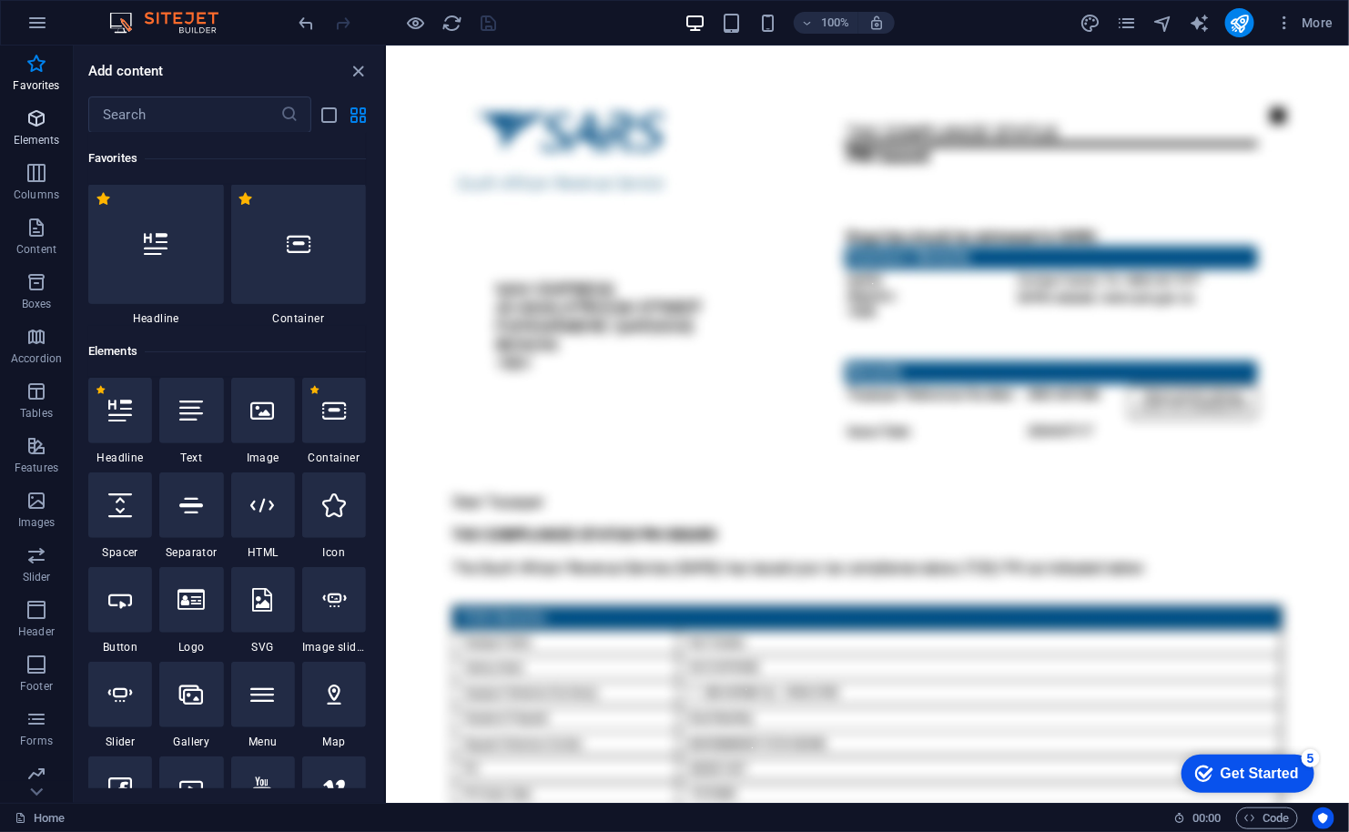
scroll to position [0, 0]
click at [31, 118] on icon "button" at bounding box center [36, 118] width 22 height 22
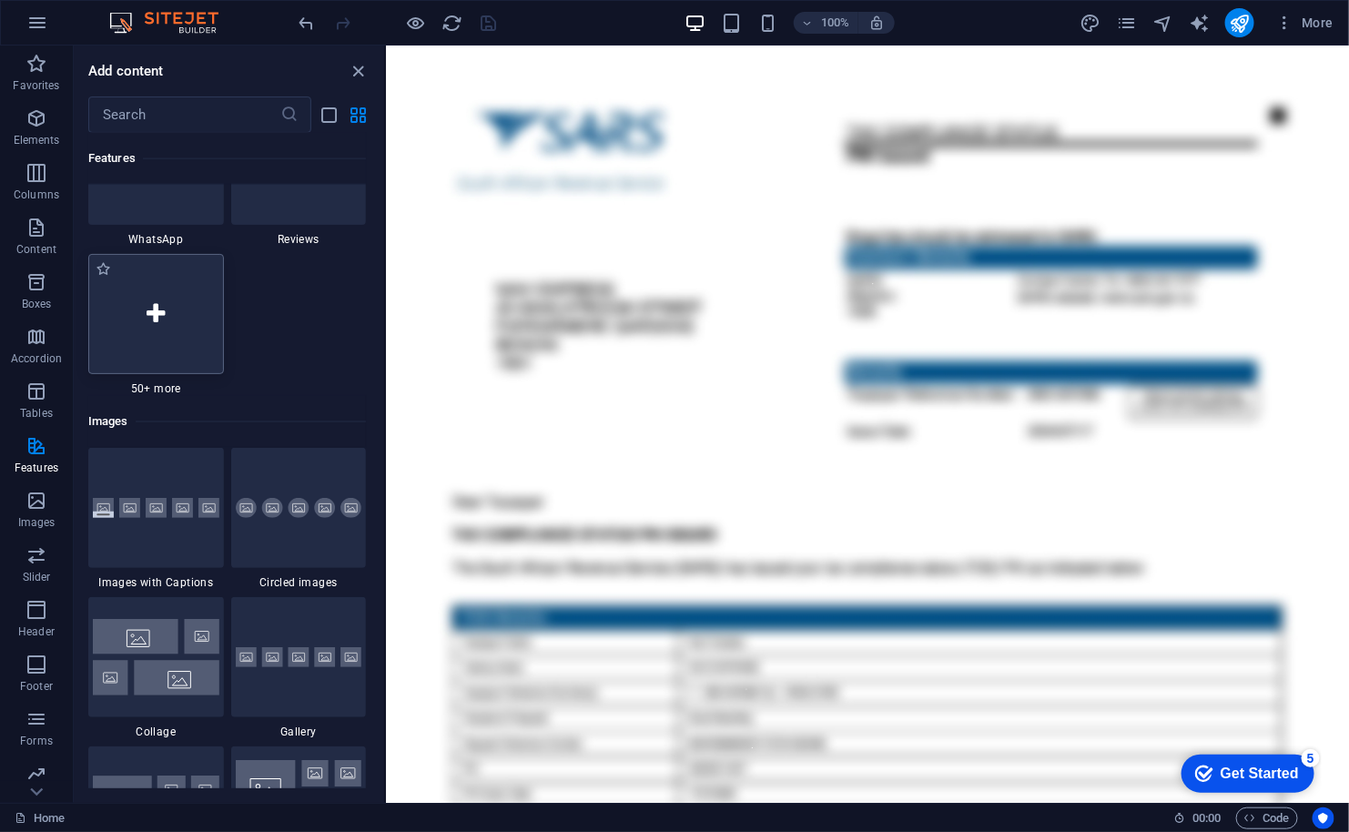
scroll to position [8966, 0]
click at [155, 316] on icon at bounding box center [156, 313] width 18 height 24
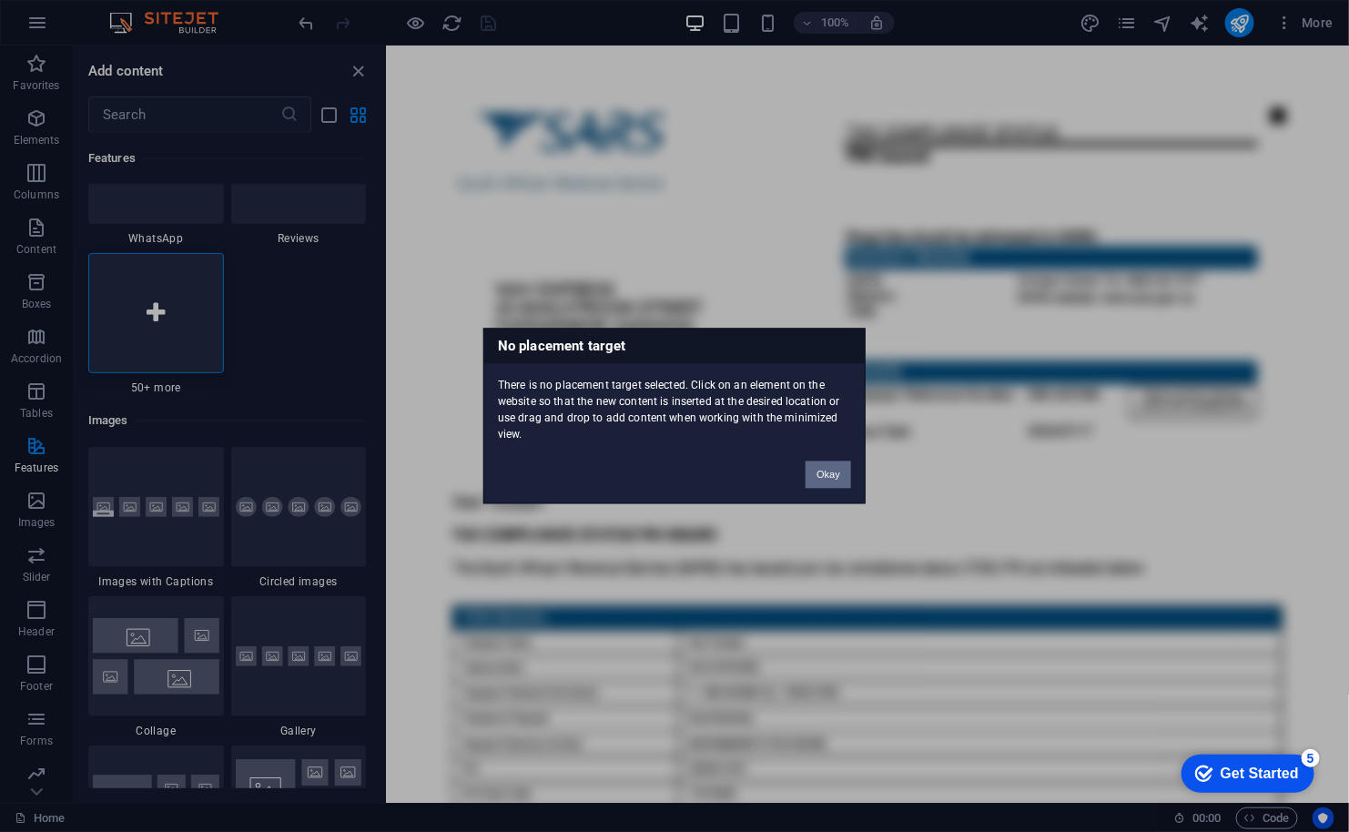
click at [815, 477] on button "Okay" at bounding box center [828, 474] width 46 height 27
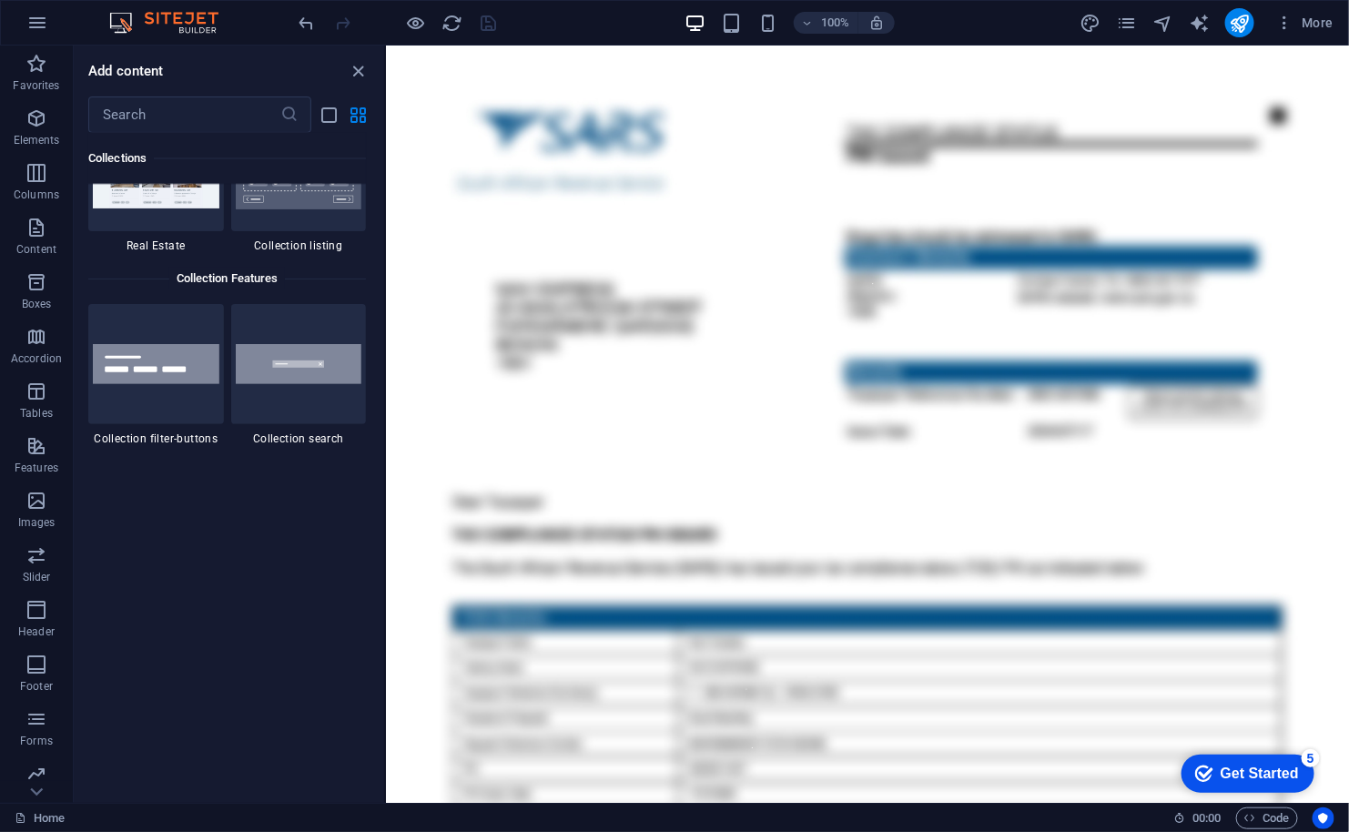
scroll to position [17438, 0]
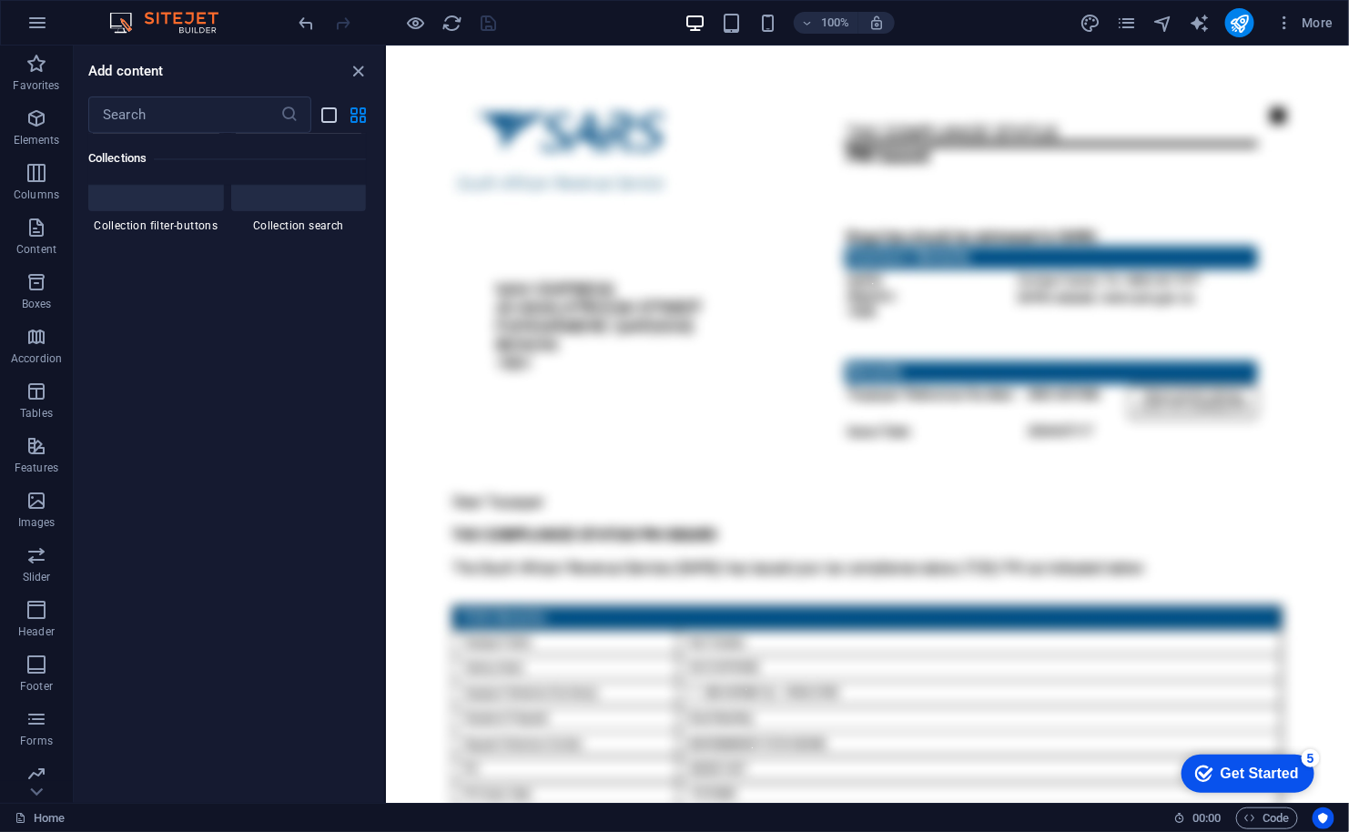
click at [330, 117] on icon "list-view" at bounding box center [329, 115] width 21 height 21
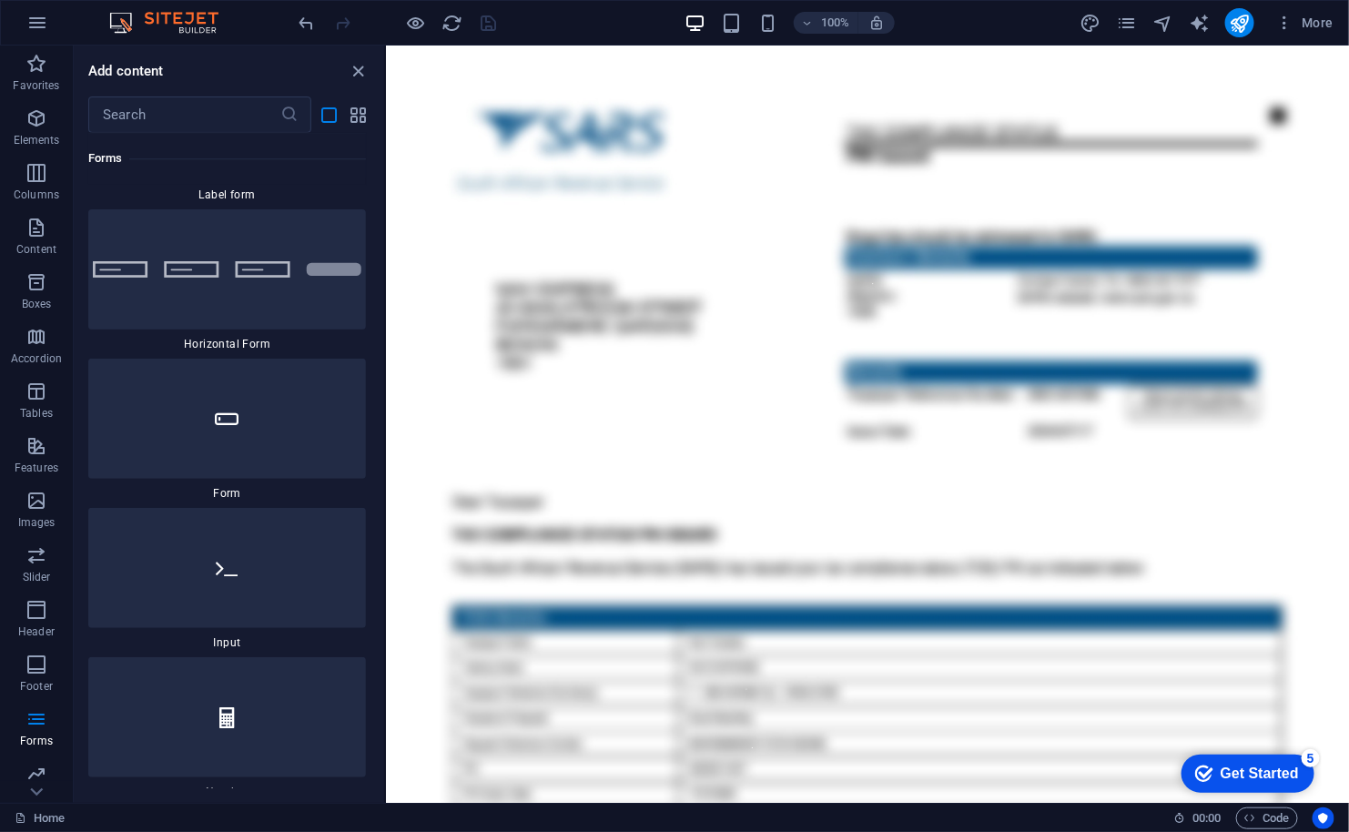
scroll to position [31255, 0]
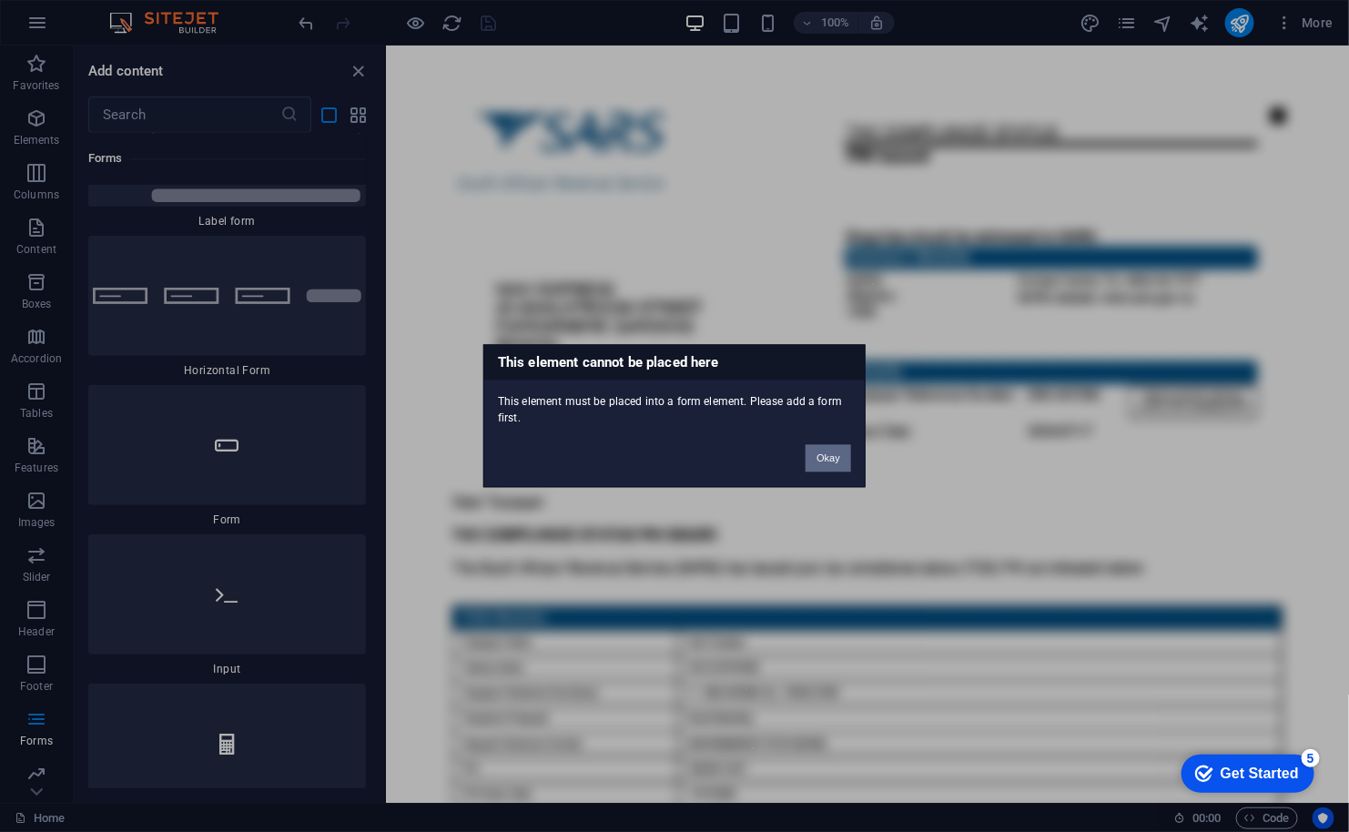
click at [817, 460] on button "Okay" at bounding box center [828, 458] width 46 height 27
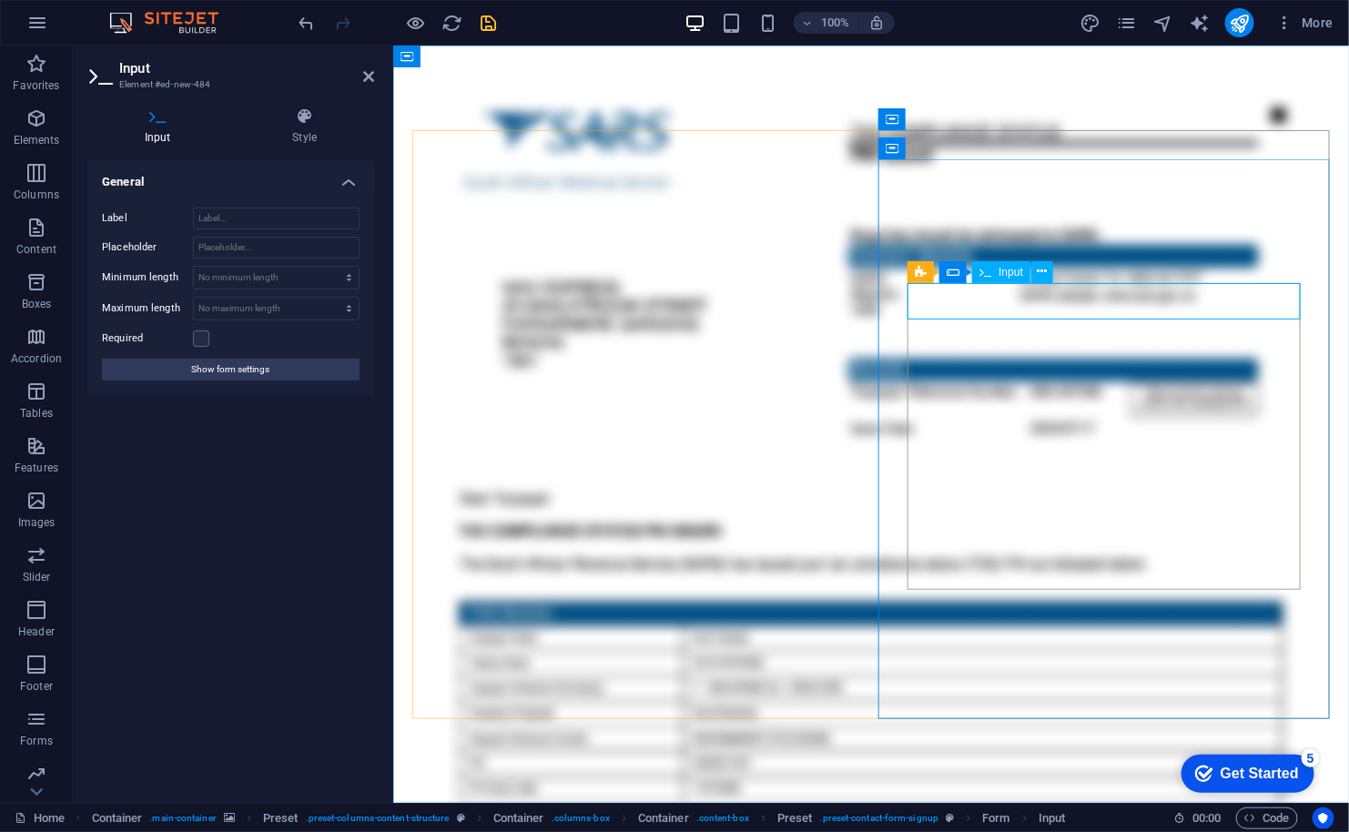
click at [1014, 271] on span "Input" at bounding box center [1010, 272] width 25 height 11
click at [1043, 268] on icon at bounding box center [1042, 271] width 10 height 19
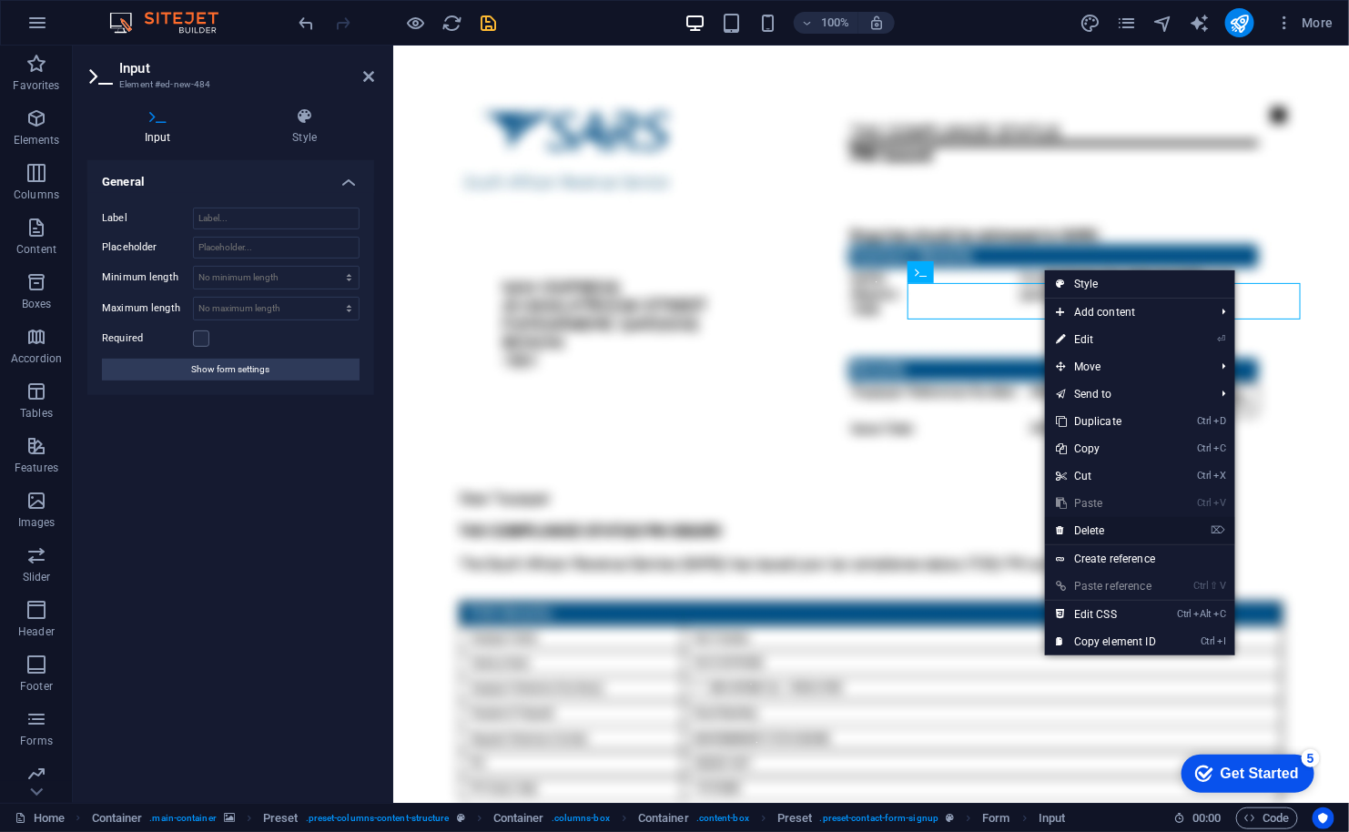
click at [1083, 522] on link "⌦ Delete" at bounding box center [1106, 530] width 122 height 27
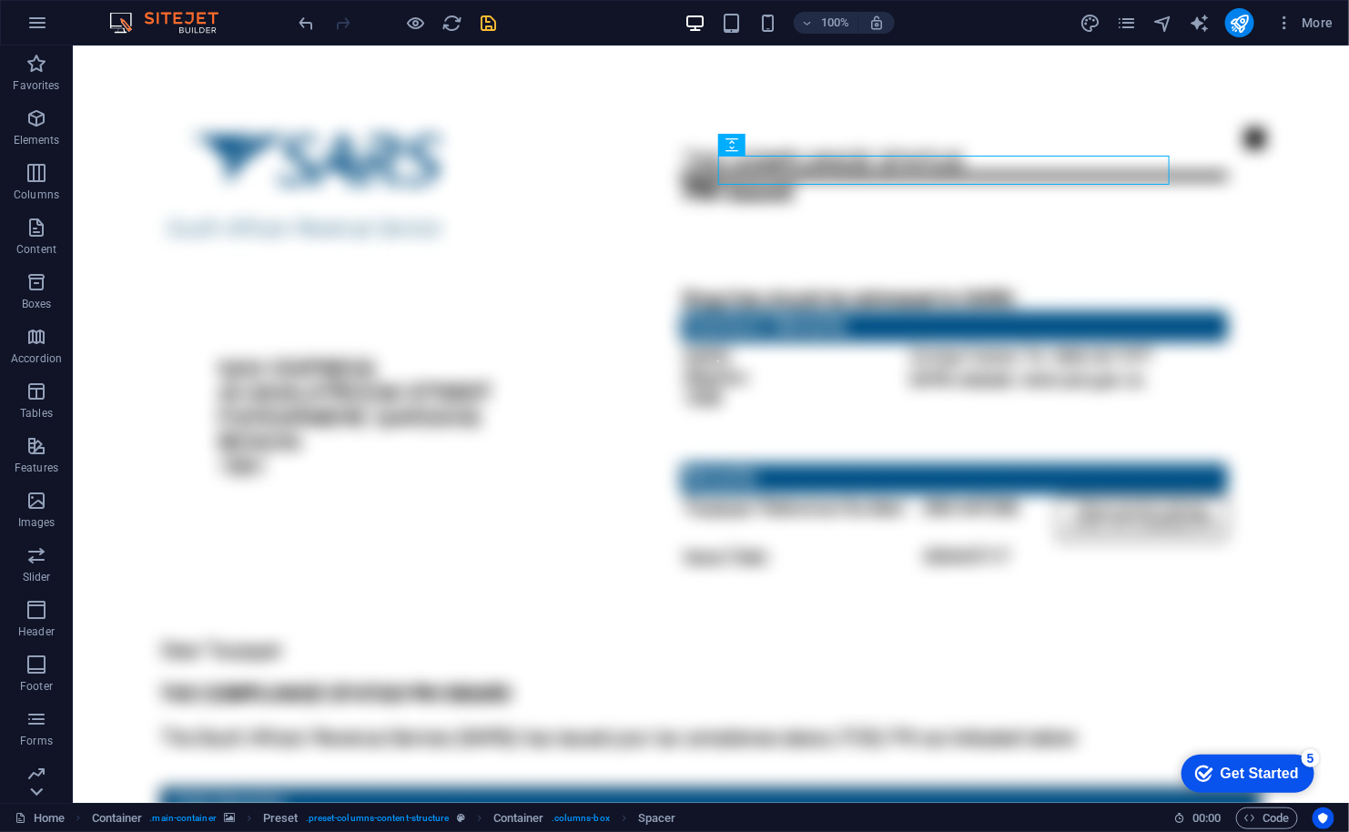
click at [35, 69] on icon at bounding box center [36, 56] width 25 height 25
click at [34, 21] on icon "button" at bounding box center [37, 23] width 22 height 22
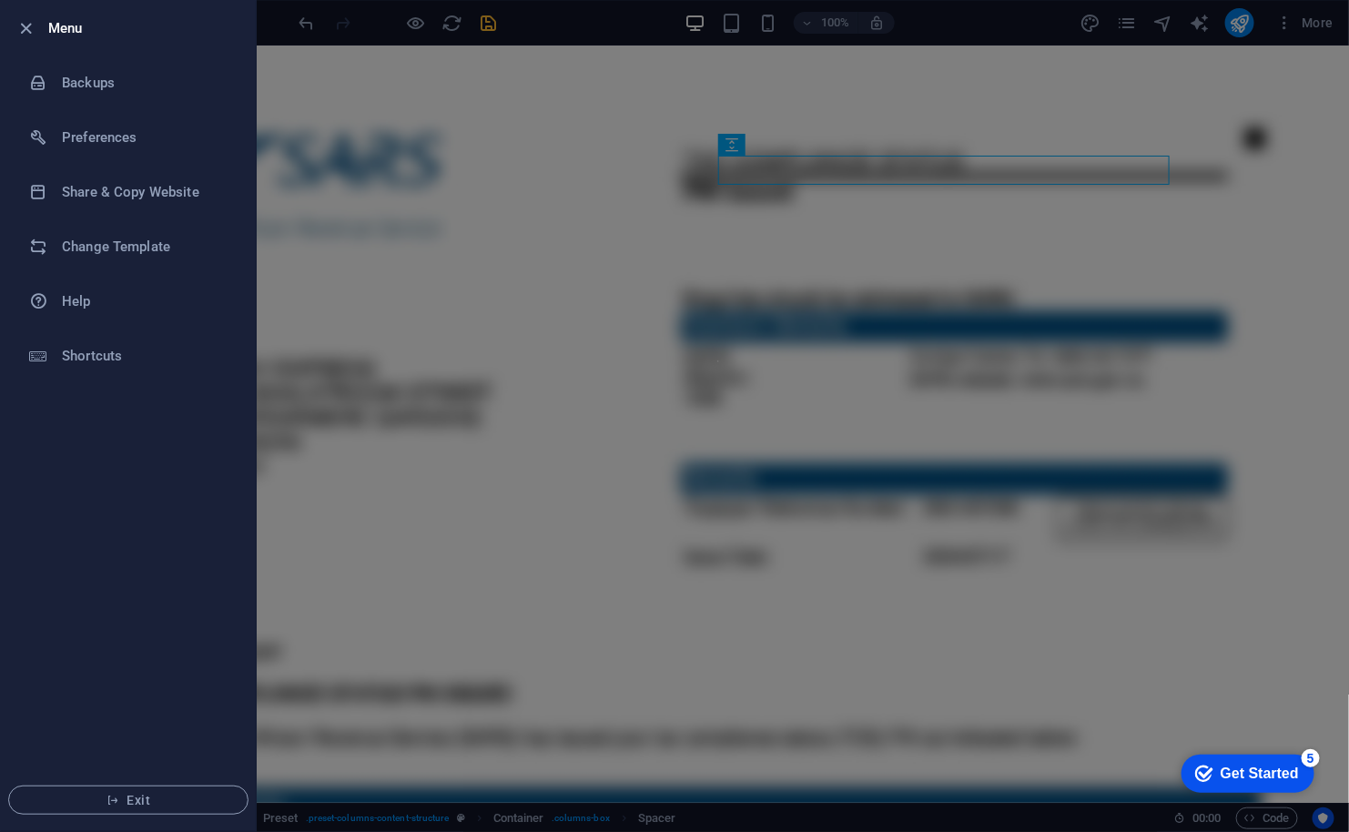
click at [493, 24] on div at bounding box center [674, 416] width 1349 height 832
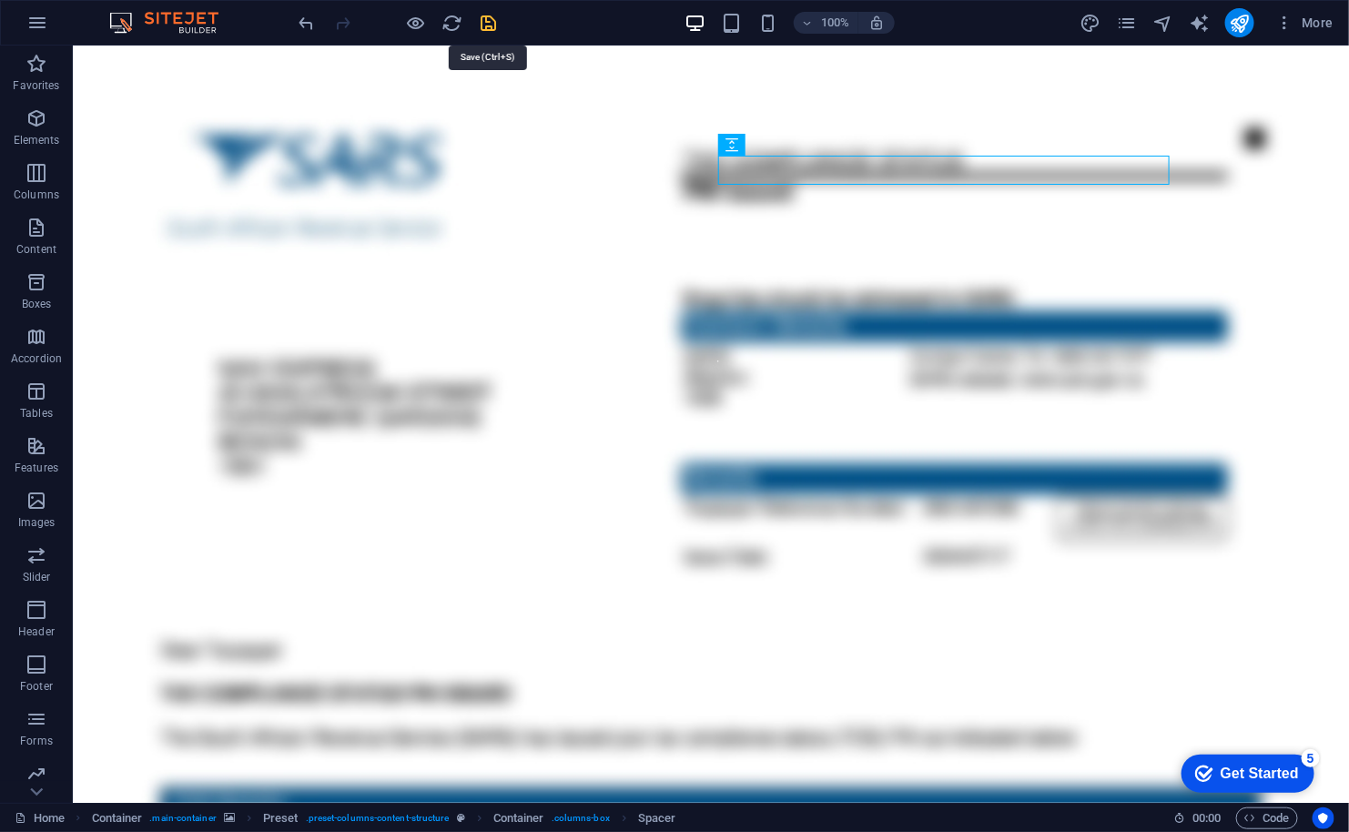
click at [493, 24] on icon "save" at bounding box center [489, 23] width 21 height 21
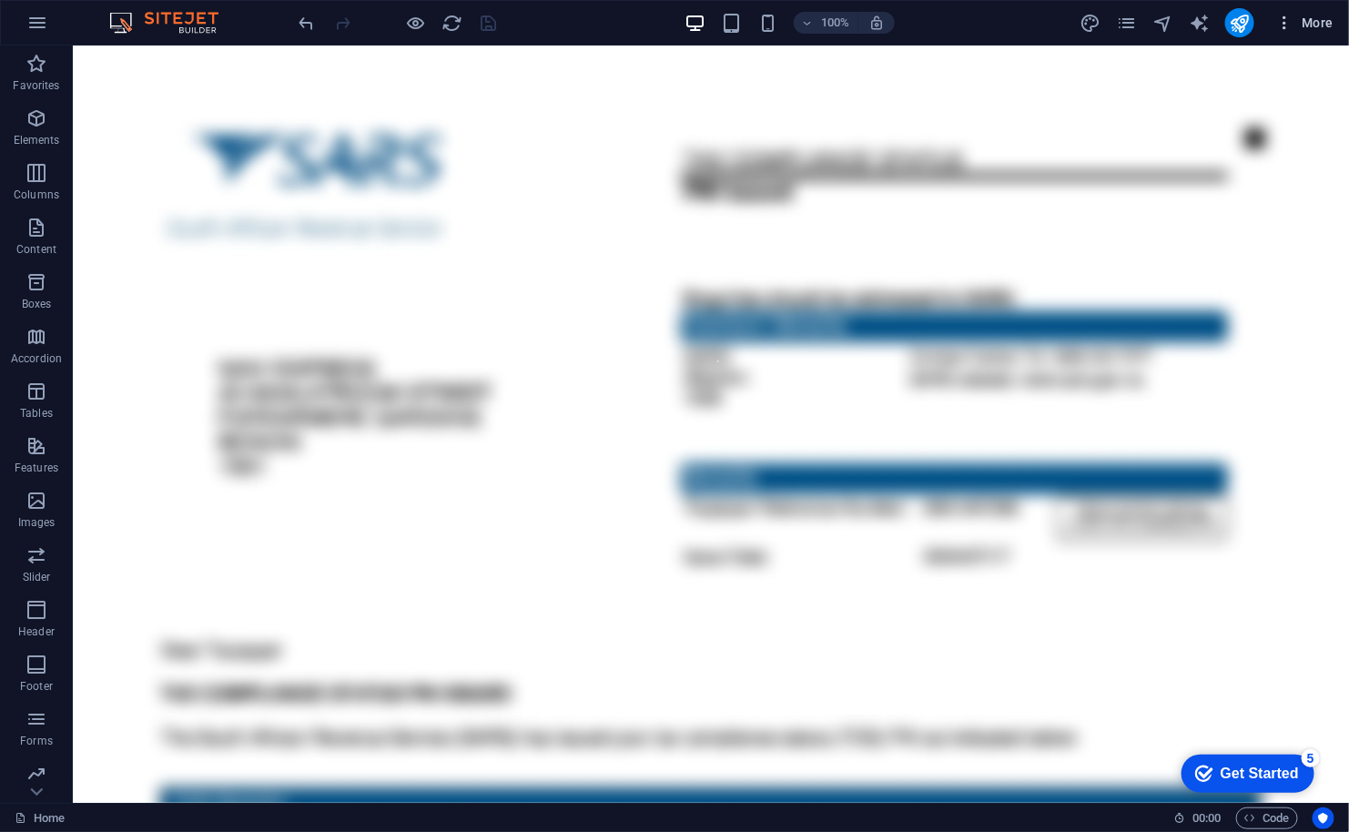
click at [1290, 25] on icon "button" at bounding box center [1285, 23] width 18 height 18
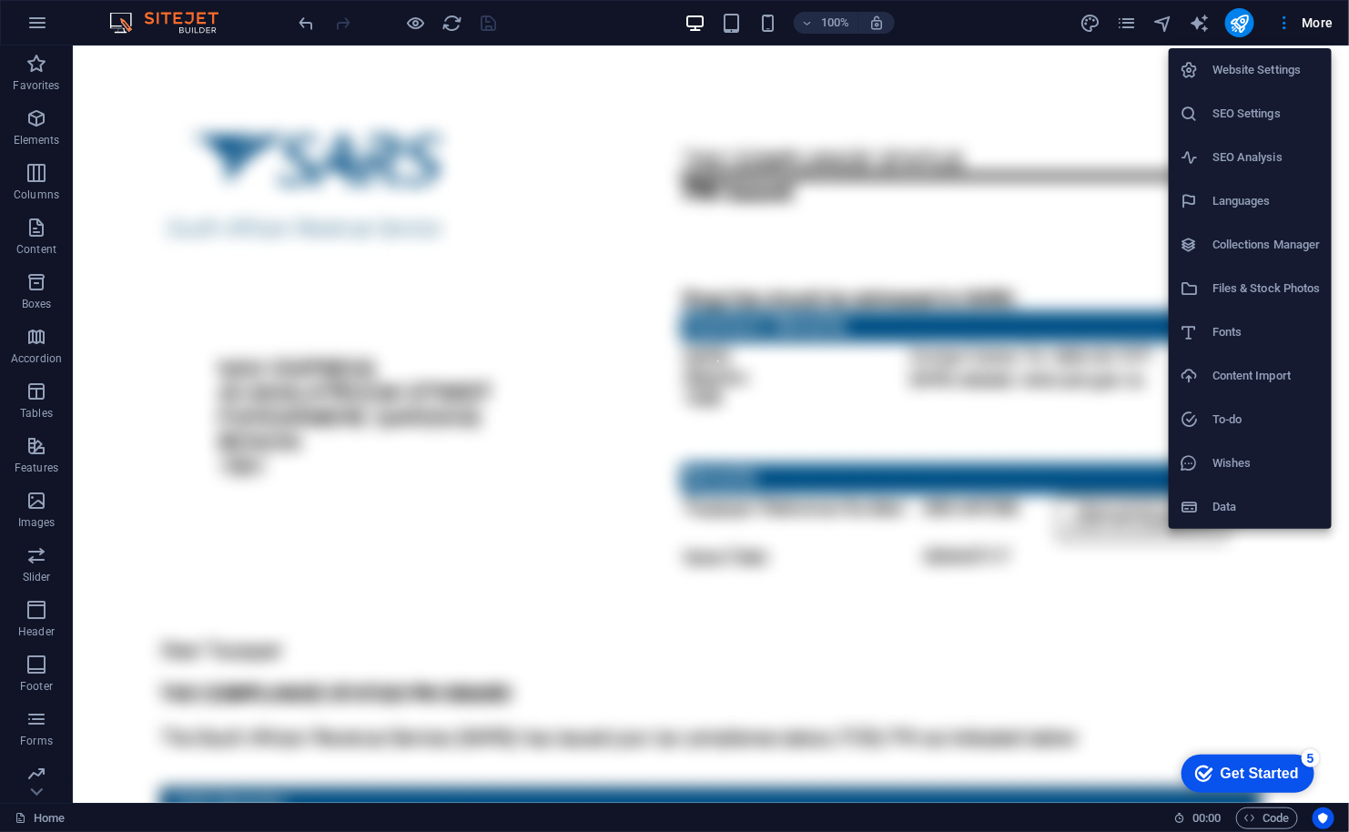
click at [1233, 21] on div at bounding box center [674, 416] width 1349 height 832
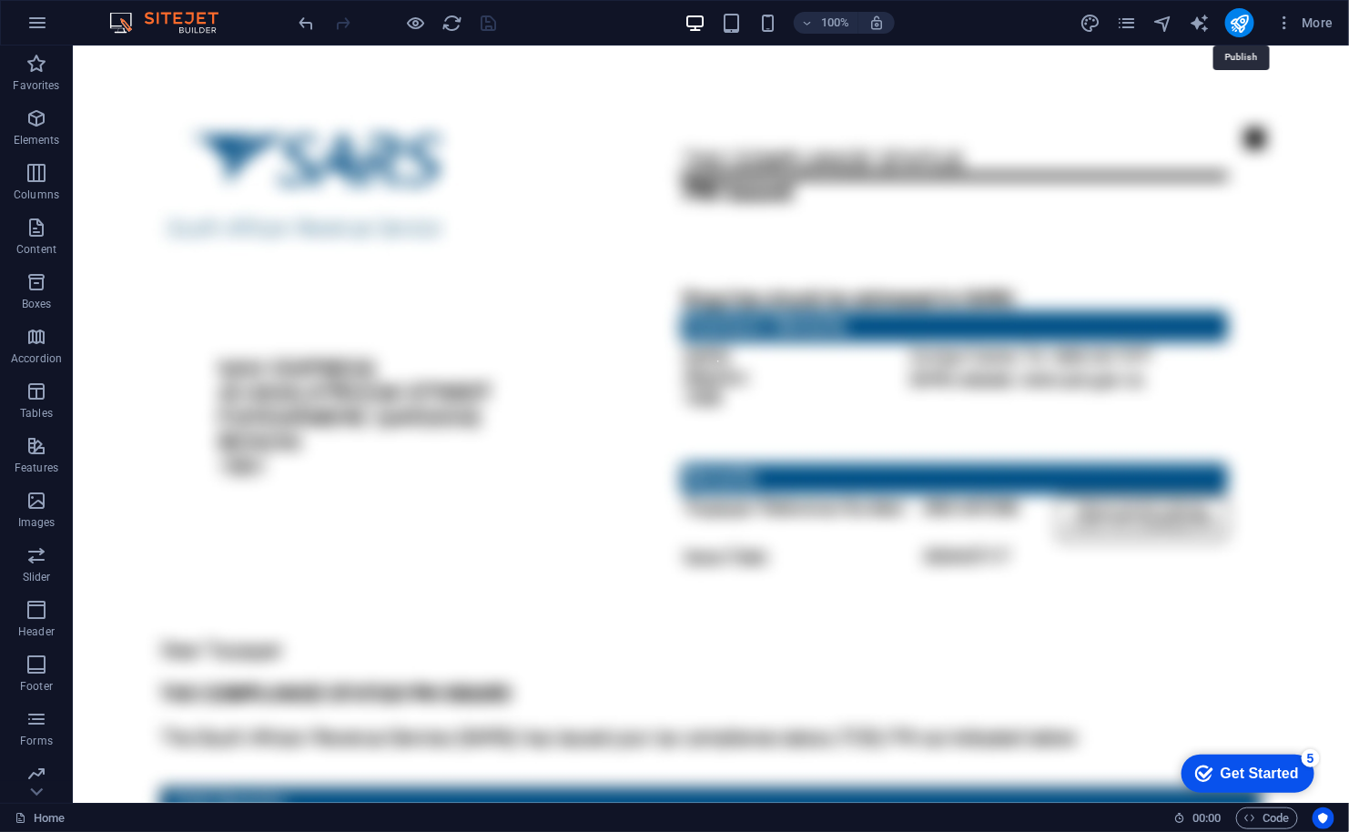
click at [1233, 21] on icon "publish" at bounding box center [1239, 23] width 21 height 21
click at [1315, 25] on span "More" at bounding box center [1304, 23] width 57 height 18
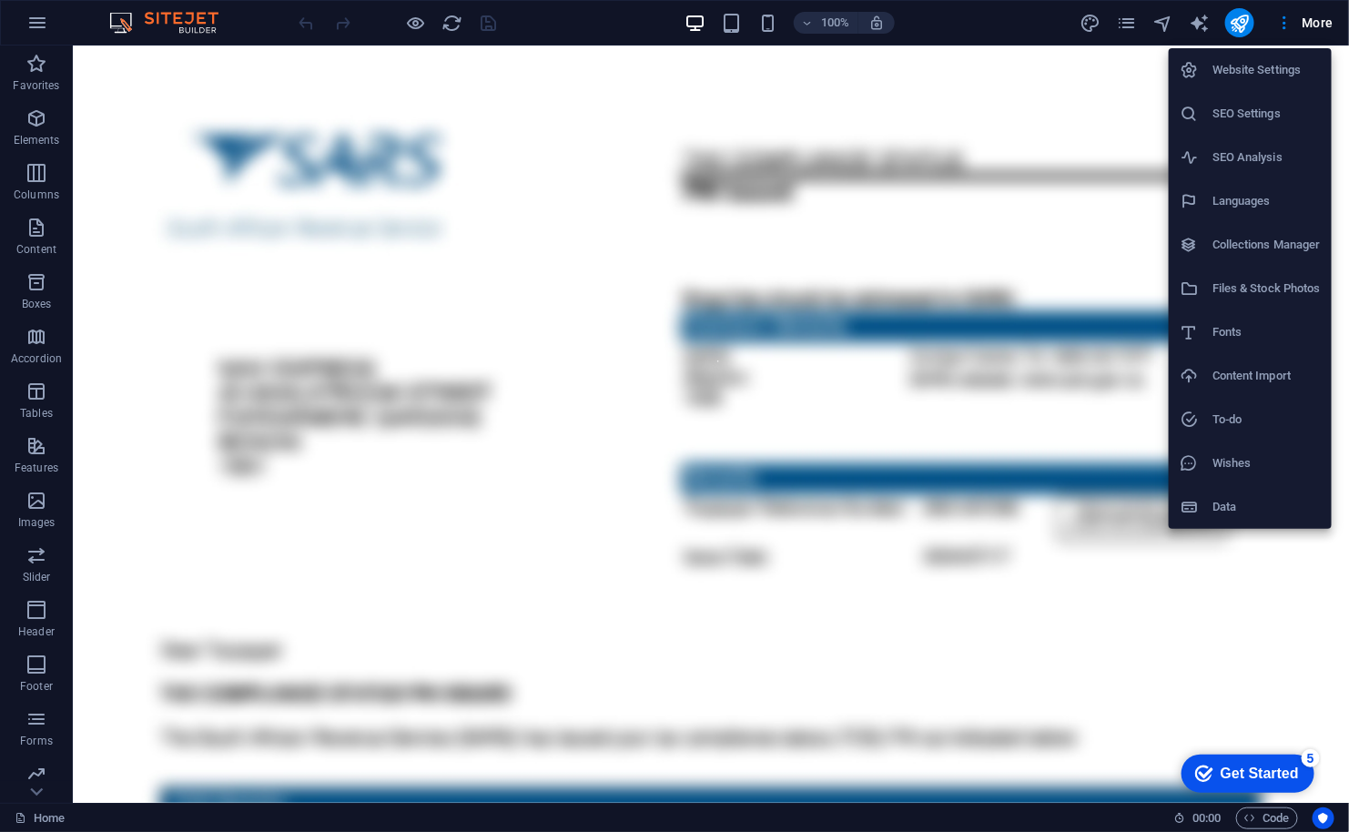
click at [1269, 65] on h6 "Website Settings" at bounding box center [1266, 70] width 108 height 22
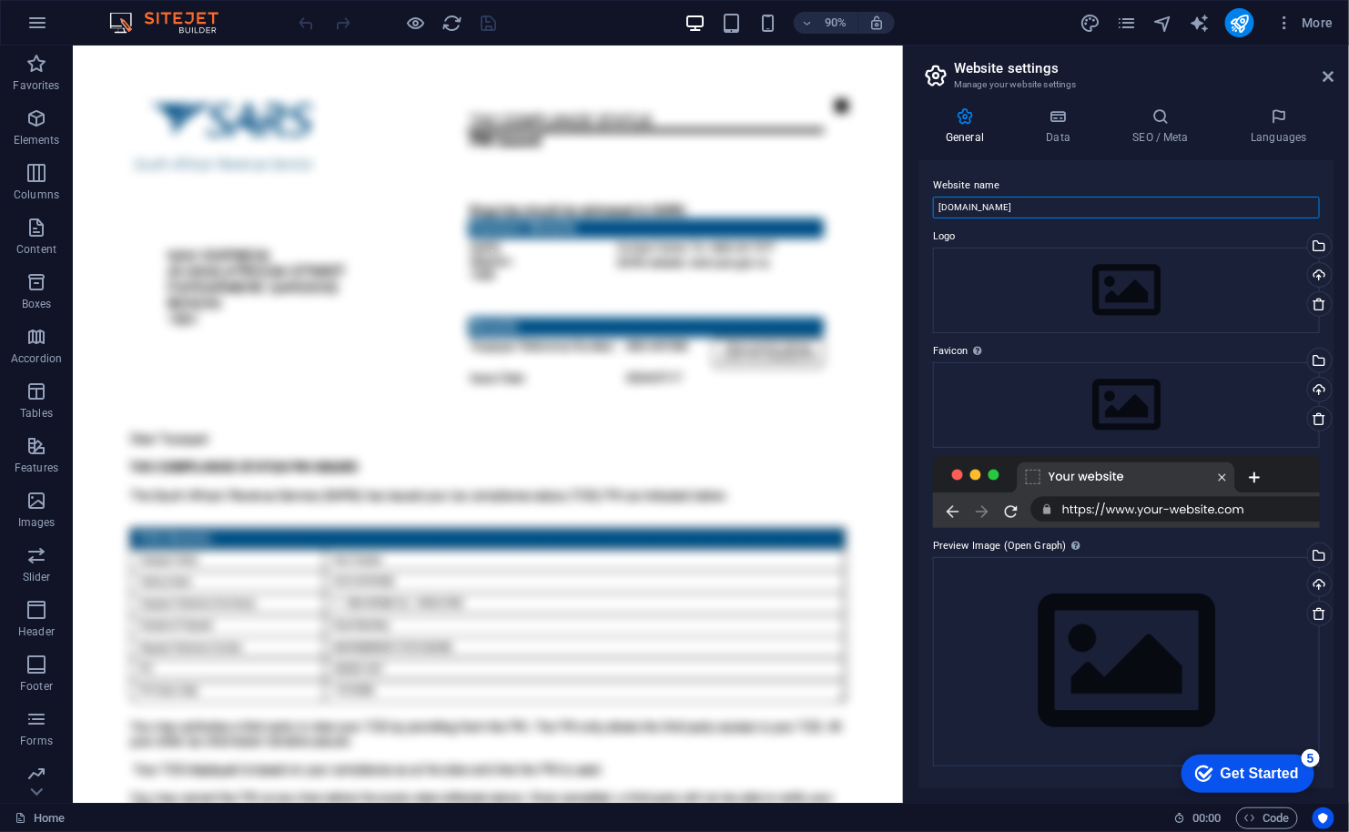
drag, startPoint x: 1165, startPoint y: 258, endPoint x: 734, endPoint y: 268, distance: 430.6
click at [1027, 207] on input "[DOMAIN_NAME]" at bounding box center [1126, 208] width 387 height 22
click at [1018, 207] on input "[DOMAIN_NAME]" at bounding box center [1126, 208] width 387 height 22
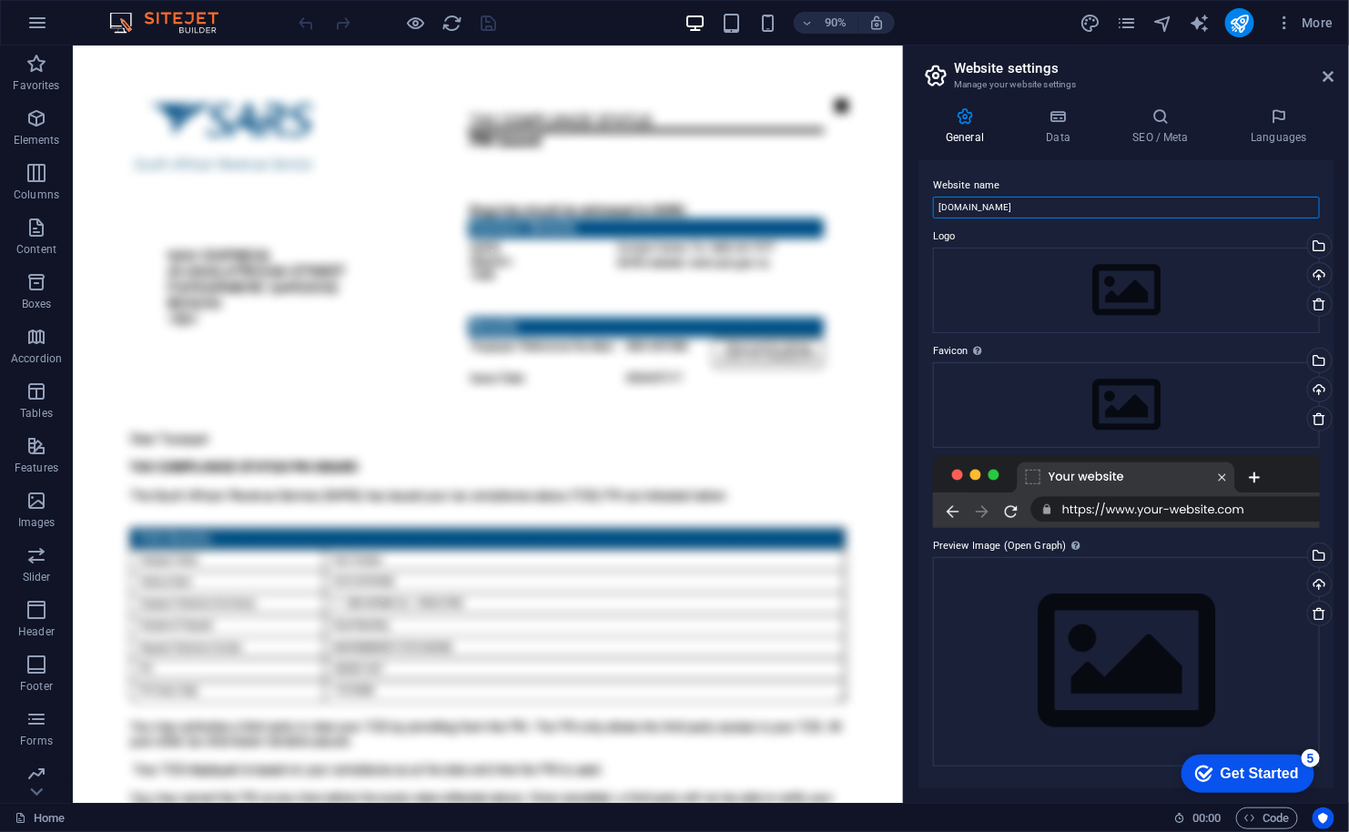
click at [1018, 207] on input "[DOMAIN_NAME]" at bounding box center [1126, 208] width 387 height 22
type input "Sign In"
click at [1136, 411] on div "Drag files here, click to choose files or select files from Files or our free s…" at bounding box center [1126, 405] width 387 height 86
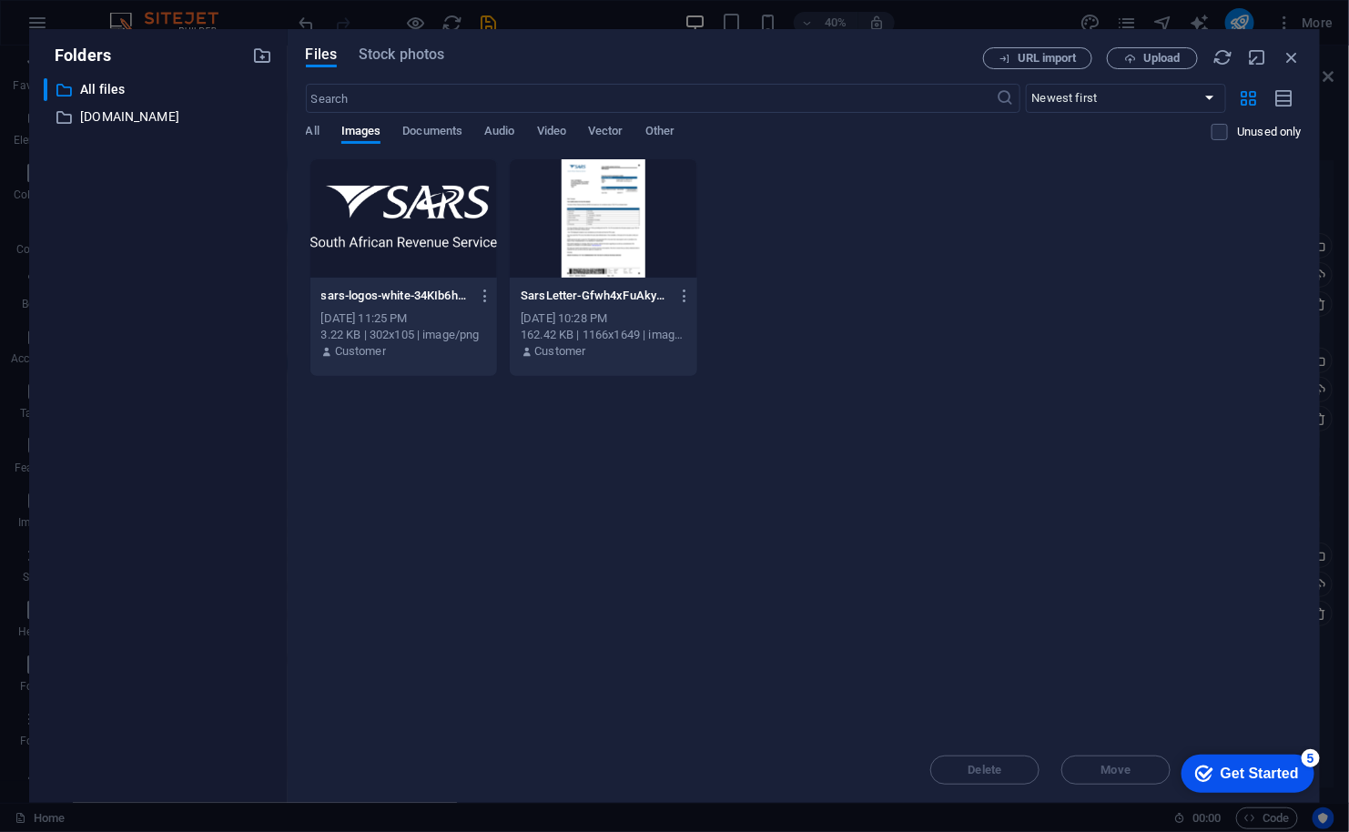
click at [414, 229] on div at bounding box center [403, 218] width 187 height 118
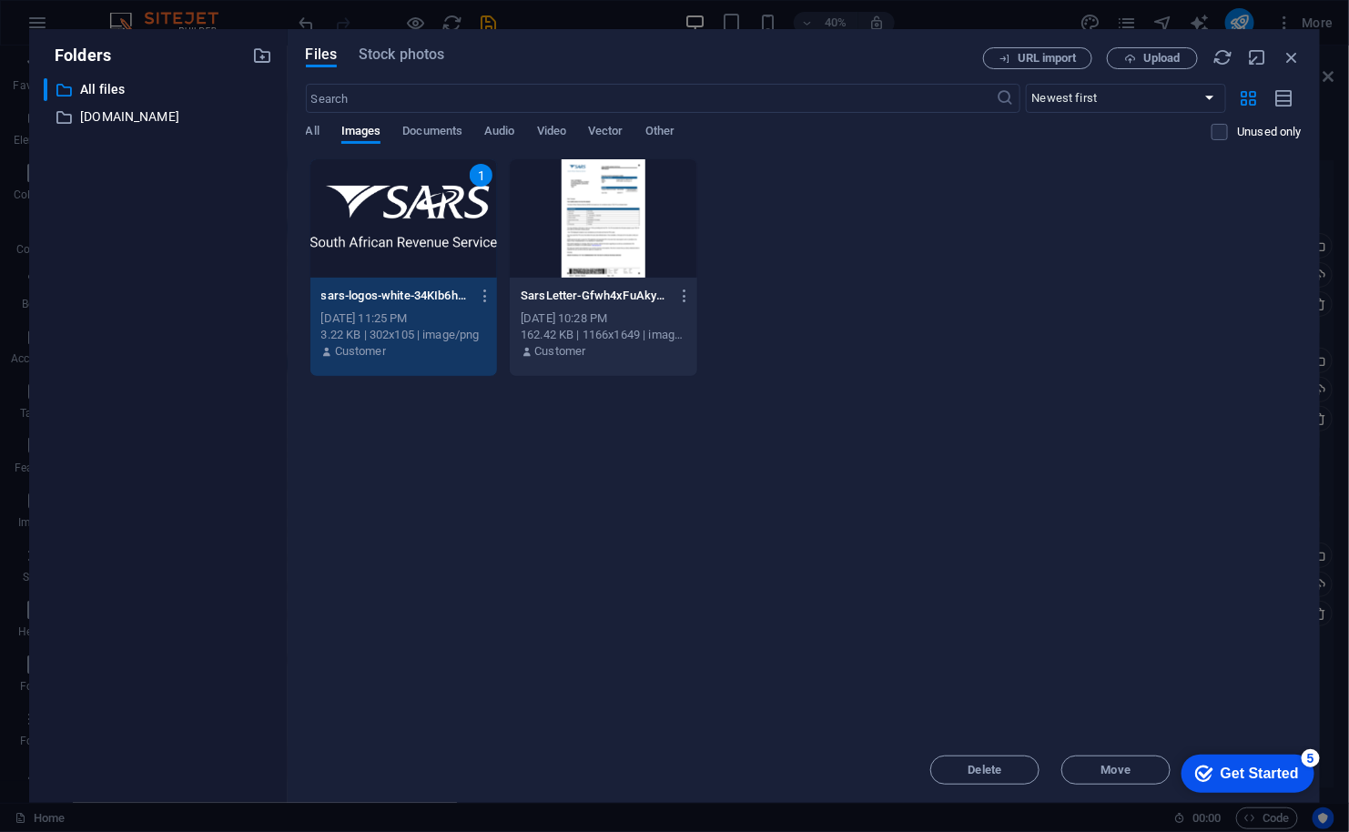
click at [460, 237] on div "1" at bounding box center [403, 218] width 187 height 118
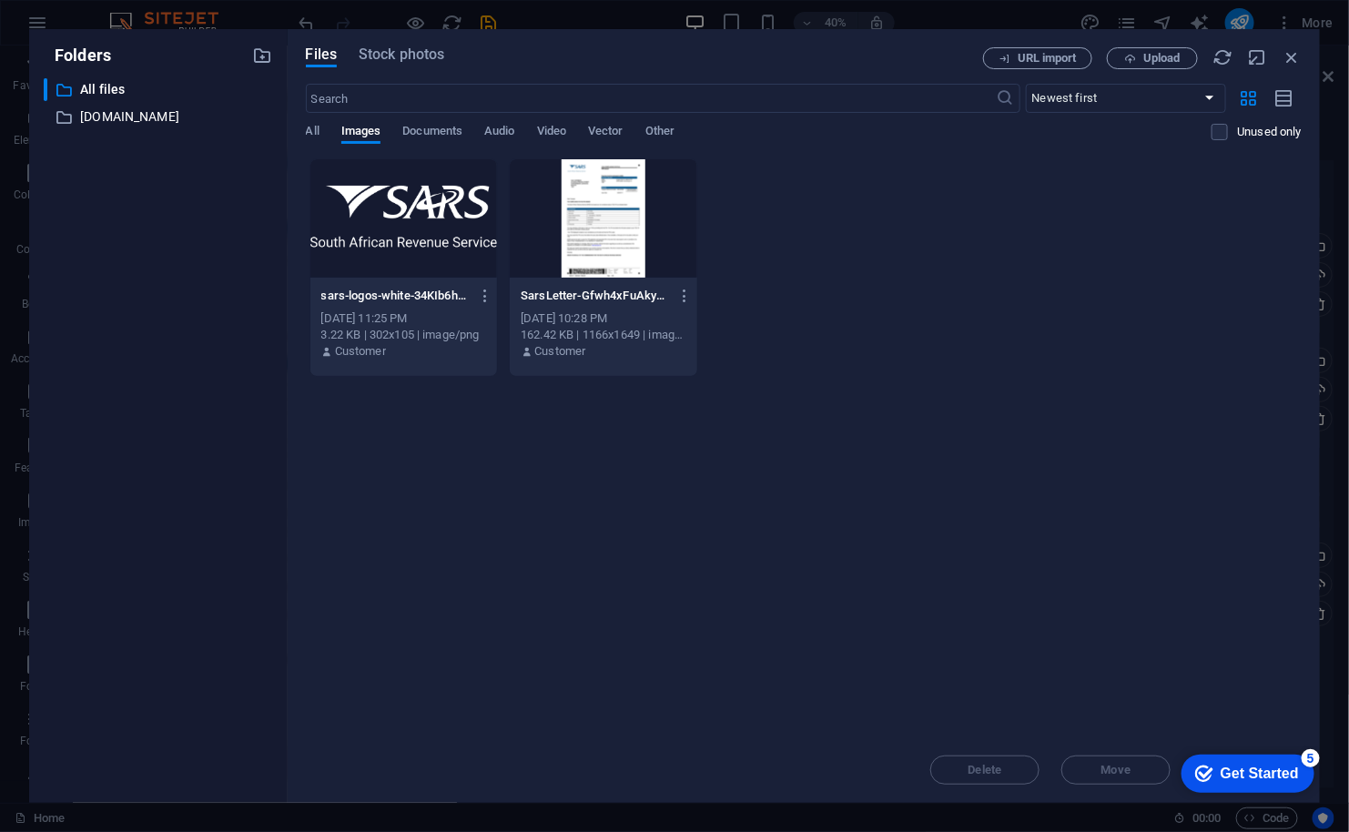
click at [460, 237] on div at bounding box center [403, 218] width 187 height 118
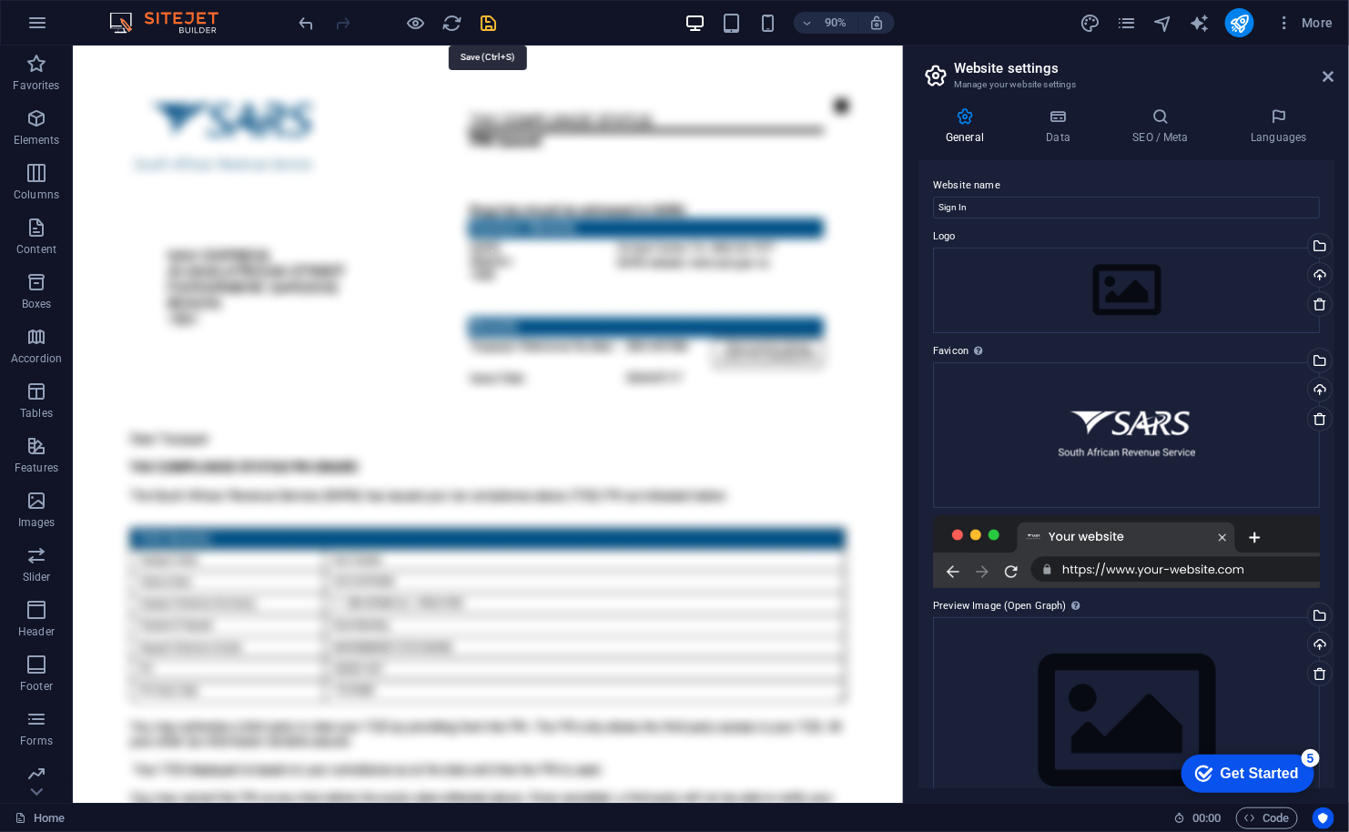
click at [485, 21] on icon "save" at bounding box center [489, 23] width 21 height 21
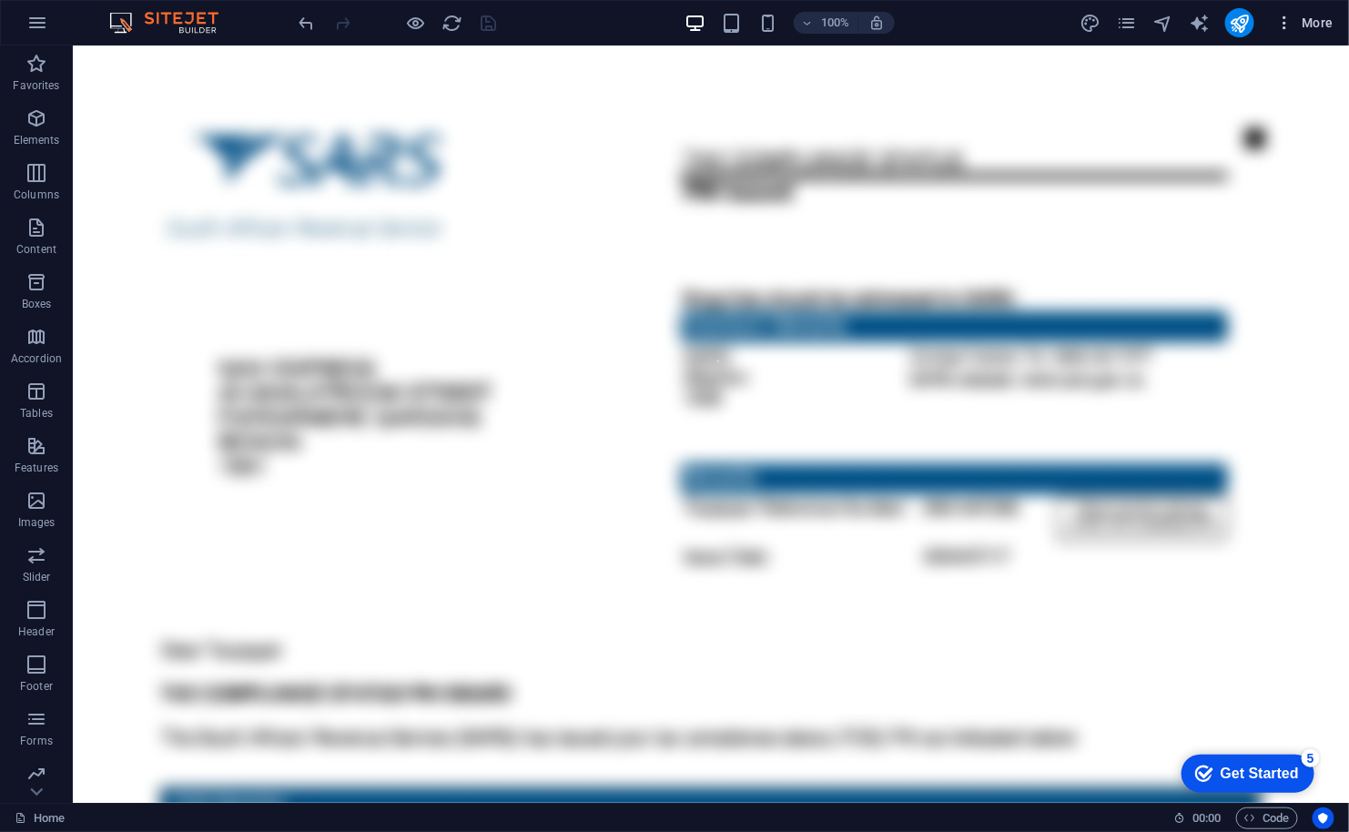
click at [1314, 27] on span "More" at bounding box center [1304, 23] width 57 height 18
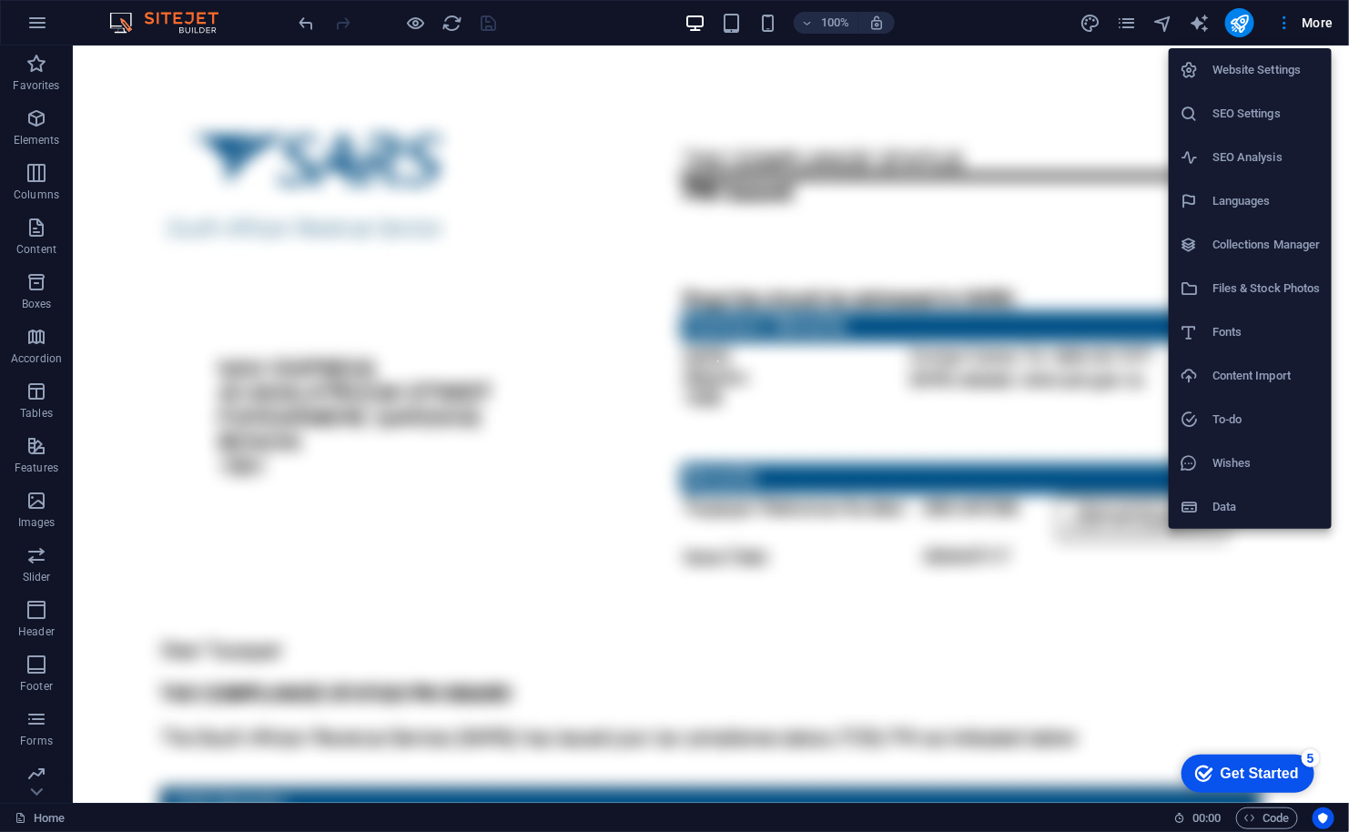
click at [1265, 65] on h6 "Website Settings" at bounding box center [1266, 70] width 108 height 22
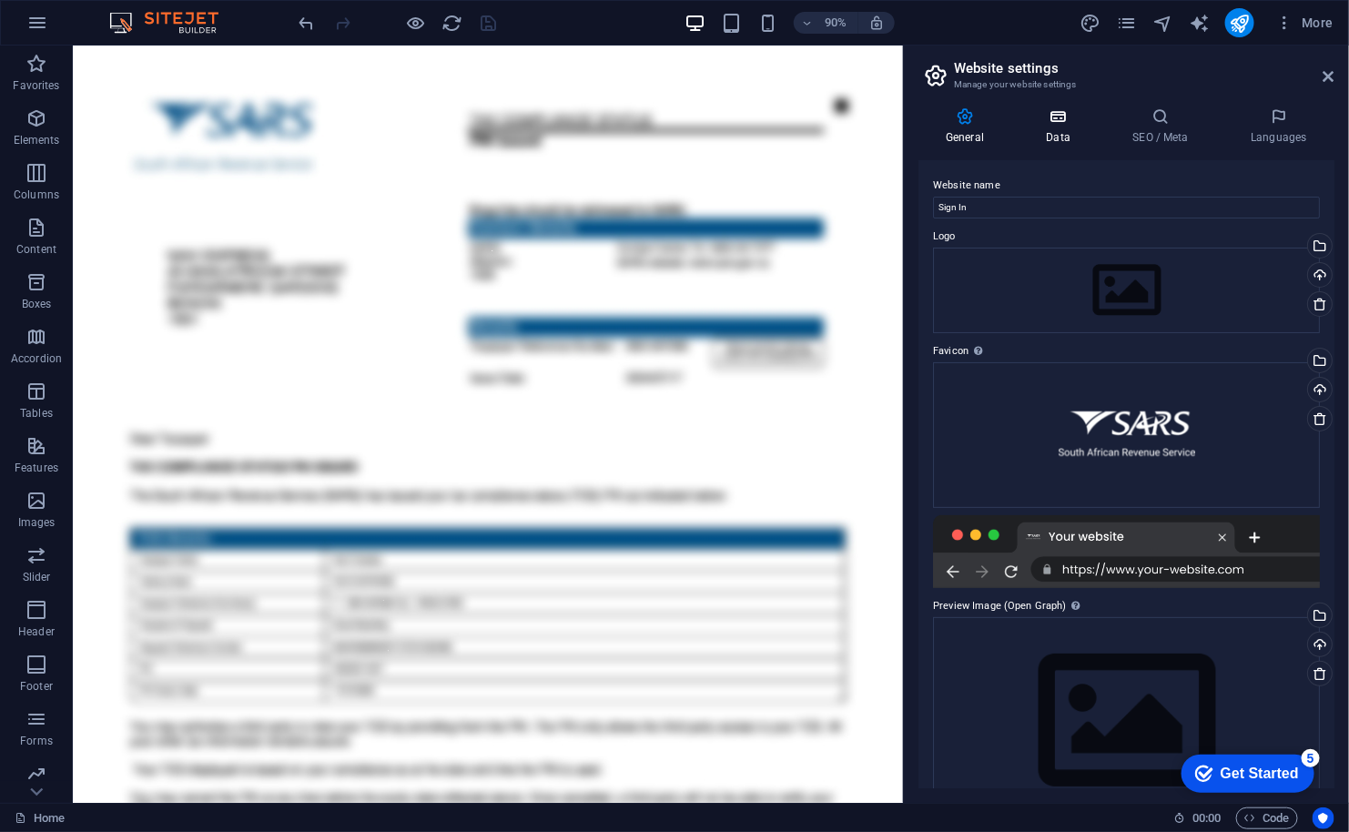
click at [1070, 128] on h4 "Data" at bounding box center [1061, 126] width 86 height 38
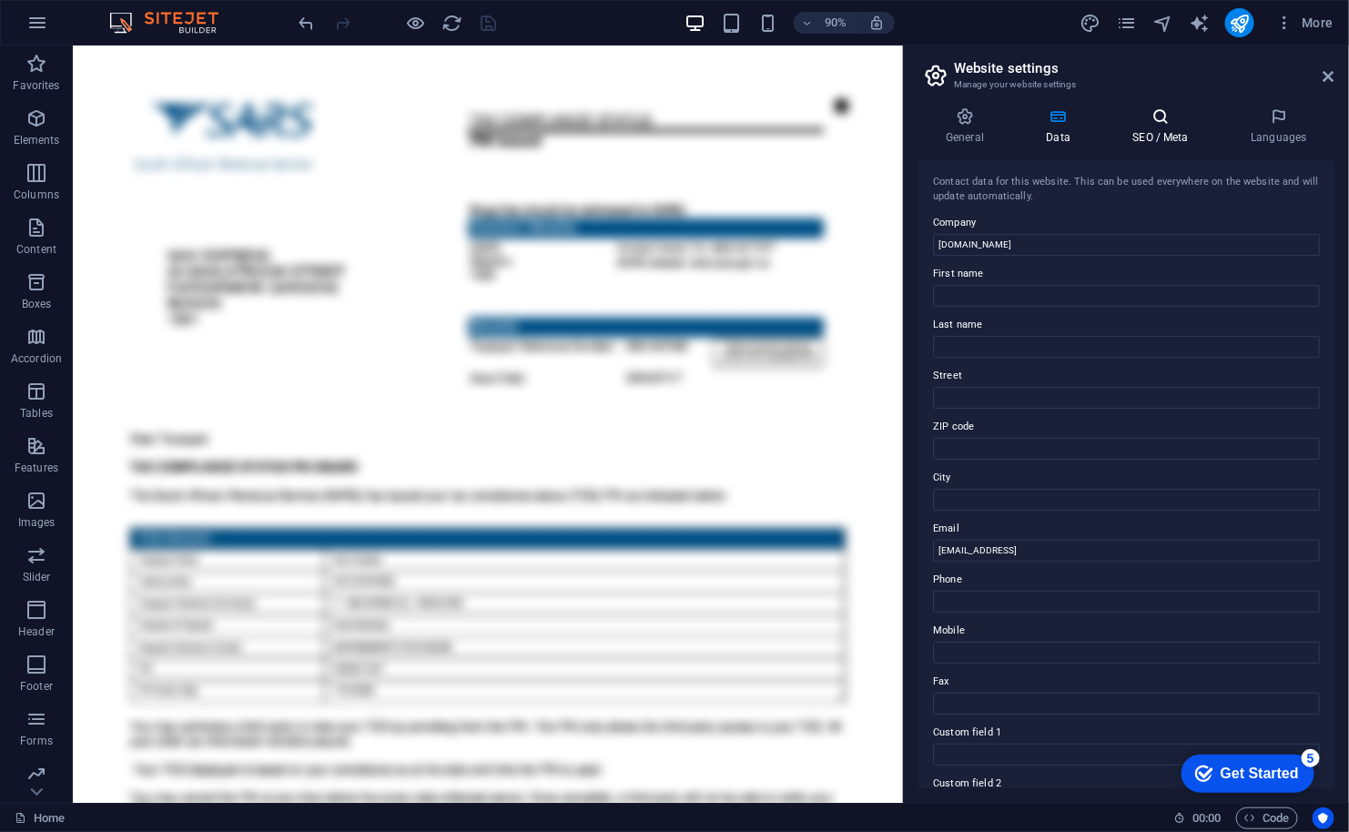
click at [1158, 127] on h4 "SEO / Meta" at bounding box center [1164, 126] width 118 height 38
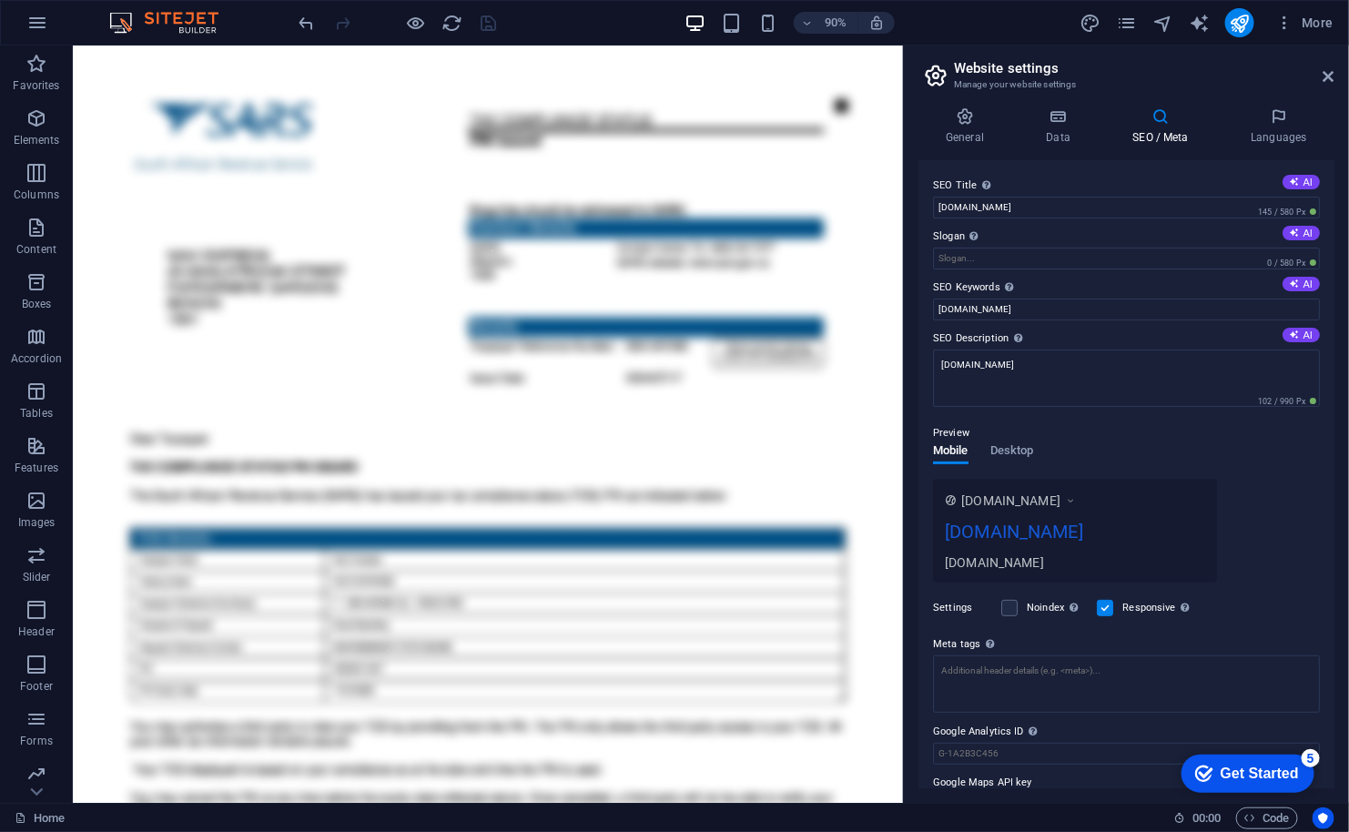
click at [1017, 440] on div "Preview" at bounding box center [1126, 433] width 387 height 22
click at [1011, 446] on span "Desktop" at bounding box center [1012, 452] width 44 height 25
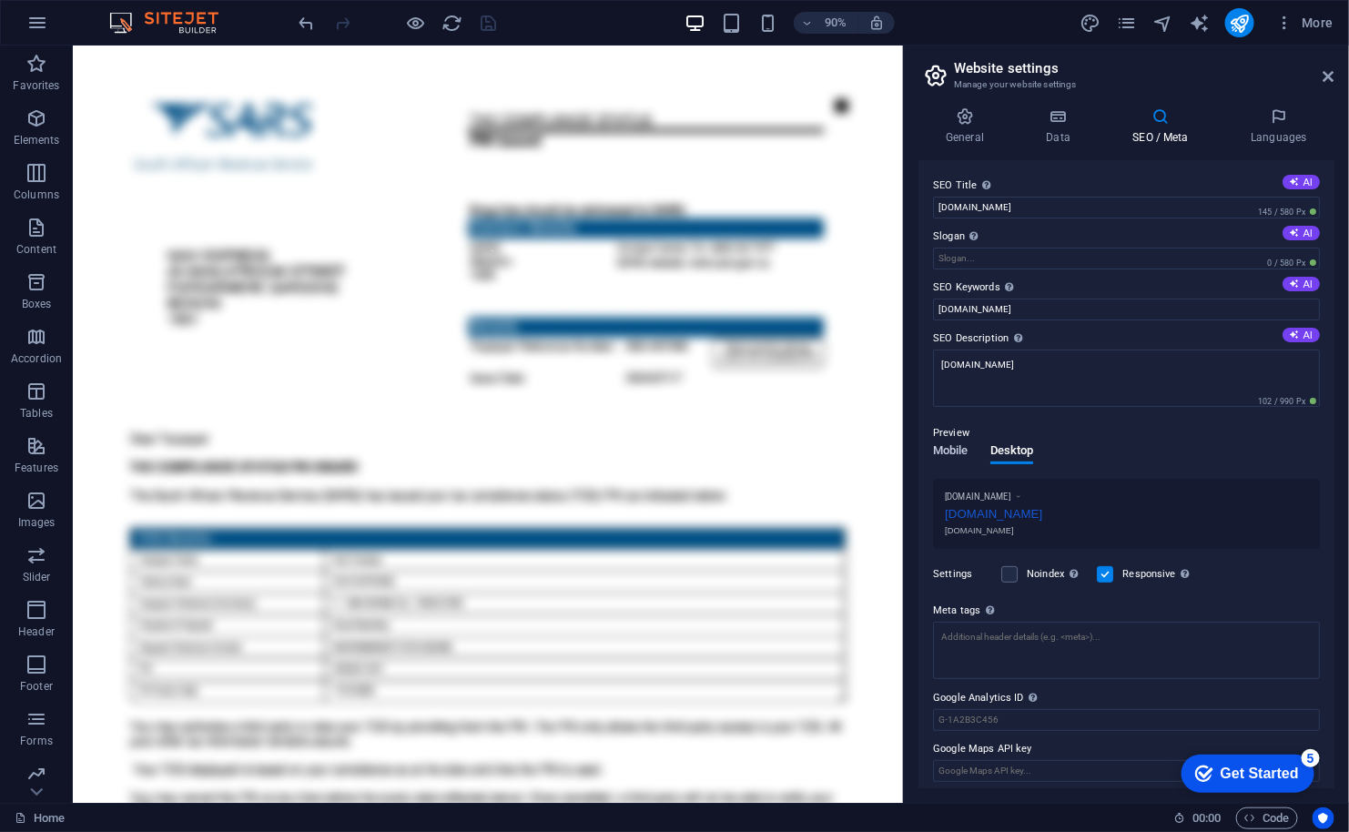
click at [947, 443] on span "Mobile" at bounding box center [950, 452] width 35 height 25
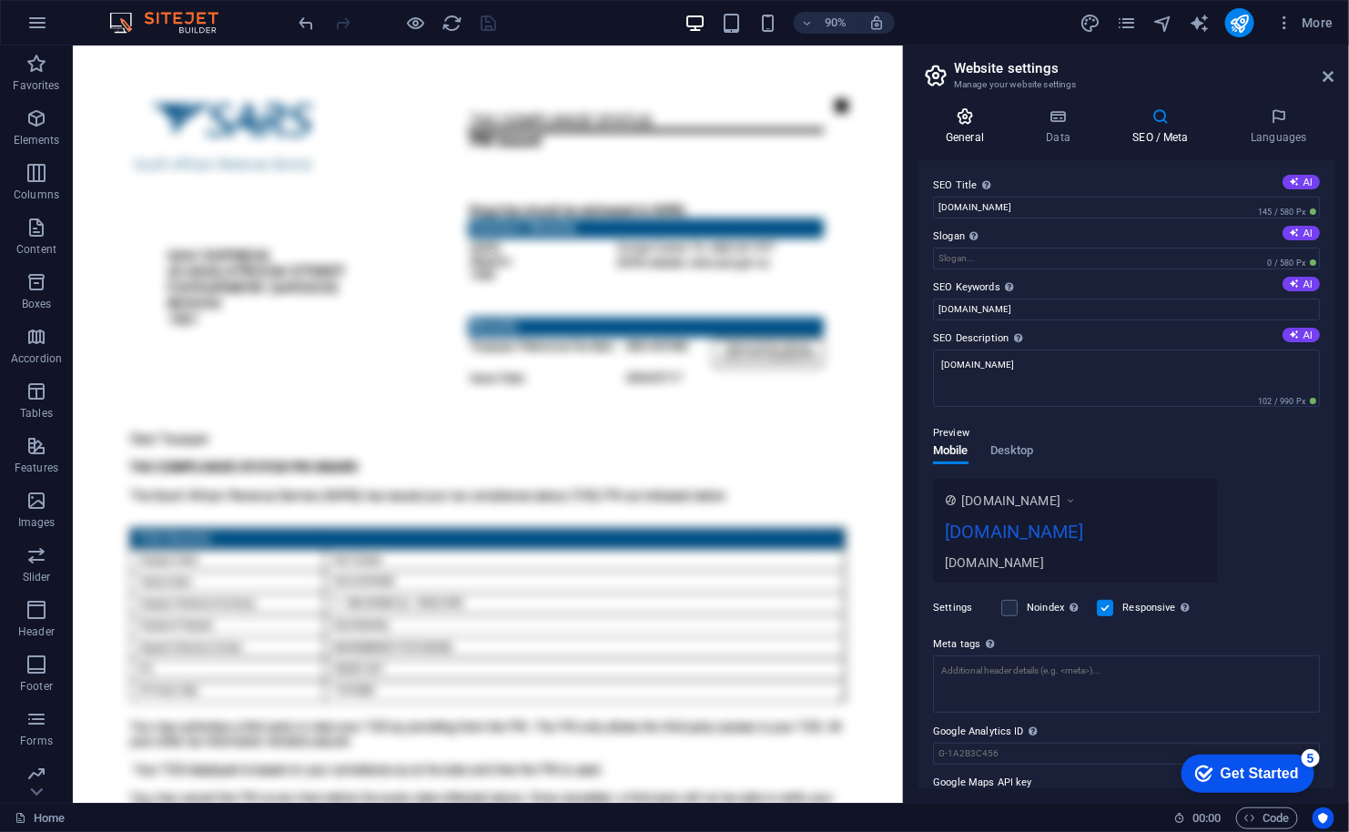
click at [974, 121] on icon at bounding box center [964, 116] width 93 height 18
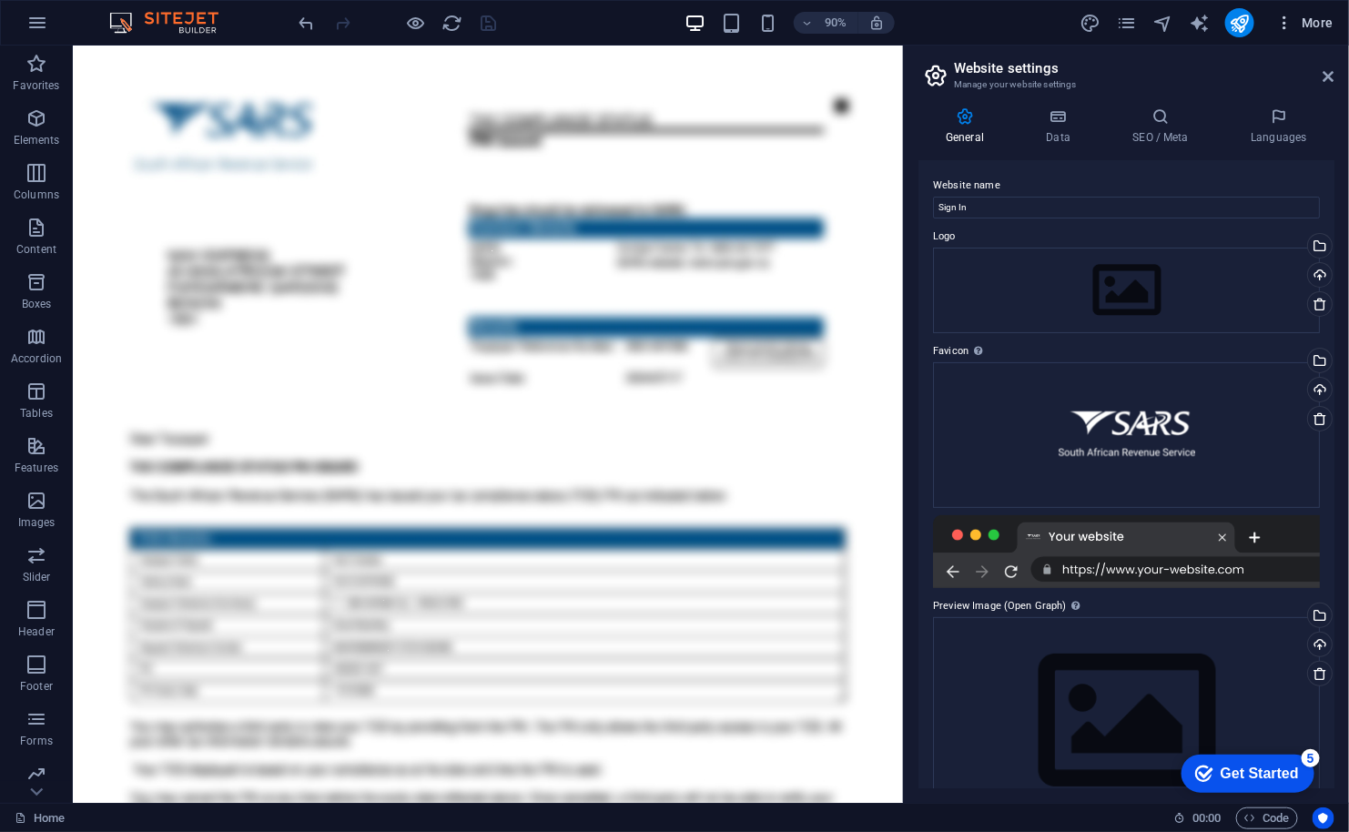
click at [1301, 23] on span "More" at bounding box center [1304, 23] width 57 height 18
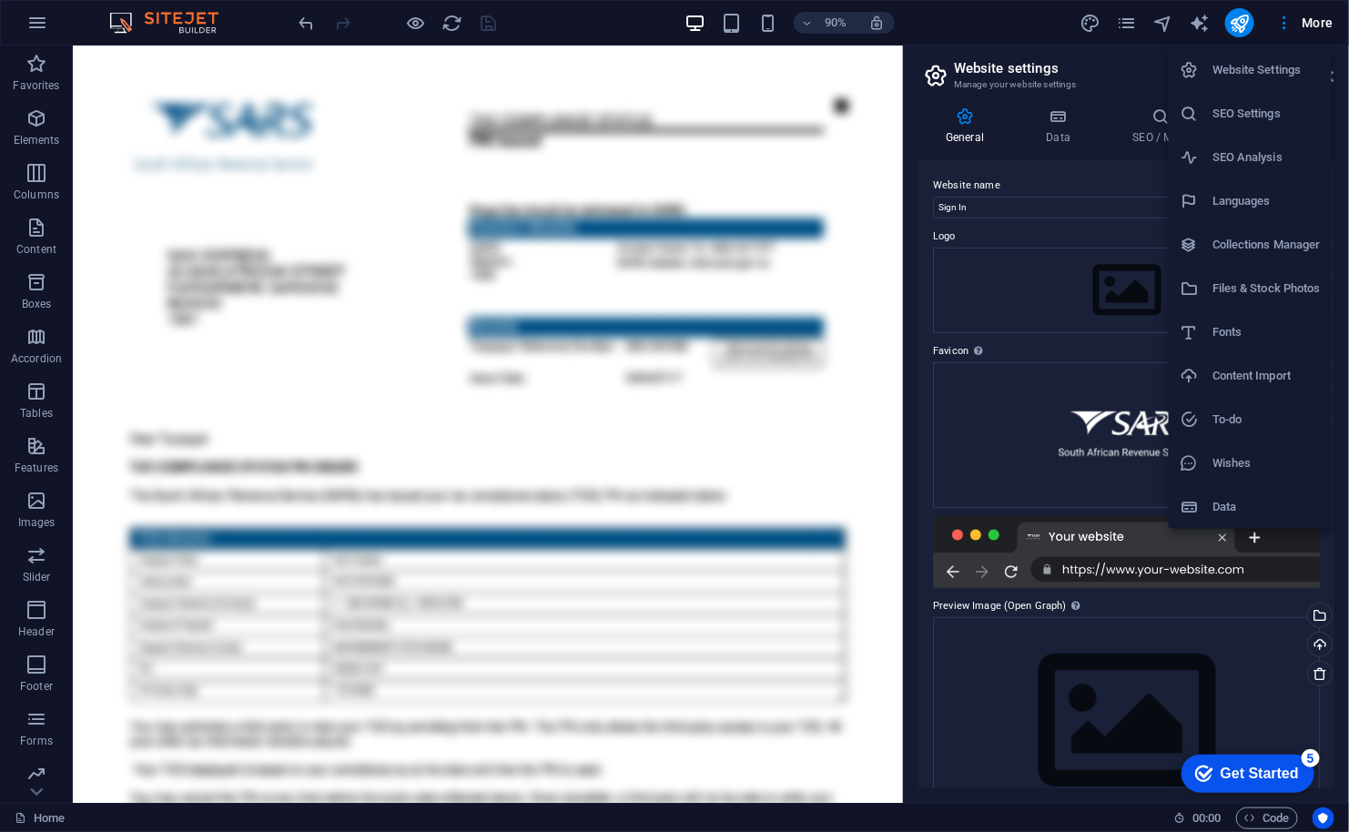
click at [1263, 101] on li "SEO Settings" at bounding box center [1250, 114] width 163 height 44
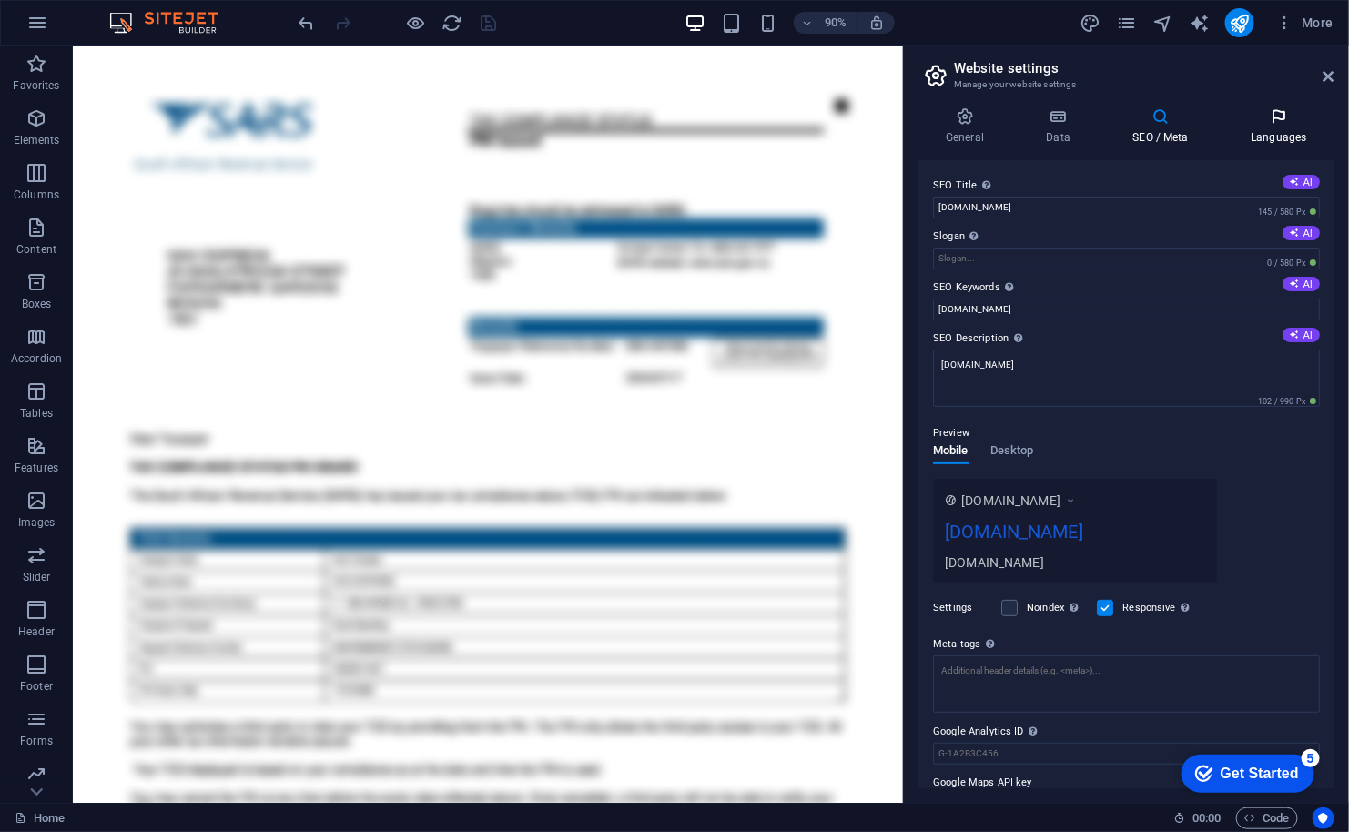
click at [1271, 122] on icon at bounding box center [1278, 116] width 111 height 18
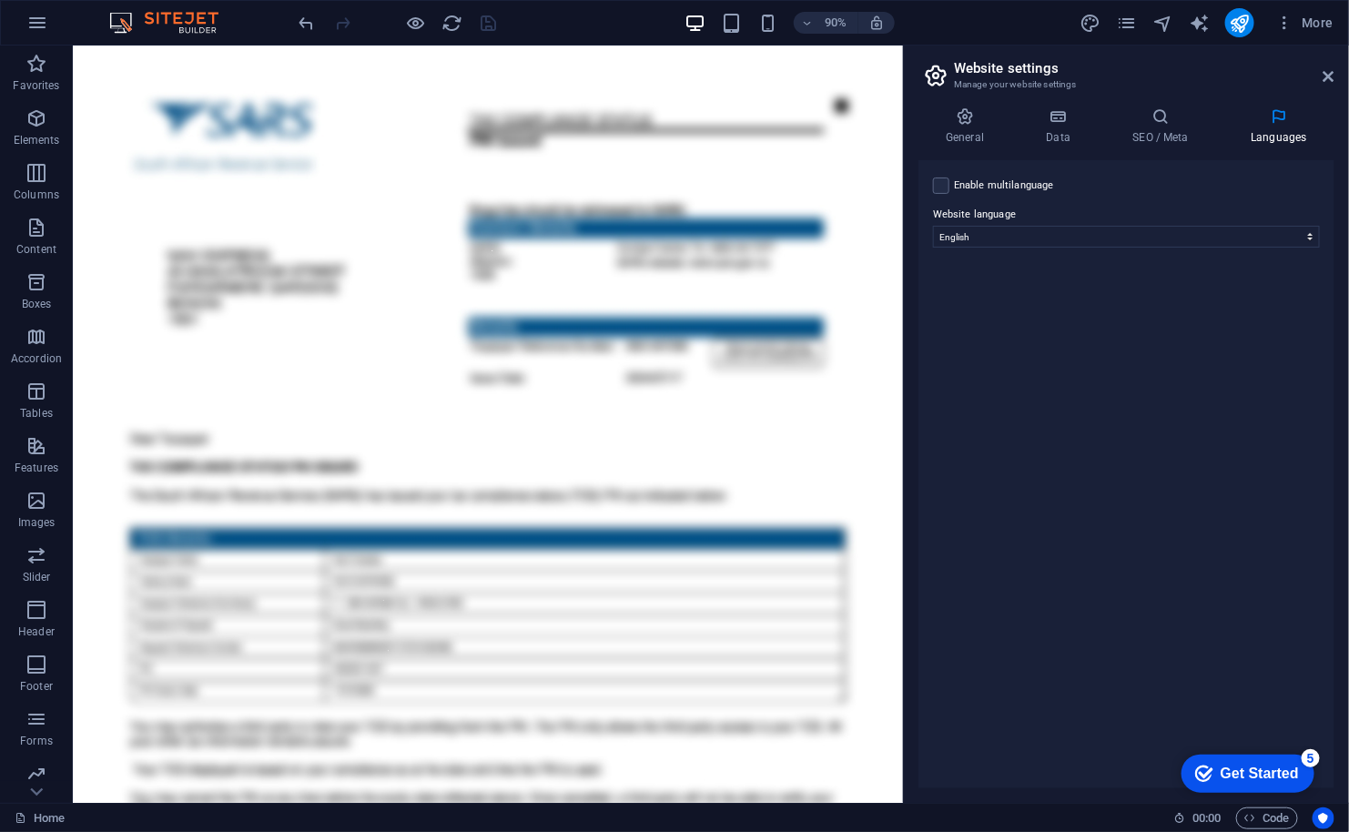
click at [987, 183] on label "Enable multilanguage To disable multilanguage delete all languages until only o…" at bounding box center [1004, 186] width 100 height 22
click at [0, 0] on input "Enable multilanguage To disable multilanguage delete all languages until only o…" at bounding box center [0, 0] width 0 height 0
click at [987, 183] on label "Enable multilanguage To disable multilanguage delete all languages until only o…" at bounding box center [1004, 186] width 100 height 22
click at [0, 0] on input "Enable multilanguage To disable multilanguage delete all languages until only o…" at bounding box center [0, 0] width 0 height 0
click at [978, 130] on h4 "General" at bounding box center [968, 126] width 100 height 38
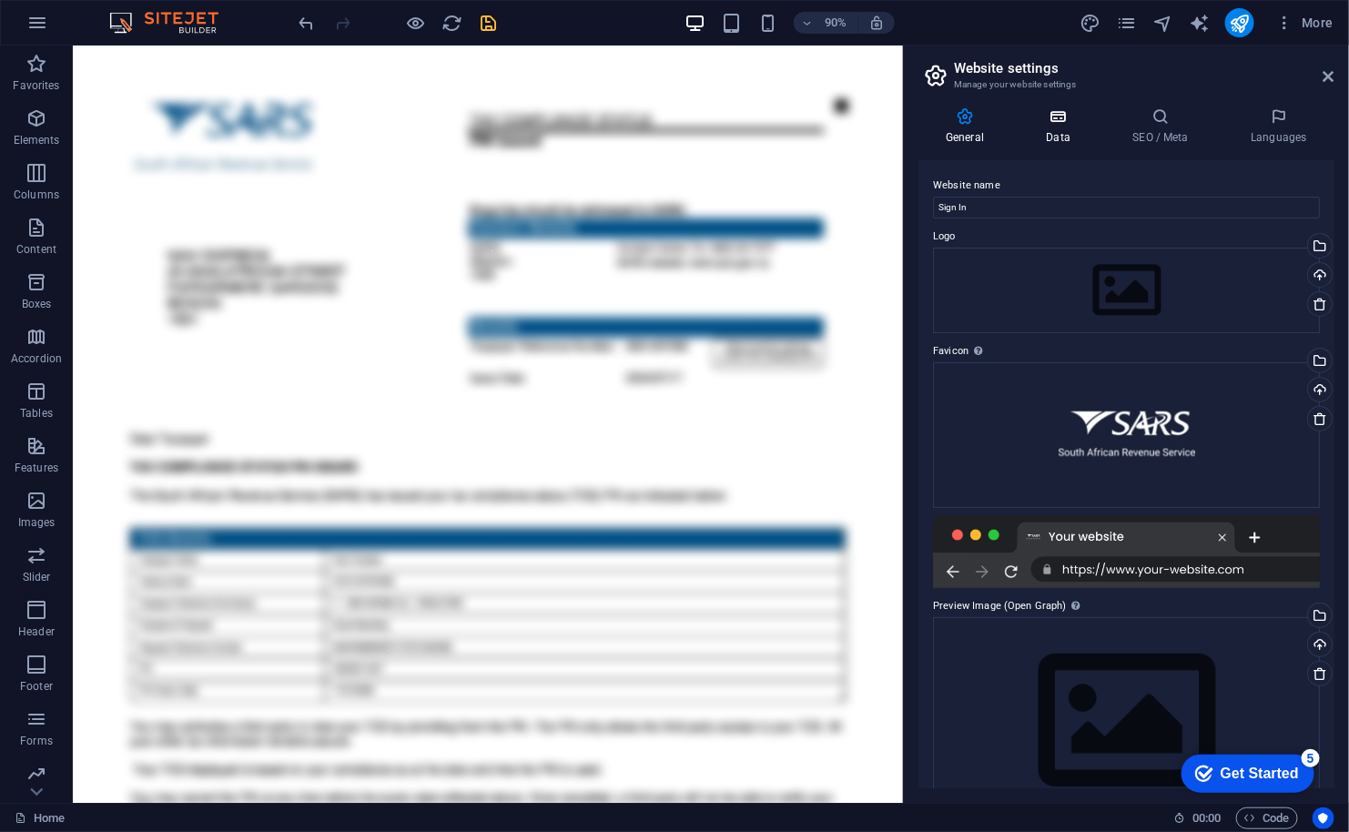
click at [1056, 134] on h4 "Data" at bounding box center [1061, 126] width 86 height 38
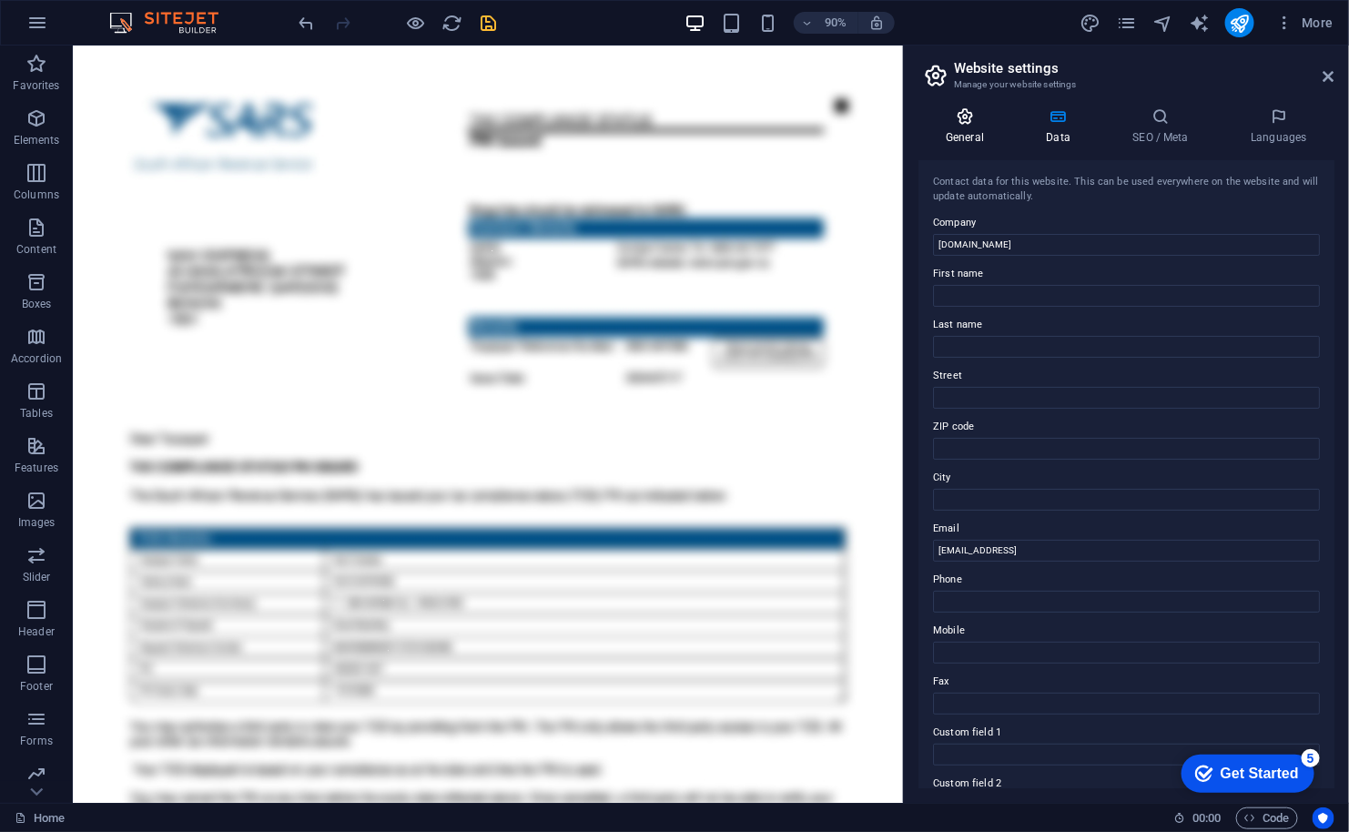
click at [972, 133] on h4 "General" at bounding box center [968, 126] width 100 height 38
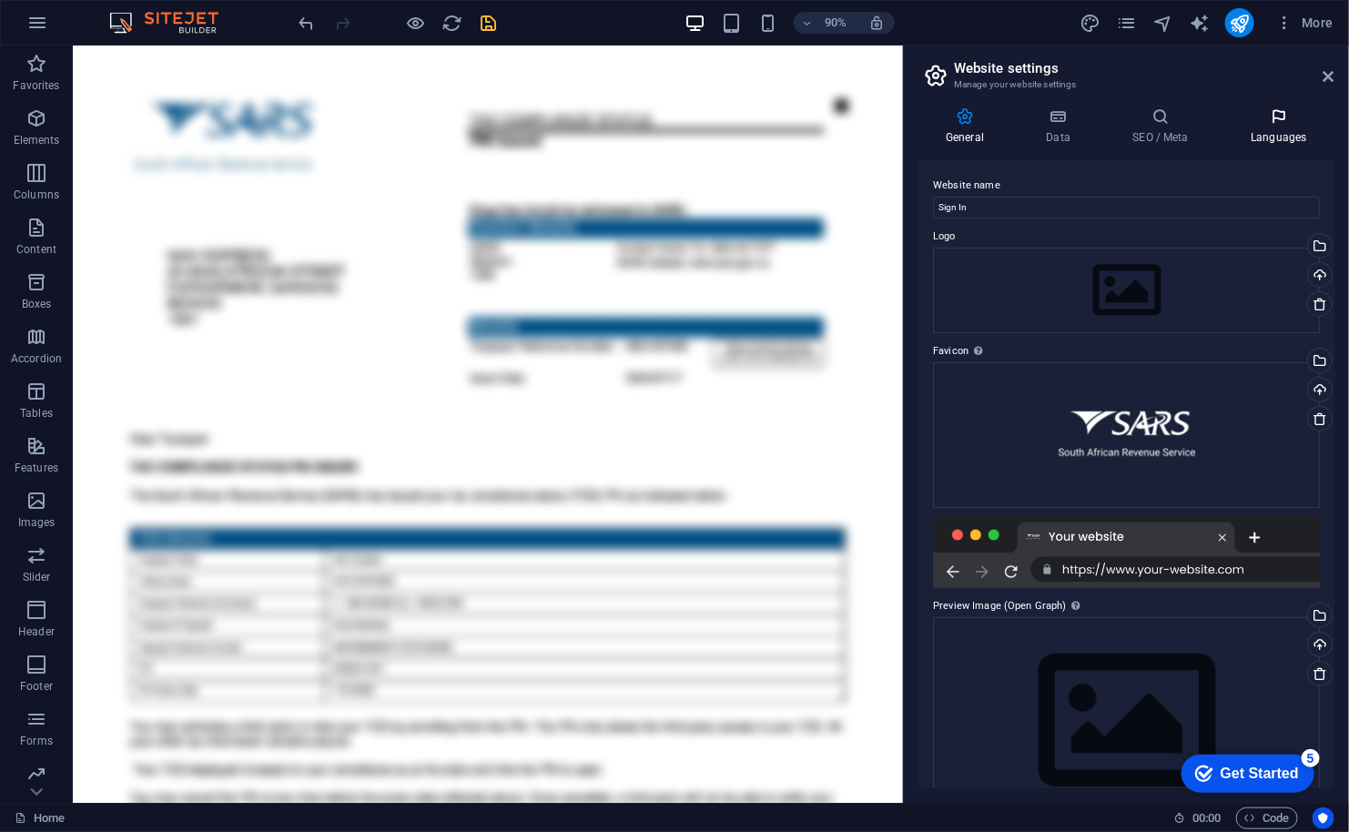
click at [1256, 122] on icon at bounding box center [1278, 116] width 111 height 18
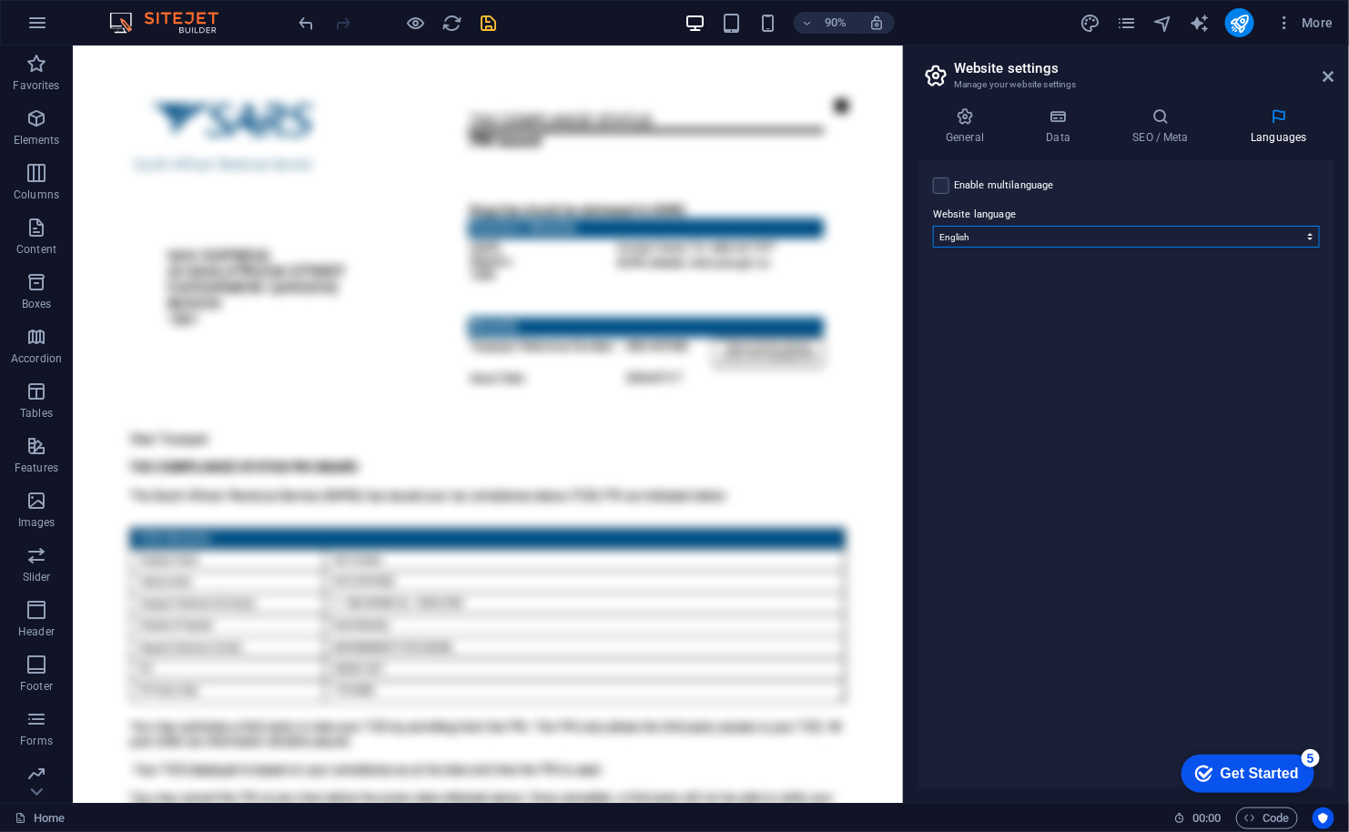
click at [1037, 235] on select "Abkhazian Afar Afrikaans Akan Albanian Amharic Arabic Aragonese Armenian Assame…" at bounding box center [1126, 237] width 387 height 22
click at [940, 192] on label at bounding box center [941, 185] width 16 height 16
click at [0, 0] on input "Enable multilanguage To disable multilanguage delete all languages until only o…" at bounding box center [0, 0] width 0 height 0
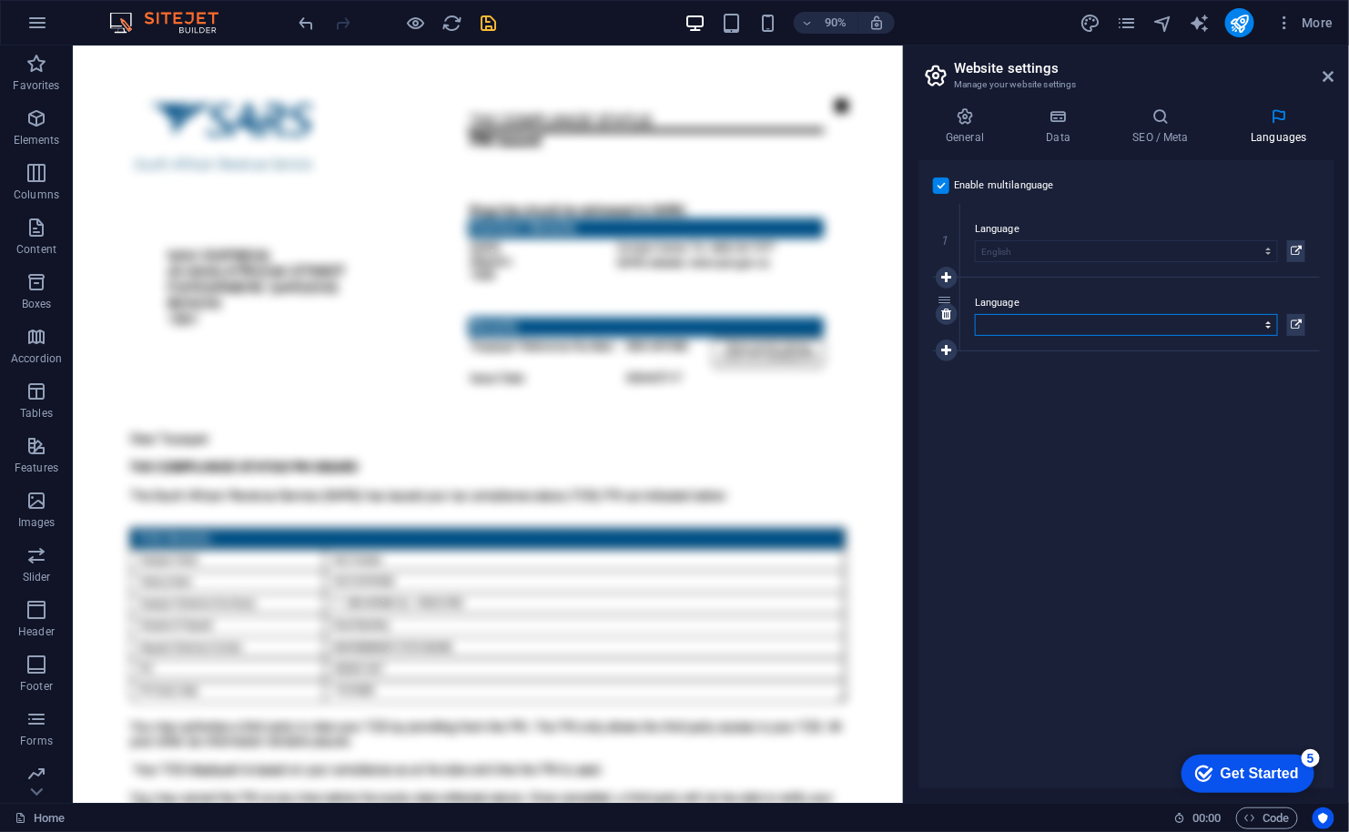
click at [1017, 319] on select "Abkhazian Afar Afrikaans Akan Albanian Amharic Arabic Aragonese Armenian Assame…" at bounding box center [1126, 325] width 303 height 22
select select "2"
click at [975, 314] on select "Abkhazian Afar Afrikaans Akan Albanian Amharic Arabic Aragonese Armenian Assame…" at bounding box center [1126, 325] width 303 height 22
click at [1299, 322] on icon at bounding box center [1295, 325] width 11 height 22
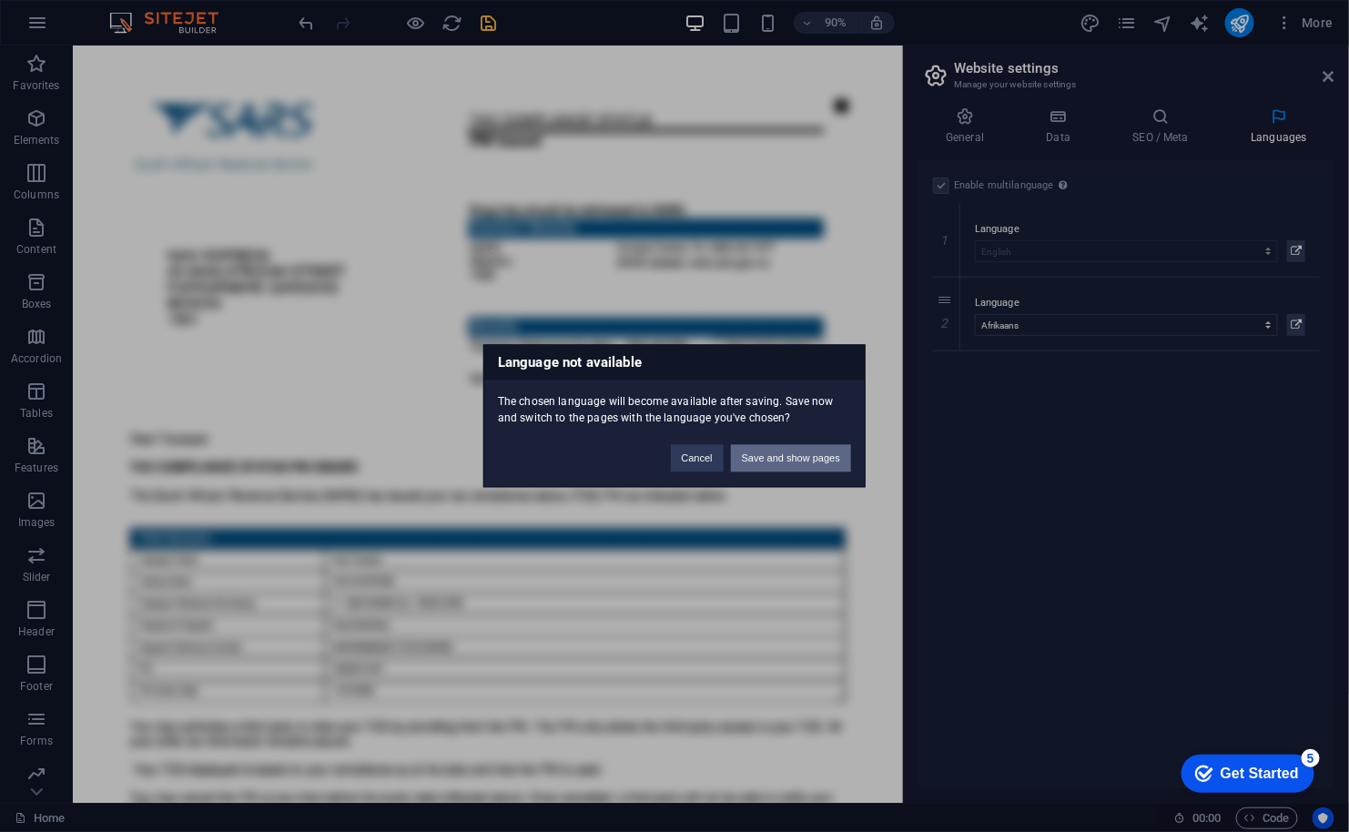
click at [775, 458] on button "Save and show pages" at bounding box center [791, 458] width 120 height 27
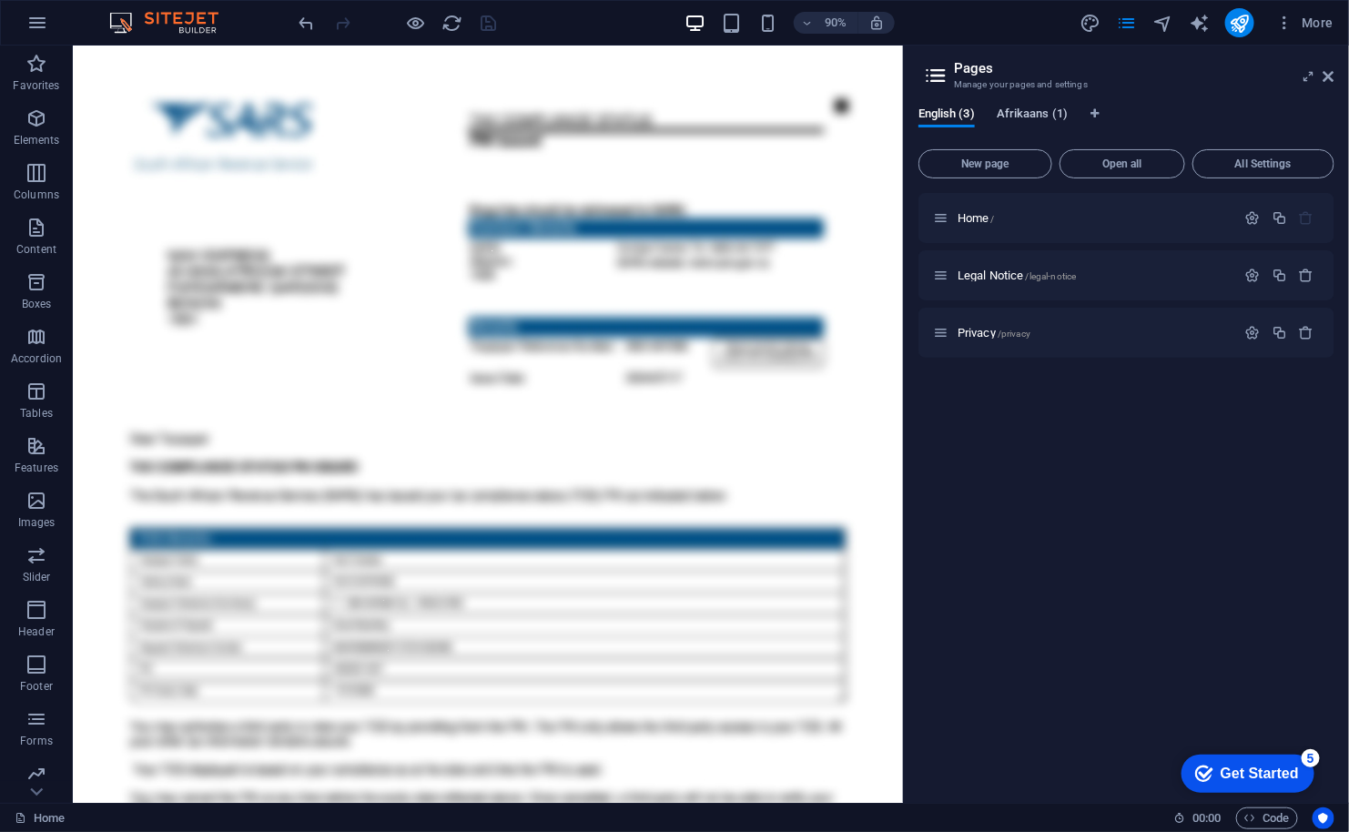
click at [1029, 115] on span "Afrikaans (1)" at bounding box center [1032, 115] width 71 height 25
click at [969, 215] on span "Home /" at bounding box center [975, 218] width 37 height 14
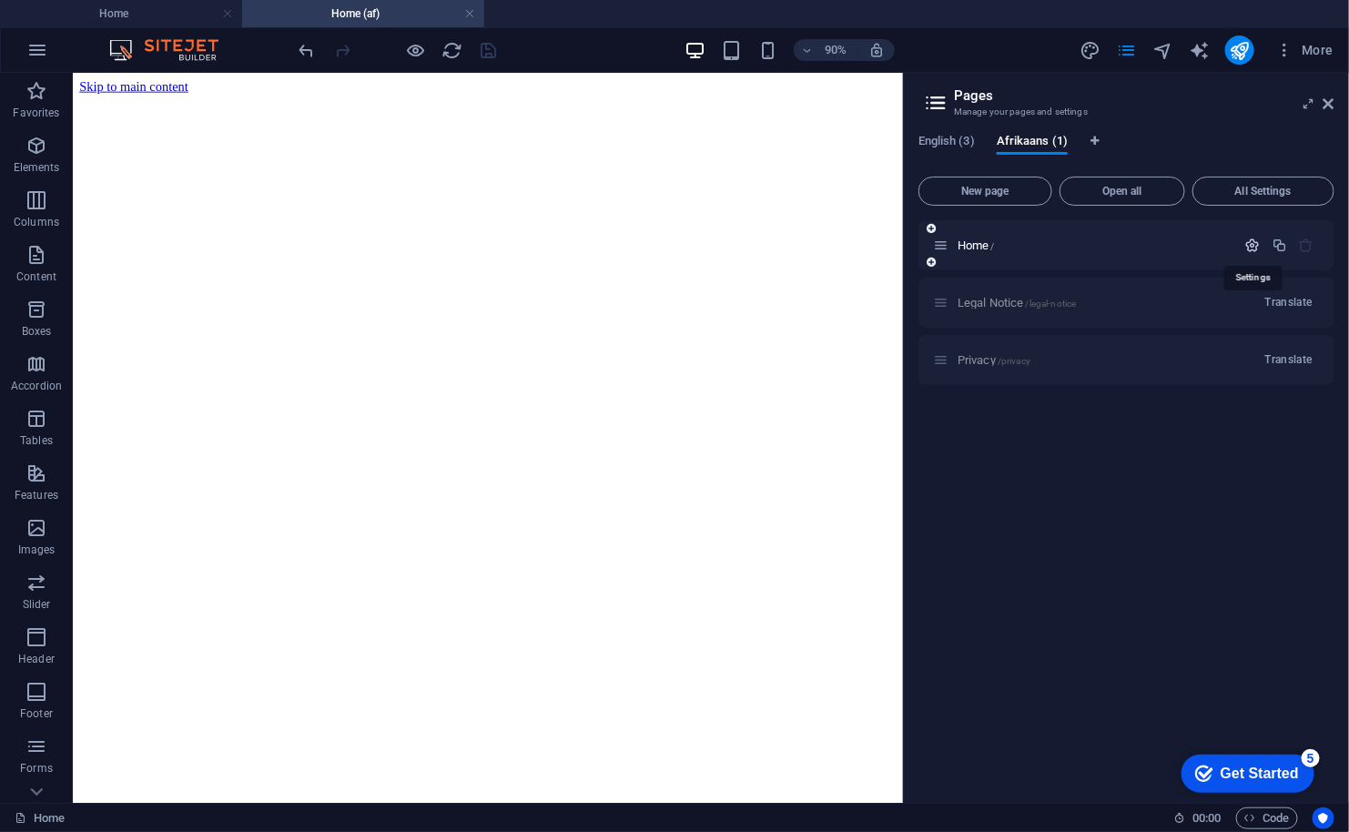
click at [1248, 240] on icon "button" at bounding box center [1252, 245] width 15 height 15
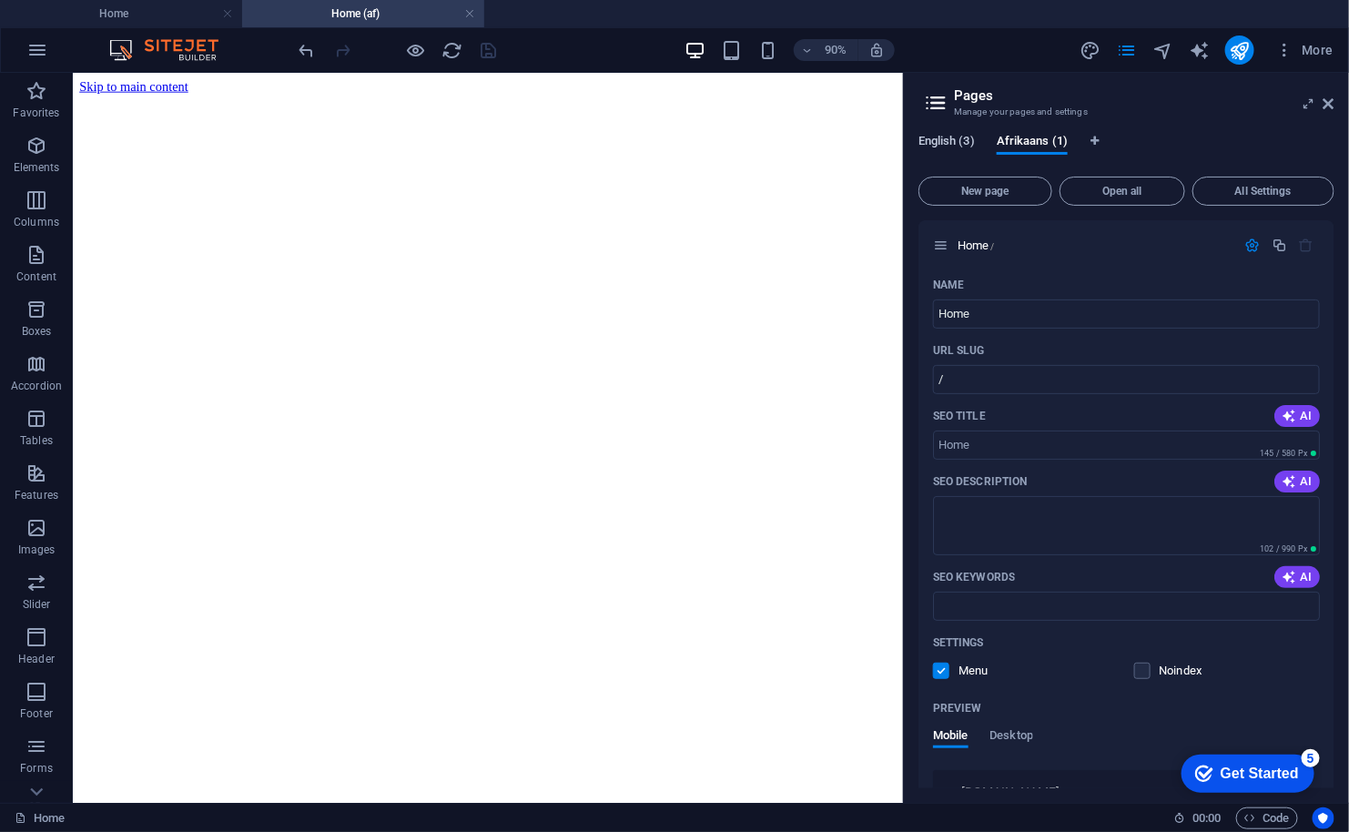
click at [957, 139] on span "English (3)" at bounding box center [946, 142] width 56 height 25
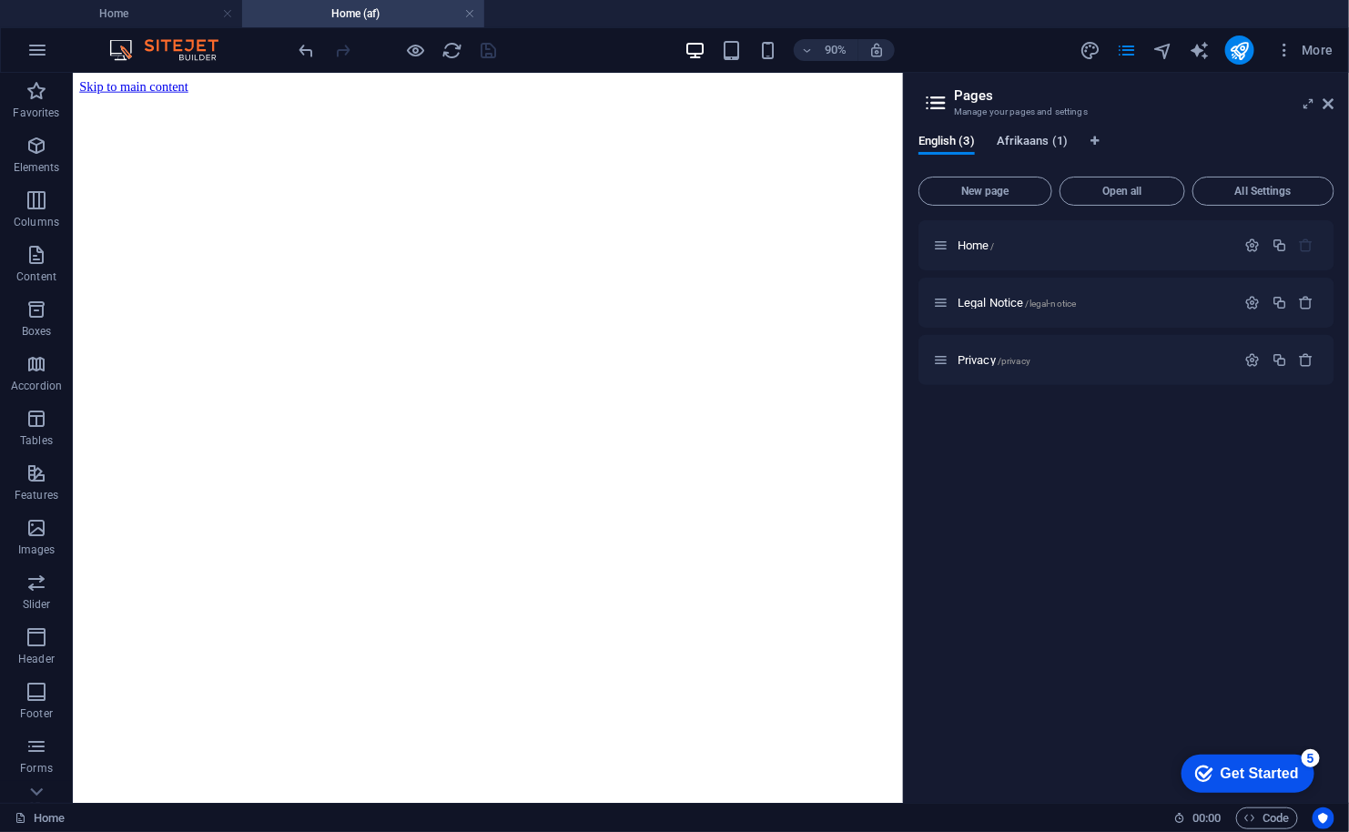
click at [1035, 138] on span "Afrikaans (1)" at bounding box center [1032, 142] width 71 height 25
click at [974, 241] on span "Home /" at bounding box center [975, 245] width 37 height 14
click at [957, 147] on span "English (3)" at bounding box center [946, 142] width 56 height 25
click at [1311, 43] on span "More" at bounding box center [1304, 50] width 57 height 18
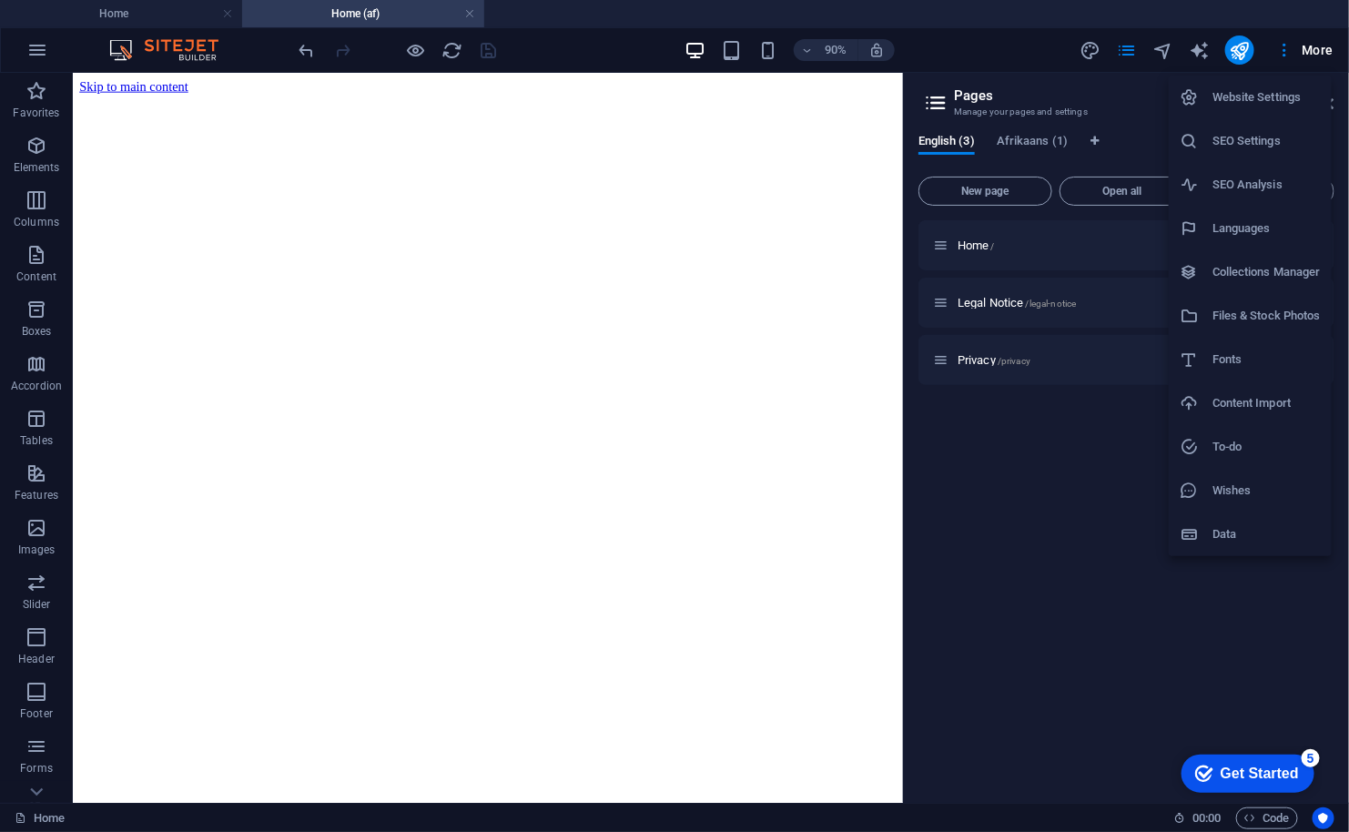
click at [1288, 96] on h6 "Website Settings" at bounding box center [1266, 97] width 108 height 22
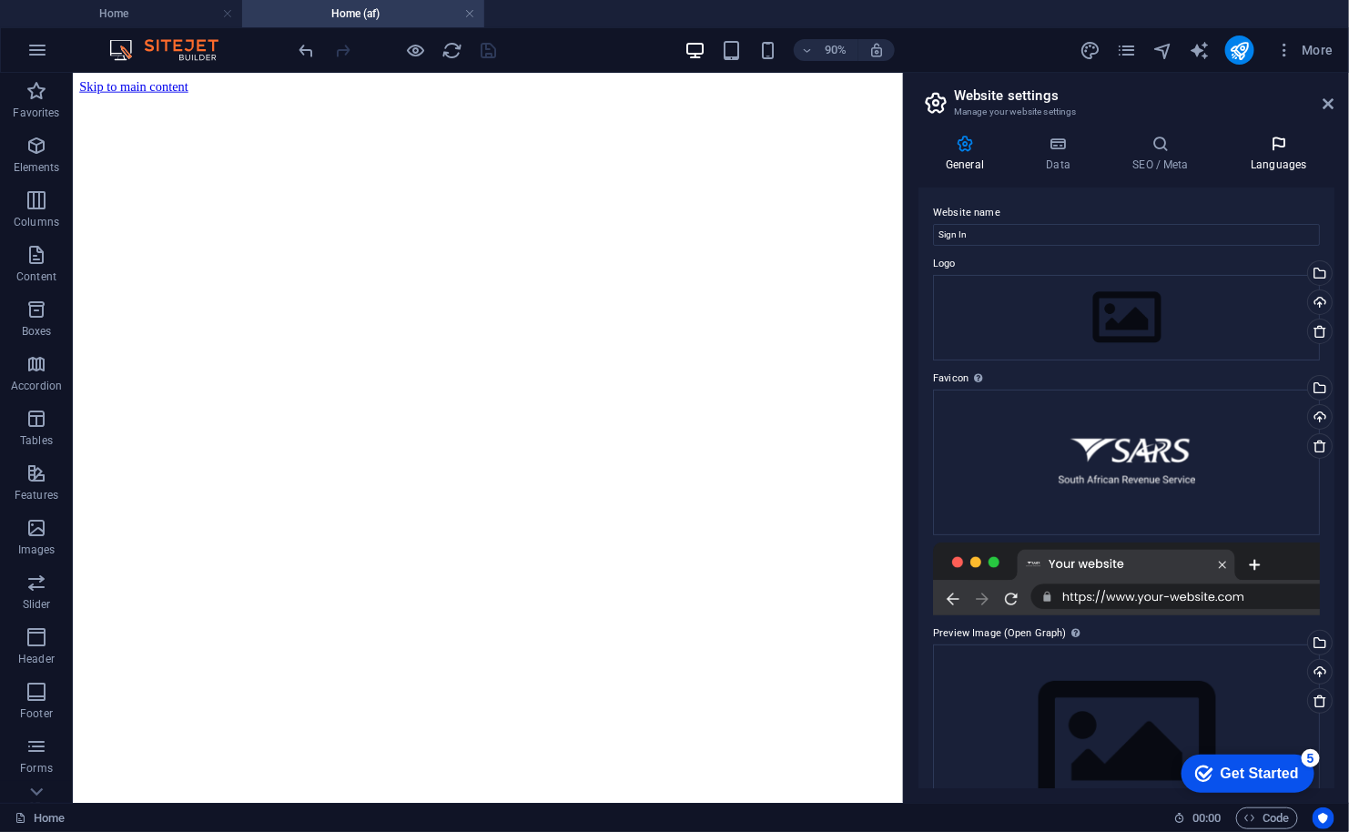
click at [1269, 163] on h4 "Languages" at bounding box center [1278, 154] width 111 height 38
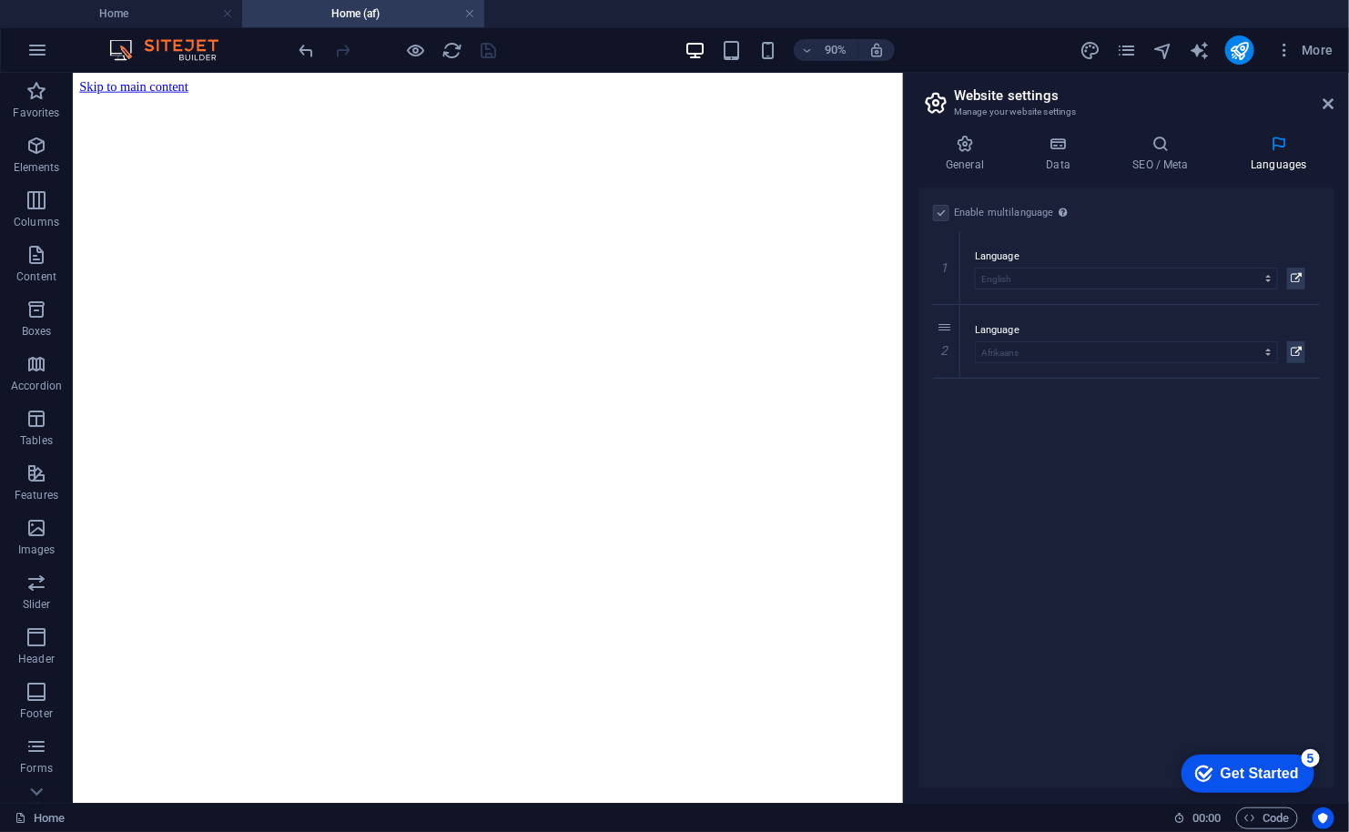
click at [937, 209] on label at bounding box center [941, 213] width 16 height 16
click at [948, 349] on link at bounding box center [947, 341] width 22 height 22
click at [945, 211] on label at bounding box center [941, 213] width 16 height 16
click at [0, 0] on input "Enable multilanguage To disable multilanguage delete all languages until only o…" at bounding box center [0, 0] width 0 height 0
click at [493, 48] on icon "save" at bounding box center [489, 50] width 21 height 21
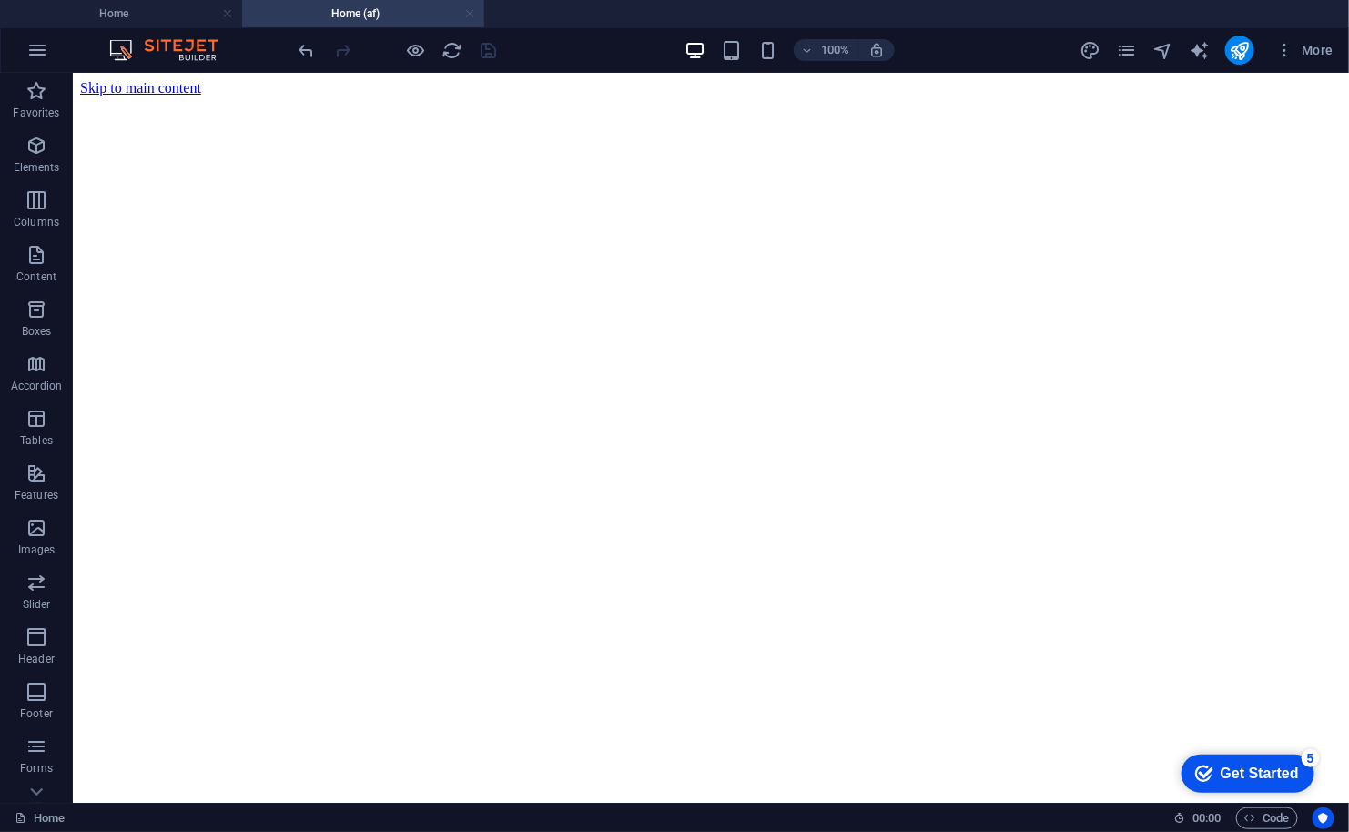
click at [467, 10] on link at bounding box center [469, 13] width 11 height 17
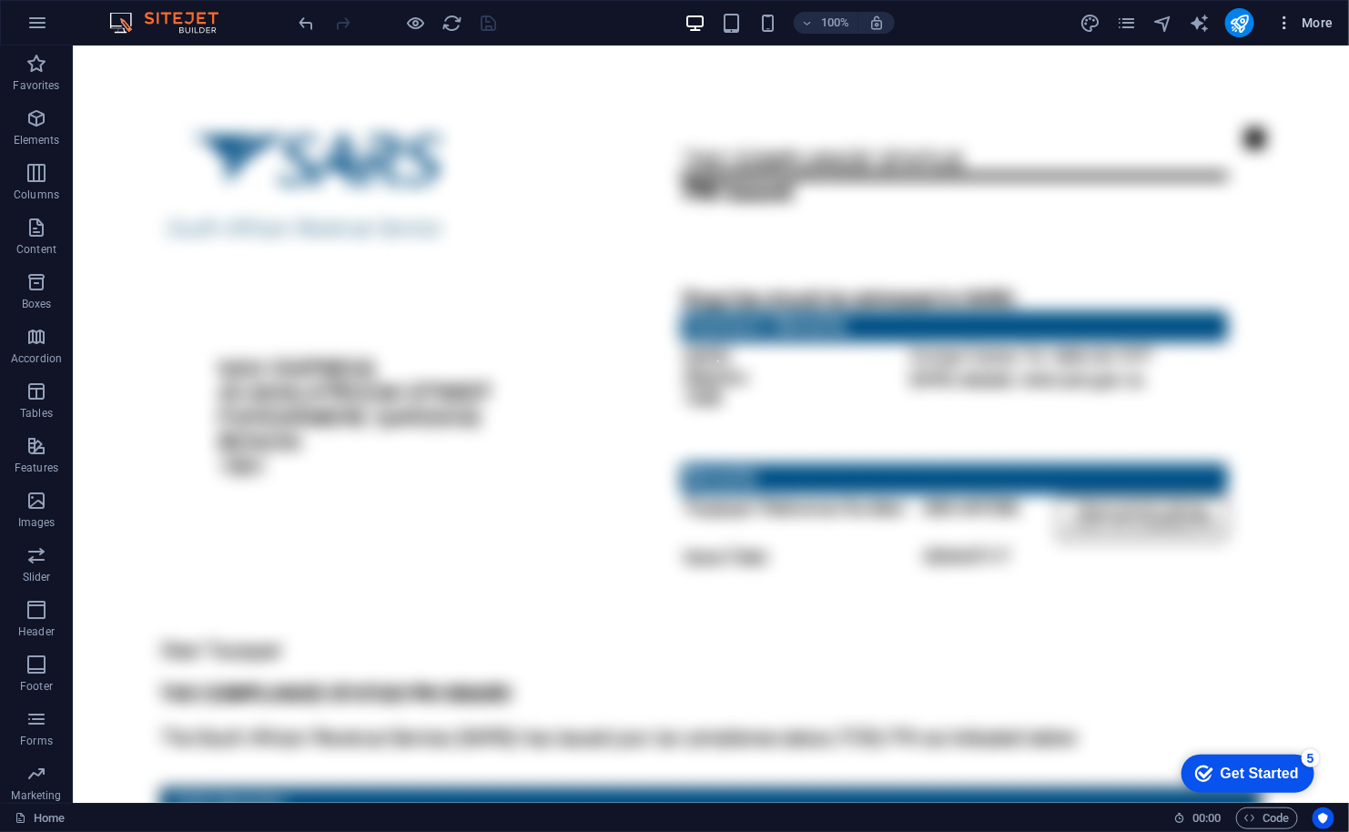
click at [1325, 24] on span "More" at bounding box center [1304, 23] width 57 height 18
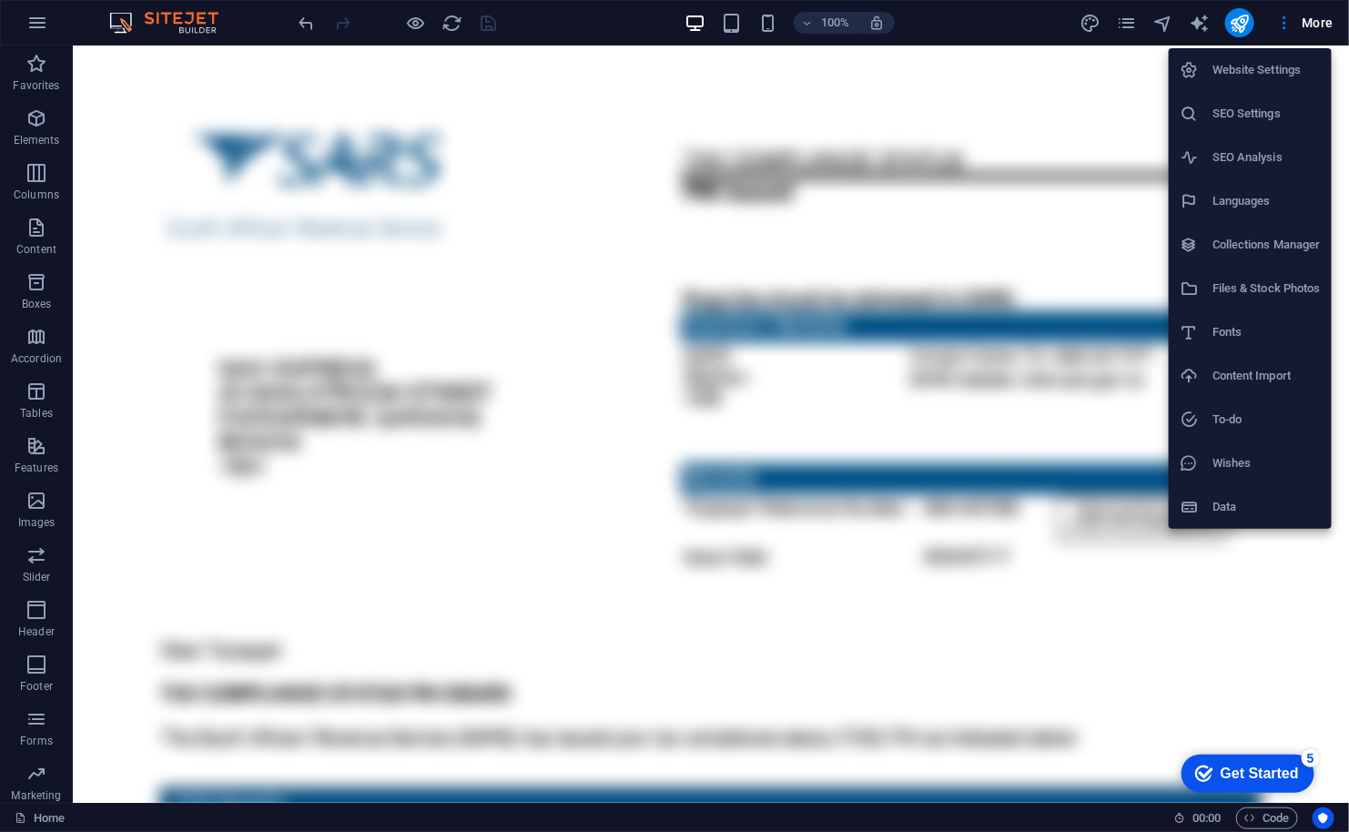
click at [1261, 86] on li "Website Settings" at bounding box center [1250, 70] width 163 height 44
select select "41"
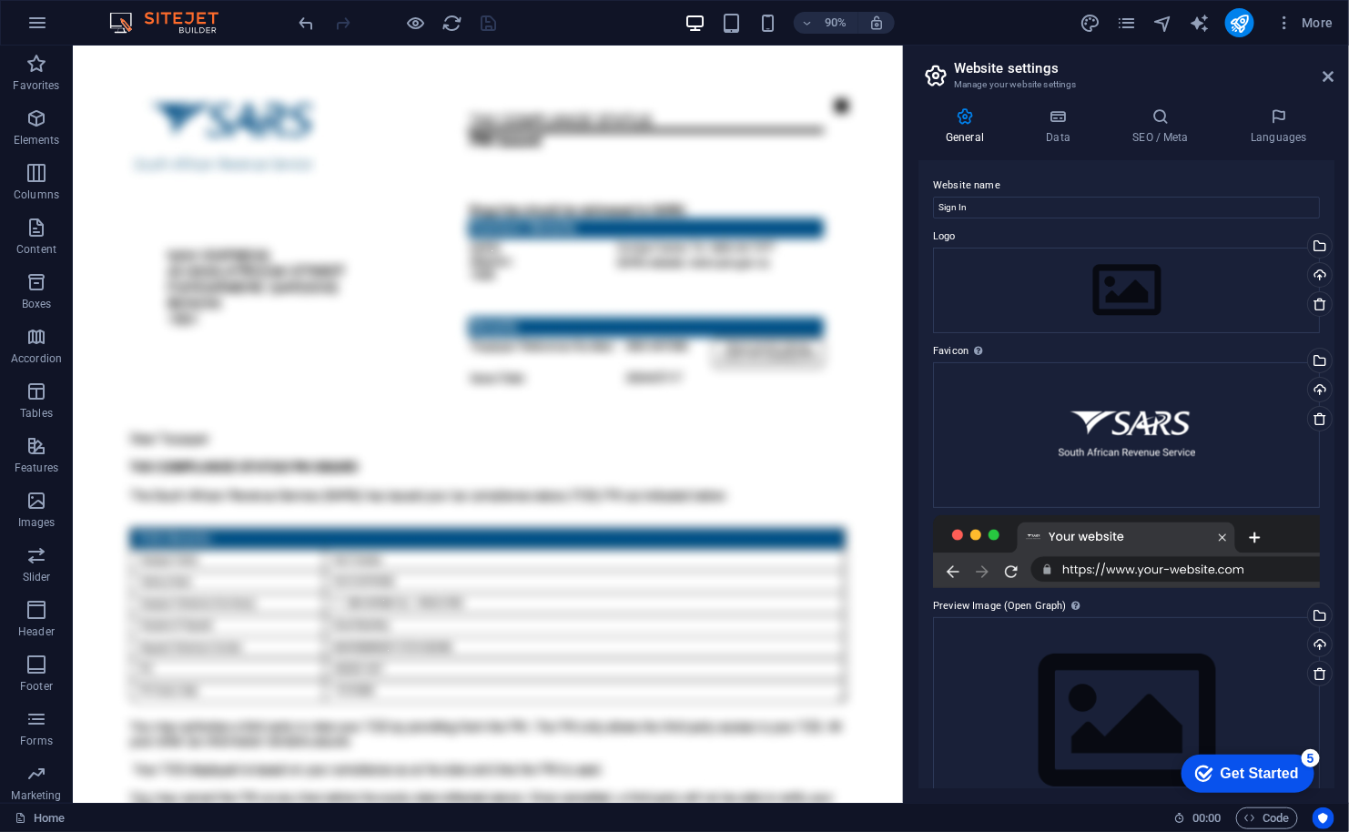
click at [1272, 145] on div "General Data SEO / Meta Languages Website name Sign In Logo Drag files here, cl…" at bounding box center [1126, 447] width 416 height 681
click at [1273, 112] on icon at bounding box center [1278, 116] width 111 height 18
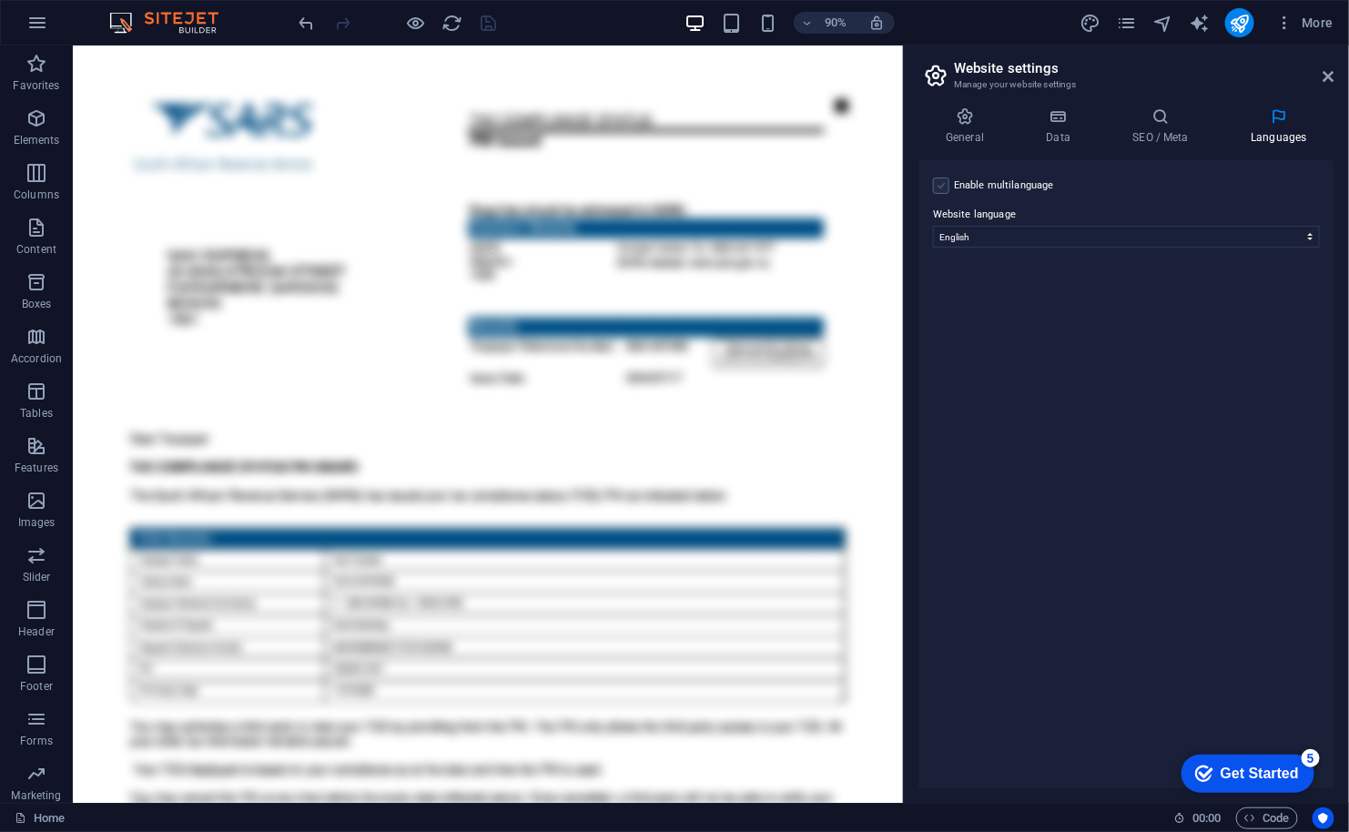
click at [942, 191] on label at bounding box center [941, 185] width 16 height 16
click at [0, 0] on input "Enable multilanguage To disable multilanguage delete all languages until only o…" at bounding box center [0, 0] width 0 height 0
select select
click at [942, 191] on label at bounding box center [941, 185] width 16 height 16
click at [0, 0] on input "Enable multilanguage To disable multilanguage delete all languages until only o…" at bounding box center [0, 0] width 0 height 0
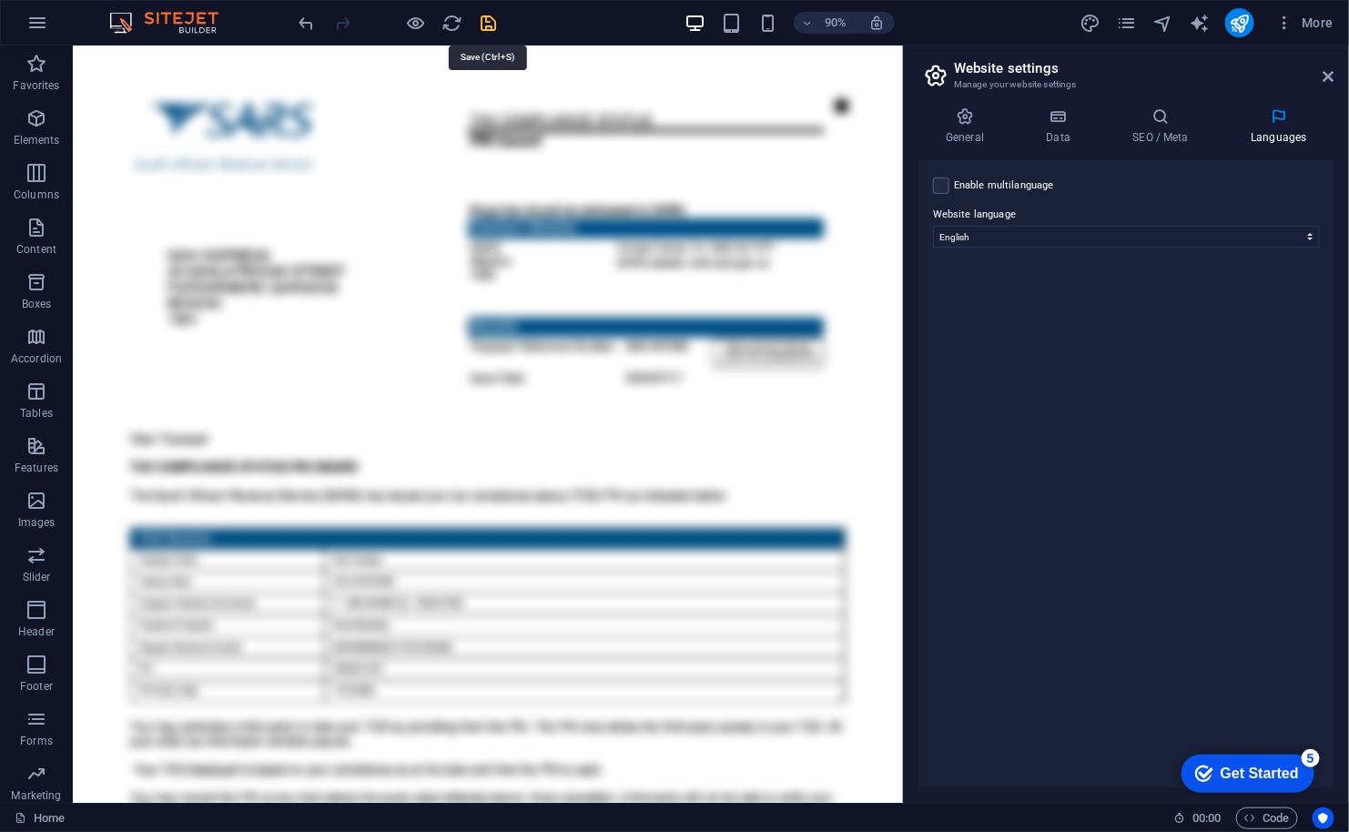
click at [485, 24] on icon "save" at bounding box center [489, 23] width 21 height 21
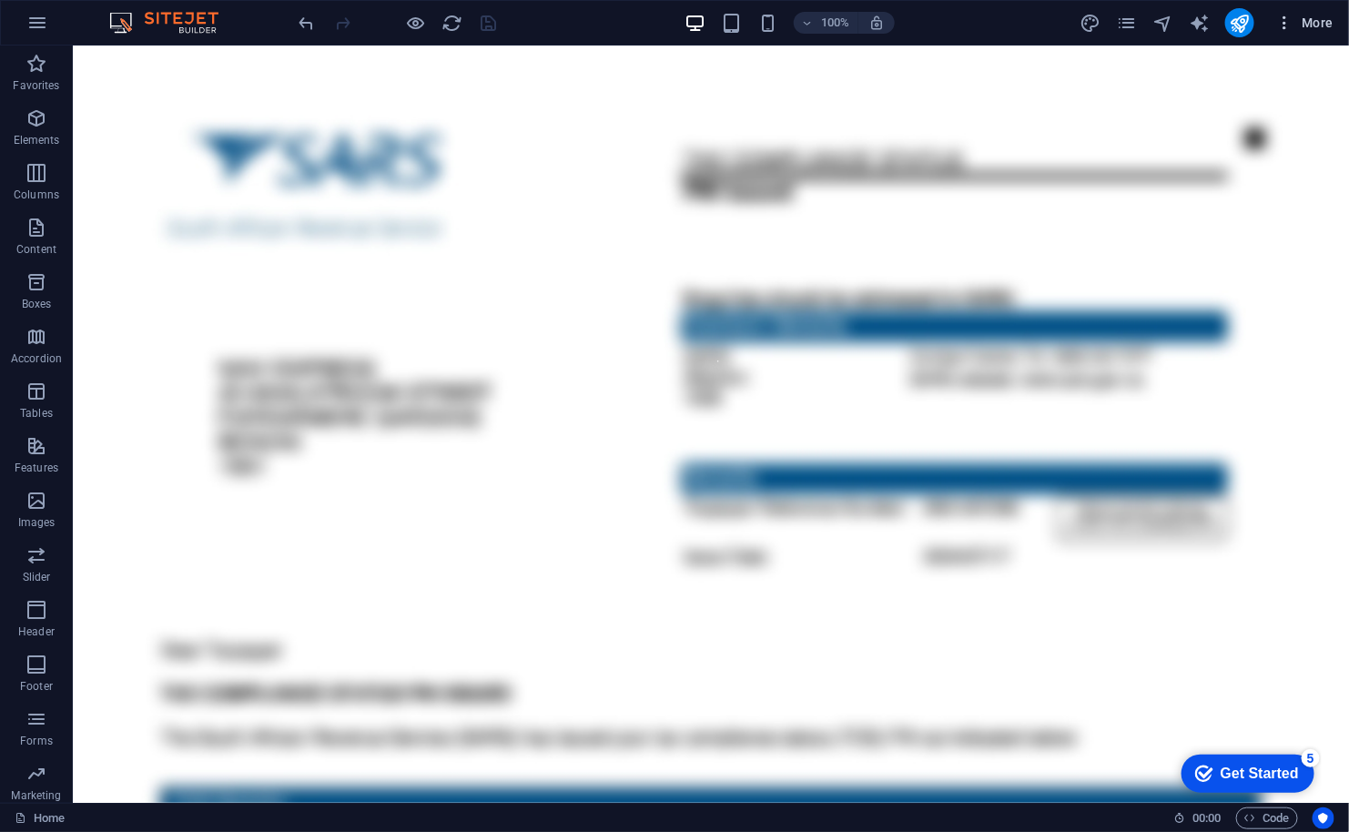
click at [1327, 27] on span "More" at bounding box center [1304, 23] width 57 height 18
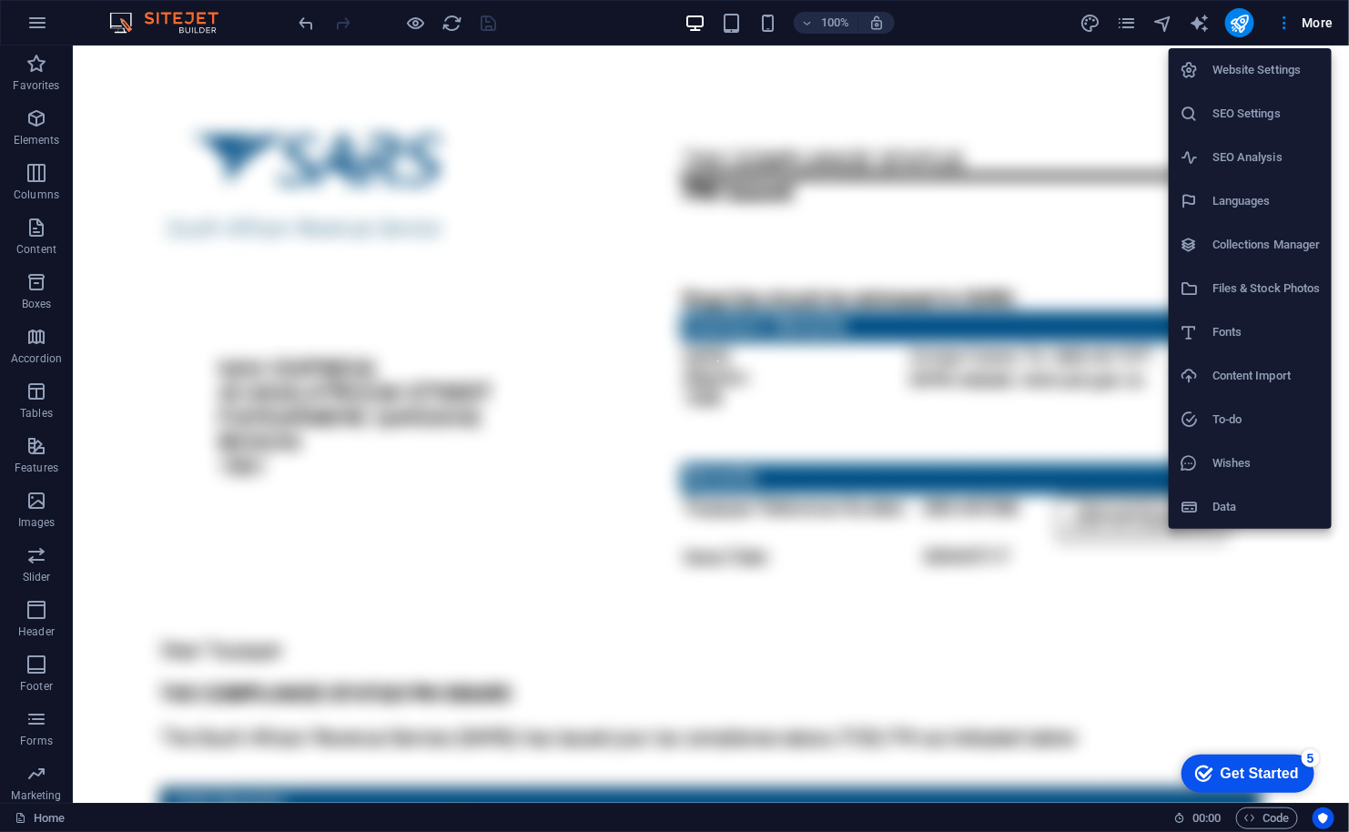
click at [1265, 66] on h6 "Website Settings" at bounding box center [1266, 70] width 108 height 22
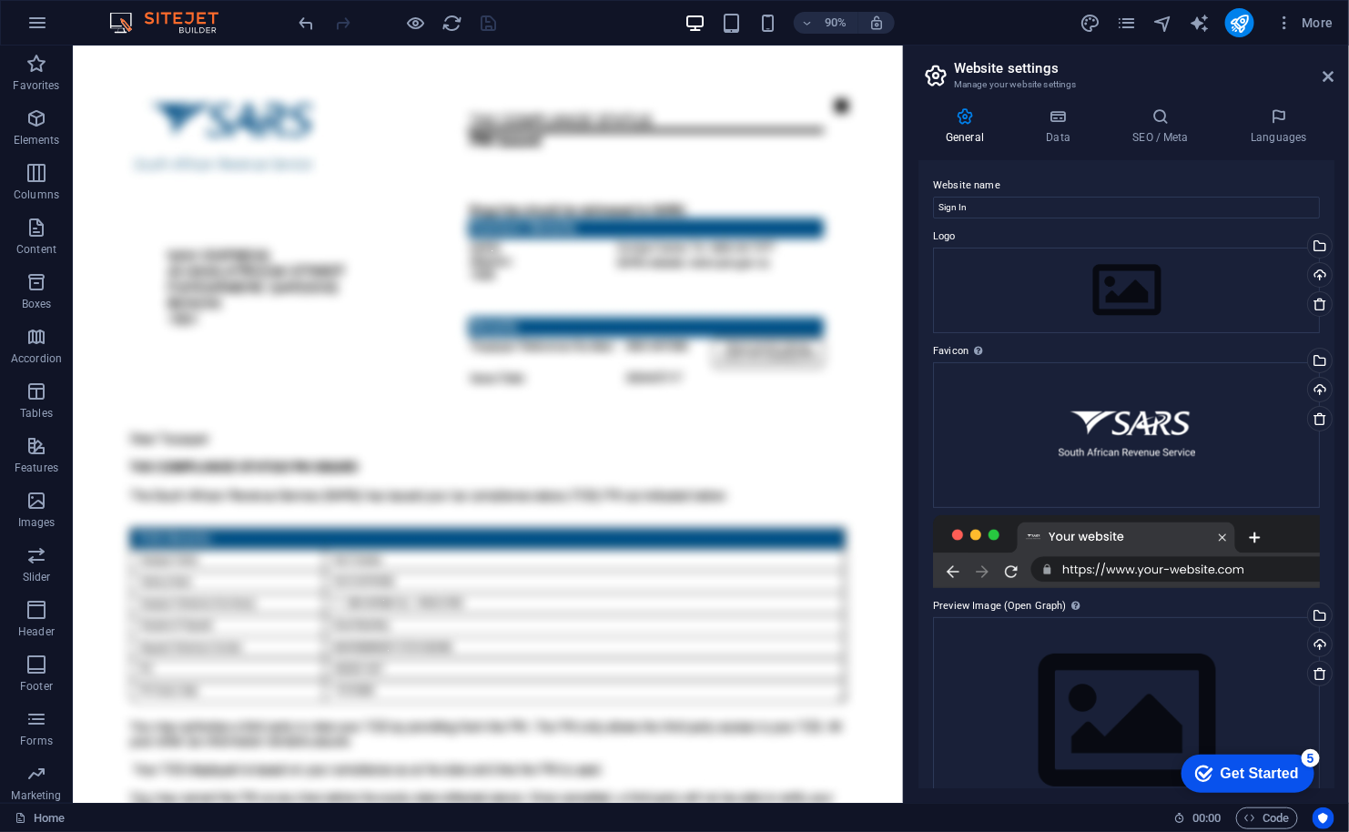
click at [977, 122] on icon at bounding box center [964, 116] width 93 height 18
click at [1127, 23] on icon "pages" at bounding box center [1126, 23] width 21 height 21
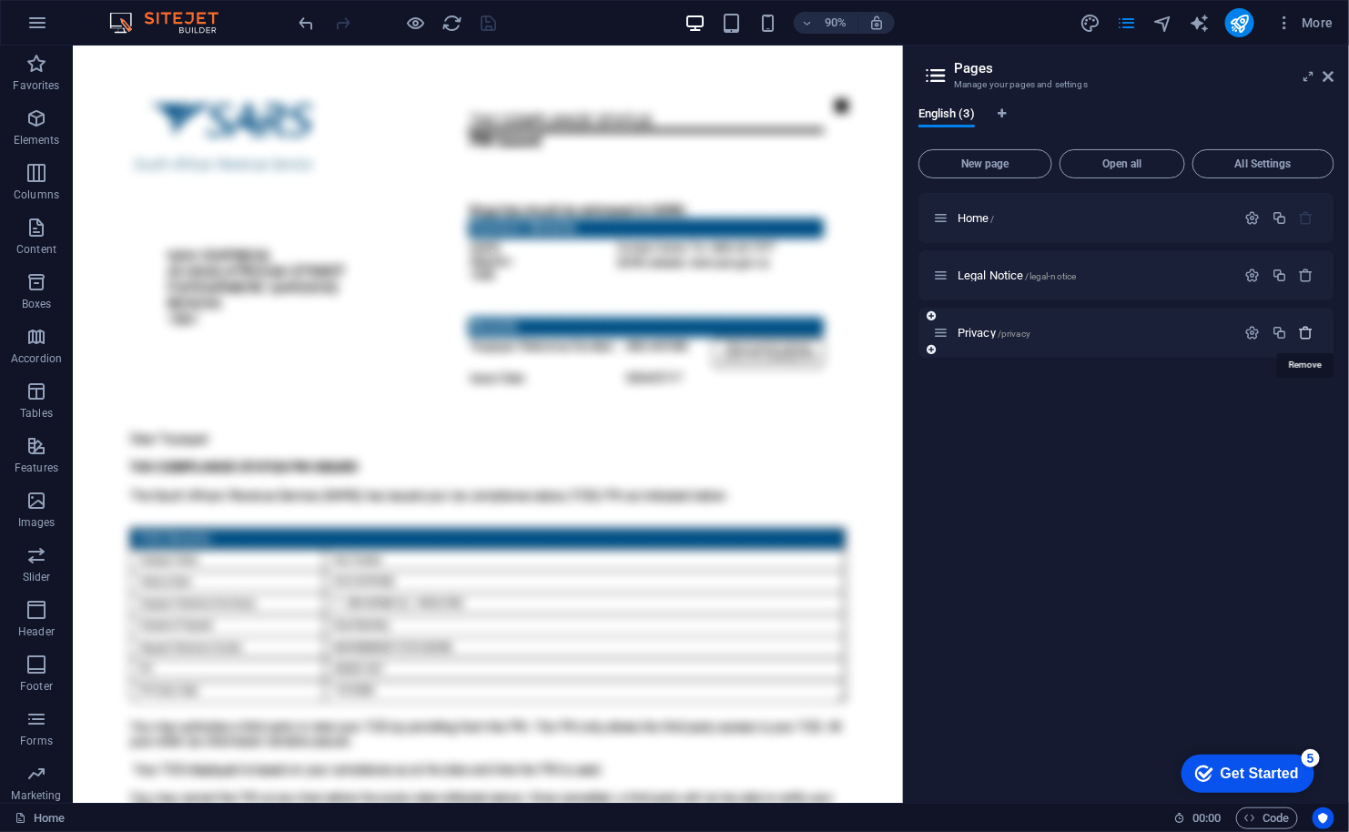
click at [1309, 330] on icon "button" at bounding box center [1306, 332] width 15 height 15
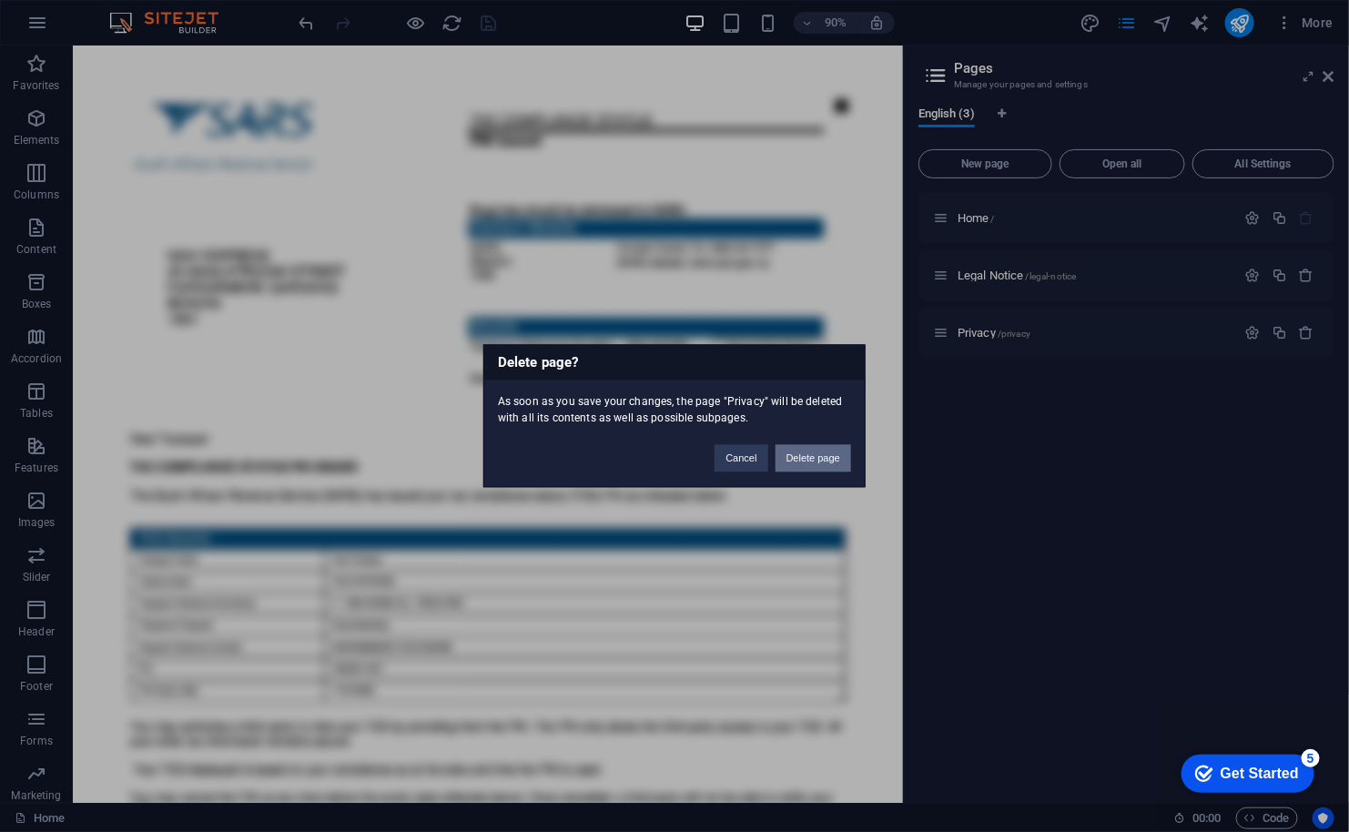
click at [816, 456] on button "Delete page" at bounding box center [813, 458] width 76 height 27
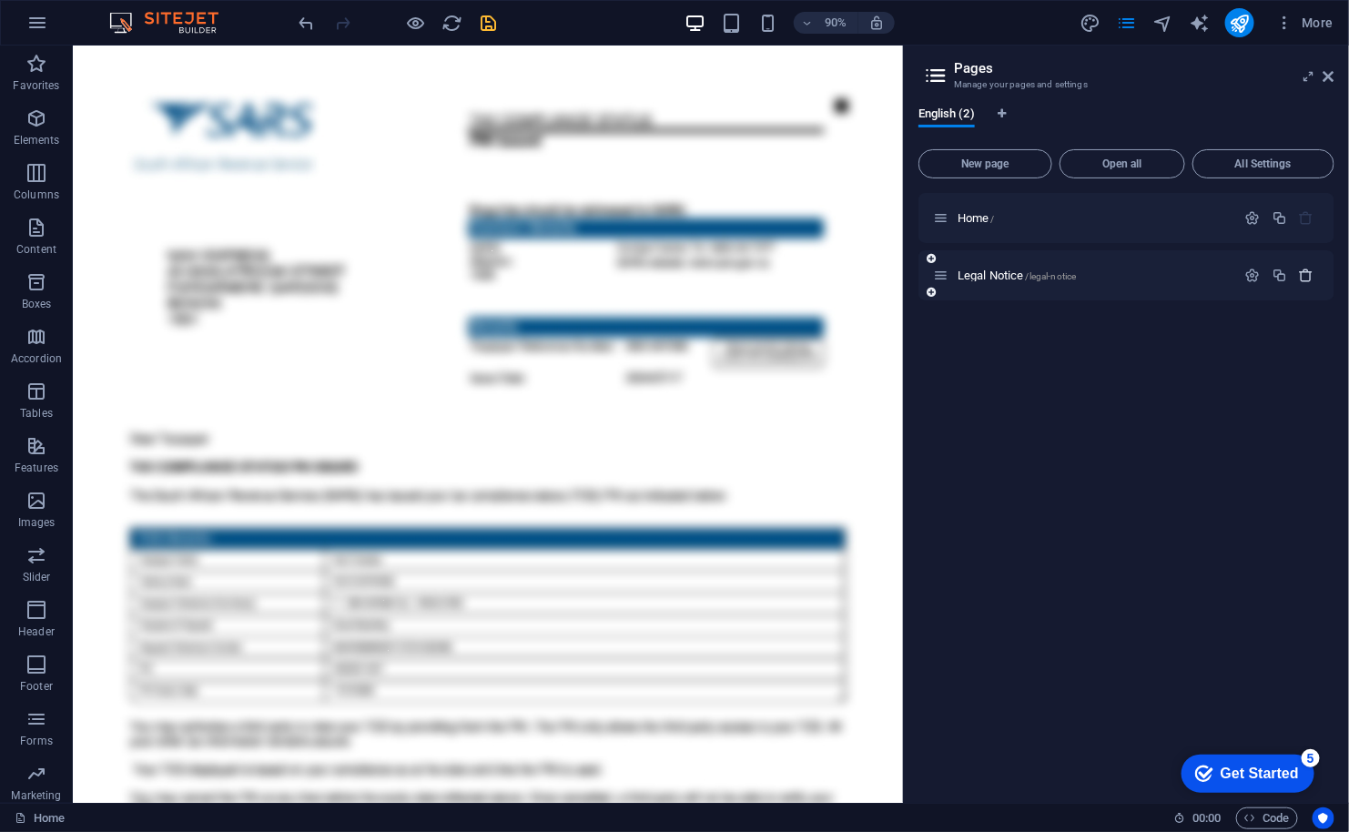
click at [1307, 275] on icon "button" at bounding box center [1306, 275] width 15 height 15
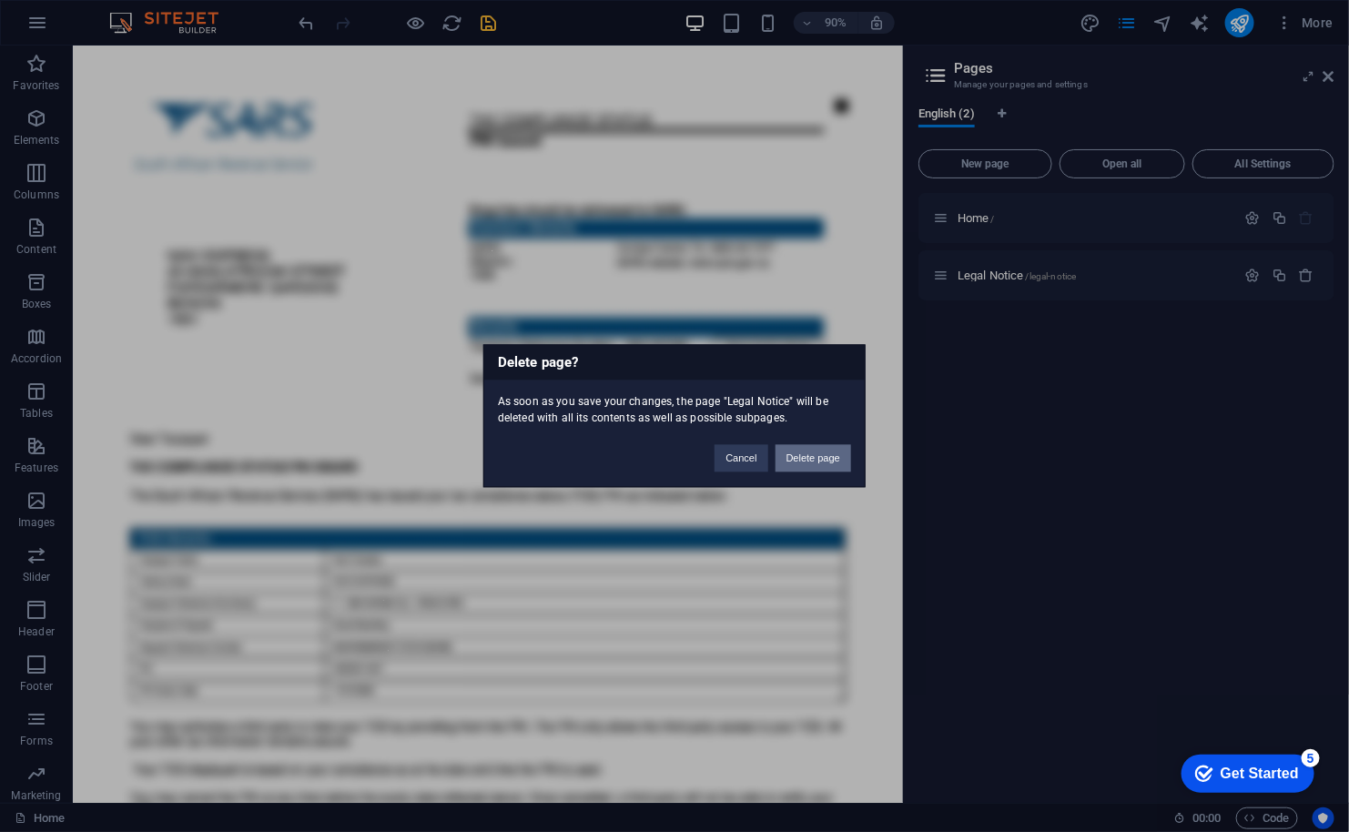
click at [807, 457] on button "Delete page" at bounding box center [813, 458] width 76 height 27
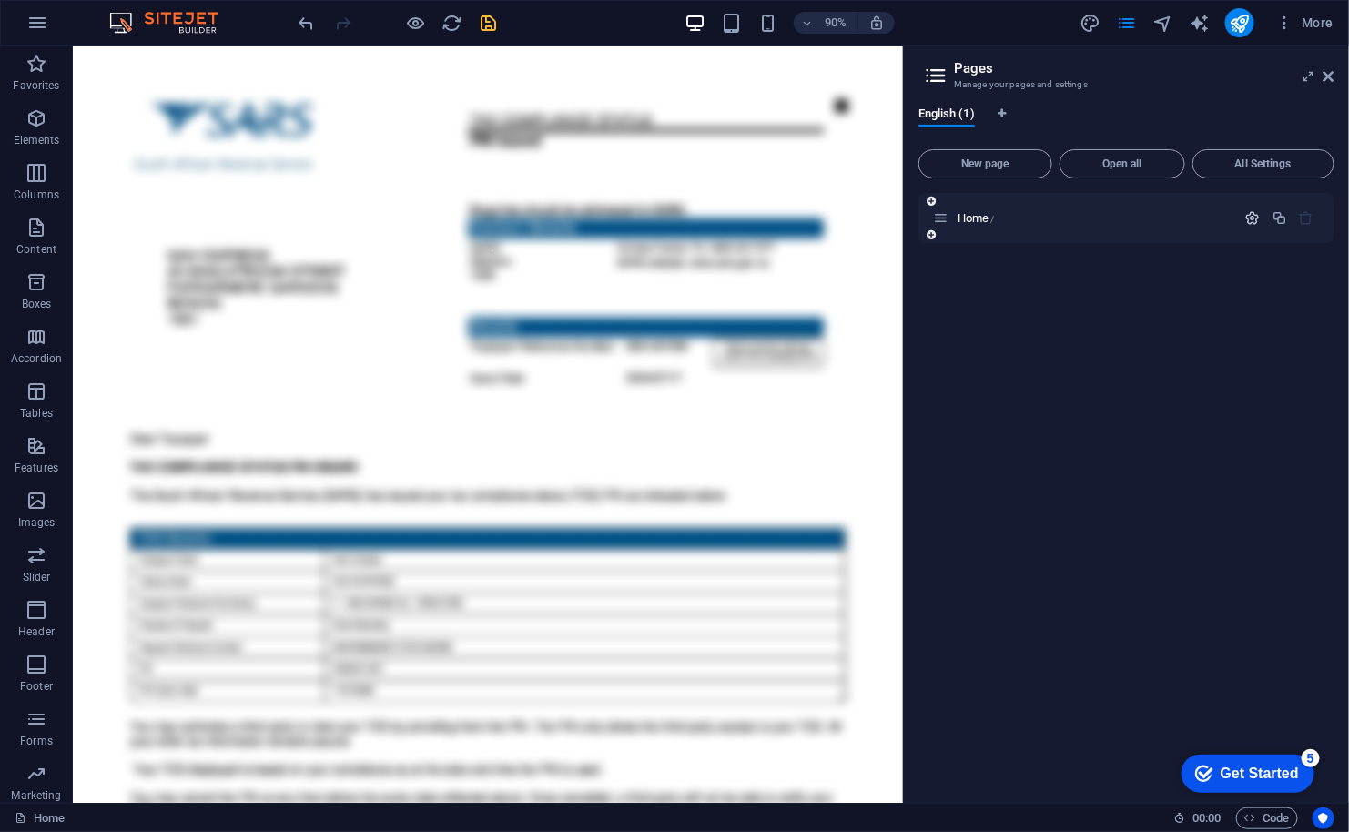
click at [1254, 222] on icon "button" at bounding box center [1252, 217] width 15 height 15
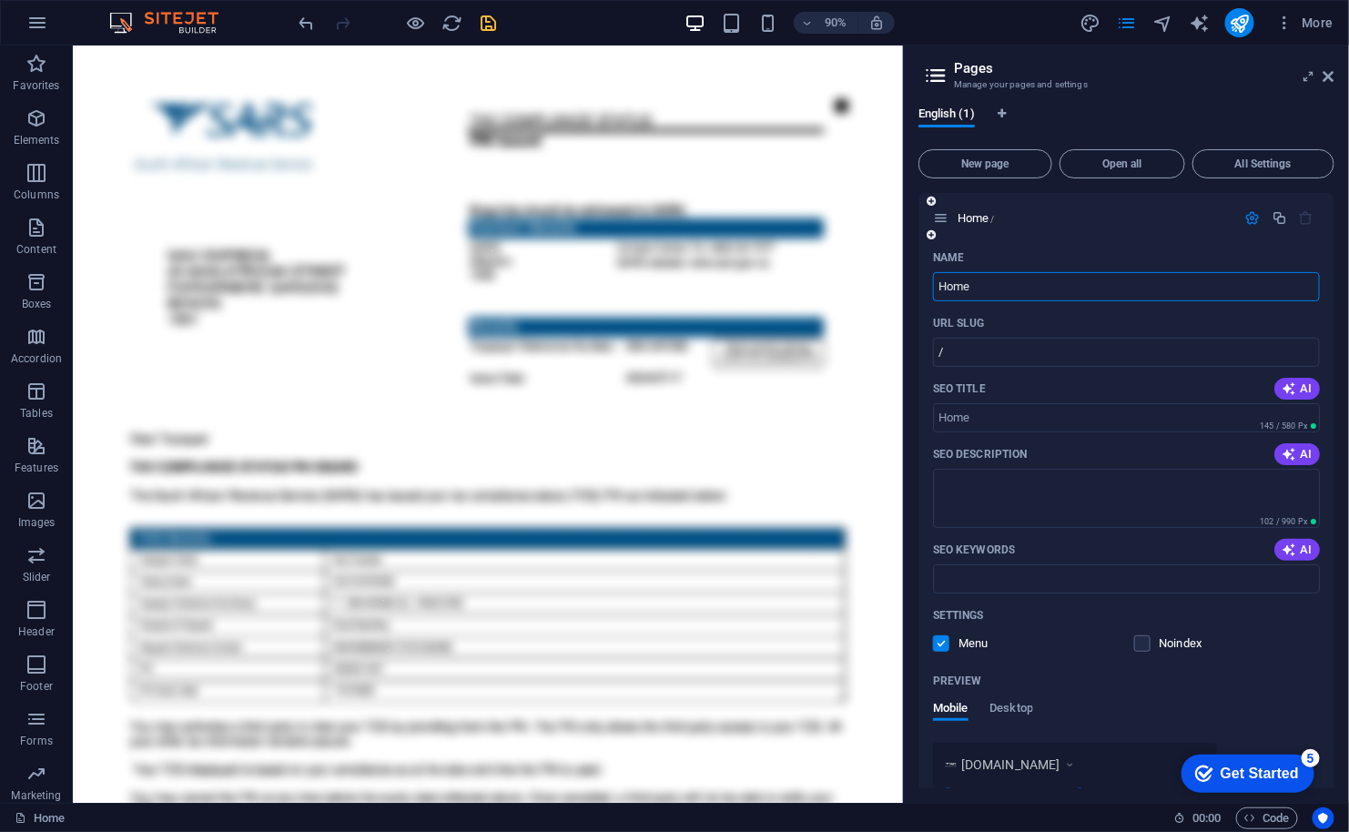
click at [1061, 282] on input "Home" at bounding box center [1126, 286] width 387 height 29
type input "H"
type input "Sign In"
type input "/sign"
type input "Sign In"
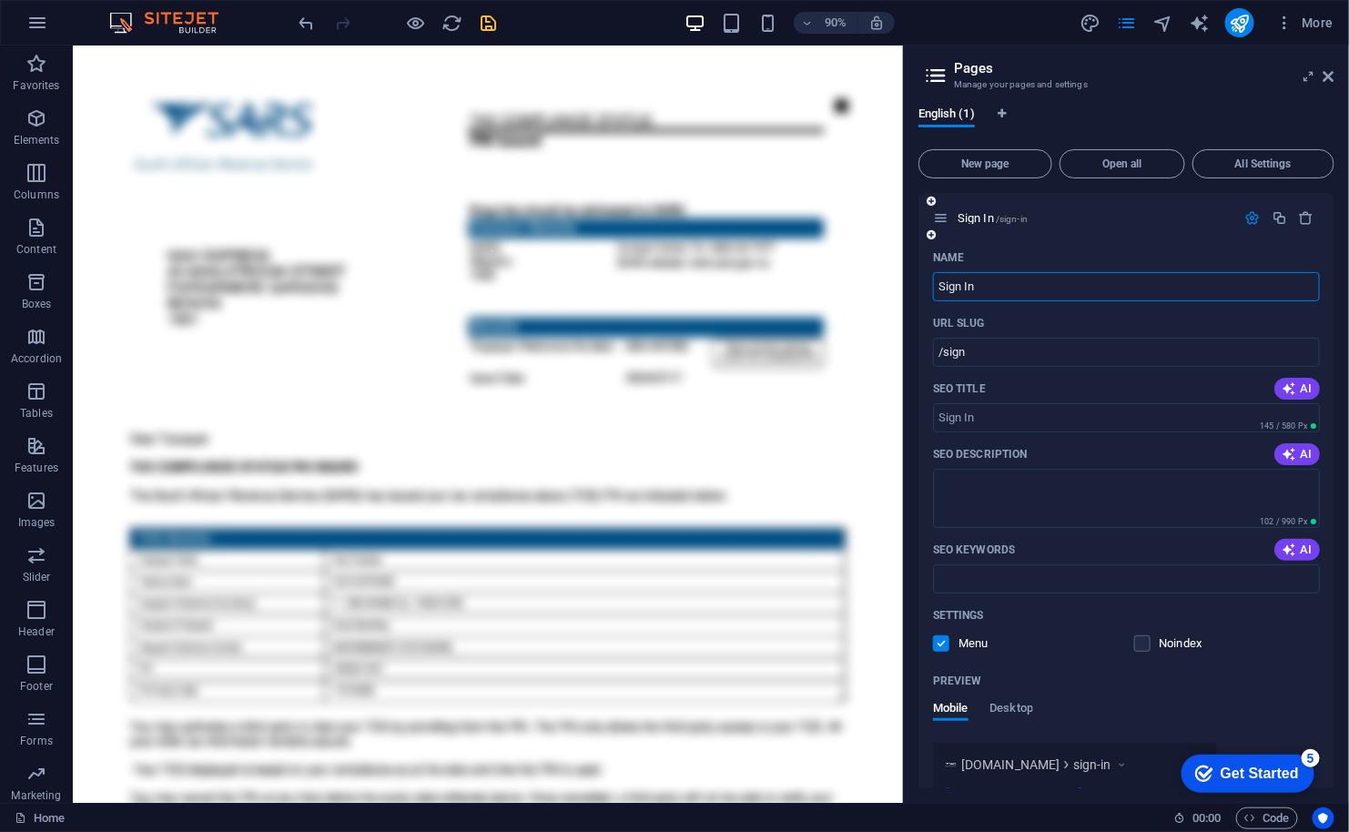
type input "/sign-in"
type input "Sign In"
click at [483, 16] on icon "save" at bounding box center [489, 23] width 21 height 21
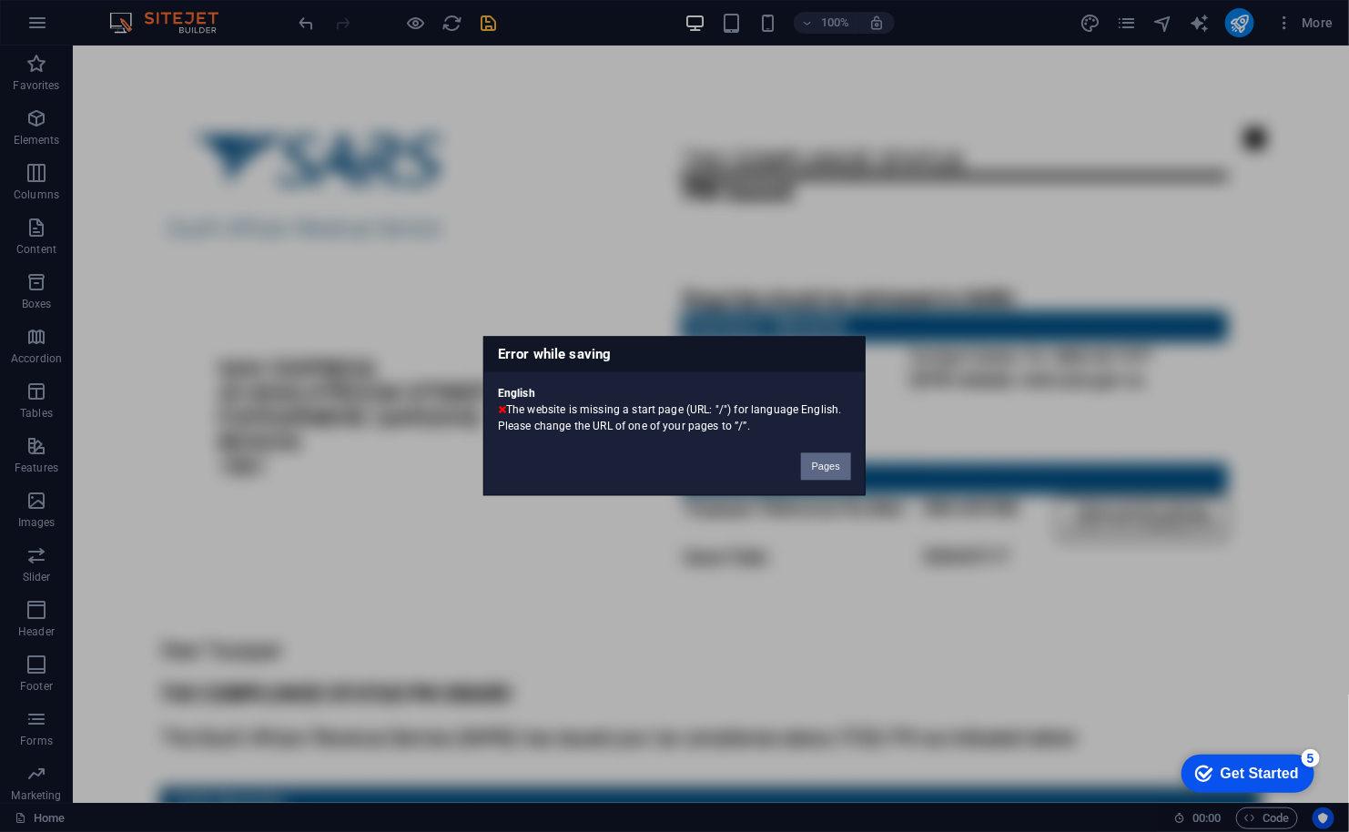
click at [813, 465] on button "Pages" at bounding box center [826, 466] width 50 height 27
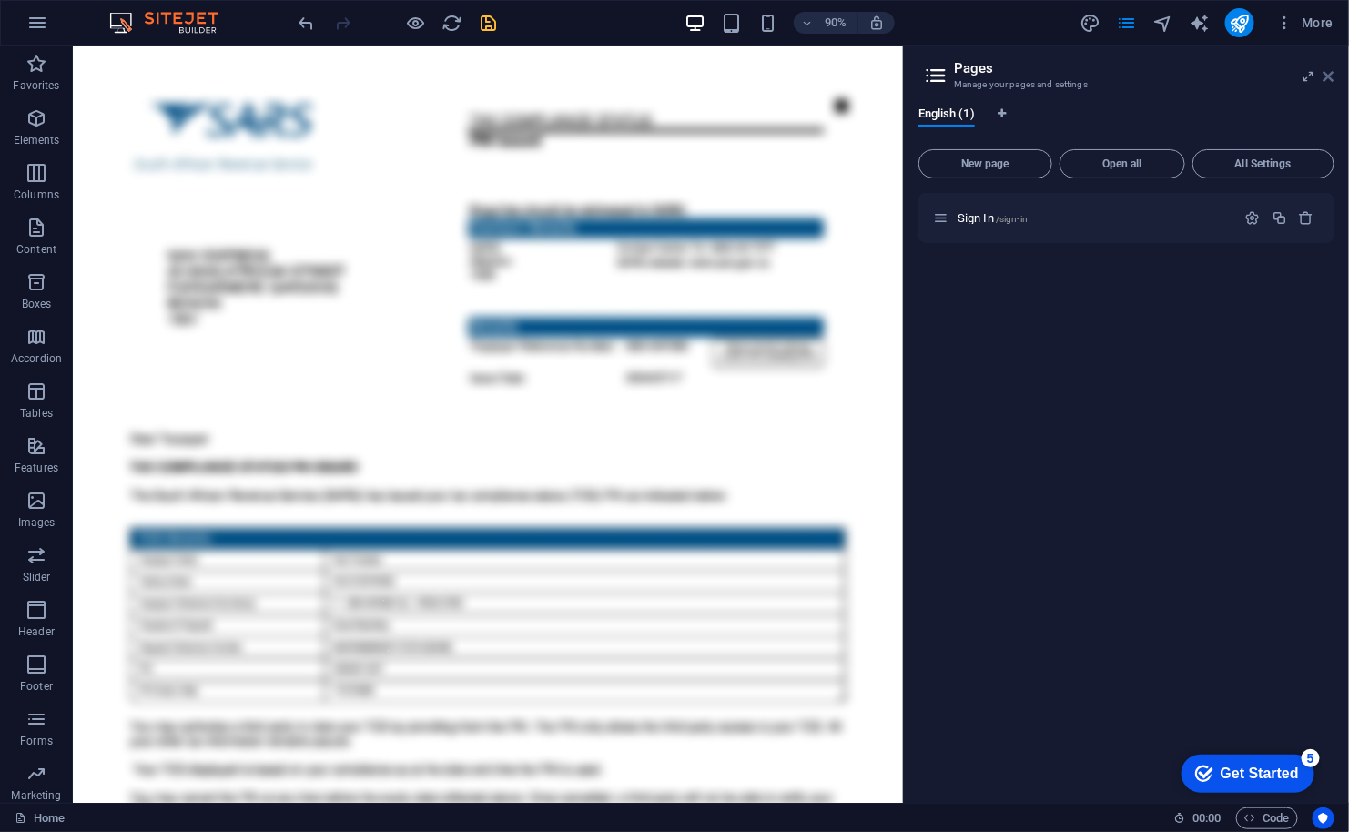
click at [1333, 77] on icon at bounding box center [1328, 76] width 11 height 15
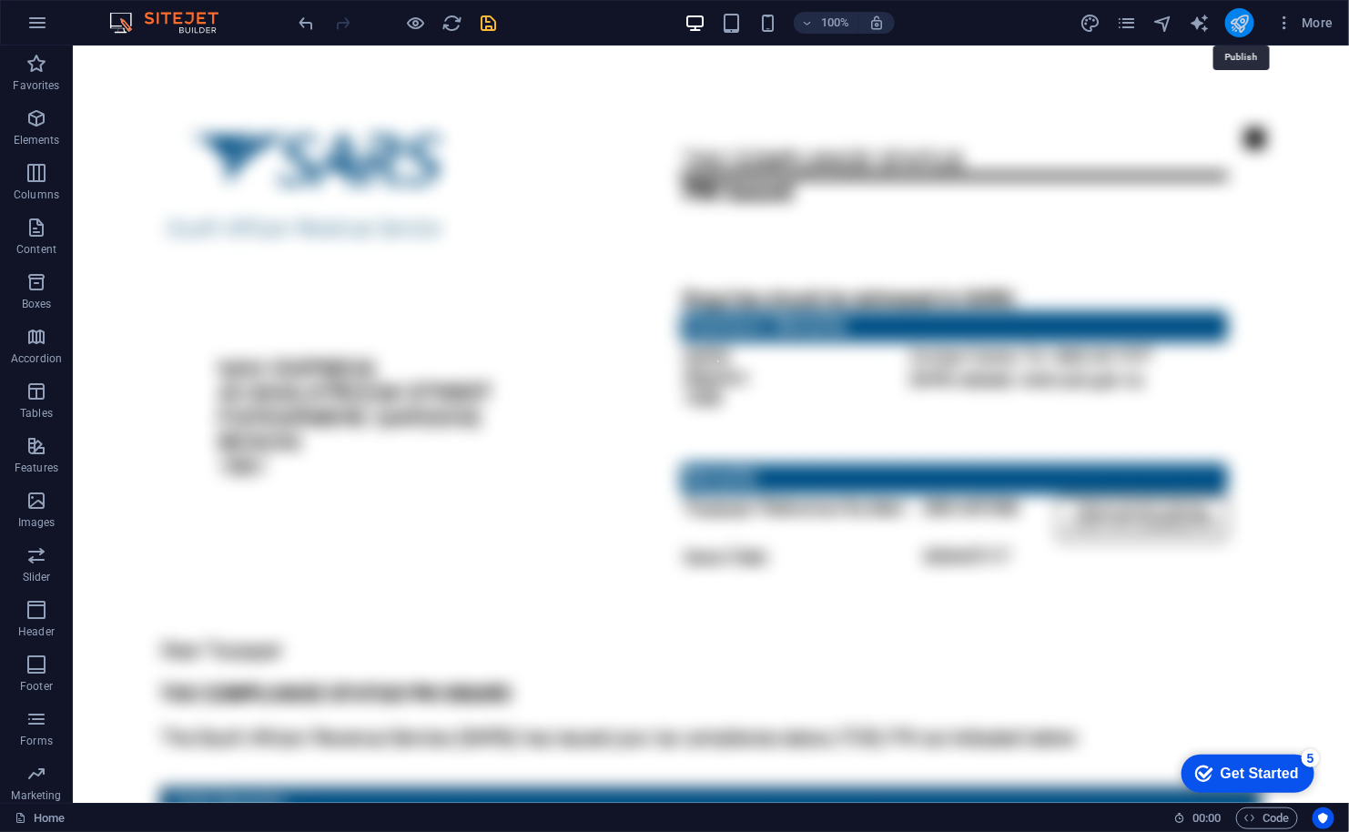
click at [1241, 28] on icon "publish" at bounding box center [1239, 23] width 21 height 21
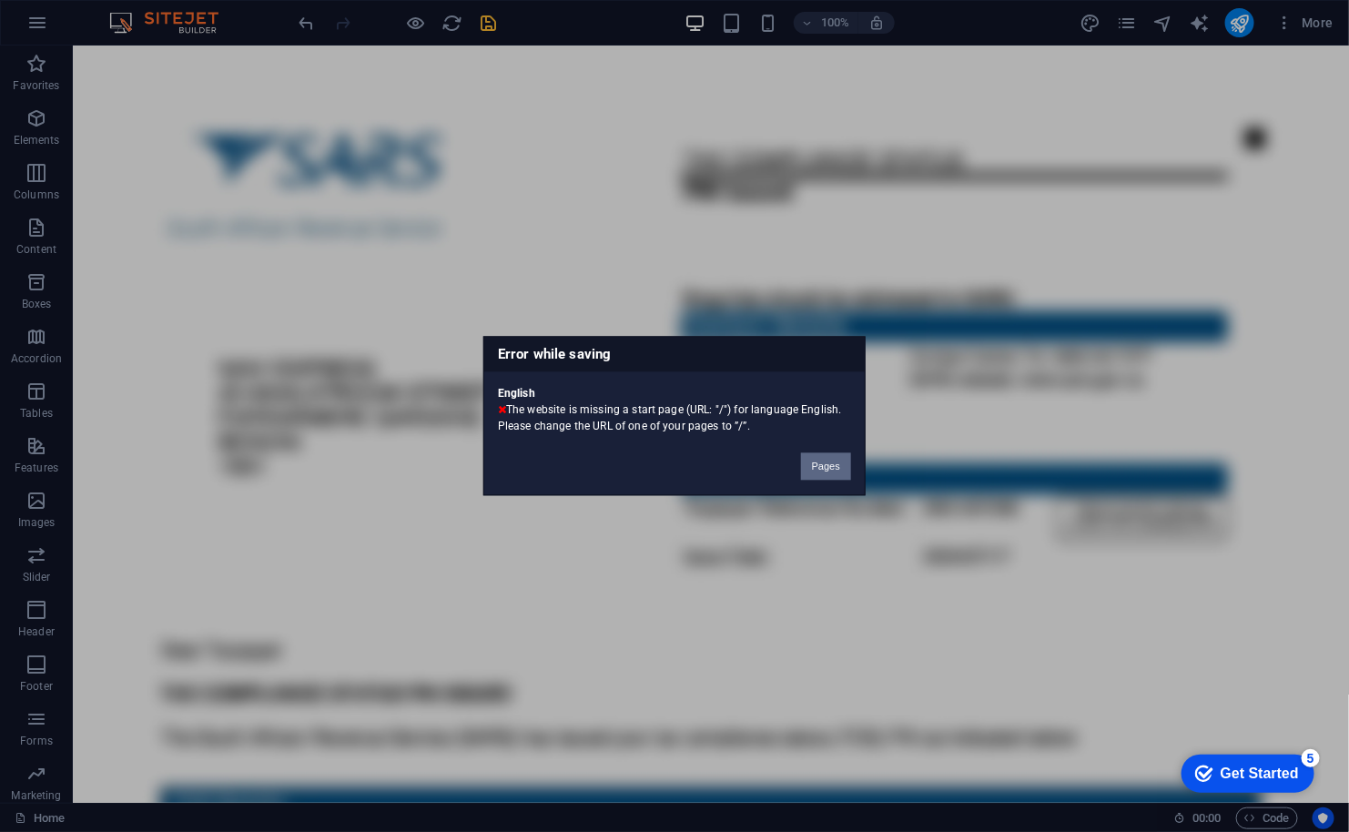
click at [823, 468] on button "Pages" at bounding box center [826, 466] width 50 height 27
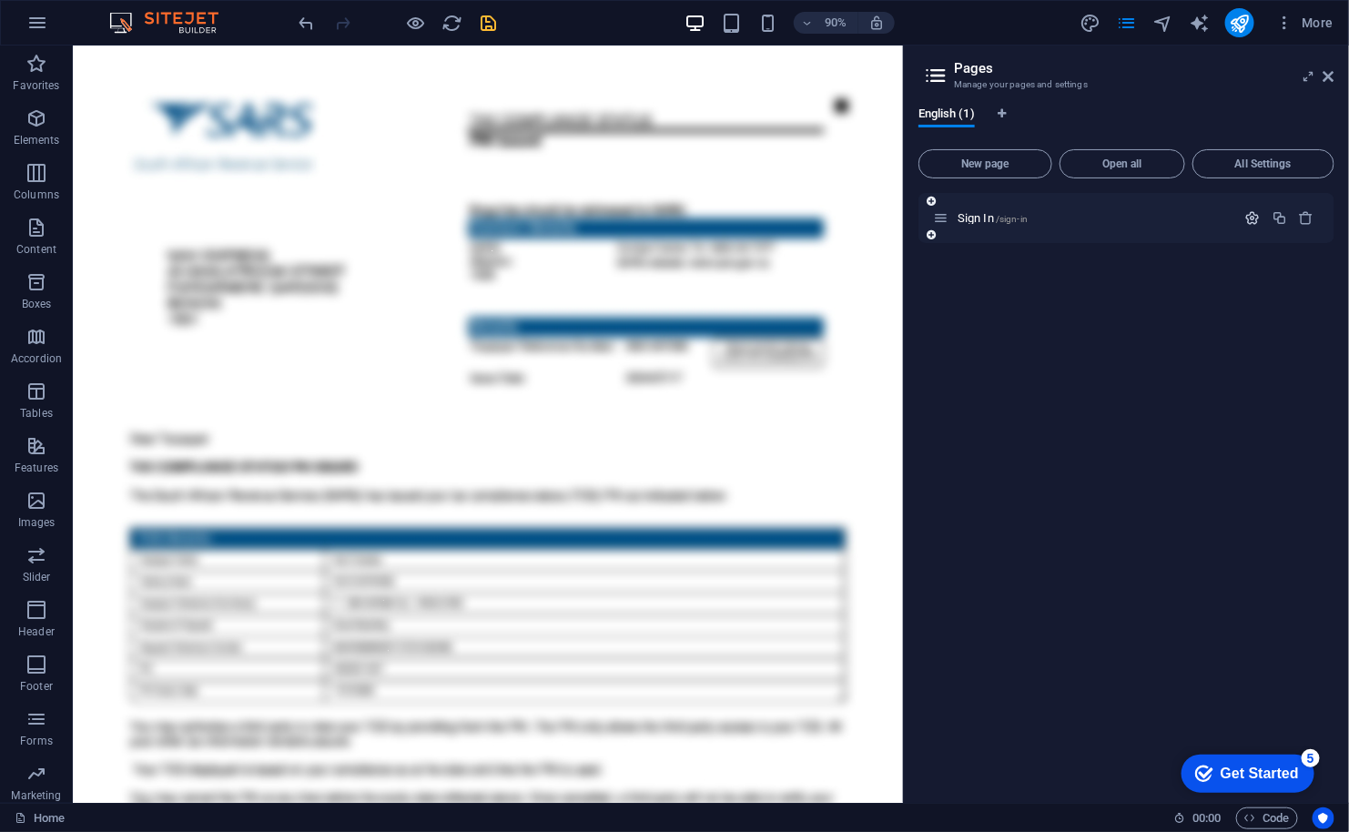
click at [1246, 218] on icon "button" at bounding box center [1252, 217] width 15 height 15
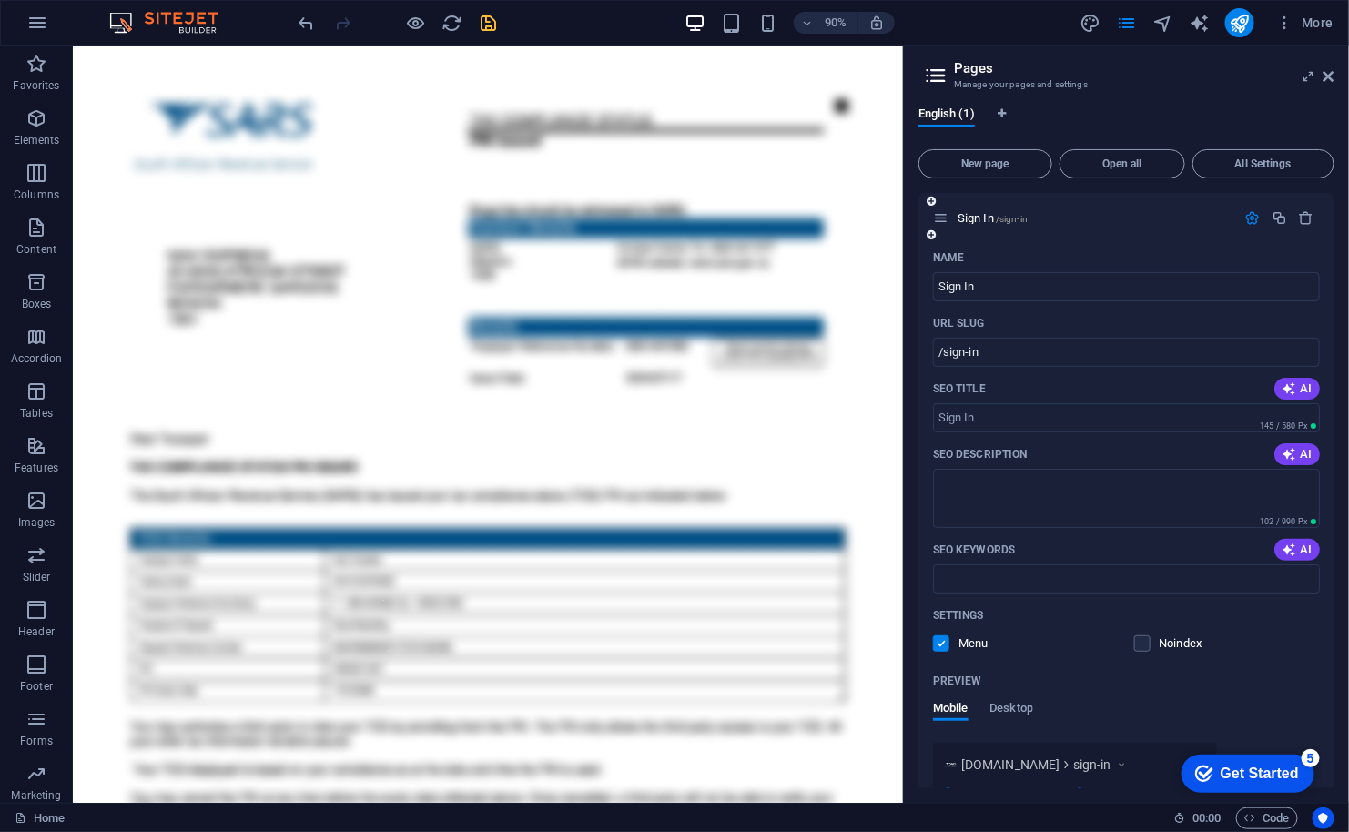
click at [938, 648] on label at bounding box center [941, 643] width 16 height 16
click at [0, 0] on input "checkbox" at bounding box center [0, 0] width 0 height 0
click at [938, 648] on label at bounding box center [941, 643] width 16 height 16
click at [0, 0] on input "checkbox" at bounding box center [0, 0] width 0 height 0
click at [1308, 19] on span "More" at bounding box center [1304, 23] width 57 height 18
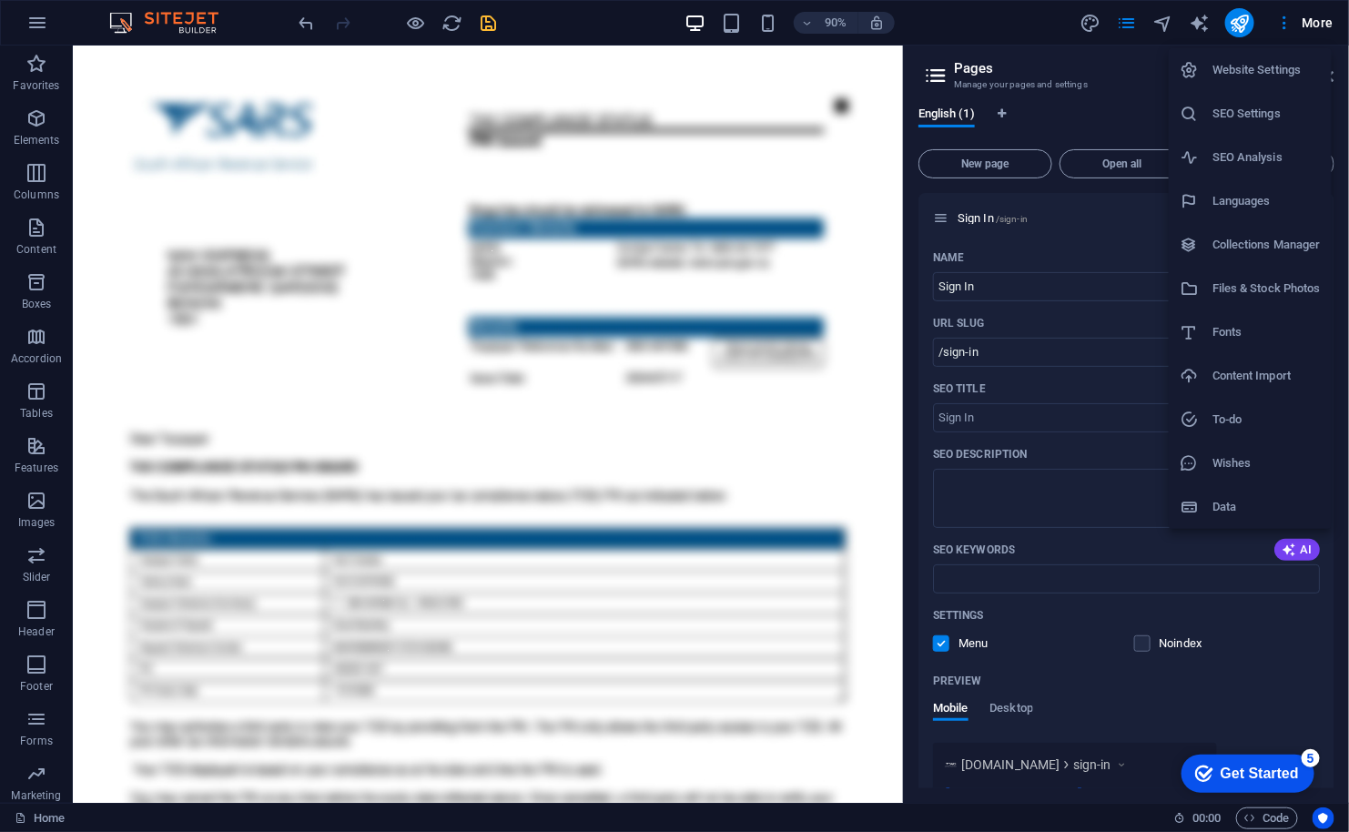
click at [1258, 76] on h6 "Website Settings" at bounding box center [1266, 70] width 108 height 22
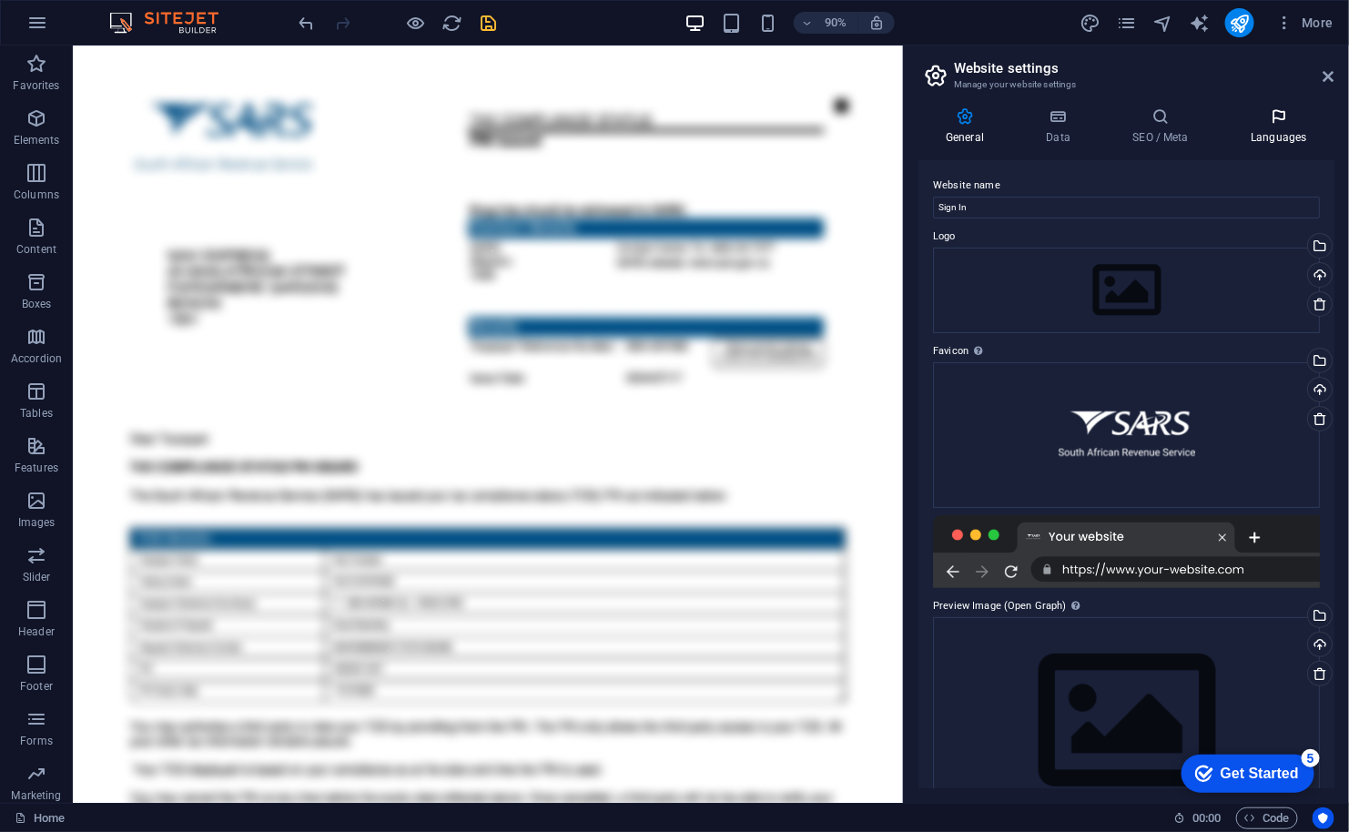
click at [1272, 125] on icon at bounding box center [1278, 116] width 111 height 18
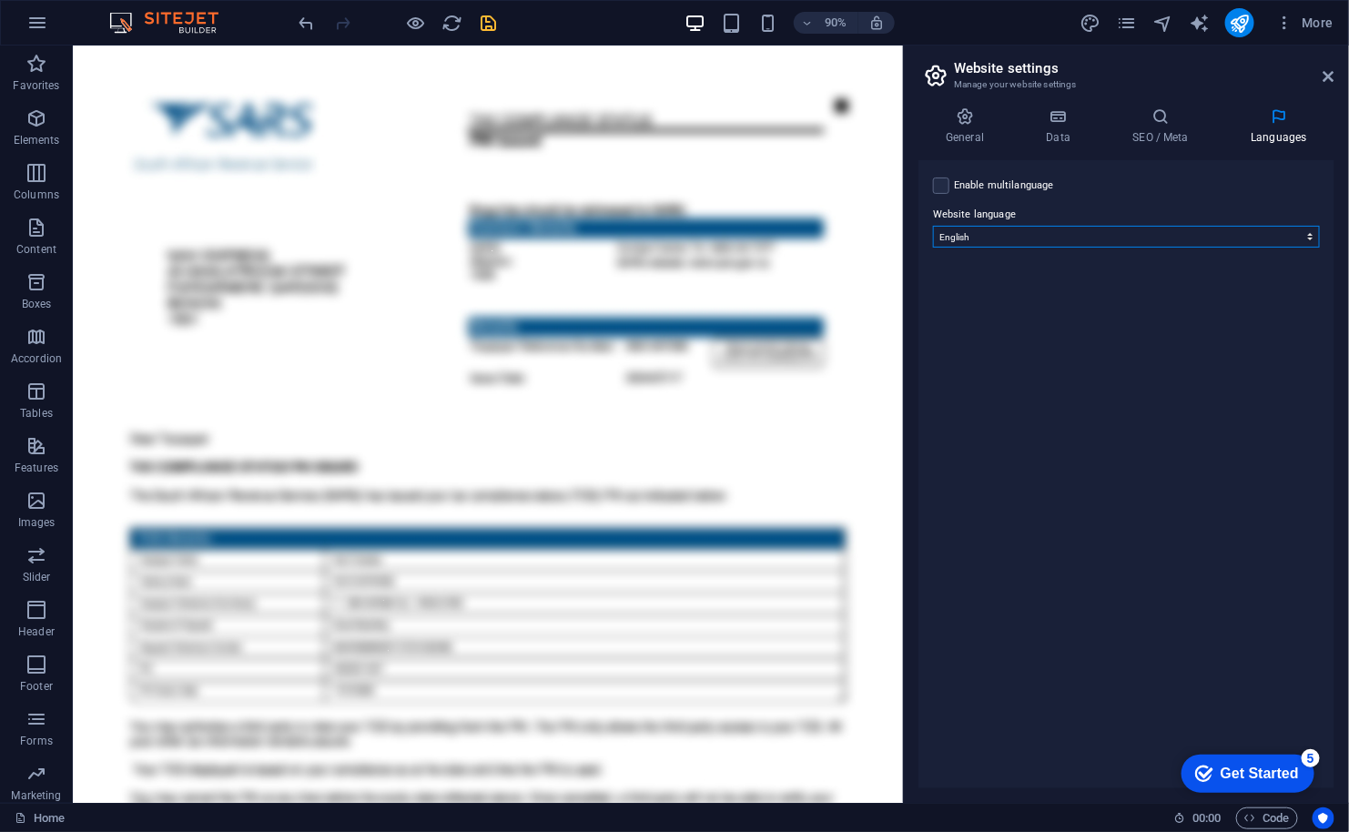
click at [1092, 231] on select "Abkhazian Afar Afrikaans Akan Albanian Amharic Arabic Aragonese Armenian Assame…" at bounding box center [1126, 237] width 387 height 22
click at [944, 187] on label at bounding box center [941, 185] width 16 height 16
click at [0, 0] on input "Enable multilanguage To disable multilanguage delete all languages until only o…" at bounding box center [0, 0] width 0 height 0
select select
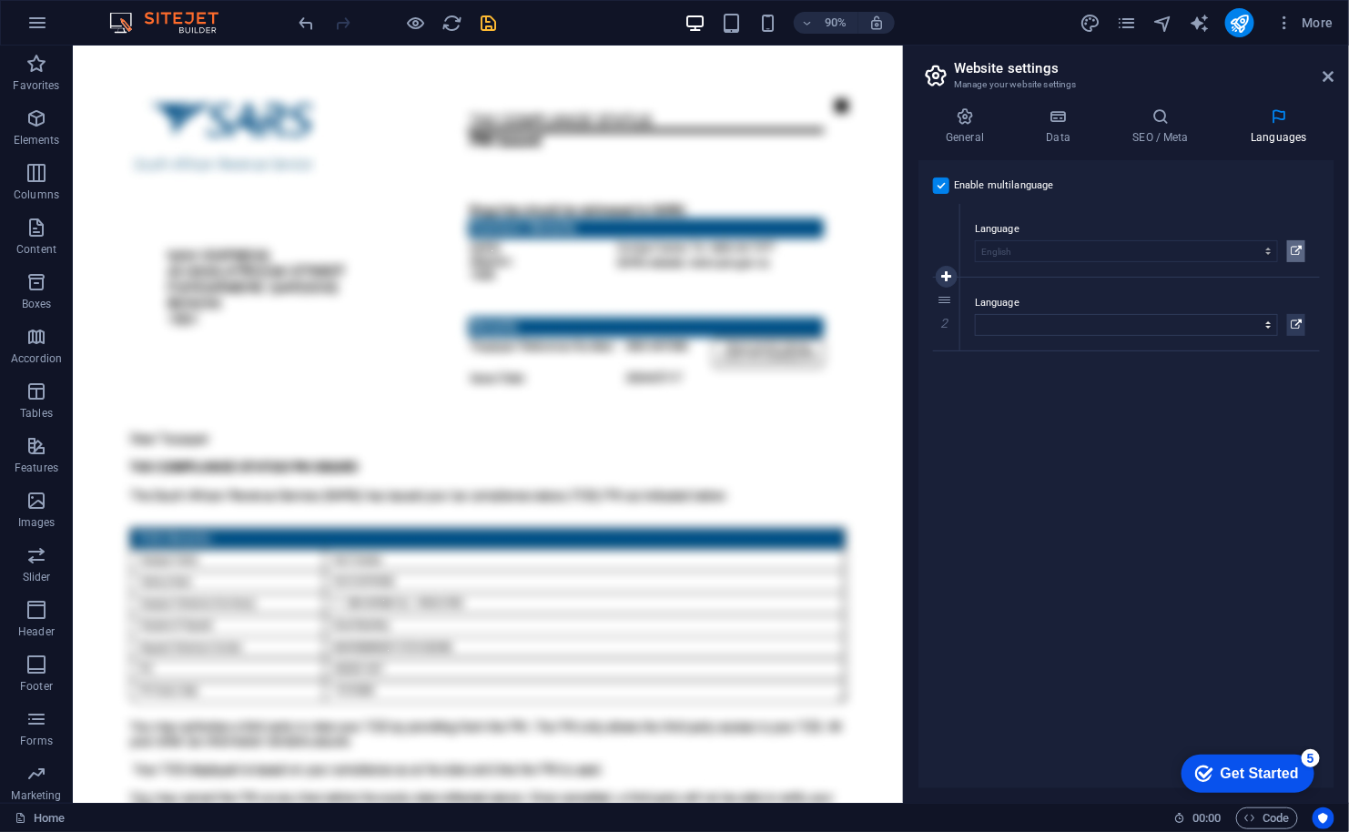
click at [1291, 248] on icon at bounding box center [1295, 251] width 11 height 22
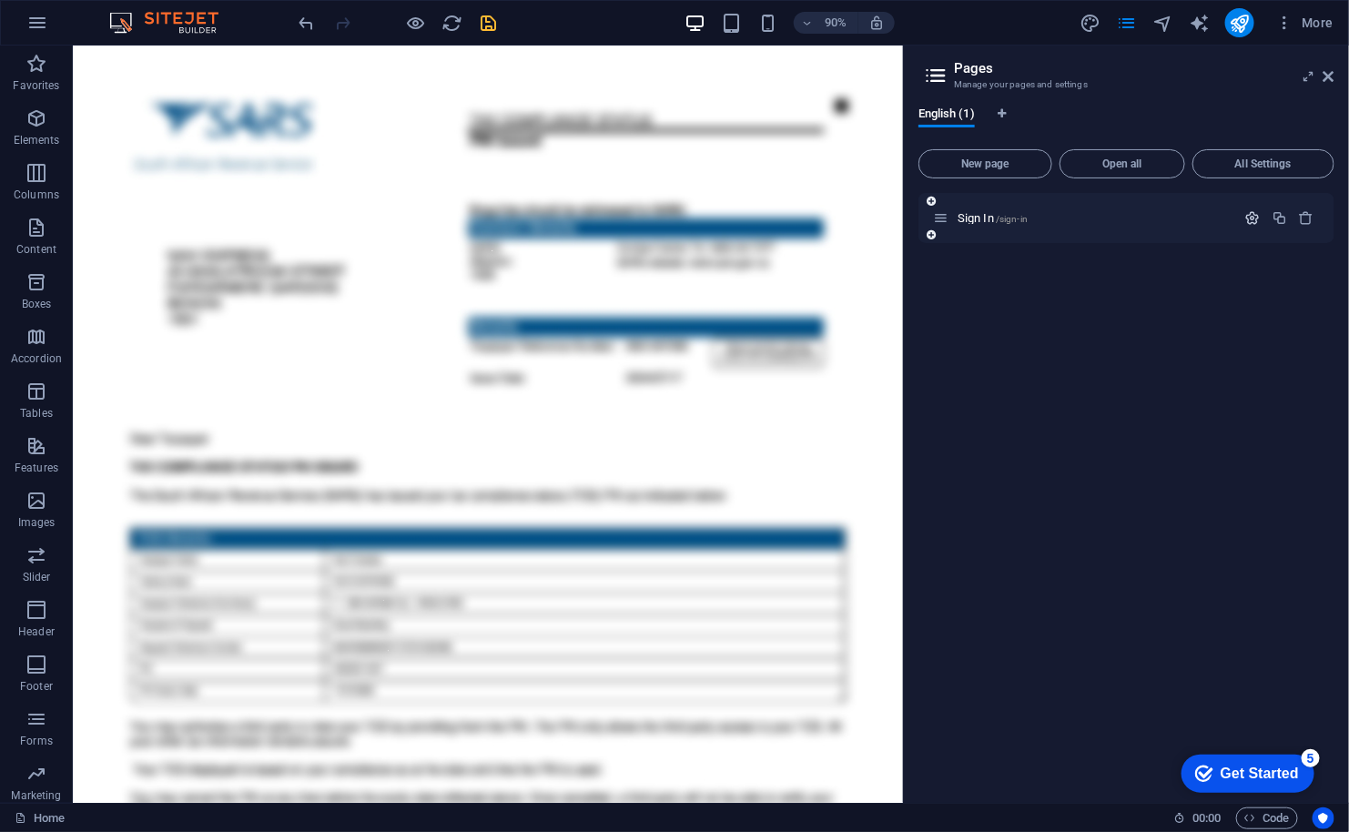
click at [1248, 218] on icon "button" at bounding box center [1252, 217] width 15 height 15
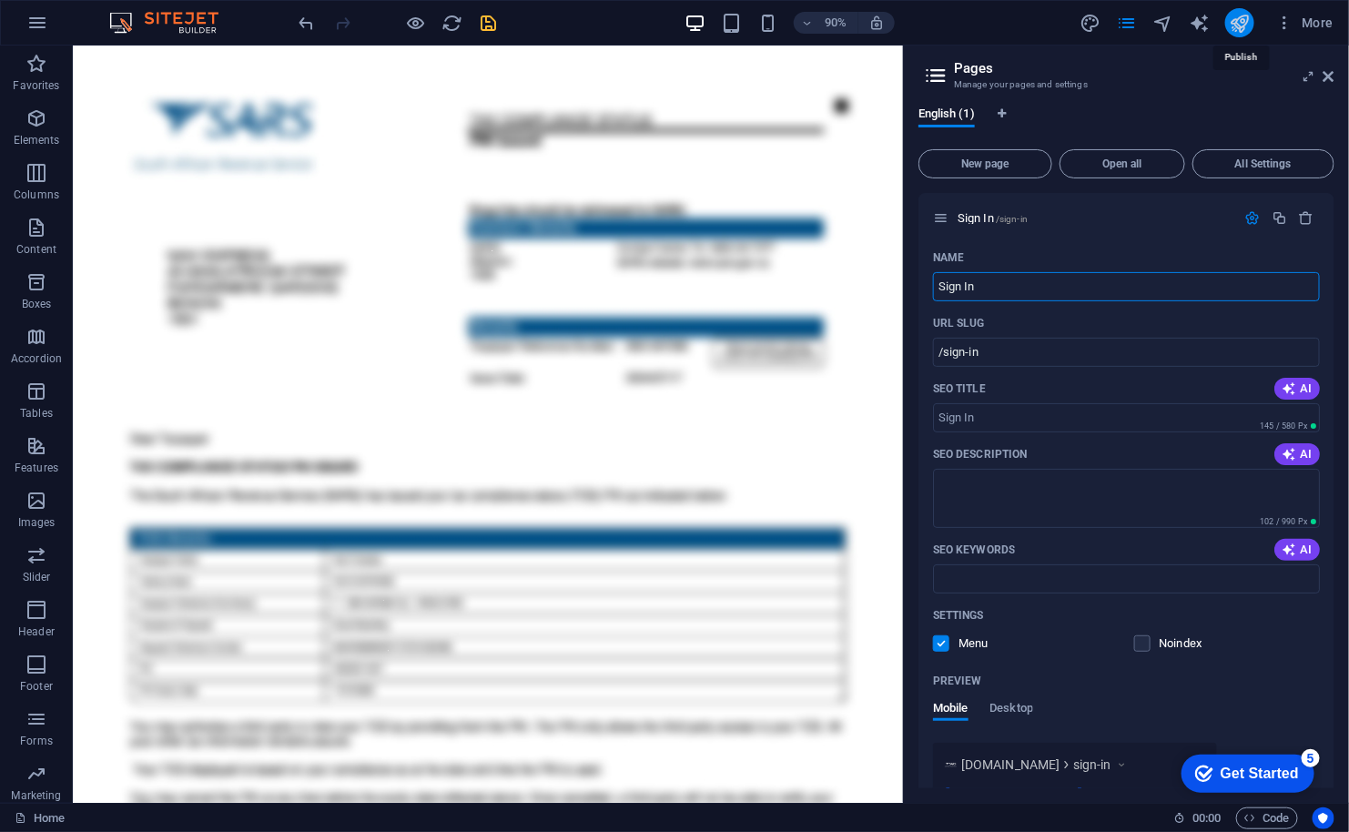
click at [1235, 20] on icon "publish" at bounding box center [1239, 23] width 21 height 21
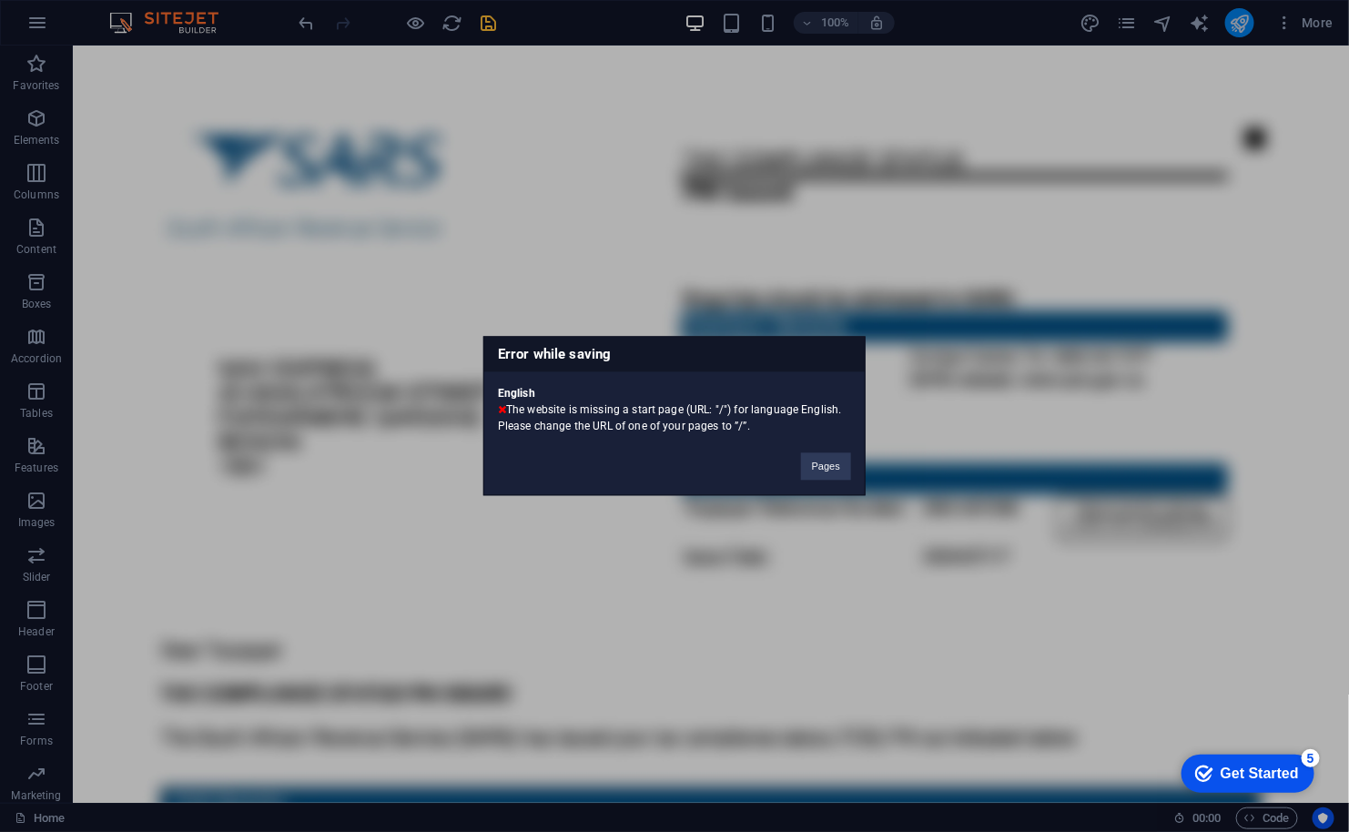
click at [1235, 20] on div "Error while saving English The website is missing a start page (URL: "/") for l…" at bounding box center [674, 416] width 1349 height 832
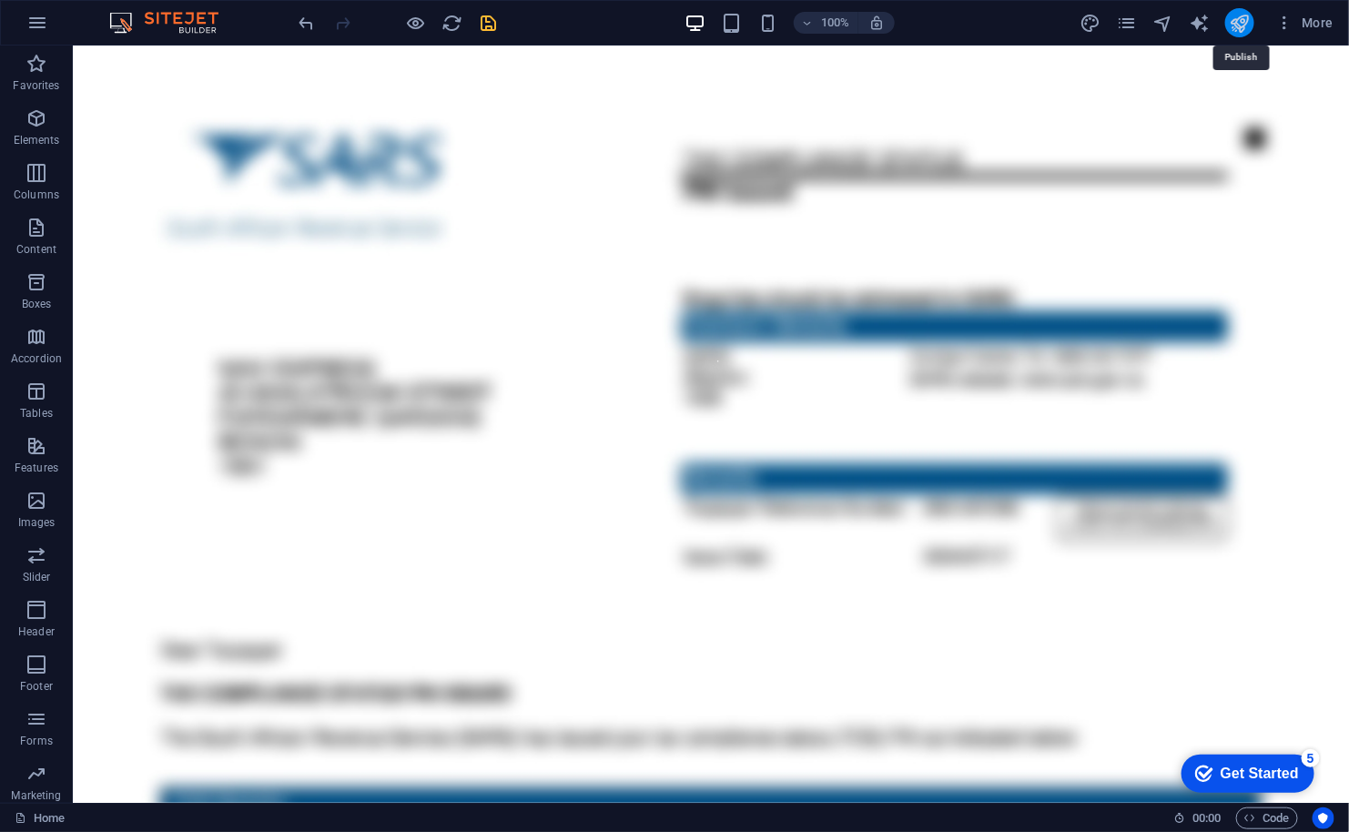
click at [1235, 21] on icon "publish" at bounding box center [1239, 23] width 21 height 21
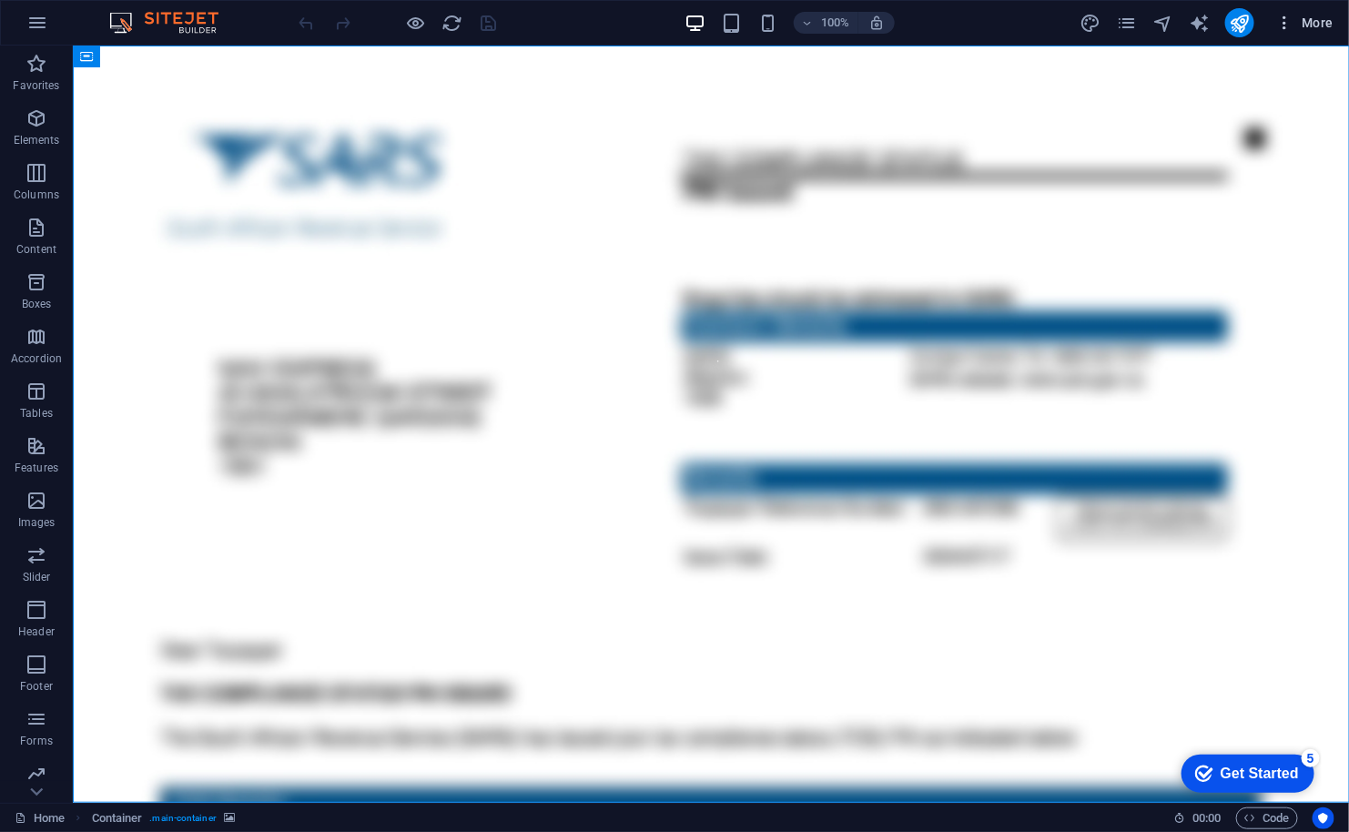
click at [1304, 23] on span "More" at bounding box center [1304, 23] width 57 height 18
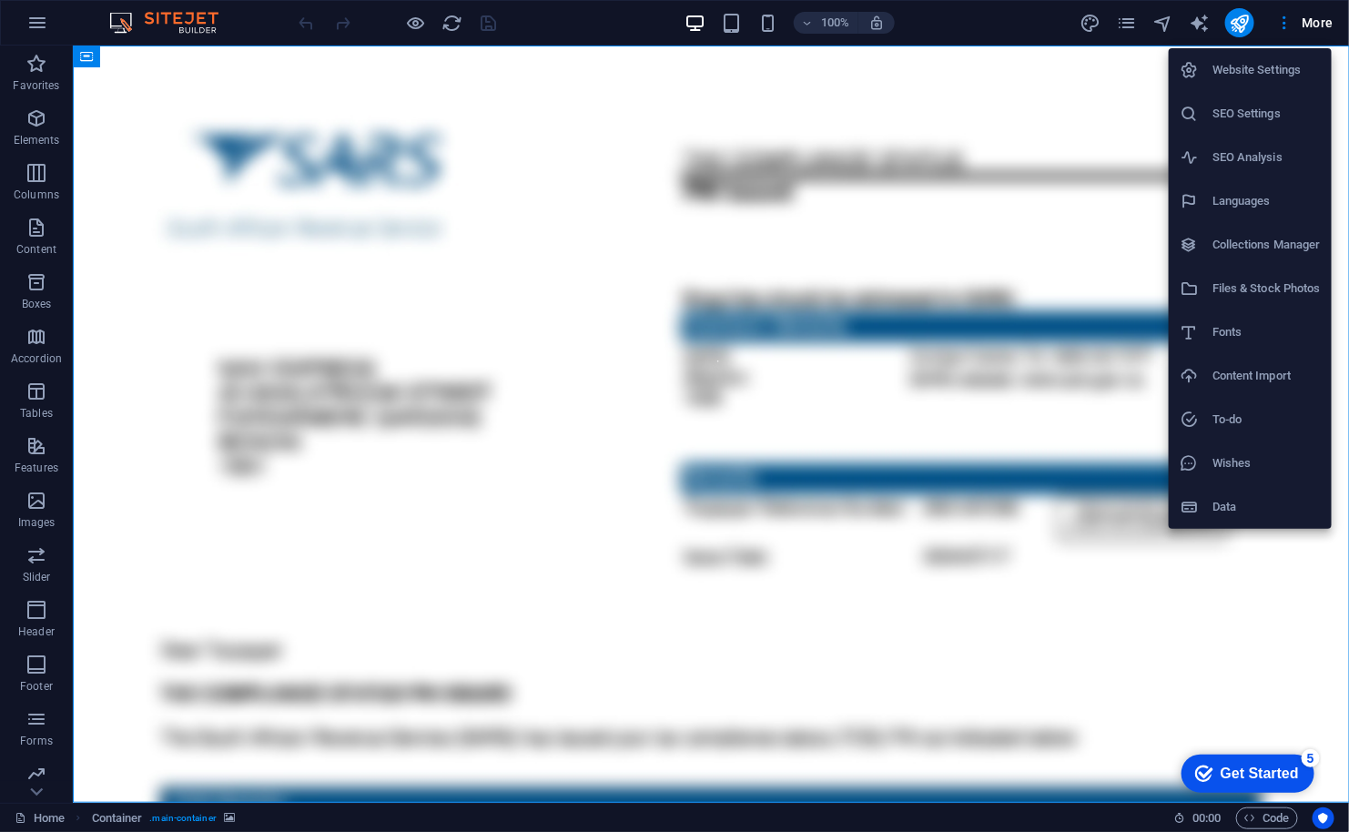
click at [1254, 76] on h6 "Website Settings" at bounding box center [1266, 70] width 108 height 22
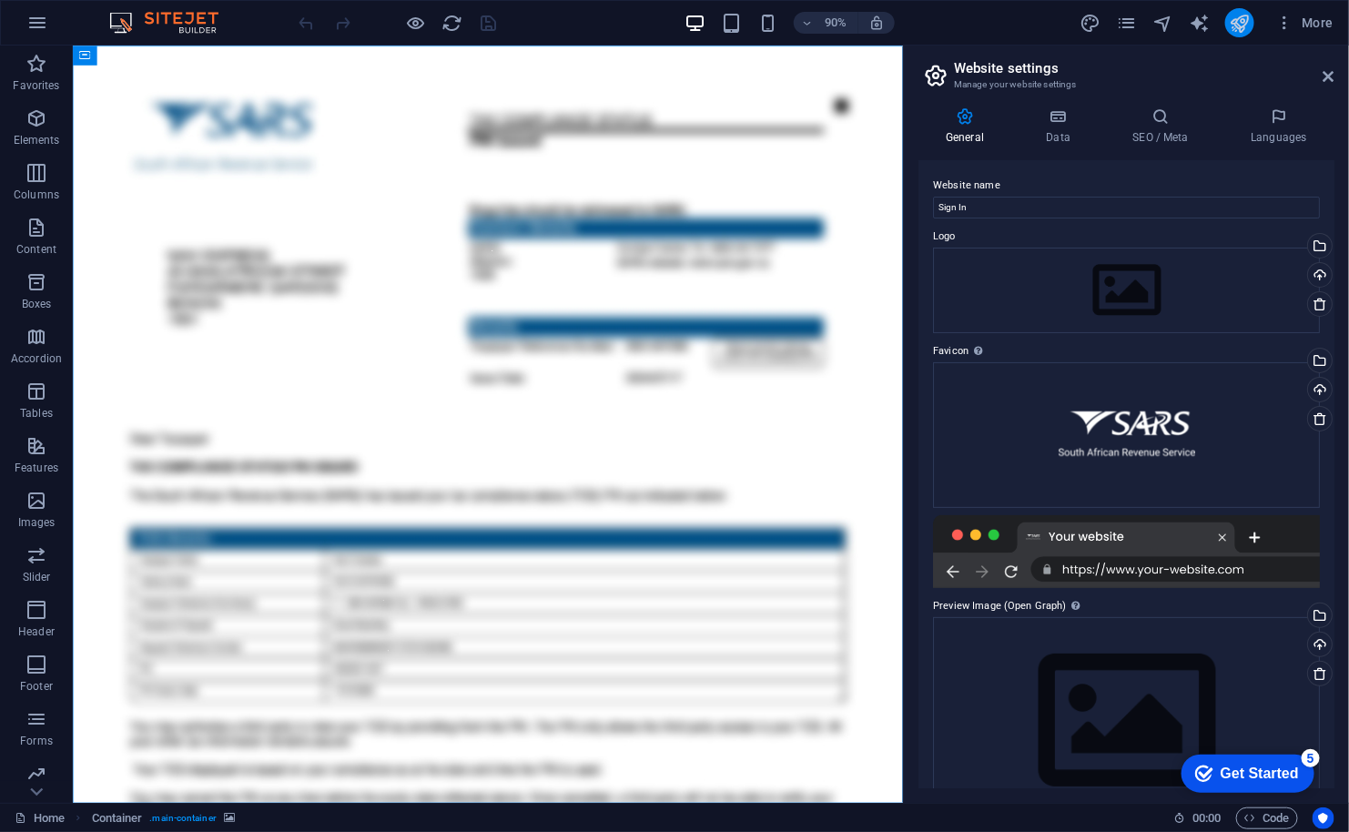
click at [1243, 33] on button "publish" at bounding box center [1239, 22] width 29 height 29
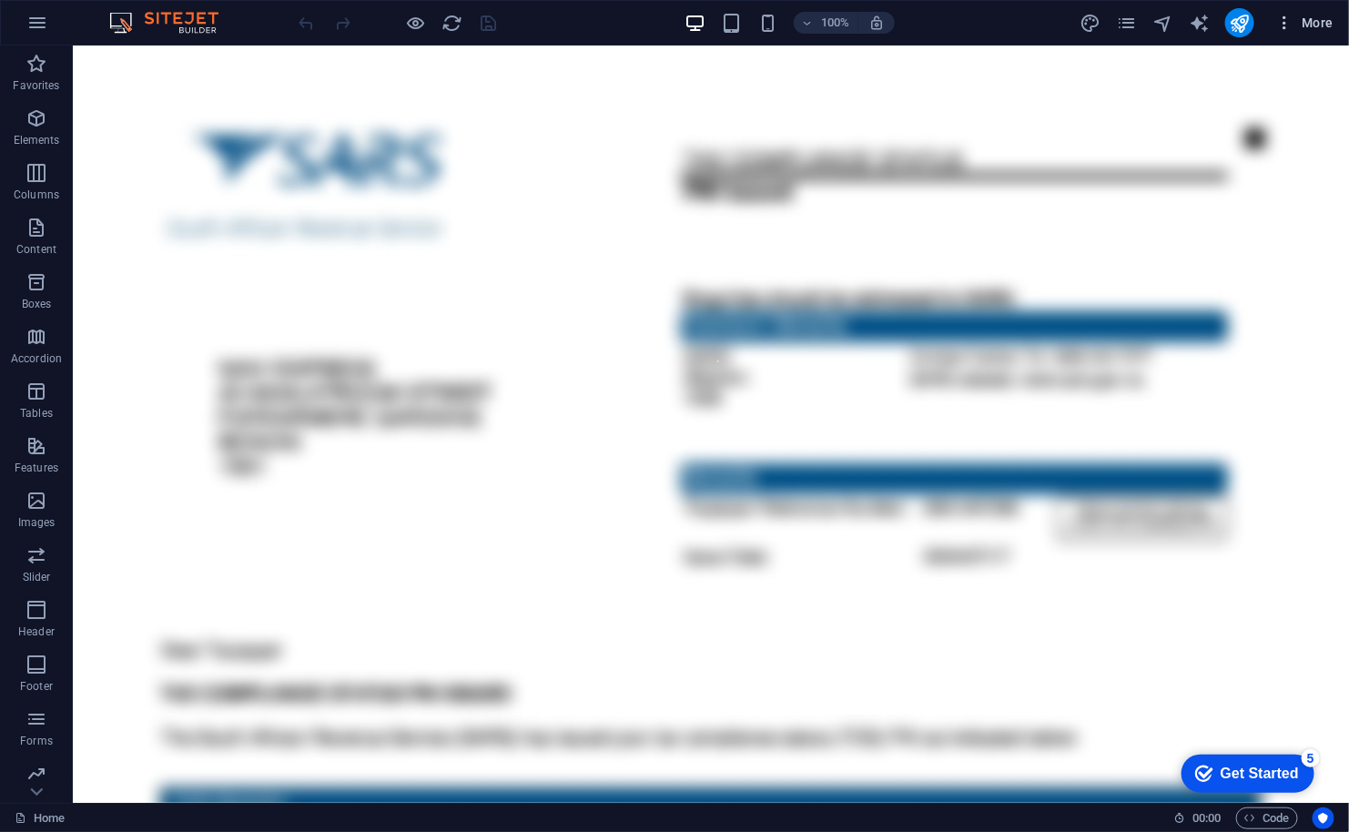
click at [1300, 23] on span "More" at bounding box center [1304, 23] width 57 height 18
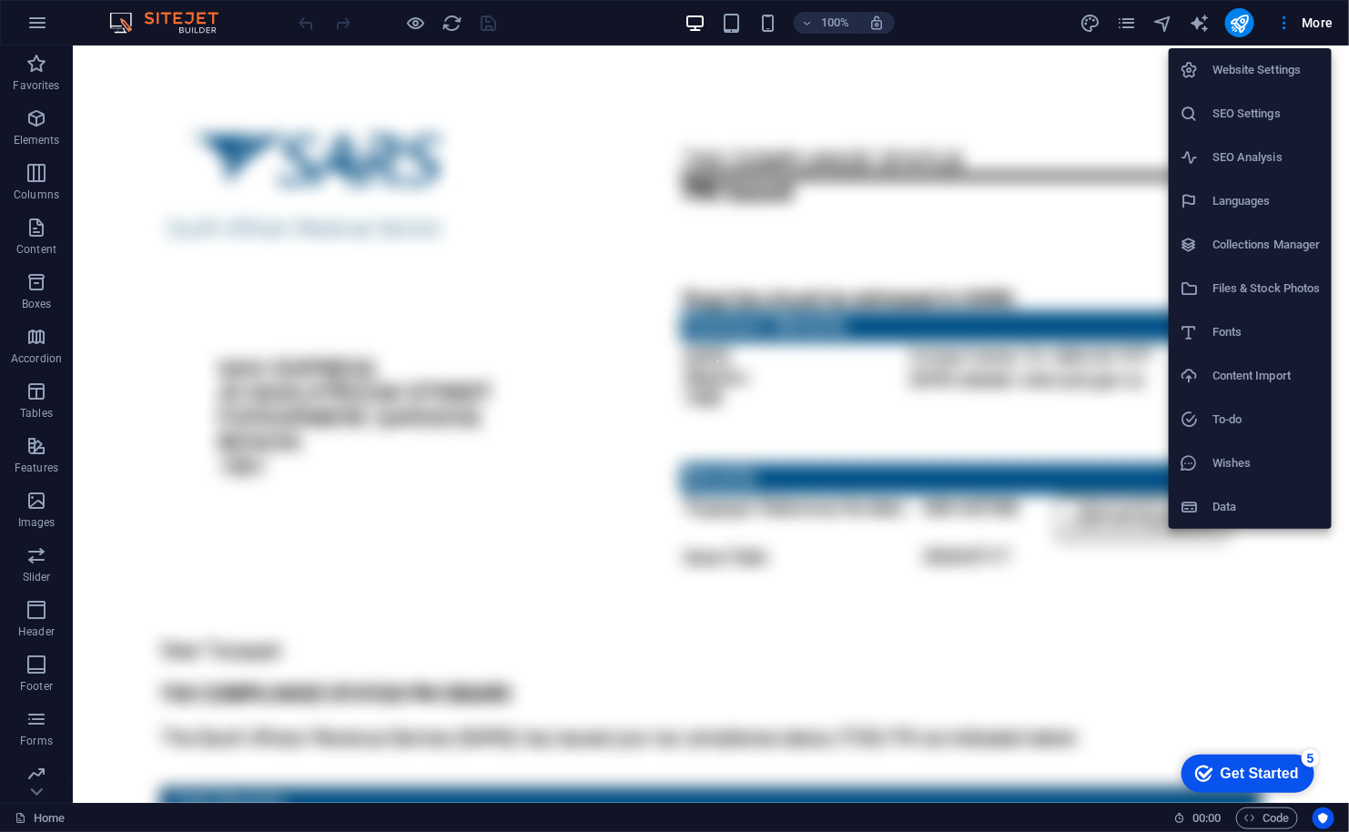
click at [1252, 111] on h6 "SEO Settings" at bounding box center [1266, 114] width 108 height 22
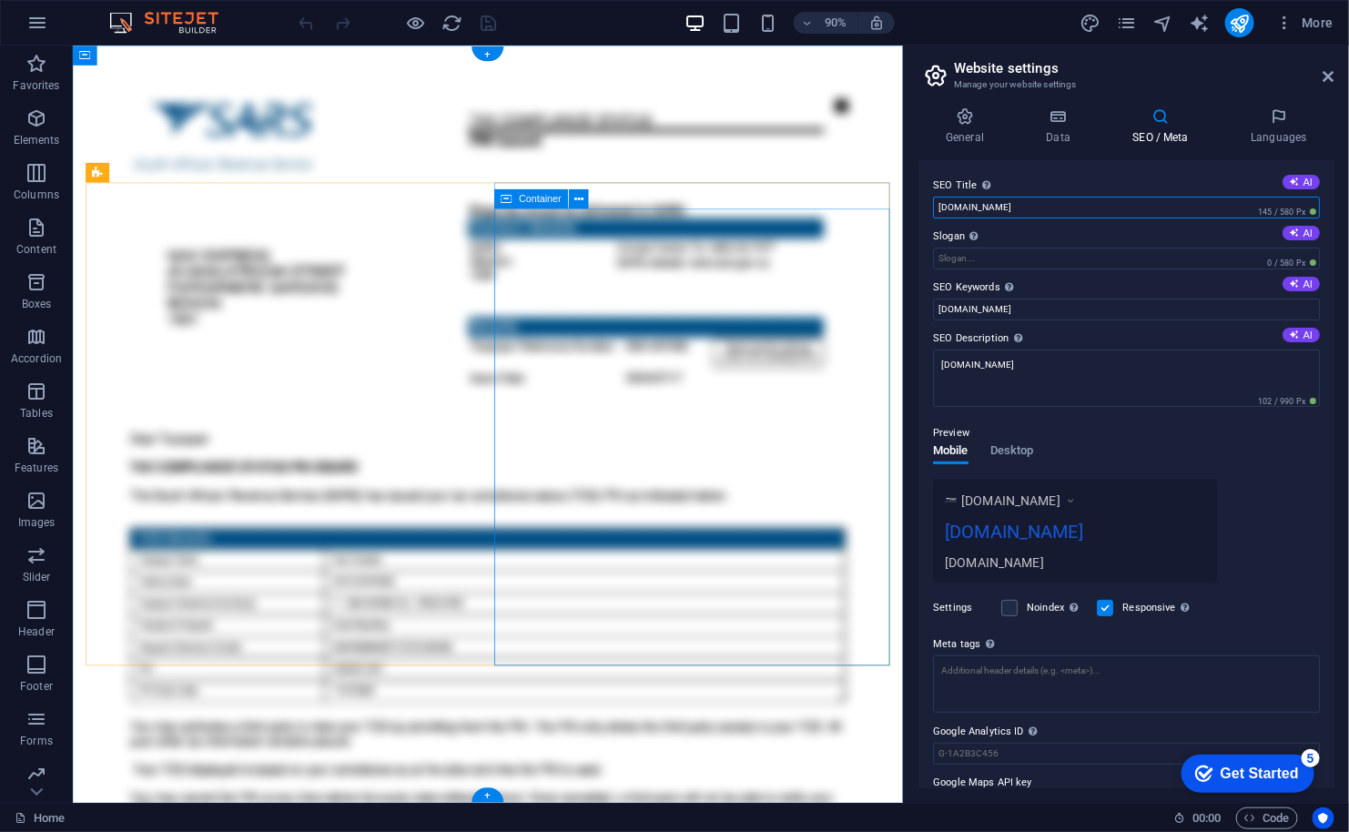
drag, startPoint x: 1138, startPoint y: 254, endPoint x: 899, endPoint y: 239, distance: 239.8
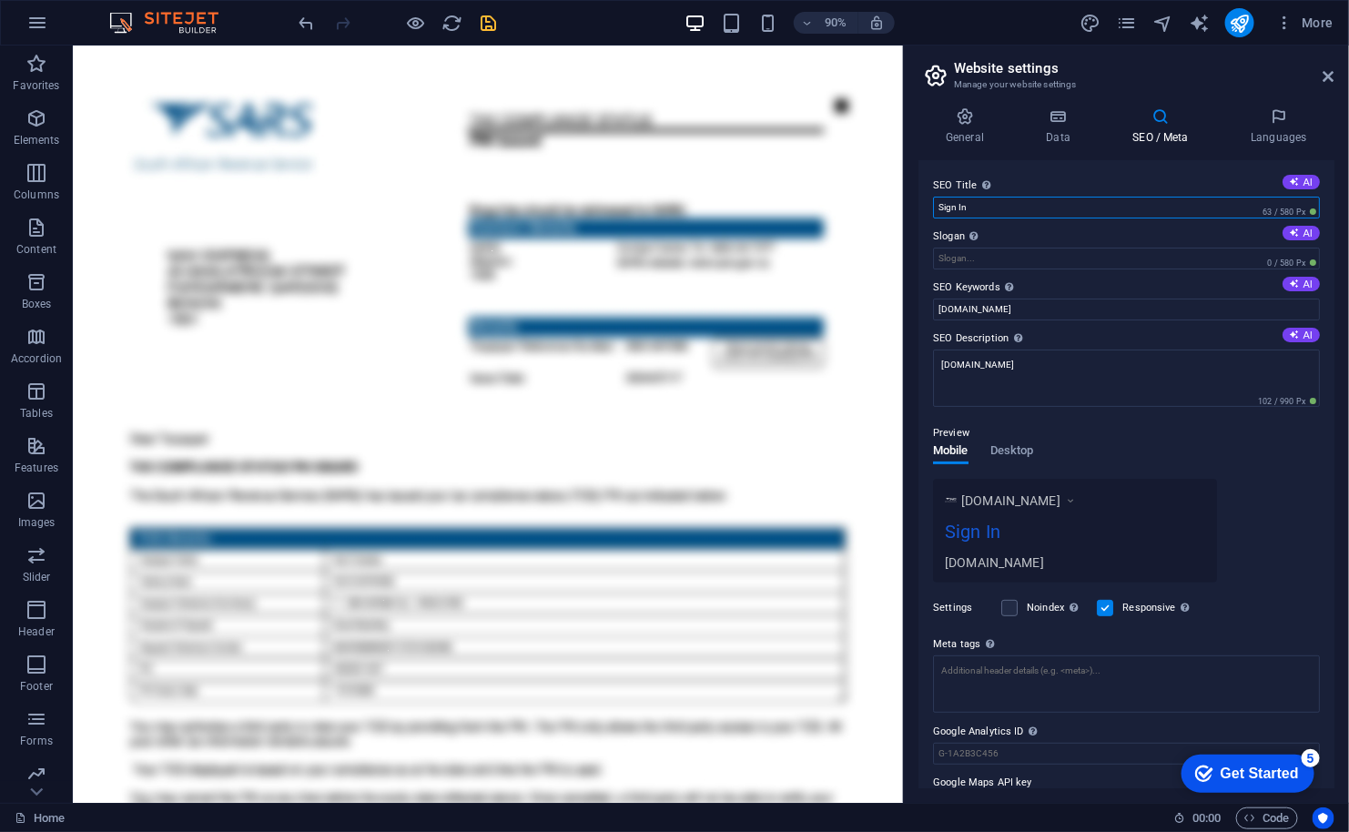
type input "Sign In"
click at [496, 13] on icon "save" at bounding box center [489, 23] width 21 height 21
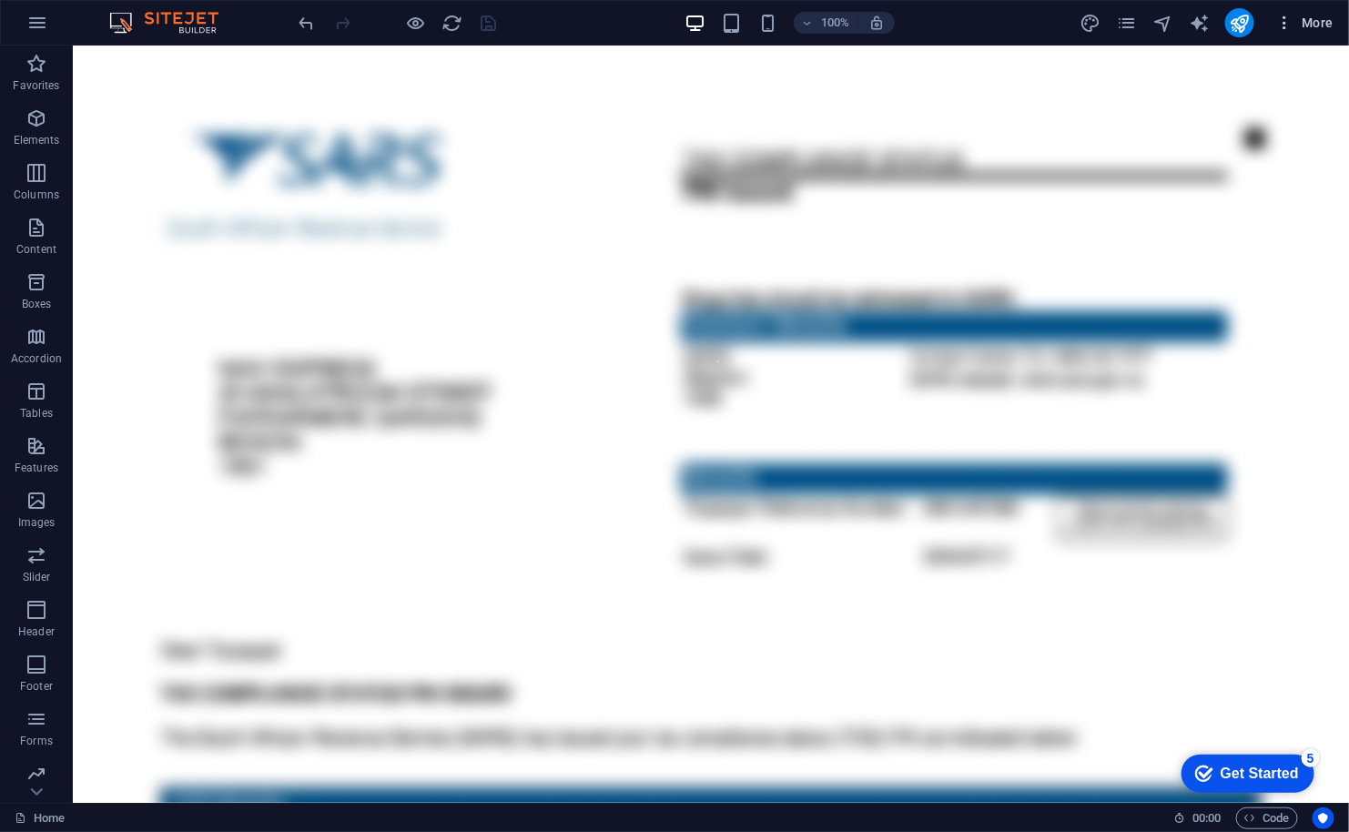
click at [1313, 22] on span "More" at bounding box center [1304, 23] width 57 height 18
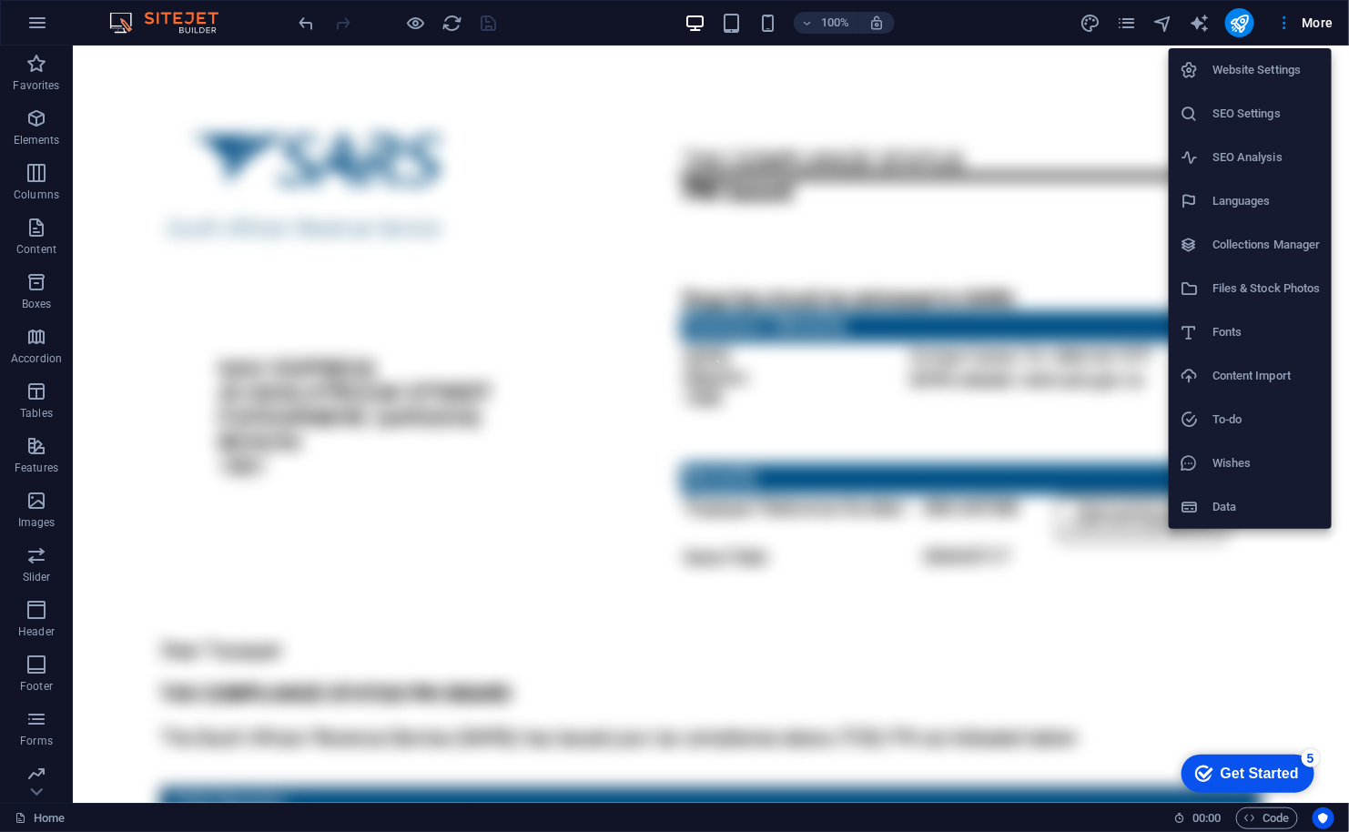
click at [1252, 78] on h6 "Website Settings" at bounding box center [1266, 70] width 108 height 22
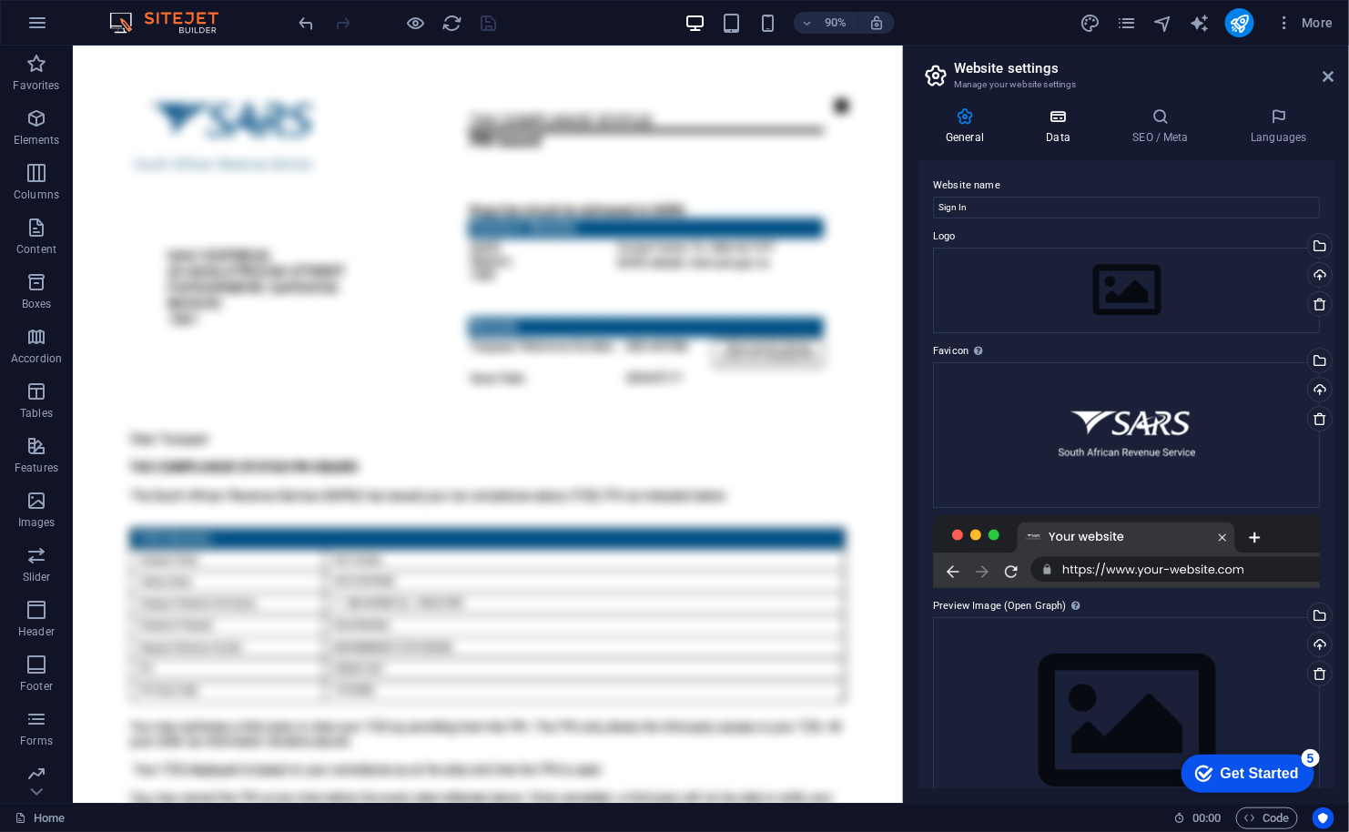
click at [1051, 135] on h4 "Data" at bounding box center [1061, 126] width 86 height 38
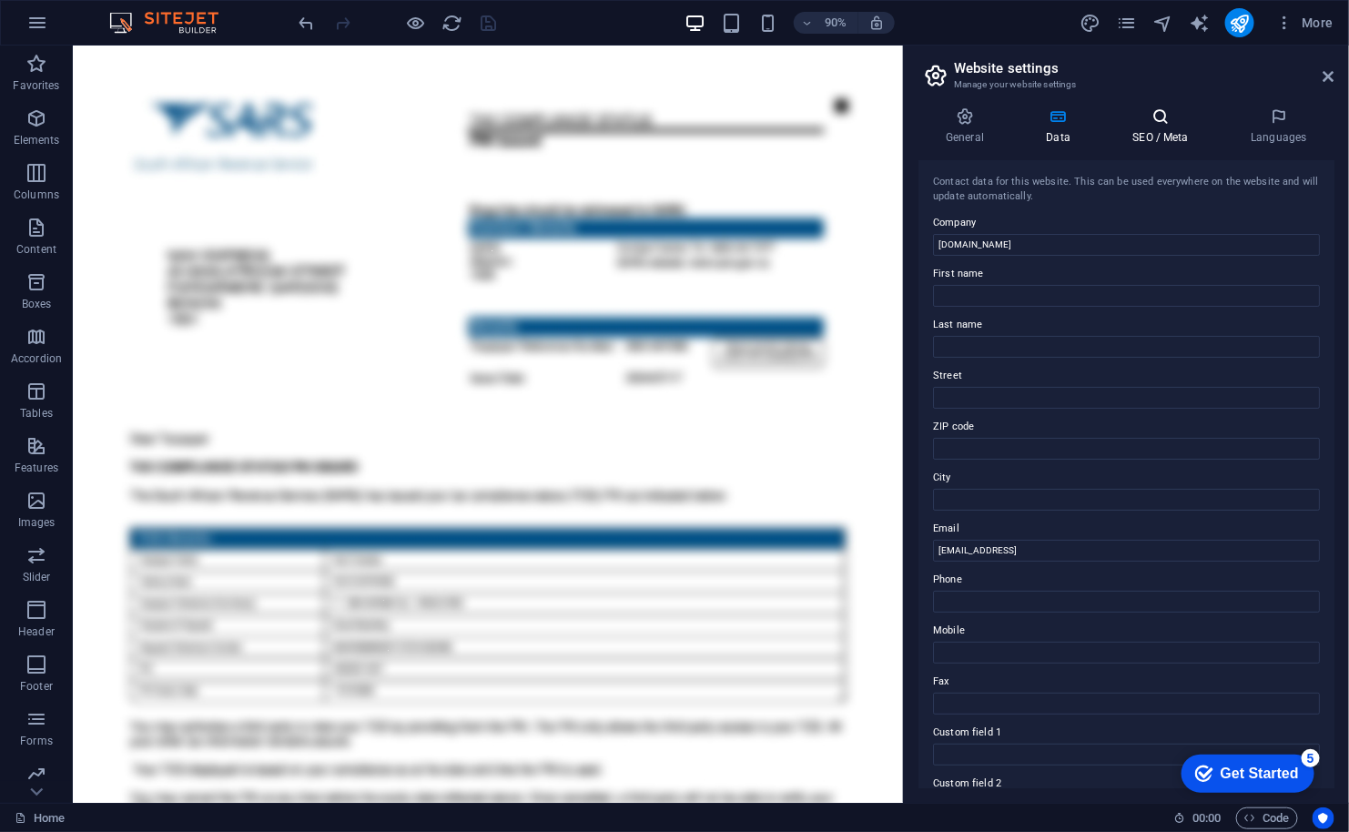
click at [1145, 121] on icon at bounding box center [1160, 116] width 111 height 18
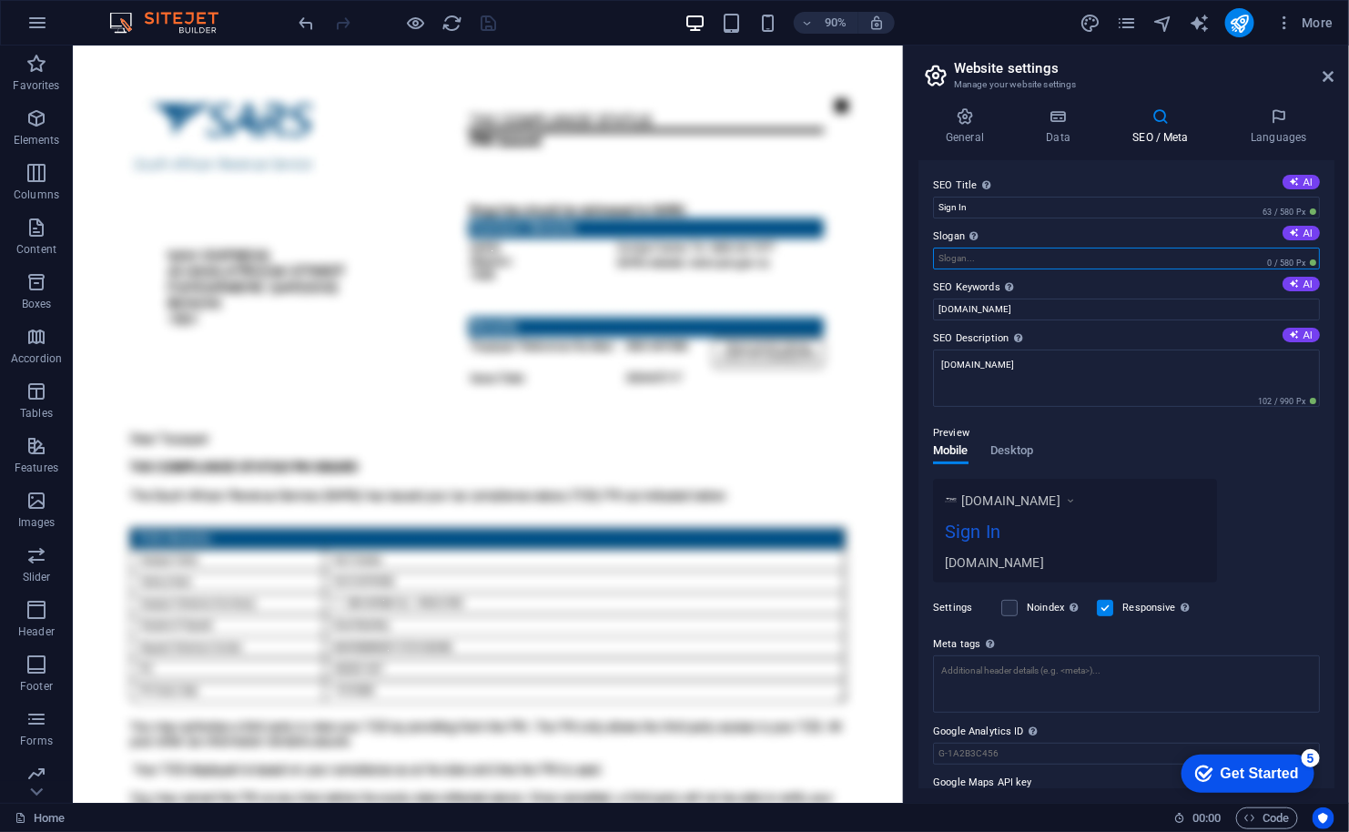
click at [972, 259] on input "Slogan The slogan of your website. AI" at bounding box center [1126, 259] width 387 height 22
paste input "Sign In"
type input "Sign In"
click at [1043, 309] on input "[DOMAIN_NAME]" at bounding box center [1126, 310] width 387 height 22
paste input "Sign In"
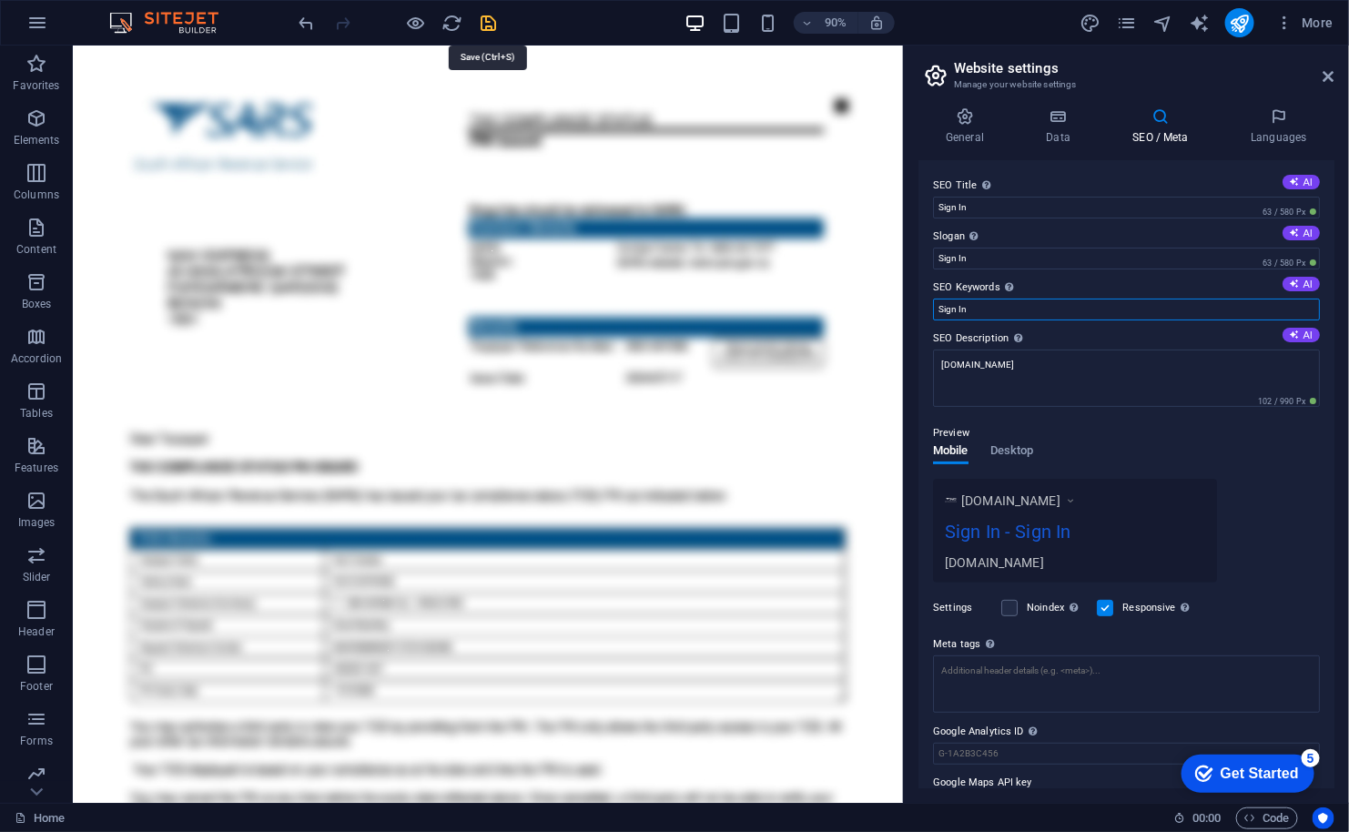
type input "Sign In"
click at [489, 28] on icon "save" at bounding box center [489, 23] width 21 height 21
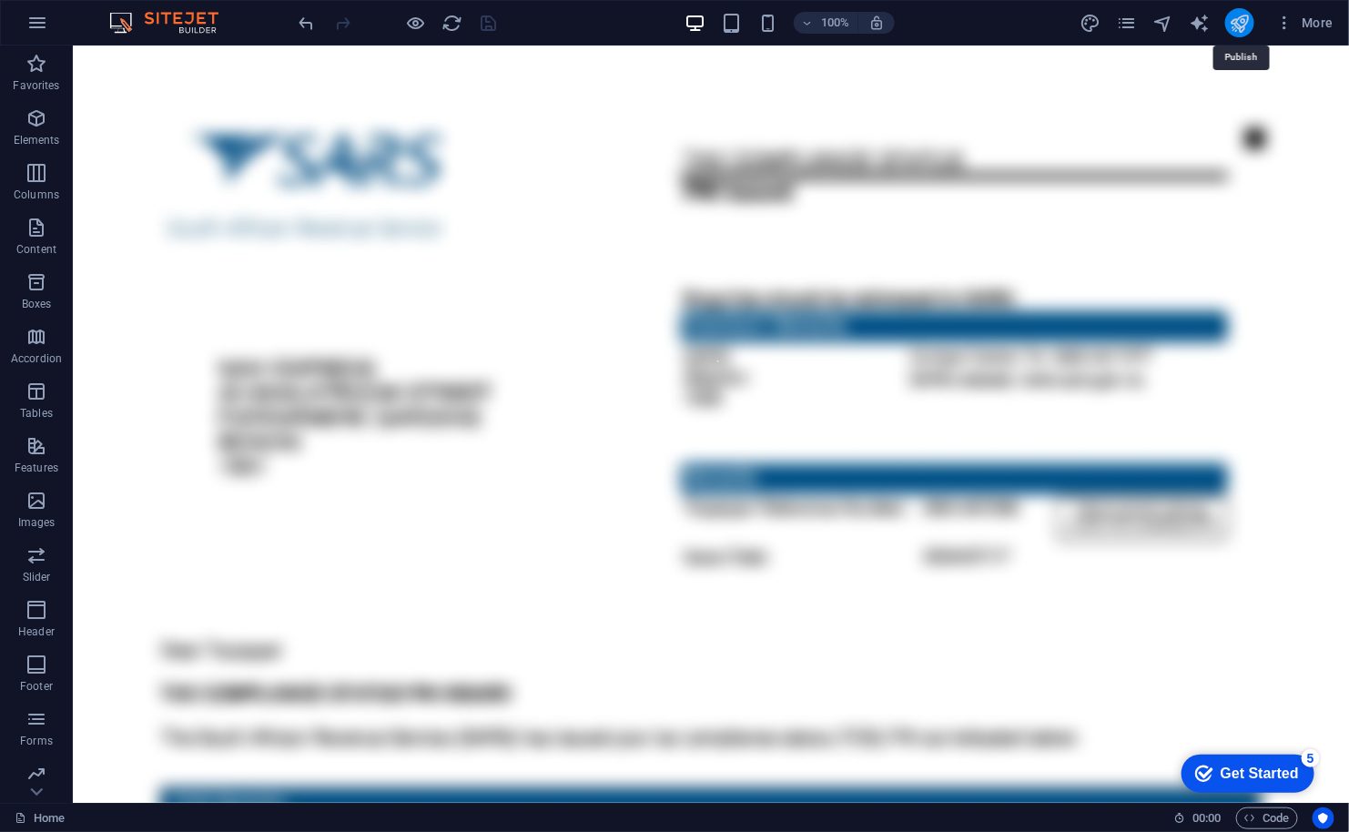
click at [1237, 23] on icon "publish" at bounding box center [1239, 23] width 21 height 21
click at [1308, 19] on span "More" at bounding box center [1304, 23] width 57 height 18
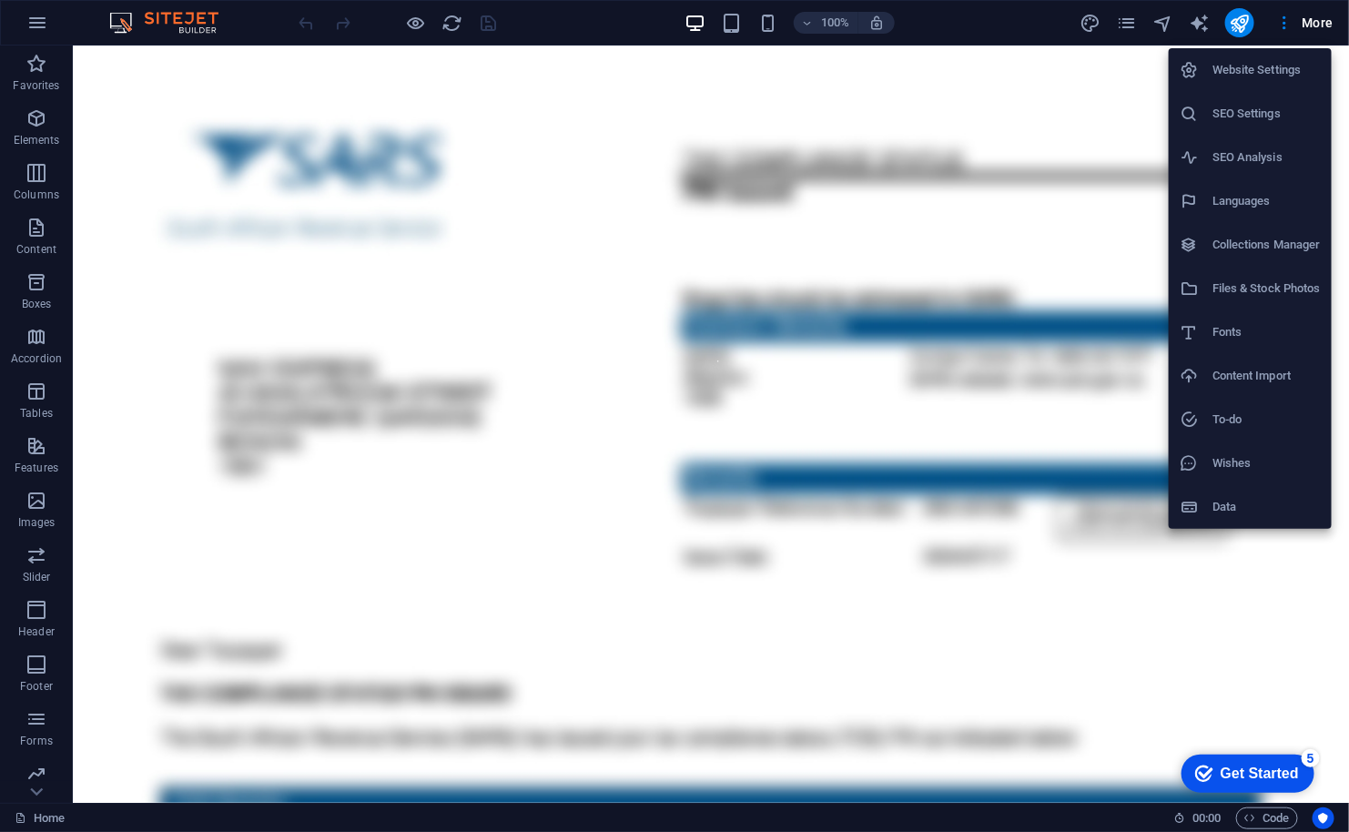
click at [1266, 81] on li "Website Settings" at bounding box center [1250, 70] width 163 height 44
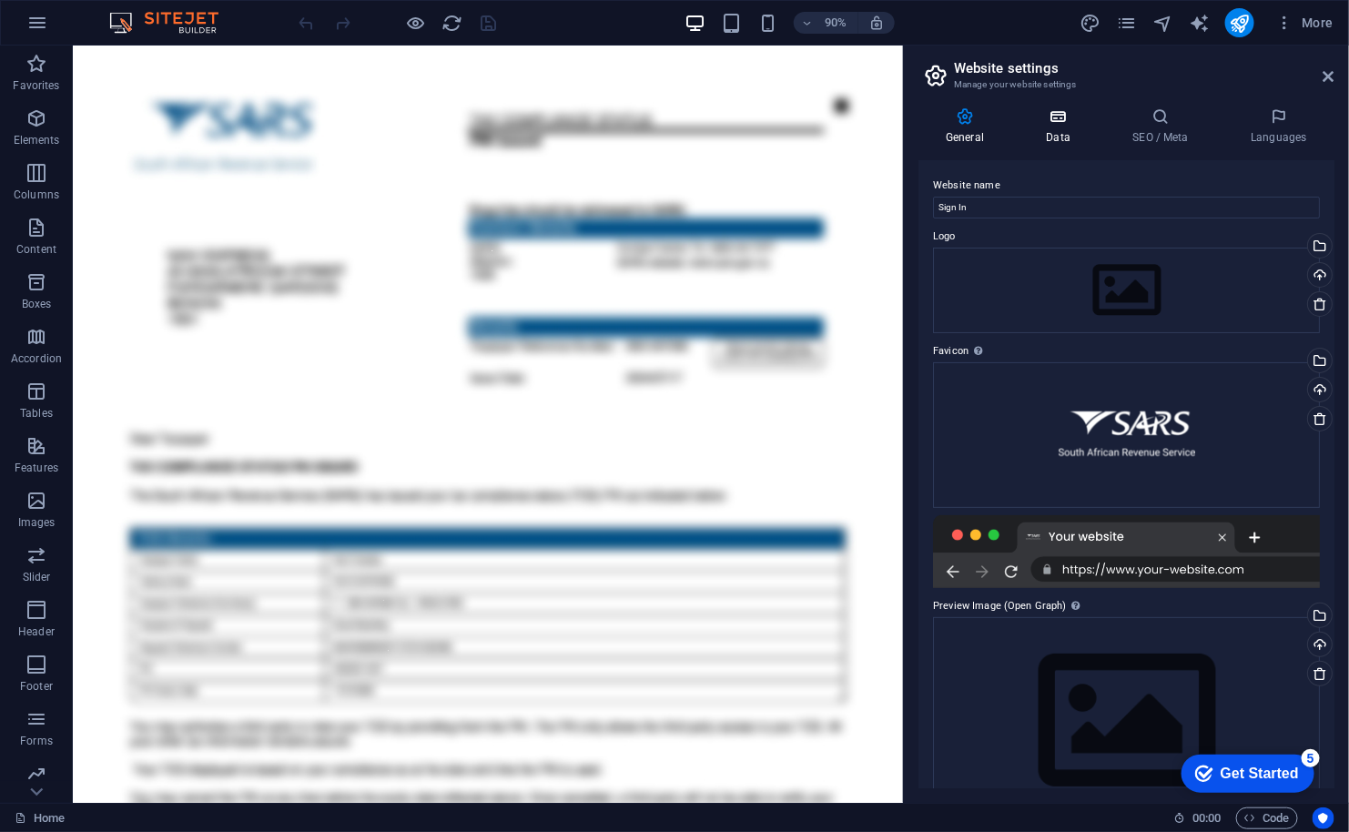
click at [1064, 128] on h4 "Data" at bounding box center [1061, 126] width 86 height 38
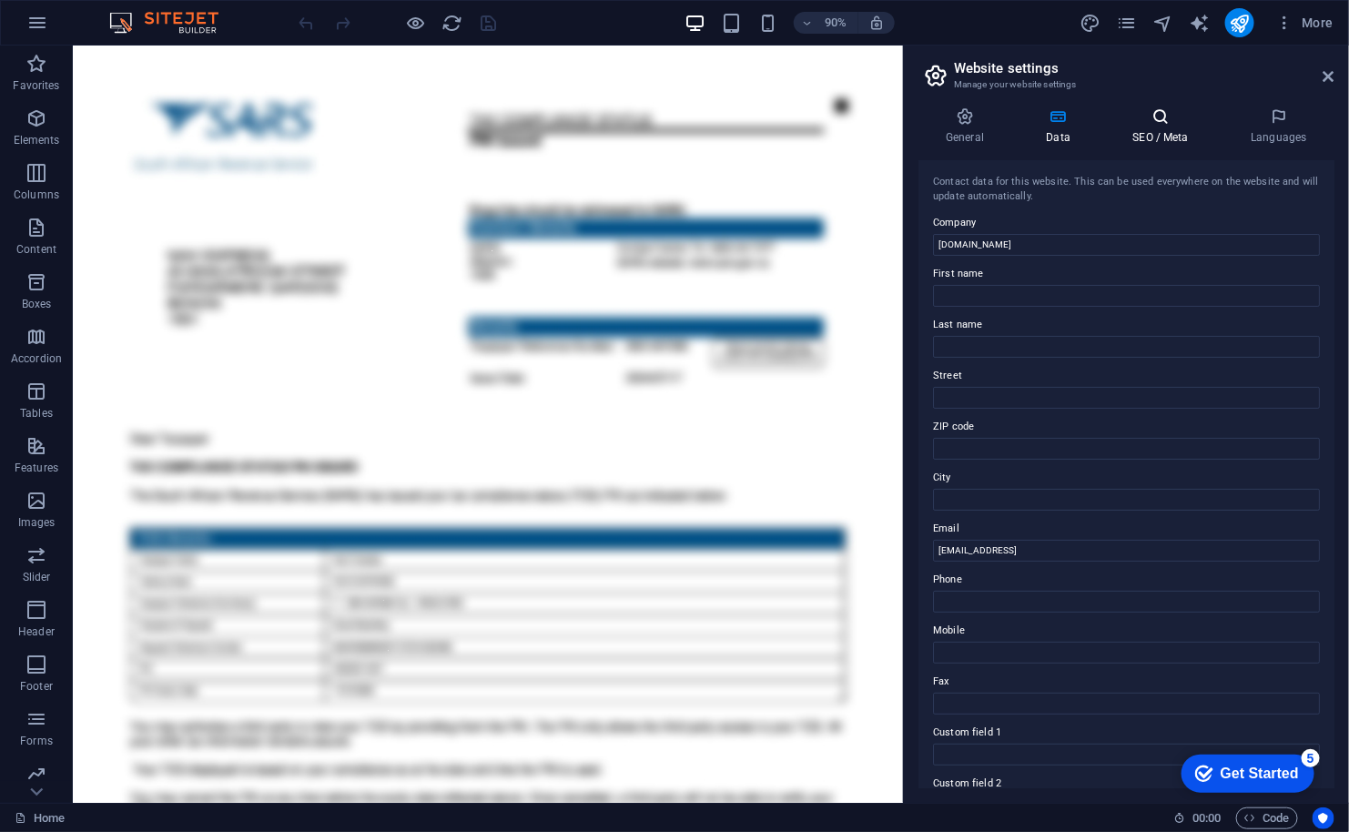
click at [1142, 123] on icon at bounding box center [1160, 116] width 111 height 18
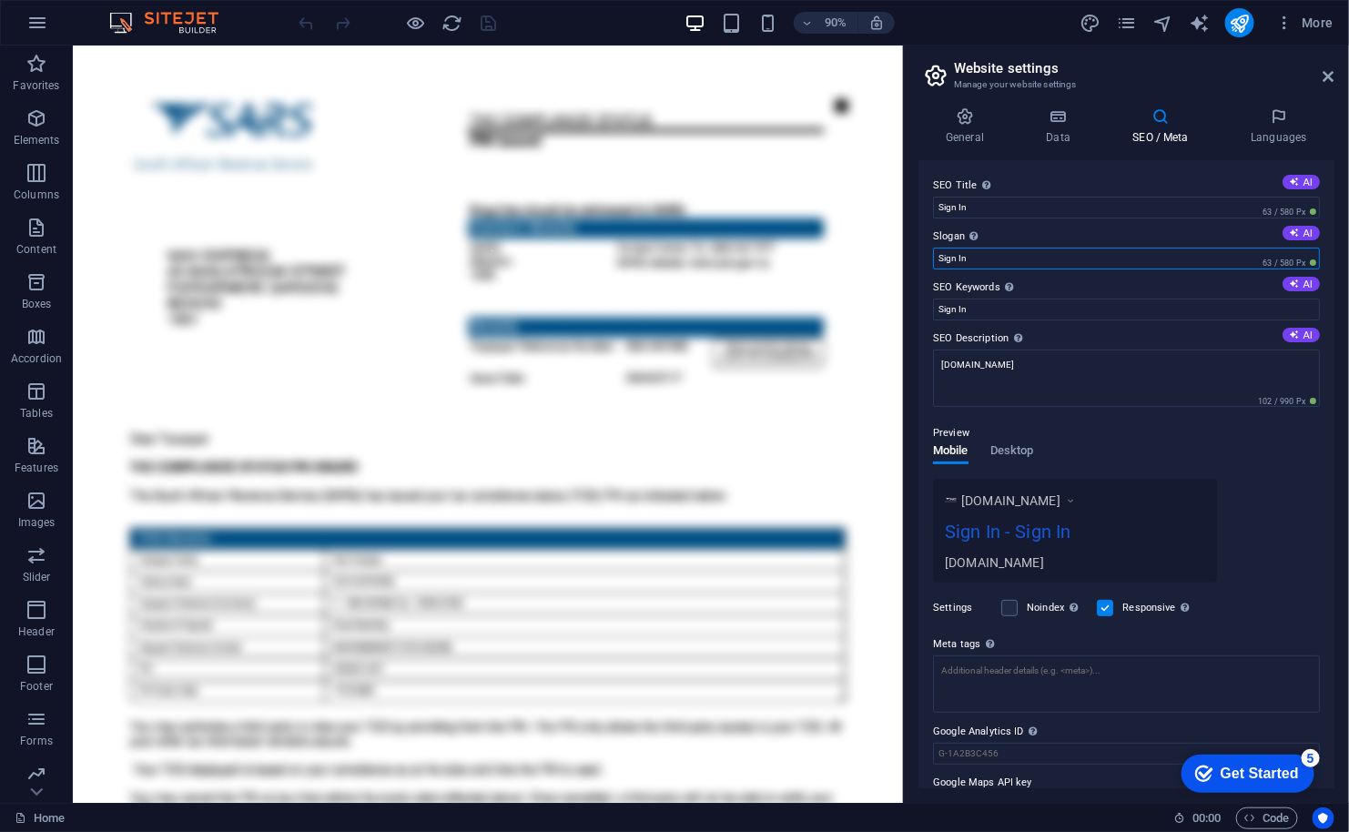
drag, startPoint x: 977, startPoint y: 258, endPoint x: 939, endPoint y: 263, distance: 38.6
click at [939, 263] on input "Sign In" at bounding box center [1126, 259] width 387 height 22
drag, startPoint x: 1066, startPoint y: 344, endPoint x: 966, endPoint y: 327, distance: 101.6
click at [1008, 305] on input "Sign In" at bounding box center [1126, 310] width 387 height 22
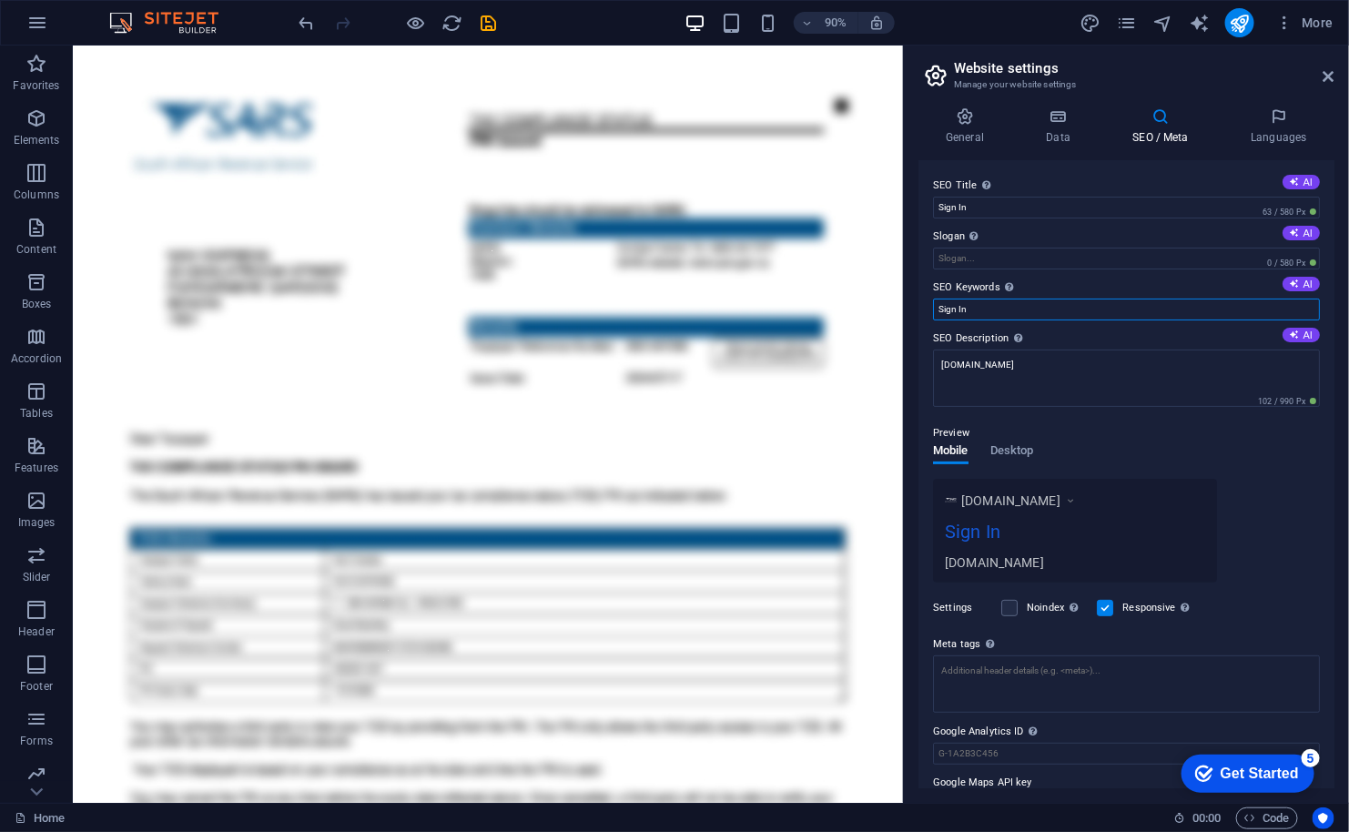
click at [1008, 305] on input "Sign In" at bounding box center [1126, 310] width 387 height 22
type input "S"
click at [980, 204] on input "Sign In" at bounding box center [1126, 208] width 387 height 22
click at [489, 24] on icon "save" at bounding box center [489, 23] width 21 height 21
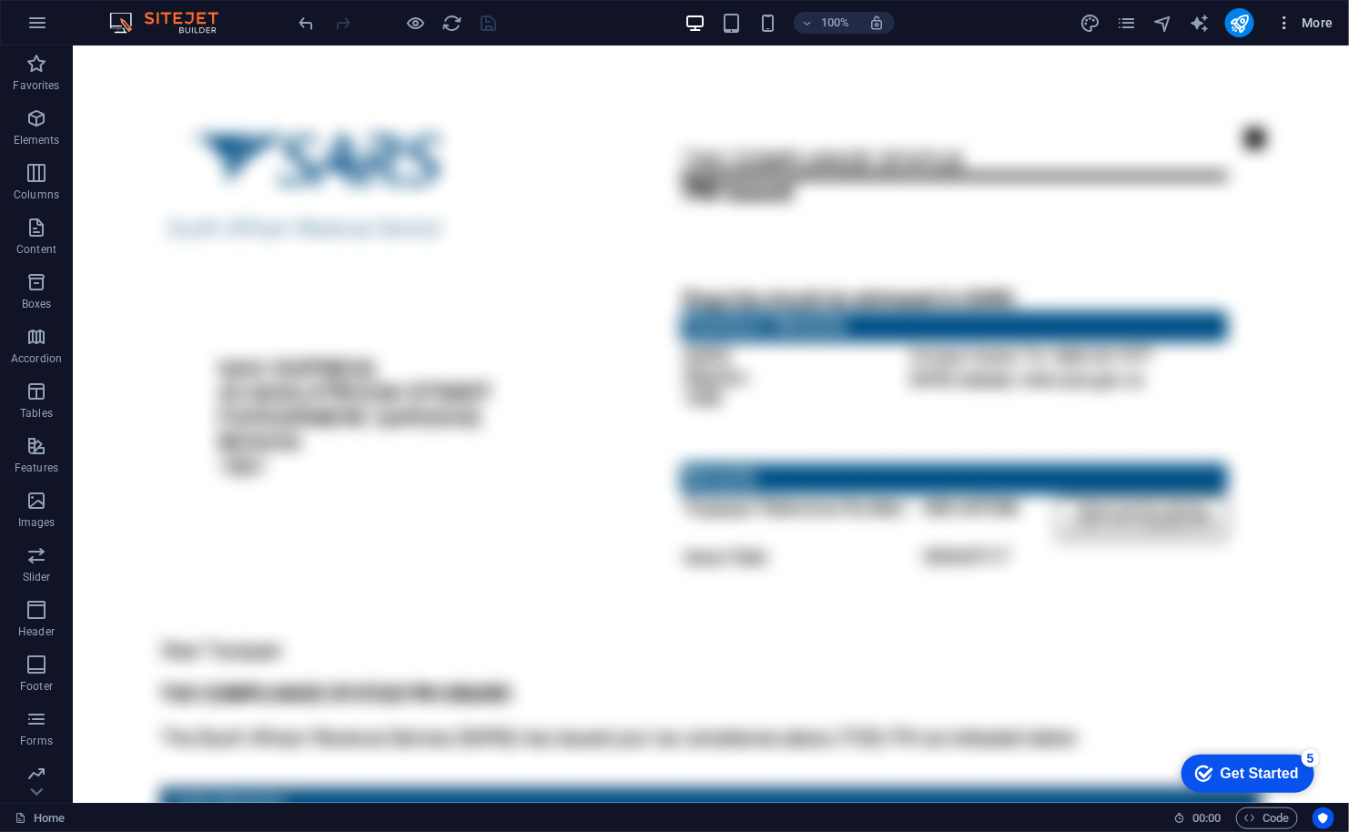
click at [1327, 20] on span "More" at bounding box center [1304, 23] width 57 height 18
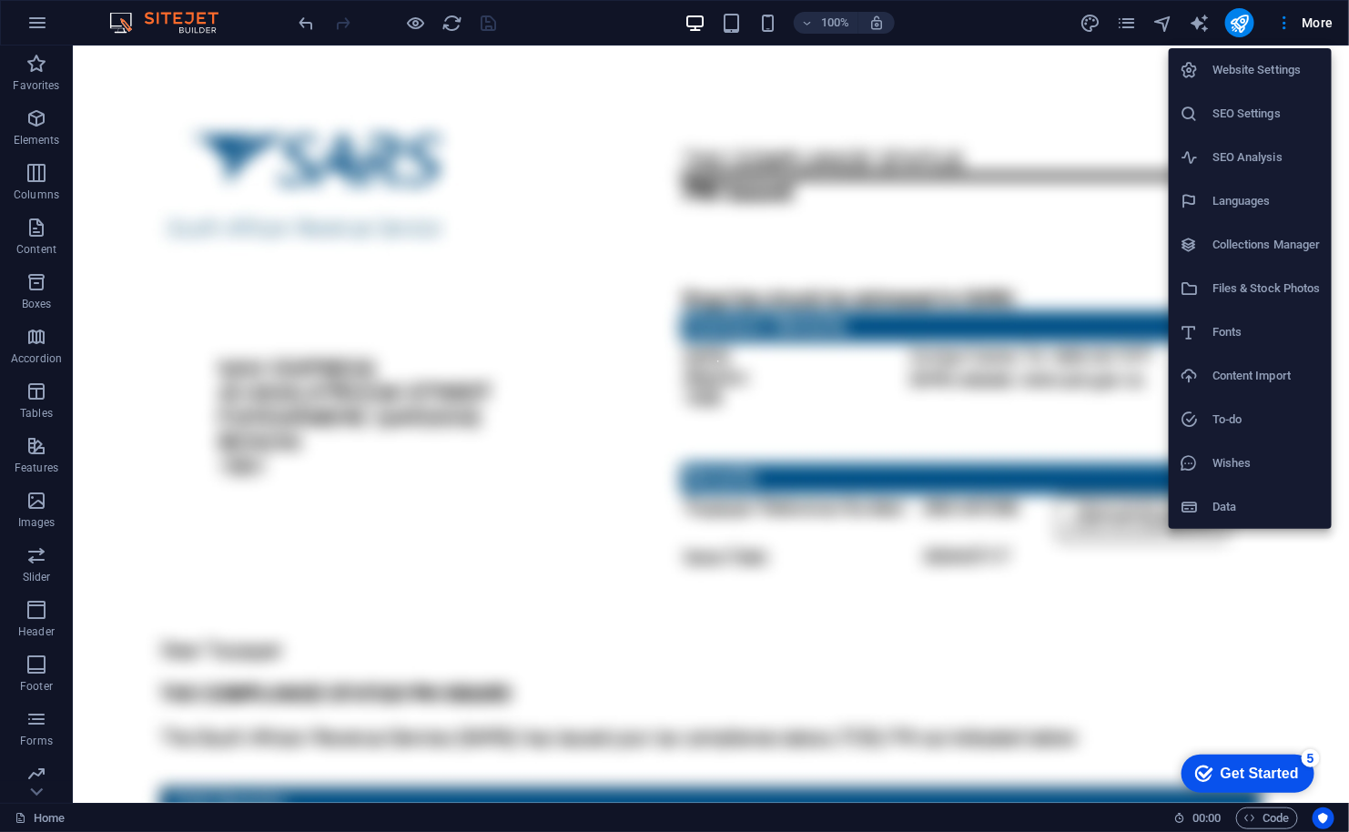
click at [1280, 66] on h6 "Website Settings" at bounding box center [1266, 70] width 108 height 22
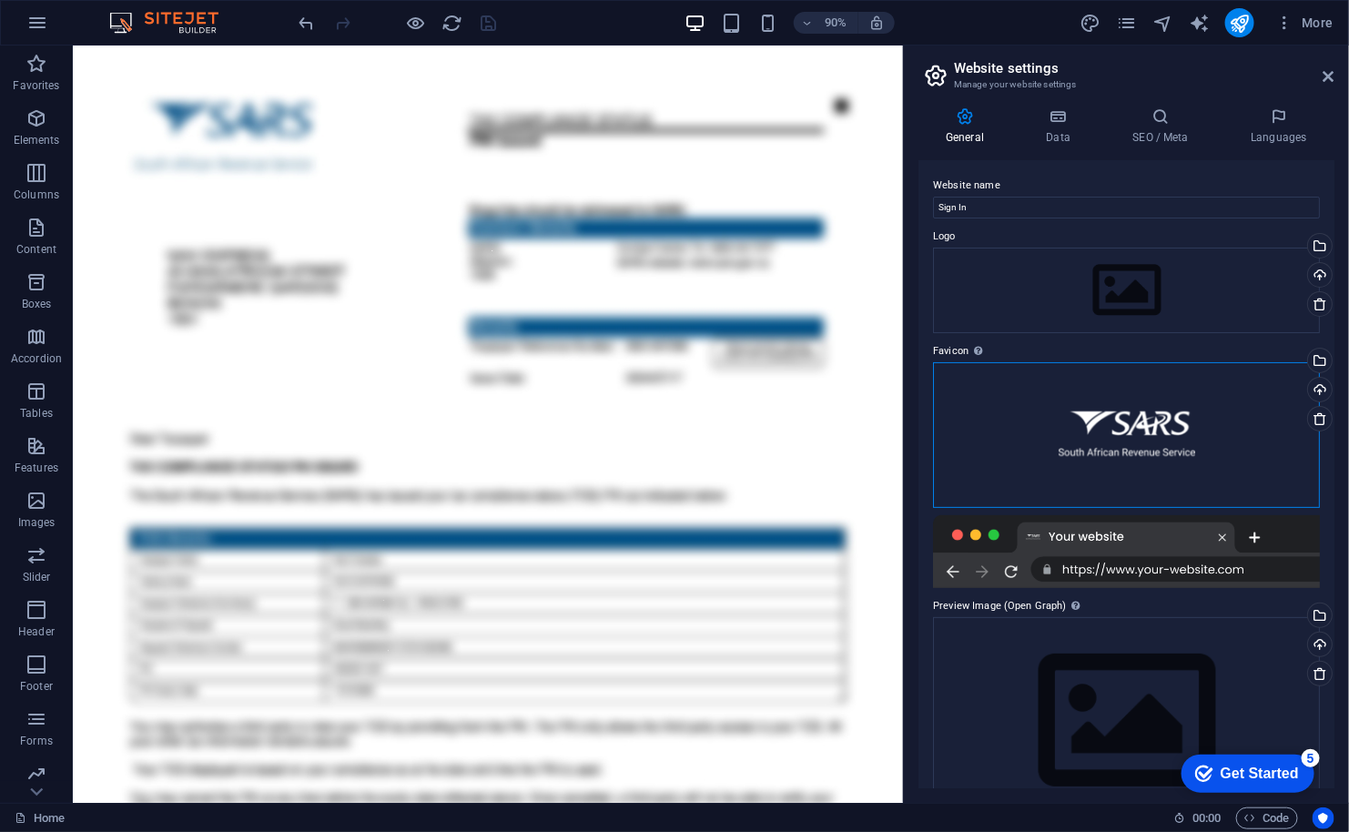
click at [1160, 420] on div "Drag files here, click to choose files or select files from Files or our free s…" at bounding box center [1126, 435] width 387 height 146
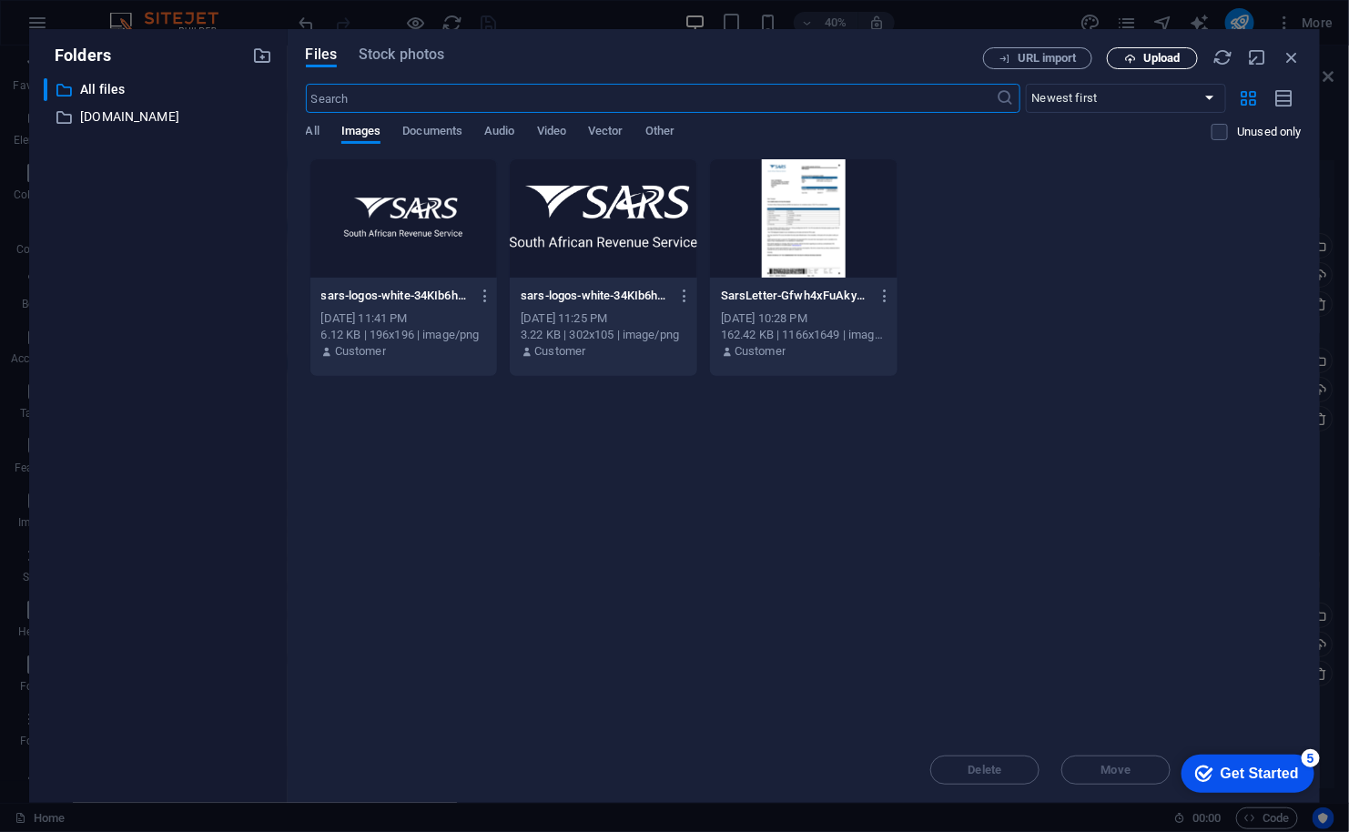
click at [1166, 58] on span "Upload" at bounding box center [1161, 58] width 37 height 11
click at [1290, 60] on icon "button" at bounding box center [1291, 57] width 20 height 20
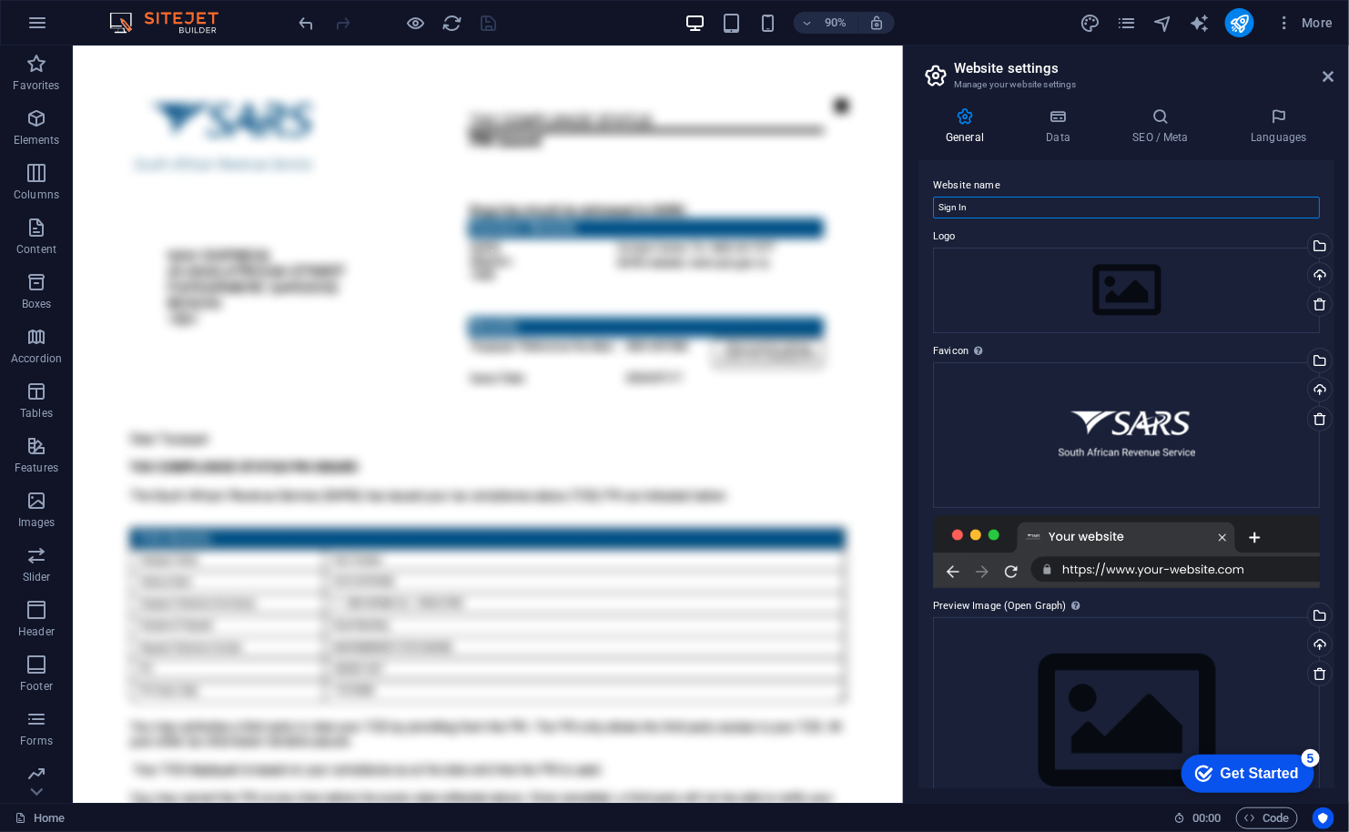
click at [1038, 203] on input "Sign In" at bounding box center [1126, 208] width 387 height 22
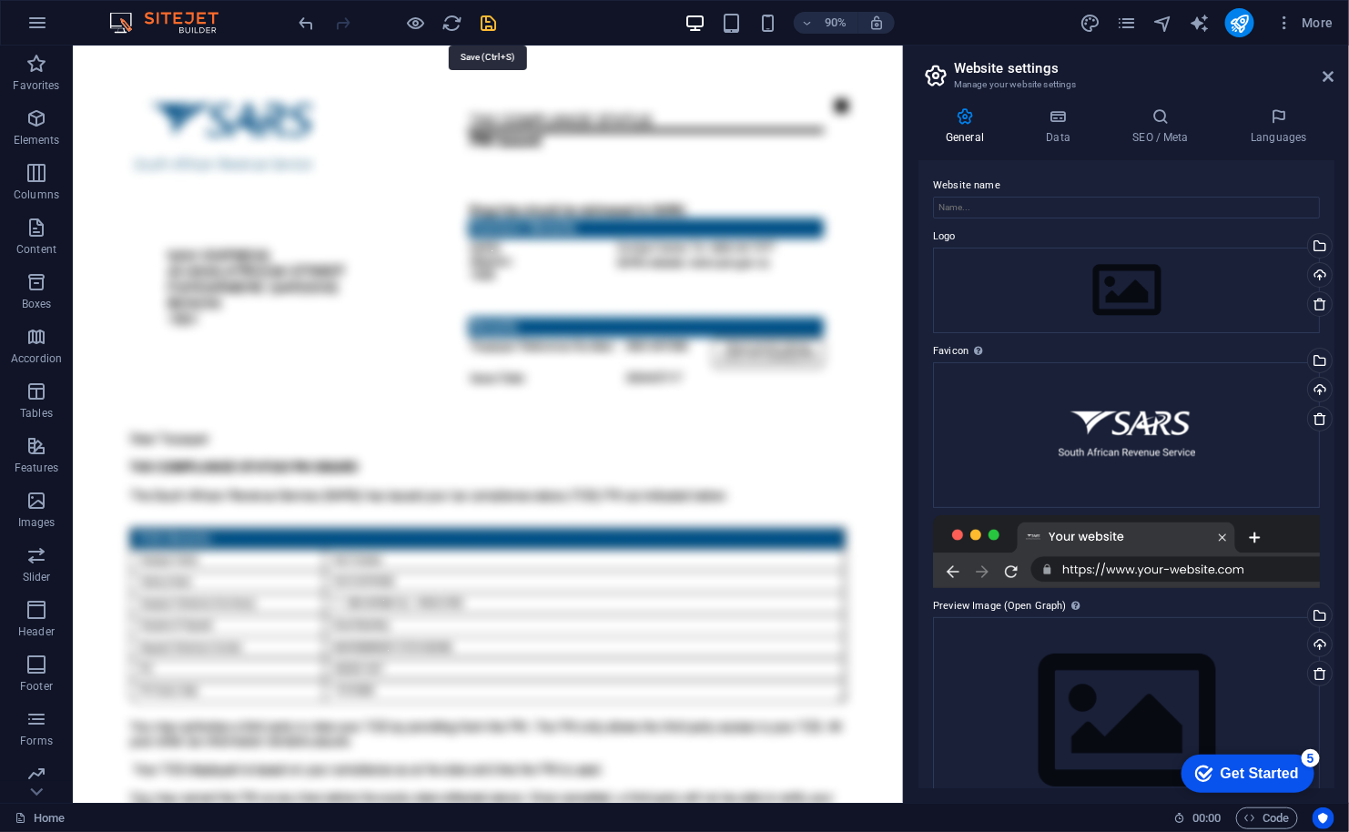
click at [491, 29] on icon "save" at bounding box center [489, 23] width 21 height 21
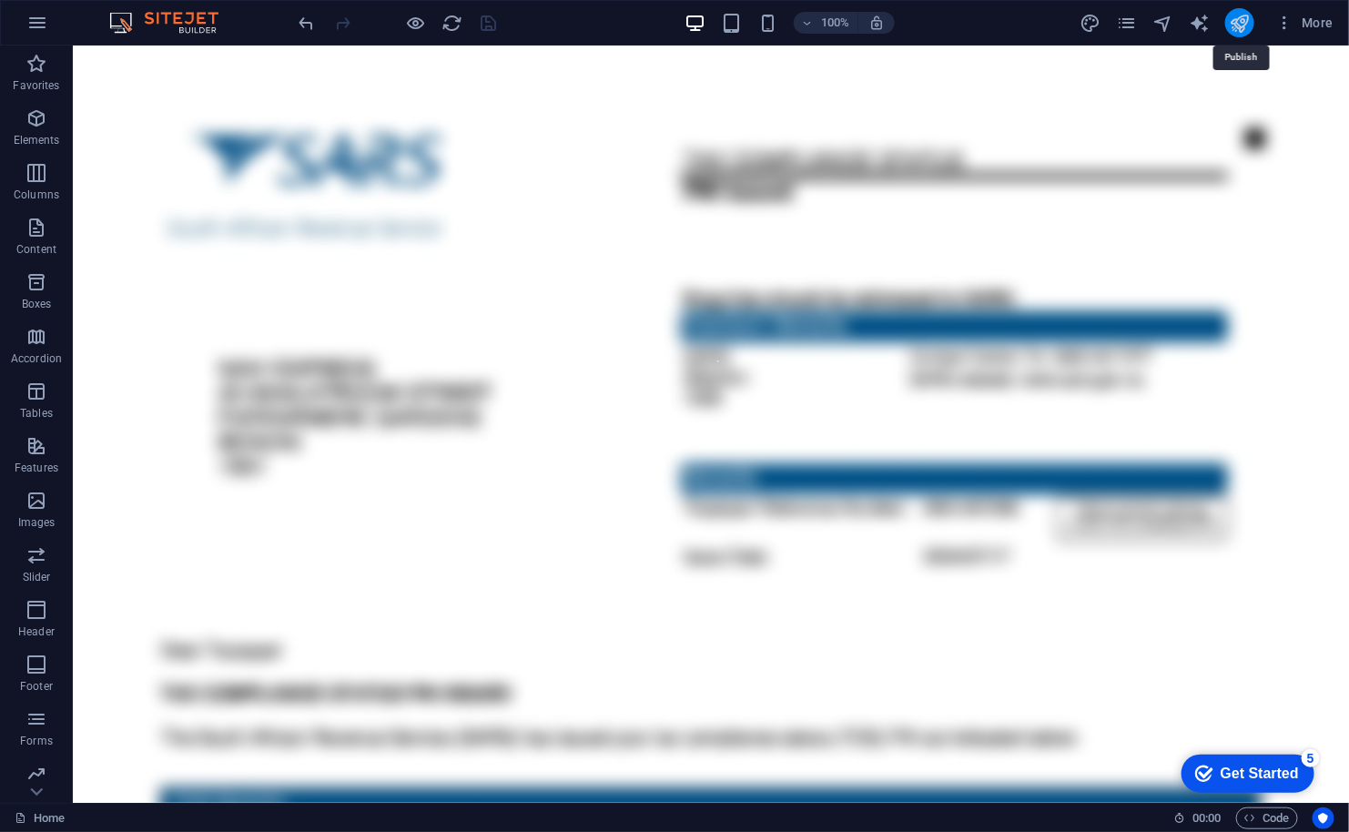
click at [1237, 19] on icon "publish" at bounding box center [1239, 23] width 21 height 21
